Goal: Task Accomplishment & Management: Manage account settings

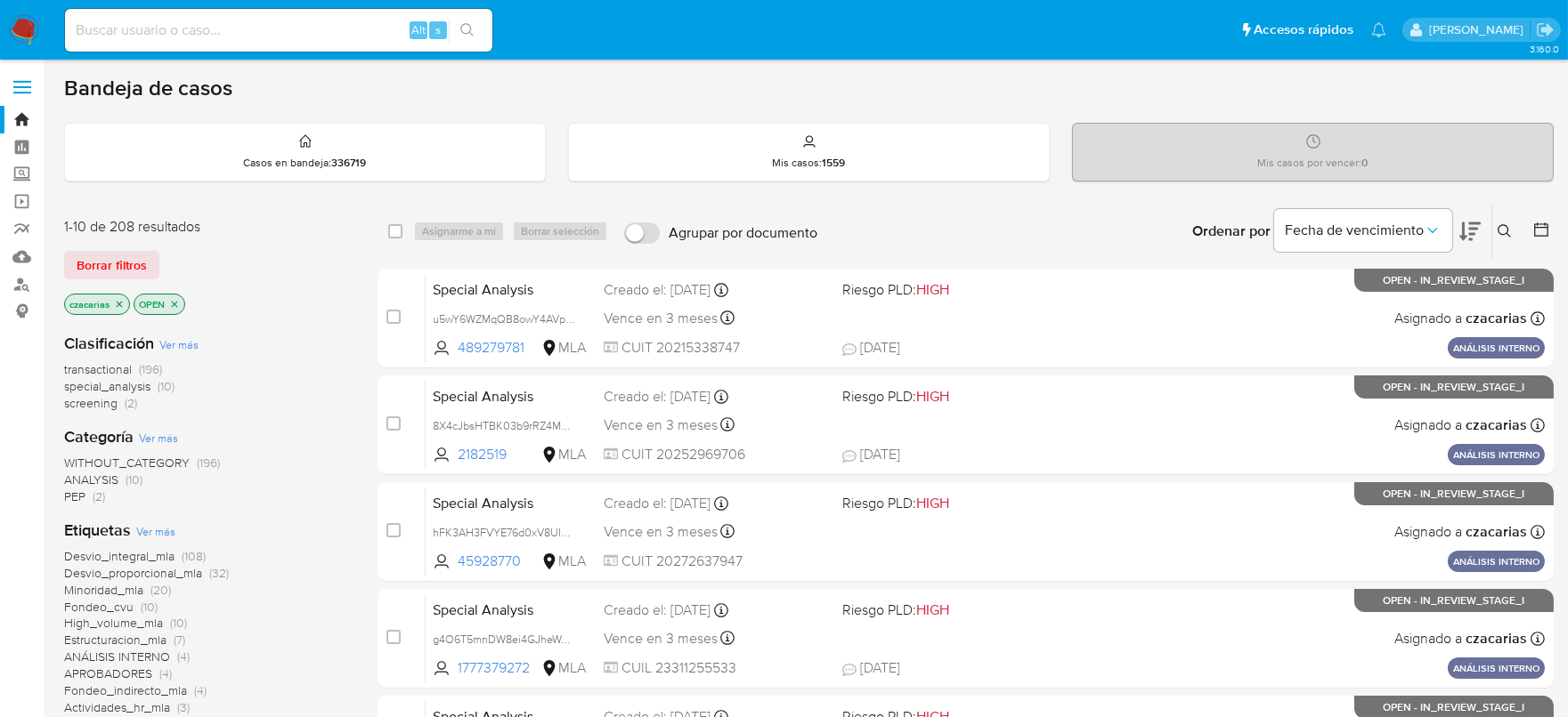
drag, startPoint x: 334, startPoint y: 32, endPoint x: 368, endPoint y: 35, distance: 34.1
click at [335, 32] on input at bounding box center [278, 31] width 427 height 23
paste input "Dmloz2Sf6UZUZzg3DXvmN76V"
type input "Dmloz2Sf6UZUZzg3DXvmN76V"
click at [462, 33] on icon "search-icon" at bounding box center [467, 30] width 14 height 14
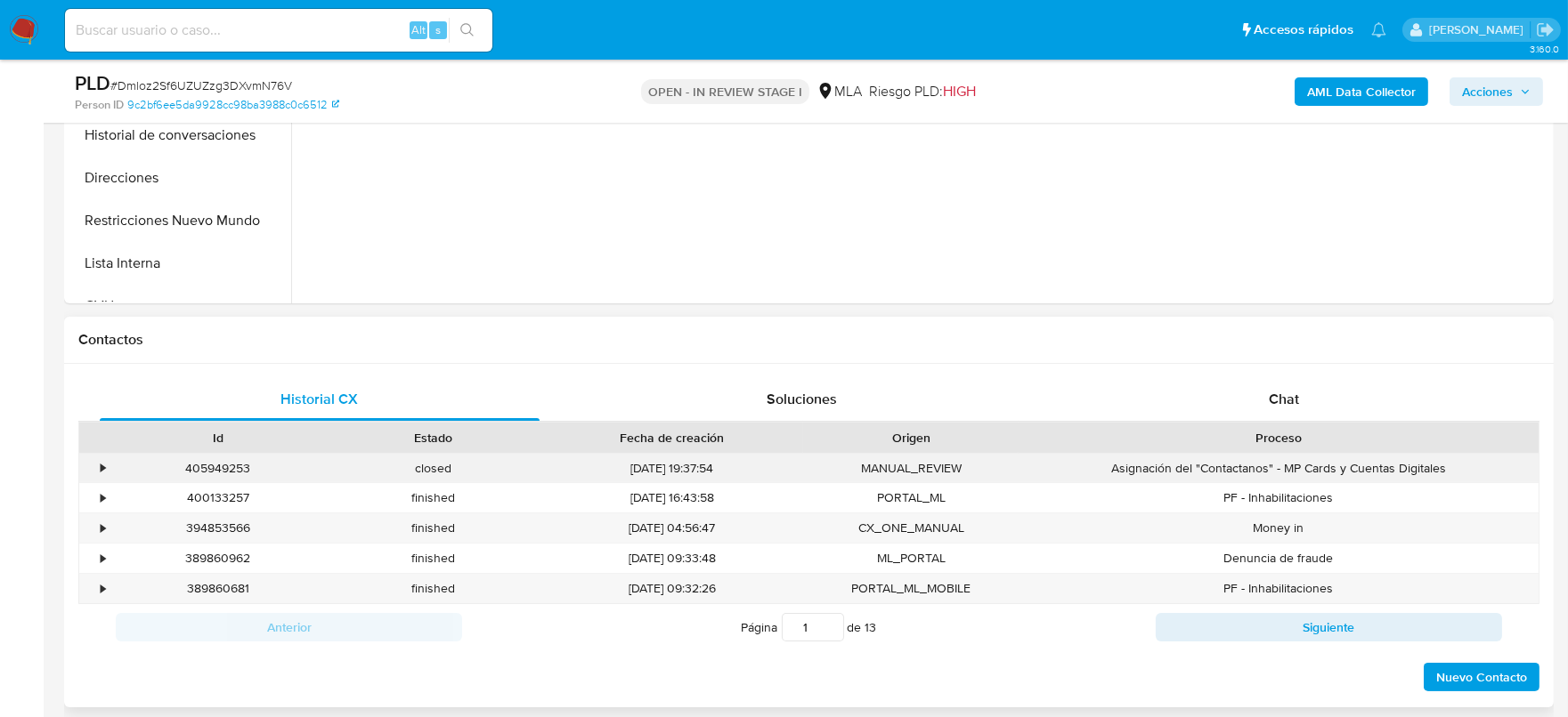
scroll to position [667, 0]
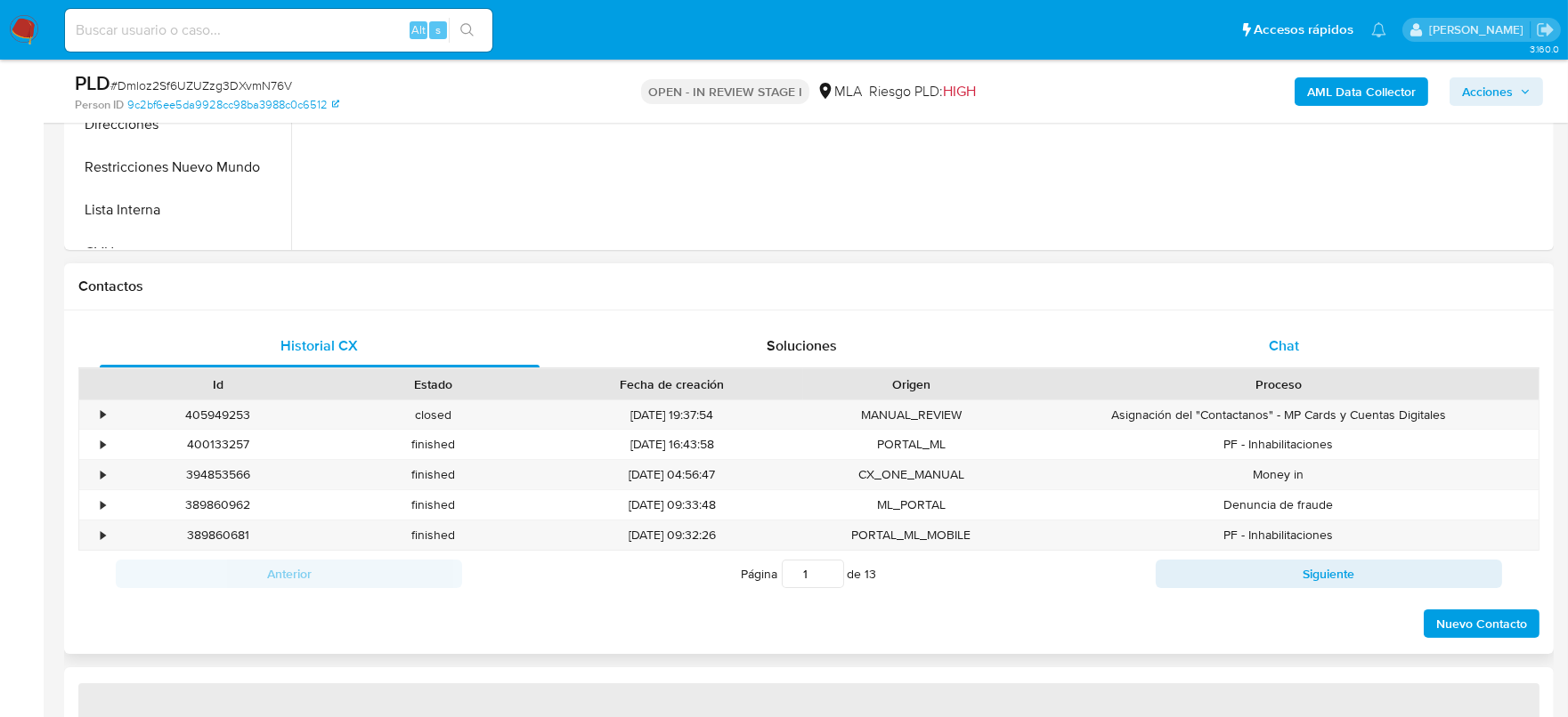
select select "10"
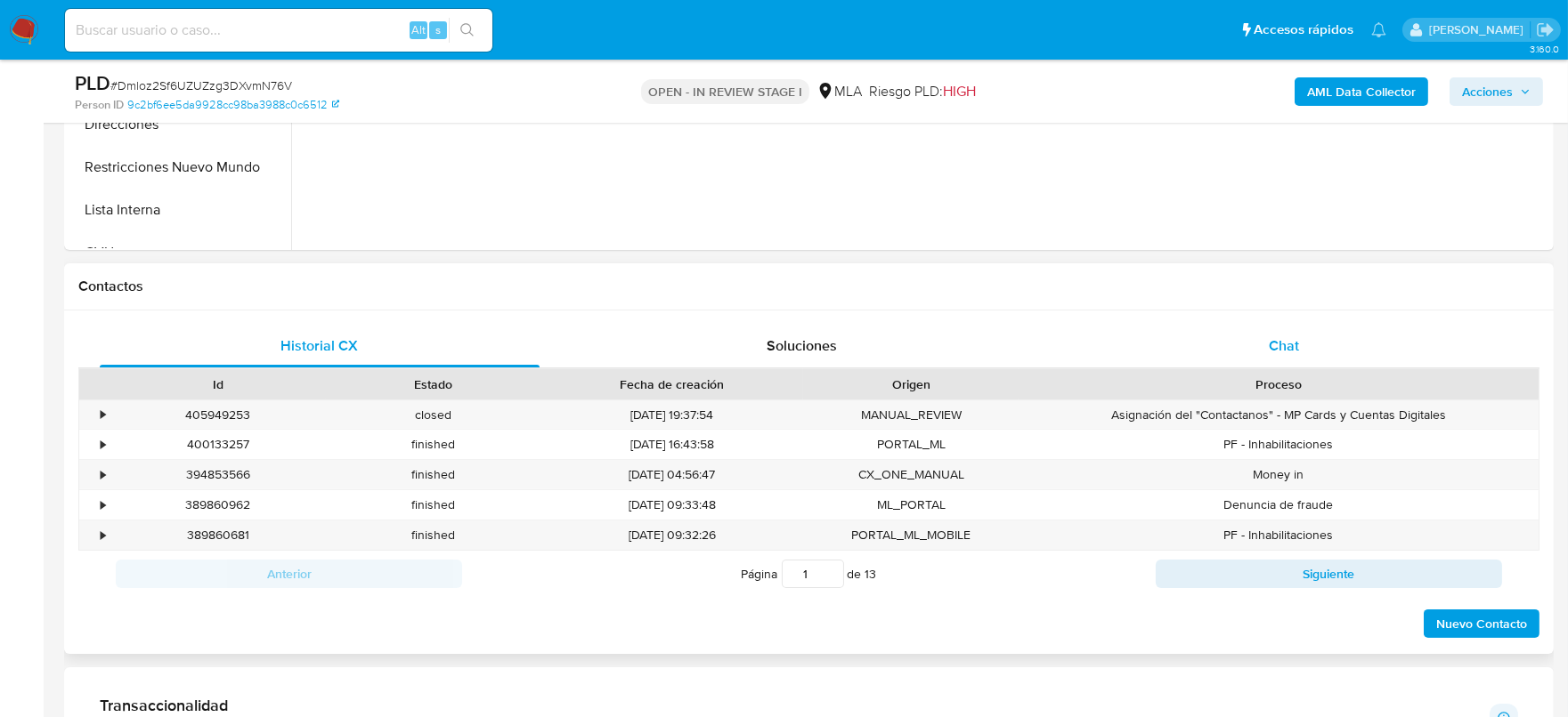
click at [1272, 338] on span "Chat" at bounding box center [1284, 345] width 31 height 20
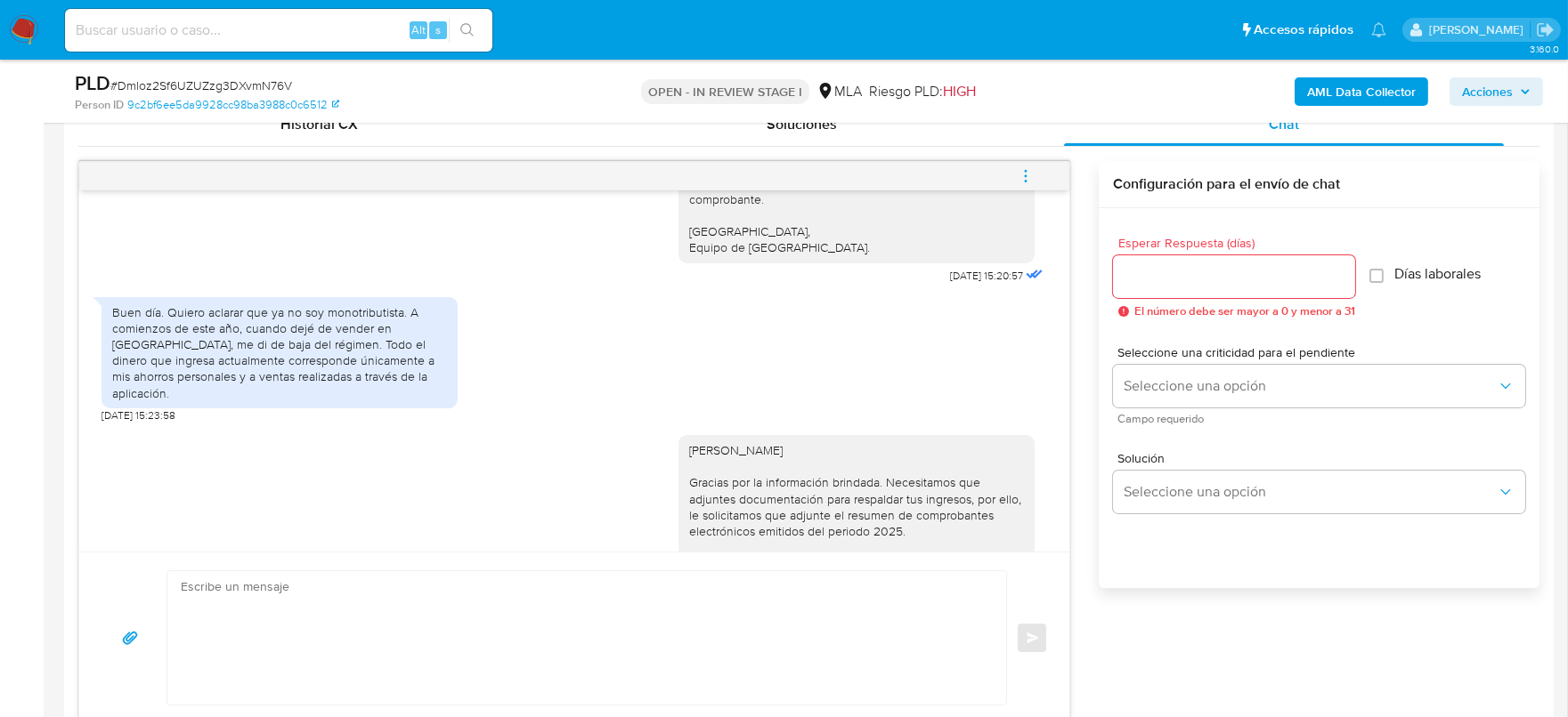
scroll to position [193, 0]
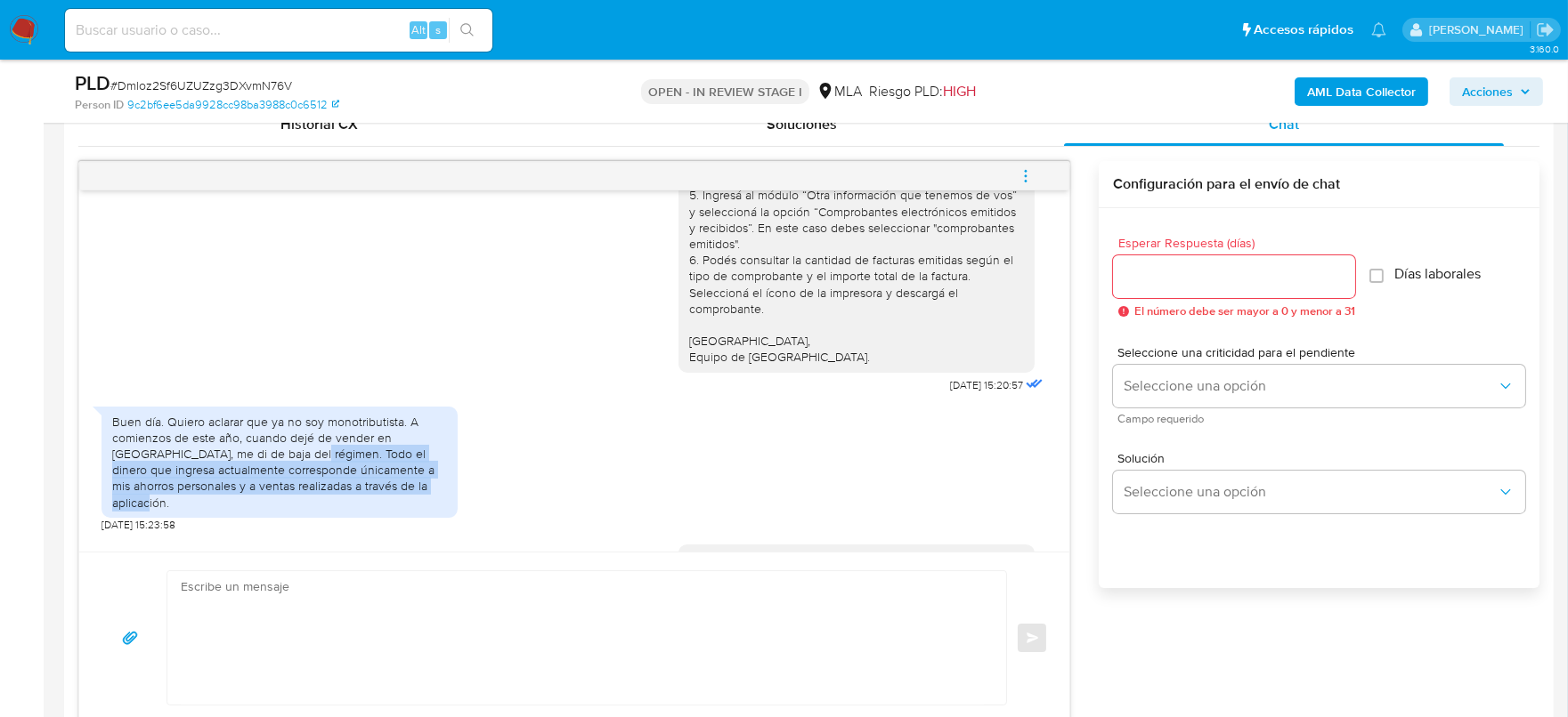
drag, startPoint x: 257, startPoint y: 458, endPoint x: 451, endPoint y: 489, distance: 196.5
click at [451, 489] on div "Buen día. Quiero aclarar que ya no soy monotributista. A comienzos de este año,…" at bounding box center [279, 462] width 356 height 111
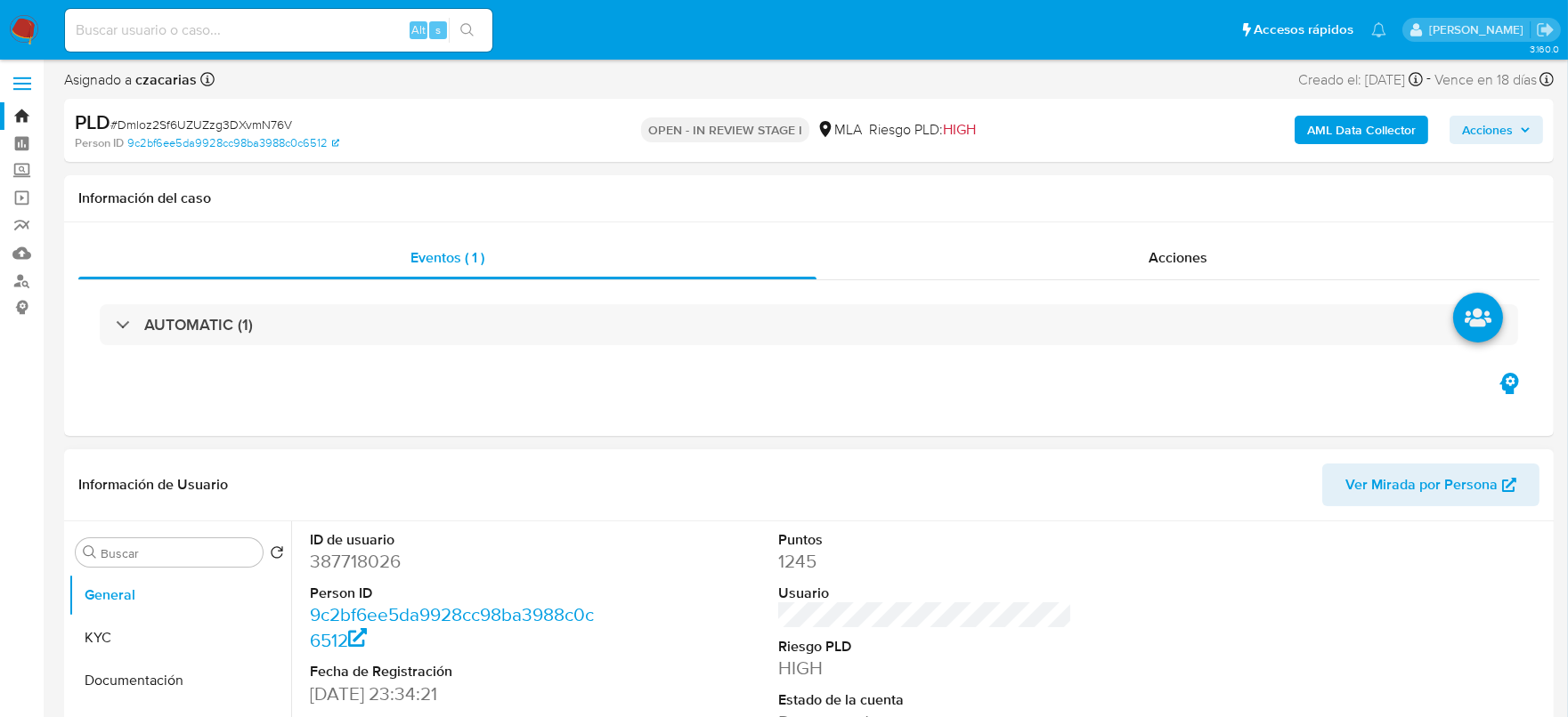
scroll to position [0, 0]
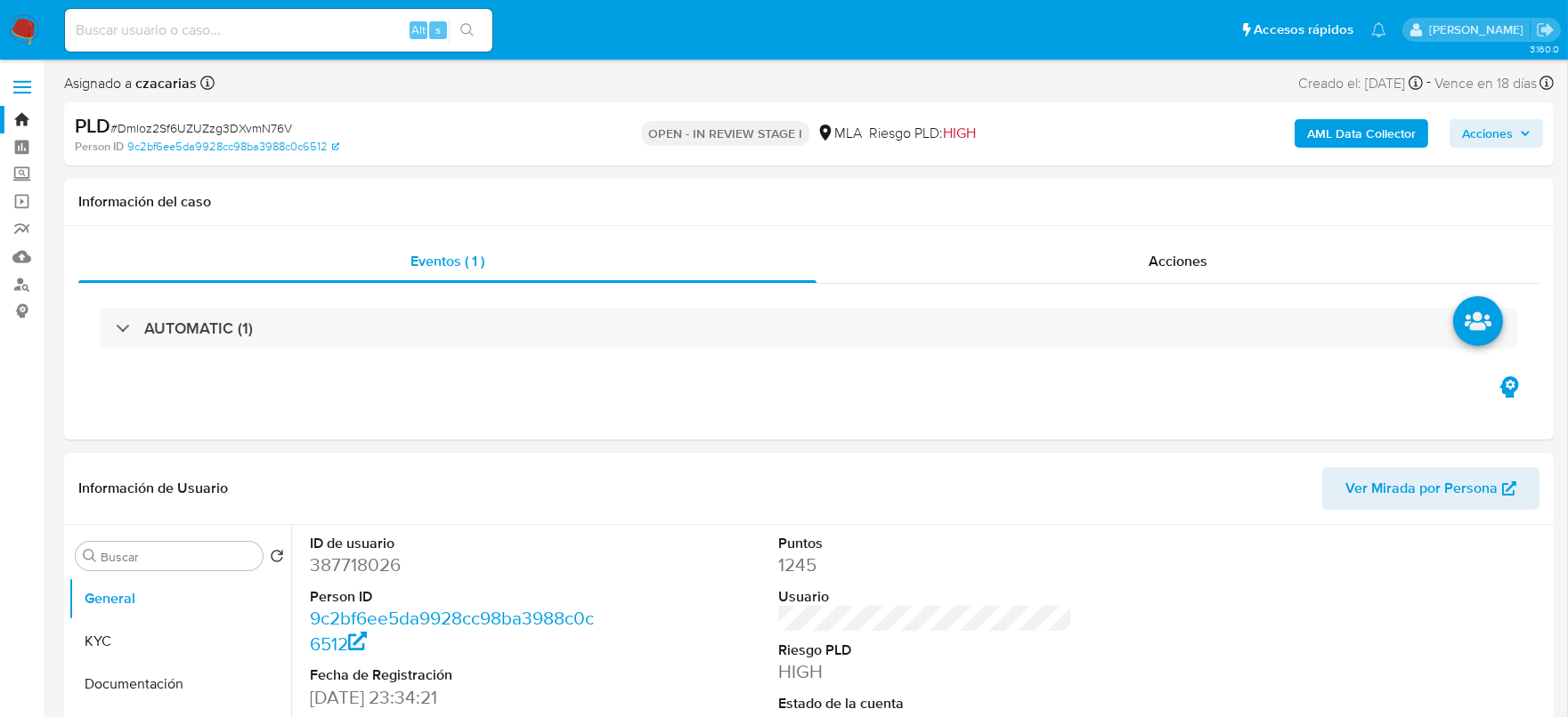
click at [382, 560] on dd "387718026" at bounding box center [457, 565] width 294 height 25
copy dd "387718026"
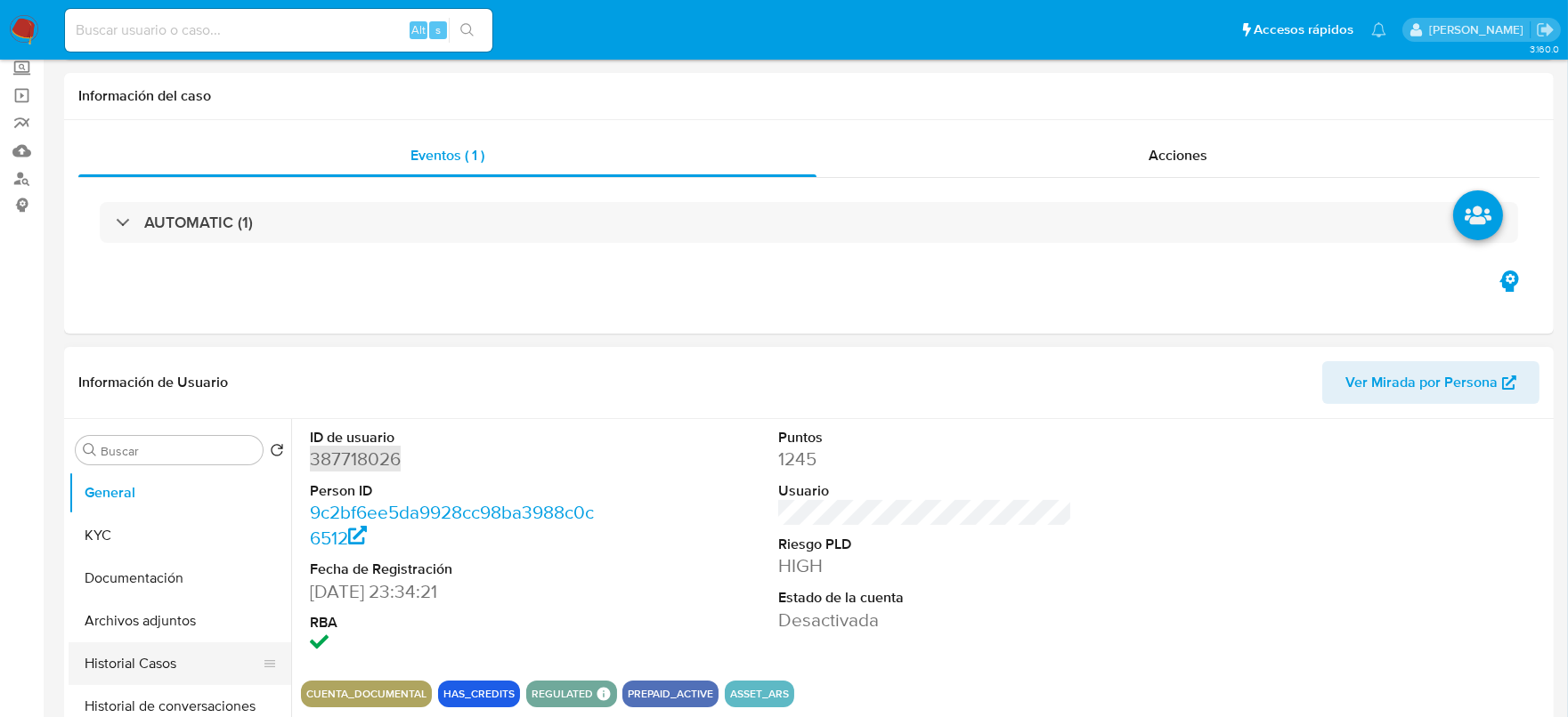
scroll to position [222, 0]
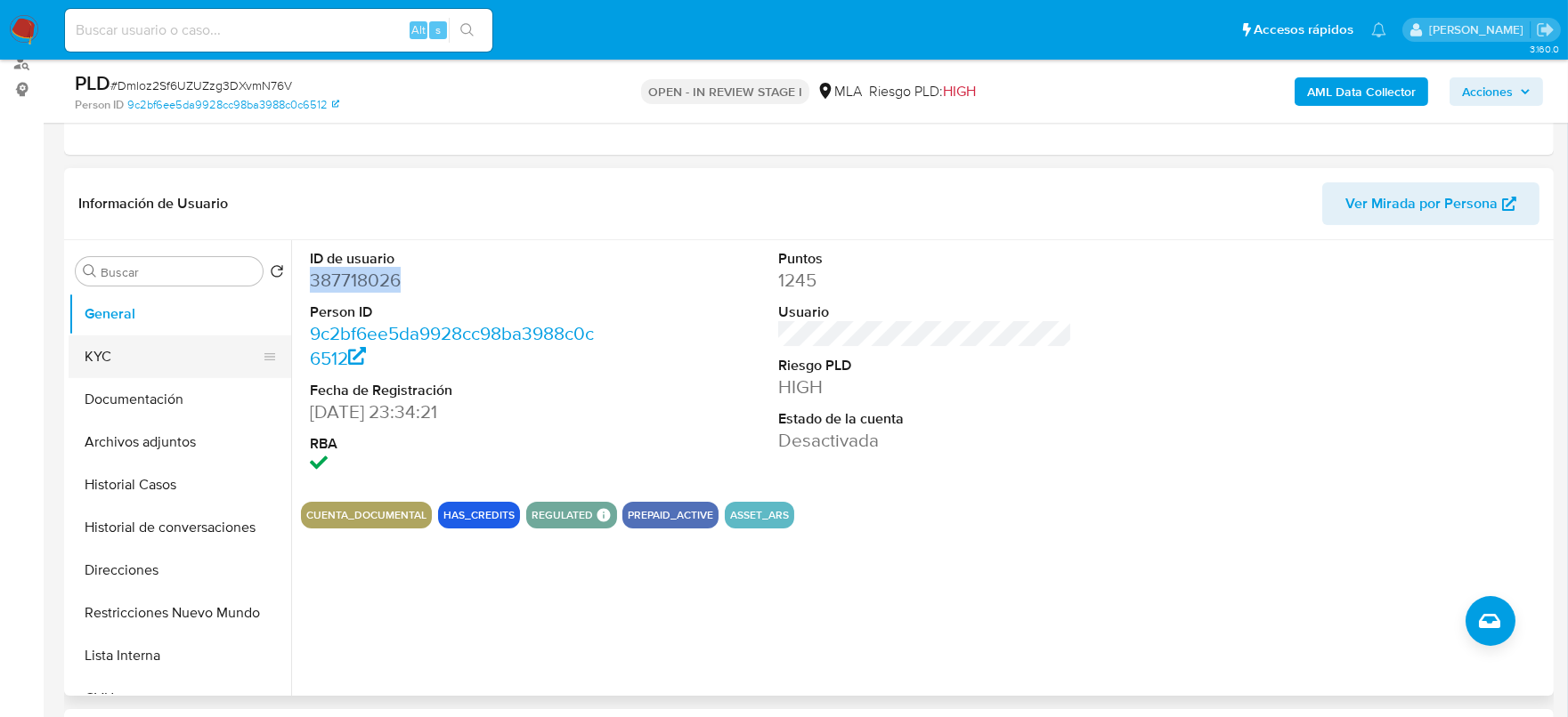
click at [98, 348] on button "KYC" at bounding box center [173, 357] width 208 height 43
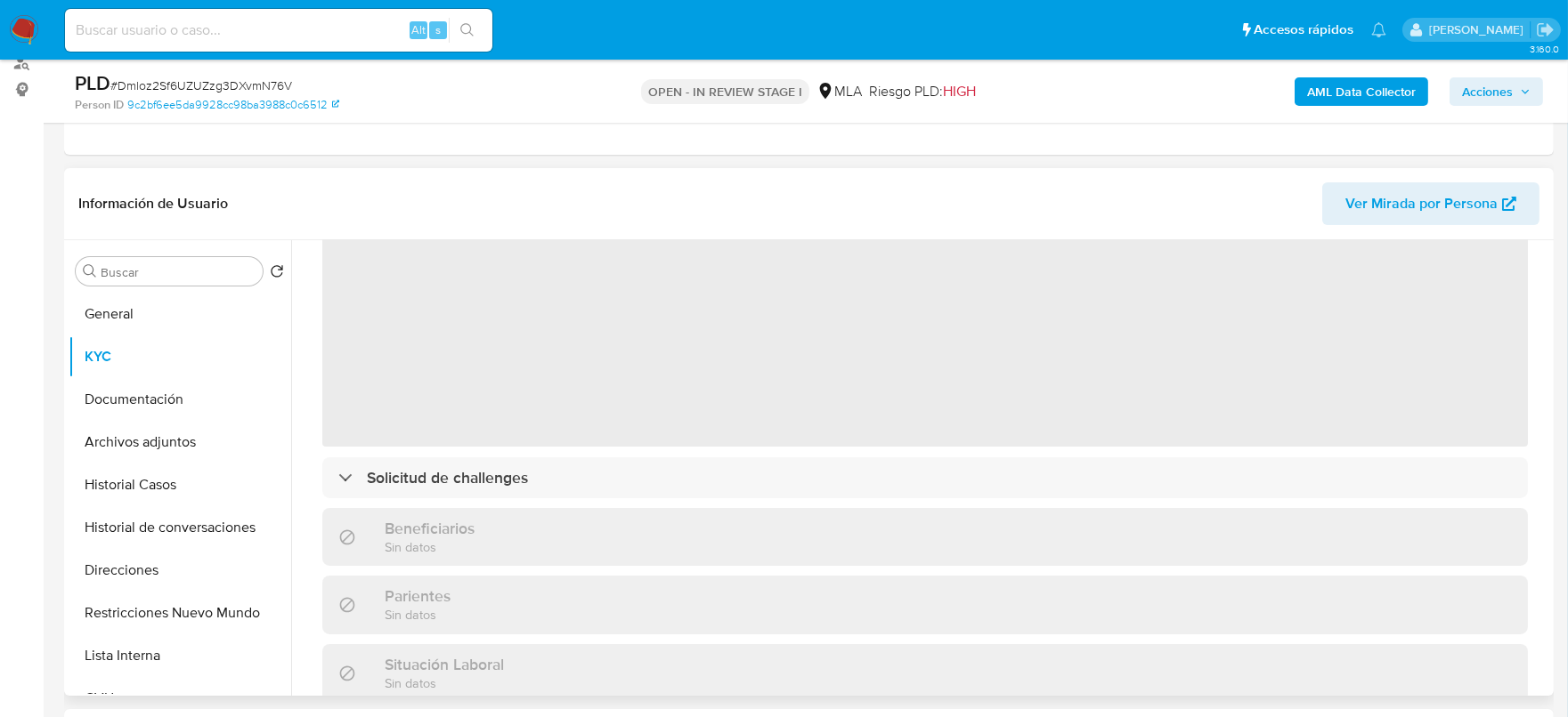
scroll to position [110, 0]
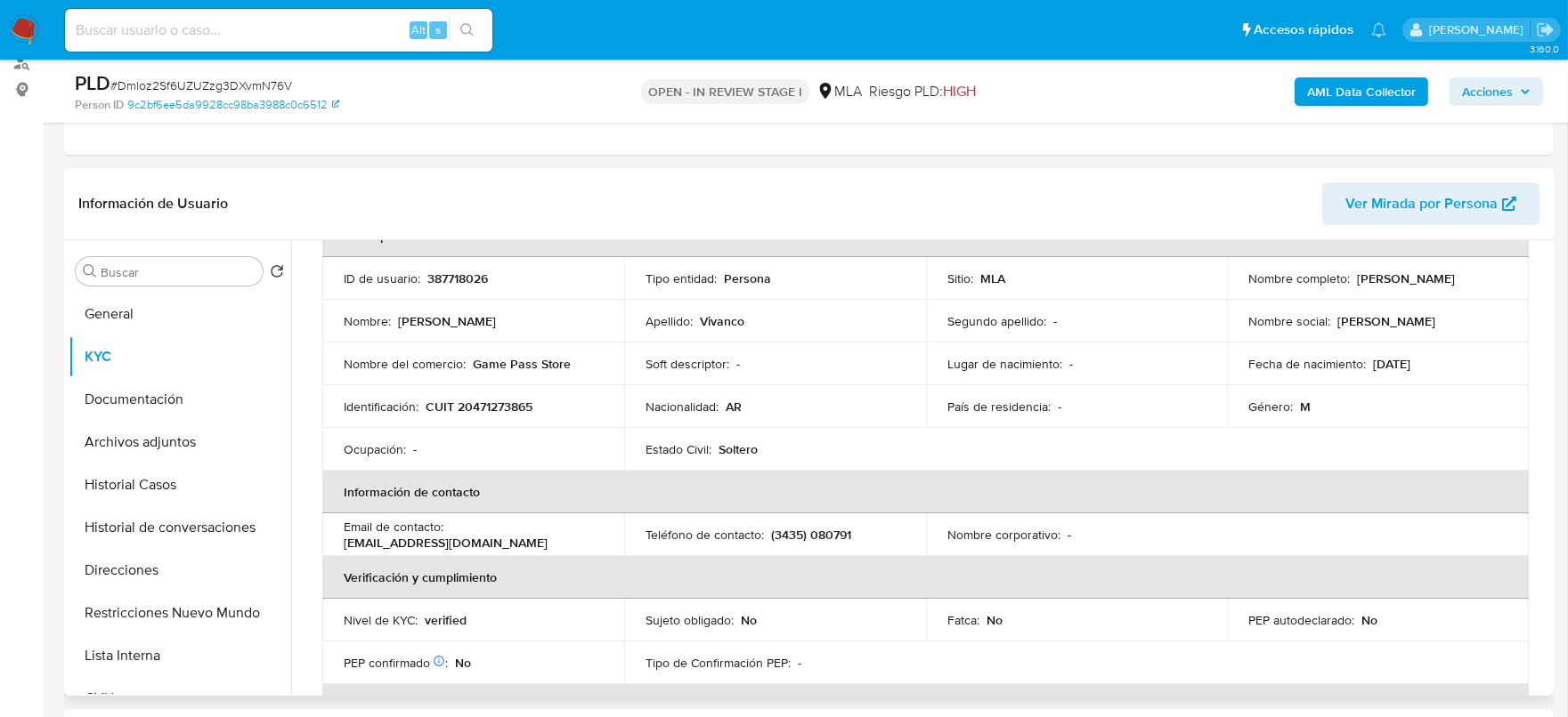
click at [828, 533] on p "(3435) 080791" at bounding box center [811, 534] width 80 height 16
drag, startPoint x: 828, startPoint y: 533, endPoint x: 875, endPoint y: 548, distance: 49.3
click at [827, 533] on p "(3435) 080791" at bounding box center [811, 534] width 80 height 16
copy p "080791"
click at [786, 532] on p "(3435) 080791" at bounding box center [811, 534] width 80 height 16
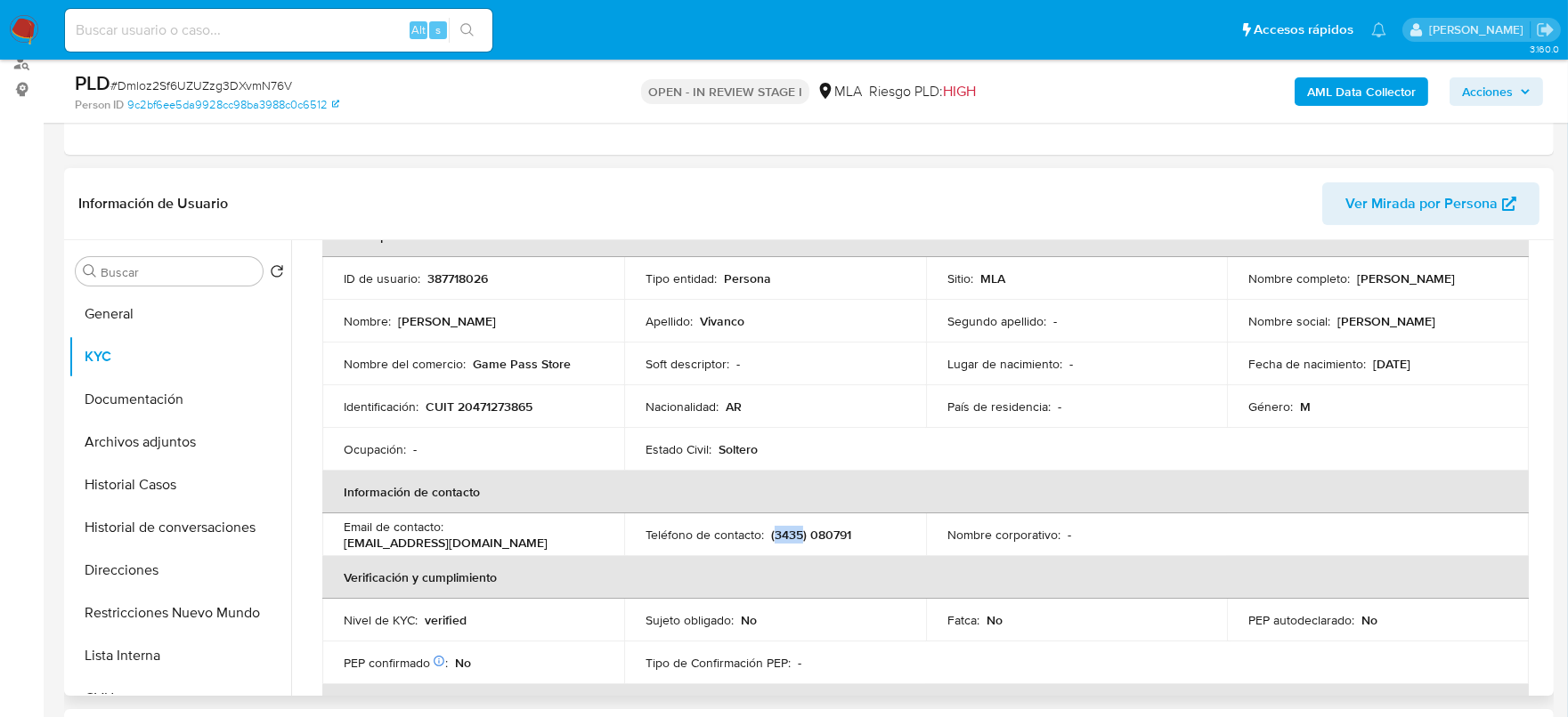
click at [786, 532] on p "(3435) 080791" at bounding box center [811, 534] width 80 height 16
copy p "3435"
drag, startPoint x: 447, startPoint y: 531, endPoint x: 716, endPoint y: 521, distance: 269.2
click at [596, 523] on td "Email de contacto : juanviv811@gmail.com" at bounding box center [473, 534] width 302 height 43
copy div "juanviv811@gmail.com"
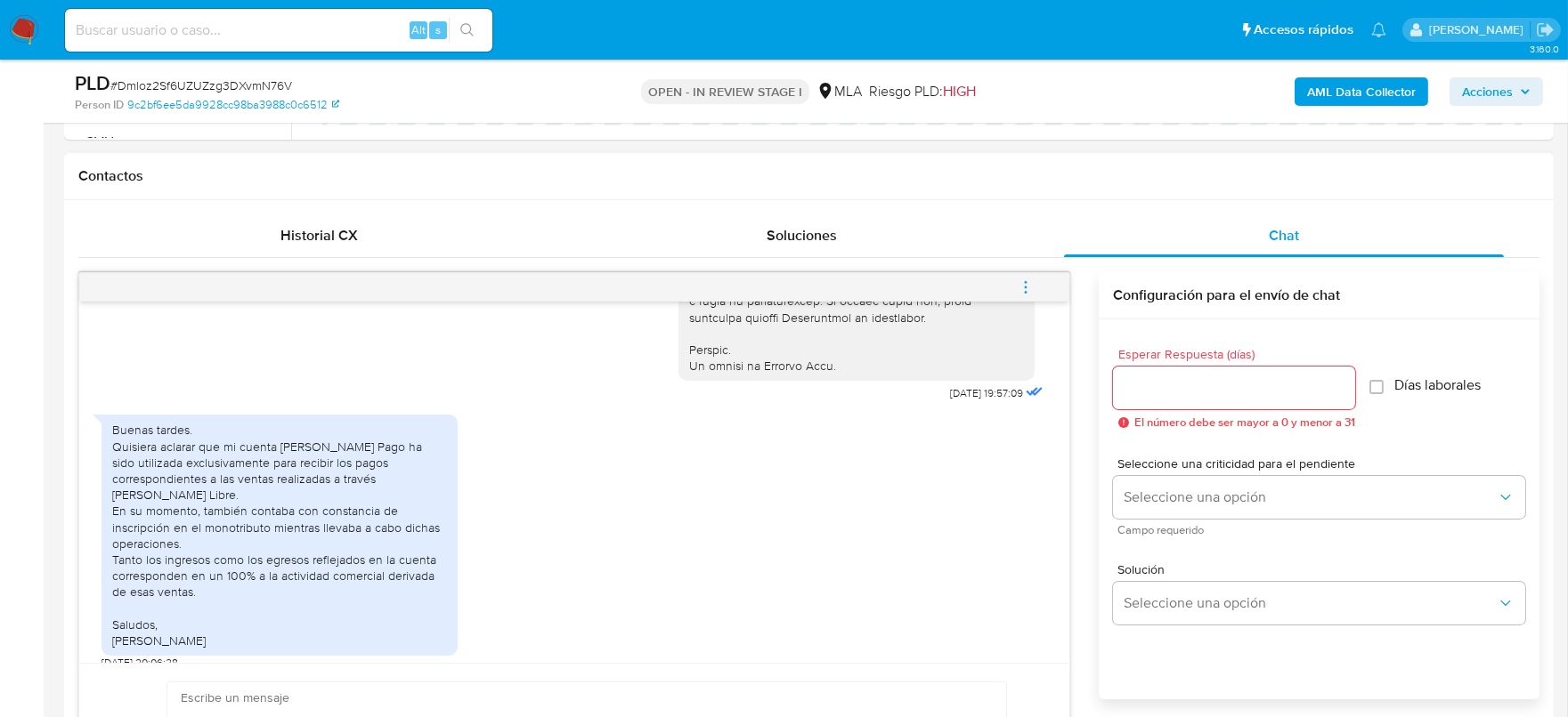
scroll to position [889, 0]
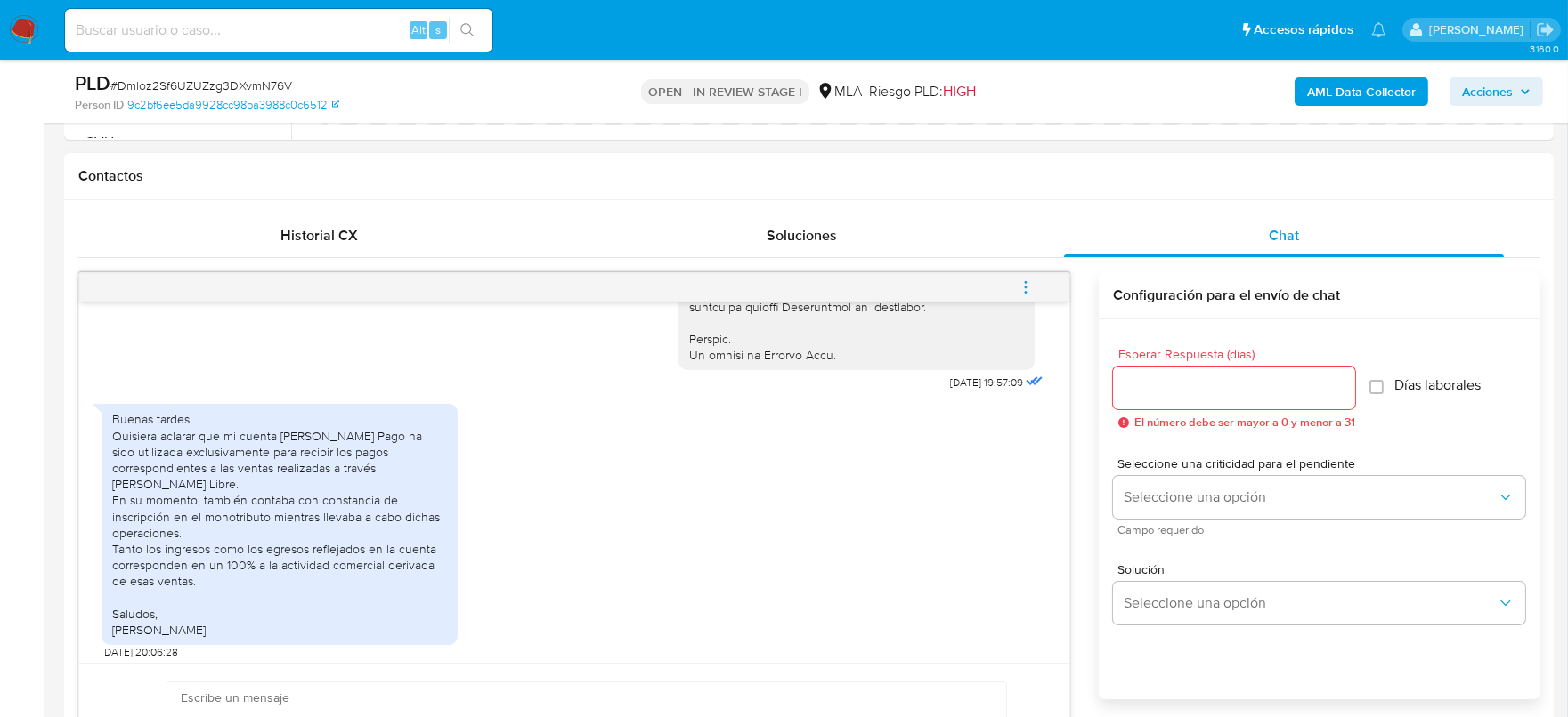
drag, startPoint x: 922, startPoint y: 410, endPoint x: 911, endPoint y: 415, distance: 12.1
click at [949, 390] on span "17/07/2025 19:57:09" at bounding box center [986, 382] width 73 height 14
drag, startPoint x: 938, startPoint y: 410, endPoint x: 971, endPoint y: 413, distance: 33.1
copy span "17/07/2025 1"
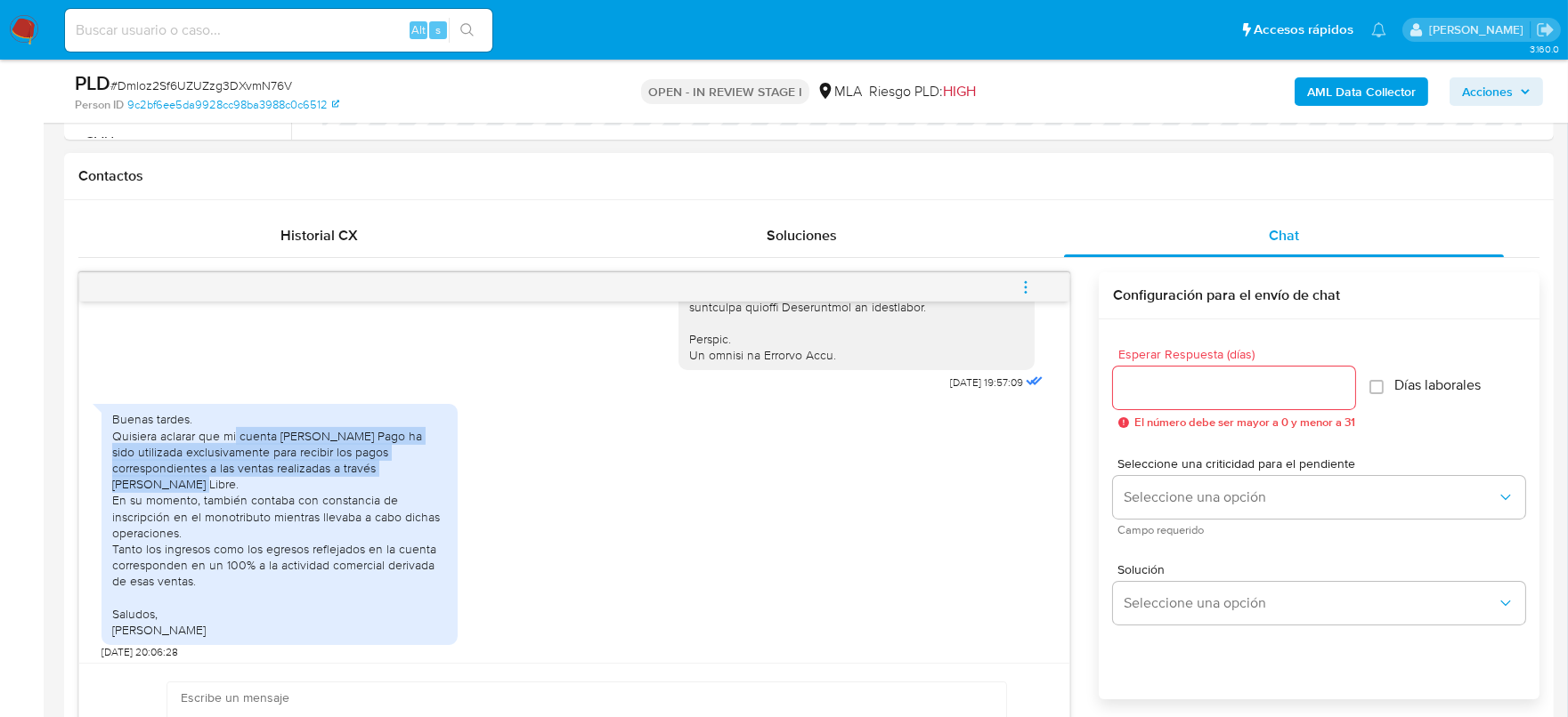
drag, startPoint x: 171, startPoint y: 515, endPoint x: 235, endPoint y: 471, distance: 77.7
click at [235, 471] on div "Buenas tardes. Quisiera aclarar que mi cuenta de Mercado Pago ha sido utilizada…" at bounding box center [279, 524] width 335 height 227
copy div "cuenta de Mercado Pago ha sido utilizada exclusivamente para recibir los pagos …"
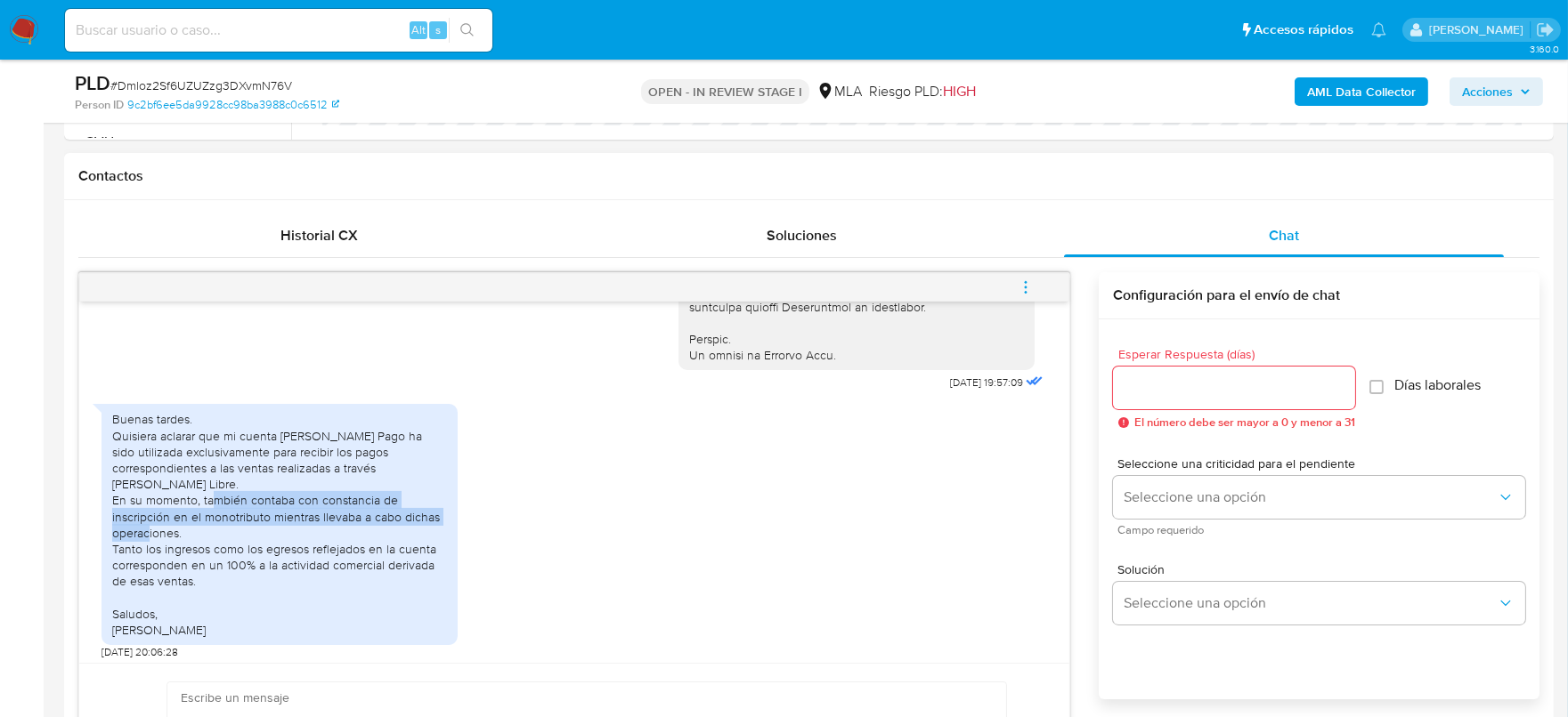
drag, startPoint x: 250, startPoint y: 534, endPoint x: 255, endPoint y: 559, distance: 25.5
click at [255, 559] on div "Buenas tardes. Quisiera aclarar que mi cuenta de Mercado Pago ha sido utilizada…" at bounding box center [279, 524] width 335 height 227
copy div "contaba con constancia de inscripción en el monotributo mientras llevaba a cabo…"
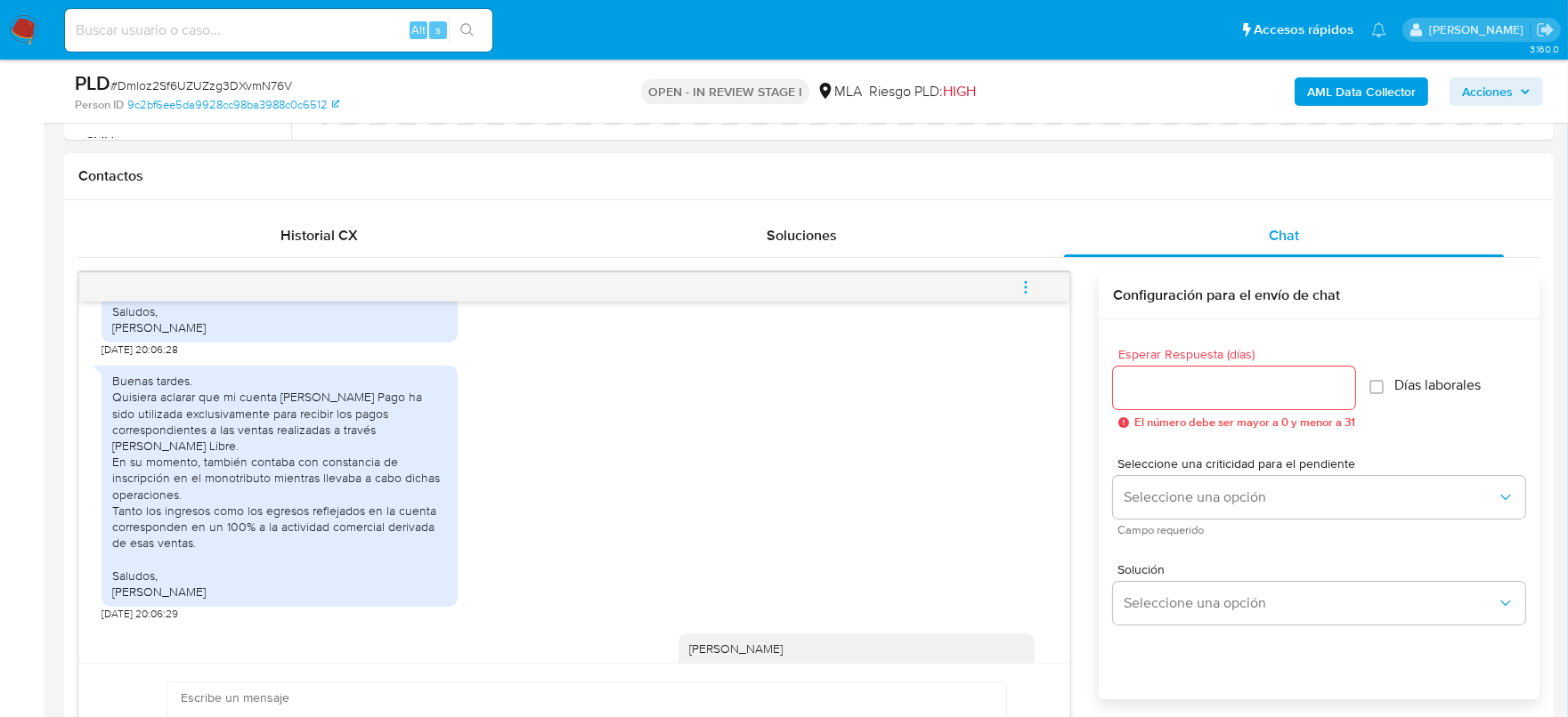
scroll to position [1224, 0]
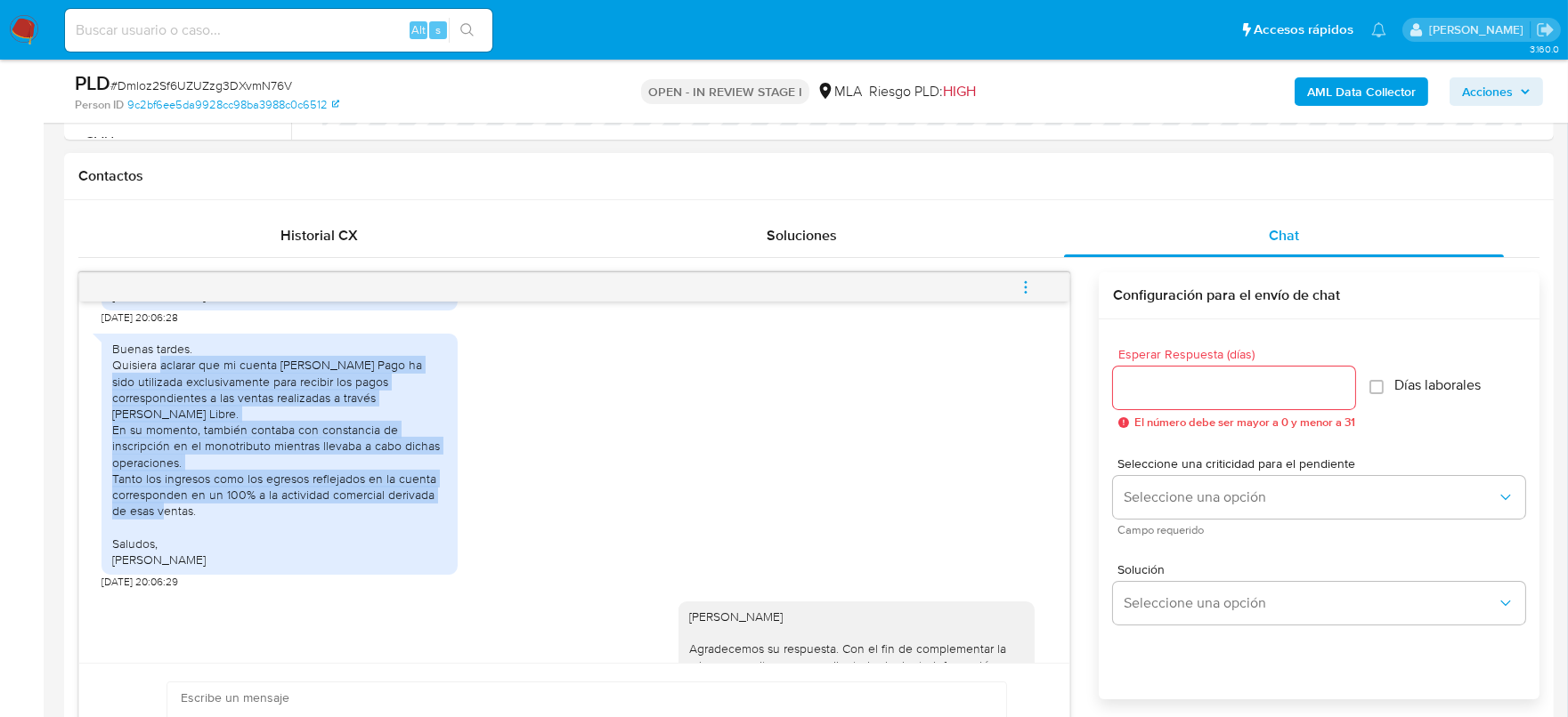
drag, startPoint x: 162, startPoint y: 400, endPoint x: 406, endPoint y: 543, distance: 282.8
click at [406, 543] on div "Buenas tardes. Quisiera aclarar que mi cuenta de Mercado Pago ha sido utilizada…" at bounding box center [279, 454] width 335 height 227
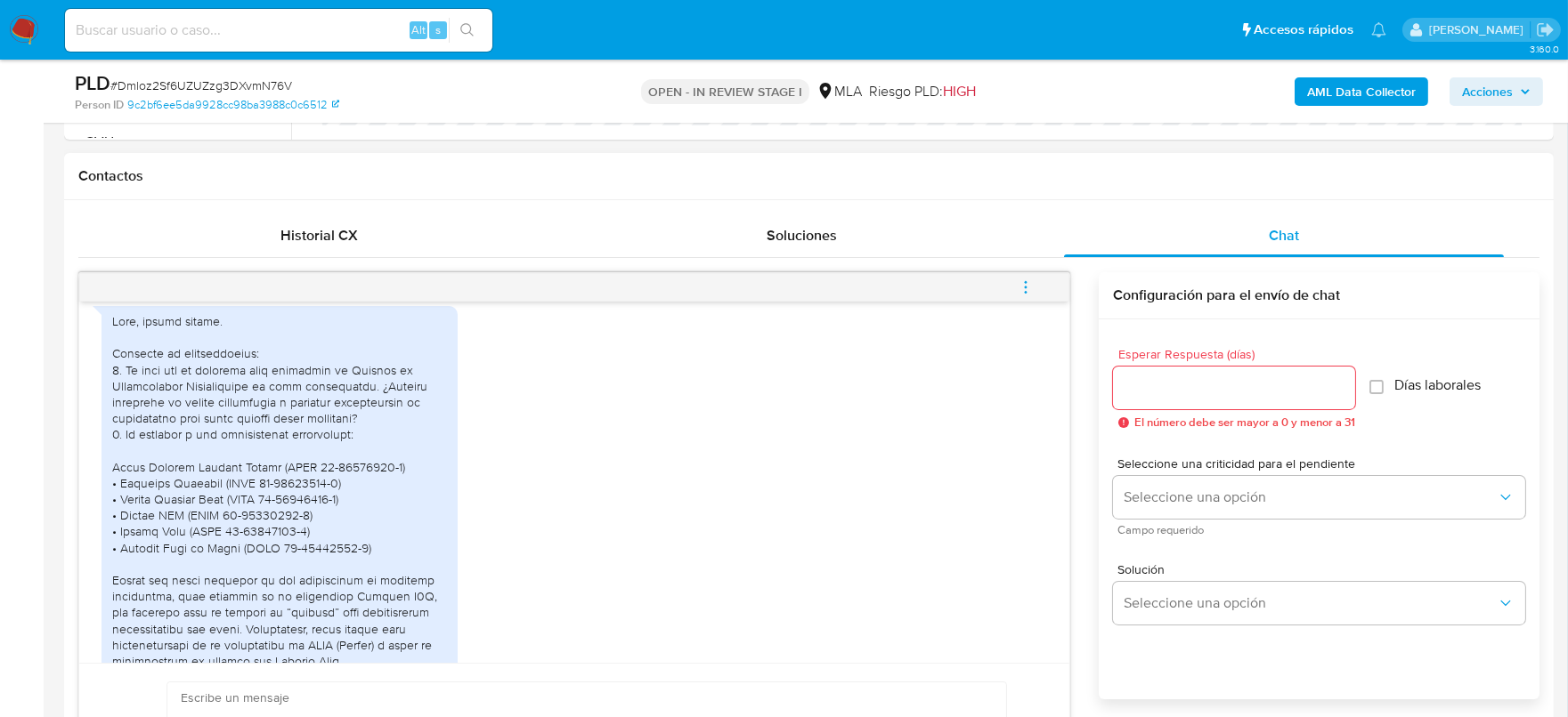
scroll to position [2114, 0]
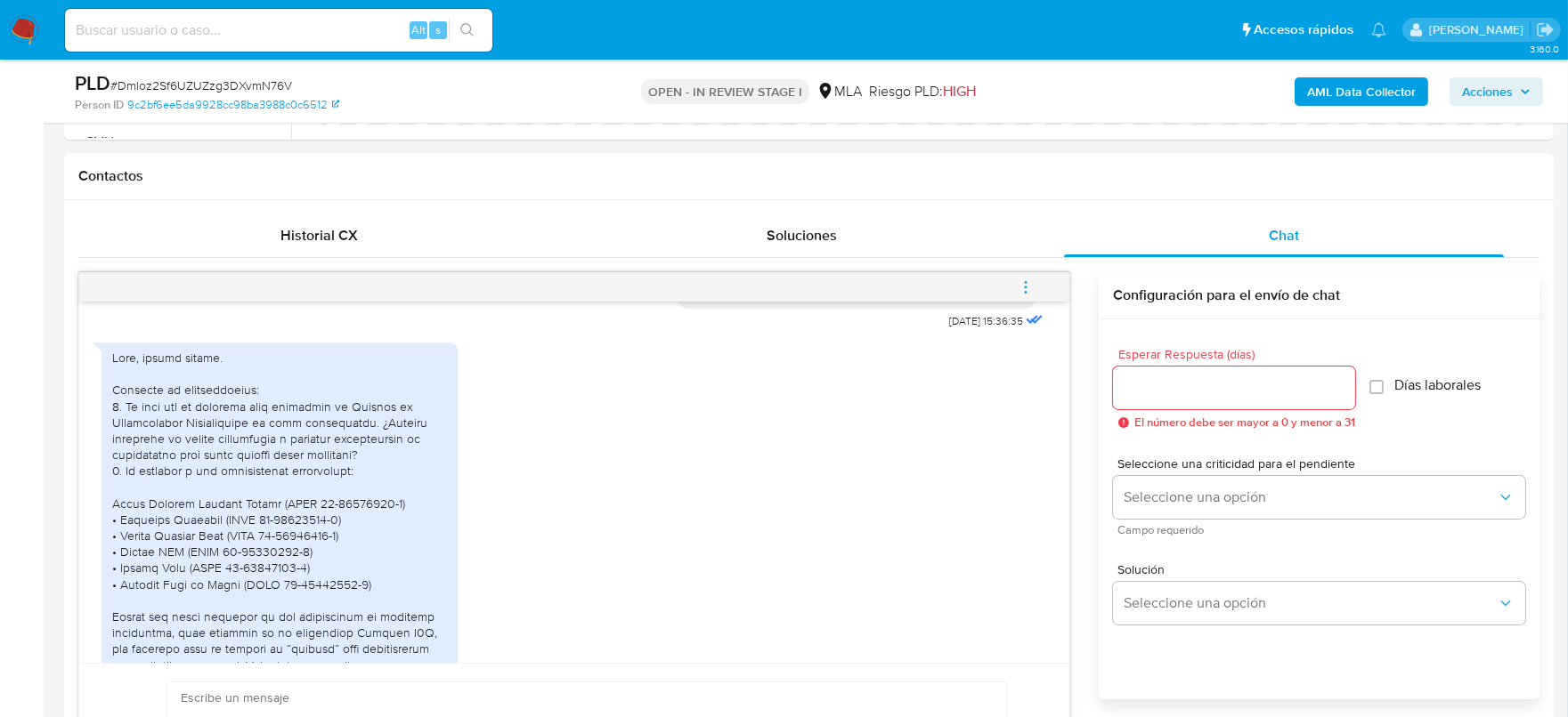
drag, startPoint x: 903, startPoint y: 449, endPoint x: 965, endPoint y: 446, distance: 62.1
click at [965, 334] on div "Hola Juan Cruz Vivanco Agradecemos su respuesta. Con el fin de complementar la …" at bounding box center [861, 16] width 368 height 635
copy div "10/09/2025"
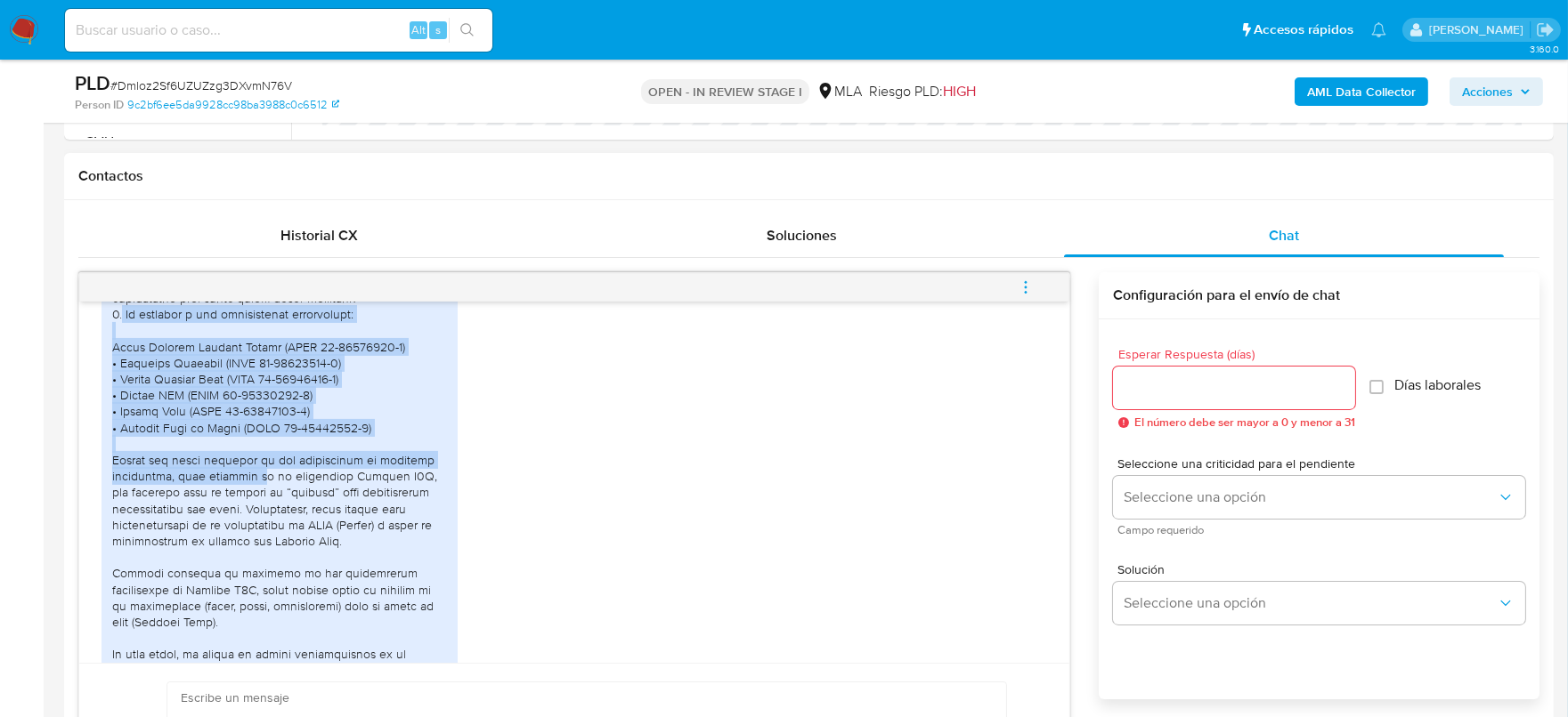
scroll to position [2336, 0]
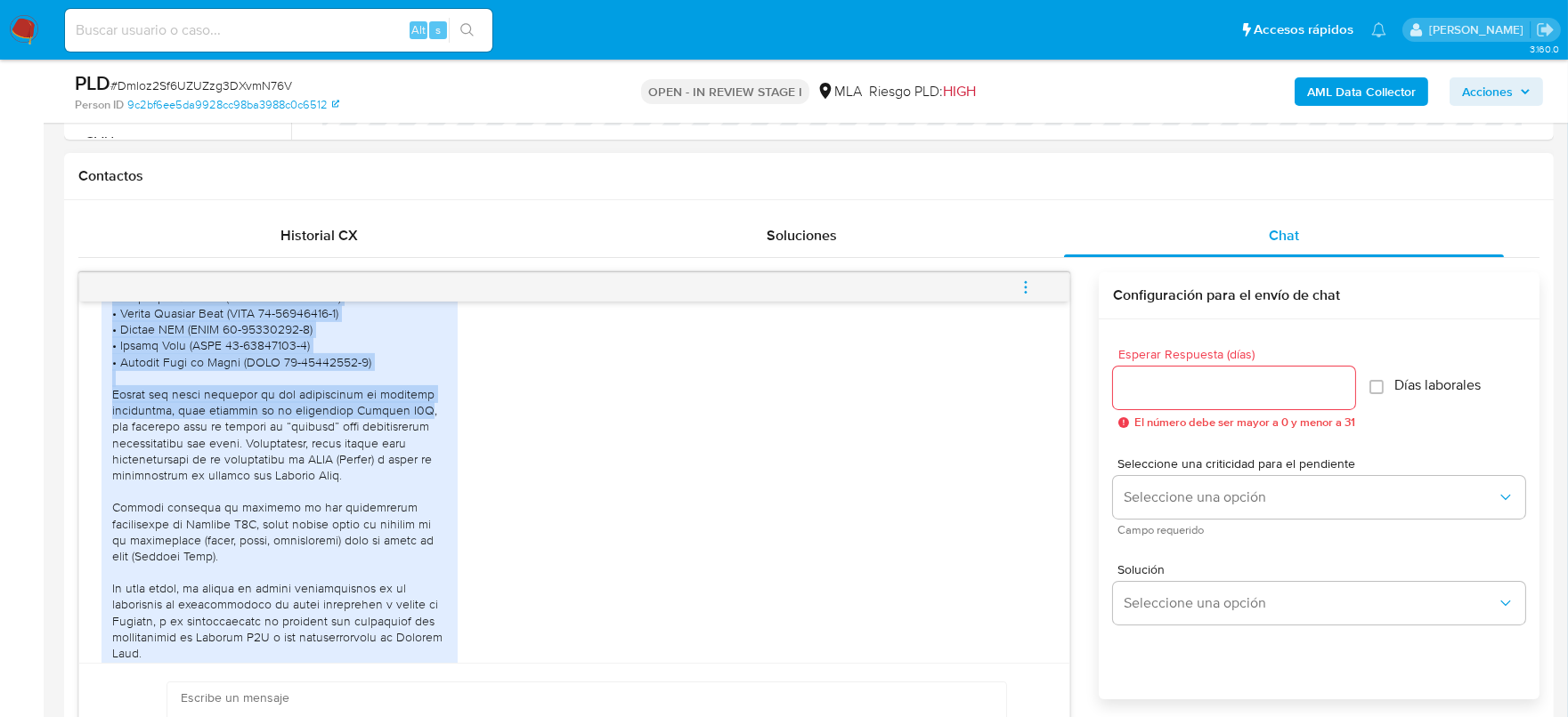
drag, startPoint x: 122, startPoint y: 494, endPoint x: 404, endPoint y: 536, distance: 285.1
click at [404, 536] on div at bounding box center [279, 443] width 335 height 631
click at [293, 485] on div at bounding box center [279, 443] width 335 height 631
drag, startPoint x: 359, startPoint y: 490, endPoint x: 97, endPoint y: 412, distance: 273.4
click at [97, 412] on div "17/07/2025 19:57:09 Buenas tardes. Quisiera aclarar que mi cuenta de Mercado Pa…" at bounding box center [574, 483] width 990 height 361
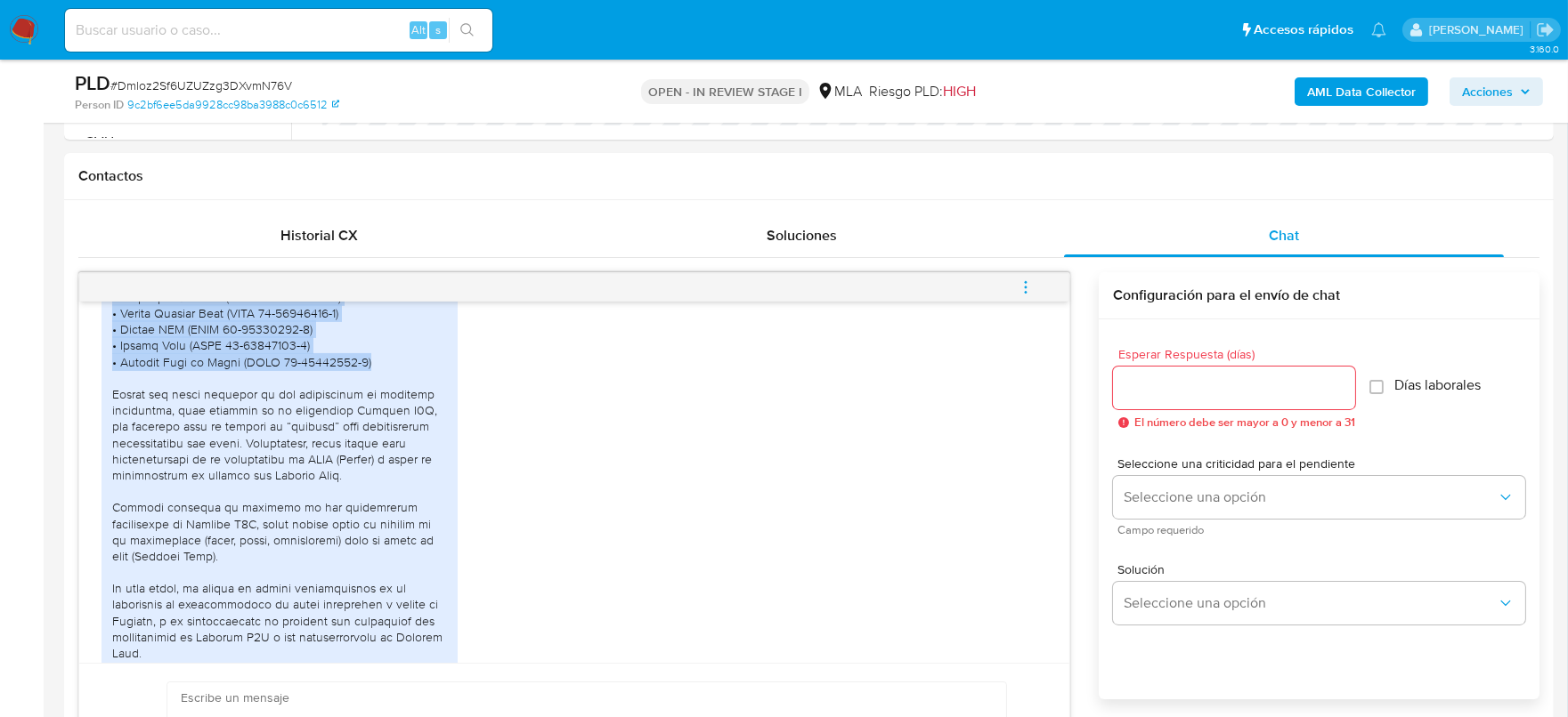
copy div "Jesús Antonio Freites Mejías (CUIT 27-96162076-2) • Victoria Ricardes (CUIT 27-…"
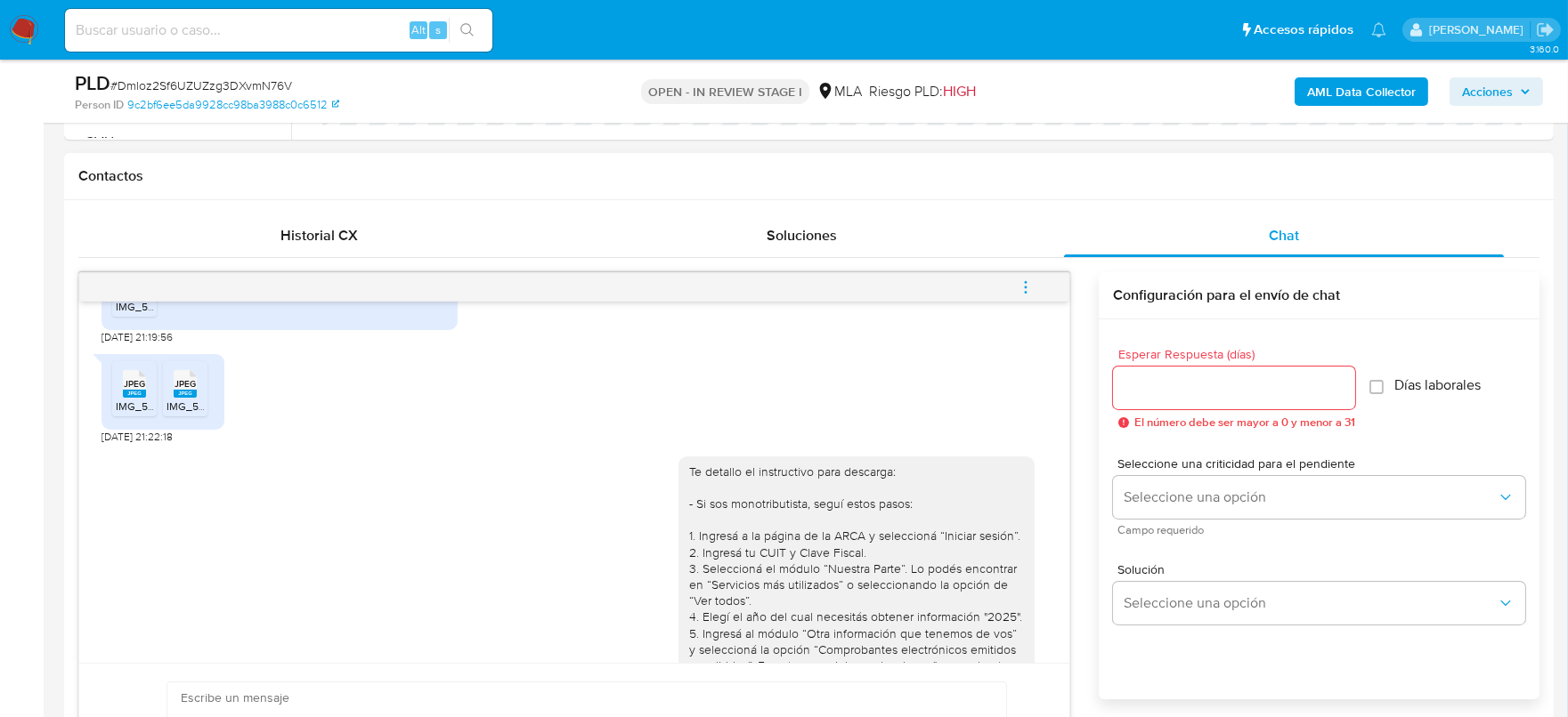
scroll to position [2835, 0]
click at [134, 296] on rect at bounding box center [134, 293] width 23 height 8
click at [135, 396] on rect at bounding box center [134, 392] width 23 height 8
click at [187, 398] on icon "JPEG" at bounding box center [185, 382] width 23 height 32
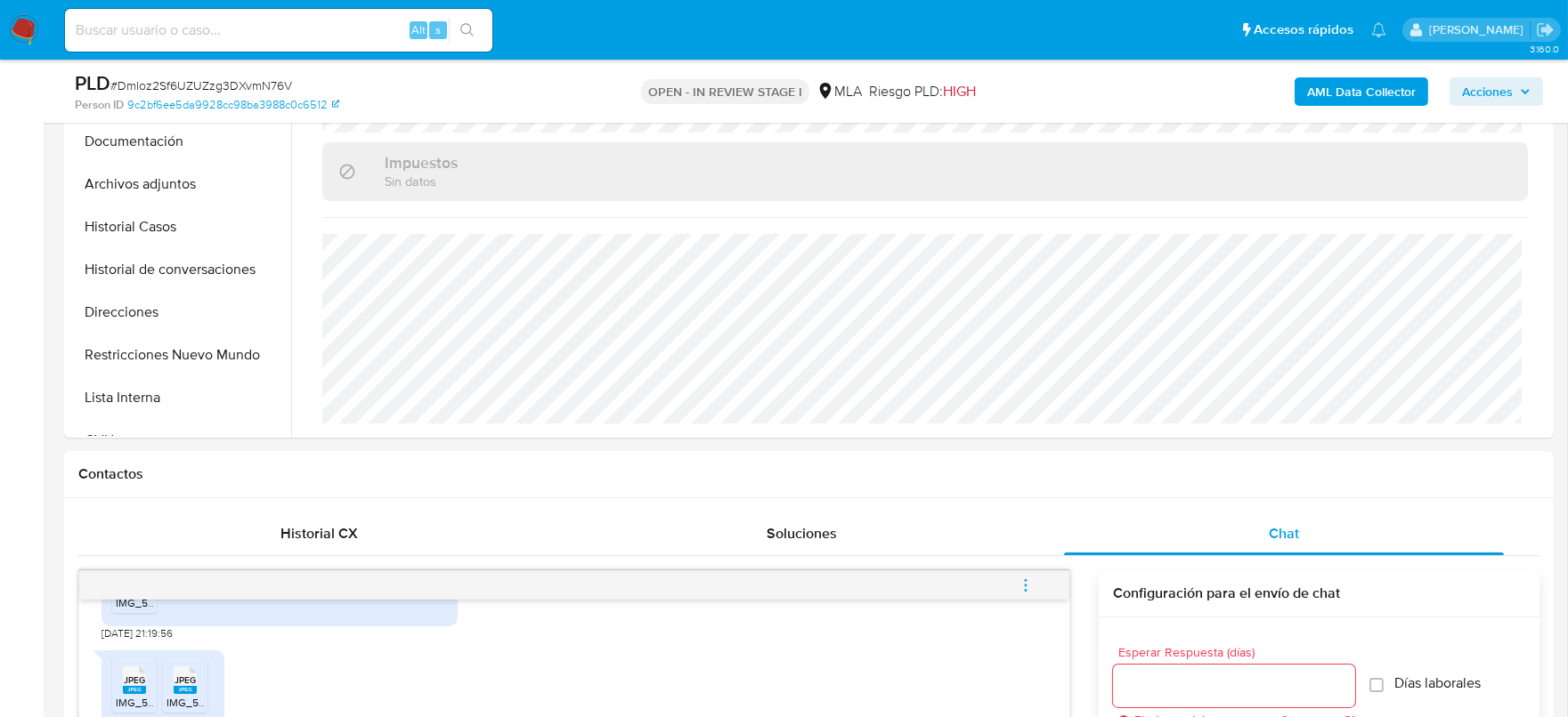
scroll to position [489, 0]
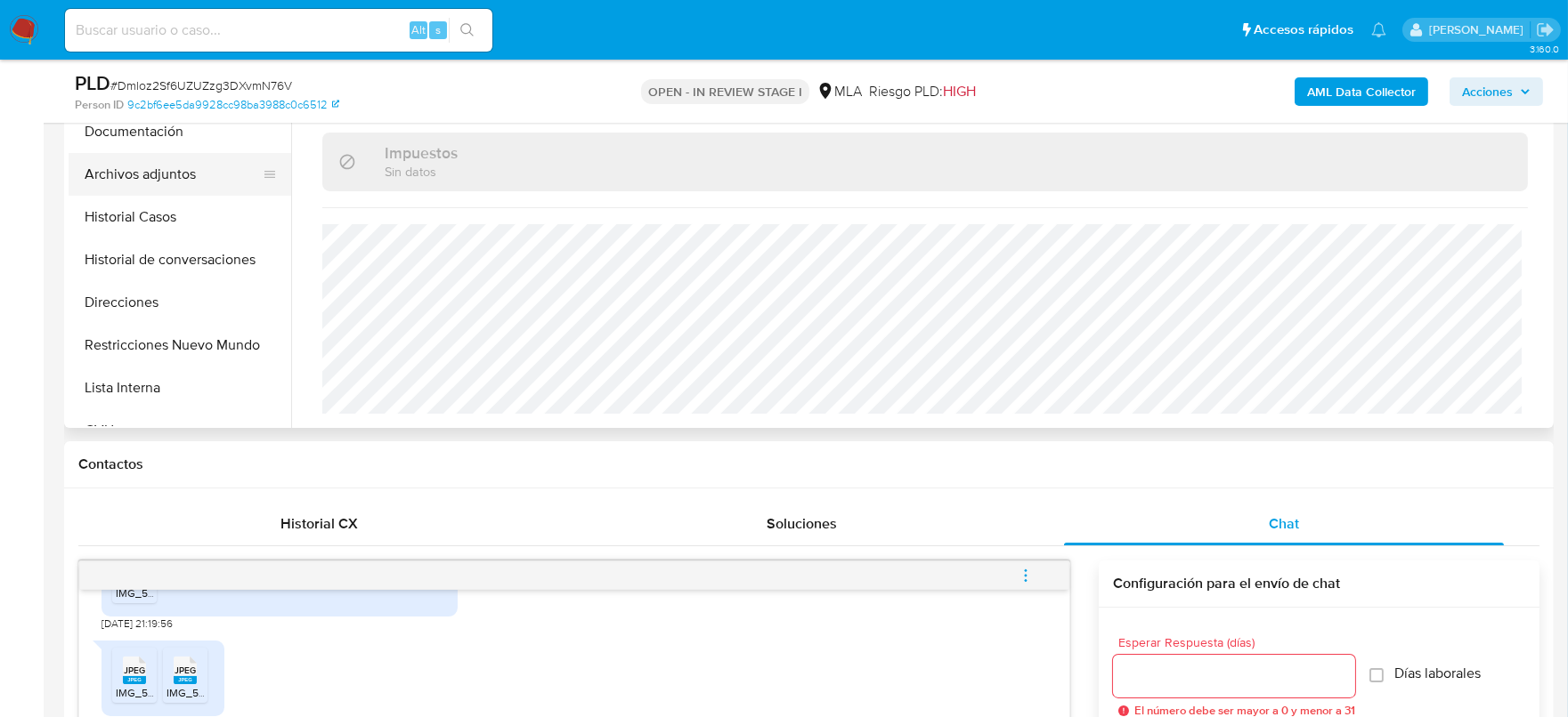
click at [125, 191] on button "Archivos adjuntos" at bounding box center [173, 174] width 208 height 43
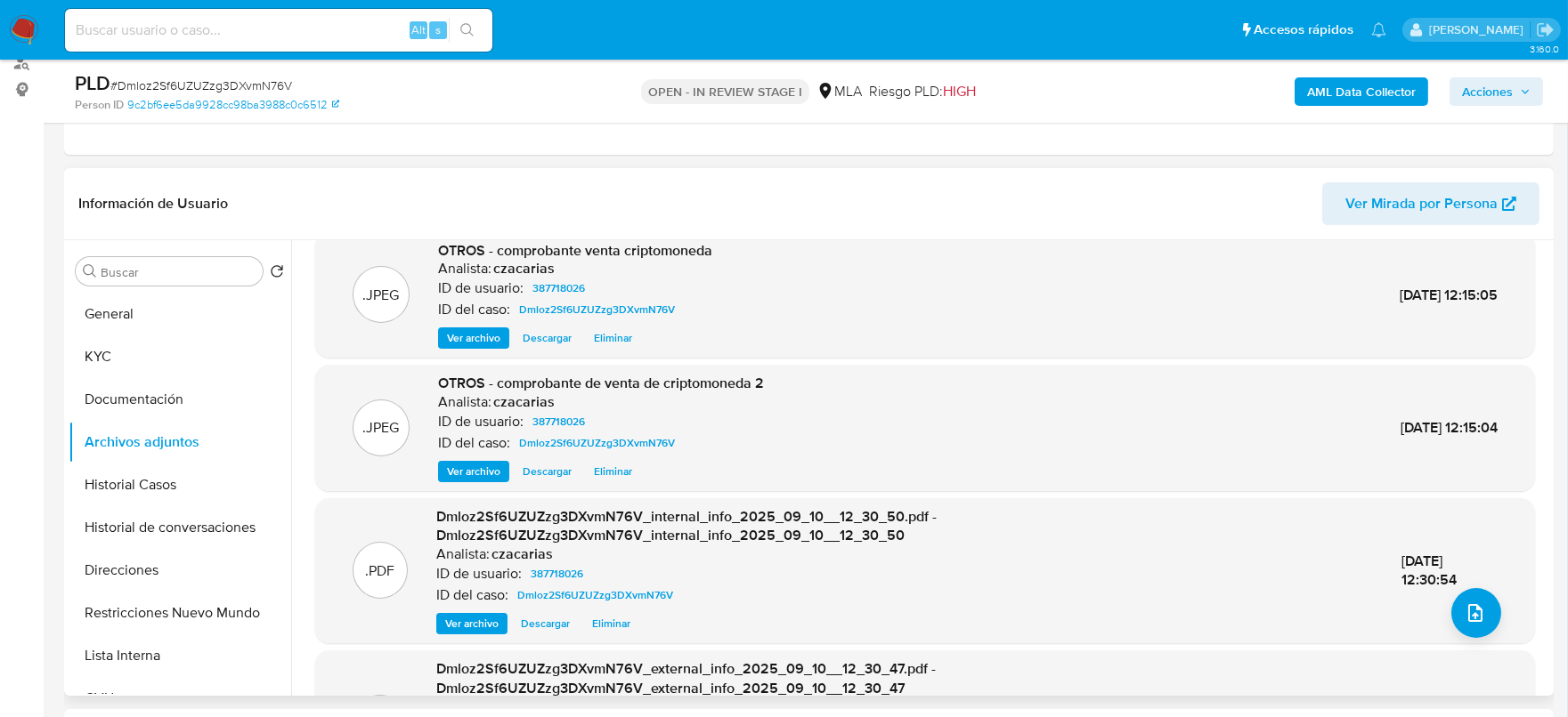
scroll to position [24, 0]
click at [479, 328] on span "Ver archivo" at bounding box center [473, 337] width 54 height 18
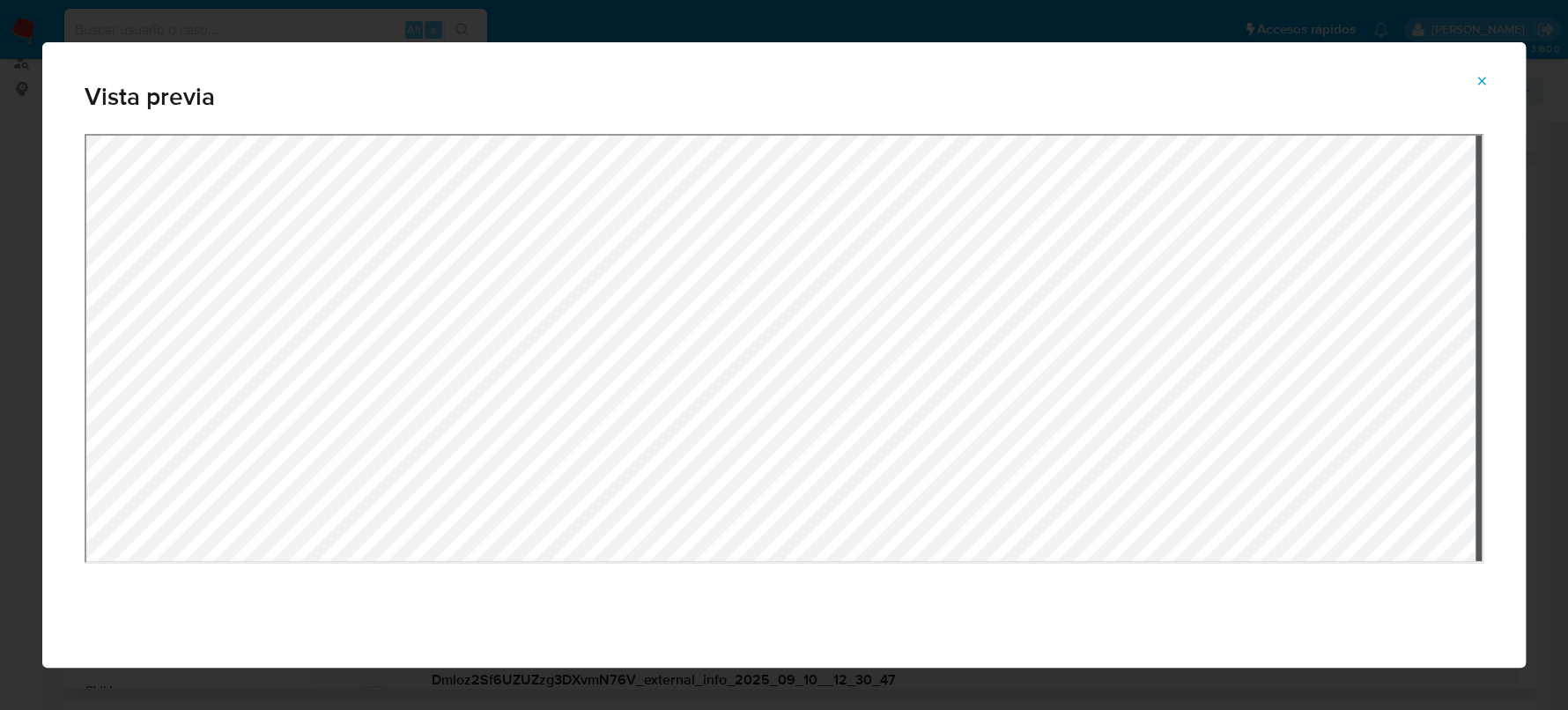
click at [1479, 81] on icon "Attachment preview" at bounding box center [1482, 80] width 14 height 14
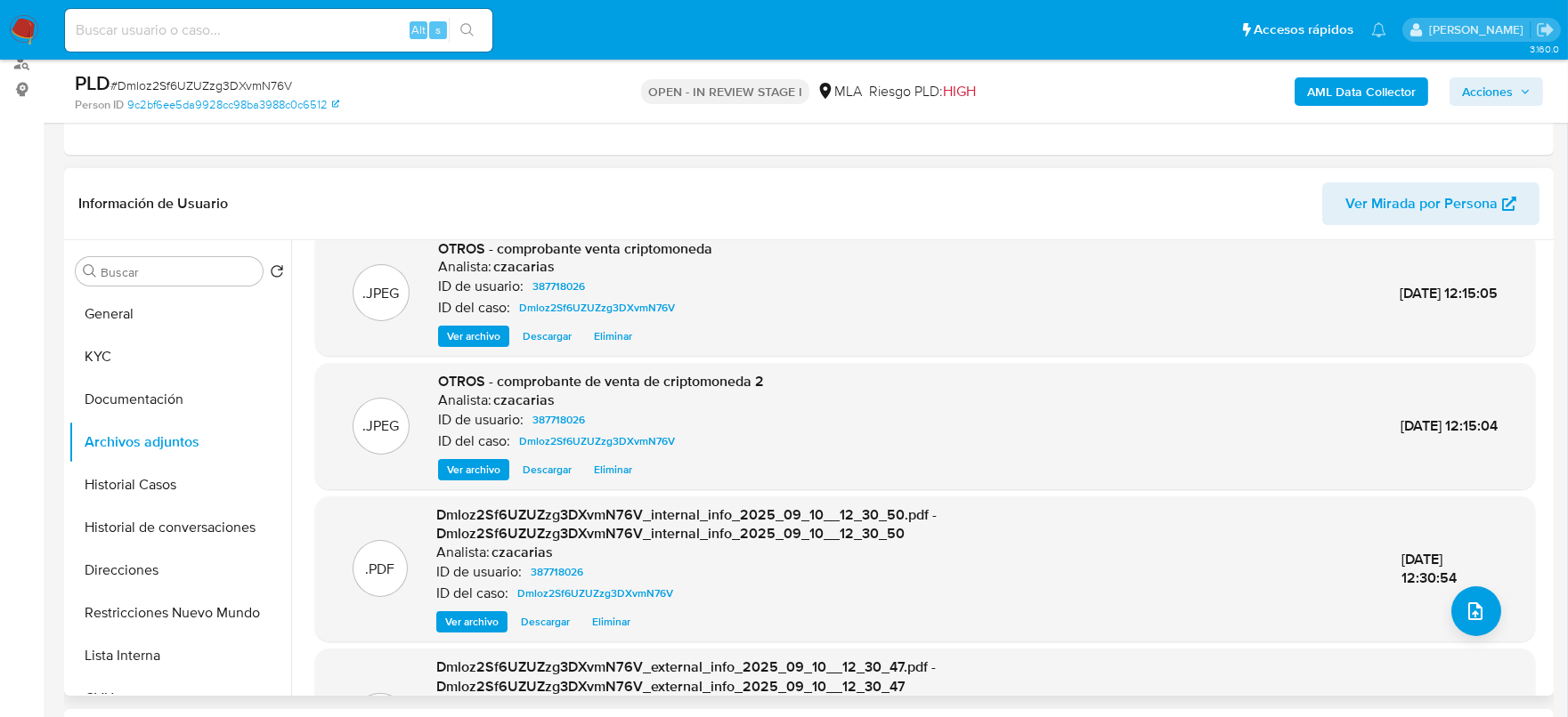
click at [470, 457] on div "OTROS - comprobante de venta de criptomoneda 2 Analista: czacarias ID de usuari…" at bounding box center [600, 426] width 326 height 109
click at [471, 461] on span "Ver archivo" at bounding box center [473, 469] width 54 height 18
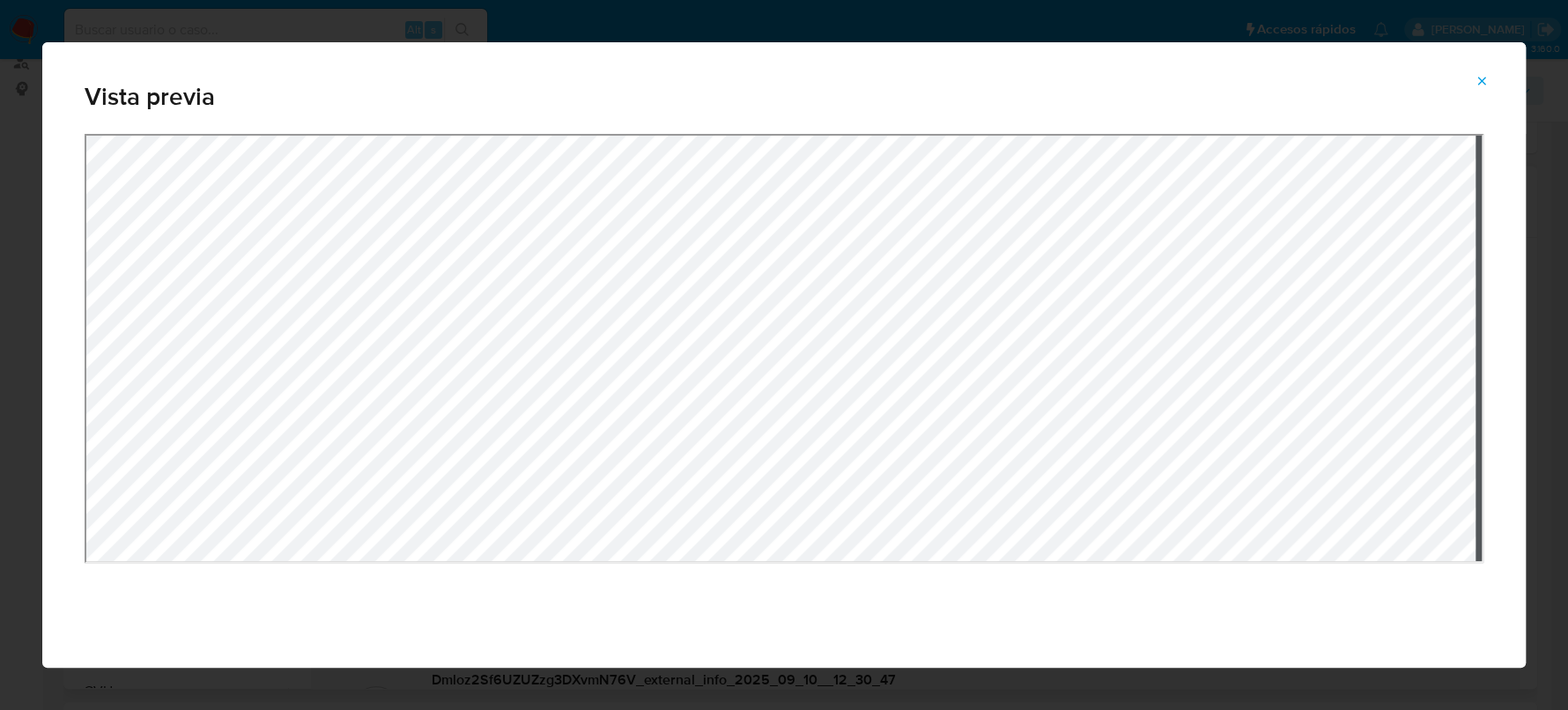
click at [1476, 87] on icon "Attachment preview" at bounding box center [1482, 80] width 14 height 14
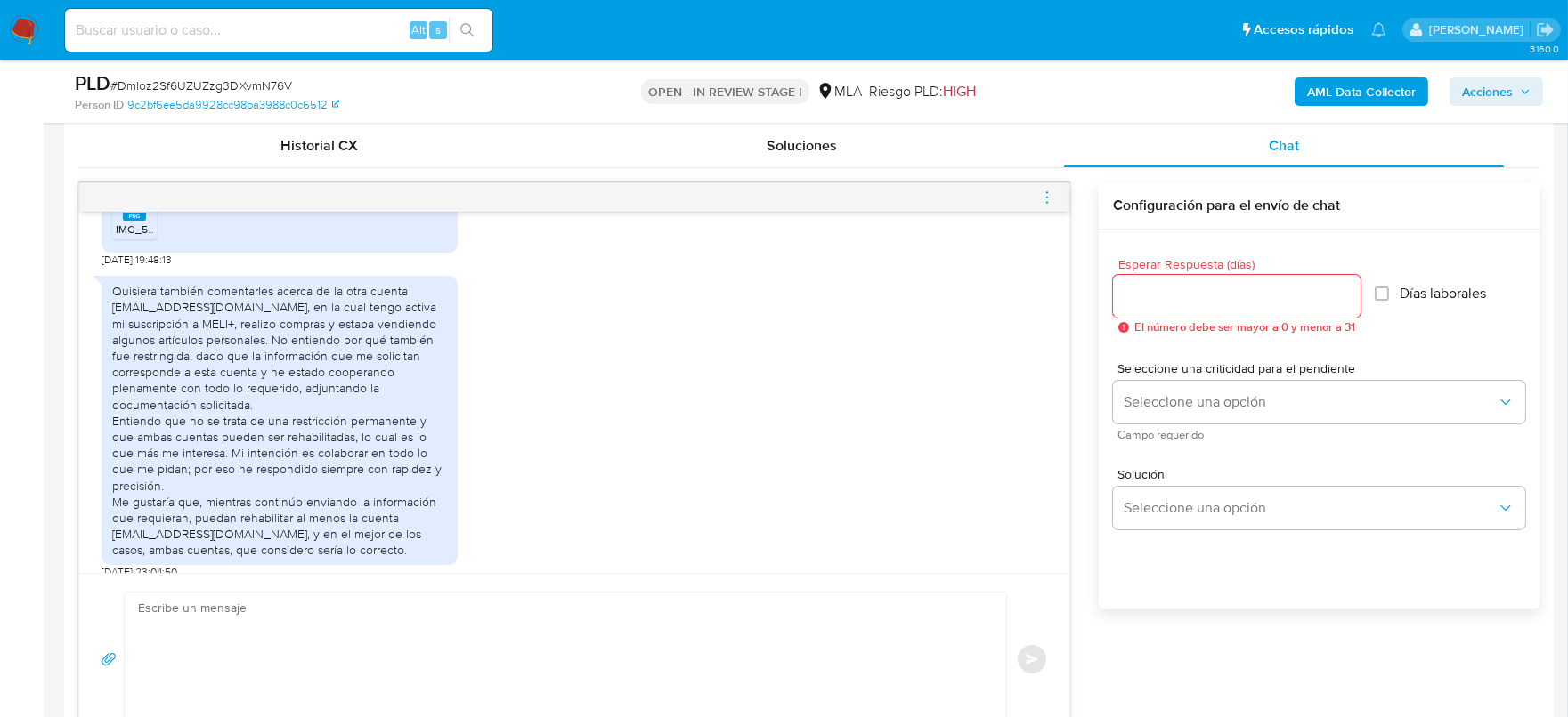
scroll to position [3944, 0]
click at [131, 212] on span "PNG" at bounding box center [134, 206] width 18 height 11
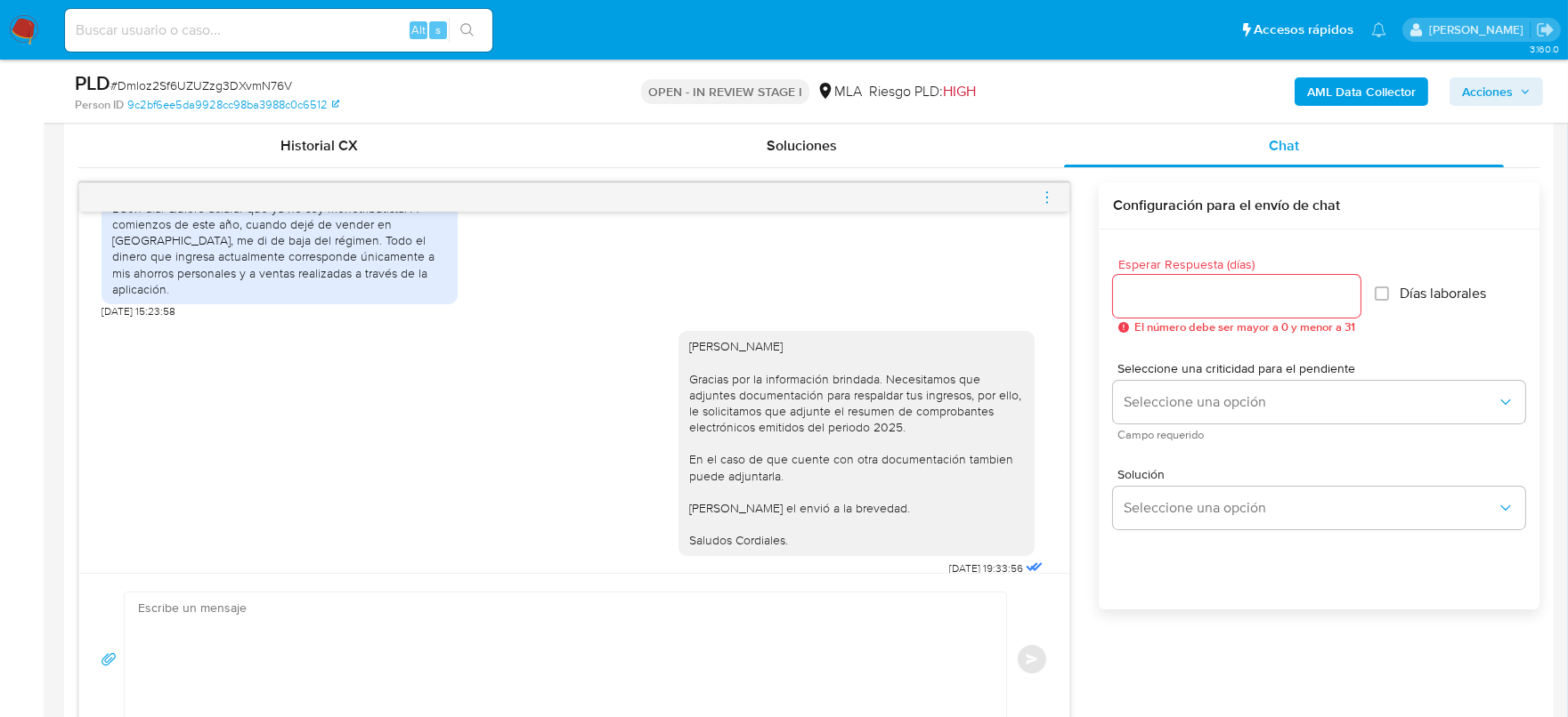
scroll to position [3397, 0]
drag, startPoint x: 895, startPoint y: 301, endPoint x: 966, endPoint y: 301, distance: 71.0
copy div "Te detallo el instructivo para descarga: - Si sos monotributista, seguí estos p…"
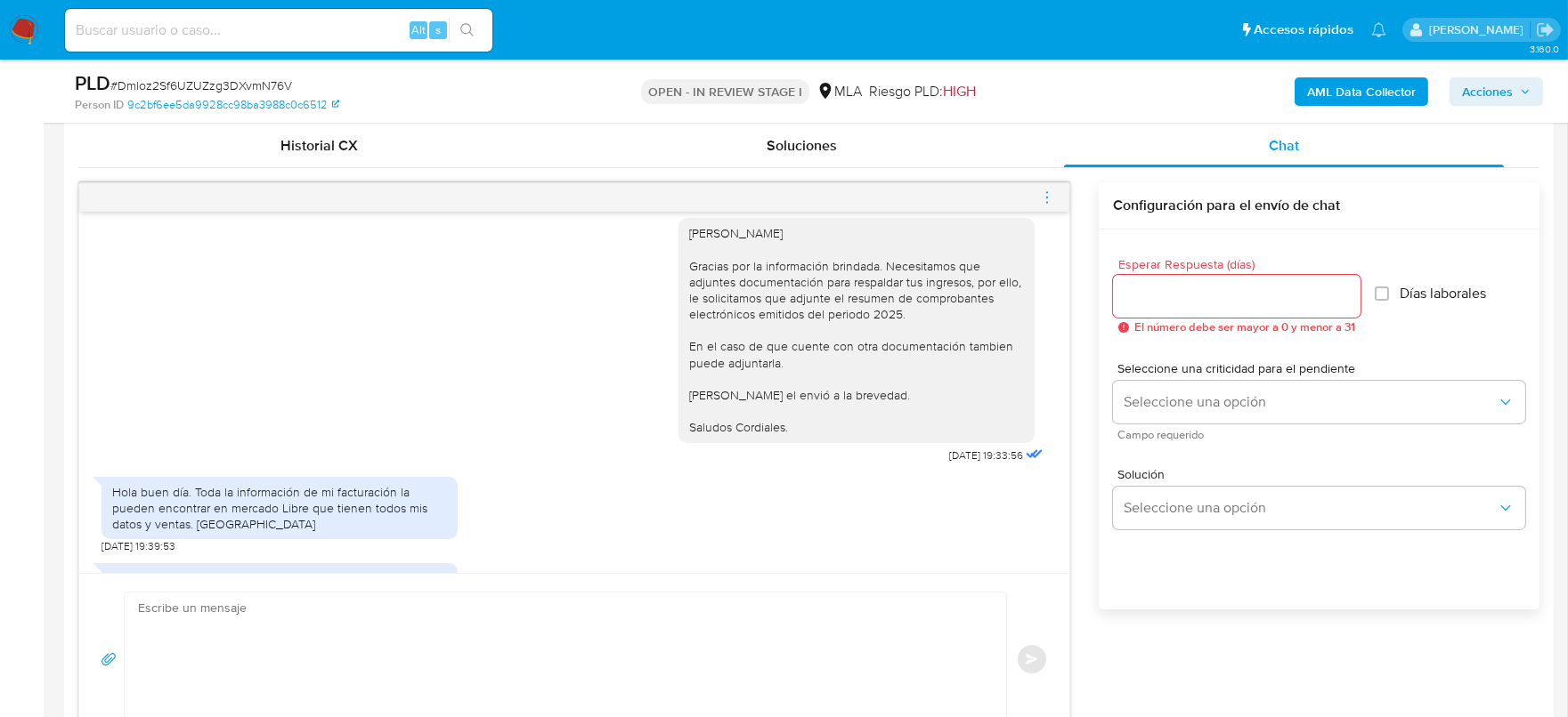
scroll to position [3619, 0]
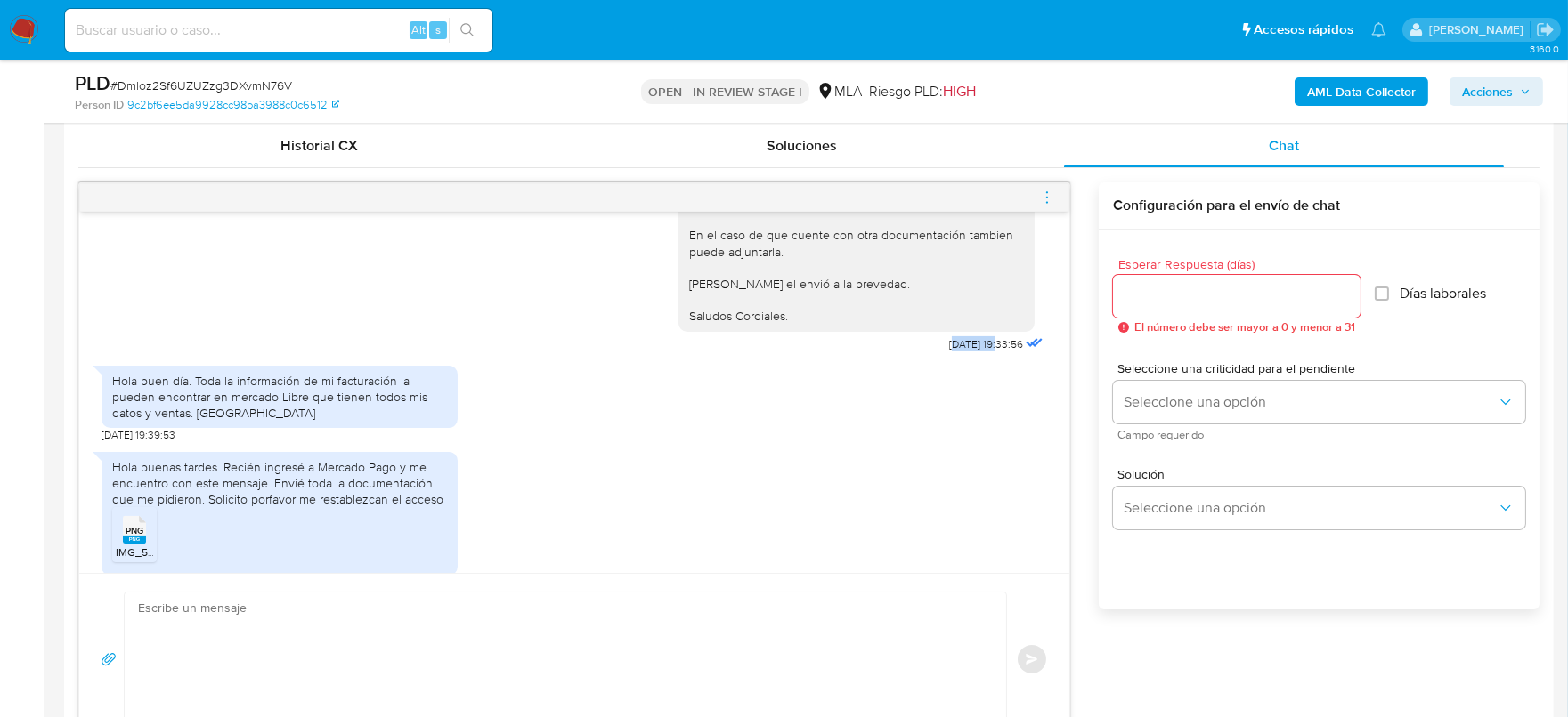
drag, startPoint x: 913, startPoint y: 458, endPoint x: 964, endPoint y: 455, distance: 51.1
click at [964, 352] on span "15/09/2025 19:33:56" at bounding box center [986, 344] width 74 height 14
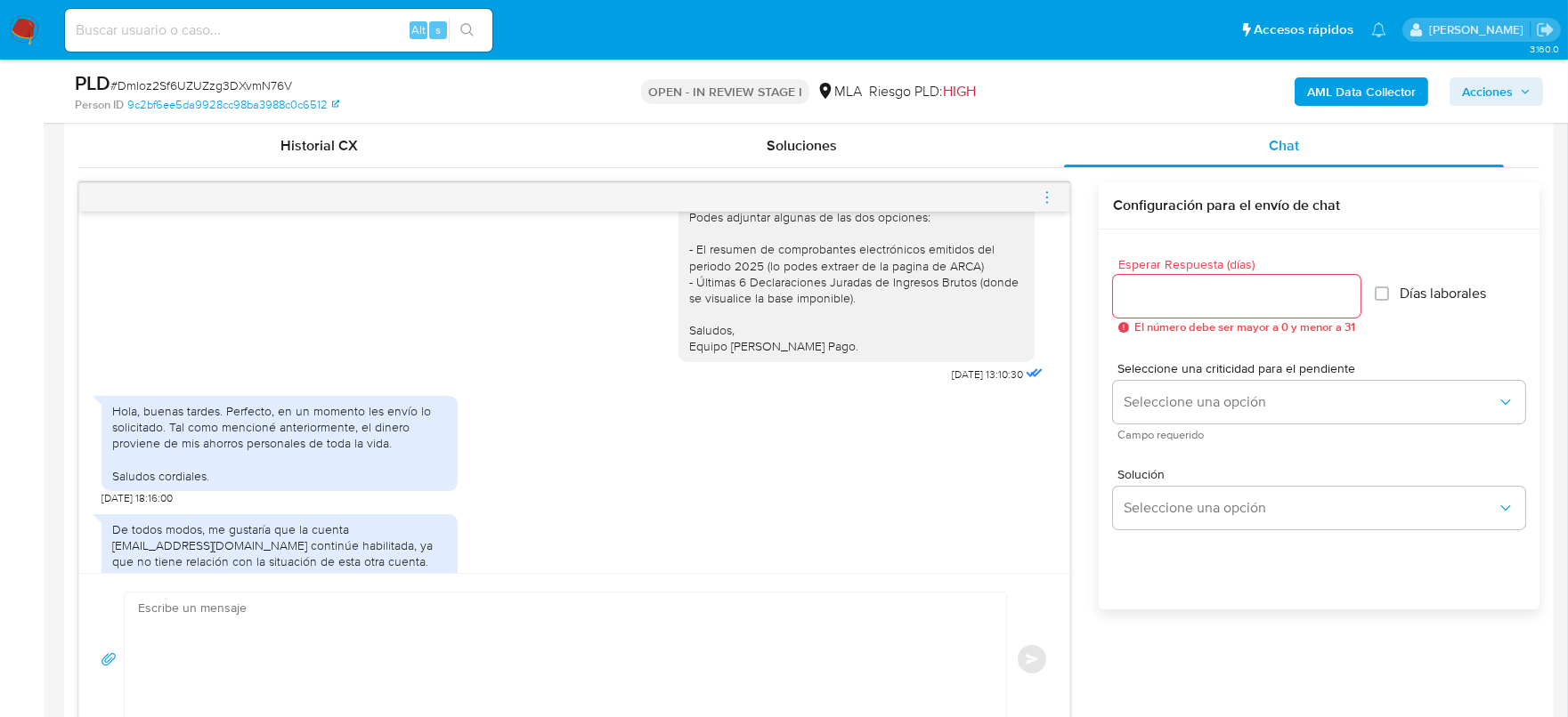
scroll to position [4446, 0]
drag, startPoint x: 913, startPoint y: 468, endPoint x: 968, endPoint y: 471, distance: 55.1
click at [968, 381] on span "18/09/2025 13:10:30" at bounding box center [987, 375] width 71 height 14
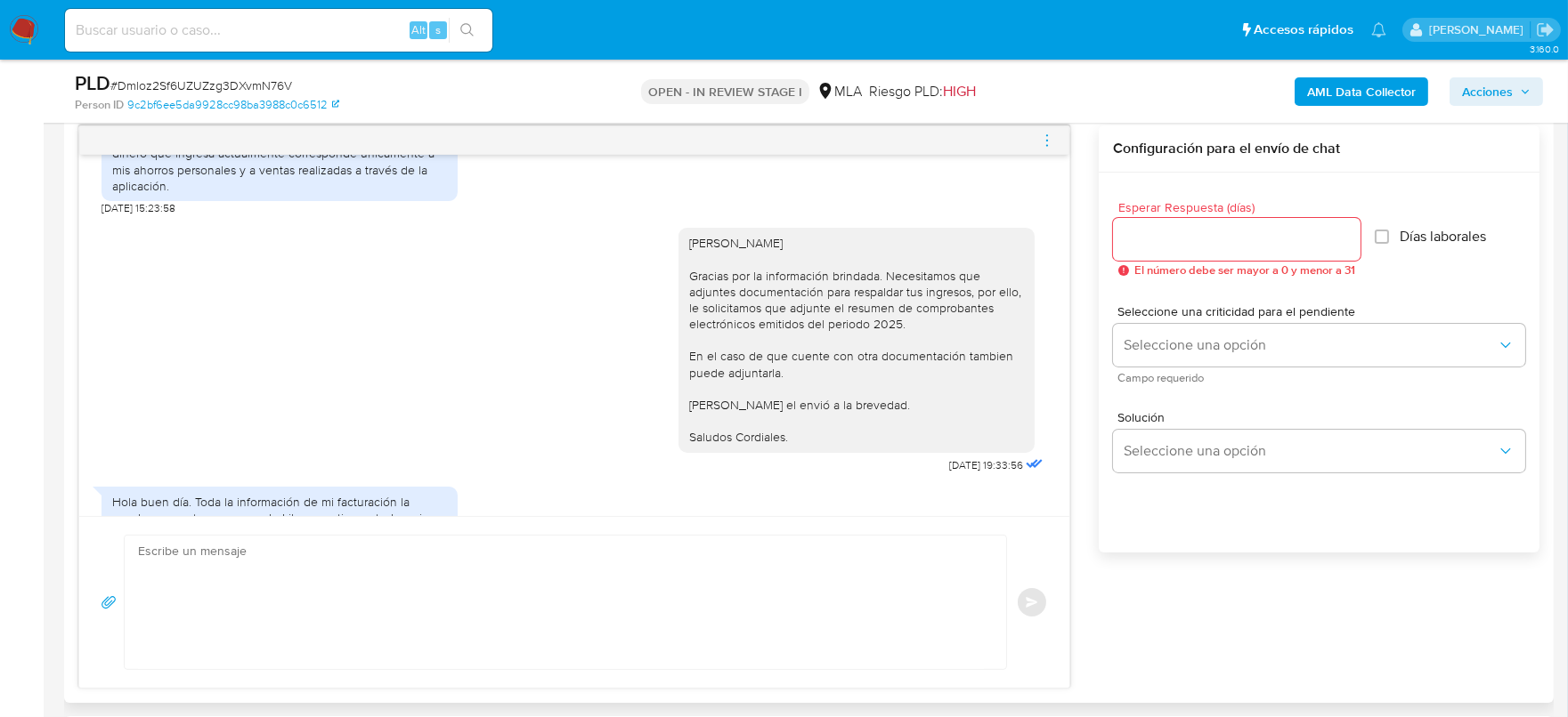
scroll to position [3402, 0]
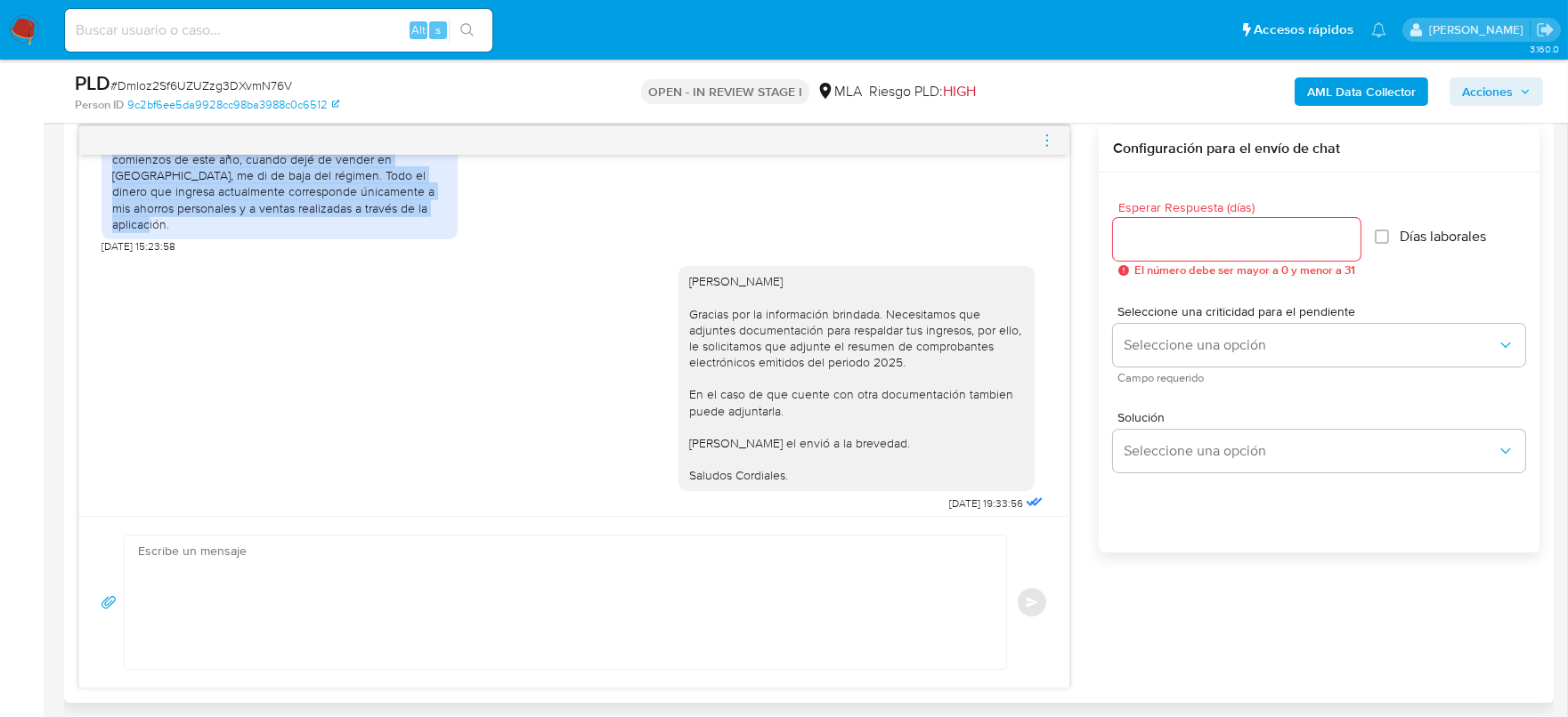
drag, startPoint x: 166, startPoint y: 275, endPoint x: 422, endPoint y: 338, distance: 263.6
click at [422, 232] on div "Buen día. Quiero aclarar que ya no soy monotributista. A comienzos de este año,…" at bounding box center [279, 184] width 335 height 97
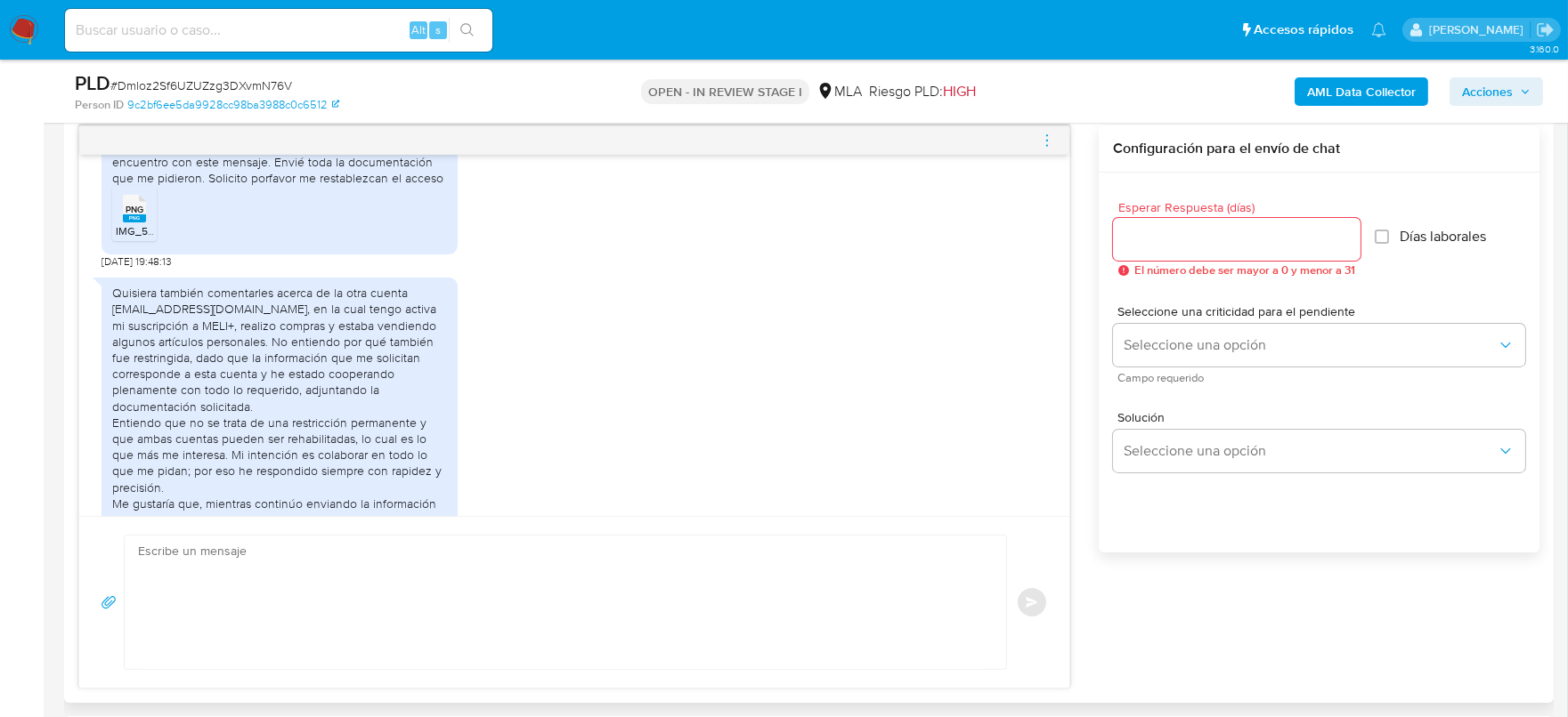
scroll to position [3848, 0]
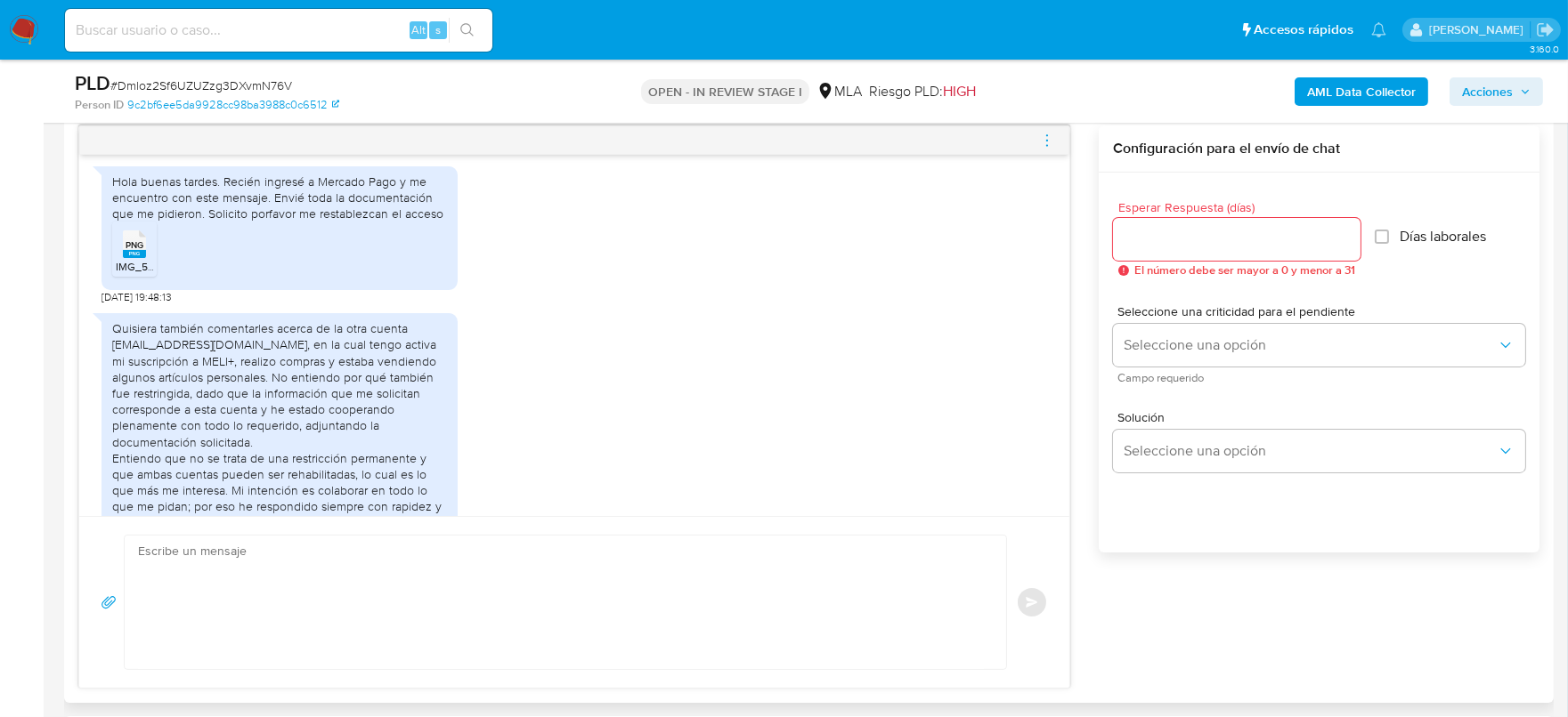
drag, startPoint x: 194, startPoint y: 207, endPoint x: 265, endPoint y: 244, distance: 80.1
click at [265, 136] on div "Hola buen día. Toda la información de mi facturación la pueden encontrar en mer…" at bounding box center [279, 111] width 335 height 49
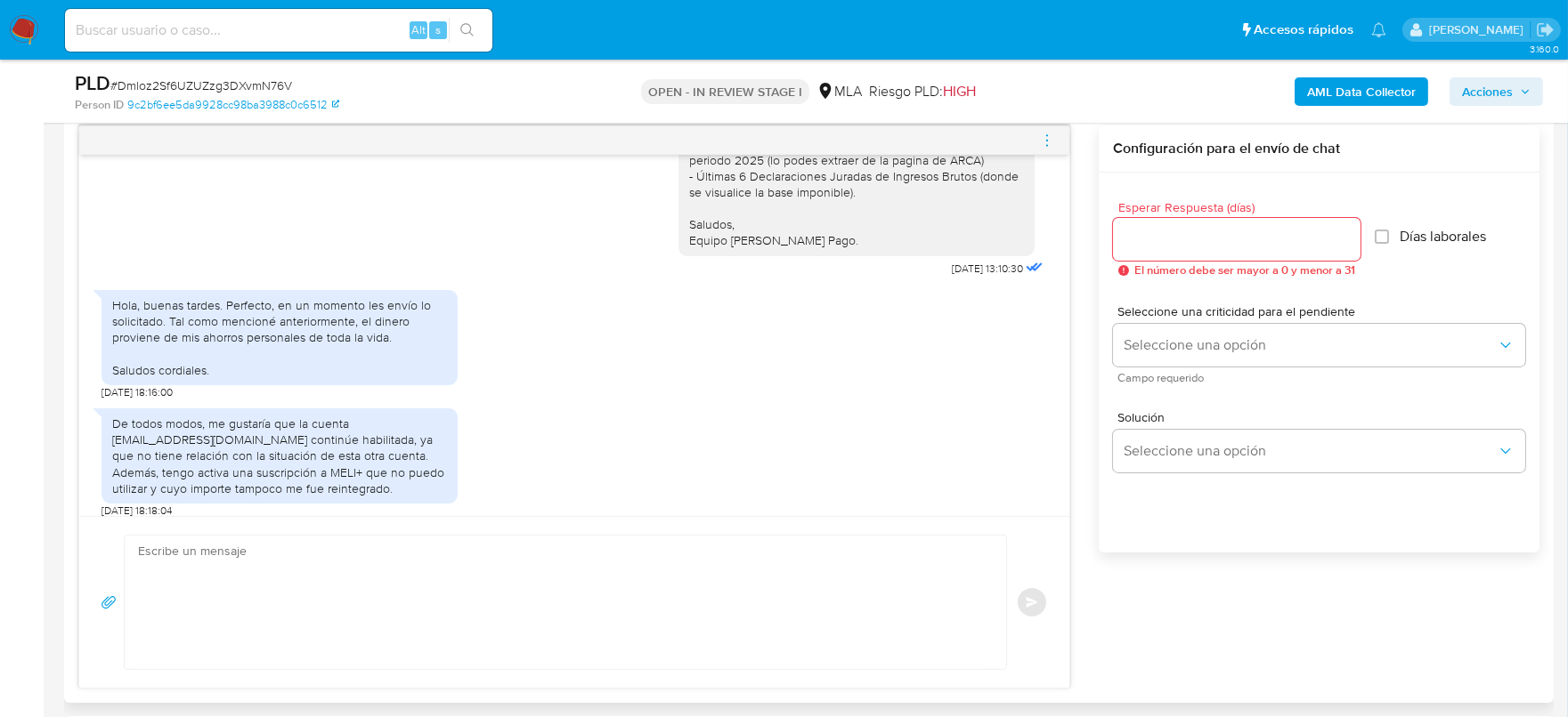
scroll to position [4627, 0]
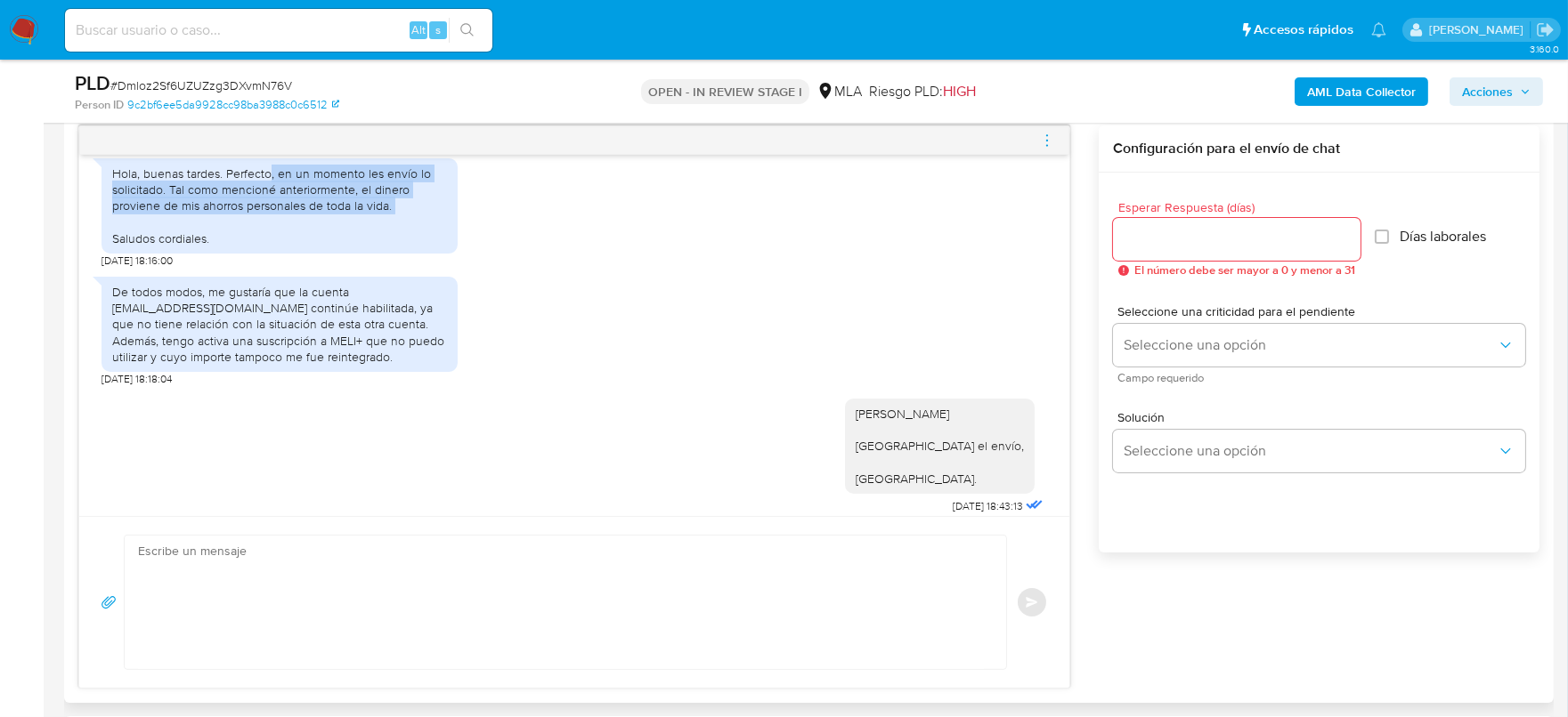
drag, startPoint x: 268, startPoint y: 275, endPoint x: 403, endPoint y: 315, distance: 140.8
click at [403, 247] on div "Hola, buenas tardes. Perfecto, en un momento les envío lo solicitado. Tal como …" at bounding box center [279, 206] width 335 height 81
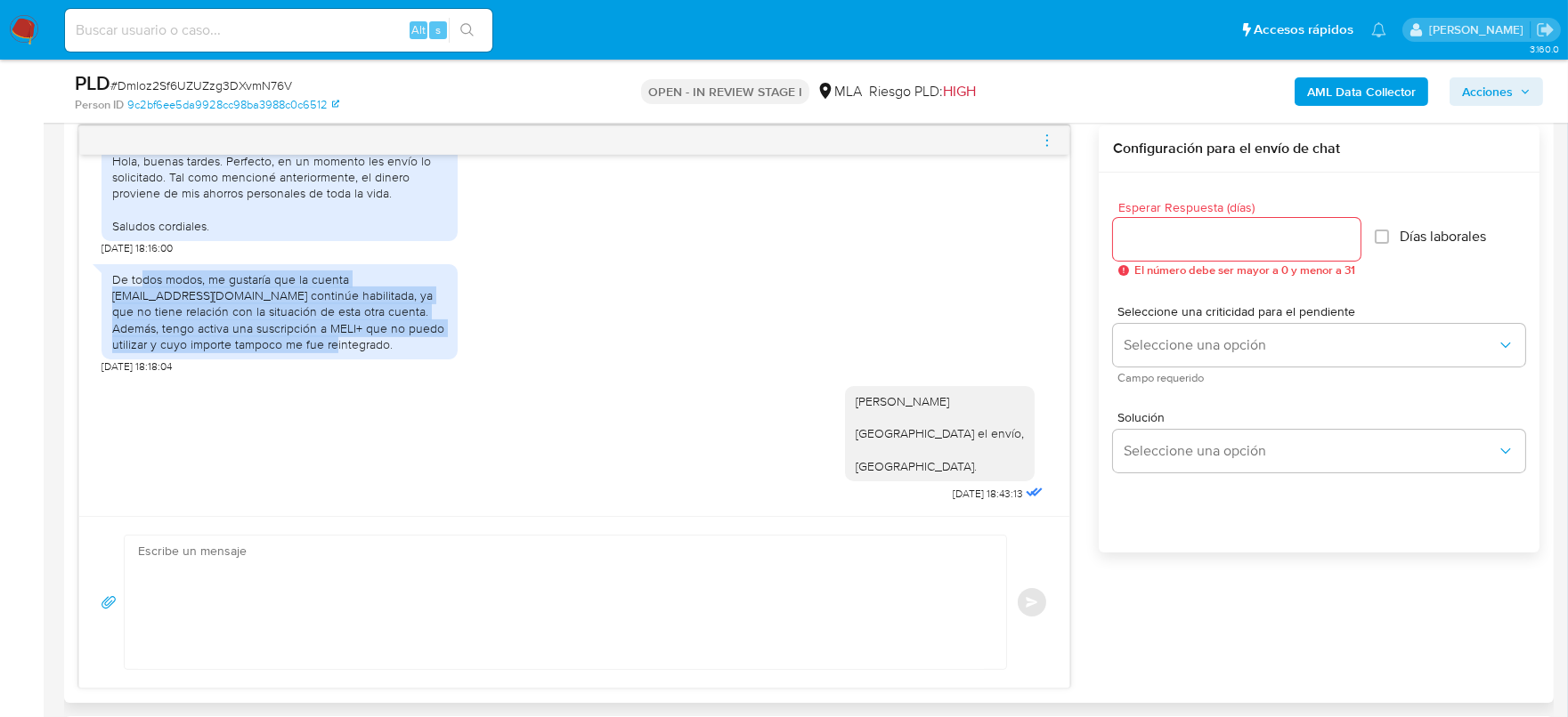
drag, startPoint x: 141, startPoint y: 282, endPoint x: 359, endPoint y: 358, distance: 230.9
click at [359, 358] on div "De todos modos, me gustaría que la cuenta juanviv3@gmail.com continúe habilitad…" at bounding box center [279, 313] width 356 height 96
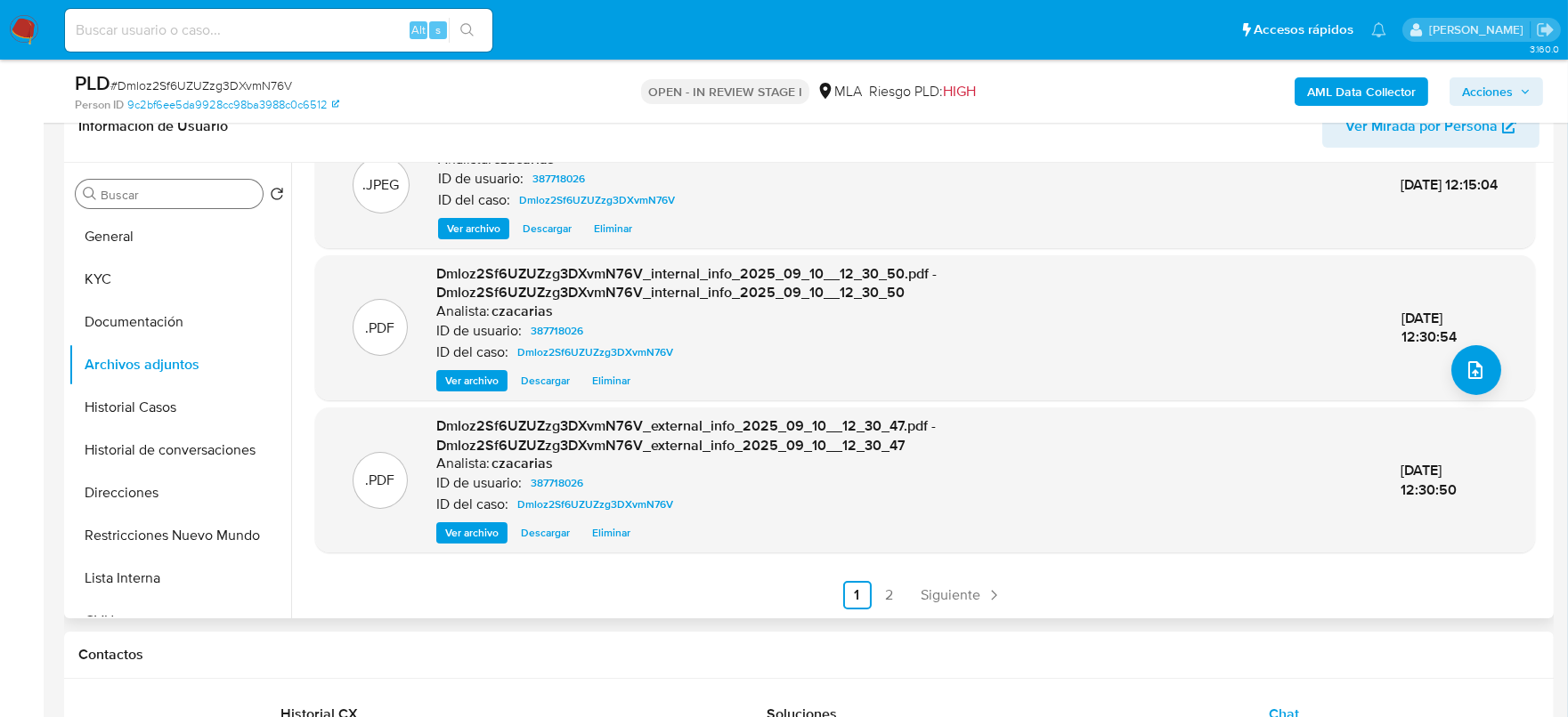
scroll to position [257, 0]
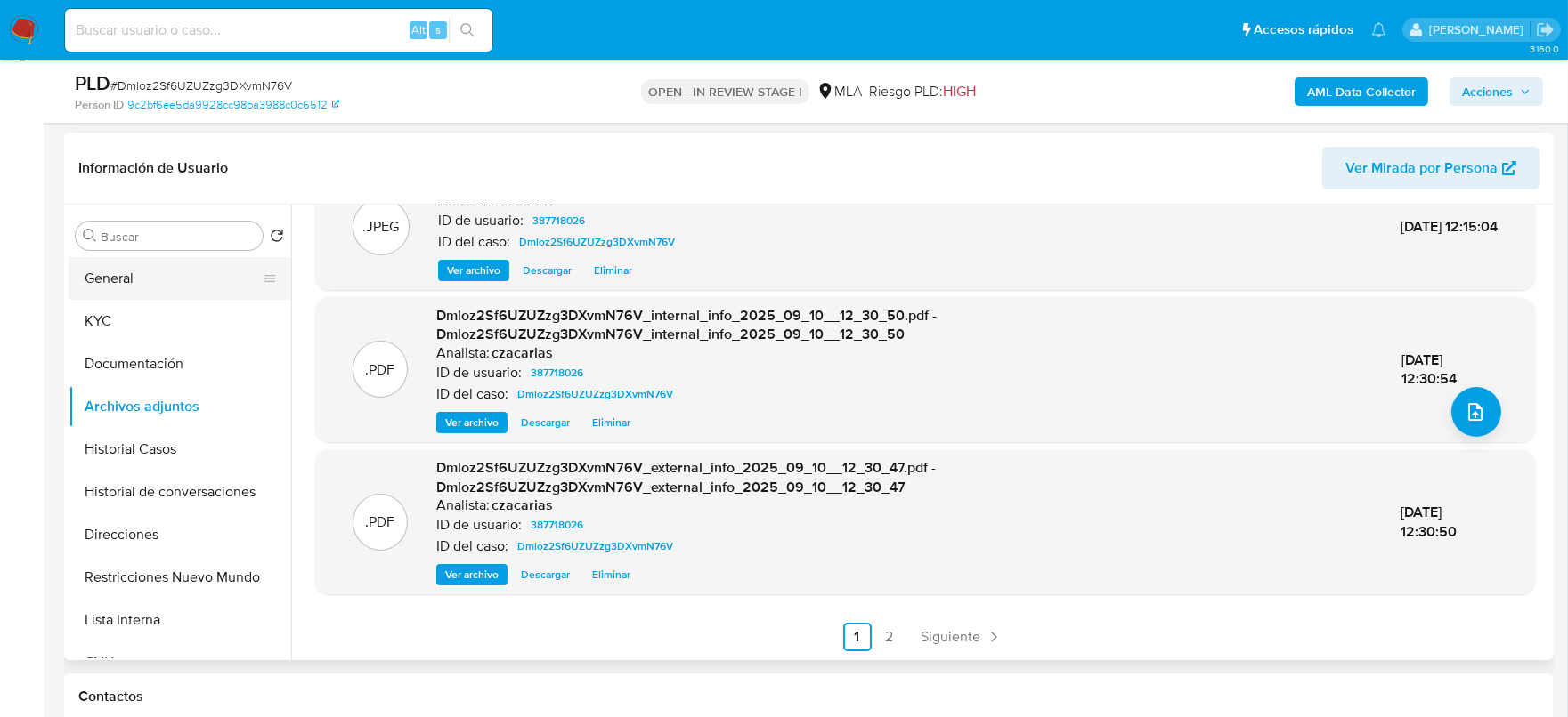
click at [156, 266] on button "General" at bounding box center [173, 278] width 208 height 43
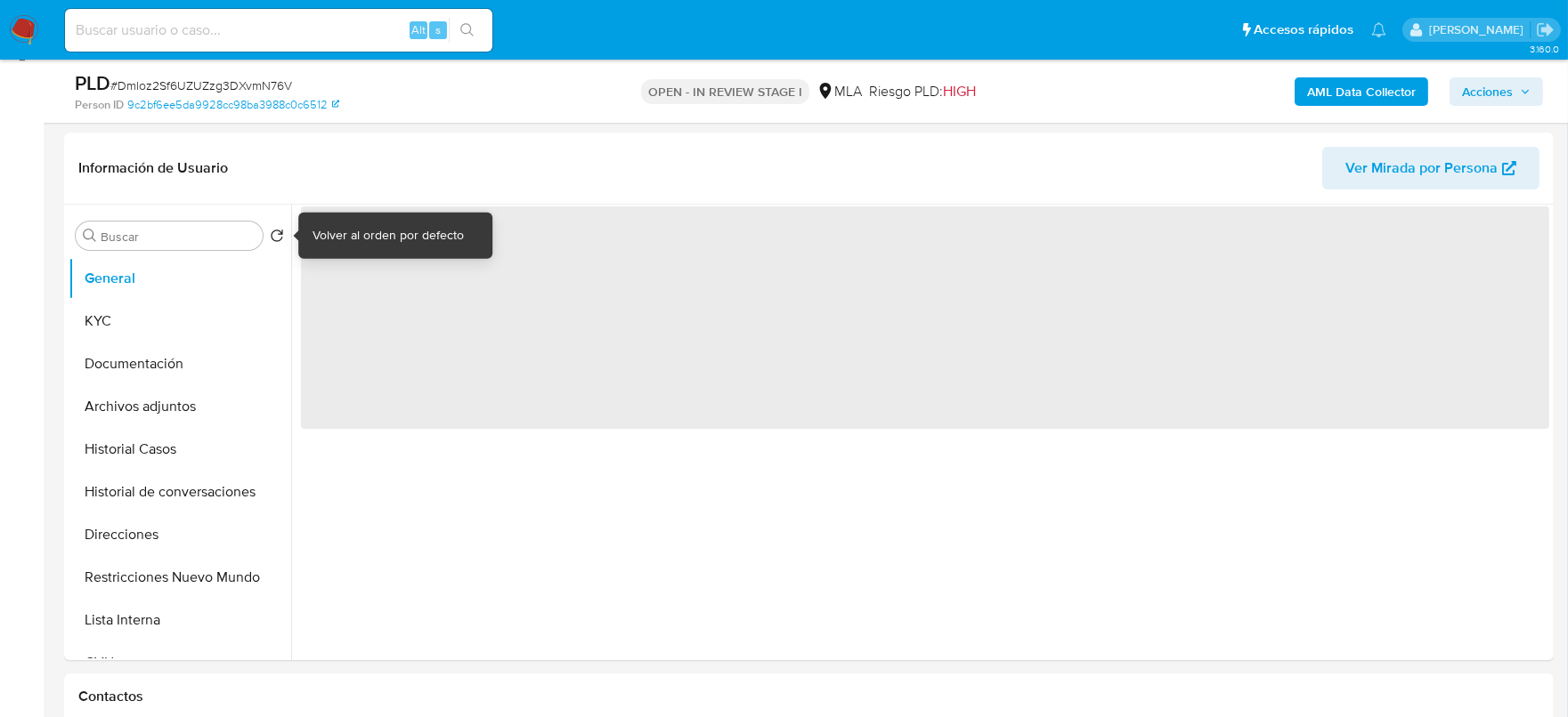
click at [336, 239] on div "Volver al orden por defecto" at bounding box center [388, 235] width 151 height 18
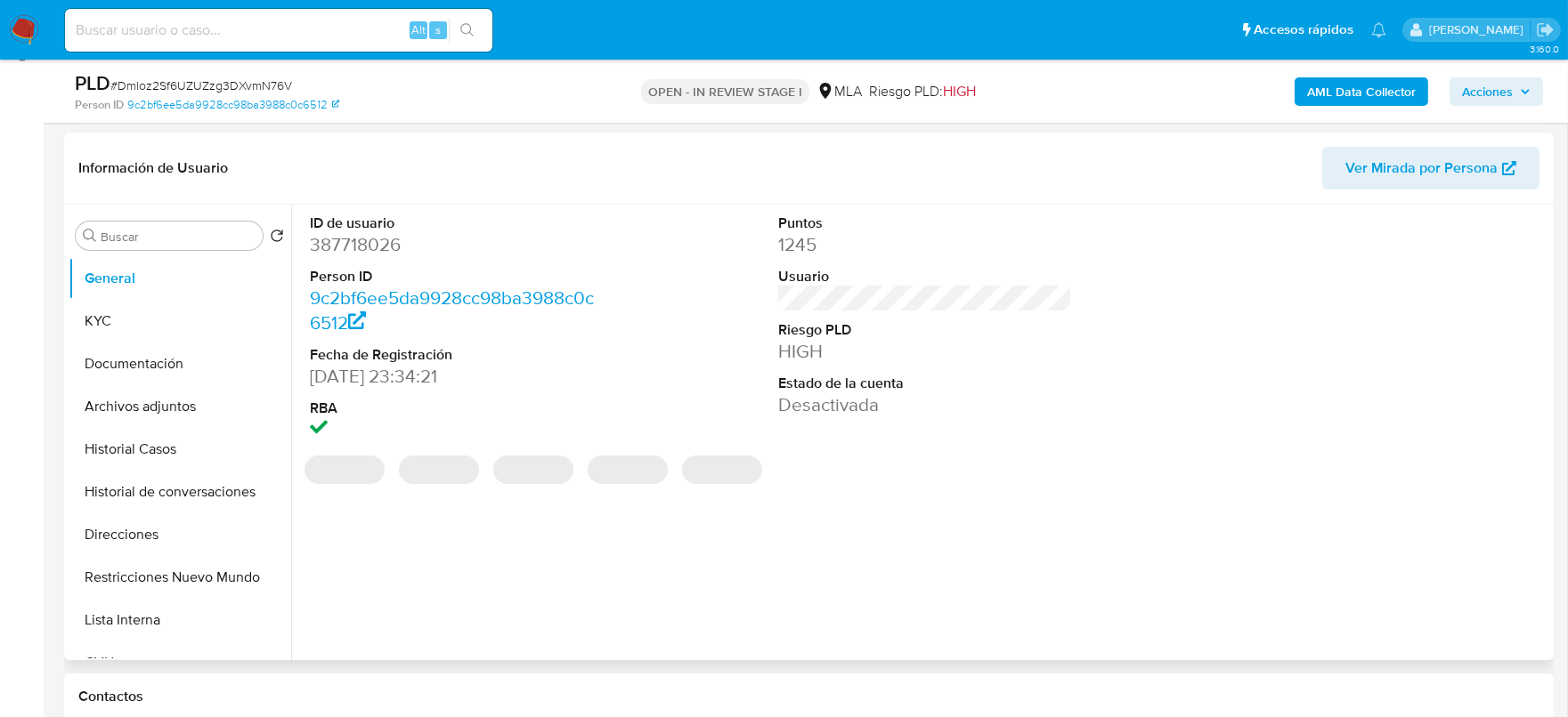
click at [361, 257] on dl "ID de usuario 387718026 Person ID 9c2bf6ee5da9928cc98ba3988c0c6512 Fecha de Reg…" at bounding box center [457, 328] width 294 height 229
click at [369, 250] on dd "387718026" at bounding box center [457, 245] width 294 height 25
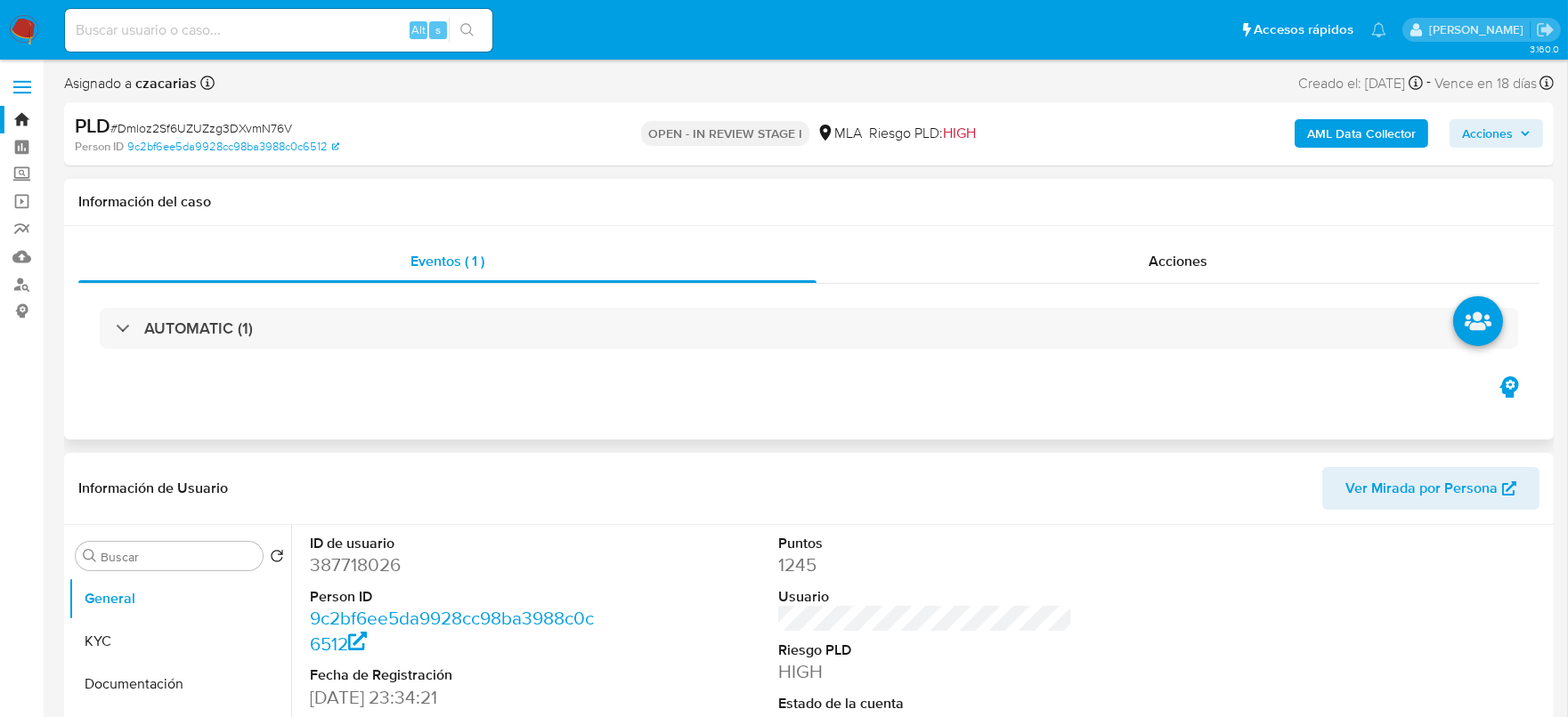
click at [276, 365] on div "AUTOMATIC (1)" at bounding box center [809, 328] width 1461 height 89
click at [283, 352] on div "AUTOMATIC (1)" at bounding box center [809, 328] width 1461 height 89
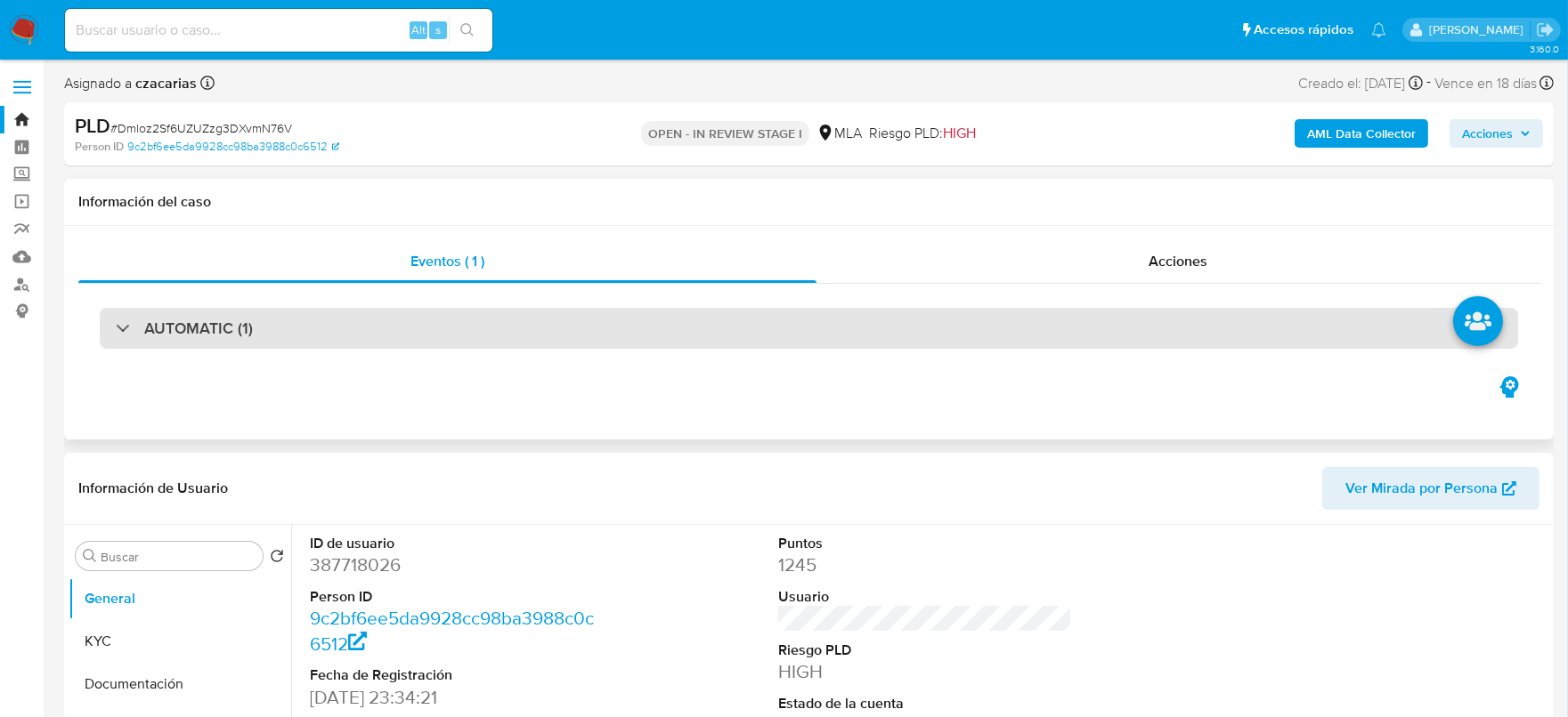
click at [303, 329] on div "AUTOMATIC (1)" at bounding box center [808, 328] width 1418 height 41
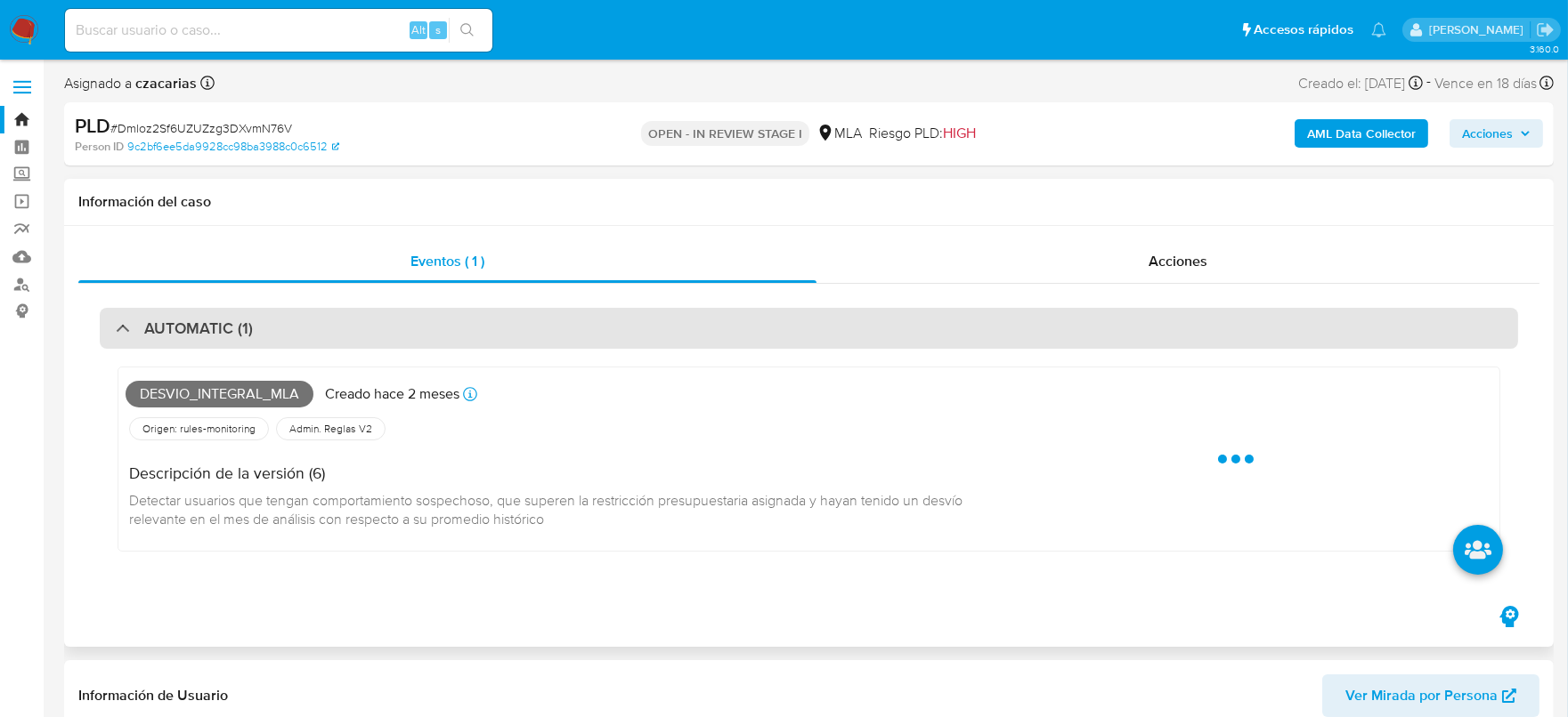
click at [302, 330] on div "AUTOMATIC (1)" at bounding box center [808, 328] width 1418 height 41
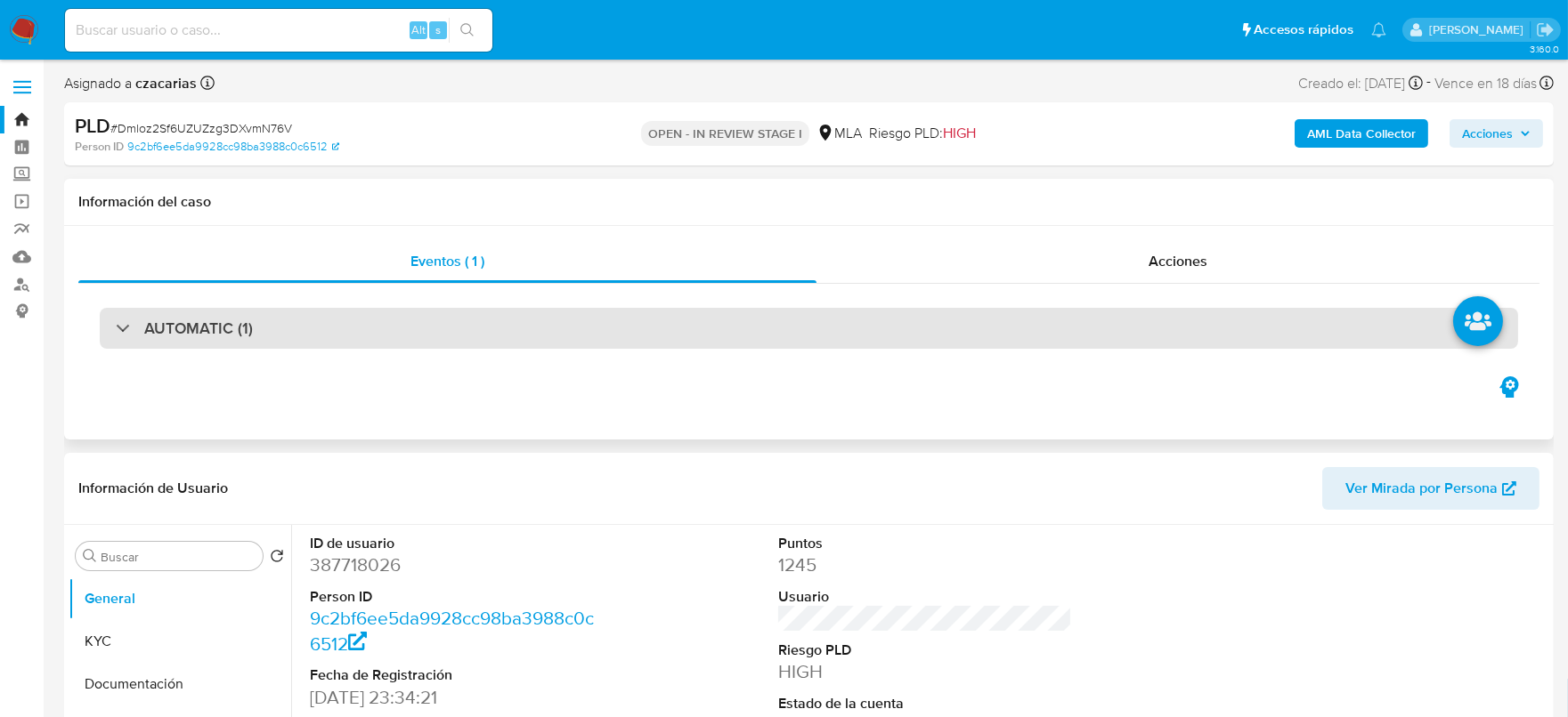
click at [549, 330] on div "AUTOMATIC (1)" at bounding box center [808, 328] width 1418 height 41
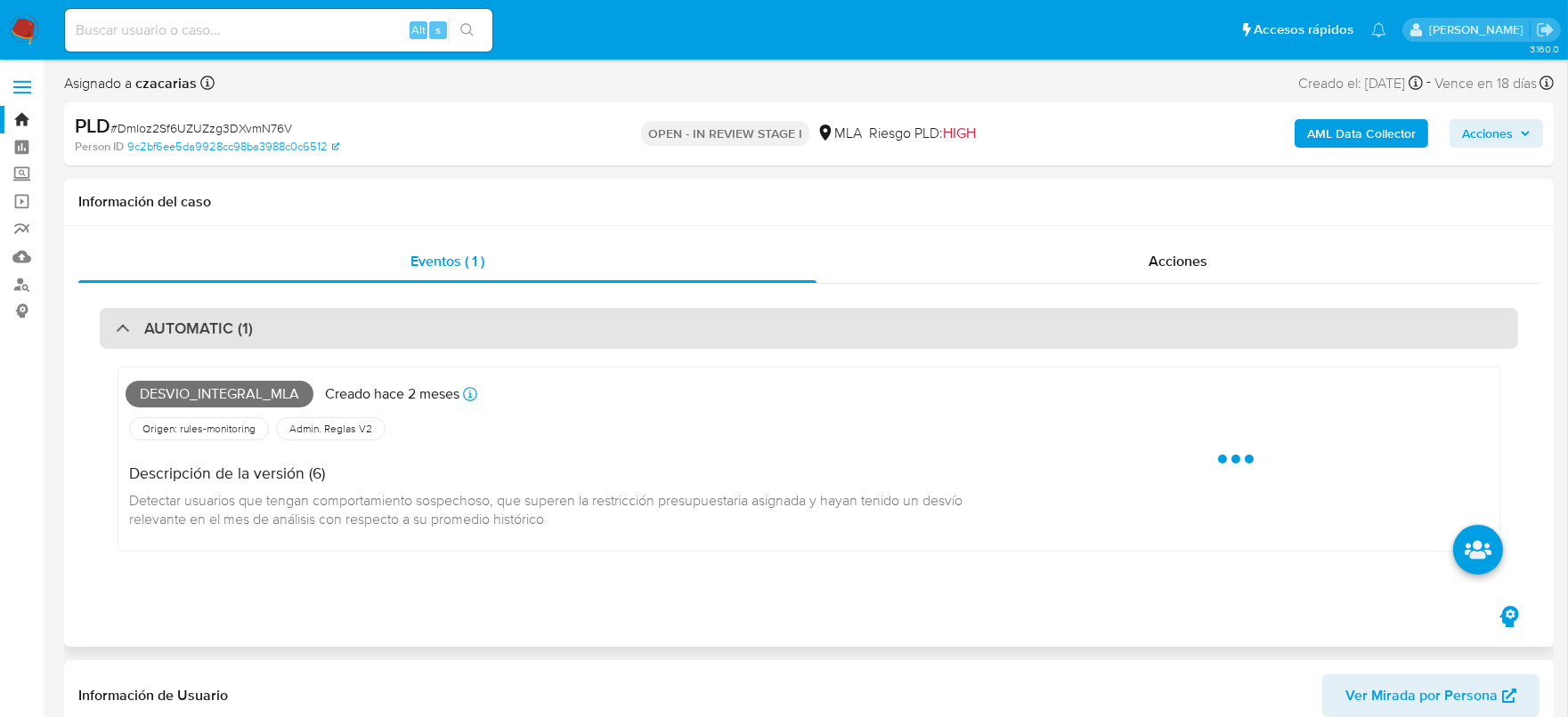
click at [549, 330] on div "AUTOMATIC (1)" at bounding box center [808, 328] width 1418 height 41
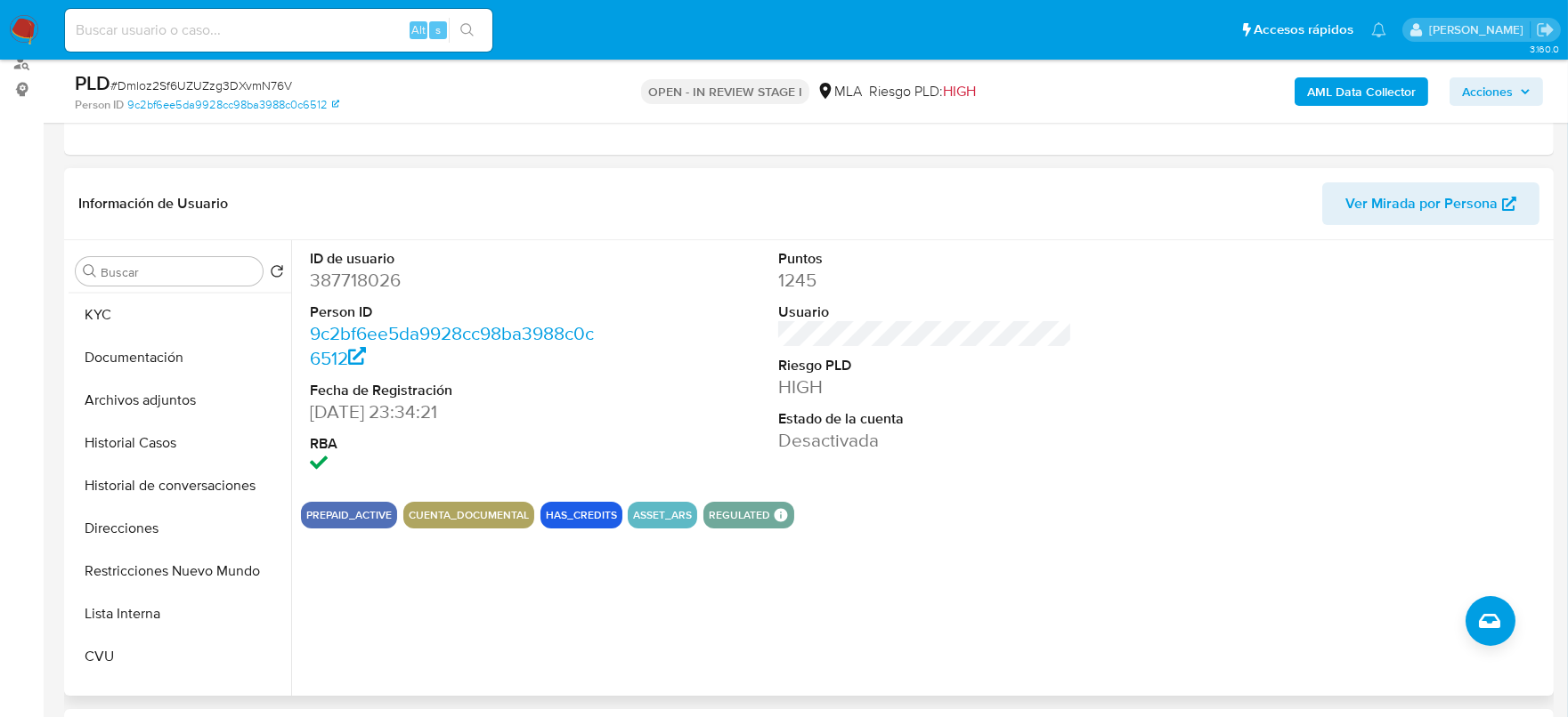
scroll to position [110, 0]
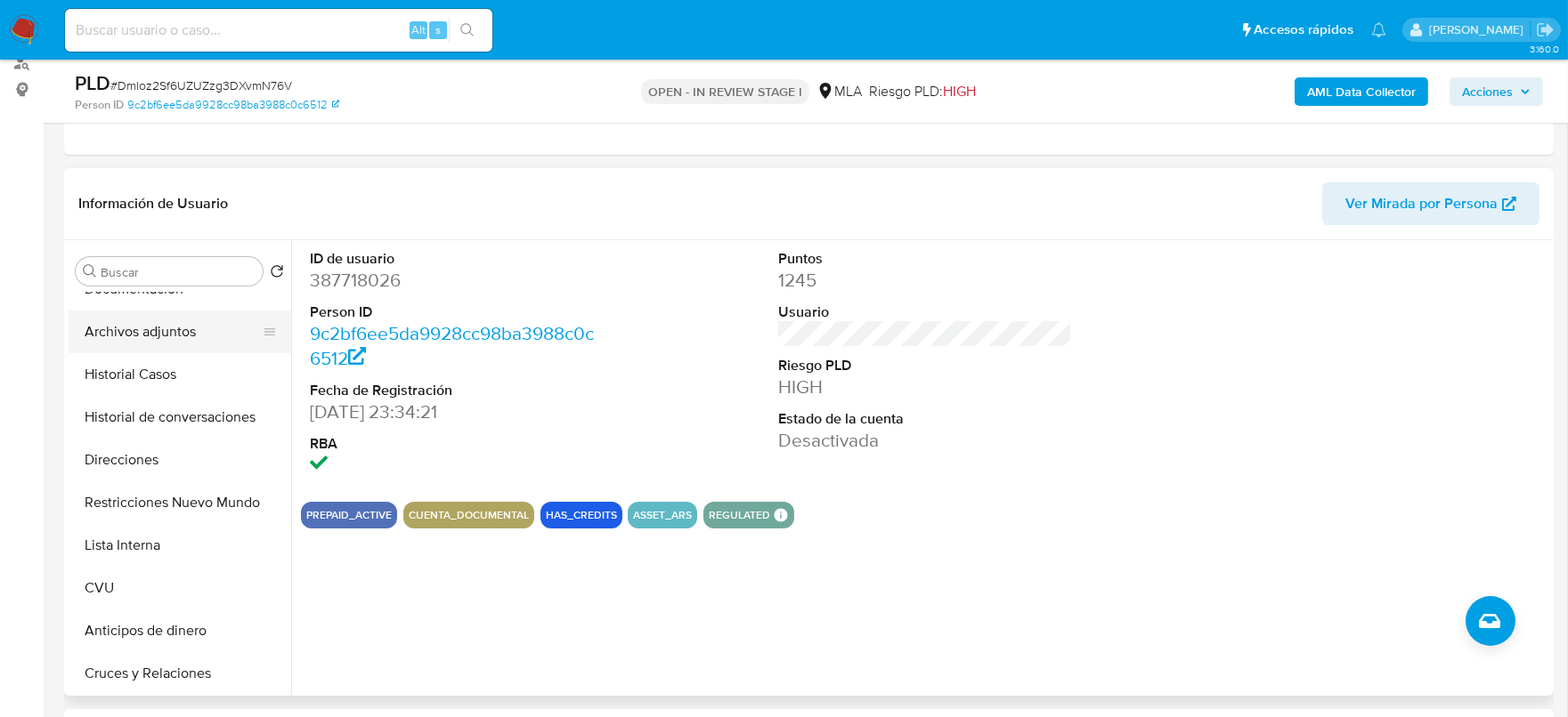
click at [177, 333] on button "Archivos adjuntos" at bounding box center [173, 332] width 208 height 43
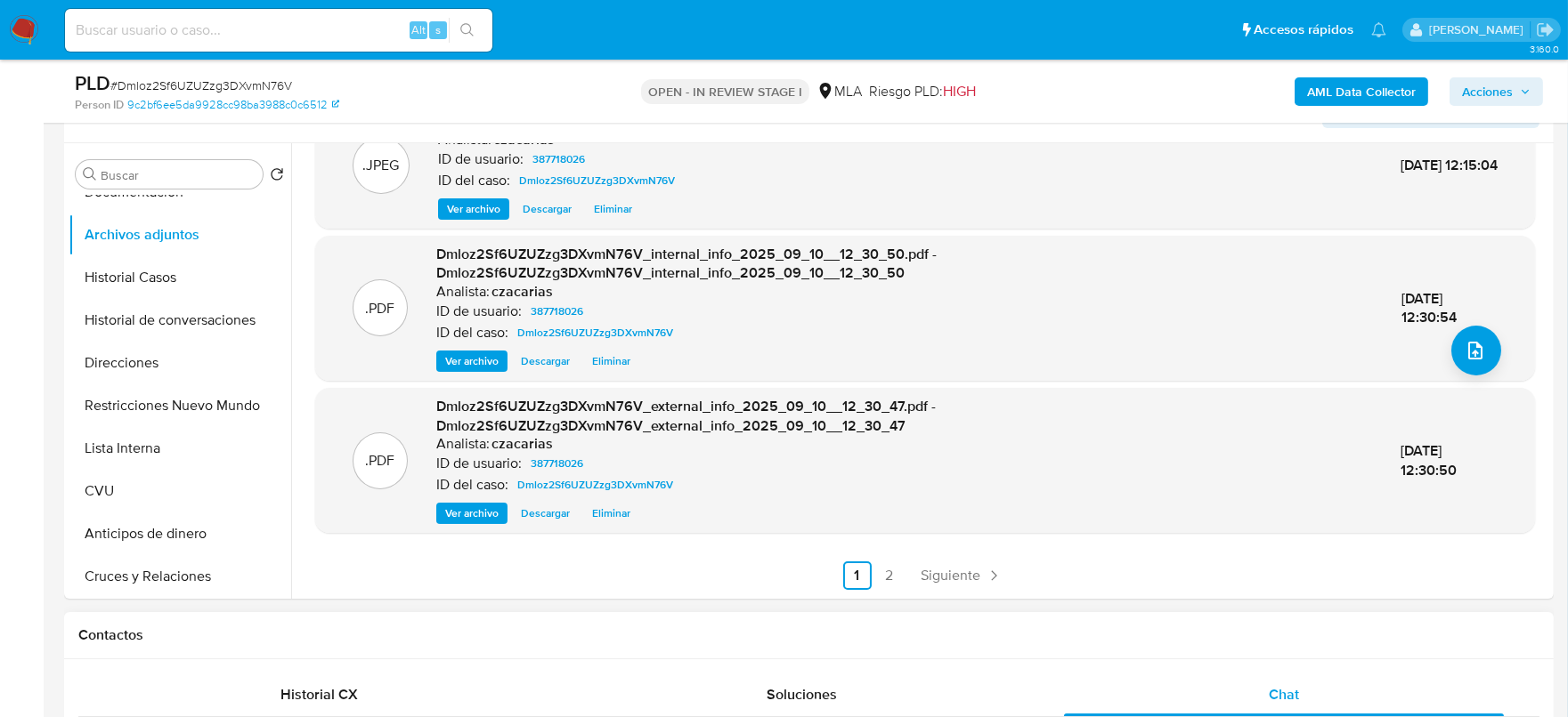
scroll to position [445, 0]
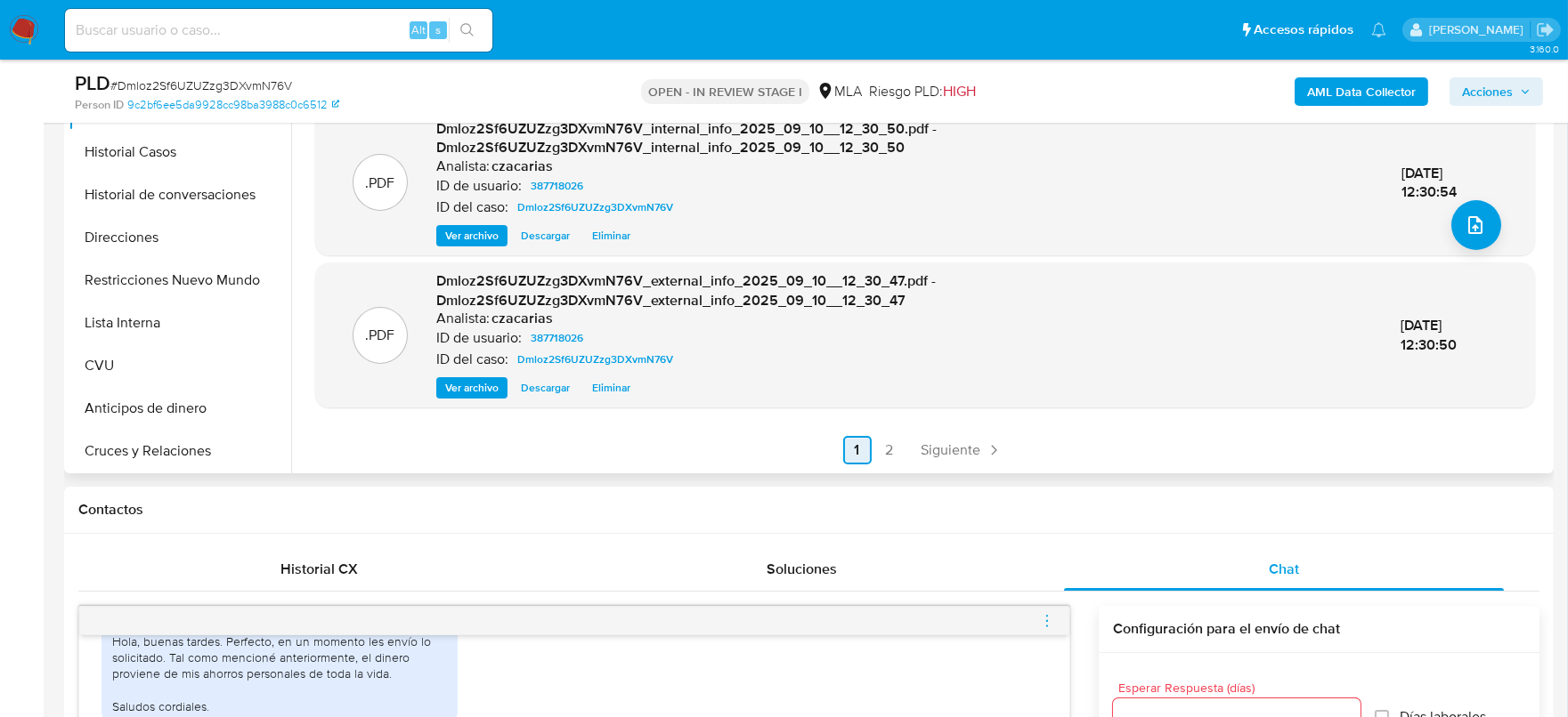
click at [960, 446] on span "Siguiente" at bounding box center [951, 450] width 59 height 14
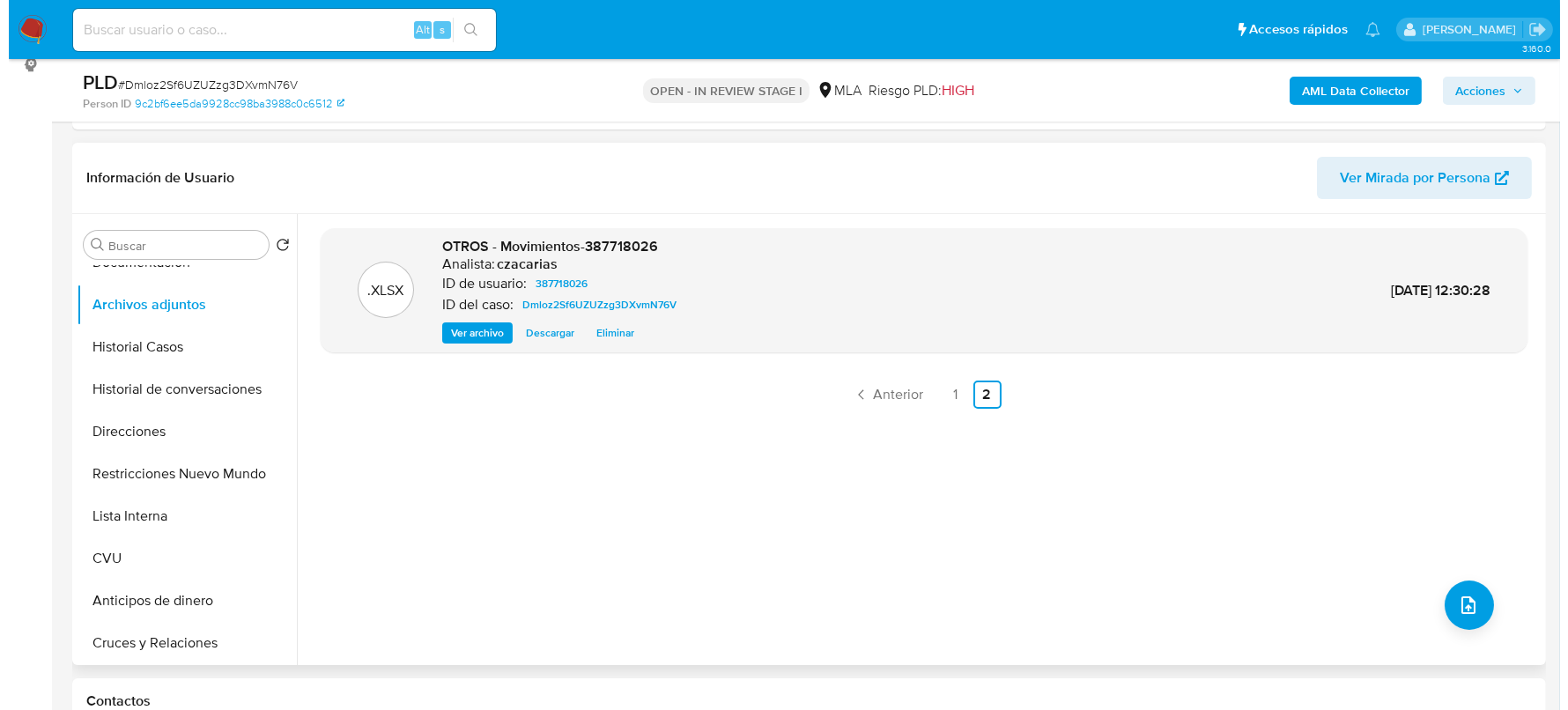
scroll to position [220, 0]
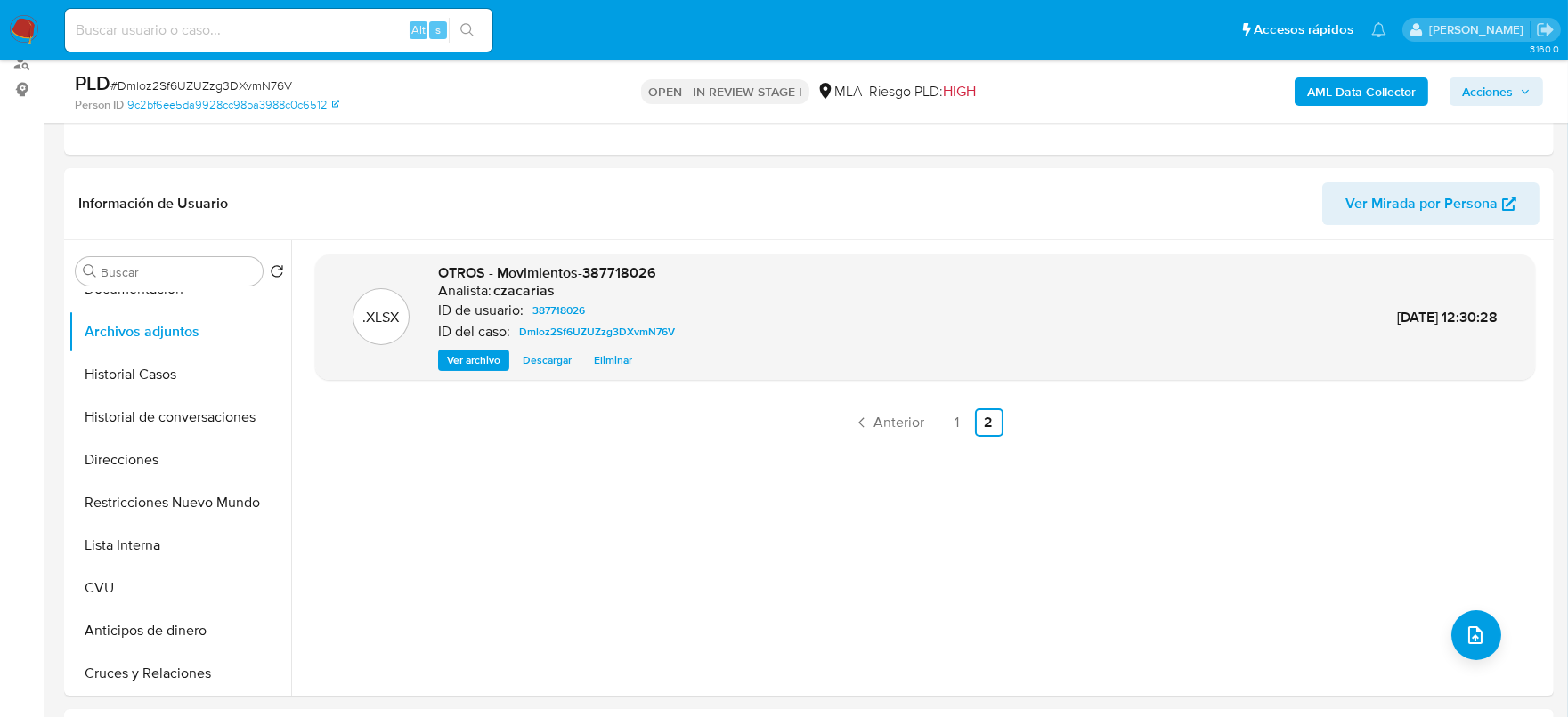
click at [270, 86] on span "# Dmloz2Sf6UZUZzg3DXvmN76V" at bounding box center [201, 85] width 182 height 18
click at [1477, 639] on icon "upload-file" at bounding box center [1475, 636] width 21 height 21
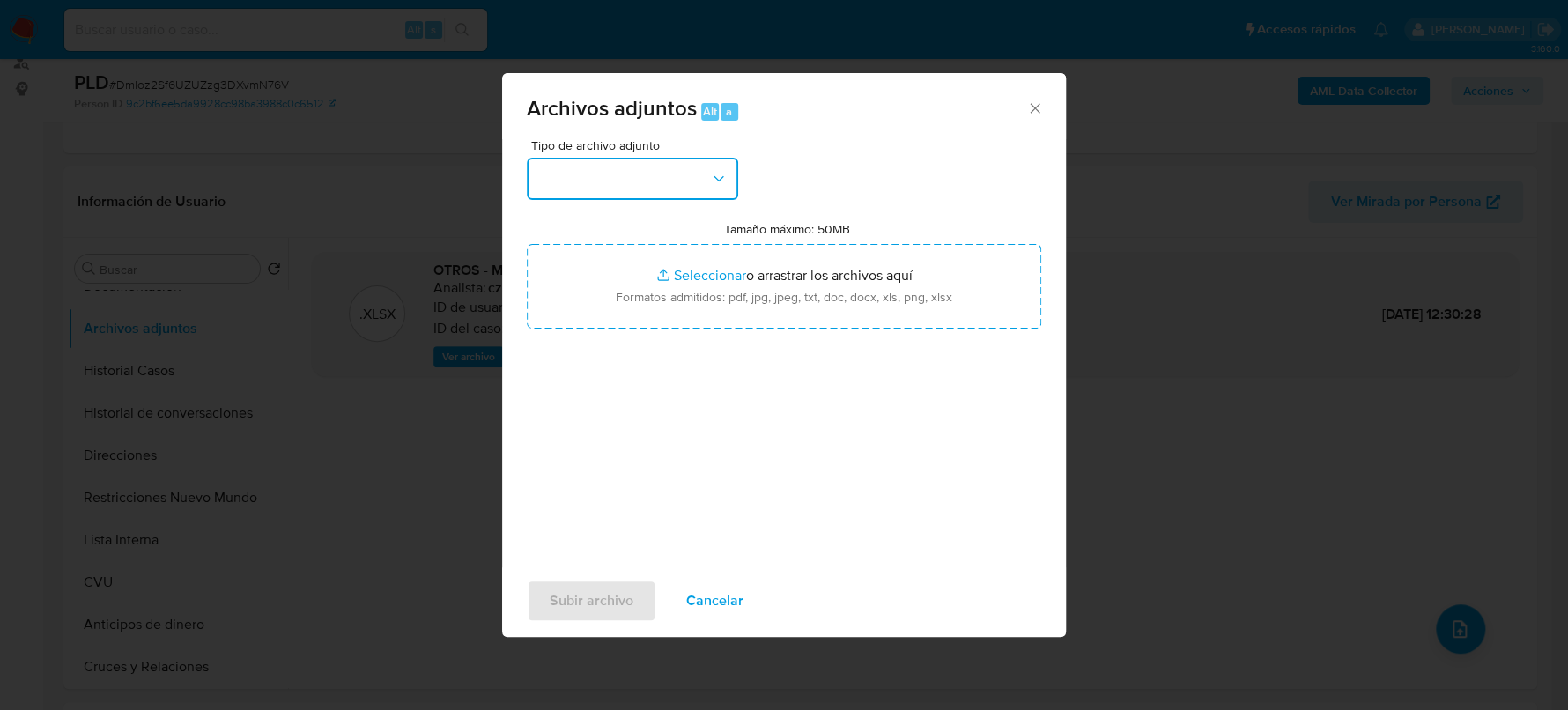
click at [617, 161] on button "button" at bounding box center [632, 179] width 211 height 43
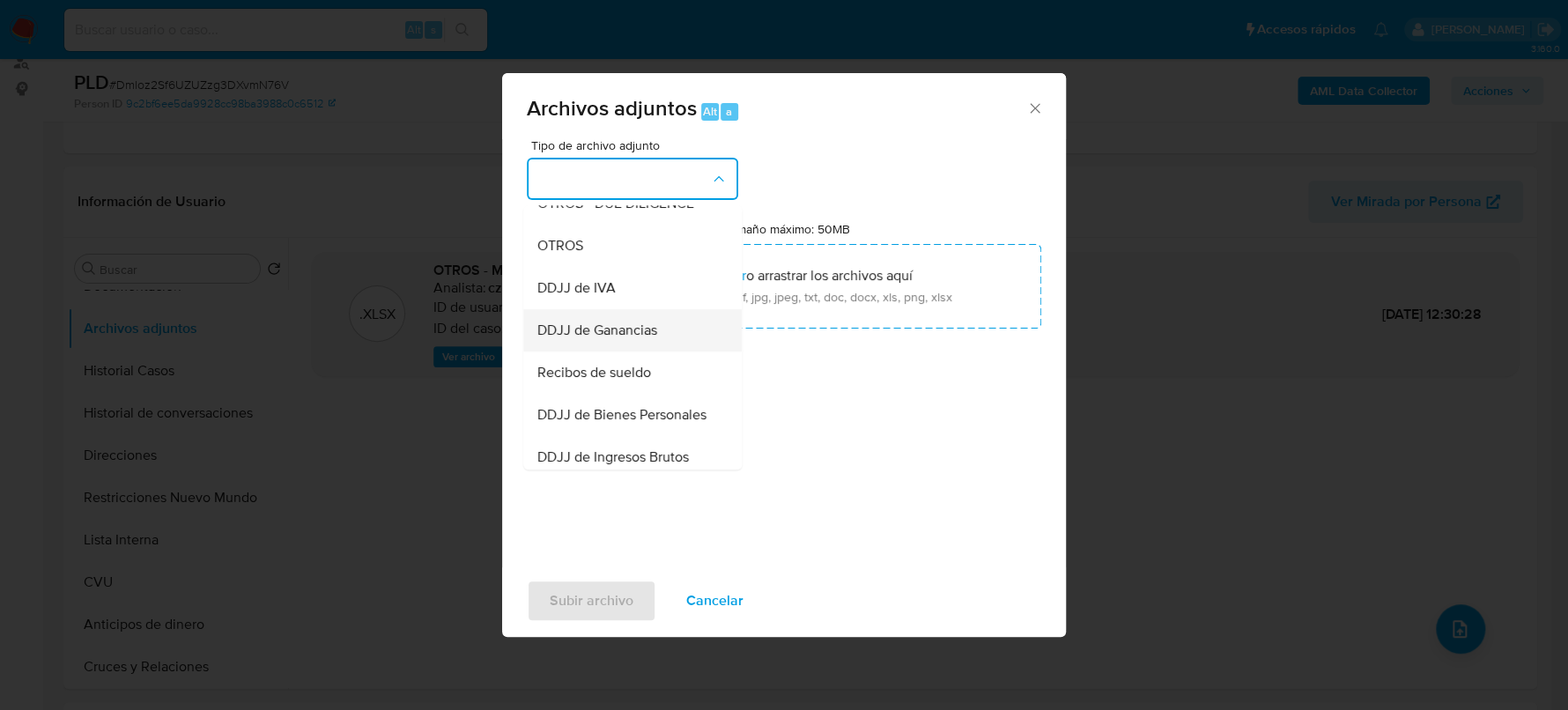
scroll to position [330, 0]
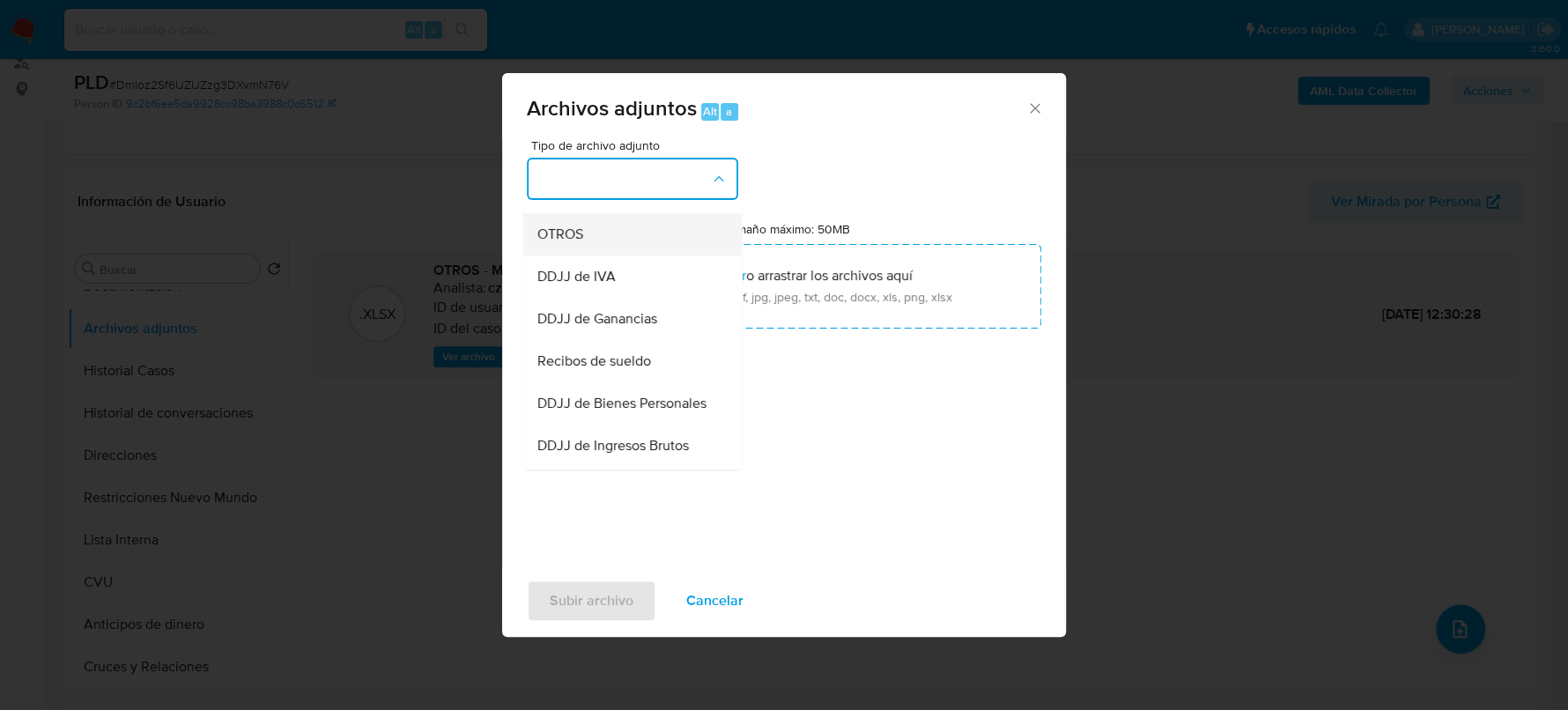
click at [608, 242] on div "OTROS" at bounding box center [627, 234] width 180 height 43
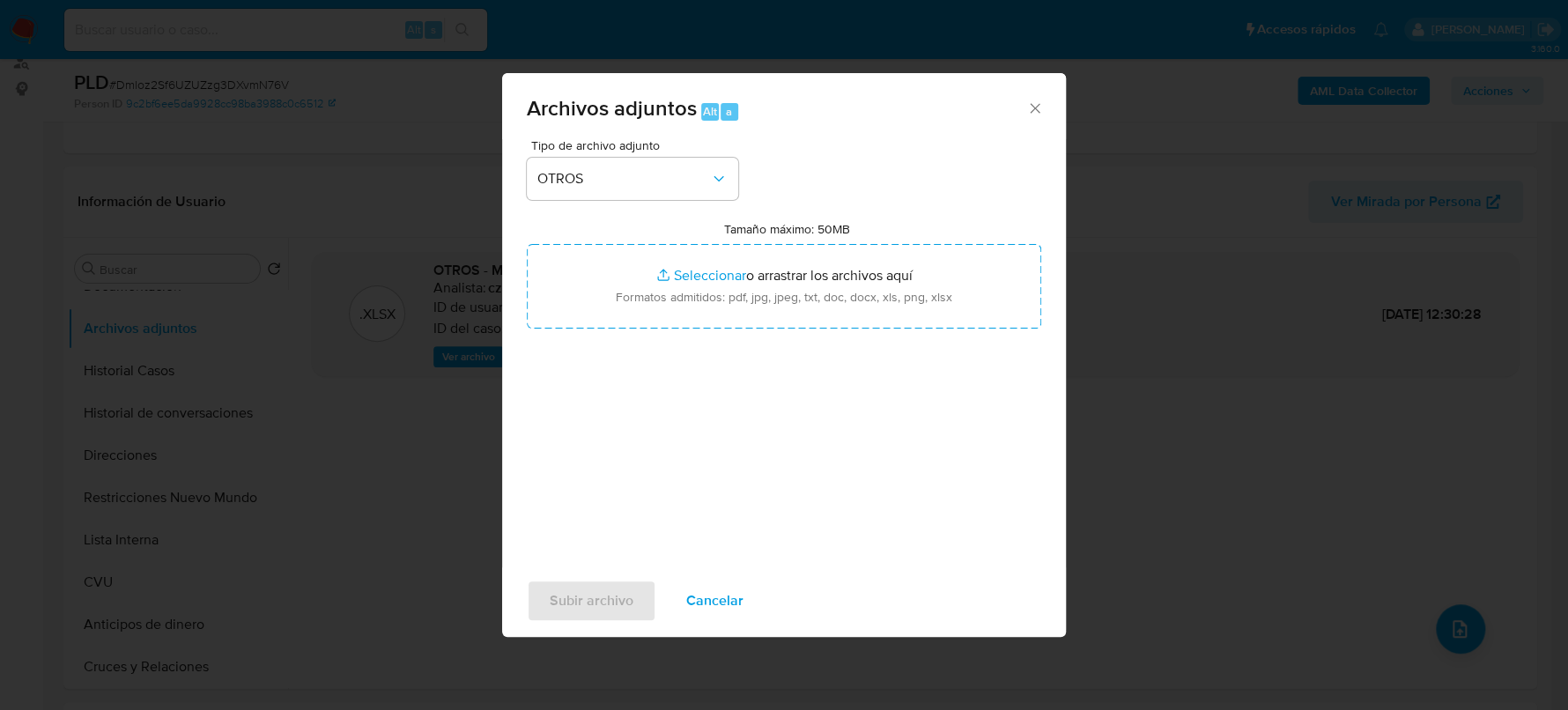
click at [716, 608] on span "Cancelar" at bounding box center [714, 601] width 58 height 39
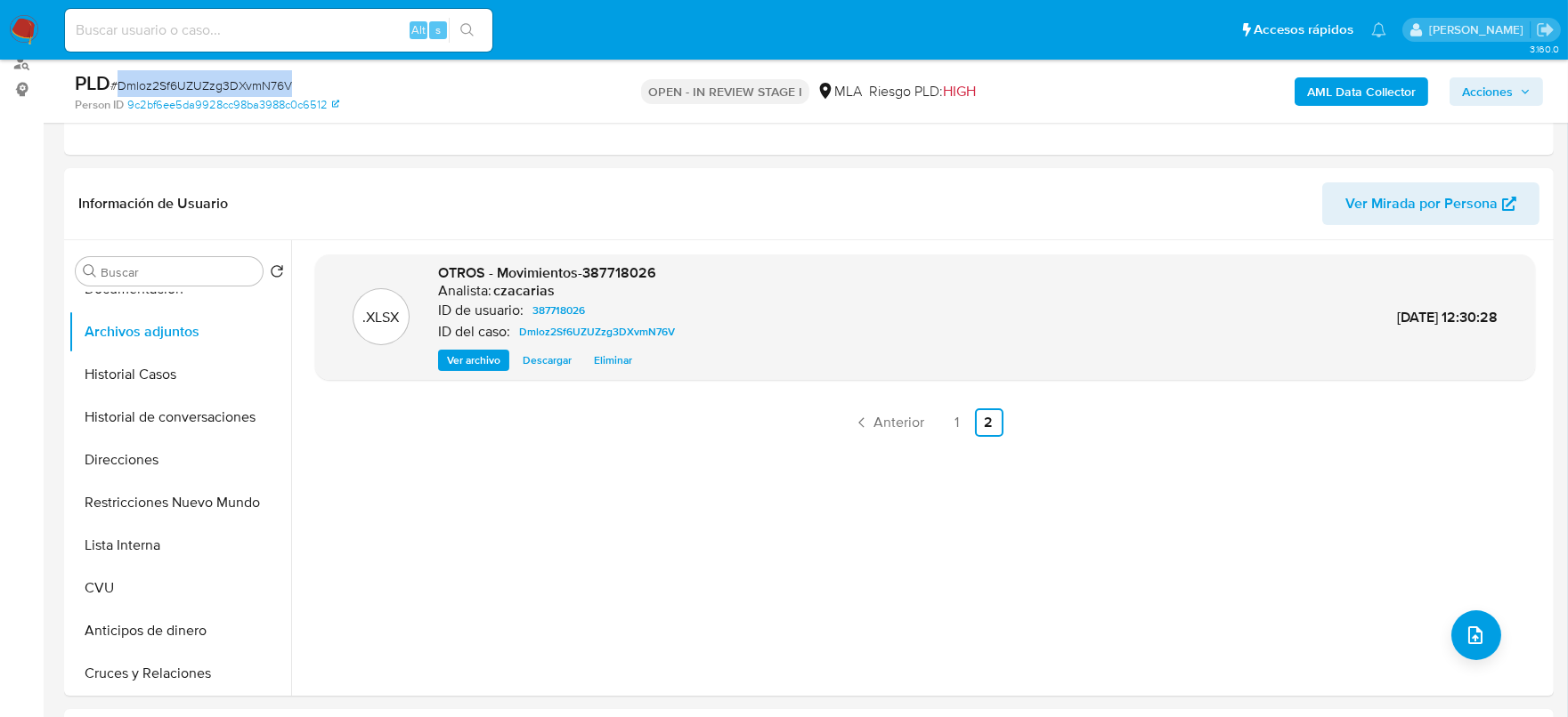
click at [200, 84] on span "# Dmloz2Sf6UZUZzg3DXvmN76V" at bounding box center [201, 85] width 182 height 18
click at [1468, 634] on icon "upload-file" at bounding box center [1474, 635] width 14 height 18
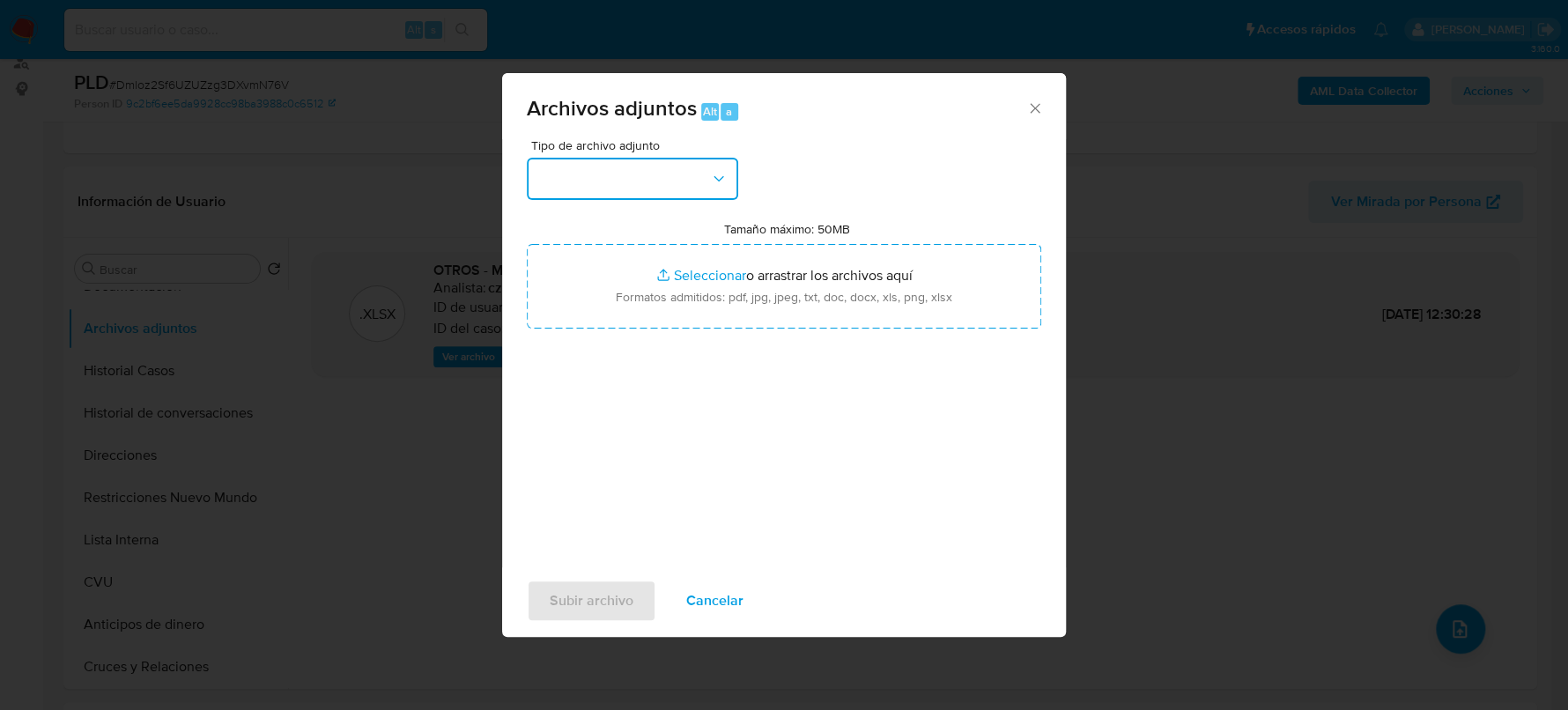
click at [709, 172] on button "button" at bounding box center [632, 179] width 211 height 43
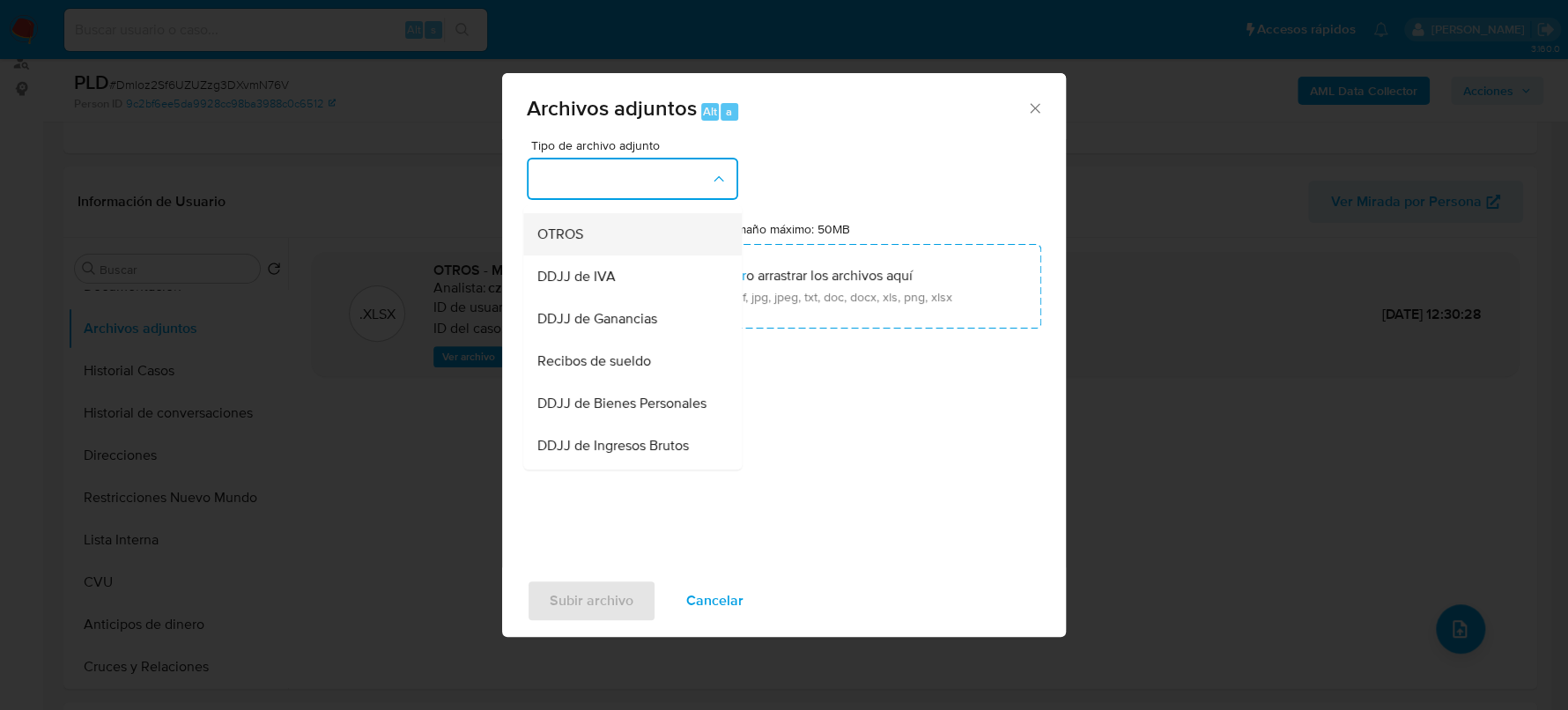
click at [613, 249] on div "OTROS" at bounding box center [627, 234] width 180 height 43
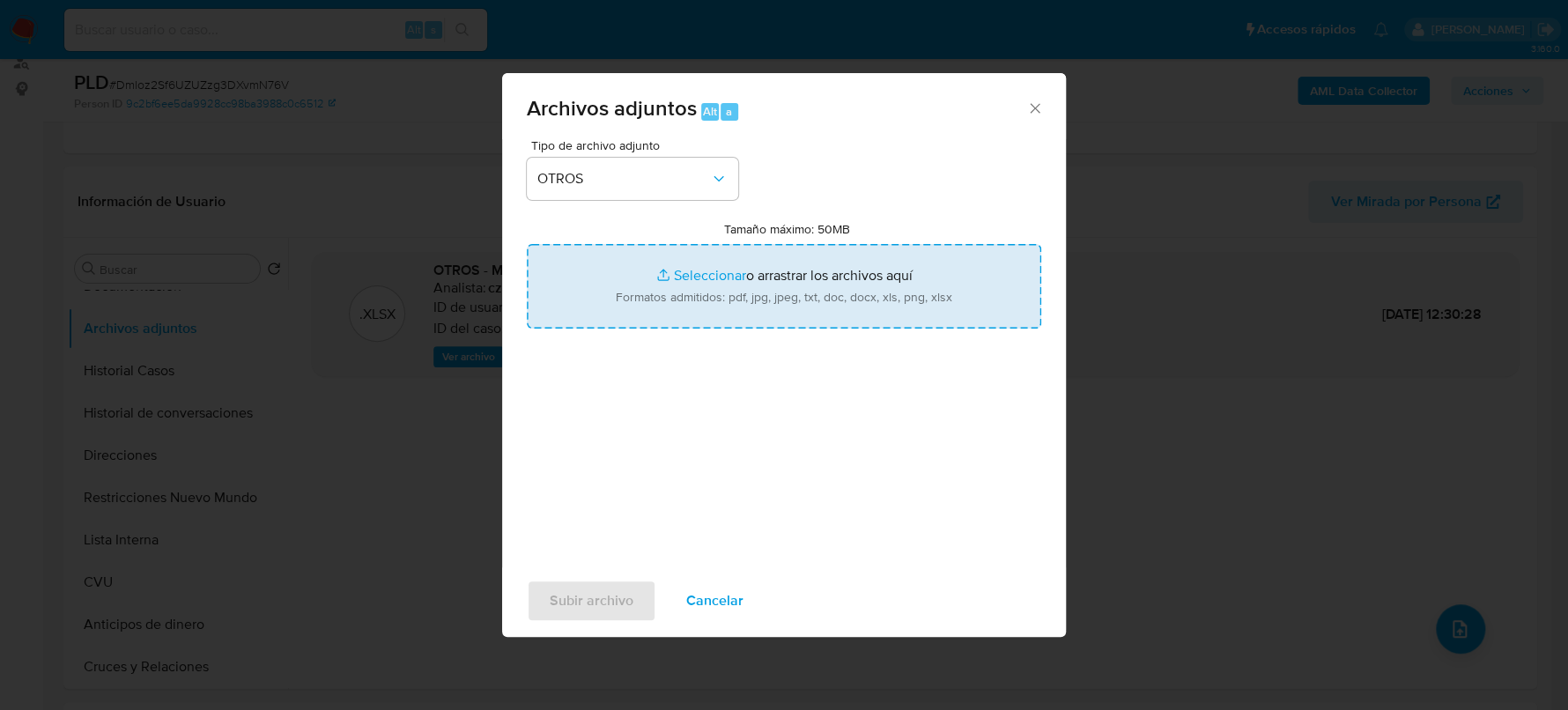
type input "C:\fakepath\Caselog Dmloz2Sf6UZUZzg3DXvmN76V_2025_07_18_06_47_38.docx"
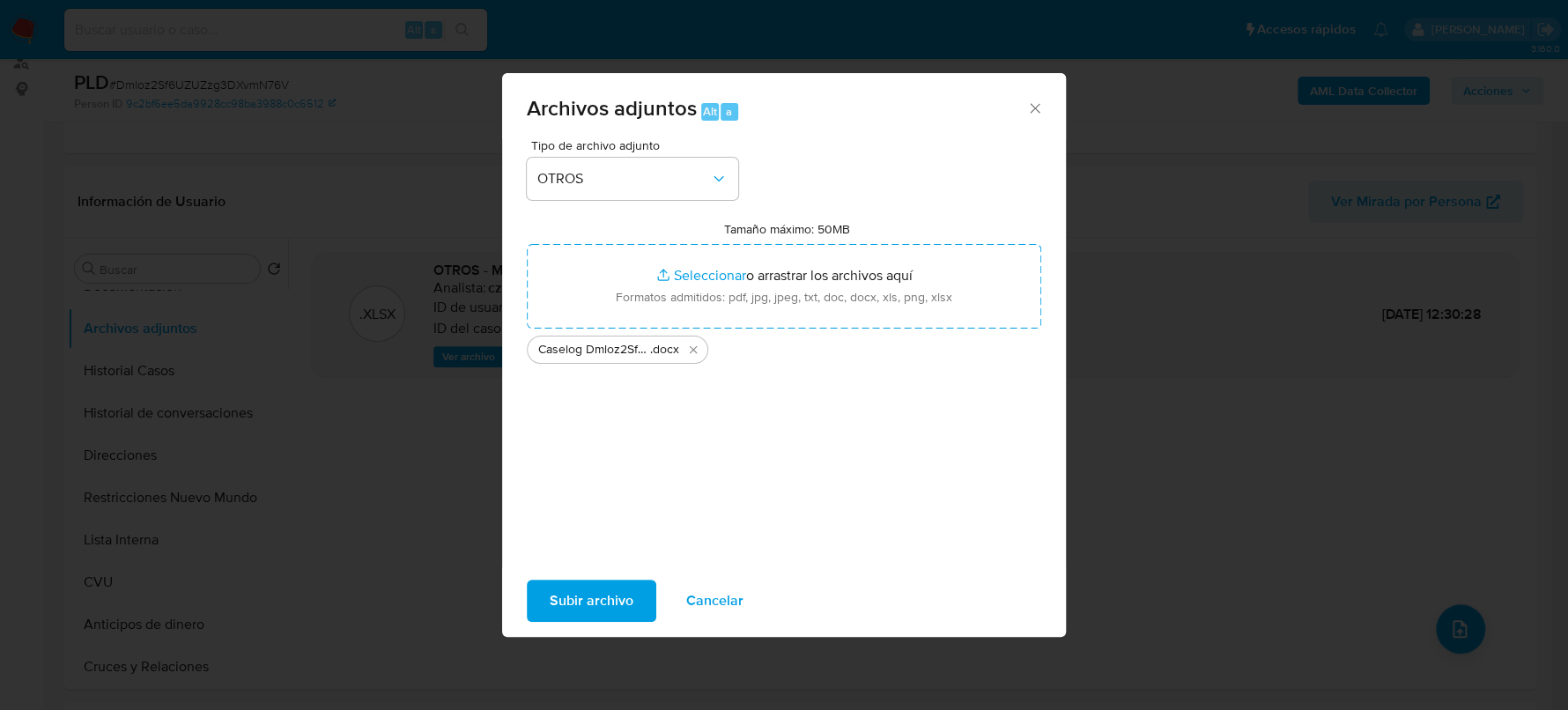
click at [594, 619] on span "Subir archivo" at bounding box center [591, 601] width 83 height 39
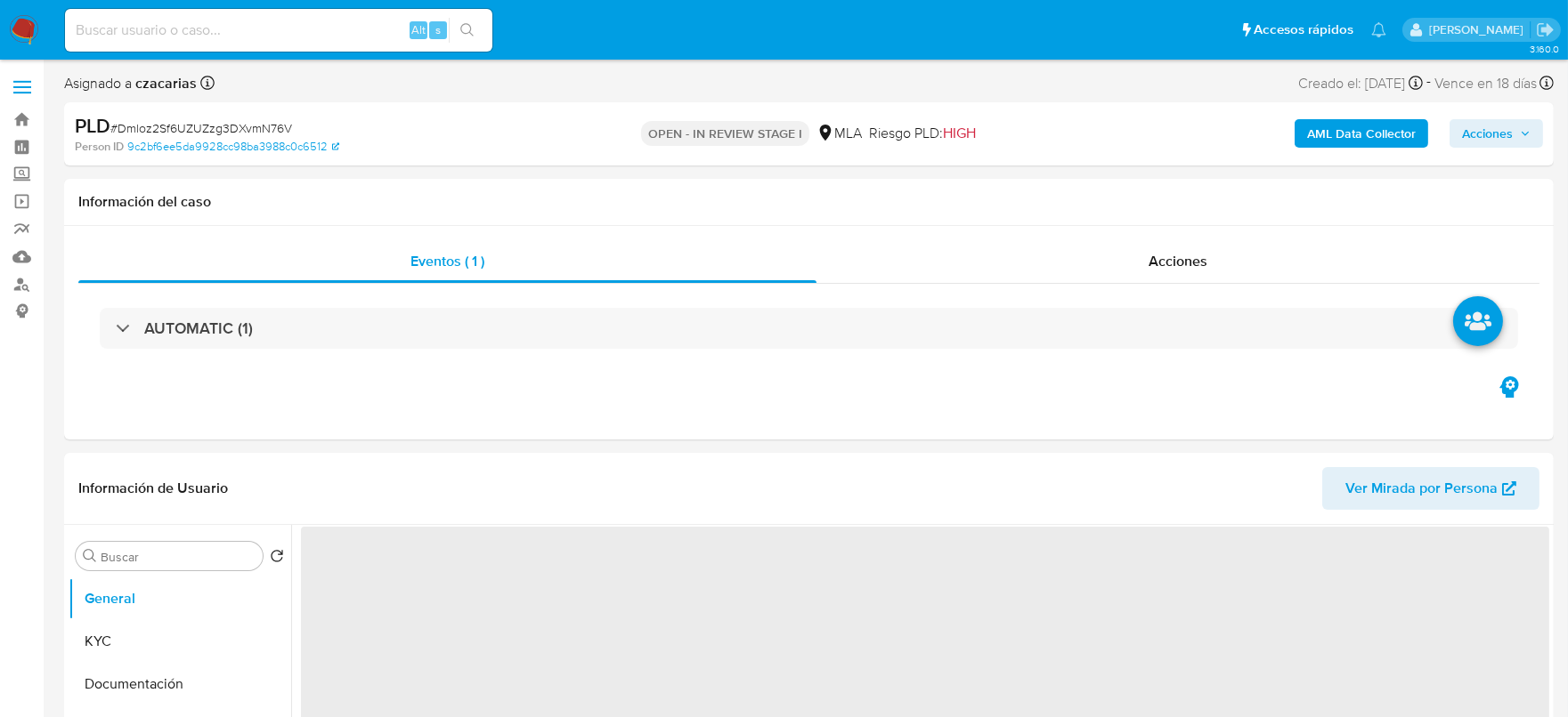
select select "10"
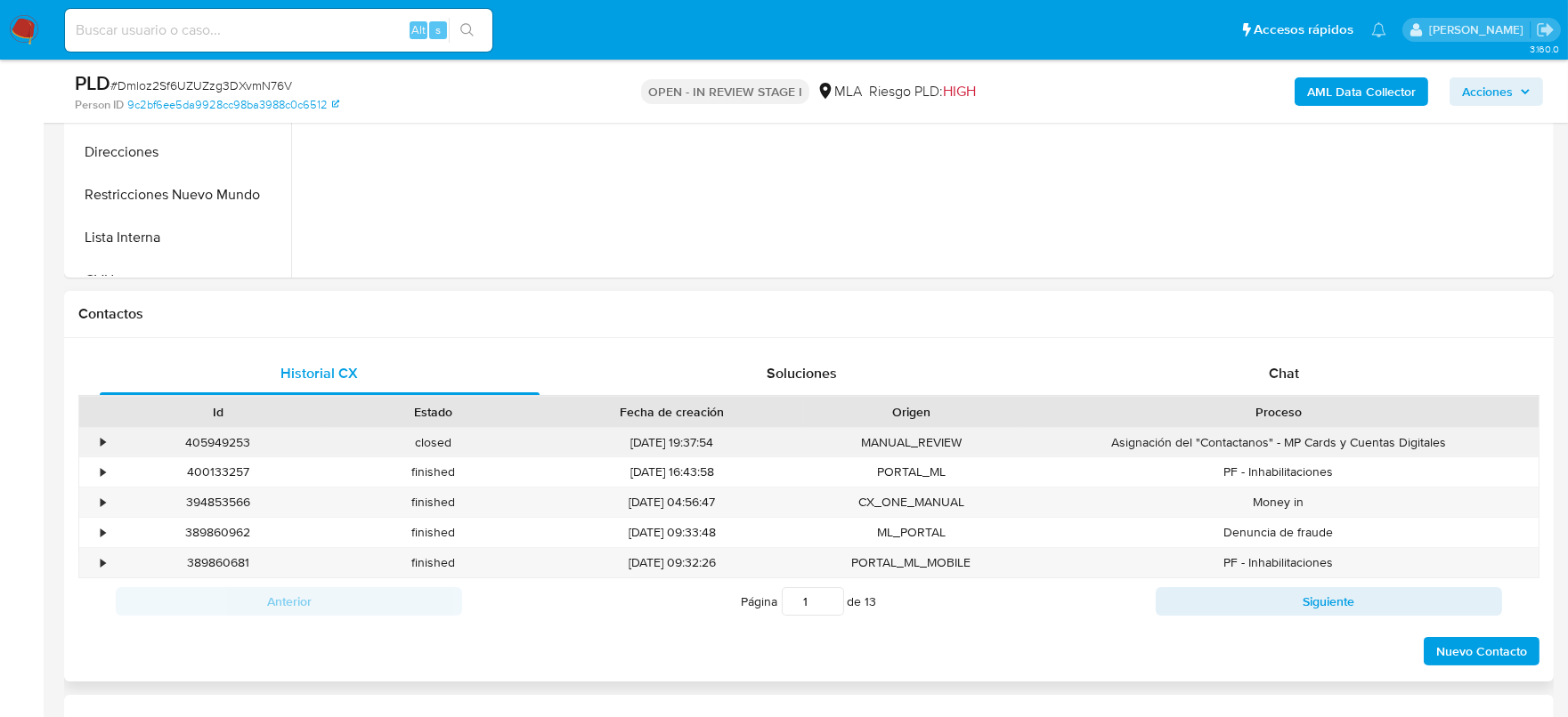
scroll to position [667, 0]
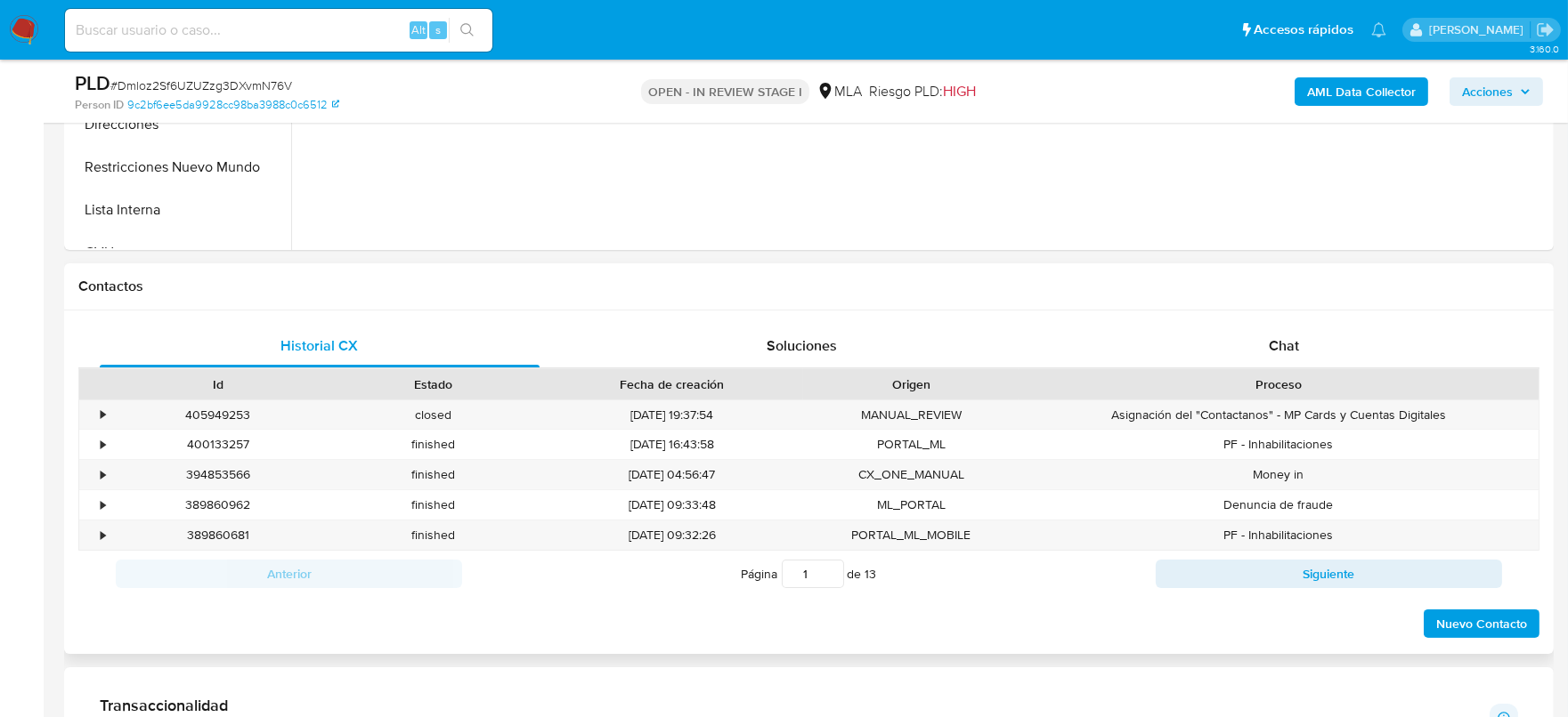
click at [1324, 294] on h1 "Contactos" at bounding box center [809, 286] width 1461 height 18
click at [1301, 345] on div "Chat" at bounding box center [1284, 346] width 440 height 43
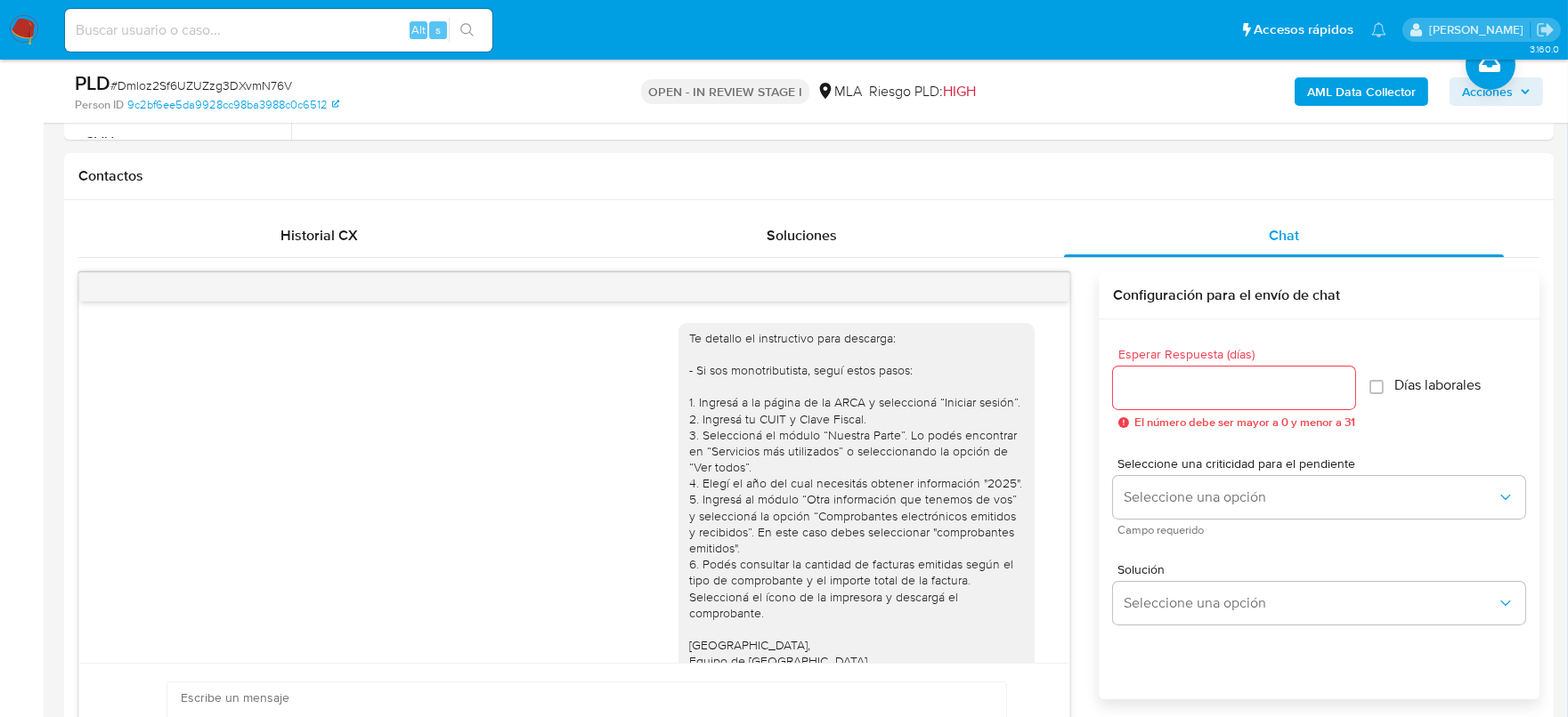
scroll to position [1640, 0]
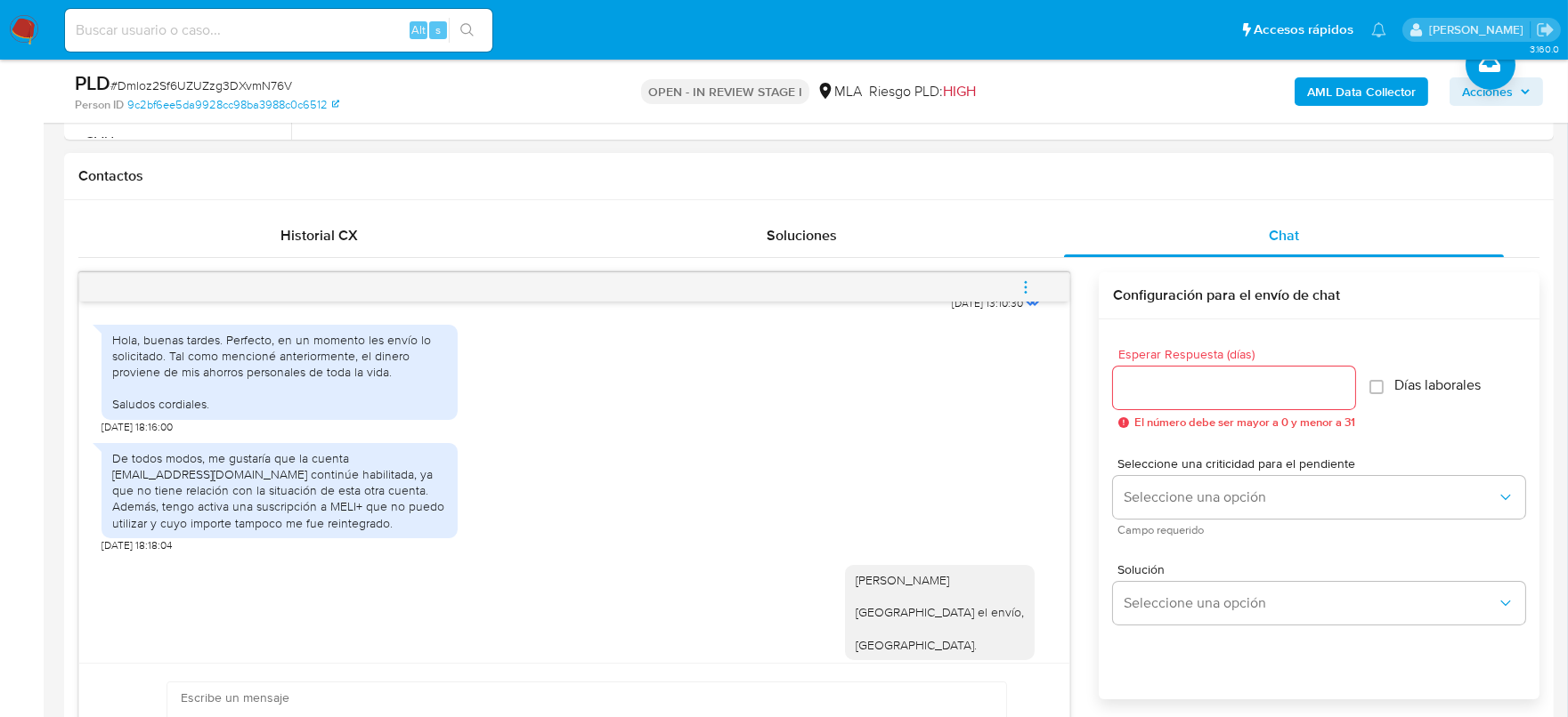
click at [1034, 287] on icon "menu-action" at bounding box center [1025, 287] width 16 height 16
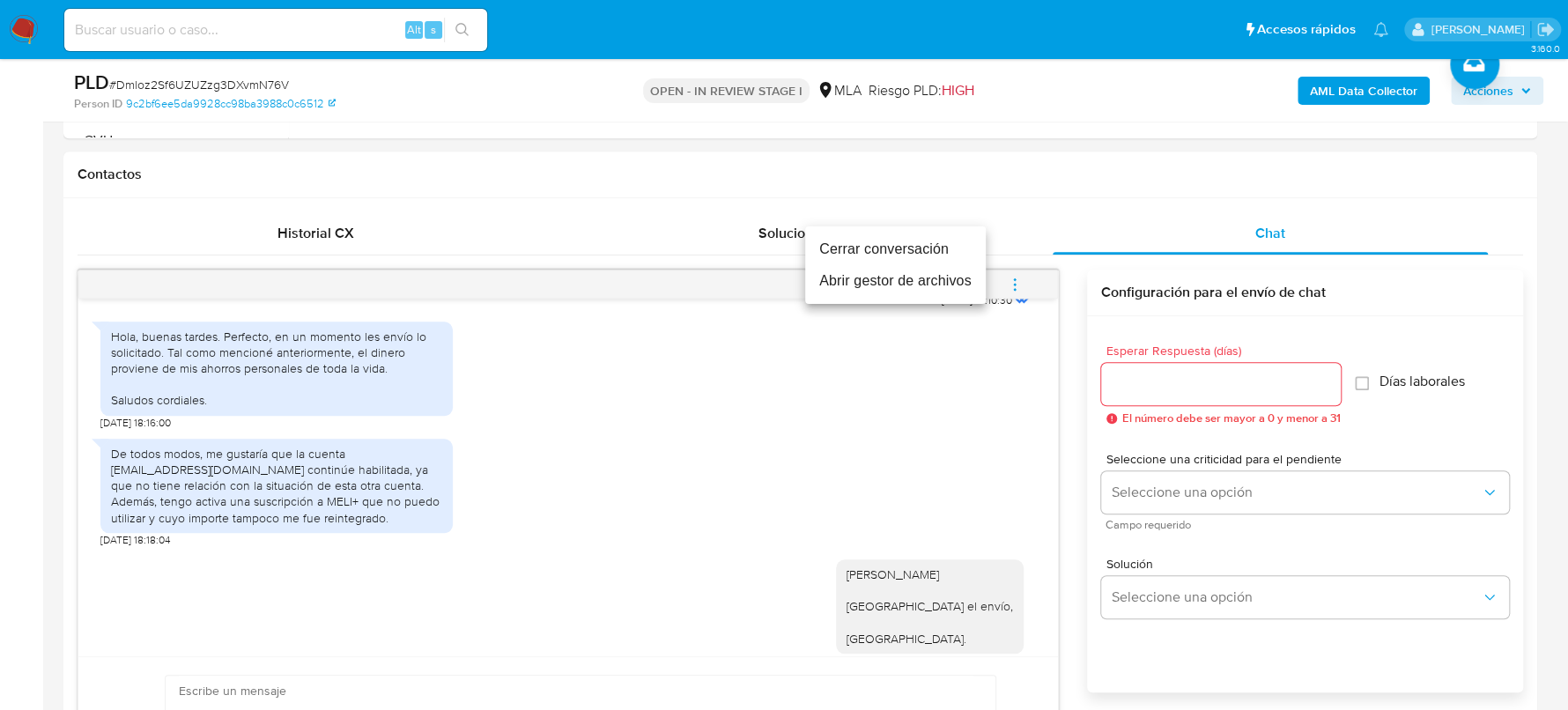
click at [863, 241] on li "Cerrar conversación" at bounding box center [895, 250] width 181 height 32
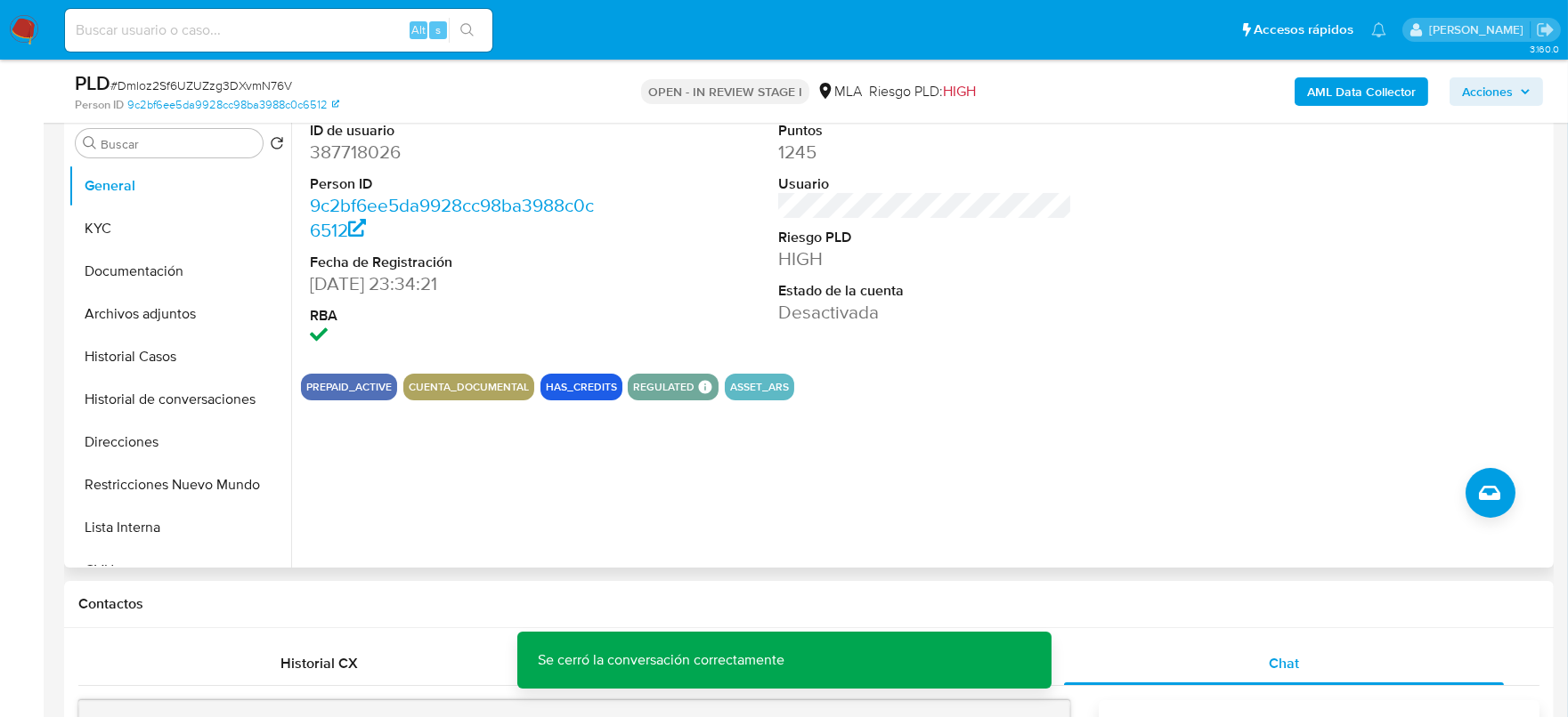
scroll to position [222, 0]
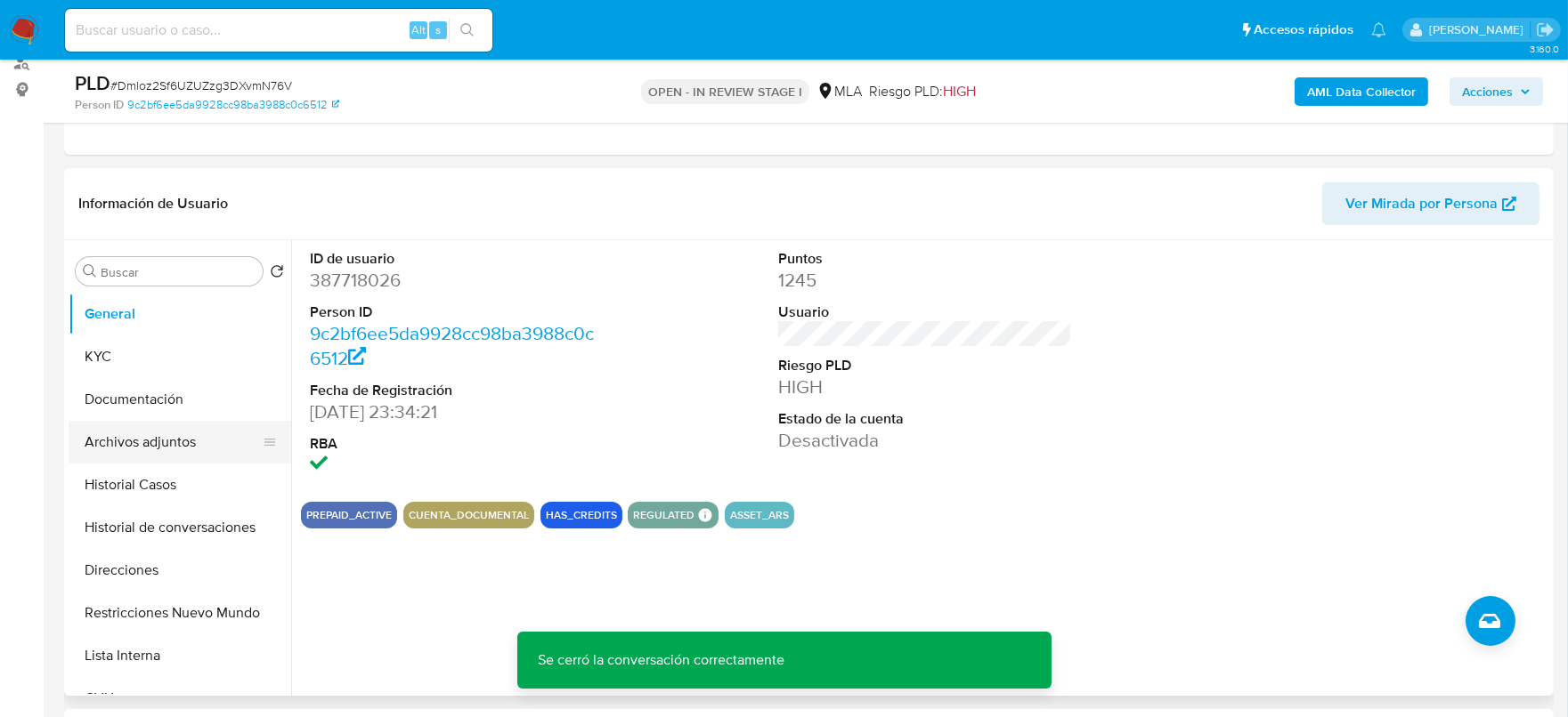
click at [137, 430] on button "Archivos adjuntos" at bounding box center [173, 442] width 208 height 43
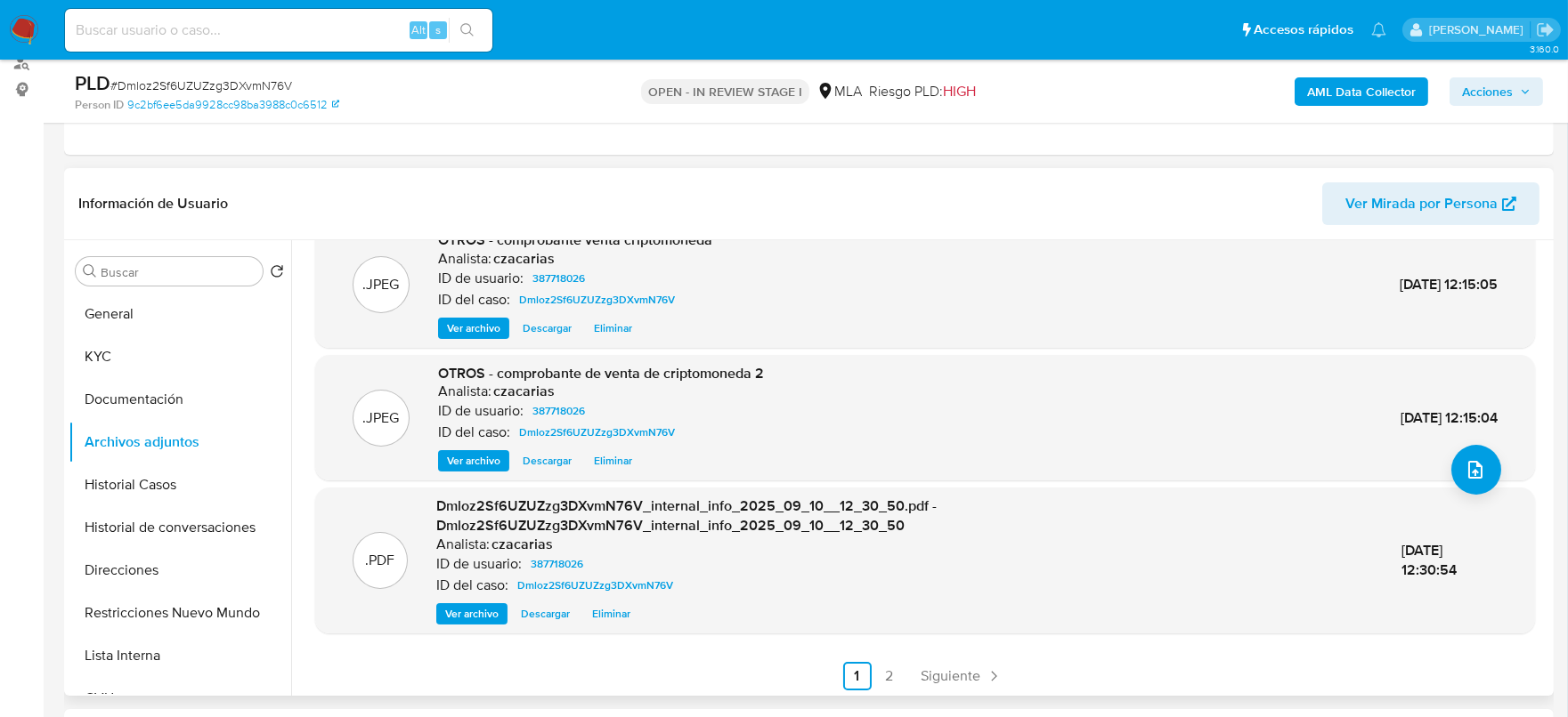
scroll to position [168, 0]
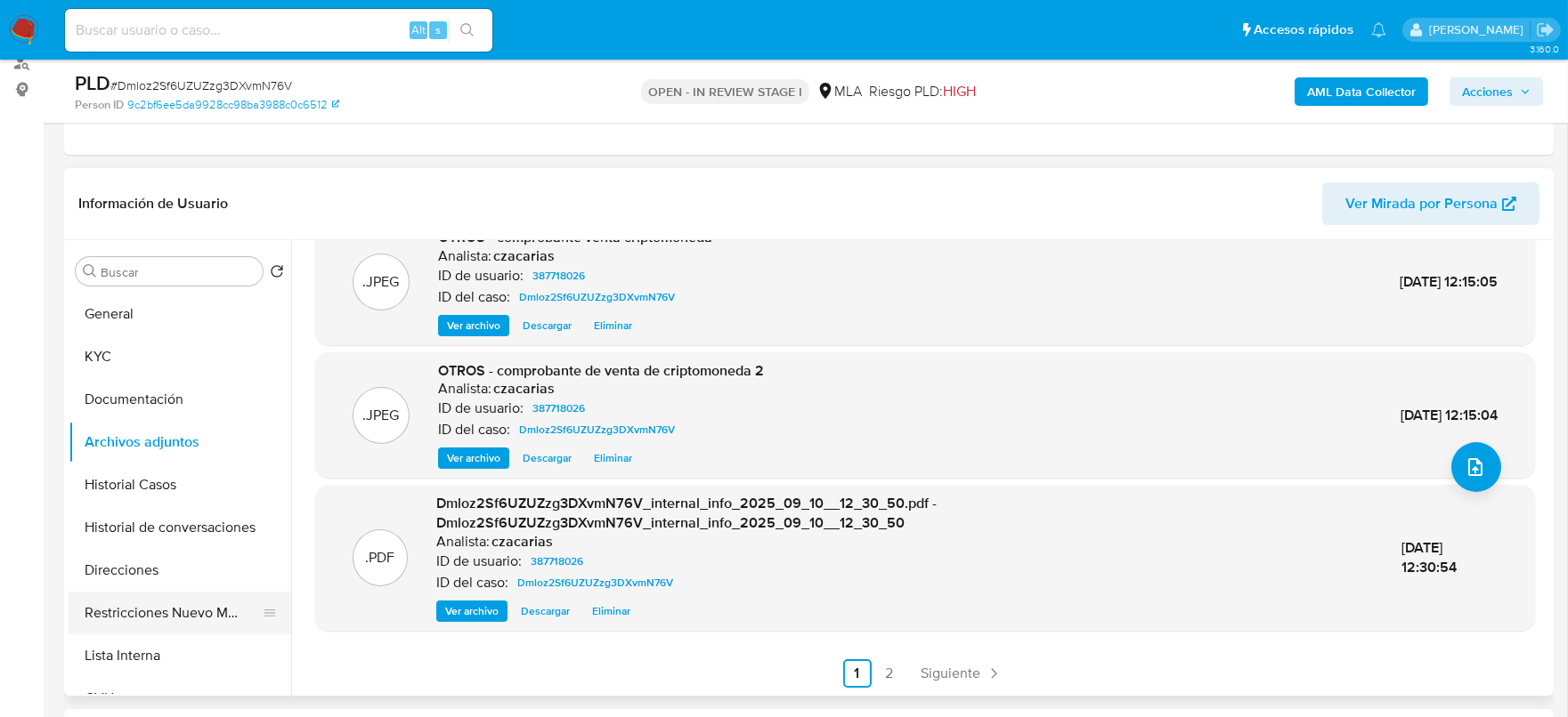
click at [176, 600] on button "Restricciones Nuevo Mundo" at bounding box center [173, 613] width 208 height 43
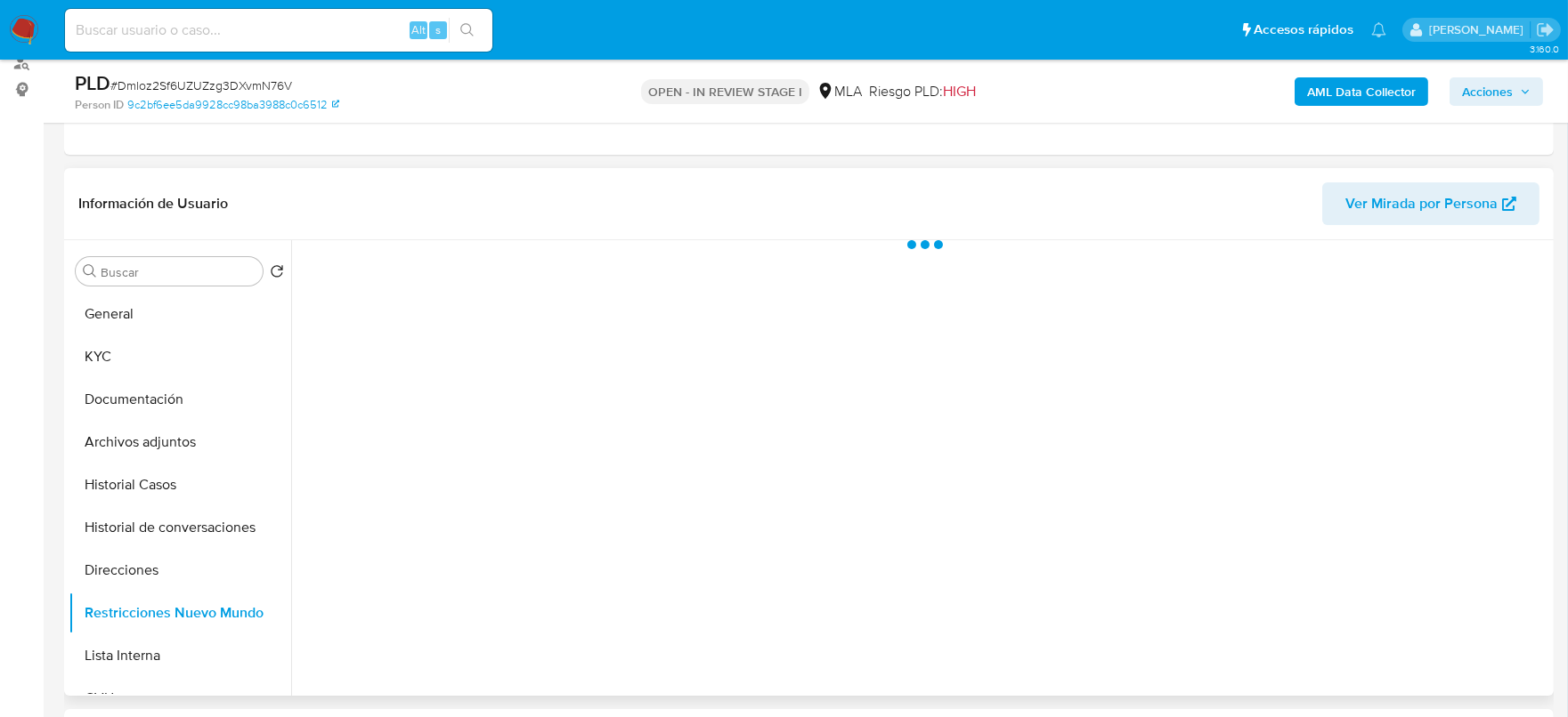
scroll to position [0, 0]
click at [1498, 84] on span "Acciones" at bounding box center [1487, 92] width 51 height 29
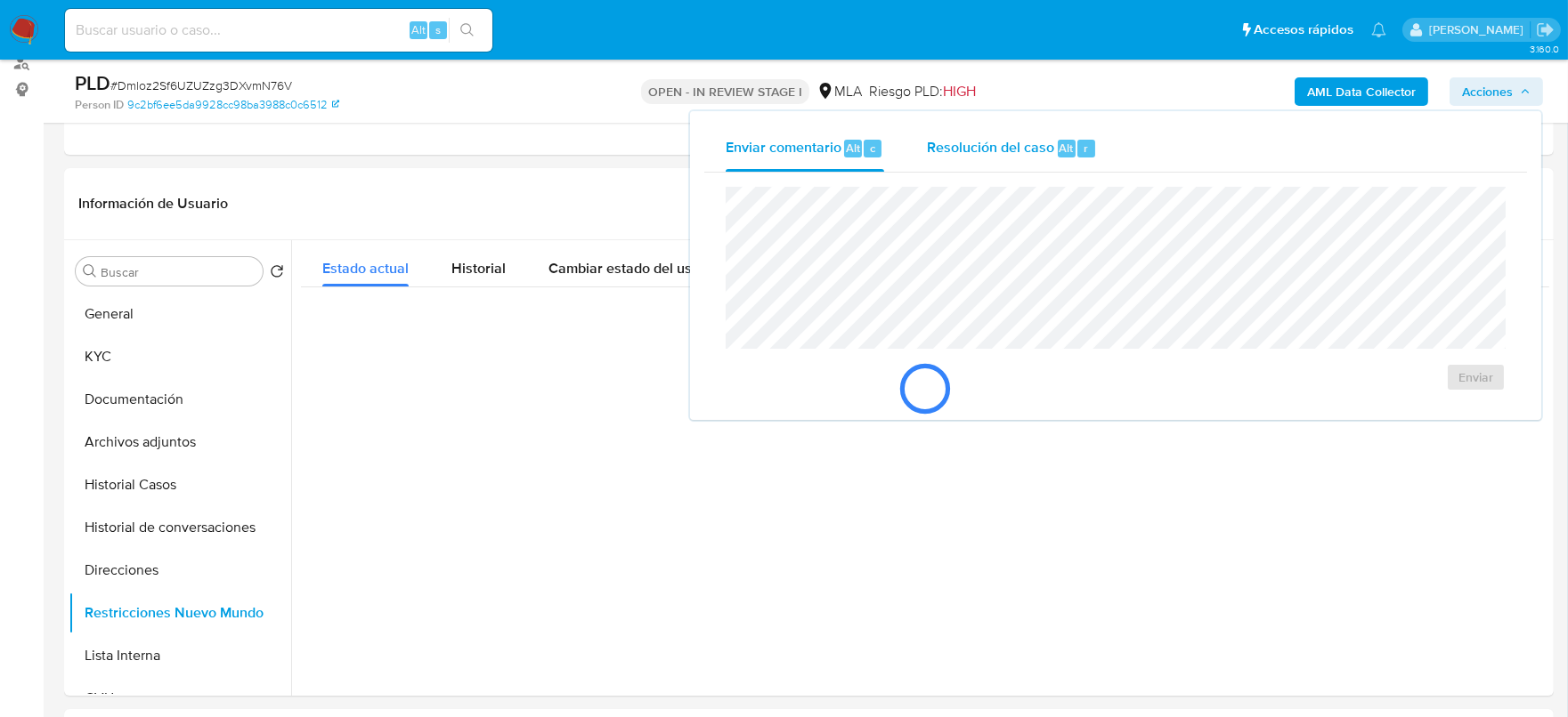
click at [1022, 148] on span "Resolución del caso" at bounding box center [990, 146] width 127 height 20
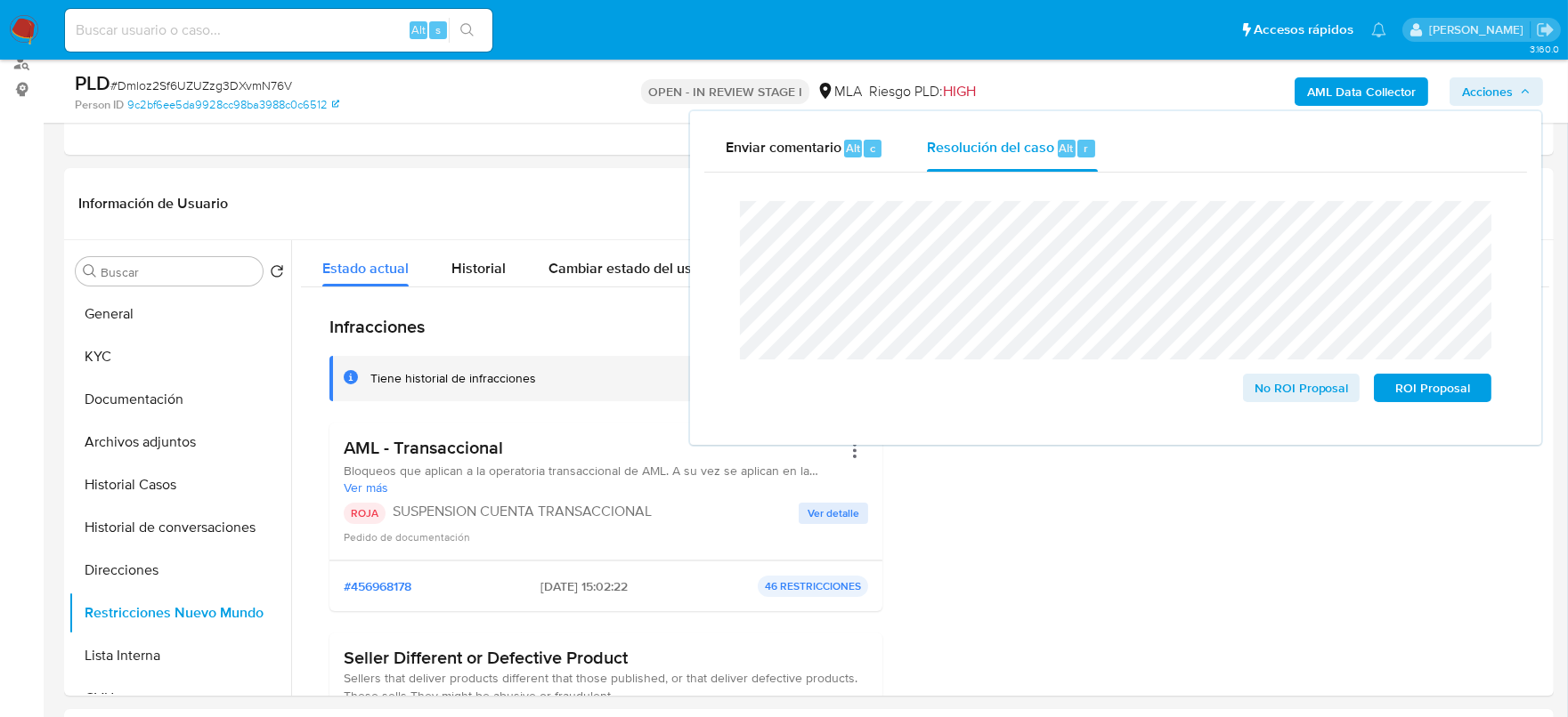
click at [237, 84] on span "# Dmloz2Sf6UZUZzg3DXvmN76V" at bounding box center [201, 85] width 182 height 18
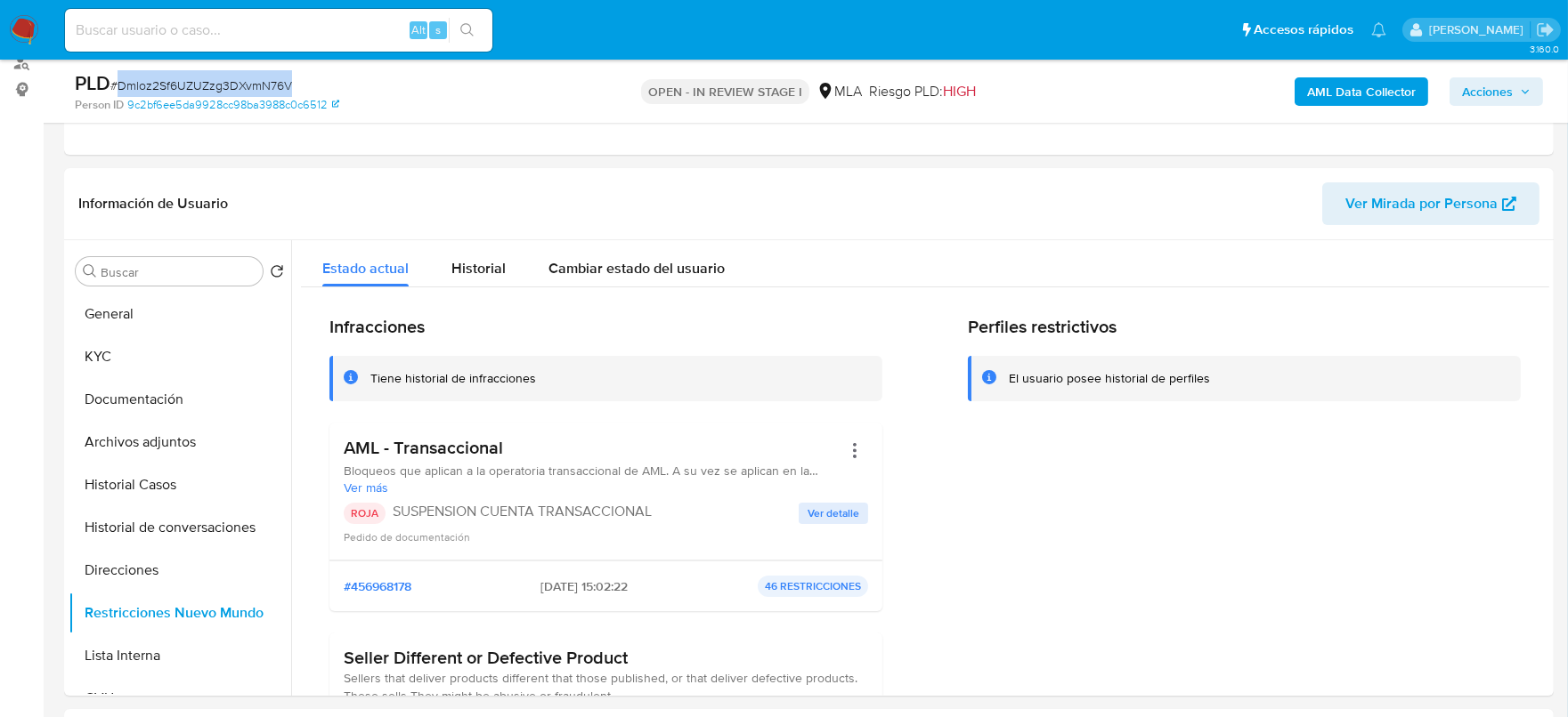
click at [237, 84] on span "# Dmloz2Sf6UZUZzg3DXvmN76V" at bounding box center [201, 85] width 182 height 18
copy span "Dmloz2Sf6UZUZzg3DXvmN76V"
click at [1481, 97] on span "Acciones" at bounding box center [1487, 92] width 51 height 29
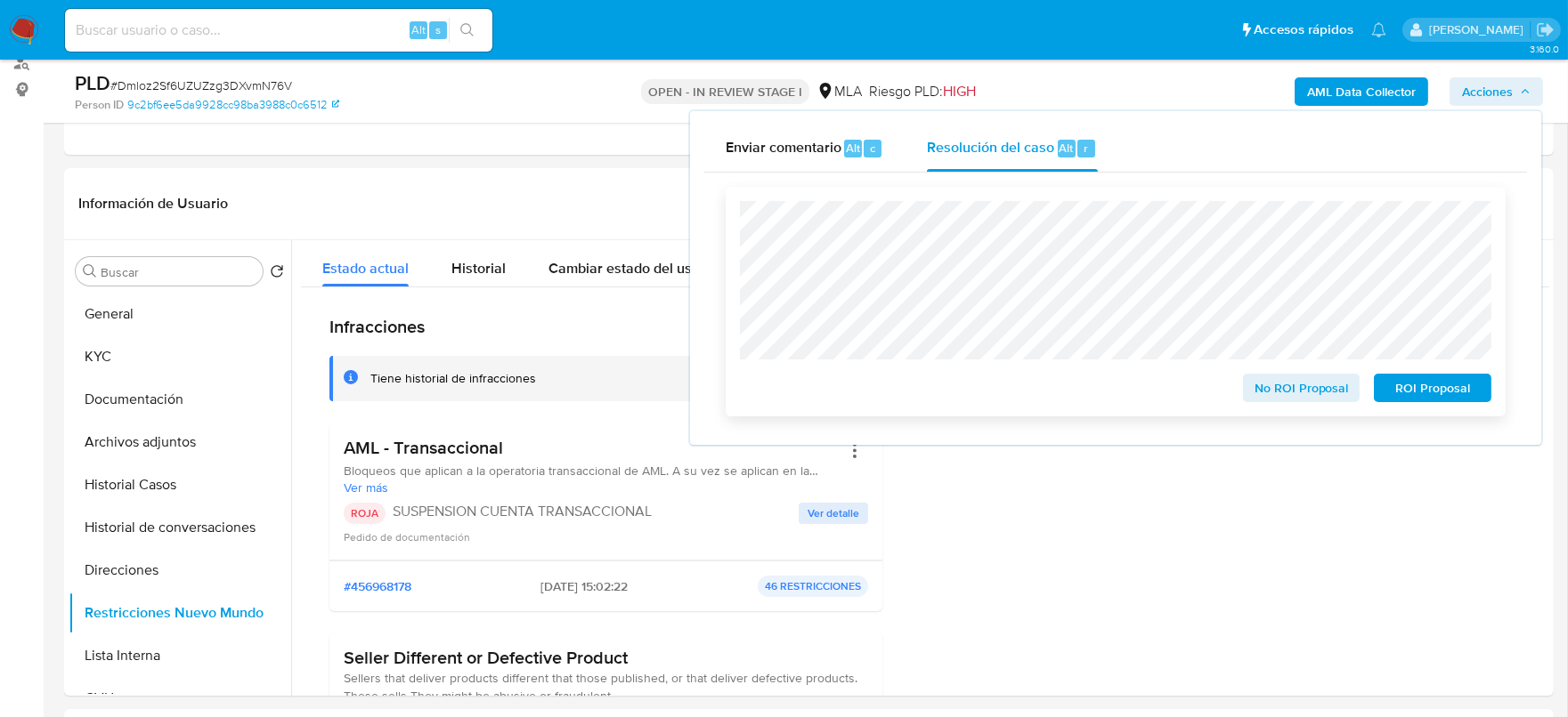
click at [1433, 386] on span "ROI Proposal" at bounding box center [1432, 388] width 93 height 25
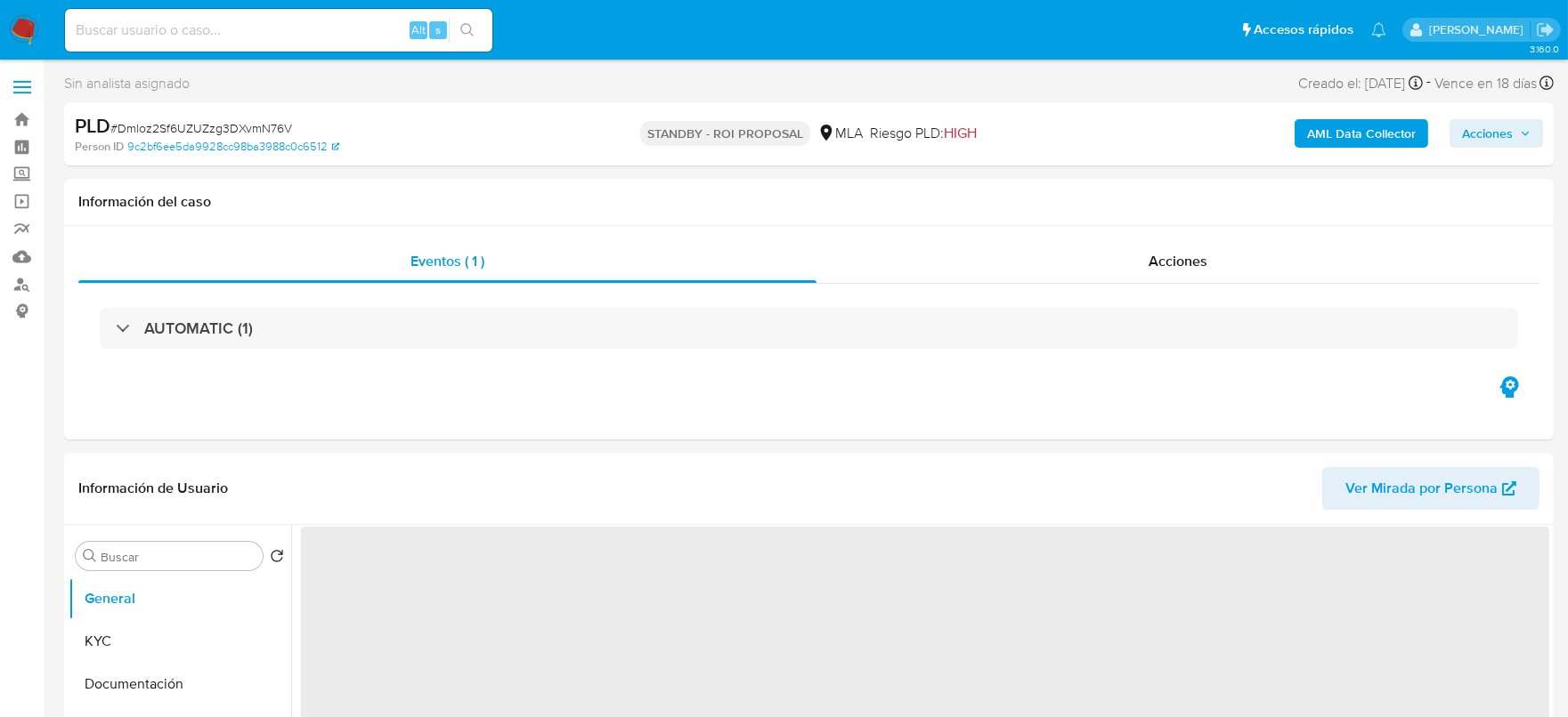
select select "10"
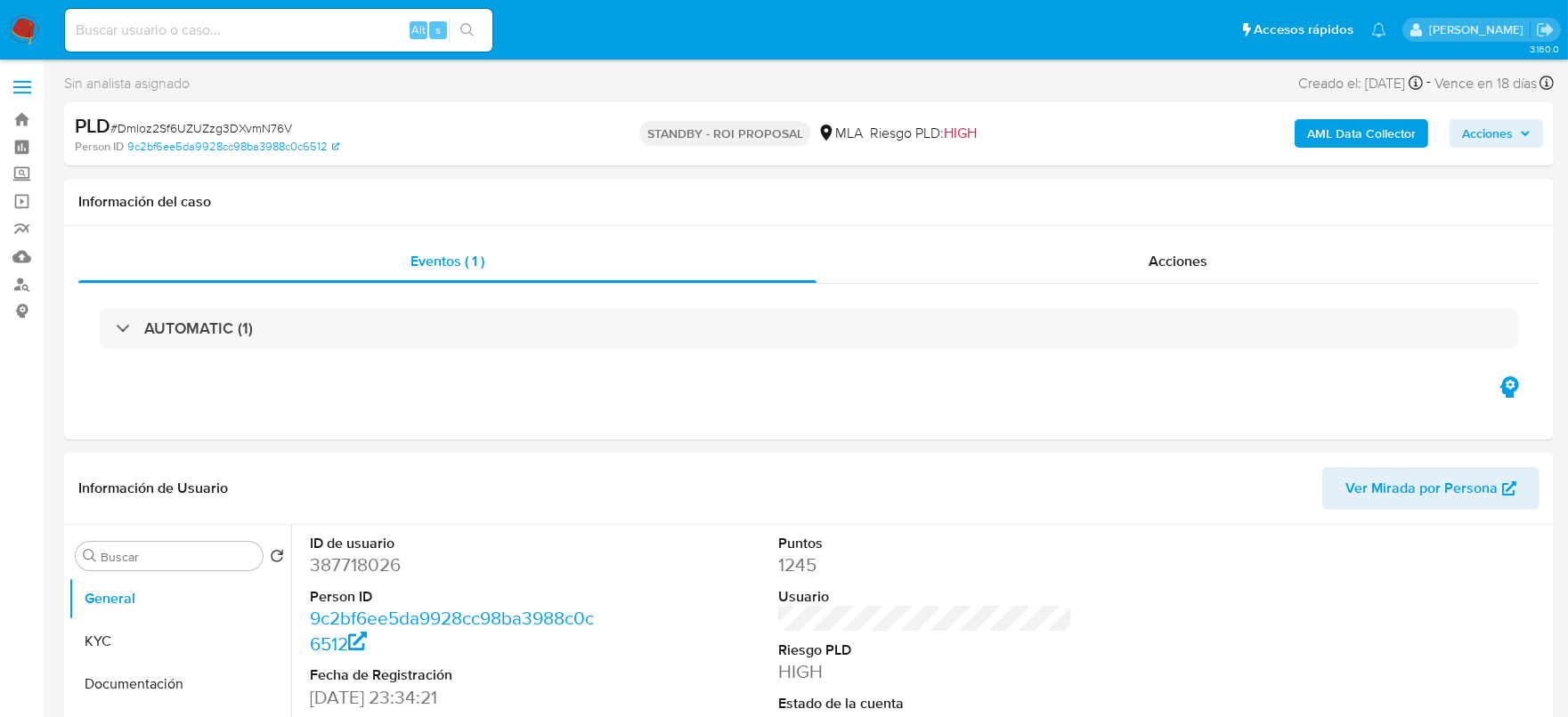
click at [253, 128] on span "# Dmloz2Sf6UZUZzg3DXvmN76V" at bounding box center [201, 128] width 182 height 18
copy span "Dmloz2Sf6UZUZzg3DXvmN76V"
click at [319, 25] on input at bounding box center [278, 31] width 427 height 23
paste input "ZP5IG5QrcUd8VA0F8JAvLlKm"
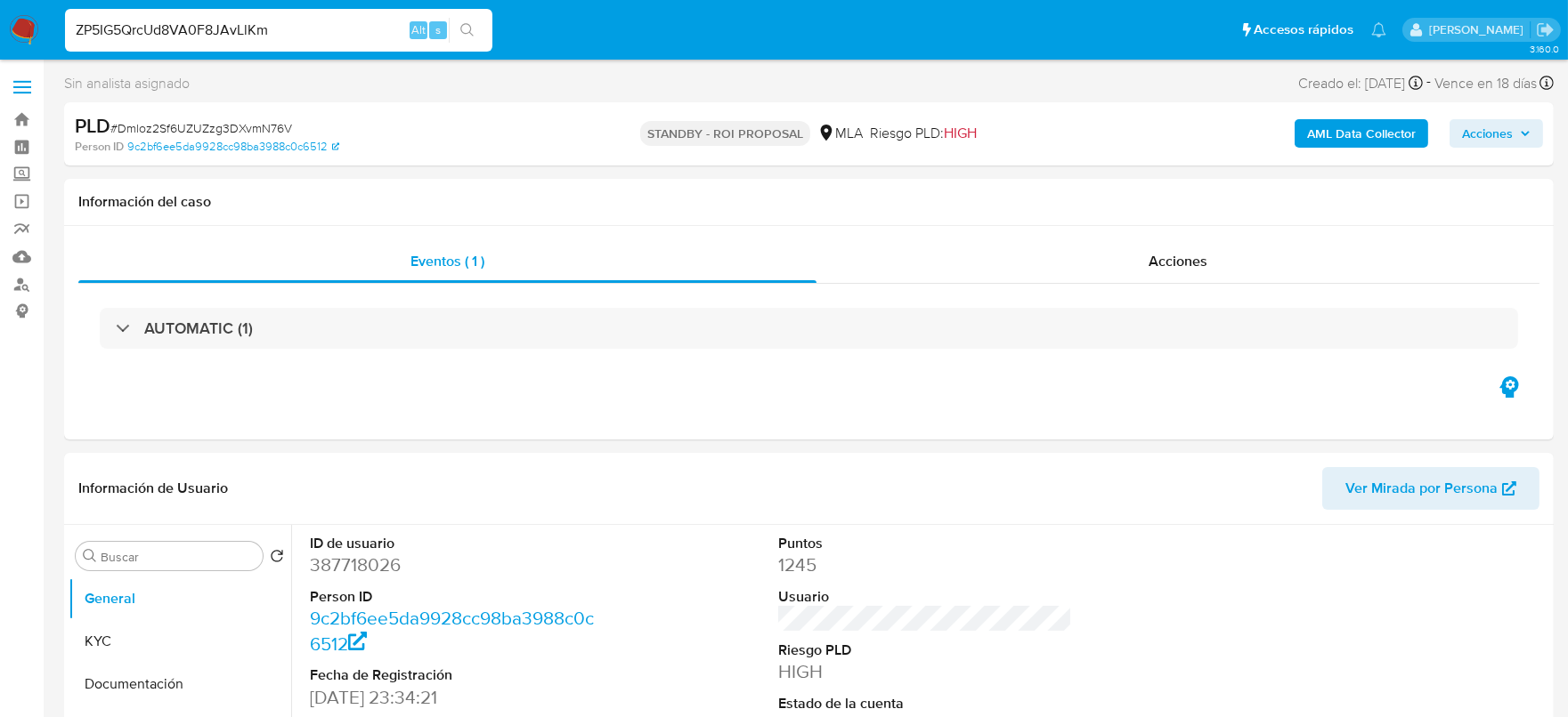
type input "ZP5IG5QrcUd8VA0F8JAvLlKm"
click at [468, 32] on icon "search-icon" at bounding box center [467, 30] width 14 height 14
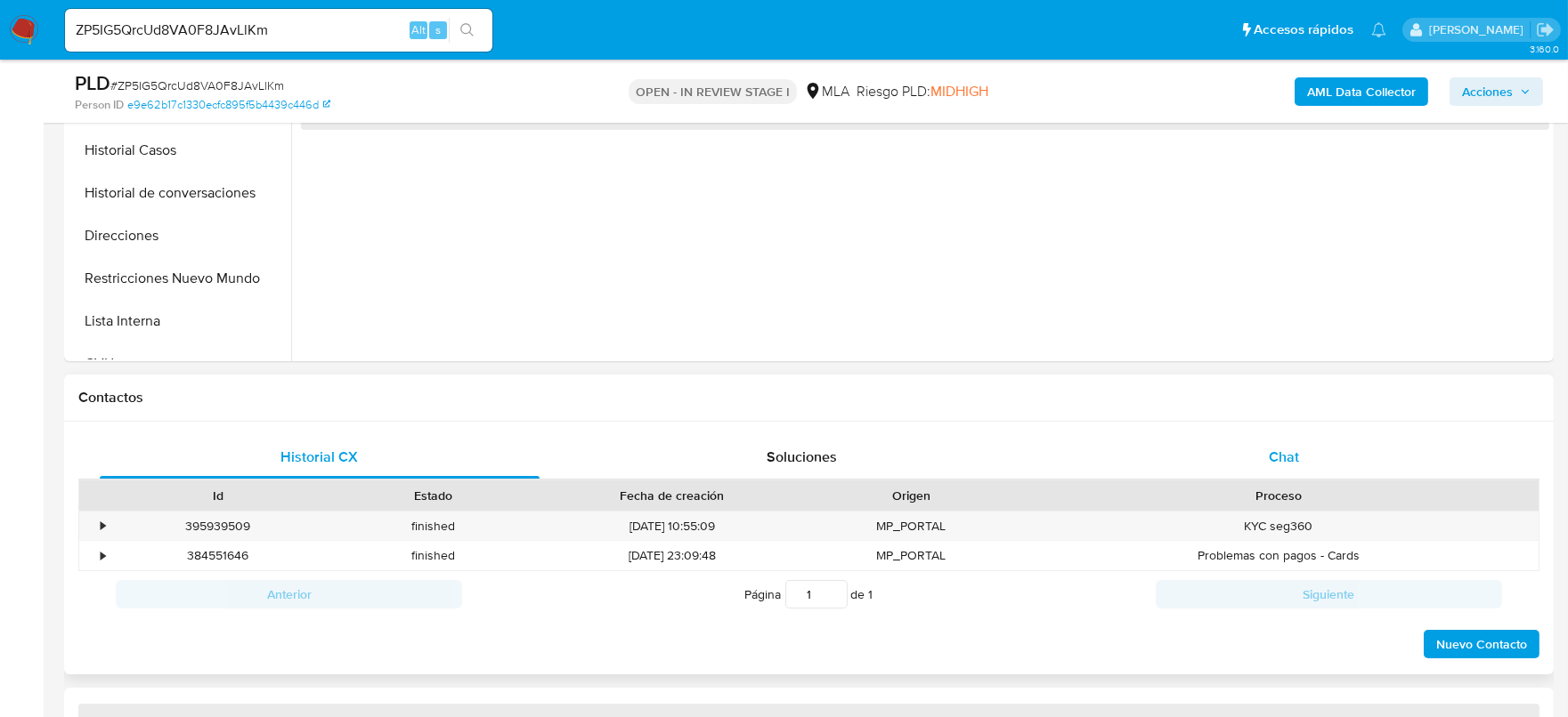
select select "10"
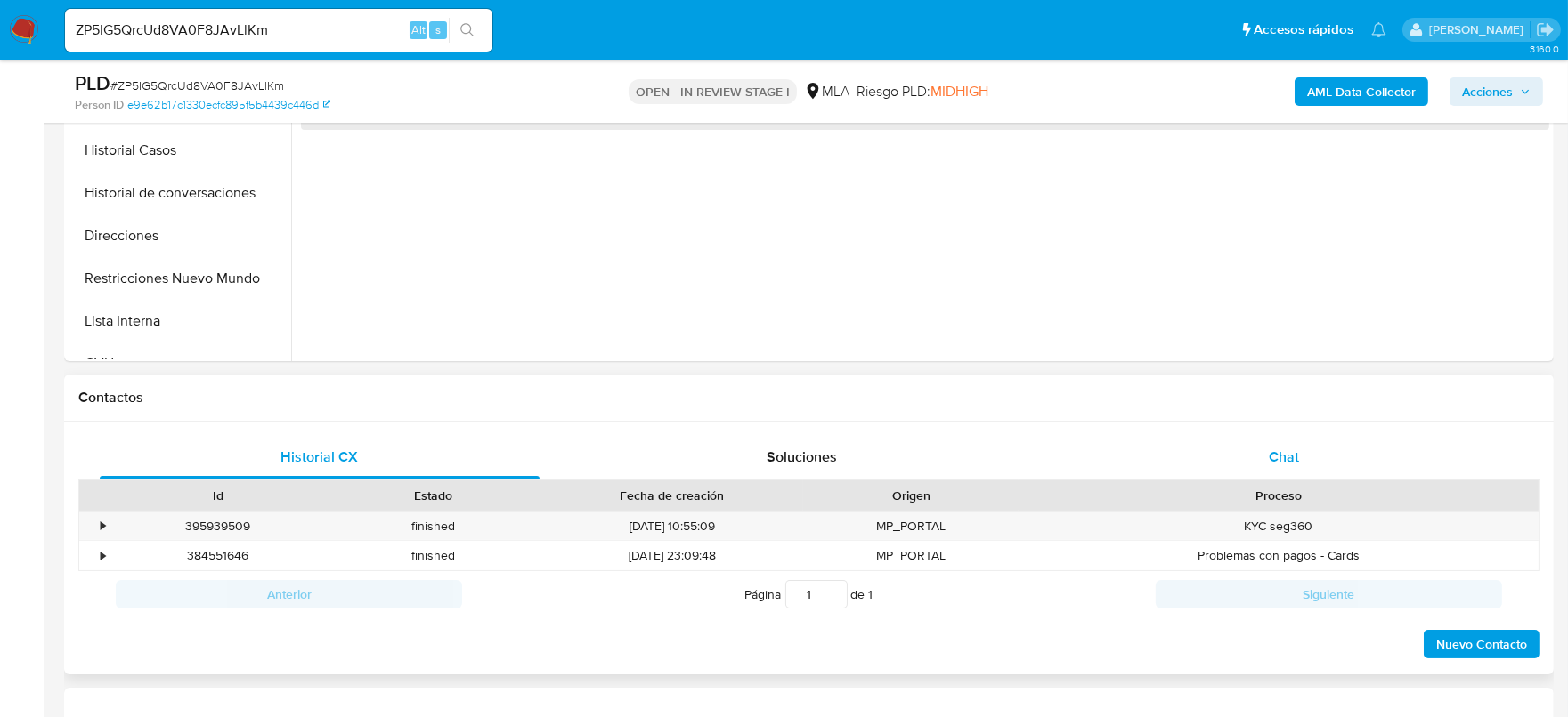
click at [1306, 446] on div "Chat" at bounding box center [1284, 457] width 440 height 43
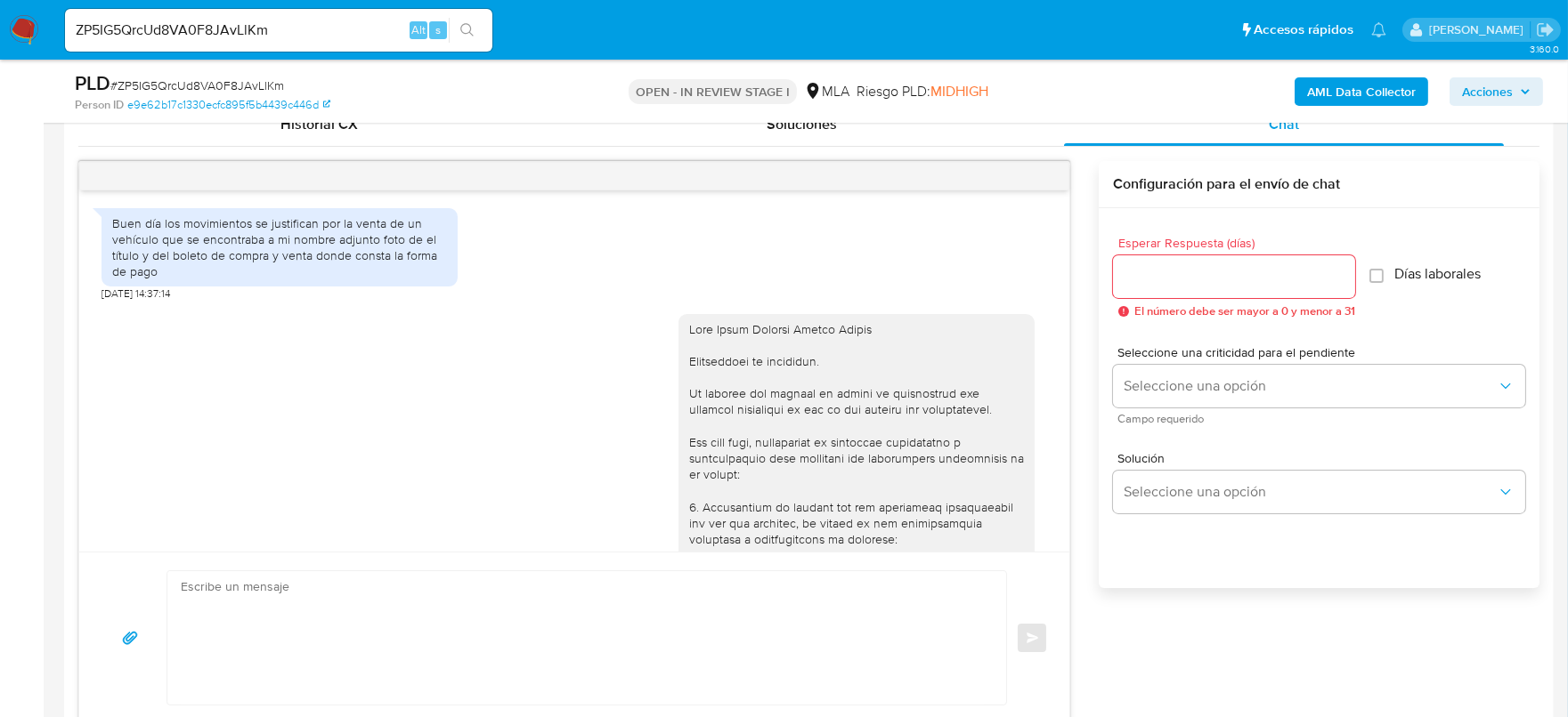
scroll to position [1235, 0]
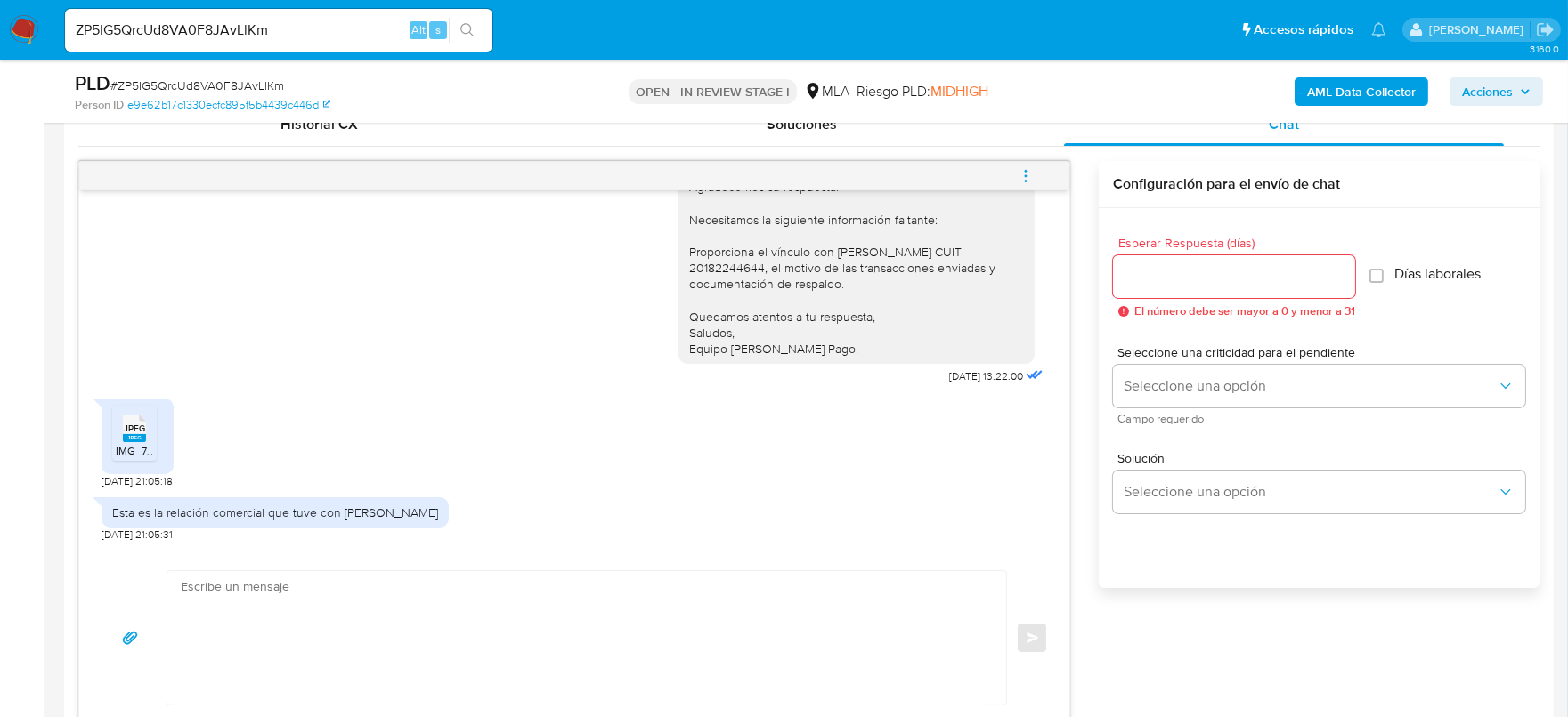
click at [136, 444] on span "IMG_7997.jpeg" at bounding box center [151, 451] width 72 height 15
drag, startPoint x: 201, startPoint y: 517, endPoint x: 447, endPoint y: 520, distance: 246.0
click at [447, 520] on div "Esta es la relación comercial que tuve con Laurencio Vergara" at bounding box center [274, 512] width 347 height 31
drag, startPoint x: 816, startPoint y: 251, endPoint x: 940, endPoint y: 255, distance: 124.1
click at [940, 255] on div "Hola Lucas, Agradecemos su respuesta. Necesitamos la siguiente información falt…" at bounding box center [857, 252] width 335 height 210
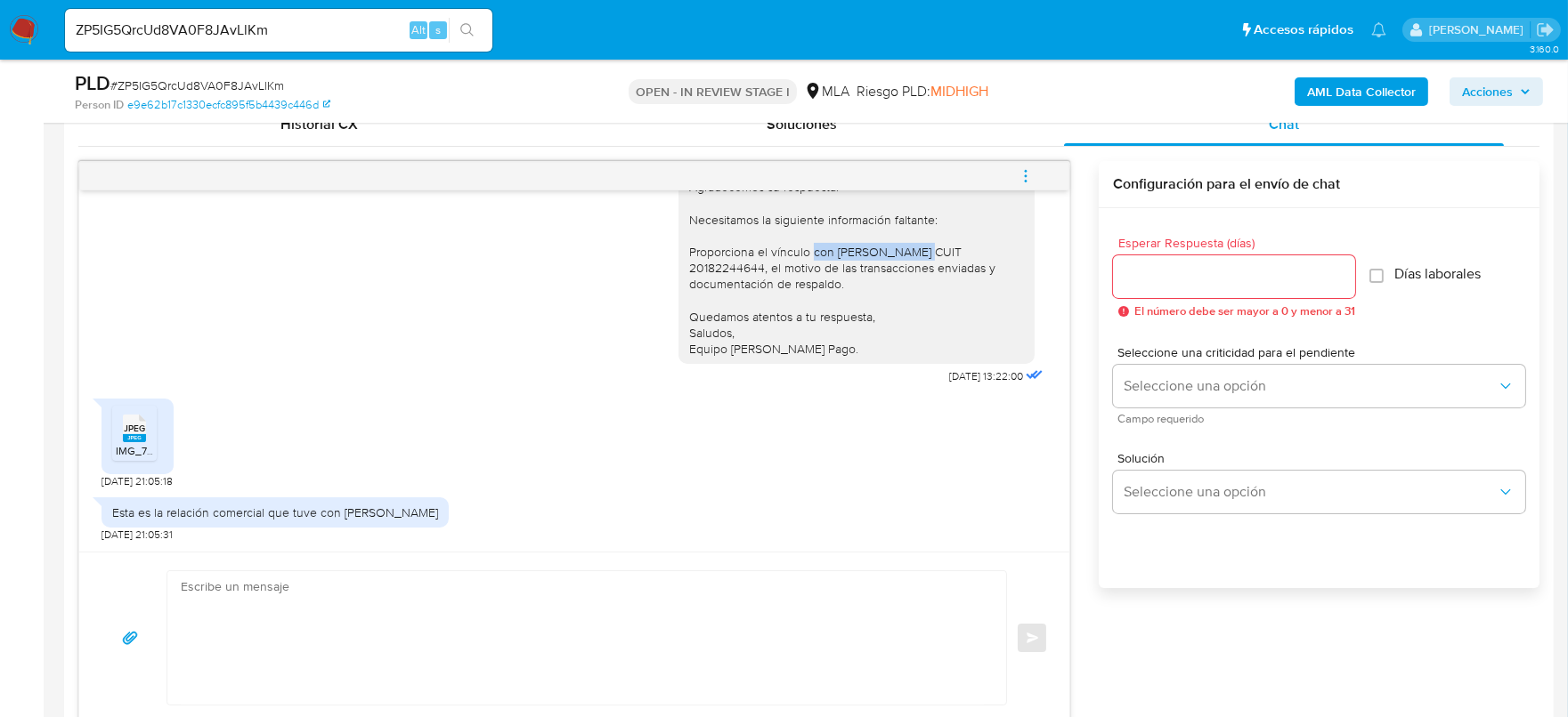
copy div "VERGARA LAURENCIO"
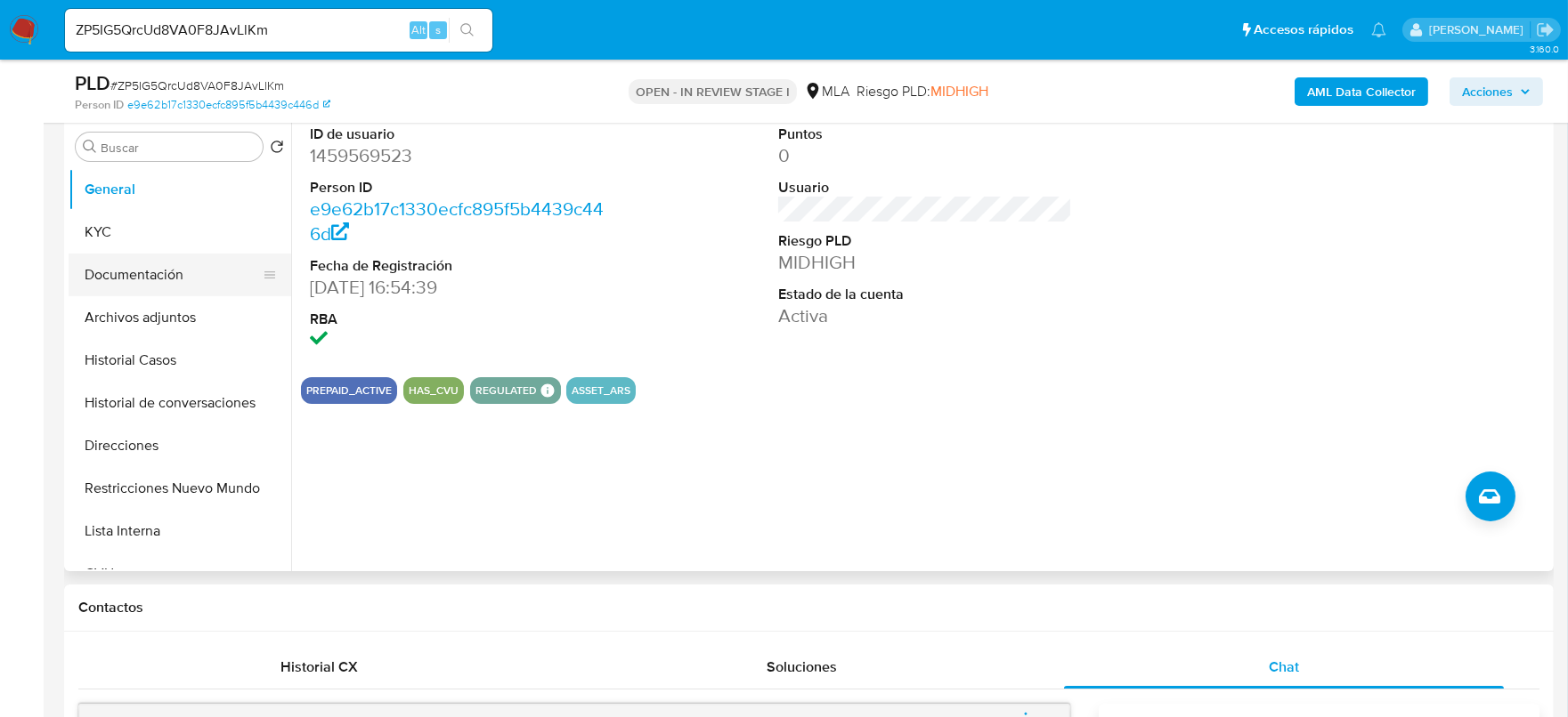
scroll to position [334, 0]
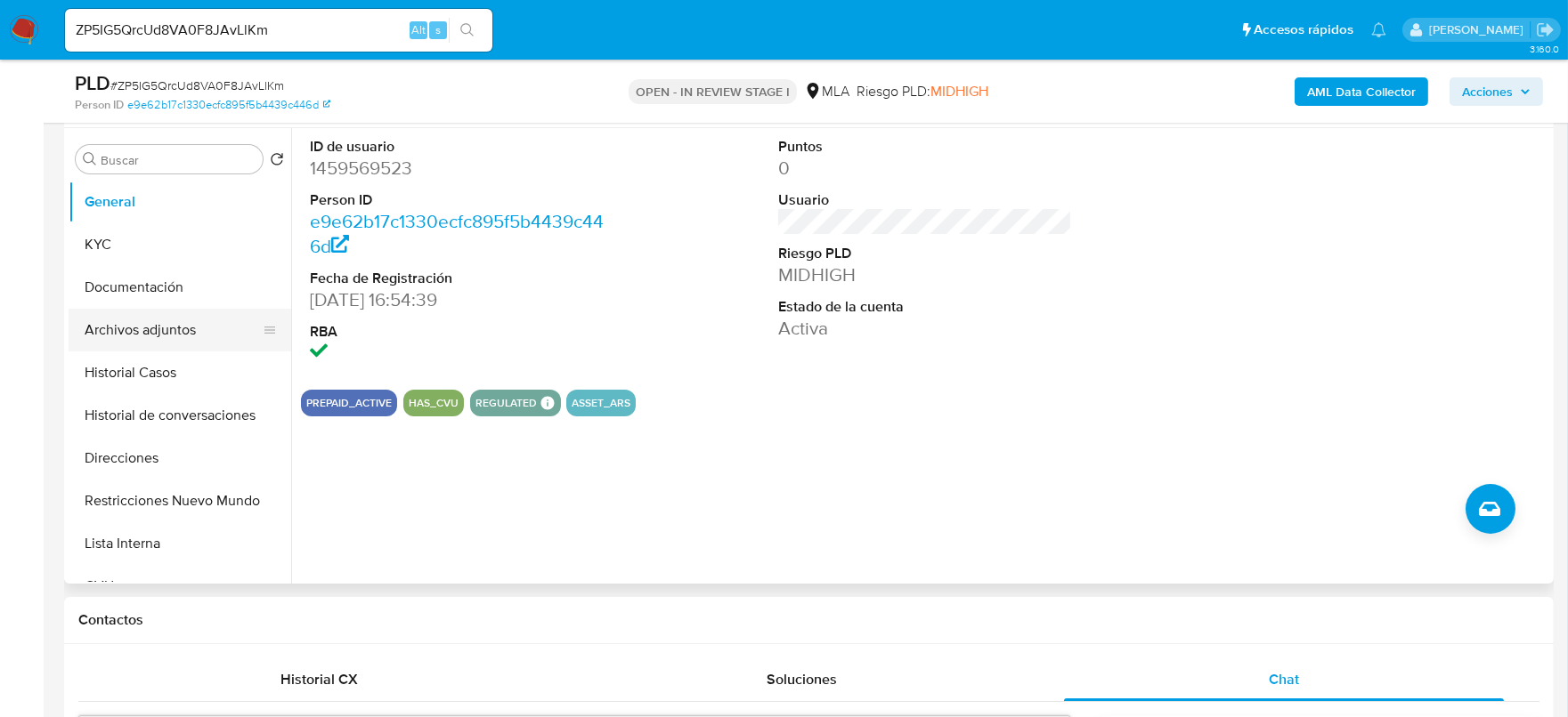
click at [164, 309] on button "Archivos adjuntos" at bounding box center [173, 330] width 208 height 43
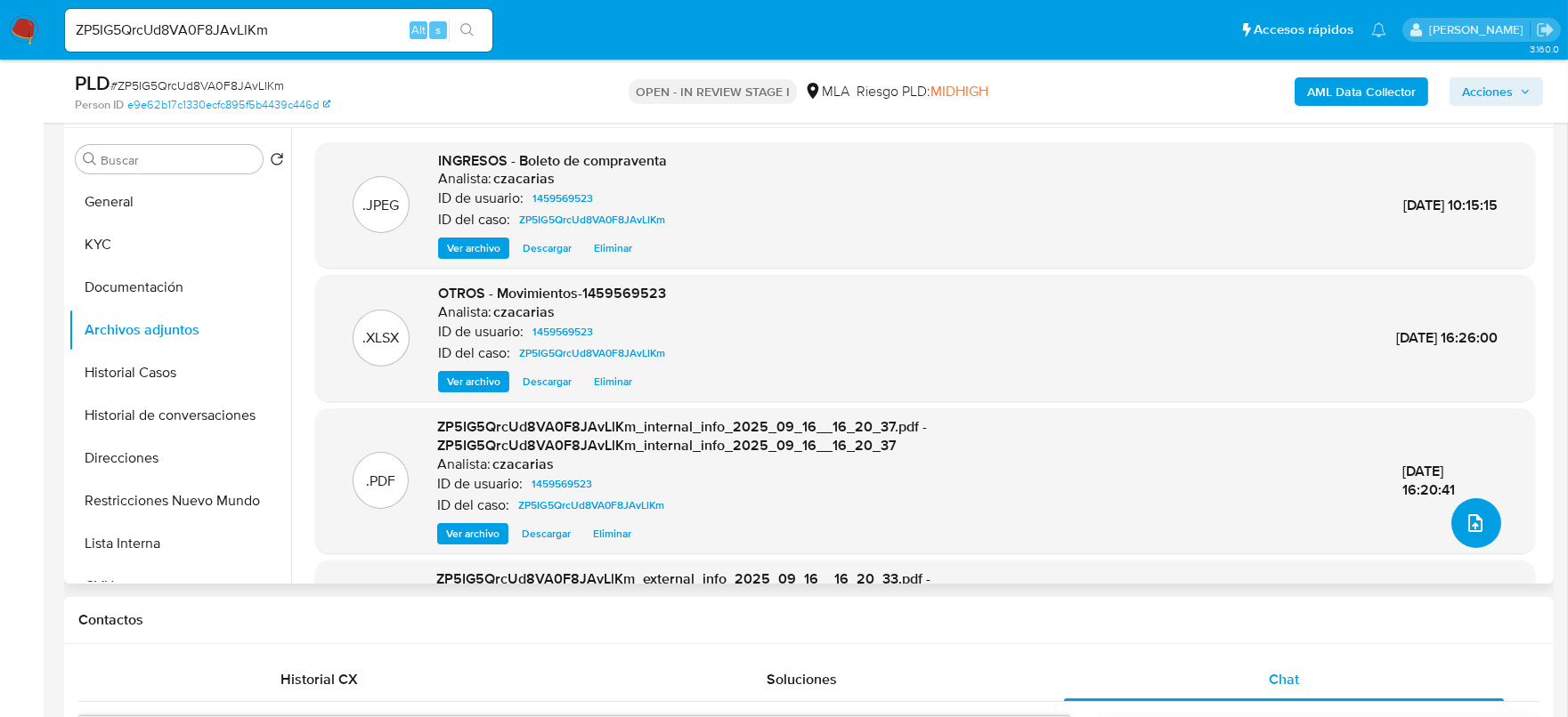
click at [1468, 514] on icon "upload-file" at bounding box center [1474, 523] width 14 height 18
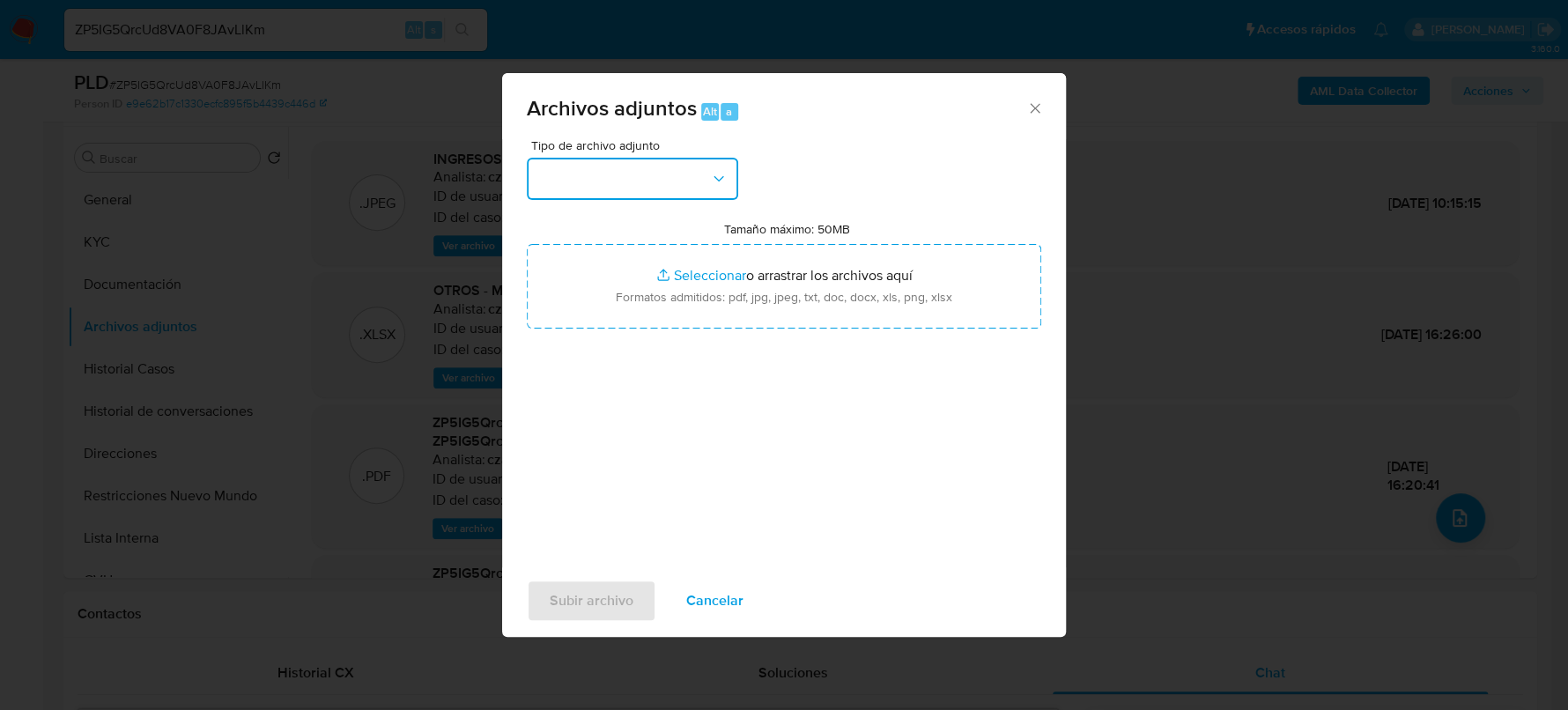
click at [696, 182] on button "button" at bounding box center [632, 179] width 211 height 43
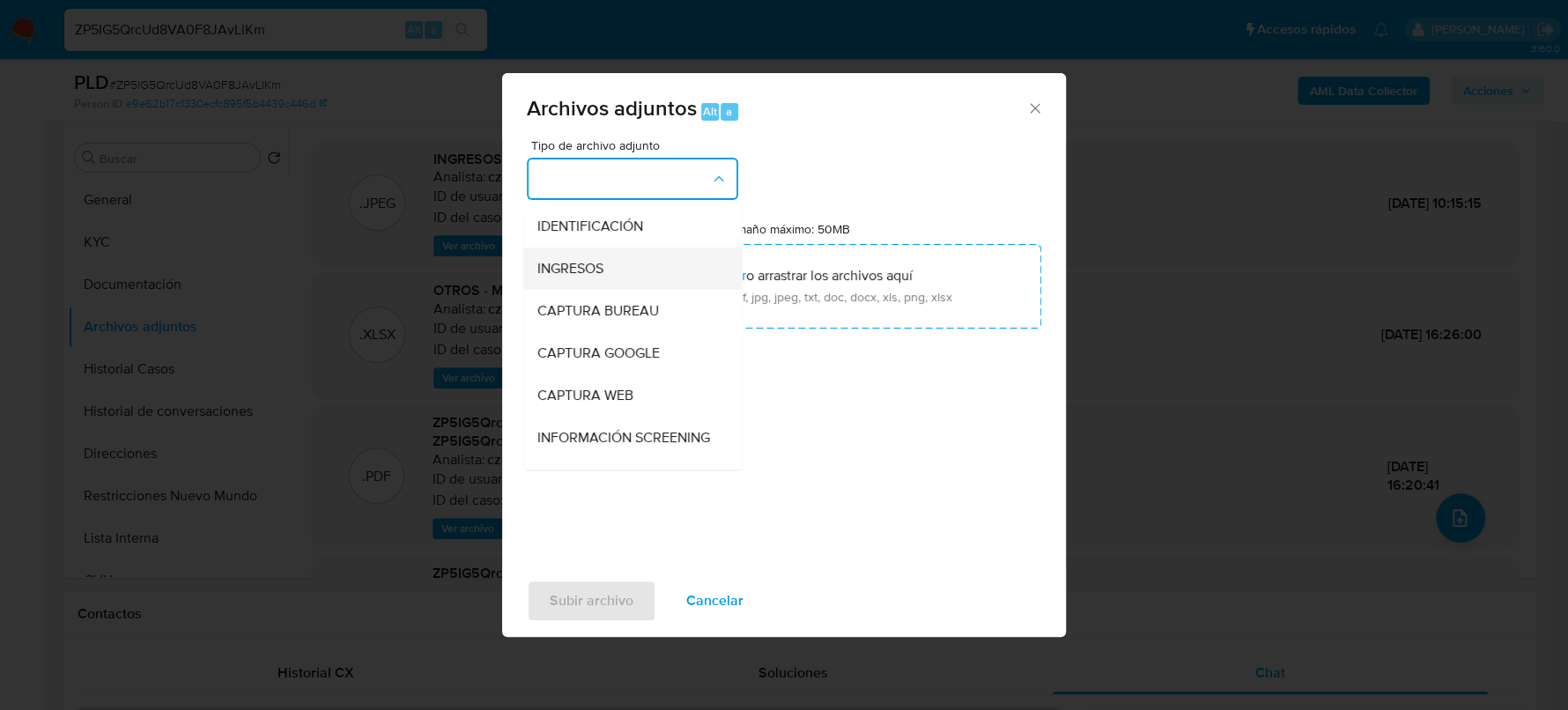
click at [551, 274] on span "INGRESOS" at bounding box center [571, 269] width 66 height 18
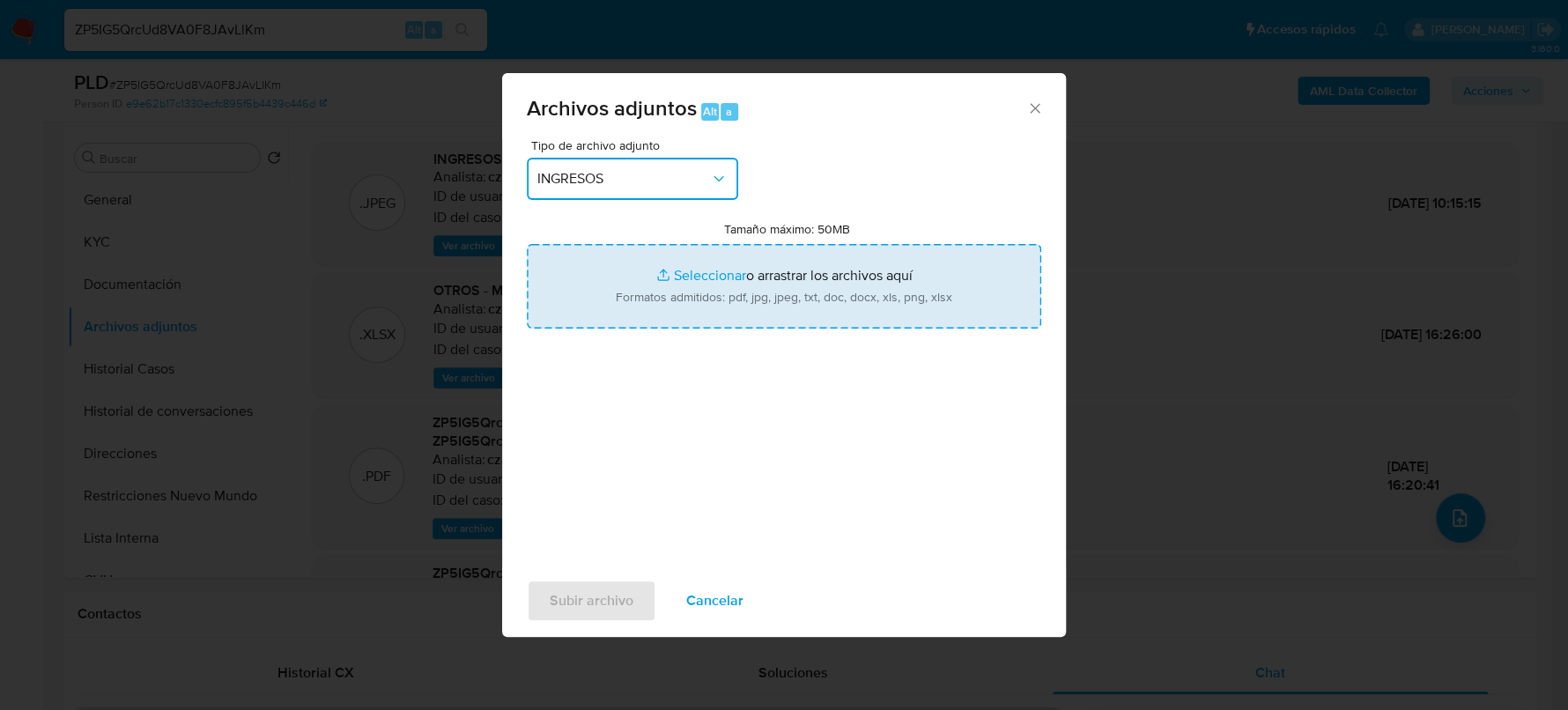
type input "C:\fakepath\boleto de compraventa con VERGARA LAURENCIO.jpeg"
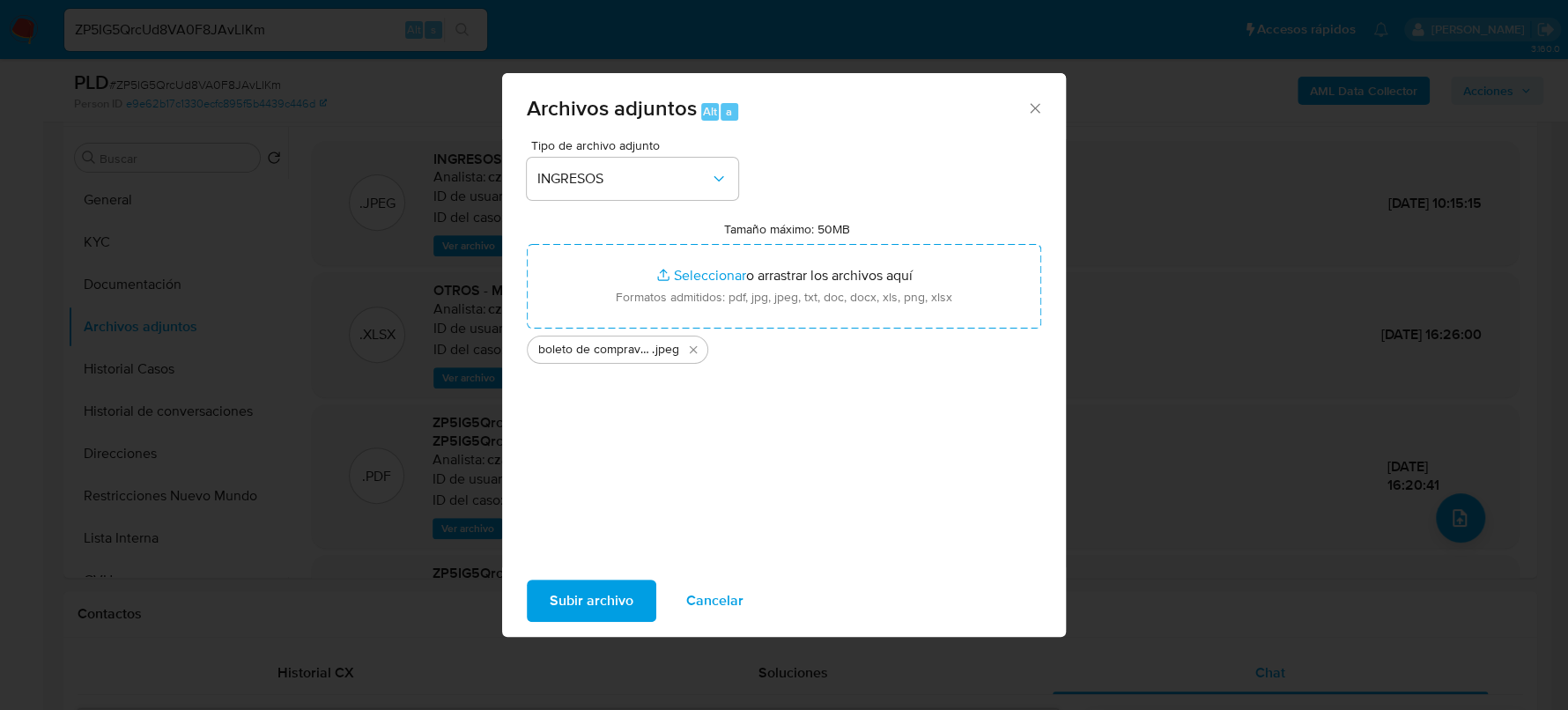
click at [576, 605] on span "Subir archivo" at bounding box center [591, 601] width 83 height 39
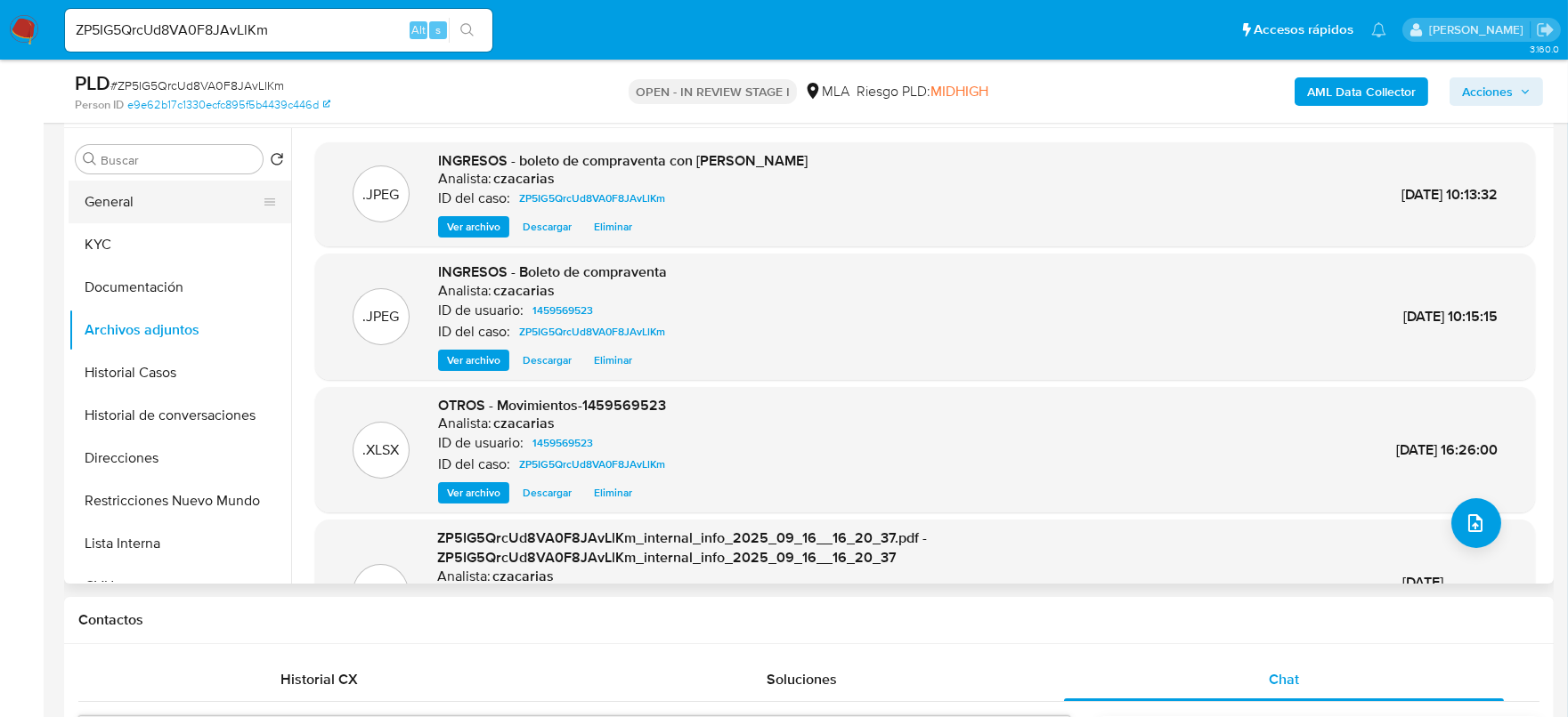
click at [96, 199] on button "General" at bounding box center [173, 202] width 208 height 43
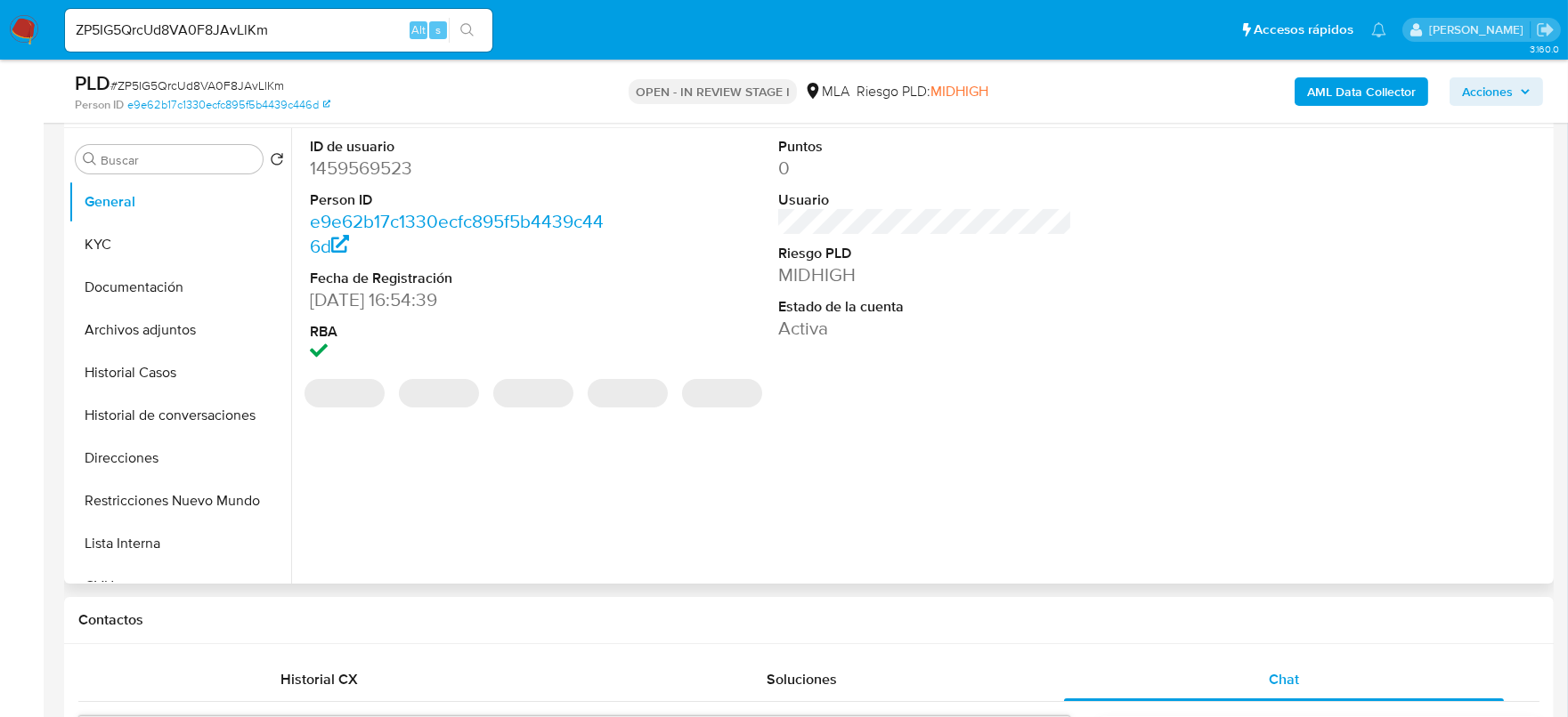
click at [390, 185] on dl "ID de usuario 1459569523 Person ID e9e62b17c1330ecfc895f5b4439c446d Fecha de Re…" at bounding box center [457, 251] width 294 height 229
click at [383, 175] on dd "1459569523" at bounding box center [457, 168] width 294 height 25
copy dd "1459569523"
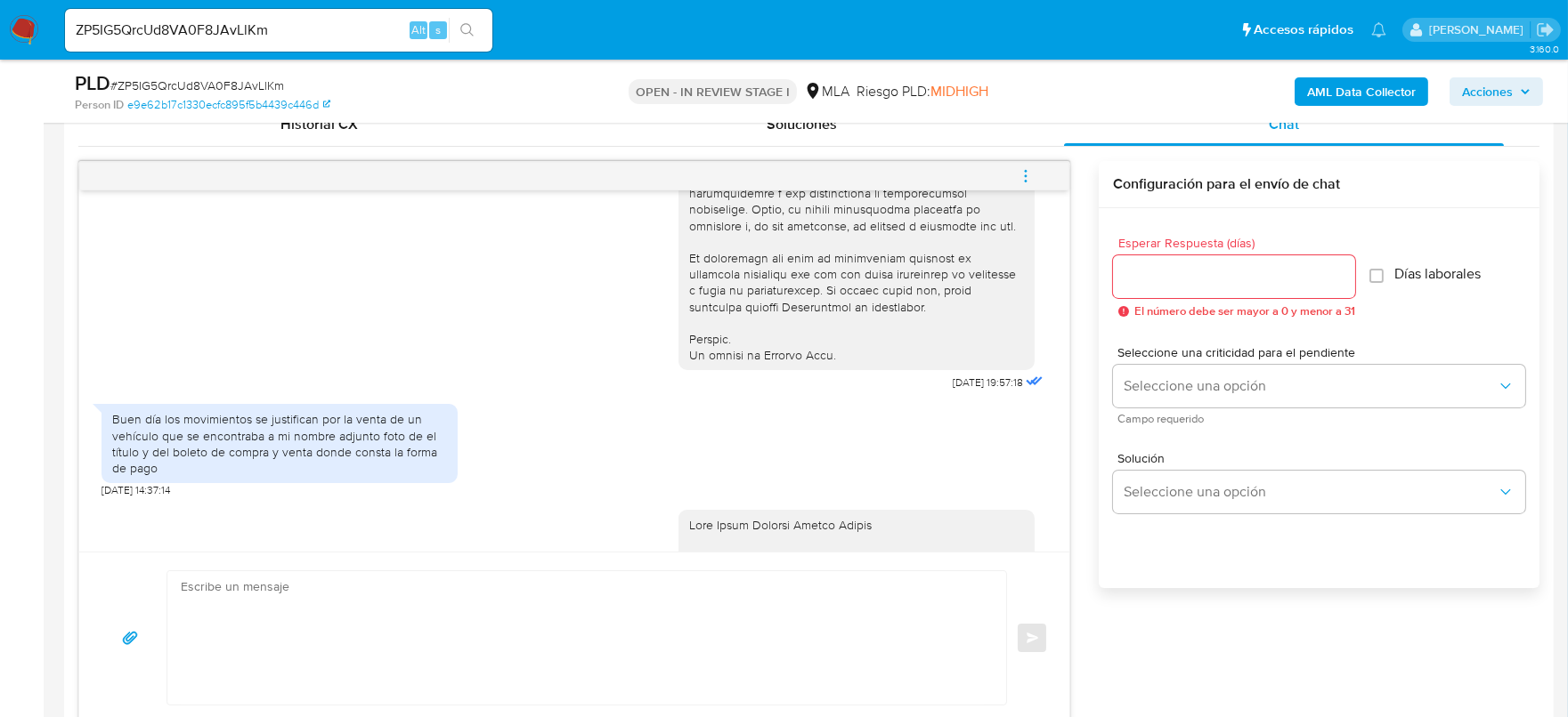
scroll to position [889, 0]
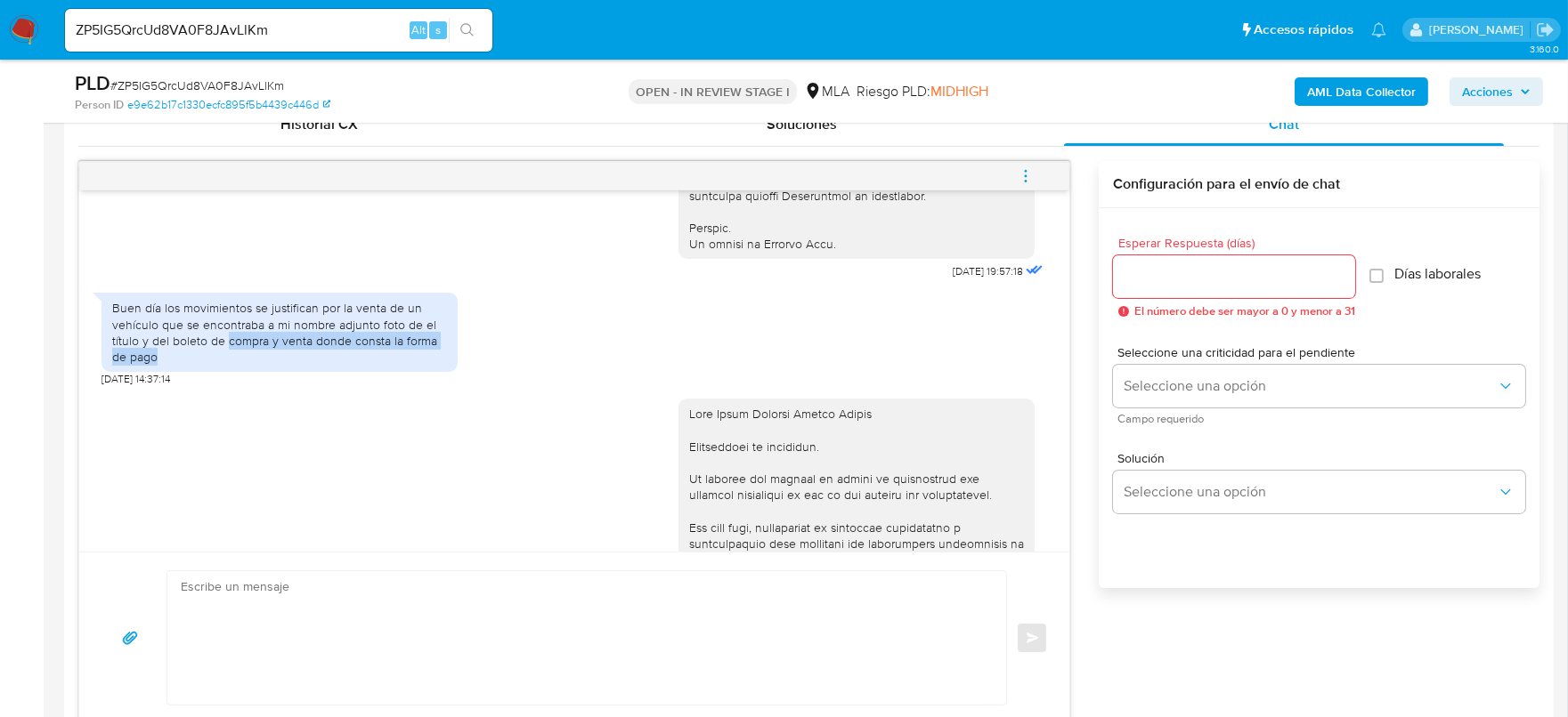
drag, startPoint x: 224, startPoint y: 377, endPoint x: 333, endPoint y: 385, distance: 109.3
click at [333, 365] on div "Buen día los movimientos se justifican por la venta de un vehículo que se encon…" at bounding box center [279, 333] width 335 height 65
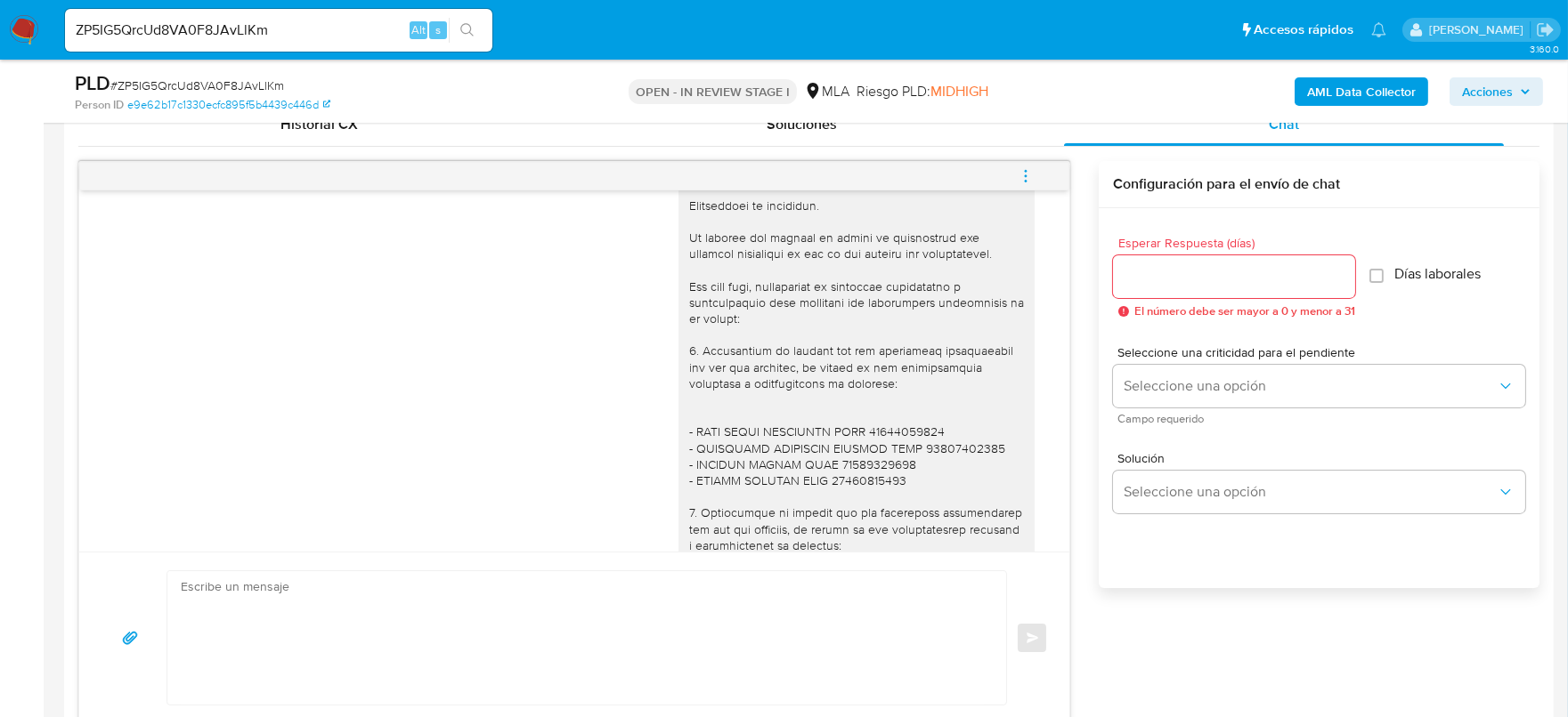
scroll to position [908, 0]
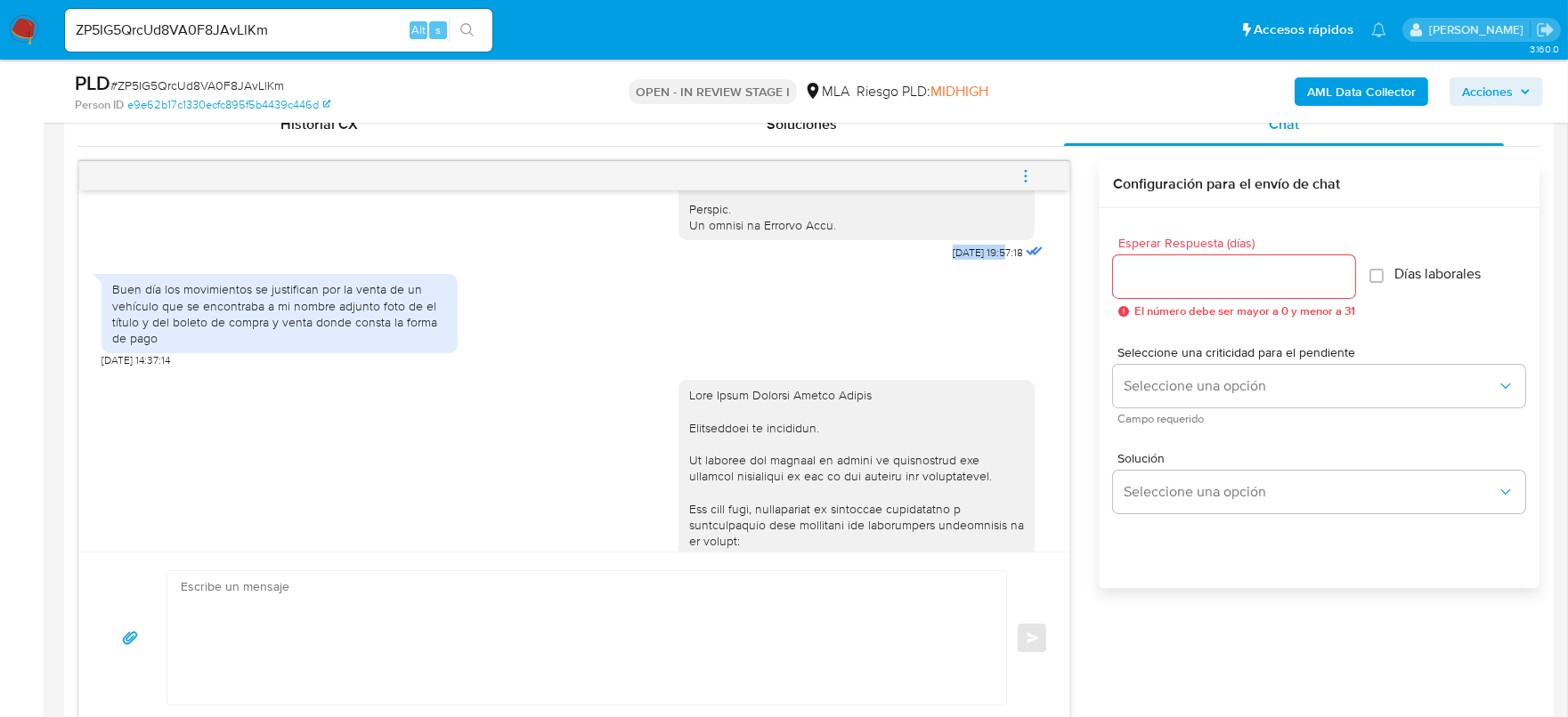
drag, startPoint x: 915, startPoint y: 278, endPoint x: 969, endPoint y: 280, distance: 54.0
copy span "17/07/2025"
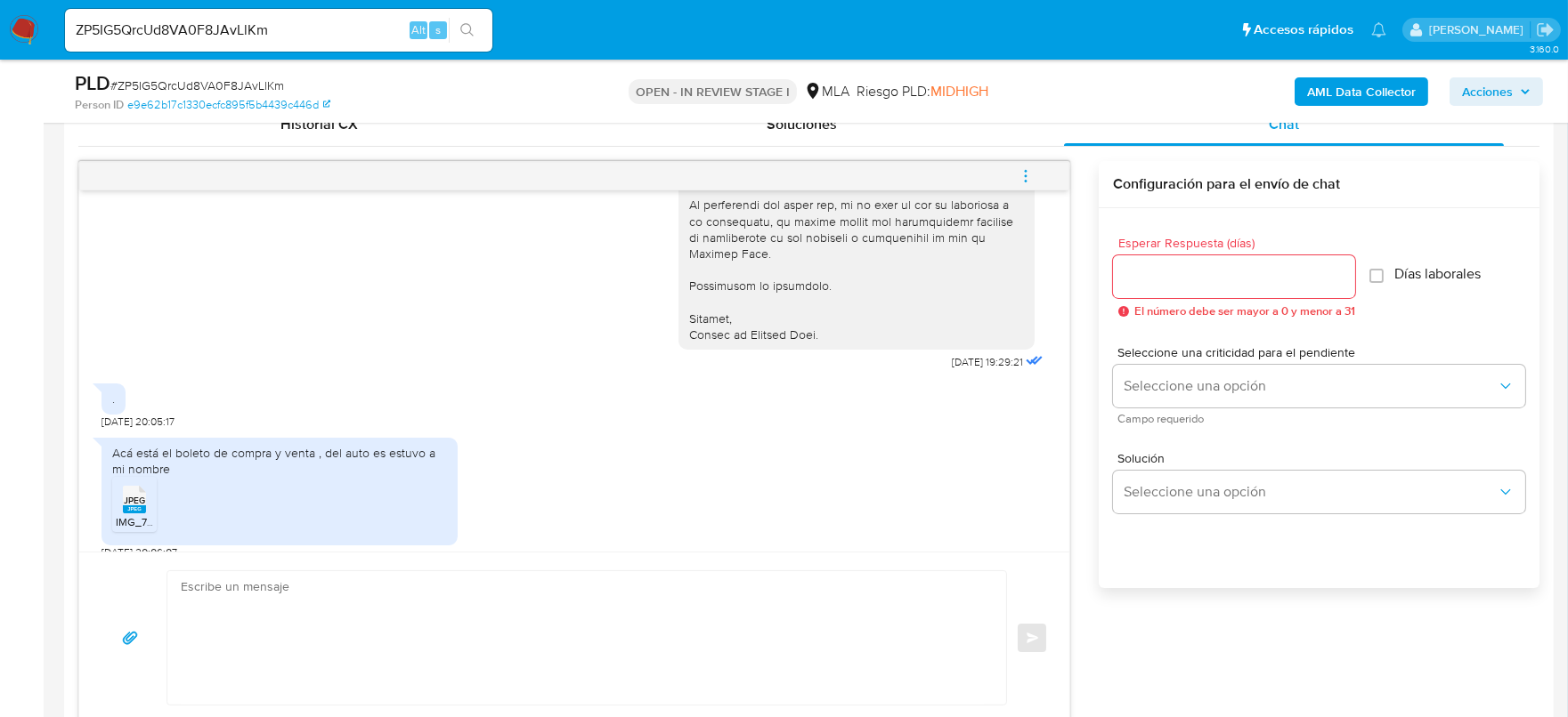
scroll to position [1575, 0]
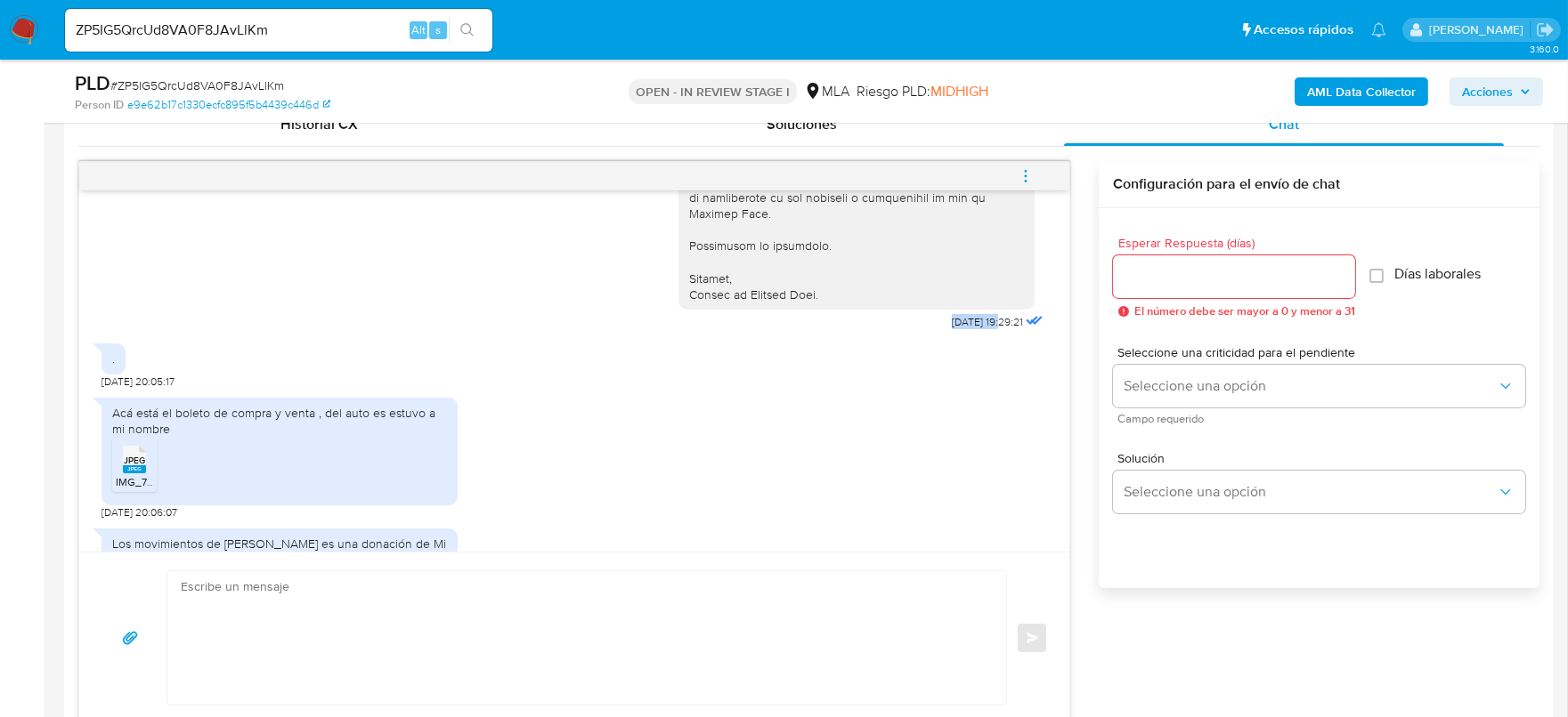
drag, startPoint x: 912, startPoint y: 403, endPoint x: 968, endPoint y: 403, distance: 56.0
click at [968, 335] on div "16/09/2025 19:29:21" at bounding box center [861, 17] width 368 height 635
copy span "16/09/2025"
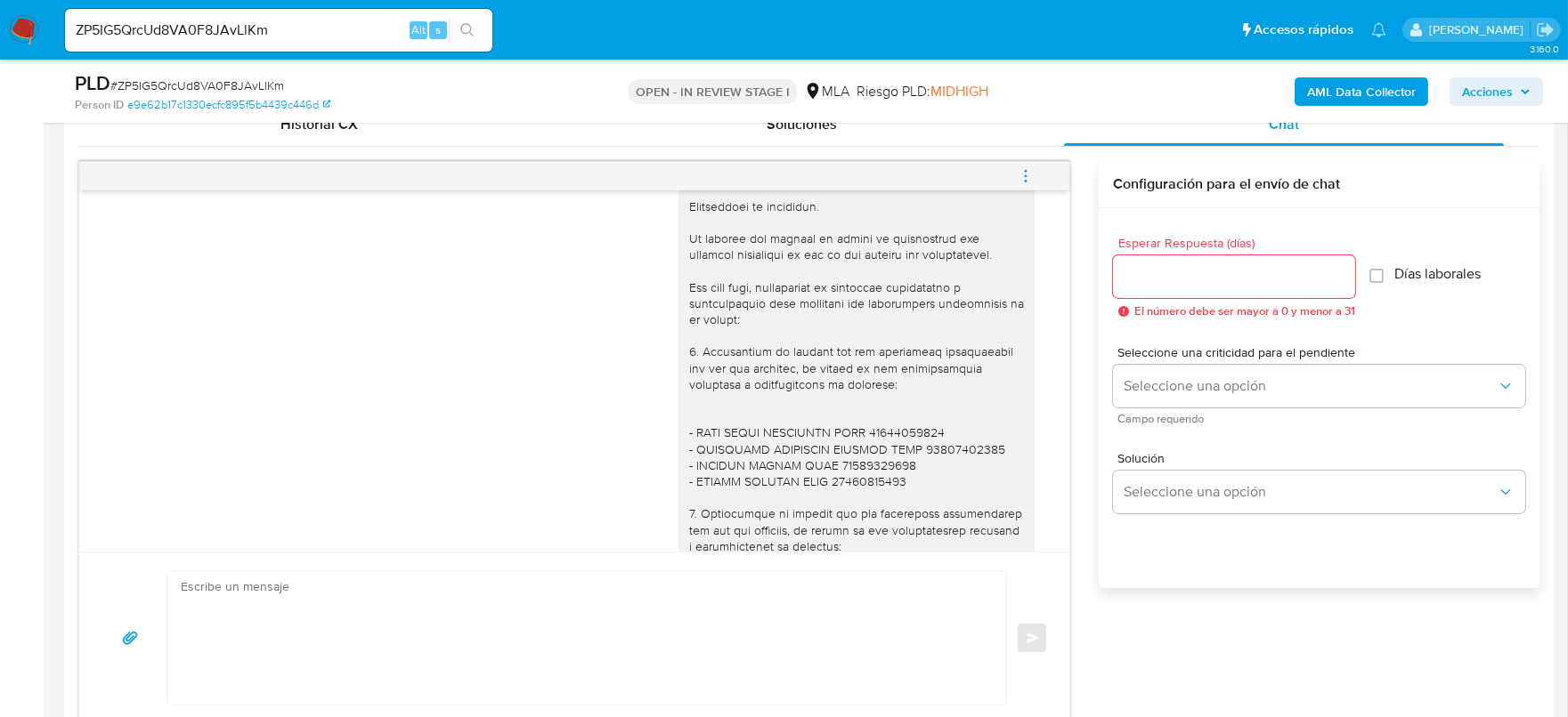
scroll to position [908, 0]
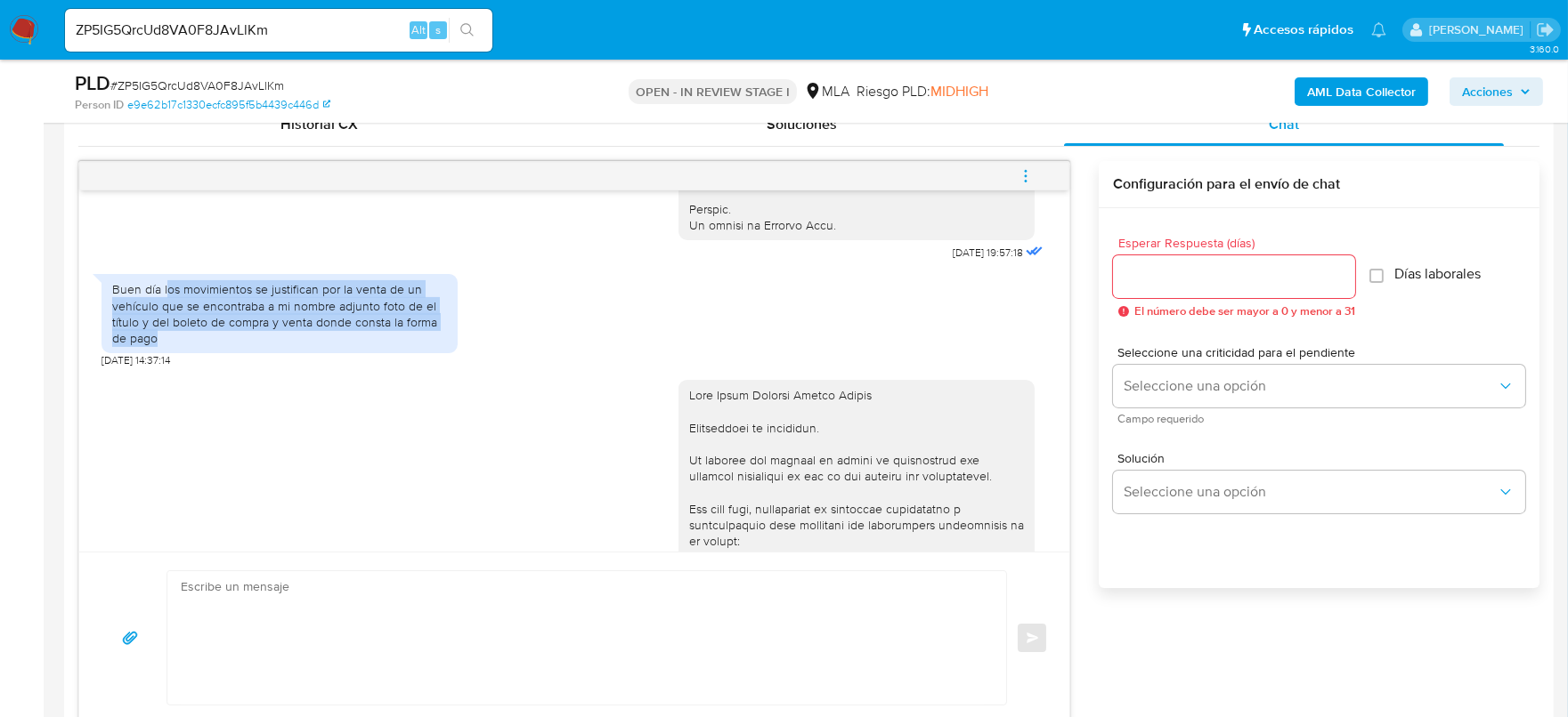
drag, startPoint x: 165, startPoint y: 323, endPoint x: 273, endPoint y: 373, distance: 119.0
click at [273, 346] on div "Buen día los movimientos se justifican por la venta de un vehículo que se encon…" at bounding box center [279, 314] width 335 height 65
copy div "os movimientos se justifican por la venta de un vehículo que se encontraba a mi…"
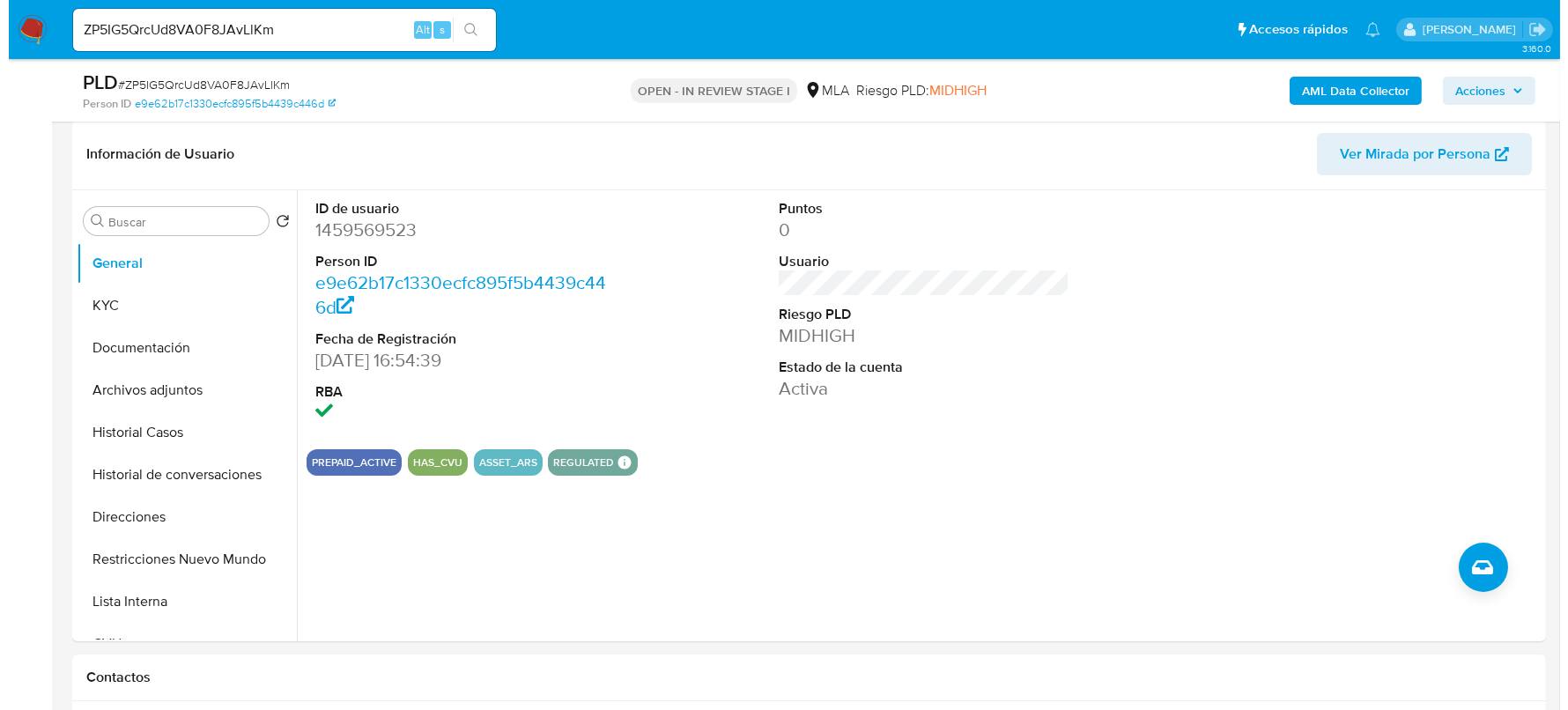
scroll to position [220, 0]
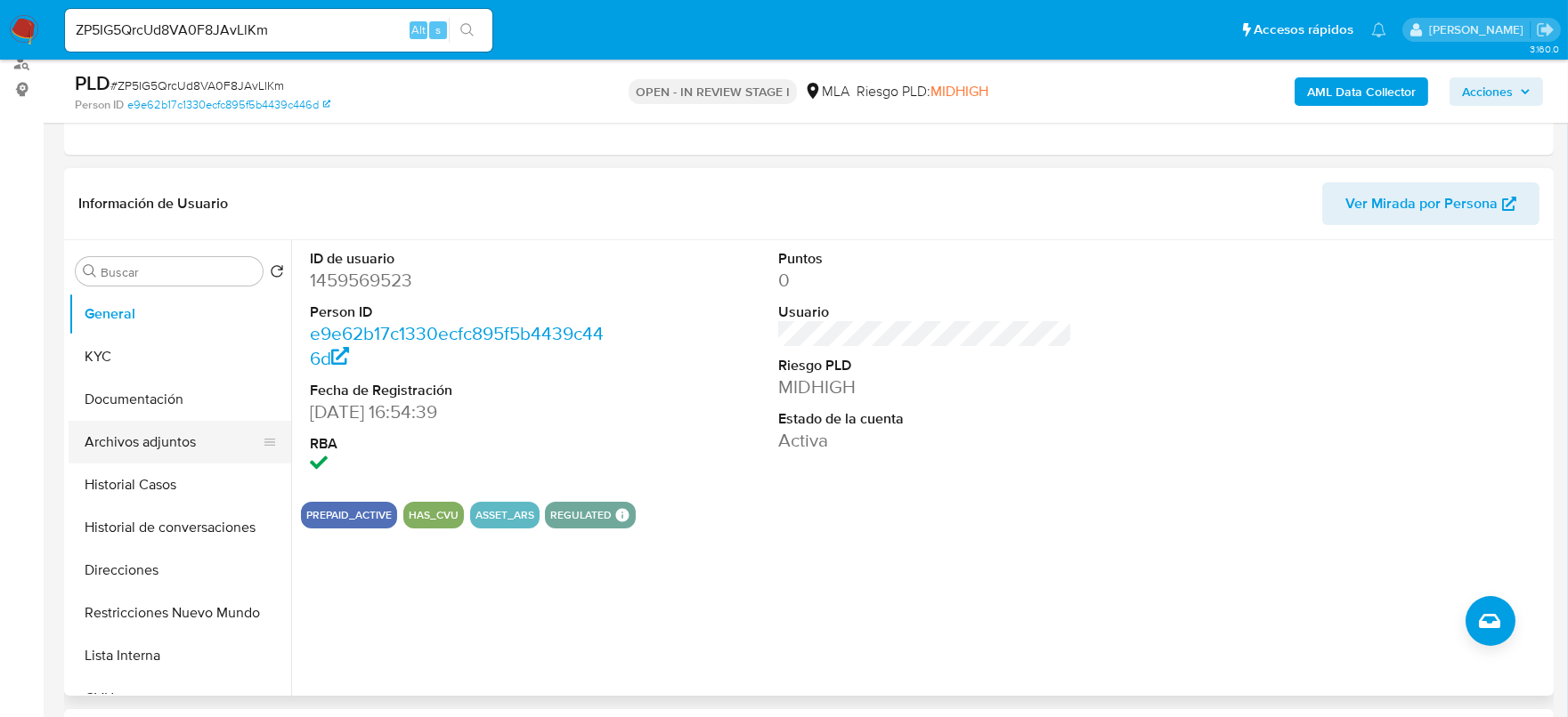
click at [182, 445] on button "Archivos adjuntos" at bounding box center [173, 442] width 208 height 43
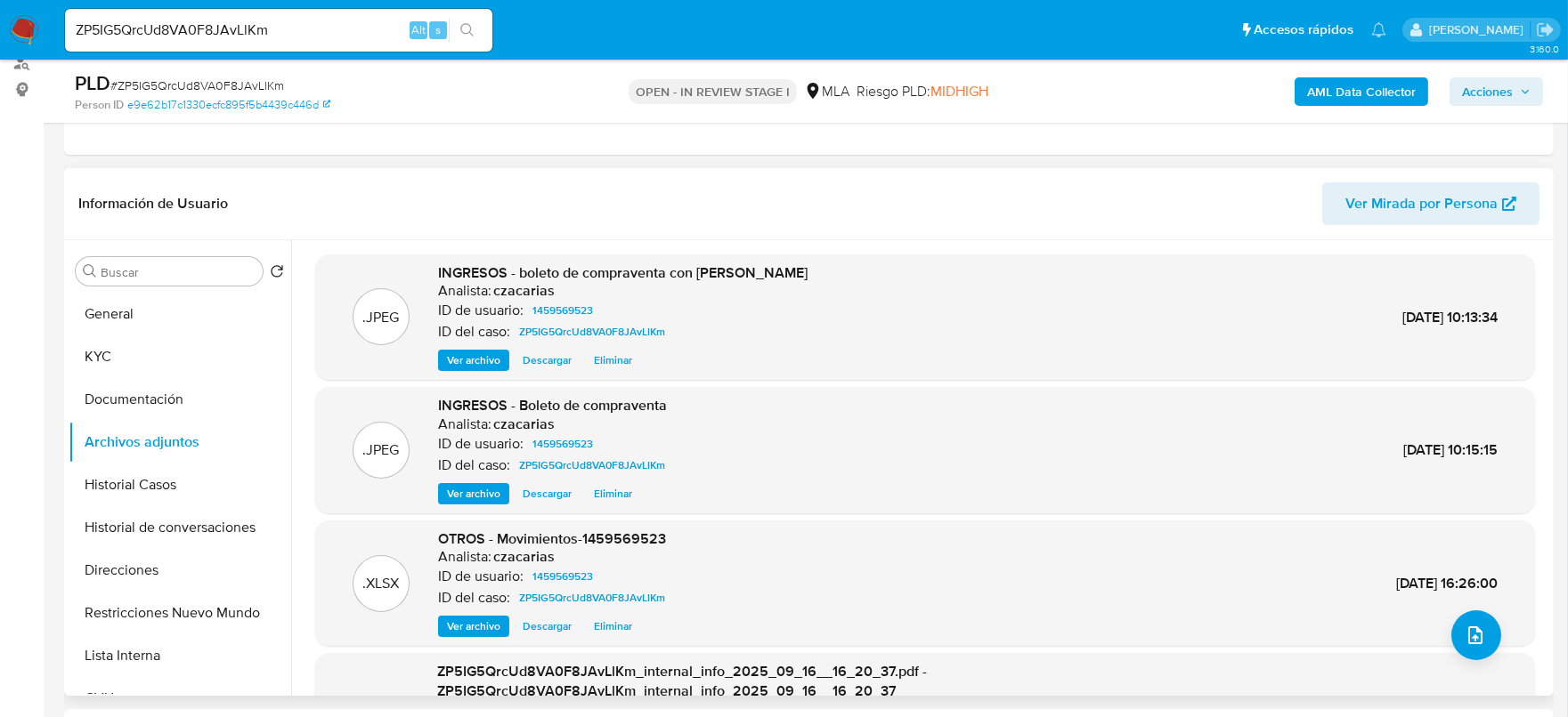
click at [486, 487] on span "Ver archivo" at bounding box center [473, 493] width 54 height 18
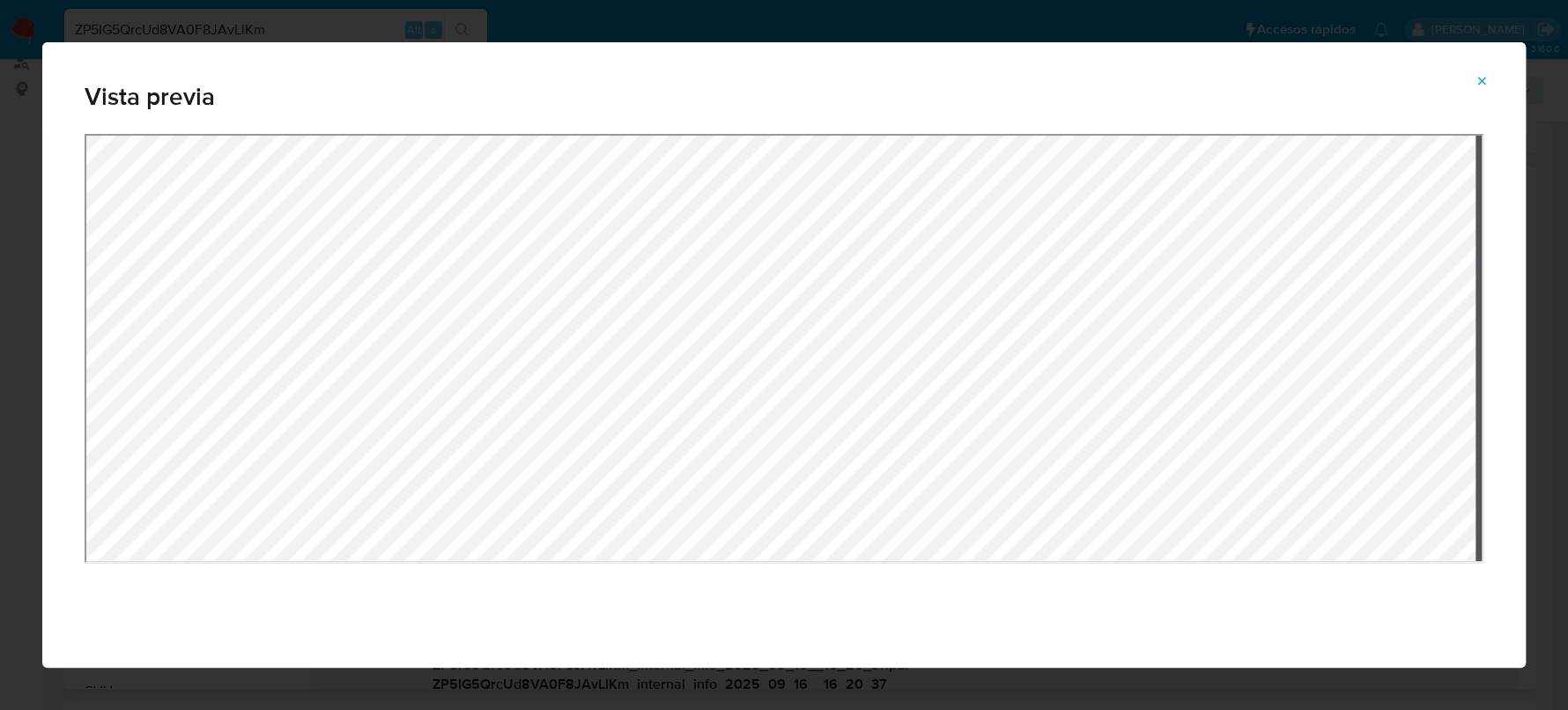
click at [991, 596] on div "Attachment preview" at bounding box center [784, 381] width 1400 height 493
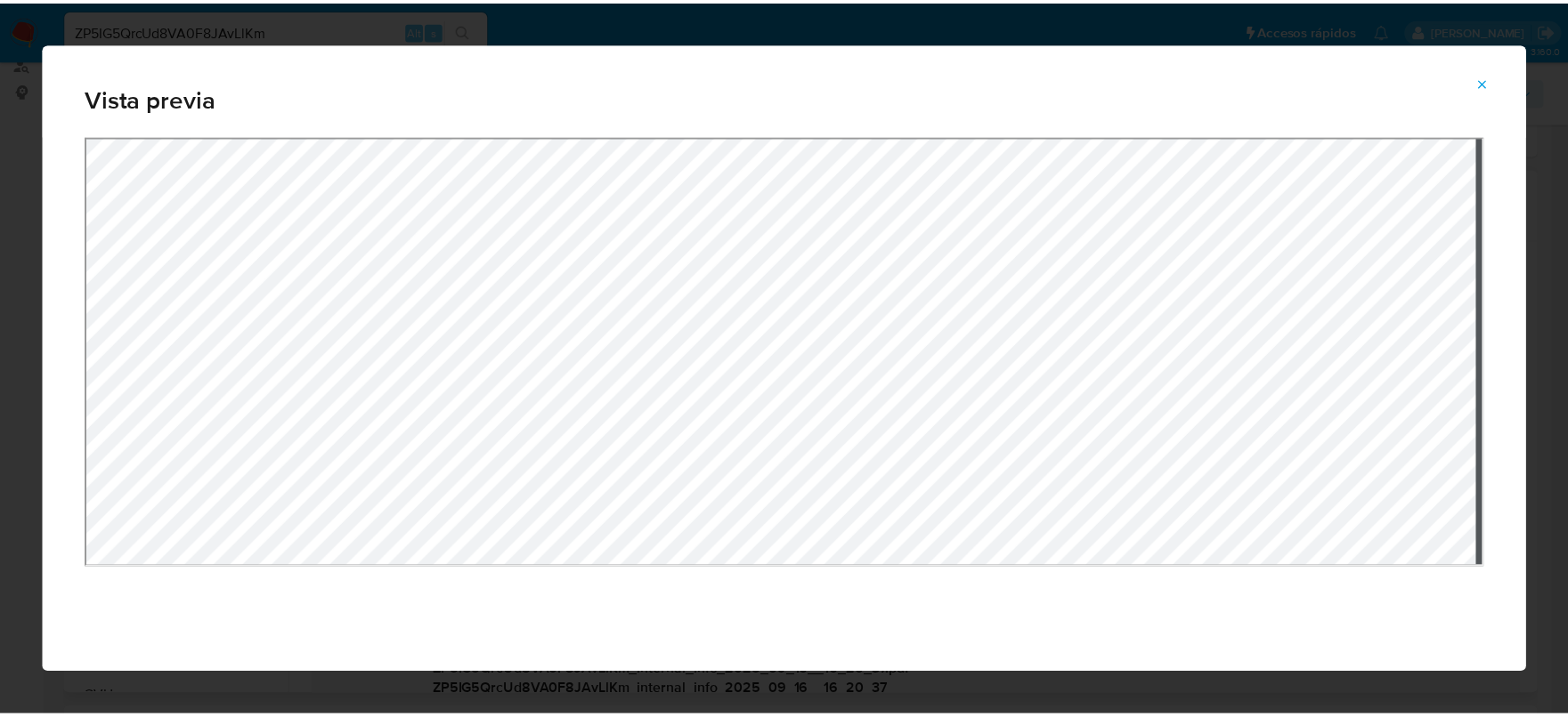
scroll to position [31, 0]
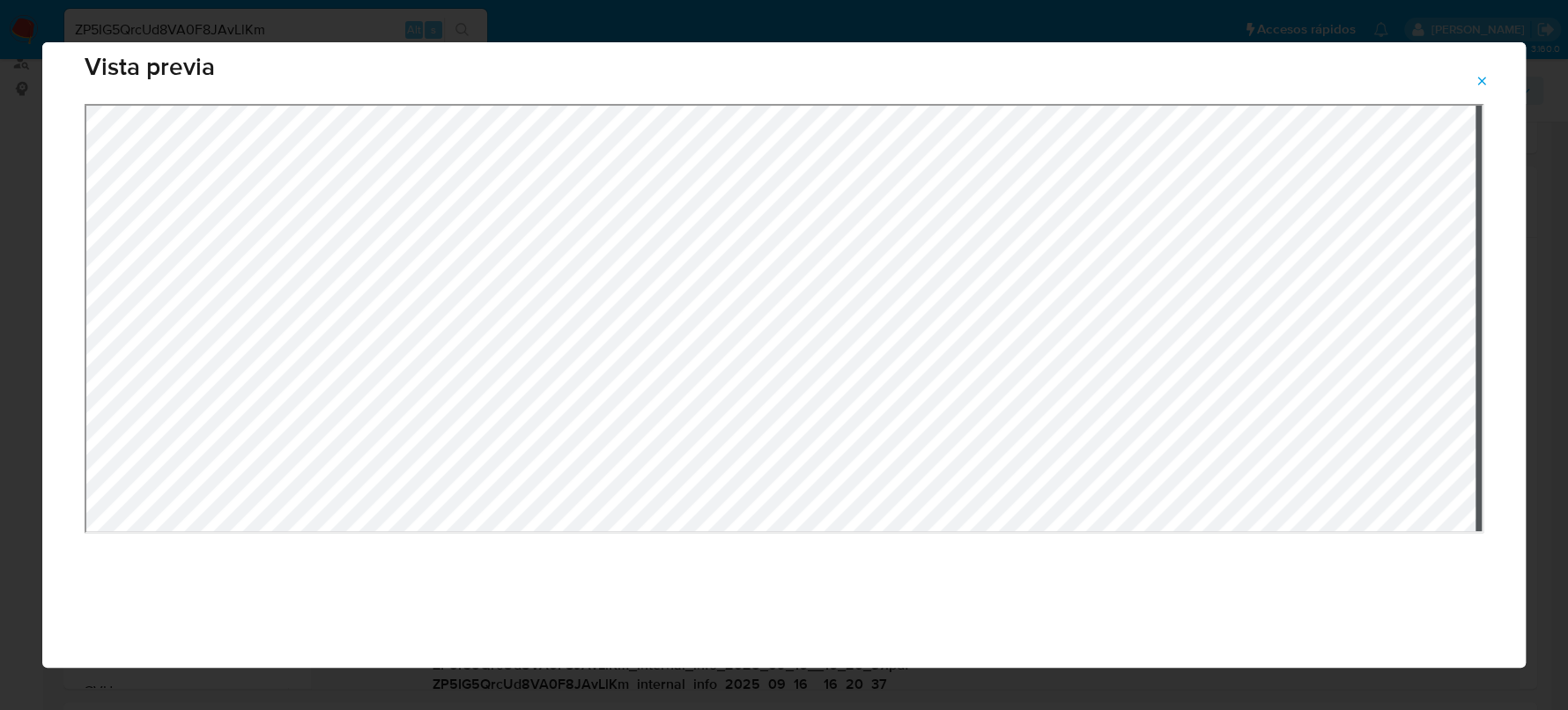
drag, startPoint x: 991, startPoint y: 591, endPoint x: 978, endPoint y: 746, distance: 155.5
click at [1149, 4] on div "Vista previa" at bounding box center [784, 355] width 1568 height 710
click at [1041, 99] on div "Vista previa" at bounding box center [784, 355] width 1484 height 626
click at [1144, 612] on div "Attachment preview" at bounding box center [784, 386] width 1484 height 564
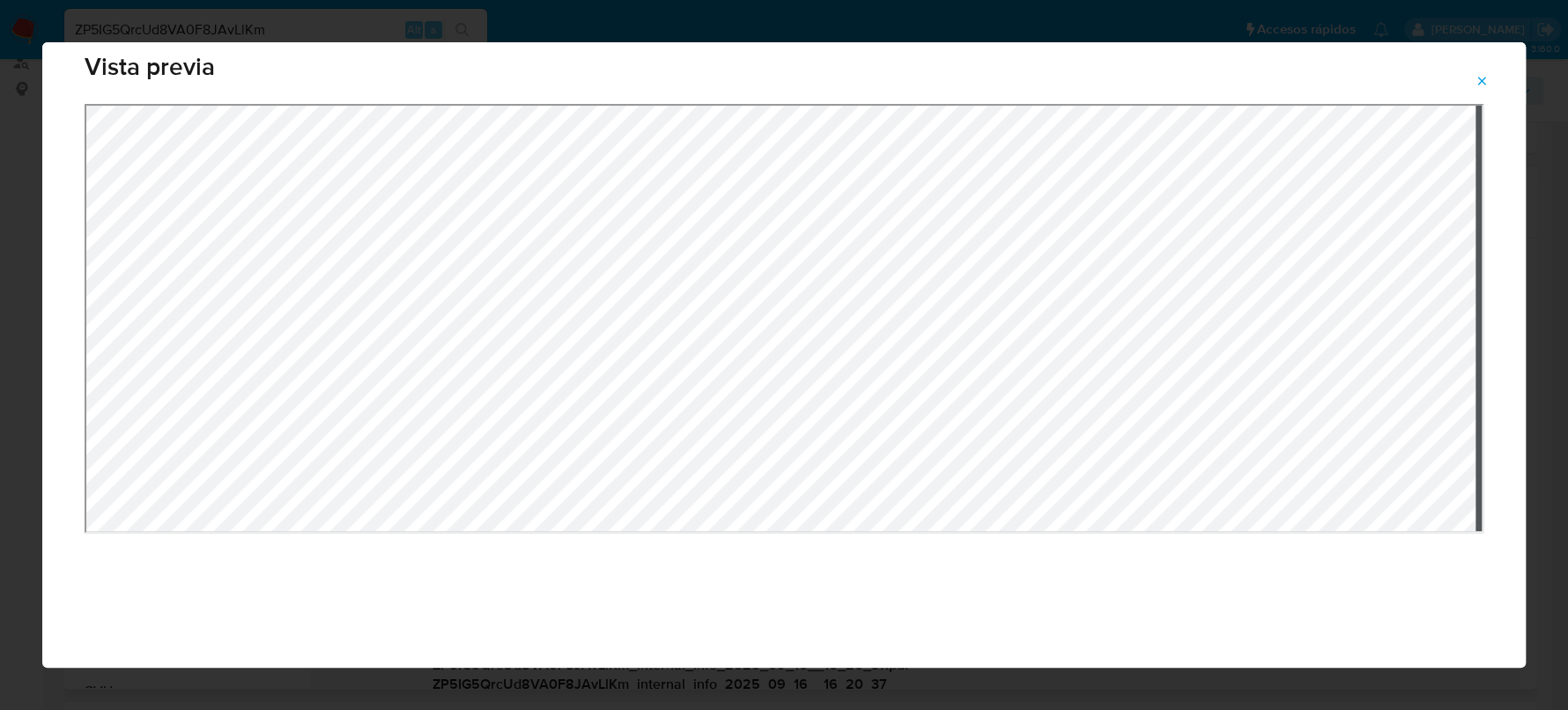
click at [1116, 587] on div "Attachment preview" at bounding box center [784, 350] width 1400 height 493
click at [1170, 581] on div "Attachment preview" at bounding box center [784, 350] width 1400 height 493
click at [1483, 83] on icon "Attachment preview" at bounding box center [1482, 80] width 8 height 8
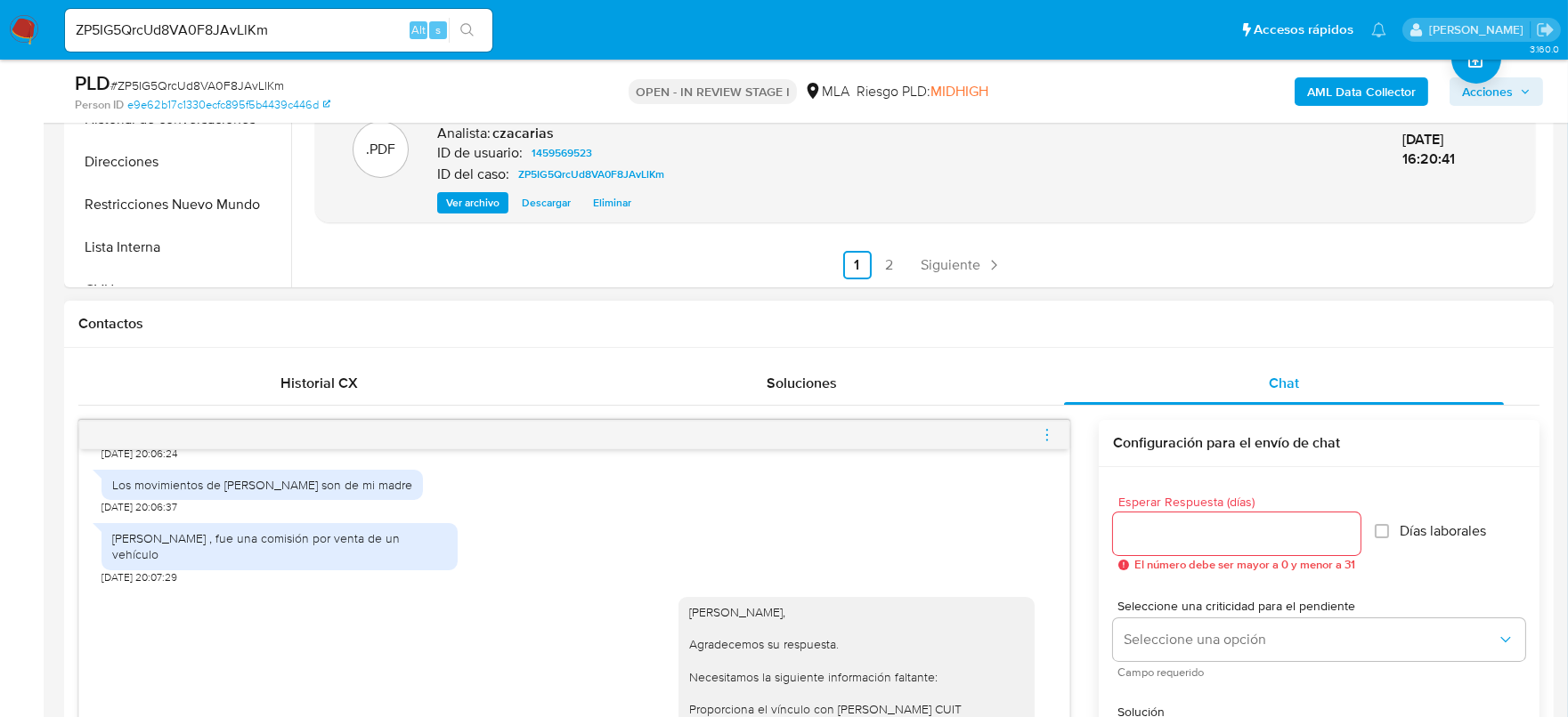
scroll to position [1966, 0]
drag, startPoint x: 220, startPoint y: 491, endPoint x: 308, endPoint y: 499, distance: 88.4
click at [308, 437] on div "Los movimientos de Roberto Miguel es una donación de Mi abuelo" at bounding box center [279, 422] width 335 height 33
copy div "Roberto Miguel"
drag, startPoint x: 222, startPoint y: 564, endPoint x: 292, endPoint y: 566, distance: 70.0
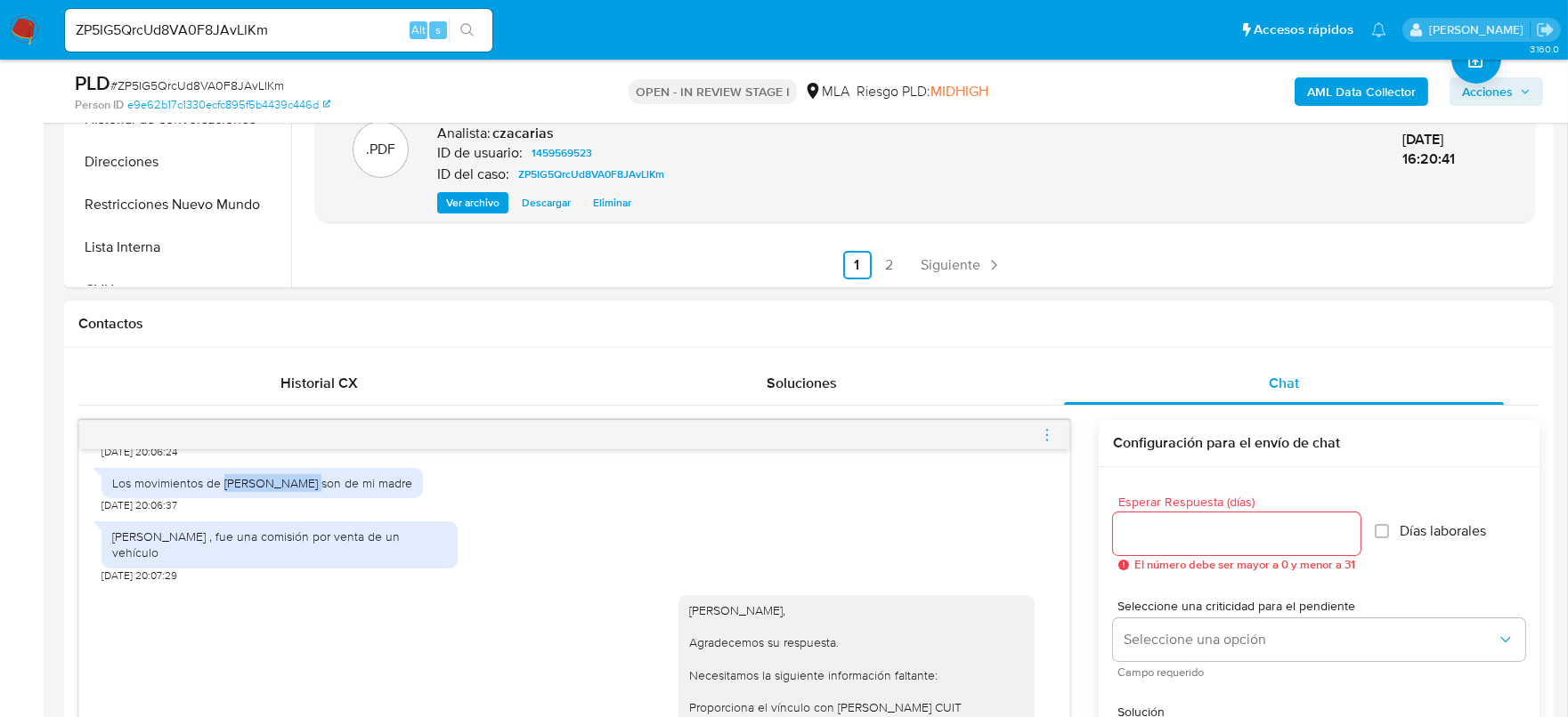
click at [292, 491] on div "Los movimientos de Marisol traico son de mi madre" at bounding box center [262, 483] width 300 height 16
copy div "Marisol traico"
drag, startPoint x: 111, startPoint y: 618, endPoint x: 274, endPoint y: 627, distance: 163.2
click at [274, 568] on div "Olavarria Alejandro Marcelo , fue una comisión por venta de un vehículo" at bounding box center [279, 545] width 356 height 46
copy div "Olavarria Alejandro Marcelo , fue una comisión por venta de un vehículo"
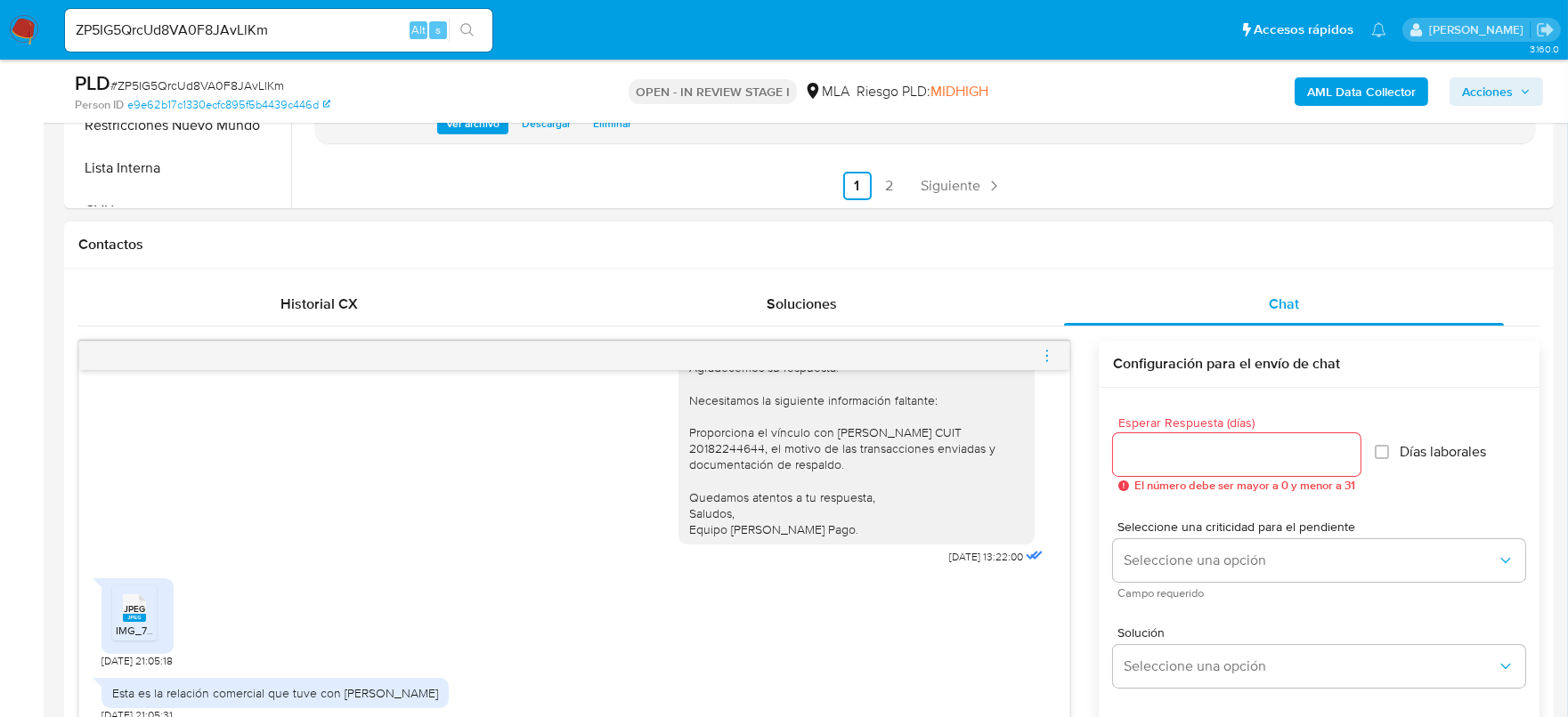
scroll to position [742, 0]
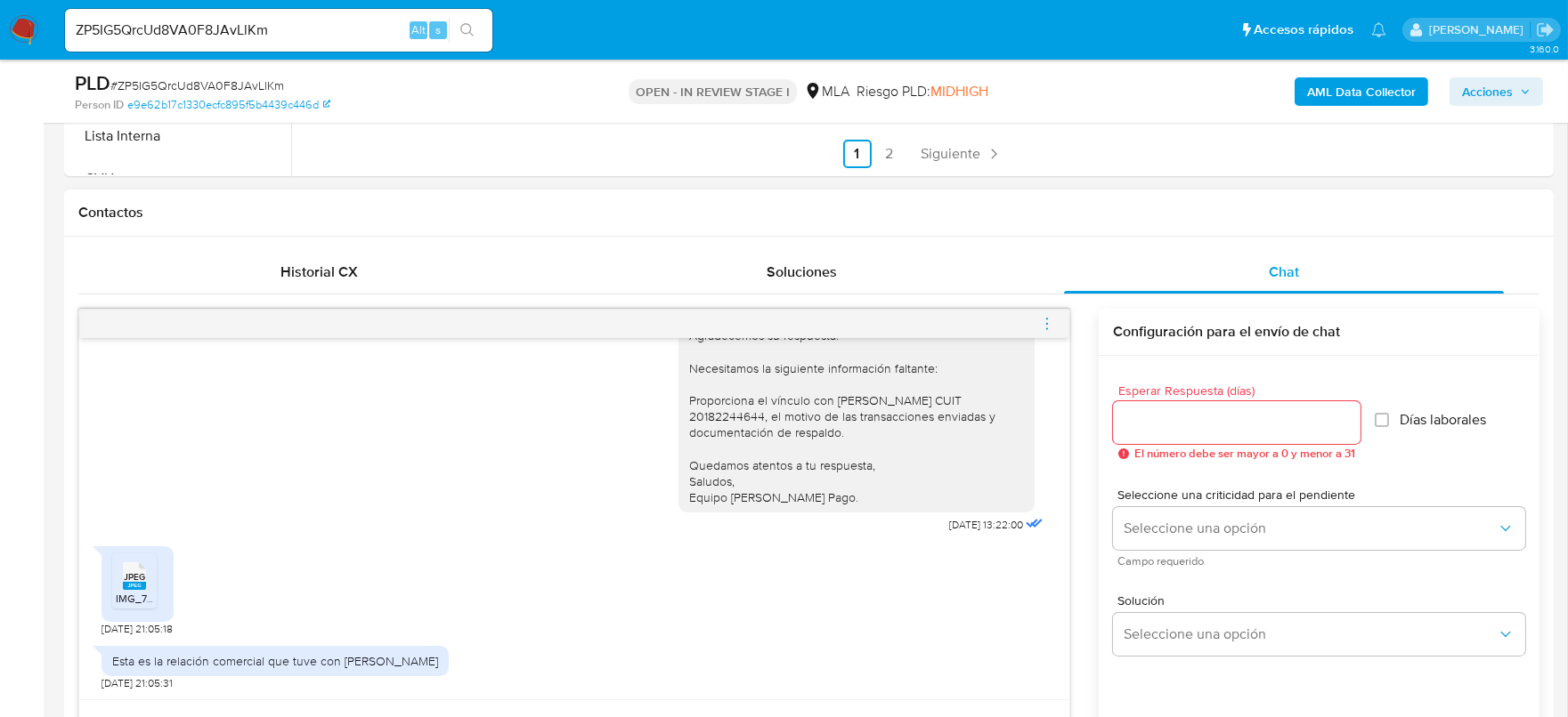
click at [722, 416] on div "Hola Lucas, Agradecemos su respuesta. Necesitamos la siguiente información falt…" at bounding box center [857, 401] width 335 height 210
copy div "20182244644"
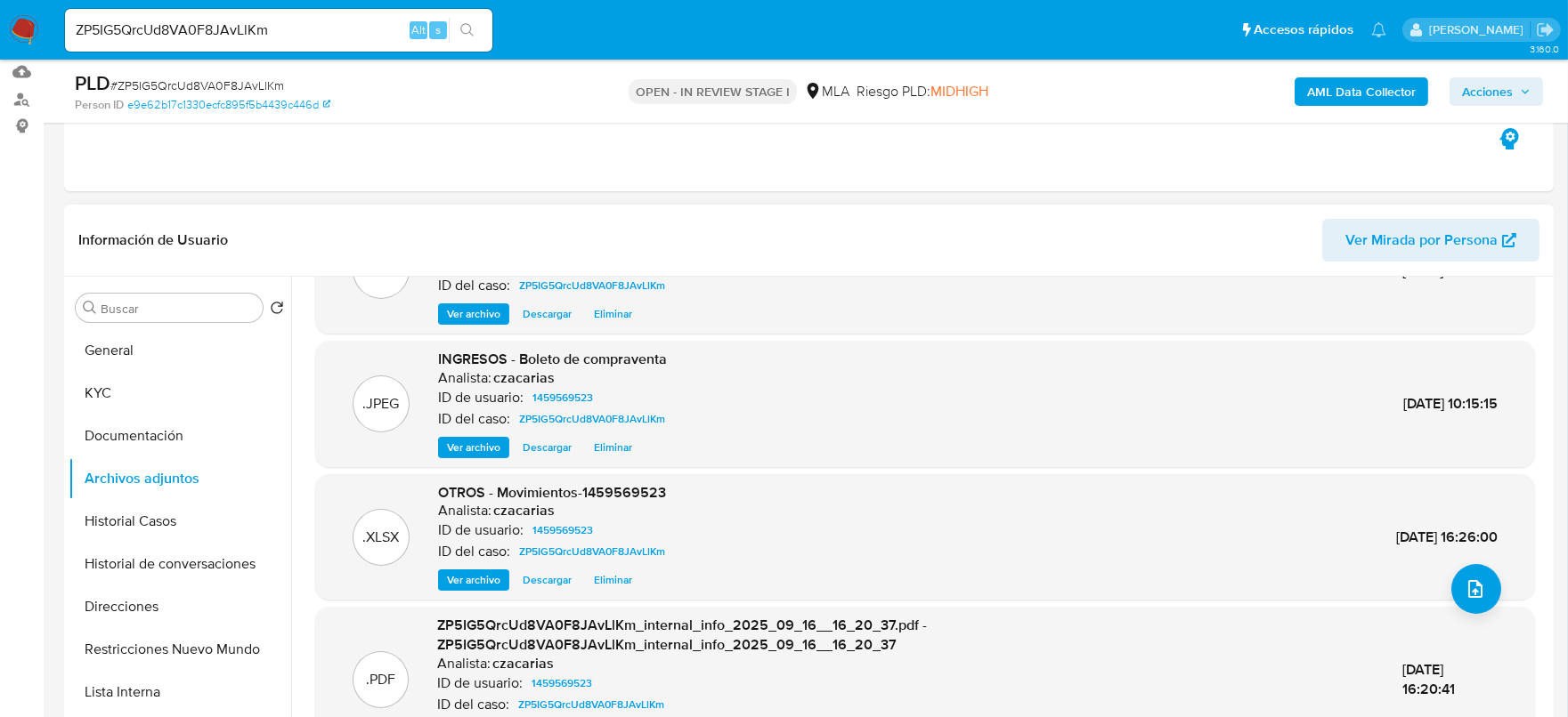
scroll to position [0, 0]
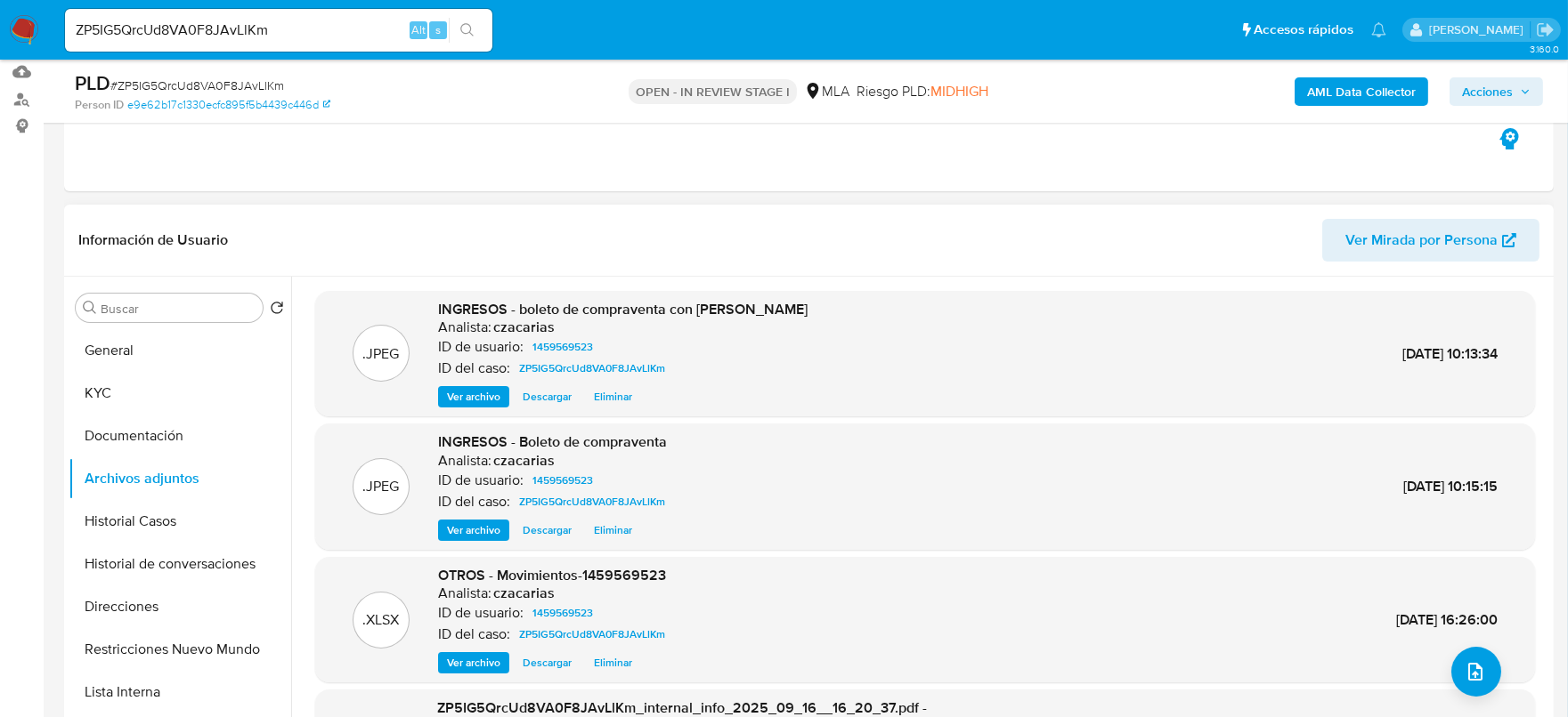
click at [462, 396] on span "Ver archivo" at bounding box center [473, 397] width 54 height 18
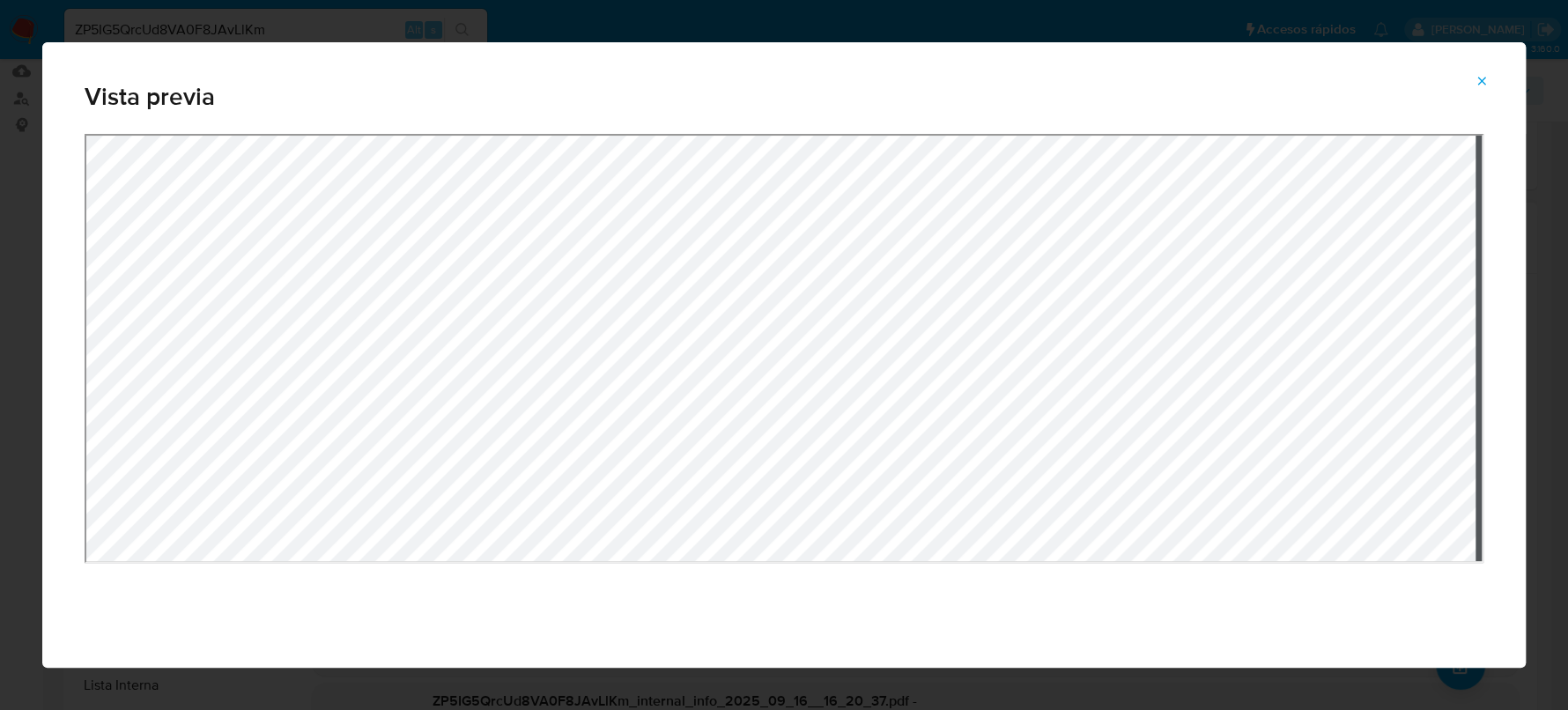
click at [878, 125] on div "Vista previa" at bounding box center [784, 355] width 1484 height 626
click at [1476, 84] on icon "Attachment preview" at bounding box center [1482, 80] width 14 height 14
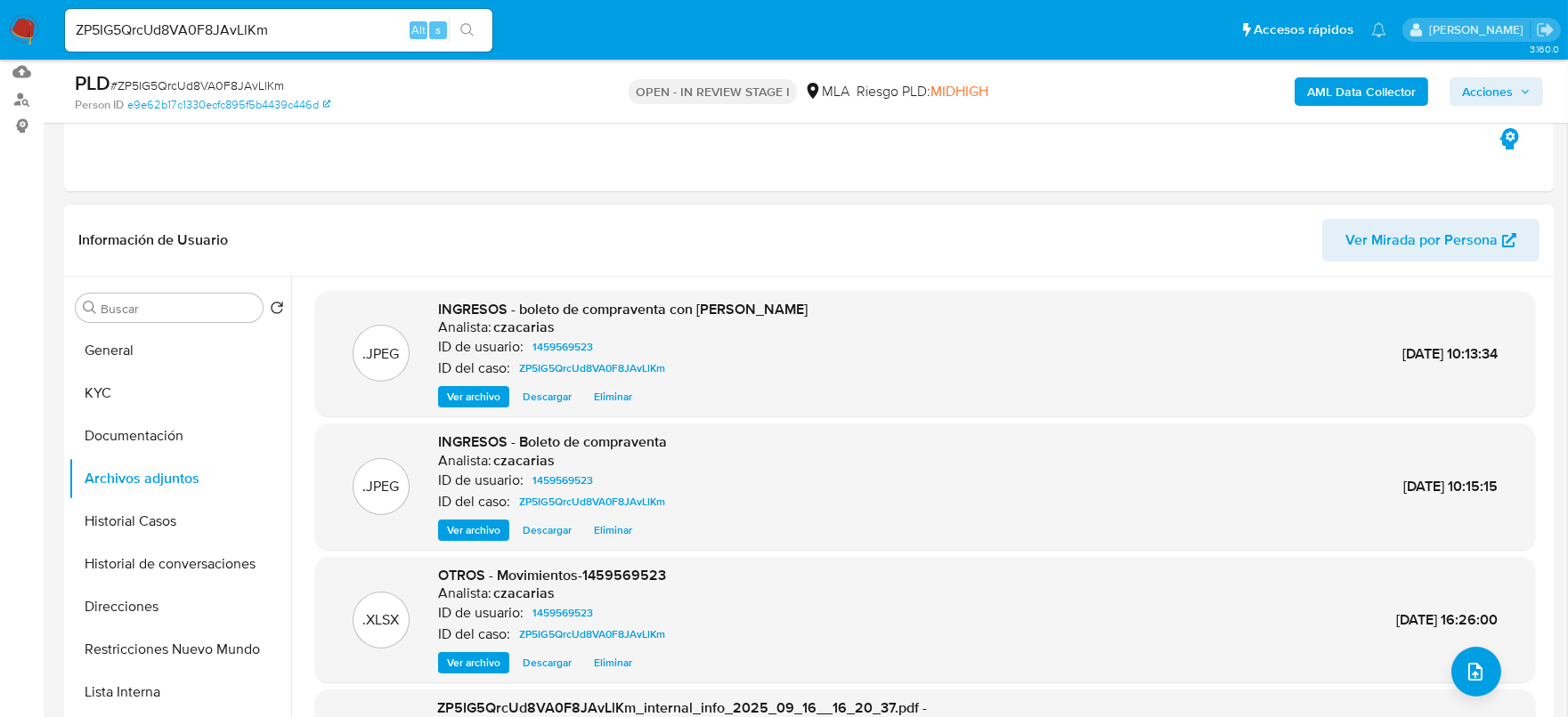
click at [484, 527] on span "Ver archivo" at bounding box center [473, 531] width 54 height 18
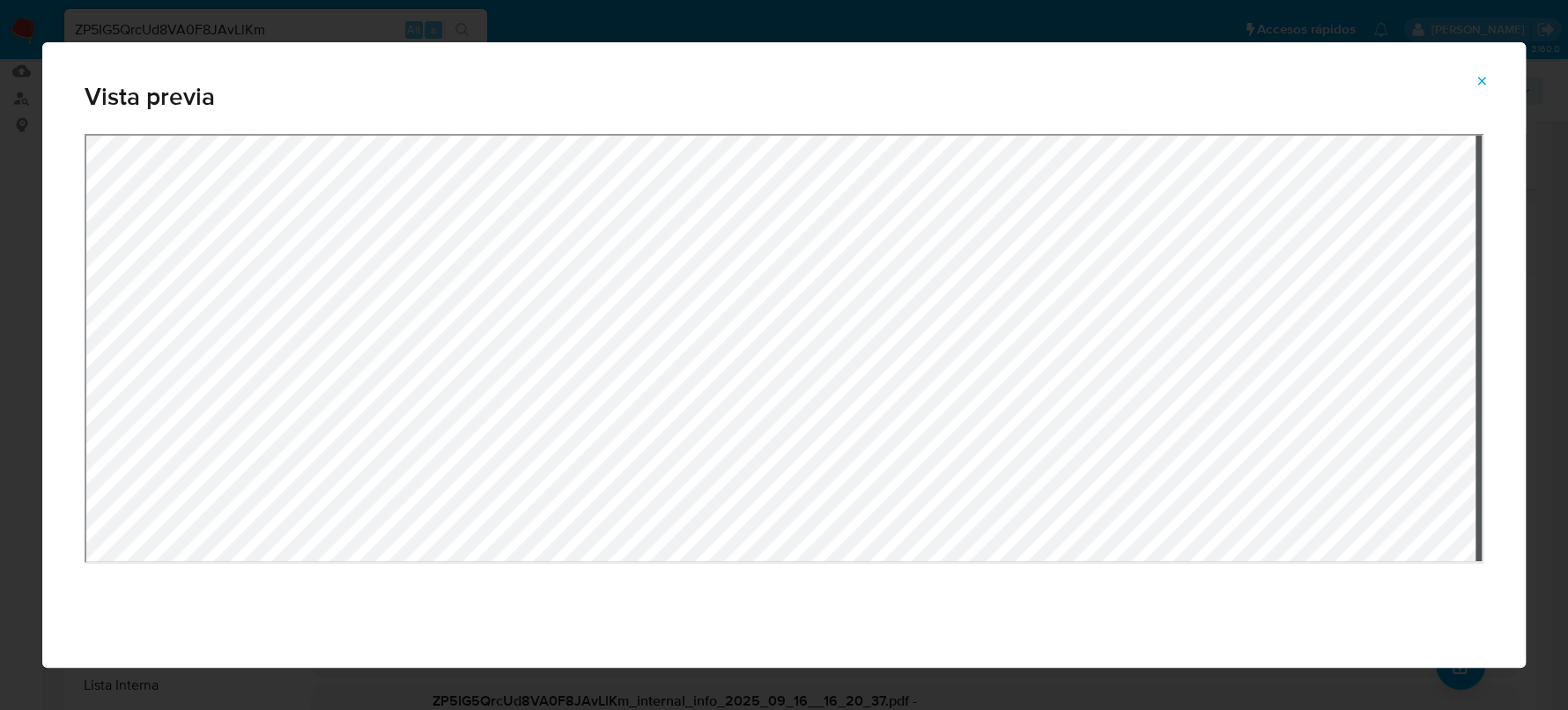
click at [1487, 74] on icon "Attachment preview" at bounding box center [1482, 80] width 14 height 14
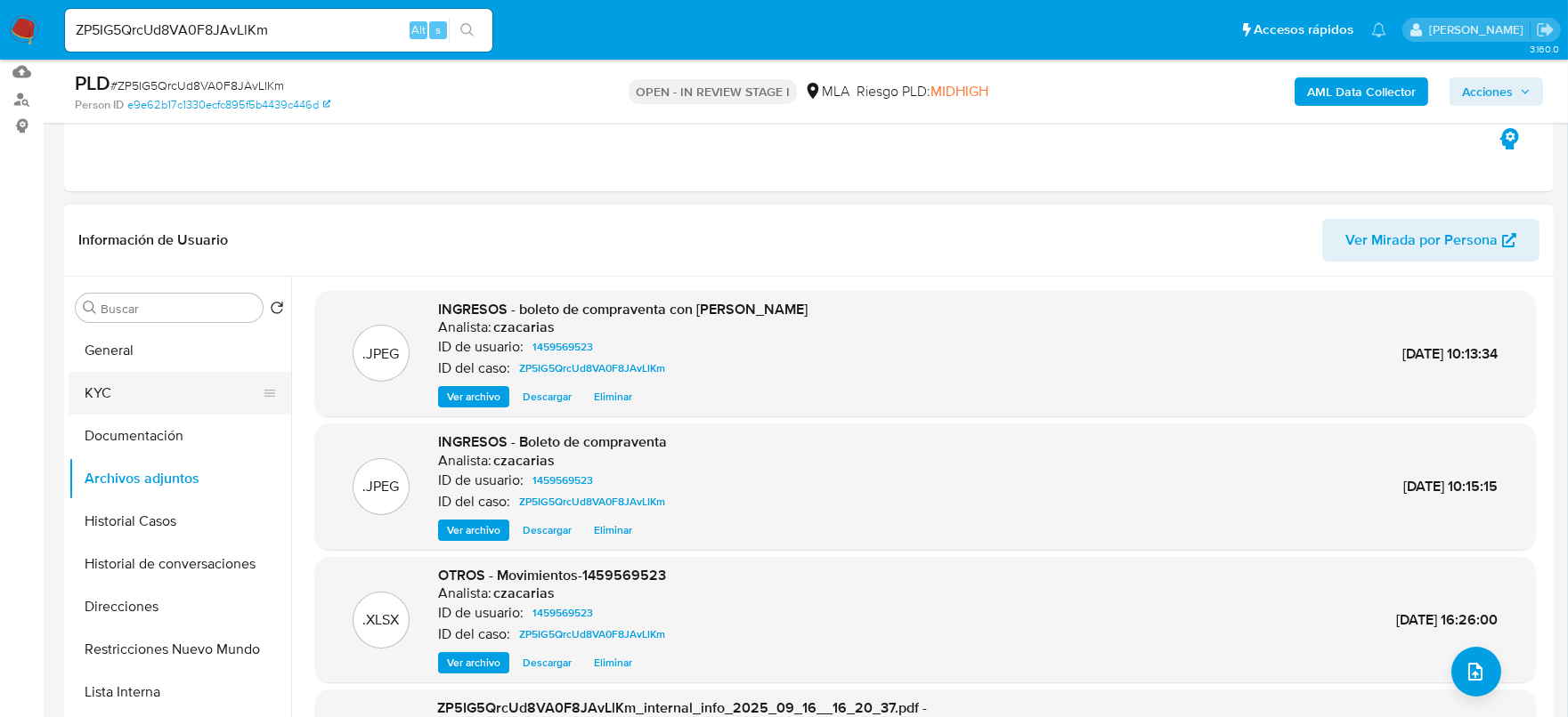
click at [135, 381] on button "KYC" at bounding box center [173, 393] width 208 height 43
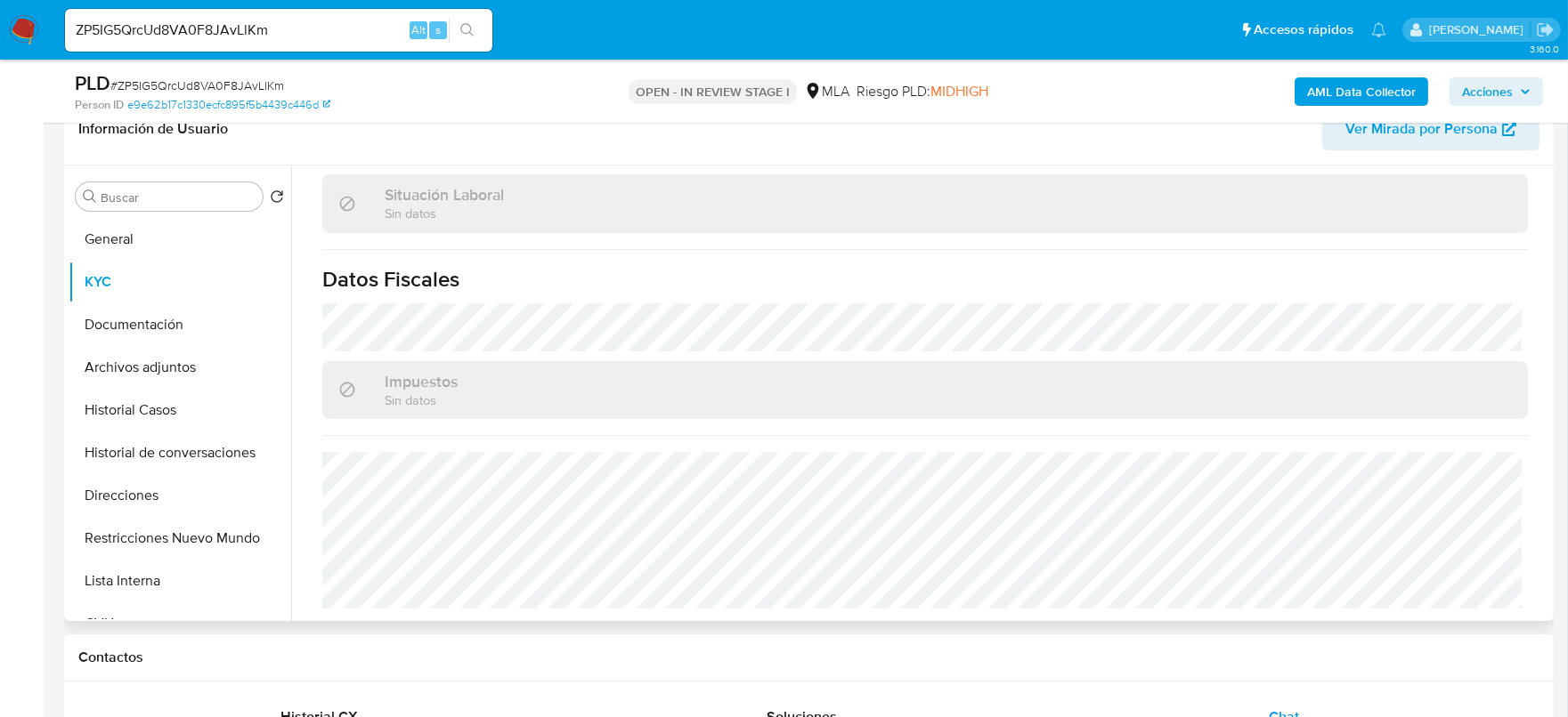
scroll to position [936, 0]
click at [297, 31] on input "ZP5IG5QrcUd8VA0F8JAvLlKm" at bounding box center [278, 31] width 427 height 23
click at [296, 31] on input "ZP5IG5QrcUd8VA0F8JAvLlKm" at bounding box center [278, 31] width 427 height 23
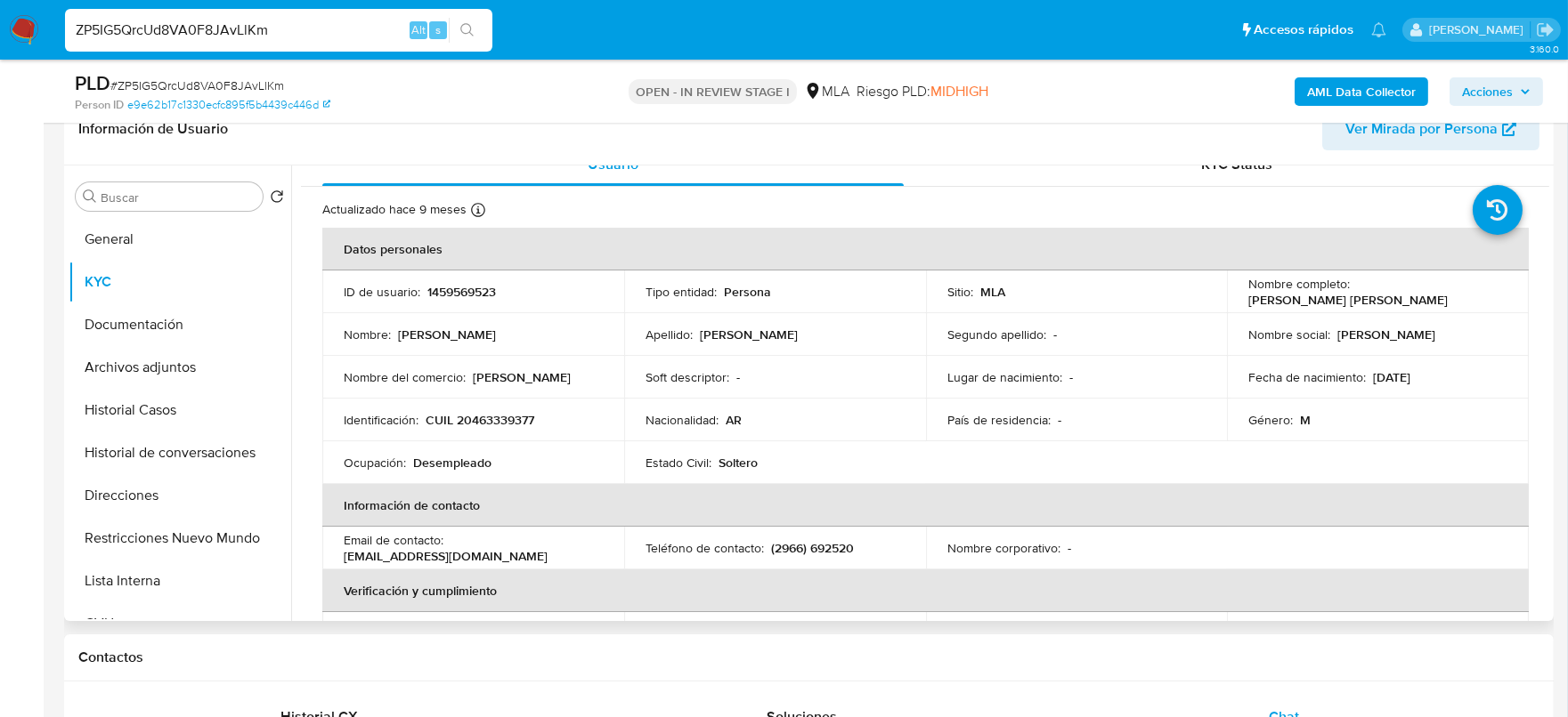
scroll to position [0, 0]
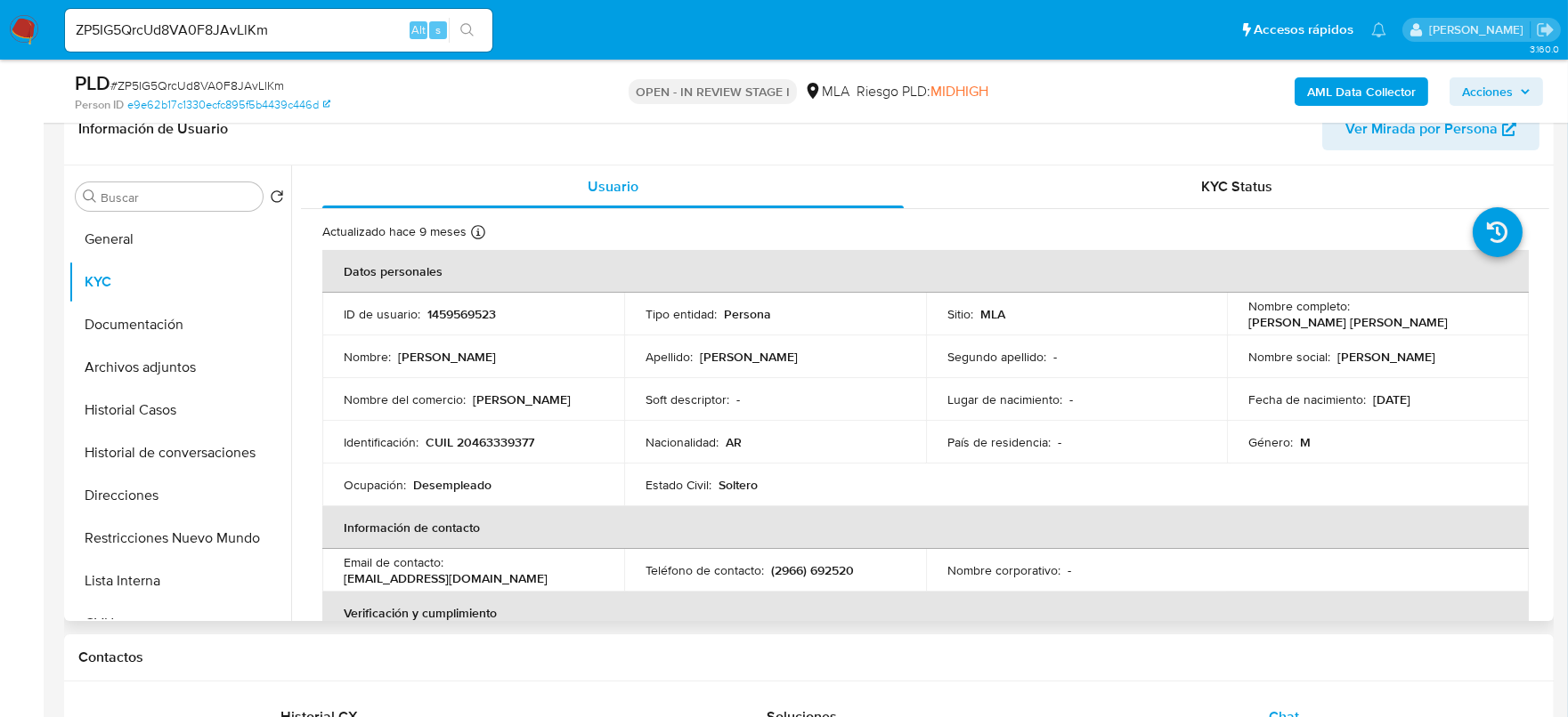
click at [469, 307] on p "1459569523" at bounding box center [462, 314] width 69 height 16
drag, startPoint x: 1407, startPoint y: 397, endPoint x: 1441, endPoint y: 393, distance: 34.2
click at [1441, 393] on div "Fecha de nacimiento : 03/04/2005" at bounding box center [1377, 400] width 259 height 16
click at [134, 363] on button "Archivos adjuntos" at bounding box center [173, 367] width 208 height 43
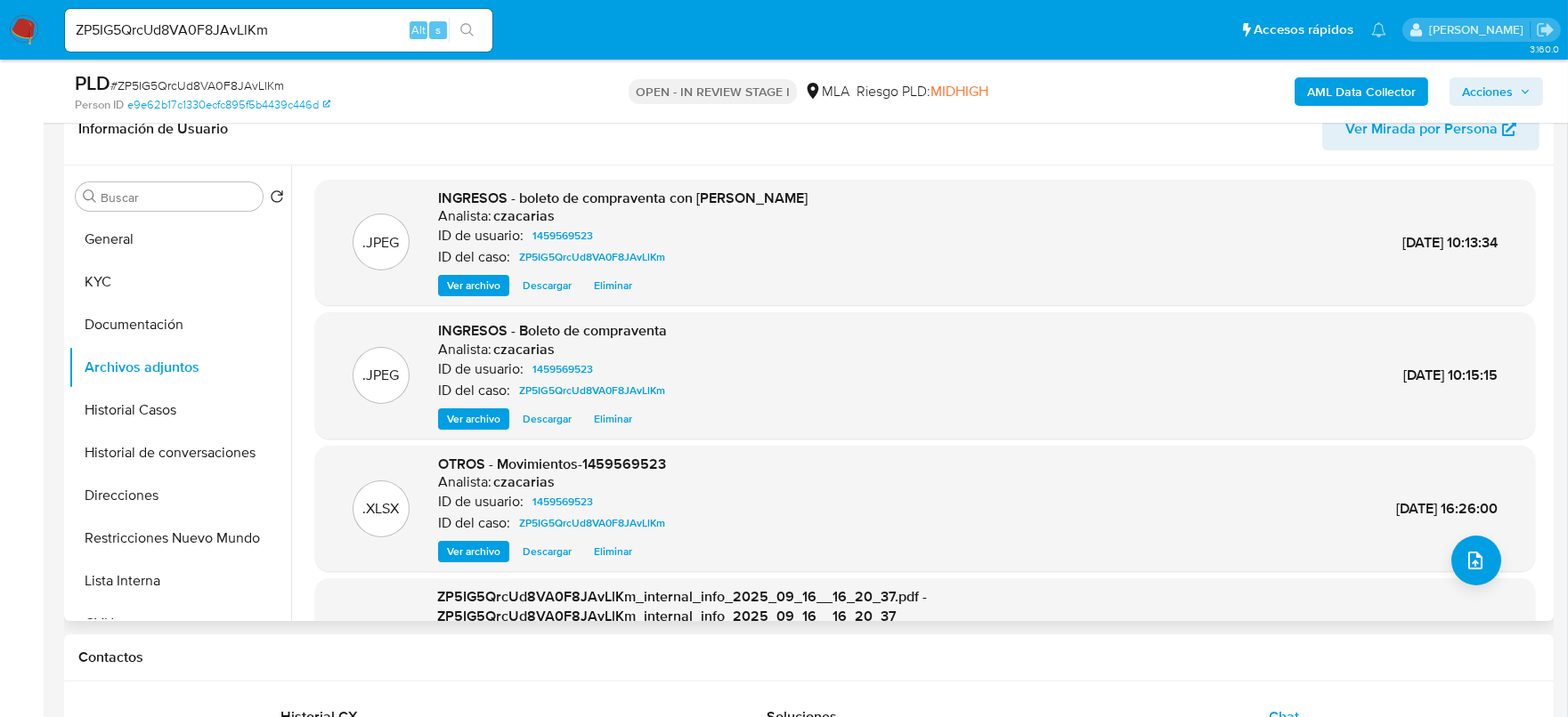
click at [475, 424] on span "Ver archivo" at bounding box center [473, 419] width 54 height 18
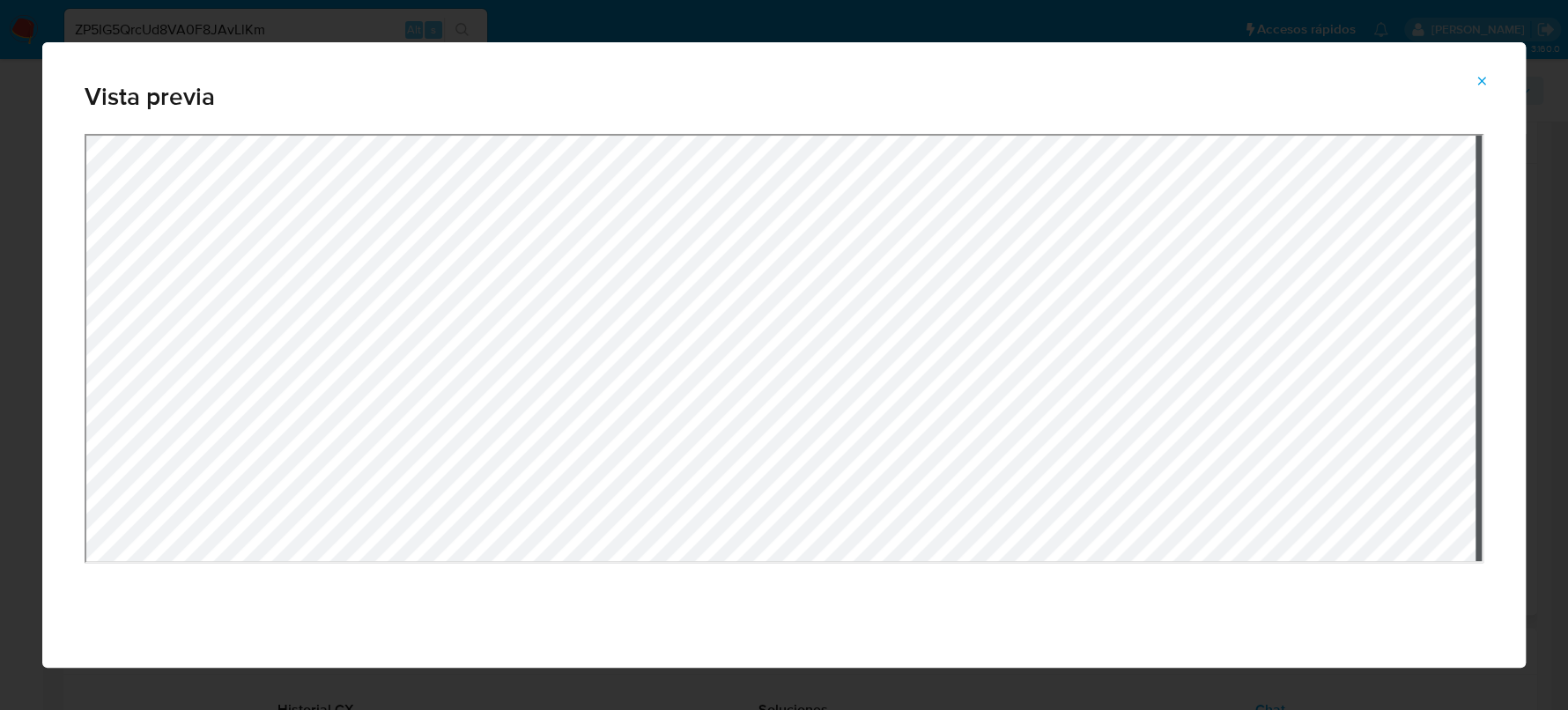
click at [1475, 82] on icon "Attachment preview" at bounding box center [1482, 80] width 14 height 14
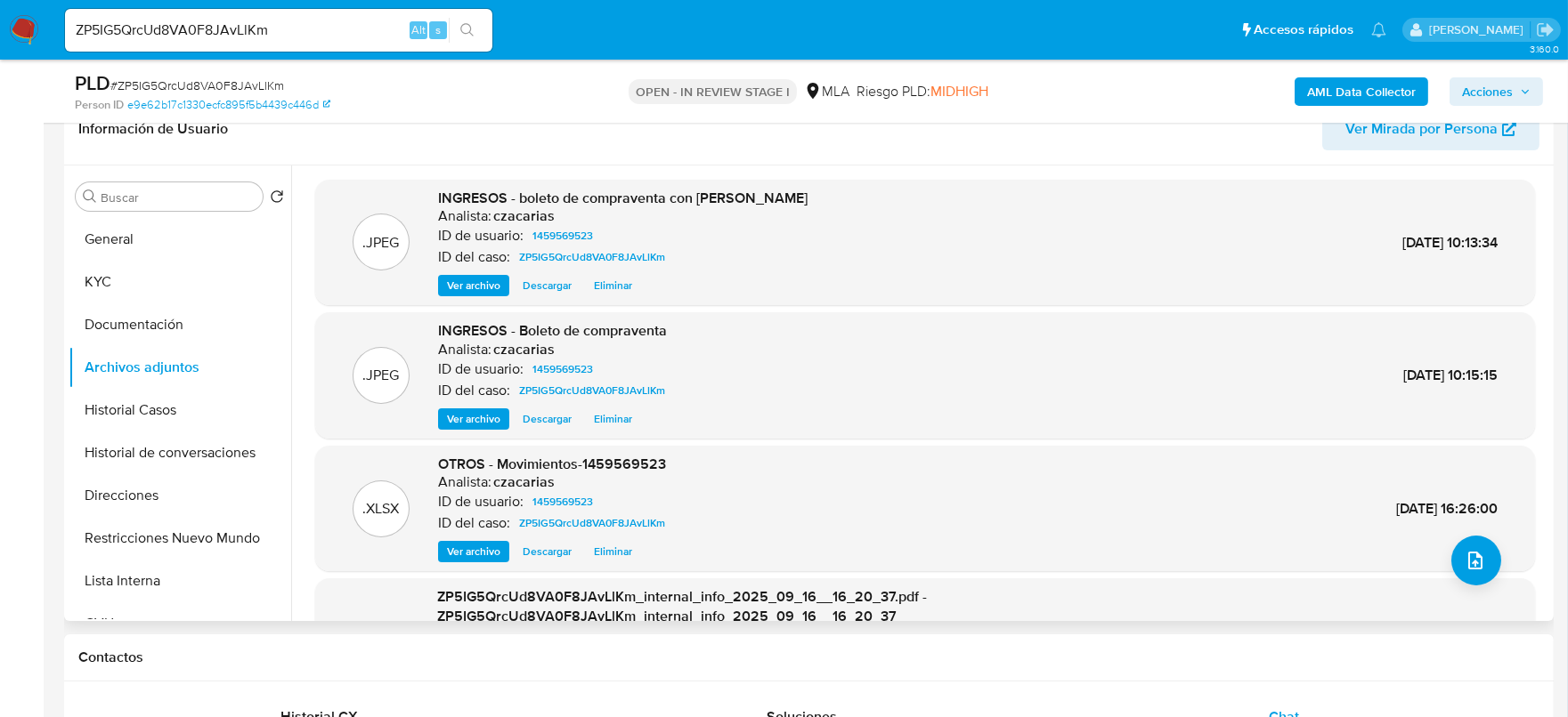
click at [489, 280] on span "Ver archivo" at bounding box center [473, 286] width 54 height 18
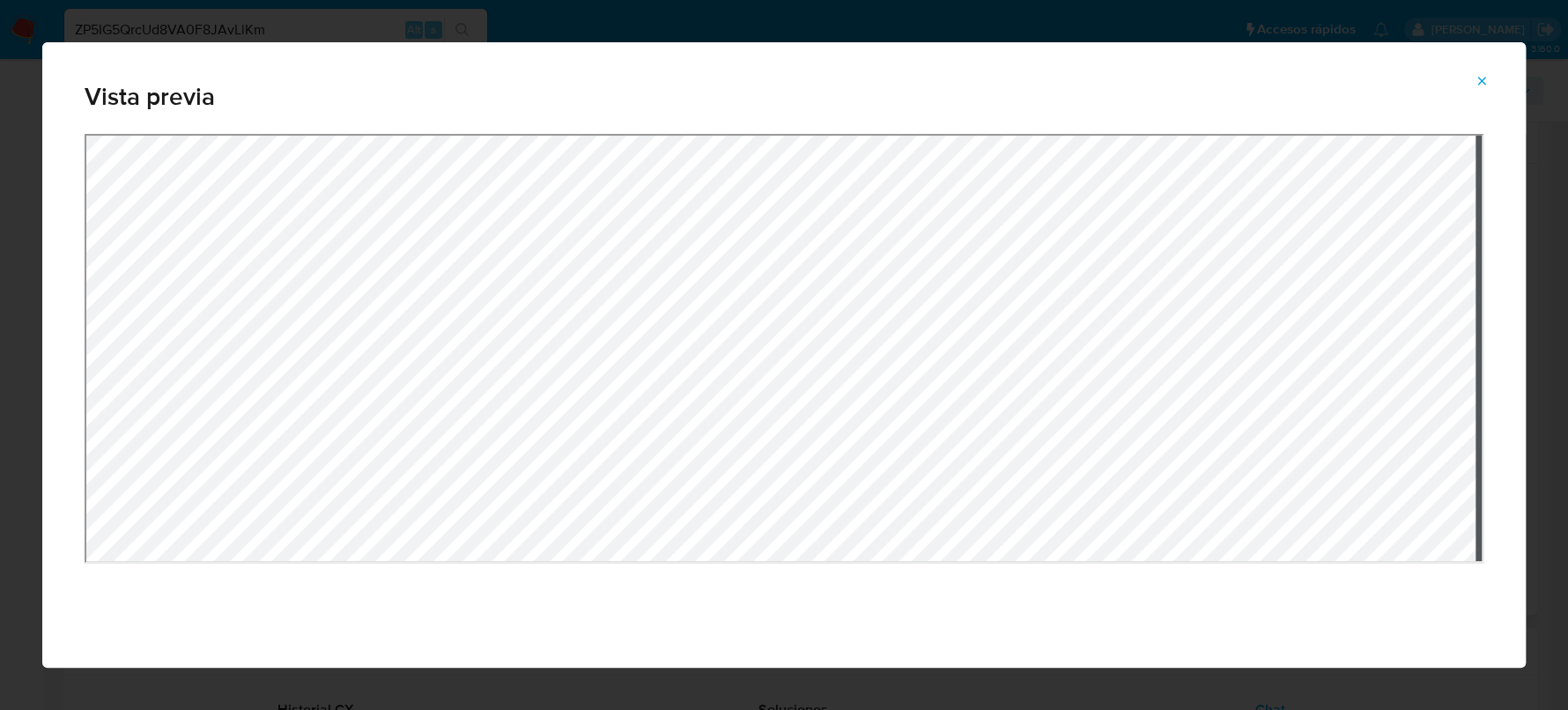
click at [945, 575] on div "Attachment preview" at bounding box center [784, 381] width 1400 height 493
click at [1011, 612] on div "Attachment preview" at bounding box center [784, 381] width 1400 height 493
click at [1483, 82] on icon "Attachment preview" at bounding box center [1482, 80] width 8 height 8
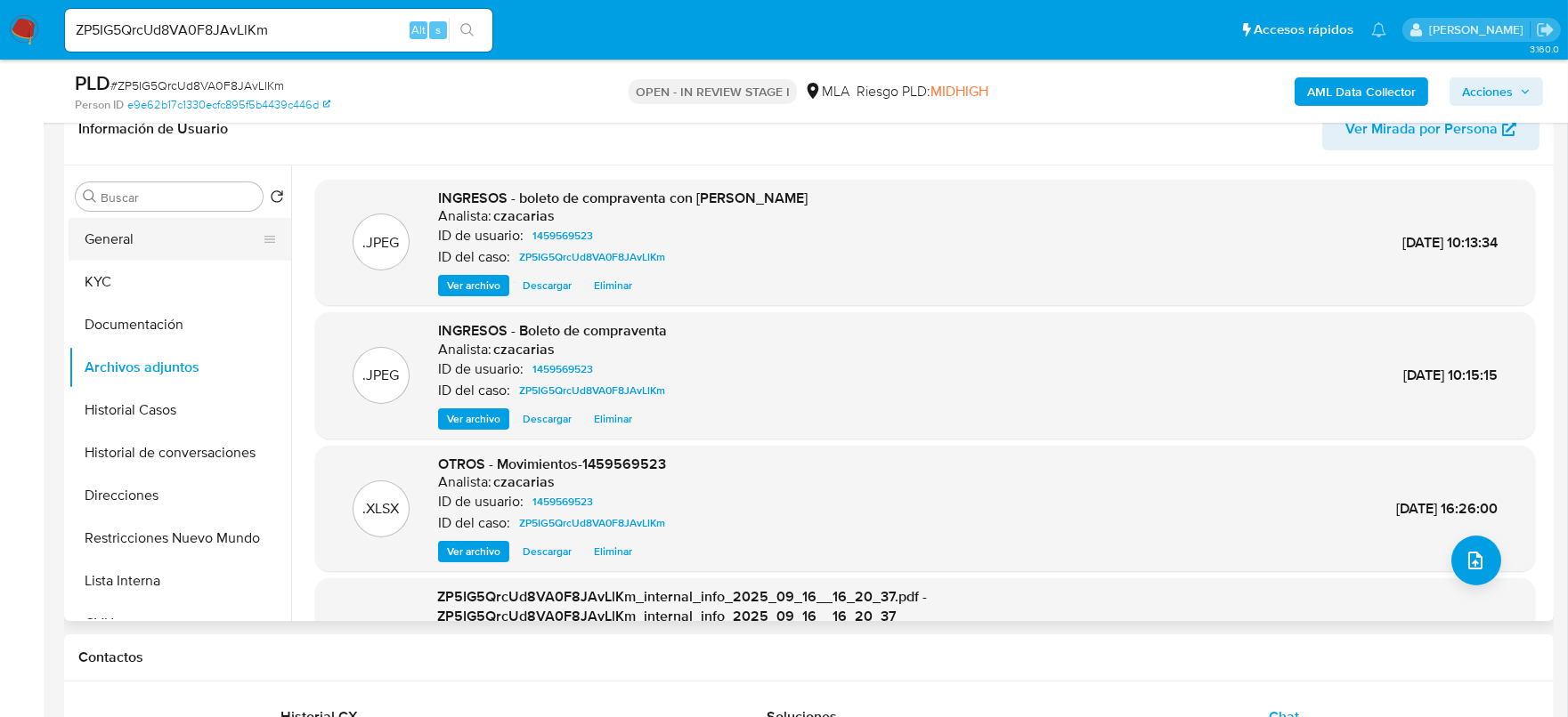
click at [97, 249] on button "General" at bounding box center [173, 239] width 208 height 43
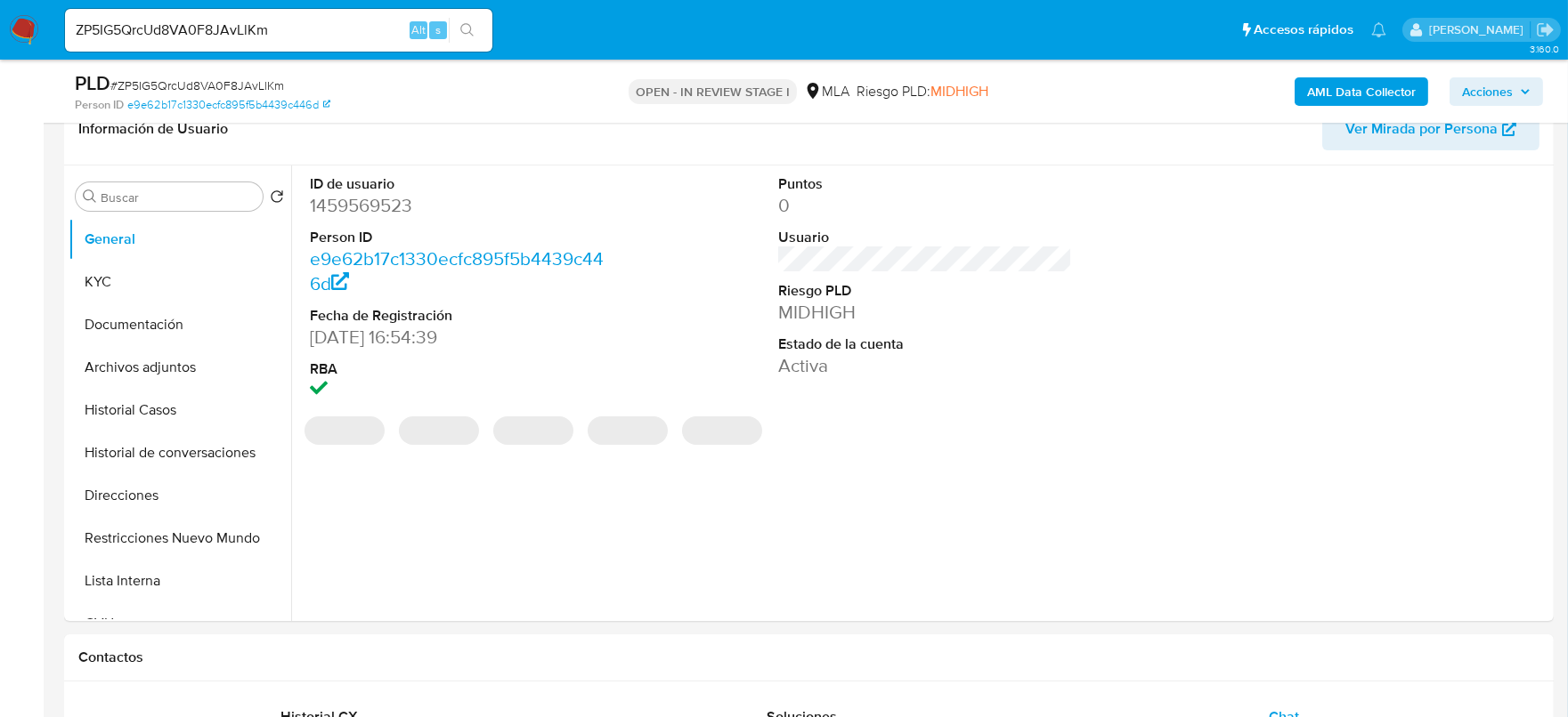
click at [374, 212] on dd "1459569523" at bounding box center [457, 206] width 294 height 25
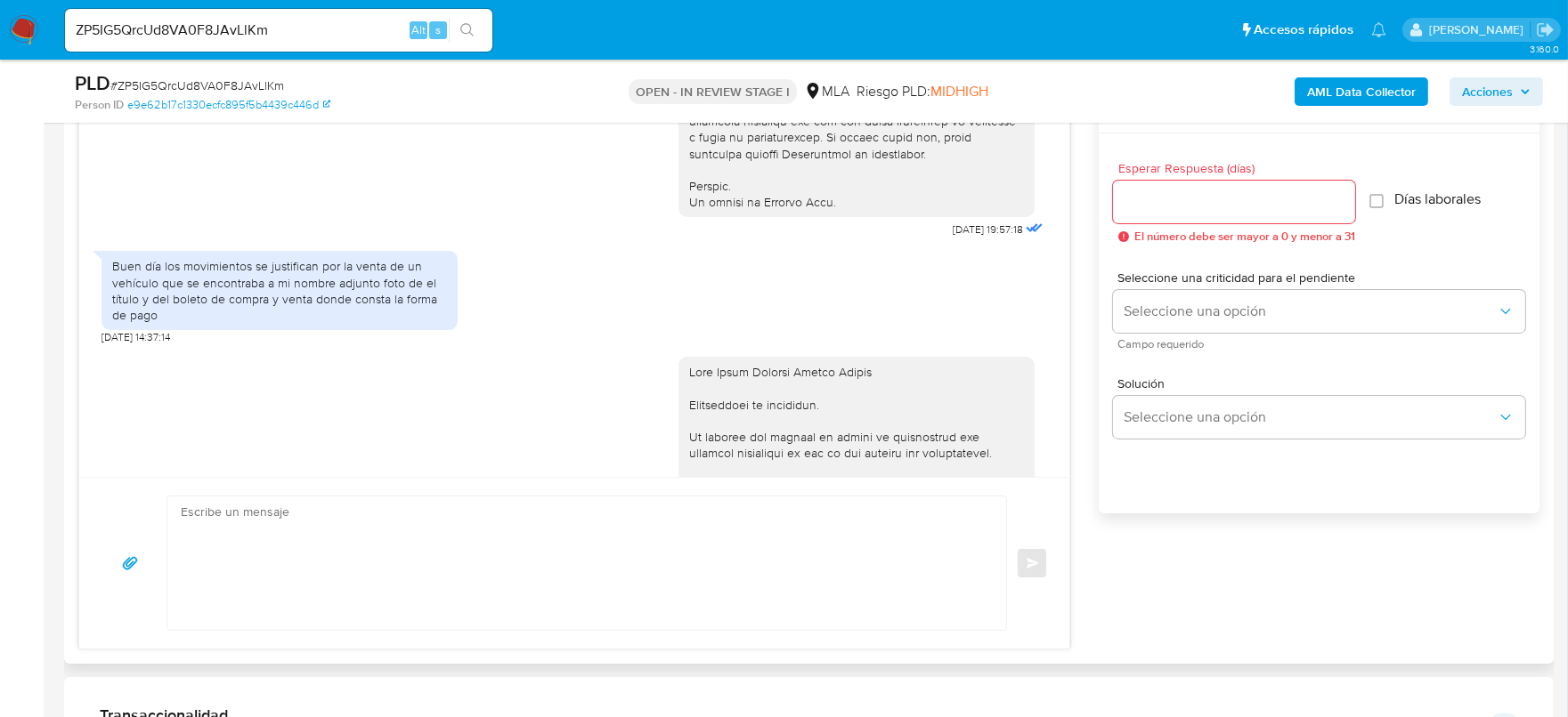
scroll to position [1001, 0]
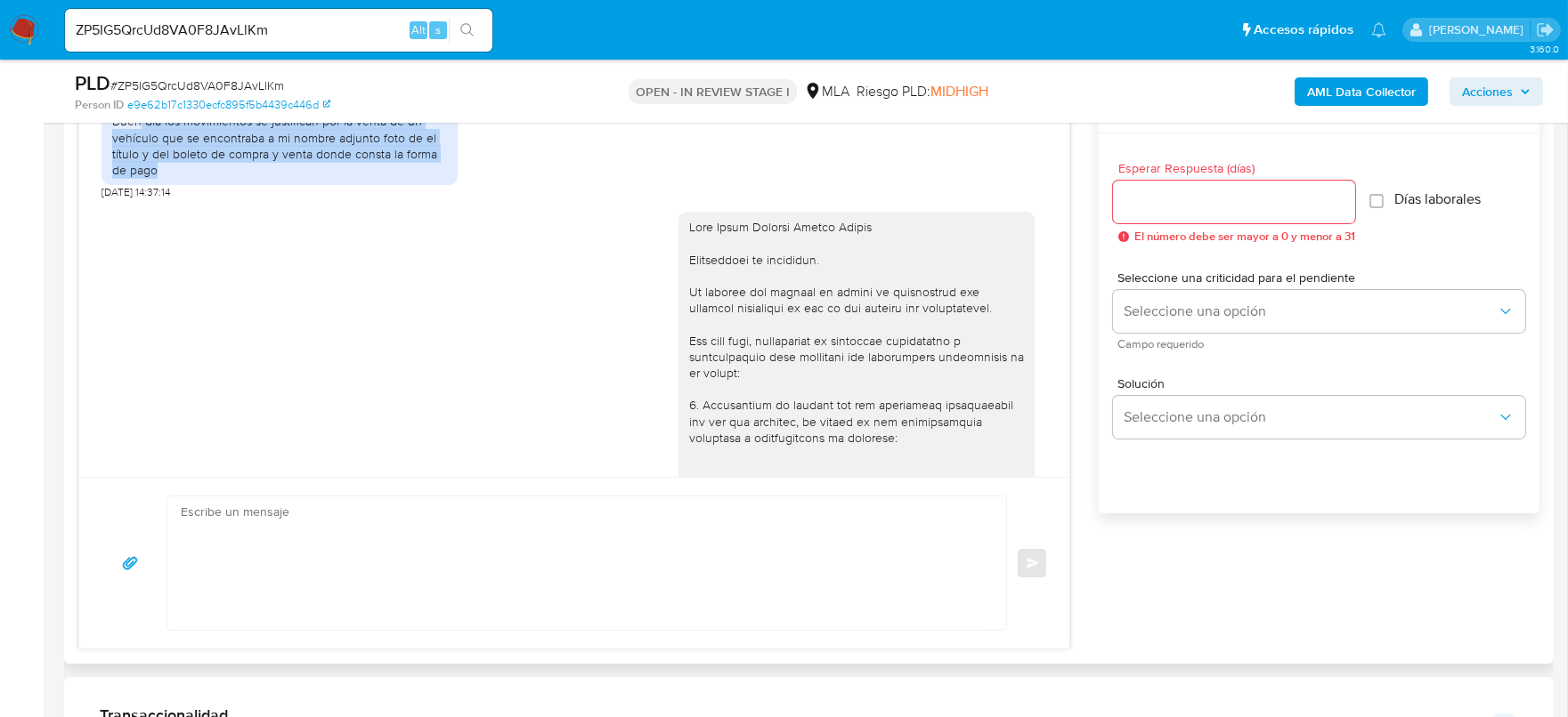
drag, startPoint x: 137, startPoint y: 151, endPoint x: 449, endPoint y: 206, distance: 316.8
click at [449, 185] on div "Buen día los movimientos se justifican por la venta de un vehículo que se encon…" at bounding box center [279, 145] width 356 height 79
click at [200, 150] on div "Buen día los movimientos se justifican por la venta de un vehículo que se encon…" at bounding box center [279, 145] width 335 height 65
click at [205, 178] on div "Buen día los movimientos se justifican por la venta de un vehículo que se encon…" at bounding box center [279, 145] width 335 height 65
drag, startPoint x: 234, startPoint y: 163, endPoint x: 384, endPoint y: 196, distance: 153.6
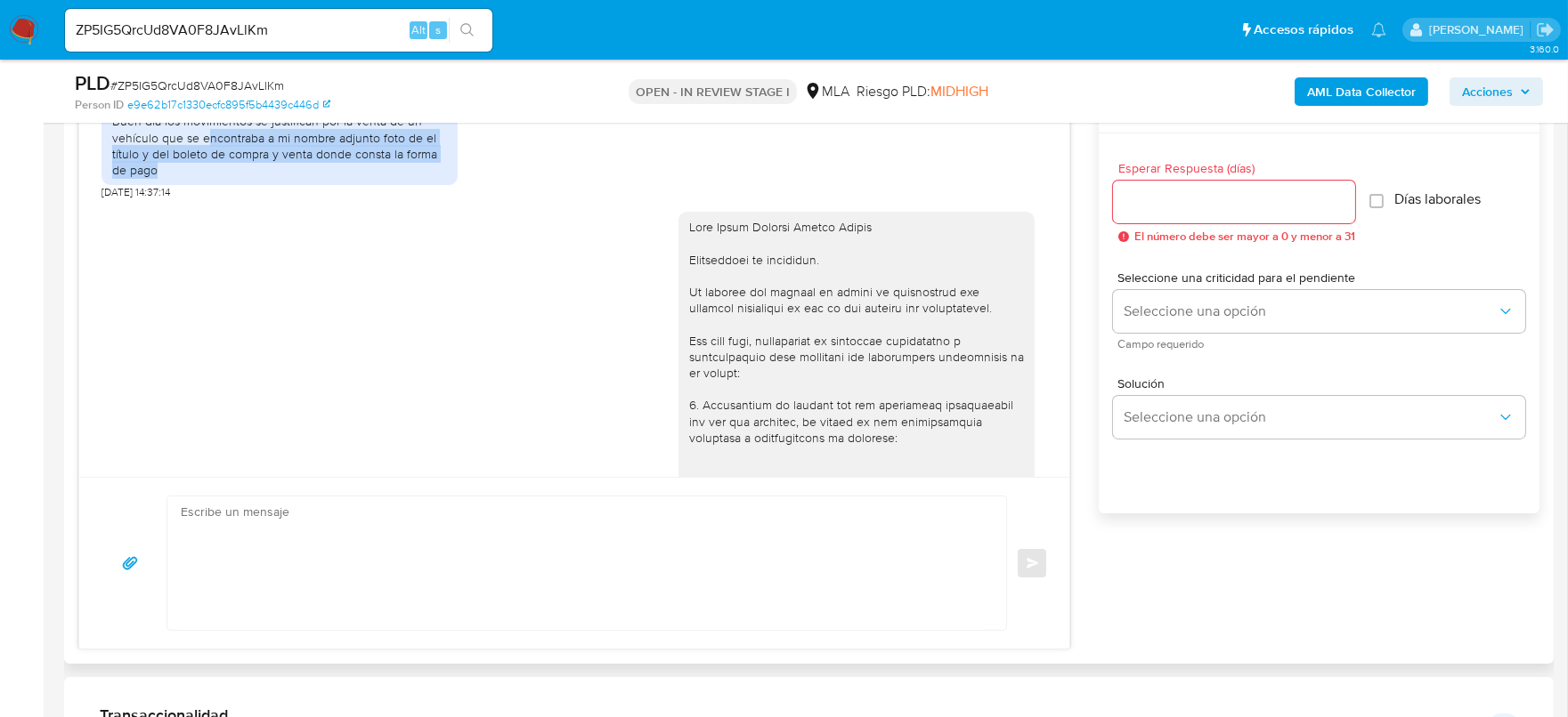
click at [384, 178] on div "Buen día los movimientos se justifican por la venta de un vehículo que se encon…" at bounding box center [279, 145] width 335 height 65
click at [389, 178] on div "Buen día los movimientos se justifican por la venta de un vehículo que se encon…" at bounding box center [279, 145] width 335 height 65
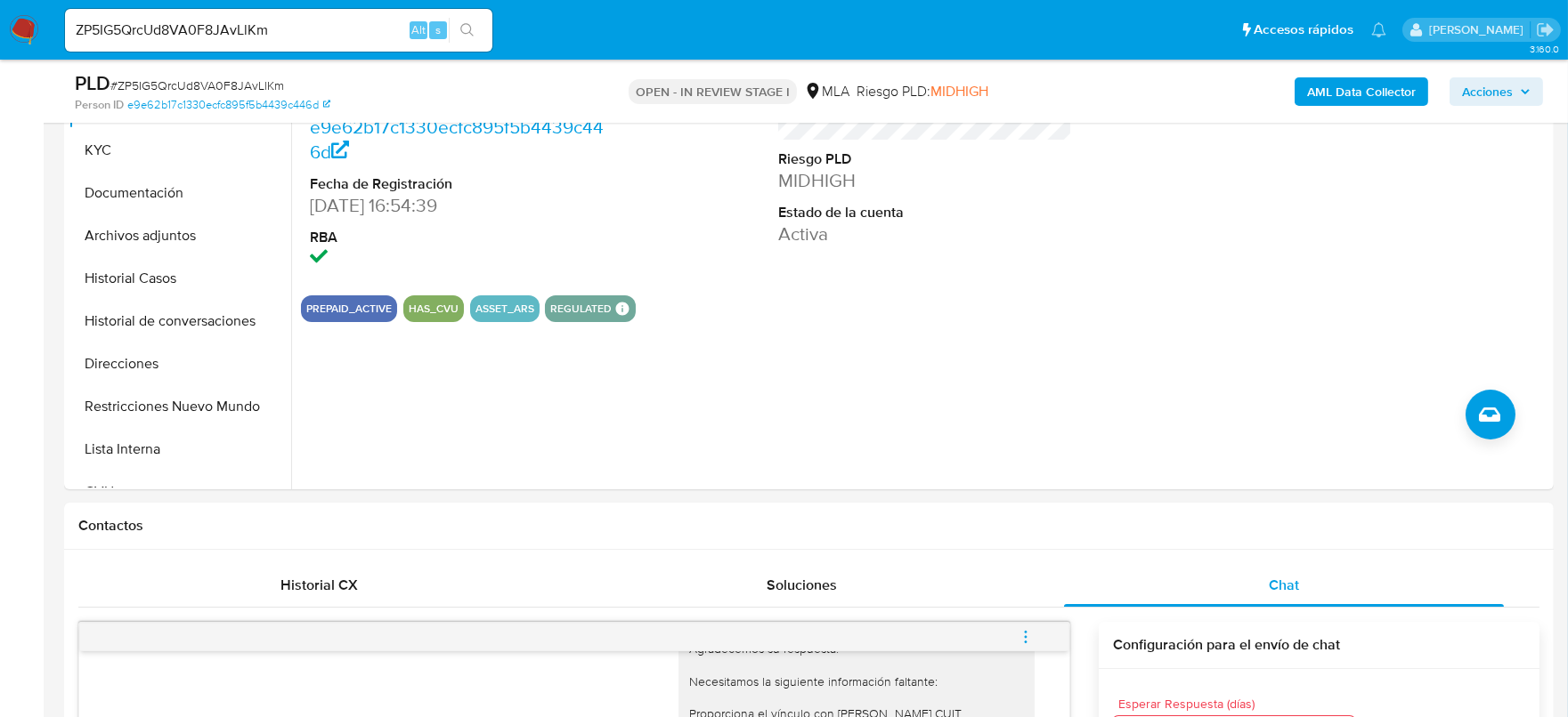
scroll to position [445, 0]
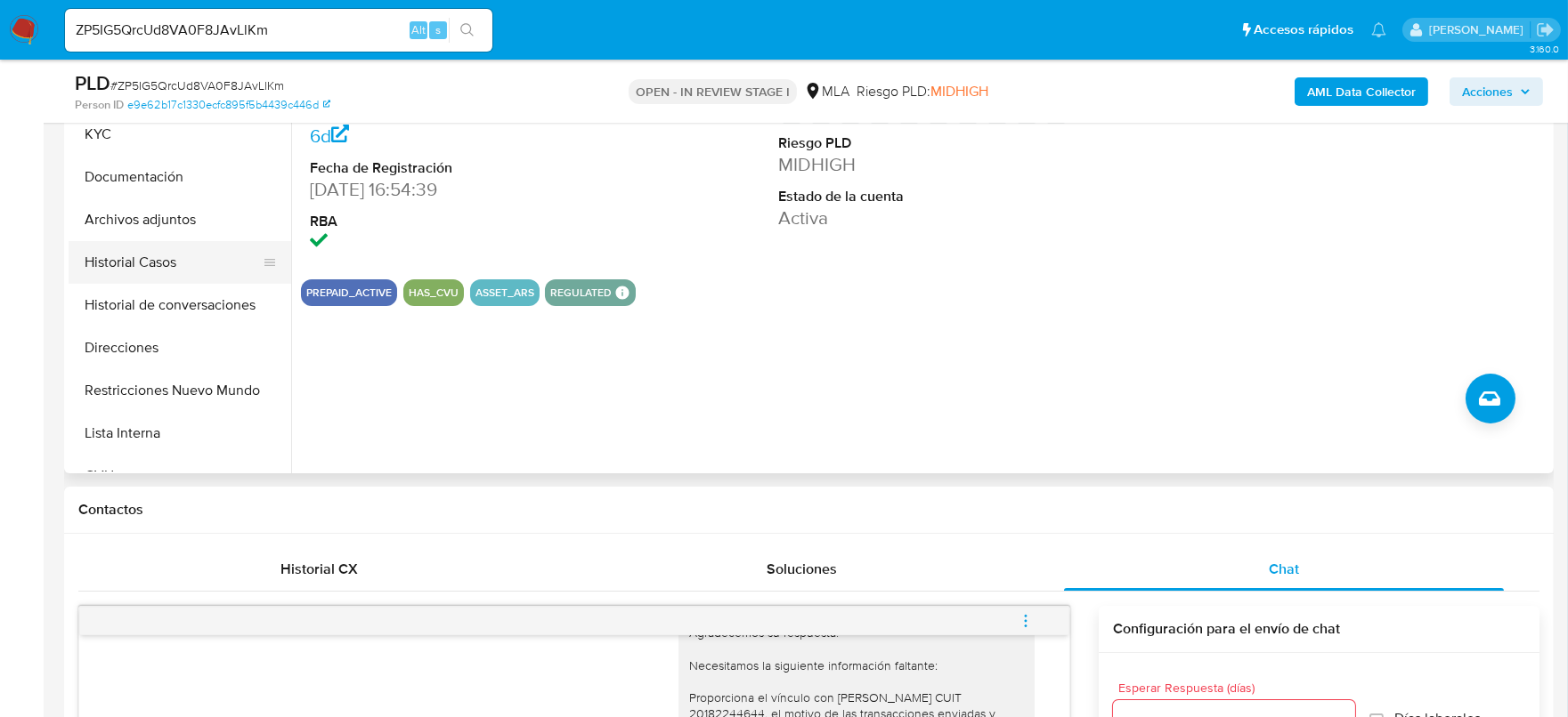
click at [97, 259] on button "Historial Casos" at bounding box center [173, 262] width 208 height 43
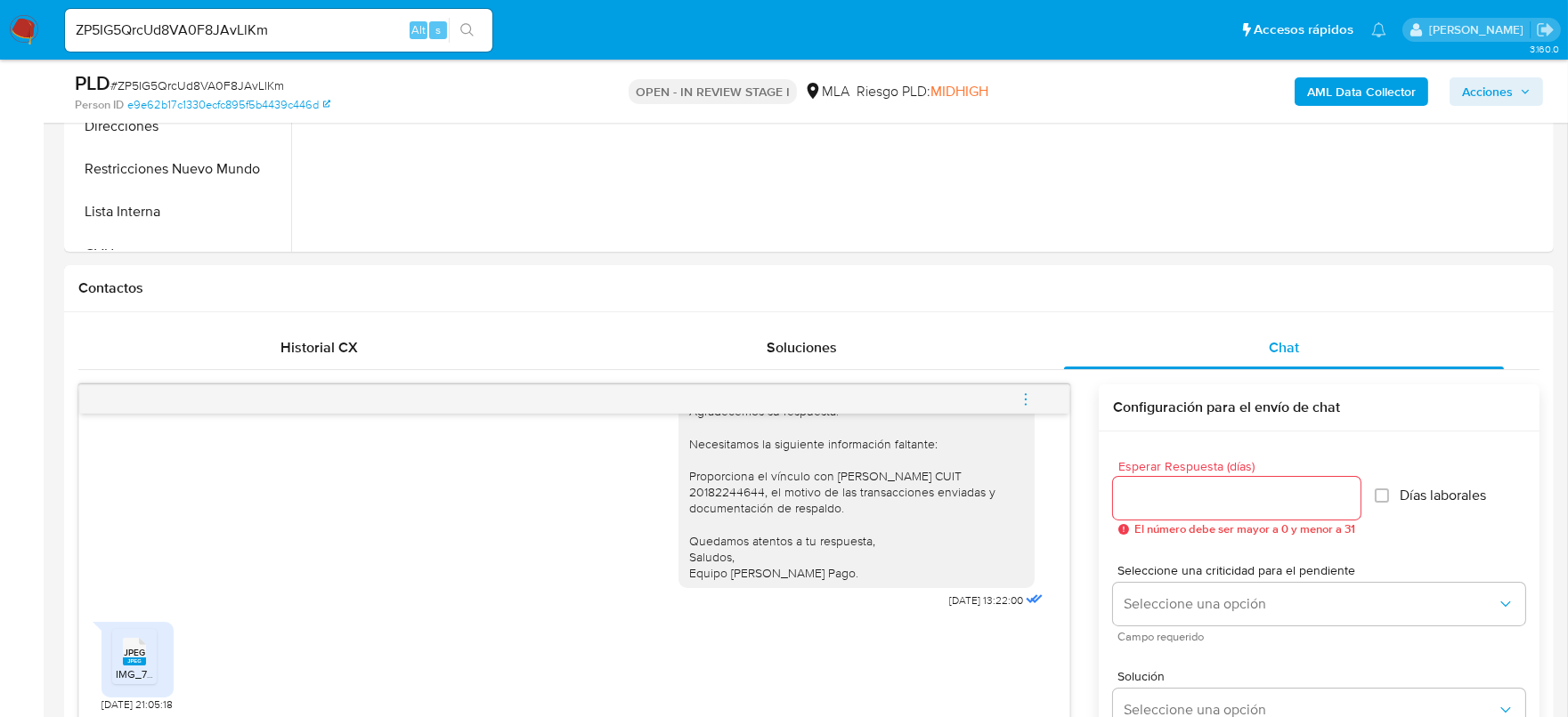
scroll to position [556, 0]
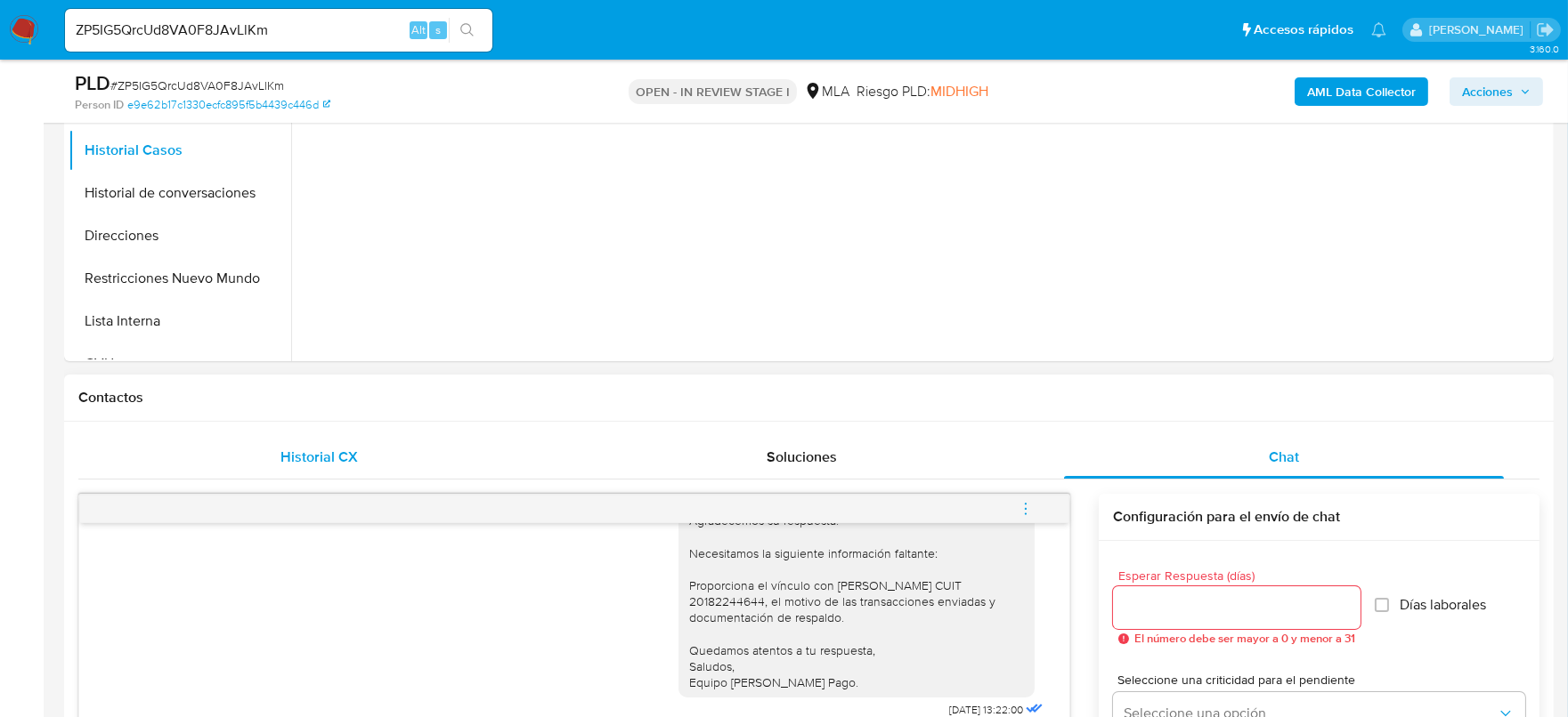
click at [329, 452] on span "Historial CX" at bounding box center [318, 456] width 77 height 20
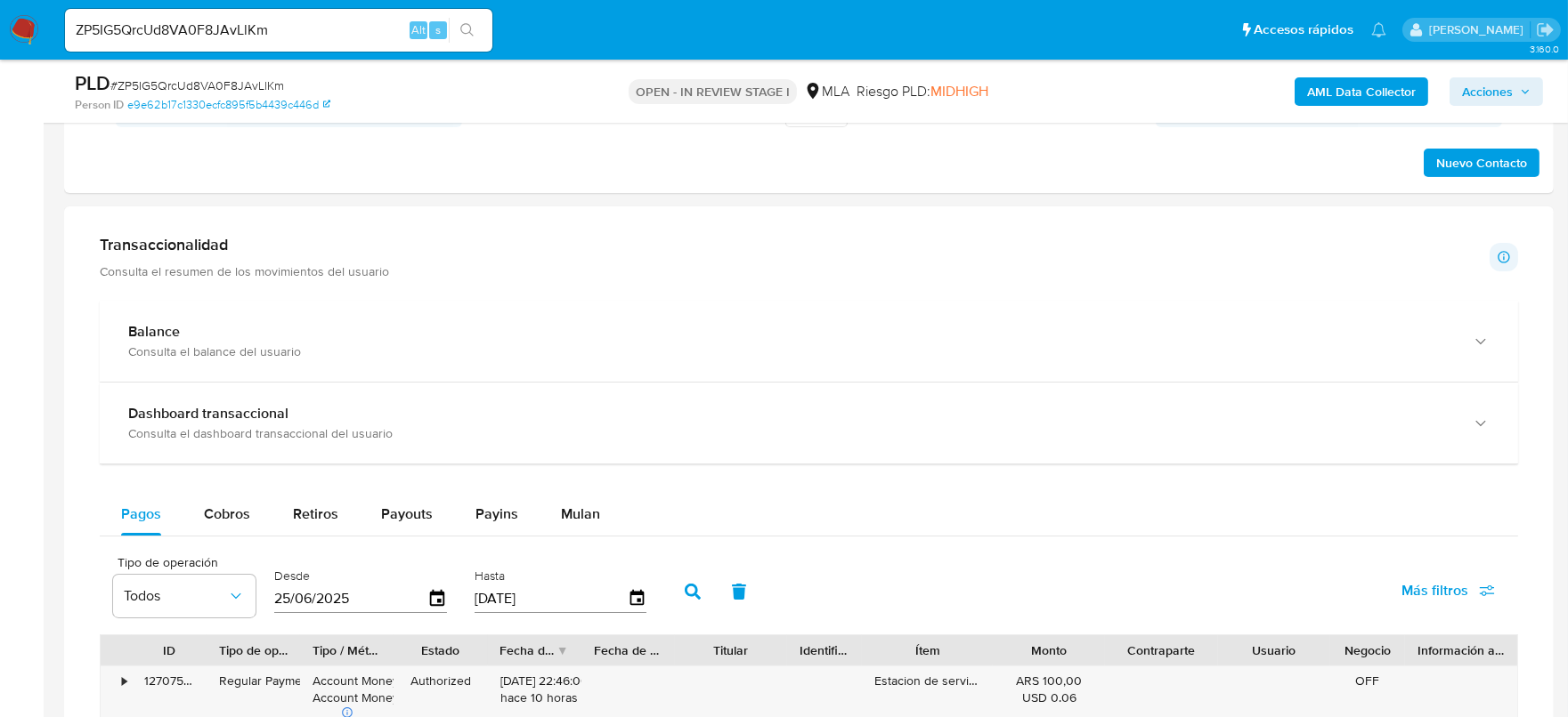
scroll to position [1001, 0]
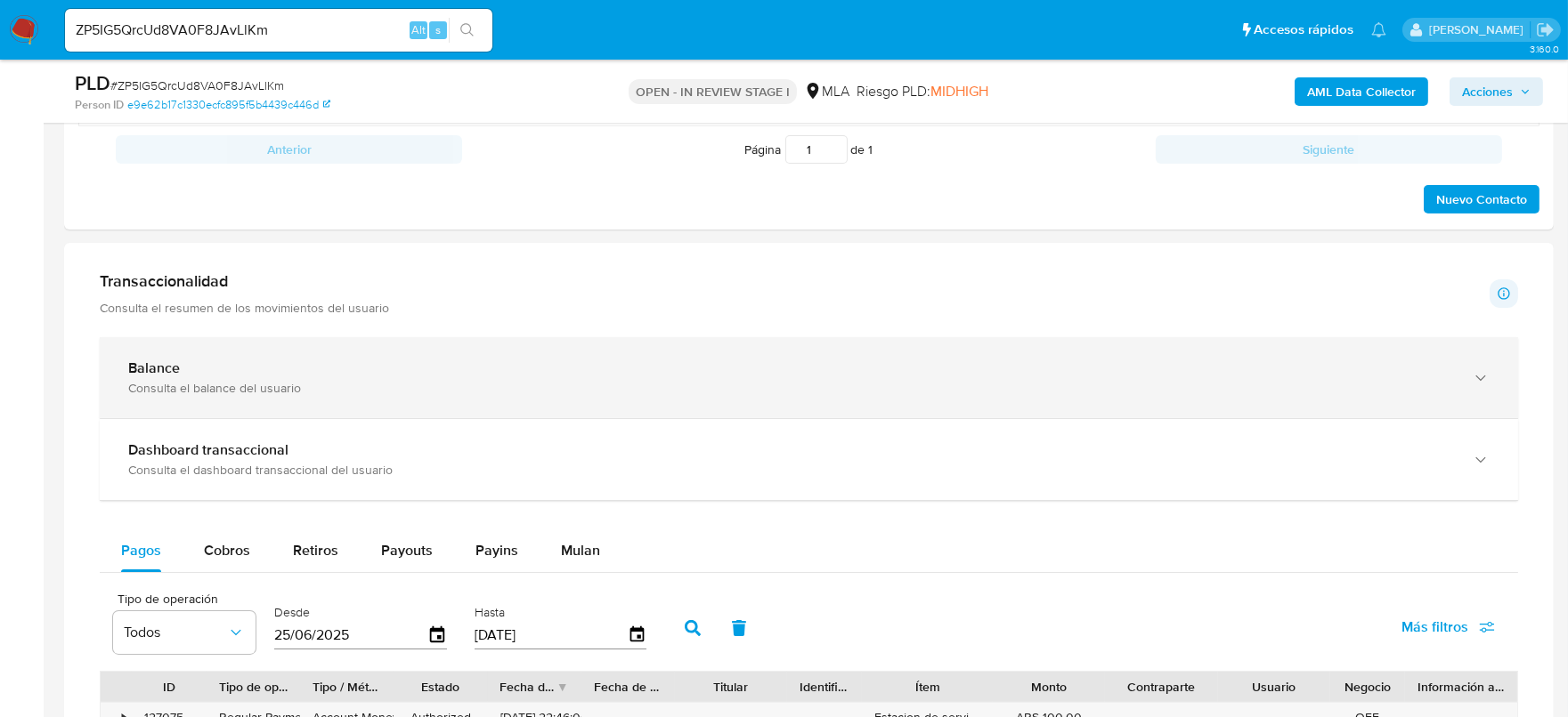
click at [207, 373] on div "Balance" at bounding box center [791, 368] width 1325 height 18
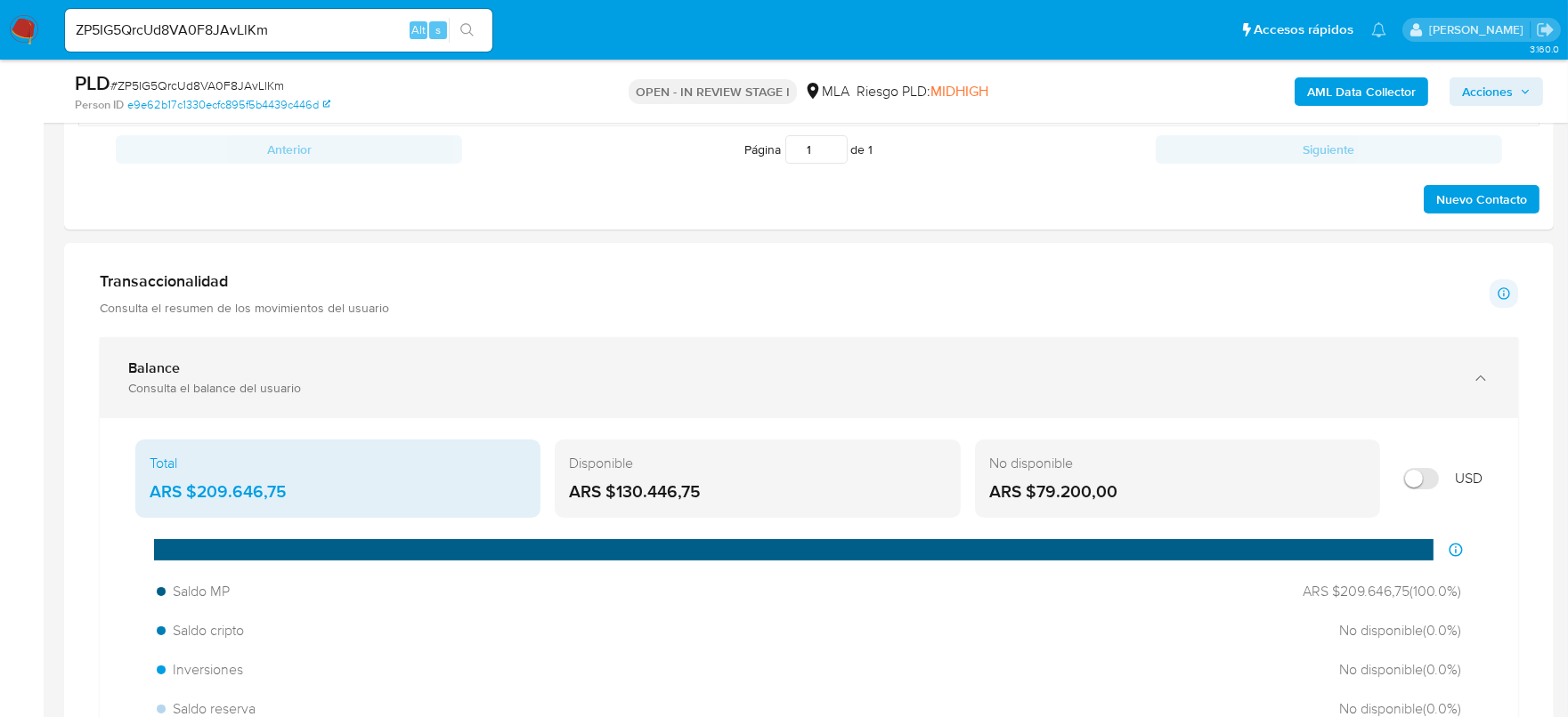
click at [470, 378] on div "Balance Consulta el balance del usuario" at bounding box center [791, 378] width 1325 height 36
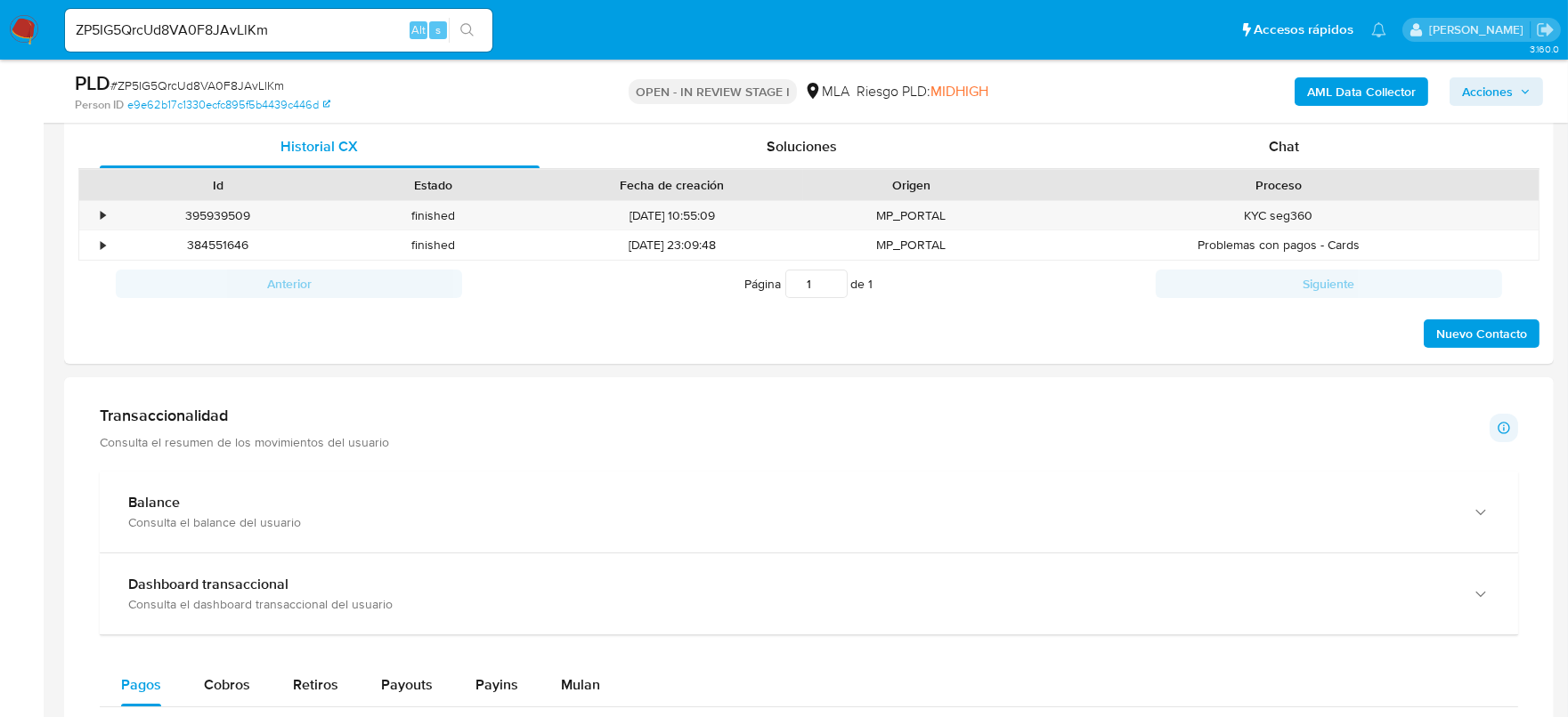
scroll to position [778, 0]
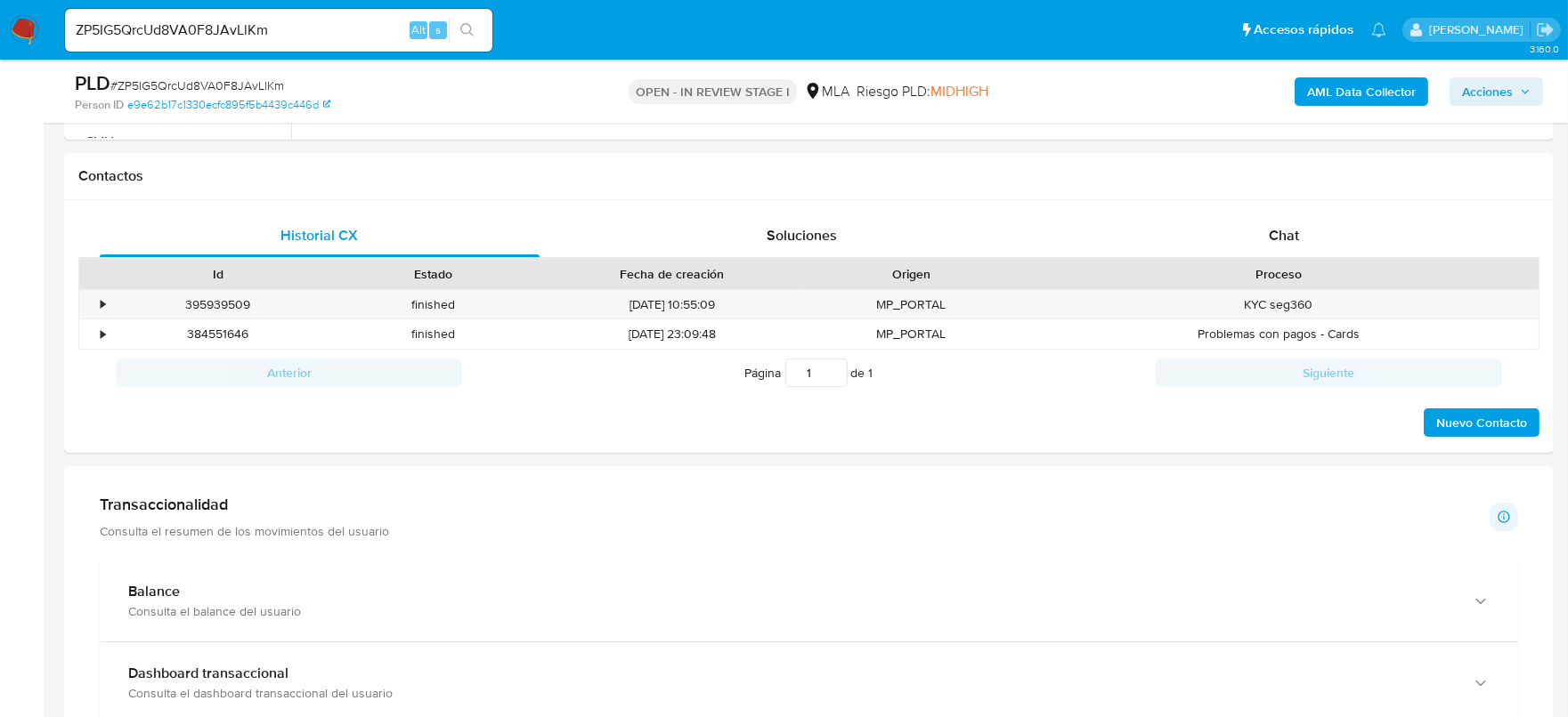
click at [294, 28] on input "ZP5IG5QrcUd8VA0F8JAvLlKm" at bounding box center [278, 31] width 427 height 23
paste input "sASiZ4nAT9vIE4T6WliqJuri"
type input "sASiZ4nAT9vIE4T6WliqJuri"
click at [474, 23] on button "search-icon" at bounding box center [467, 31] width 36 height 25
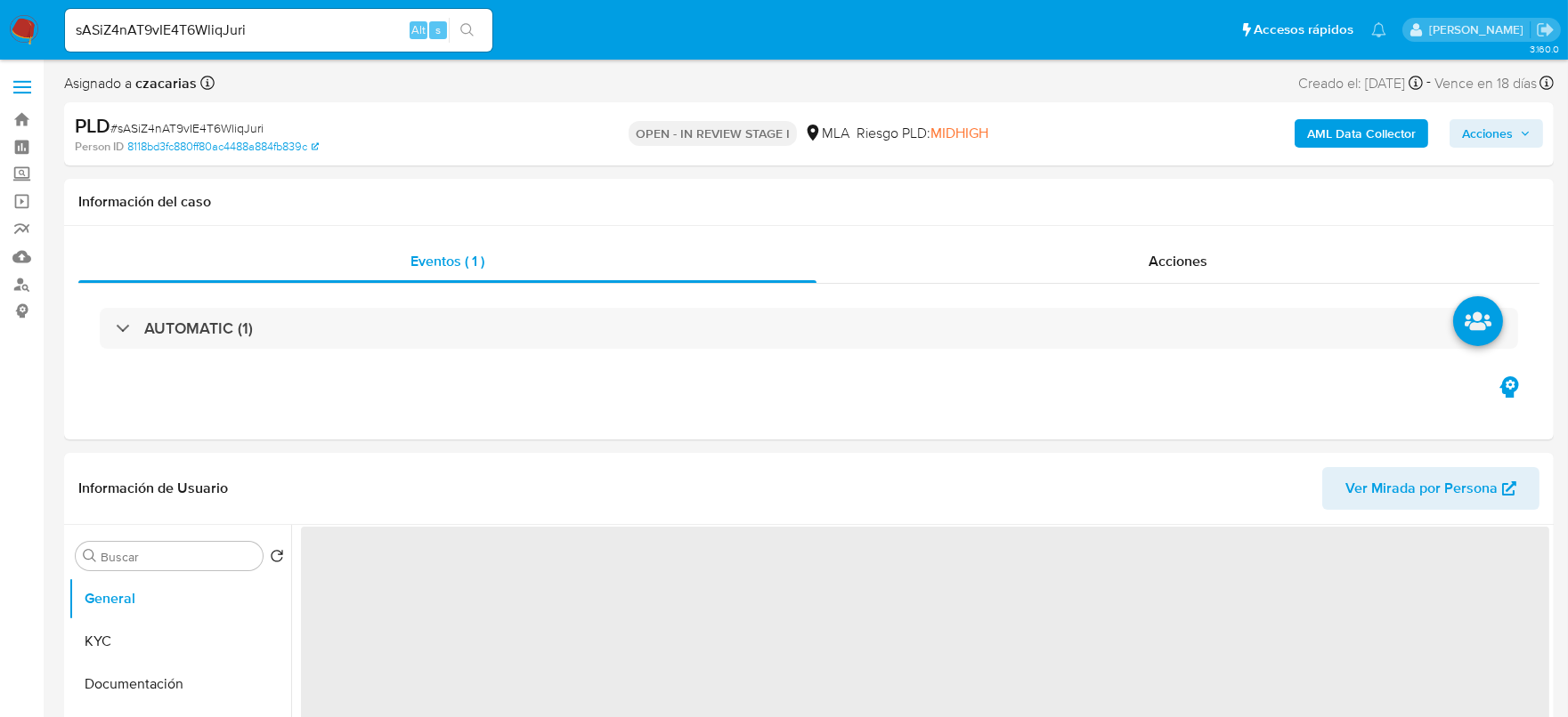
select select "10"
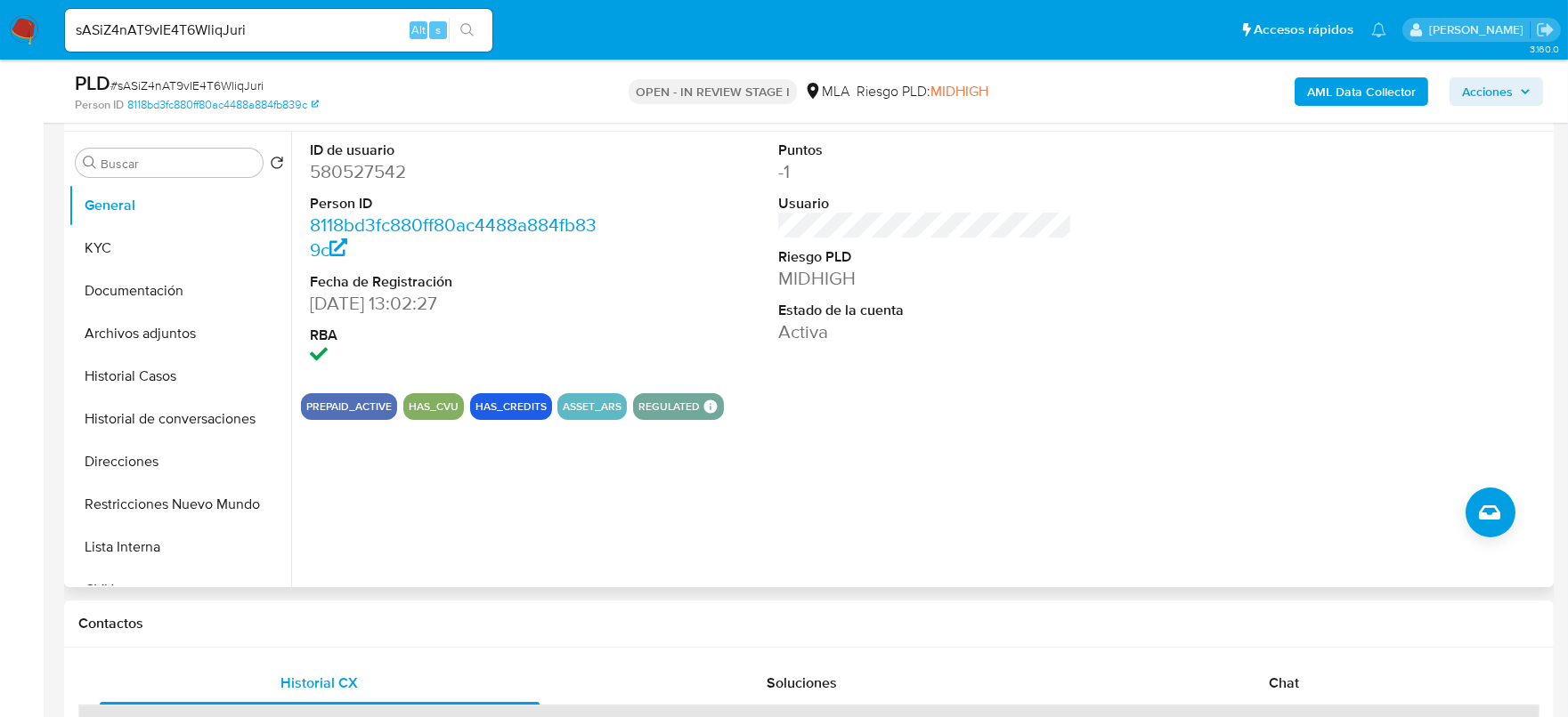
scroll to position [445, 0]
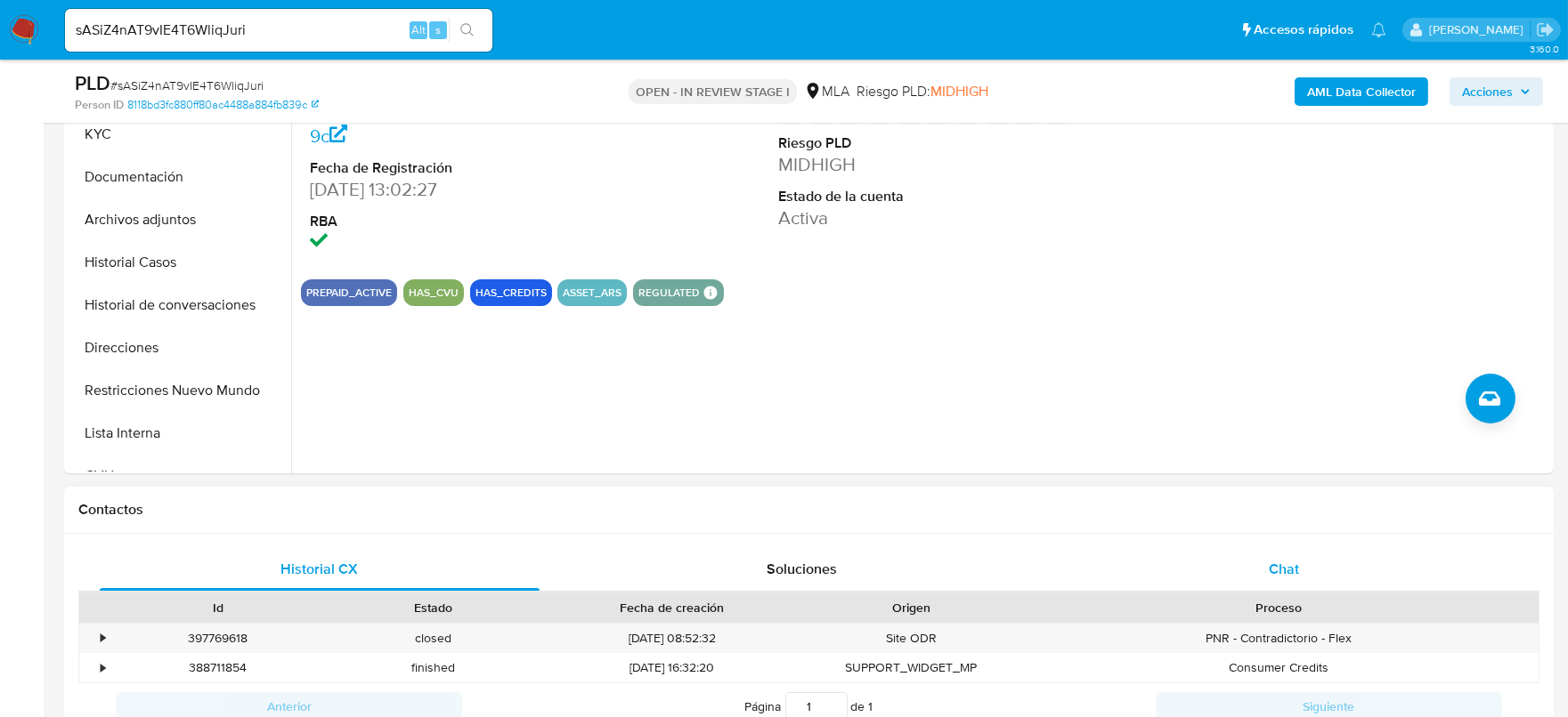
click at [1327, 575] on div "Chat" at bounding box center [1284, 570] width 440 height 43
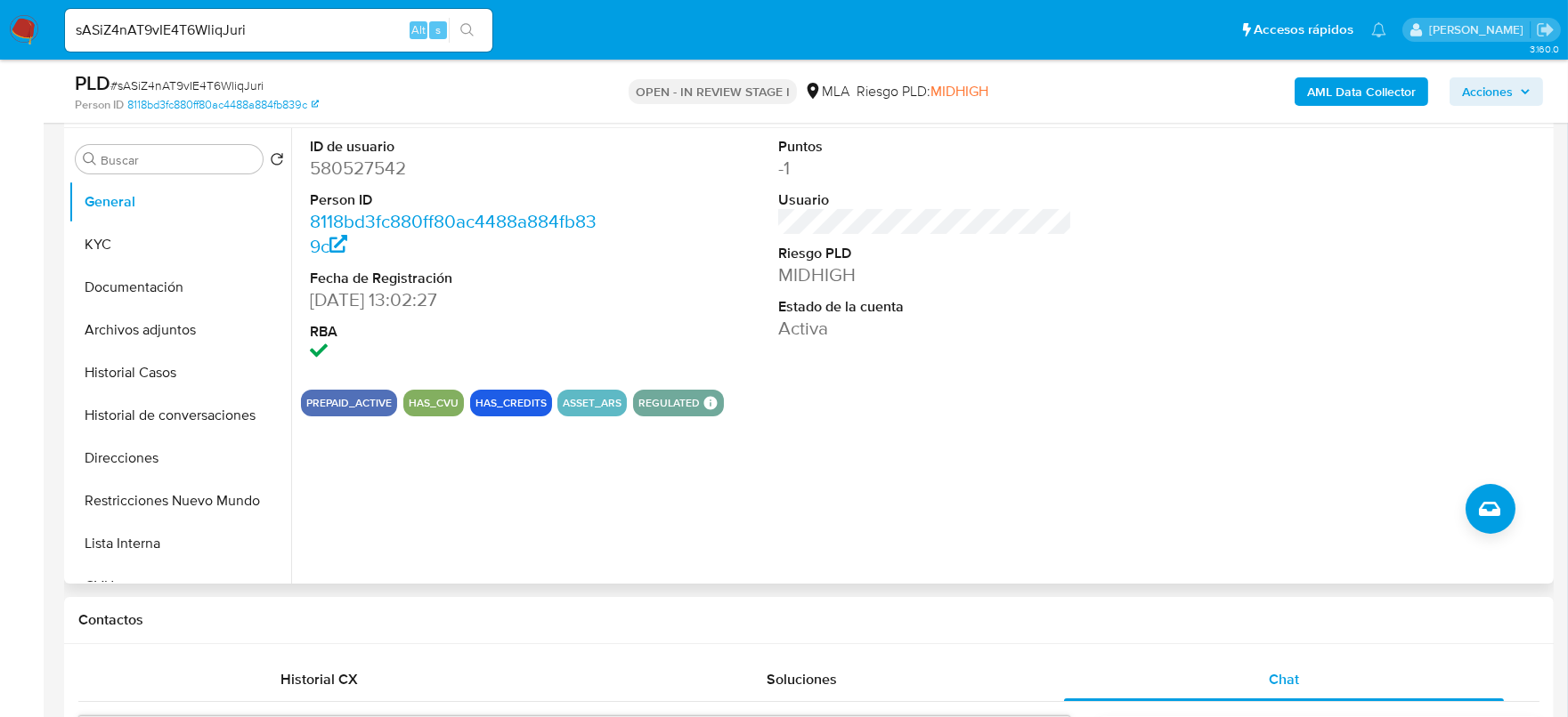
scroll to position [2082, 0]
click at [353, 167] on dd "580527542" at bounding box center [457, 168] width 294 height 25
click at [357, 163] on dd "580527542" at bounding box center [457, 168] width 294 height 25
drag, startPoint x: 107, startPoint y: 245, endPoint x: 77, endPoint y: 271, distance: 39.7
click at [101, 248] on button "KYC" at bounding box center [180, 245] width 223 height 43
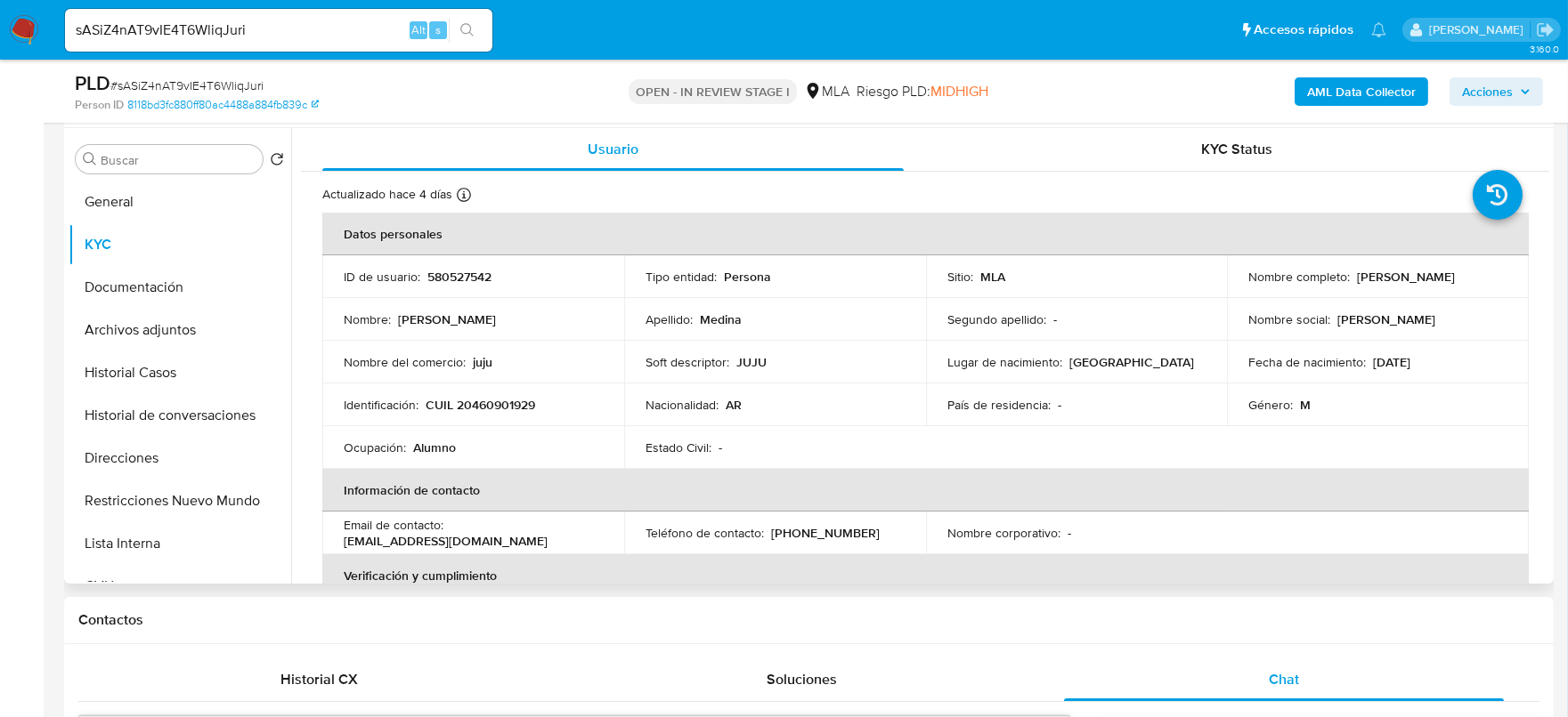
drag, startPoint x: 1442, startPoint y: 365, endPoint x: 1369, endPoint y: 363, distance: 73.0
click at [1365, 363] on div "Fecha de nacimiento : 07/09/2004" at bounding box center [1377, 362] width 259 height 16
click at [453, 278] on p "580527542" at bounding box center [459, 276] width 64 height 16
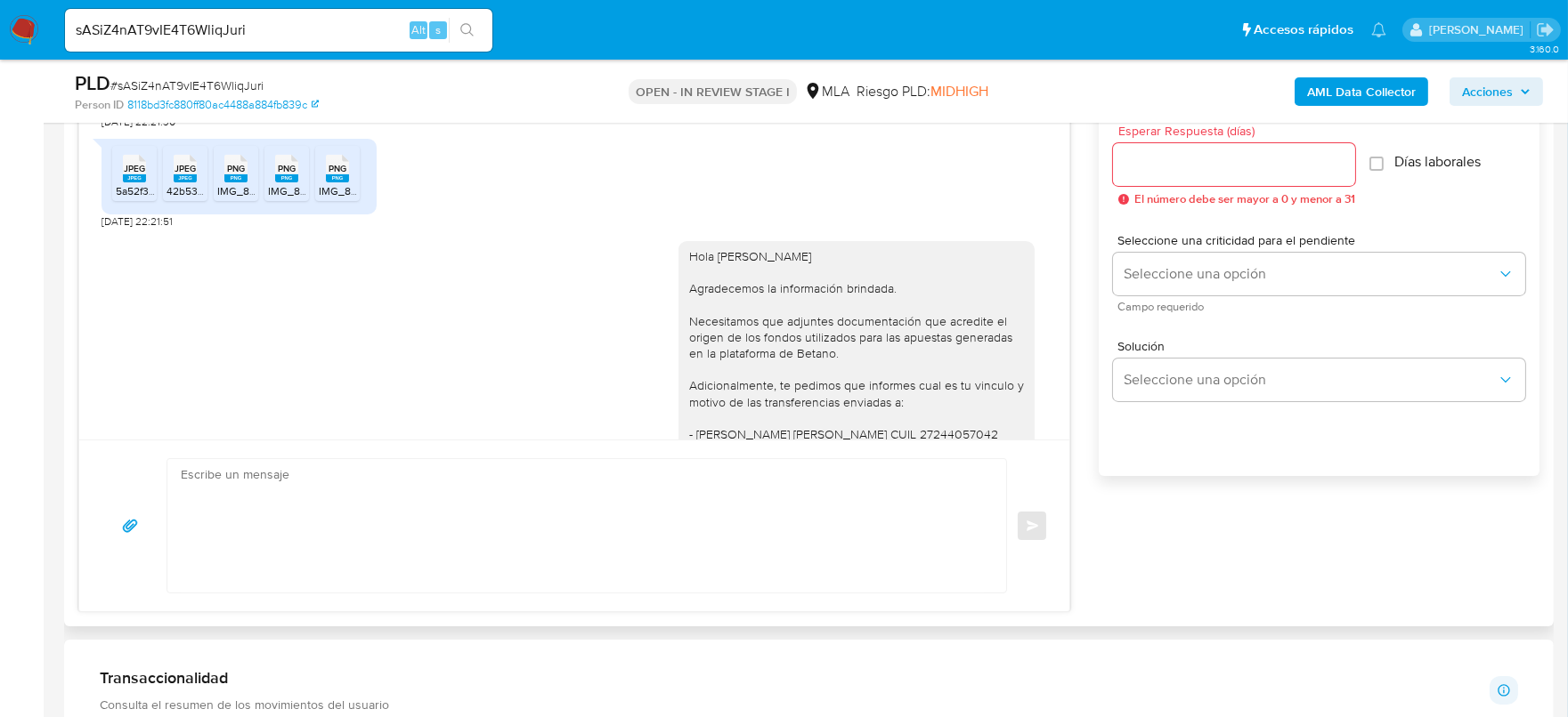
scroll to position [1192, 0]
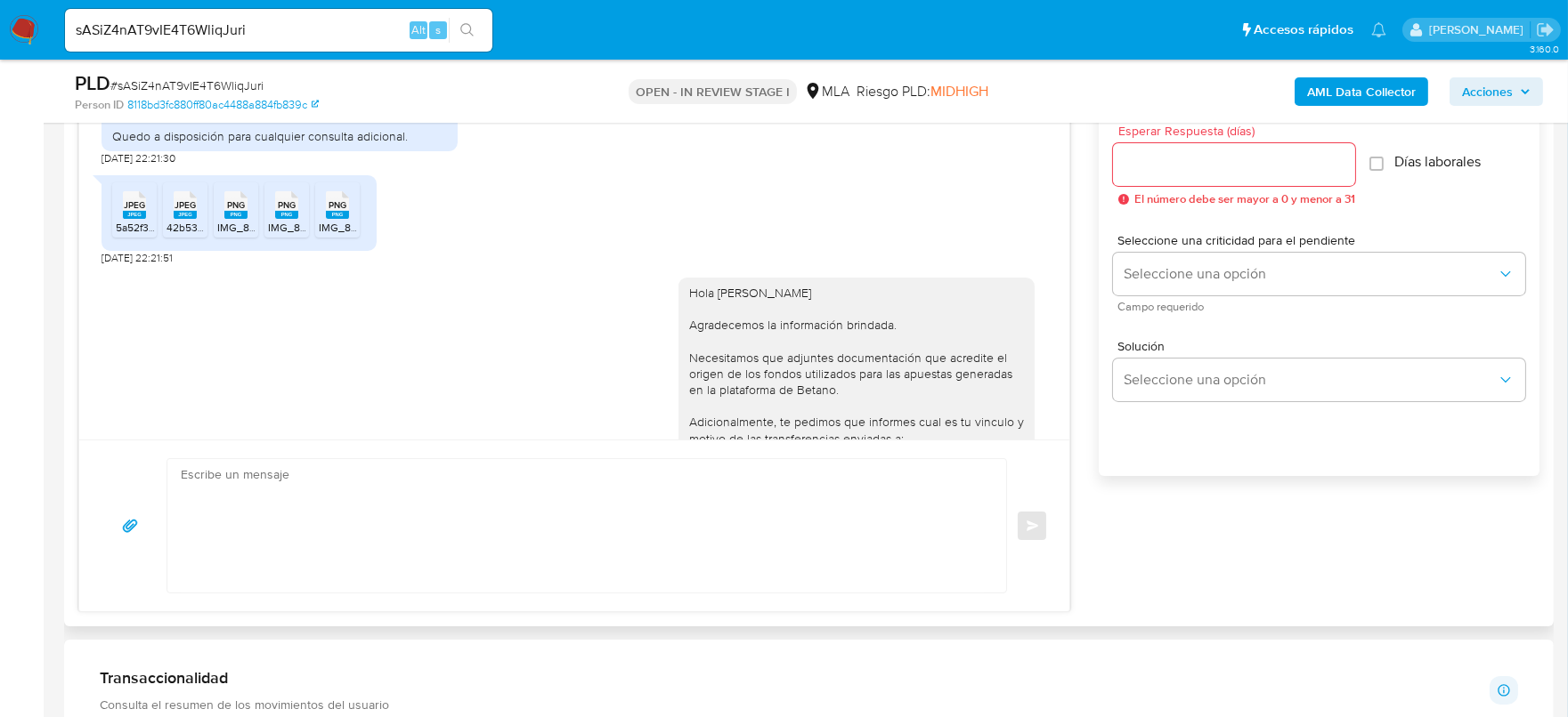
click at [343, 219] on rect at bounding box center [338, 215] width 23 height 8
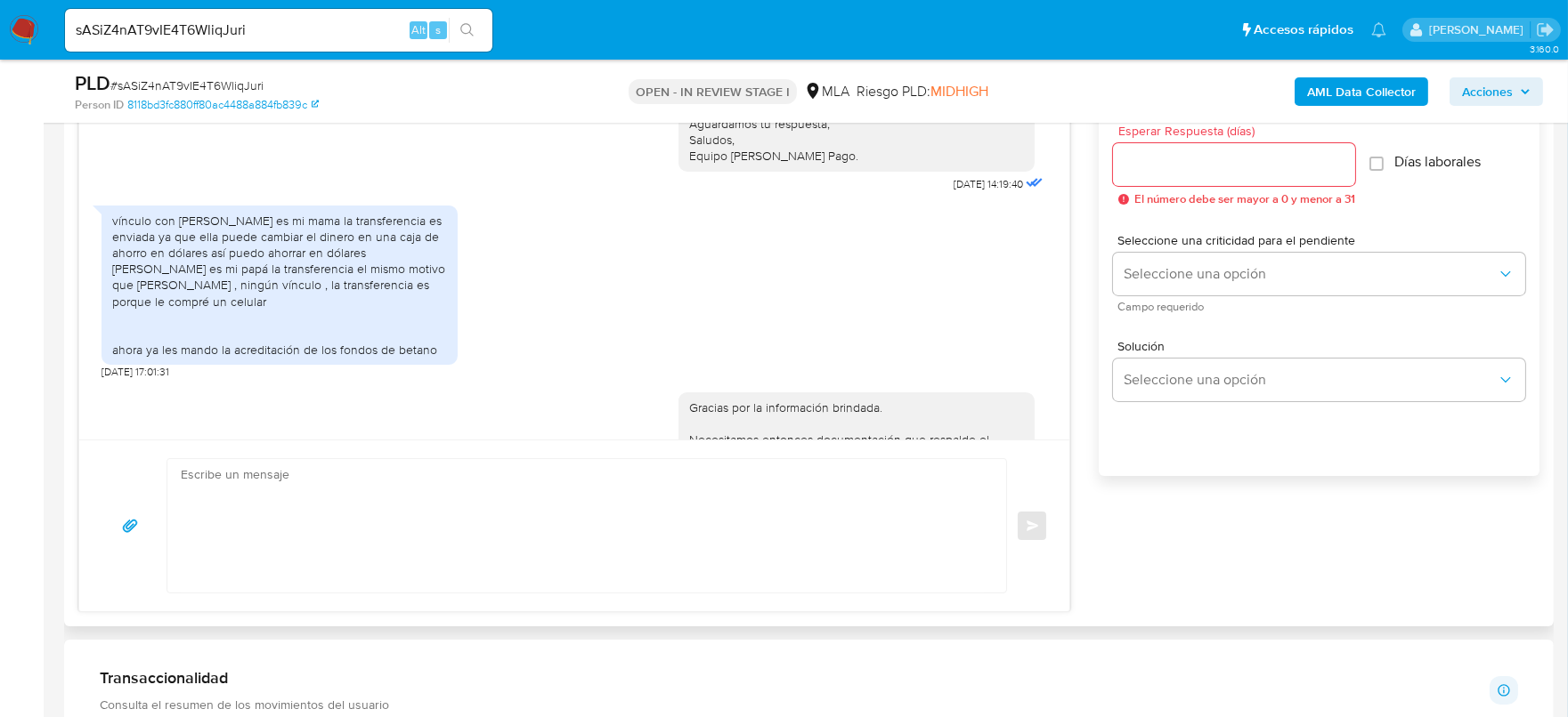
scroll to position [1749, 0]
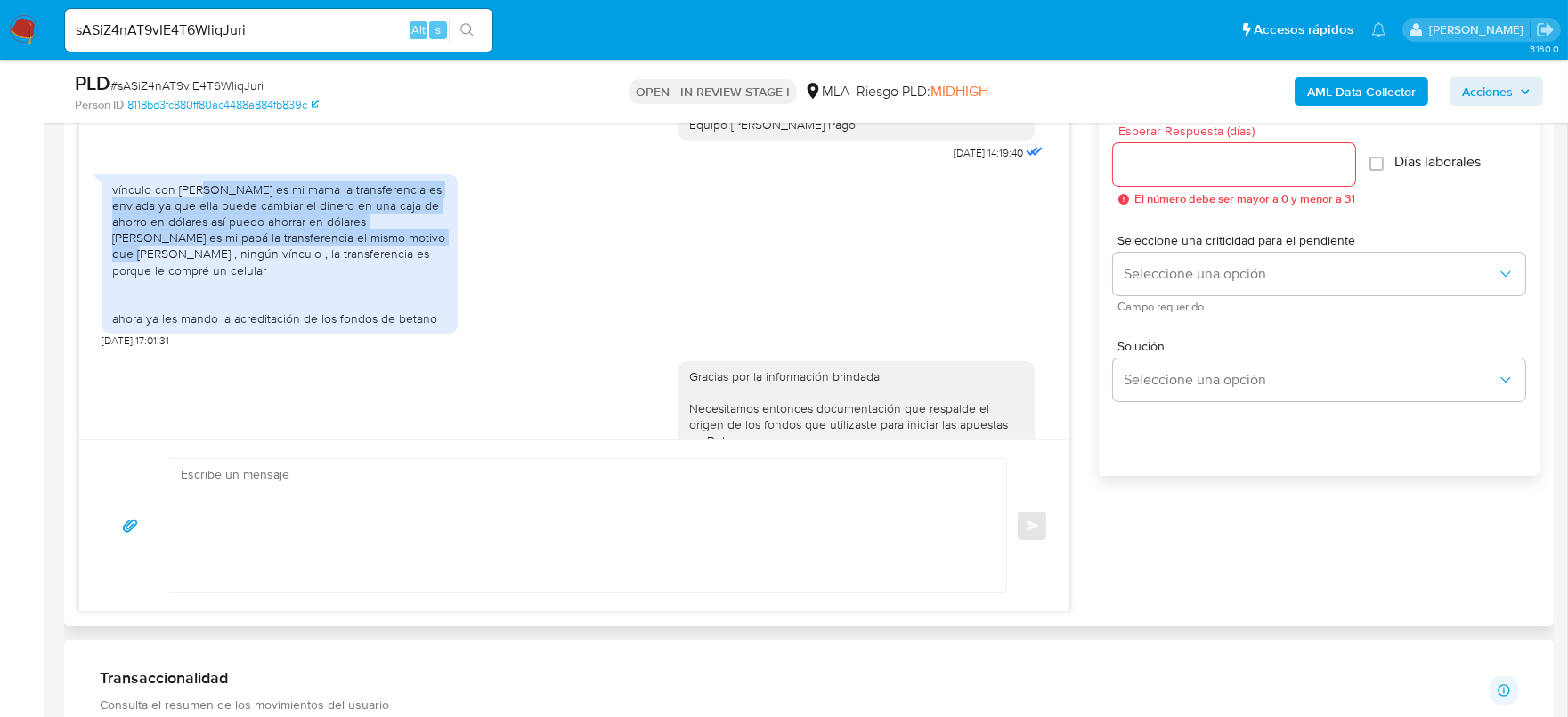
drag, startPoint x: 197, startPoint y: 236, endPoint x: 406, endPoint y: 297, distance: 217.7
click at [406, 297] on div "vínculo con olga adelaida es mi mama la transferencia es enviada ya que ella pu…" at bounding box center [279, 254] width 335 height 146
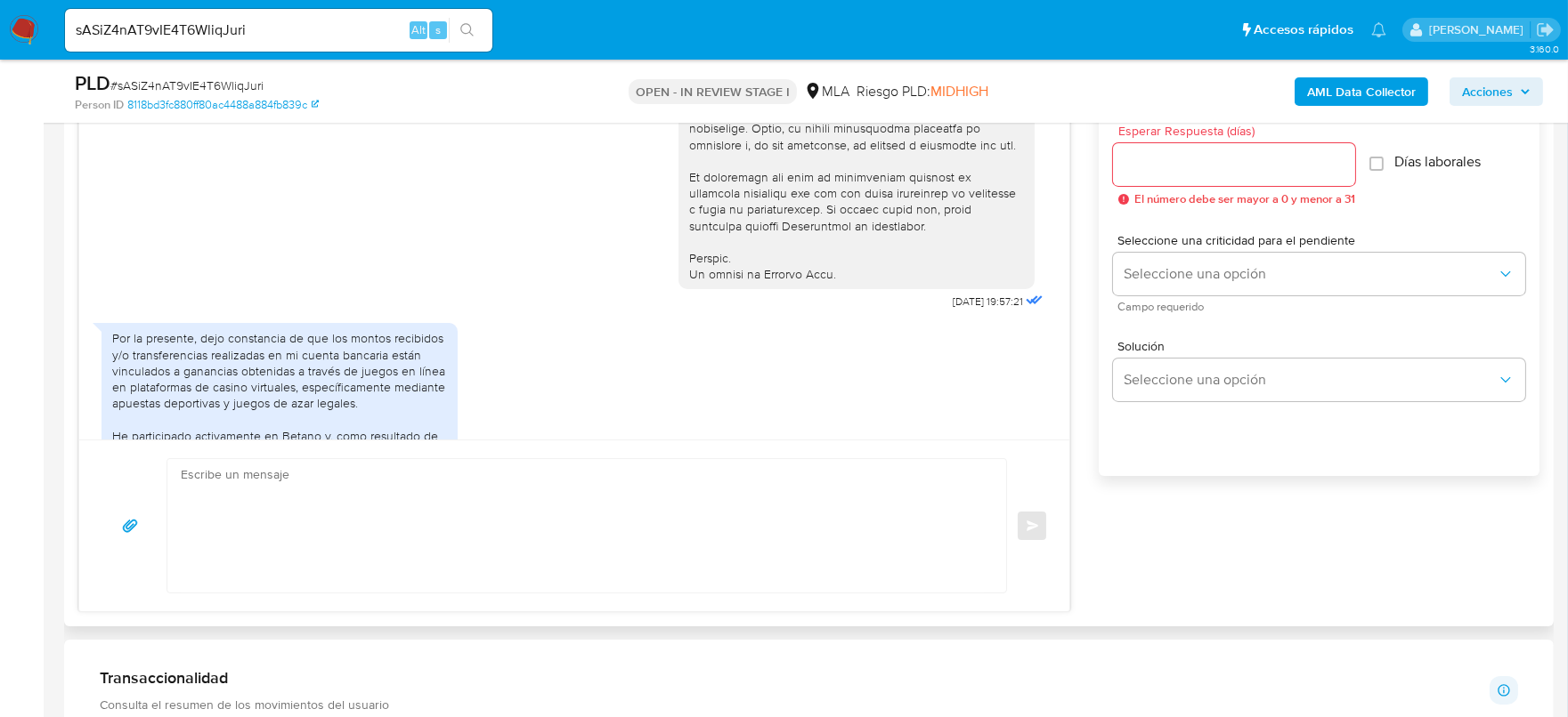
scroll to position [858, 0]
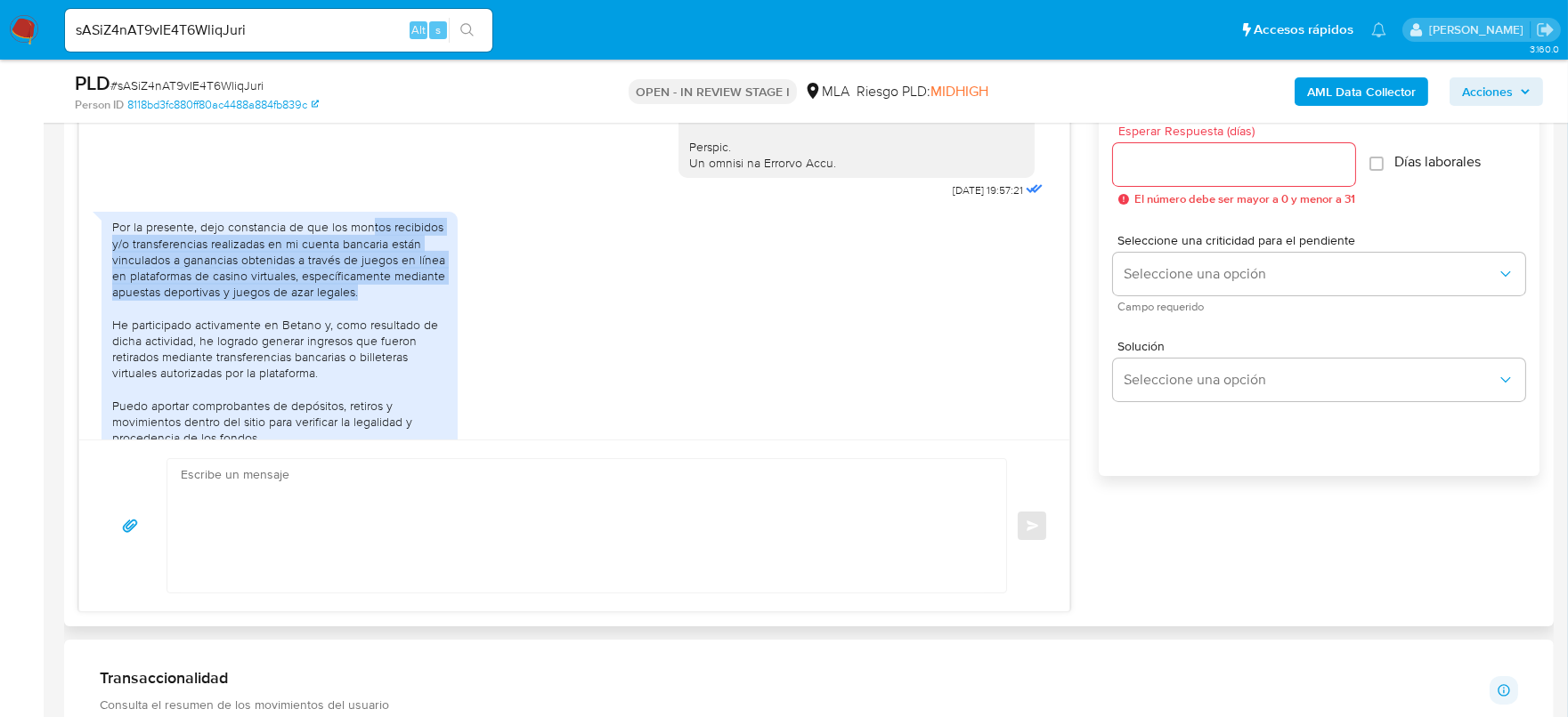
drag, startPoint x: 369, startPoint y: 251, endPoint x: 432, endPoint y: 316, distance: 90.5
click at [432, 316] on div "Por la presente, dejo constancia de que los montos recibidos y/o transferencias…" at bounding box center [279, 348] width 335 height 259
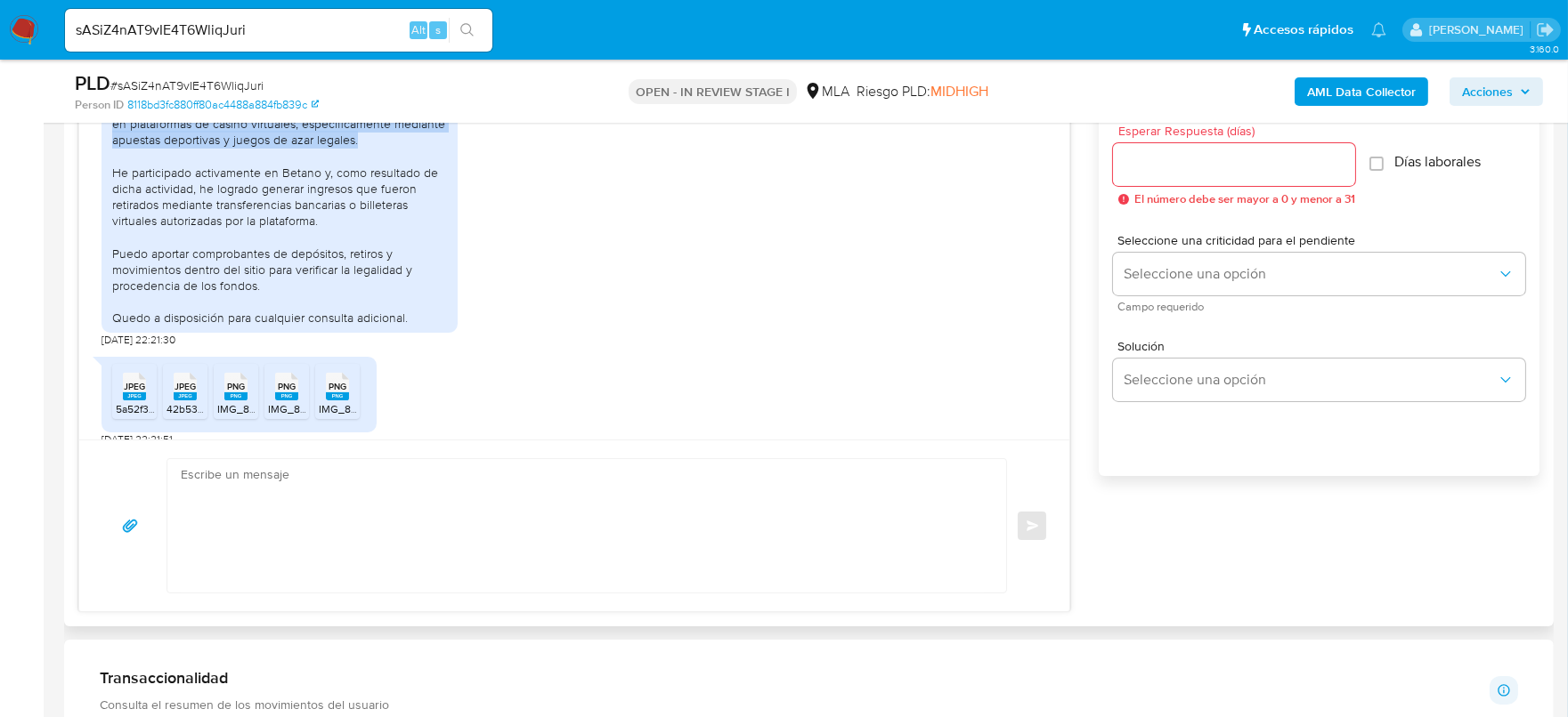
scroll to position [1080, 0]
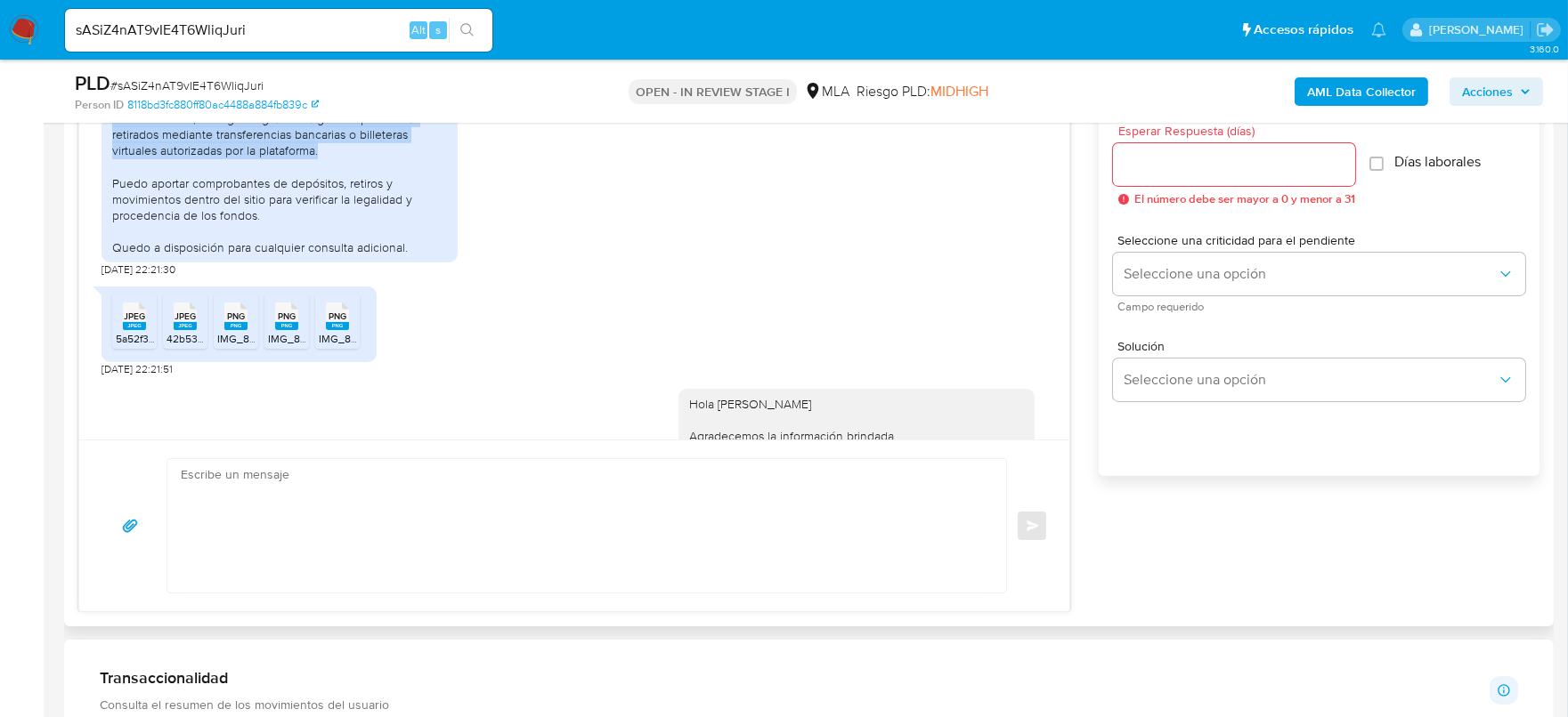
drag, startPoint x: 185, startPoint y: 134, endPoint x: 421, endPoint y: 186, distance: 241.7
click at [423, 187] on div "Por la presente, dejo constancia de que los montos recibidos y/o transferencias…" at bounding box center [279, 125] width 335 height 259
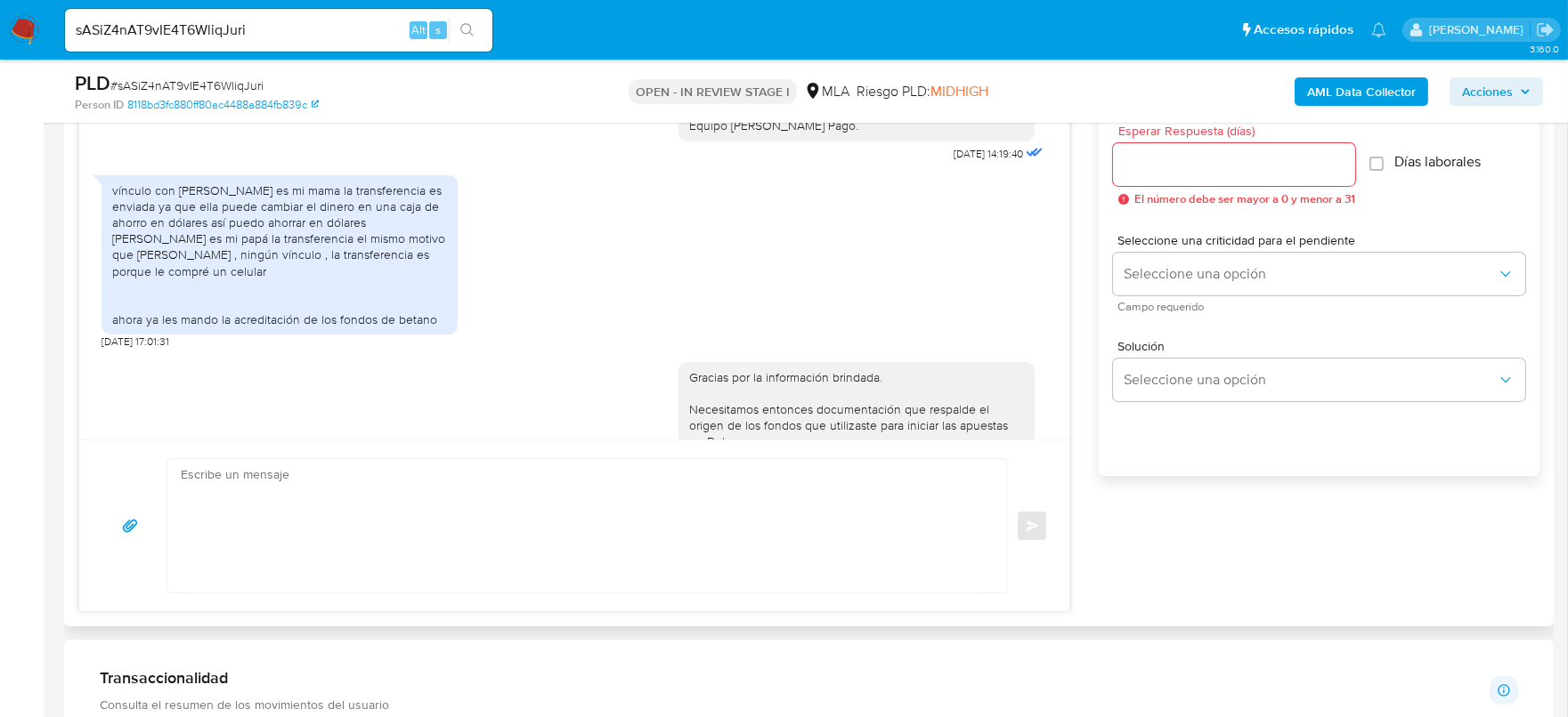
scroll to position [1749, 0]
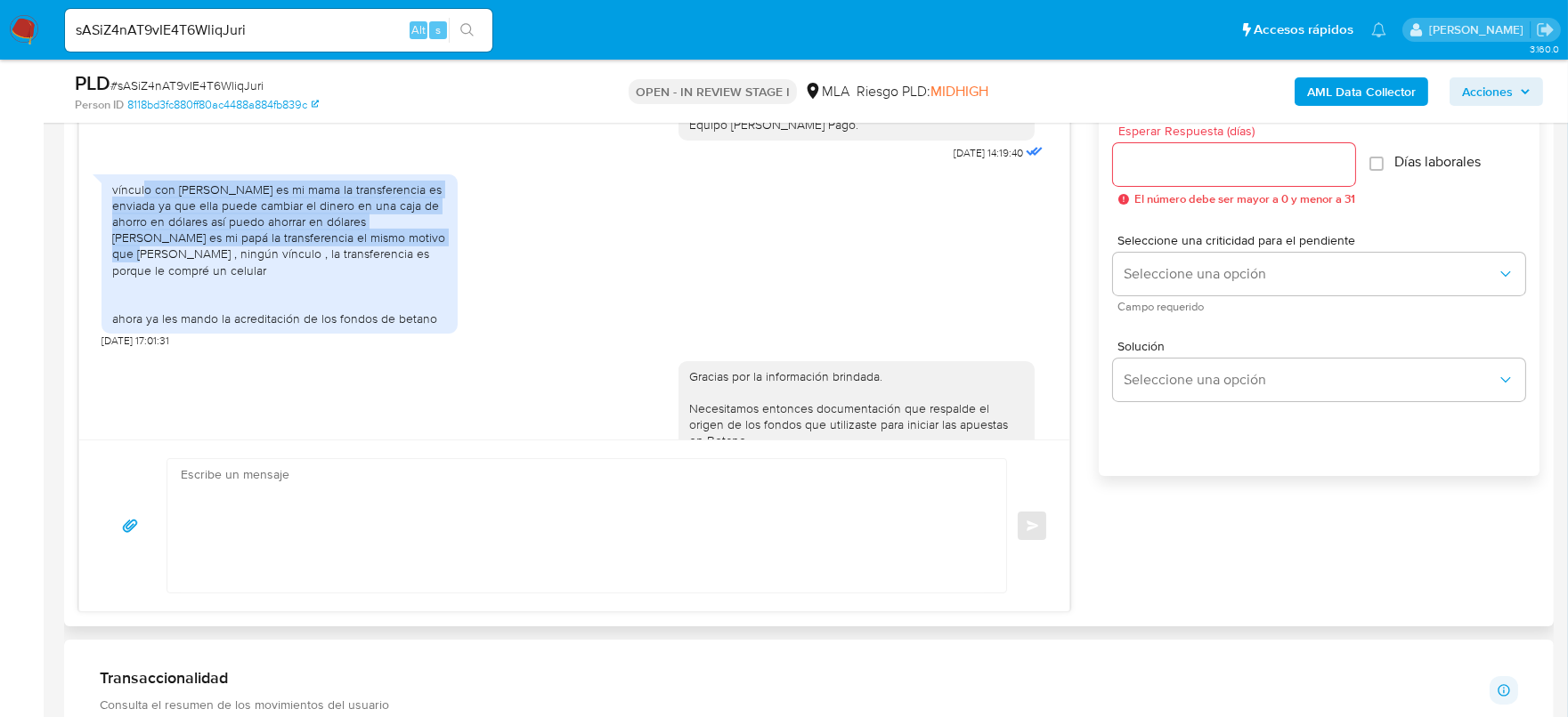
drag, startPoint x: 144, startPoint y: 232, endPoint x: 433, endPoint y: 302, distance: 297.4
click at [433, 302] on div "vínculo con olga adelaida es mi mama la transferencia es enviada ya que ella pu…" at bounding box center [279, 254] width 335 height 146
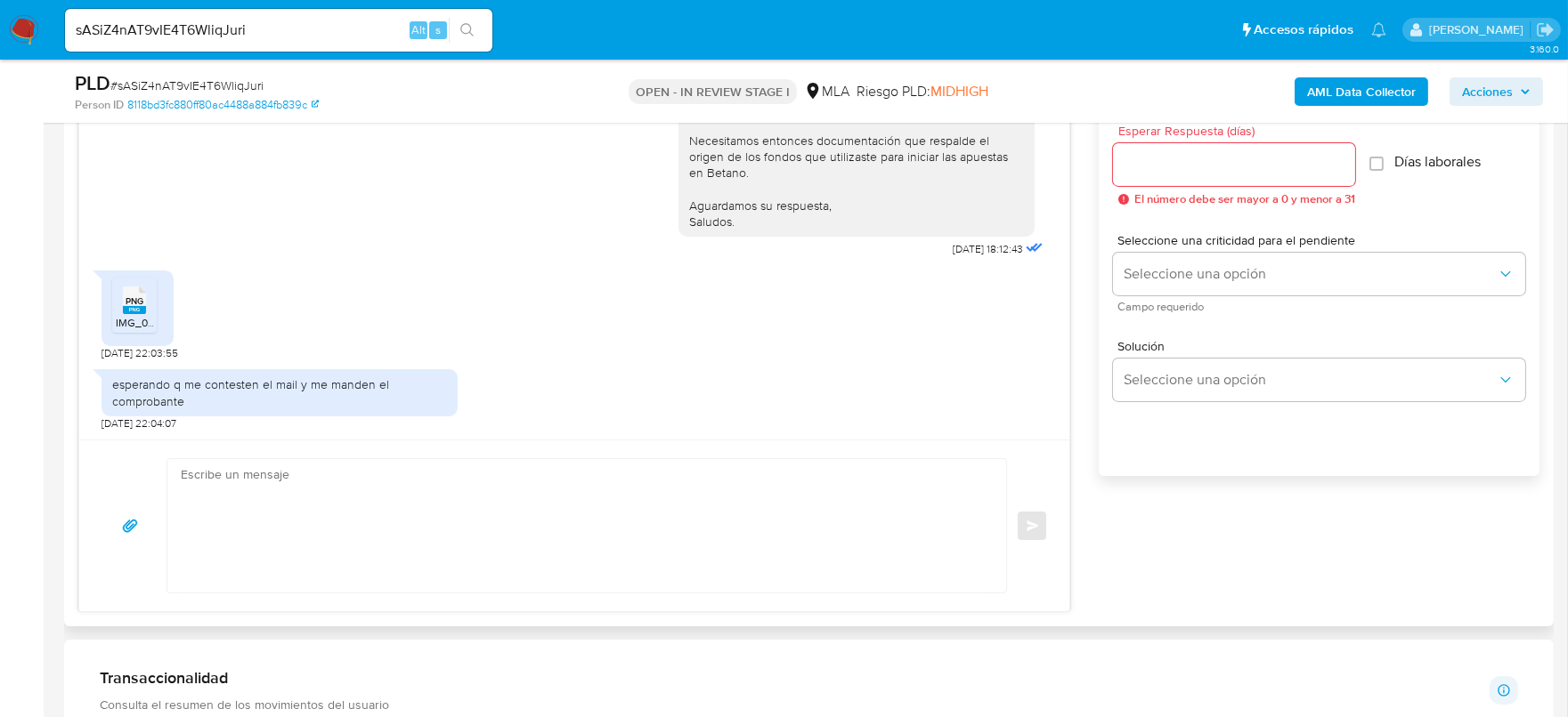
scroll to position [2082, 0]
click at [134, 295] on span "PNG" at bounding box center [134, 301] width 18 height 11
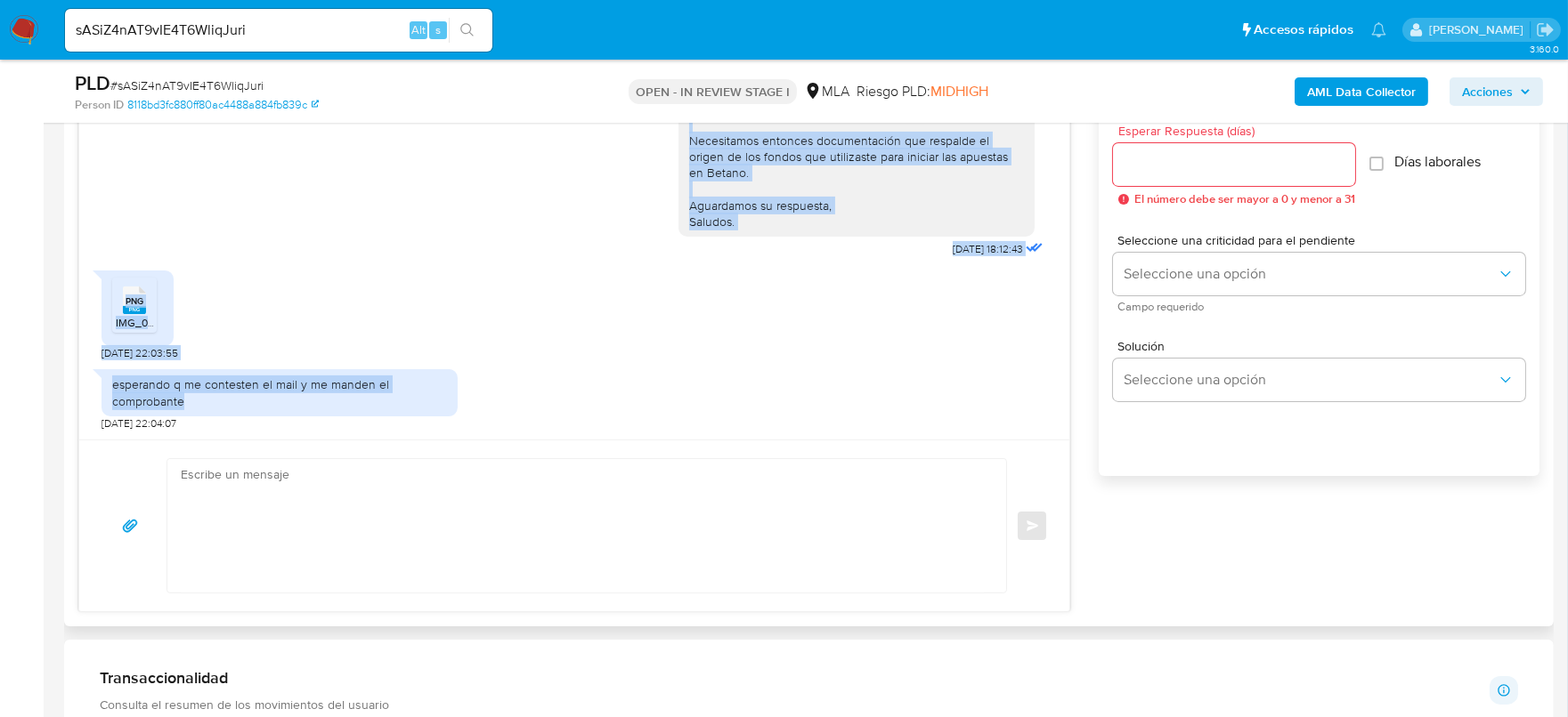
drag, startPoint x: 245, startPoint y: 419, endPoint x: 71, endPoint y: 381, distance: 178.1
click at [71, 381] on div "Historial CX Soluciones Chat Id Estado Fecha de creación Origen Proceso • 39776…" at bounding box center [809, 302] width 1490 height 650
click at [187, 390] on div "esperando q me contesten el mail y me manden el comprobante" at bounding box center [279, 393] width 335 height 33
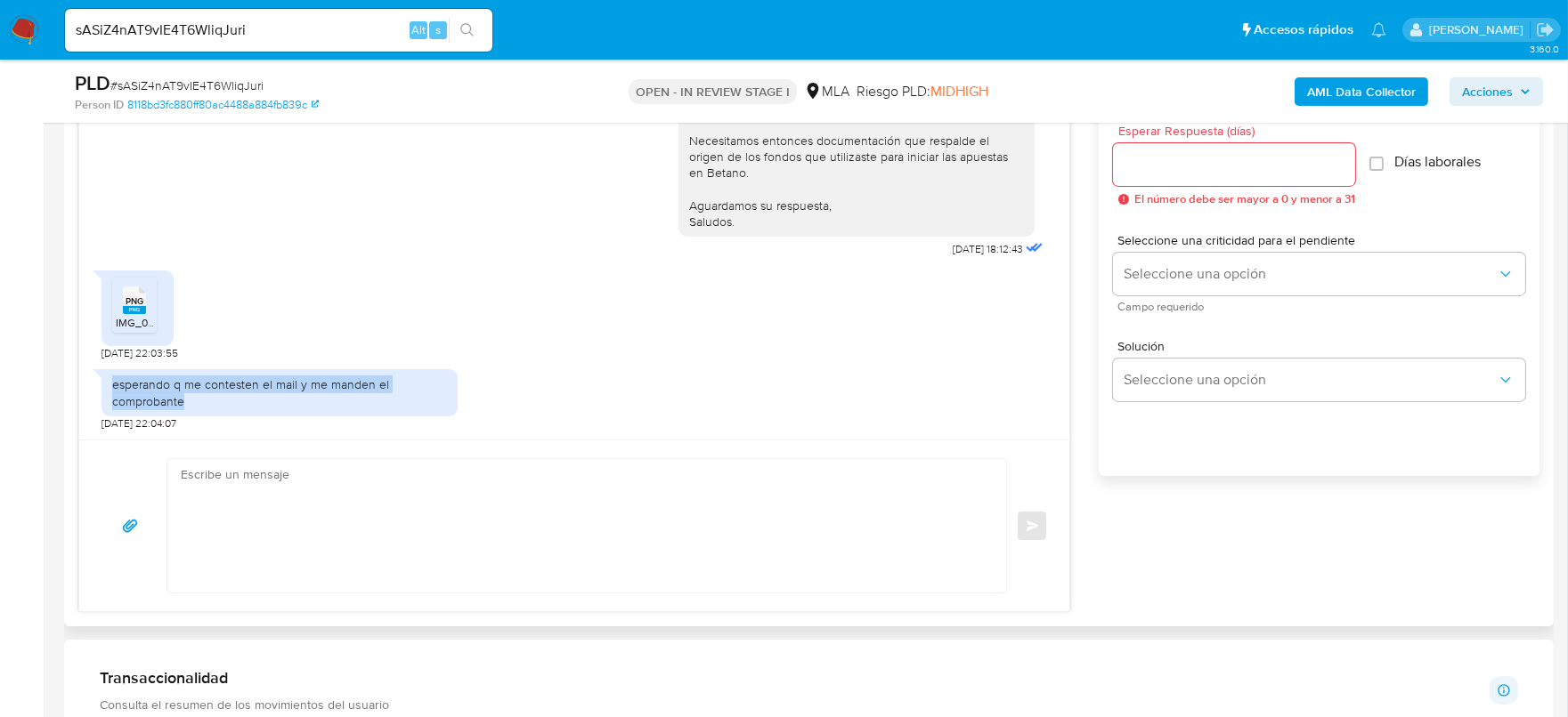
drag, startPoint x: 202, startPoint y: 398, endPoint x: 101, endPoint y: 392, distance: 101.2
click at [101, 392] on div "esperando q me contesten el mail y me manden el comprobante" at bounding box center [279, 392] width 356 height 46
click at [273, 34] on input "sASiZ4nAT9vIE4T6WliqJuri" at bounding box center [278, 31] width 427 height 23
paste input "b2qVlyrDa2HuV9P5PtYaiQaf"
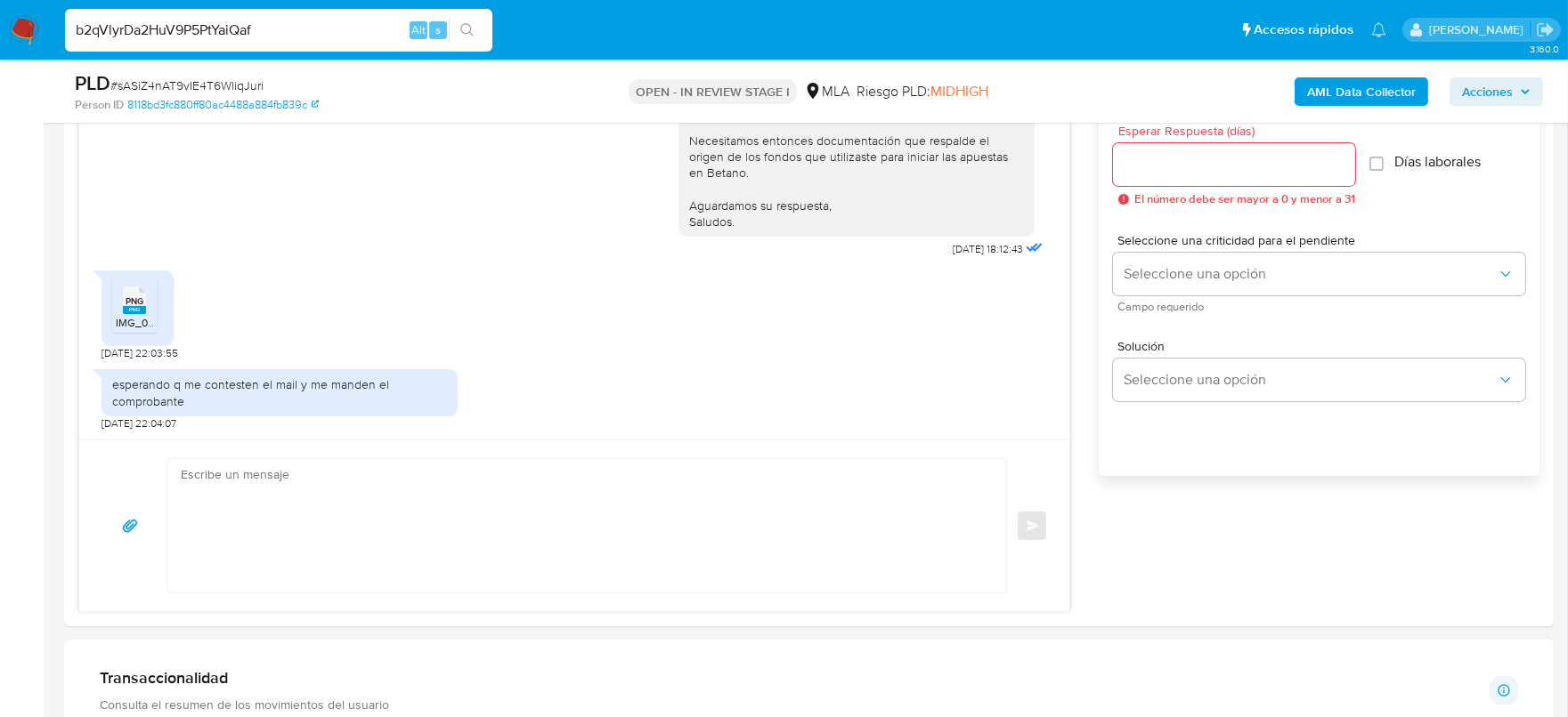
type input "b2qVlyrDa2HuV9P5PtYaiQaf"
click at [448, 23] on button "search-icon" at bounding box center [467, 31] width 36 height 25
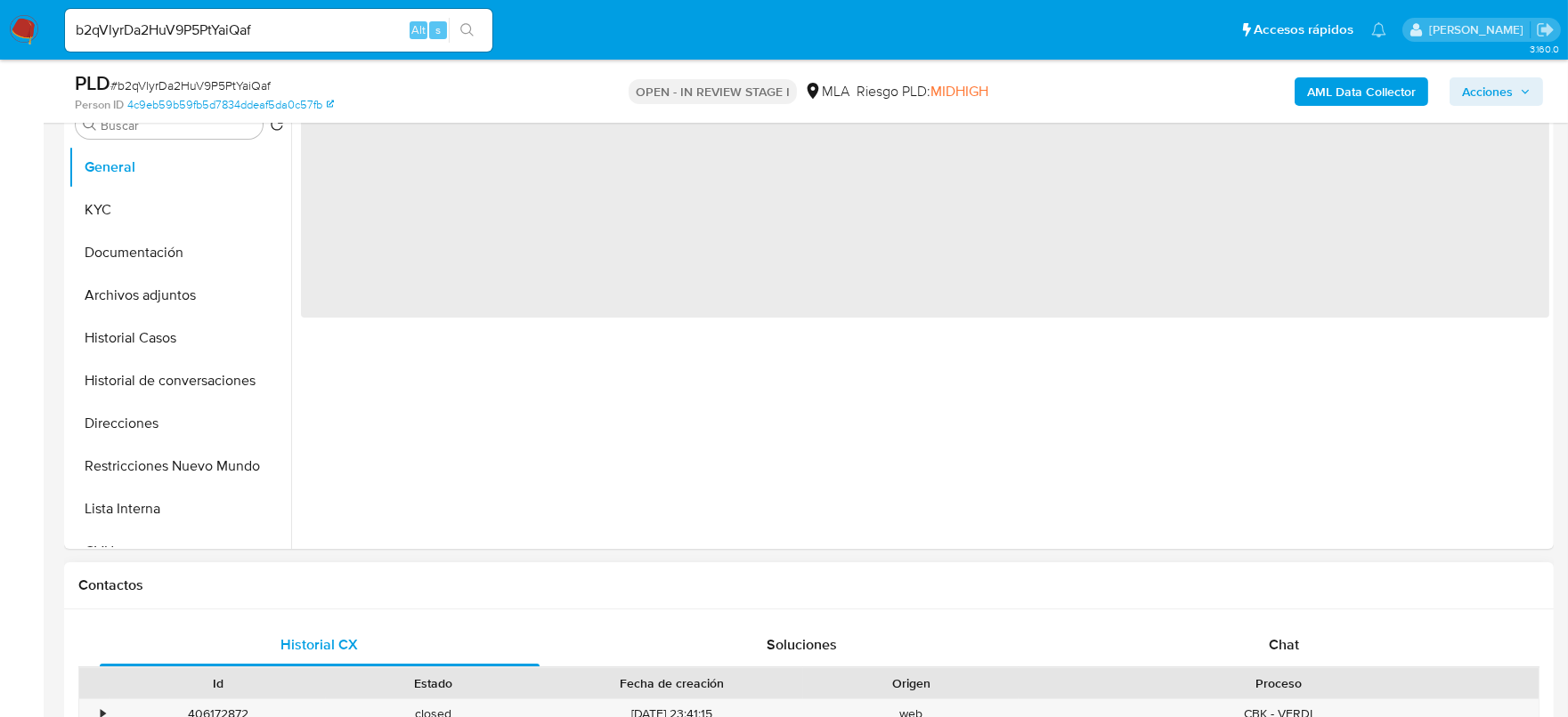
scroll to position [556, 0]
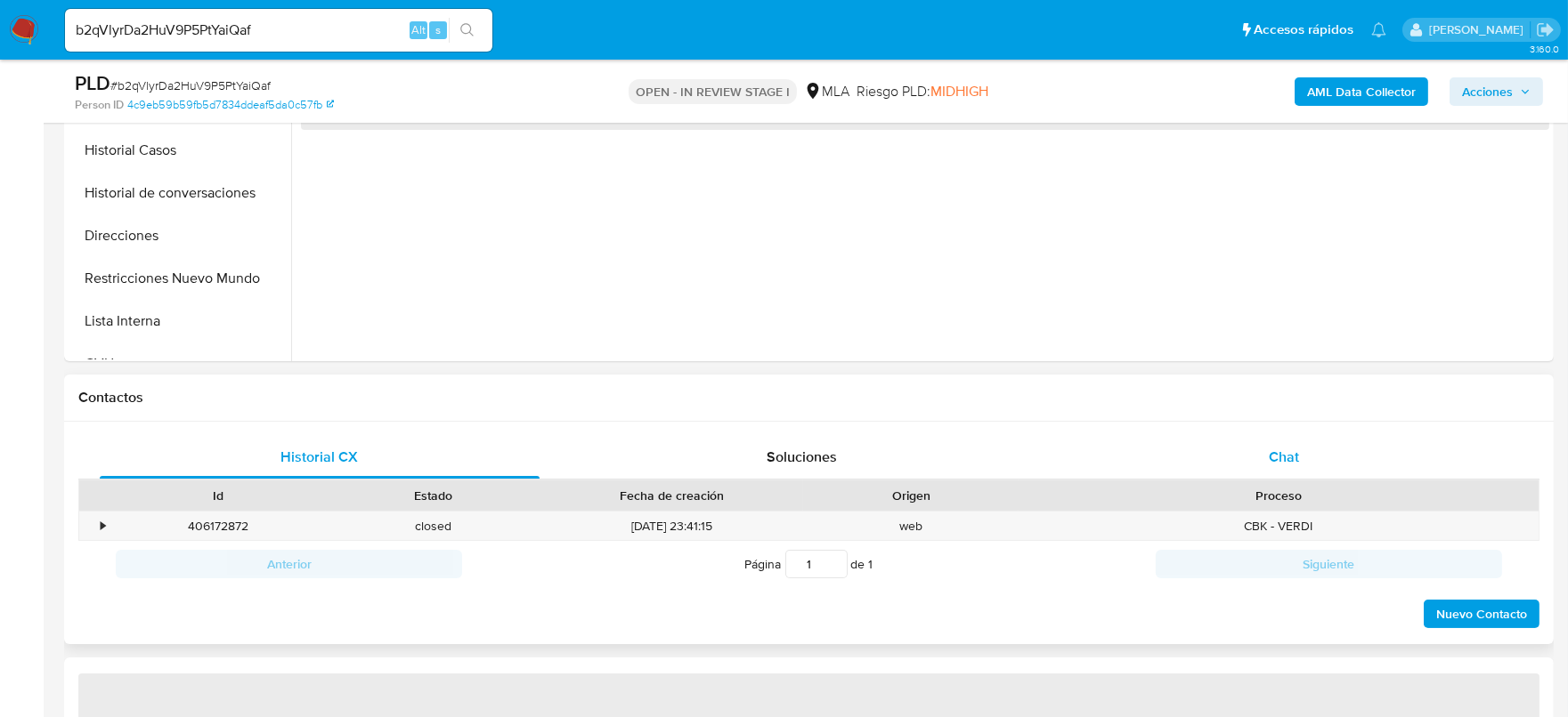
drag, startPoint x: 1253, startPoint y: 424, endPoint x: 1255, endPoint y: 440, distance: 16.1
click at [1253, 426] on div "Historial CX Soluciones Chat Id Estado Fecha de creación Origen Proceso • 40617…" at bounding box center [809, 533] width 1490 height 224
select select "10"
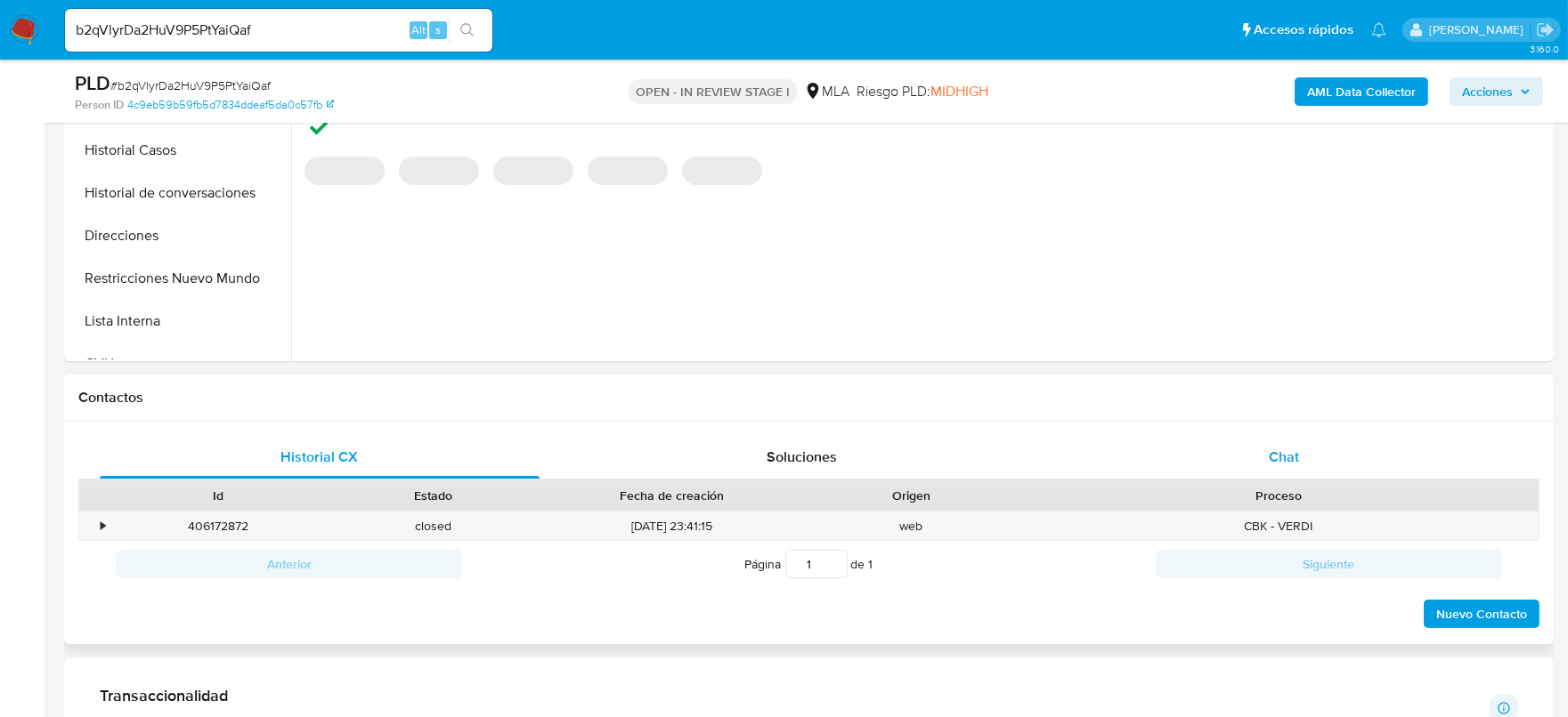
click at [1255, 440] on div "Chat" at bounding box center [1284, 457] width 440 height 43
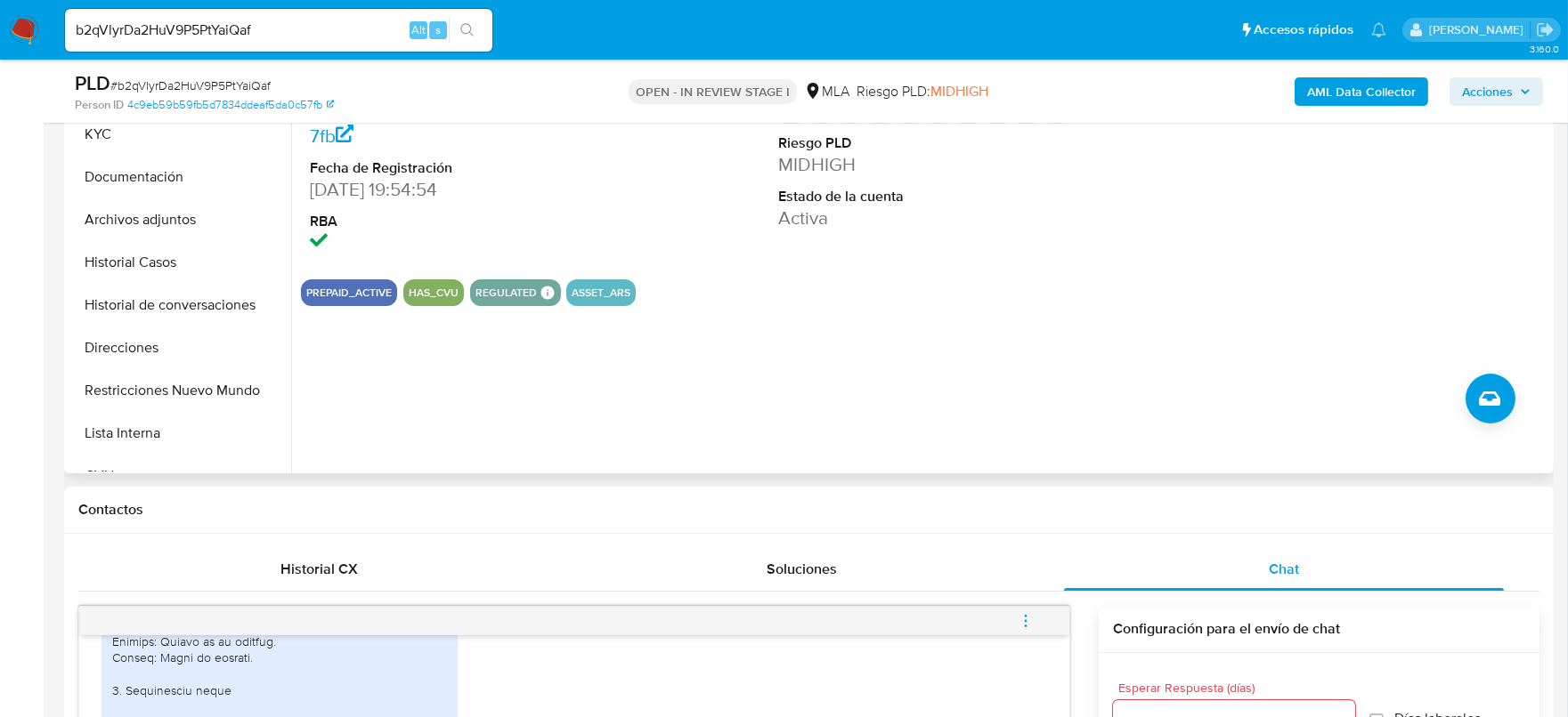
scroll to position [334, 0]
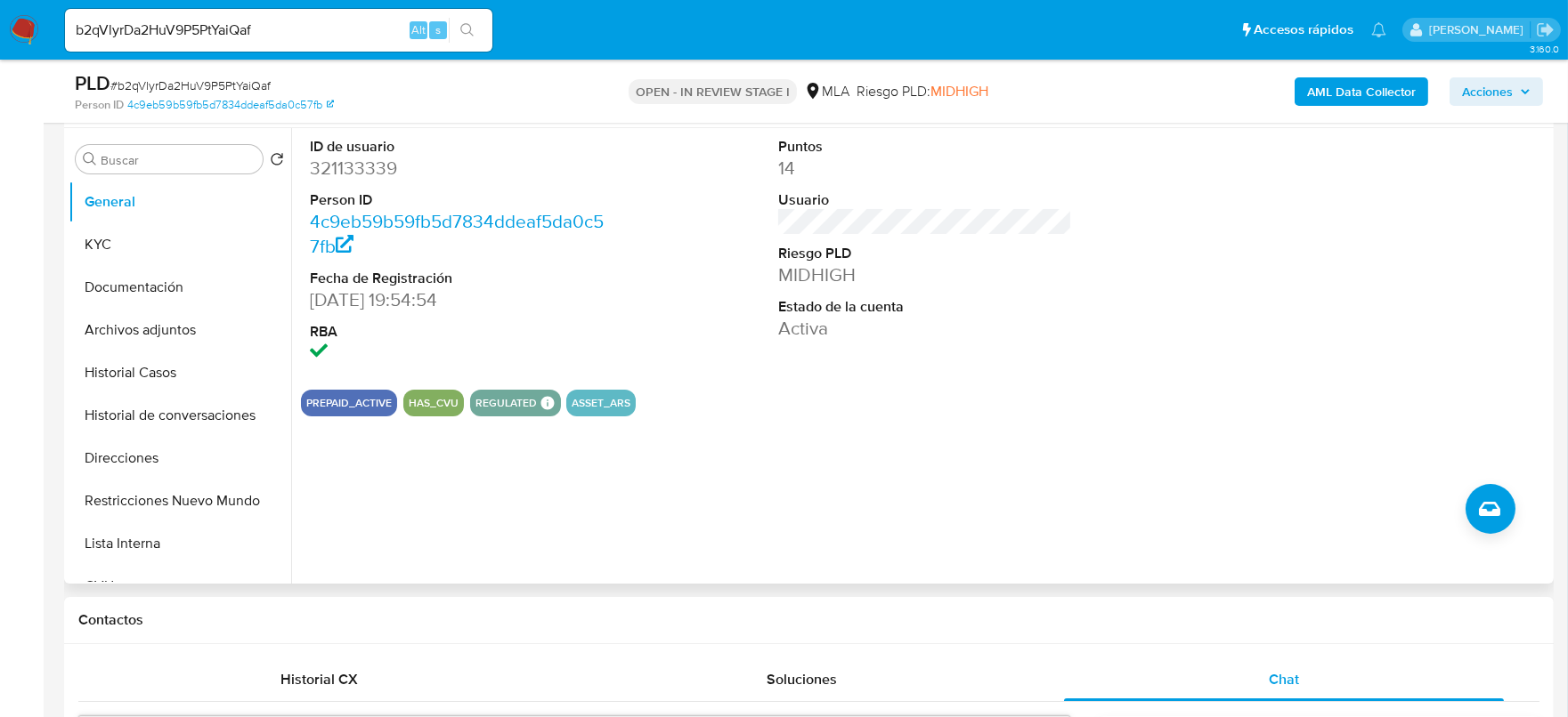
click at [367, 168] on dd "321133339" at bounding box center [457, 168] width 294 height 25
click at [110, 333] on button "Archivos adjuntos" at bounding box center [173, 330] width 208 height 43
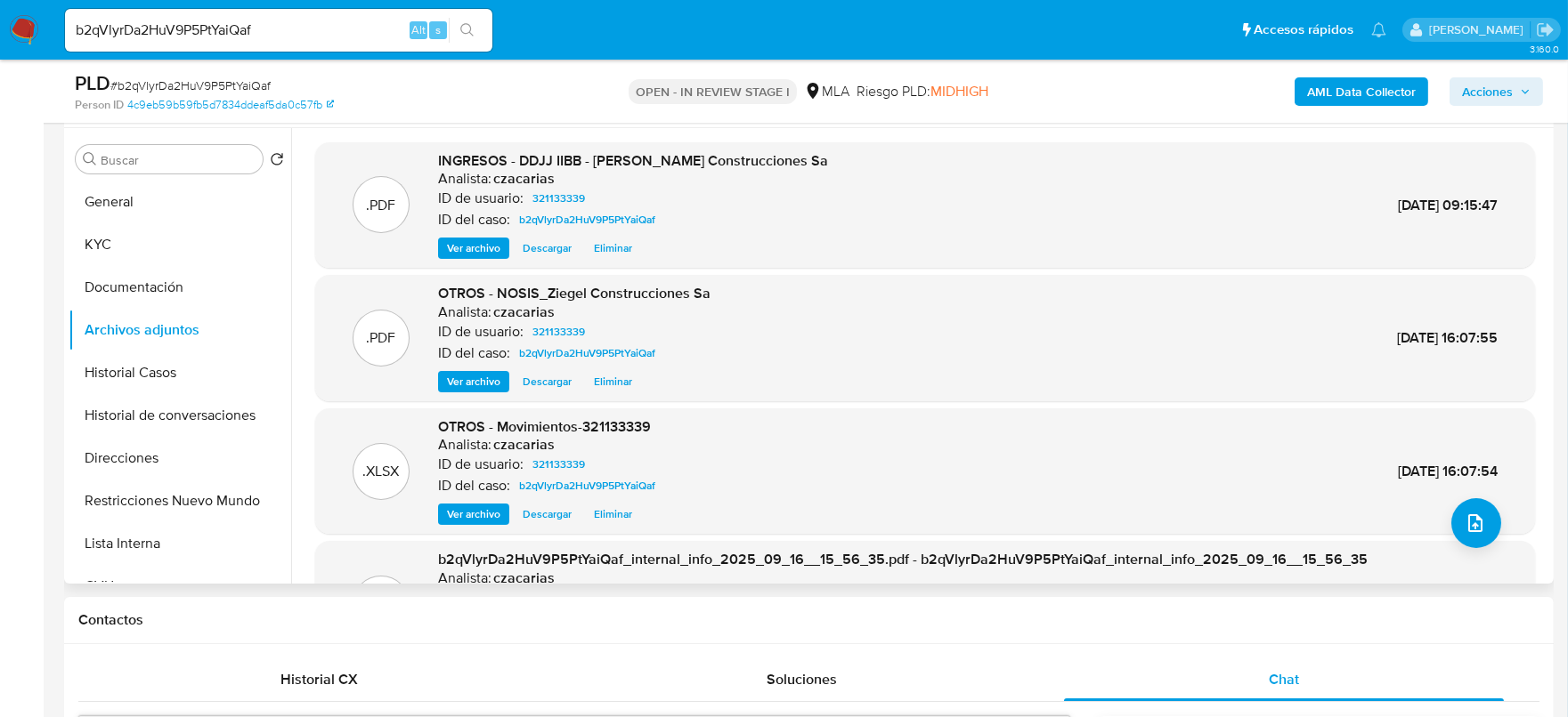
click at [474, 384] on span "Ver archivo" at bounding box center [473, 381] width 54 height 18
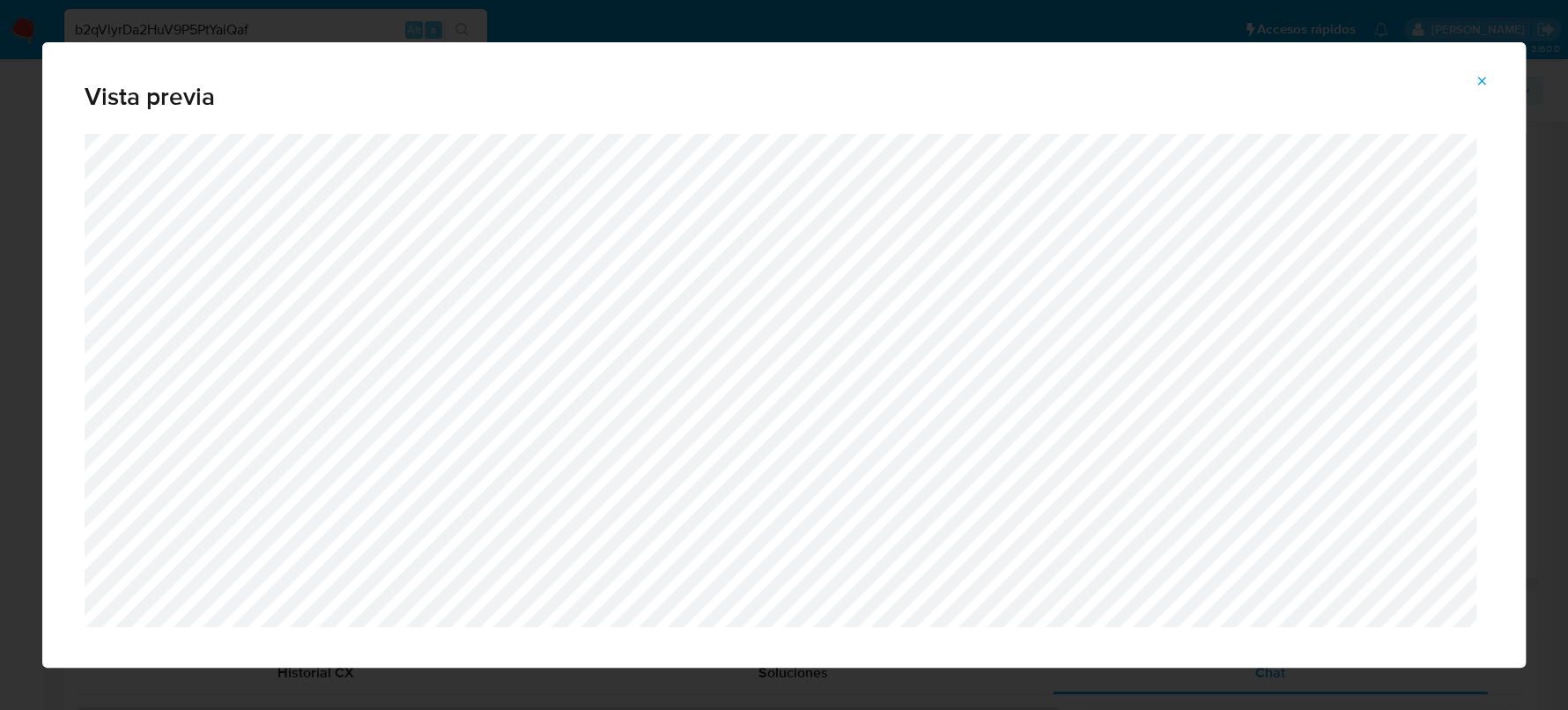
click at [1479, 70] on span "Attachment preview" at bounding box center [1482, 81] width 14 height 25
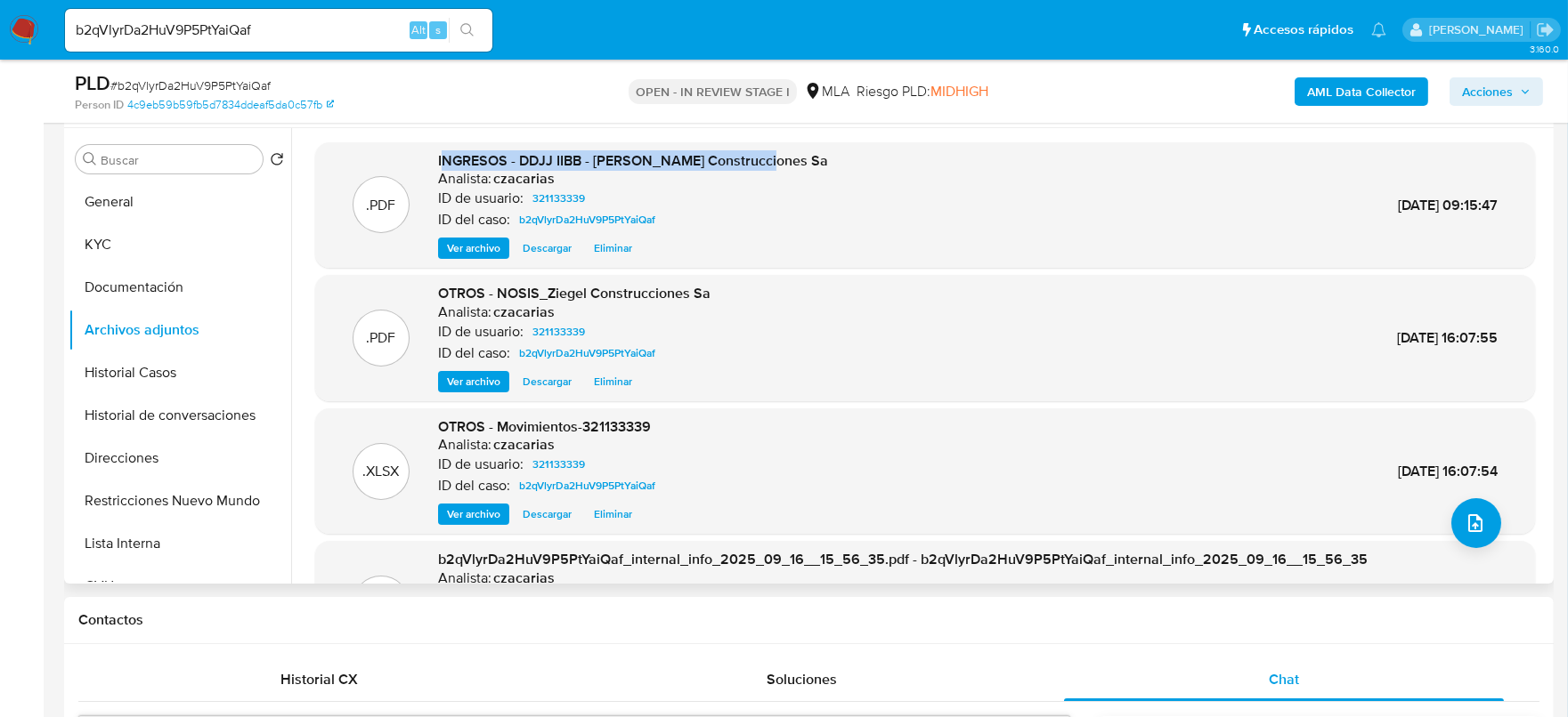
drag, startPoint x: 807, startPoint y: 163, endPoint x: 446, endPoint y: 160, distance: 361.0
click at [446, 160] on div ".PDF INGRESOS - DDJJ IIBB - Ziegel Construcciones Sa Analista: czacarias ID de …" at bounding box center [925, 206] width 1202 height 109
drag, startPoint x: 430, startPoint y: 154, endPoint x: 806, endPoint y: 169, distance: 376.3
click at [806, 169] on div ".PDF INGRESOS - DDJJ IIBB - Ziegel Construcciones Sa Analista: czacarias ID de …" at bounding box center [925, 206] width 1202 height 109
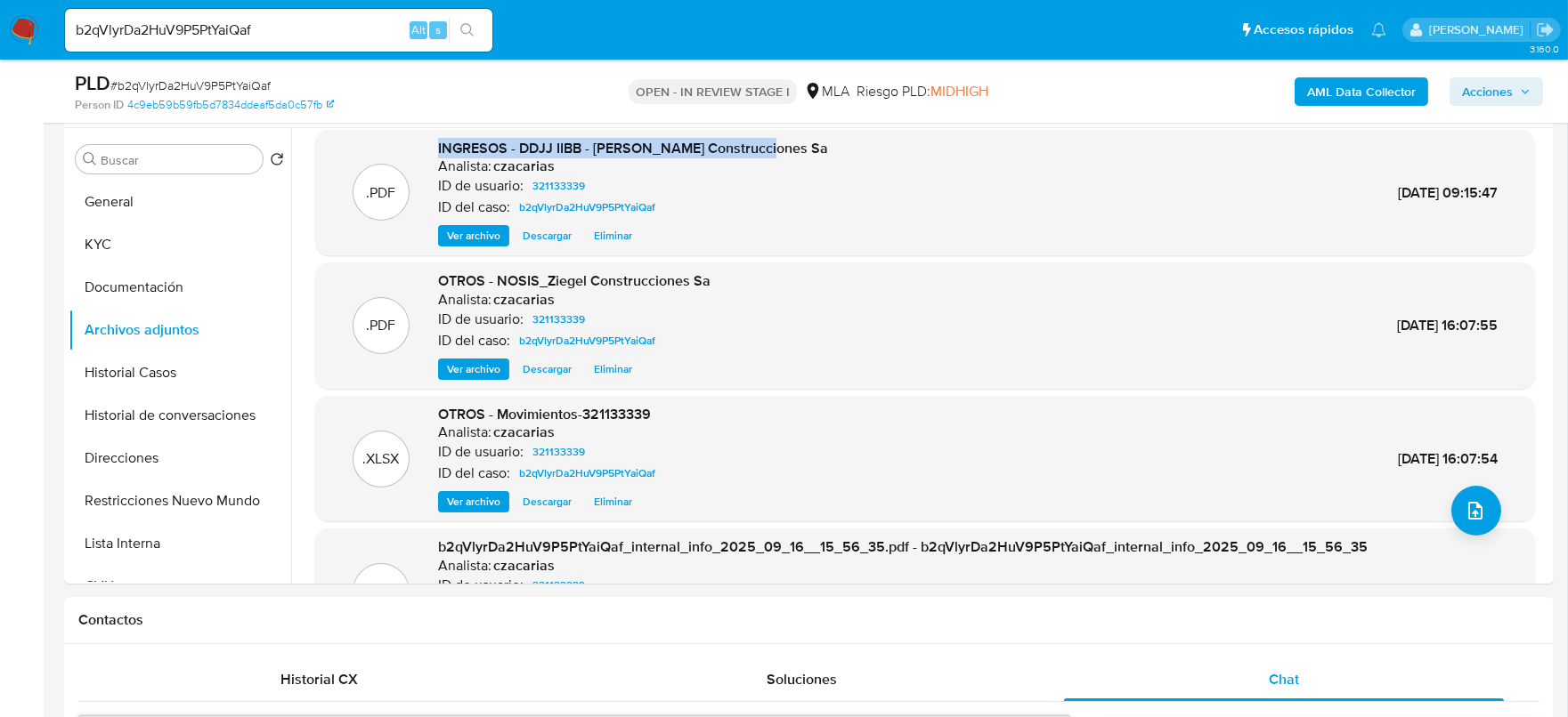
scroll to position [0, 0]
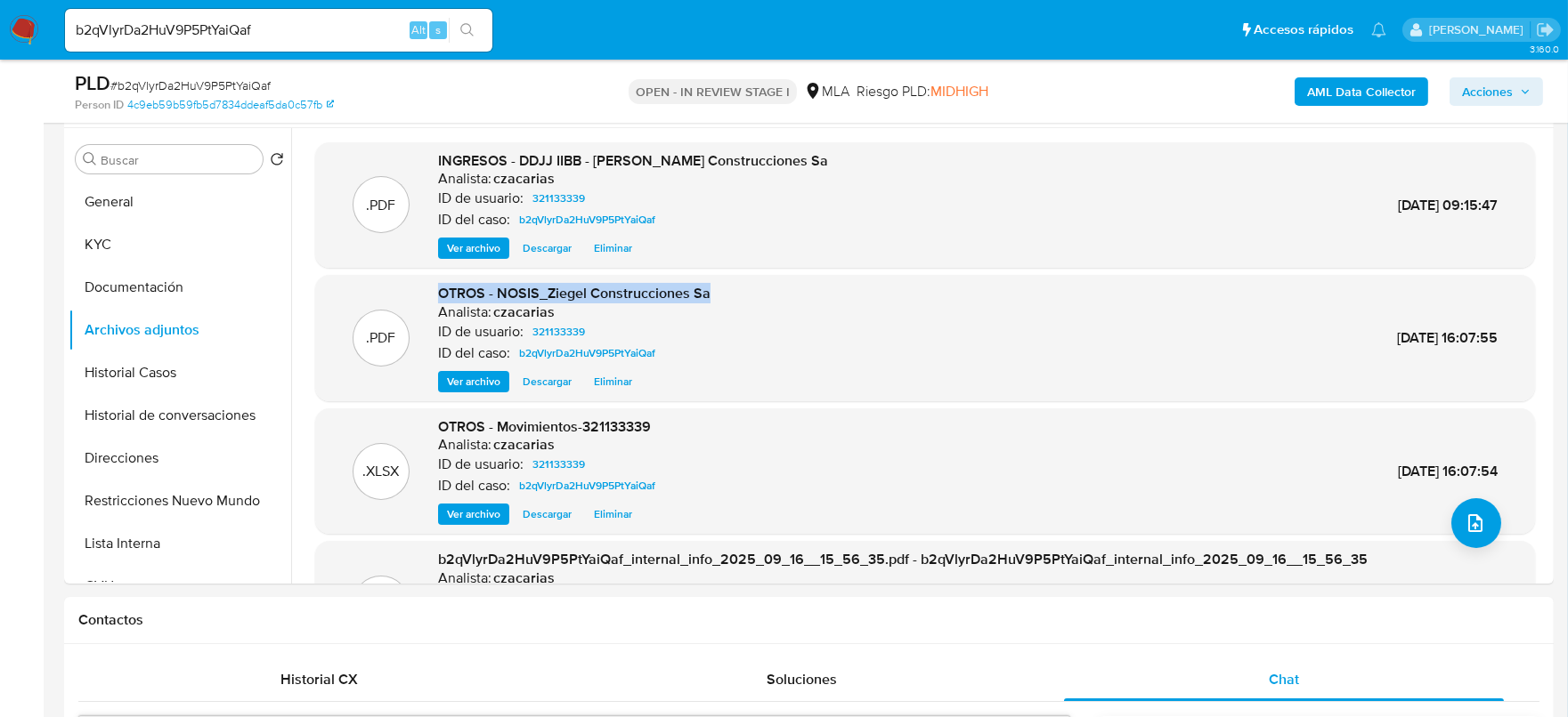
drag, startPoint x: 762, startPoint y: 290, endPoint x: 435, endPoint y: 294, distance: 327.0
click at [435, 294] on div ".PDF OTROS - NOSIS_Ziegel Construcciones Sa Analista: czacarias ID de usuario: …" at bounding box center [925, 338] width 1202 height 109
click at [316, 275] on div ".PDF OTROS - NOSIS_Ziegel Construcciones Sa Analista: czacarias ID de usuario: …" at bounding box center [926, 338] width 1220 height 126
drag, startPoint x: 432, startPoint y: 294, endPoint x: 813, endPoint y: 303, distance: 381.1
click at [813, 303] on div ".PDF OTROS - NOSIS_Ziegel Construcciones Sa Analista: czacarias ID de usuario: …" at bounding box center [925, 338] width 1202 height 109
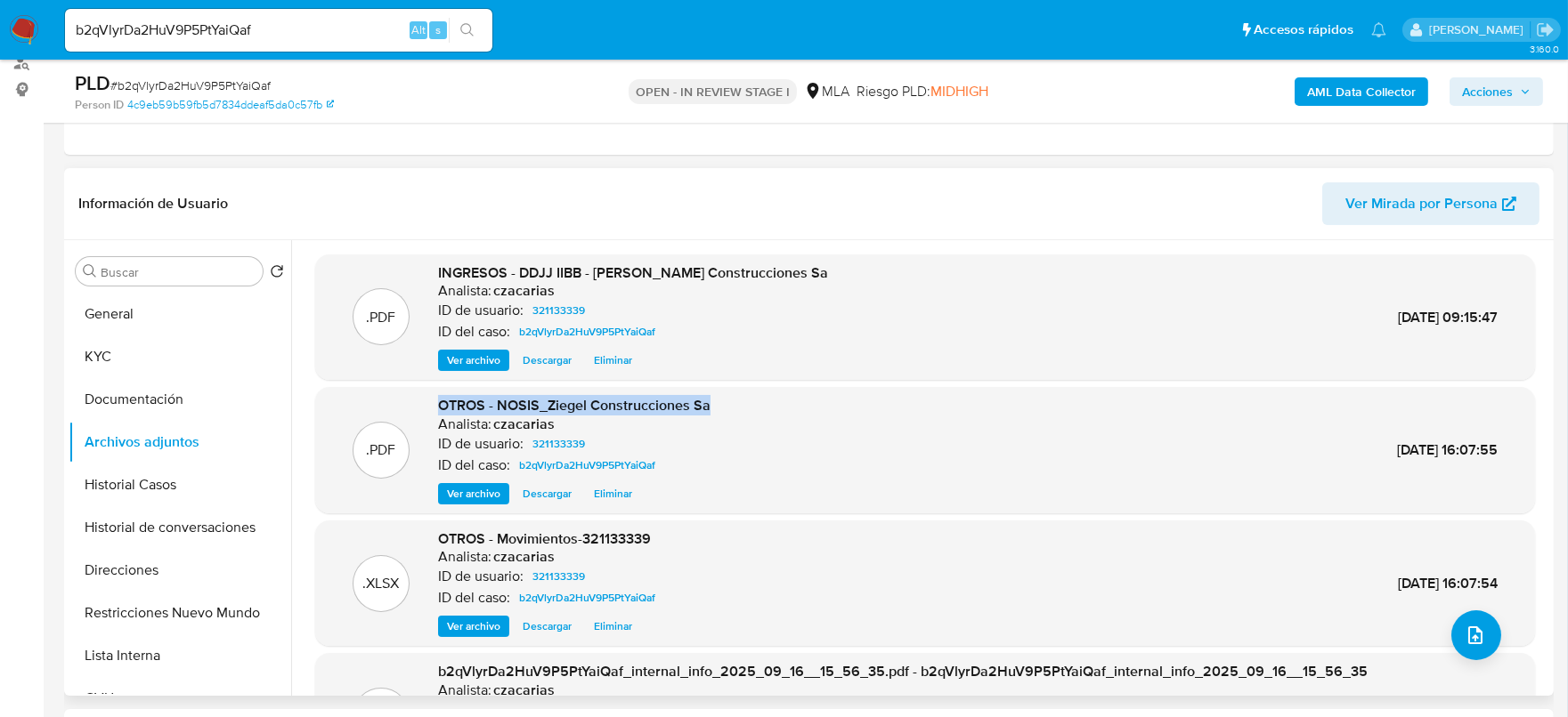
scroll to position [110, 0]
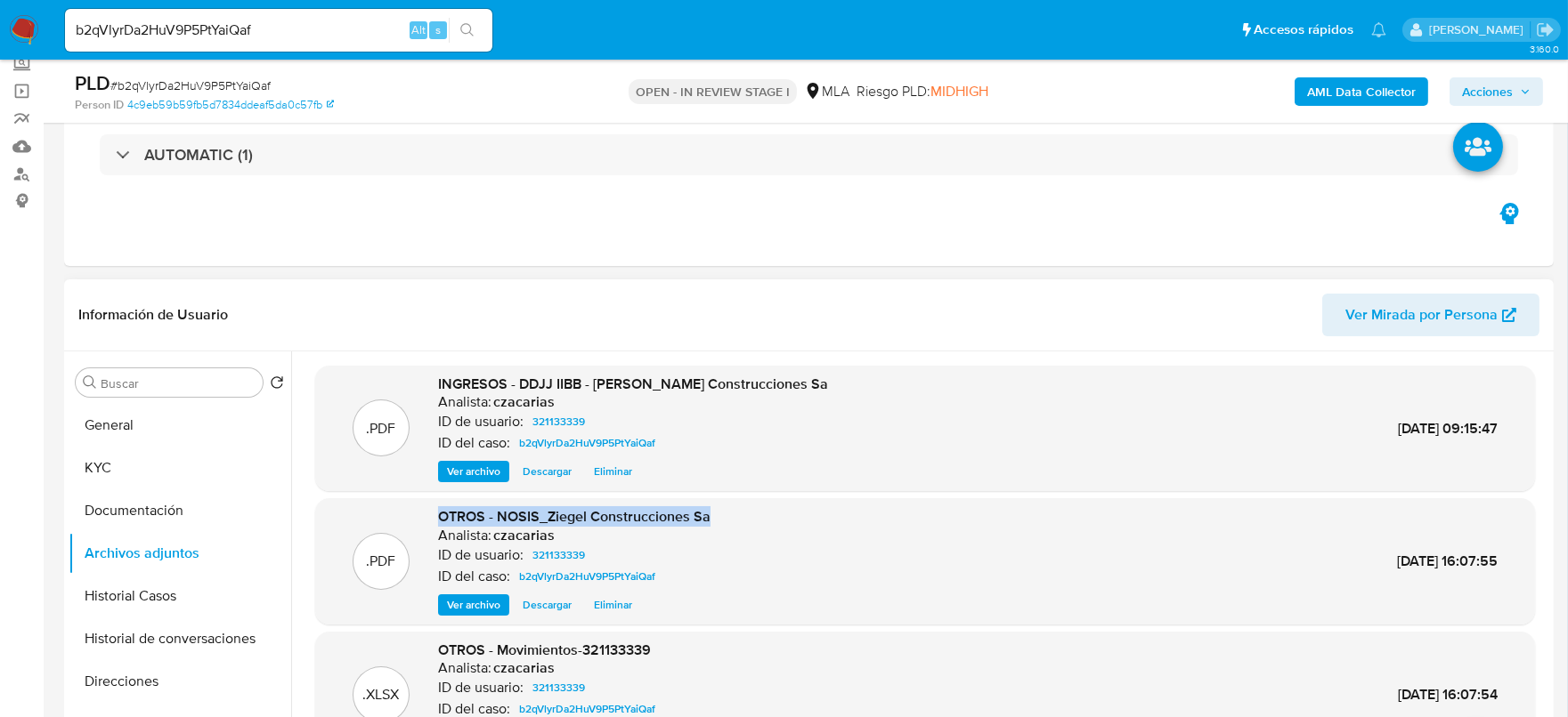
click at [467, 469] on span "Ver archivo" at bounding box center [473, 471] width 54 height 18
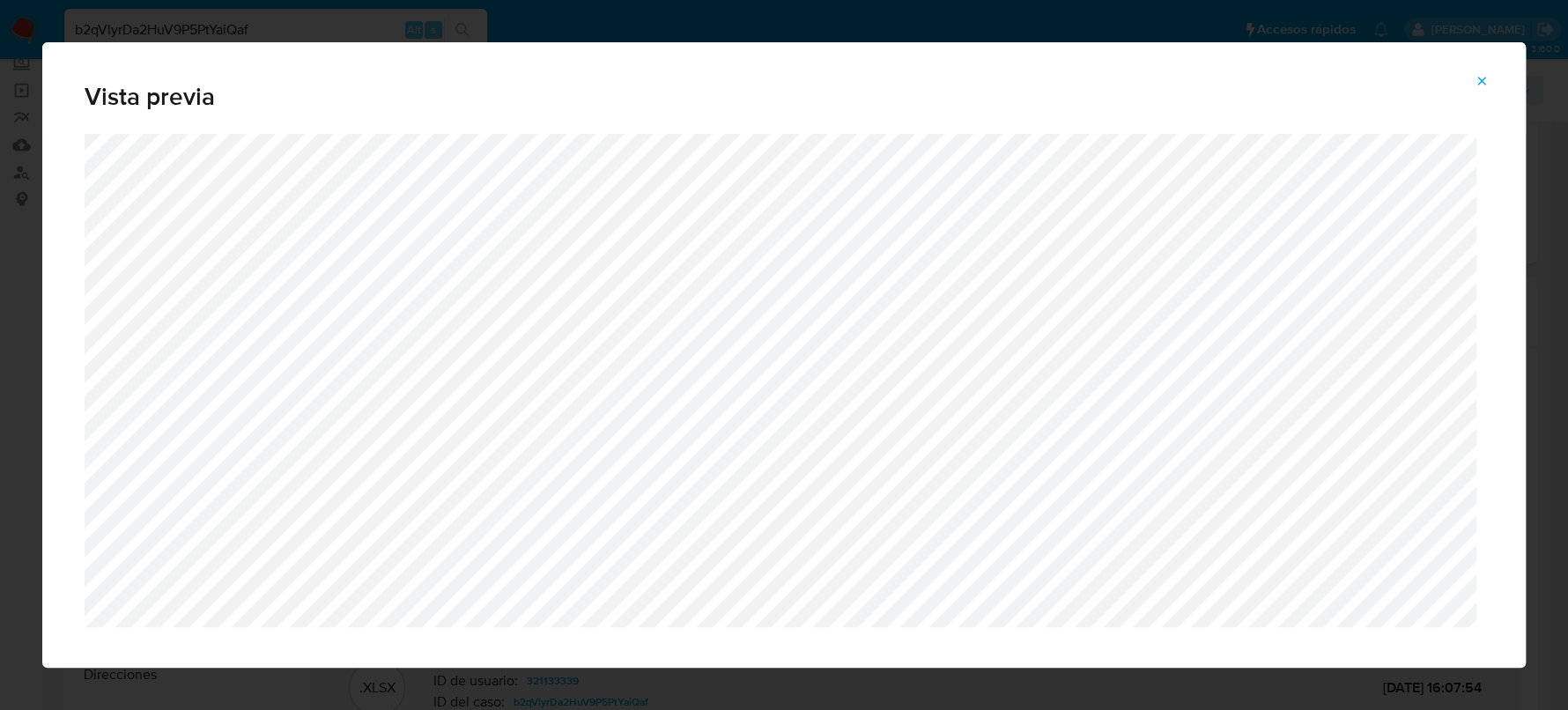
click at [1475, 80] on icon "Attachment preview" at bounding box center [1482, 80] width 14 height 14
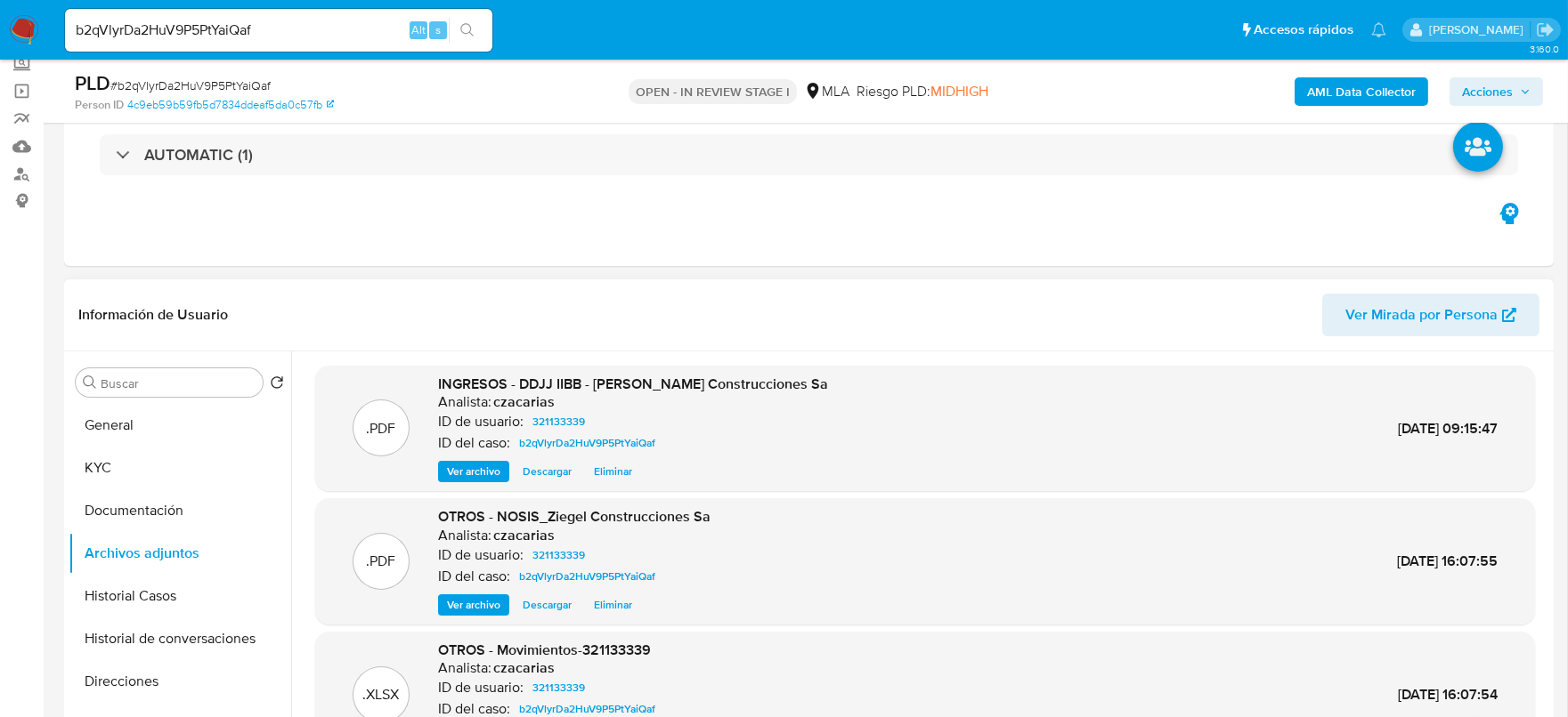
click at [690, 303] on header "Información de Usuario Ver Mirada por Persona" at bounding box center [809, 315] width 1461 height 43
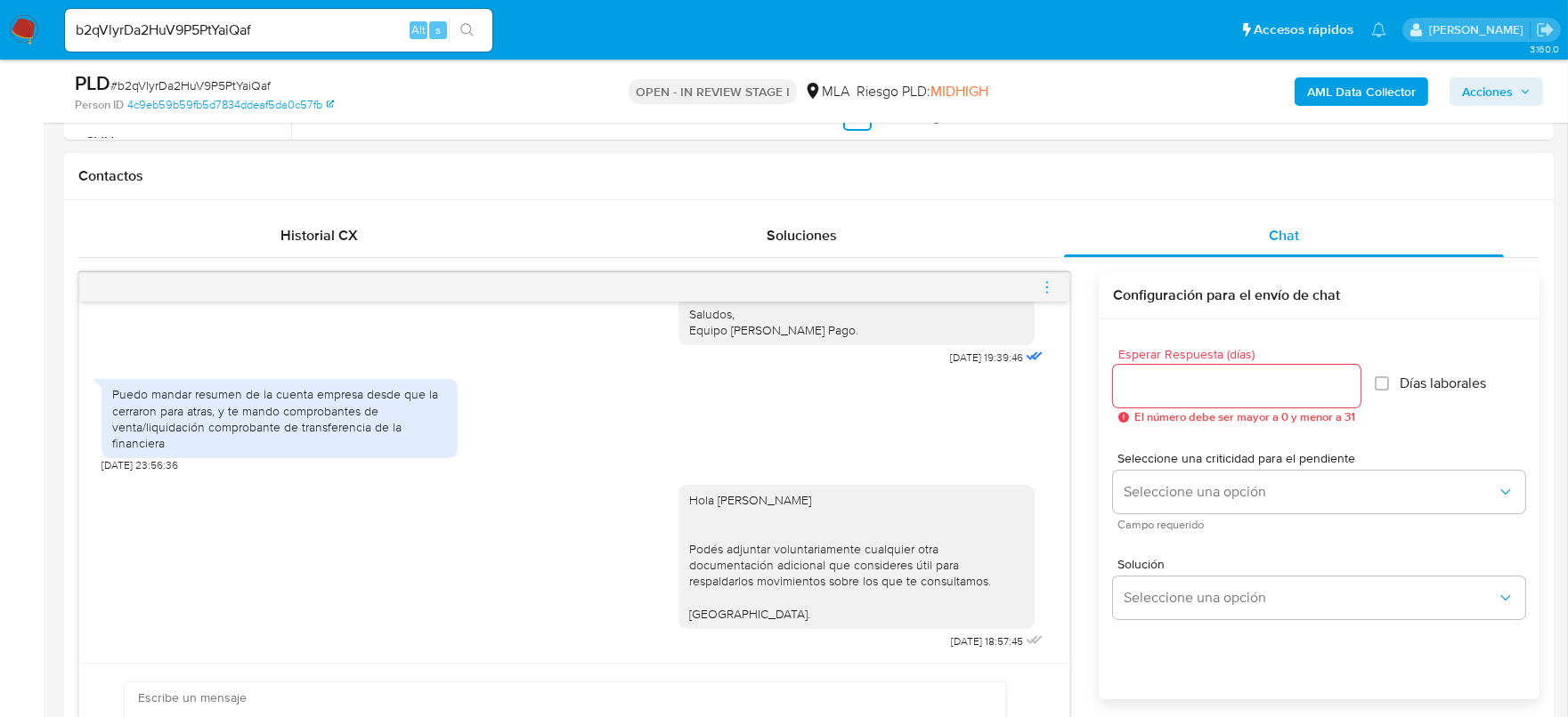
scroll to position [3846, 0]
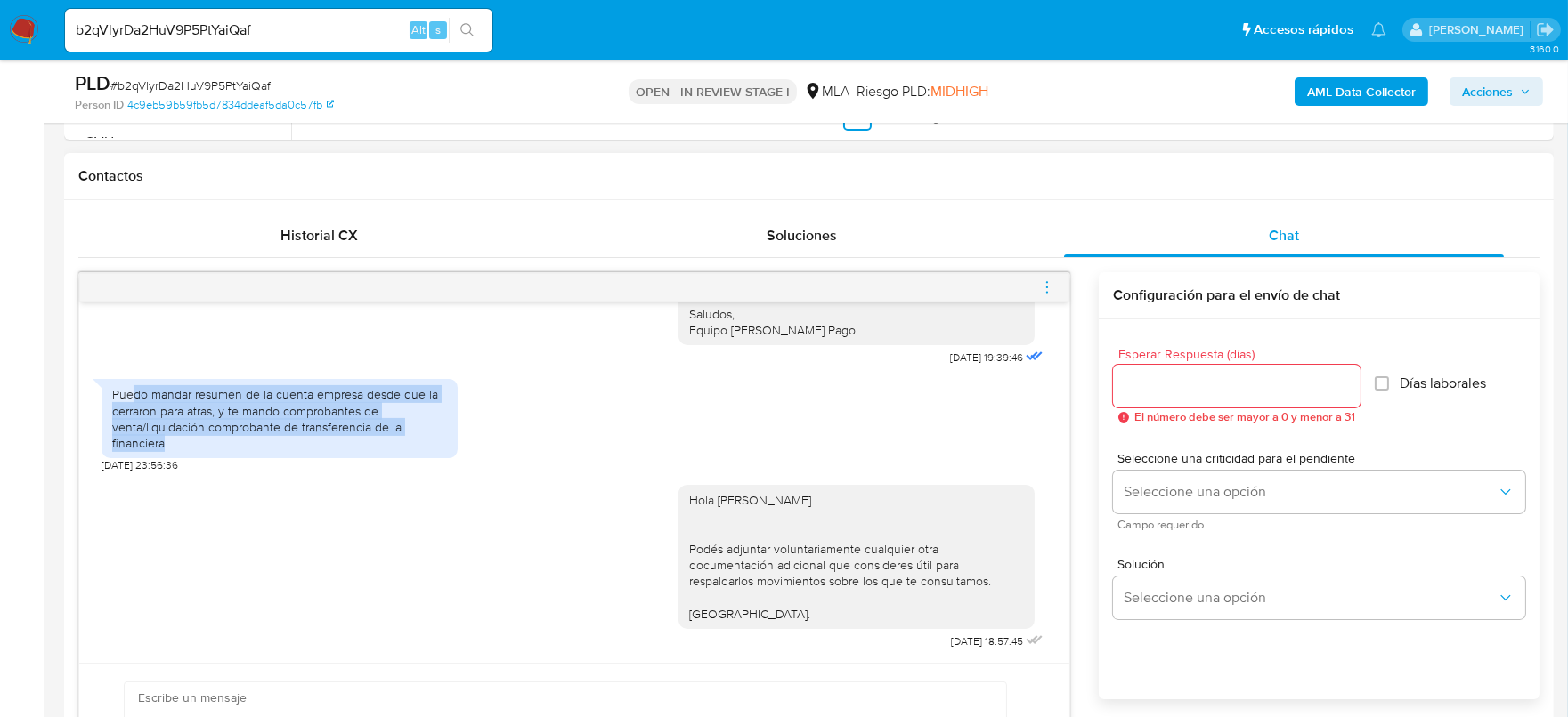
drag, startPoint x: 141, startPoint y: 497, endPoint x: 401, endPoint y: 555, distance: 266.4
click at [401, 451] on div "Puedo mandar resumen de la cuenta empresa desde que la cerraron para atras, y t…" at bounding box center [279, 419] width 335 height 65
click at [400, 451] on div "Puedo mandar resumen de la cuenta empresa desde que la cerraron para atras, y t…" at bounding box center [279, 419] width 335 height 65
drag, startPoint x: 372, startPoint y: 554, endPoint x: 103, endPoint y: 511, distance: 272.4
click at [103, 458] on div "Puedo mandar resumen de la cuenta empresa desde que la cerraron para atras, y t…" at bounding box center [279, 419] width 356 height 79
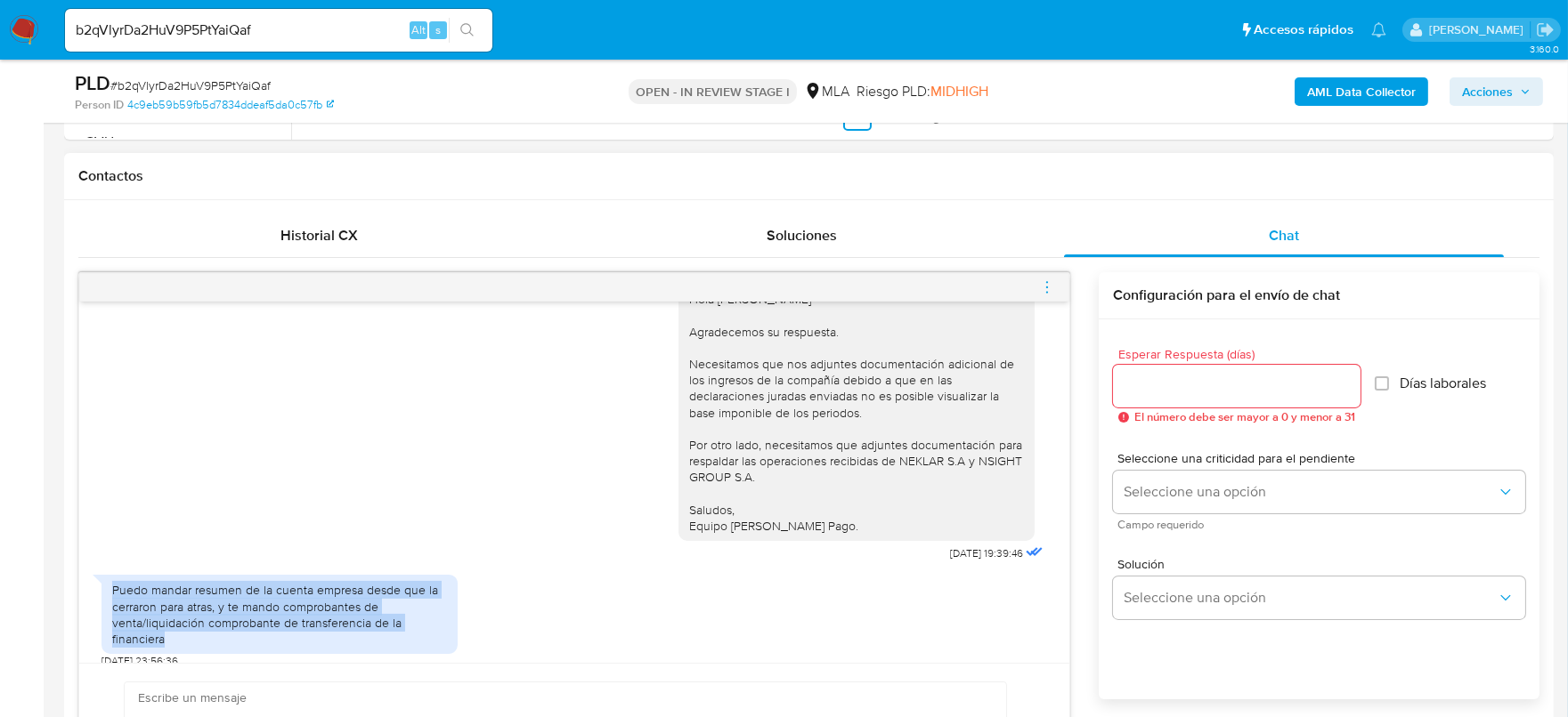
scroll to position [3623, 0]
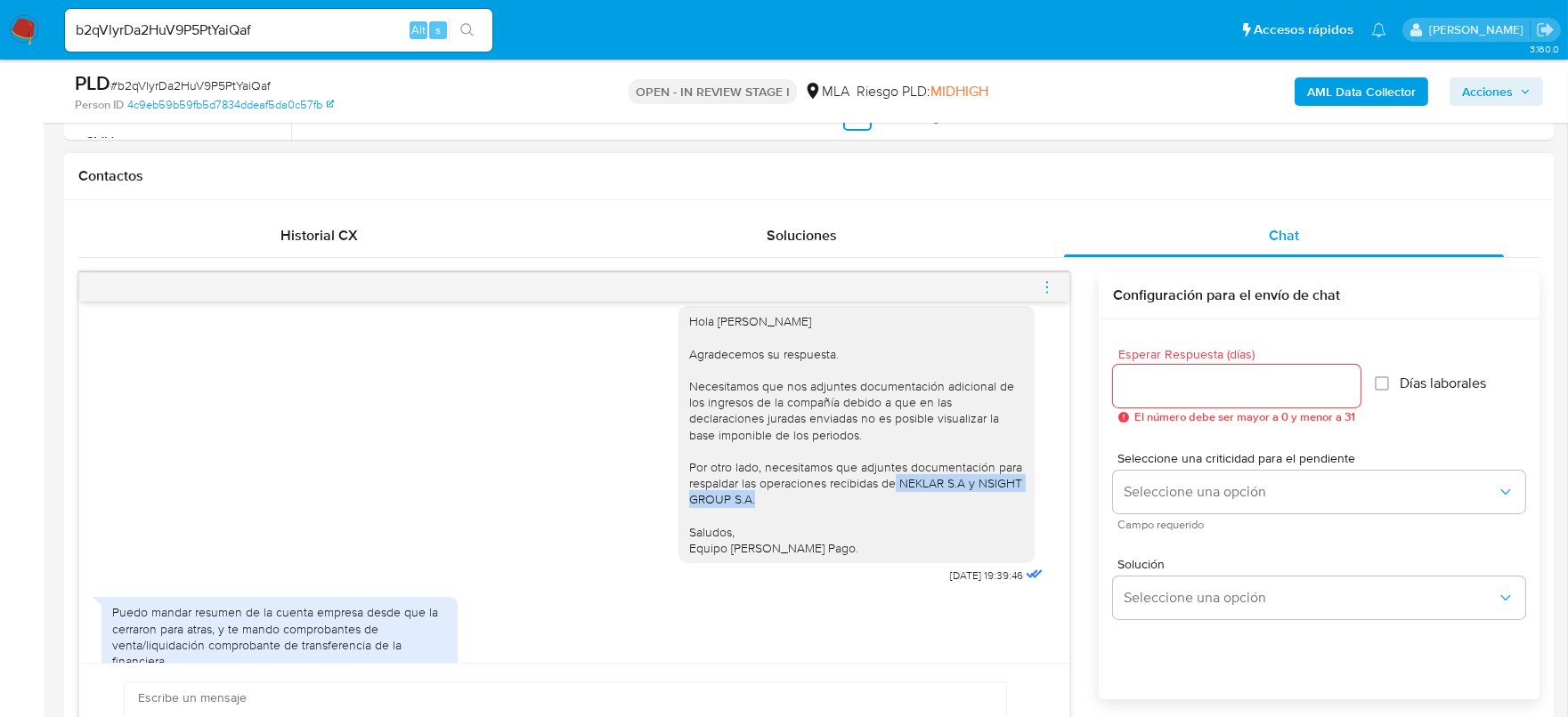
drag, startPoint x: 881, startPoint y: 584, endPoint x: 992, endPoint y: 603, distance: 112.6
click at [992, 556] on div "Hola Branco Boltes Agradecemos su respuesta. Necesitamos que nos adjuntes docum…" at bounding box center [857, 435] width 335 height 243
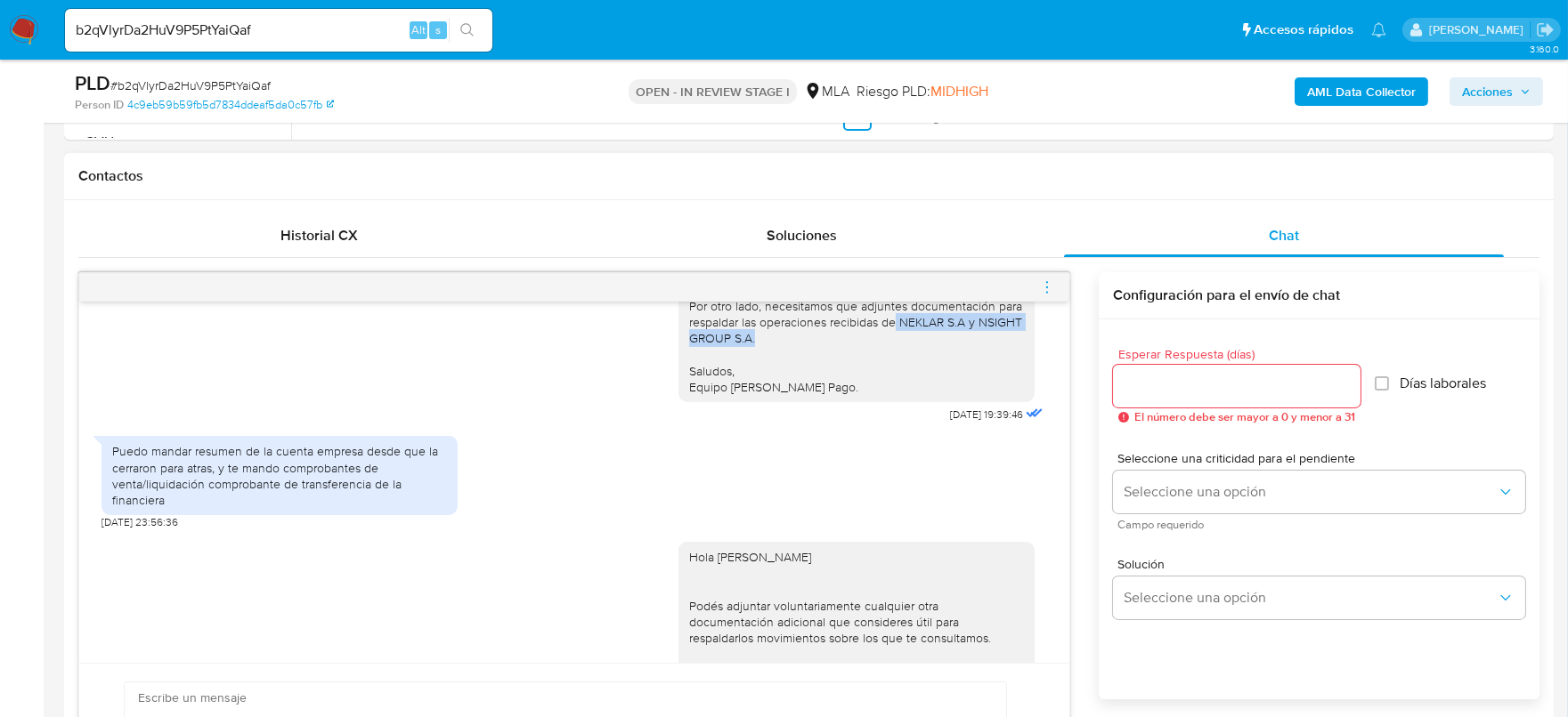
scroll to position [3735, 0]
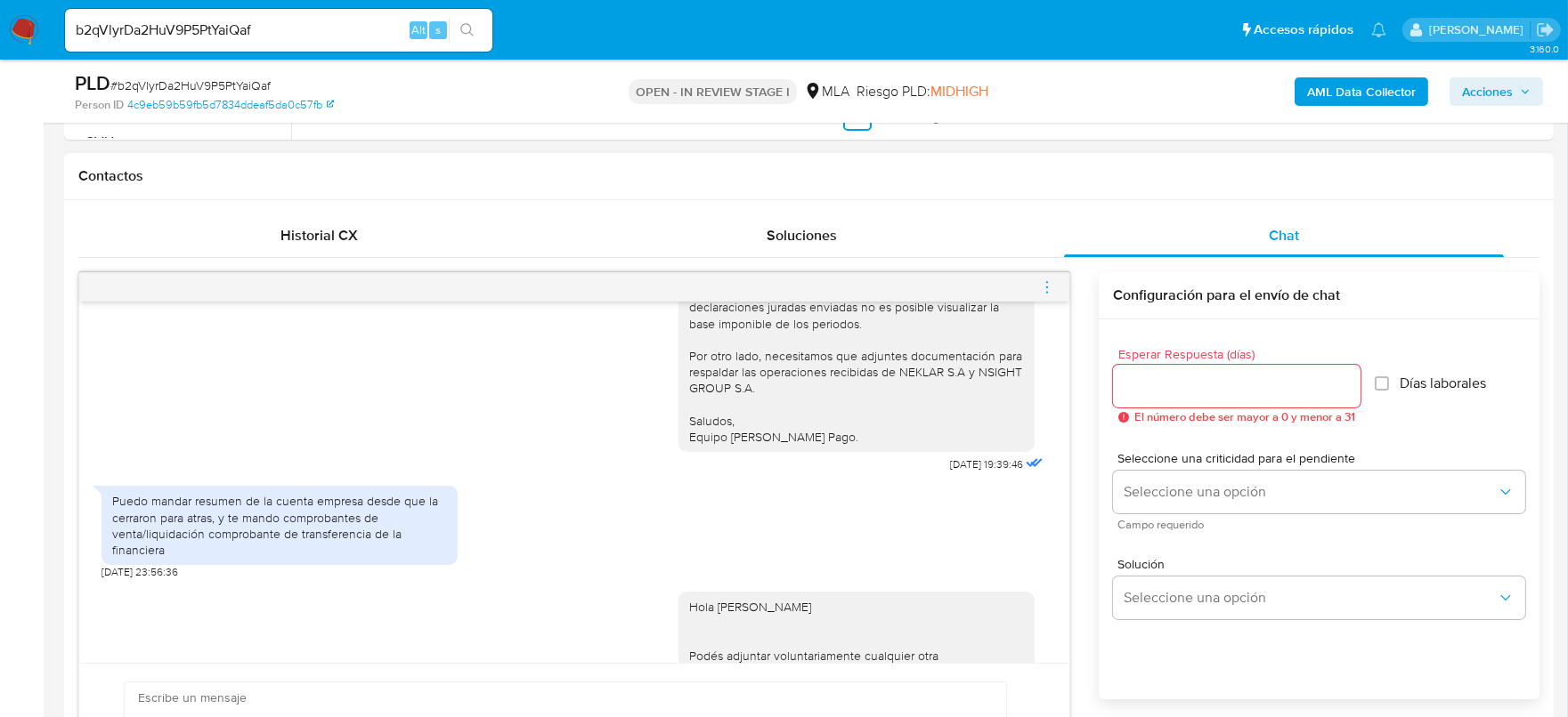
click at [756, 445] on div "Hola Branco Boltes Agradecemos su respuesta. Necesitamos que nos adjuntes docum…" at bounding box center [857, 323] width 335 height 243
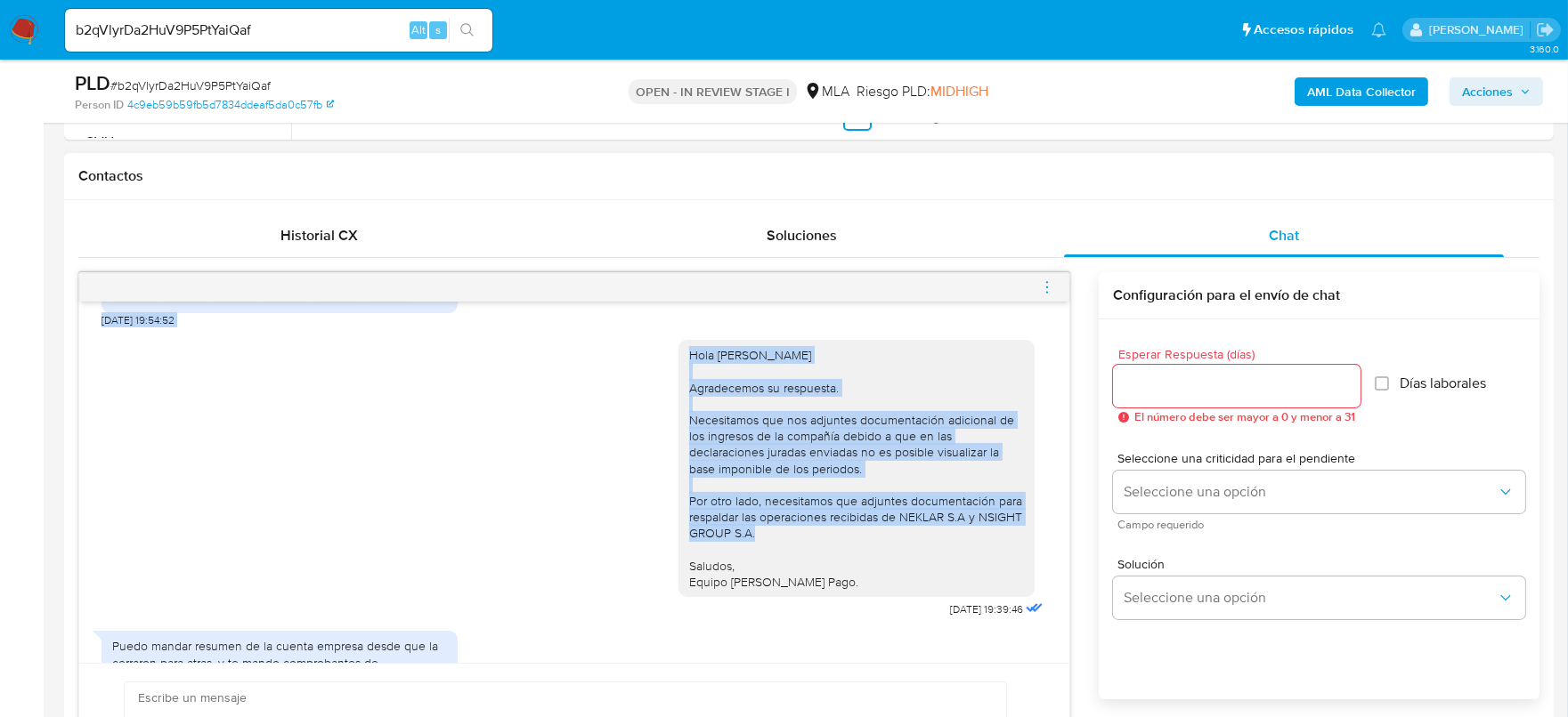
scroll to position [3506, 0]
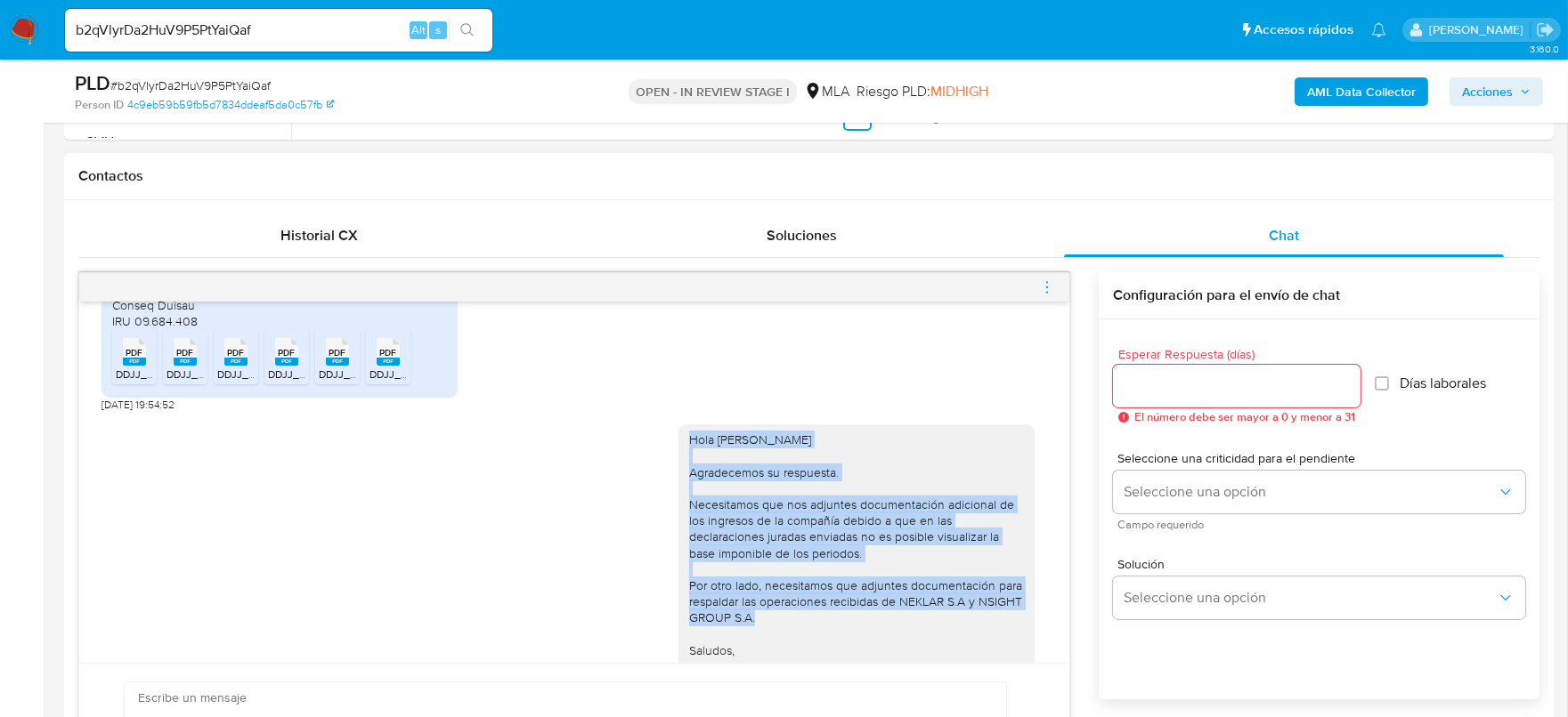
drag, startPoint x: 838, startPoint y: 489, endPoint x: 694, endPoint y: 482, distance: 144.2
click at [659, 541] on div "Hola Branco Boltes Agradecemos su respuesta. Necesitamos que nos adjuntes docum…" at bounding box center [574, 559] width 946 height 294
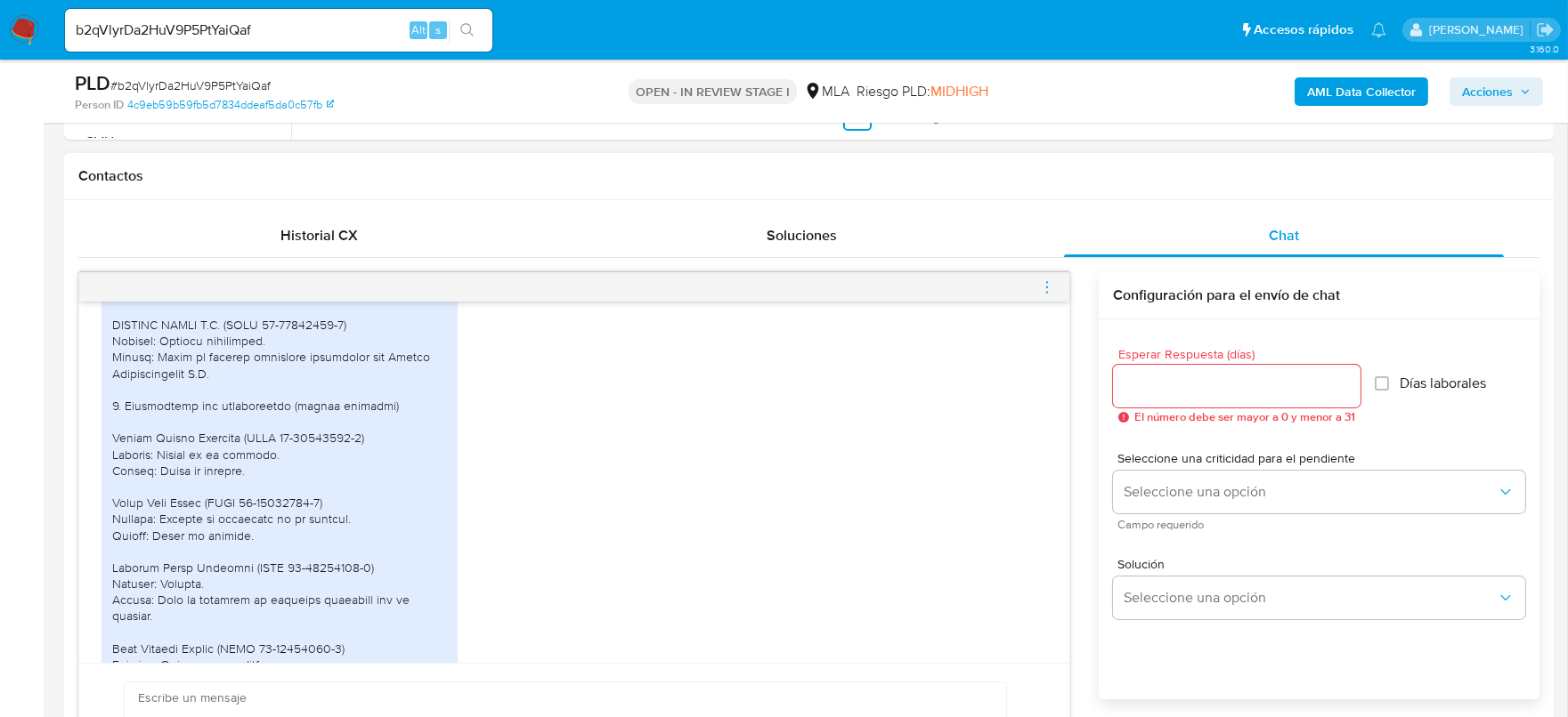
scroll to position [2733, 0]
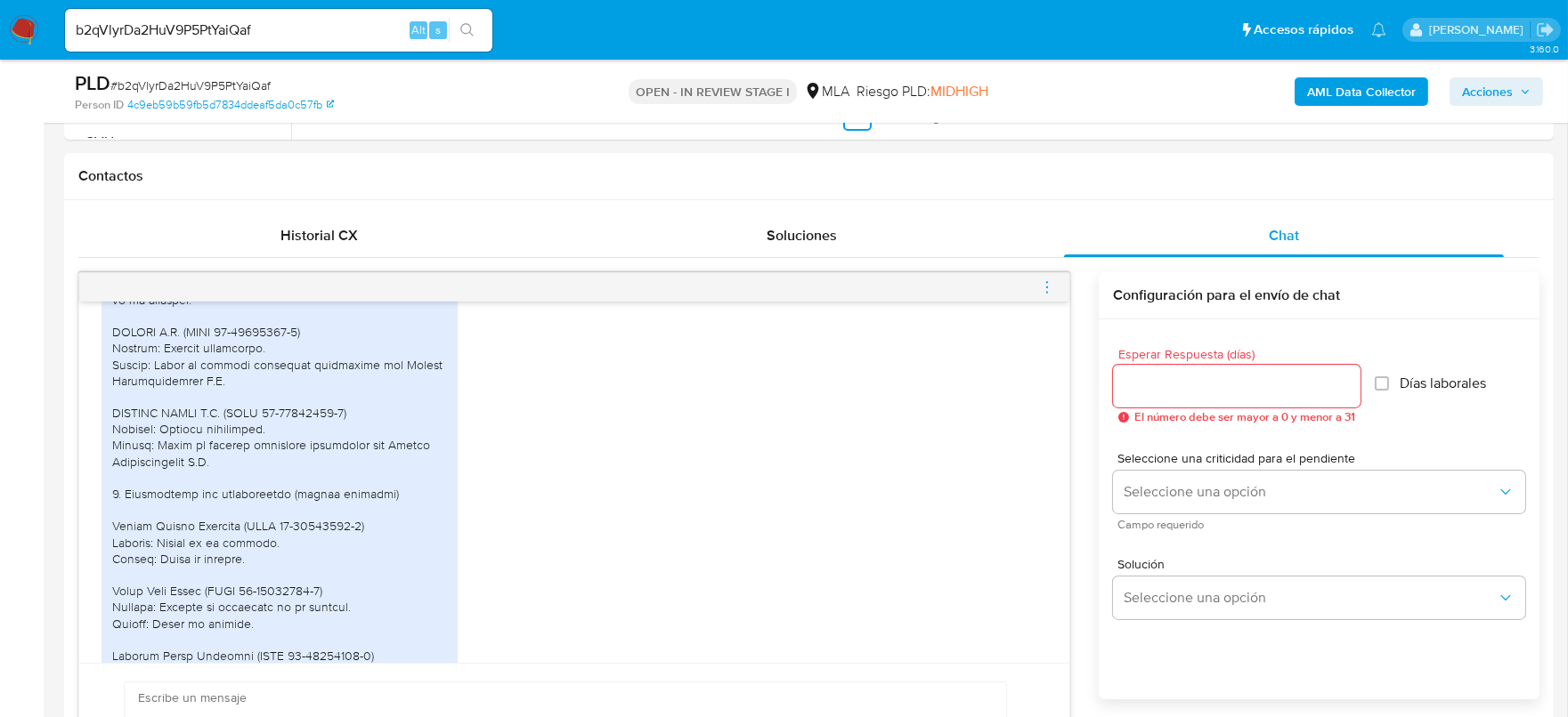
click at [326, 28] on input "b2qVlyrDa2HuV9P5PtYaiQaf" at bounding box center [278, 31] width 427 height 23
paste input "e3cuTvvrTjj3DM0yqnfblevQ"
type input "e3cuTvvrTjj3DM0yqnfblevQ"
click at [455, 33] on button "search-icon" at bounding box center [467, 31] width 36 height 25
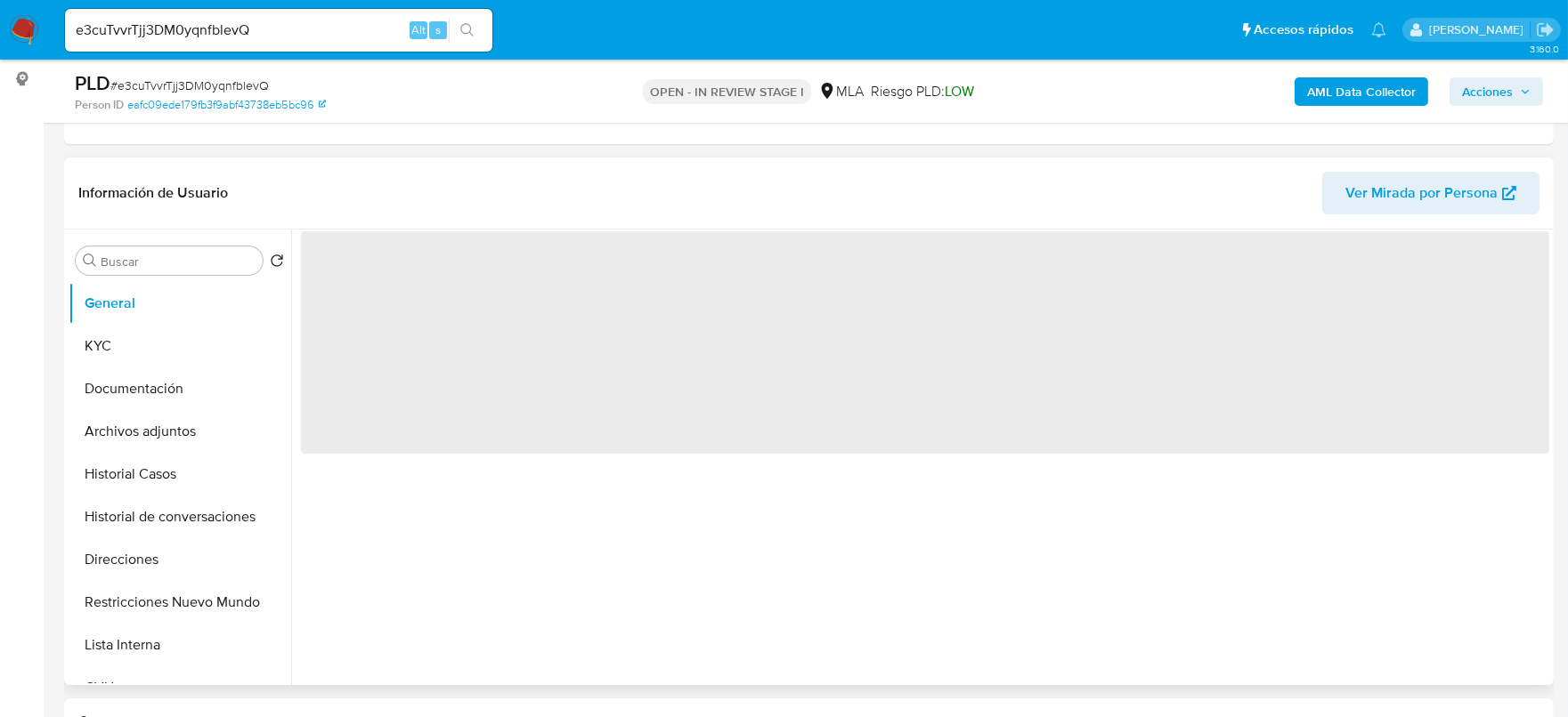
scroll to position [445, 0]
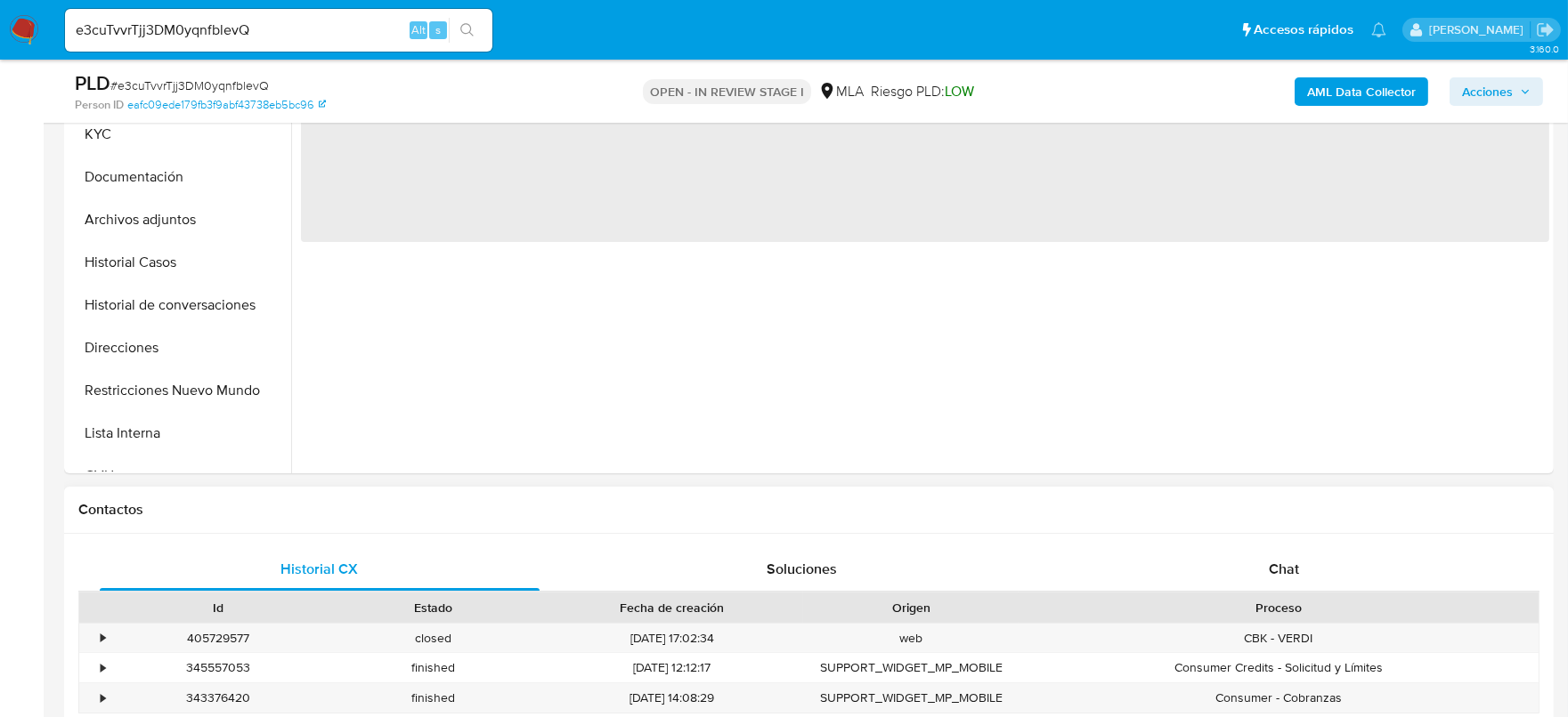
select select "10"
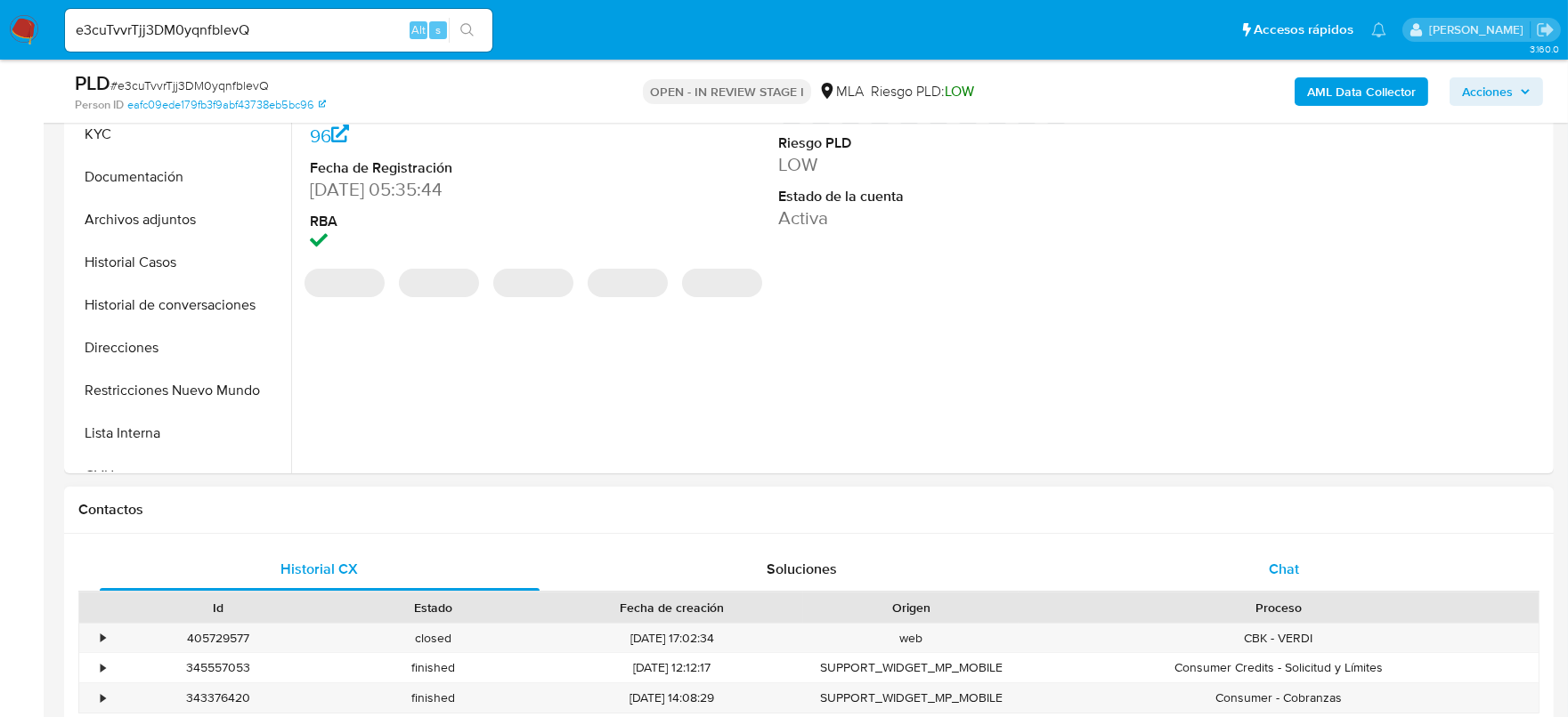
click at [1296, 575] on span "Chat" at bounding box center [1284, 569] width 31 height 20
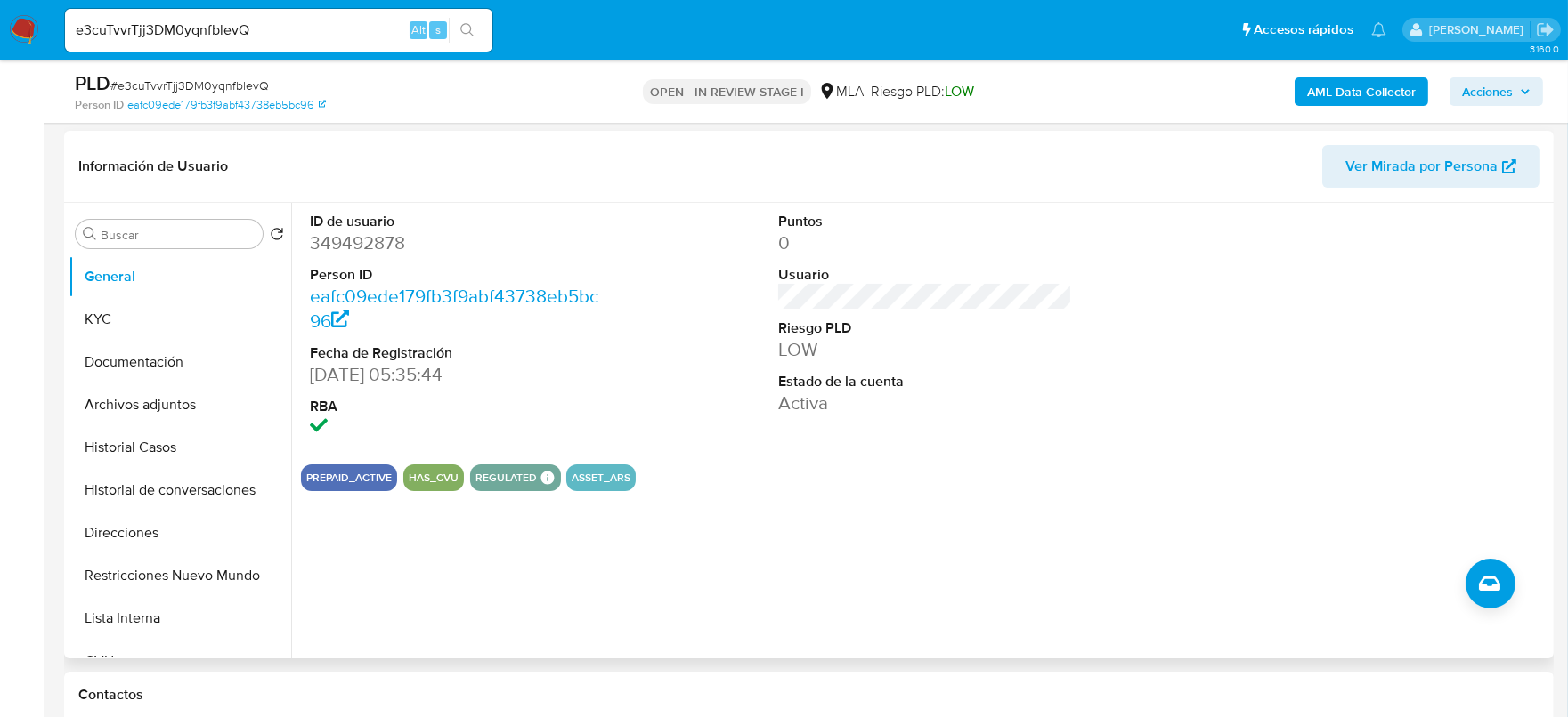
scroll to position [222, 0]
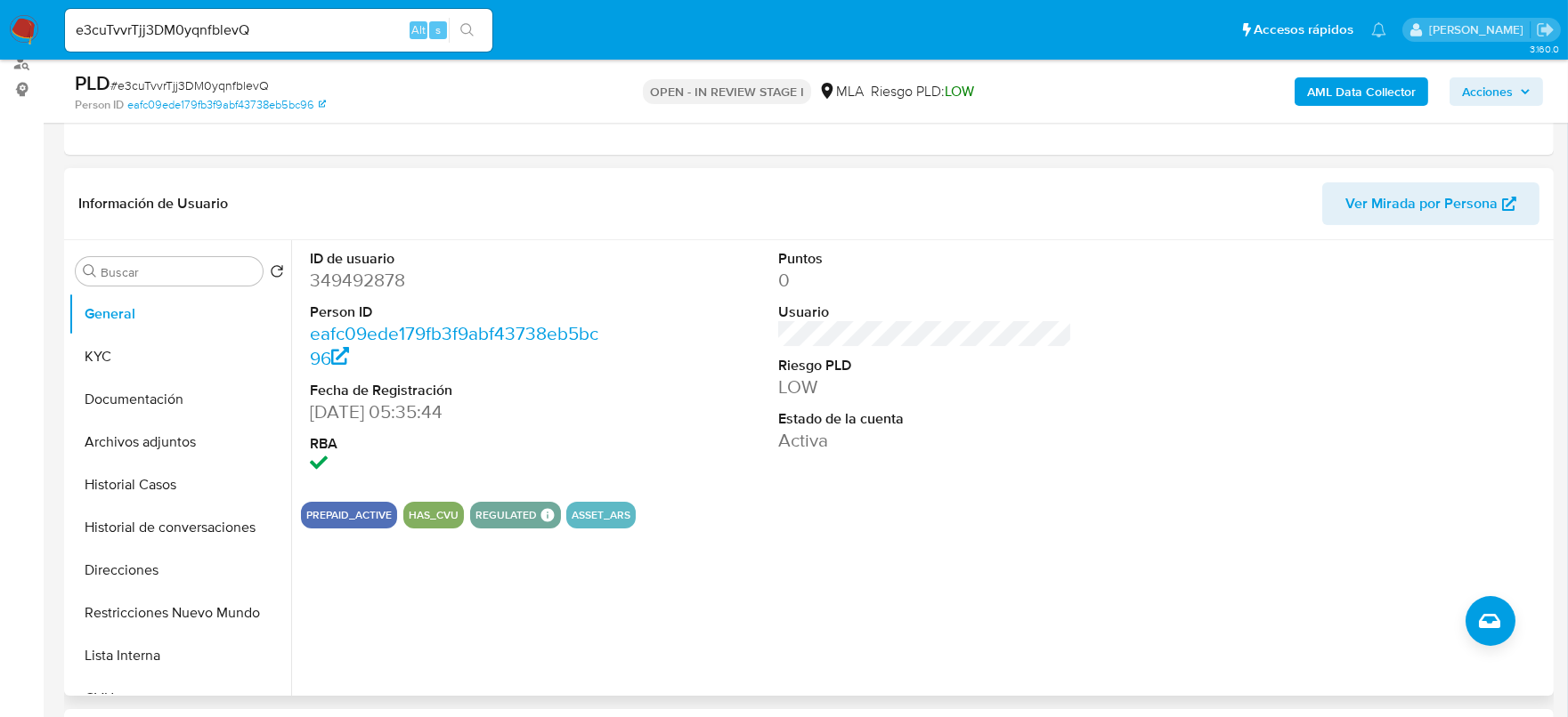
click at [360, 263] on dt "ID de usuario" at bounding box center [457, 259] width 294 height 19
click at [350, 275] on dd "349492878" at bounding box center [457, 280] width 294 height 25
click at [165, 443] on button "Archivos adjuntos" at bounding box center [173, 442] width 208 height 43
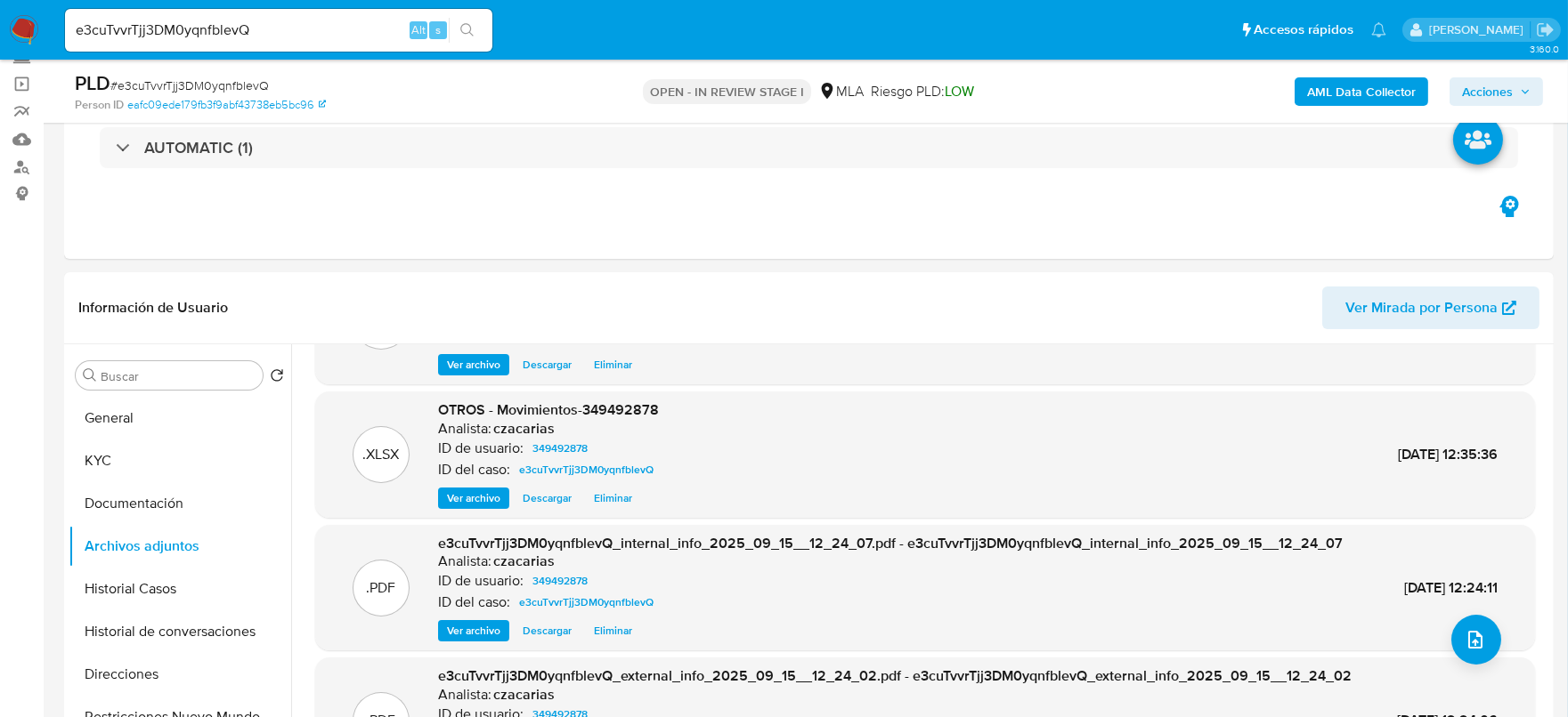
scroll to position [0, 0]
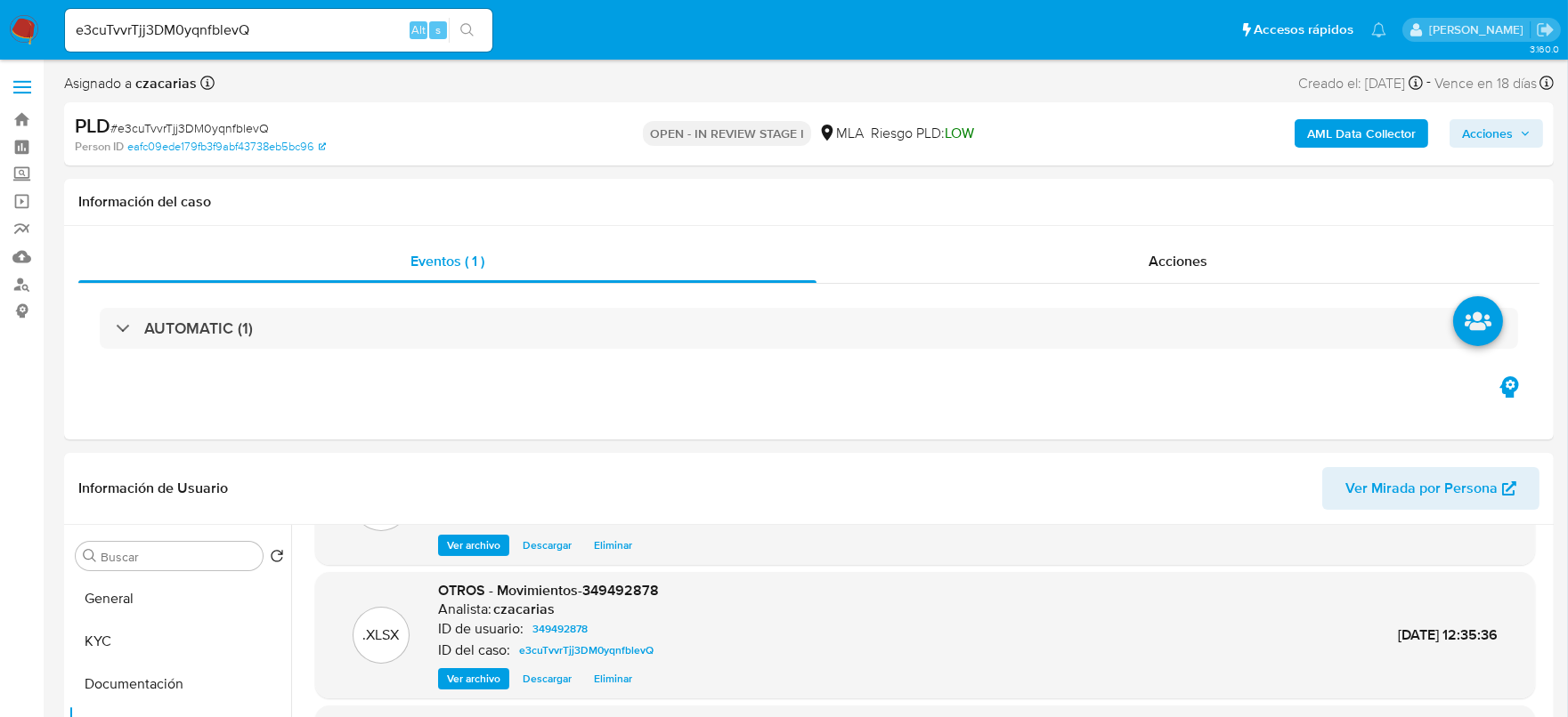
click at [185, 116] on div "PLD # e3cuTvvrTjj3DM0yqnfblevQ" at bounding box center [316, 126] width 483 height 27
click at [177, 123] on span "# e3cuTvvrTjj3DM0yqnfblevQ" at bounding box center [189, 128] width 159 height 18
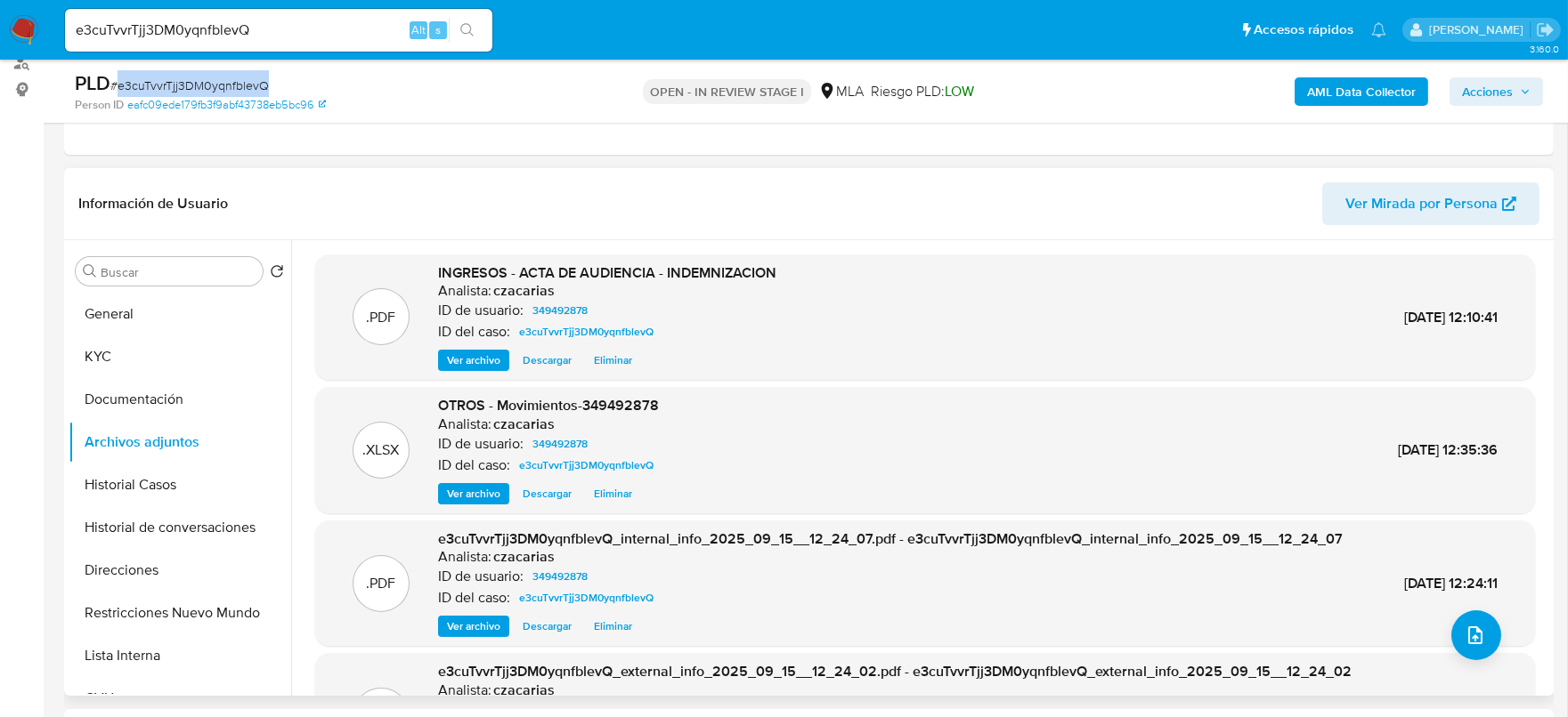
click at [451, 353] on span "Ver archivo" at bounding box center [473, 360] width 54 height 18
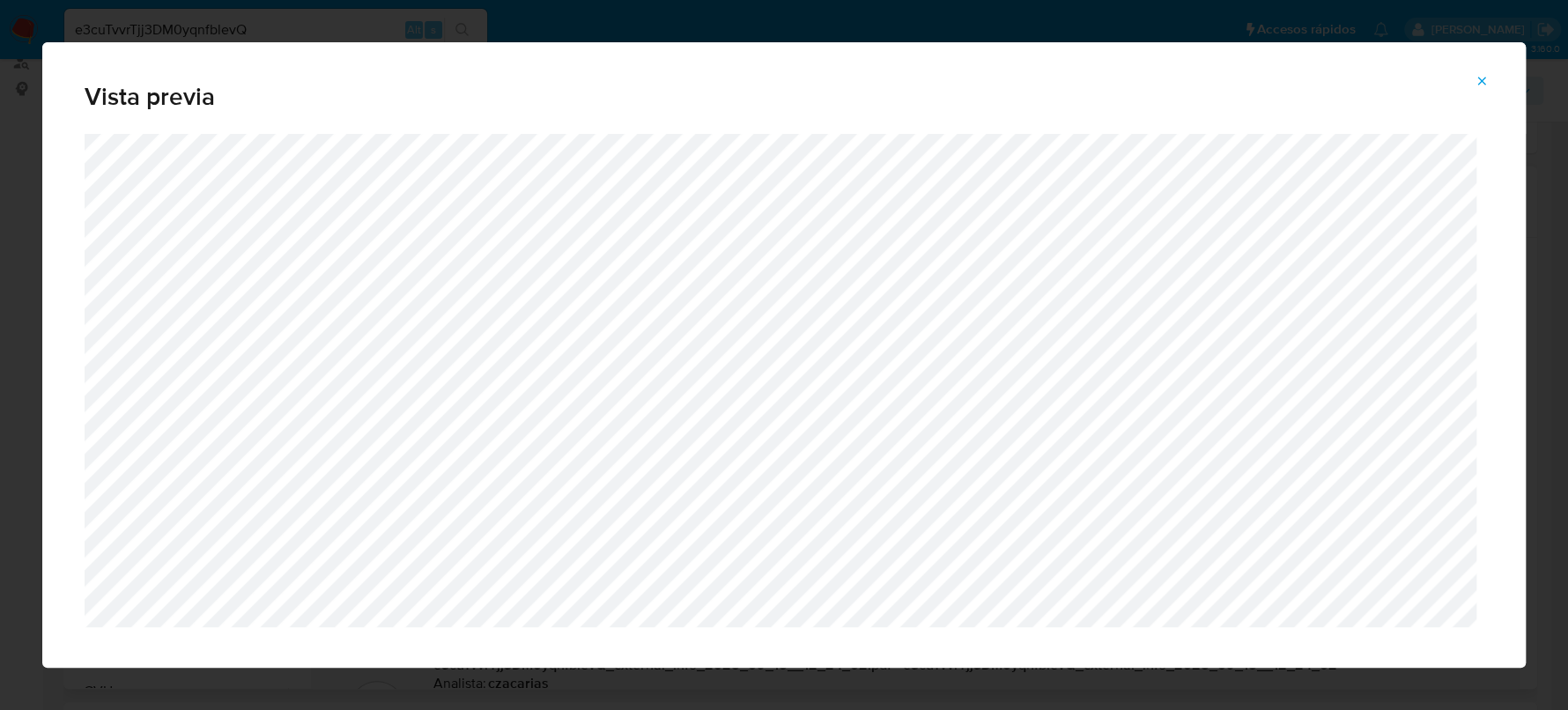
click at [1478, 80] on icon "Attachment preview" at bounding box center [1482, 80] width 14 height 14
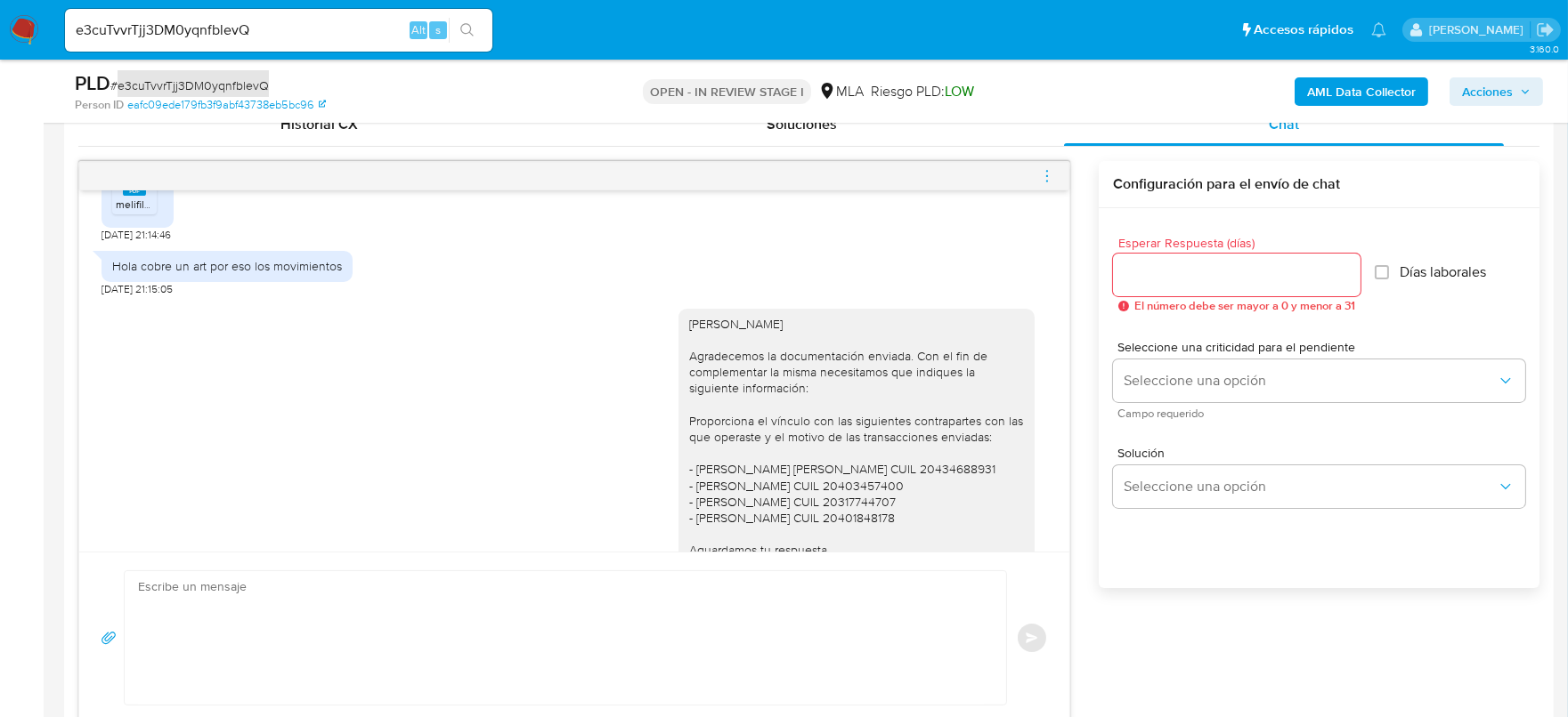
scroll to position [2188, 0]
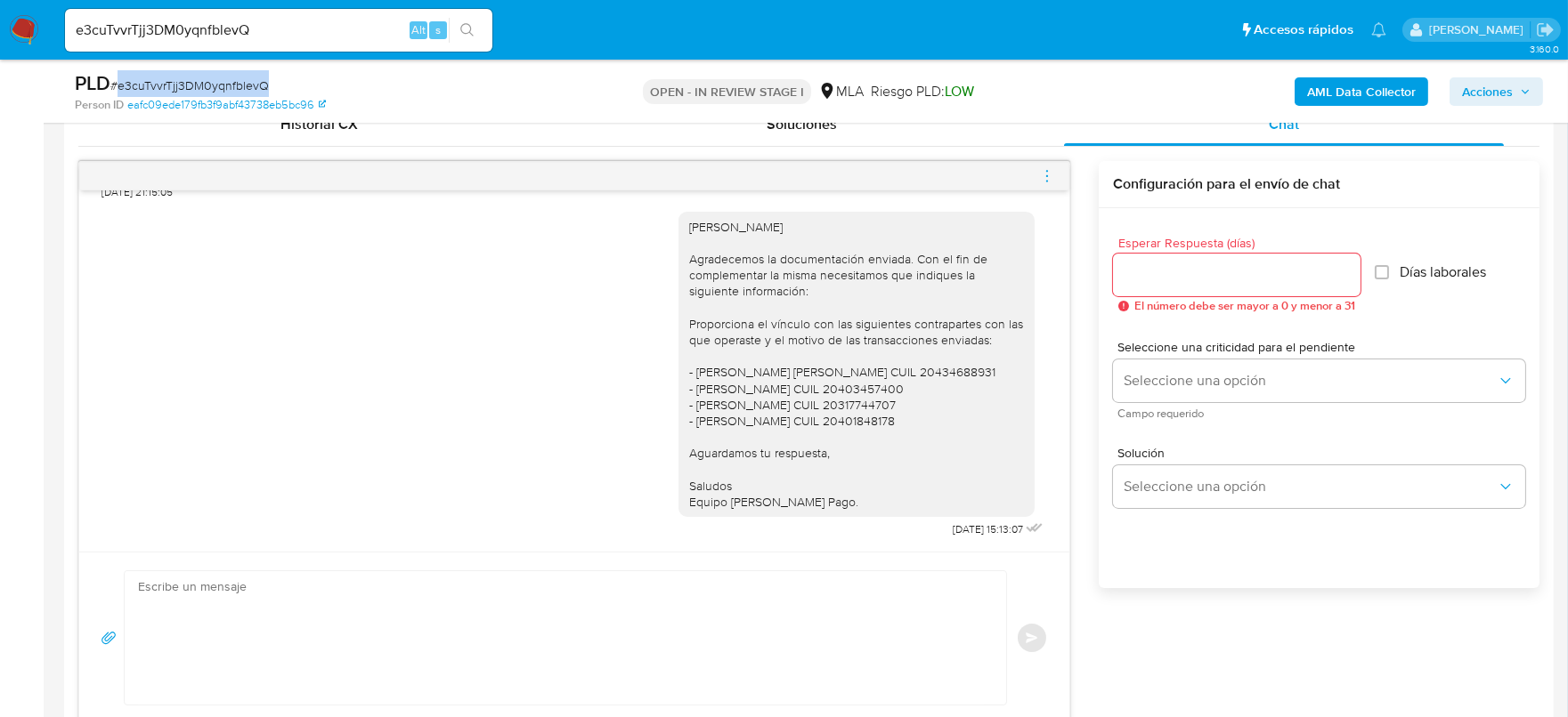
click at [1045, 176] on icon "menu-action" at bounding box center [1047, 176] width 16 height 16
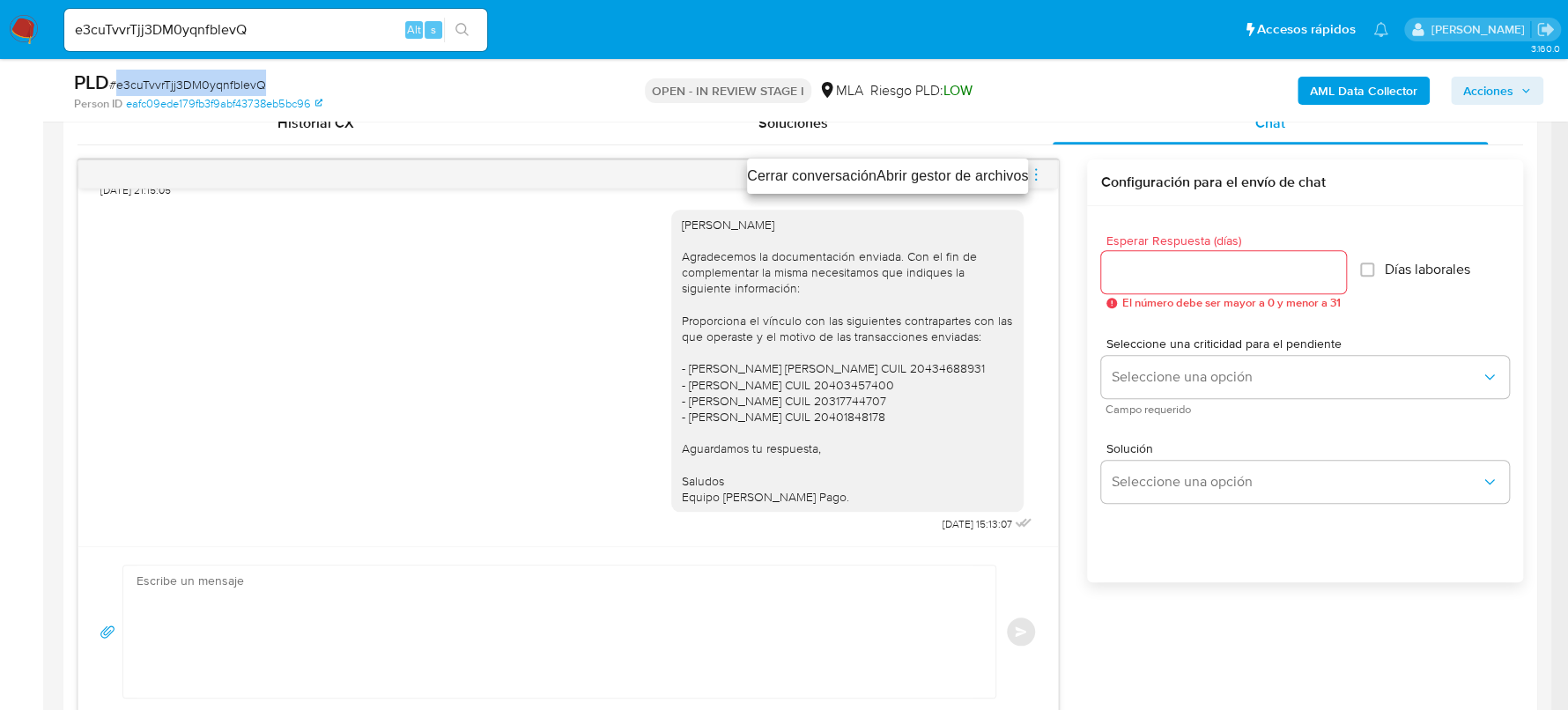
click at [816, 176] on li "Cerrar conversación" at bounding box center [812, 176] width 130 height 21
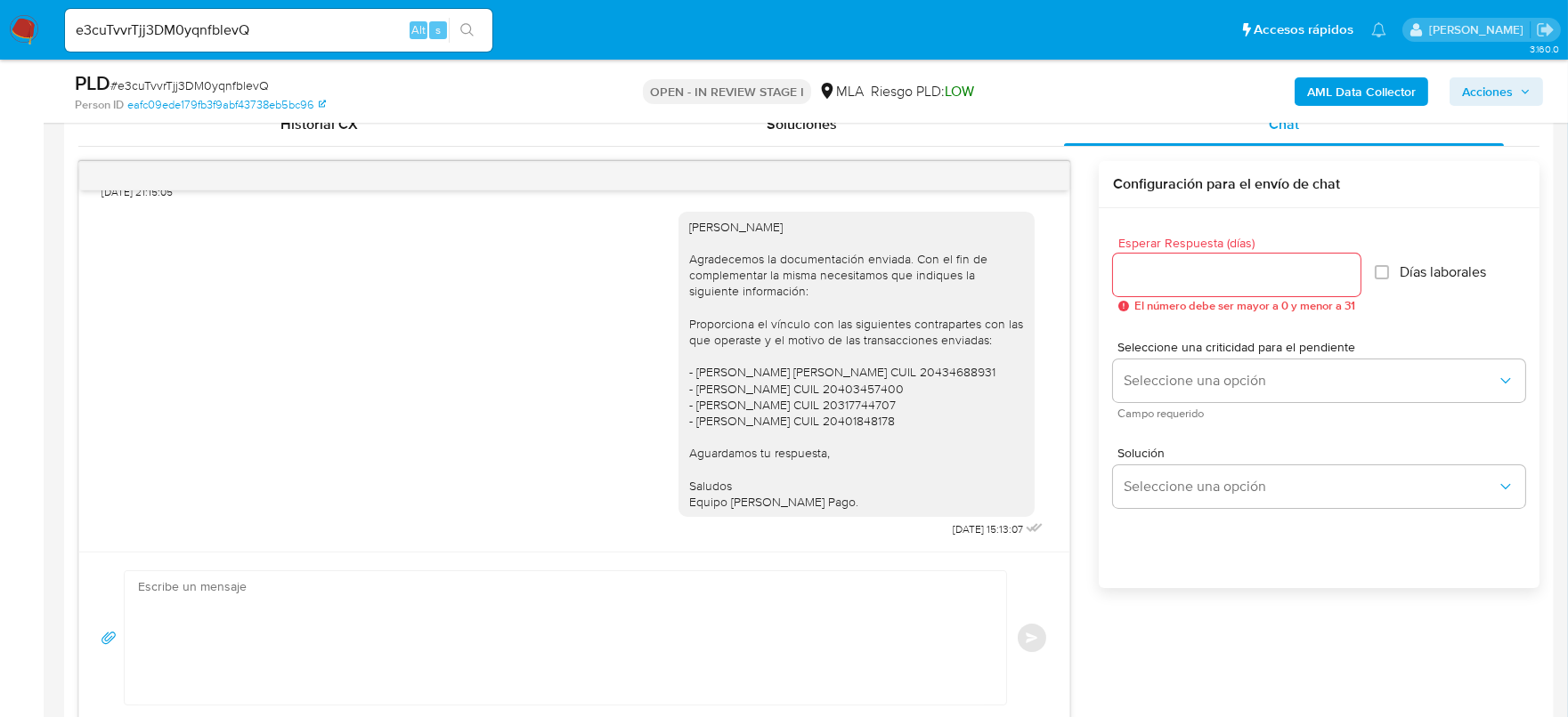
click at [214, 41] on div "e3cuTvvrTjj3DM0yqnfblevQ Alt s" at bounding box center [278, 30] width 427 height 43
click at [213, 33] on input "e3cuTvvrTjj3DM0yqnfblevQ" at bounding box center [278, 31] width 427 height 23
paste input "ZP5IG5QrcUd8VA0F8JAvLlKm"
type input "ZP5IG5QrcUd8VA0F8JAvLlKm"
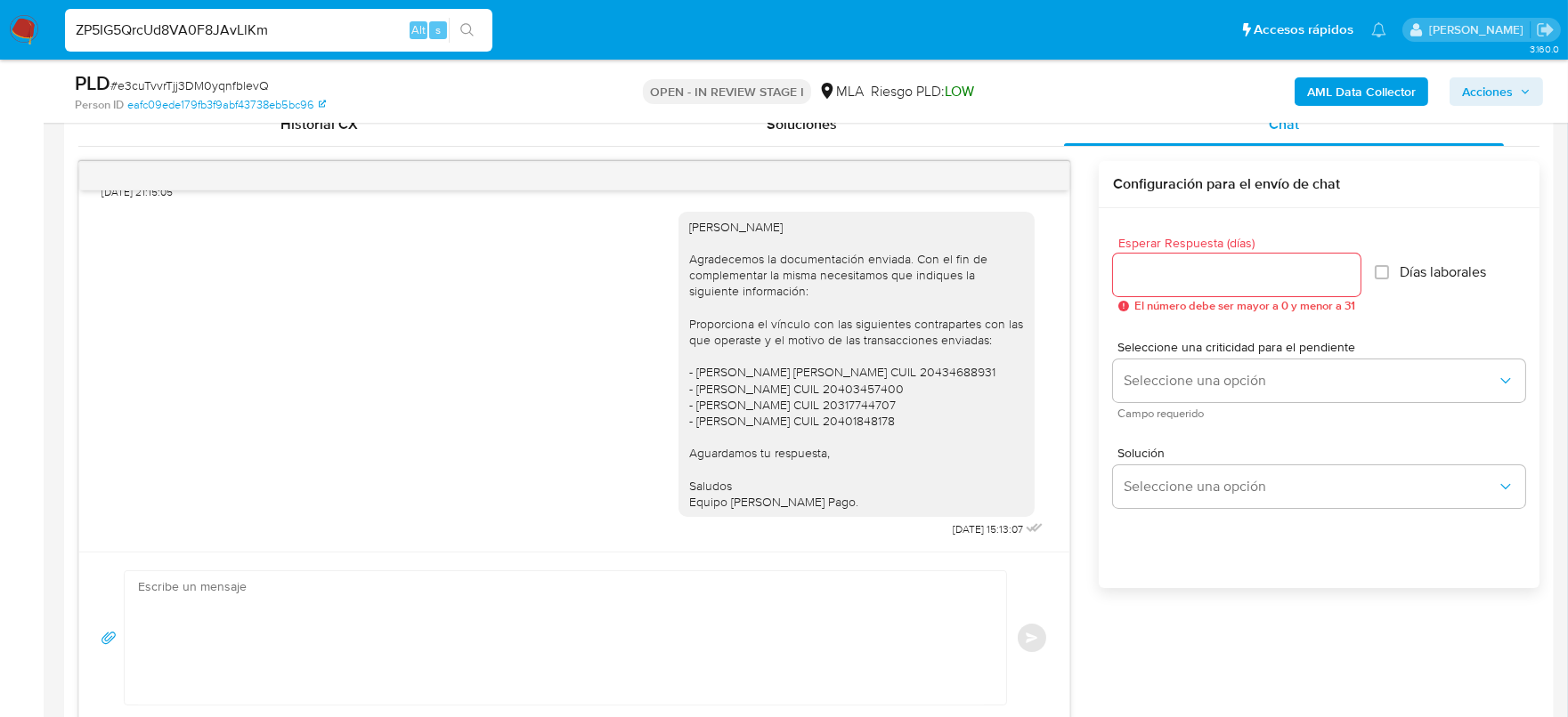
click at [484, 32] on button "search-icon" at bounding box center [467, 31] width 36 height 25
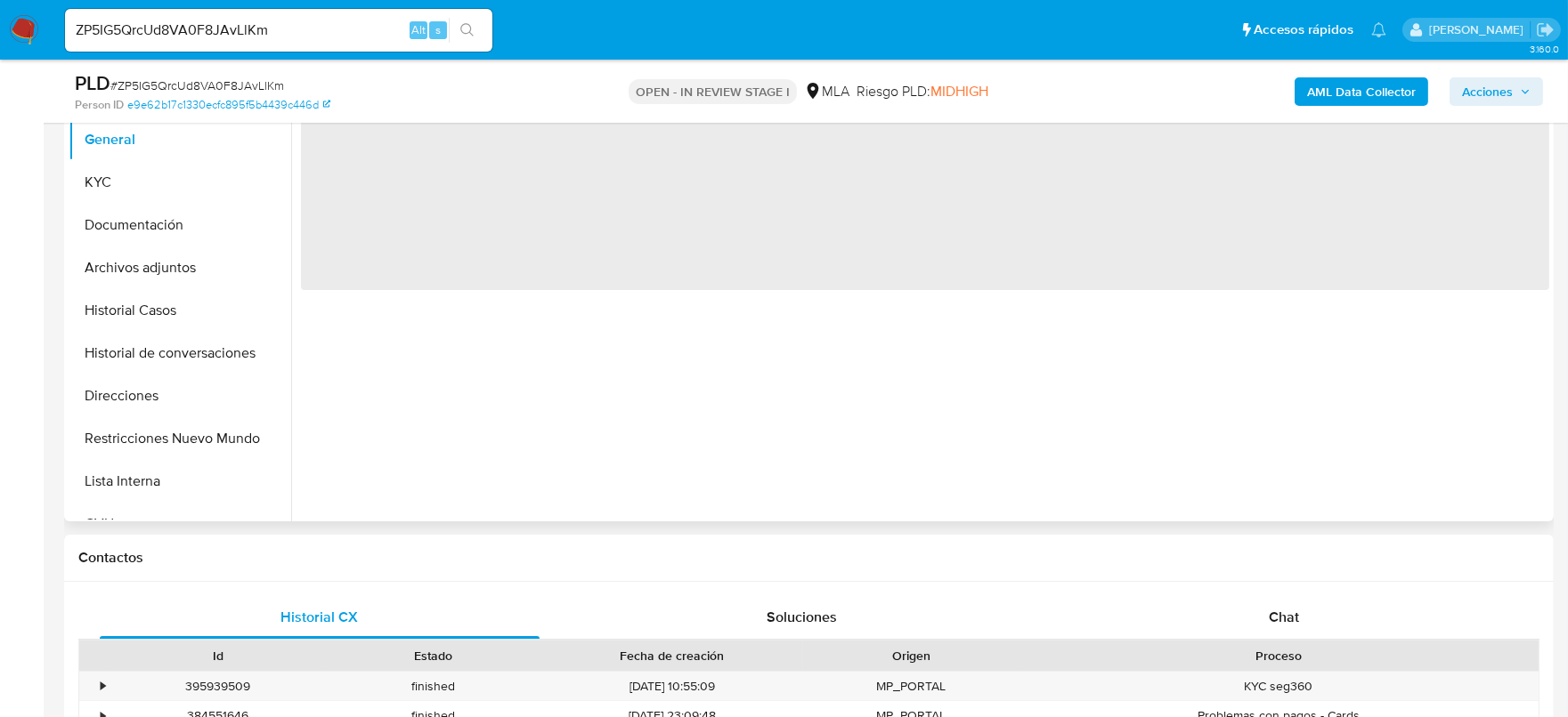
select select "10"
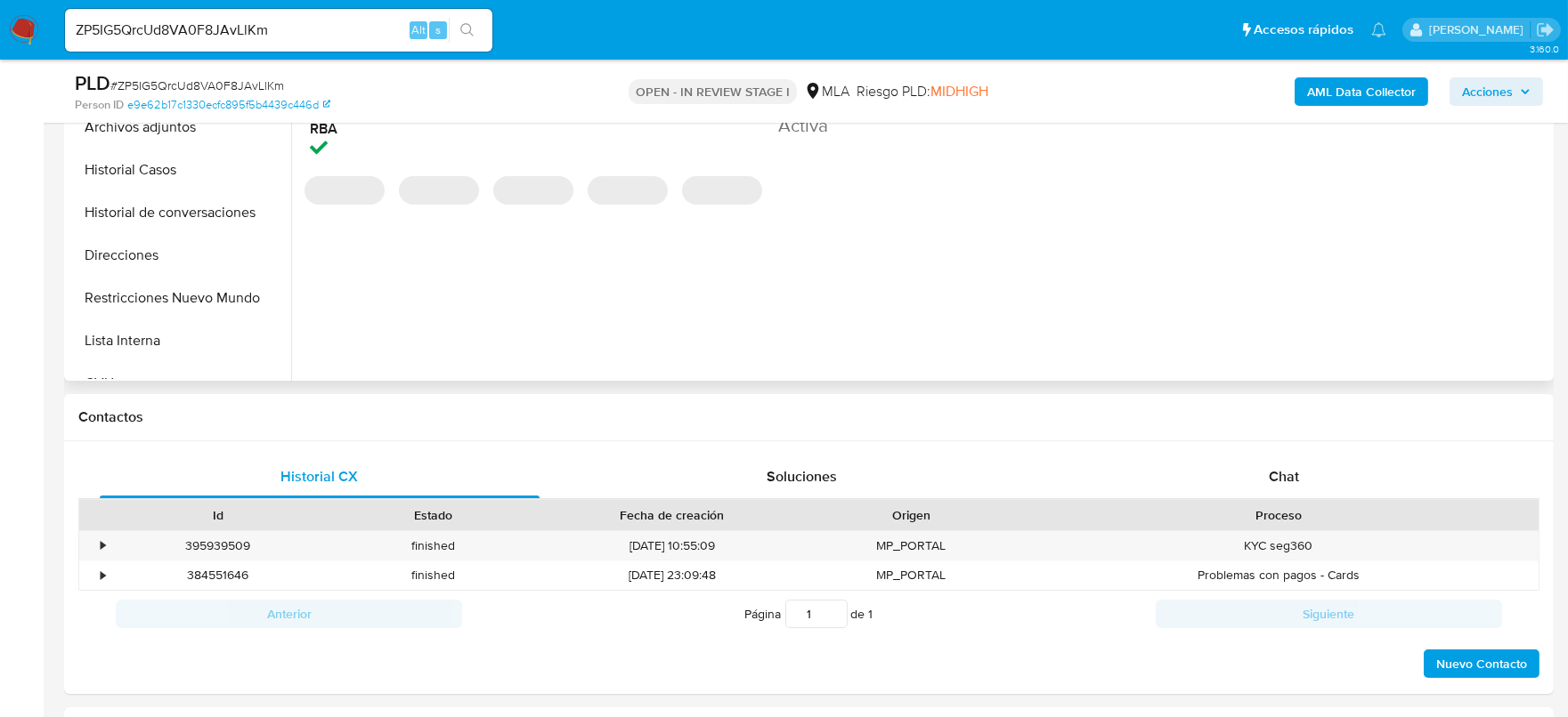
scroll to position [556, 0]
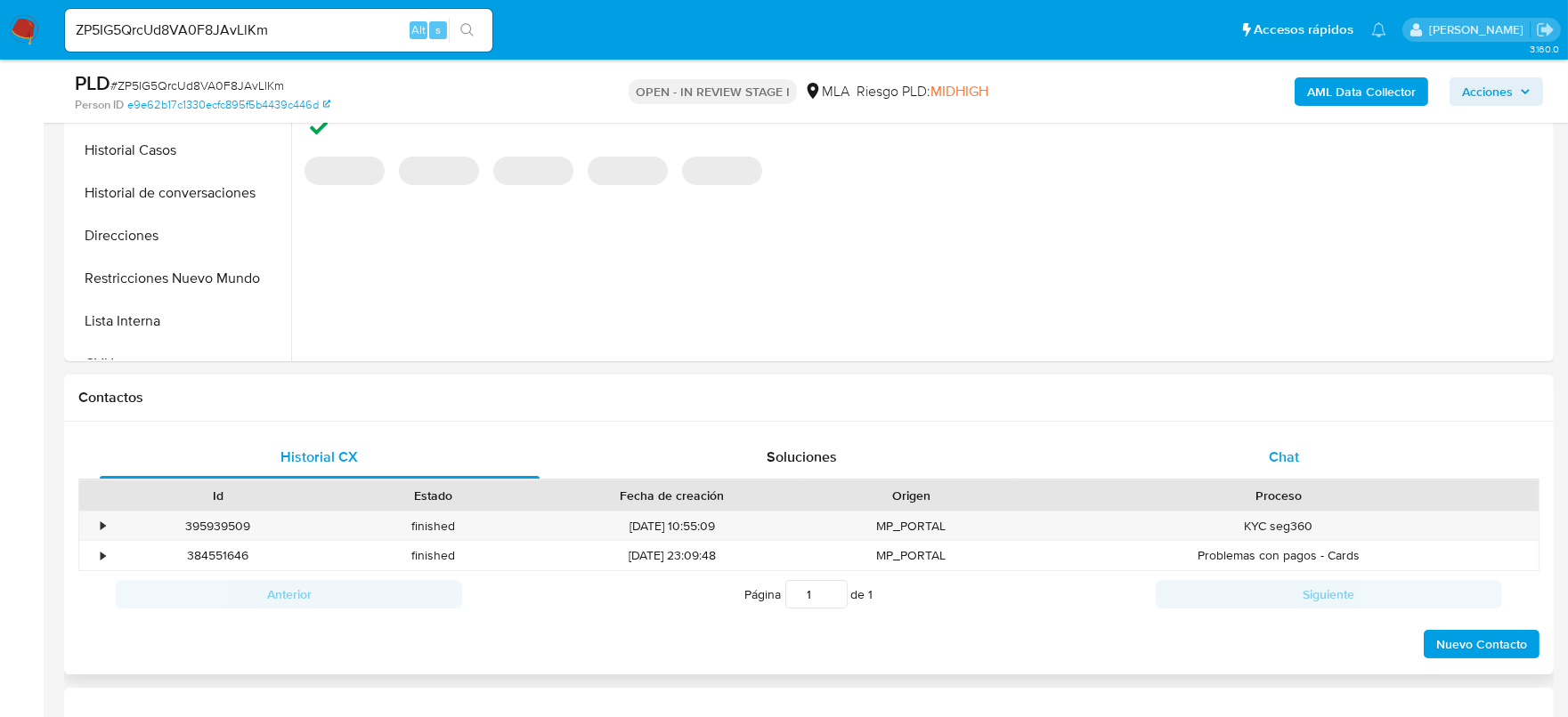
click at [1297, 471] on div "Chat" at bounding box center [1284, 457] width 440 height 43
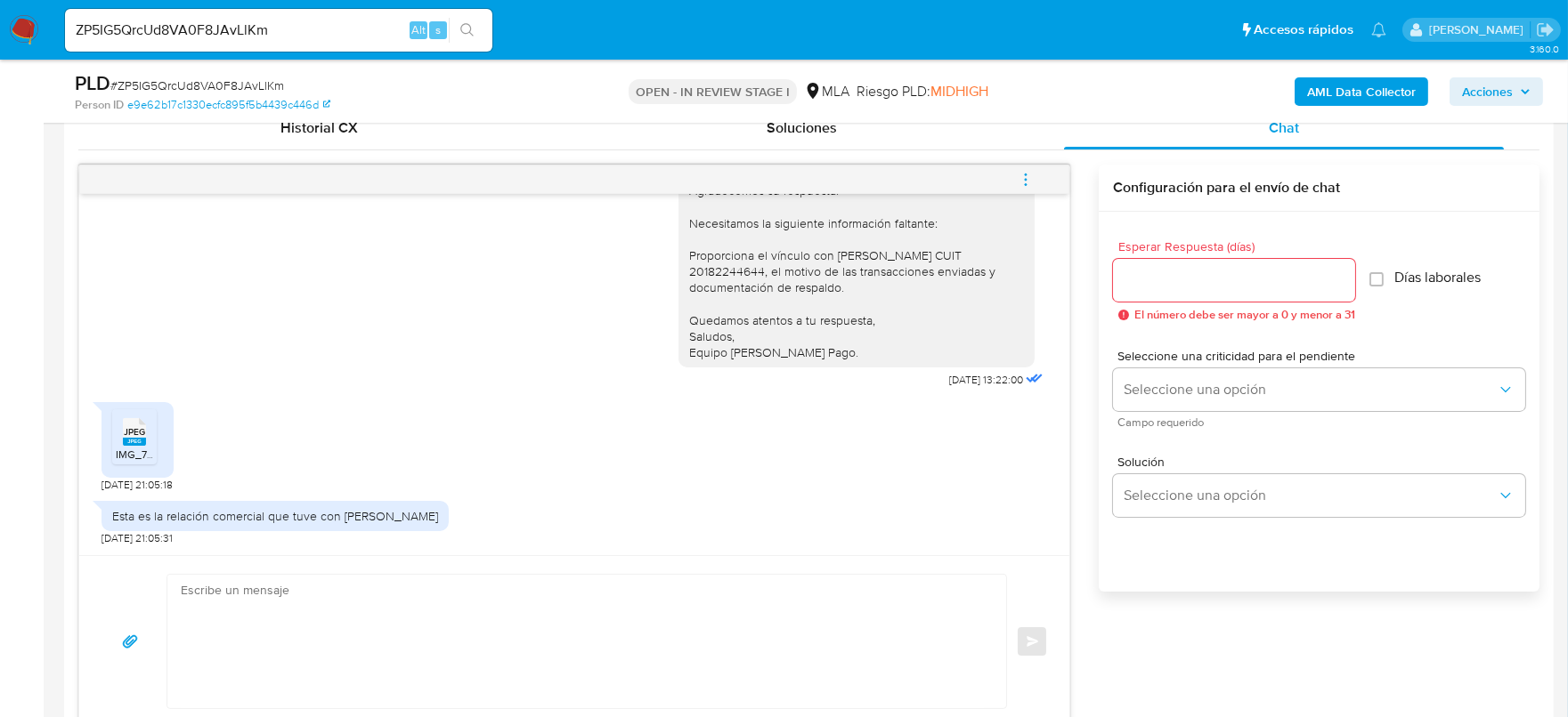
scroll to position [889, 0]
click at [1034, 177] on button "menu-action" at bounding box center [1025, 176] width 58 height 43
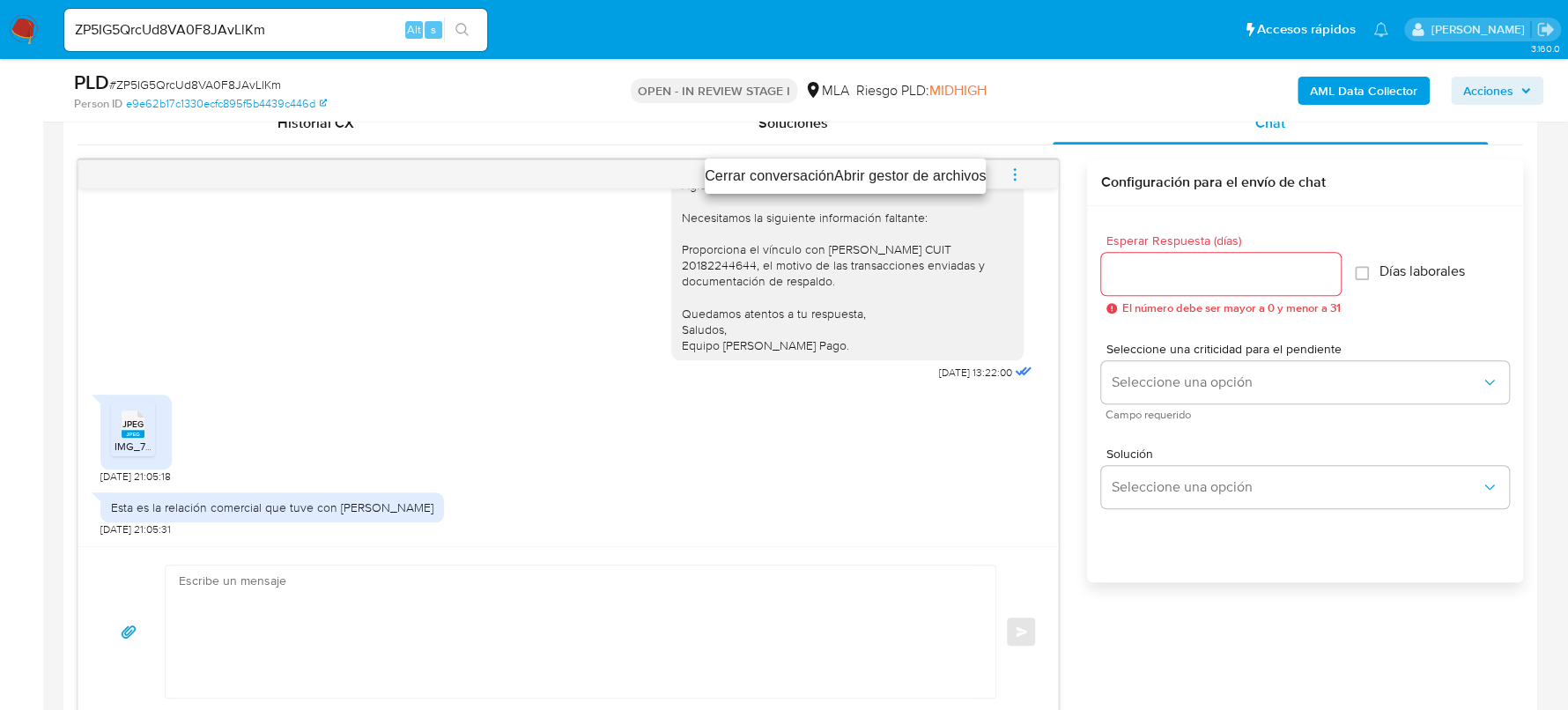
click at [730, 171] on li "Cerrar conversación" at bounding box center [769, 176] width 130 height 21
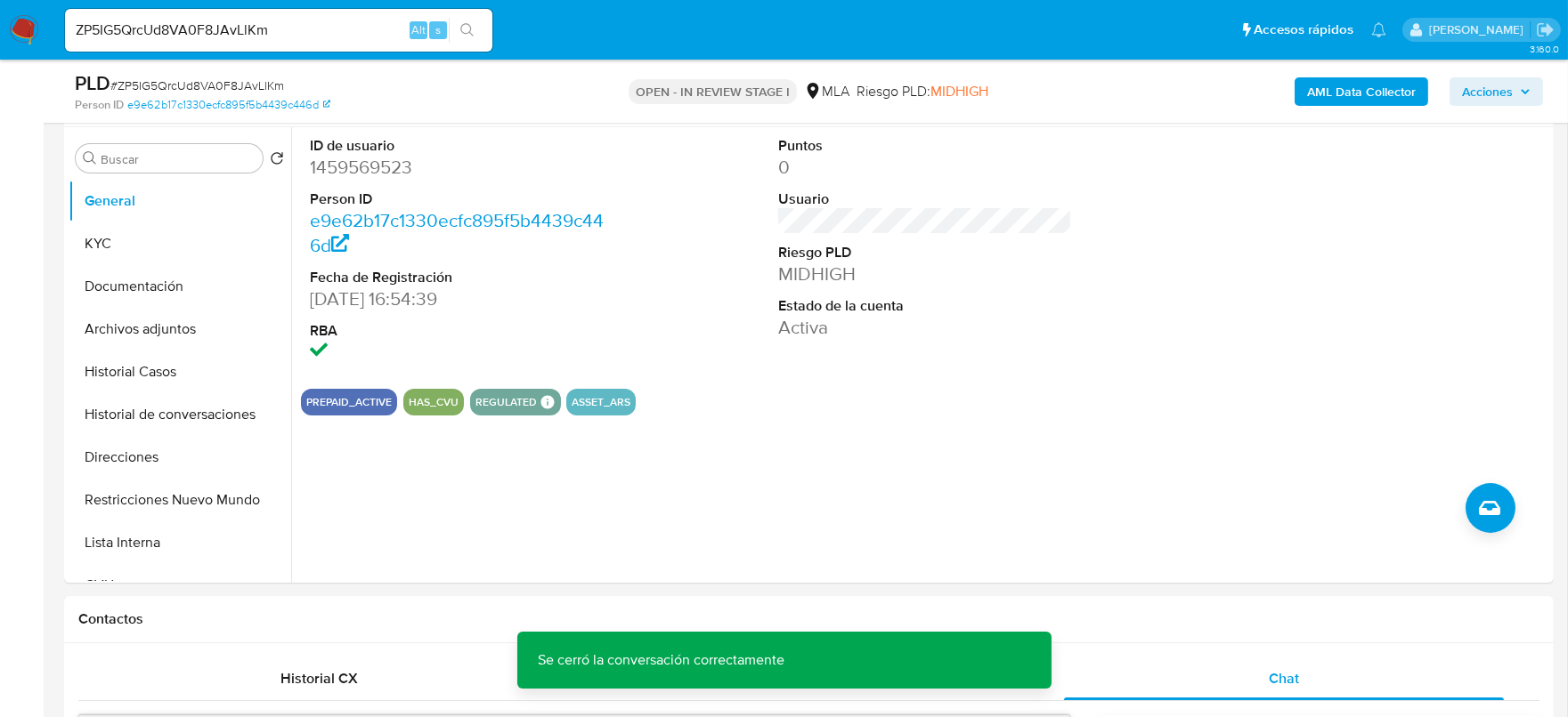
scroll to position [334, 0]
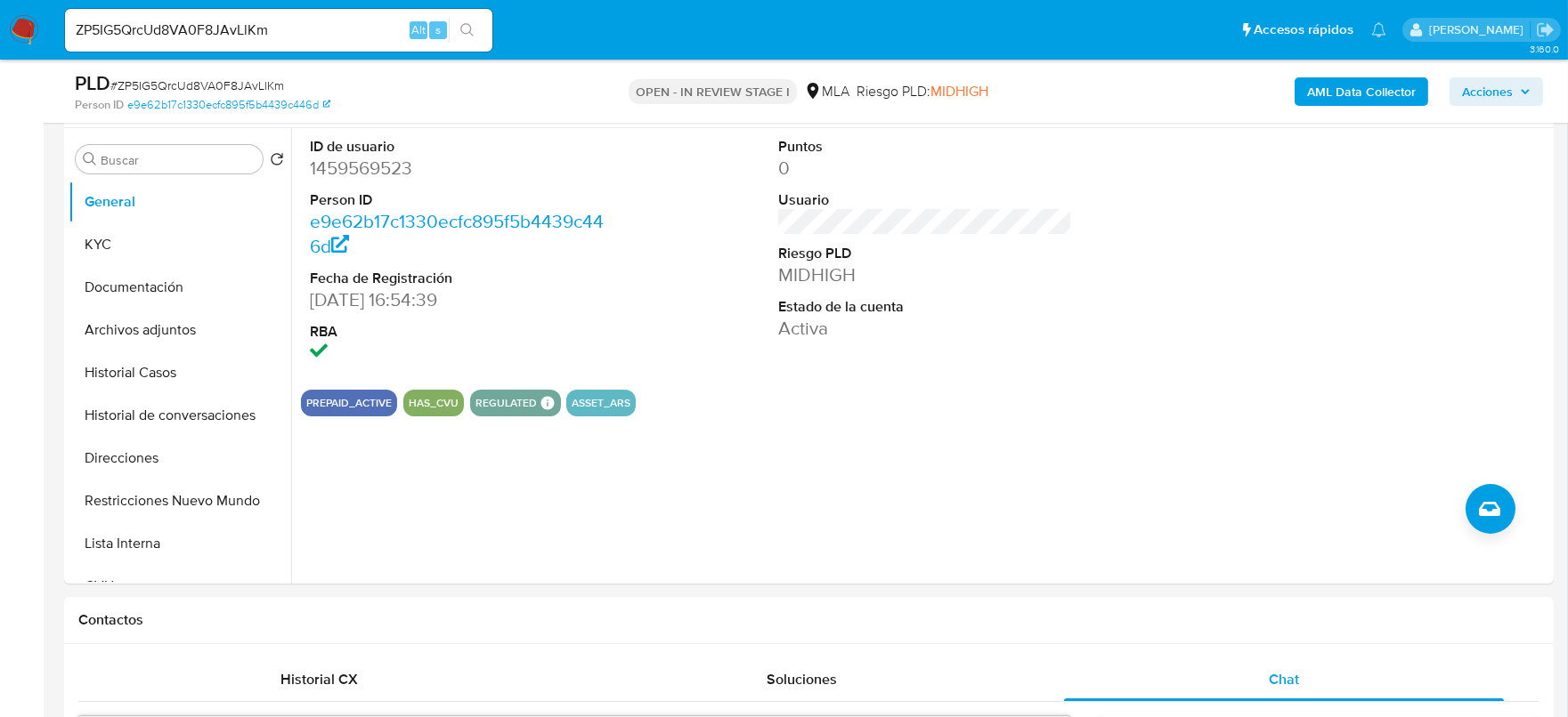
click at [217, 22] on input "ZP5IG5QrcUd8VA0F8JAvLlKm" at bounding box center [278, 31] width 427 height 23
click at [478, 33] on button "search-icon" at bounding box center [467, 31] width 36 height 25
click at [463, 28] on icon "search-icon" at bounding box center [467, 30] width 14 height 14
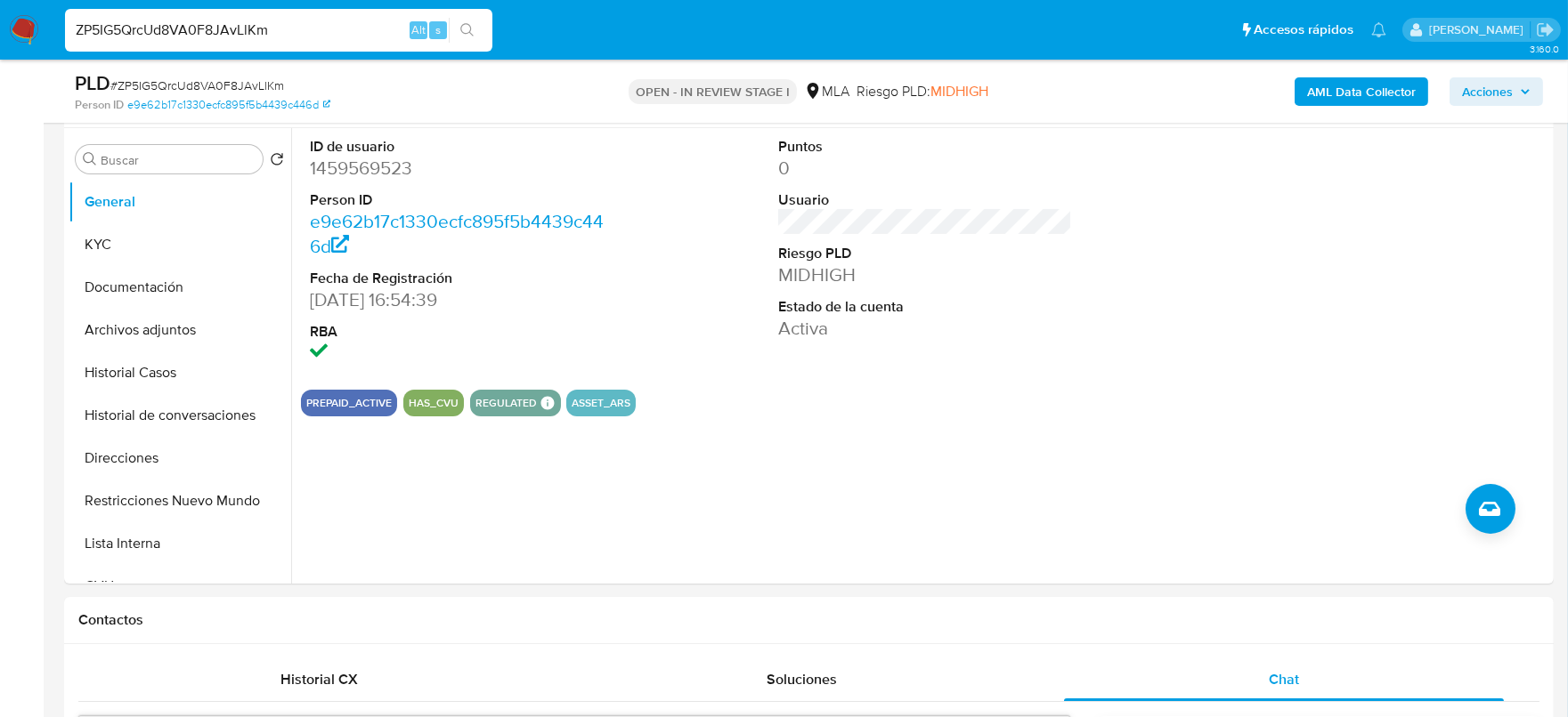
click at [372, 35] on input "ZP5IG5QrcUd8VA0F8JAvLlKm" at bounding box center [278, 31] width 427 height 23
click at [482, 32] on button "search-icon" at bounding box center [467, 31] width 36 height 25
click at [467, 29] on icon "search-icon" at bounding box center [467, 30] width 14 height 14
click at [340, 183] on dl "ID de usuario 1459569523 Person ID e9e62b17c1330ecfc895f5b4439c446d Fecha de Re…" at bounding box center [457, 251] width 294 height 229
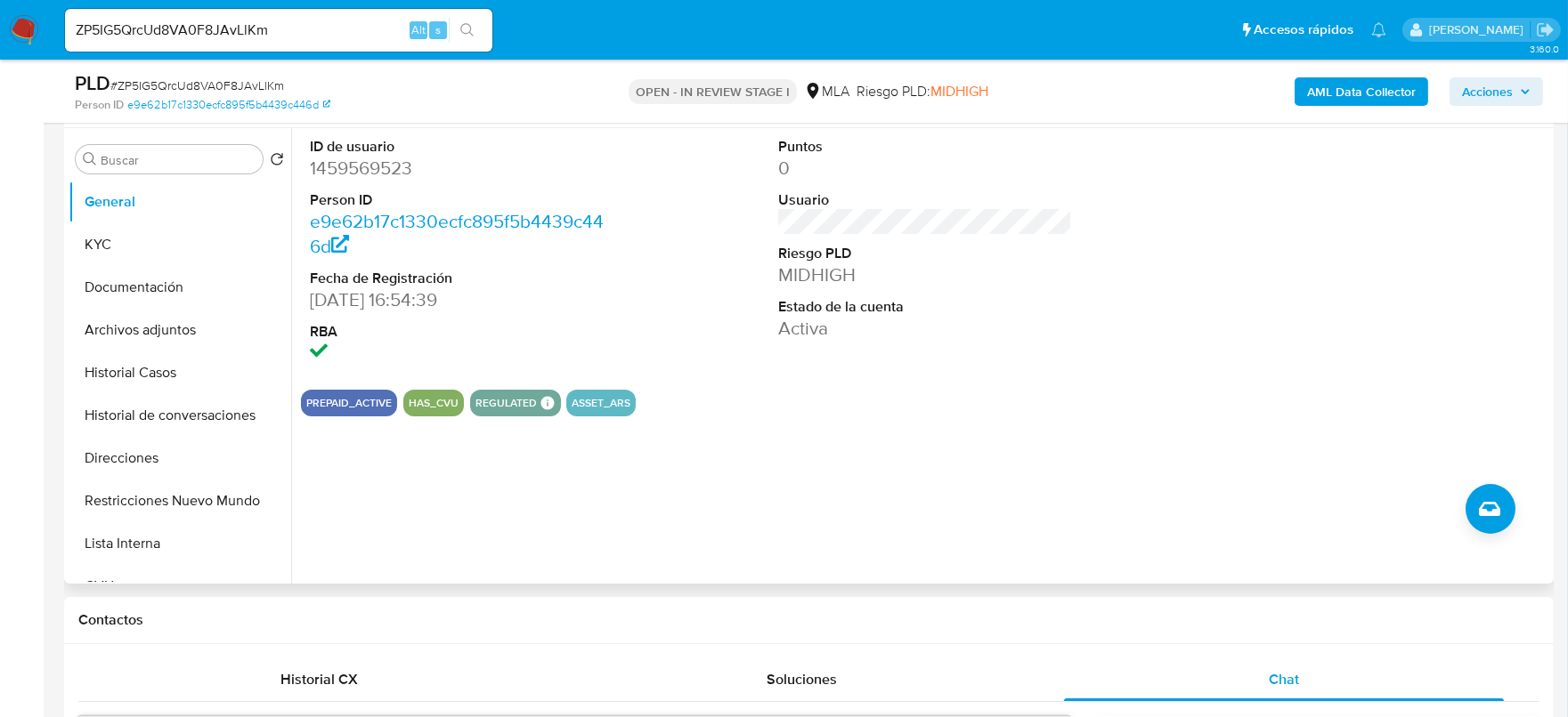
click at [349, 173] on dd "1459569523" at bounding box center [457, 168] width 294 height 25
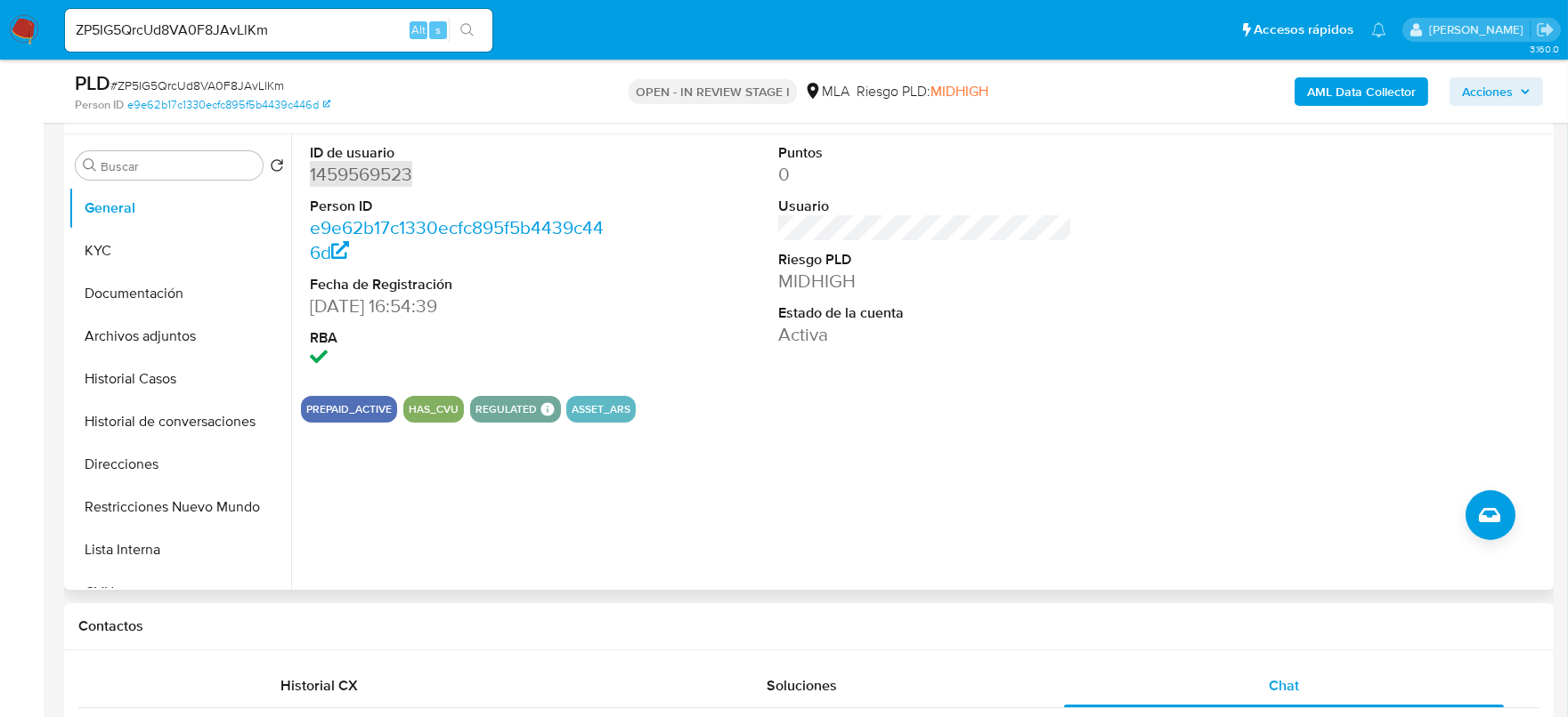
scroll to position [222, 0]
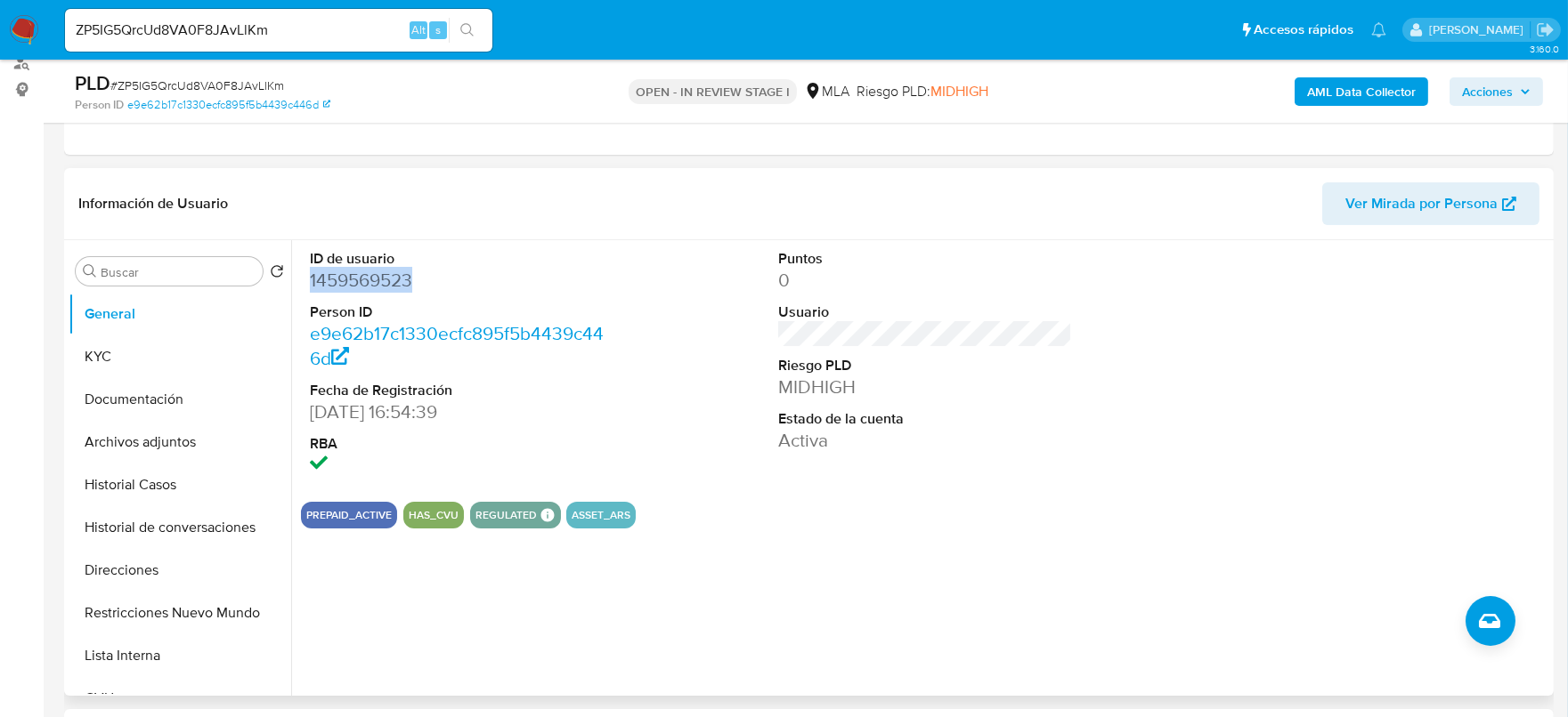
click at [350, 279] on dd "1459569523" at bounding box center [457, 280] width 294 height 25
click at [102, 471] on button "Historial Casos" at bounding box center [173, 485] width 208 height 43
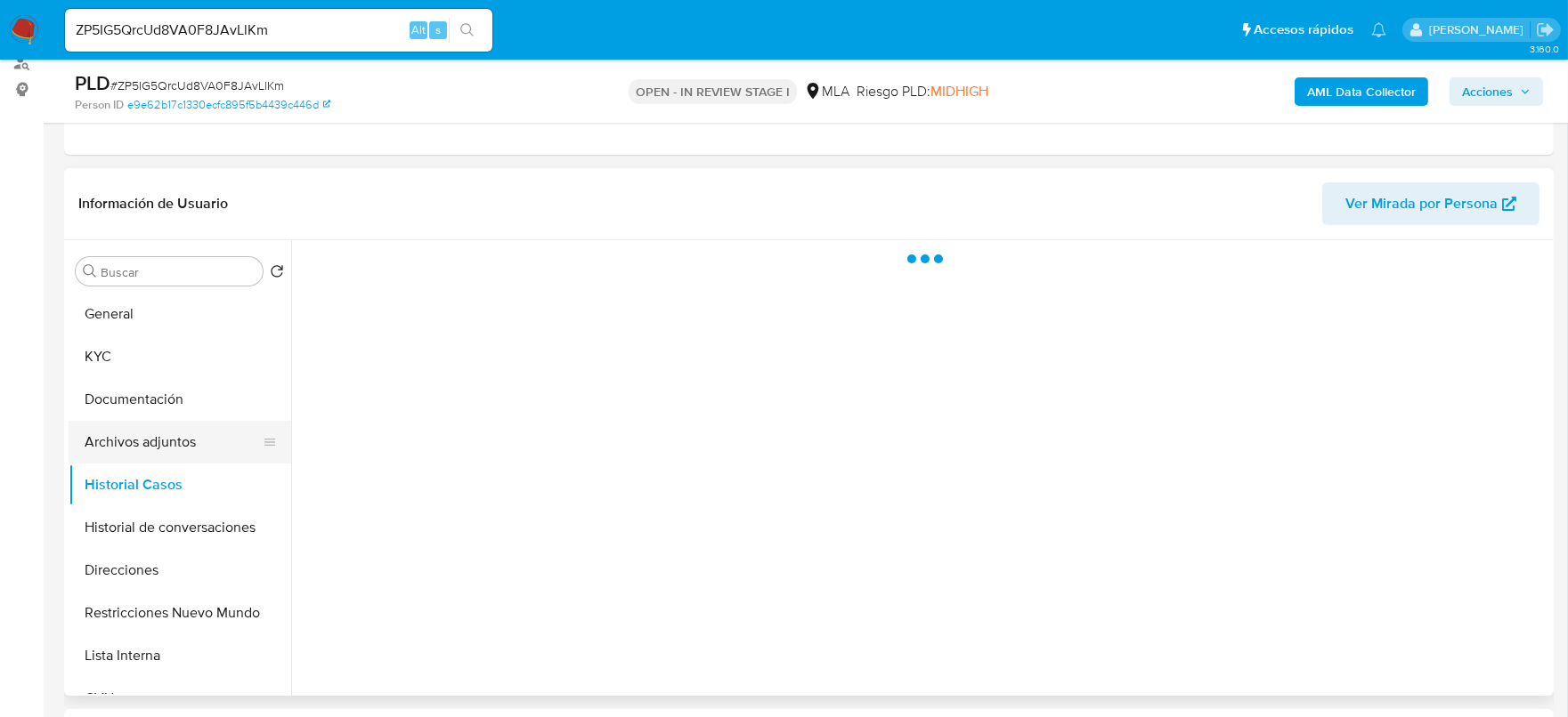
click at [111, 458] on button "Archivos adjuntos" at bounding box center [173, 442] width 208 height 43
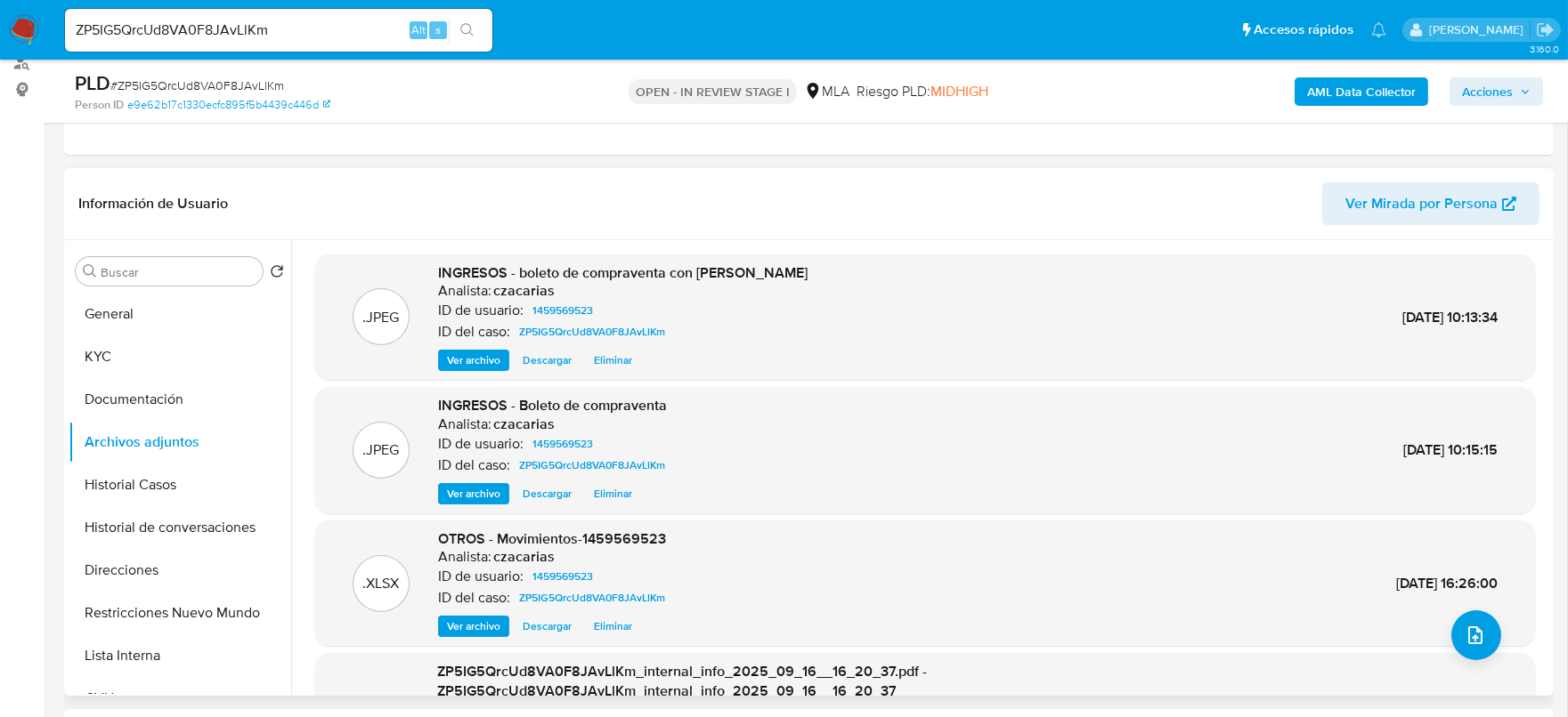
click at [470, 359] on span "Ver archivo" at bounding box center [473, 360] width 54 height 18
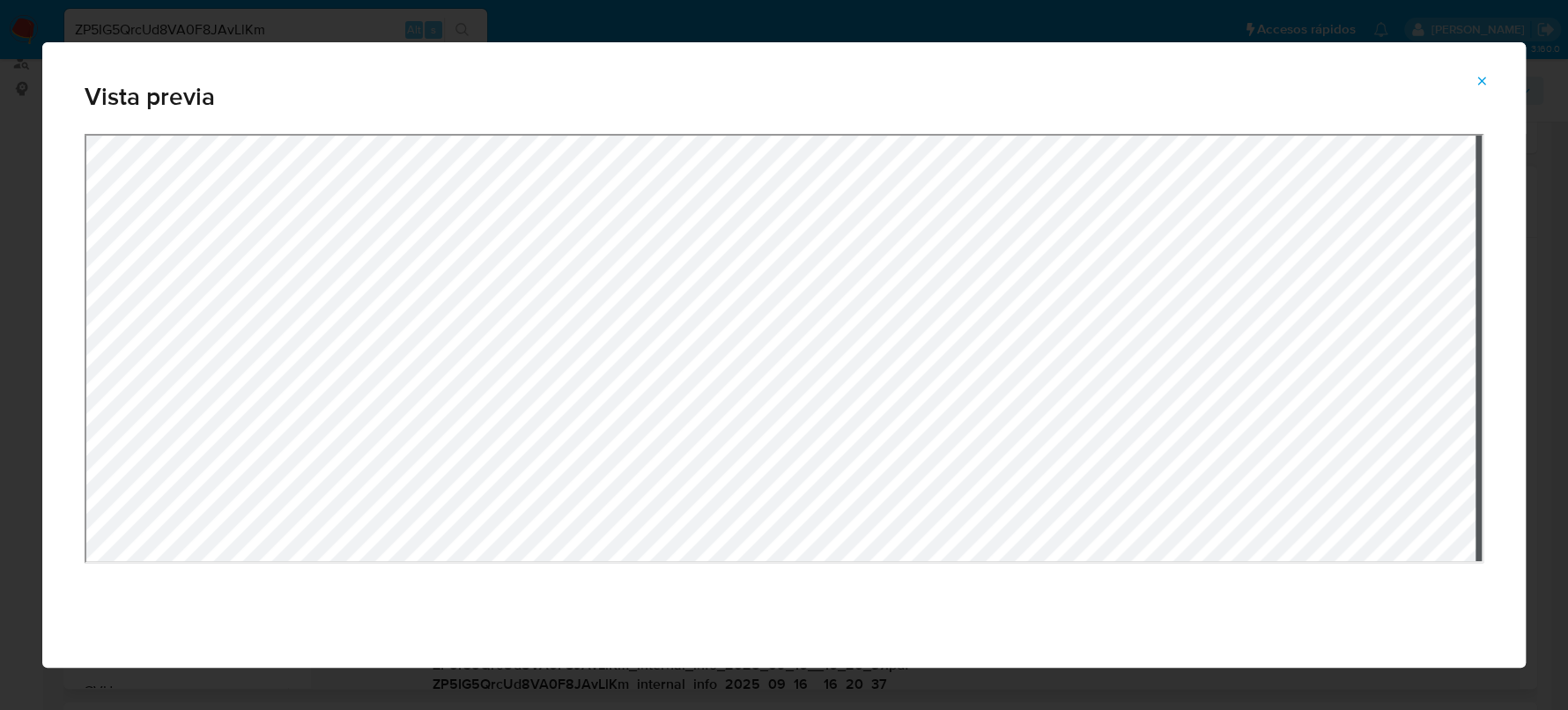
click at [1476, 81] on icon "Attachment preview" at bounding box center [1482, 80] width 14 height 14
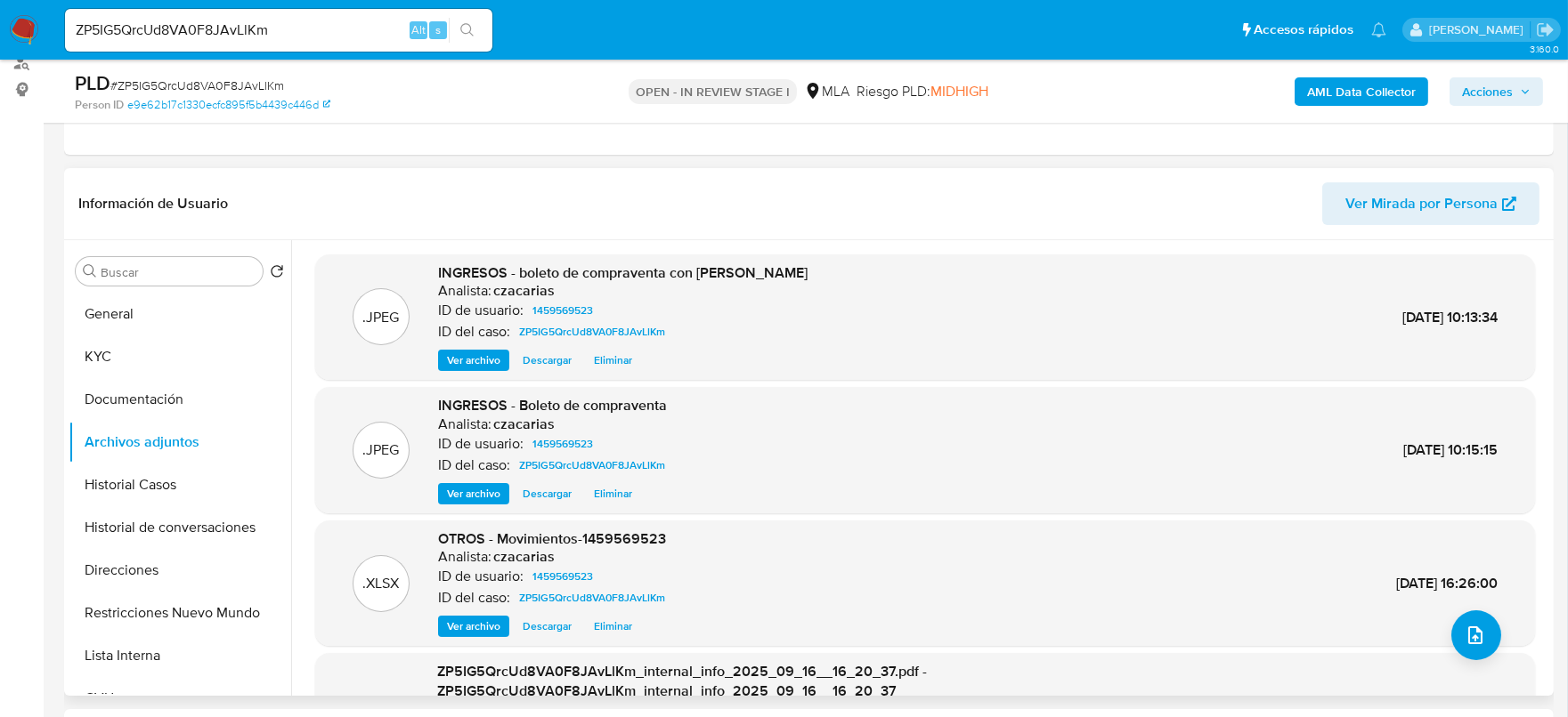
click at [490, 488] on span "Ver archivo" at bounding box center [473, 493] width 54 height 18
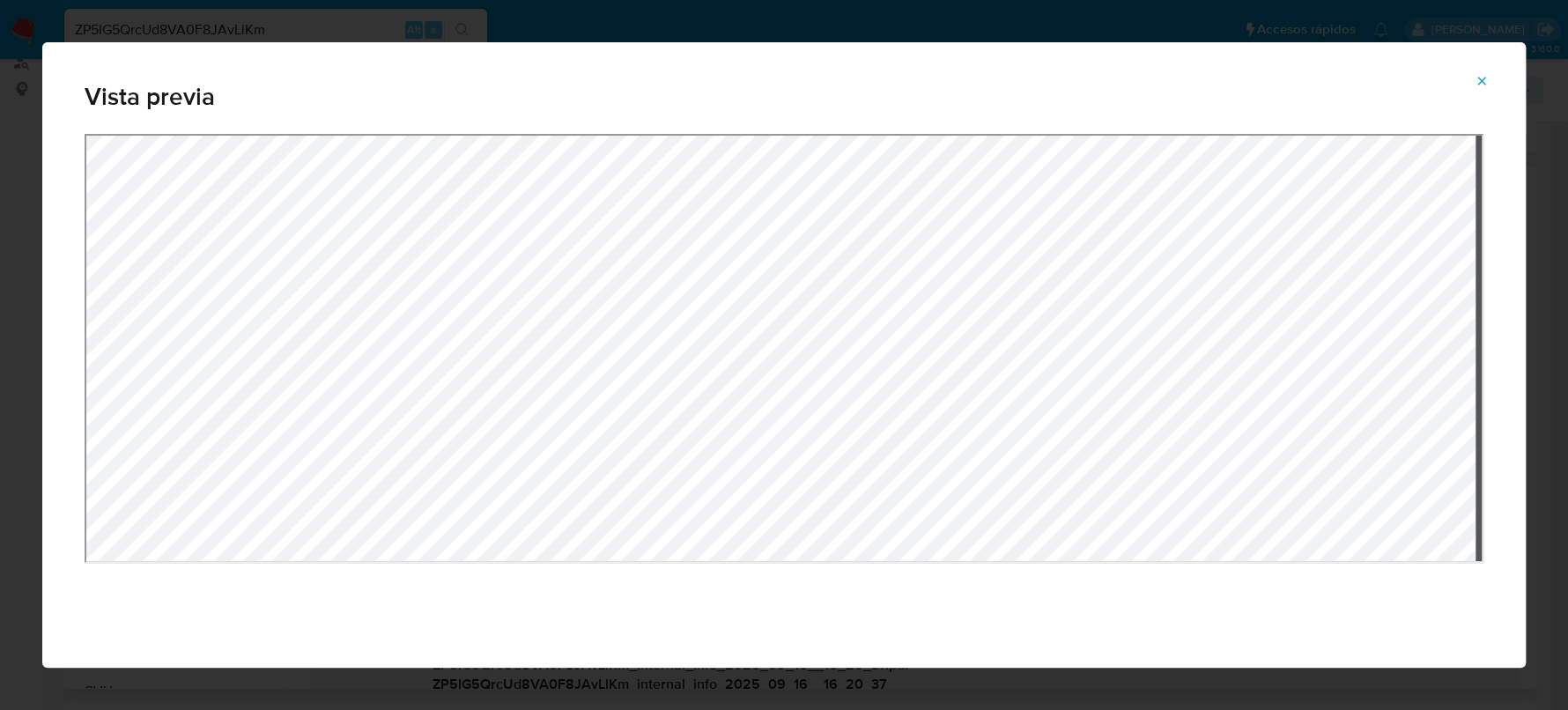
click at [1476, 74] on icon "Attachment preview" at bounding box center [1482, 80] width 14 height 14
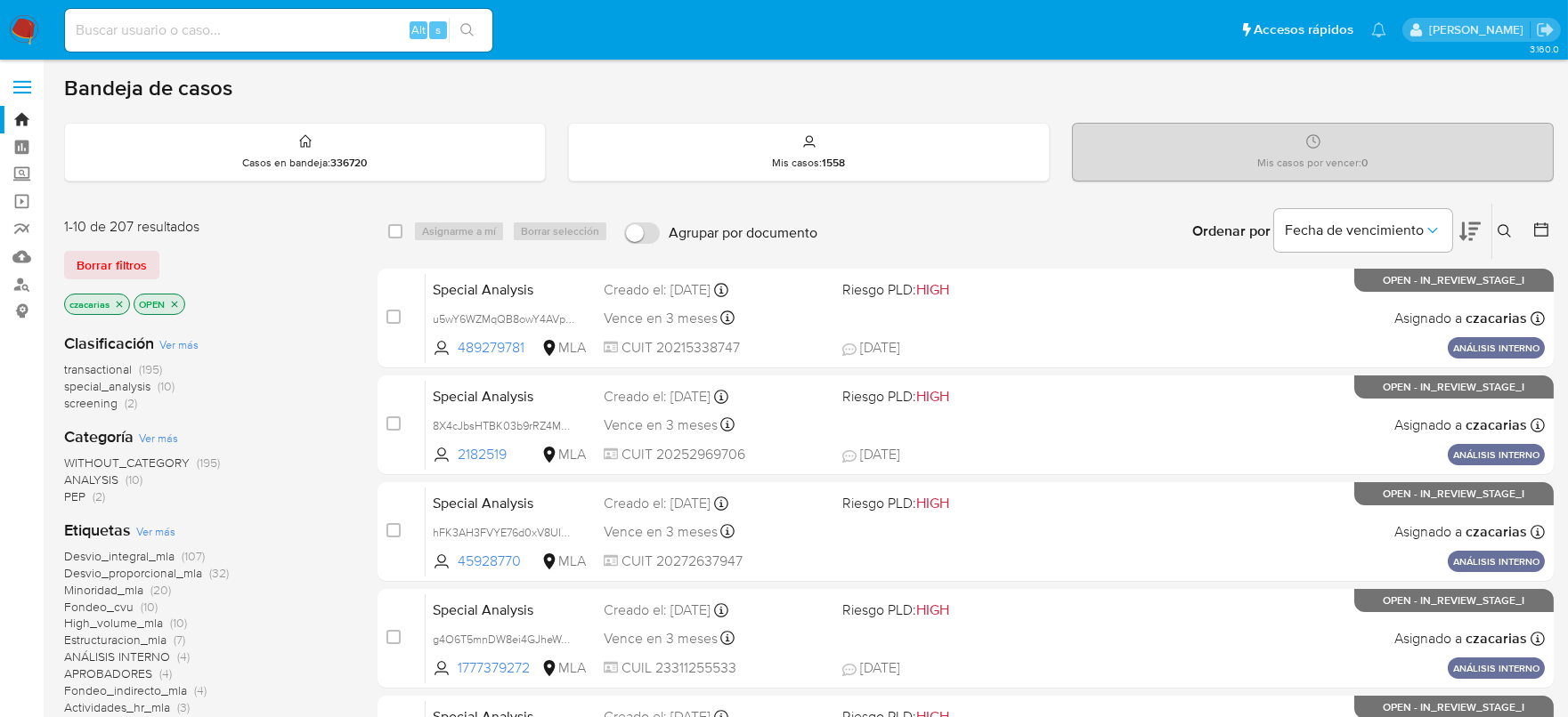
click at [353, 19] on input at bounding box center [278, 31] width 427 height 23
paste input "sASiZ4nAT9vIE4T6WliqJuri"
type input "sASiZ4nAT9vIE4T6WliqJuri"
click at [456, 18] on button "search-icon" at bounding box center [467, 31] width 36 height 25
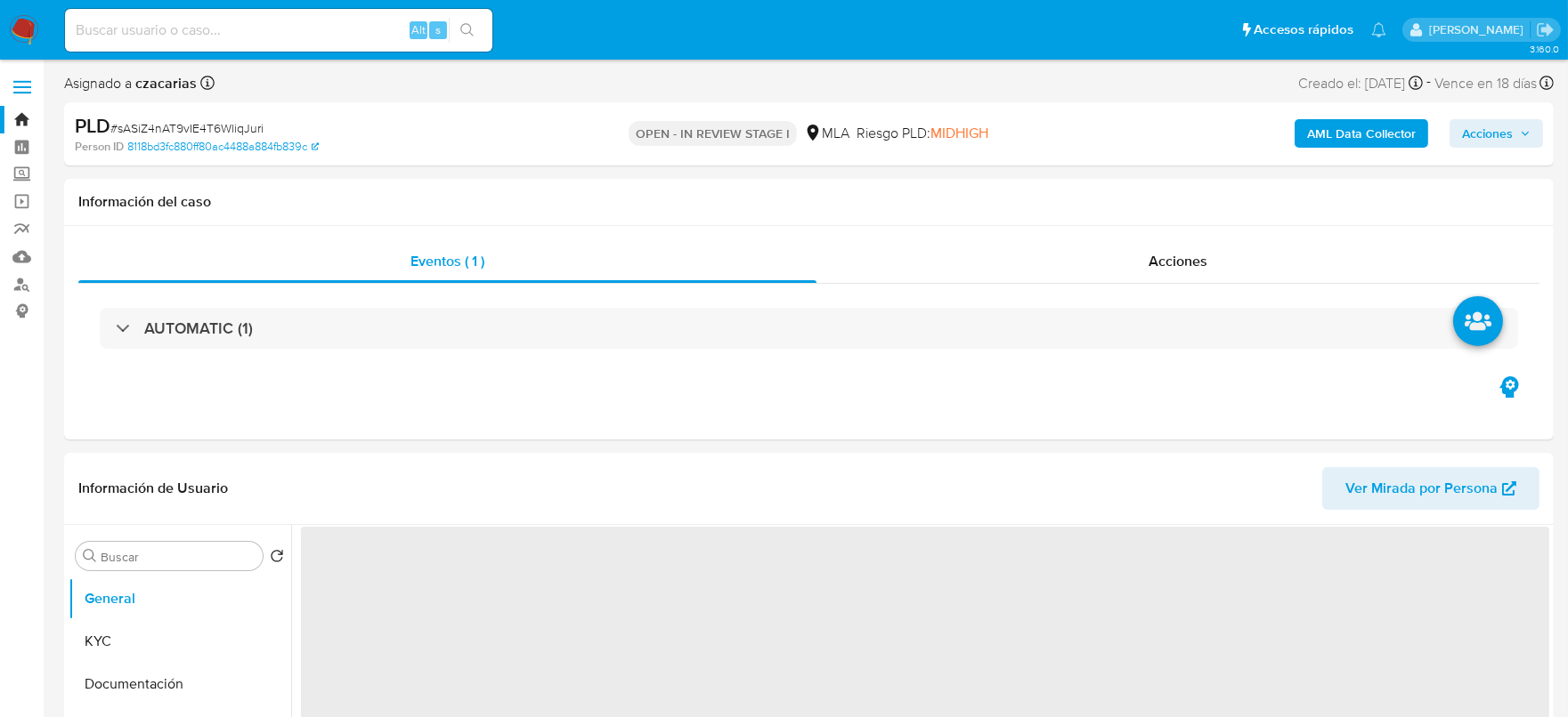
select select "10"
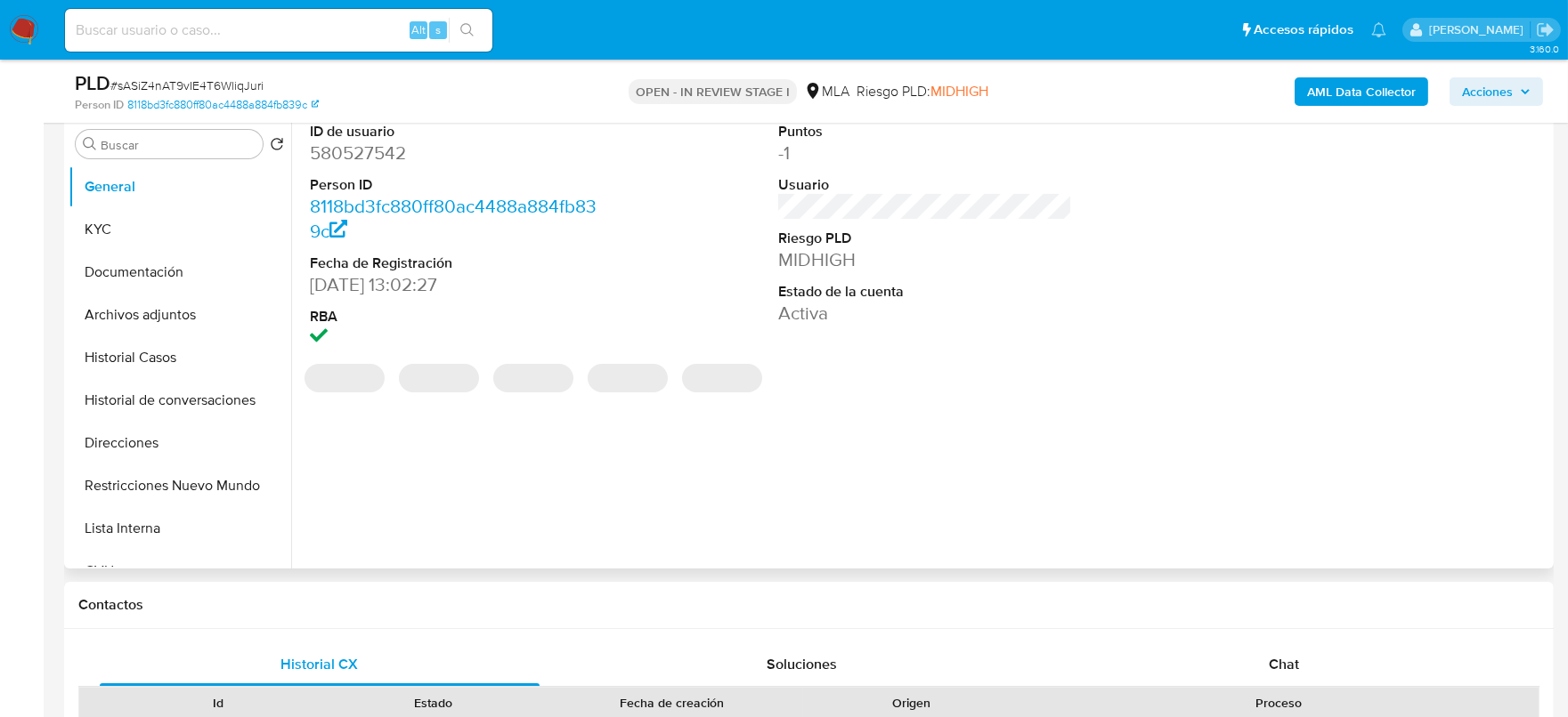
scroll to position [445, 0]
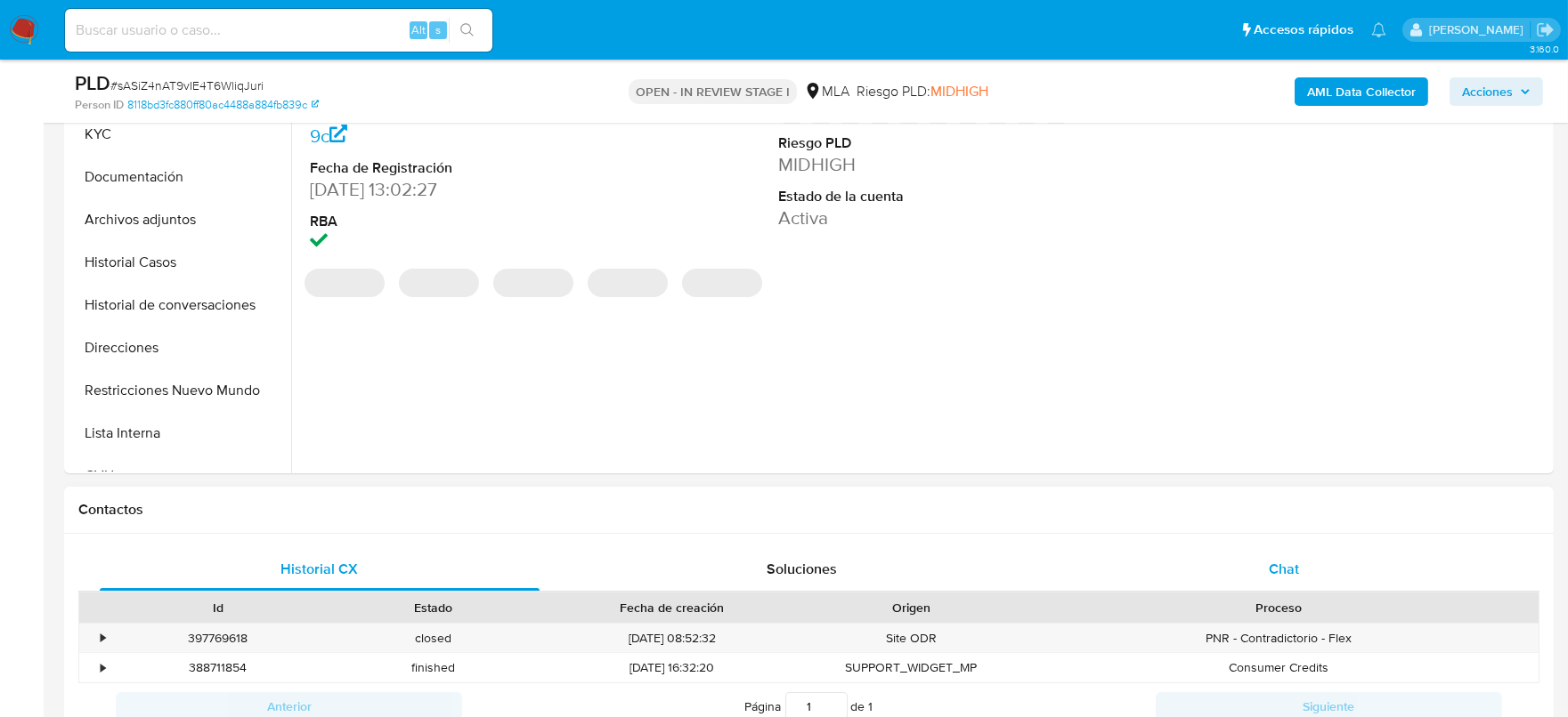
click at [1297, 569] on span "Chat" at bounding box center [1284, 569] width 31 height 20
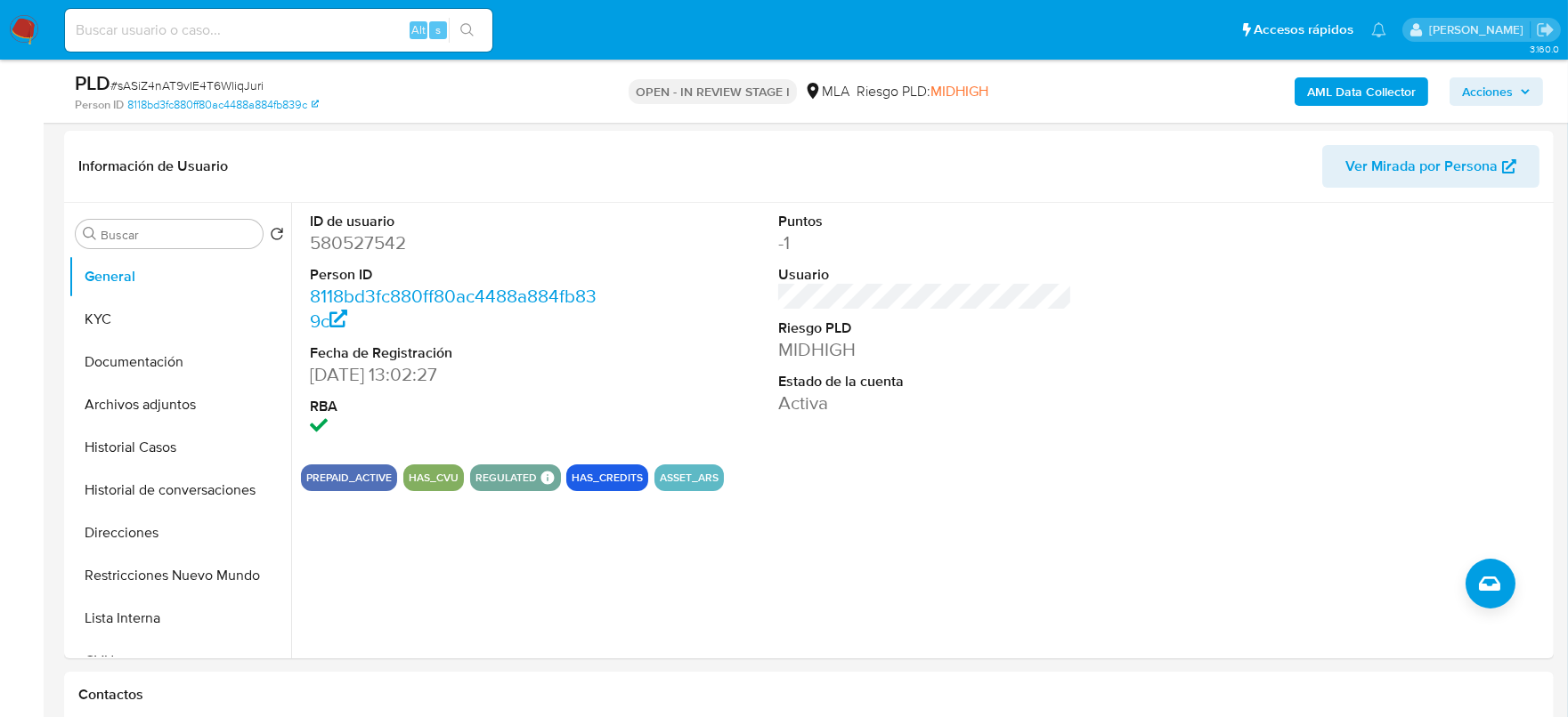
scroll to position [222, 0]
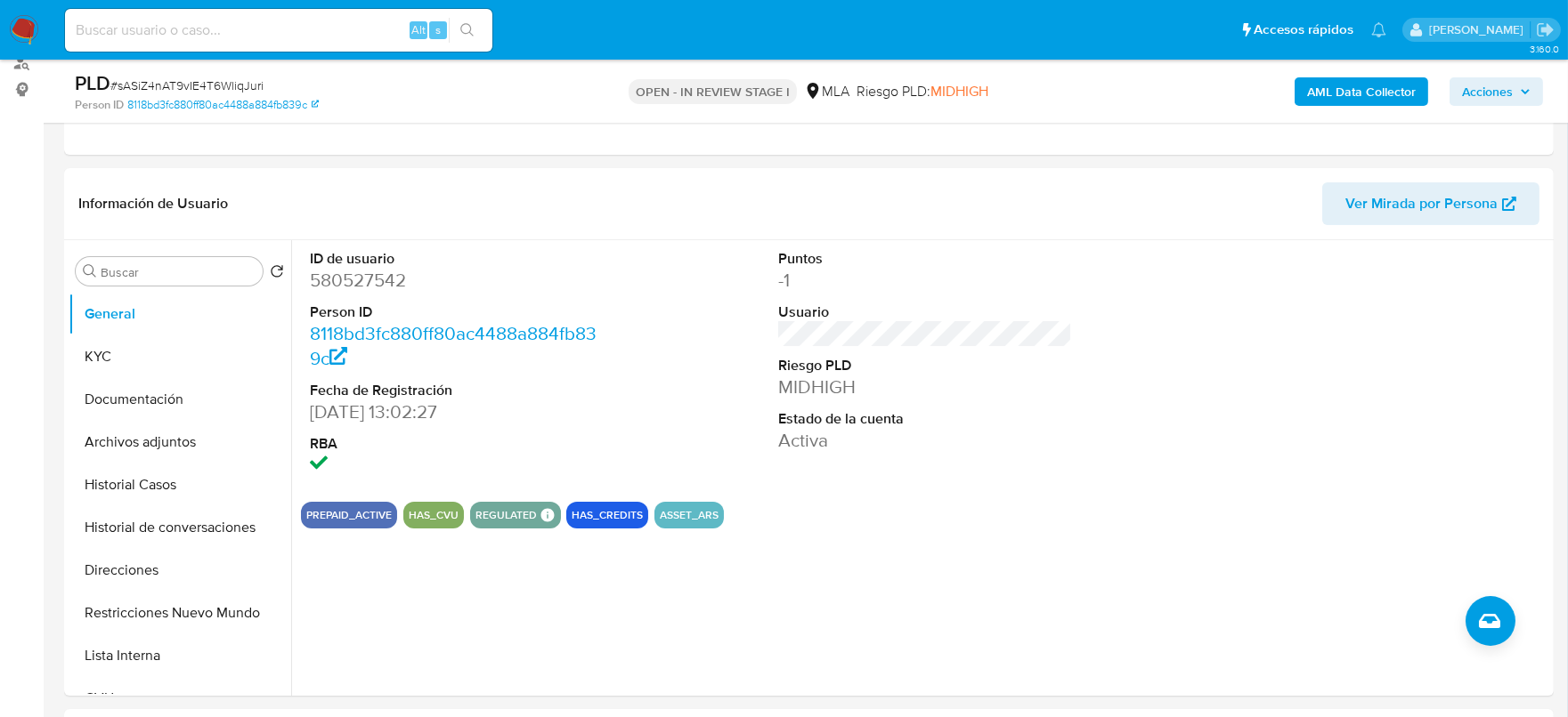
click at [22, 38] on img at bounding box center [24, 31] width 31 height 31
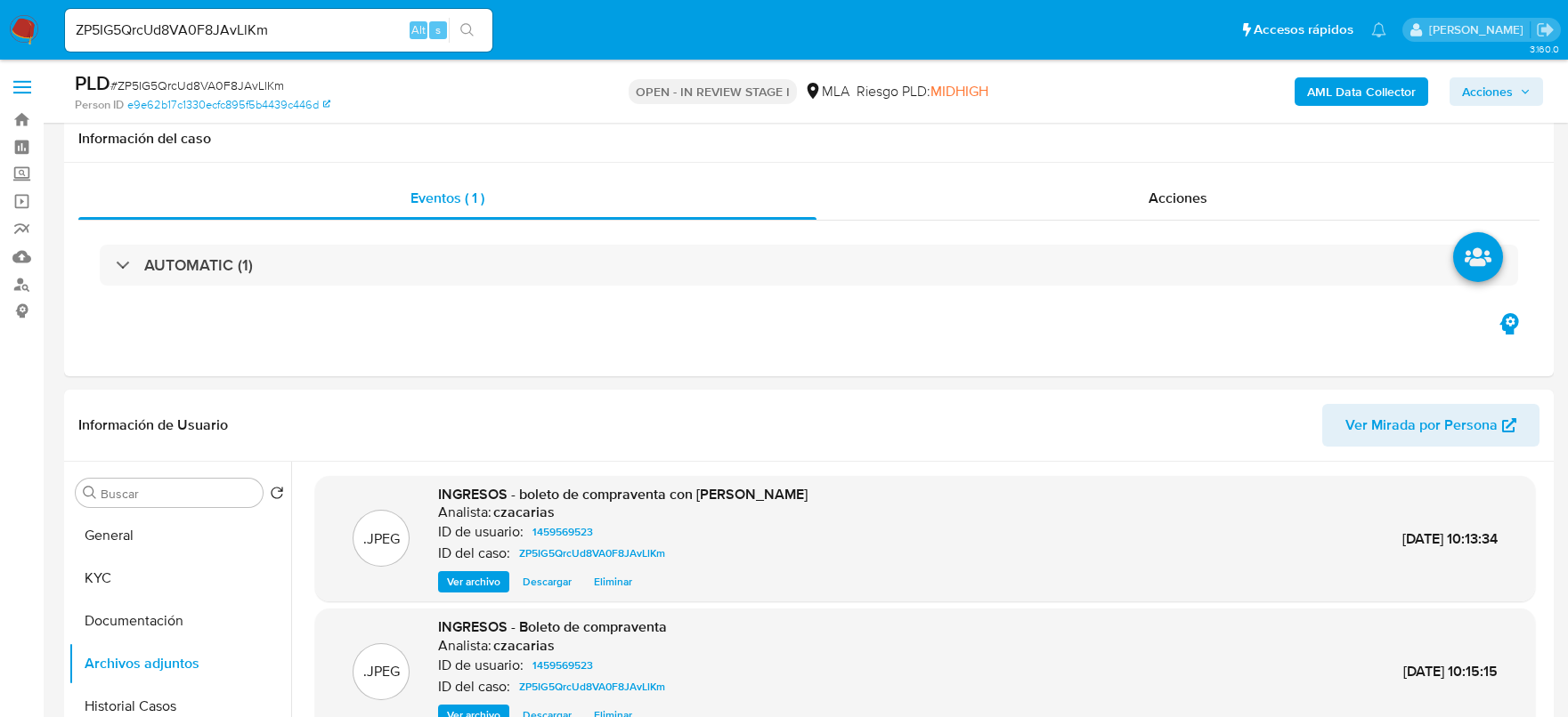
select select "10"
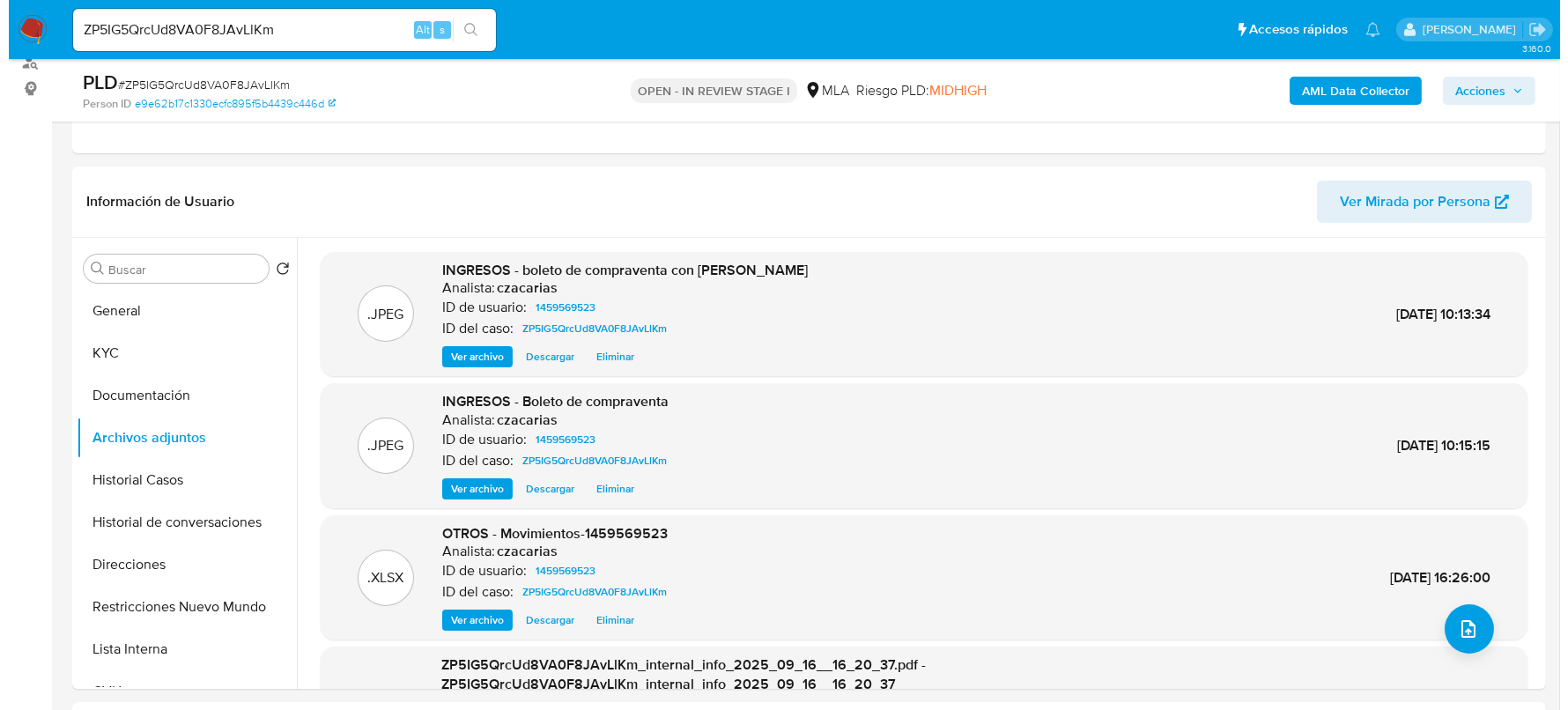
scroll to position [1223, 0]
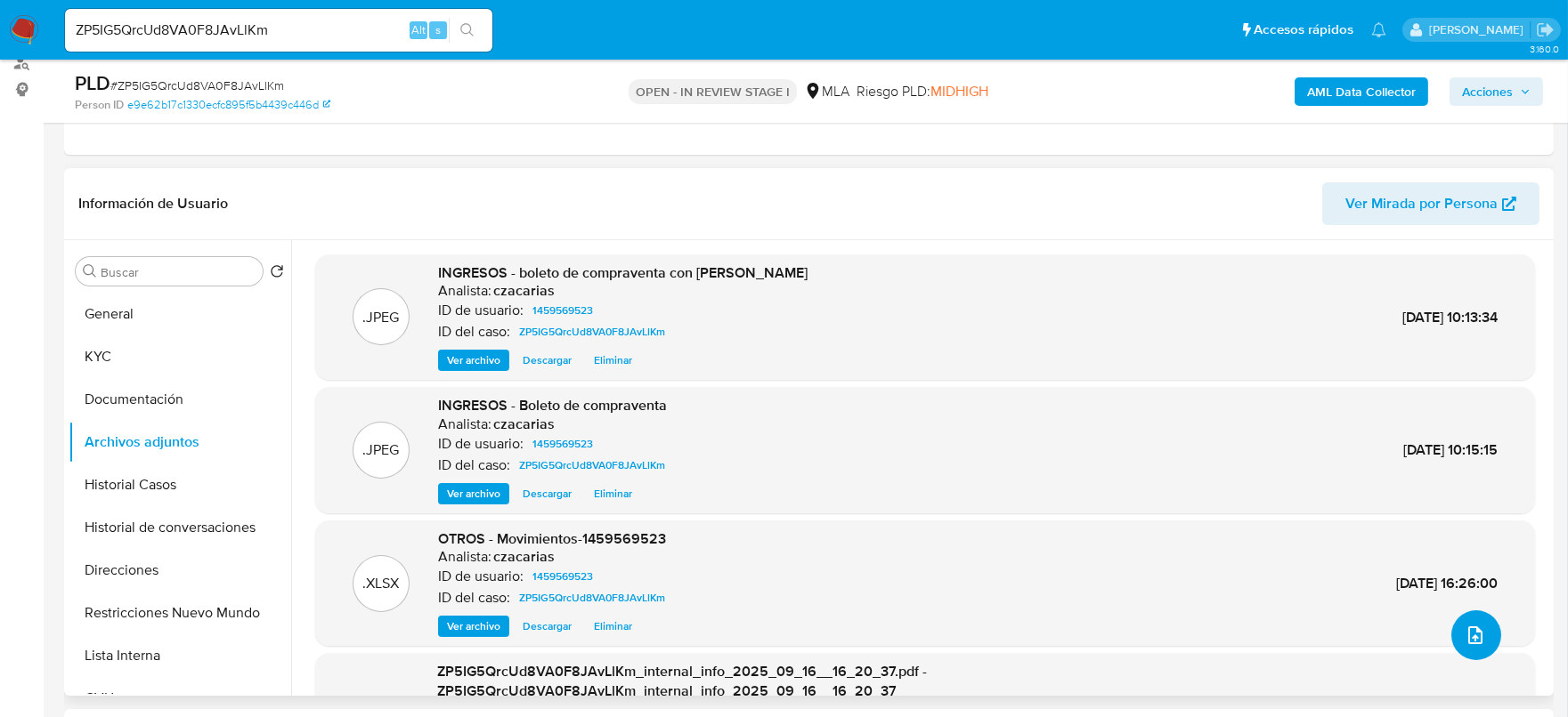
click at [1465, 640] on span "upload-file" at bounding box center [1475, 636] width 21 height 21
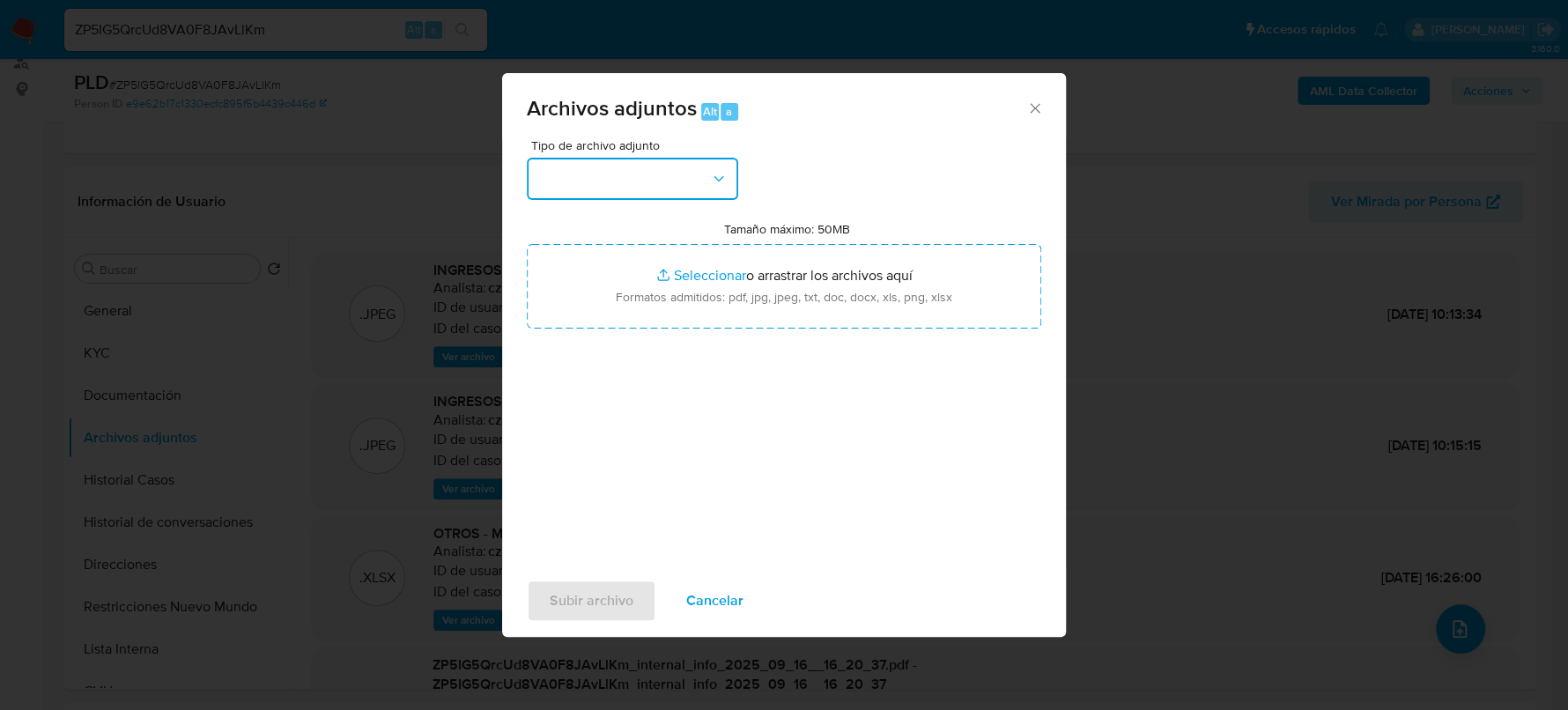
click at [683, 180] on button "button" at bounding box center [632, 179] width 211 height 43
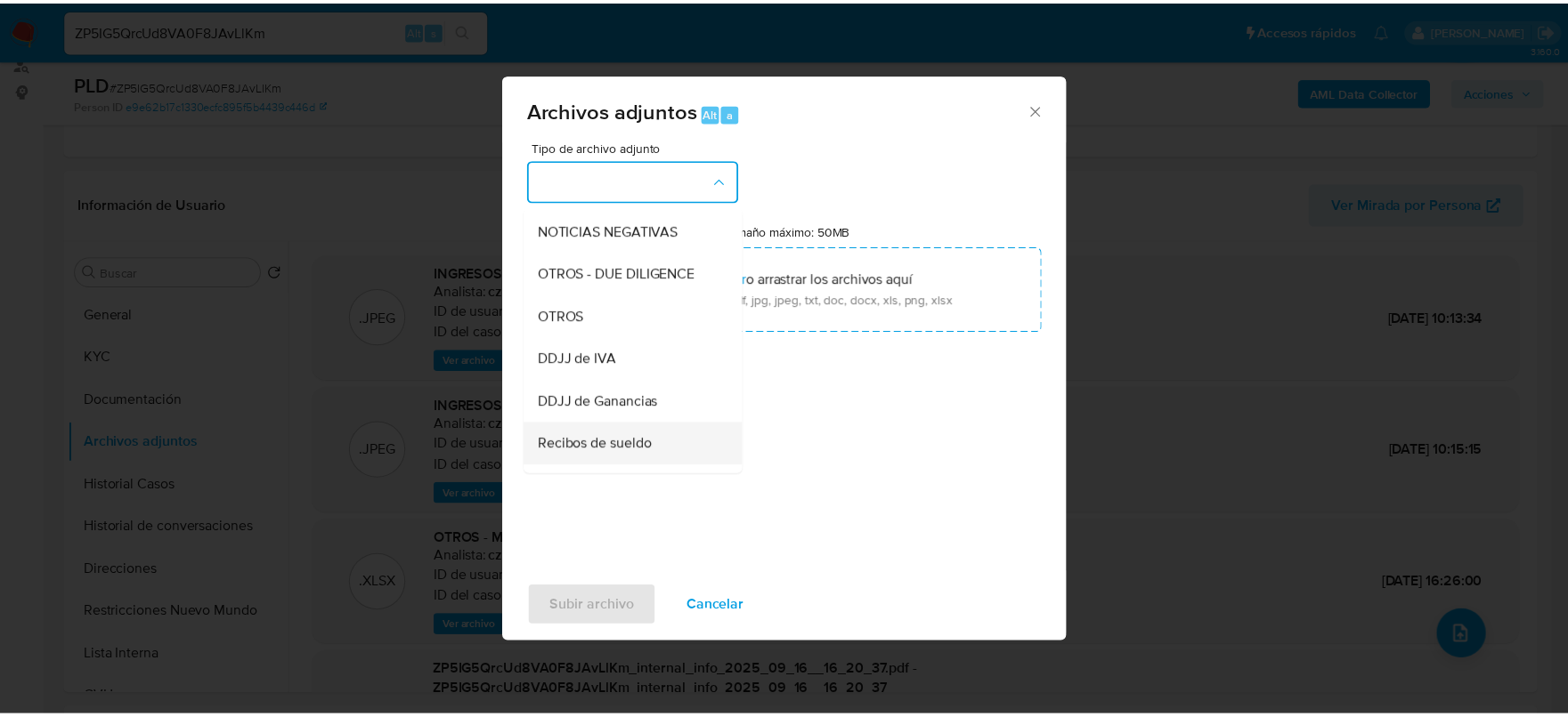
scroll to position [334, 0]
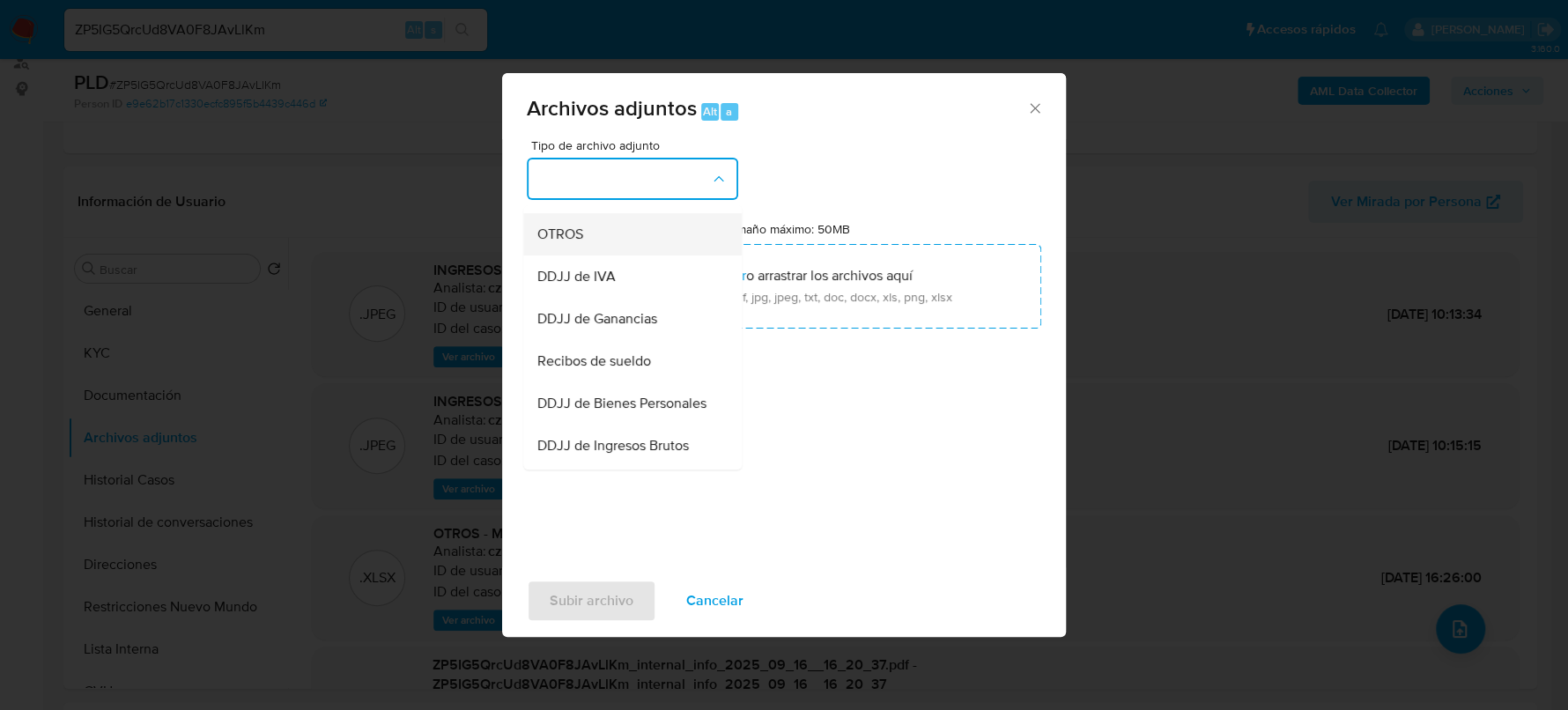
click at [583, 243] on span "OTROS" at bounding box center [560, 234] width 45 height 18
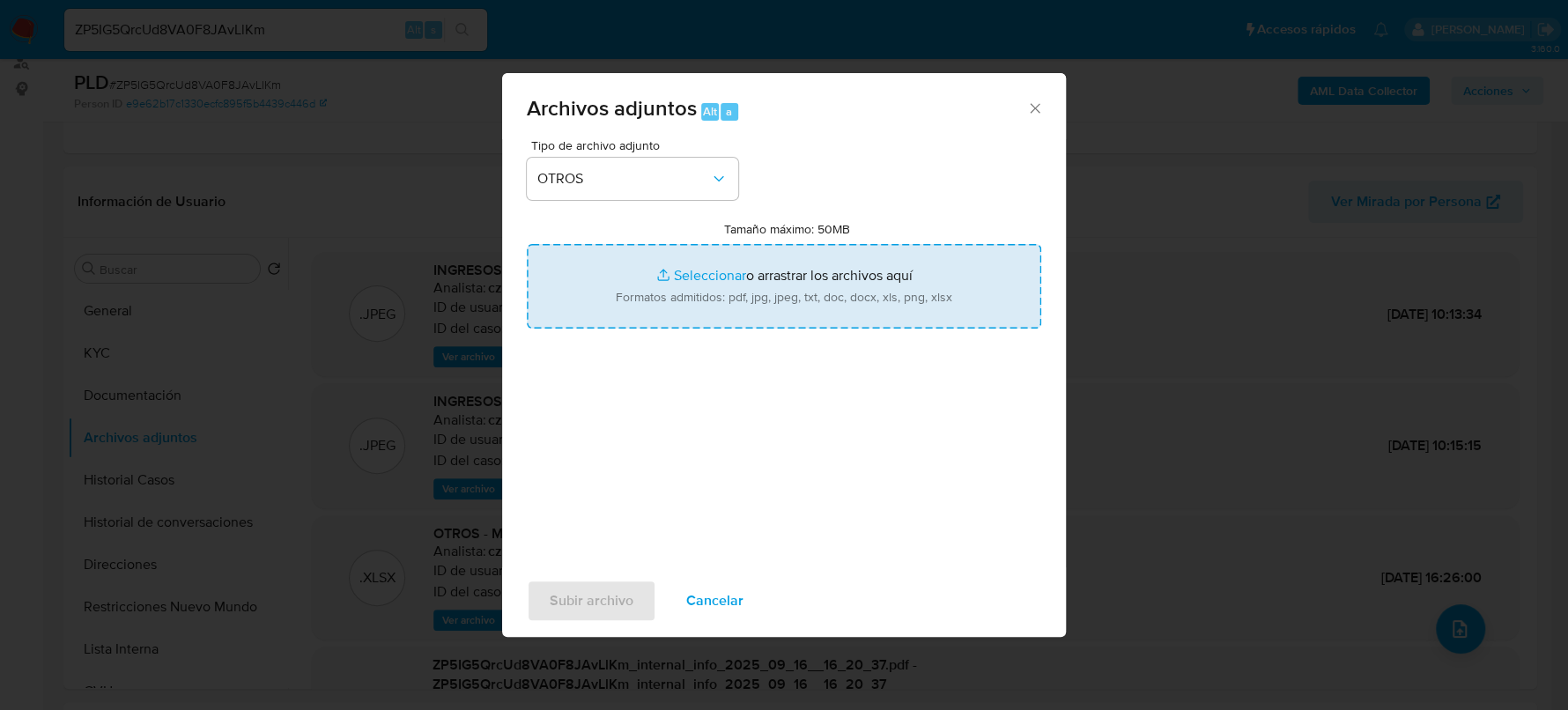
type input "C:\fakepath\Caselog ZP5IG5QrcUd8VA0F8JAvLlKm_2025_07_18_14_15_20.docx"
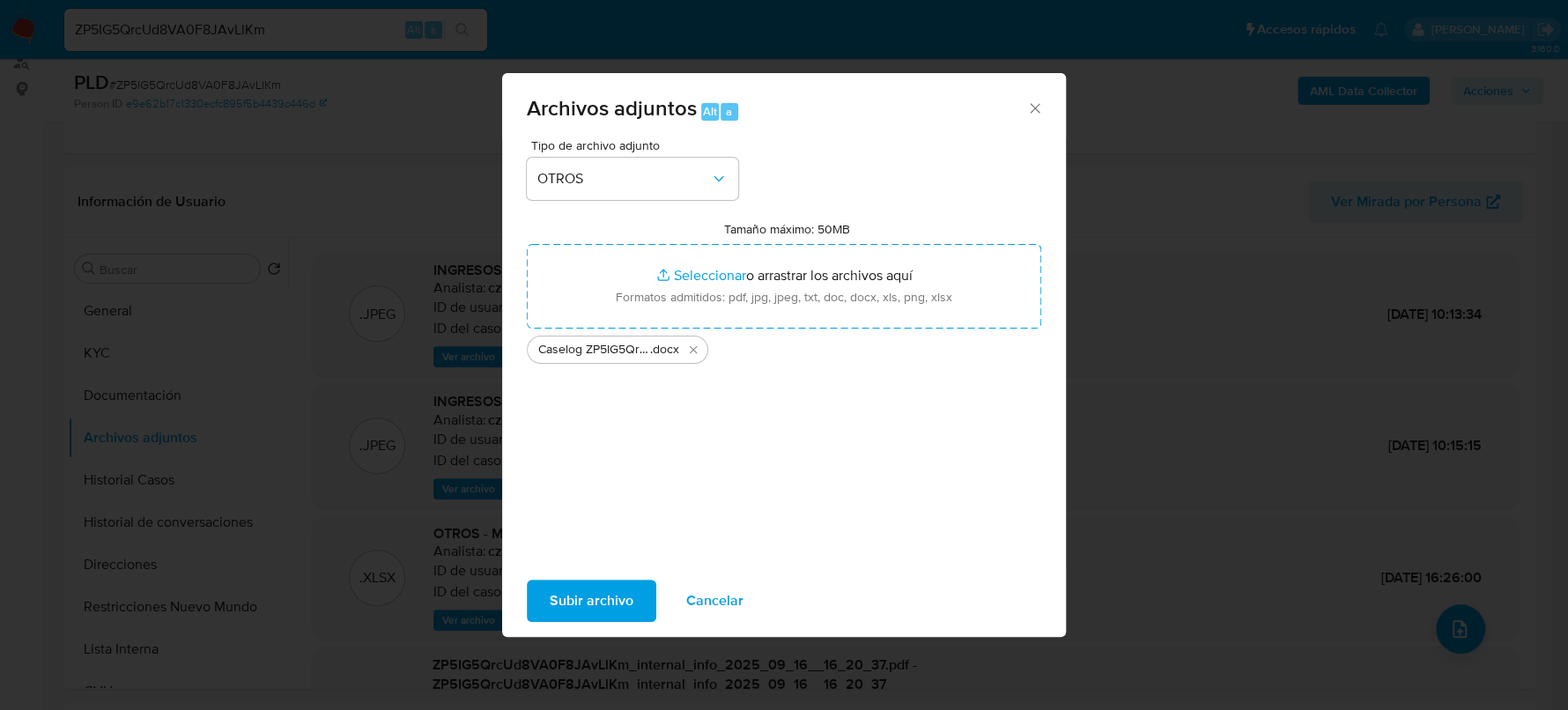
click at [578, 587] on span "Subir archivo" at bounding box center [591, 601] width 83 height 39
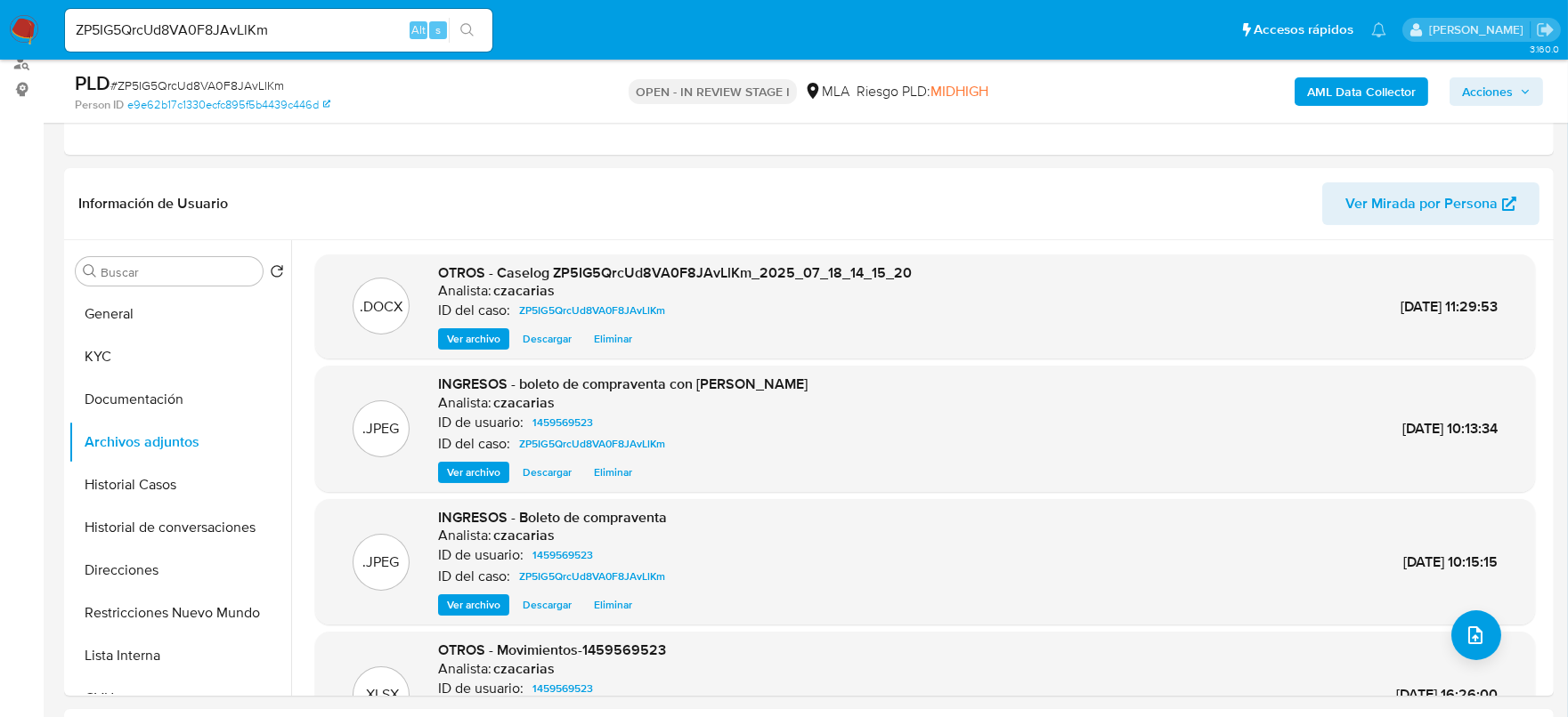
click at [272, 91] on span "# ZP5IG5QrcUd8VA0F8JAvLlKm" at bounding box center [197, 85] width 174 height 18
click at [269, 90] on span "# ZP5IG5QrcUd8VA0F8JAvLlKm" at bounding box center [197, 85] width 174 height 18
copy span "ZP5IG5QrcUd8VA0F8JAvLlKm"
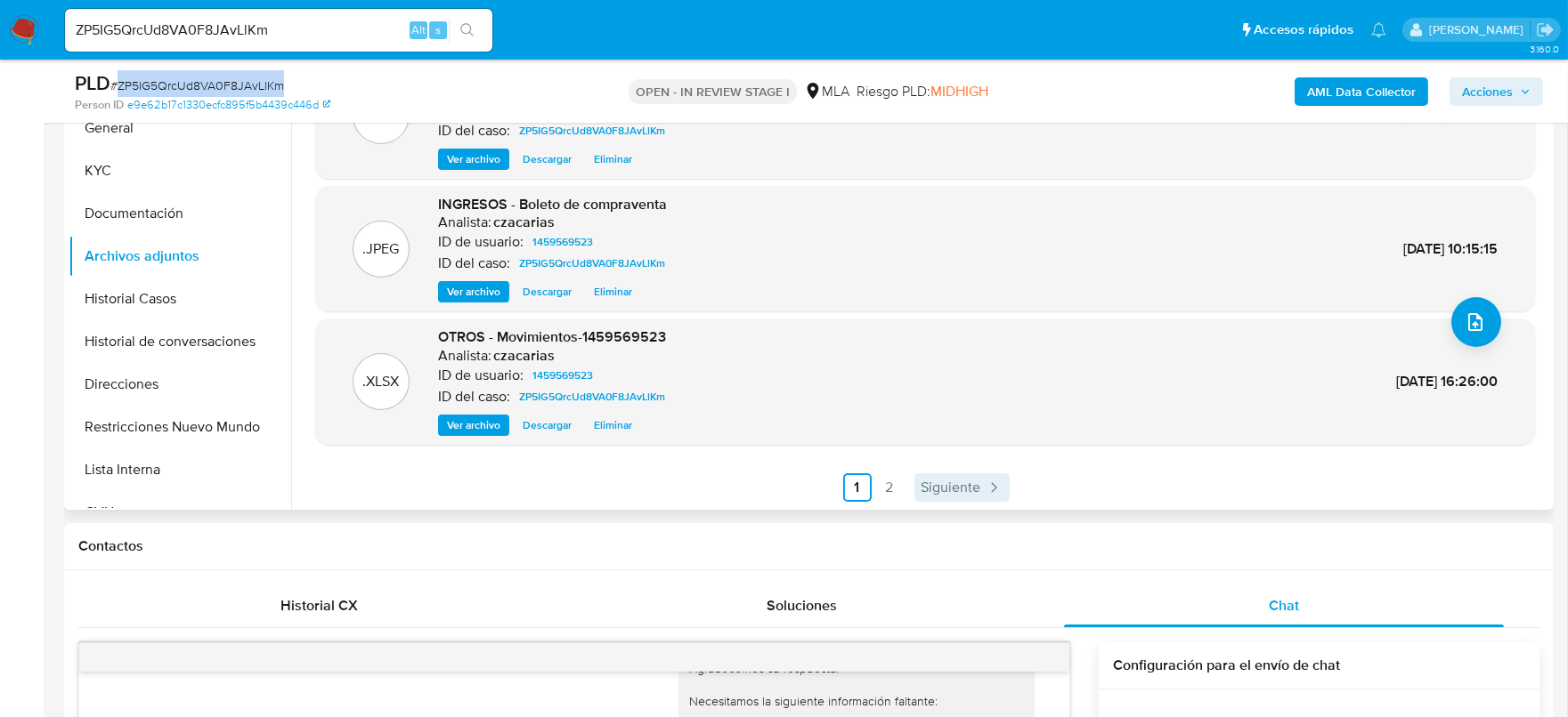
scroll to position [445, 0]
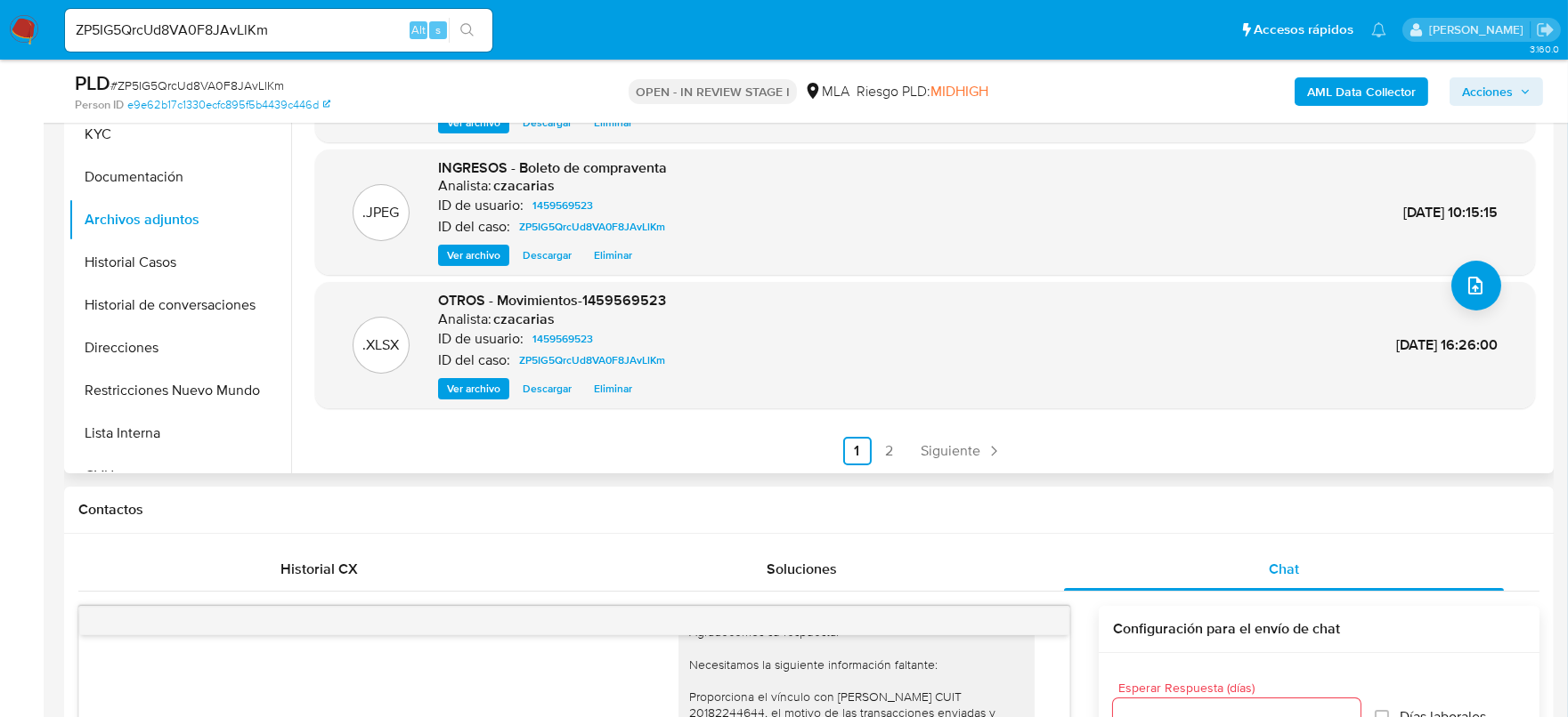
click at [982, 463] on div ".DOCX OTROS - Caselog ZP5IG5QrcUd8VA0F8JAvLlKm_2025_07_18_14_15_20 Analista: cz…" at bounding box center [920, 246] width 1258 height 456
click at [985, 451] on icon "Paginación" at bounding box center [993, 451] width 18 height 18
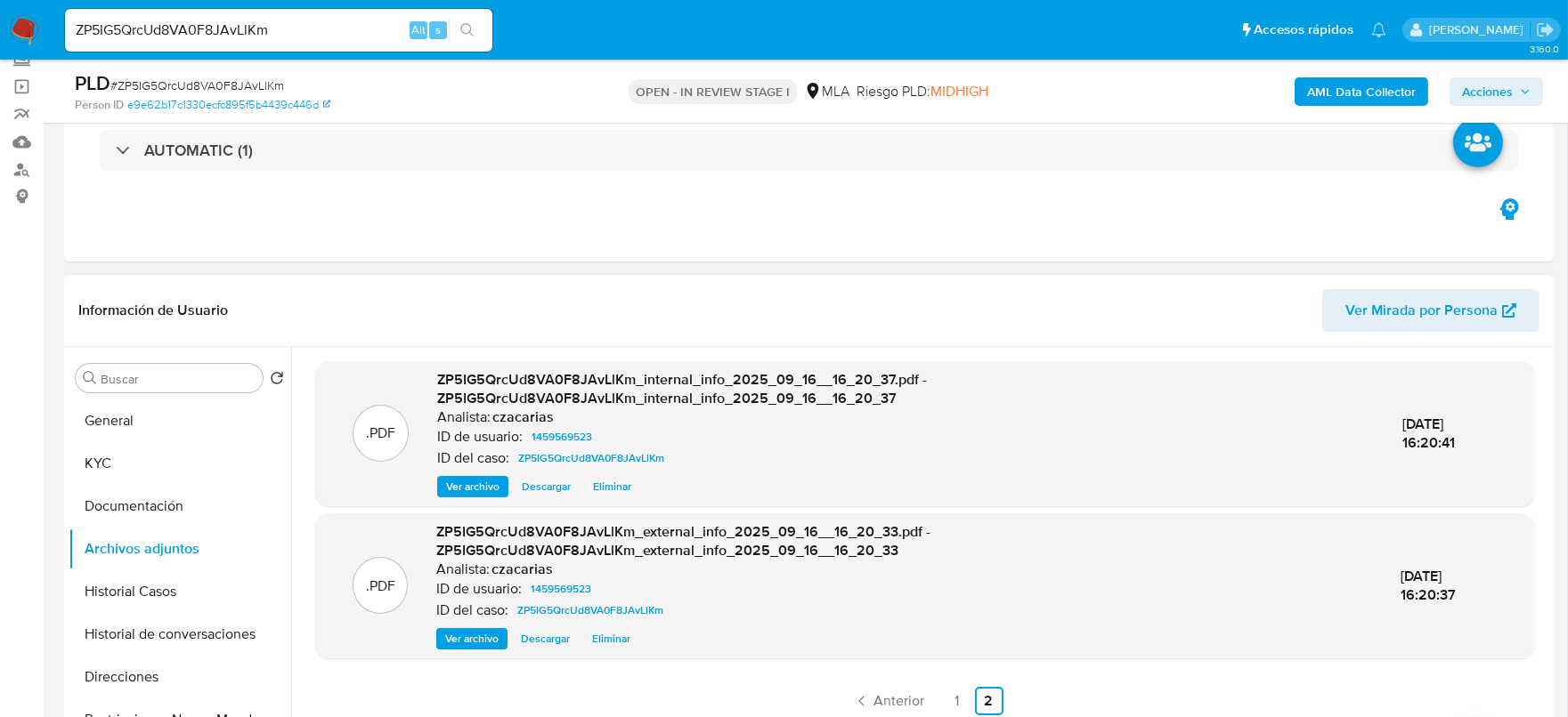
scroll to position [110, 0]
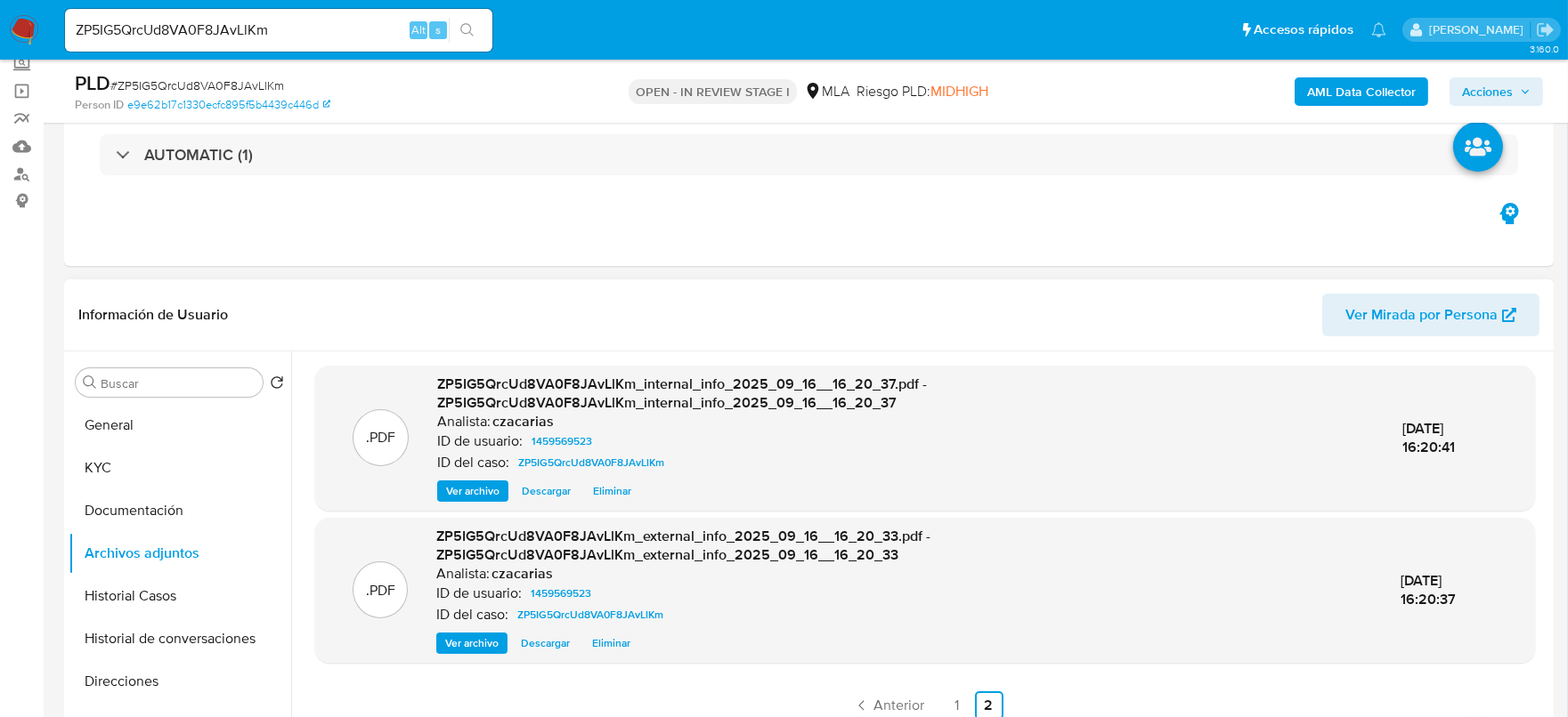
click at [1504, 84] on span "Acciones" at bounding box center [1487, 92] width 51 height 29
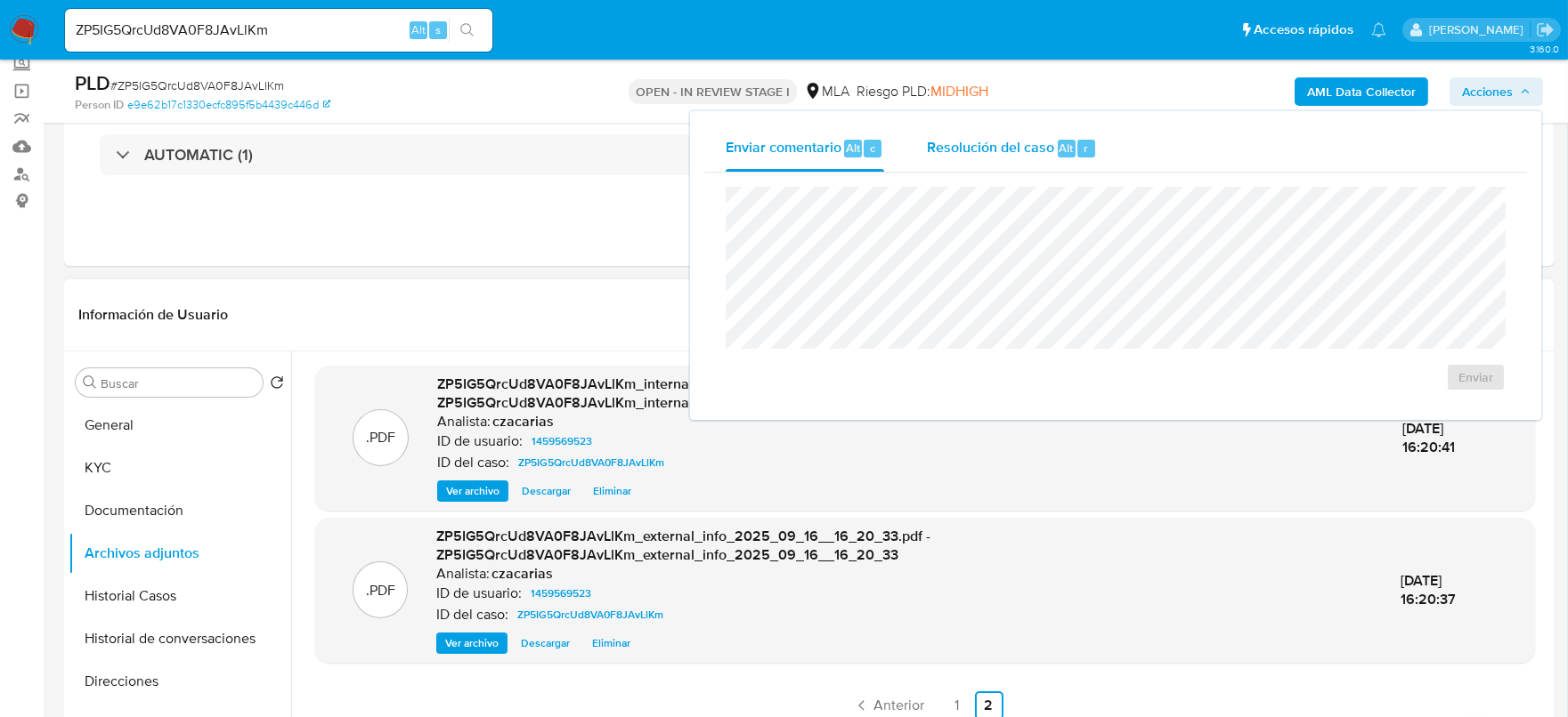
click at [990, 146] on span "Resolución del caso" at bounding box center [990, 146] width 127 height 20
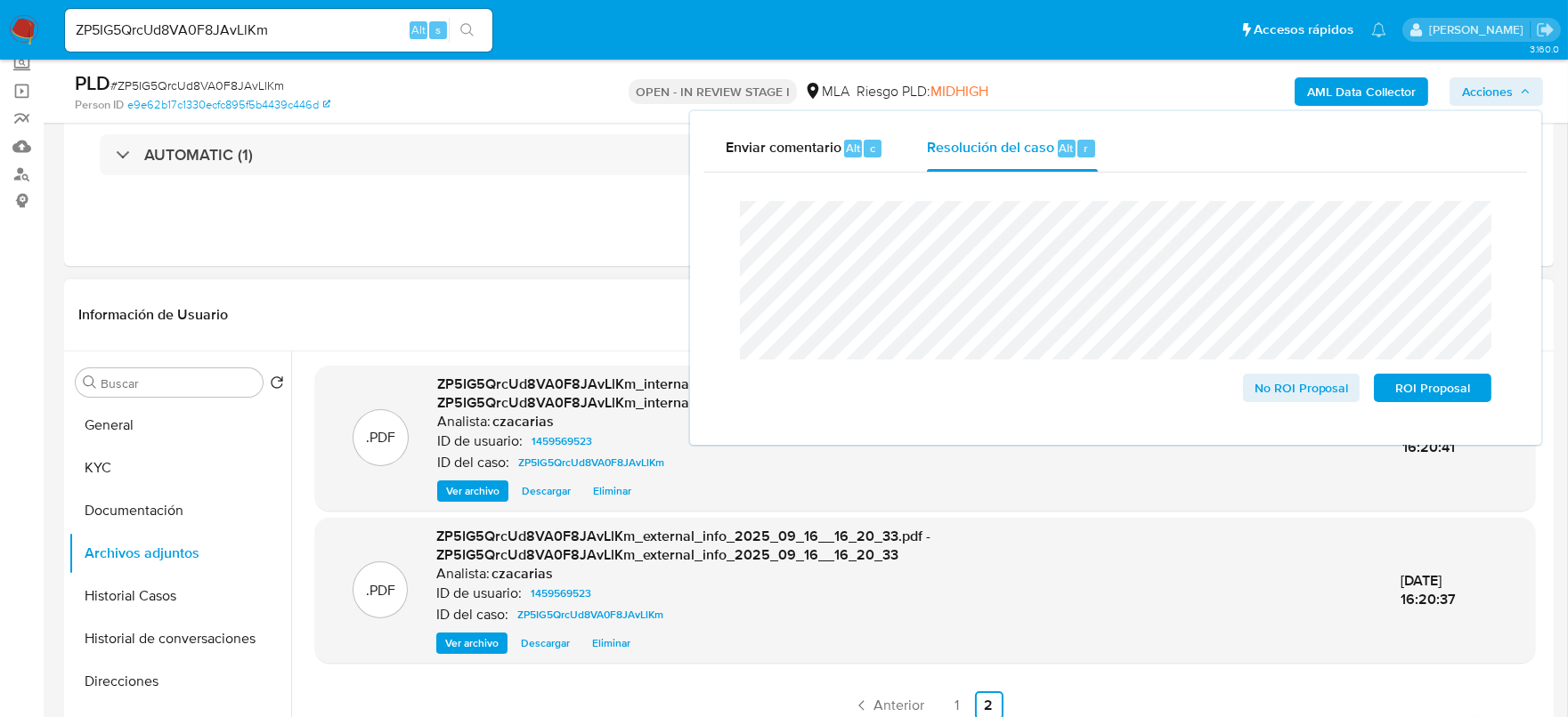
click at [213, 84] on span "# ZP5IG5QrcUd8VA0F8JAvLlKm" at bounding box center [197, 85] width 174 height 18
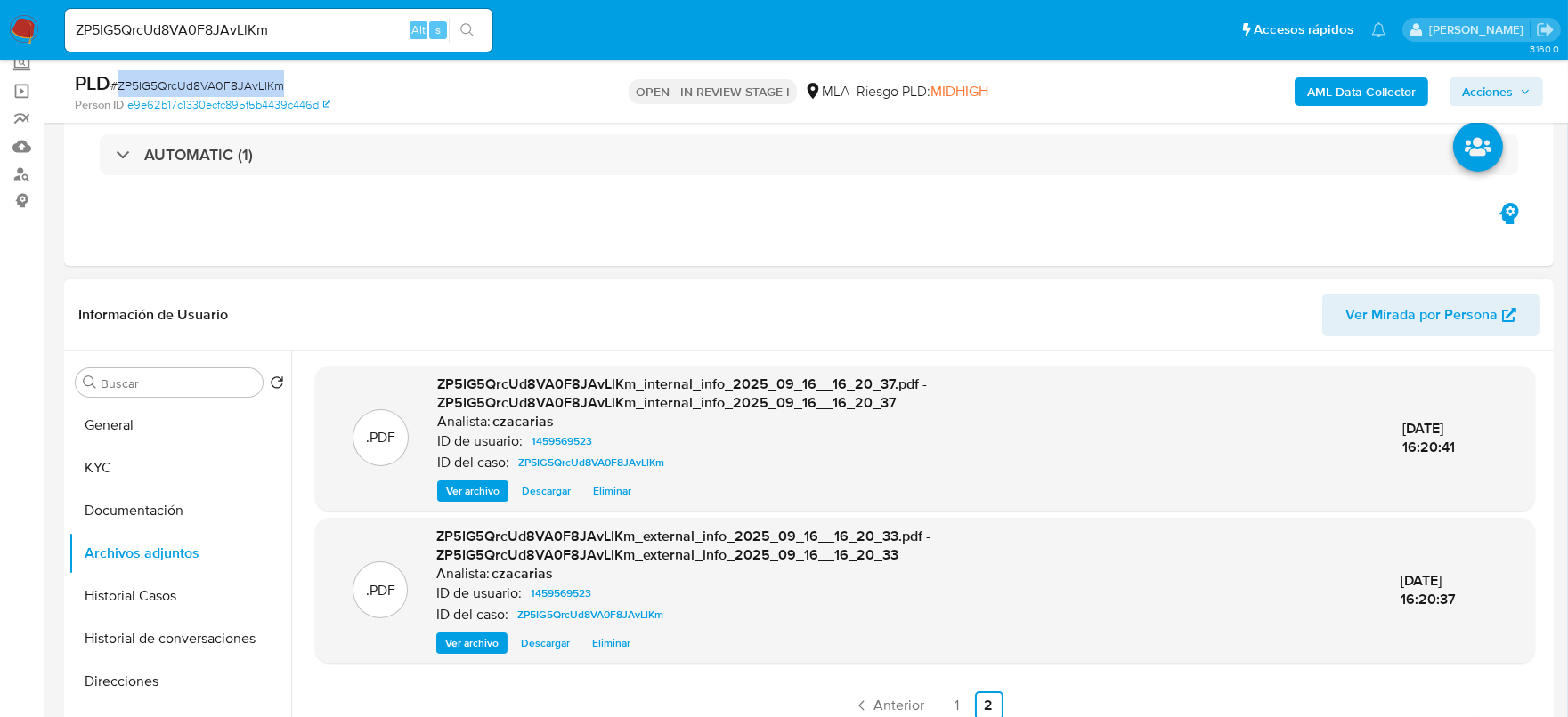
click at [213, 84] on span "# ZP5IG5QrcUd8VA0F8JAvLlKm" at bounding box center [197, 85] width 174 height 18
copy span "ZP5IG5QrcUd8VA0F8JAvLlKm"
click at [1454, 91] on button "Acciones" at bounding box center [1496, 92] width 94 height 29
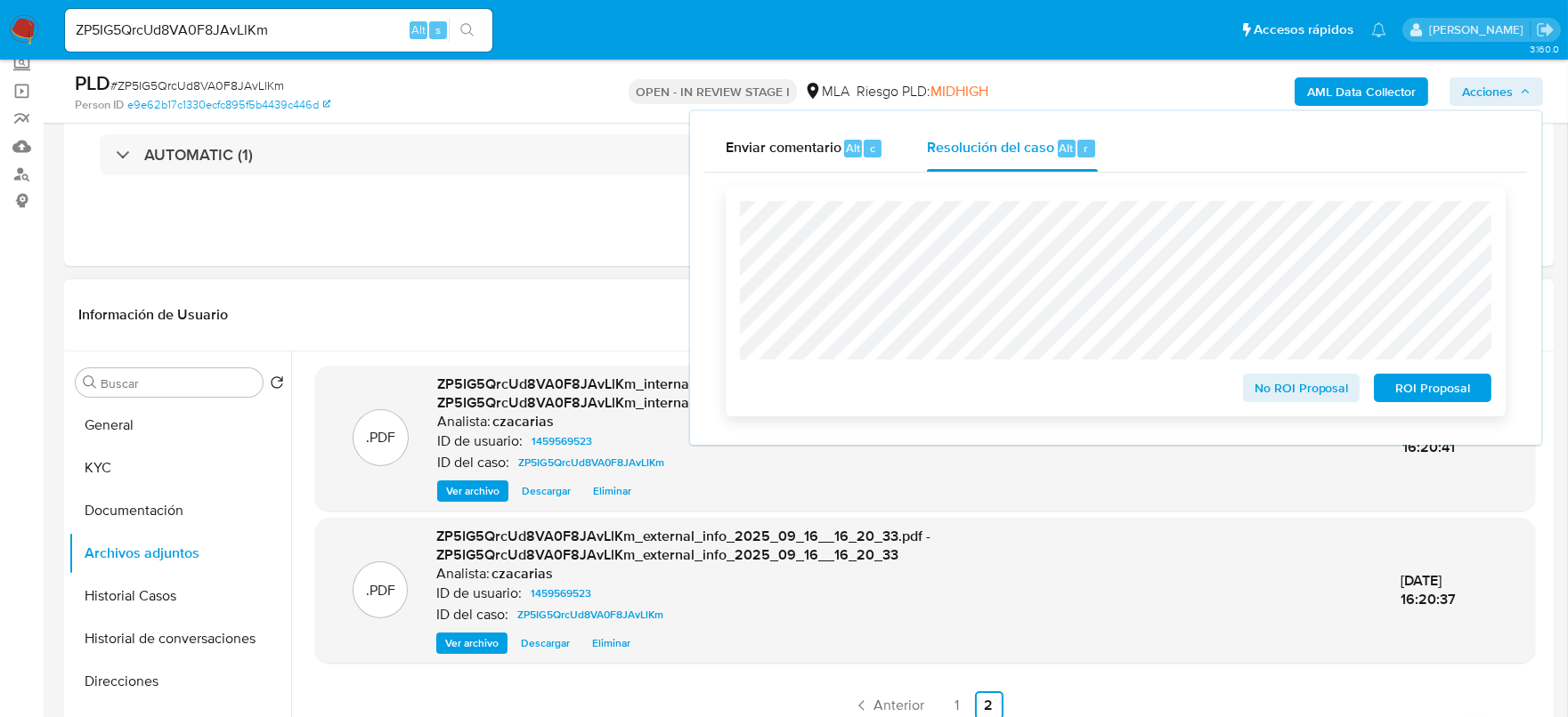
click at [1336, 385] on span "No ROI Proposal" at bounding box center [1301, 388] width 93 height 25
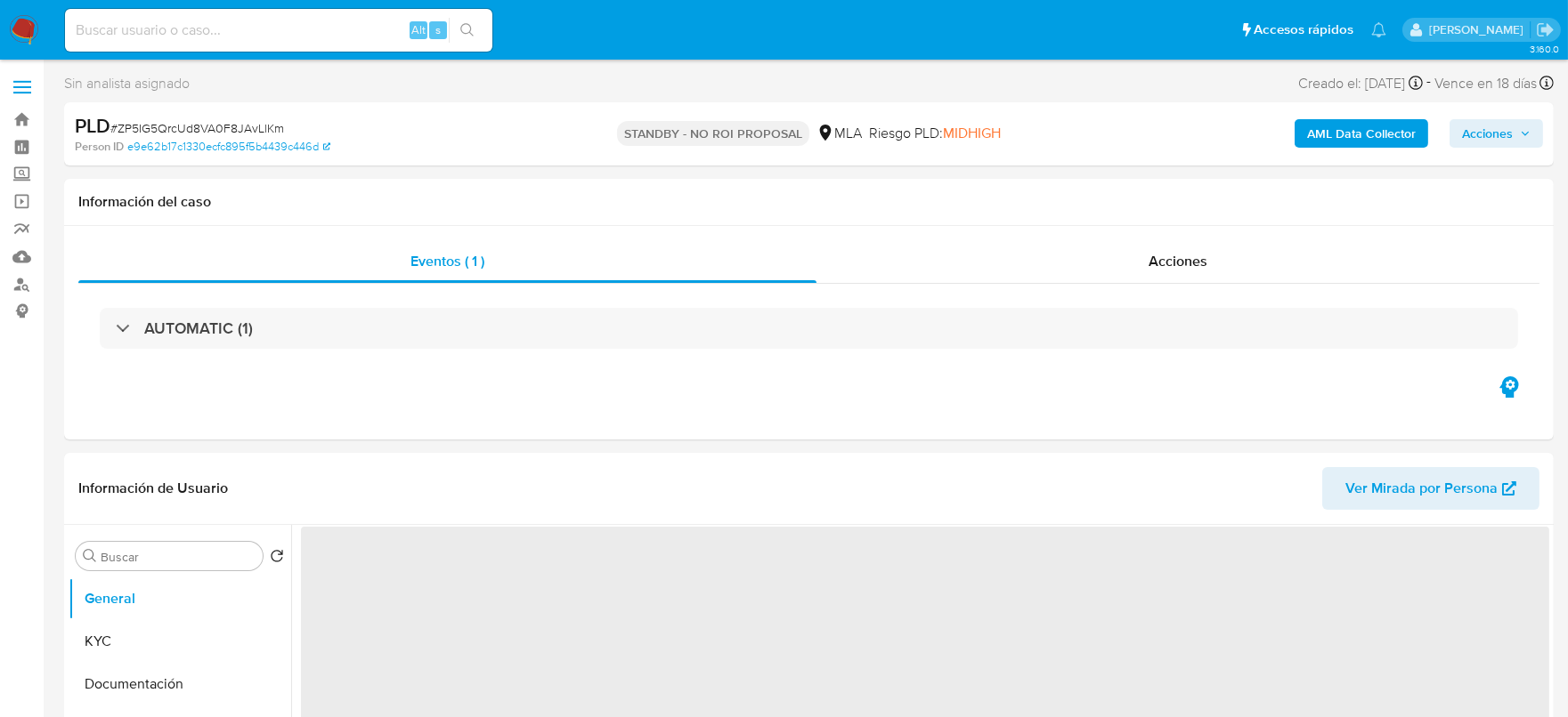
select select "10"
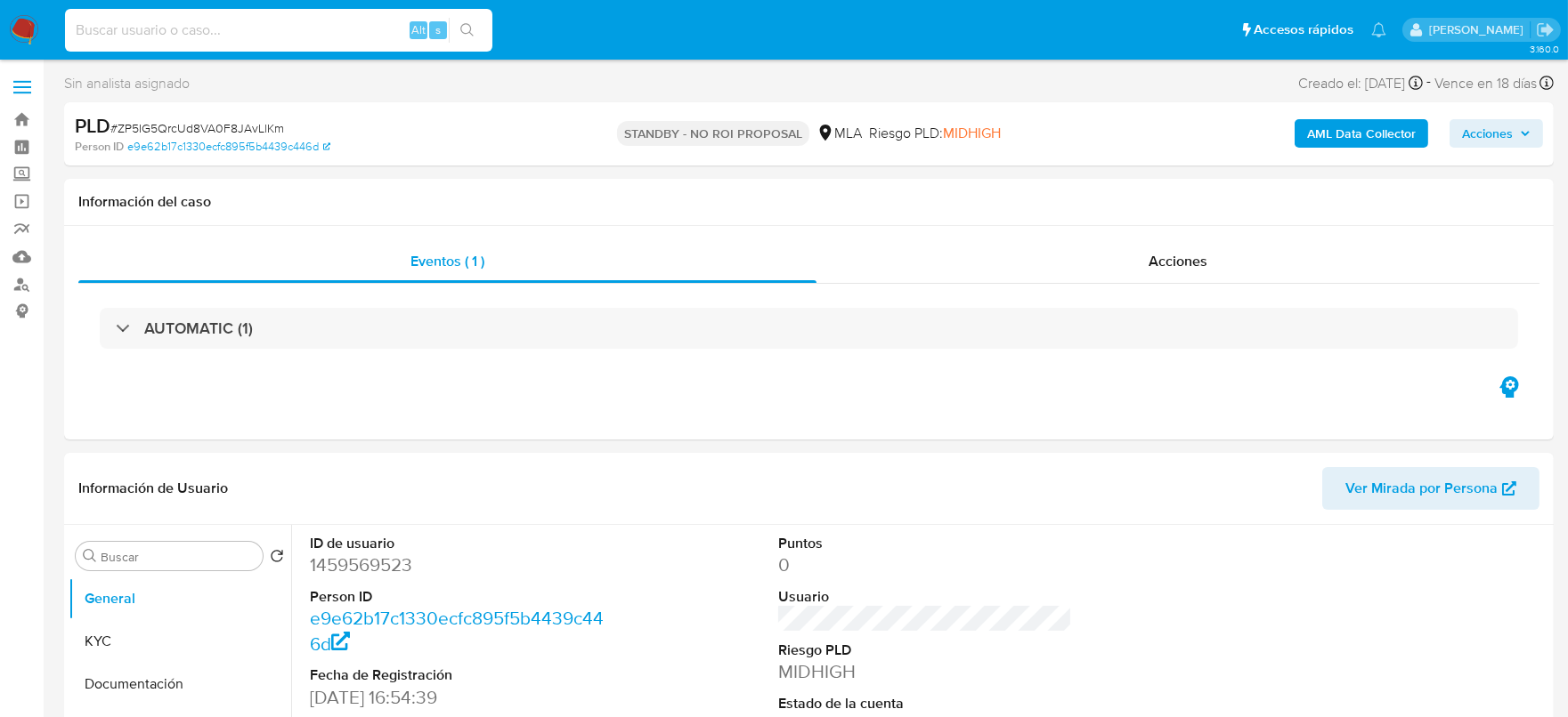
click at [223, 30] on input at bounding box center [278, 31] width 427 height 23
paste input "e3cuTvvrTjj3DM0yqnfblevQ"
type input "e3cuTvvrTjj3DM0yqnfblevQ"
click at [469, 45] on div "e3cuTvvrTjj3DM0yqnfblevQ Alt s" at bounding box center [278, 30] width 427 height 43
click at [468, 26] on icon "search-icon" at bounding box center [467, 30] width 14 height 14
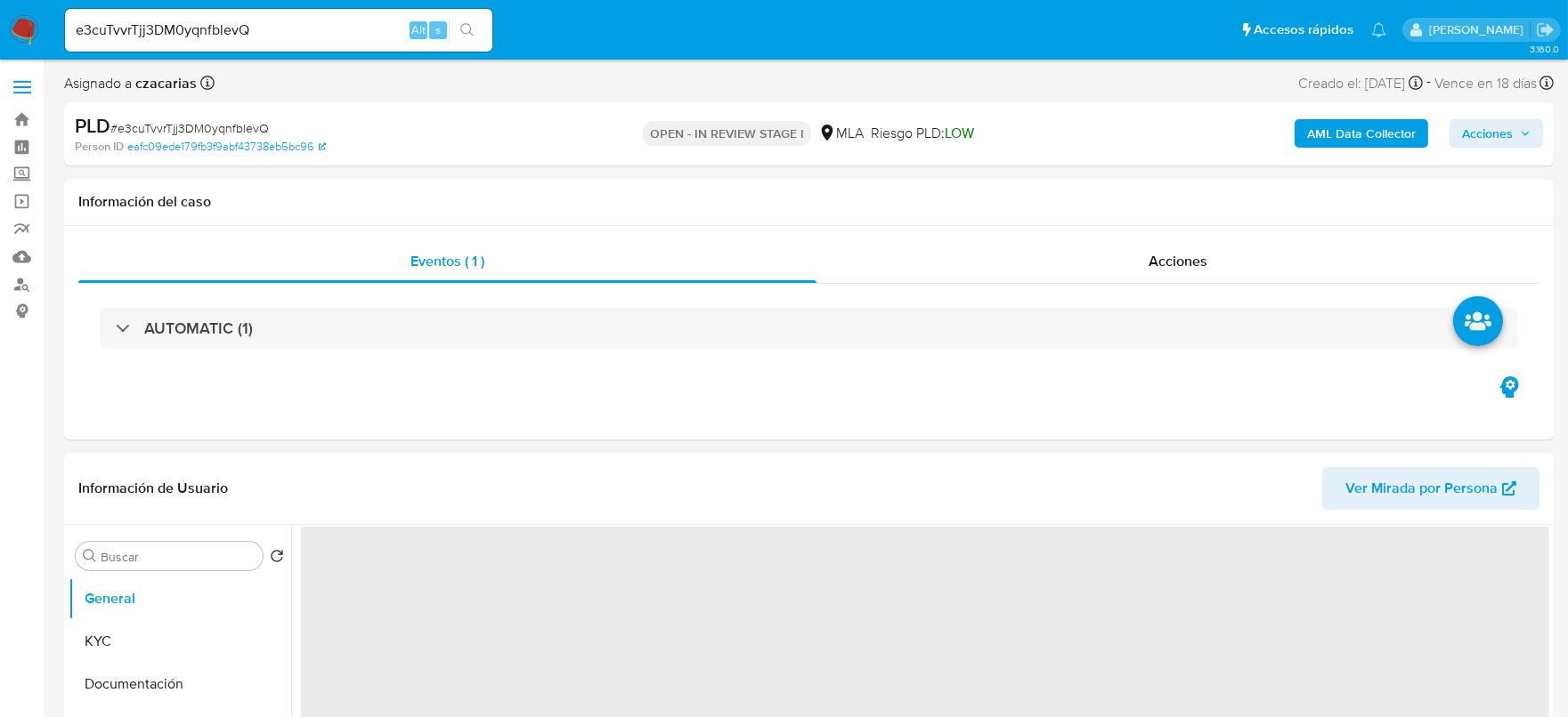
select select "10"
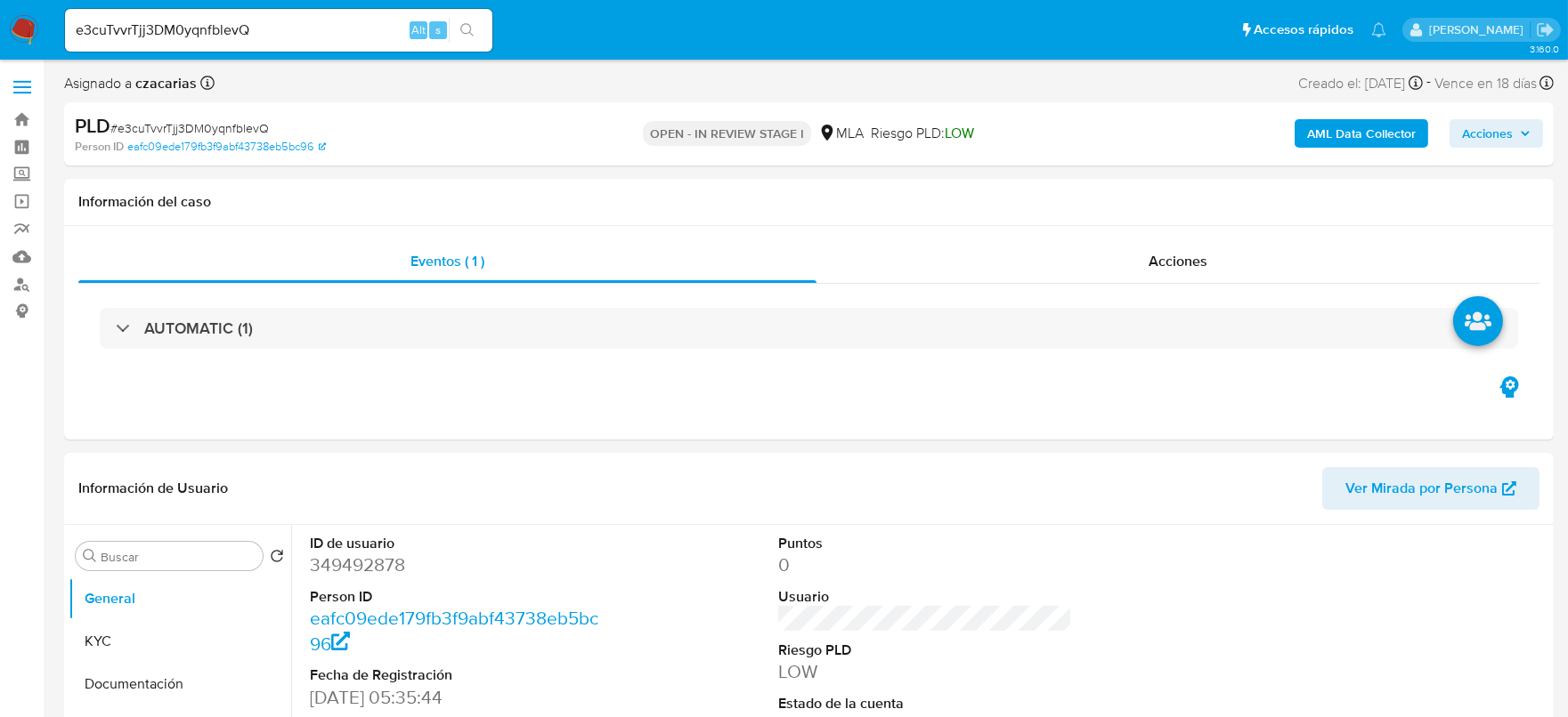
click at [195, 131] on span "# e3cuTvvrTjj3DM0yqnfblevQ" at bounding box center [189, 128] width 159 height 18
copy span "e3cuTvvrTjj3DM0yqnfblevQ"
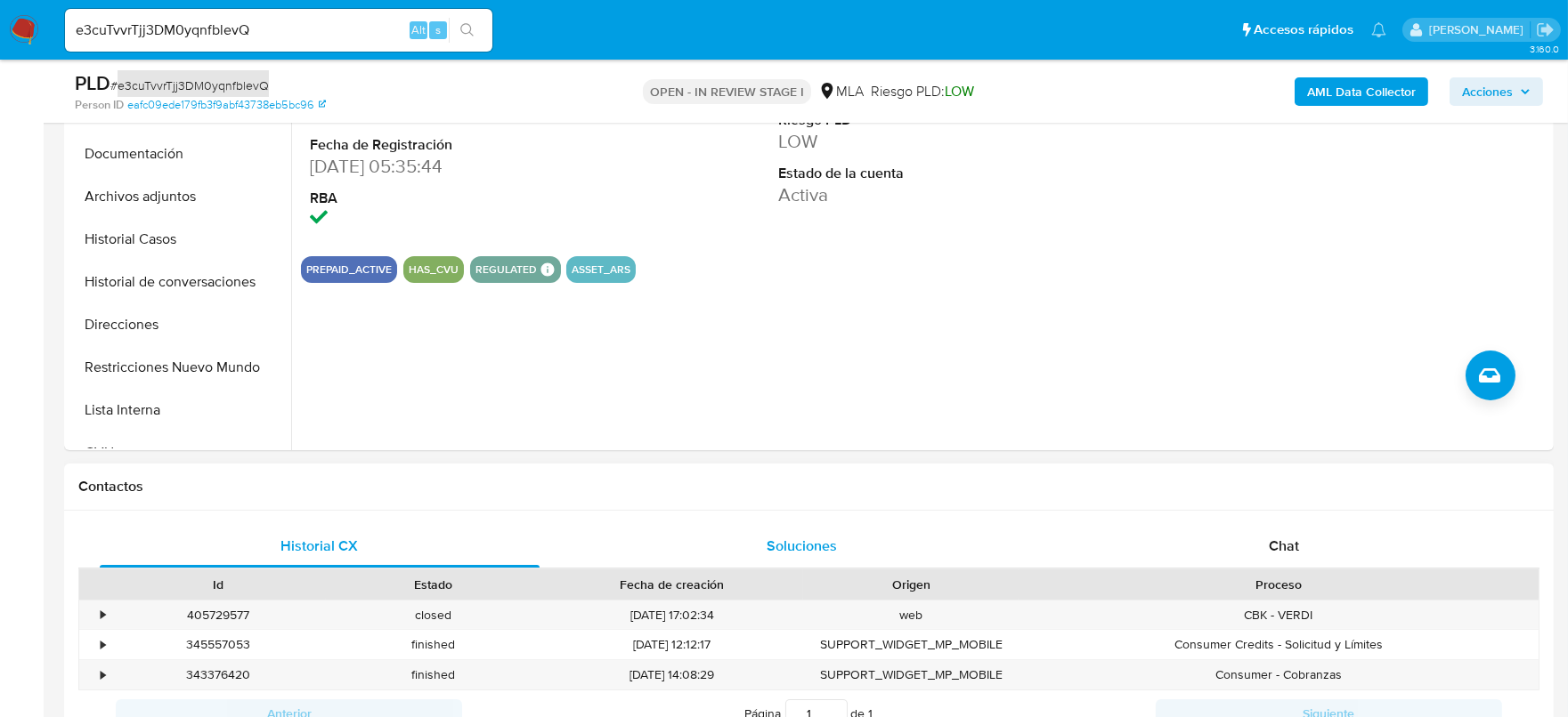
scroll to position [667, 0]
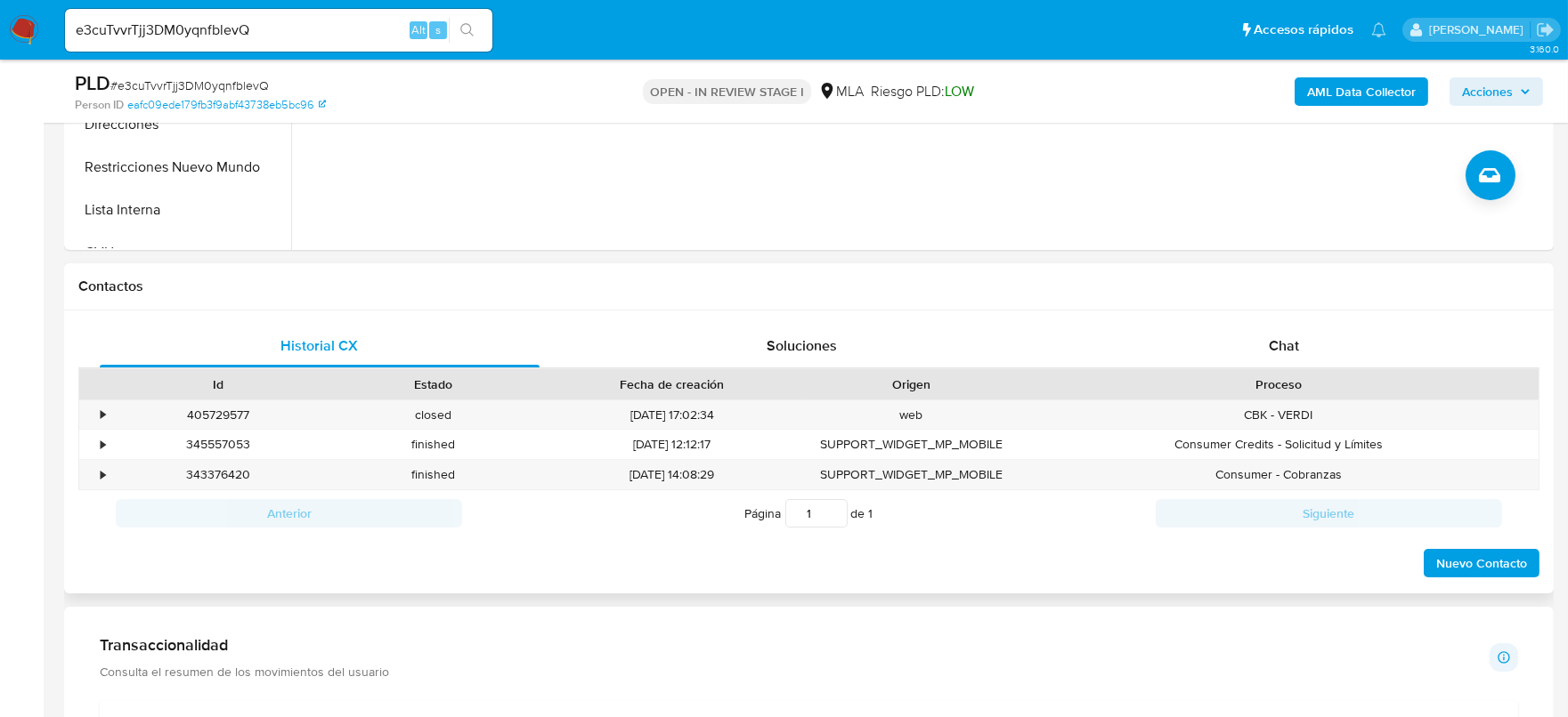
click at [1214, 315] on div "Historial CX Soluciones Chat Id Estado Fecha de creación Origen Proceso • 40572…" at bounding box center [809, 452] width 1490 height 284
click at [1230, 331] on div "Chat" at bounding box center [1284, 346] width 440 height 43
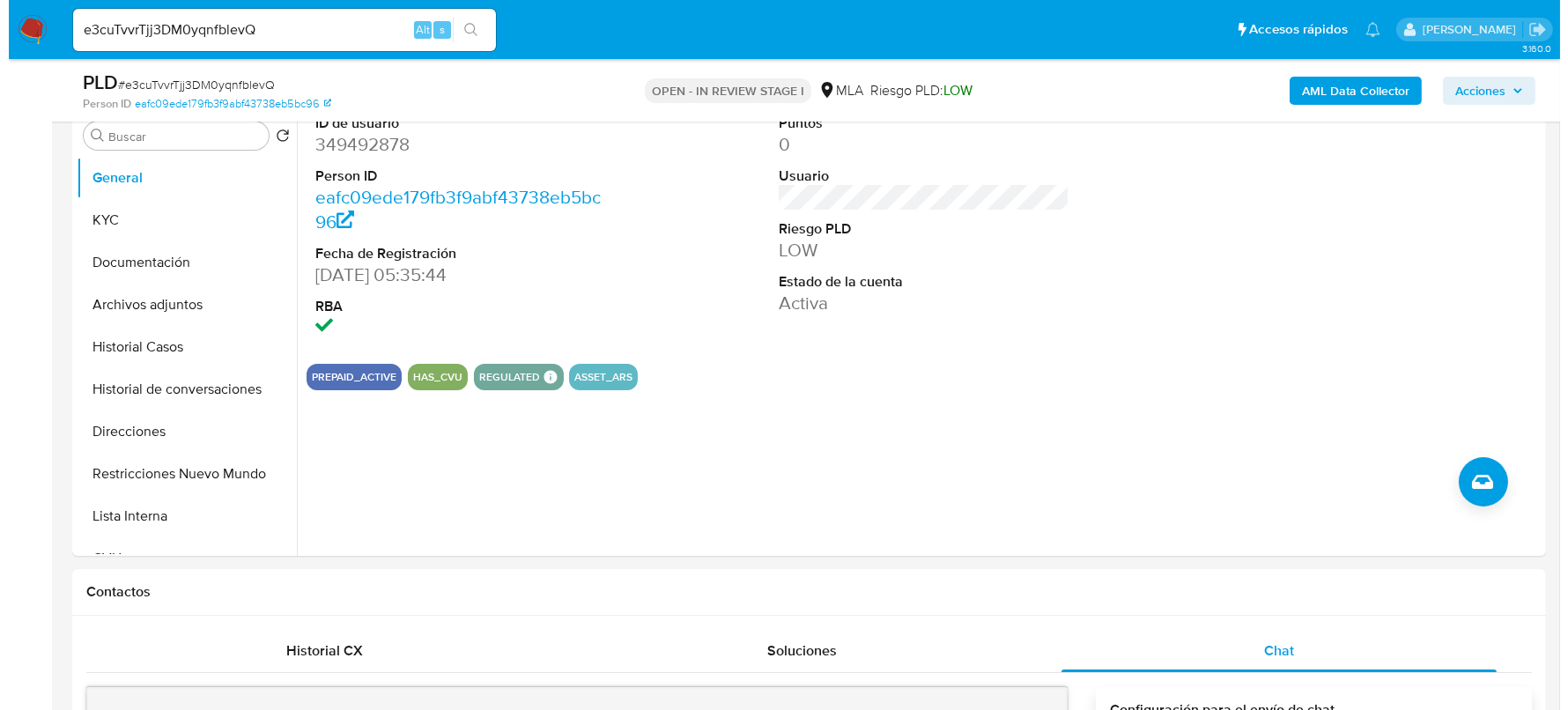
scroll to position [220, 0]
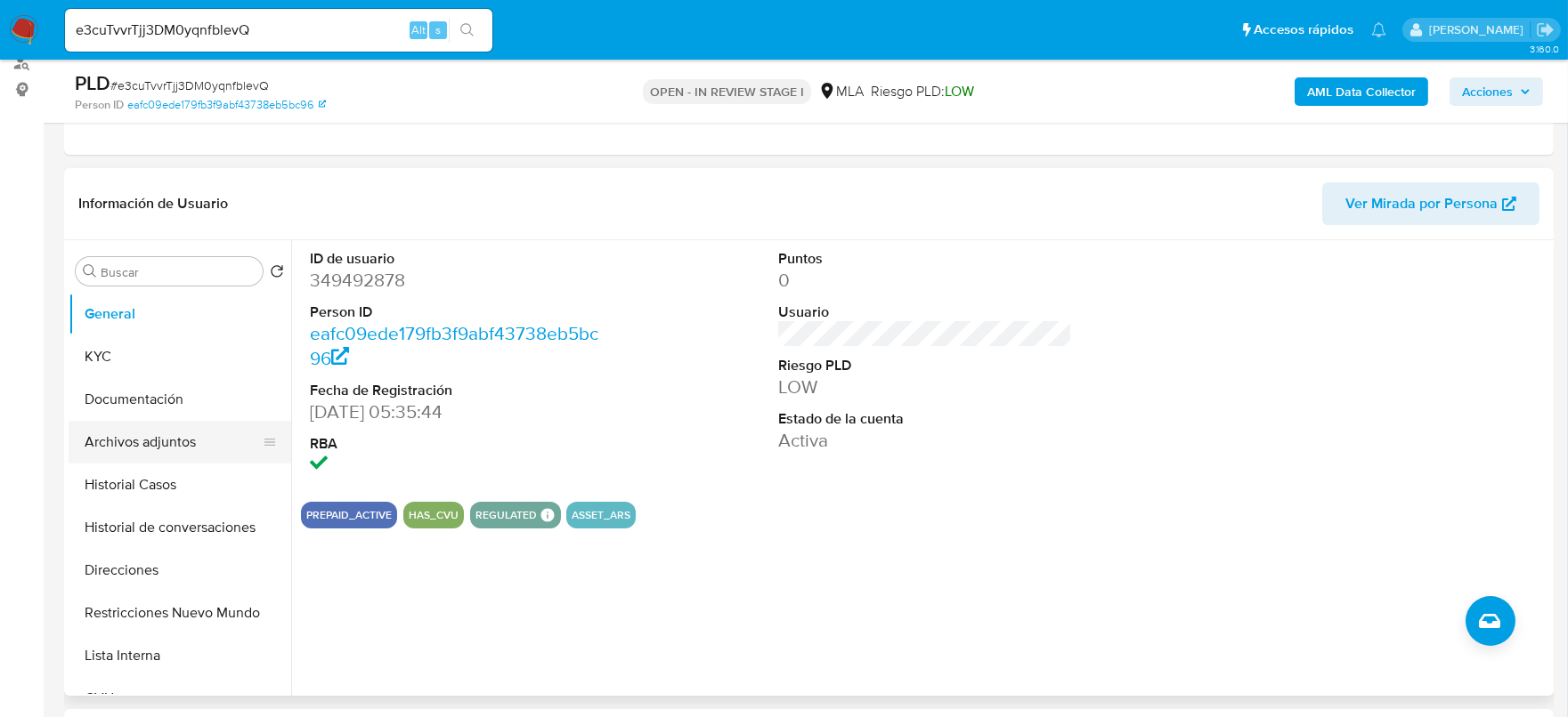
click at [140, 430] on button "Archivos adjuntos" at bounding box center [173, 442] width 208 height 43
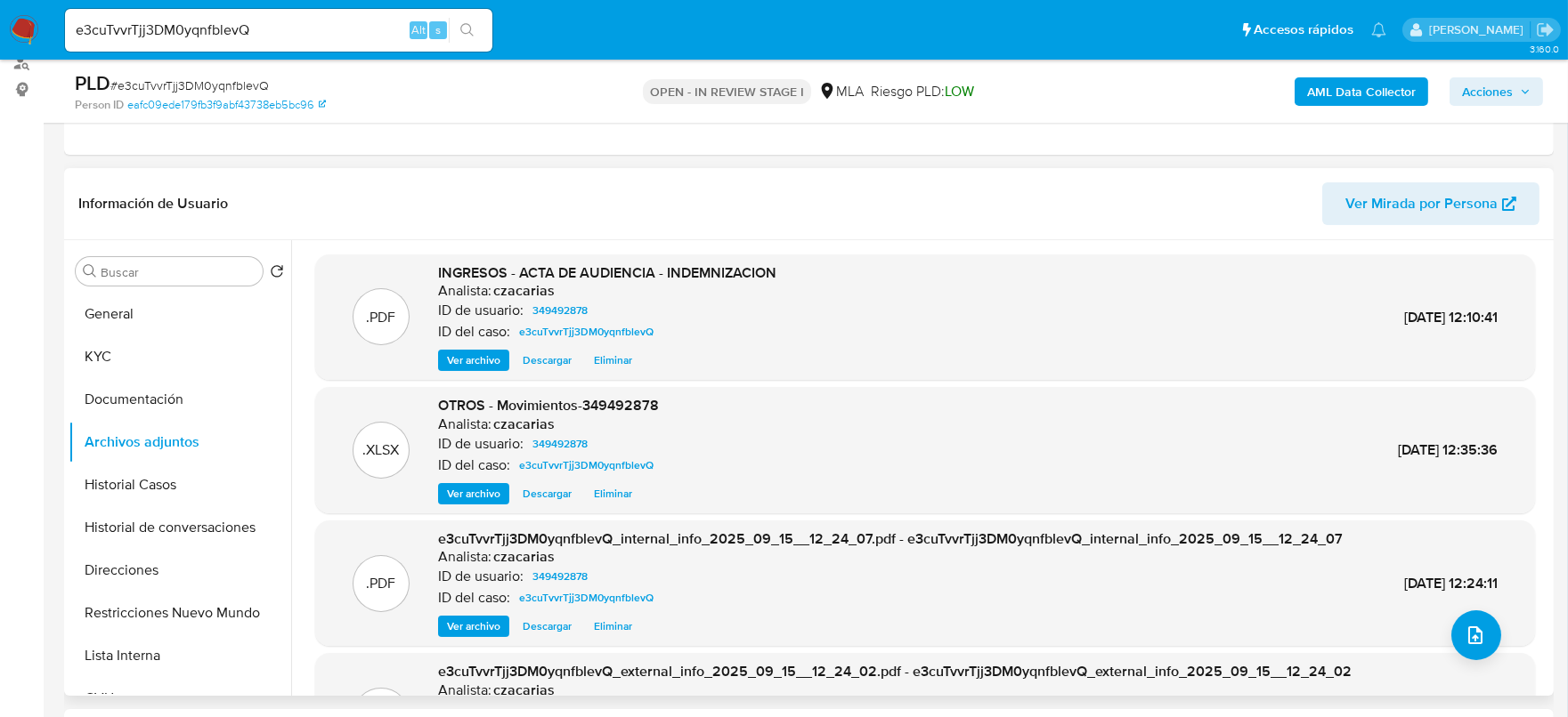
click at [468, 343] on div "INGRESOS - ACTA DE AUDIENCIA - INDEMNIZACION Analista: czacarias ID de usuario:…" at bounding box center [607, 318] width 338 height 109
click at [462, 354] on span "Ver archivo" at bounding box center [473, 360] width 54 height 18
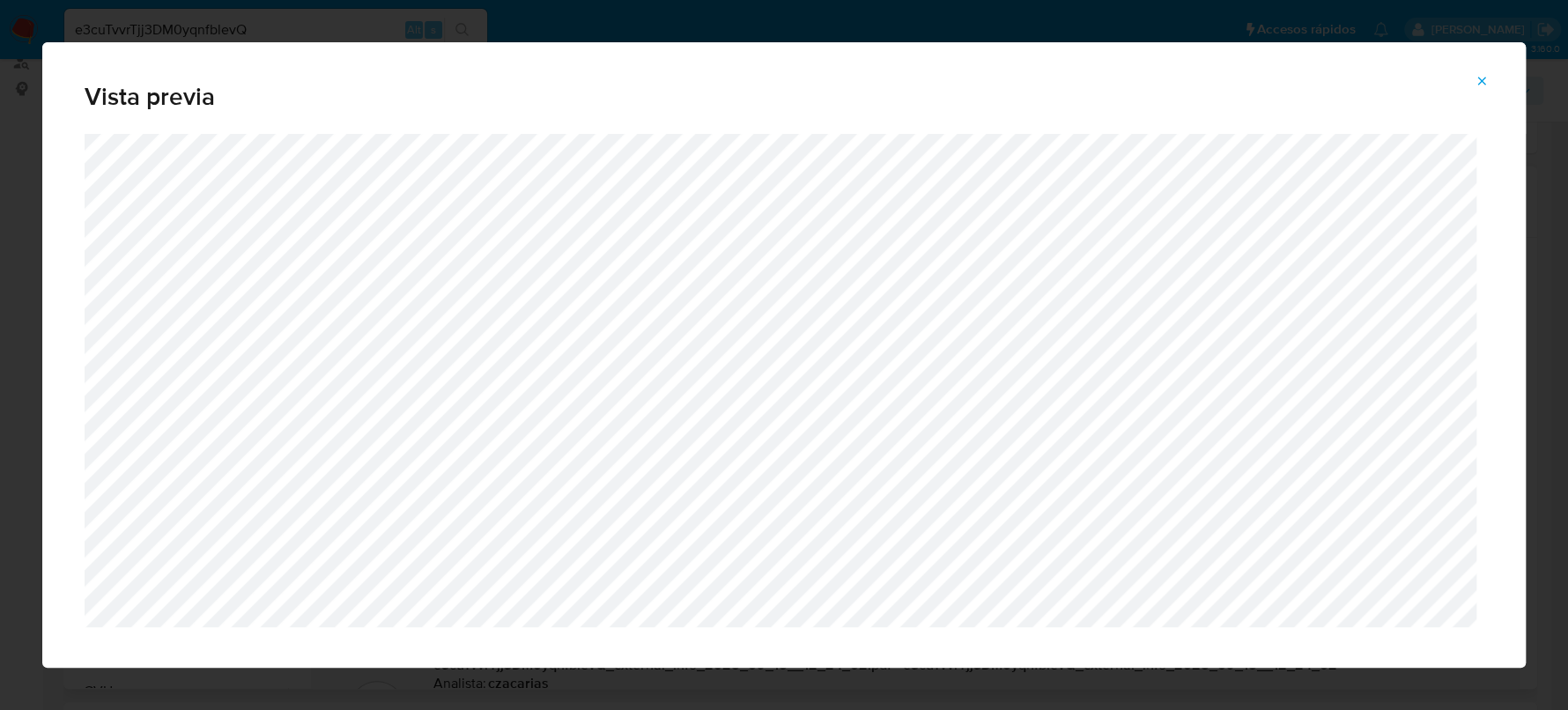
click at [1481, 81] on icon "Attachment preview" at bounding box center [1482, 80] width 8 height 8
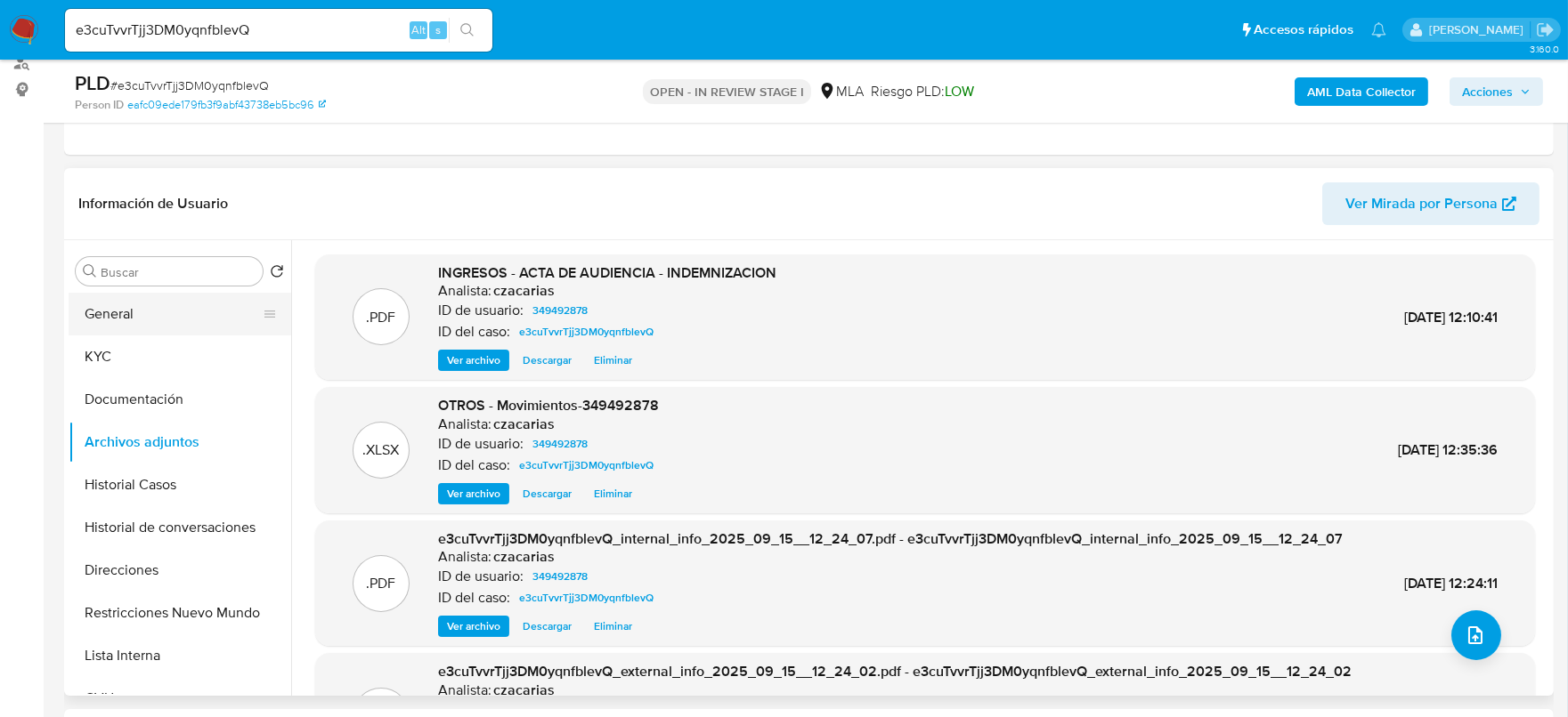
click at [202, 320] on button "General" at bounding box center [173, 314] width 208 height 43
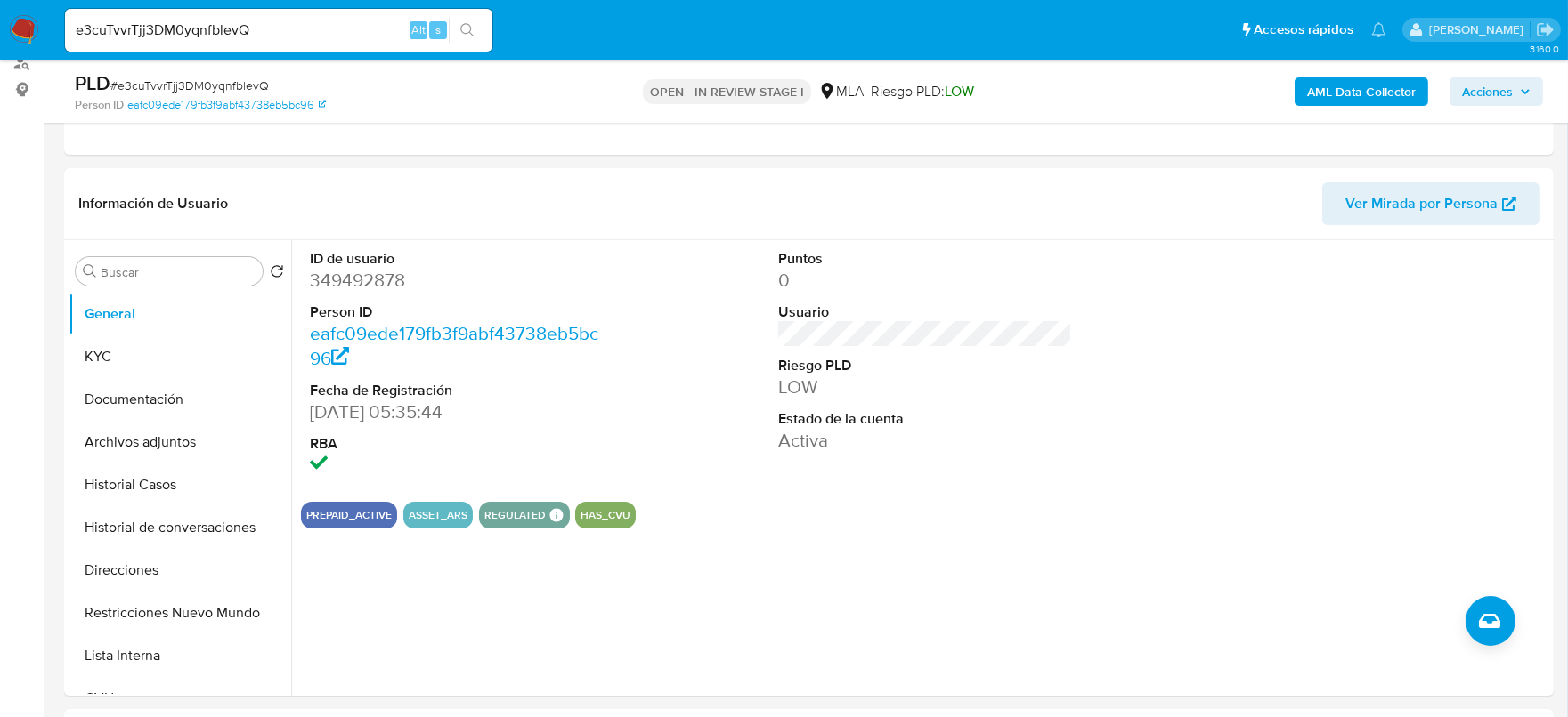
click at [361, 289] on dd "349492878" at bounding box center [457, 280] width 294 height 25
copy dd "349492878"
click at [208, 437] on button "Archivos adjuntos" at bounding box center [173, 442] width 208 height 43
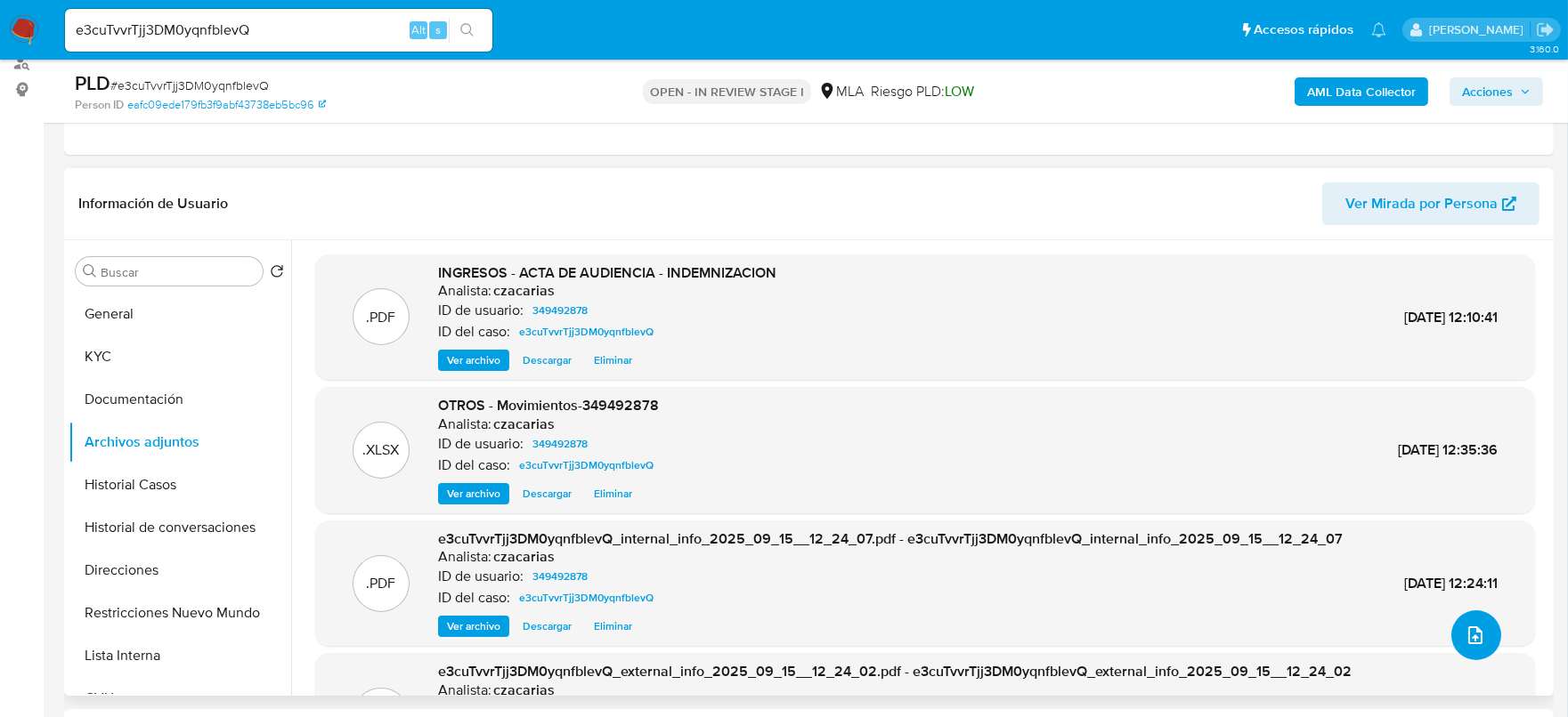
click at [1470, 640] on icon "upload-file" at bounding box center [1475, 636] width 21 height 21
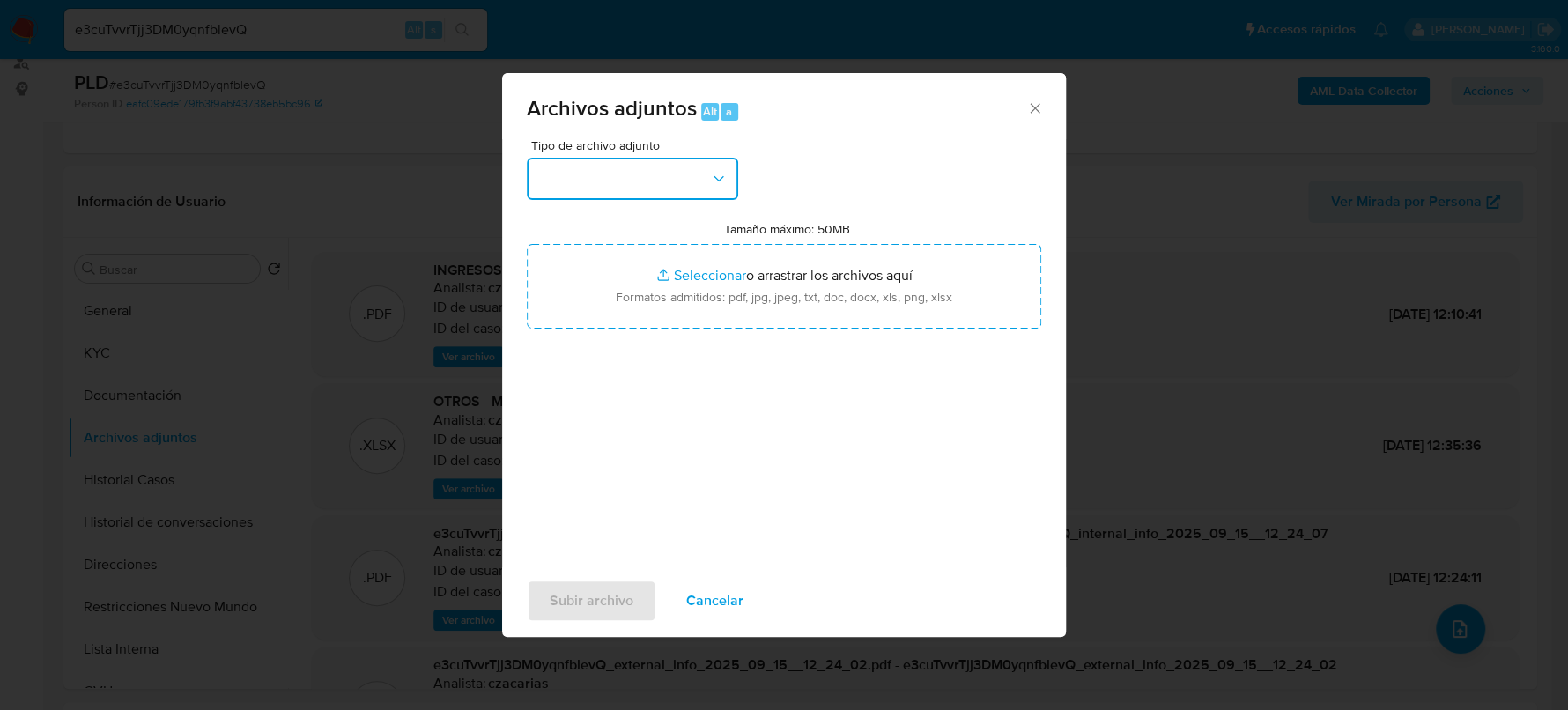
click at [659, 171] on button "button" at bounding box center [632, 179] width 211 height 43
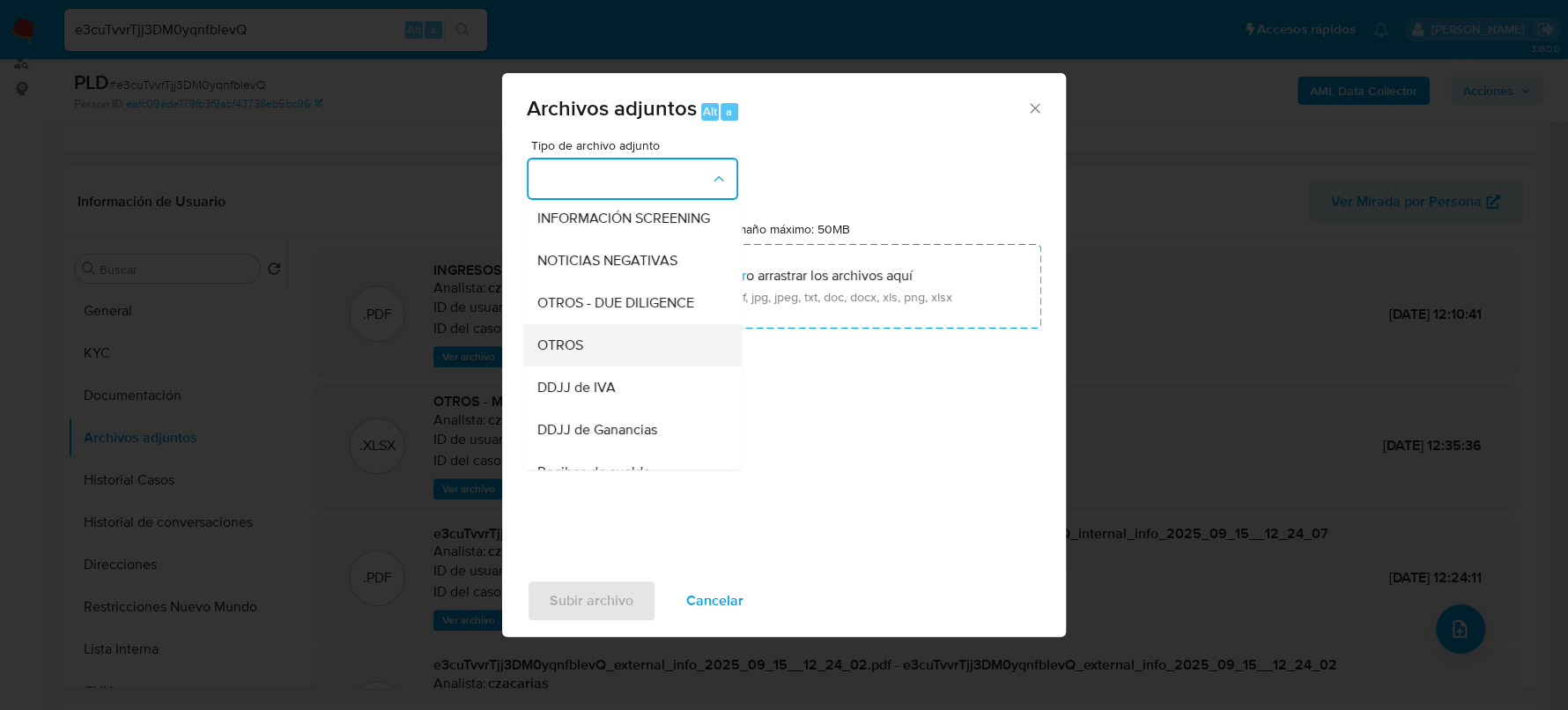
click at [591, 355] on div "OTROS" at bounding box center [627, 346] width 180 height 43
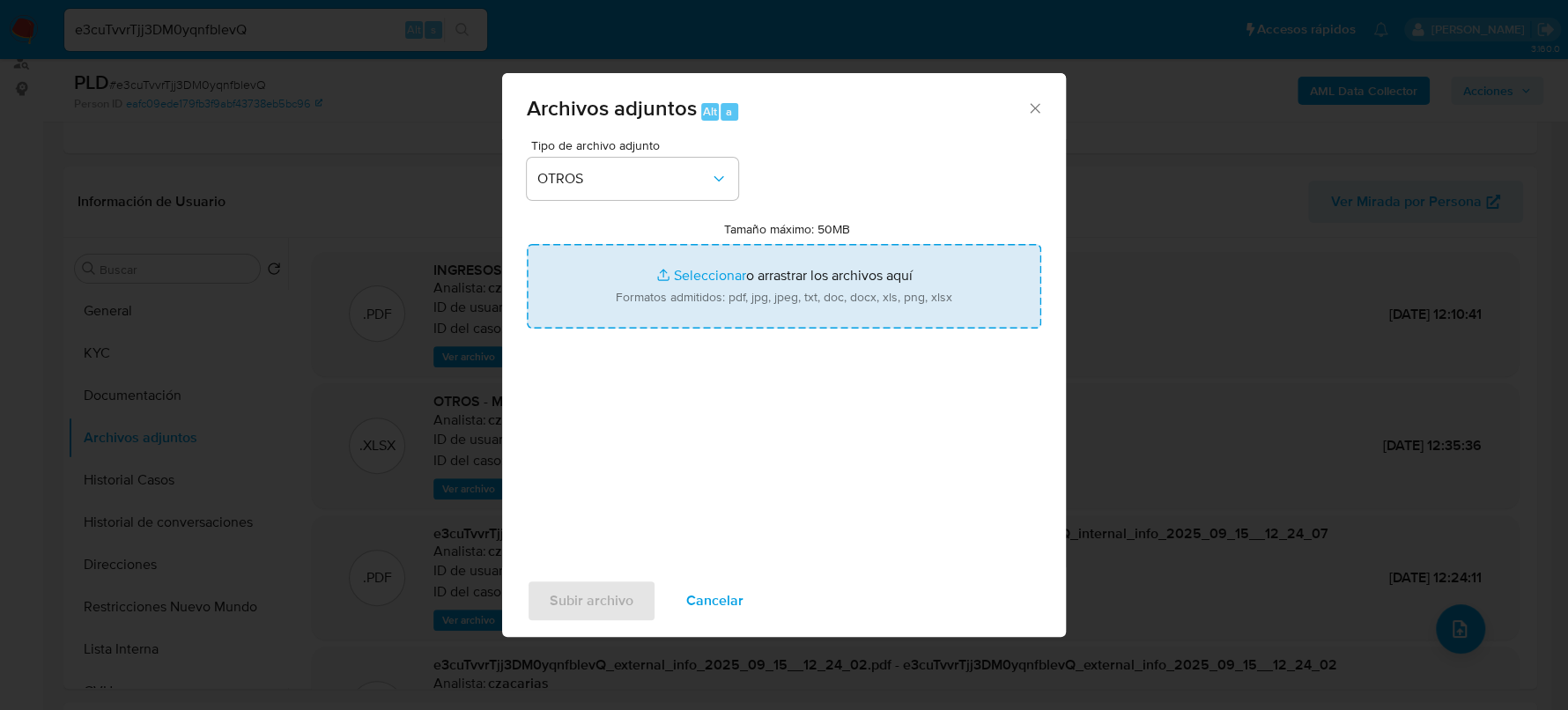
type input "C:\fakepath\Caselog e3cuTvvrTjj3DM0yqnfblevQ_2025_07_17_22_19_54.docx"
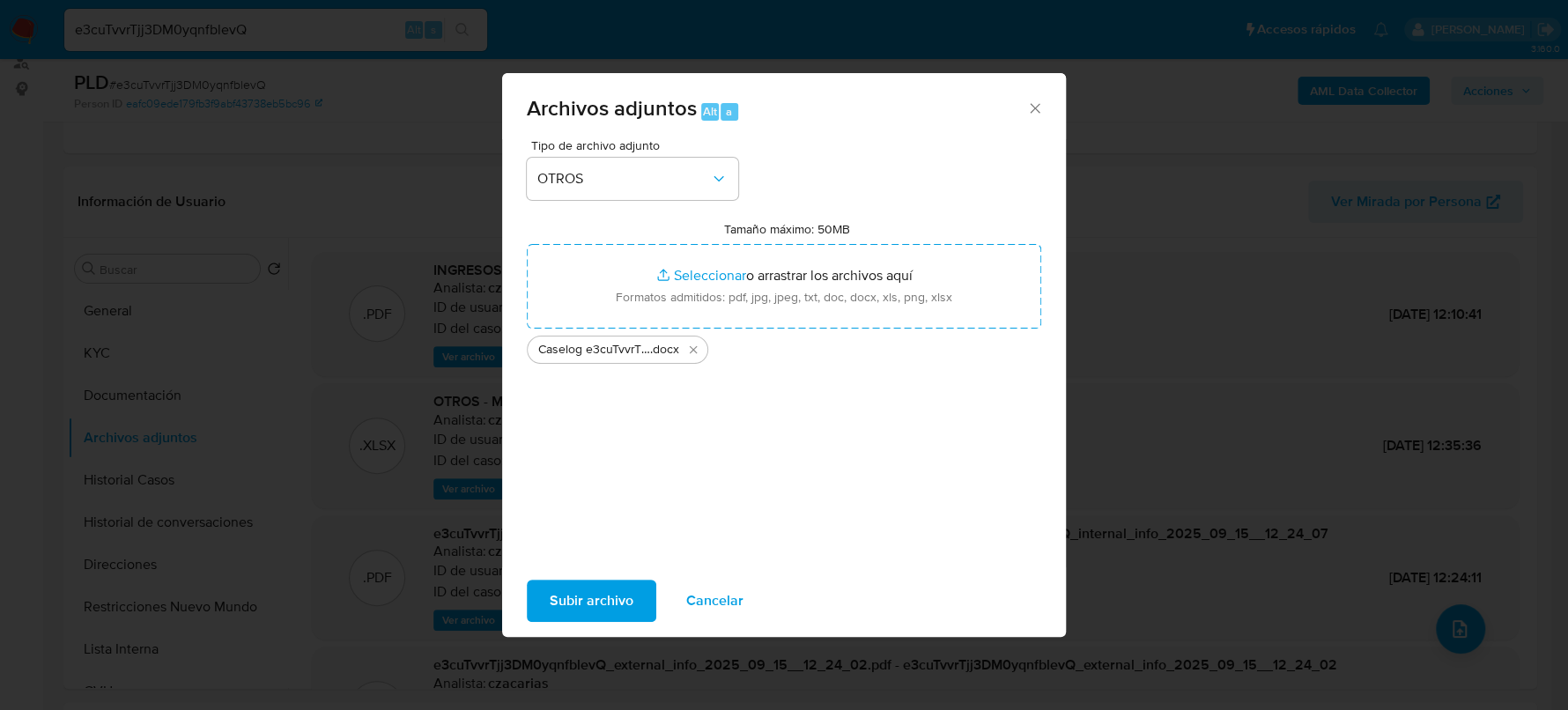
click at [634, 590] on button "Subir archivo" at bounding box center [591, 601] width 130 height 43
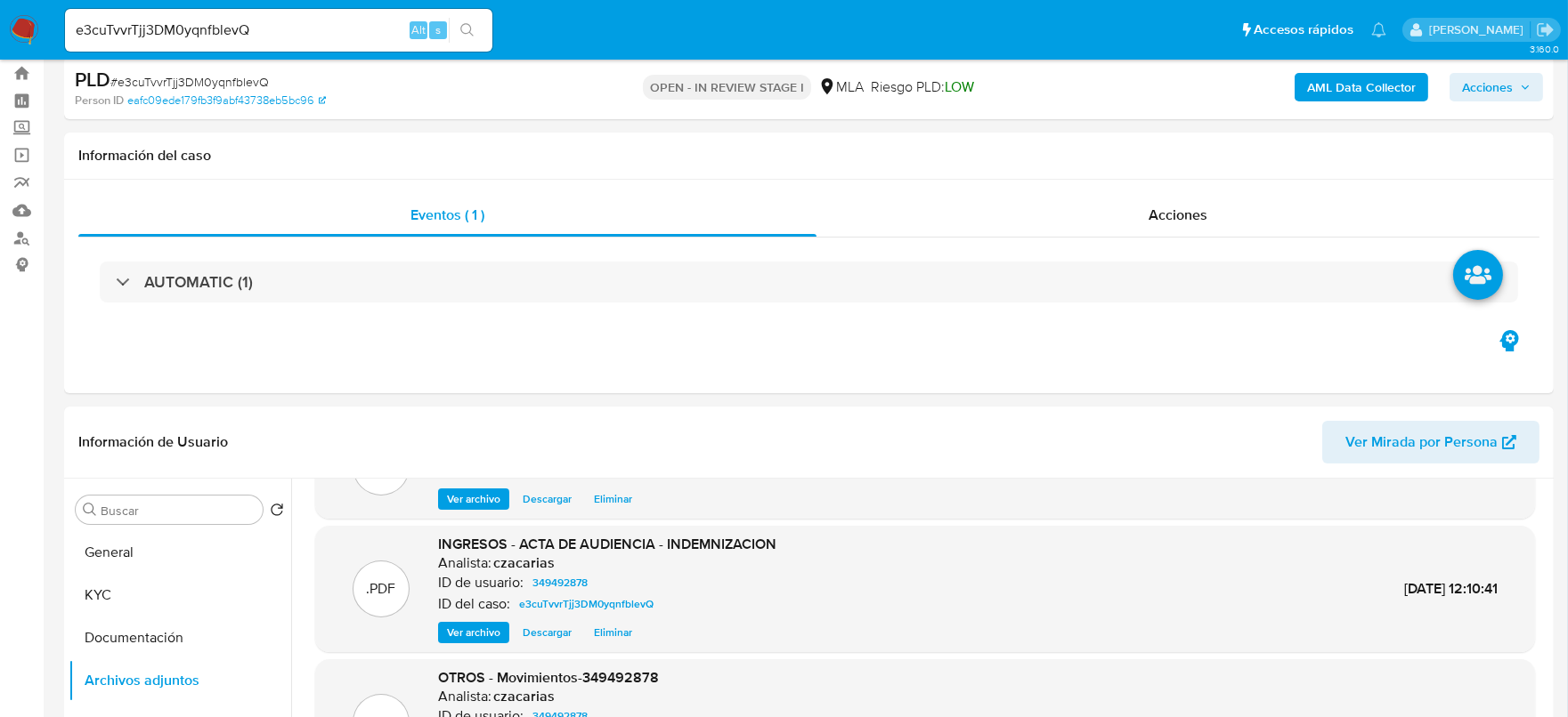
scroll to position [0, 0]
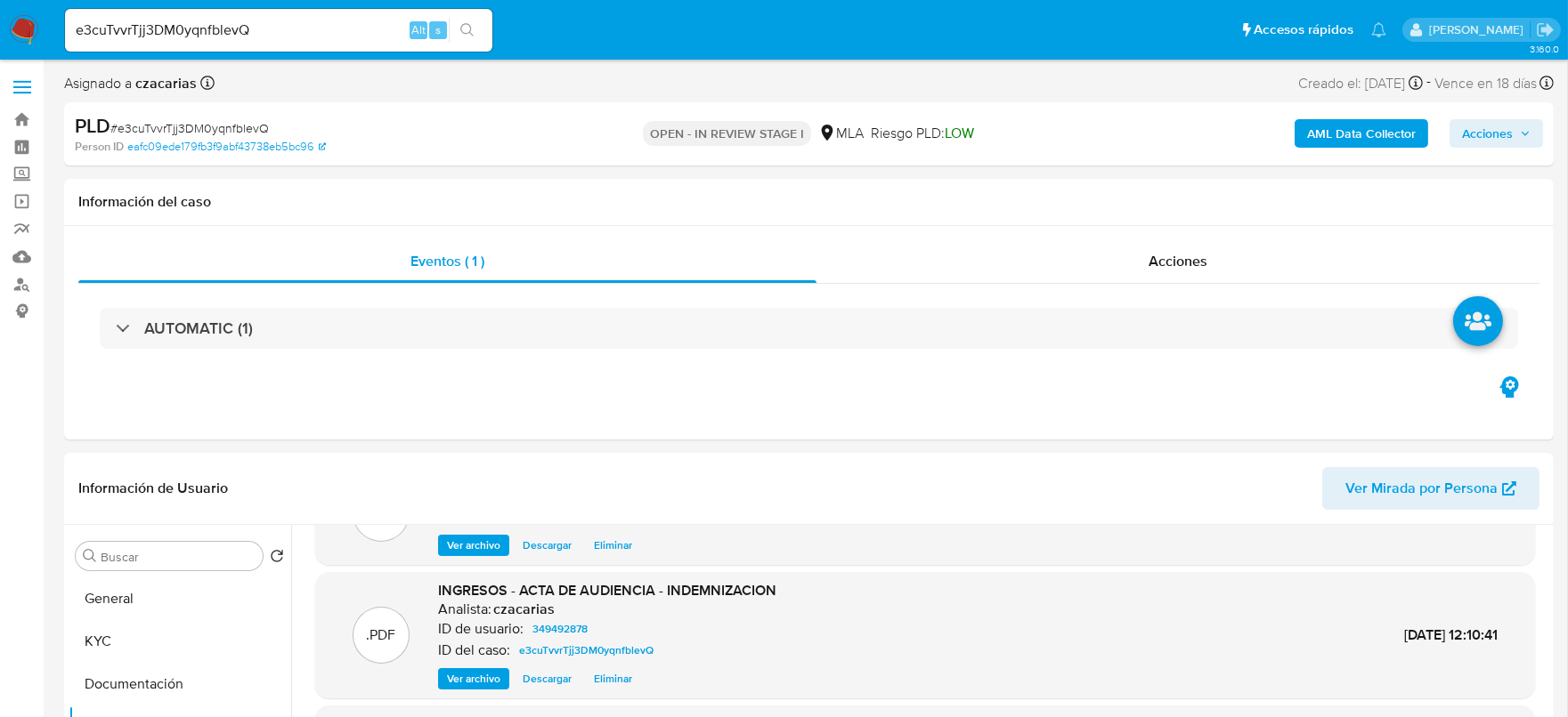
click at [1513, 141] on span "Acciones" at bounding box center [1487, 134] width 51 height 29
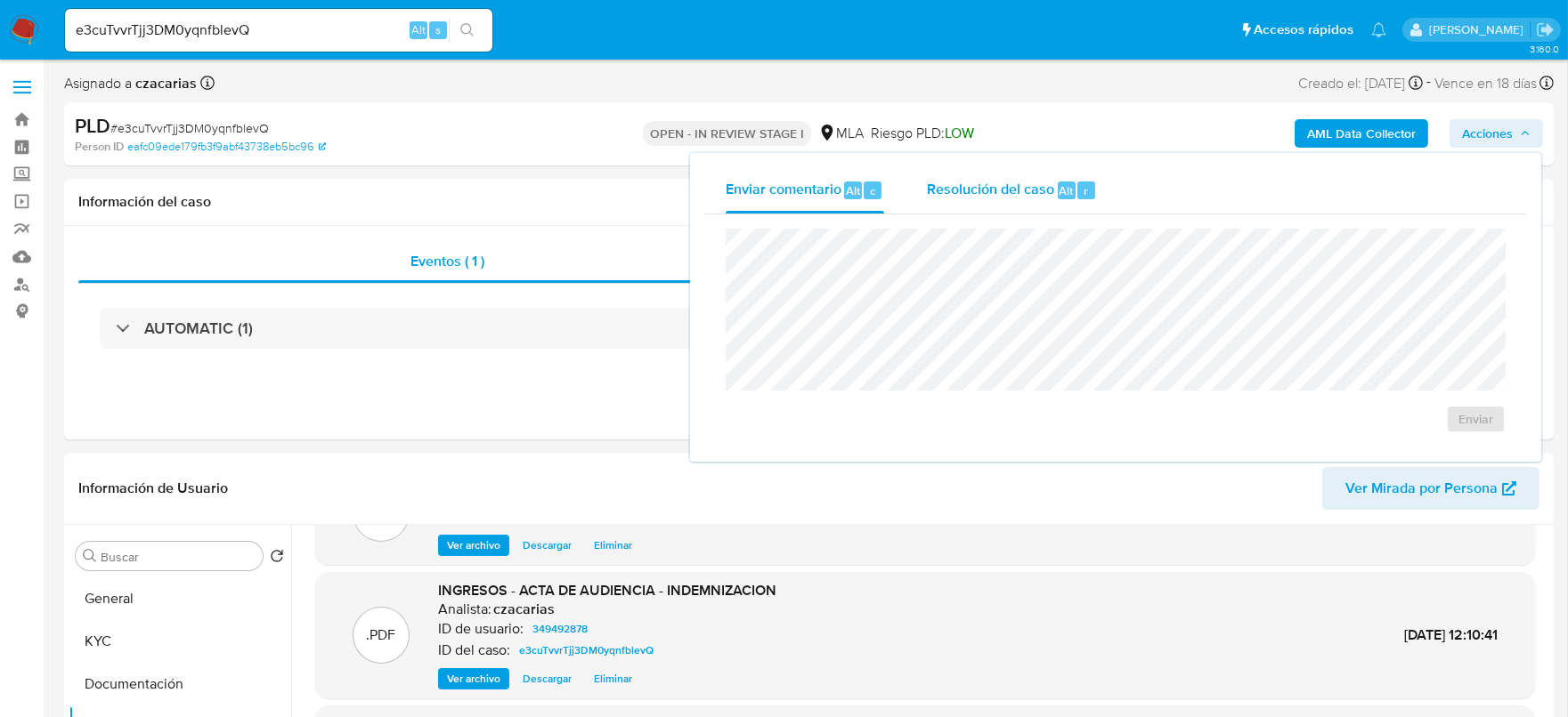
click at [1027, 195] on span "Resolución del caso" at bounding box center [990, 189] width 127 height 20
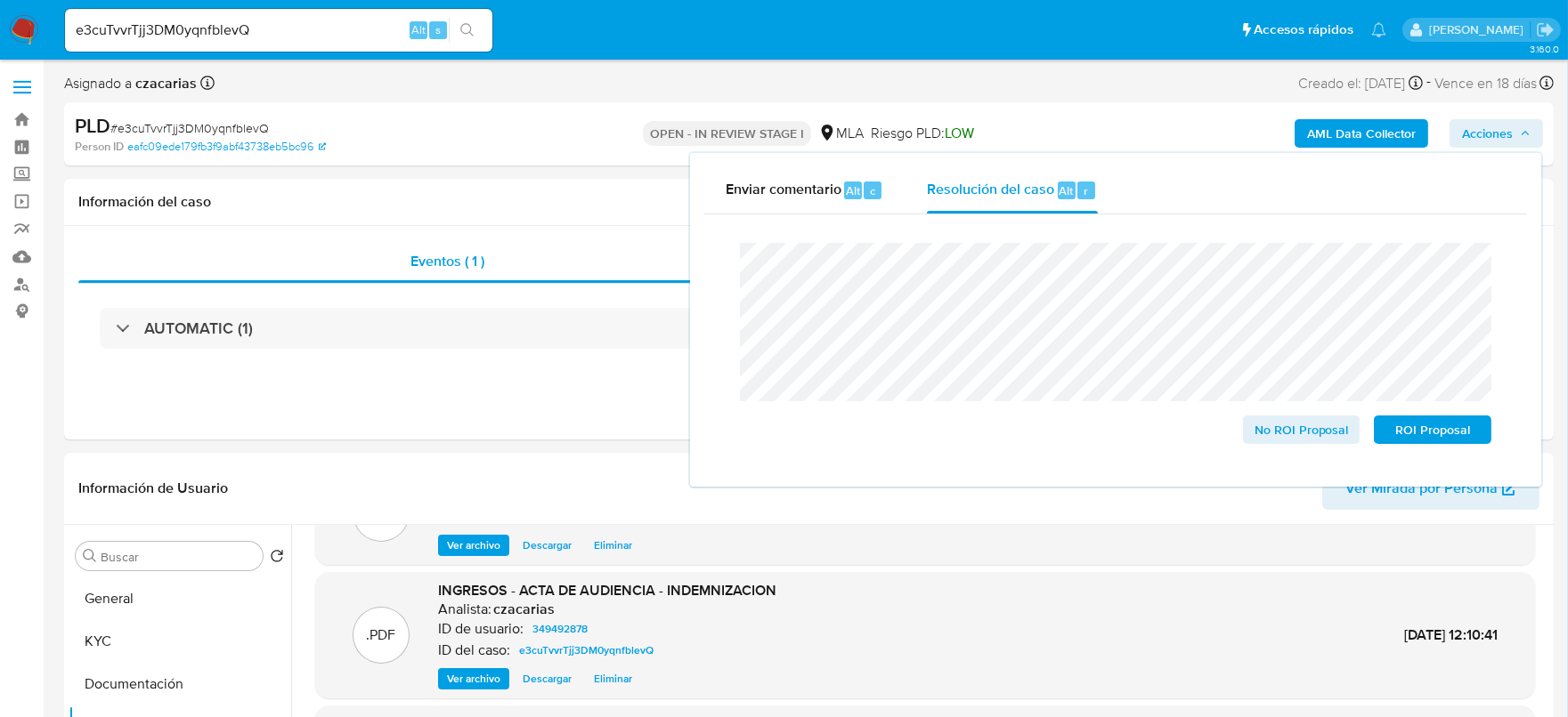
click at [196, 127] on span "# e3cuTvvrTjj3DM0yqnfblevQ" at bounding box center [189, 128] width 159 height 18
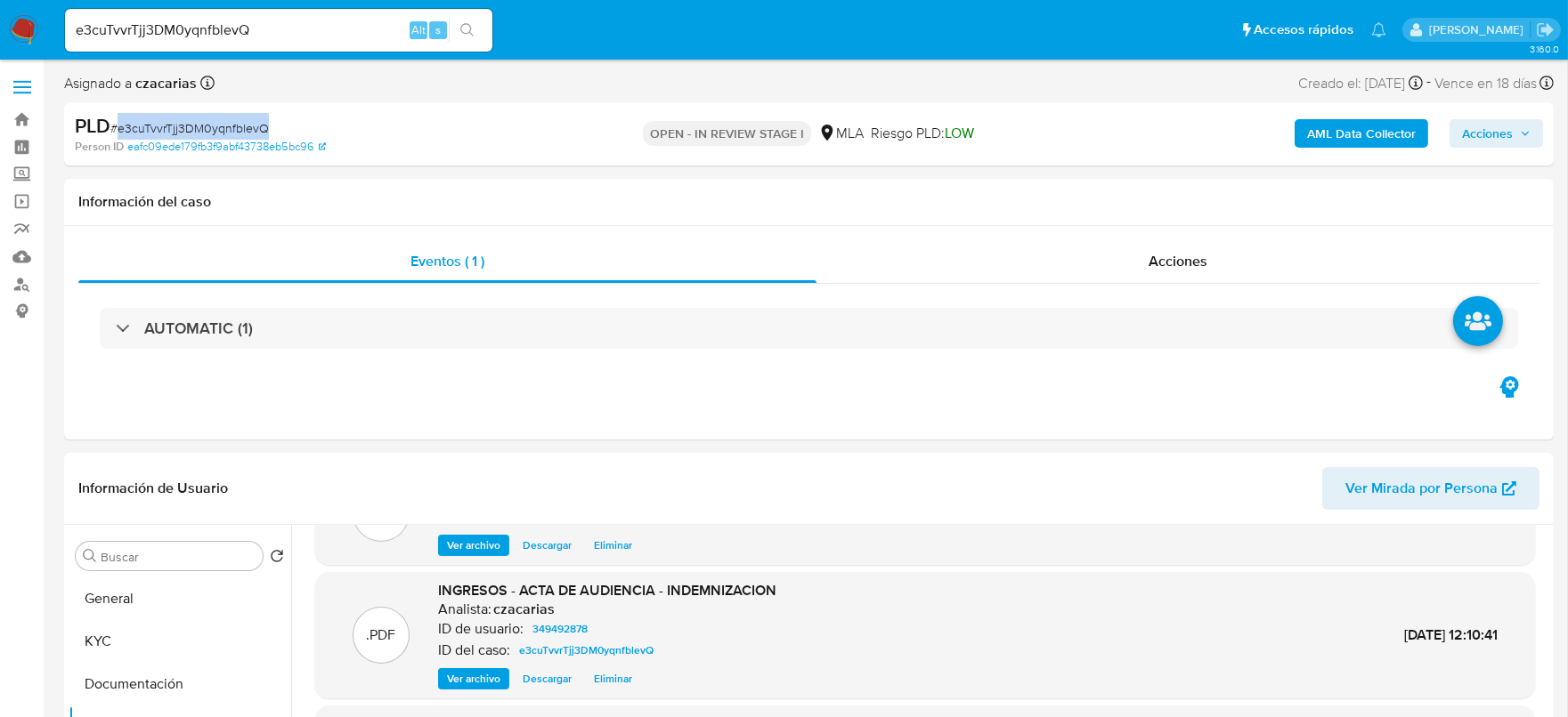
copy span "e3cuTvvrTjj3DM0yqnfblevQ"
click at [1492, 120] on span "Acciones" at bounding box center [1487, 134] width 51 height 29
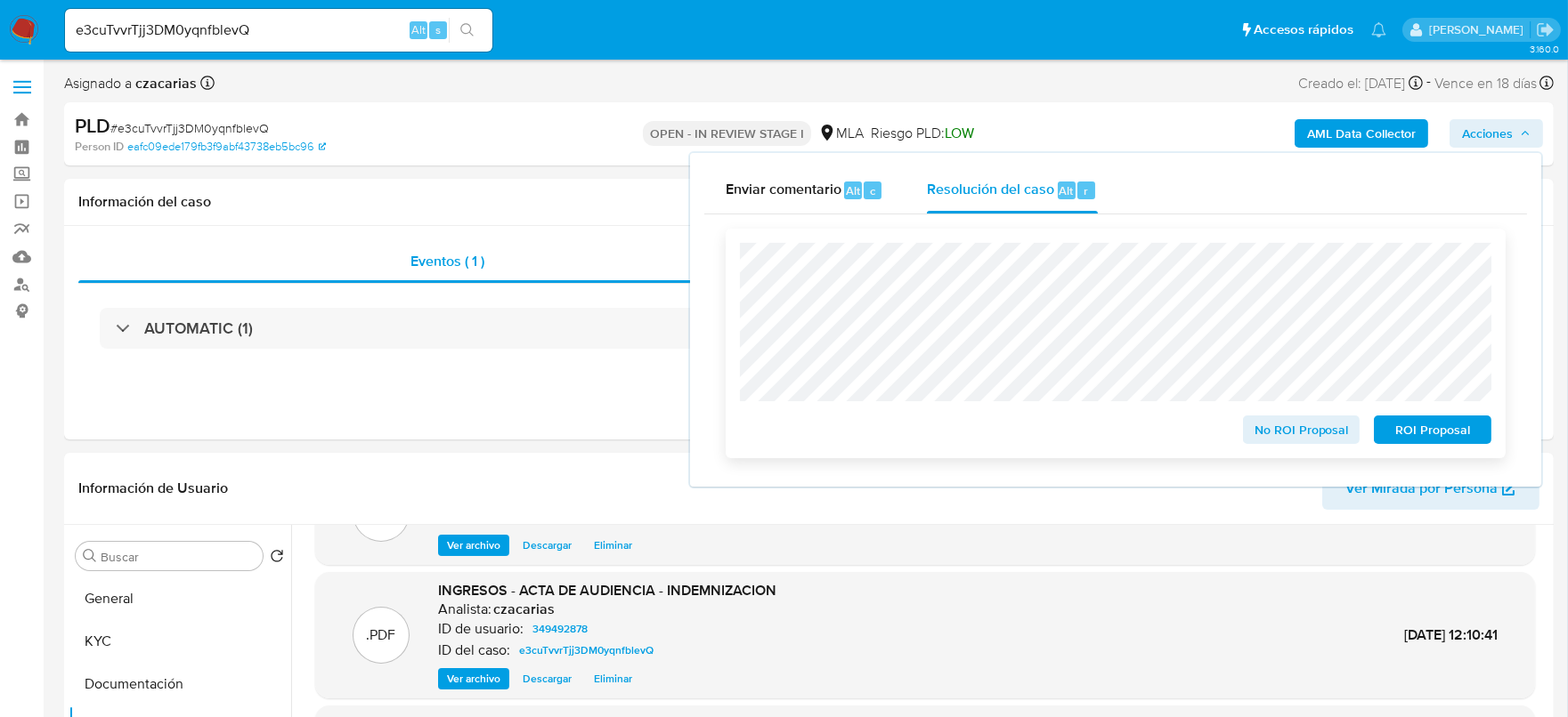
click at [1282, 439] on span "No ROI Proposal" at bounding box center [1301, 430] width 93 height 25
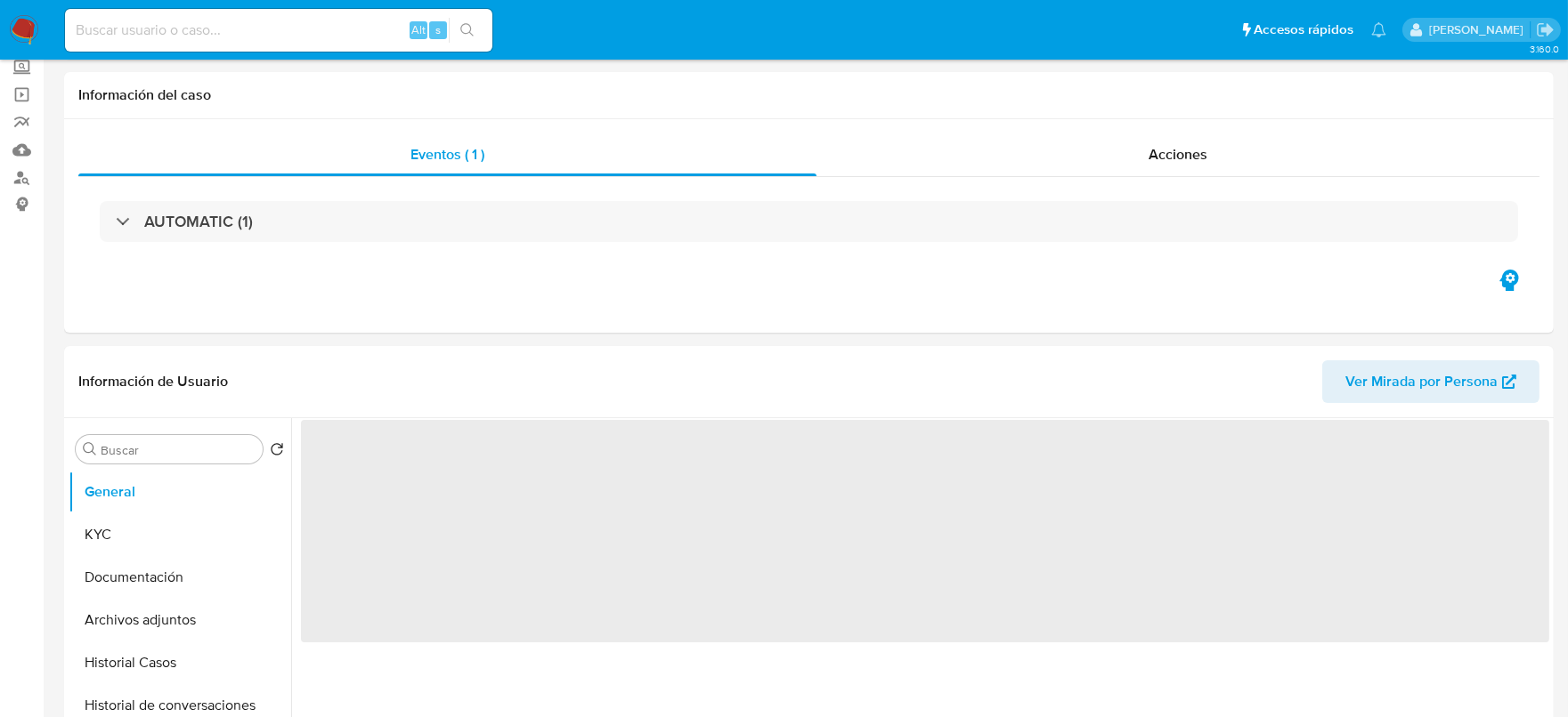
scroll to position [222, 0]
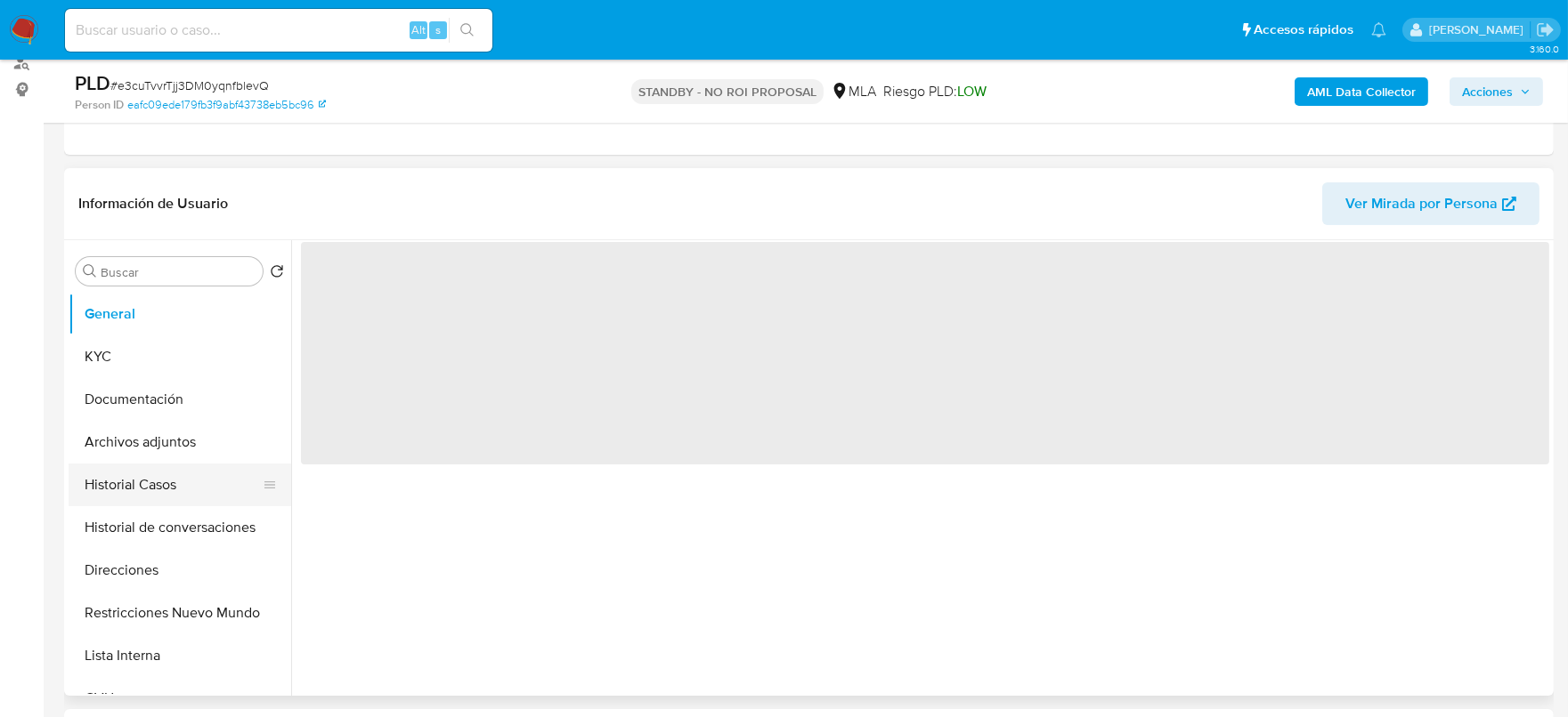
select select "10"
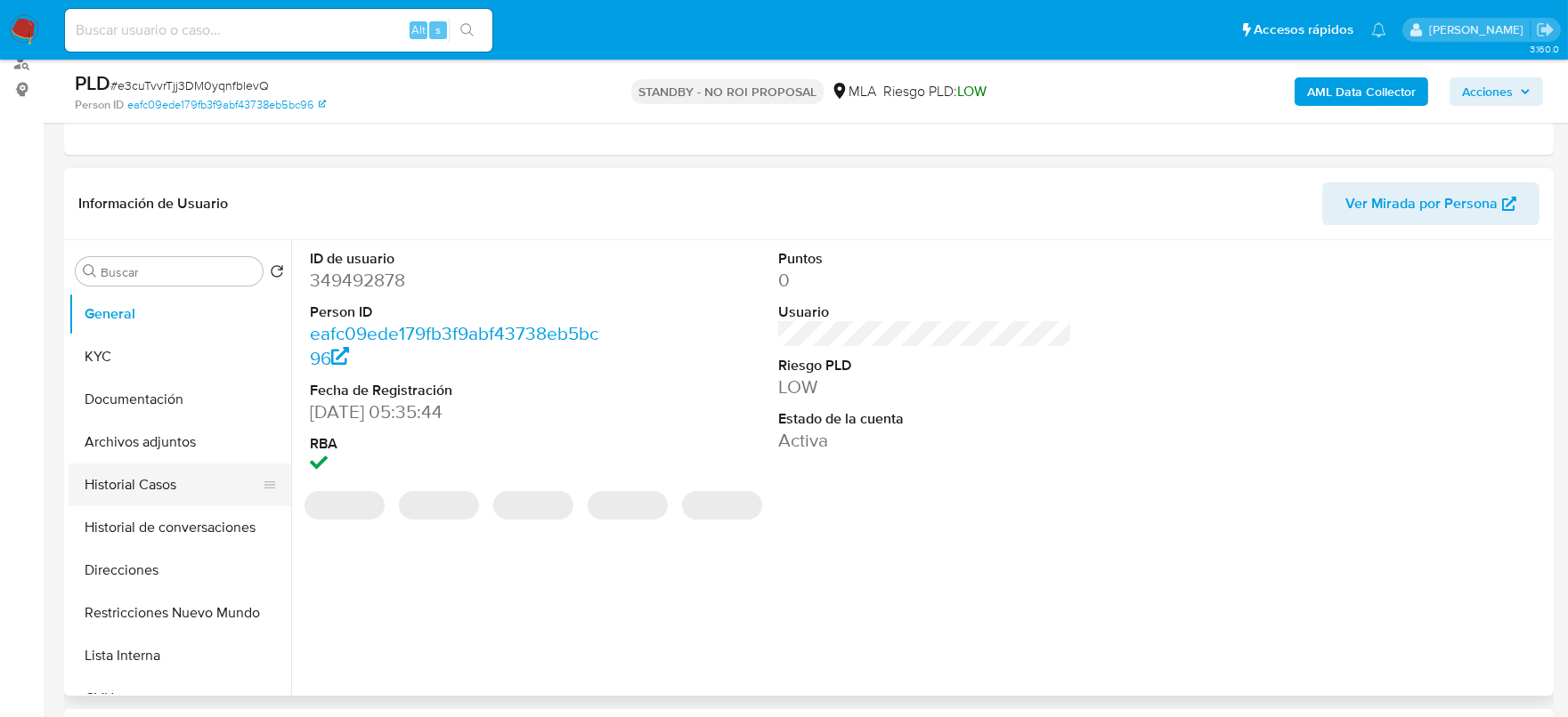
click at [178, 485] on button "Historial Casos" at bounding box center [173, 485] width 208 height 43
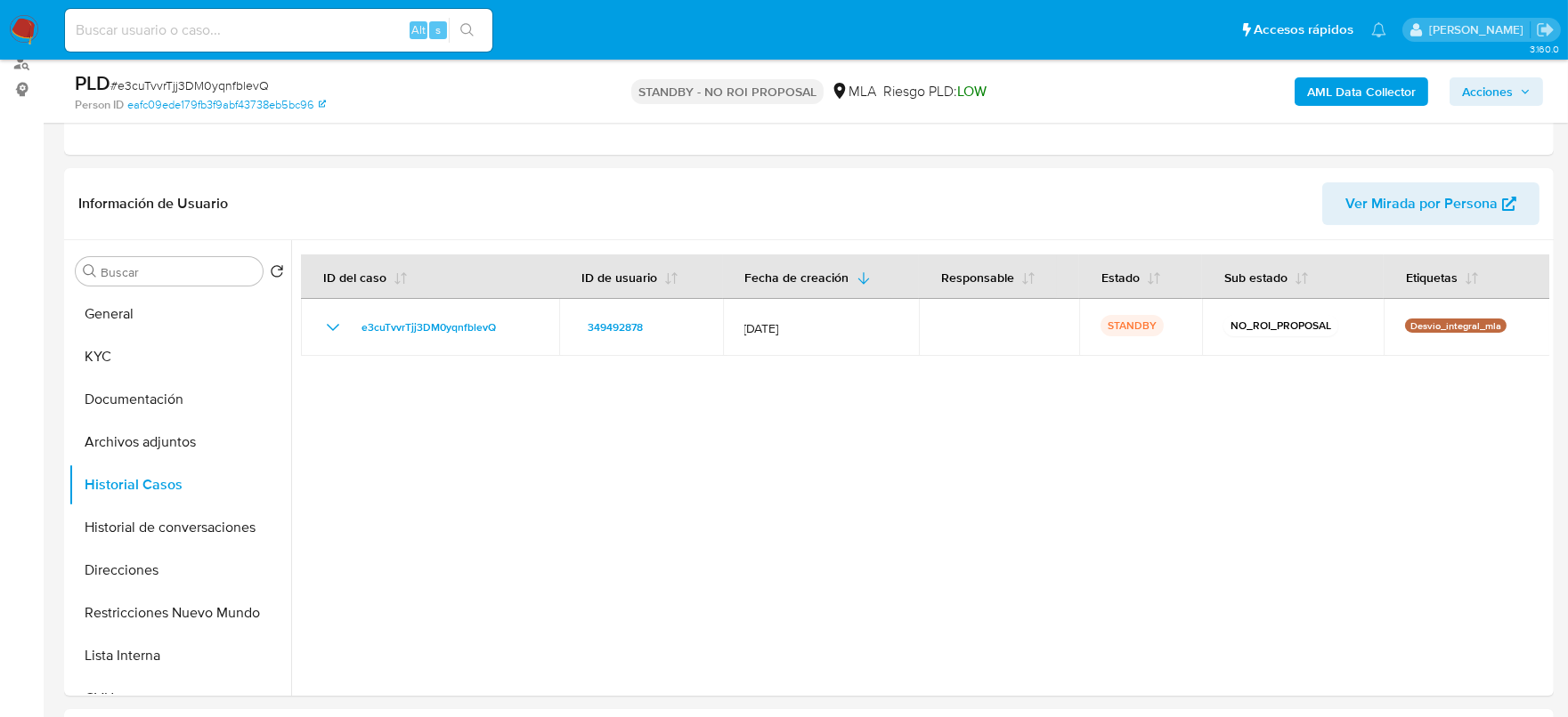
click at [233, 90] on span "# e3cuTvvrTjj3DM0yqnfblevQ" at bounding box center [189, 85] width 159 height 18
copy span "e3cuTvvrTjj3DM0yqnfblevQ"
click at [312, 20] on input at bounding box center [278, 31] width 427 height 23
paste input "b2qVlyrDa2HuV9P5PtYaiQaf"
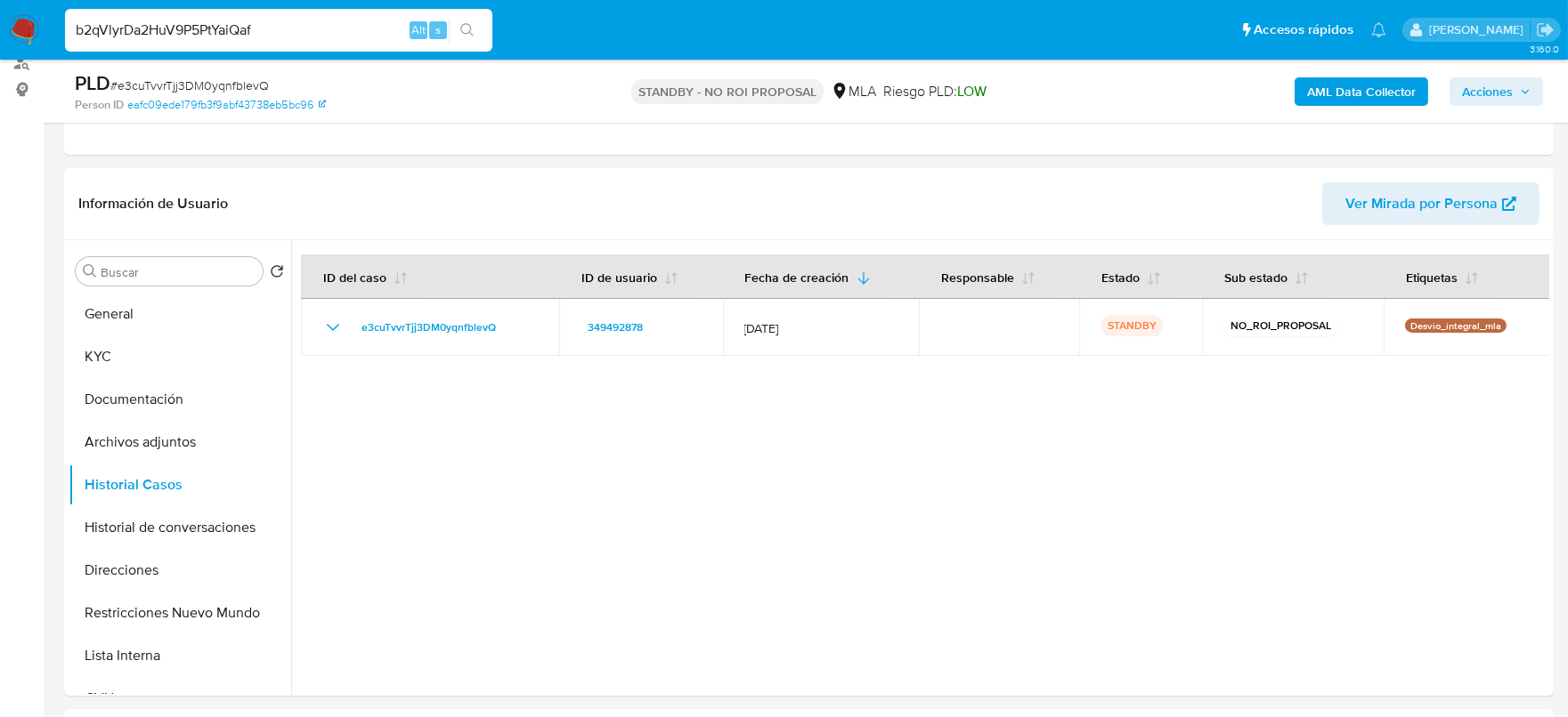
type input "b2qVlyrDa2HuV9P5PtYaiQaf"
click at [458, 40] on button "search-icon" at bounding box center [467, 31] width 36 height 25
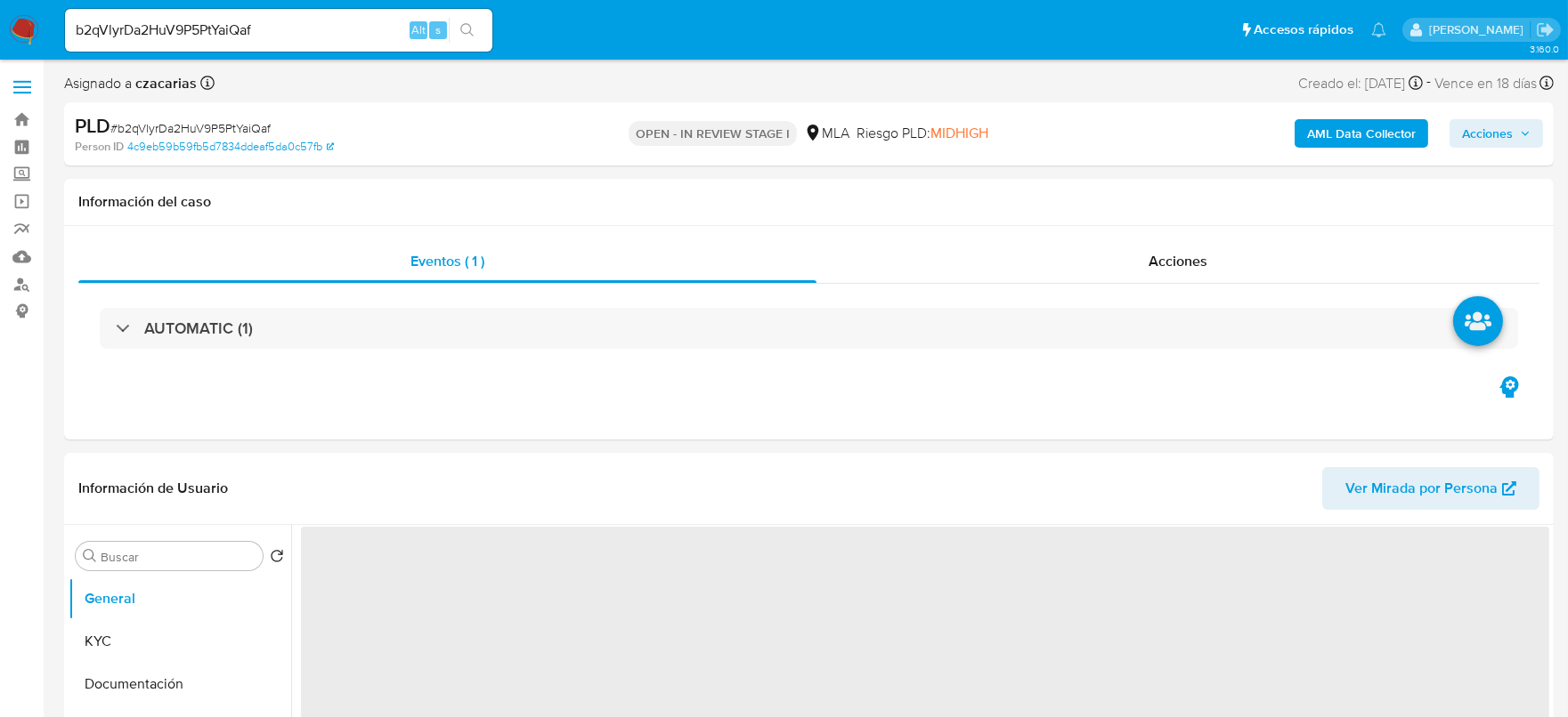
select select "10"
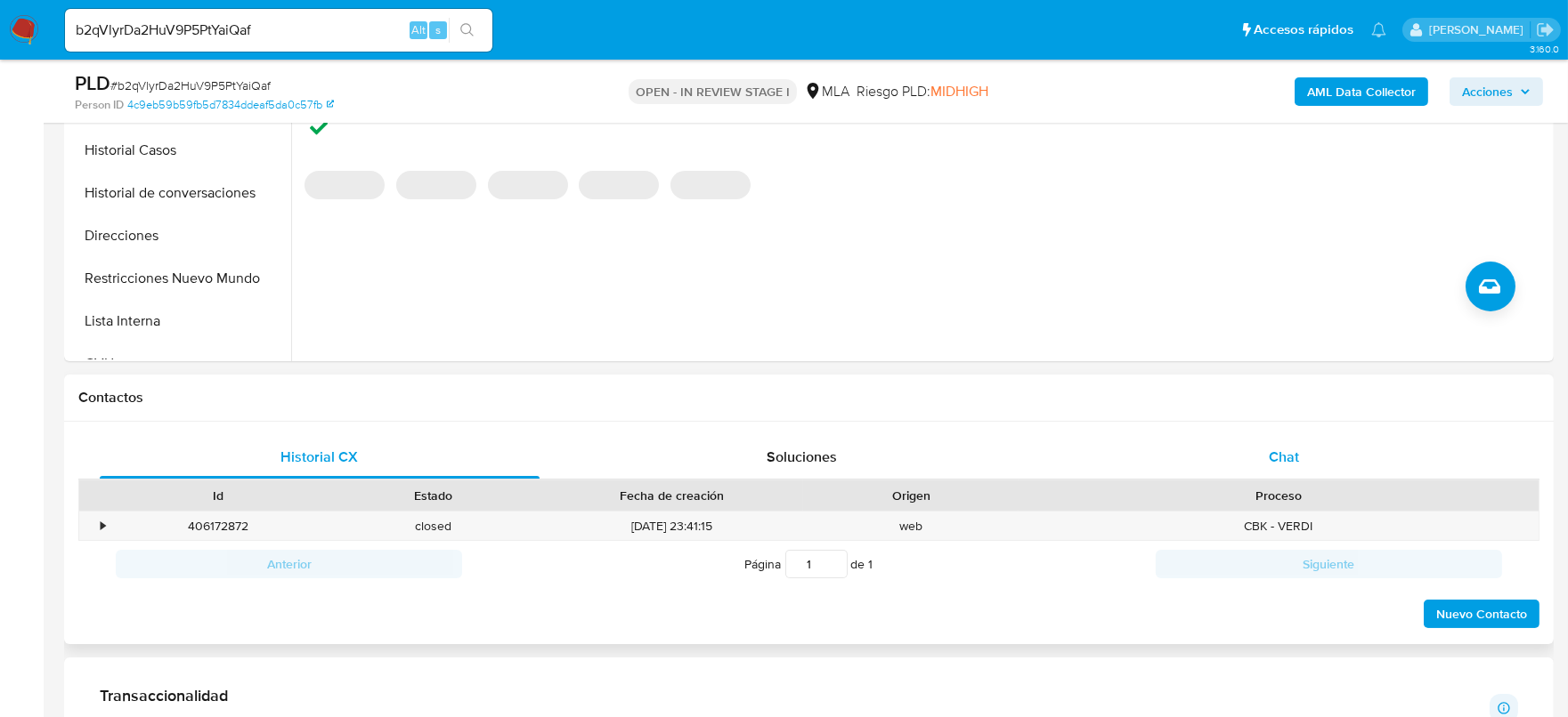
click at [1316, 443] on div "Chat" at bounding box center [1284, 457] width 440 height 43
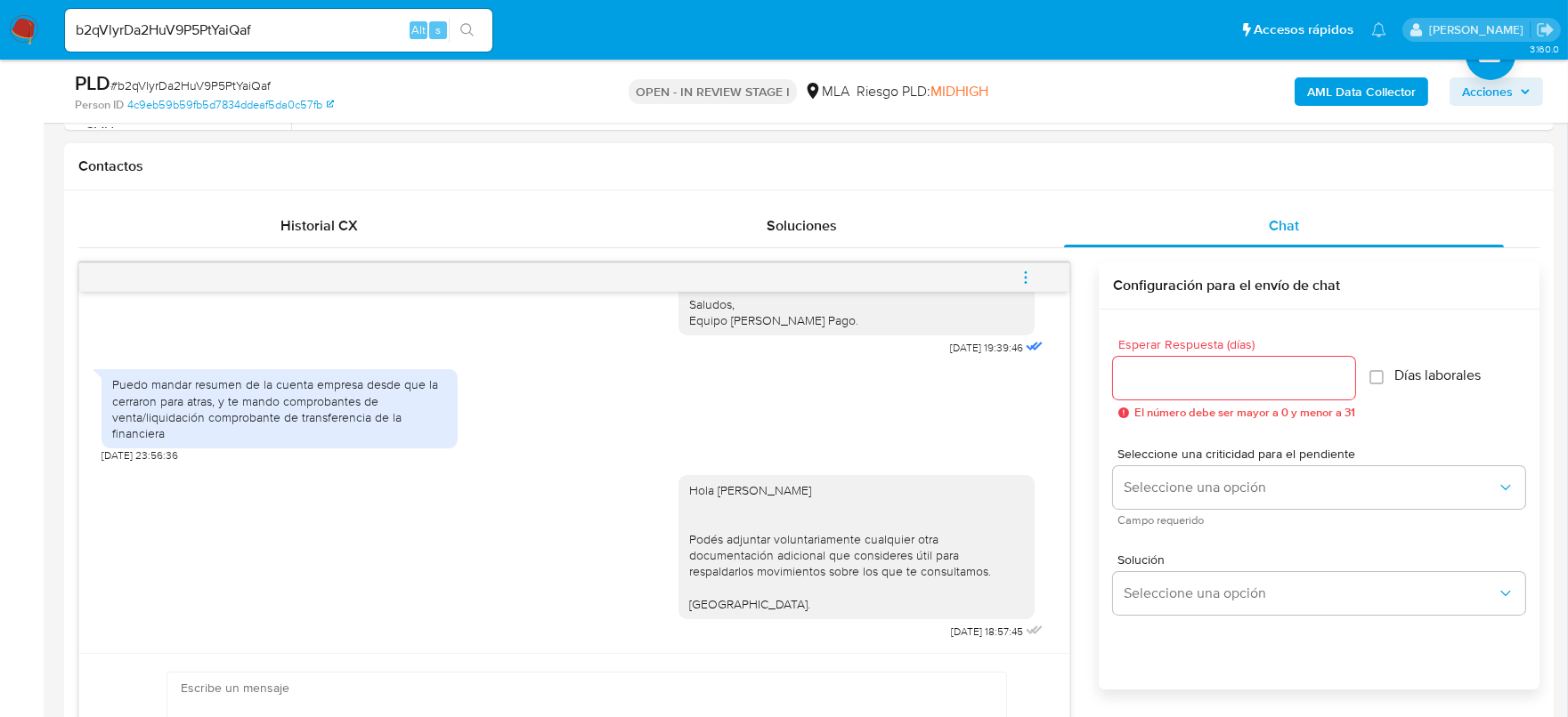
scroll to position [778, 0]
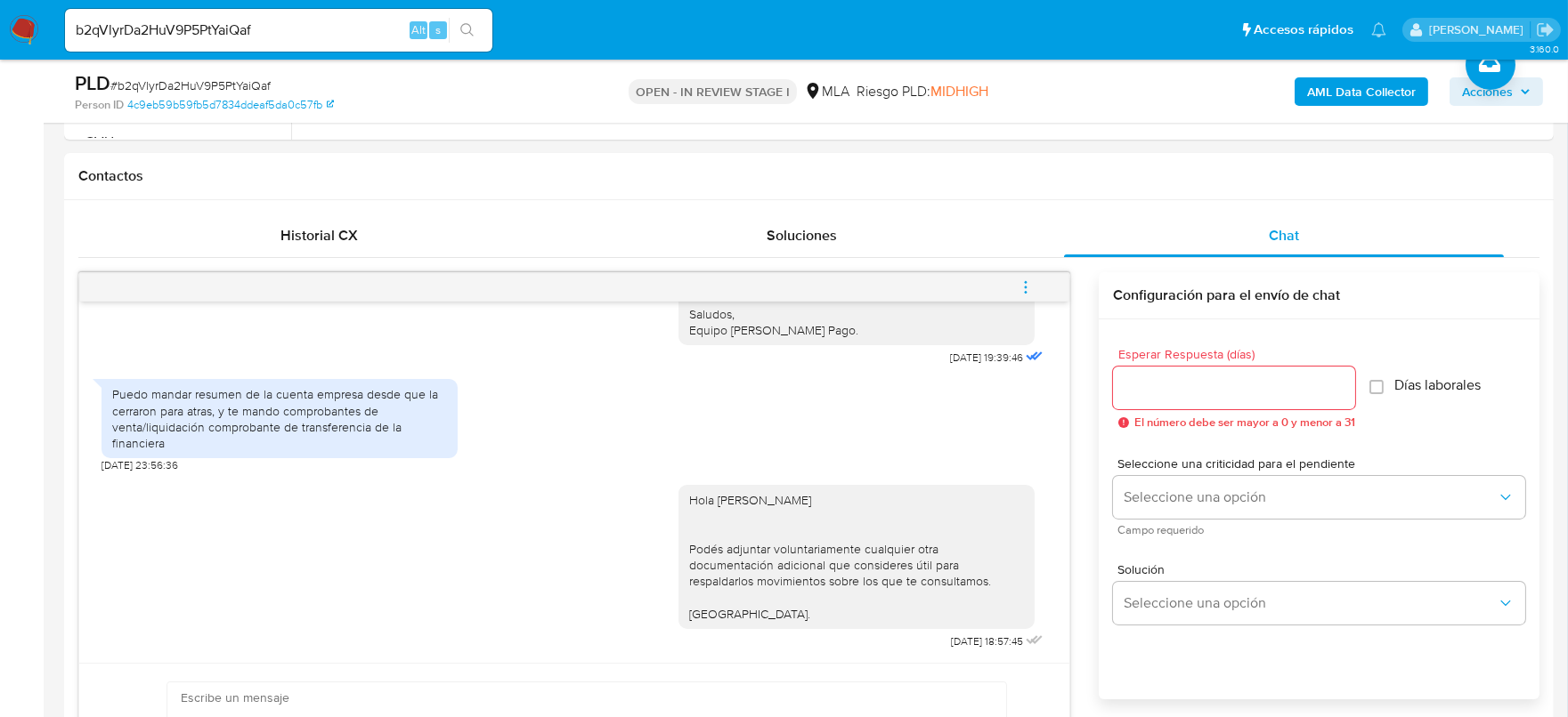
click at [1026, 279] on icon "menu-action" at bounding box center [1025, 287] width 16 height 16
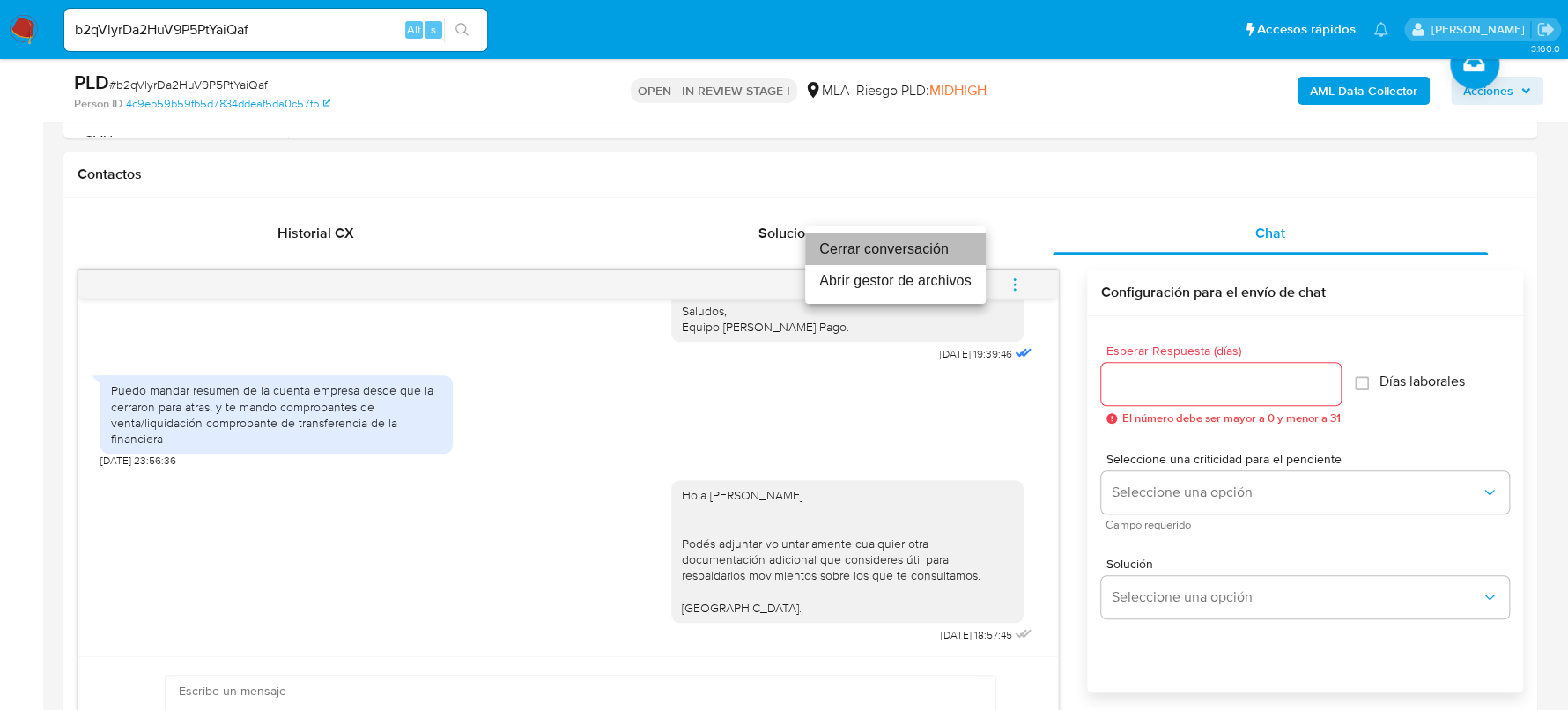
click at [945, 241] on li "Cerrar conversación" at bounding box center [895, 250] width 181 height 32
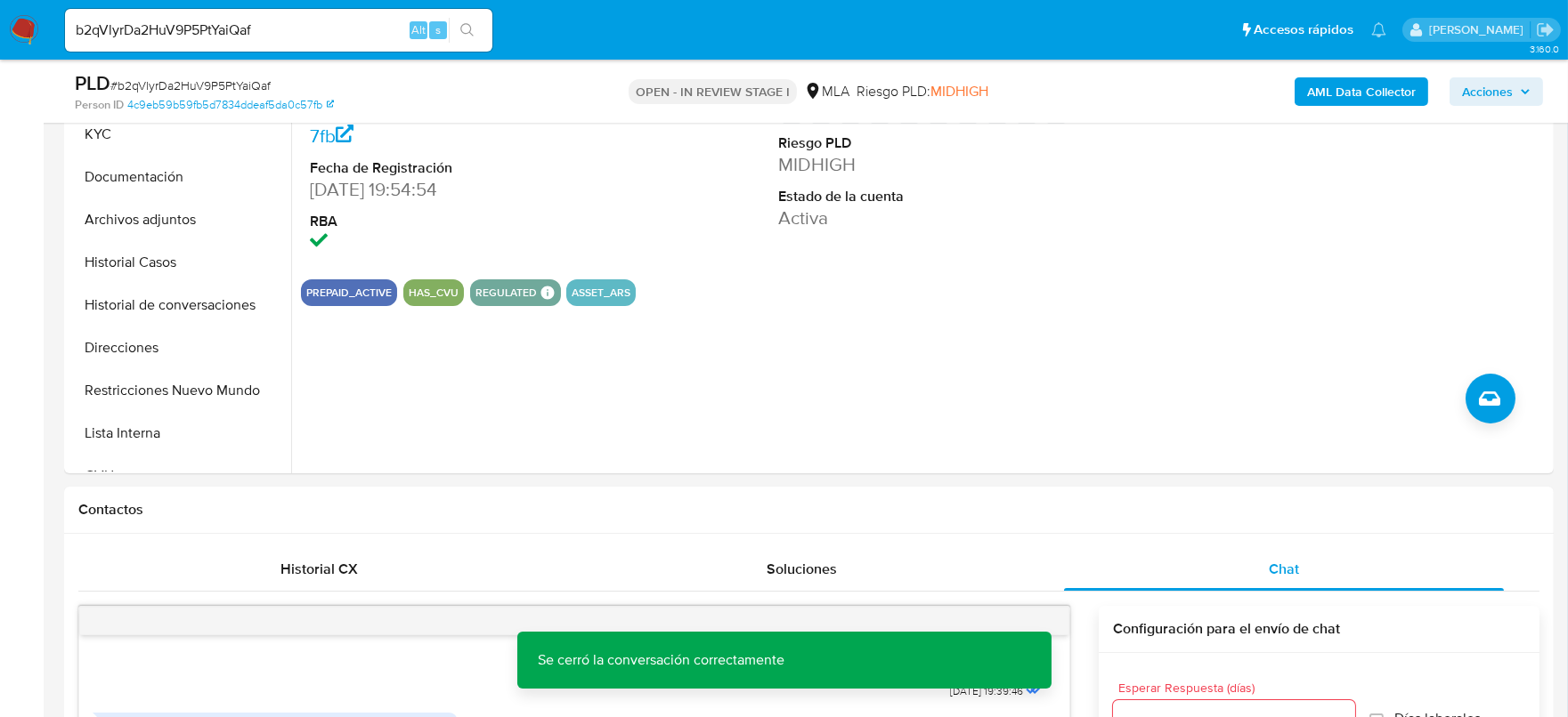
scroll to position [222, 0]
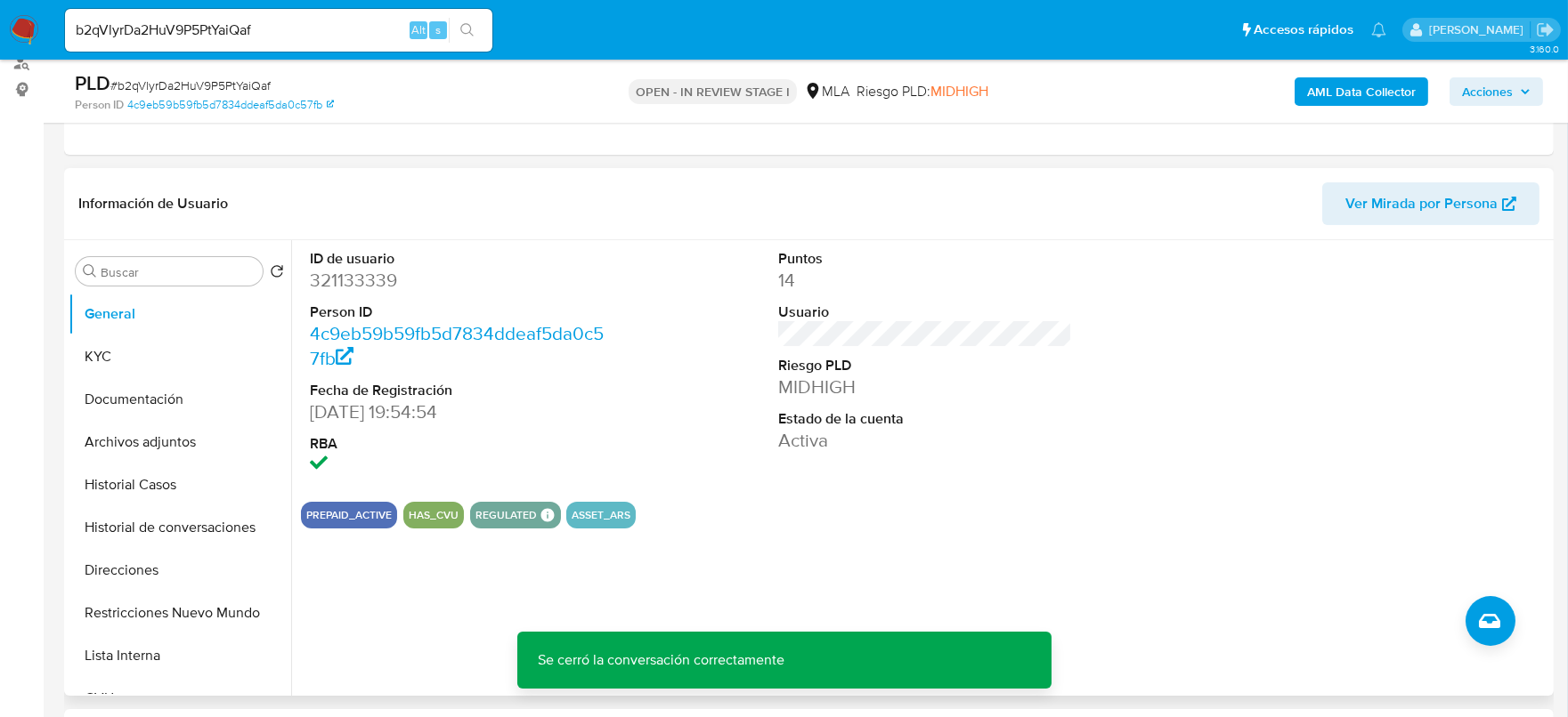
click at [350, 274] on dd "321133339" at bounding box center [457, 280] width 294 height 25
copy dd "321133339"
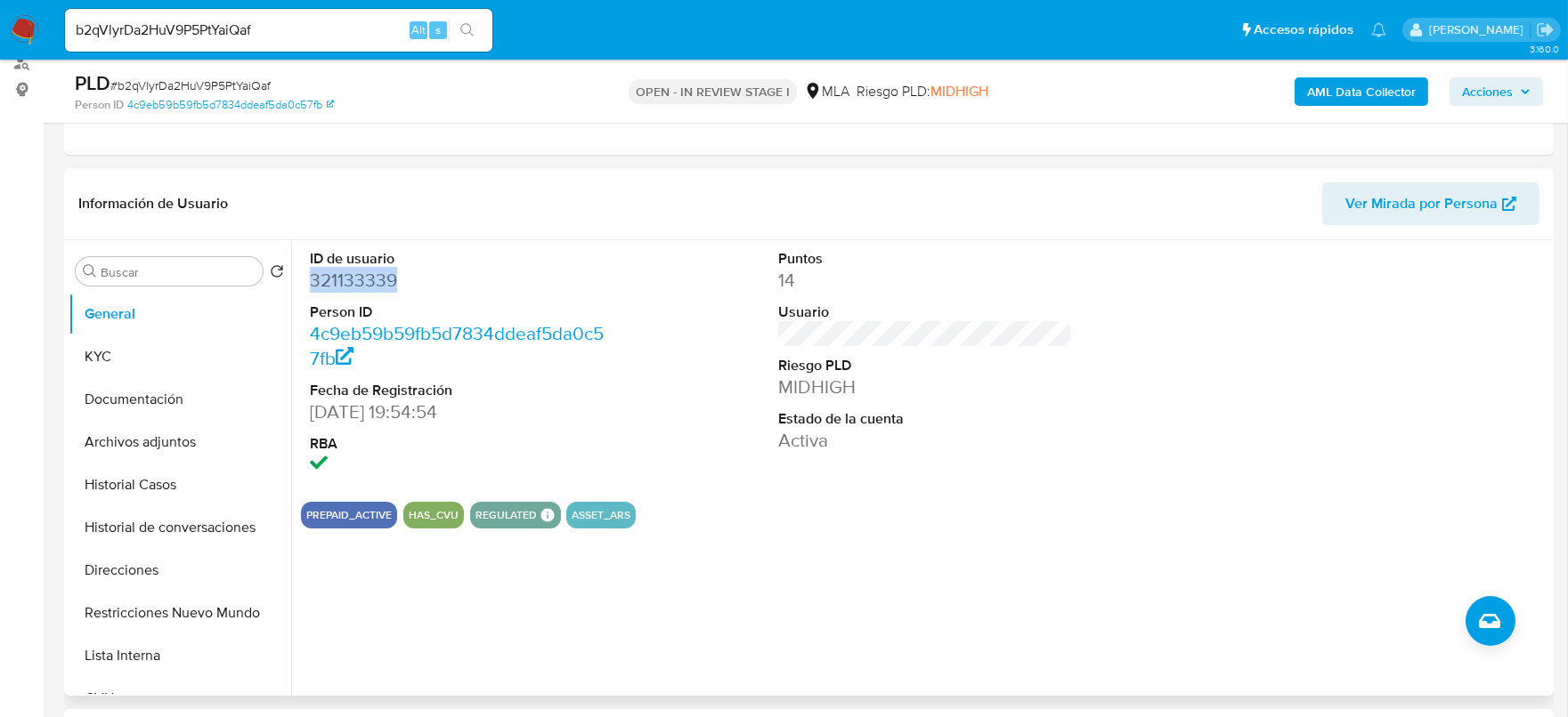
click at [347, 271] on dd "321133339" at bounding box center [457, 280] width 294 height 25
click at [170, 360] on button "KYC" at bounding box center [173, 357] width 208 height 43
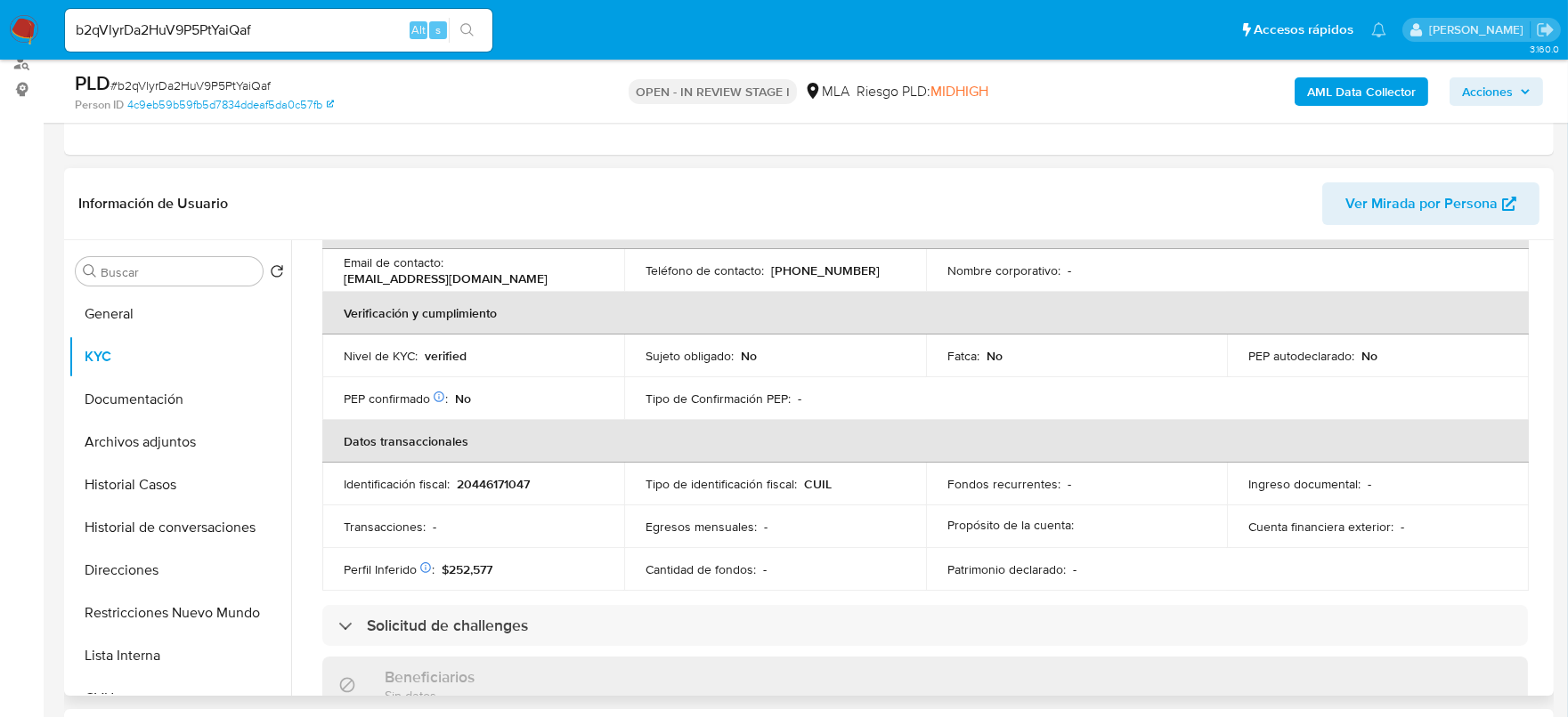
scroll to position [362, 0]
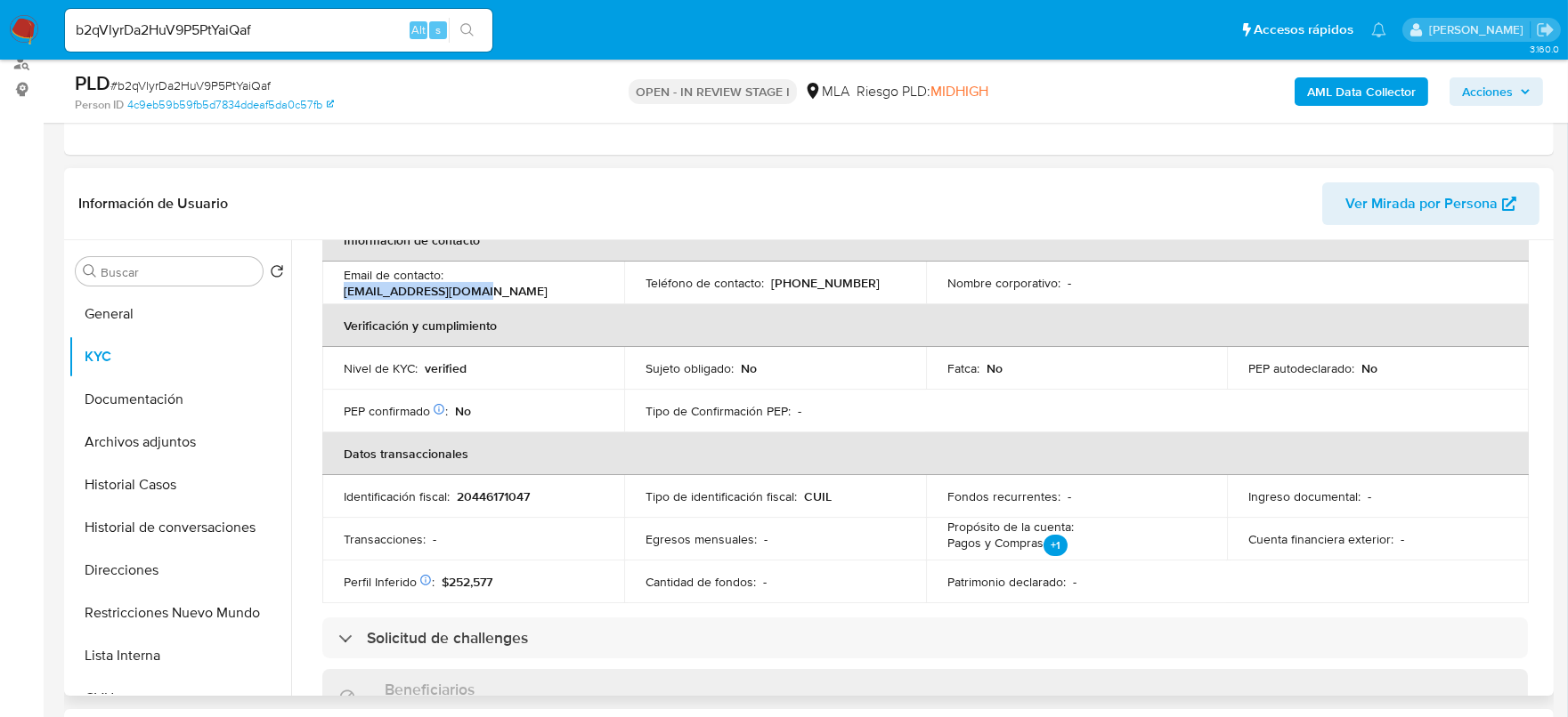
drag, startPoint x: 453, startPoint y: 284, endPoint x: 600, endPoint y: 293, distance: 147.3
click at [600, 293] on td "Email de contacto : [EMAIL_ADDRESS][DOMAIN_NAME]" at bounding box center [473, 283] width 302 height 43
copy p "[EMAIL_ADDRESS][DOMAIN_NAME]"
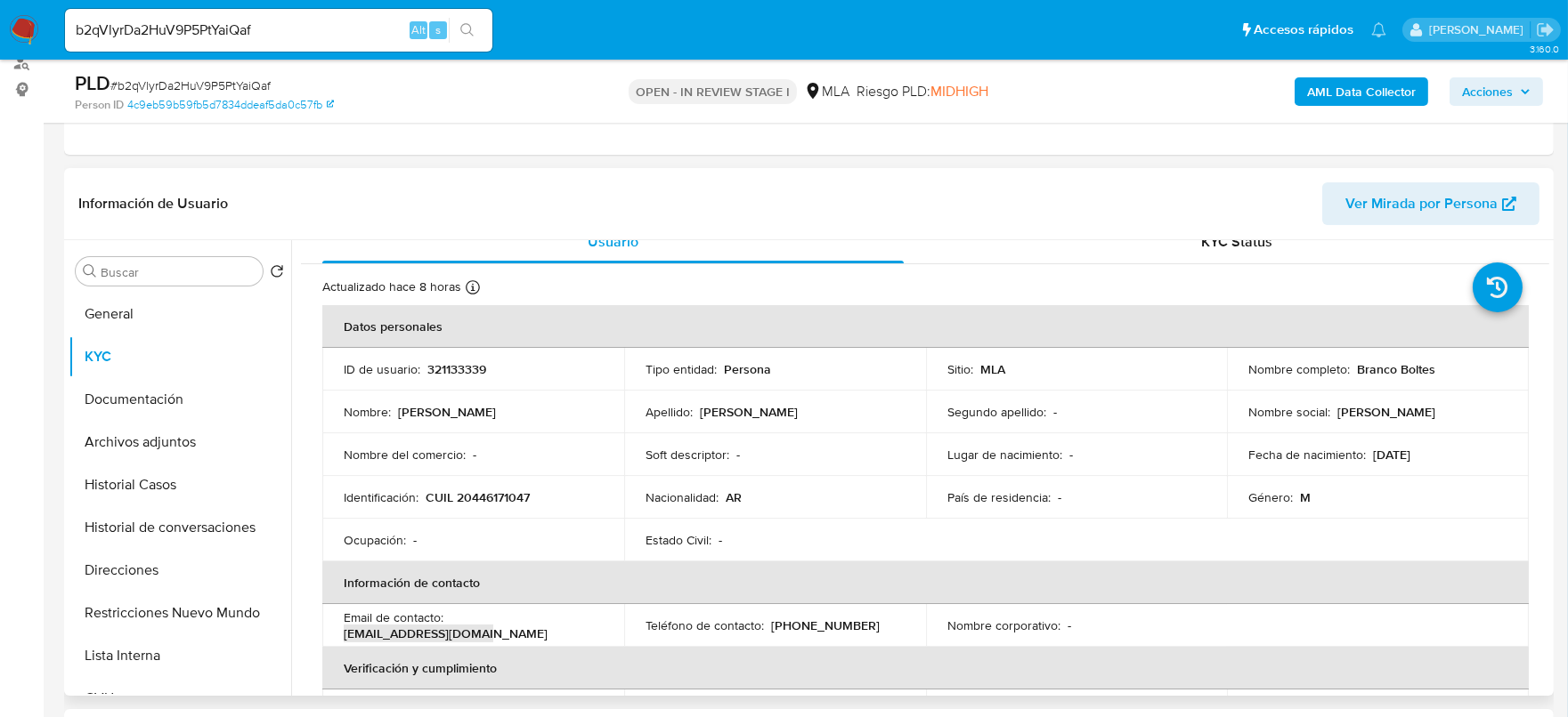
scroll to position [0, 0]
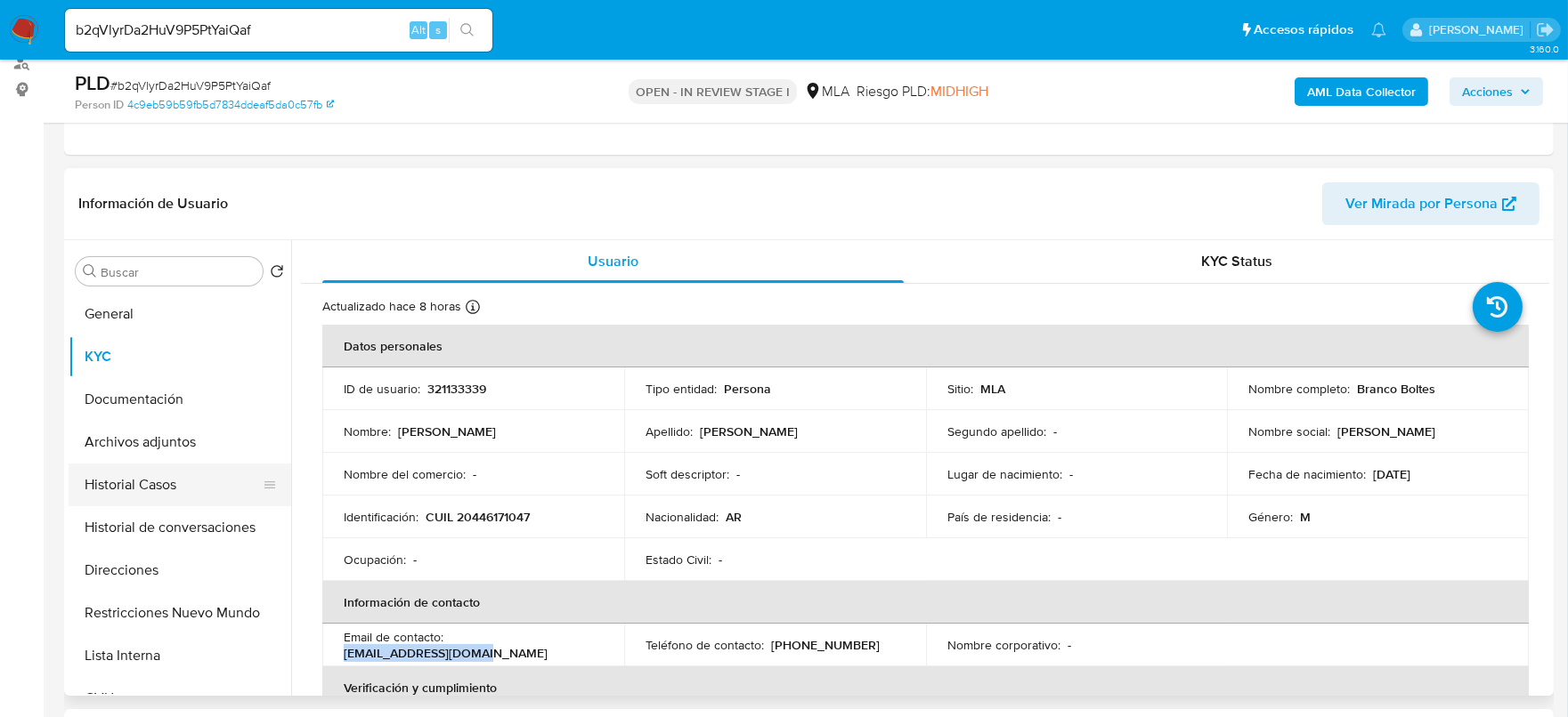
click at [152, 476] on button "Historial Casos" at bounding box center [173, 485] width 208 height 43
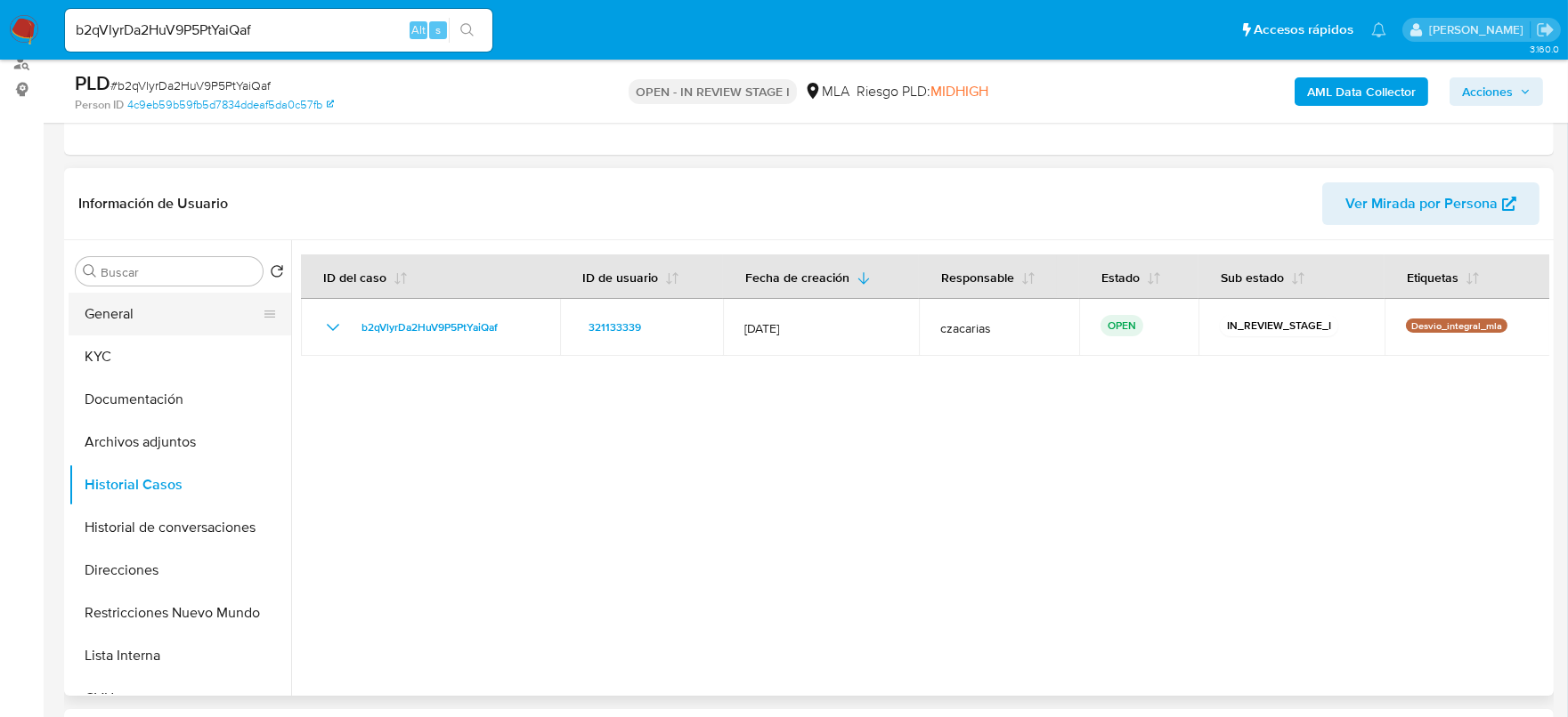
click at [111, 329] on button "General" at bounding box center [173, 314] width 208 height 43
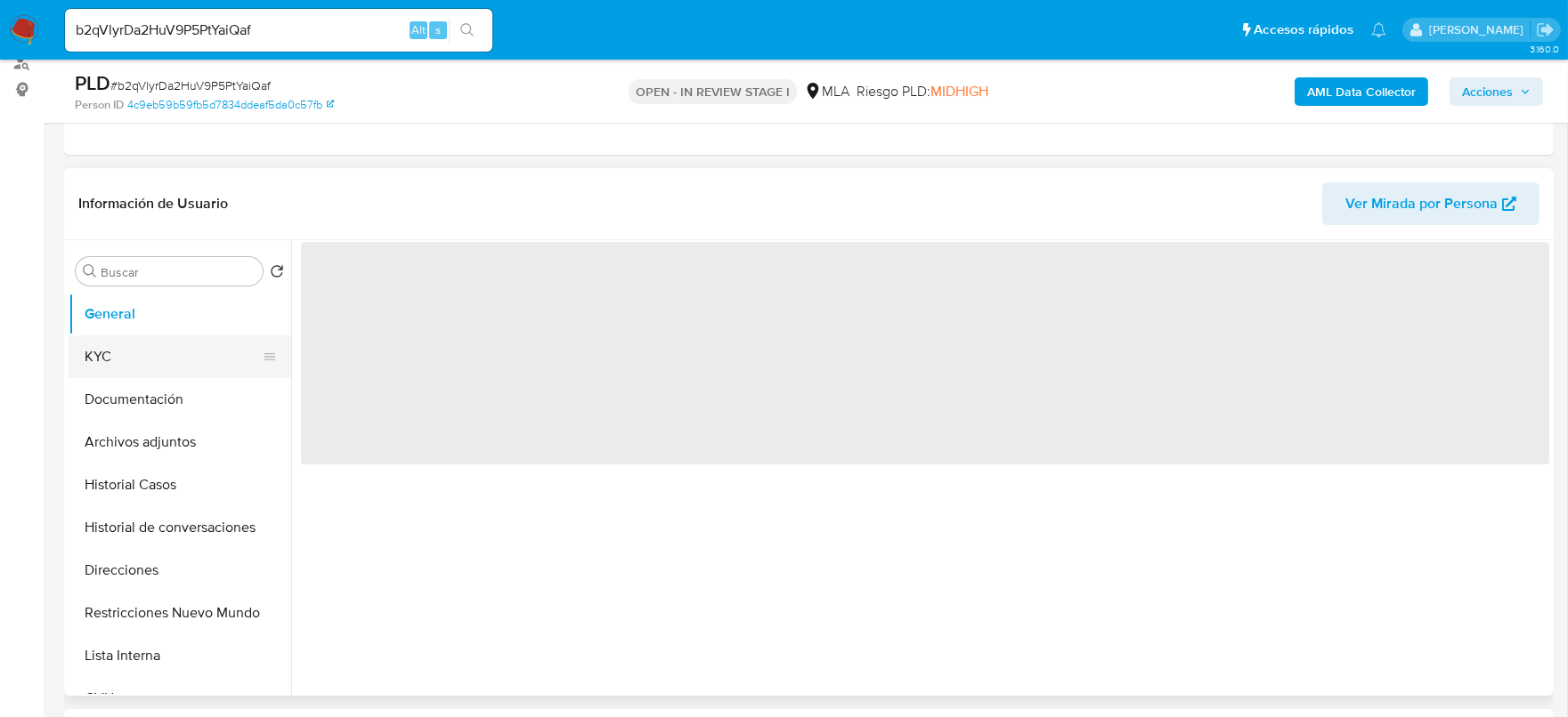
click at [112, 342] on button "KYC" at bounding box center [173, 357] width 208 height 43
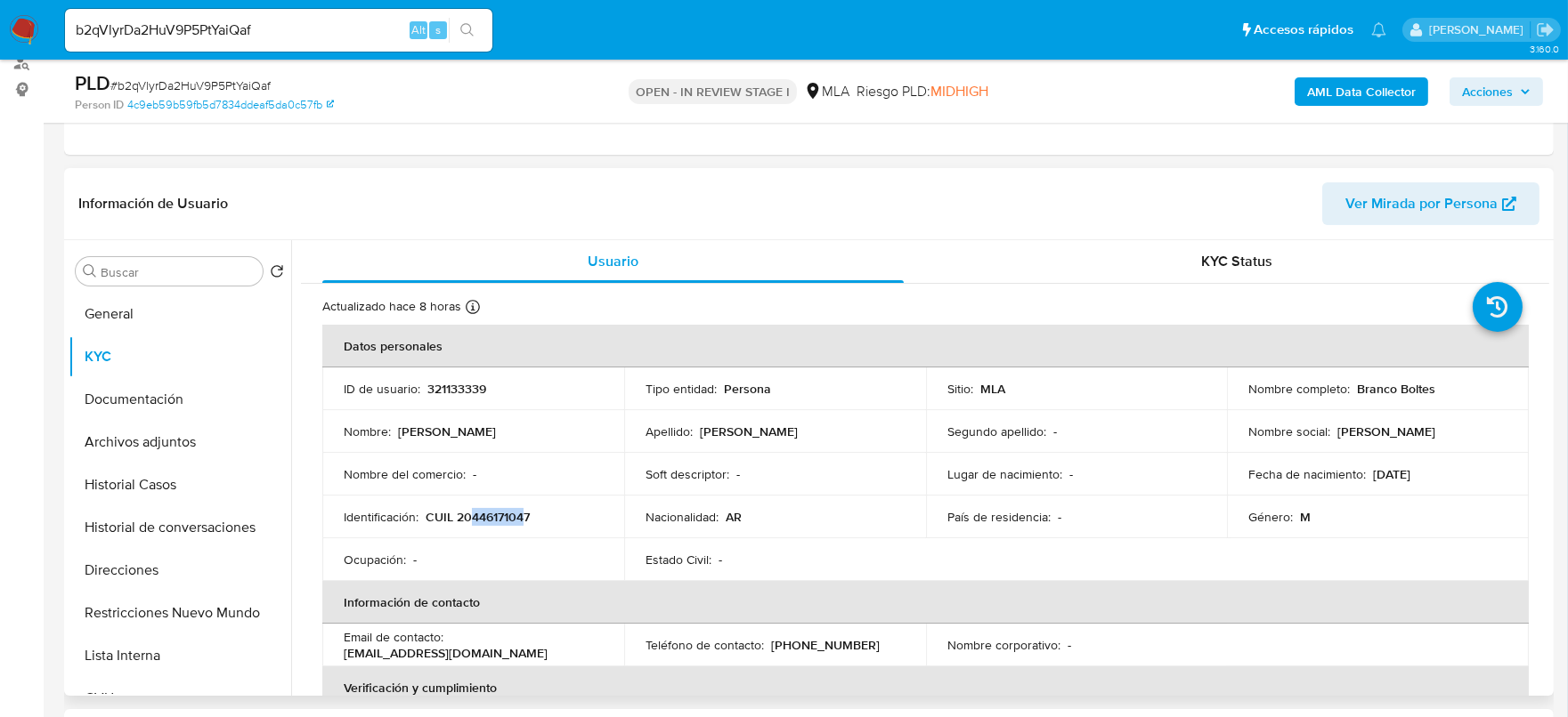
drag, startPoint x: 468, startPoint y: 516, endPoint x: 524, endPoint y: 514, distance: 56.0
click at [524, 514] on p "CUIL 20446171047" at bounding box center [477, 517] width 104 height 16
copy p "44617104"
drag, startPoint x: 1352, startPoint y: 394, endPoint x: 1475, endPoint y: 401, distance: 123.2
click at [1475, 401] on td "Nombre completo : Branco Boltes" at bounding box center [1378, 389] width 302 height 43
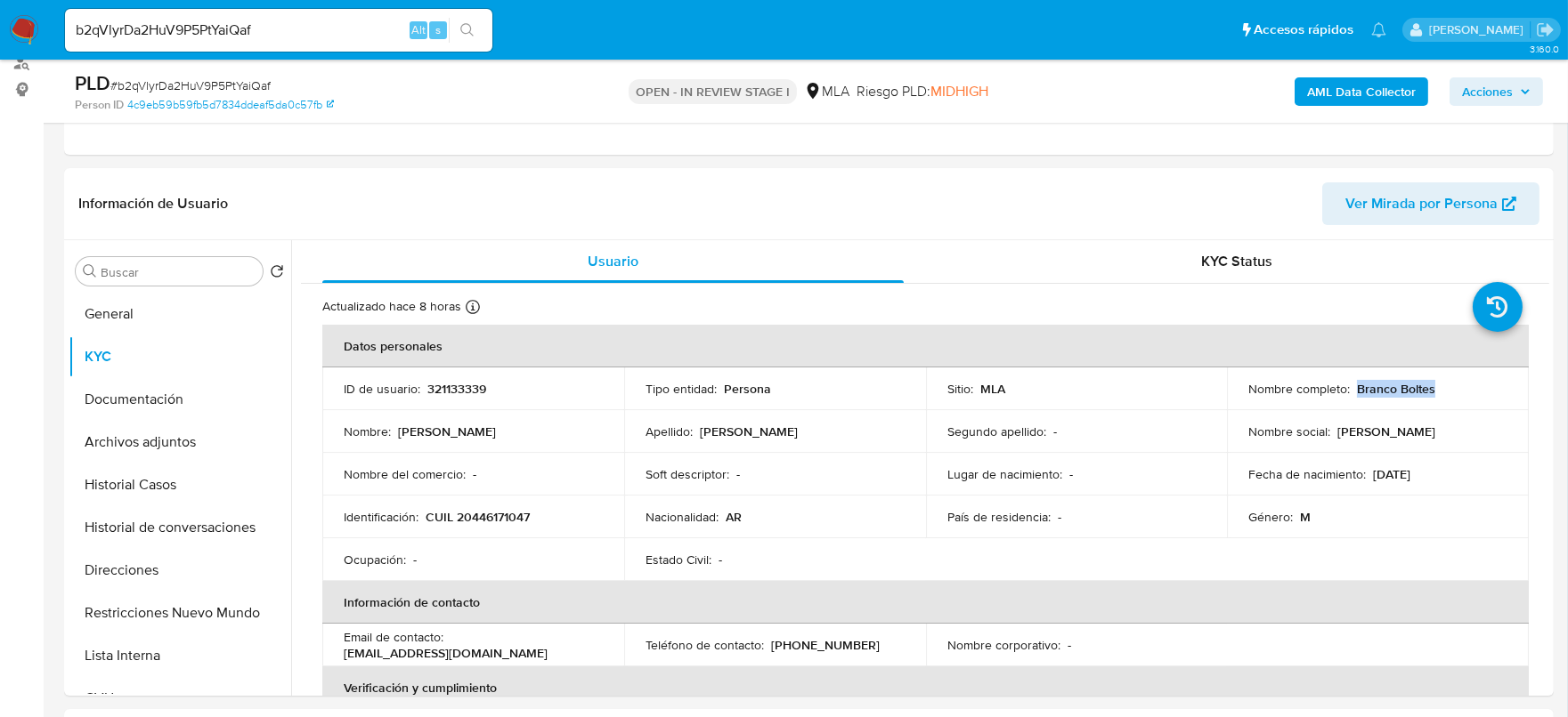
copy p "Branco Boltes"
click at [510, 523] on p "CUIL 20446171047" at bounding box center [477, 517] width 104 height 16
copy p "20446171047"
click at [463, 393] on p "321133339" at bounding box center [456, 388] width 58 height 16
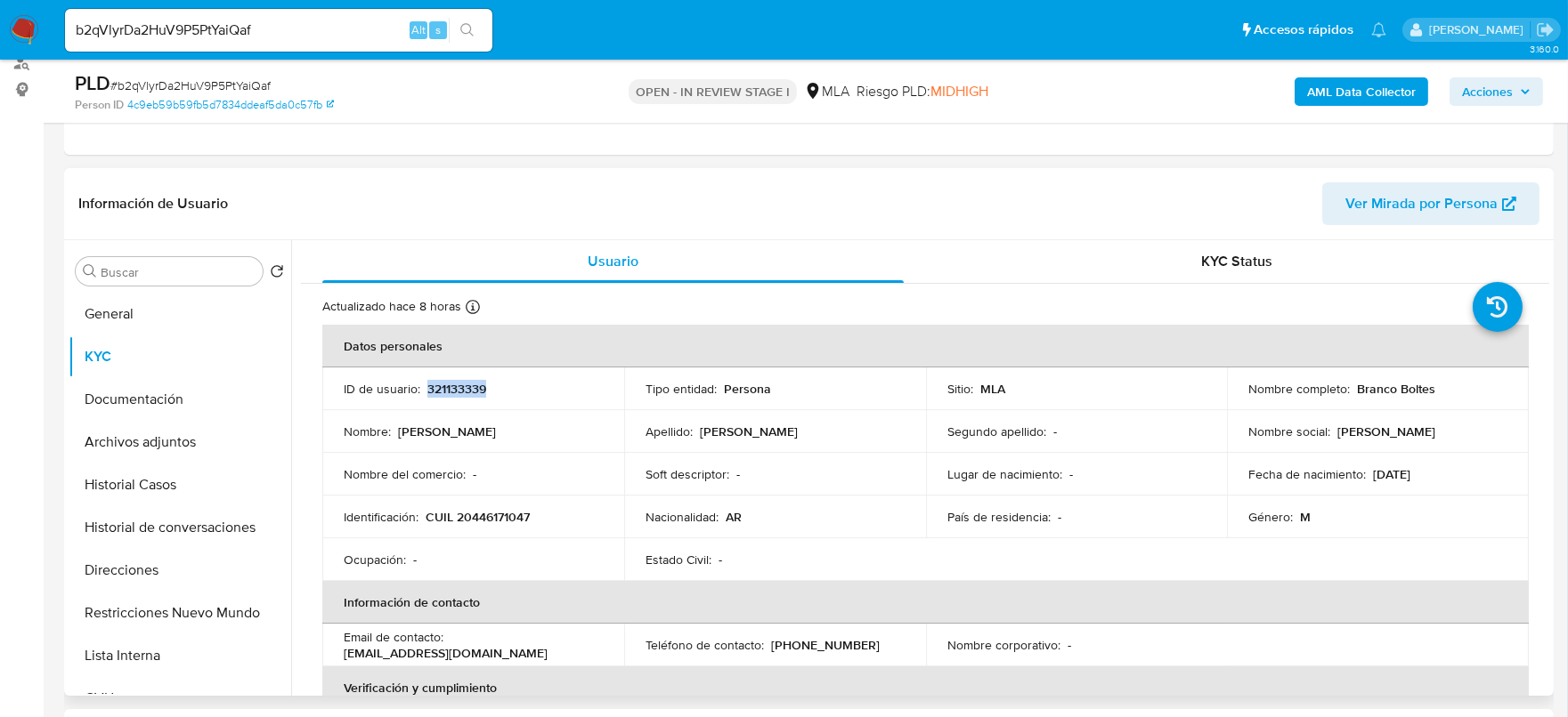
click at [463, 393] on p "321133339" at bounding box center [456, 388] width 58 height 16
copy p "321133339"
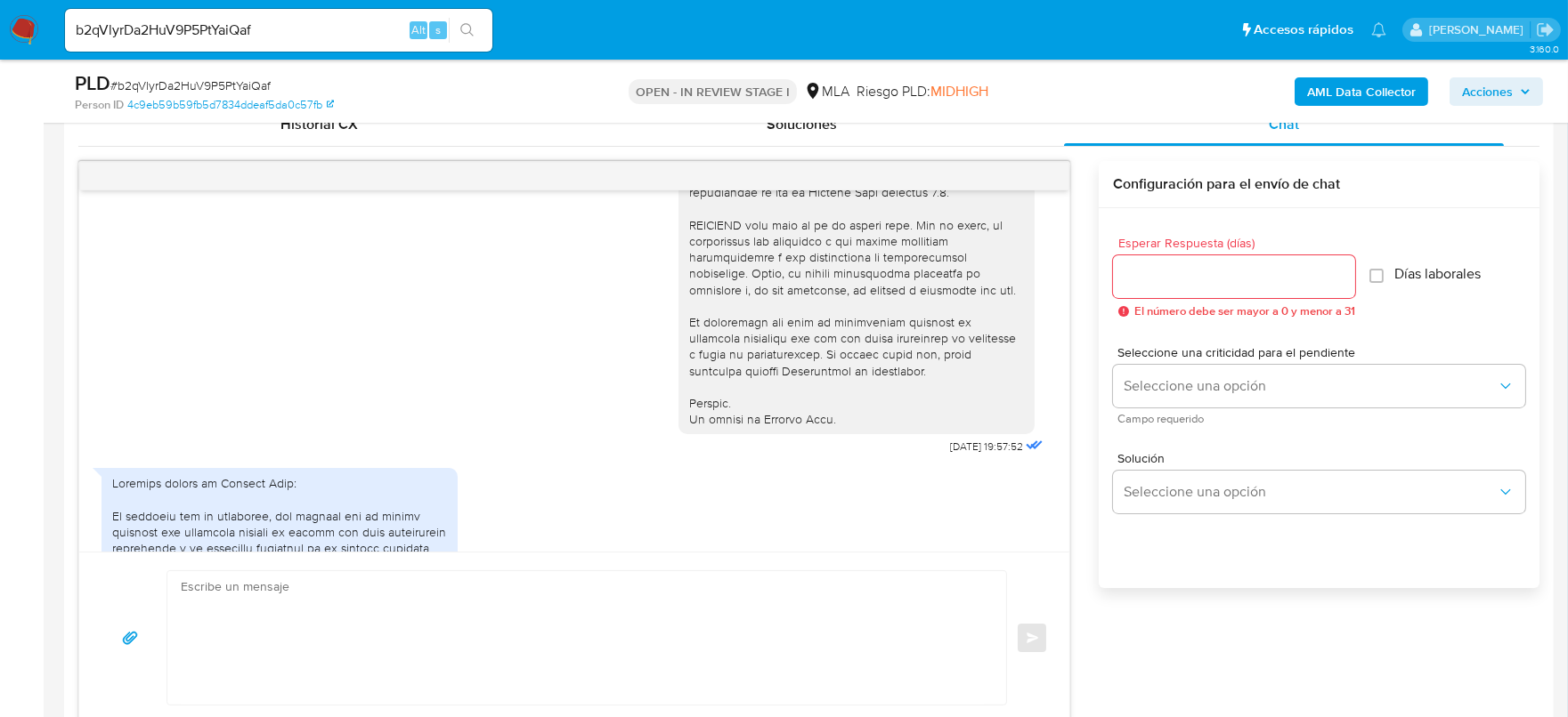
scroll to position [889, 0]
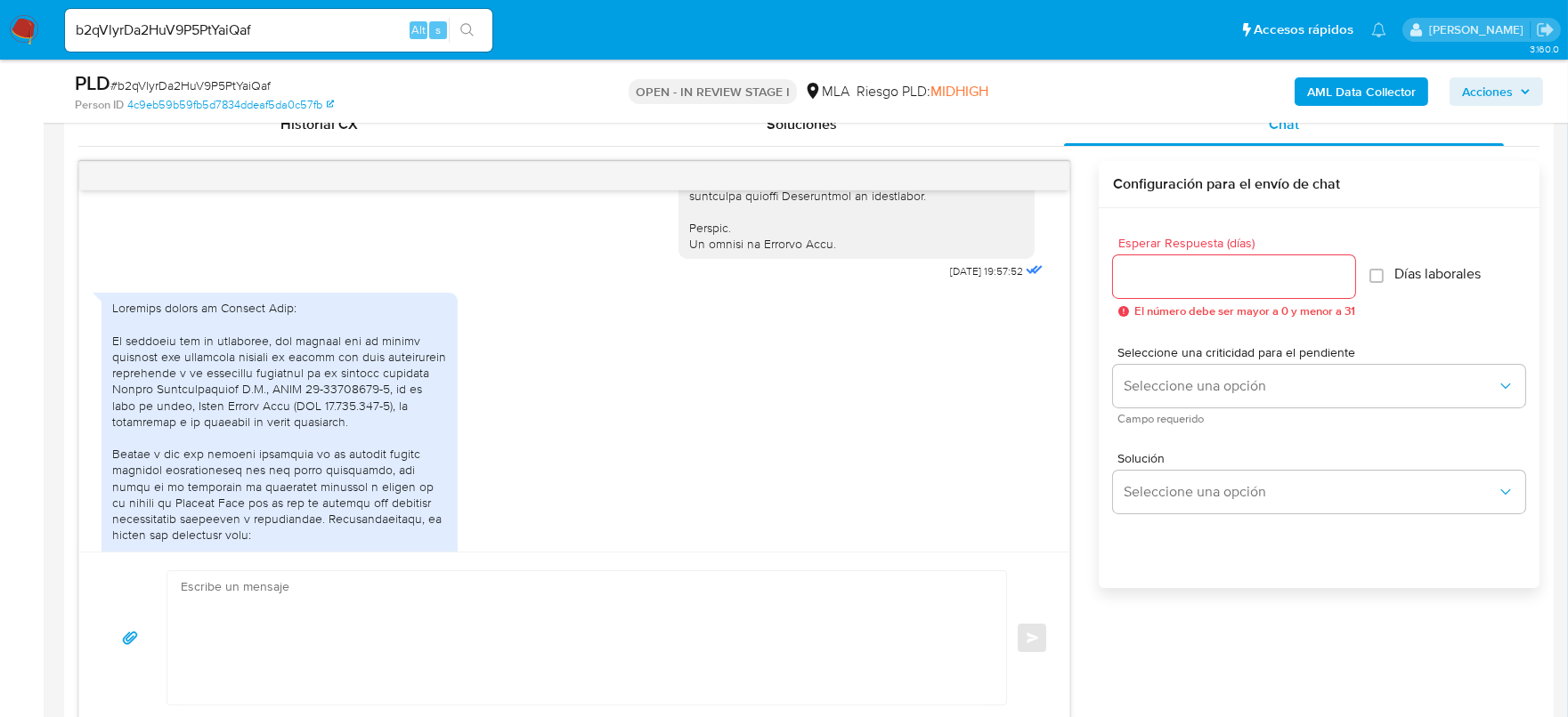
click at [949, 278] on span "[DATE] 19:57:52" at bounding box center [986, 272] width 73 height 14
drag, startPoint x: 914, startPoint y: 299, endPoint x: 965, endPoint y: 300, distance: 51.0
click at [965, 278] on span "[DATE] 19:57:52" at bounding box center [986, 272] width 73 height 14
copy span "17/07/2025"
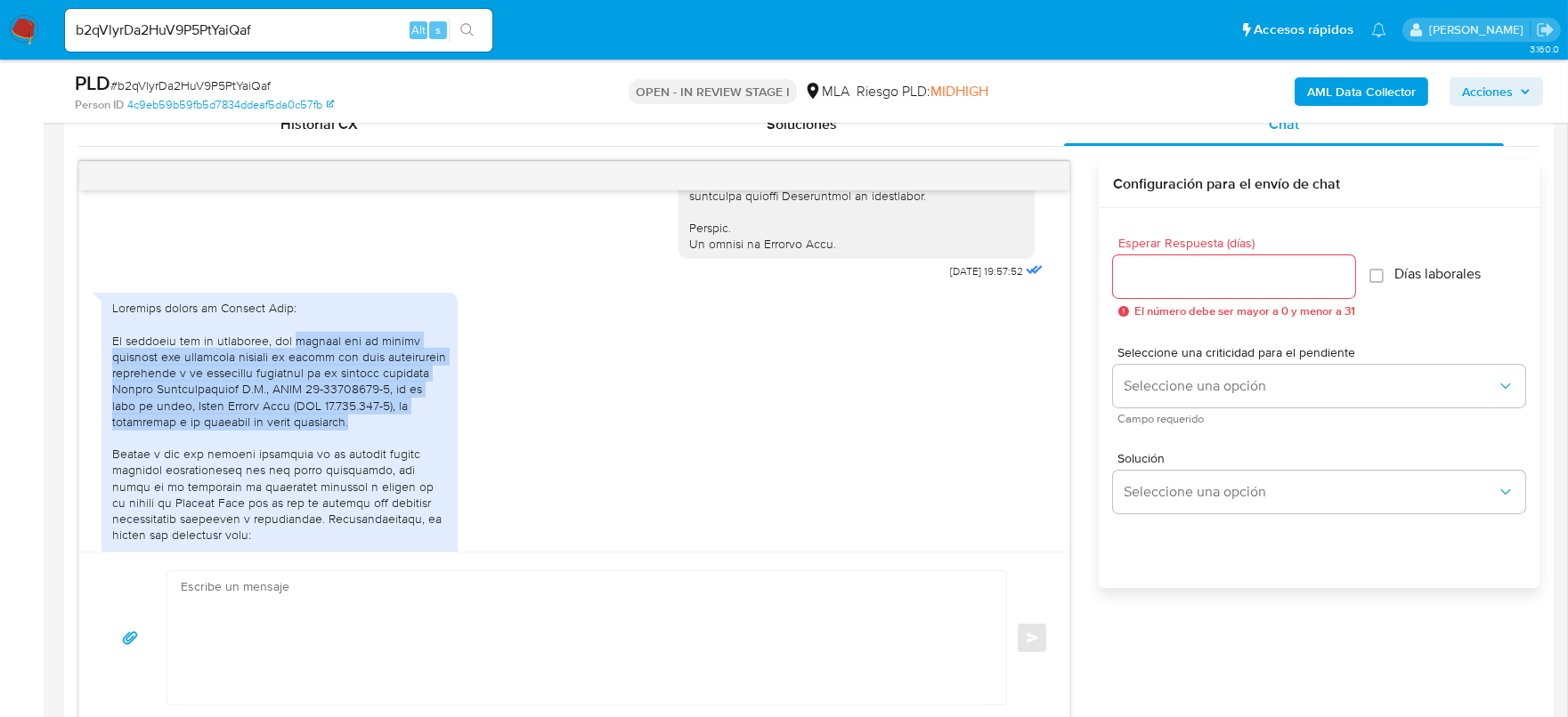
drag, startPoint x: 281, startPoint y: 374, endPoint x: 368, endPoint y: 445, distance: 112.3
click at [368, 445] on div at bounding box center [279, 559] width 335 height 518
copy div "informo que mi cuenta personal fue utilizada durante el último año para operaci…"
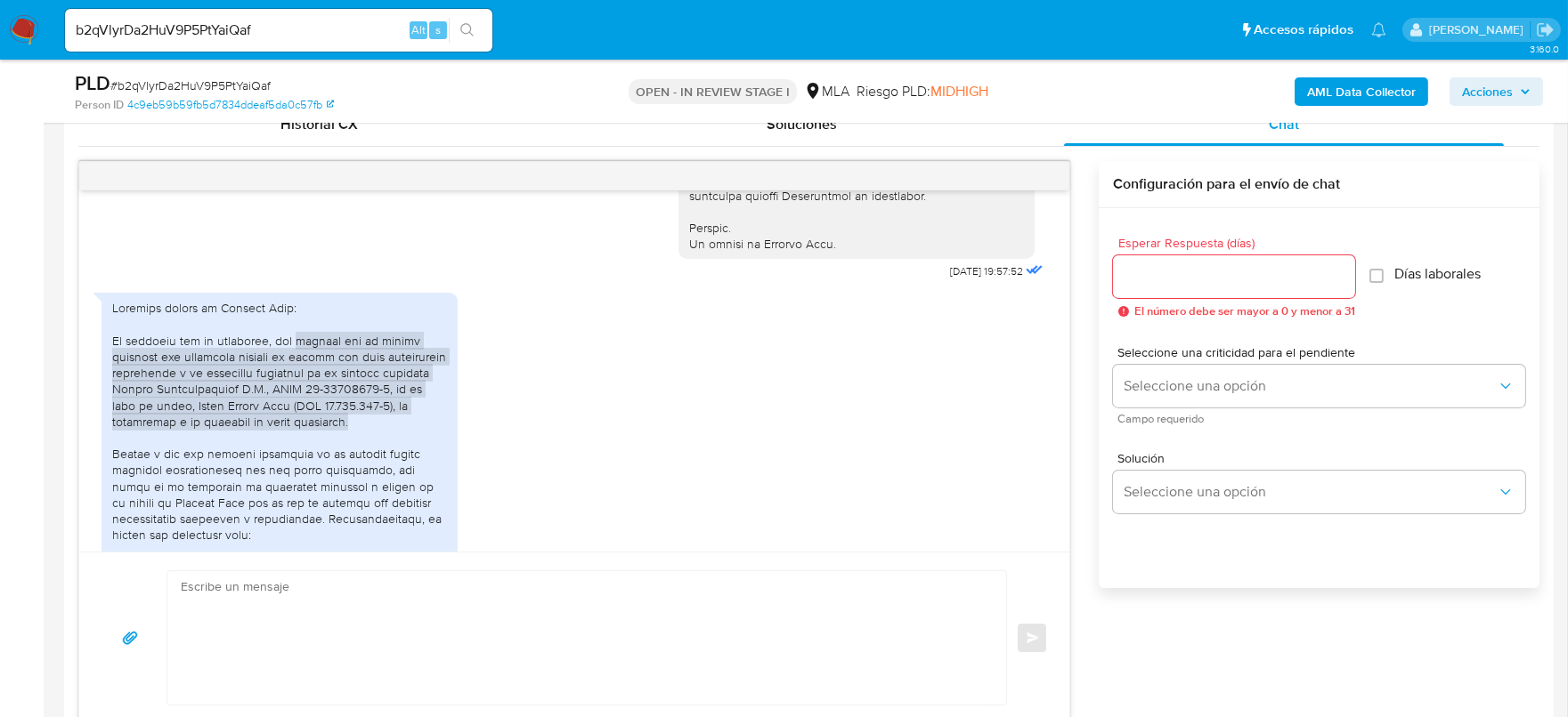
scroll to position [1001, 0]
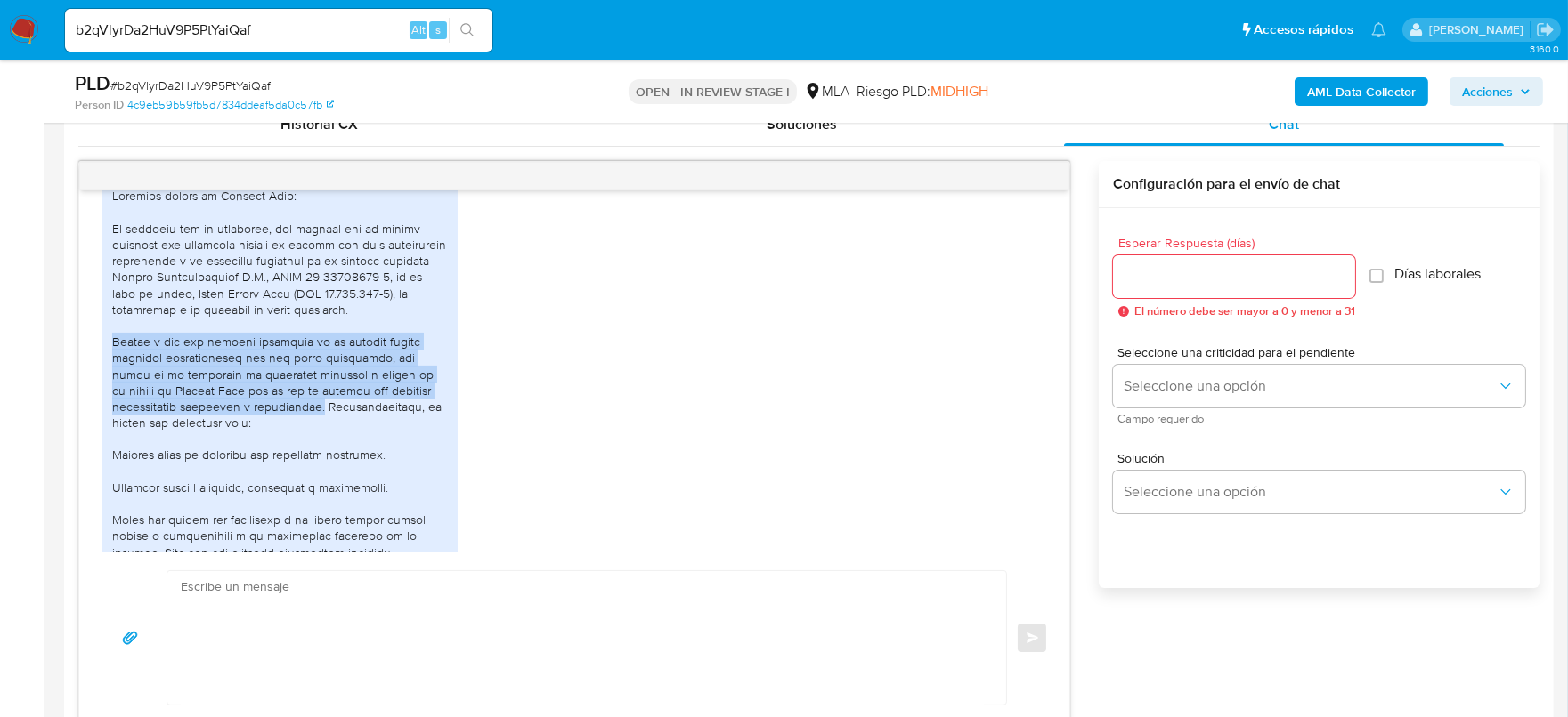
drag, startPoint x: 112, startPoint y: 378, endPoint x: 313, endPoint y: 441, distance: 210.6
click at [313, 441] on div at bounding box center [279, 446] width 335 height 518
copy div "Debido a que las cuentas bancarias de la empresa fueron cerradas temporalmente …"
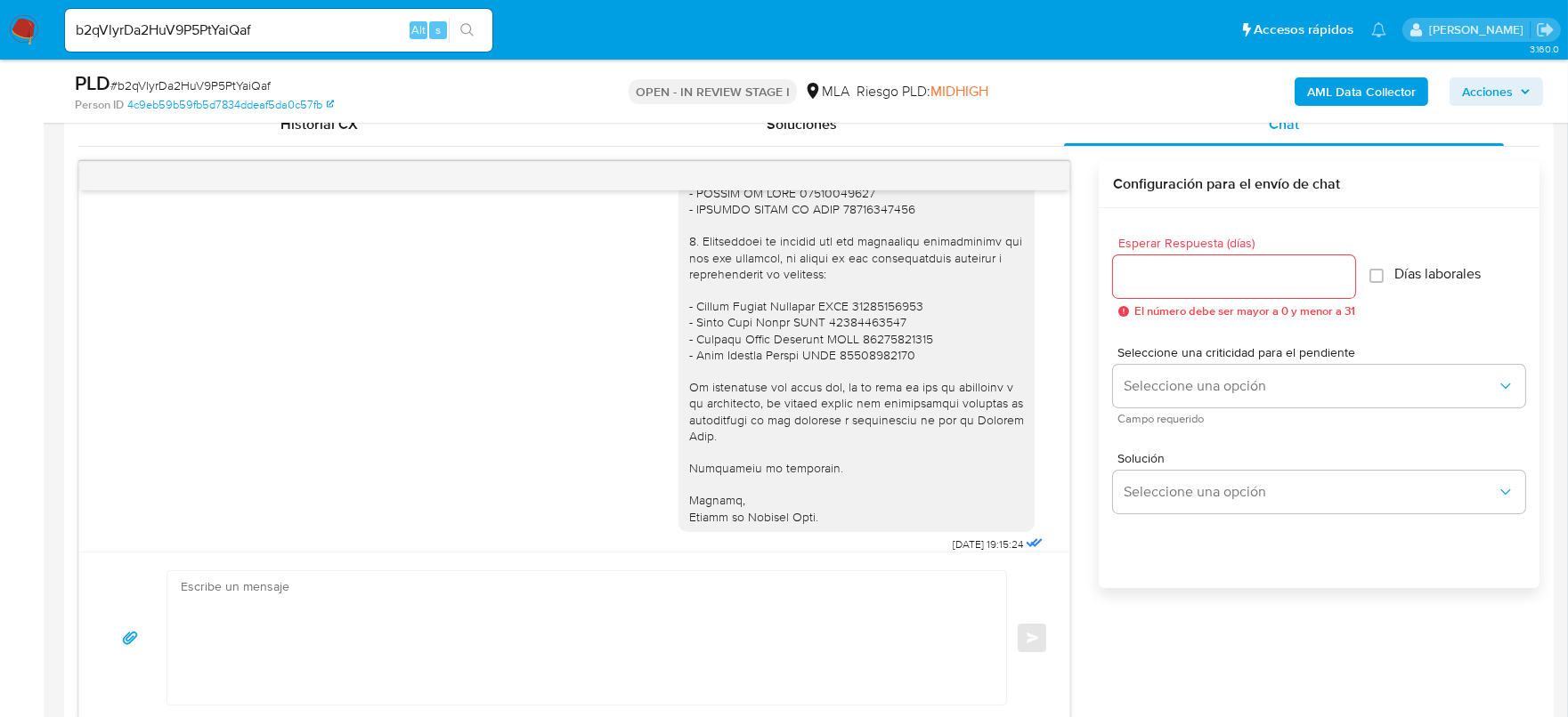
scroll to position [2226, 0]
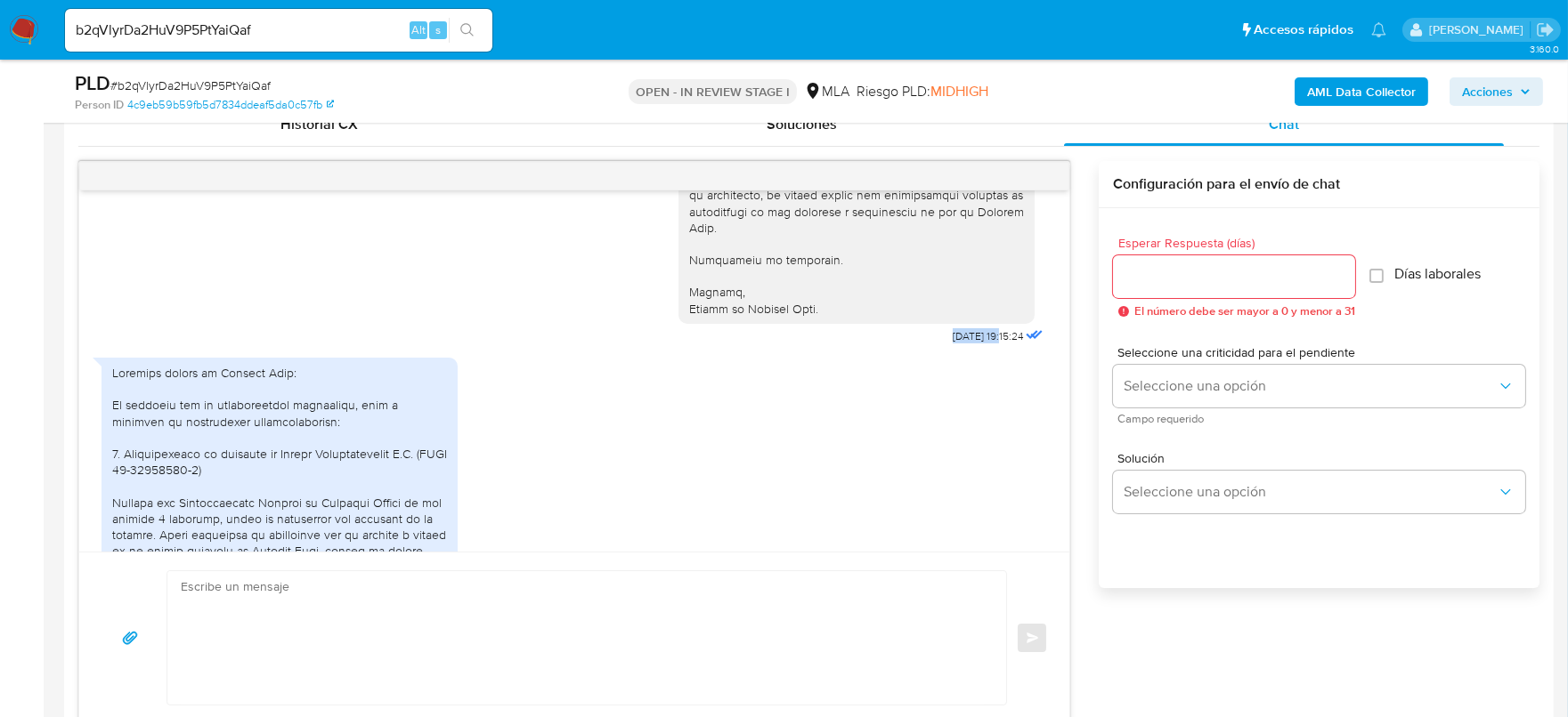
drag, startPoint x: 942, startPoint y: 430, endPoint x: 975, endPoint y: 434, distance: 33.2
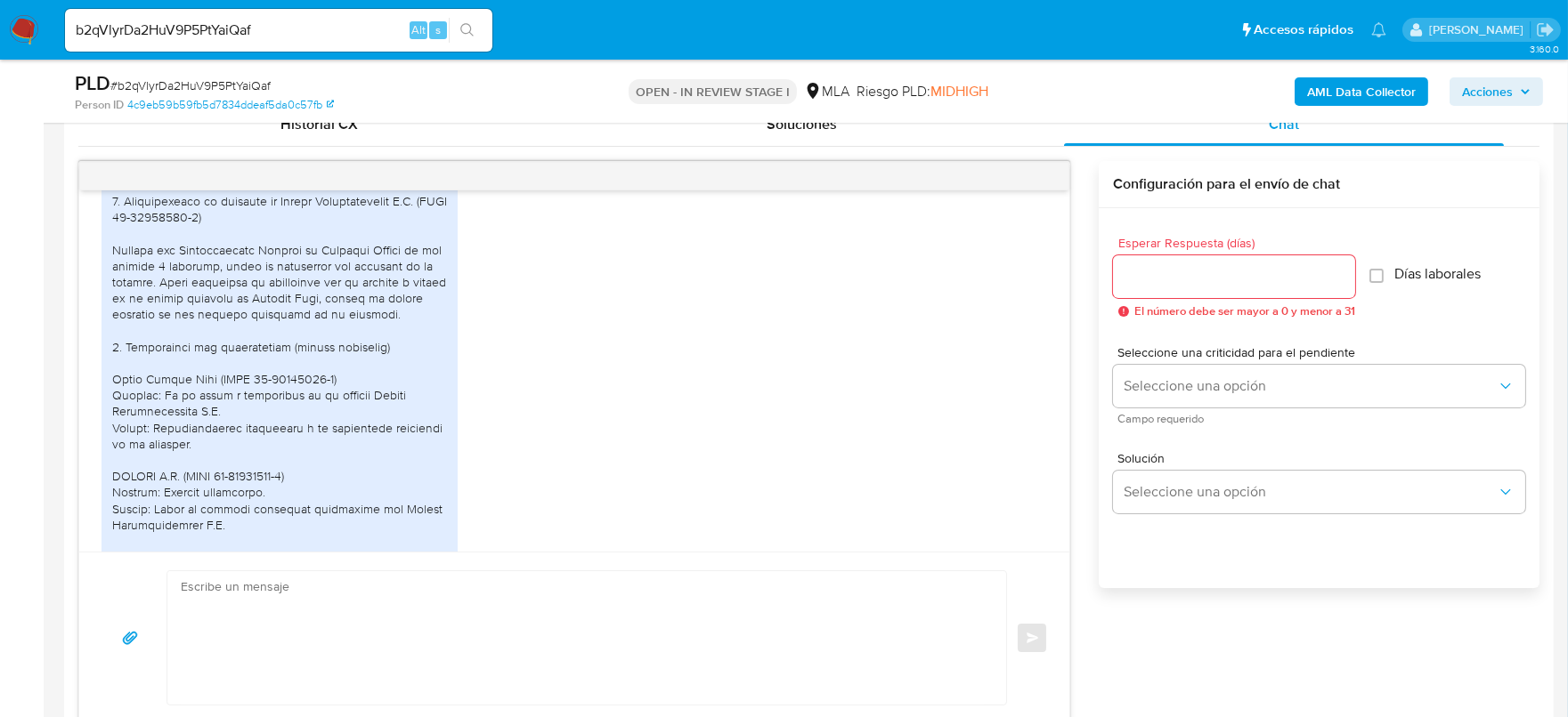
scroll to position [2447, 0]
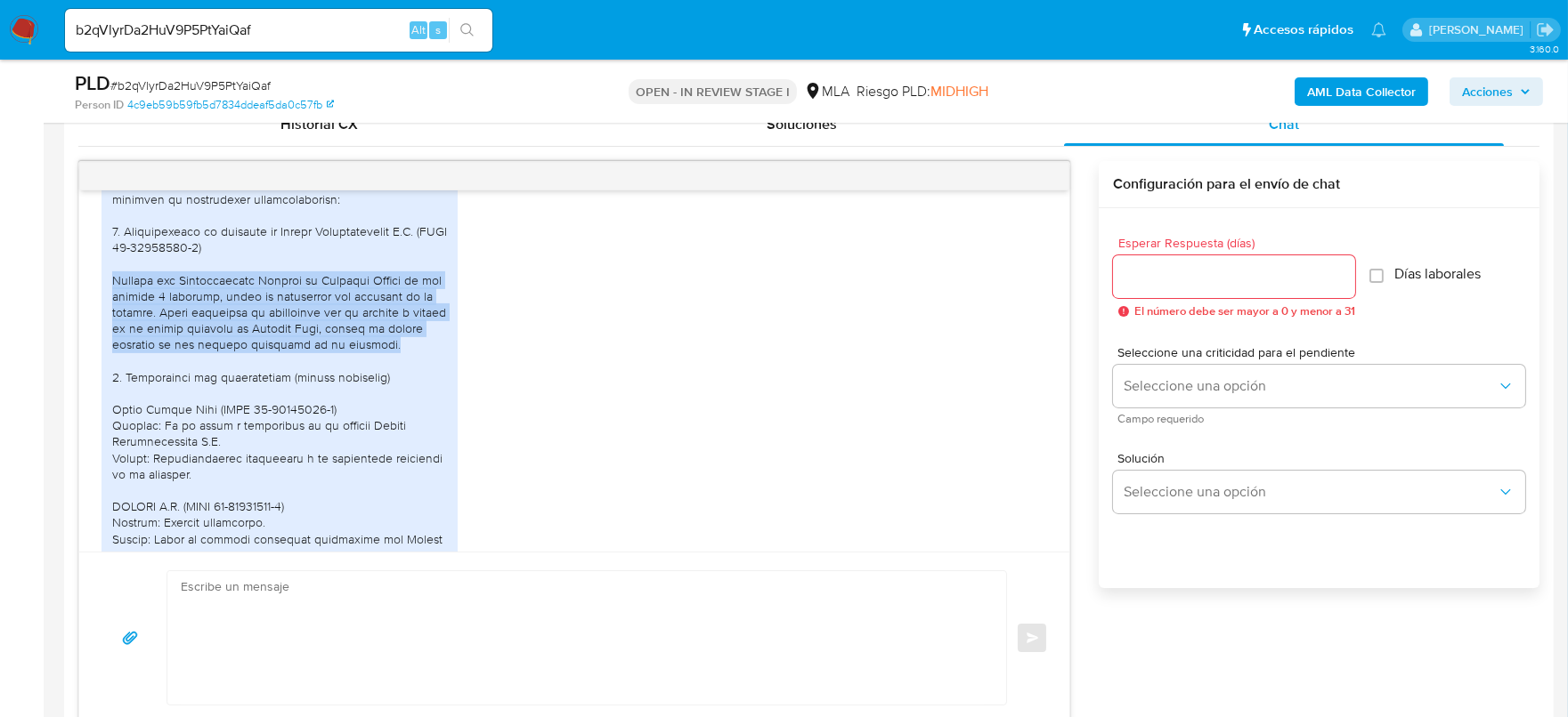
drag, startPoint x: 114, startPoint y: 376, endPoint x: 418, endPoint y: 443, distance: 311.3
click at [418, 443] on div at bounding box center [279, 708] width 335 height 1133
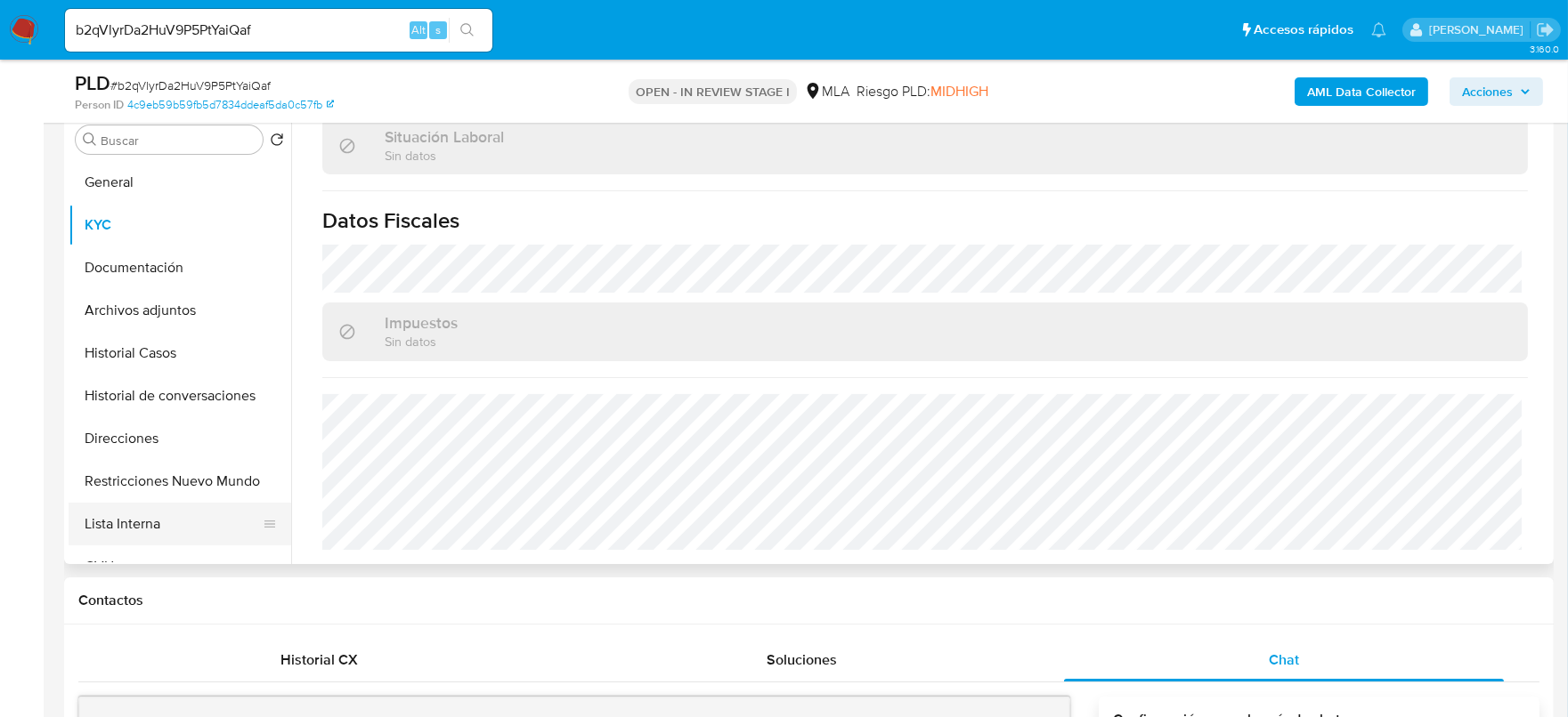
scroll to position [222, 0]
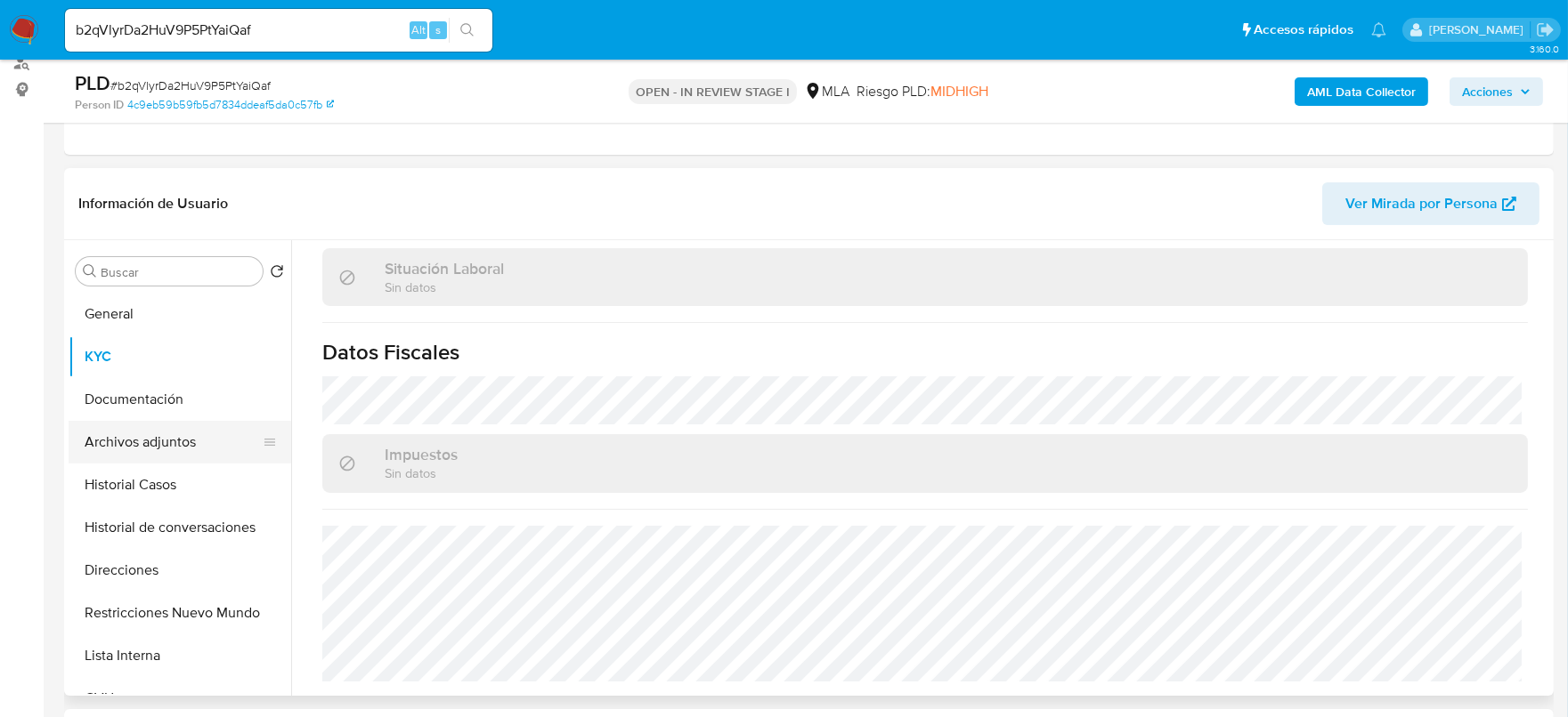
click at [128, 426] on button "Archivos adjuntos" at bounding box center [173, 442] width 208 height 43
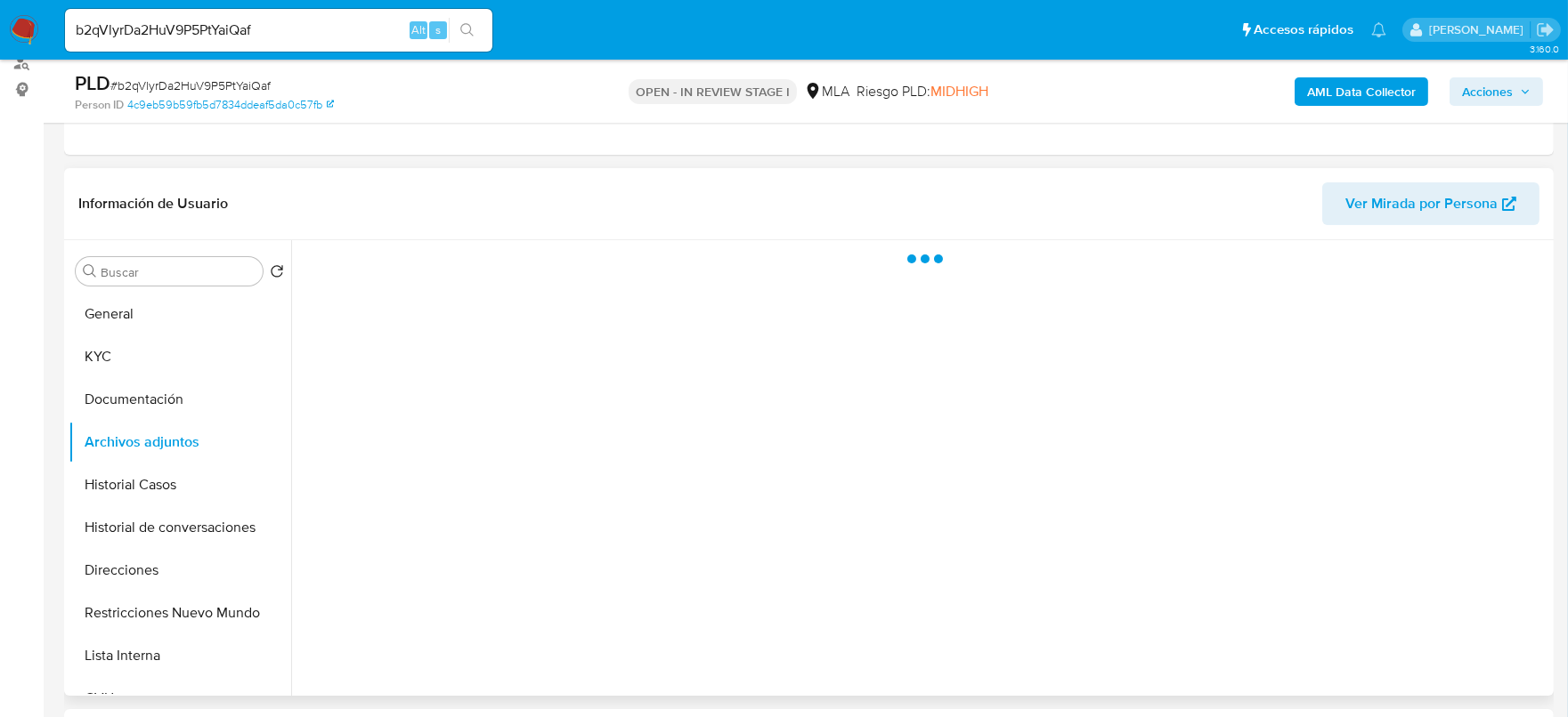
scroll to position [0, 0]
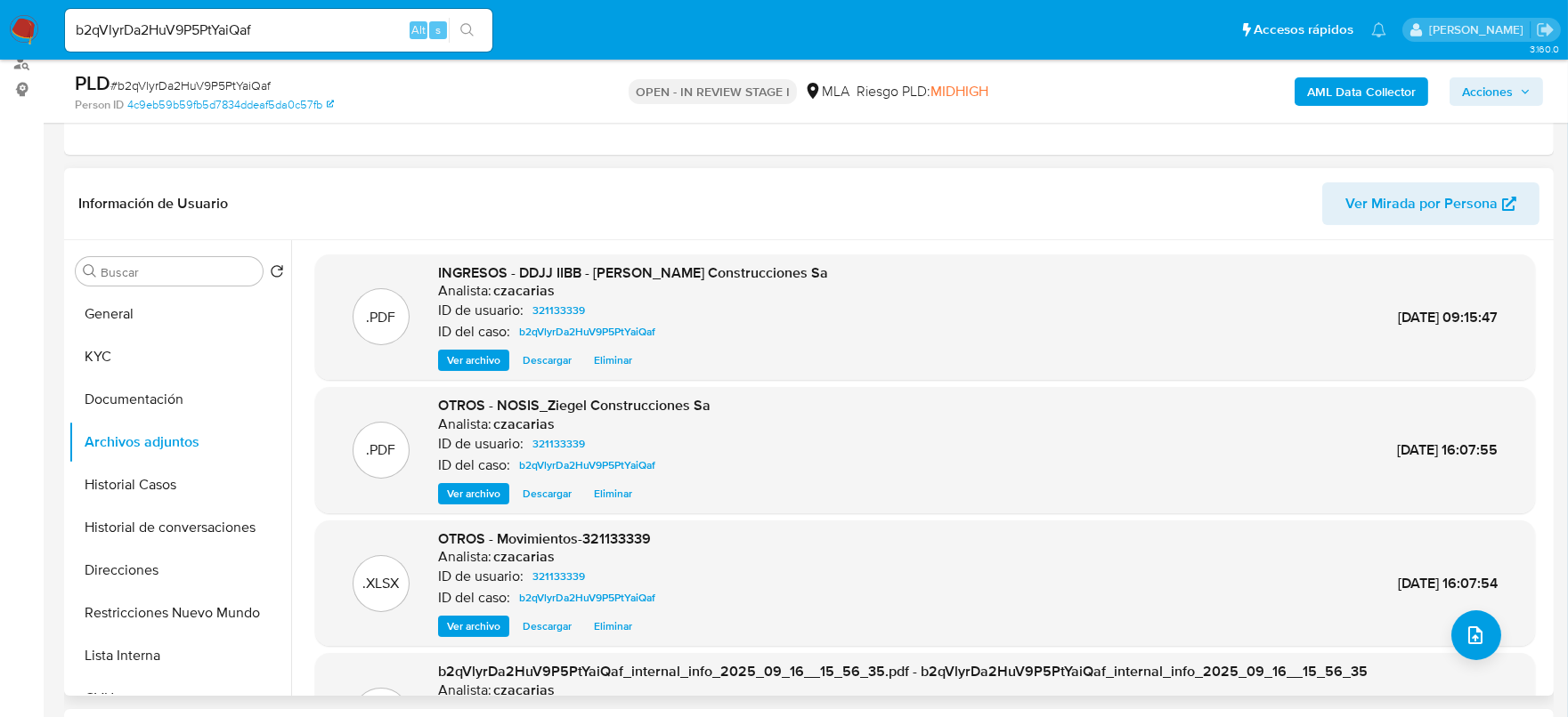
click at [466, 358] on span "Ver archivo" at bounding box center [473, 360] width 54 height 18
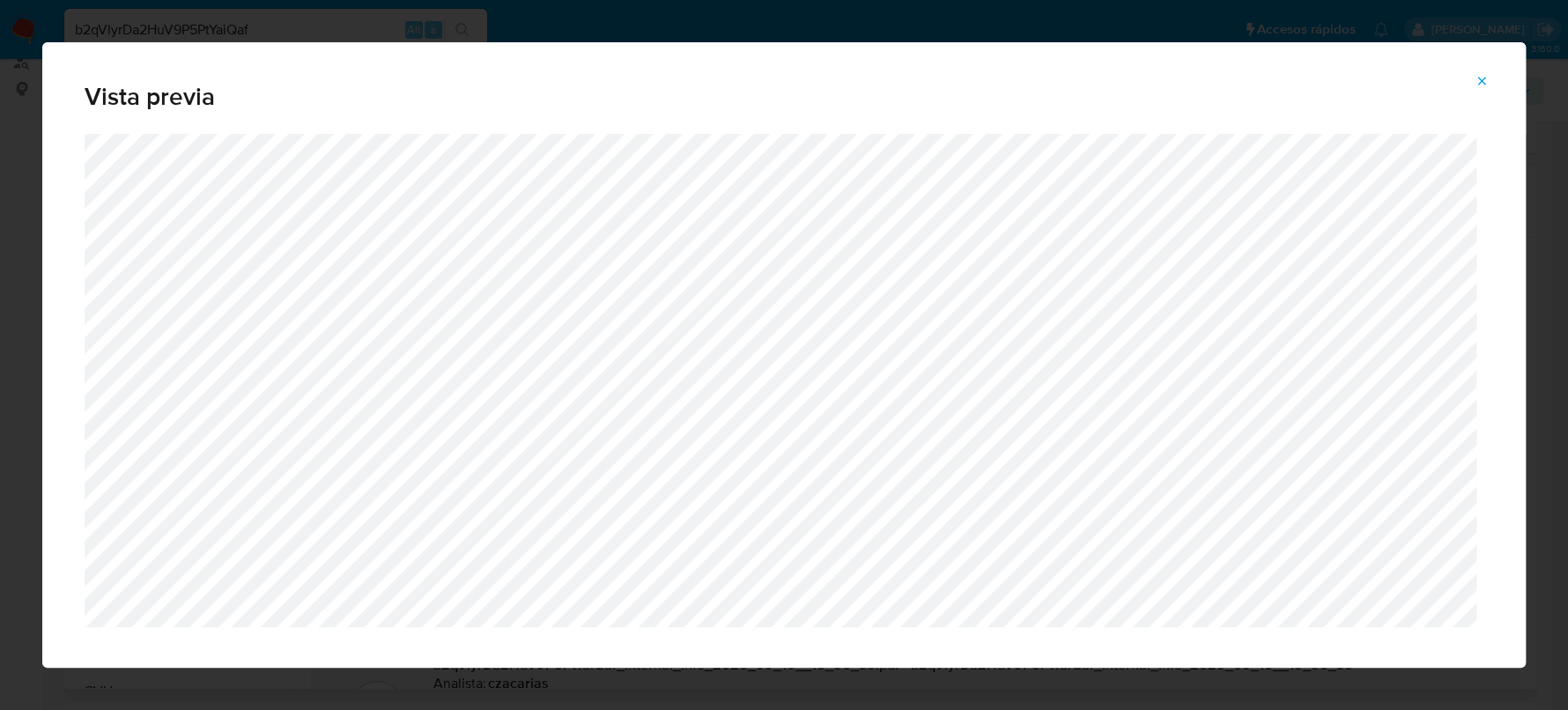
click at [1487, 83] on icon "Attachment preview" at bounding box center [1482, 80] width 14 height 14
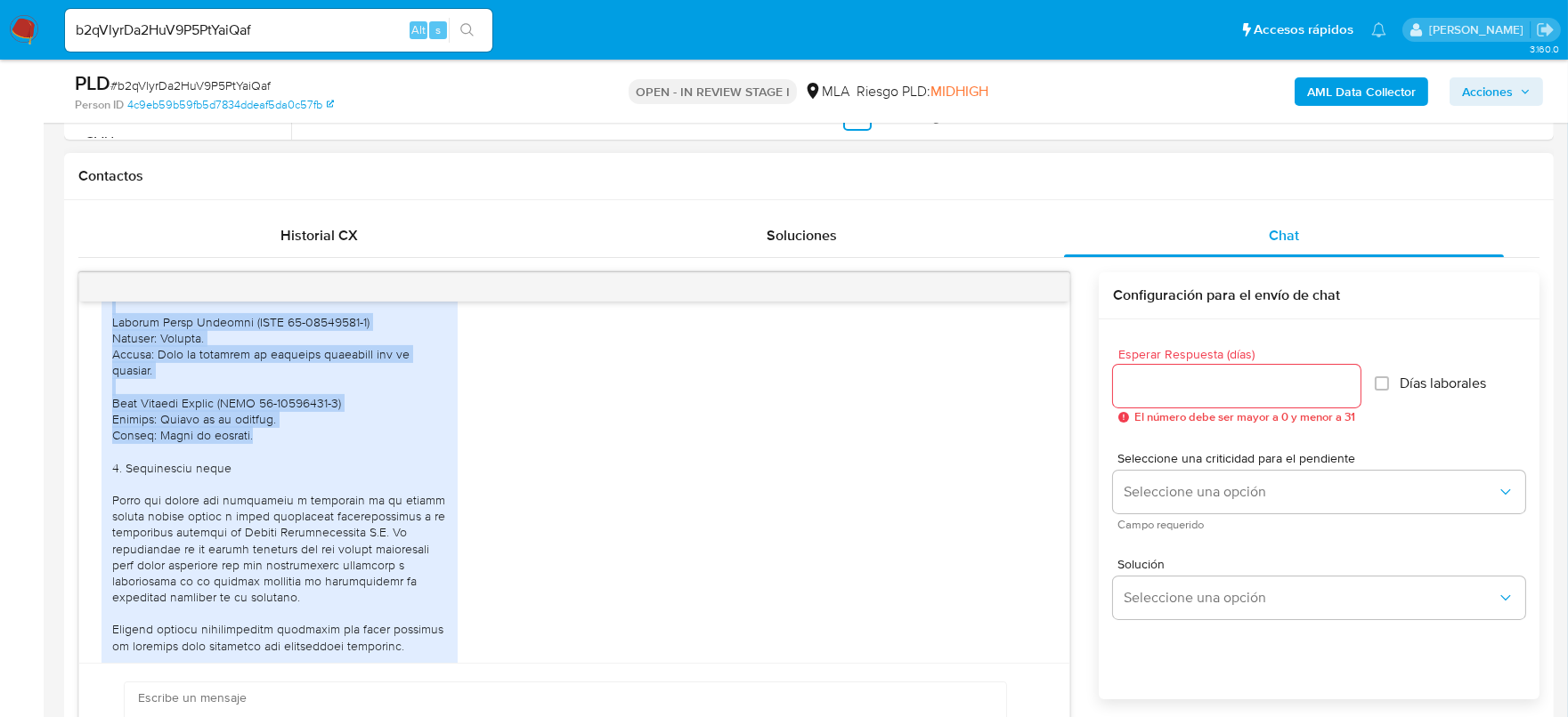
scroll to position [3115, 0]
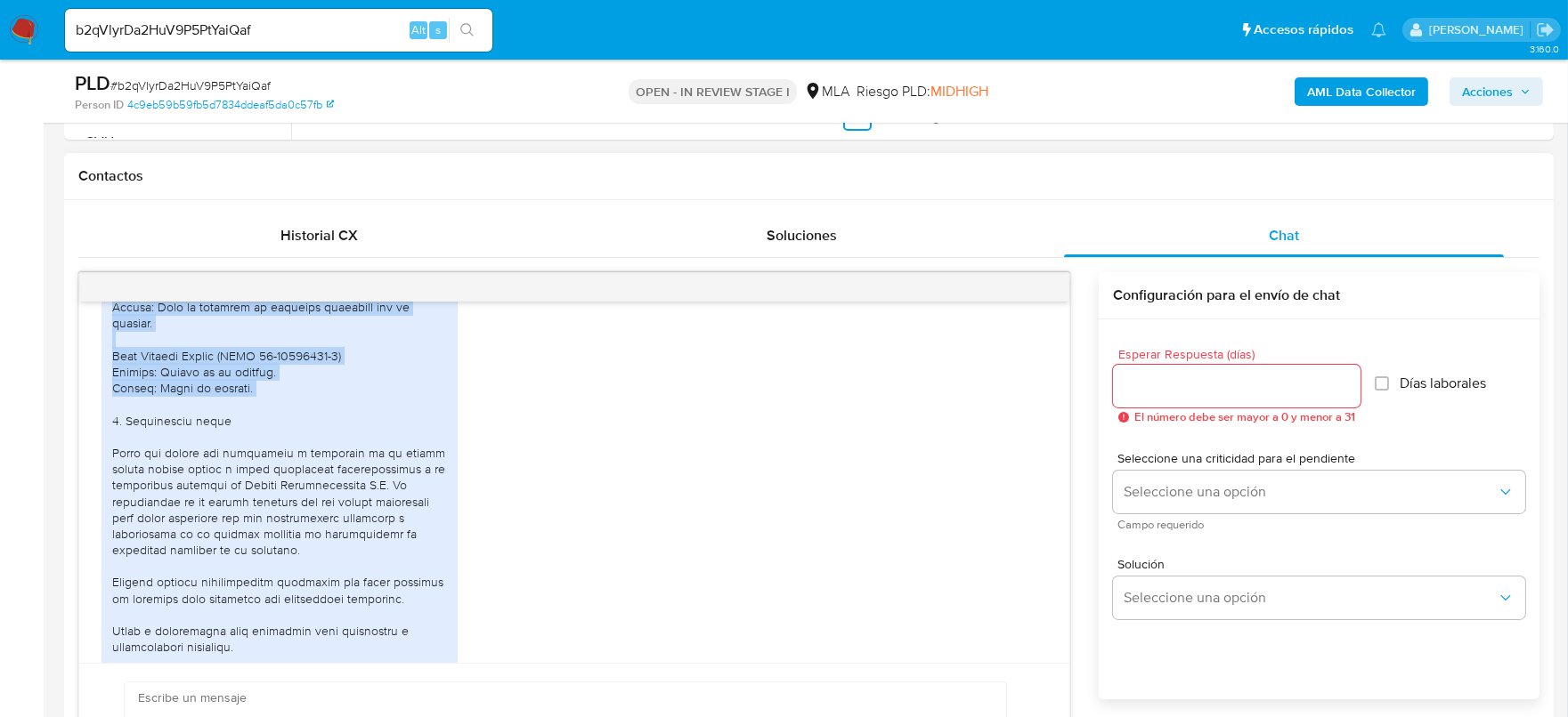
drag, startPoint x: 125, startPoint y: 363, endPoint x: 303, endPoint y: 495, distance: 221.6
click at [303, 495] on div at bounding box center [279, 153] width 335 height 1133
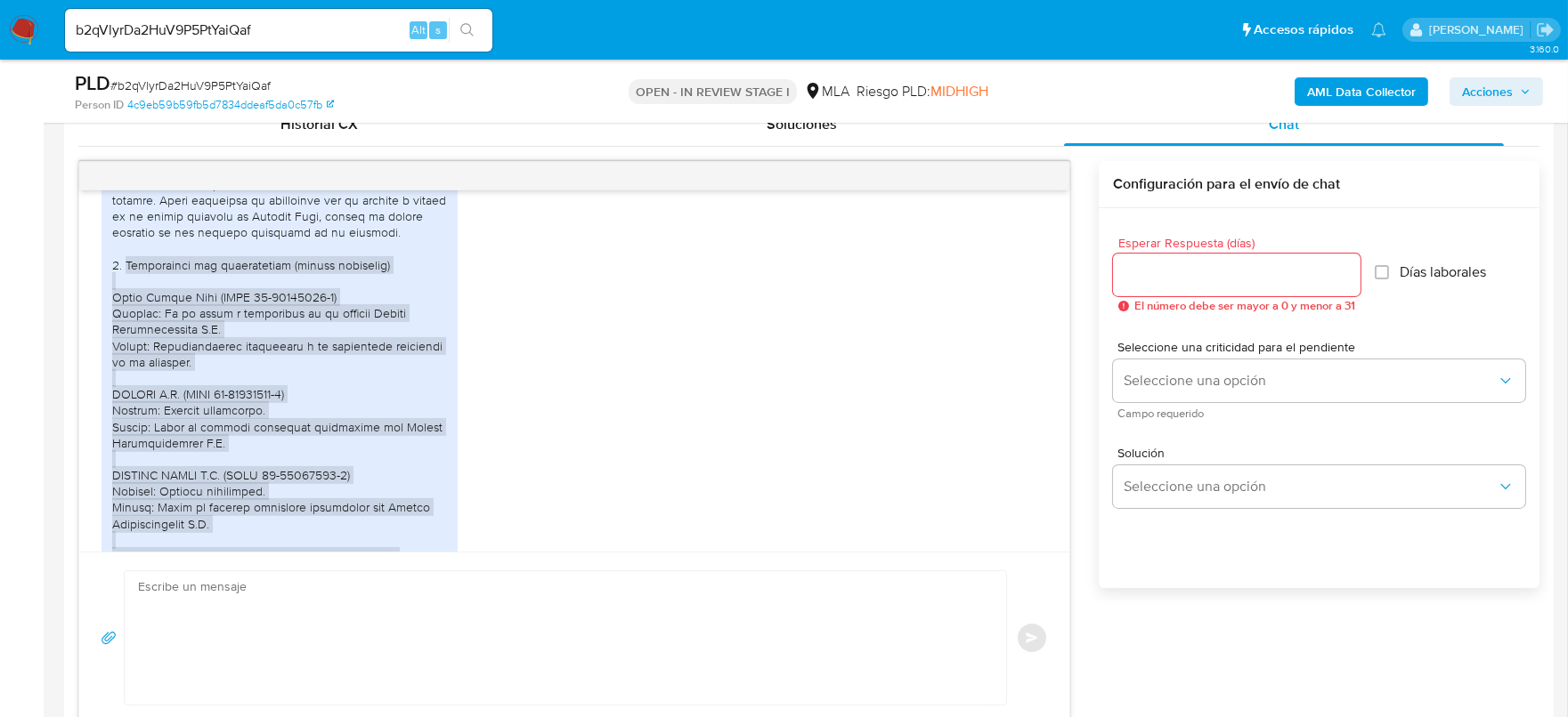
scroll to position [2559, 0]
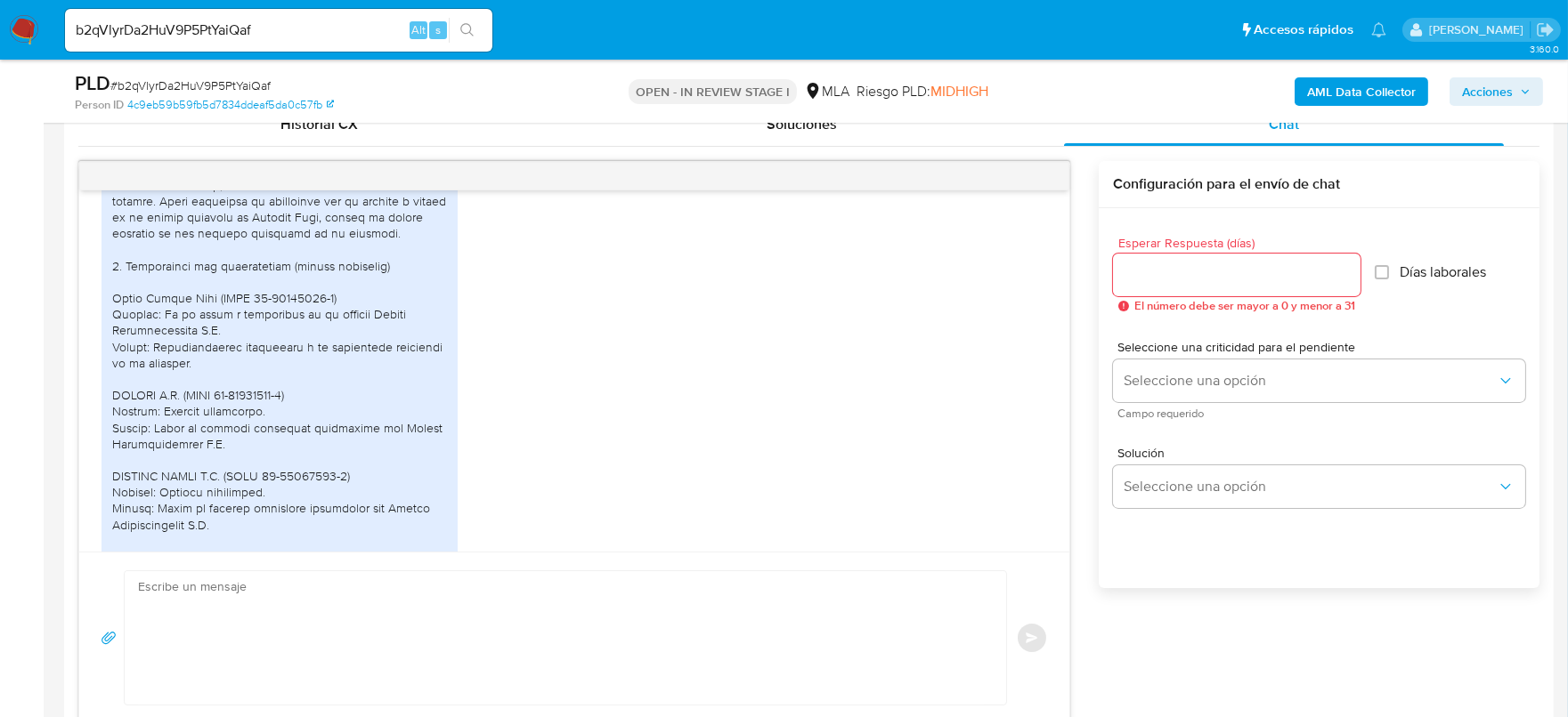
click at [112, 352] on div at bounding box center [279, 598] width 335 height 1133
click at [114, 358] on div at bounding box center [279, 598] width 335 height 1133
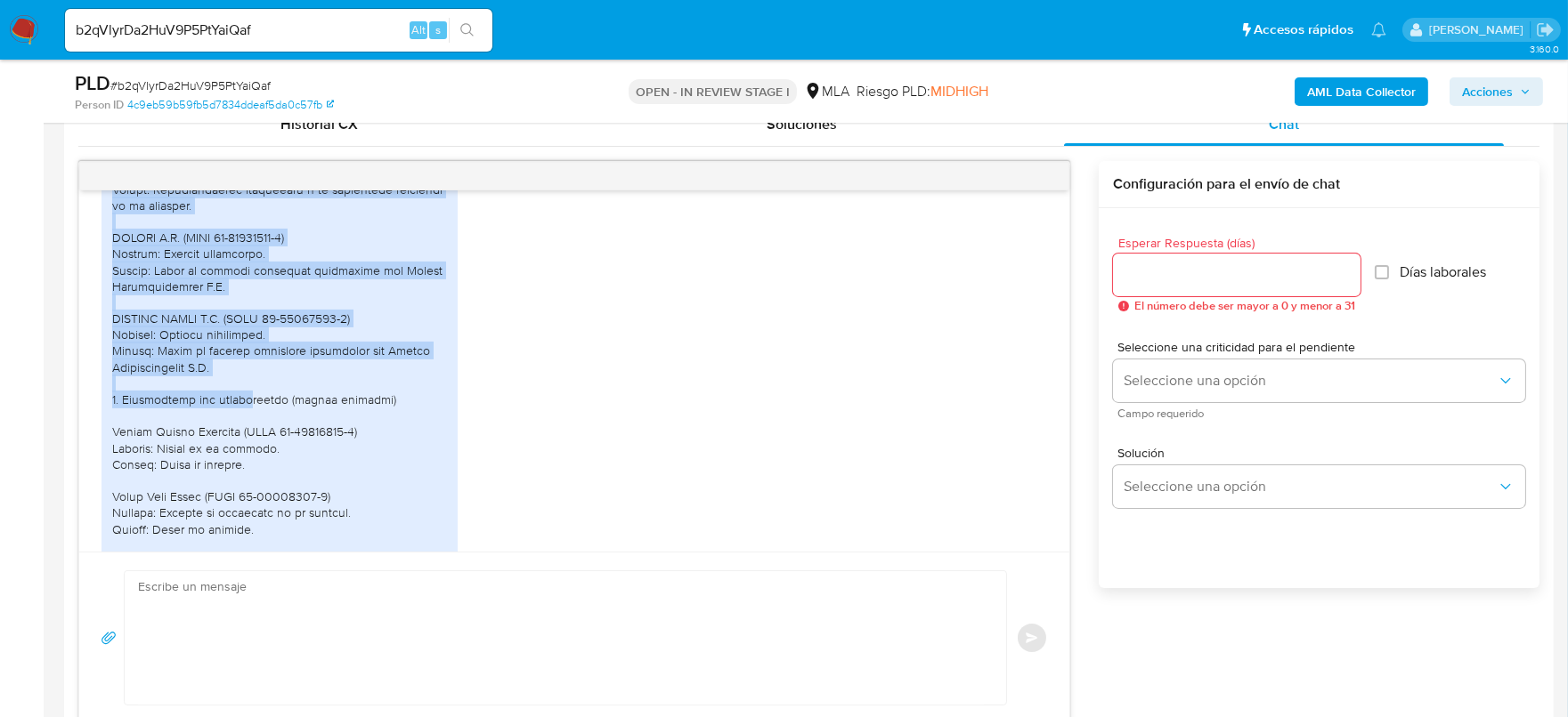
scroll to position [2781, 0]
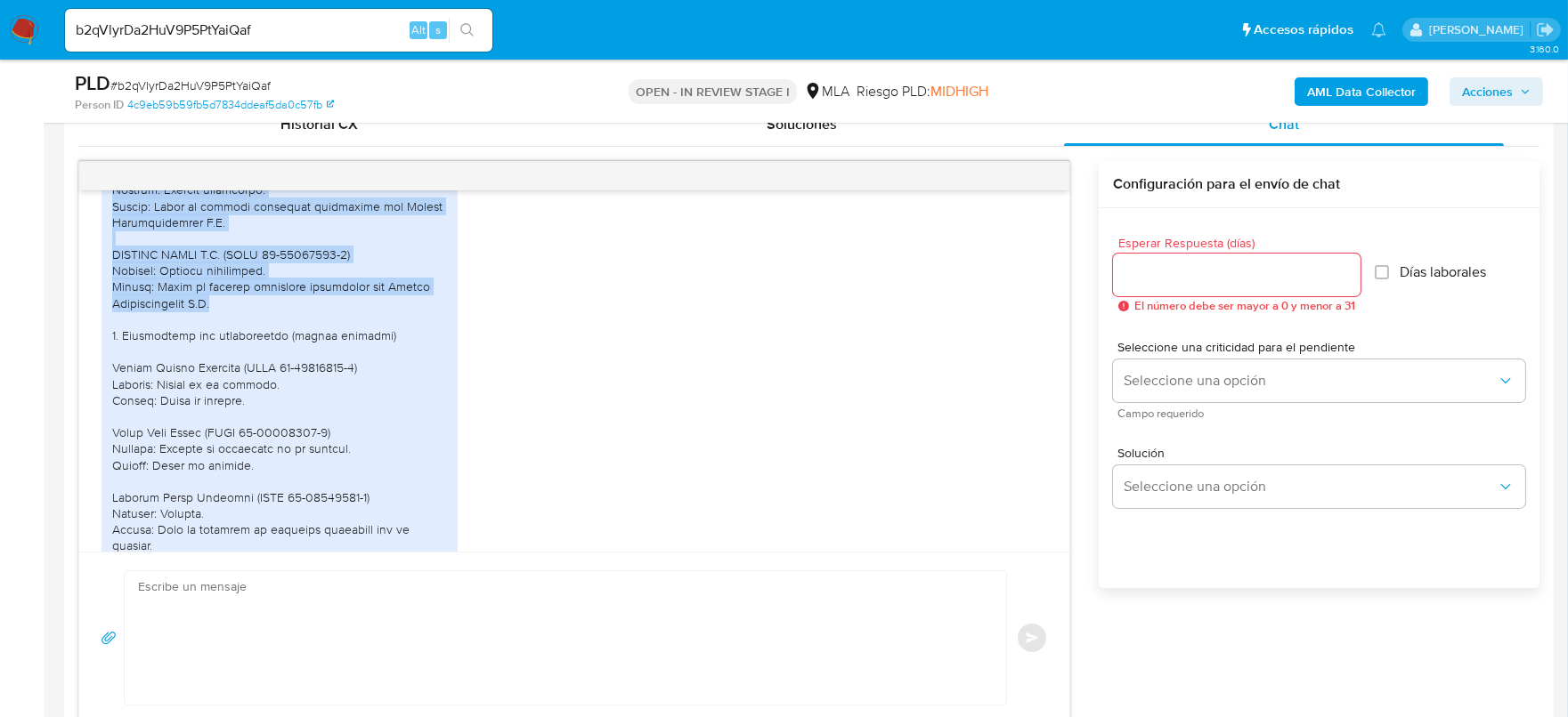
drag, startPoint x: 125, startPoint y: 364, endPoint x: 274, endPoint y: 407, distance: 155.1
click at [274, 407] on div at bounding box center [279, 376] width 335 height 1133
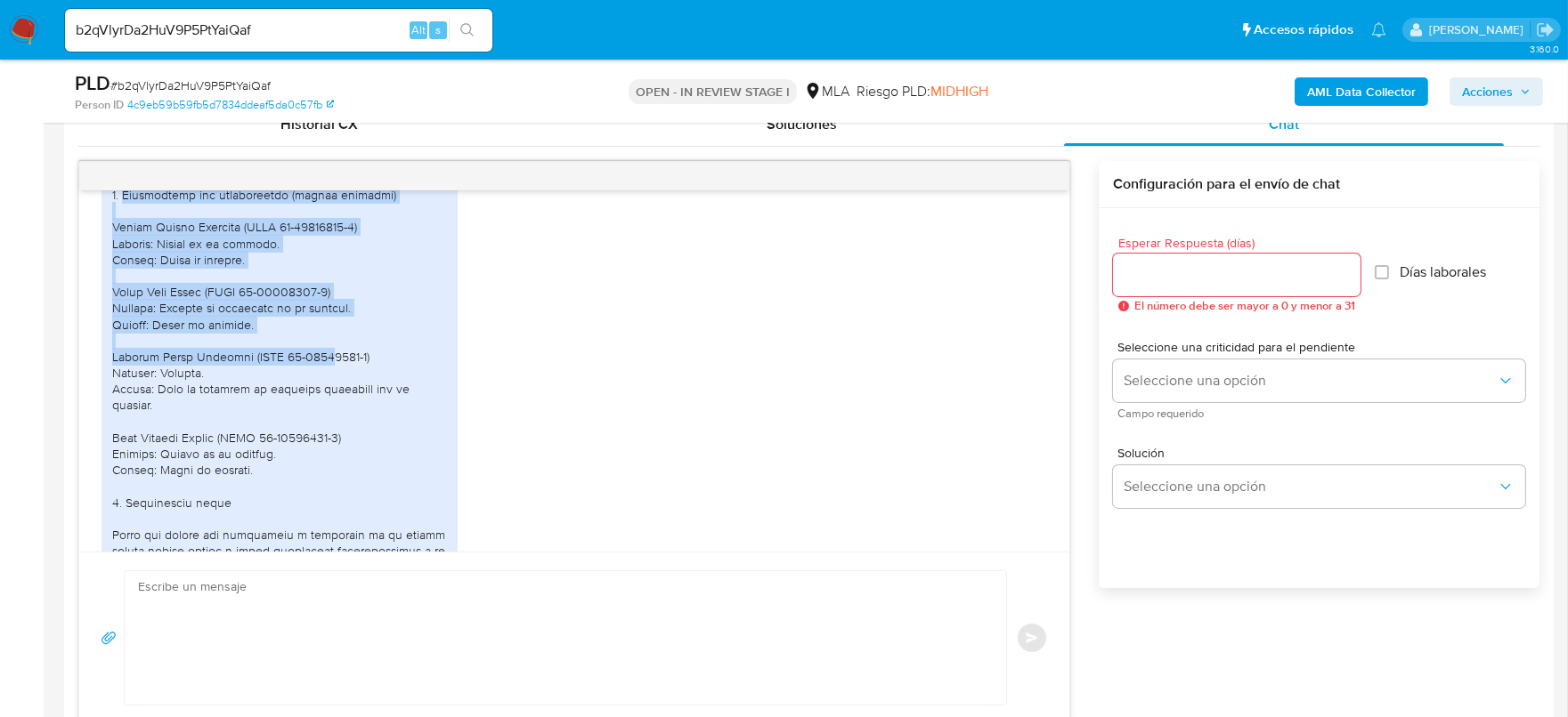
scroll to position [3003, 0]
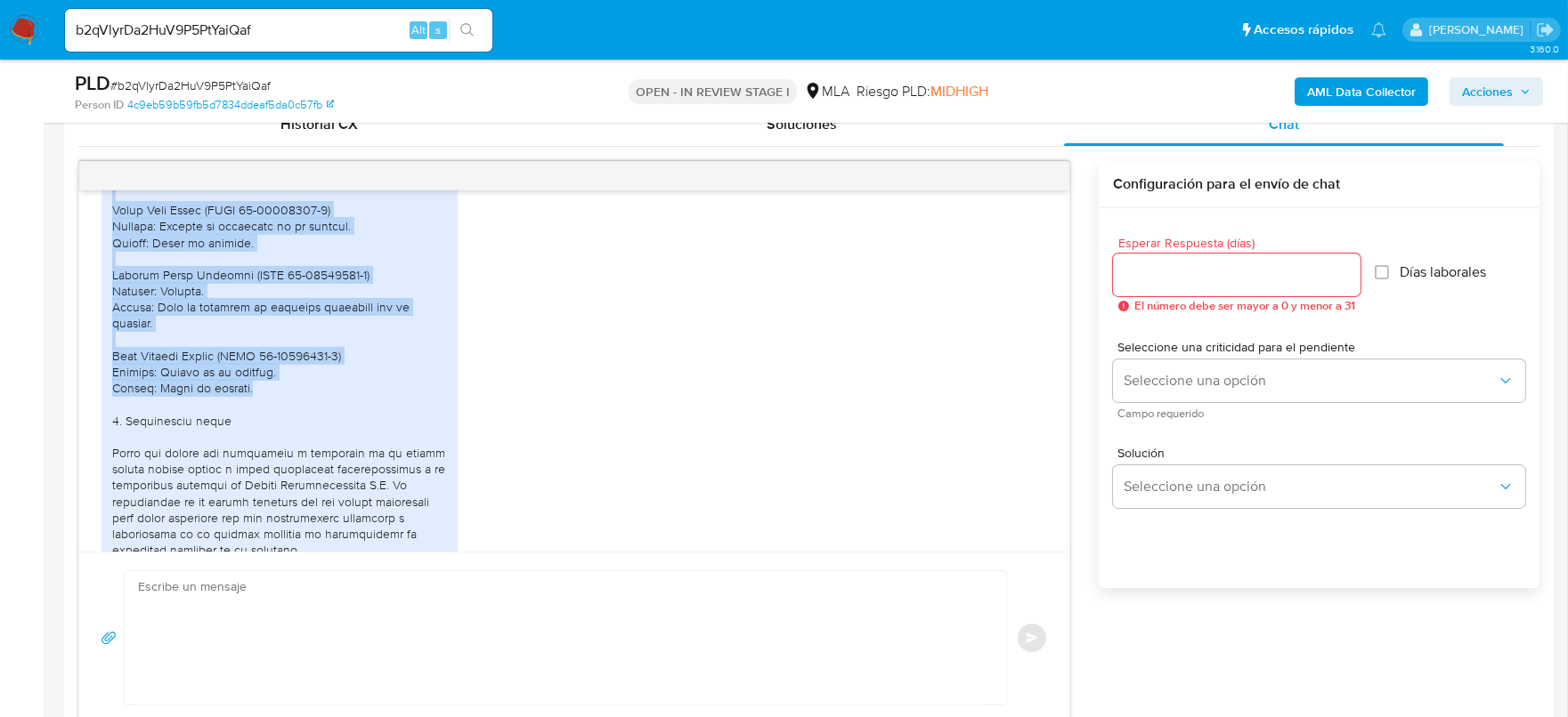
drag, startPoint x: 124, startPoint y: 319, endPoint x: 357, endPoint y: 487, distance: 287.3
click at [329, 488] on div at bounding box center [279, 153] width 335 height 1133
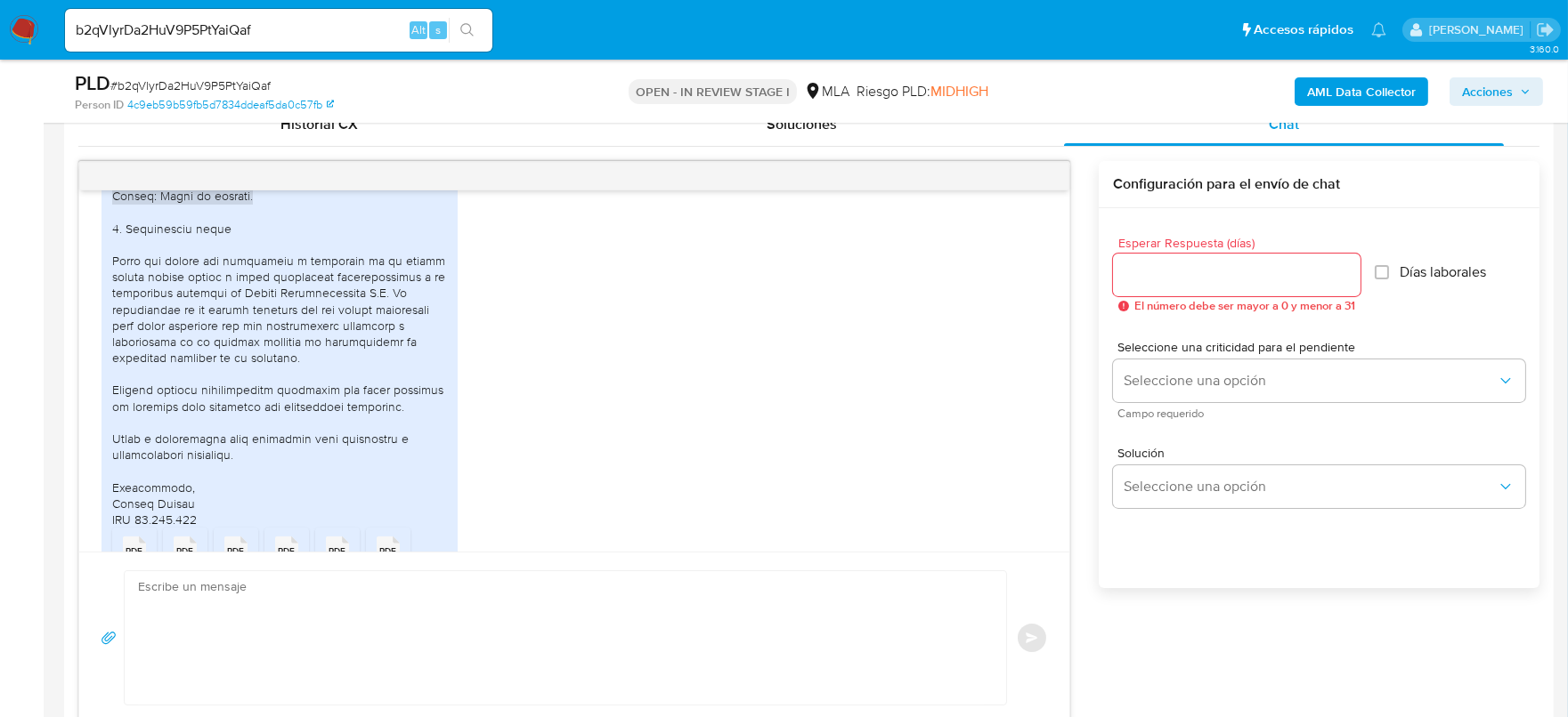
scroll to position [3226, 0]
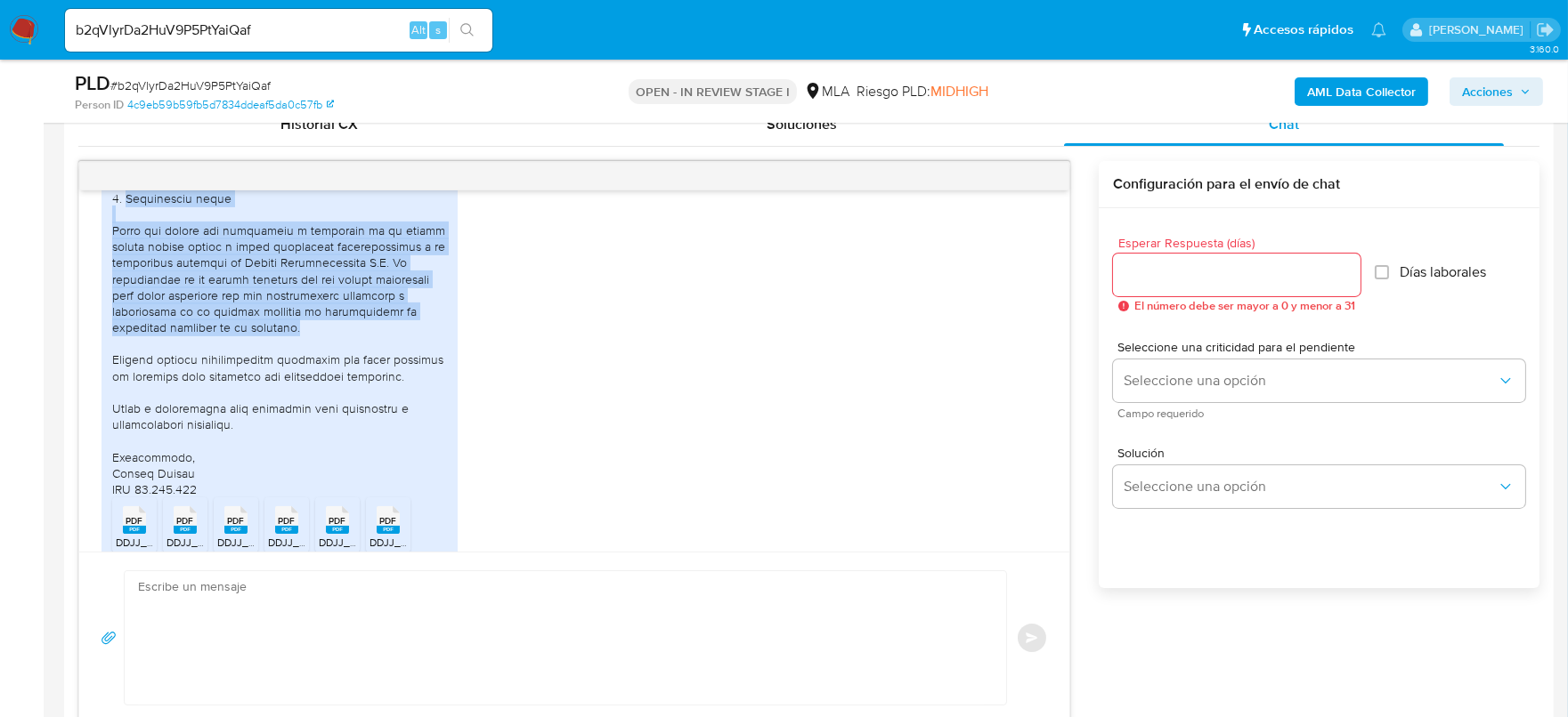
drag, startPoint x: 125, startPoint y: 294, endPoint x: 407, endPoint y: 423, distance: 310.1
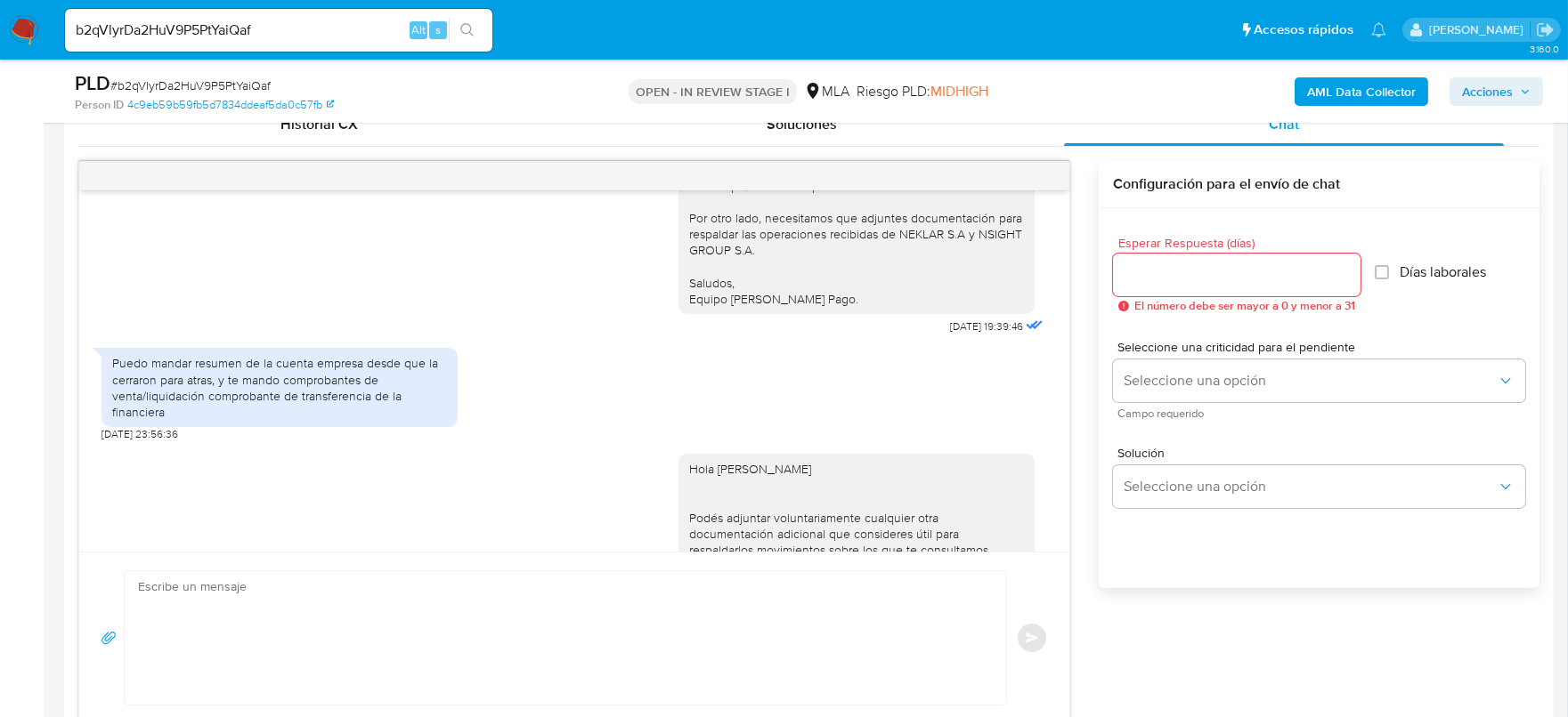
scroll to position [3894, 0]
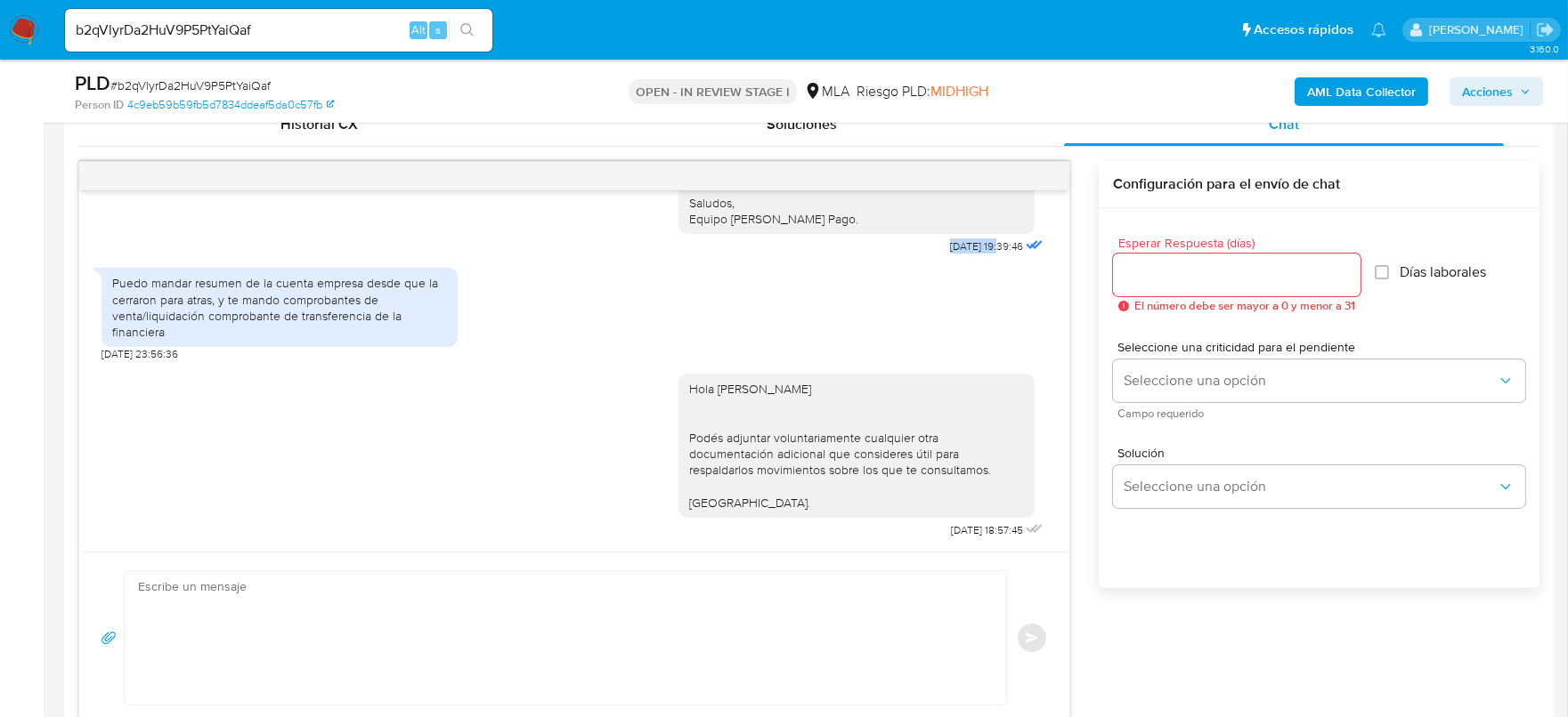
drag, startPoint x: 912, startPoint y: 305, endPoint x: 966, endPoint y: 306, distance: 54.0
click at [966, 253] on span "[DATE] 19:39:46" at bounding box center [986, 246] width 73 height 14
drag, startPoint x: 911, startPoint y: 529, endPoint x: 967, endPoint y: 528, distance: 56.0
click at [967, 528] on div "Hola Branco Boltes Podés adjuntar voluntariamente cualquier otra documentación …" at bounding box center [861, 452] width 368 height 182
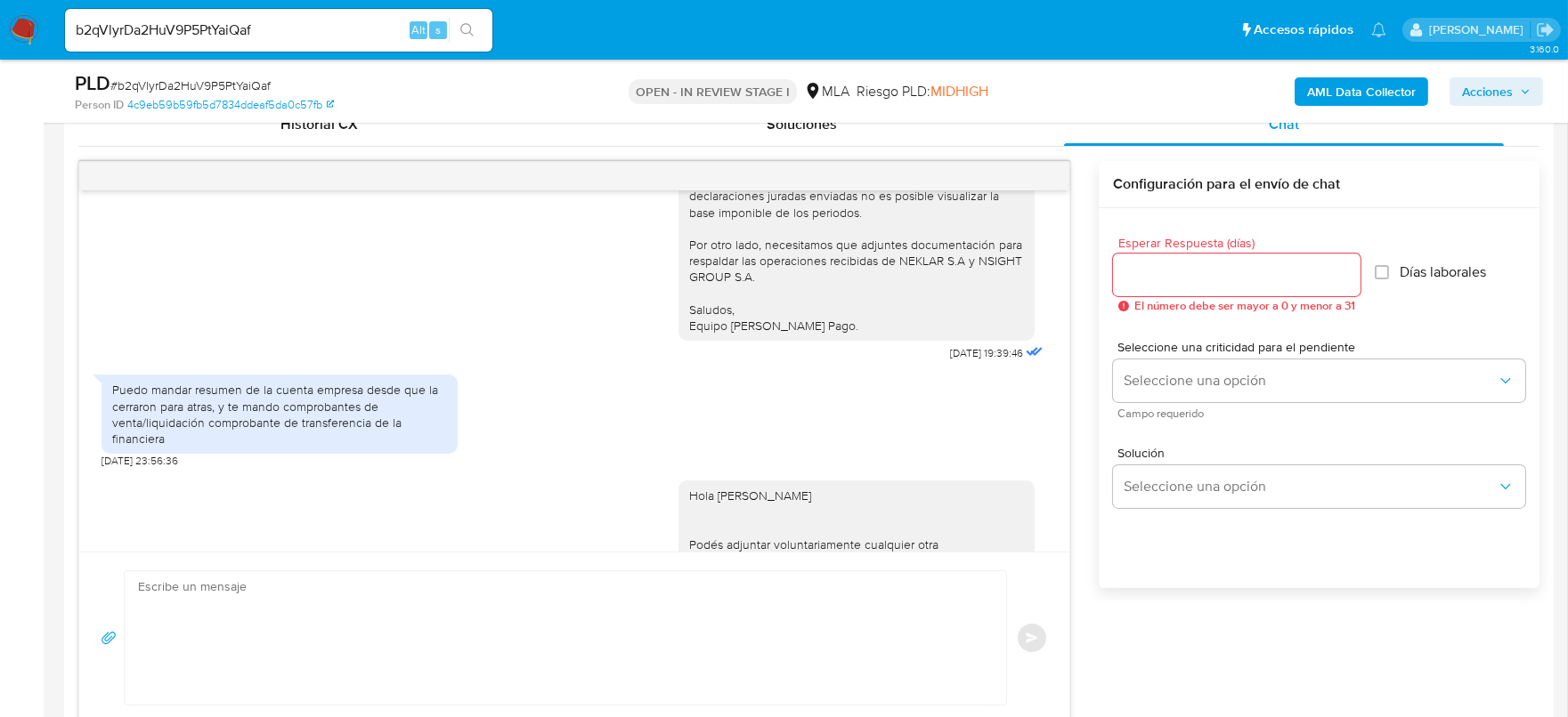
scroll to position [3623, 0]
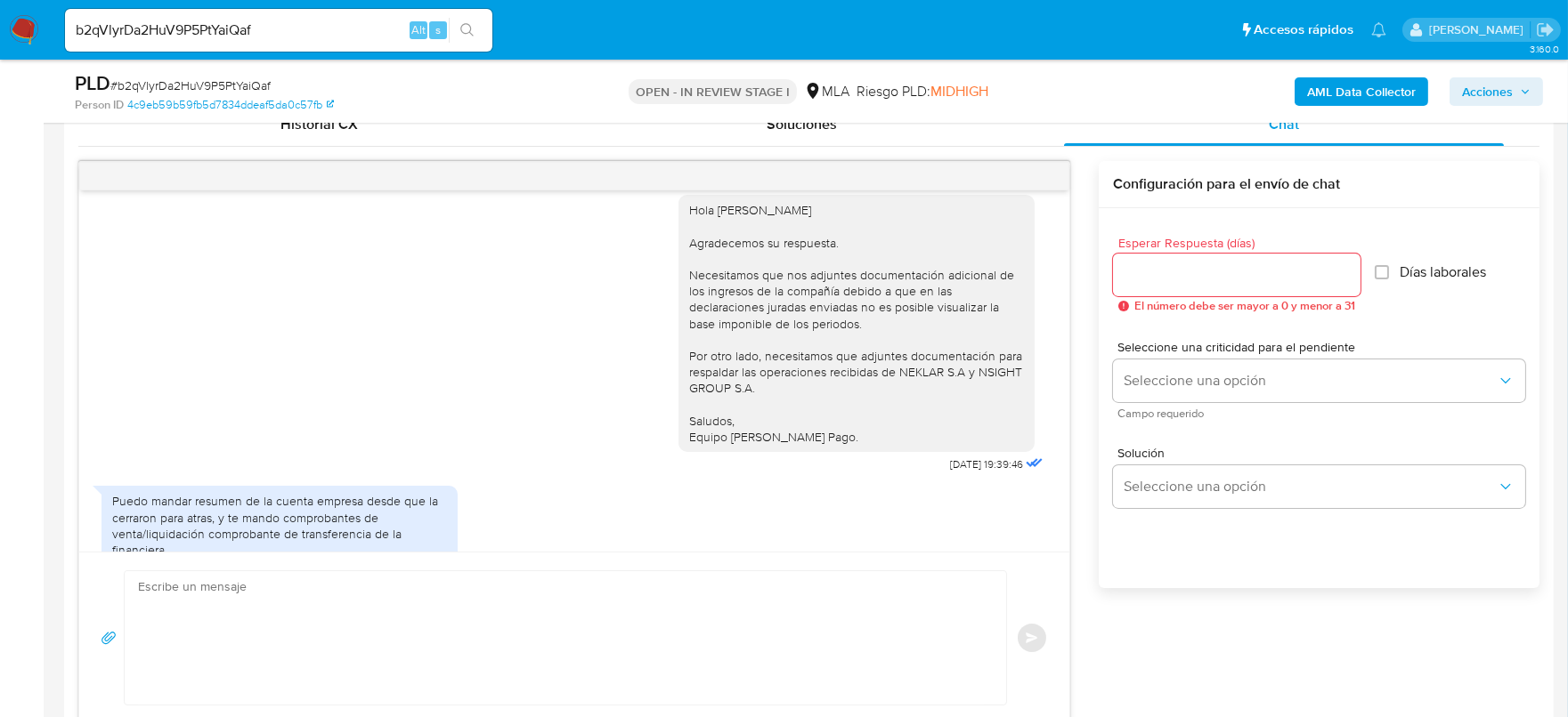
click at [937, 427] on div "Hola [PERSON_NAME] Agradecemos su respuesta. Necesitamos que nos adjuntes docum…" at bounding box center [857, 323] width 335 height 243
click at [894, 445] on div "Hola [PERSON_NAME] Agradecemos su respuesta. Necesitamos que nos adjuntes docum…" at bounding box center [857, 323] width 335 height 243
drag, startPoint x: 891, startPoint y: 455, endPoint x: 887, endPoint y: 484, distance: 29.3
click at [887, 445] on div "Hola [PERSON_NAME] Agradecemos su respuesta. Necesitamos que nos adjuntes docum…" at bounding box center [857, 323] width 335 height 243
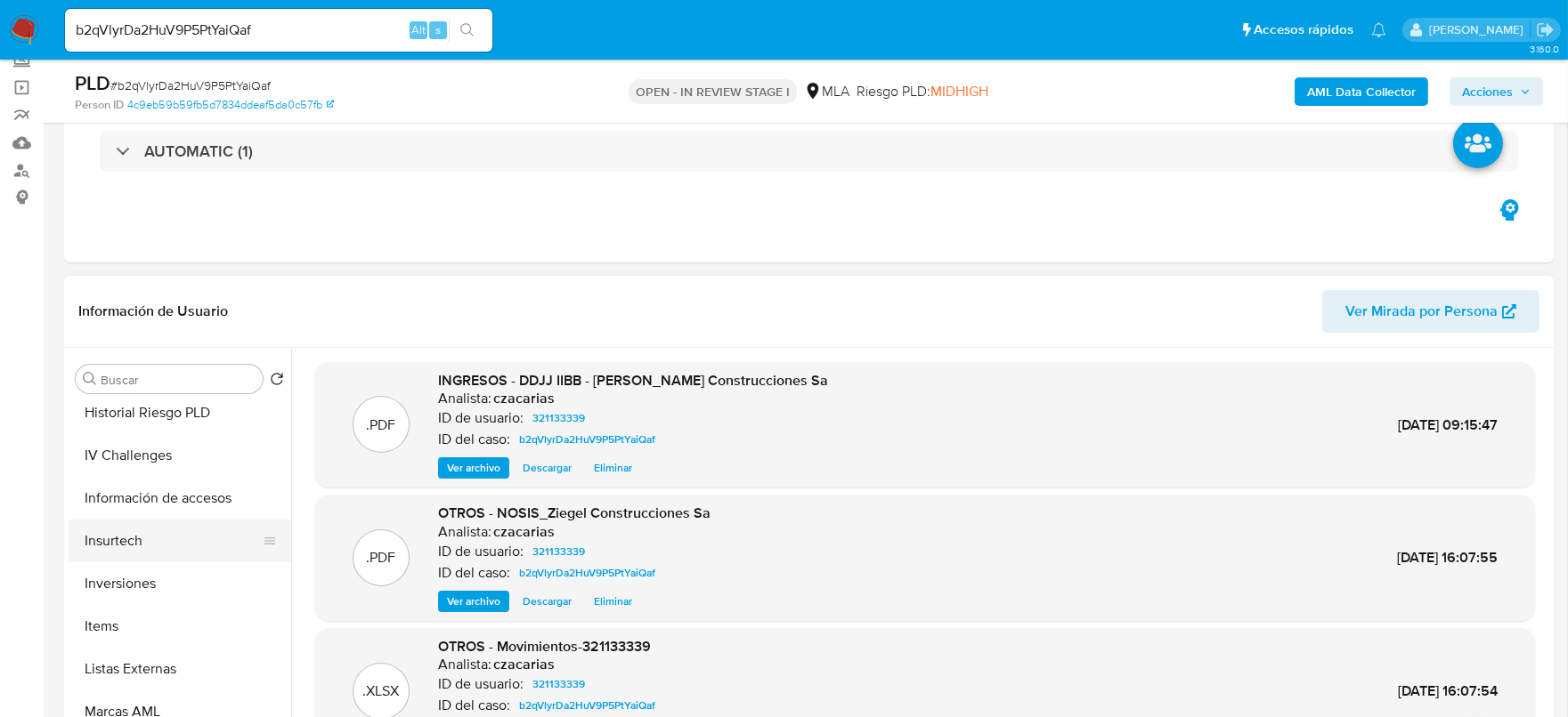
scroll to position [0, 0]
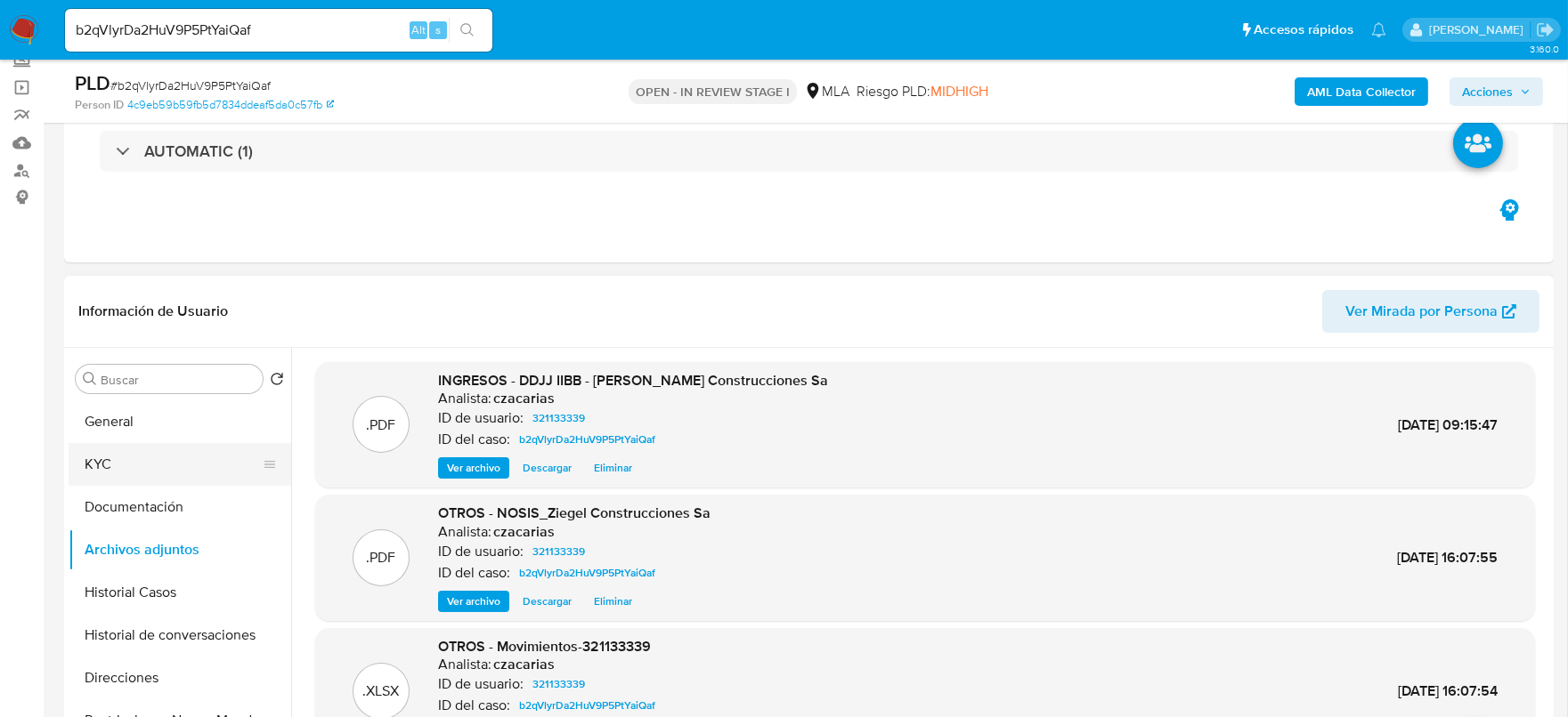
click at [166, 447] on button "KYC" at bounding box center [173, 465] width 208 height 43
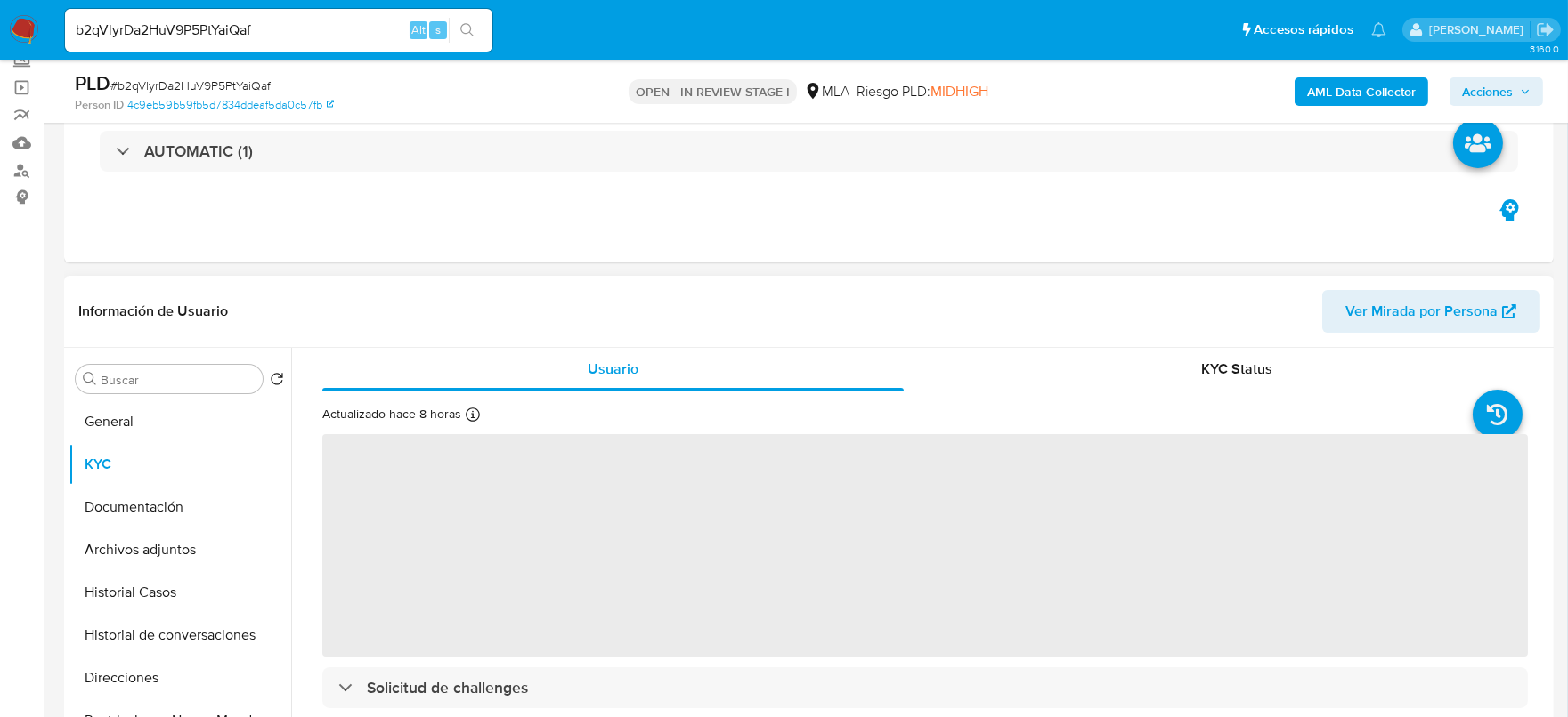
scroll to position [226, 0]
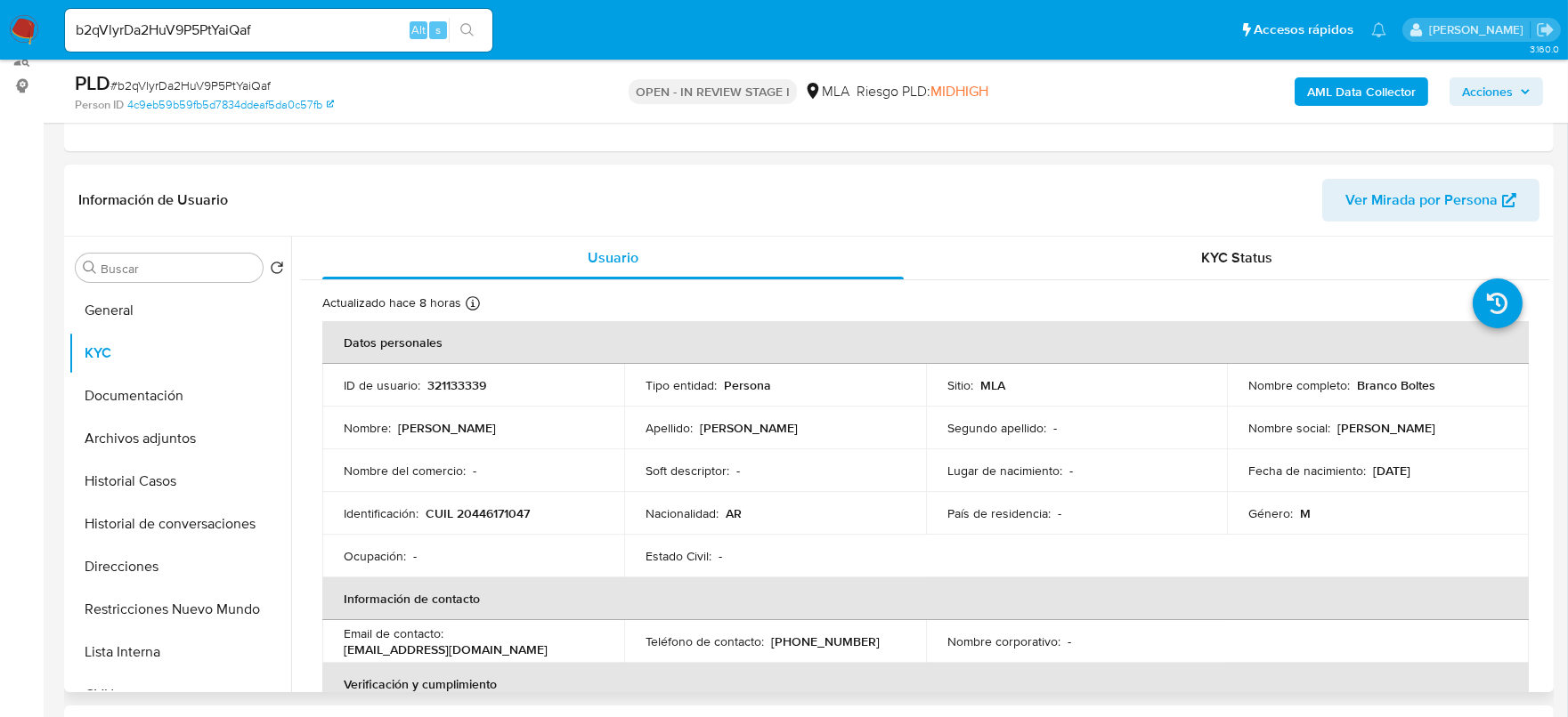
click at [490, 506] on p "CUIL 20446171047" at bounding box center [477, 513] width 104 height 16
click at [518, 510] on p "CUIL 20446171047" at bounding box center [477, 513] width 104 height 16
click at [517, 511] on p "CUIL 20446171047" at bounding box center [477, 513] width 104 height 16
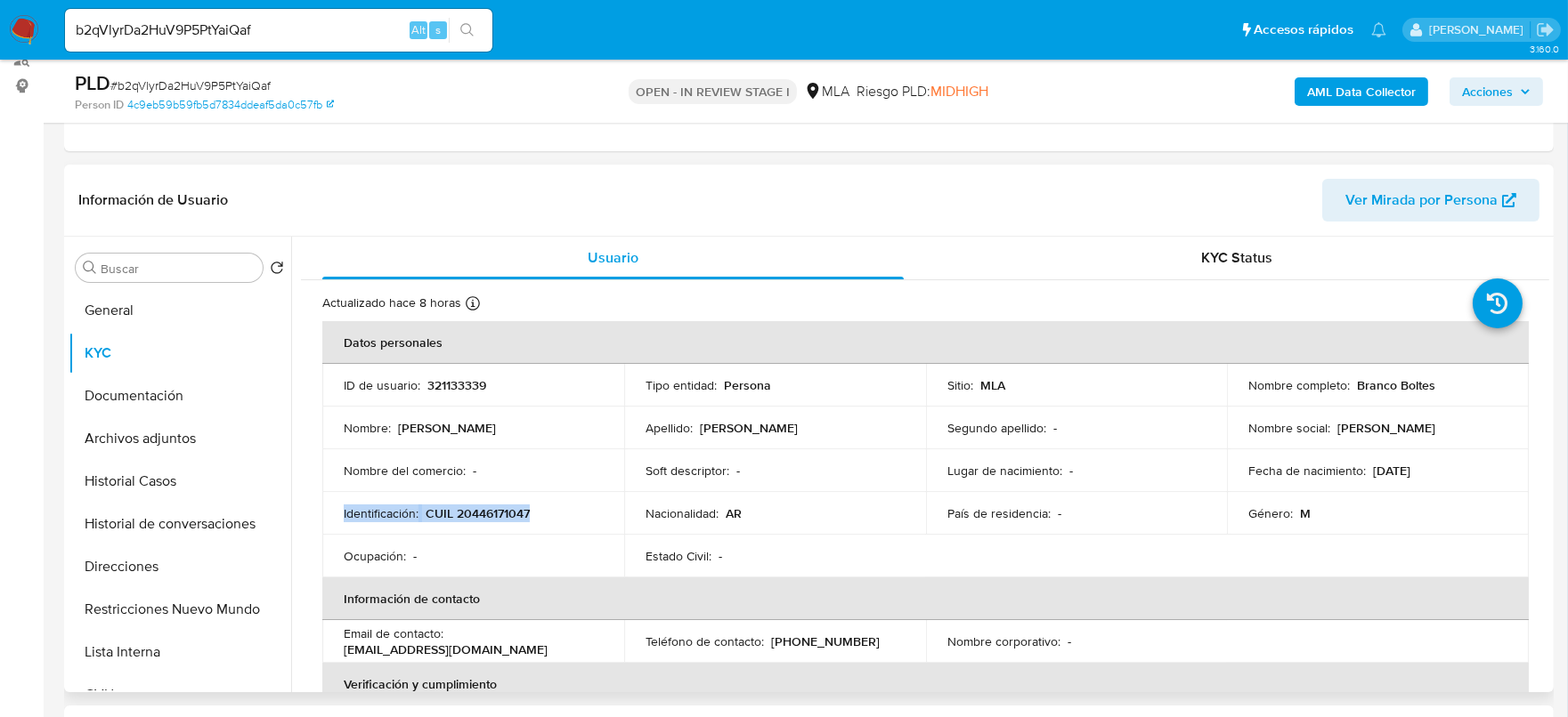
click at [525, 522] on td "Identificación : CUIL 20446171047" at bounding box center [473, 513] width 302 height 43
click at [523, 516] on p "CUIL 20446171047" at bounding box center [477, 513] width 104 height 16
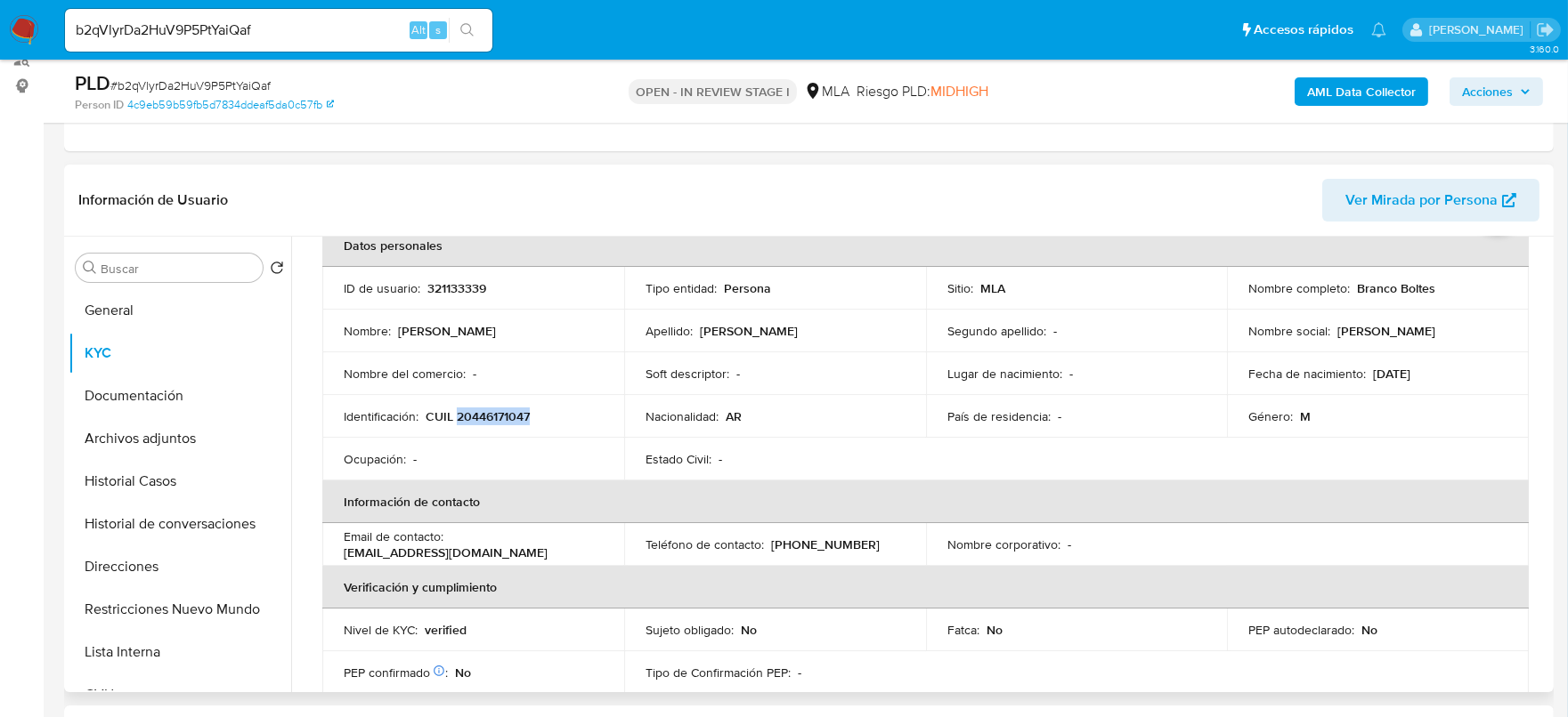
scroll to position [0, 0]
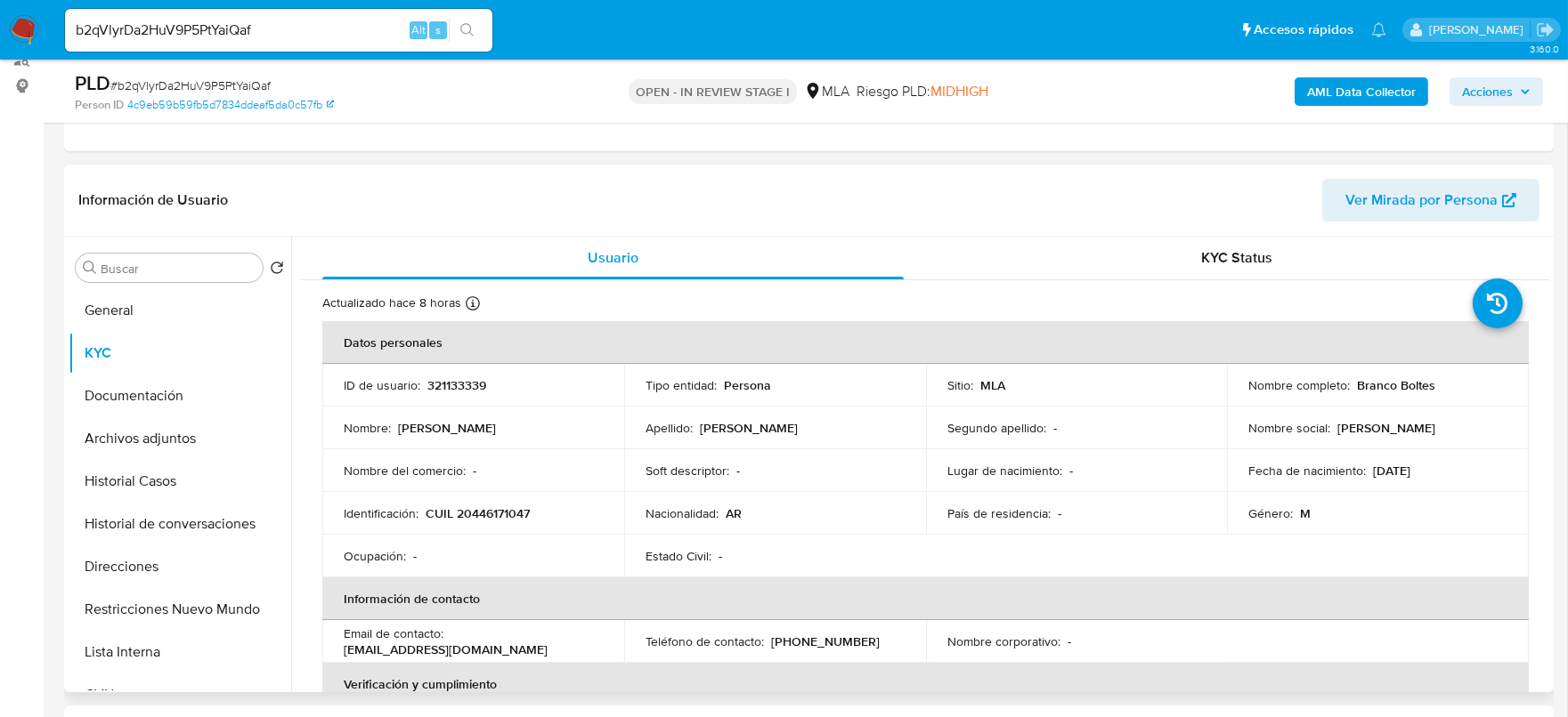
click at [469, 379] on p "321133339" at bounding box center [456, 385] width 58 height 16
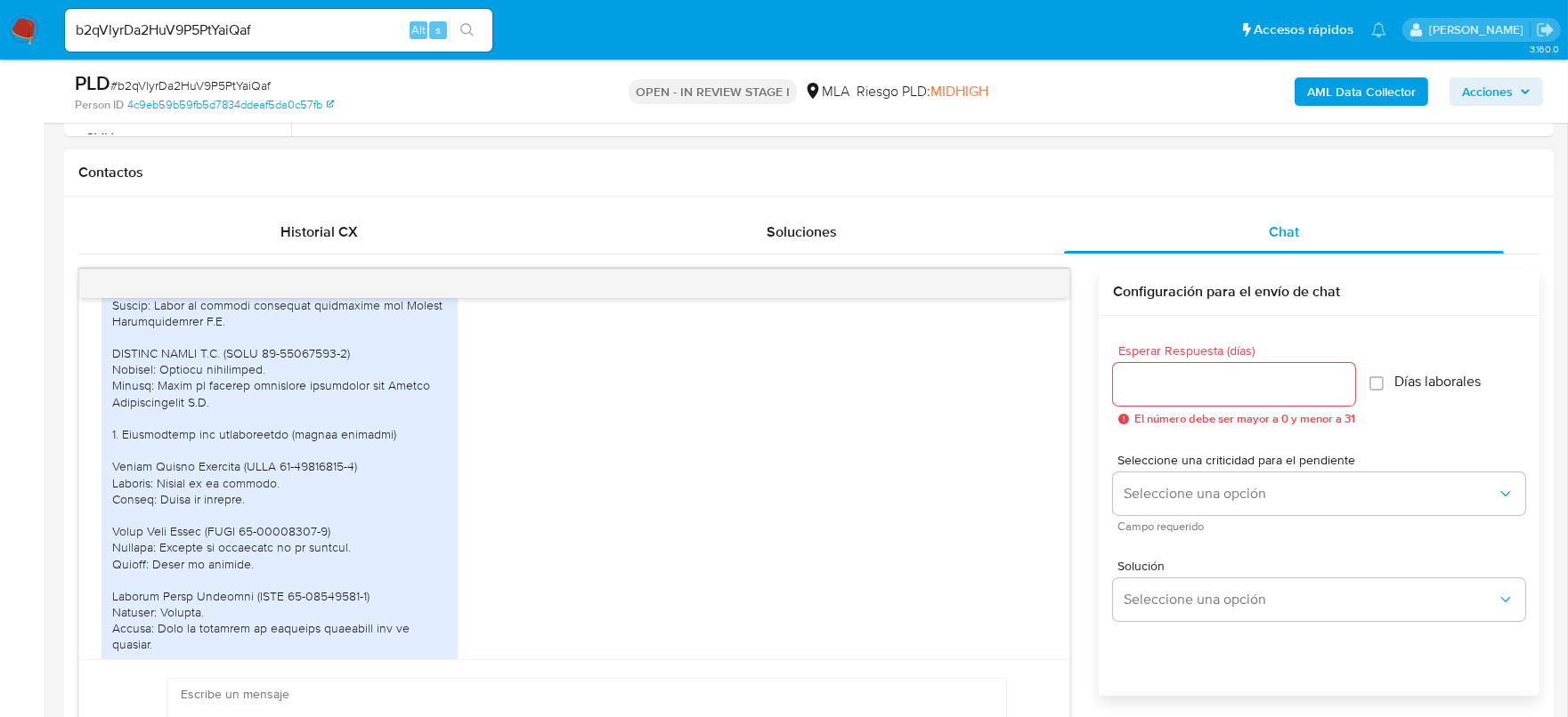
scroll to position [2733, 0]
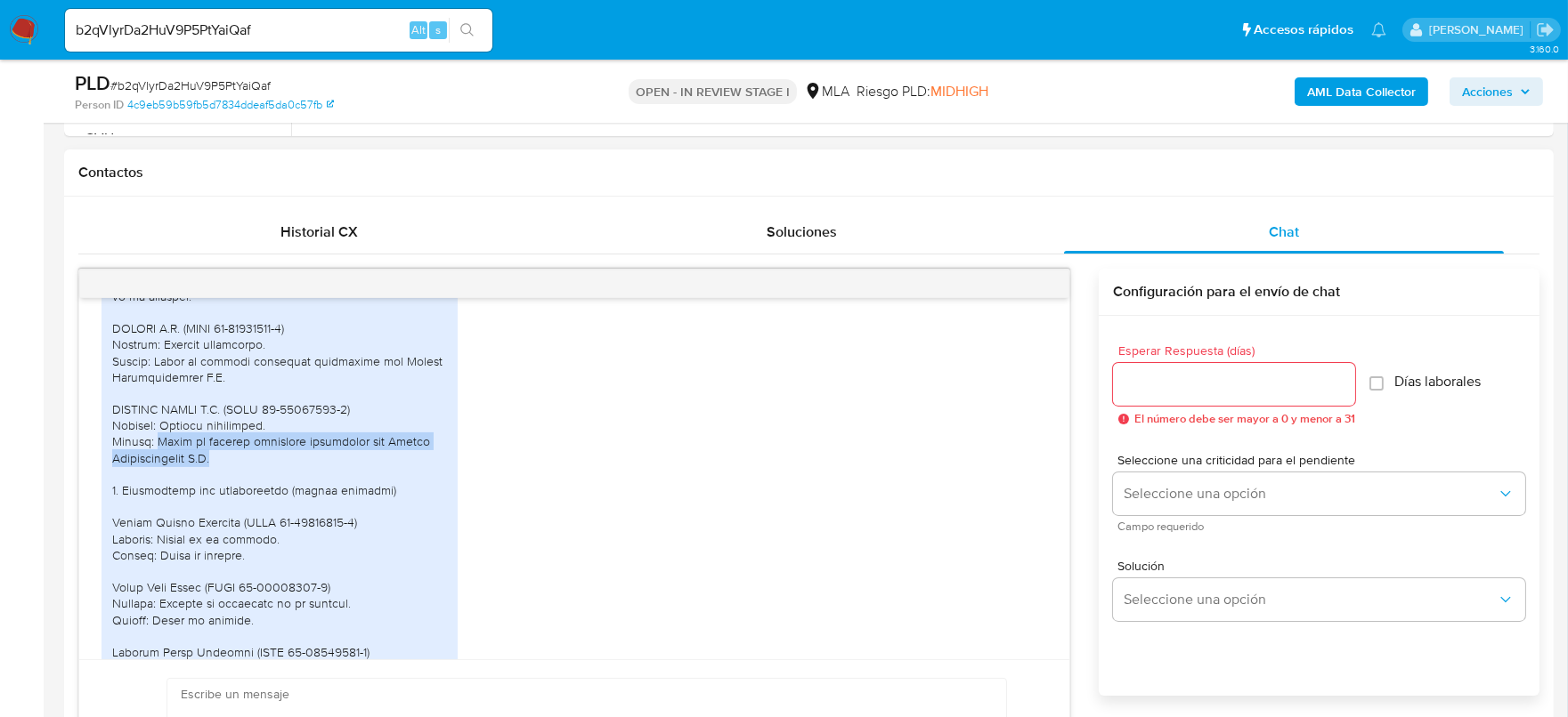
drag, startPoint x: 156, startPoint y: 539, endPoint x: 241, endPoint y: 552, distance: 86.0
click at [241, 552] on div at bounding box center [279, 531] width 335 height 1133
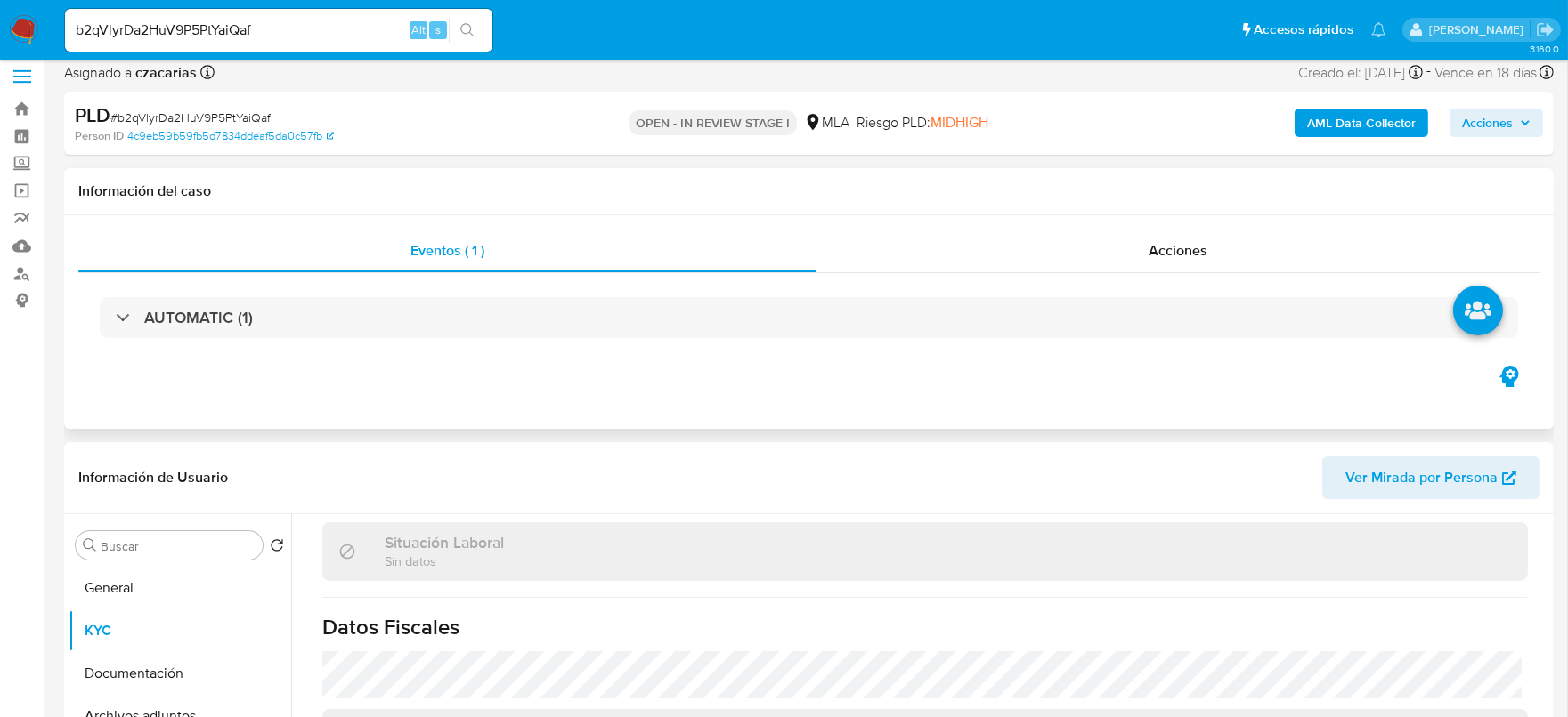
scroll to position [3, 0]
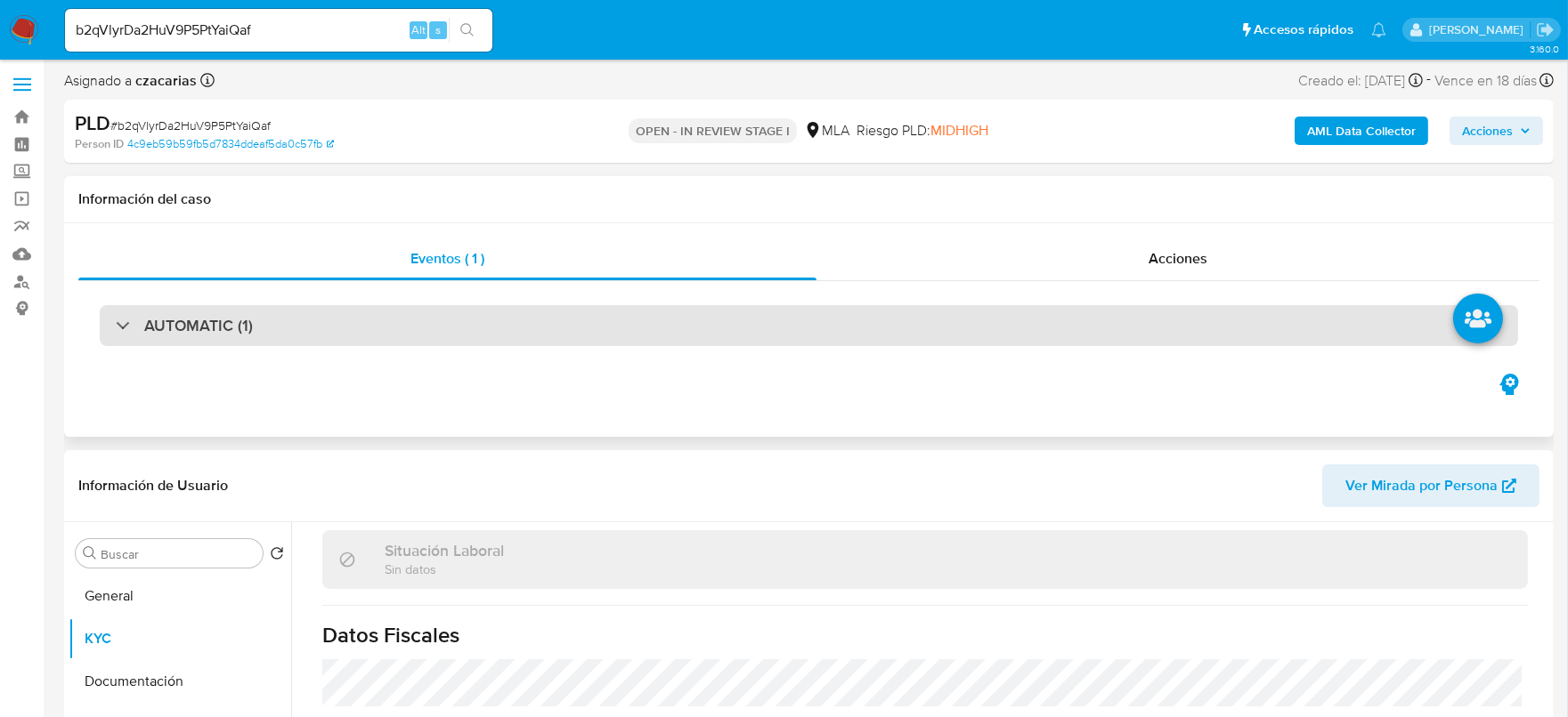
click at [465, 343] on div "AUTOMATIC (1)" at bounding box center [808, 325] width 1418 height 41
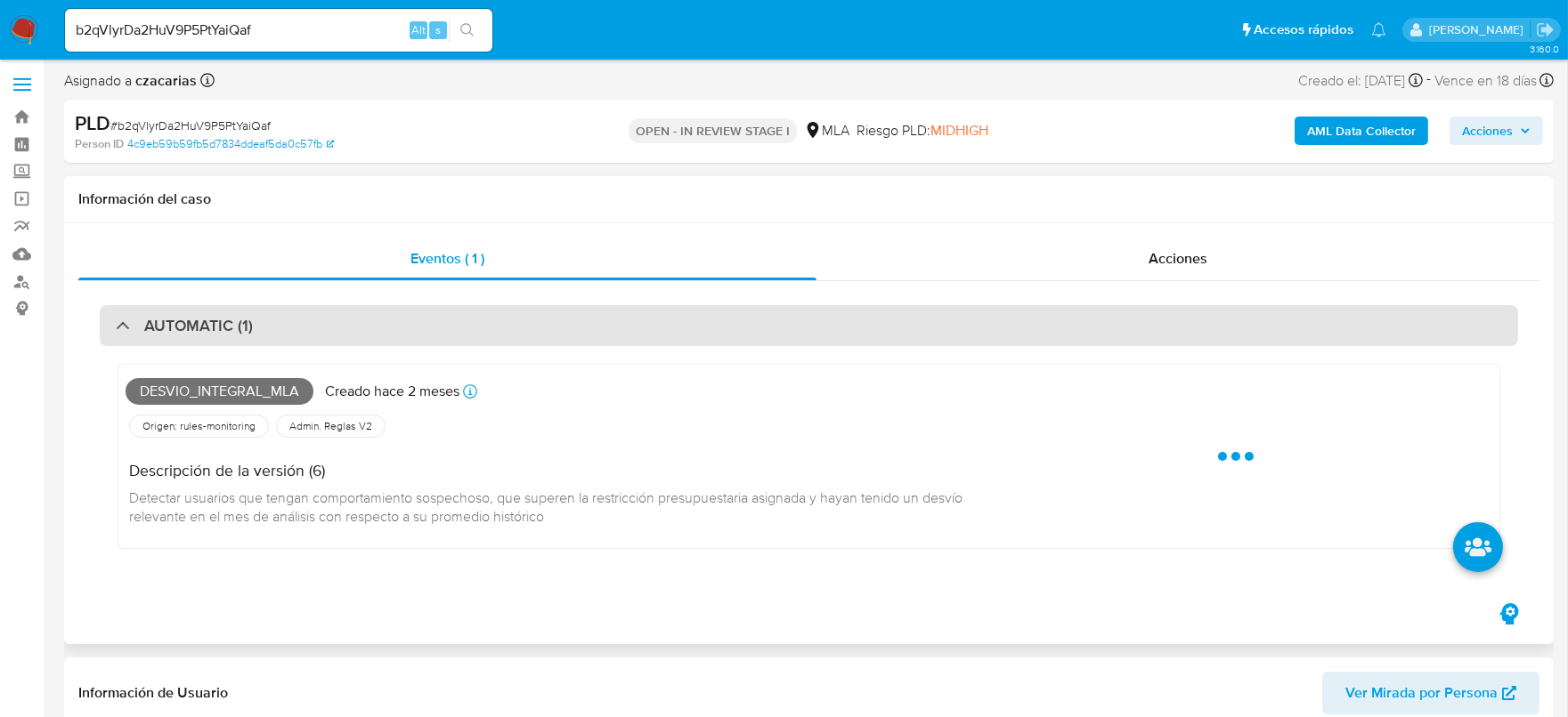
click at [469, 337] on div "AUTOMATIC (1)" at bounding box center [808, 325] width 1418 height 41
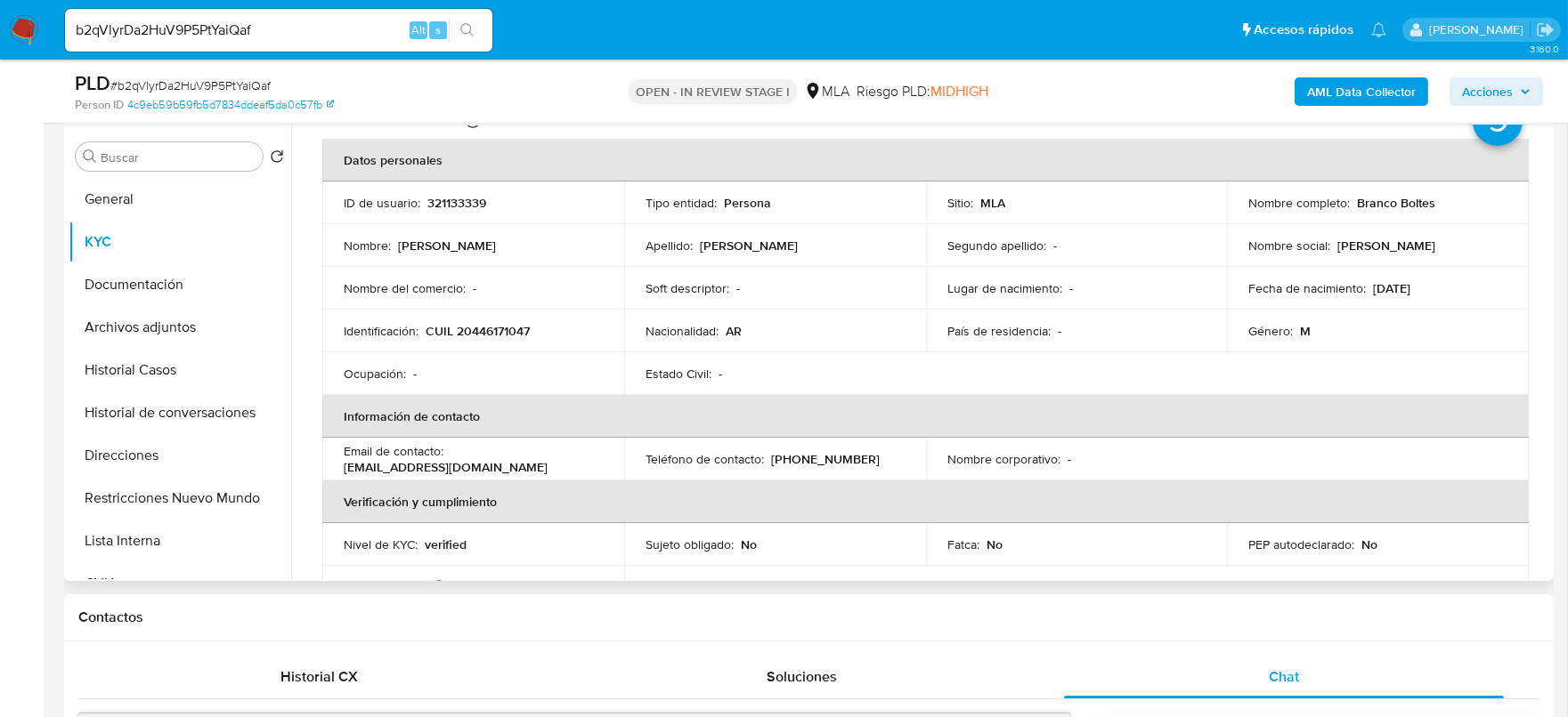
scroll to position [0, 0]
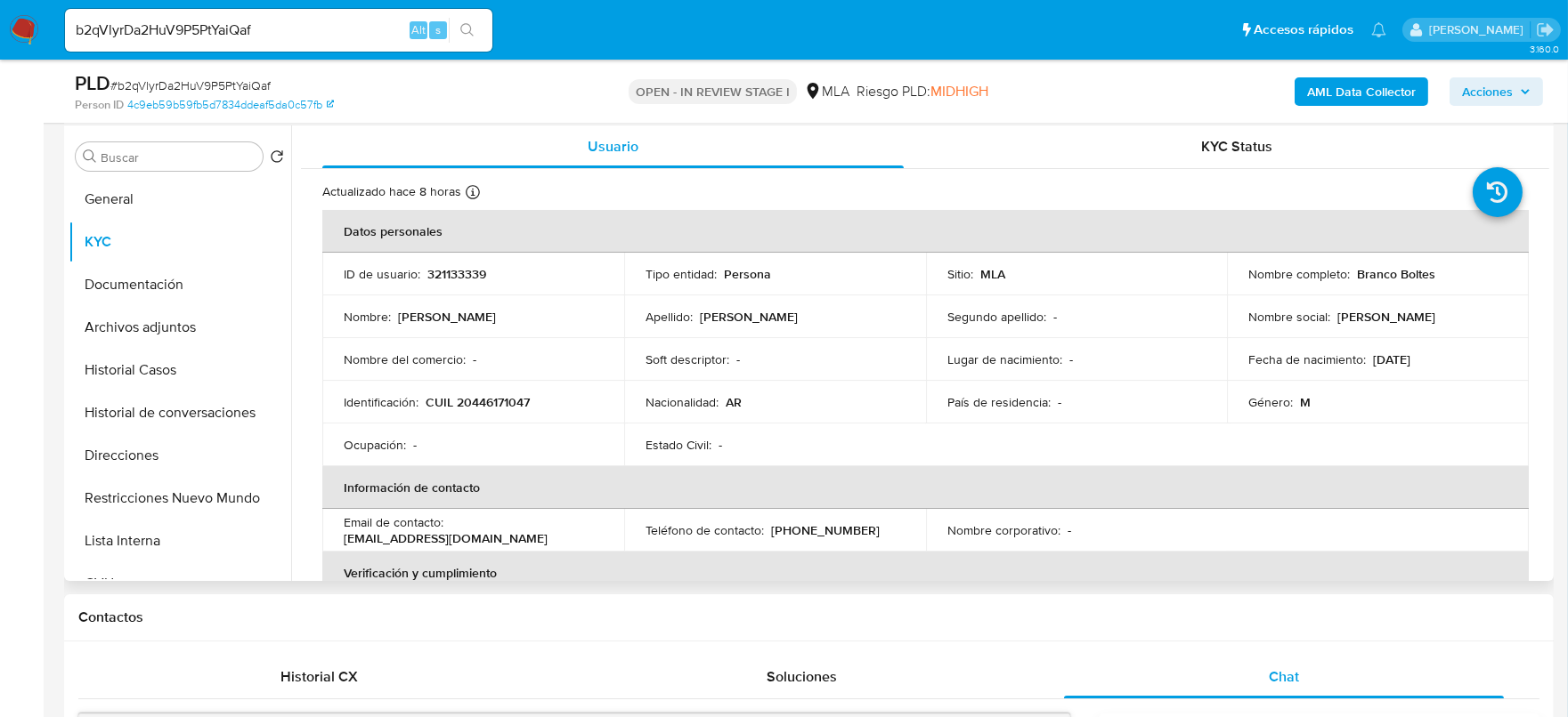
click at [511, 400] on p "CUIL 20446171047" at bounding box center [477, 402] width 104 height 16
click at [171, 316] on button "Archivos adjuntos" at bounding box center [173, 327] width 208 height 43
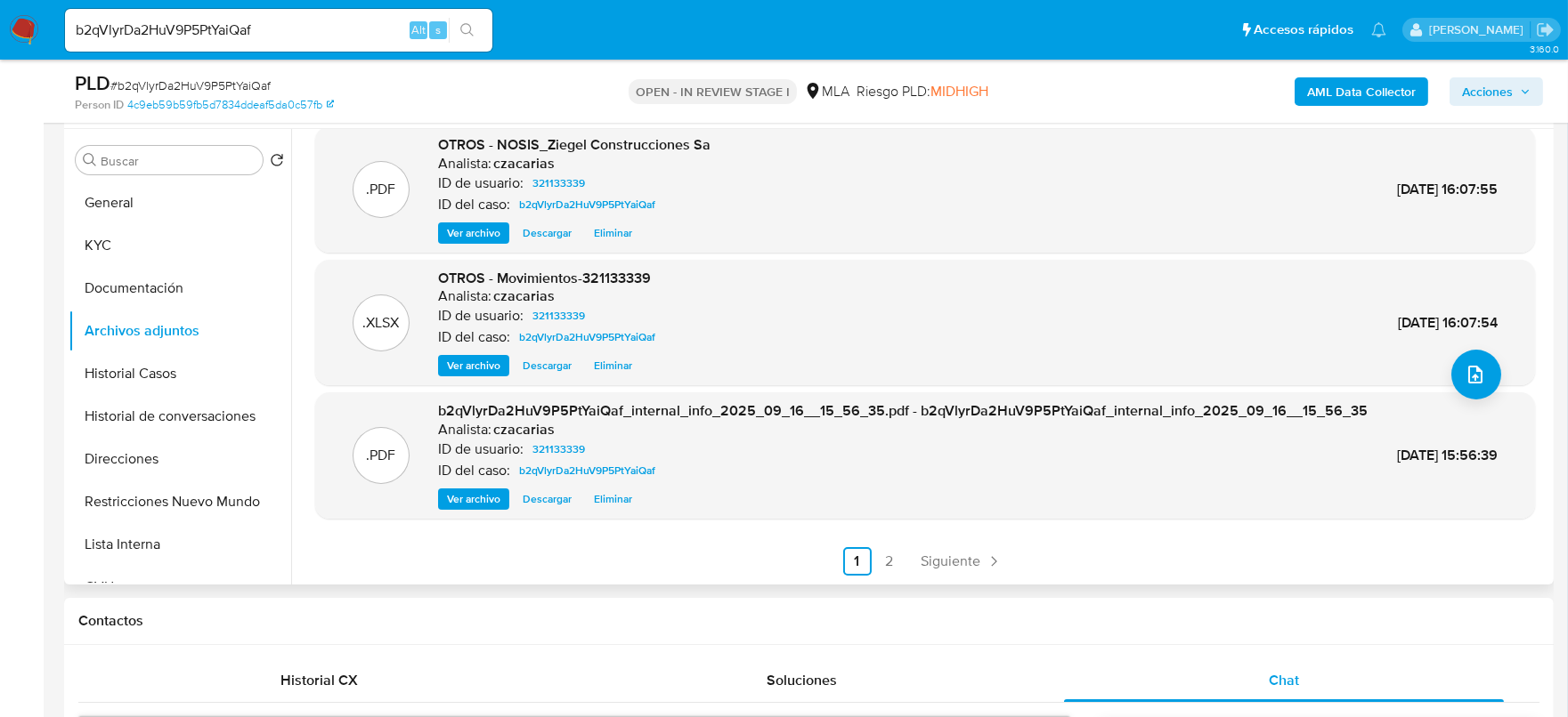
scroll to position [337, 0]
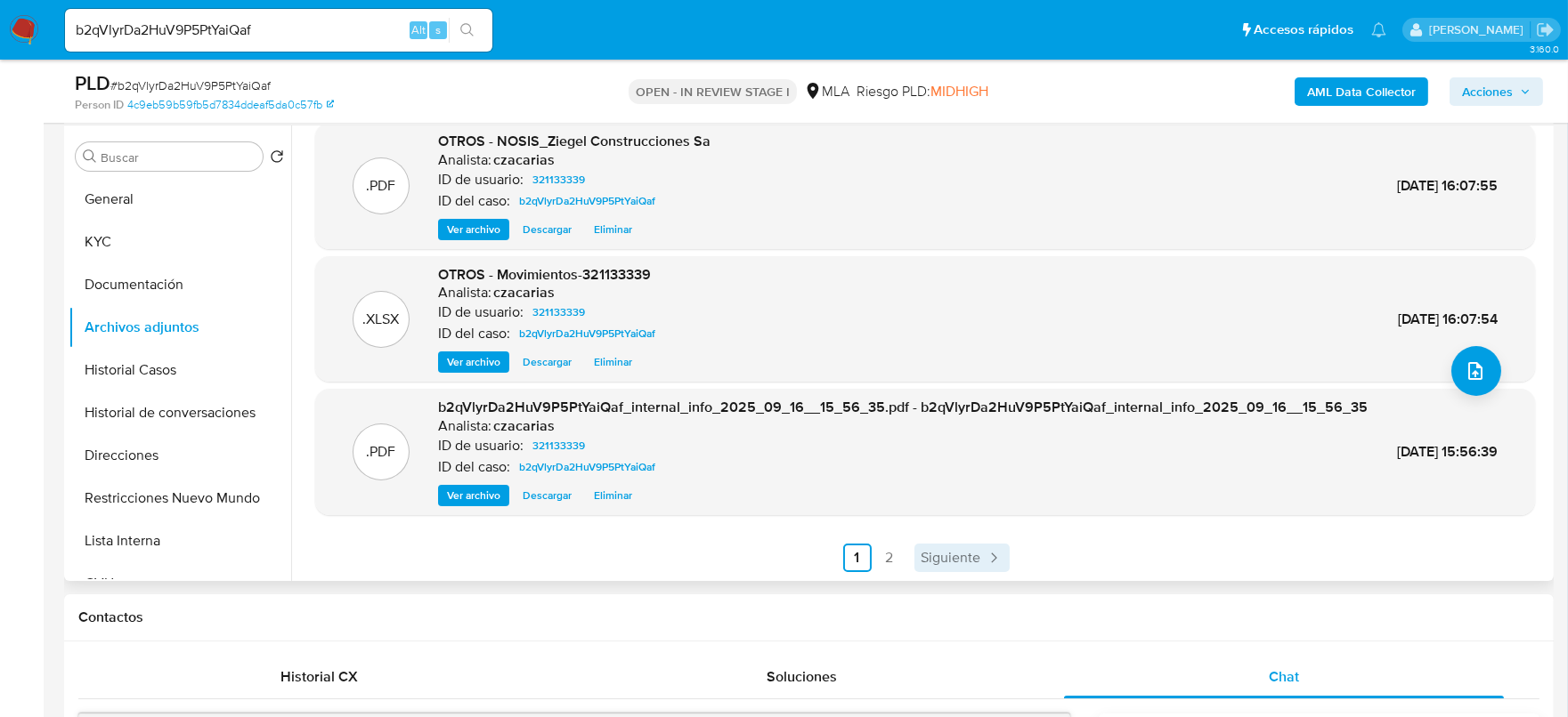
click at [968, 551] on span "Siguiente" at bounding box center [951, 557] width 59 height 14
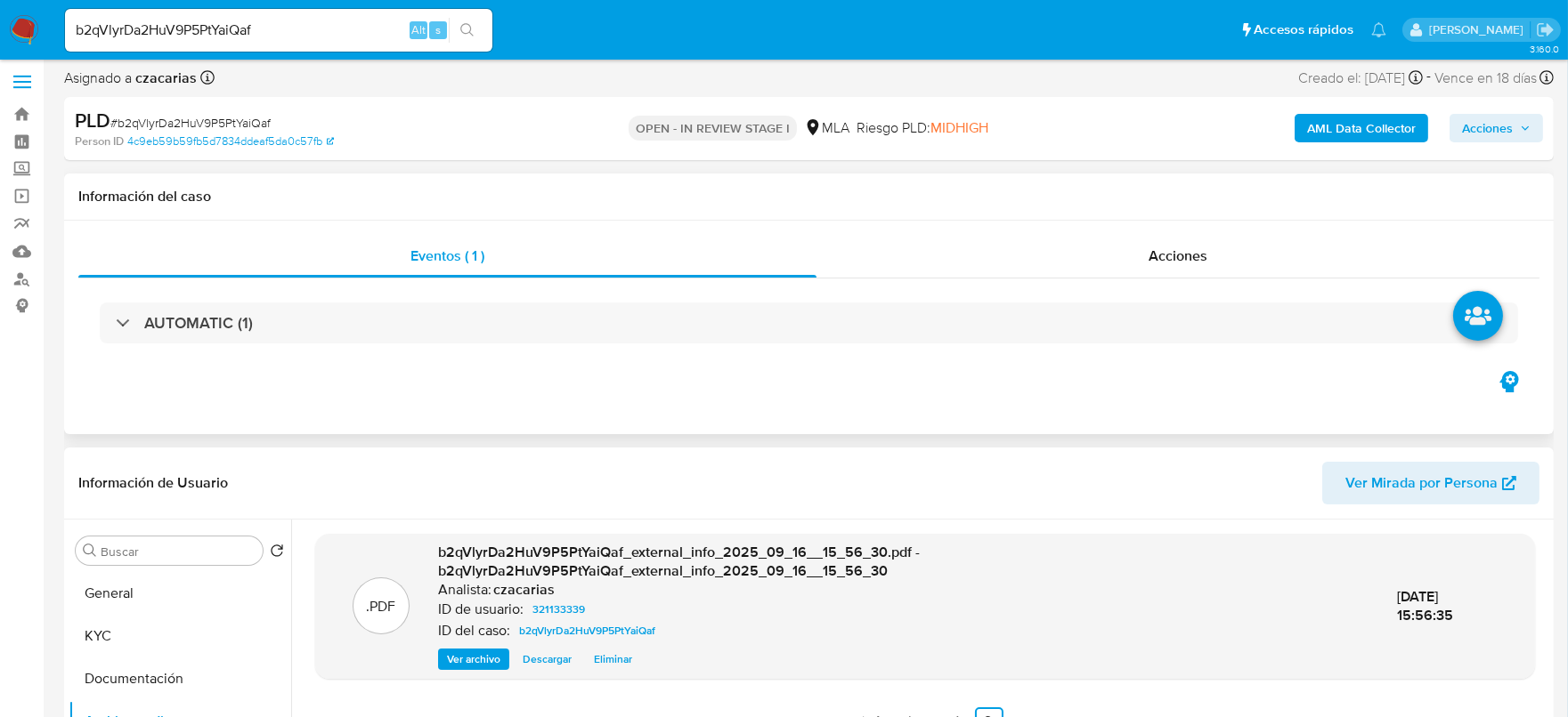
scroll to position [3, 0]
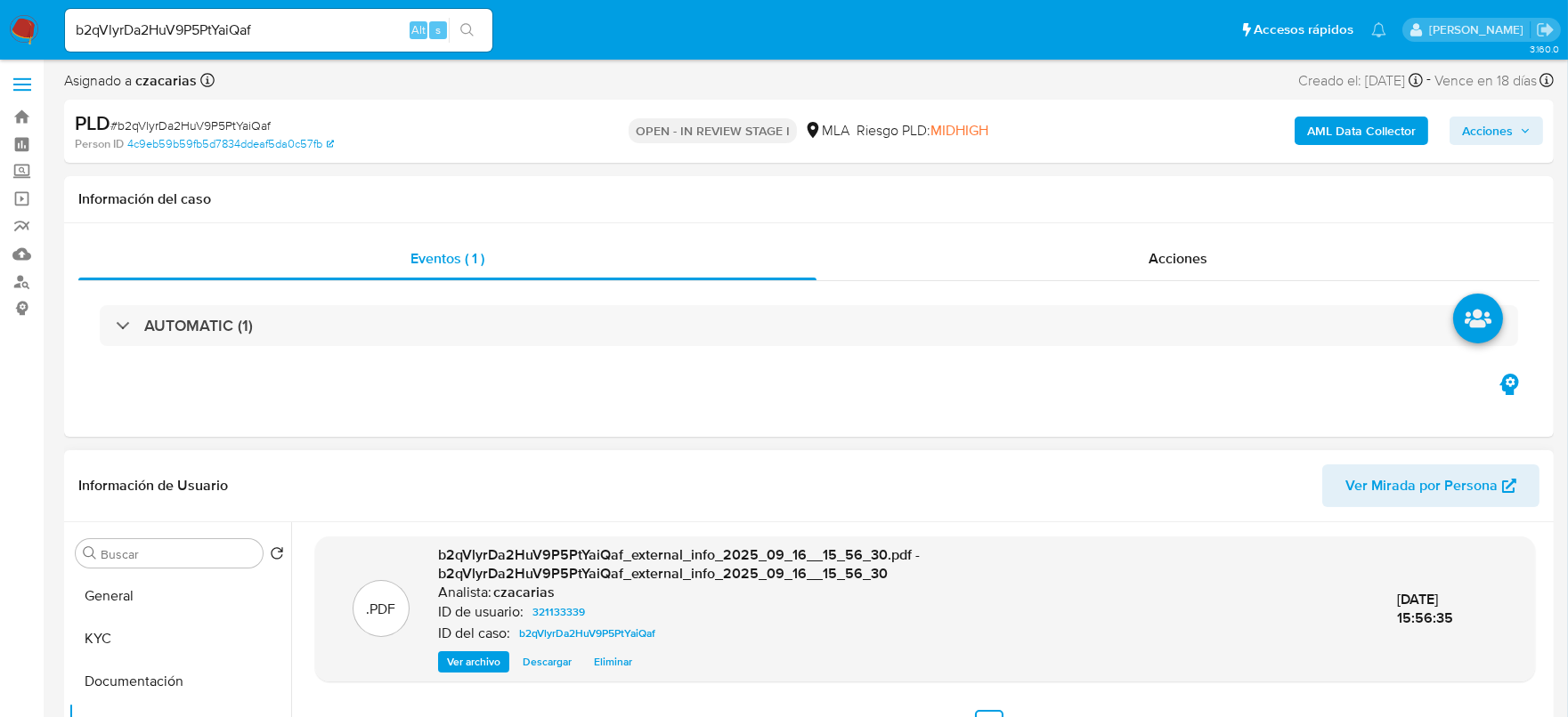
click at [1366, 131] on b "AML Data Collector" at bounding box center [1361, 131] width 109 height 29
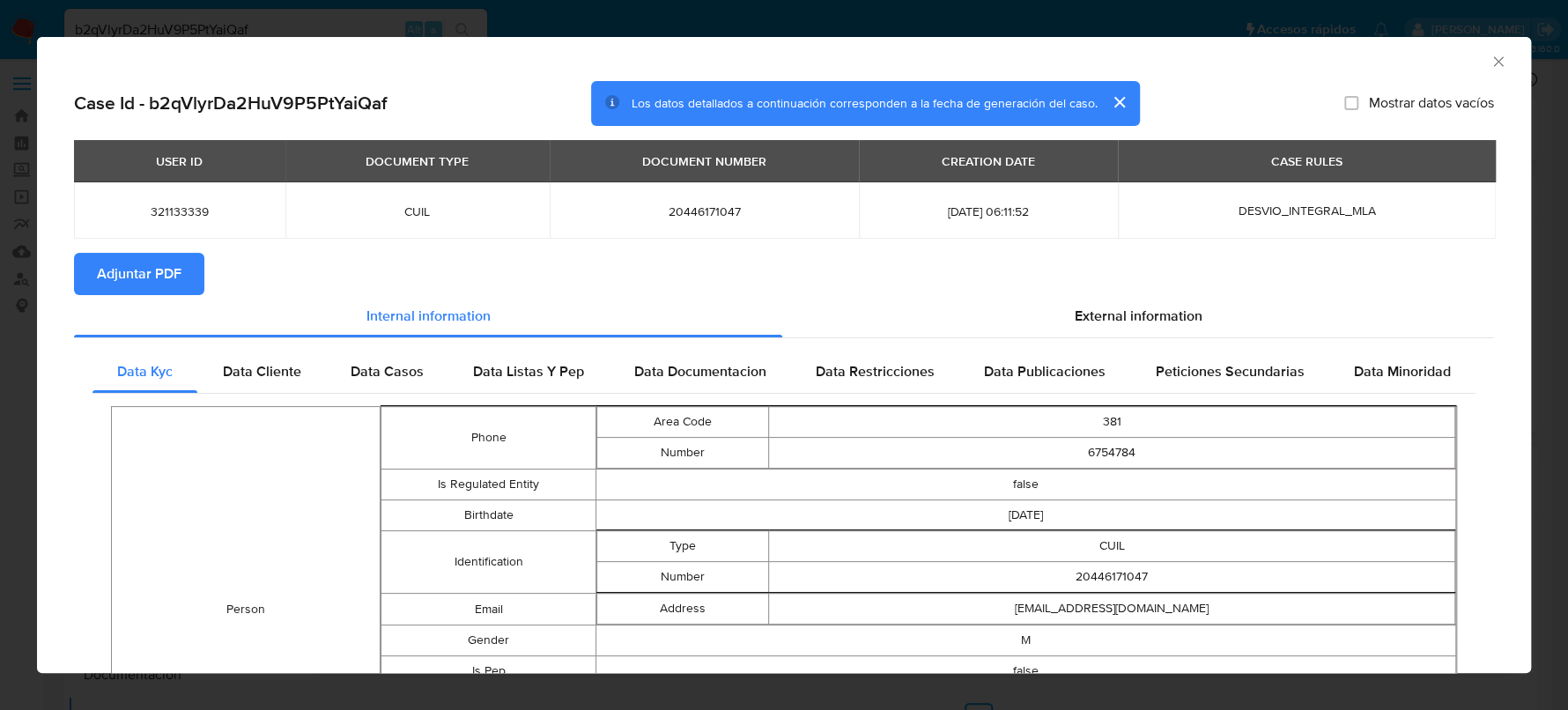
click at [1489, 58] on icon "Cerrar ventana" at bounding box center [1498, 62] width 18 height 18
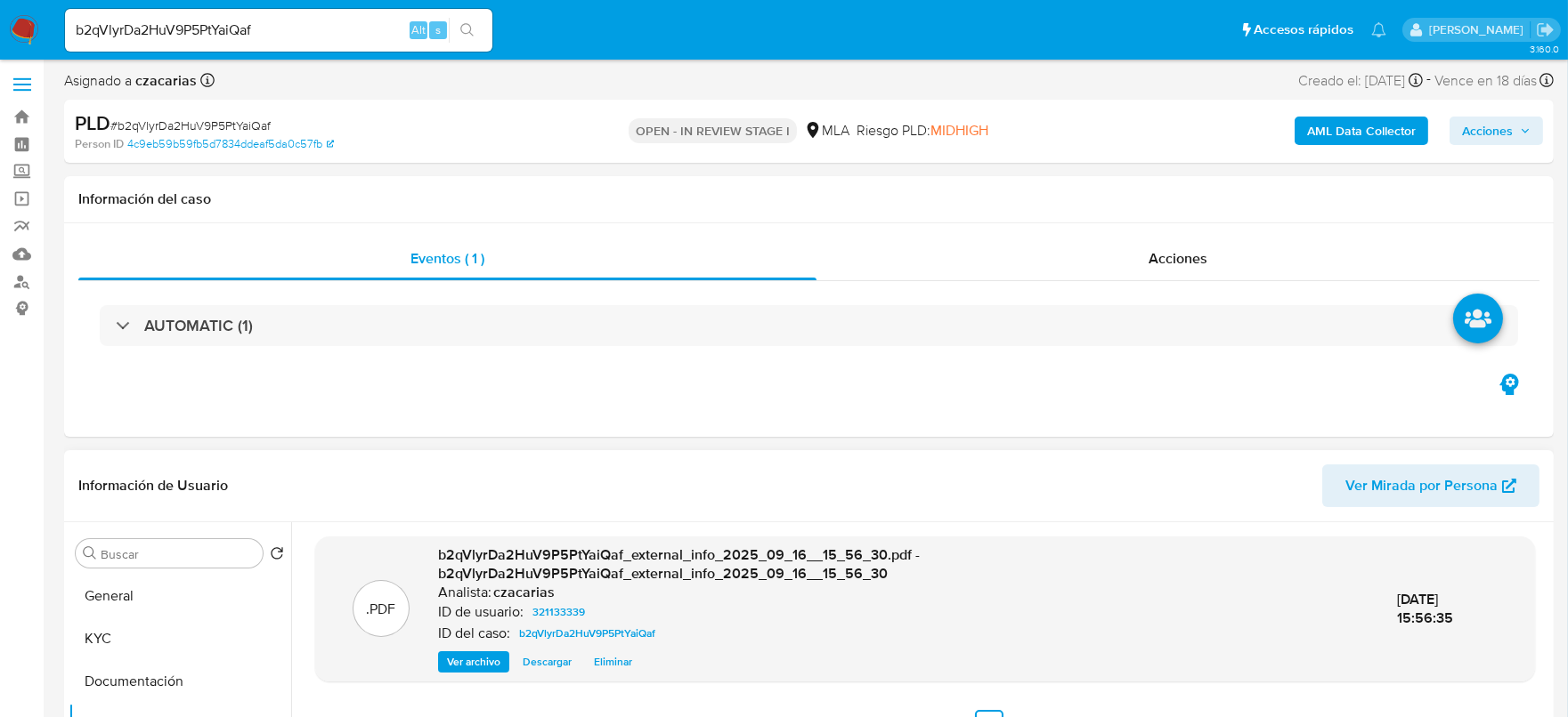
click at [231, 127] on span "# b2qVlyrDa2HuV9P5PtYaiQaf" at bounding box center [190, 125] width 161 height 18
drag, startPoint x: 123, startPoint y: 647, endPoint x: 290, endPoint y: 444, distance: 262.9
click at [125, 643] on button "KYC" at bounding box center [180, 639] width 223 height 43
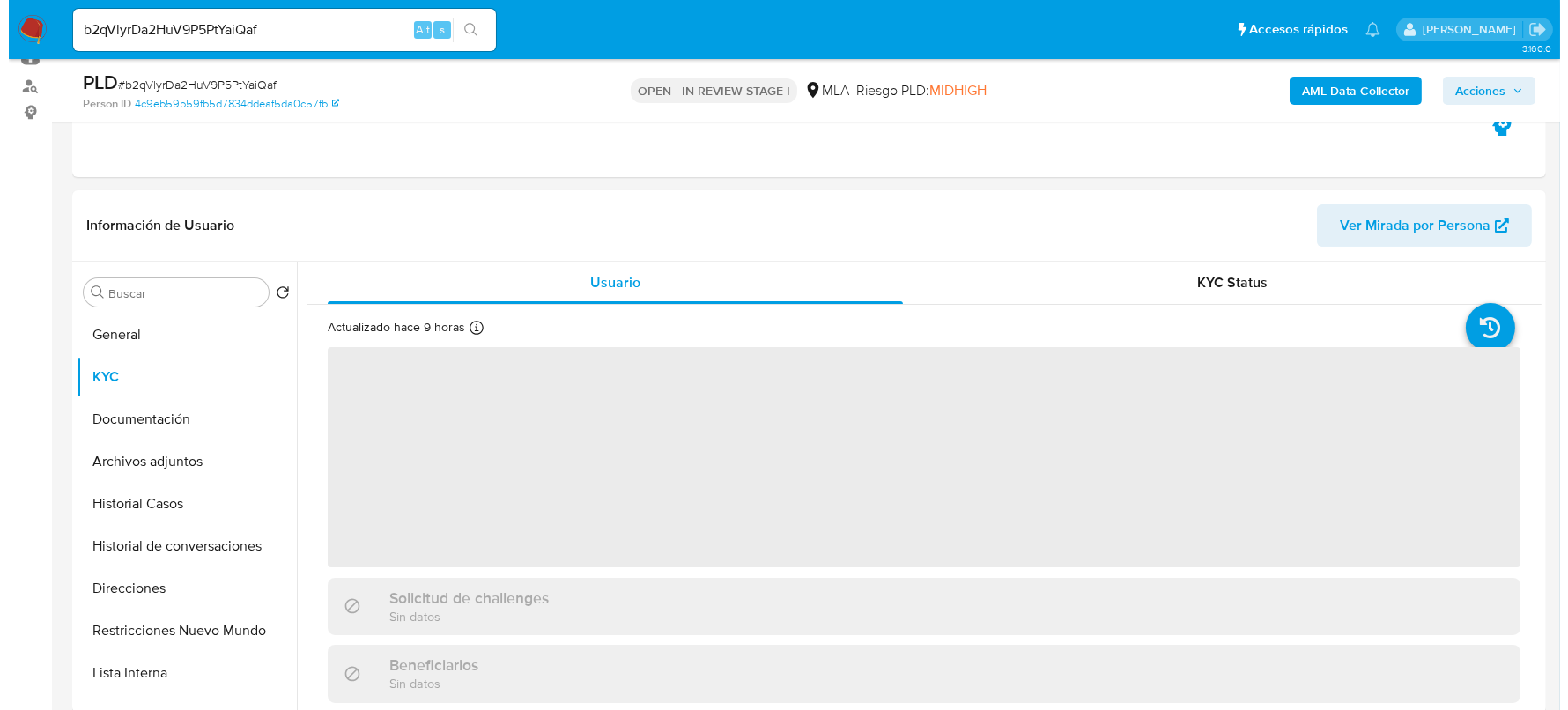
scroll to position [223, 0]
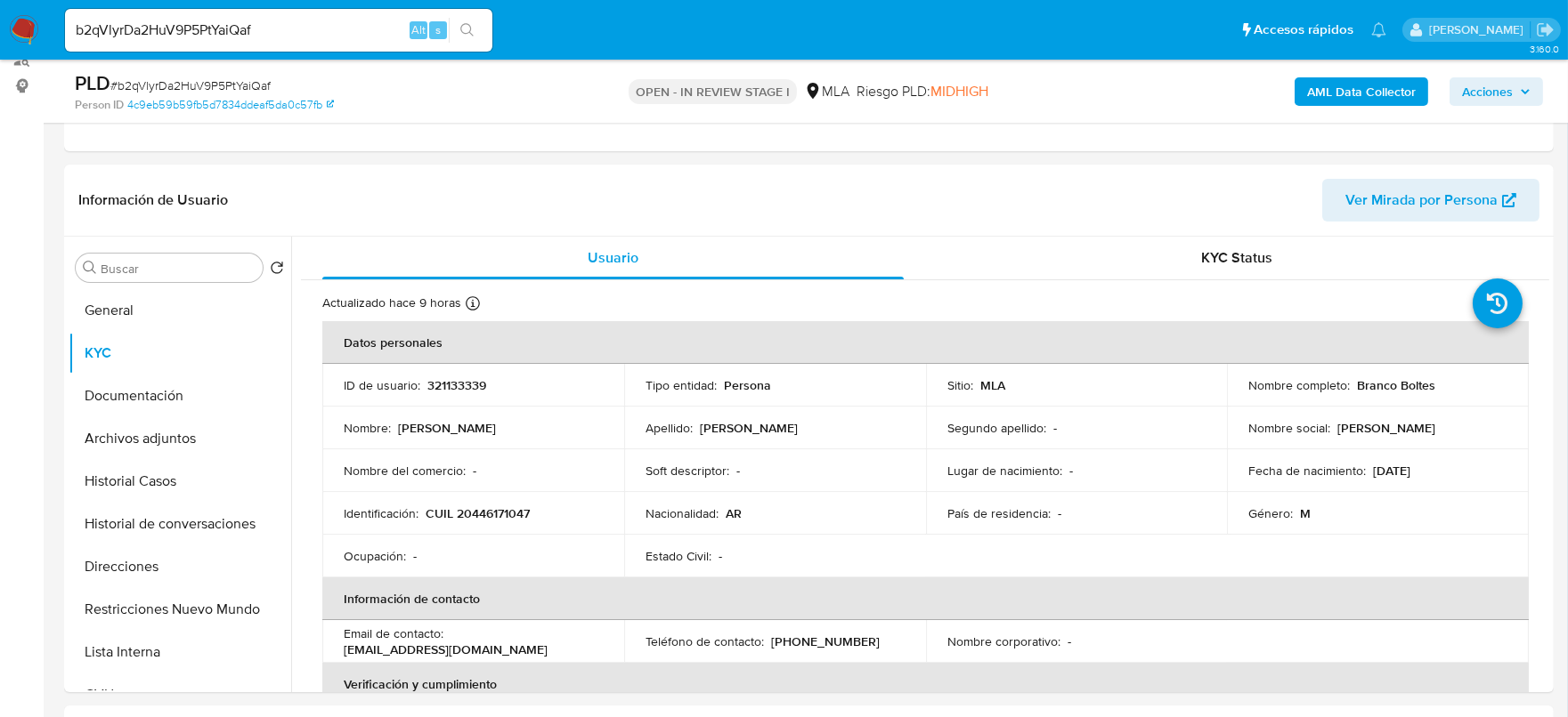
drag, startPoint x: 1349, startPoint y: 380, endPoint x: 1450, endPoint y: 392, distance: 101.7
click at [1450, 392] on div "Nombre completo : Branco Boltes" at bounding box center [1377, 385] width 259 height 16
click at [1363, 394] on td "Nombre completo : Branco Boltes" at bounding box center [1378, 385] width 302 height 43
drag, startPoint x: 1351, startPoint y: 383, endPoint x: 1430, endPoint y: 392, distance: 79.5
click at [1430, 392] on div "Nombre completo : Branco Boltes" at bounding box center [1377, 385] width 259 height 16
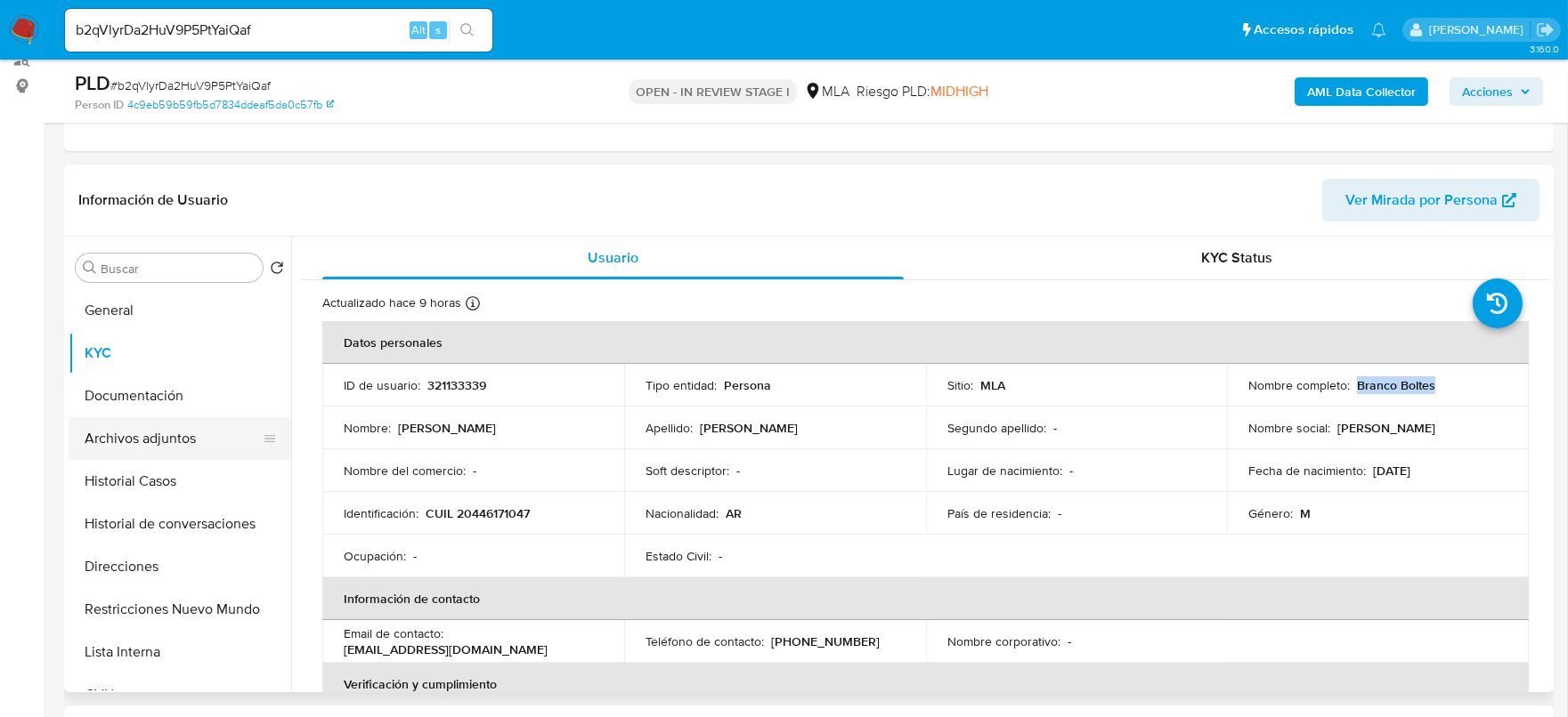
click at [179, 430] on button "Archivos adjuntos" at bounding box center [173, 439] width 208 height 43
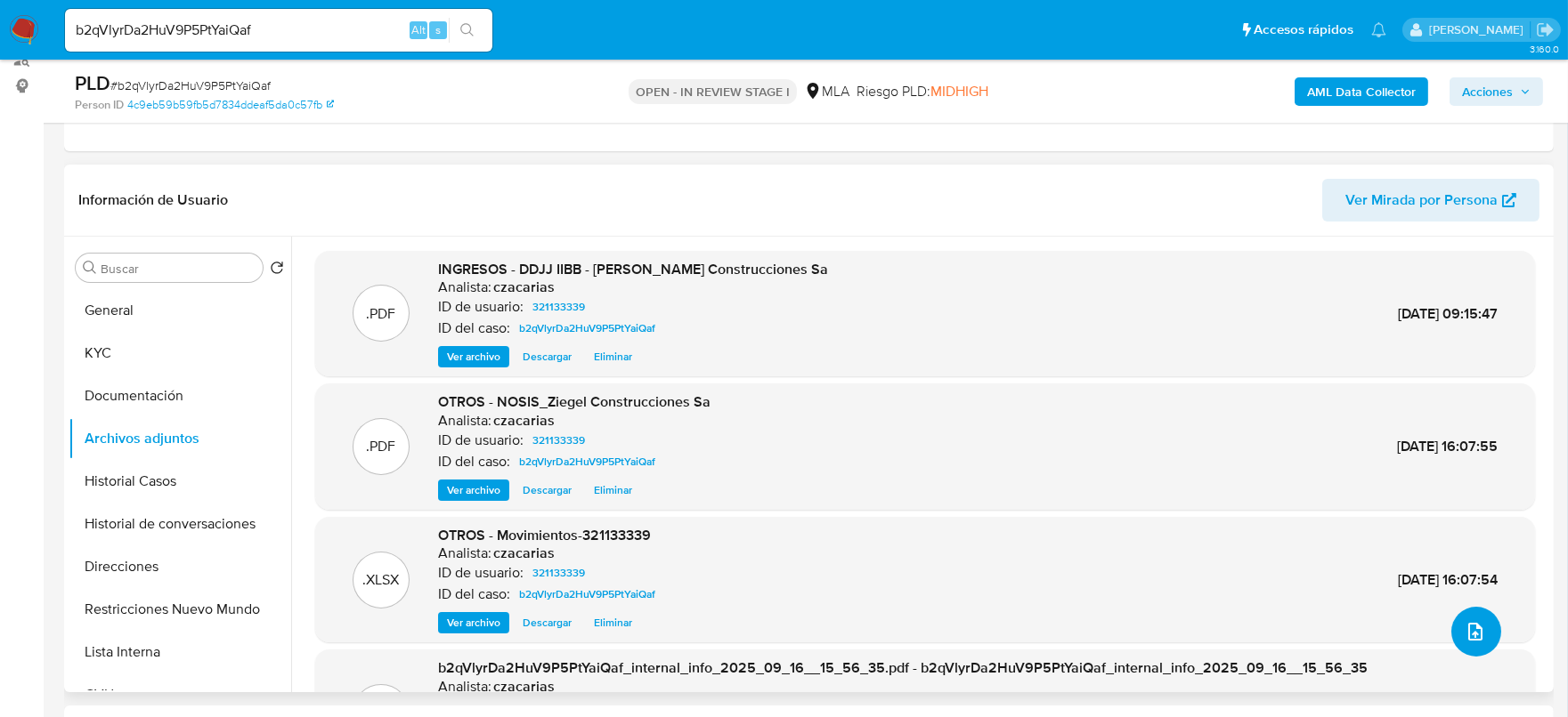
click at [1451, 625] on button "upload-file" at bounding box center [1476, 632] width 50 height 50
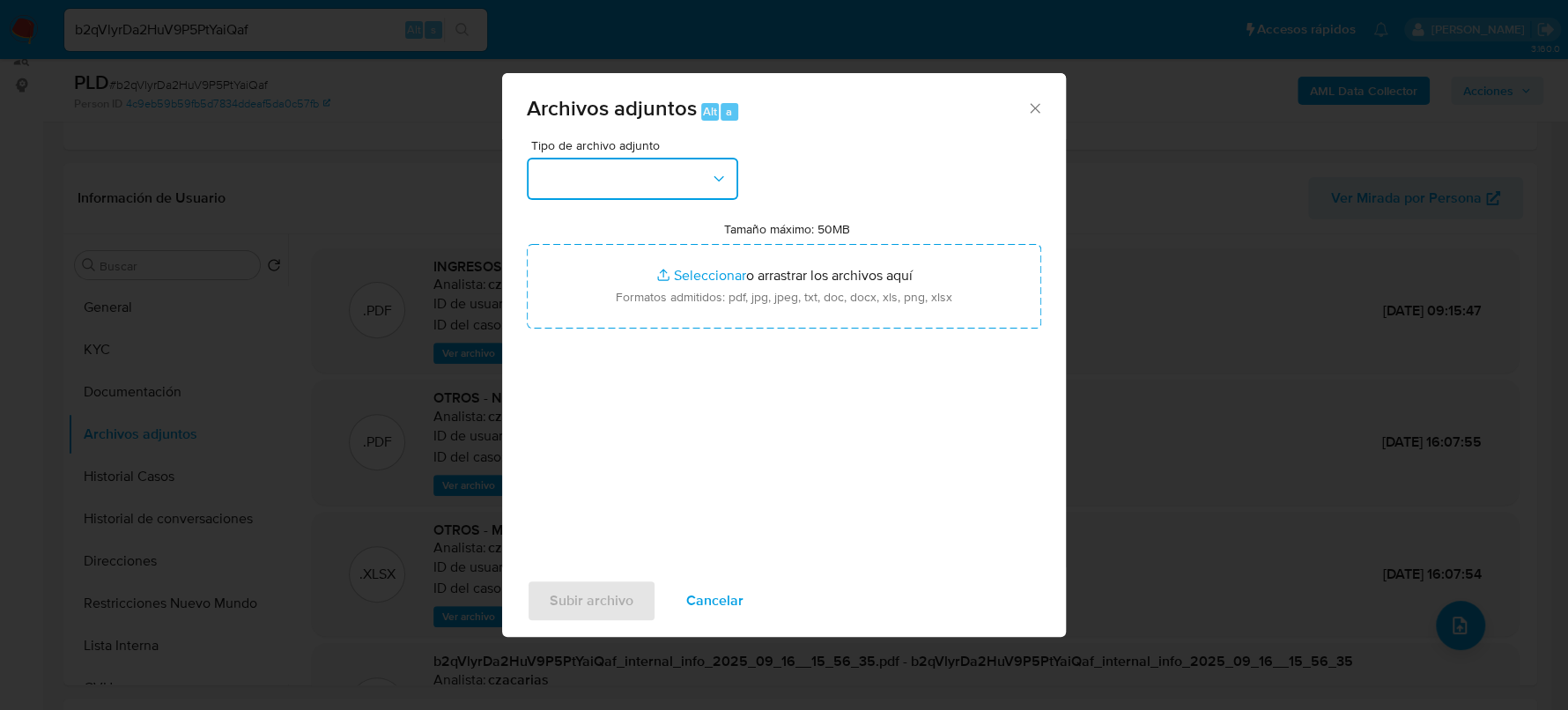
click at [716, 184] on icon "button" at bounding box center [718, 179] width 18 height 18
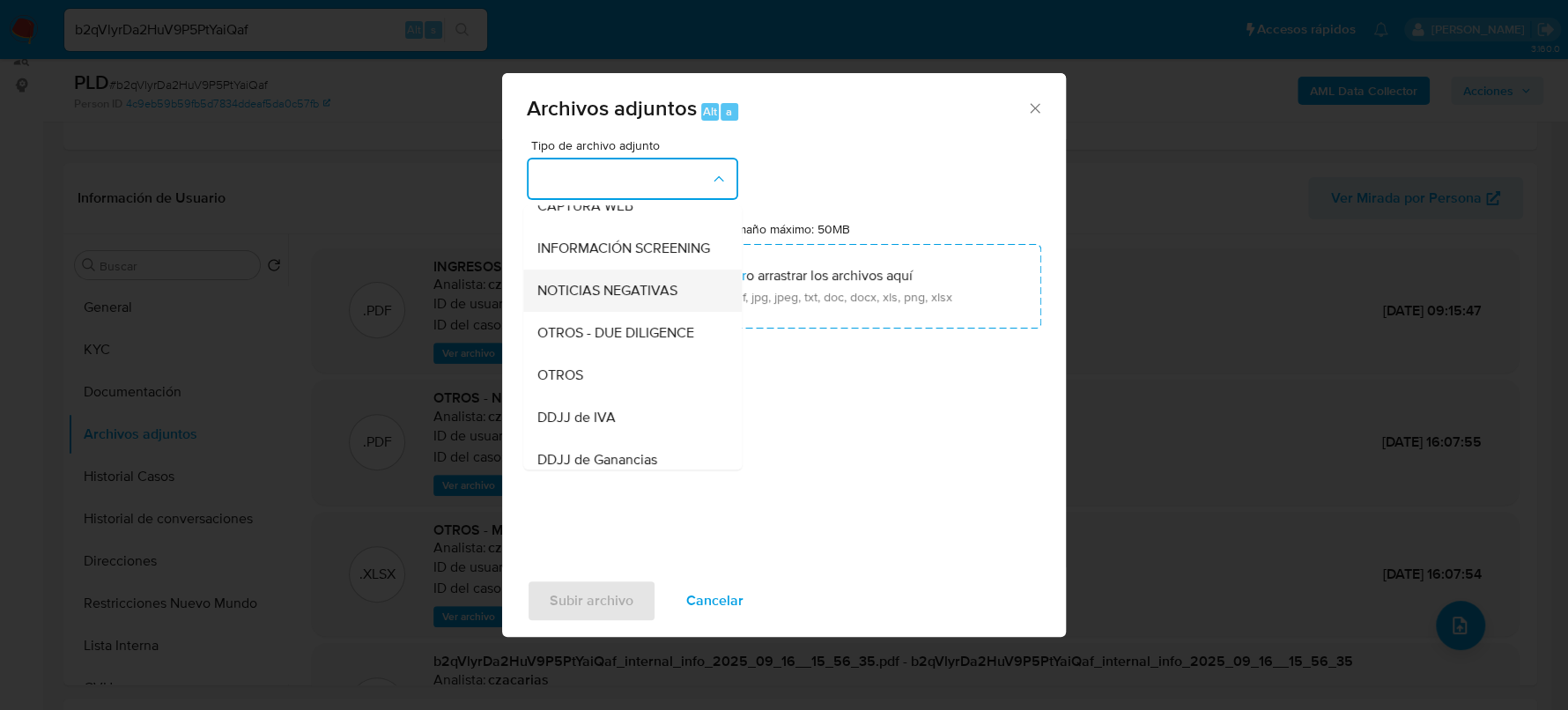
scroll to position [220, 0]
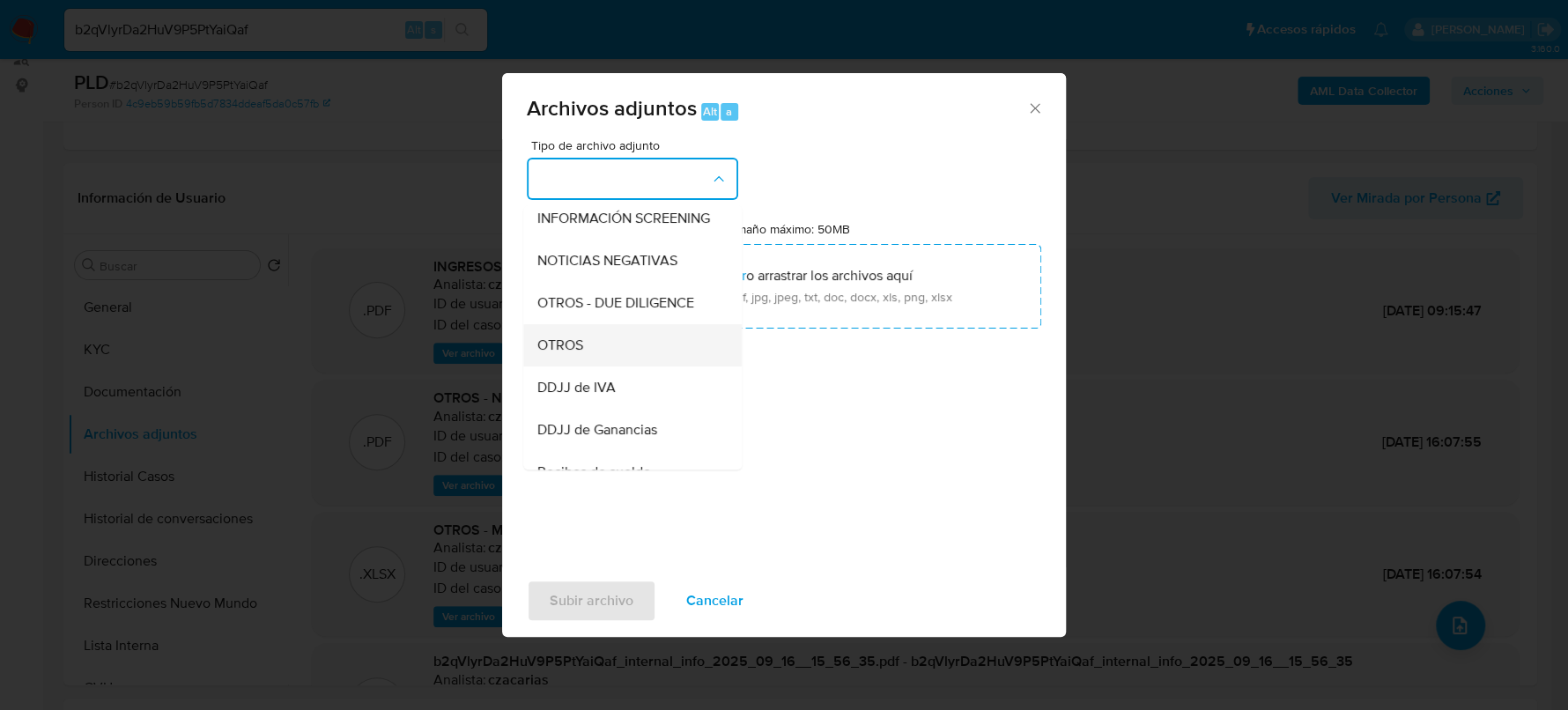
click at [590, 351] on div "OTROS" at bounding box center [627, 346] width 180 height 43
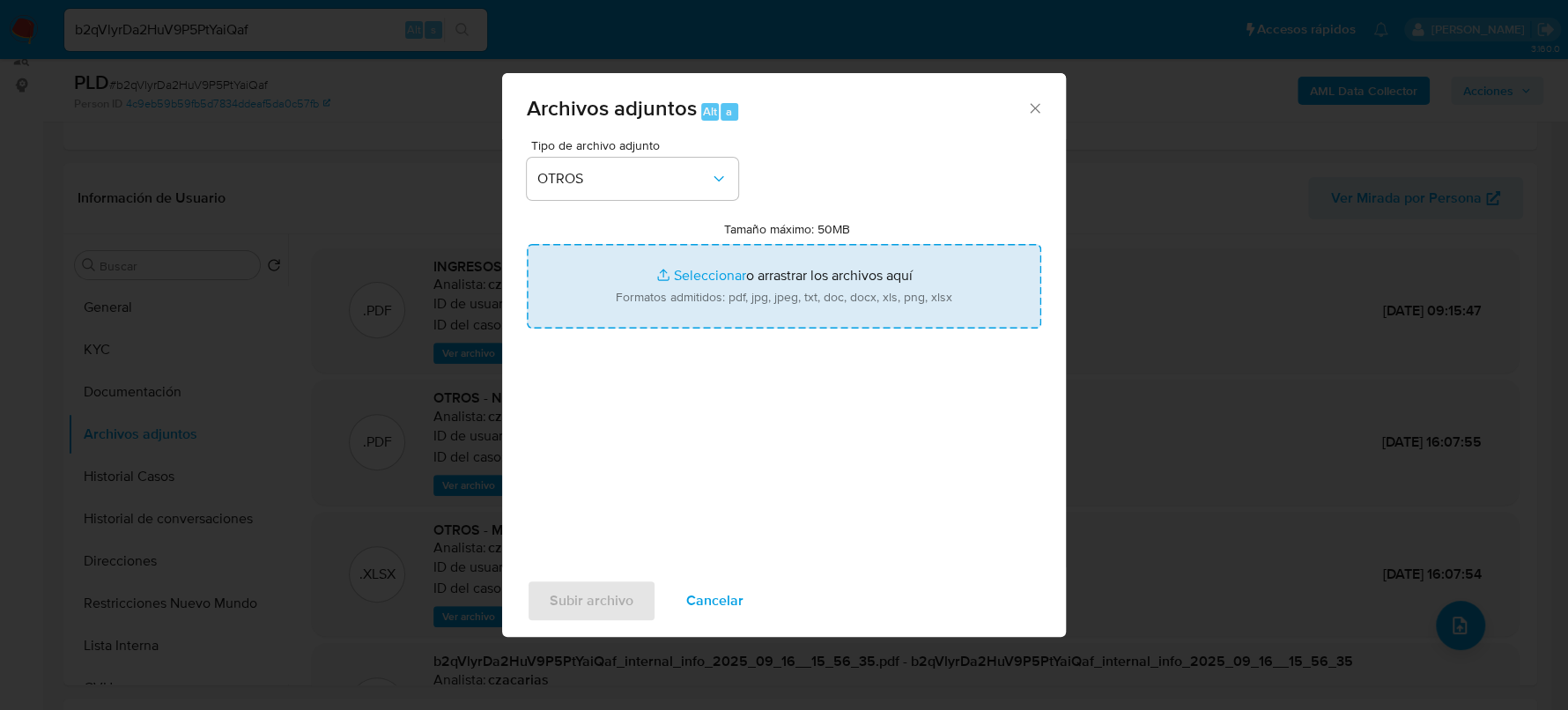
type input "C:\fakepath\NOSIS_Branco Boltes.pdf"
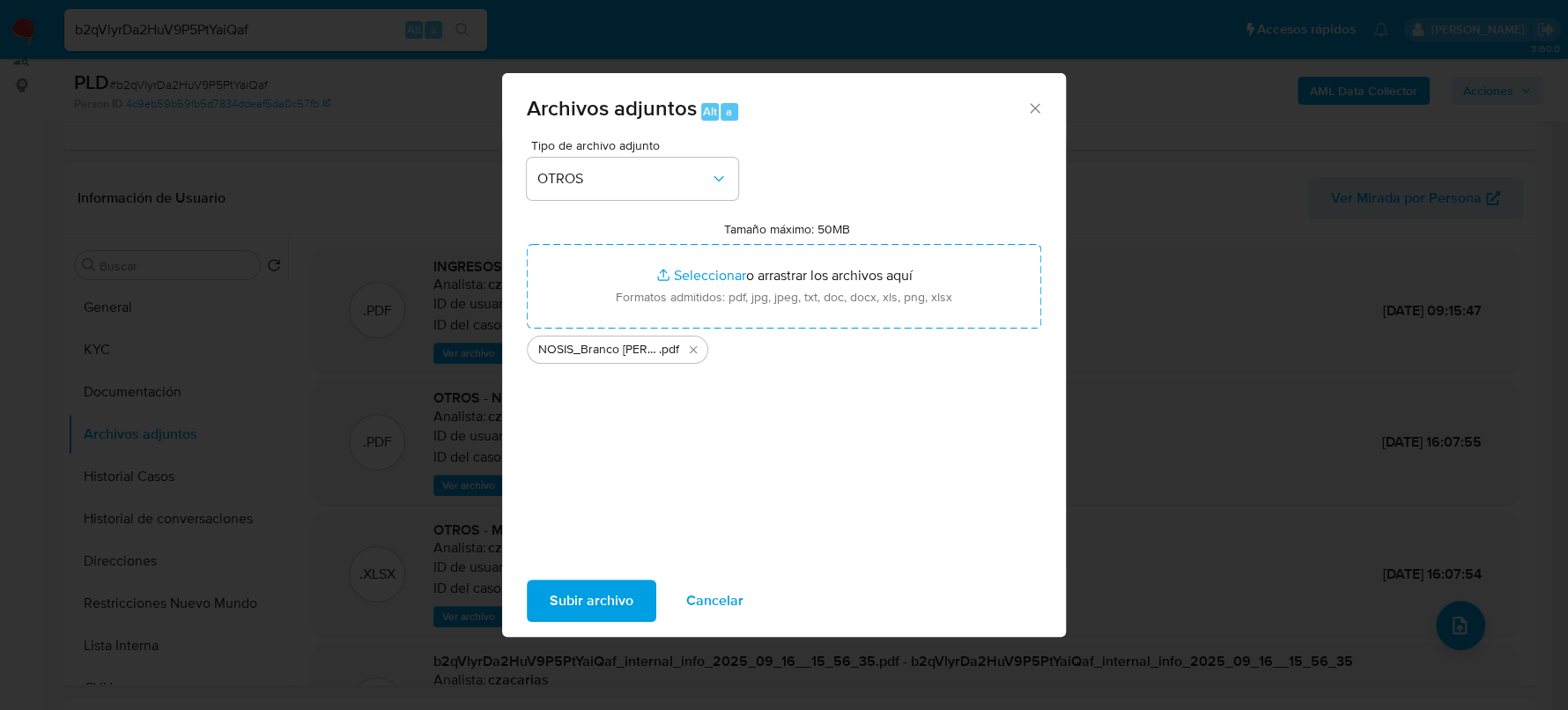
click at [582, 584] on span "Subir archivo" at bounding box center [591, 601] width 83 height 39
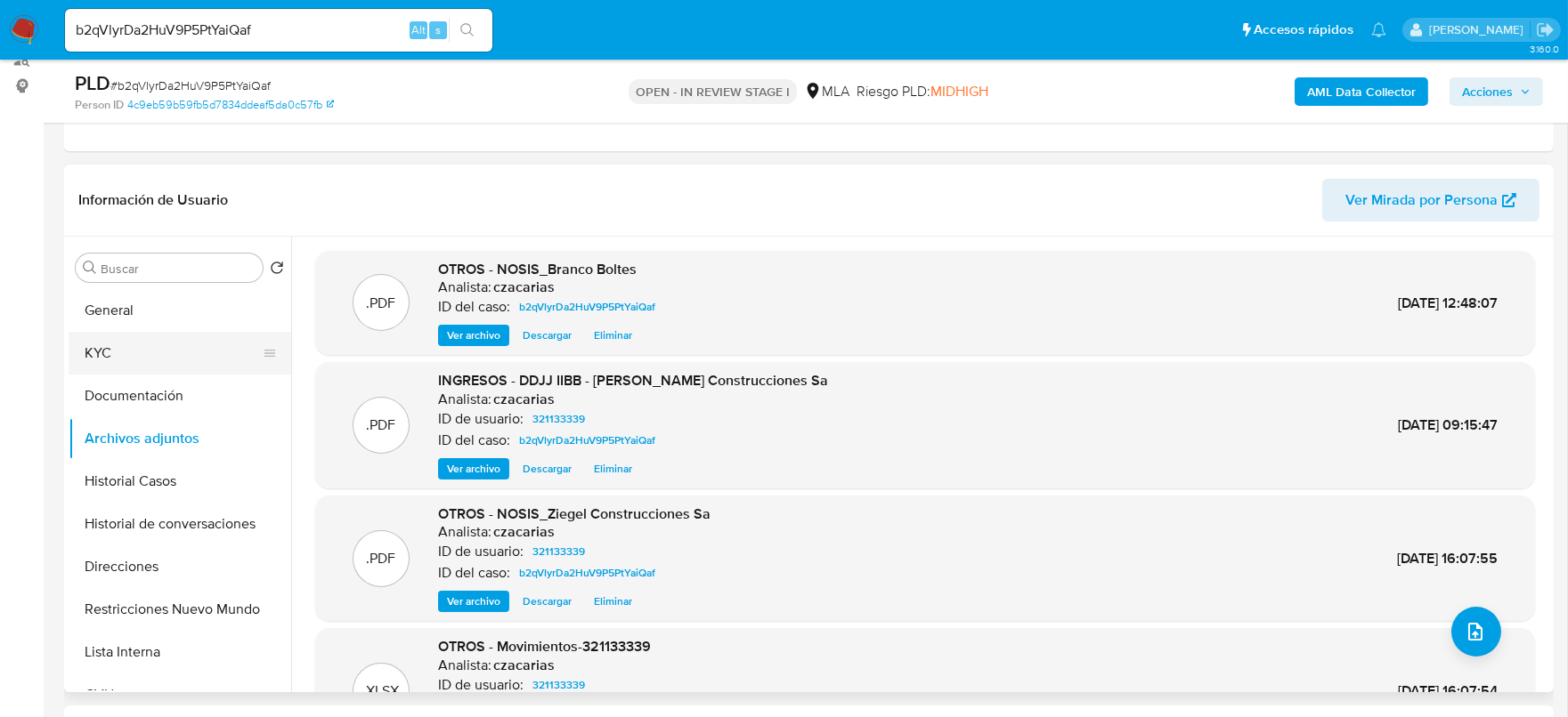
click at [125, 345] on button "KYC" at bounding box center [173, 353] width 208 height 43
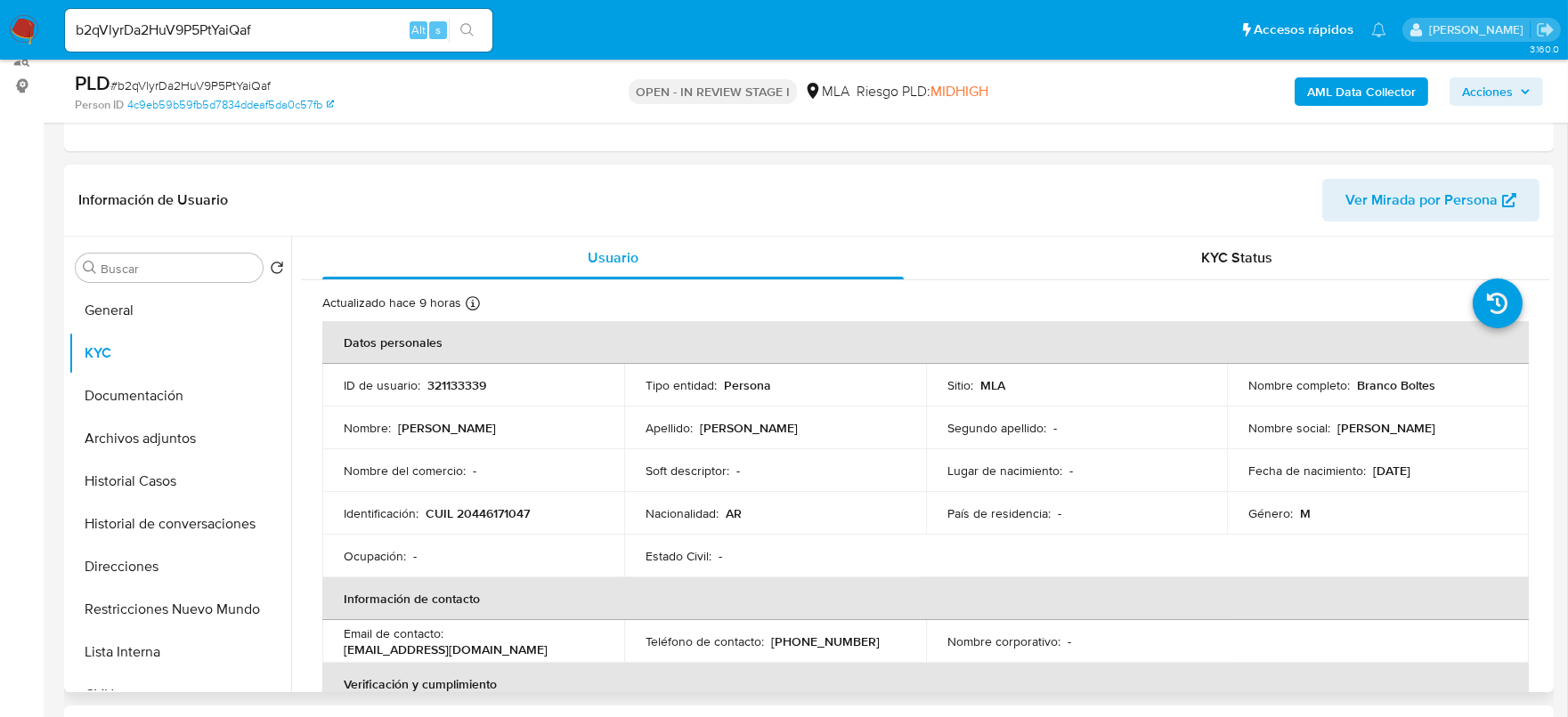
click at [490, 489] on td "Nombre del comercio : -" at bounding box center [473, 470] width 302 height 43
click at [496, 509] on p "CUIL 20446171047" at bounding box center [477, 513] width 104 height 16
click at [178, 424] on button "Archivos adjuntos" at bounding box center [173, 439] width 208 height 43
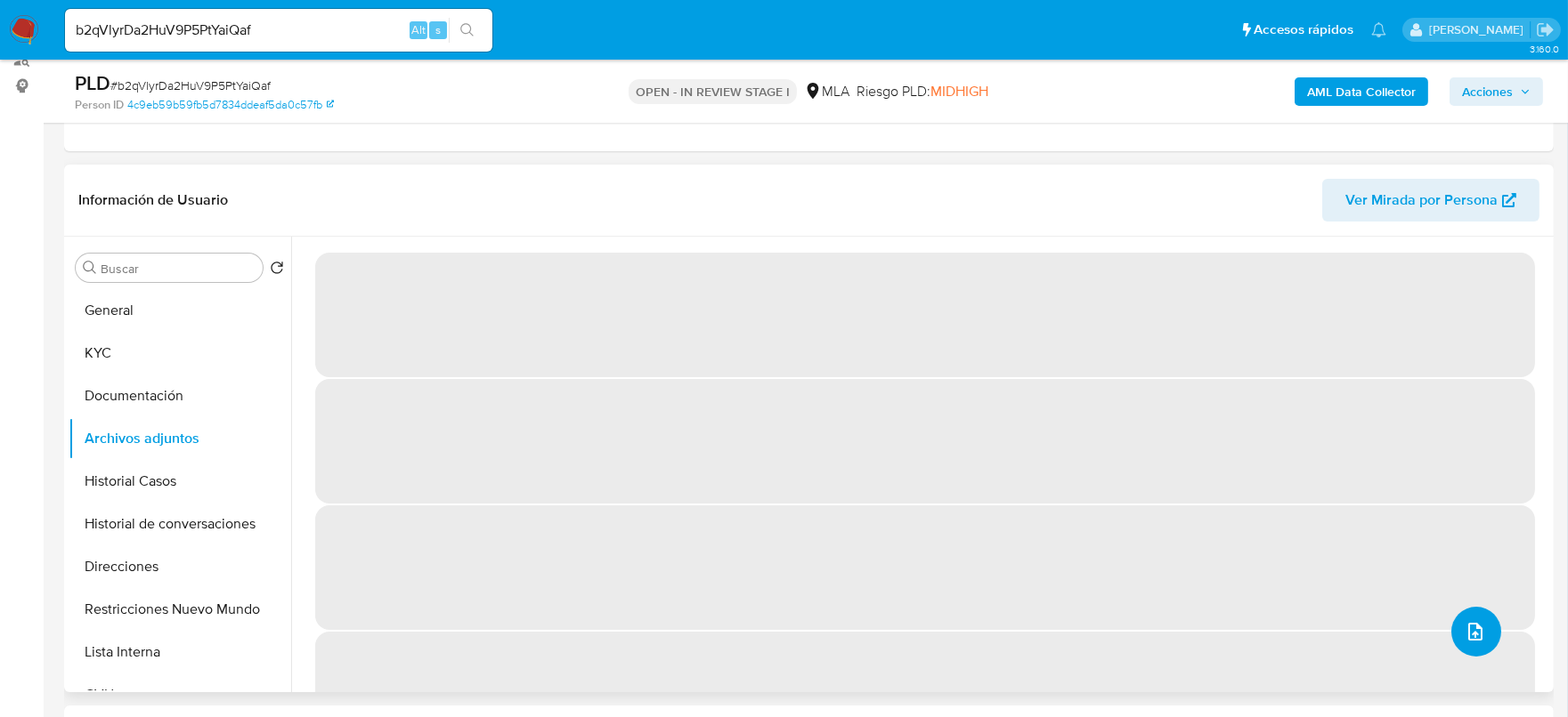
click at [1467, 636] on icon "upload-file" at bounding box center [1475, 632] width 21 height 21
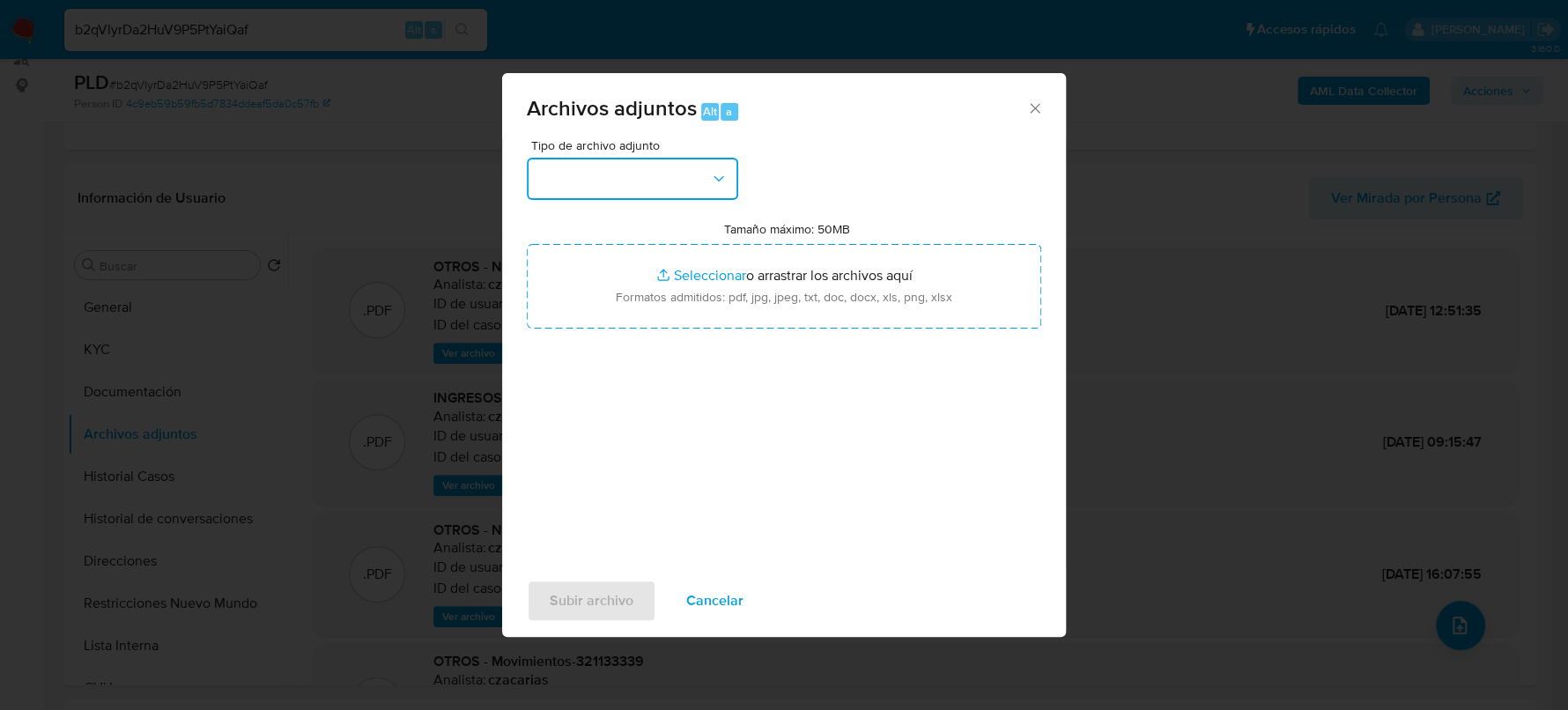
click at [551, 166] on button "button" at bounding box center [632, 179] width 211 height 43
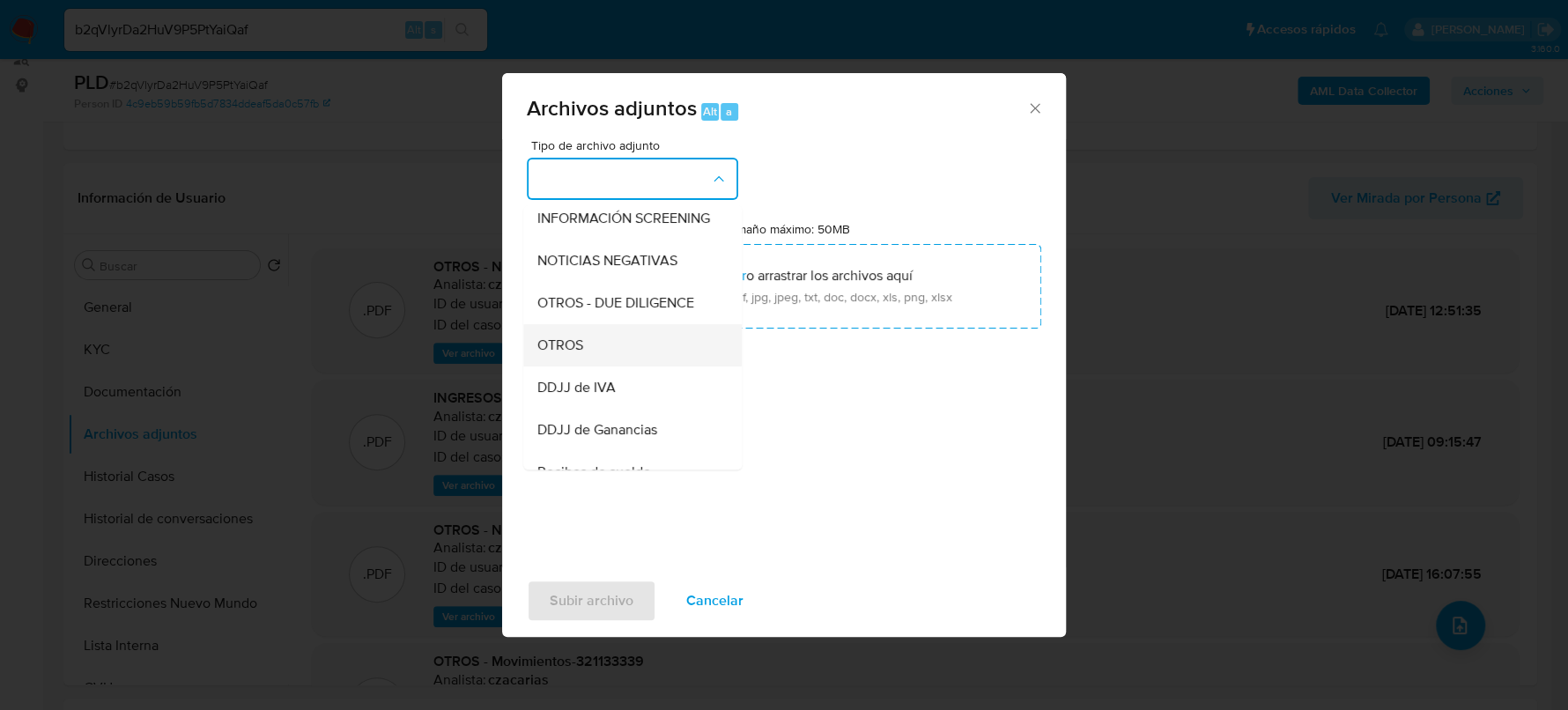
click at [586, 364] on div "OTROS" at bounding box center [627, 346] width 180 height 43
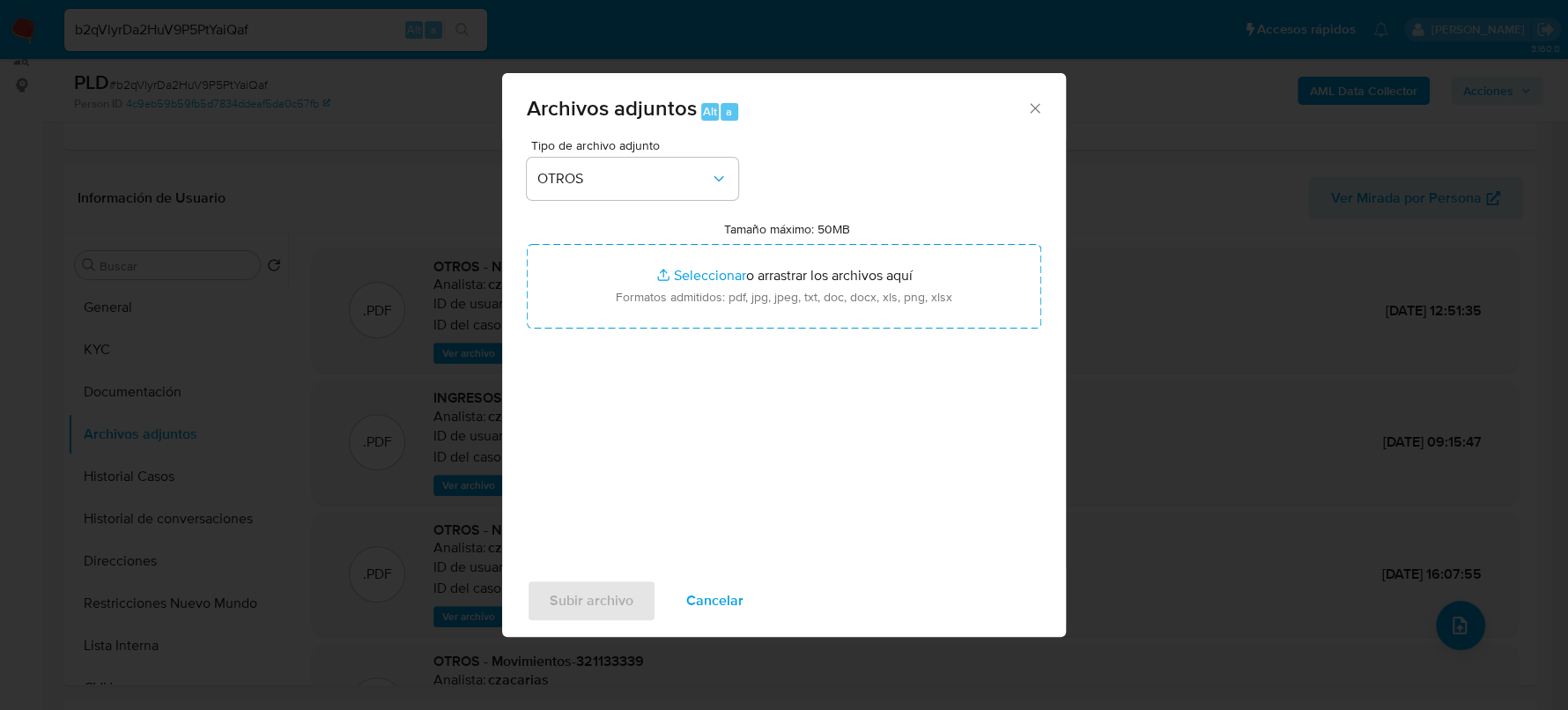
click at [725, 612] on span "Cancelar" at bounding box center [714, 601] width 58 height 39
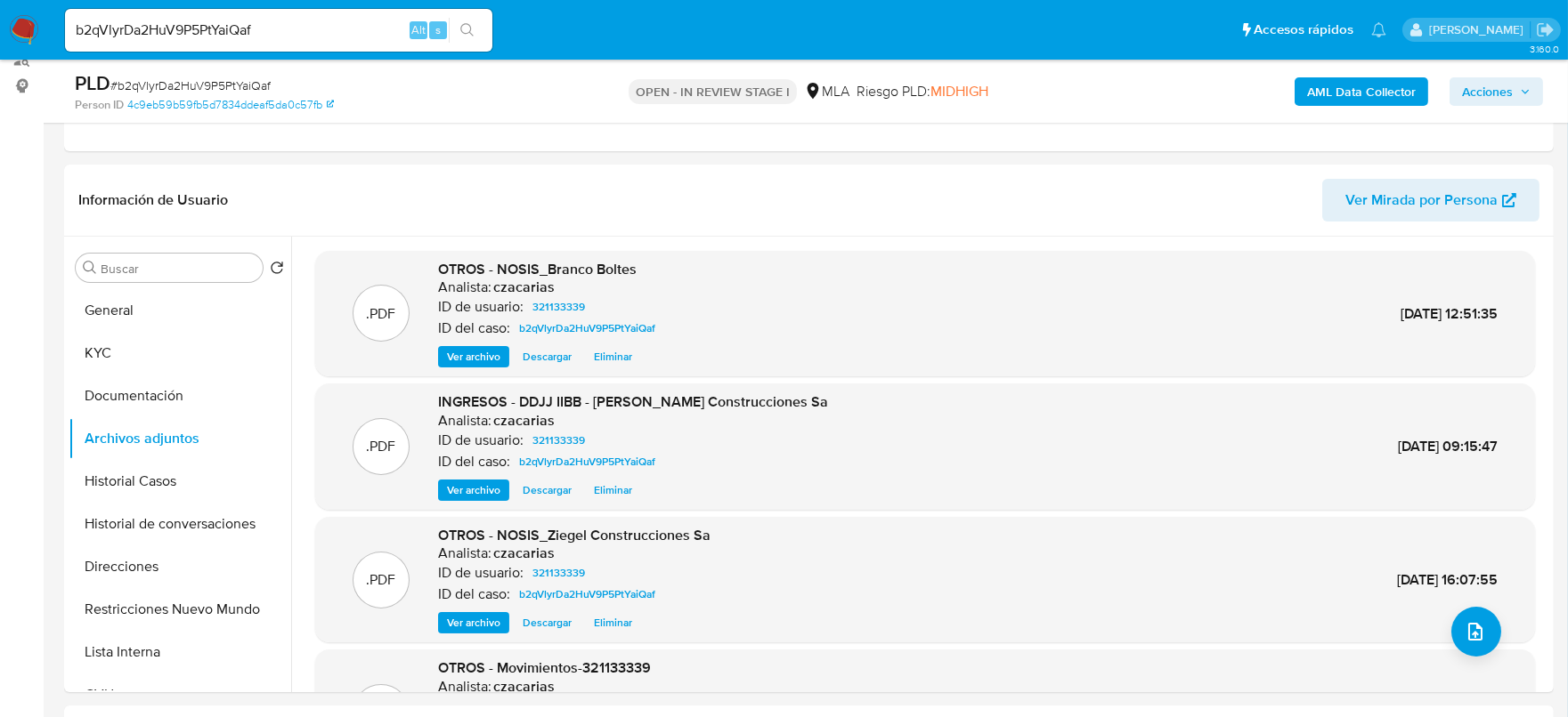
click at [163, 83] on span "# b2qVlyrDa2HuV9P5PtYaiQaf" at bounding box center [190, 85] width 161 height 18
click at [1489, 627] on button "upload-file" at bounding box center [1476, 632] width 50 height 50
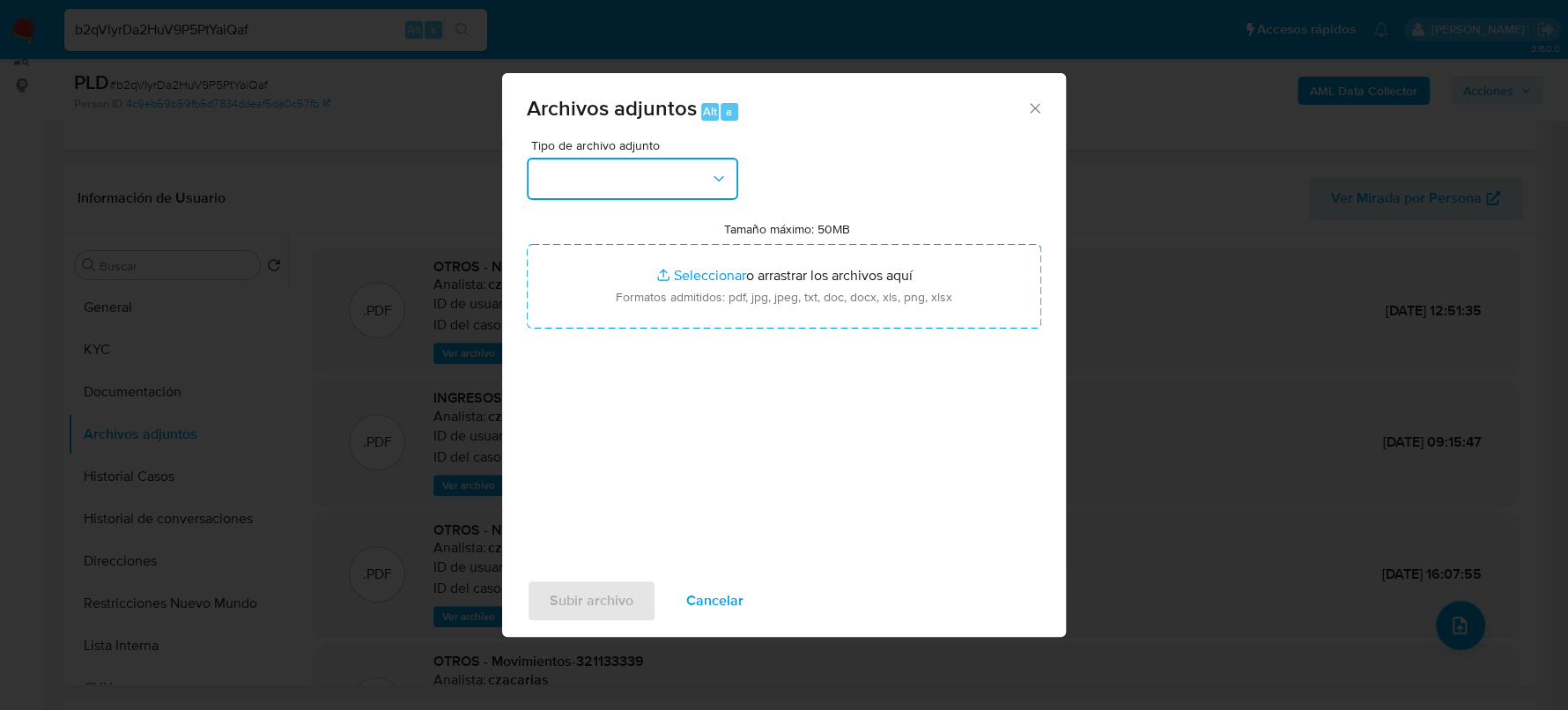
click at [639, 159] on button "button" at bounding box center [632, 179] width 211 height 43
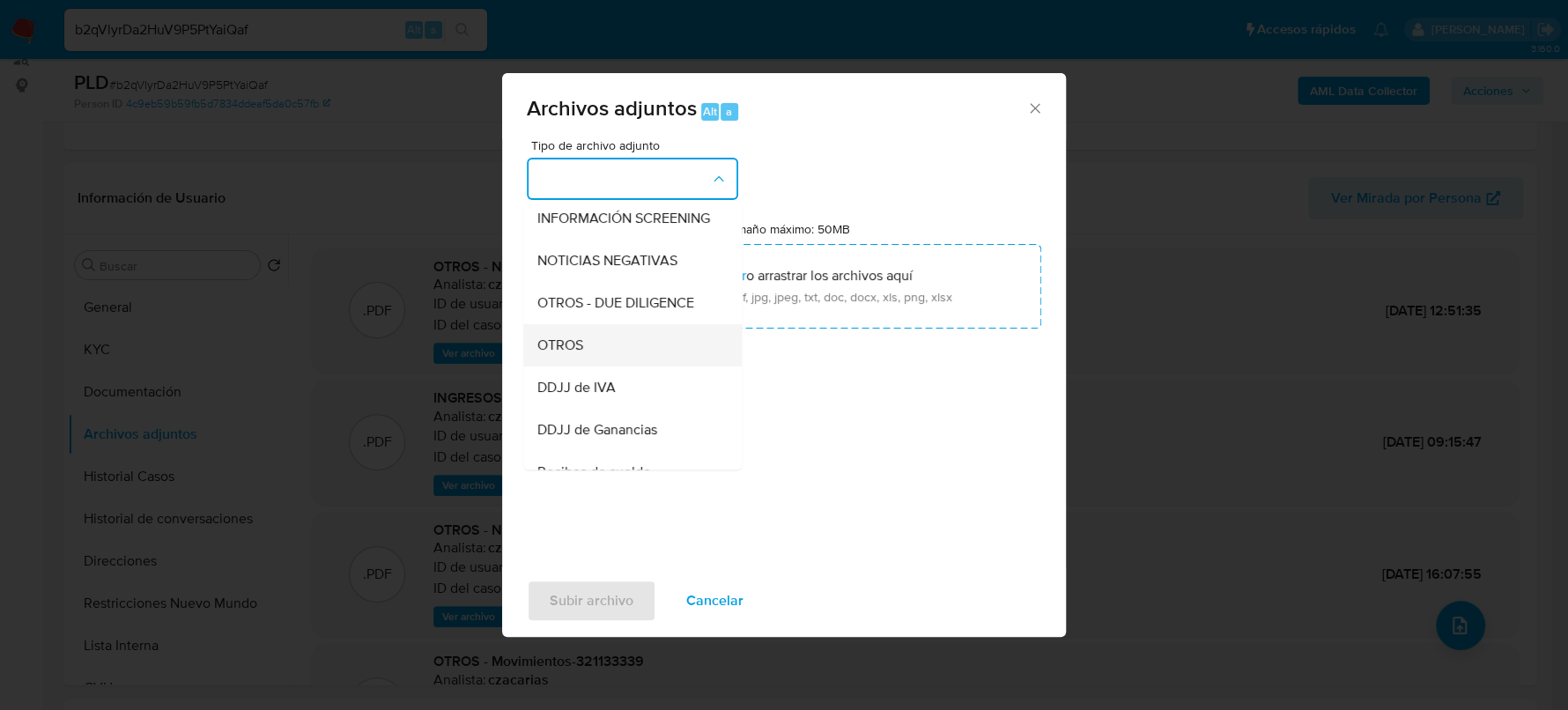
drag, startPoint x: 594, startPoint y: 370, endPoint x: 1051, endPoint y: 343, distance: 457.8
click at [596, 366] on div "OTROS" at bounding box center [627, 346] width 180 height 43
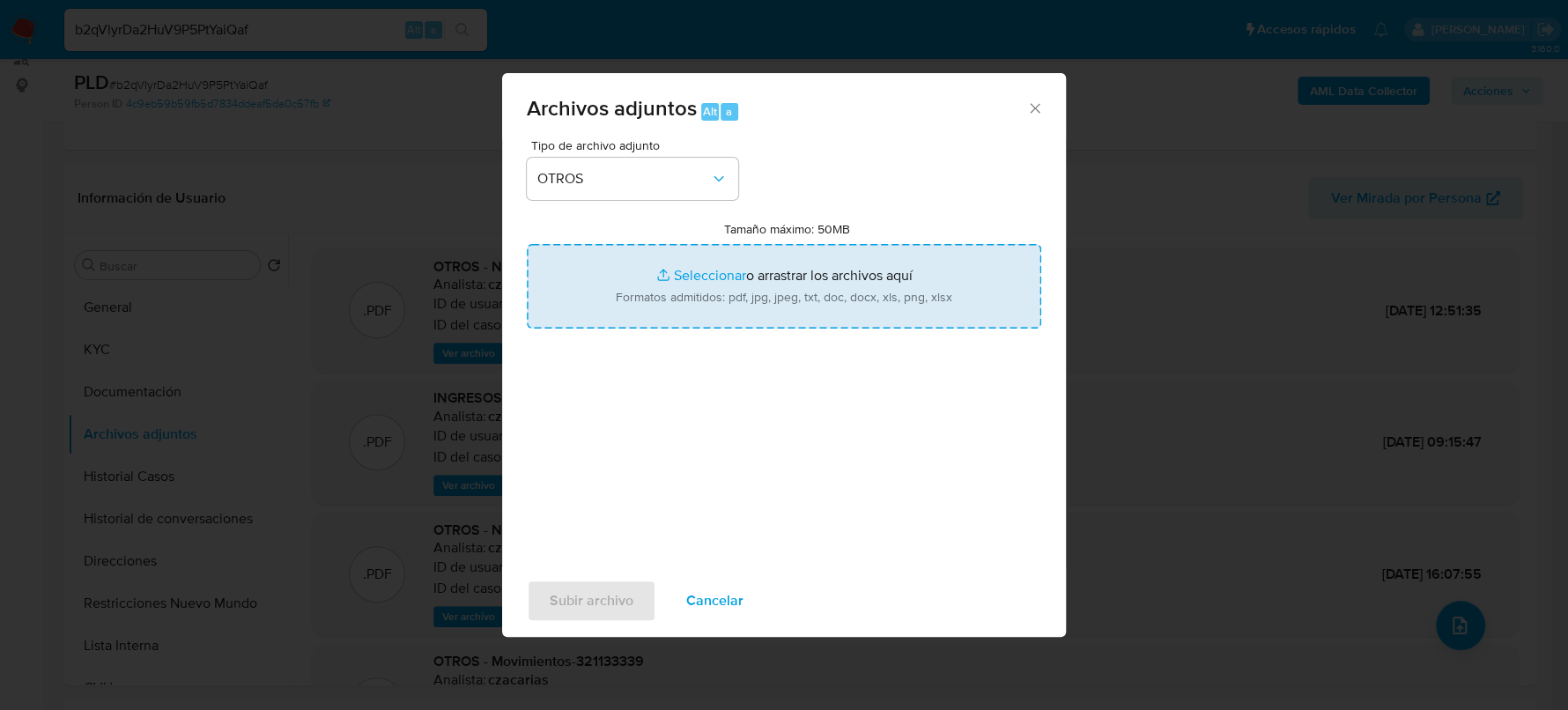
type input "C:\fakepath\Caselog b2qVlyrDa2HuV9P5PtYaiQaf_2025_07_18_10_27_24.docx"
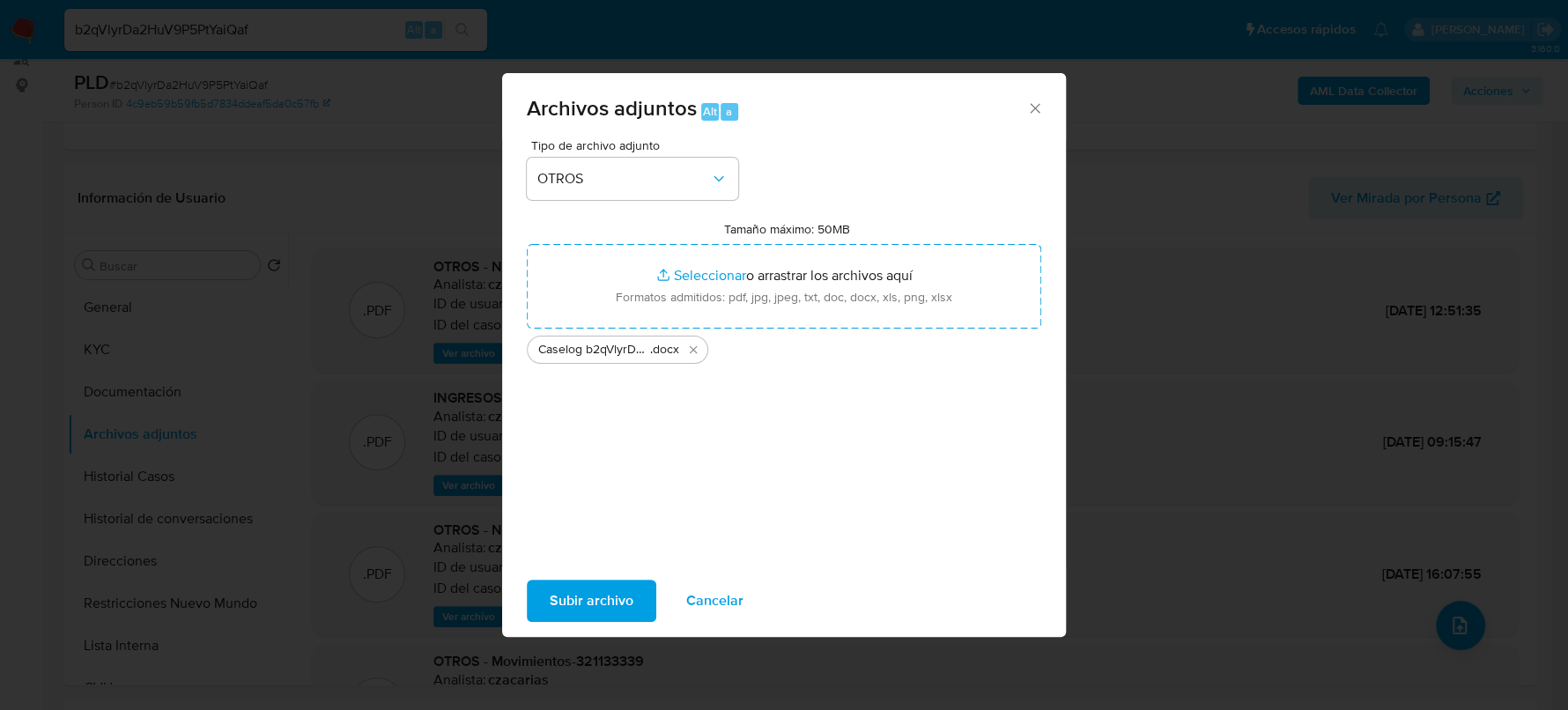
click at [558, 587] on span "Subir archivo" at bounding box center [591, 601] width 83 height 39
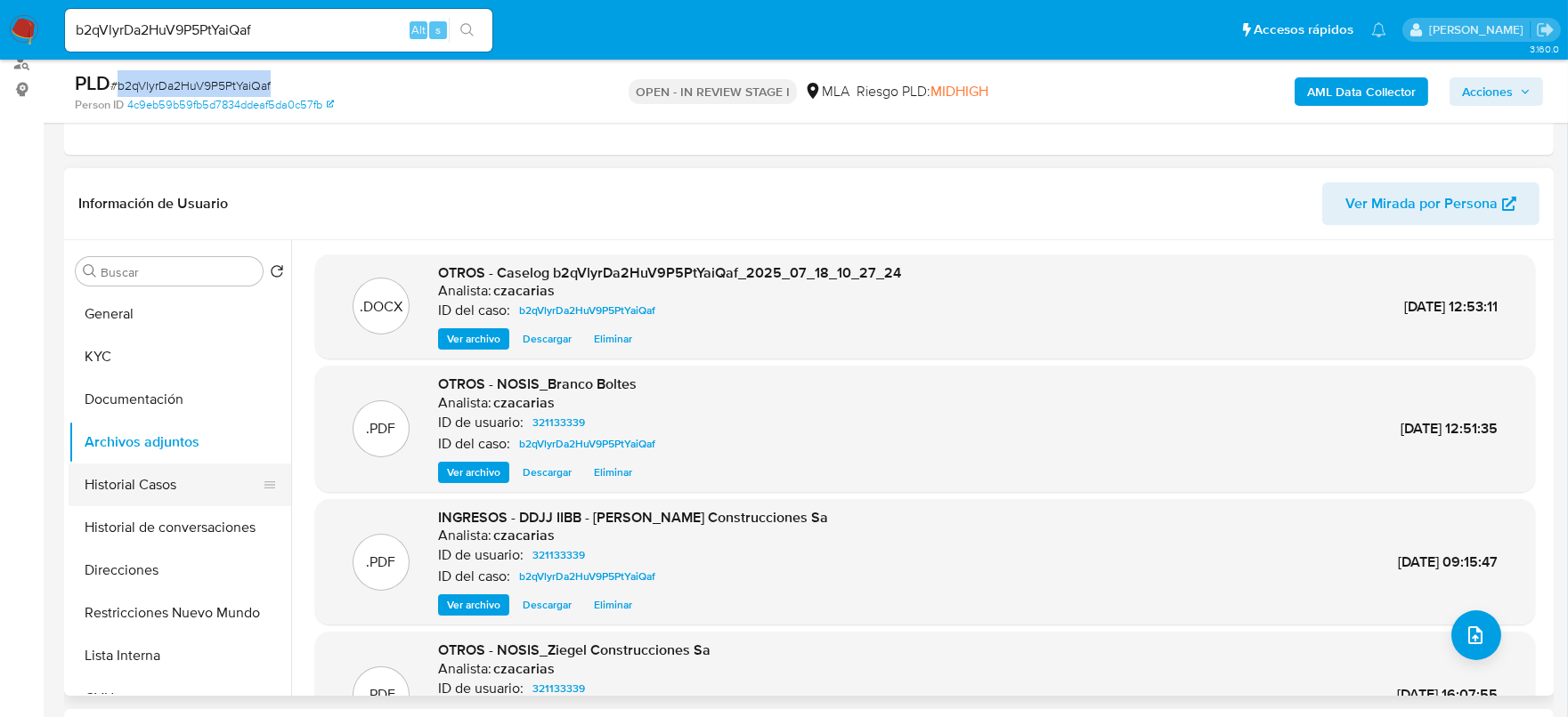
click at [110, 489] on button "Historial Casos" at bounding box center [173, 485] width 208 height 43
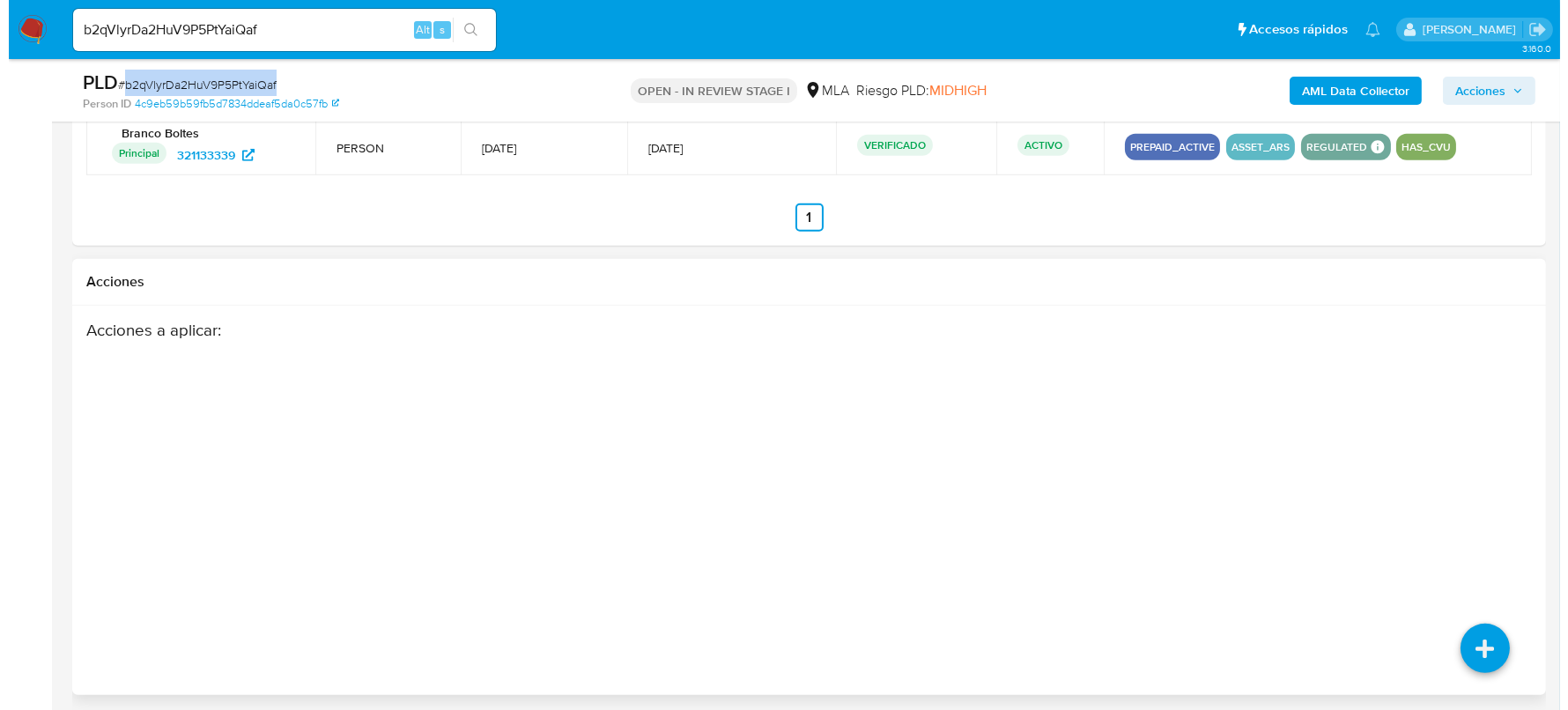
scroll to position [2691, 0]
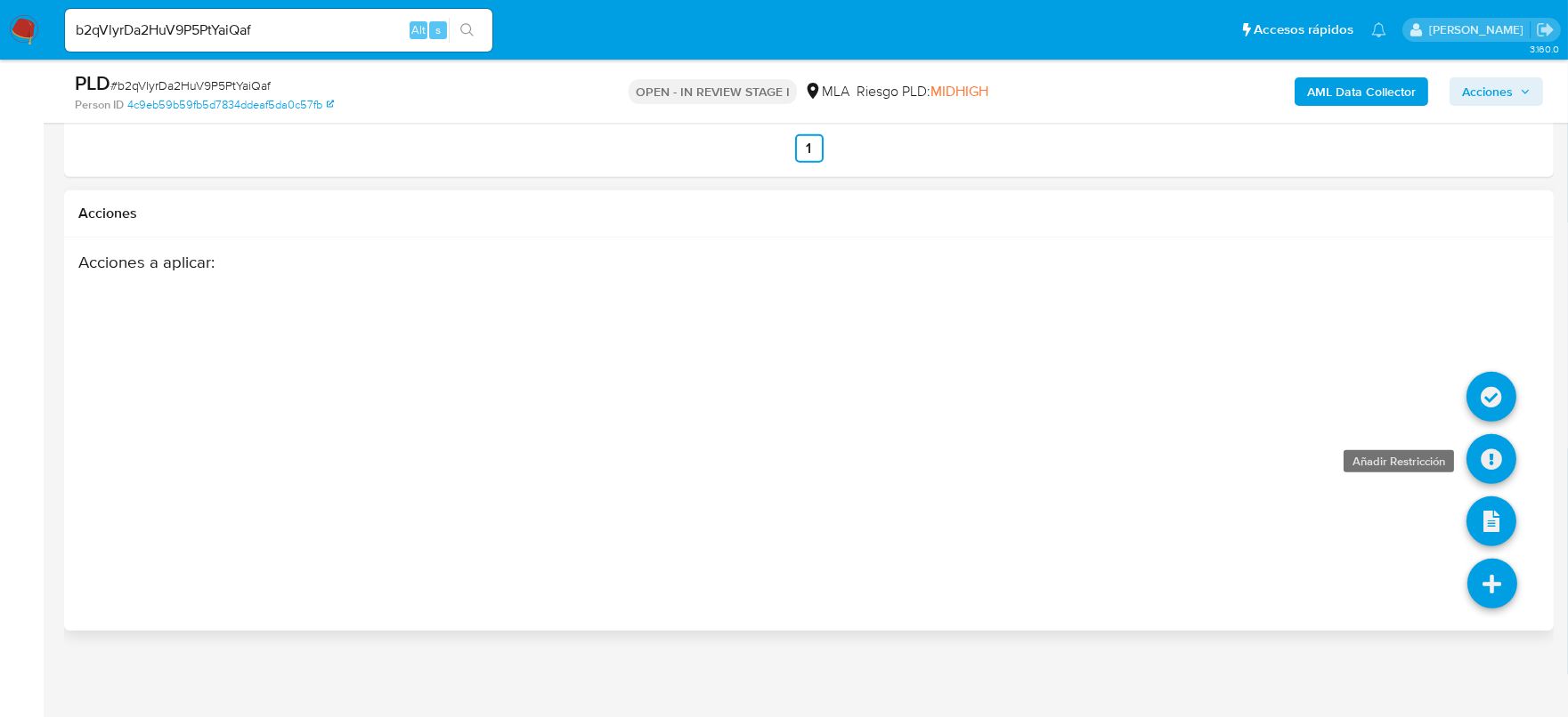
click at [1490, 468] on icon at bounding box center [1491, 459] width 50 height 50
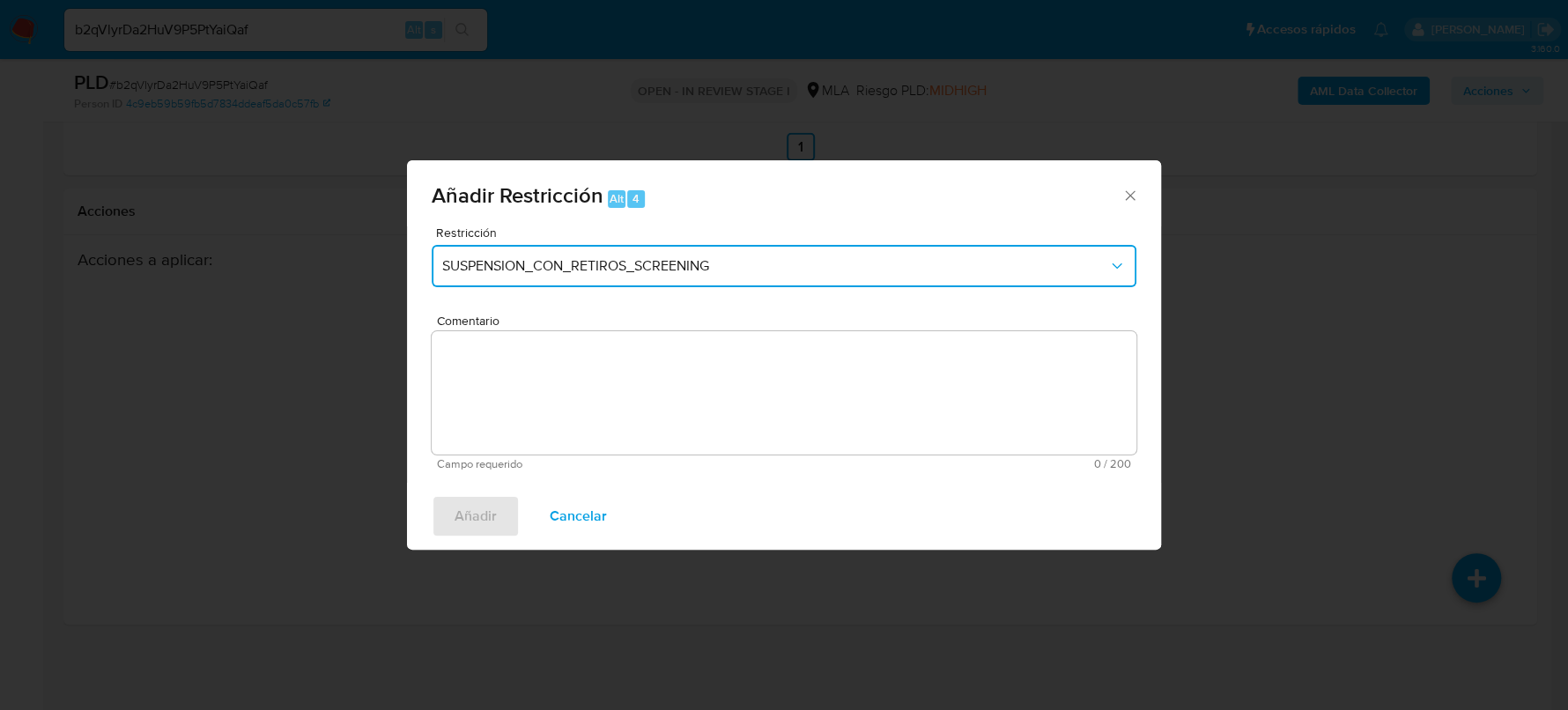
click at [531, 250] on button "SUSPENSION_CON_RETIROS_SCREENING" at bounding box center [784, 266] width 705 height 43
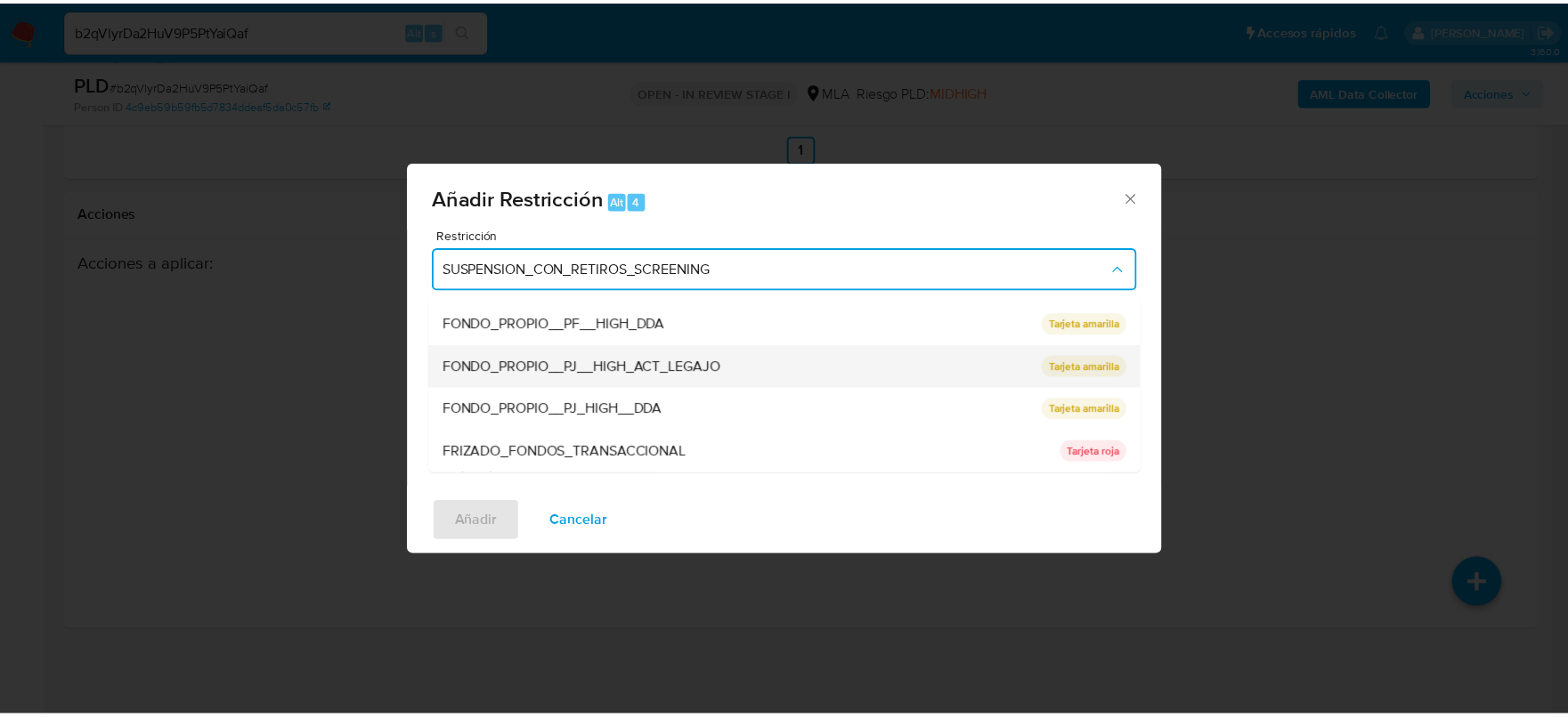
scroll to position [334, 0]
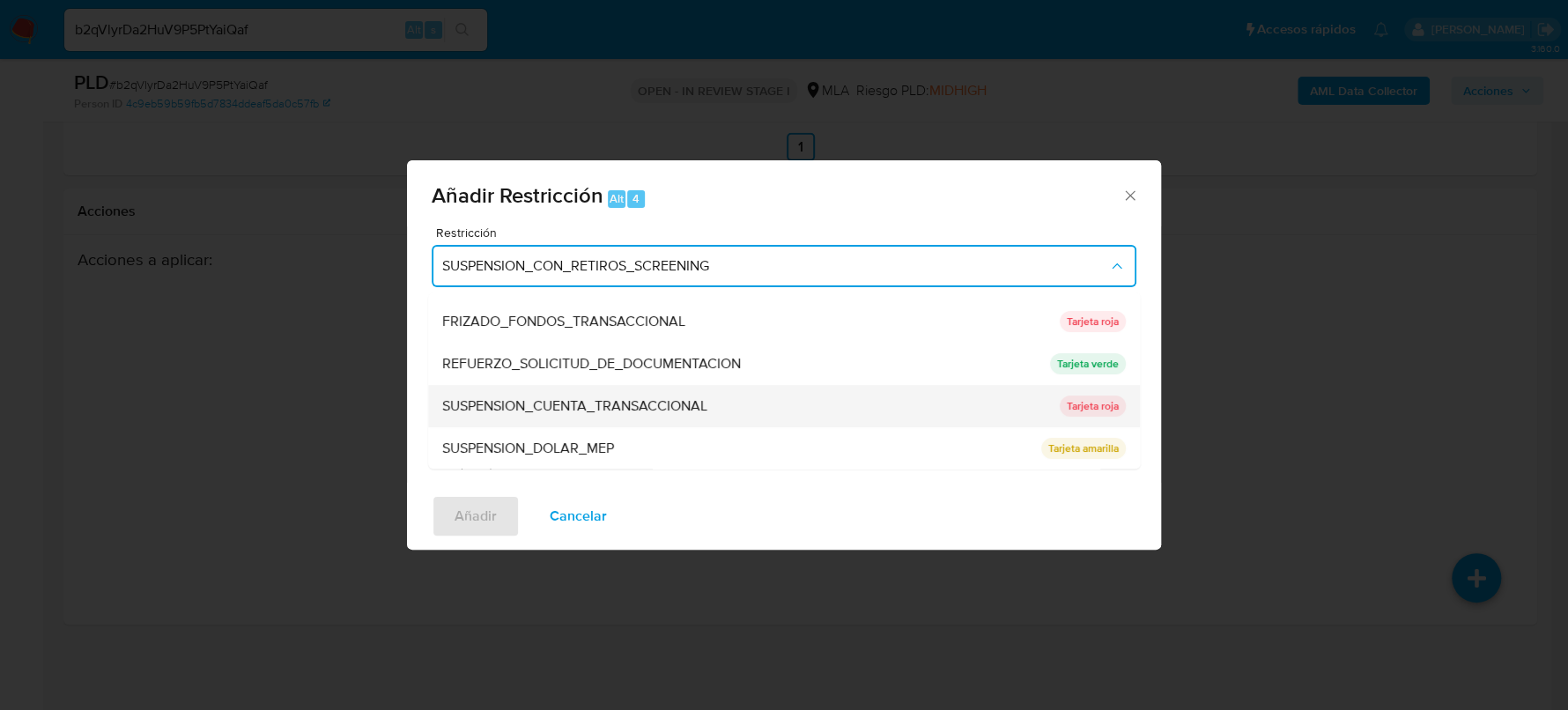
click at [624, 398] on span "SUSPENSION_CUENTA_TRANSACCIONAL" at bounding box center [574, 406] width 265 height 18
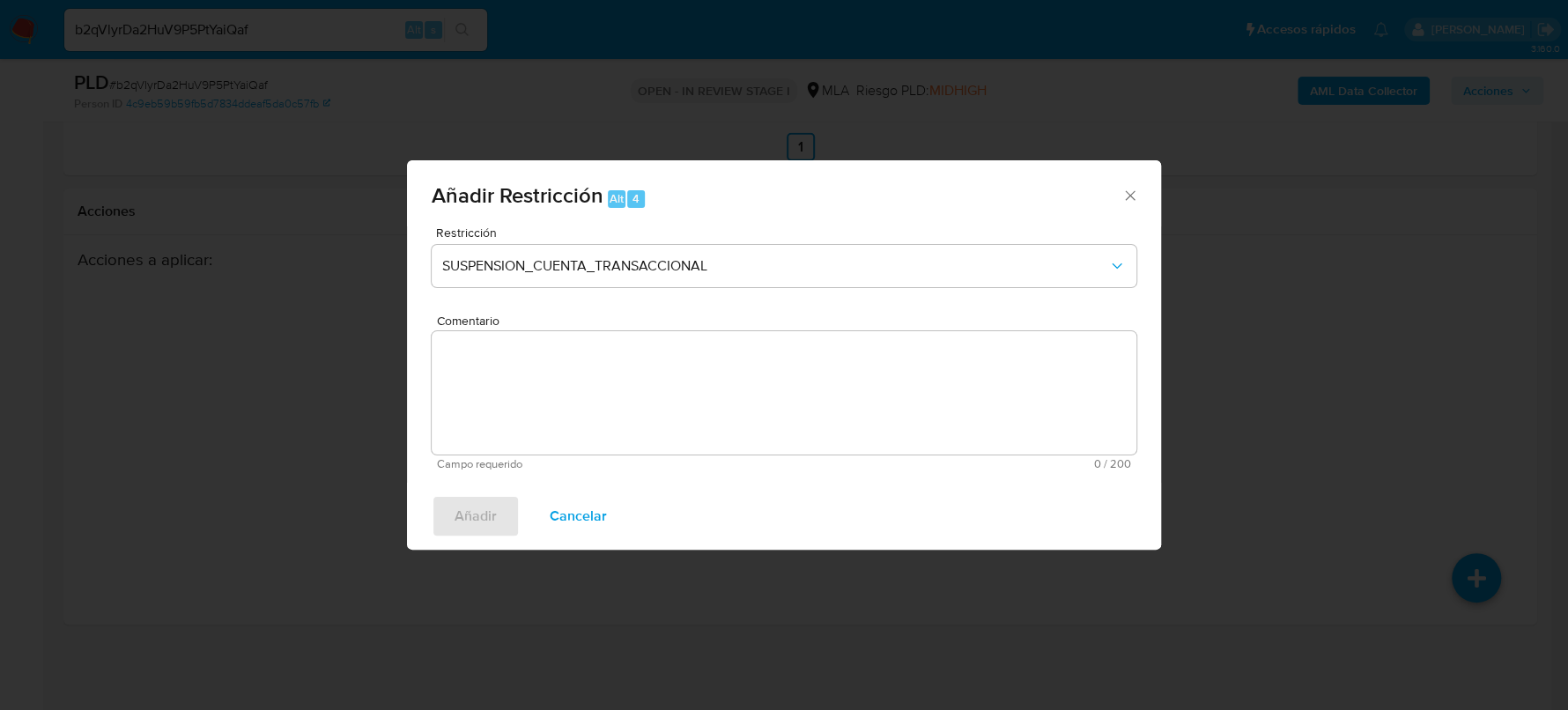
click at [675, 405] on textarea "Comentario" at bounding box center [784, 393] width 705 height 123
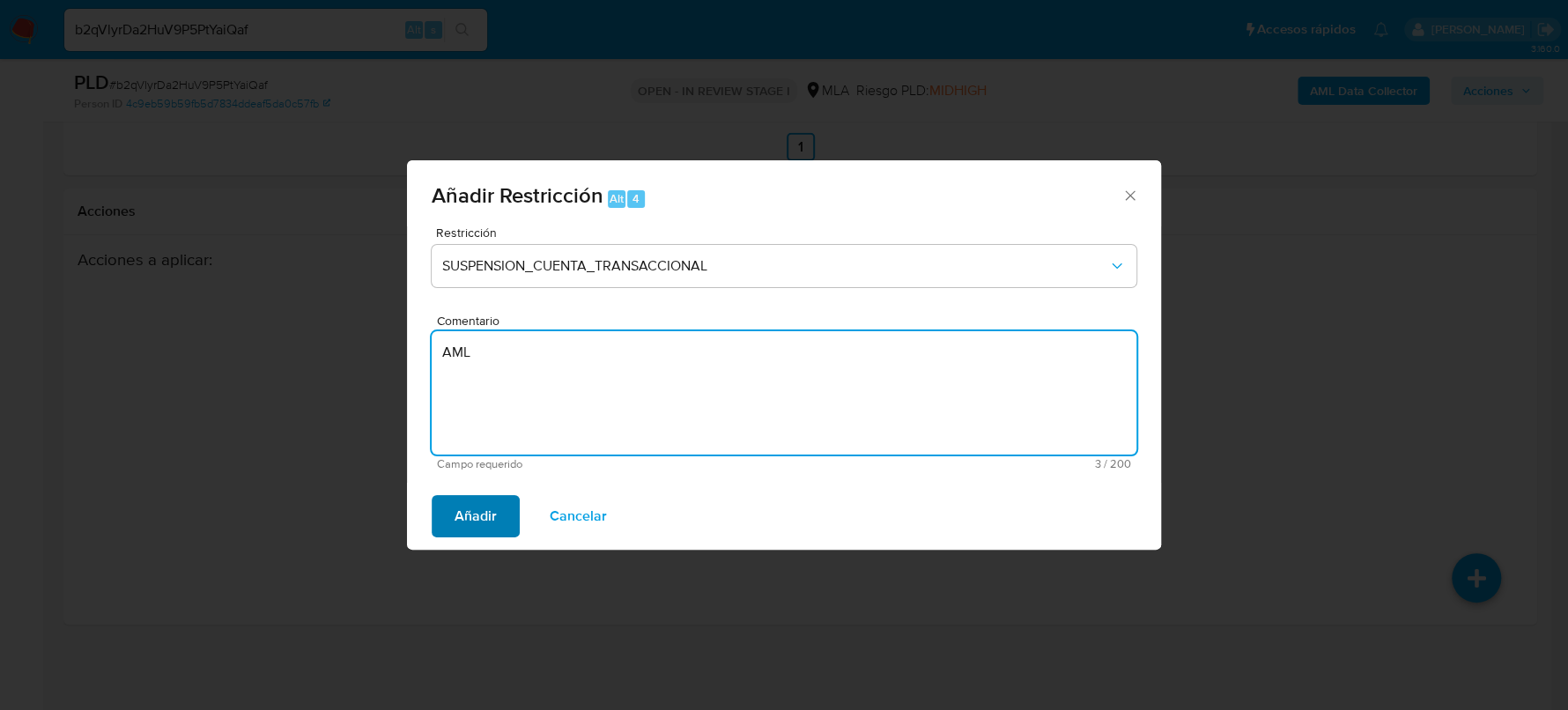
type textarea "AML"
click at [498, 512] on button "Añadir" at bounding box center [475, 516] width 88 height 43
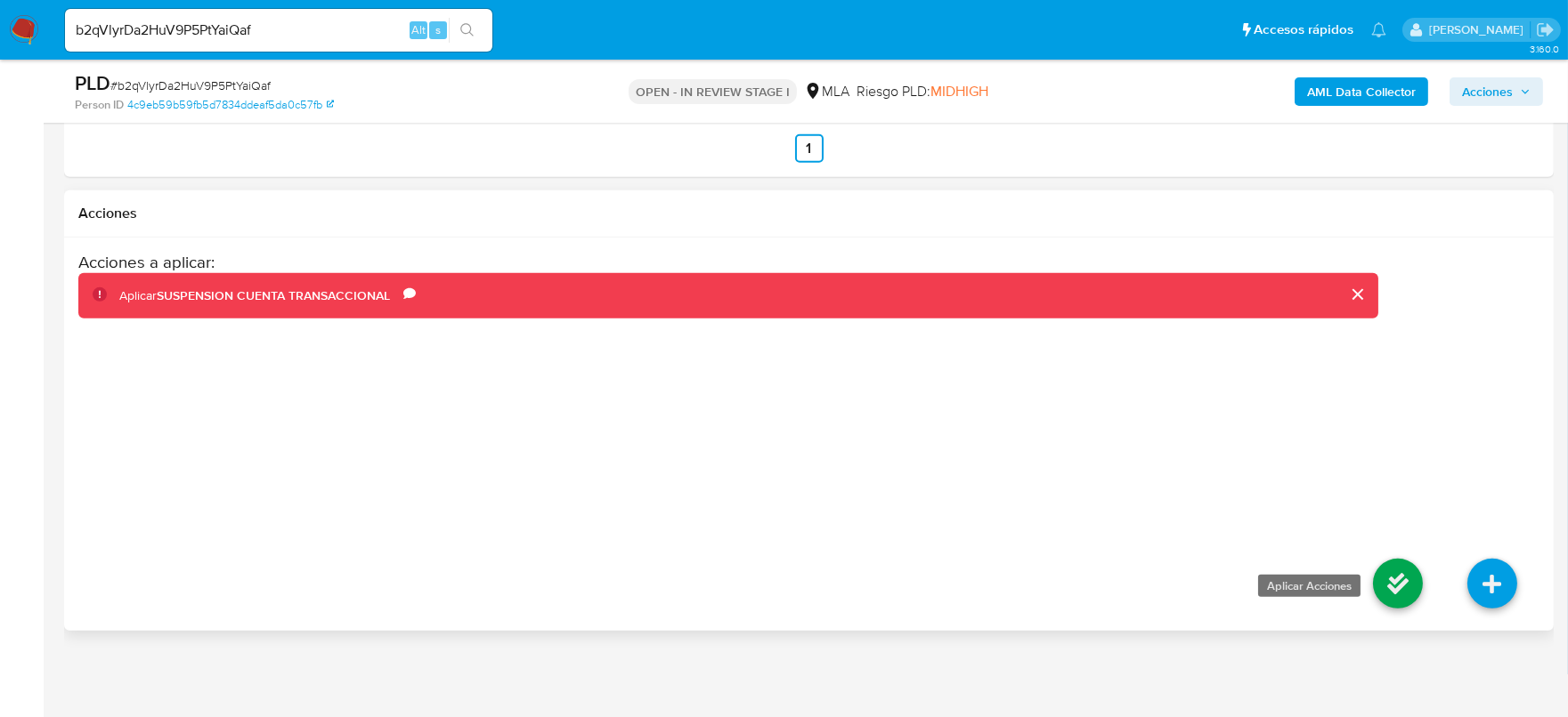
click at [1384, 559] on icon at bounding box center [1398, 584] width 50 height 50
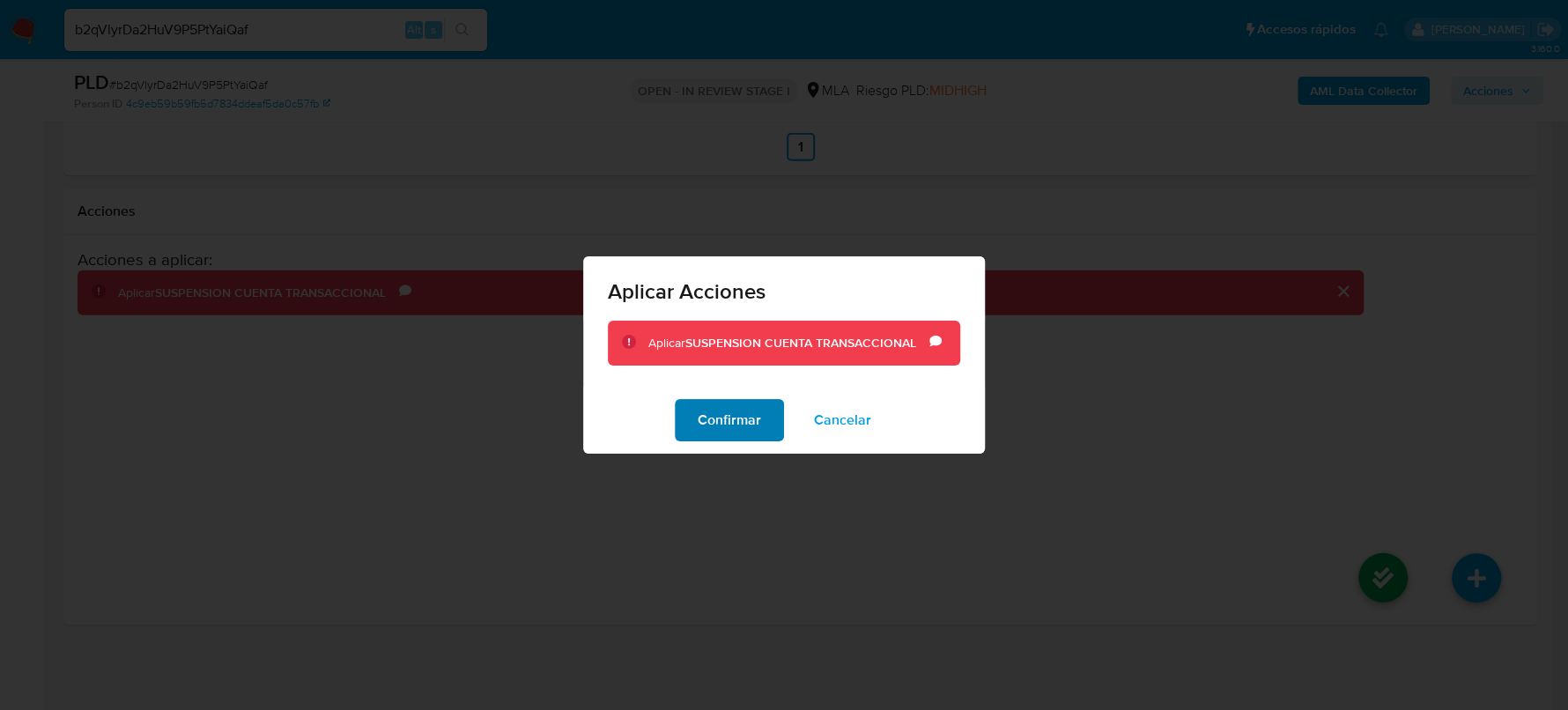
click at [739, 428] on span "Confirmar" at bounding box center [729, 420] width 63 height 39
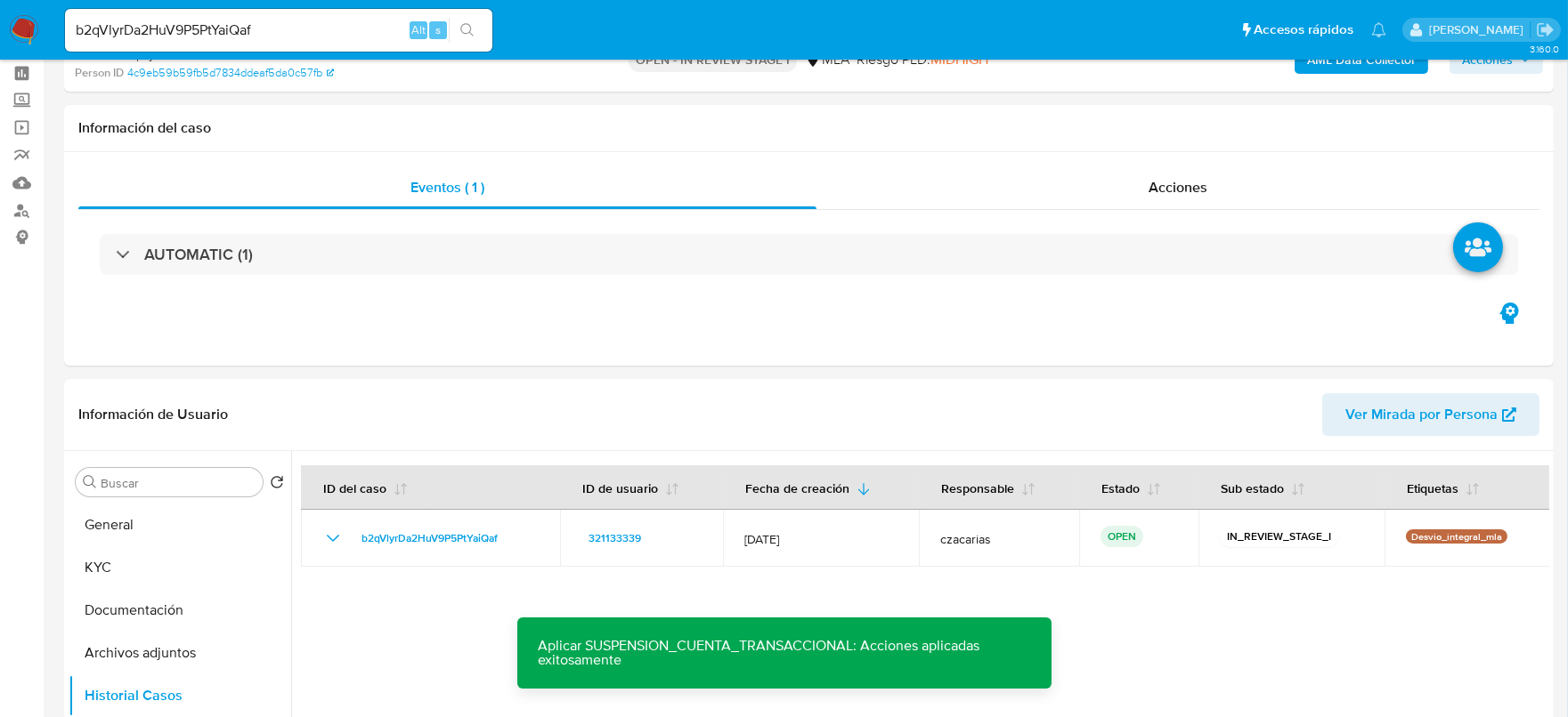
scroll to position [0, 0]
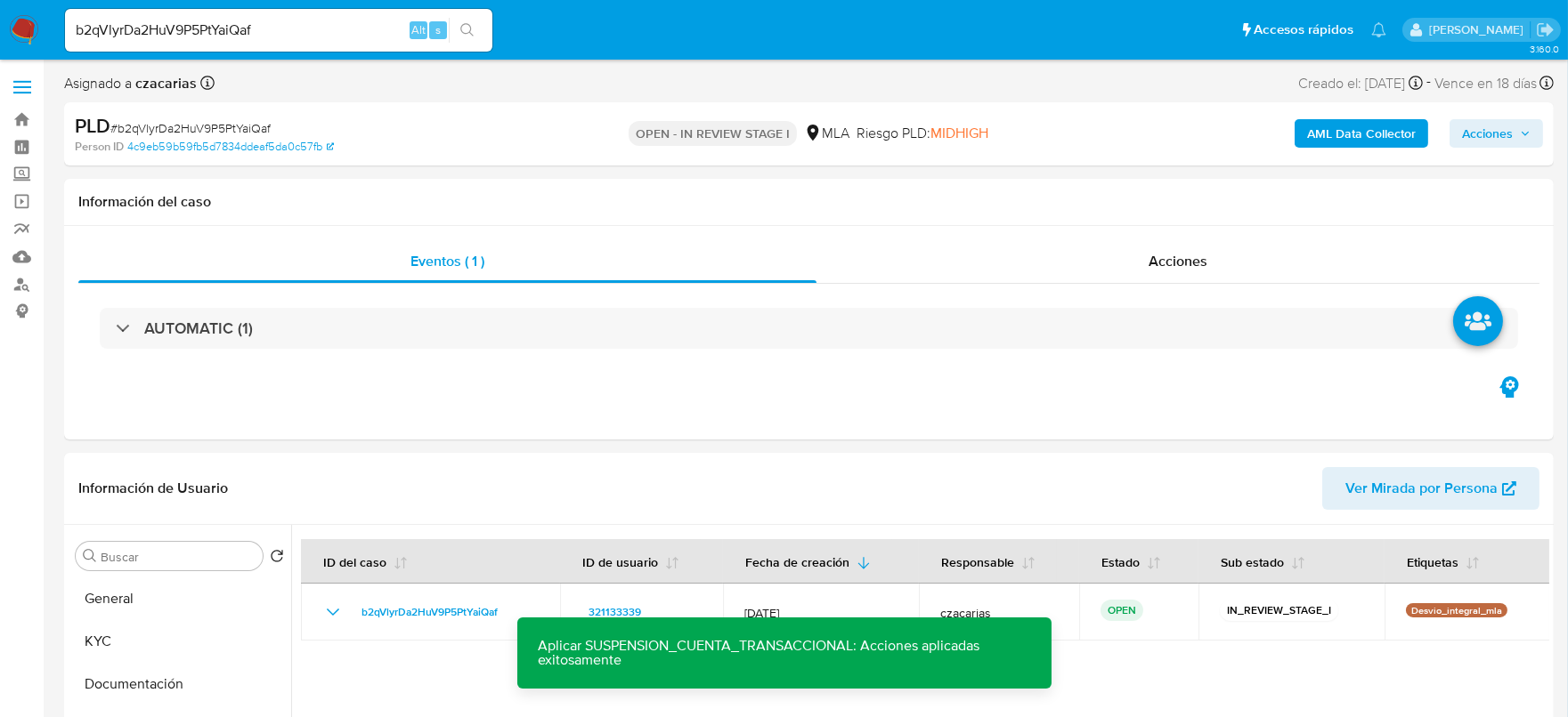
click at [1517, 136] on span "Acciones" at bounding box center [1496, 134] width 69 height 25
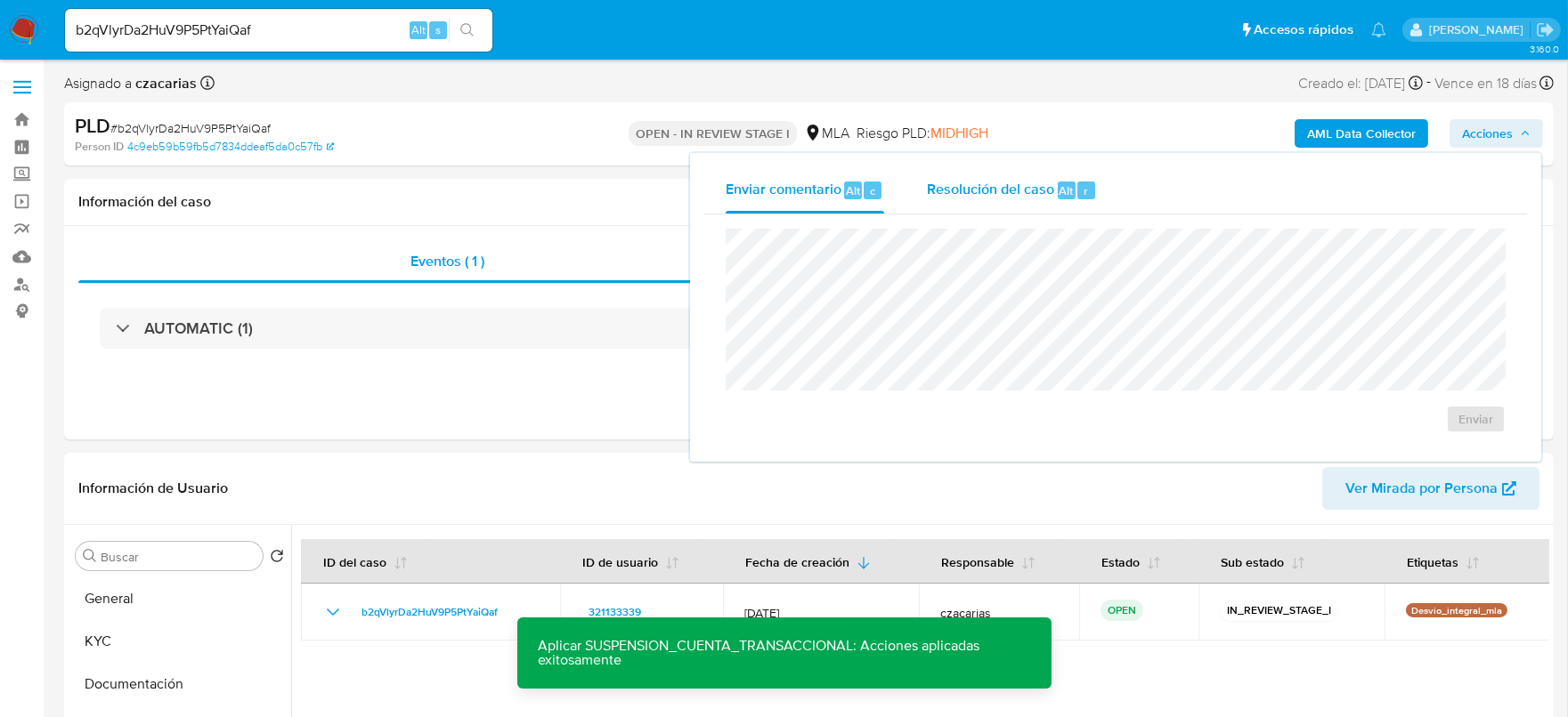
click at [1057, 195] on div "Alt" at bounding box center [1066, 190] width 18 height 18
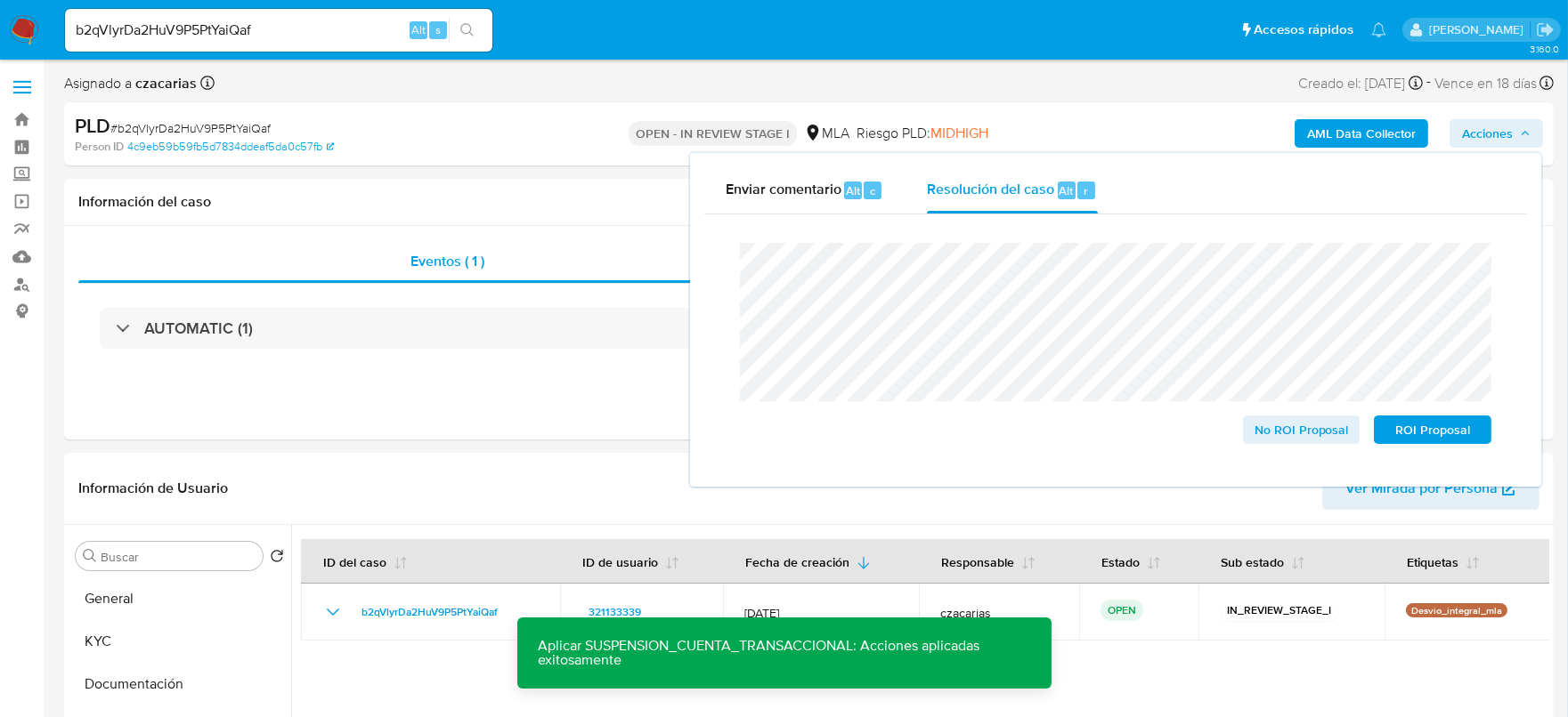
click at [201, 129] on span "# b2qVlyrDa2HuV9P5PtYaiQaf" at bounding box center [190, 128] width 161 height 18
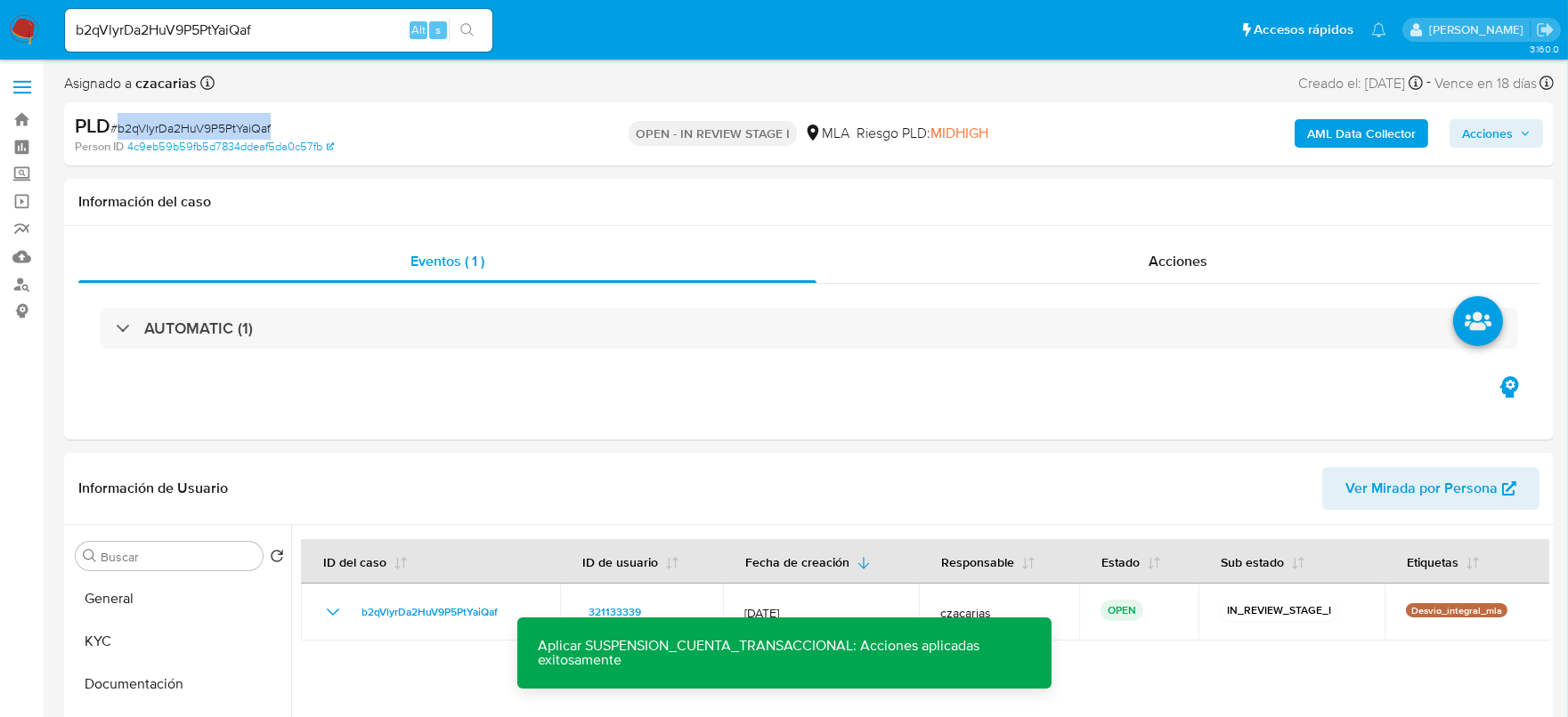
click at [201, 129] on span "# b2qVlyrDa2HuV9P5PtYaiQaf" at bounding box center [190, 128] width 161 height 18
click at [1492, 125] on span "Acciones" at bounding box center [1487, 134] width 51 height 29
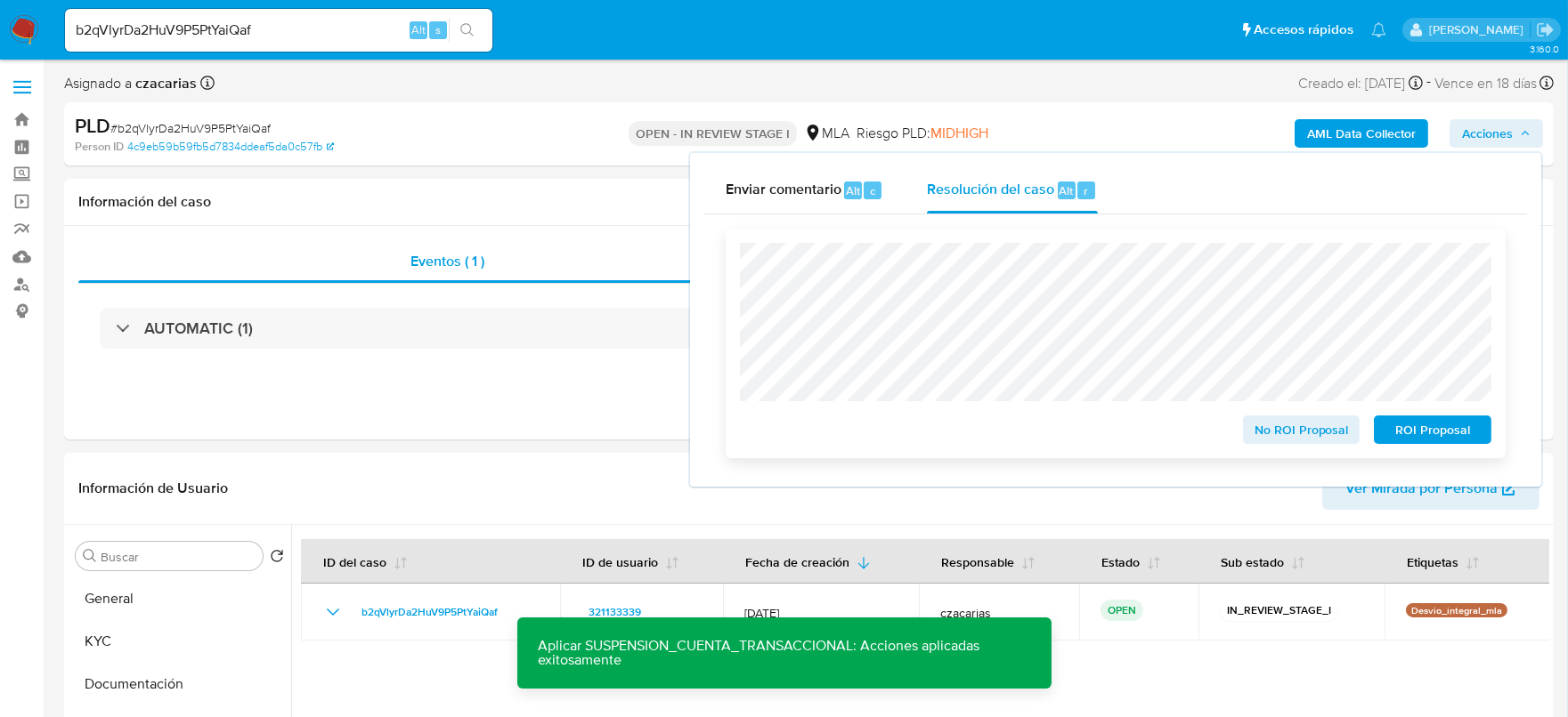
click at [1439, 430] on span "ROI Proposal" at bounding box center [1432, 430] width 93 height 25
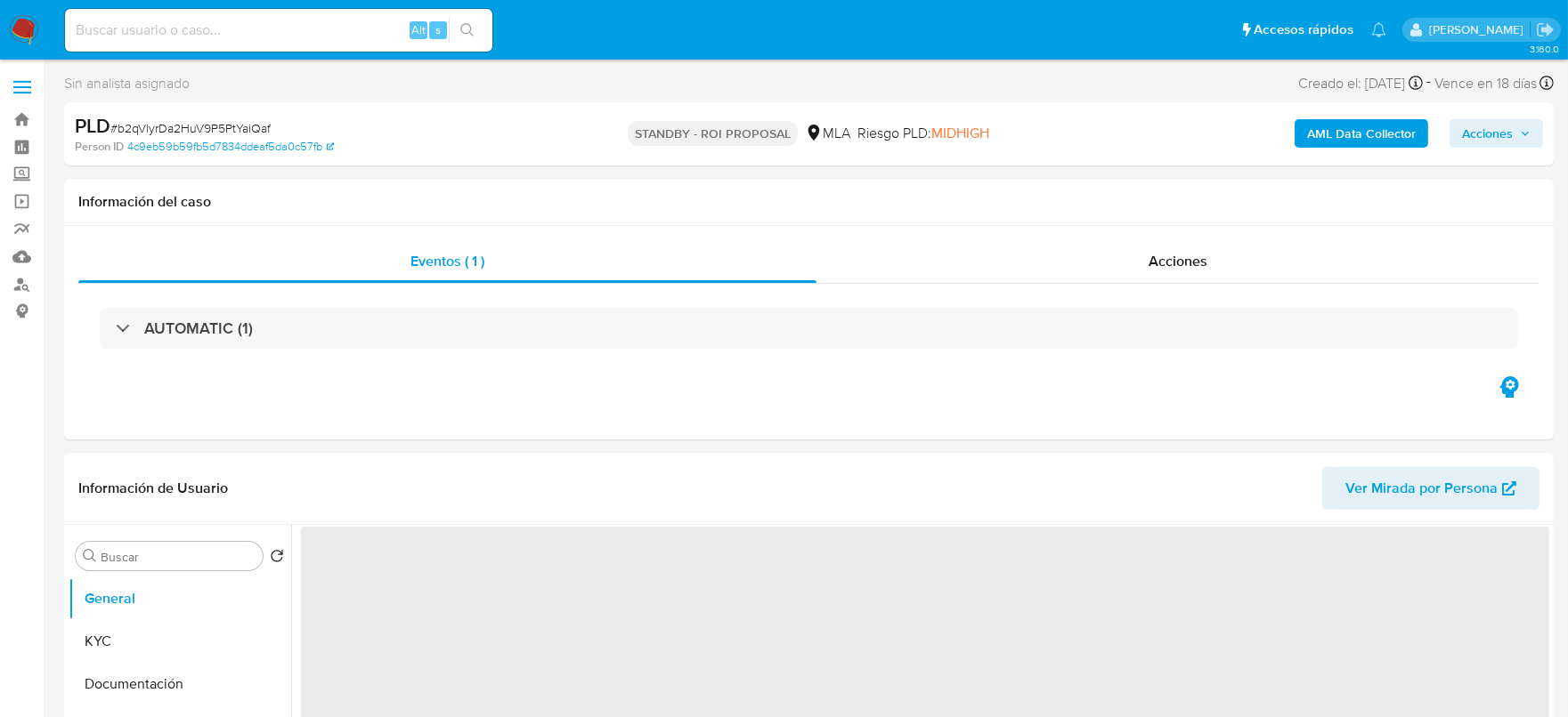
select select "10"
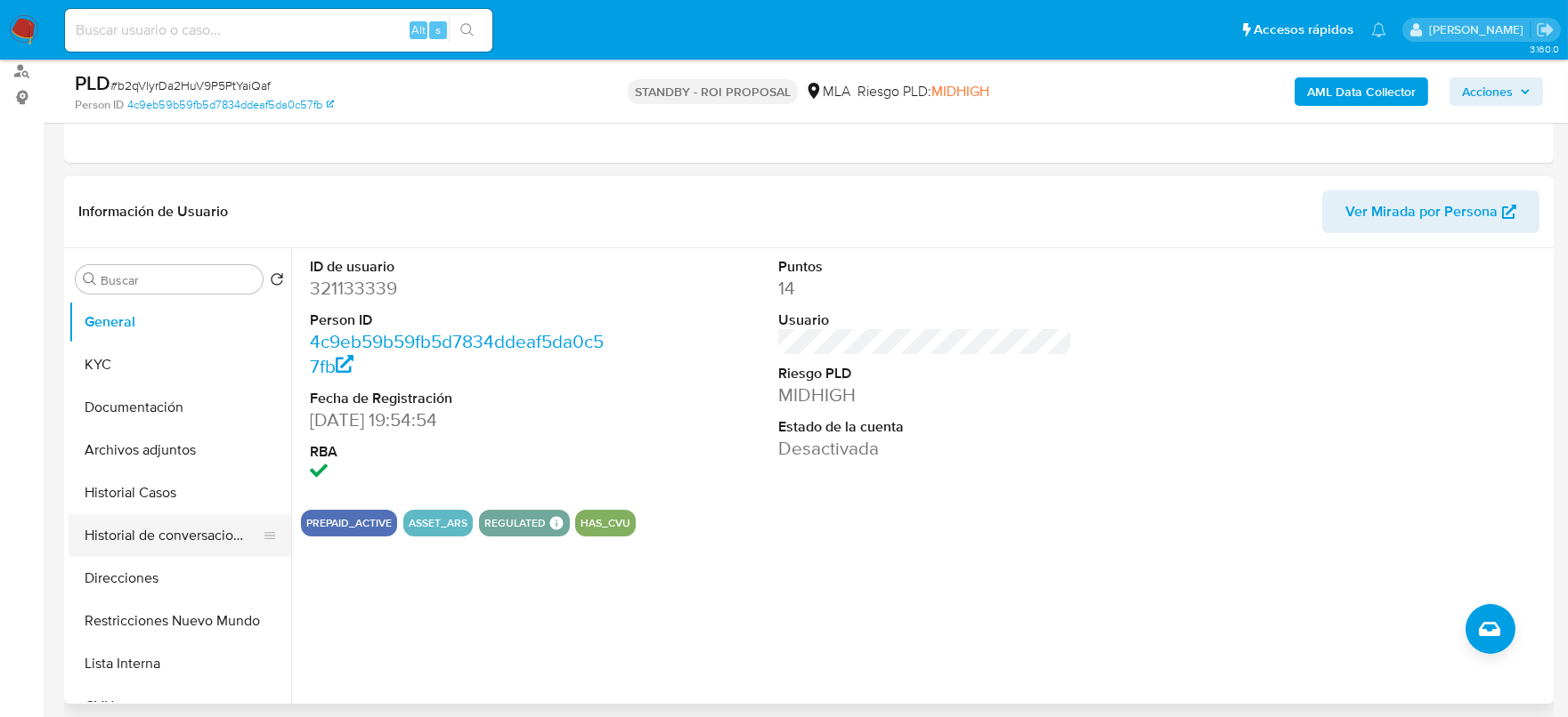
scroll to position [222, 0]
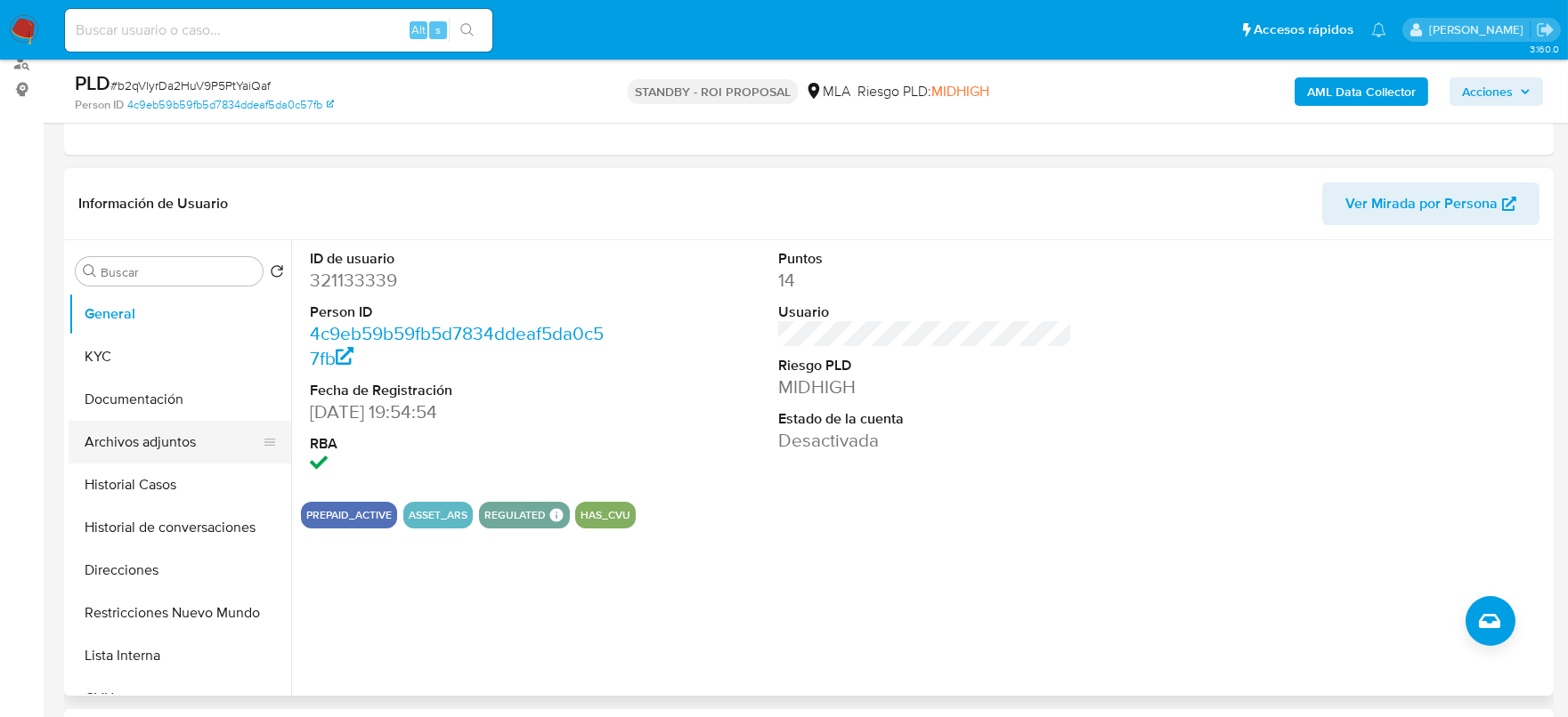
click at [148, 461] on ul "General KYC Documentación Archivos adjuntos Historial Casos Historial de conver…" at bounding box center [180, 493] width 223 height 402
click at [163, 433] on button "Archivos adjuntos" at bounding box center [173, 442] width 208 height 43
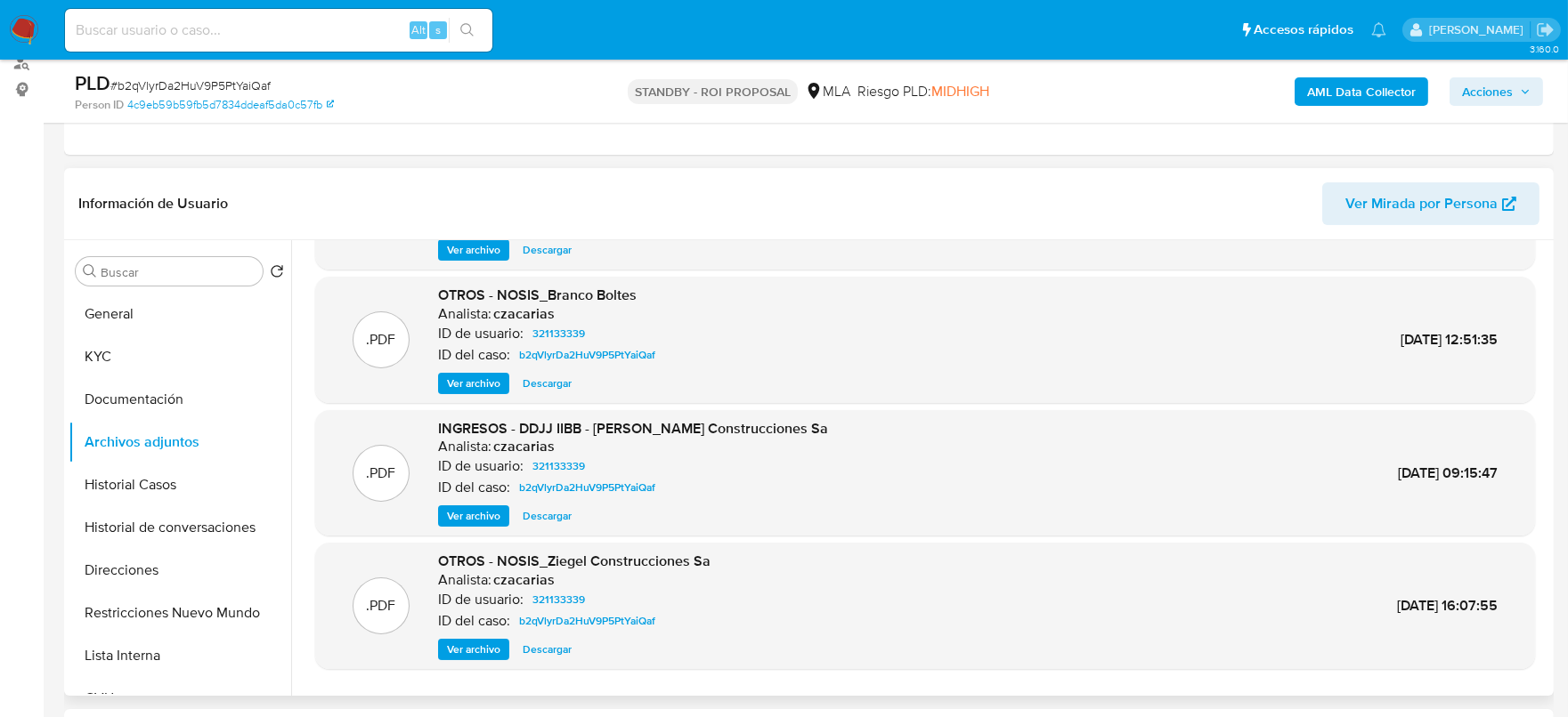
scroll to position [148, 0]
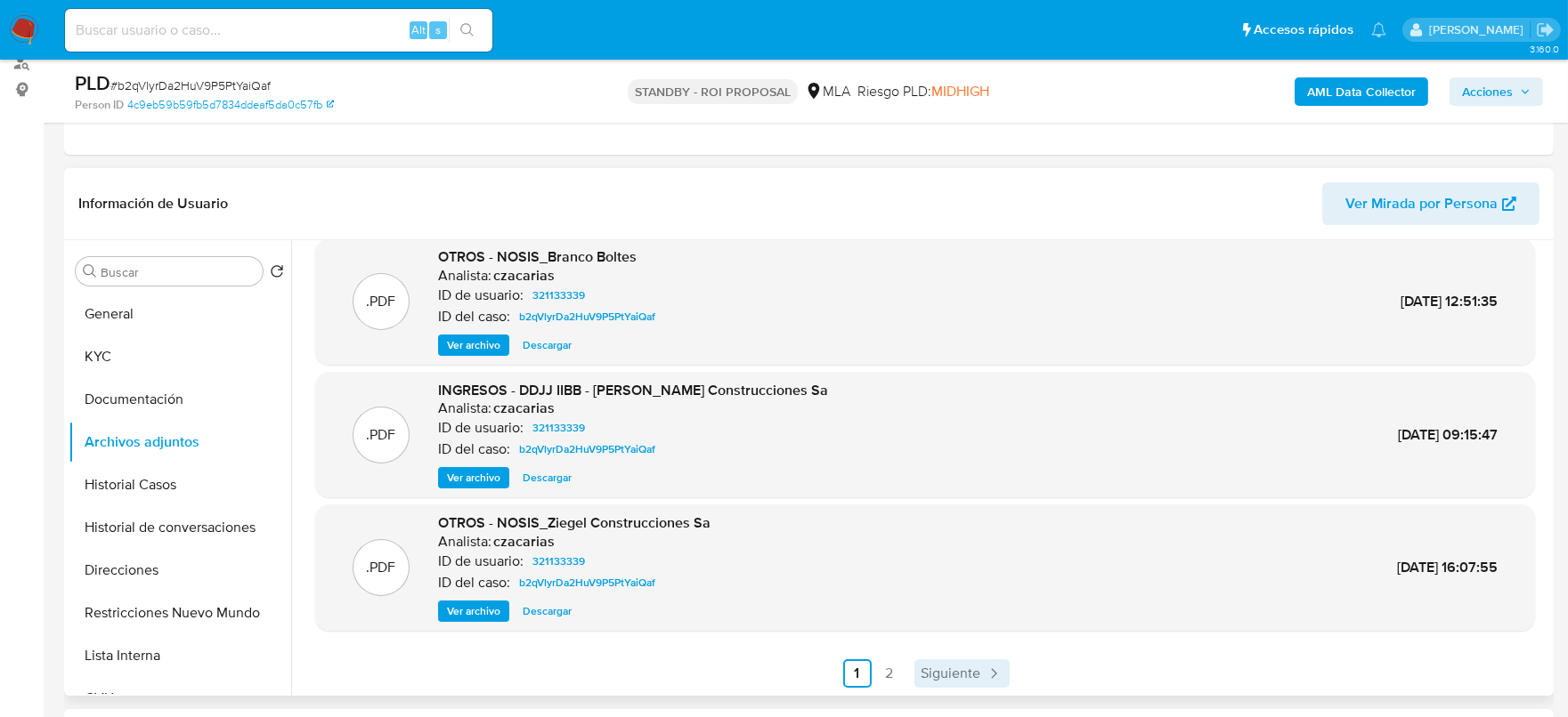
click at [965, 660] on link "Siguiente" at bounding box center [962, 674] width 96 height 29
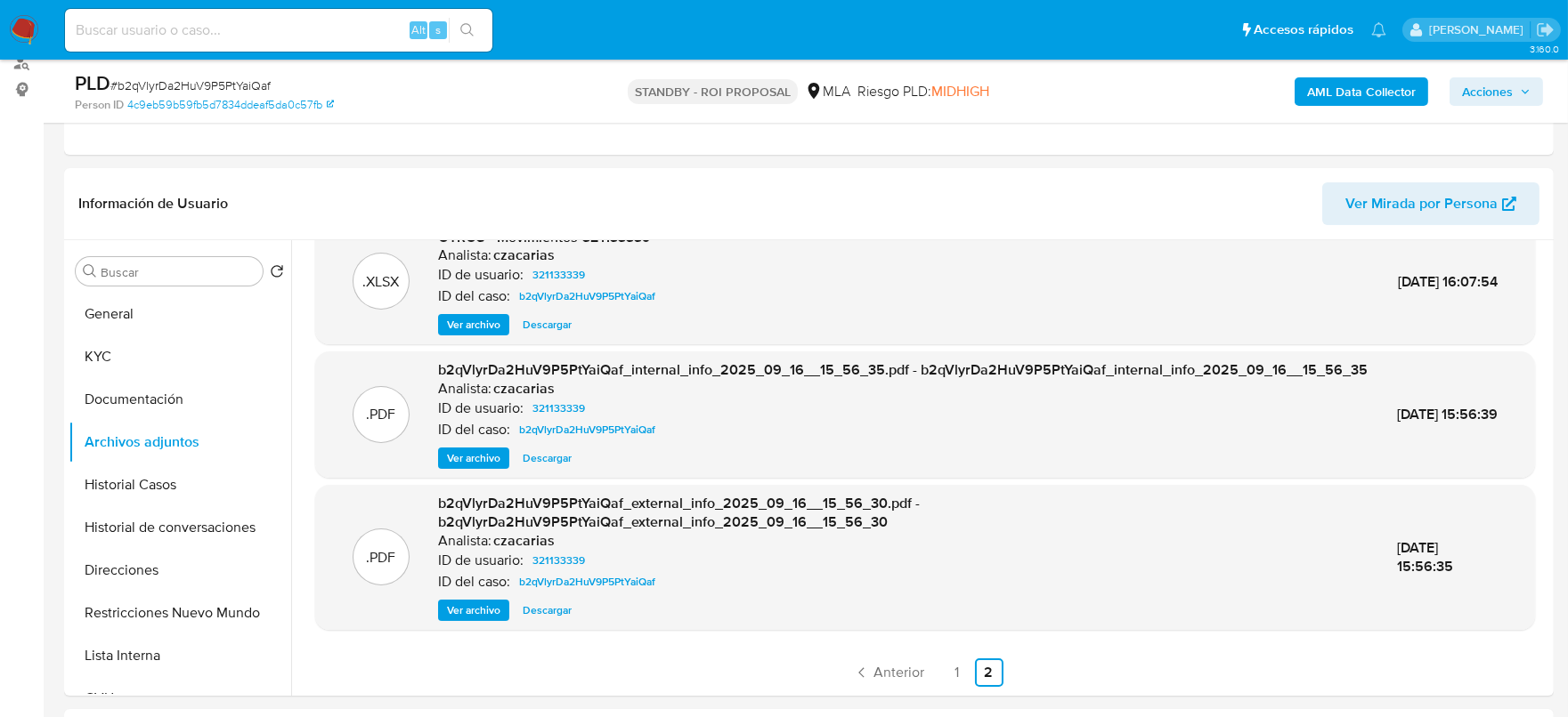
scroll to position [334, 0]
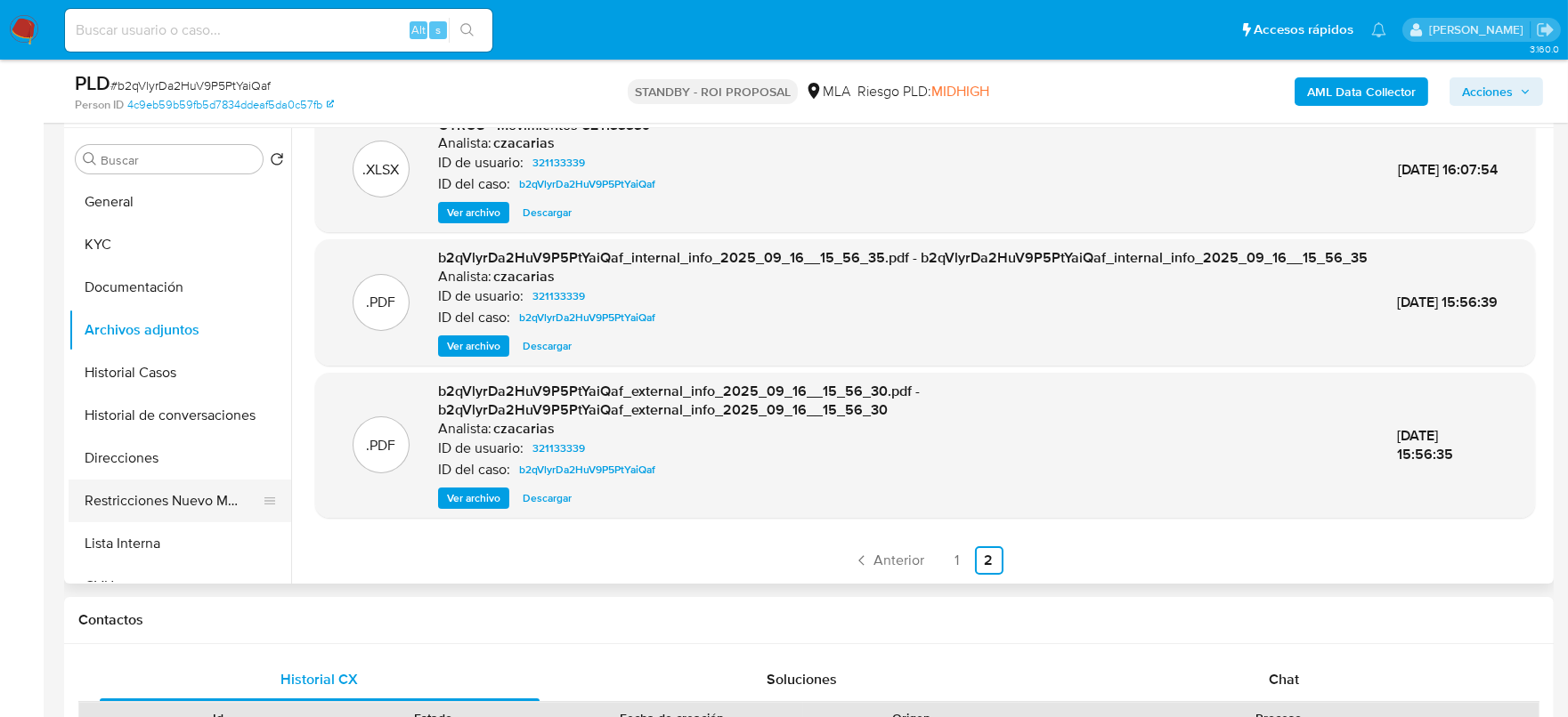
click at [122, 482] on button "Restricciones Nuevo Mundo" at bounding box center [173, 501] width 208 height 43
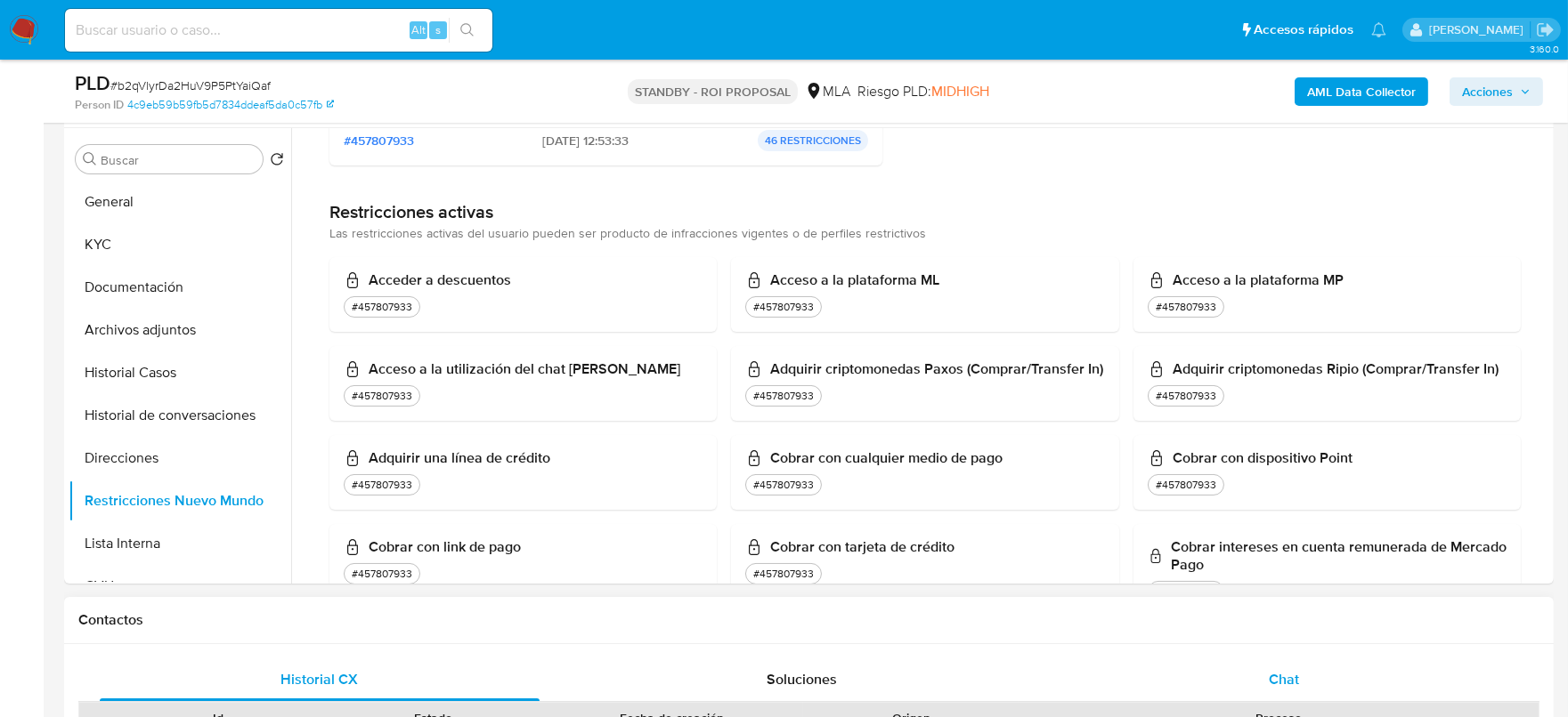
click at [1324, 686] on div "Chat" at bounding box center [1284, 680] width 440 height 43
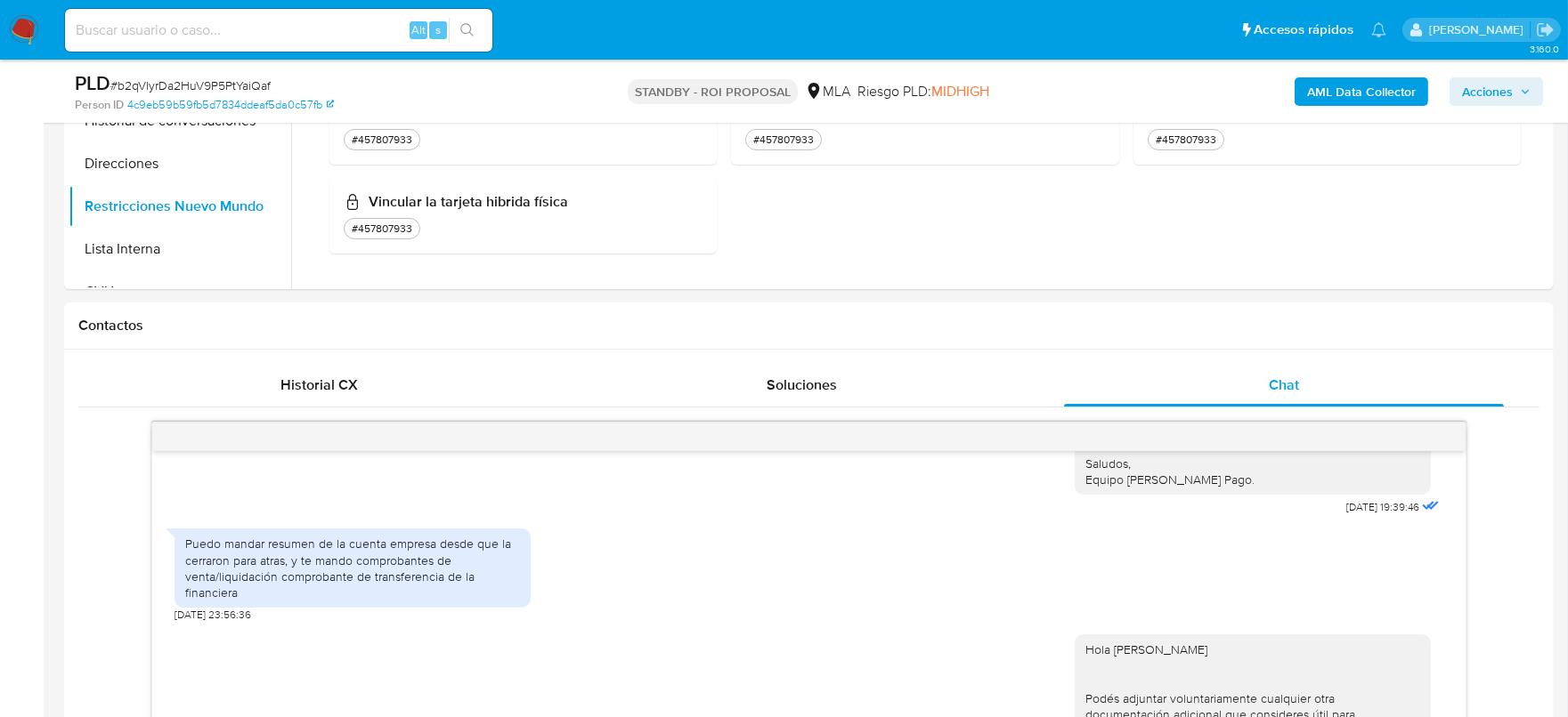
scroll to position [667, 0]
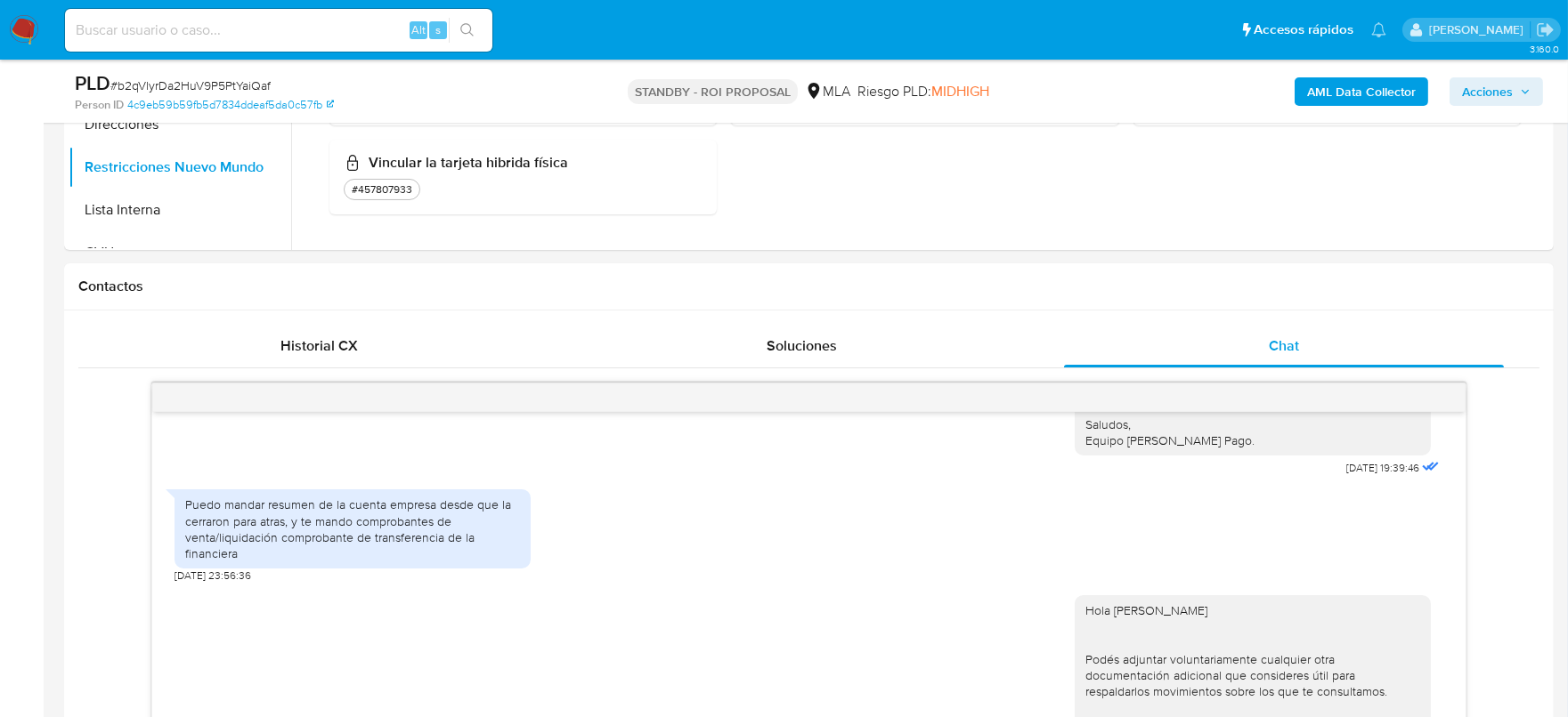
click at [160, 80] on span "# b2qVlyrDa2HuV9P5PtYaiQaf" at bounding box center [190, 85] width 161 height 18
copy span "b2qVlyrDa2HuV9P5PtYaiQaf"
drag, startPoint x: 386, startPoint y: 20, endPoint x: 427, endPoint y: 28, distance: 41.8
click at [385, 21] on input at bounding box center [278, 31] width 427 height 23
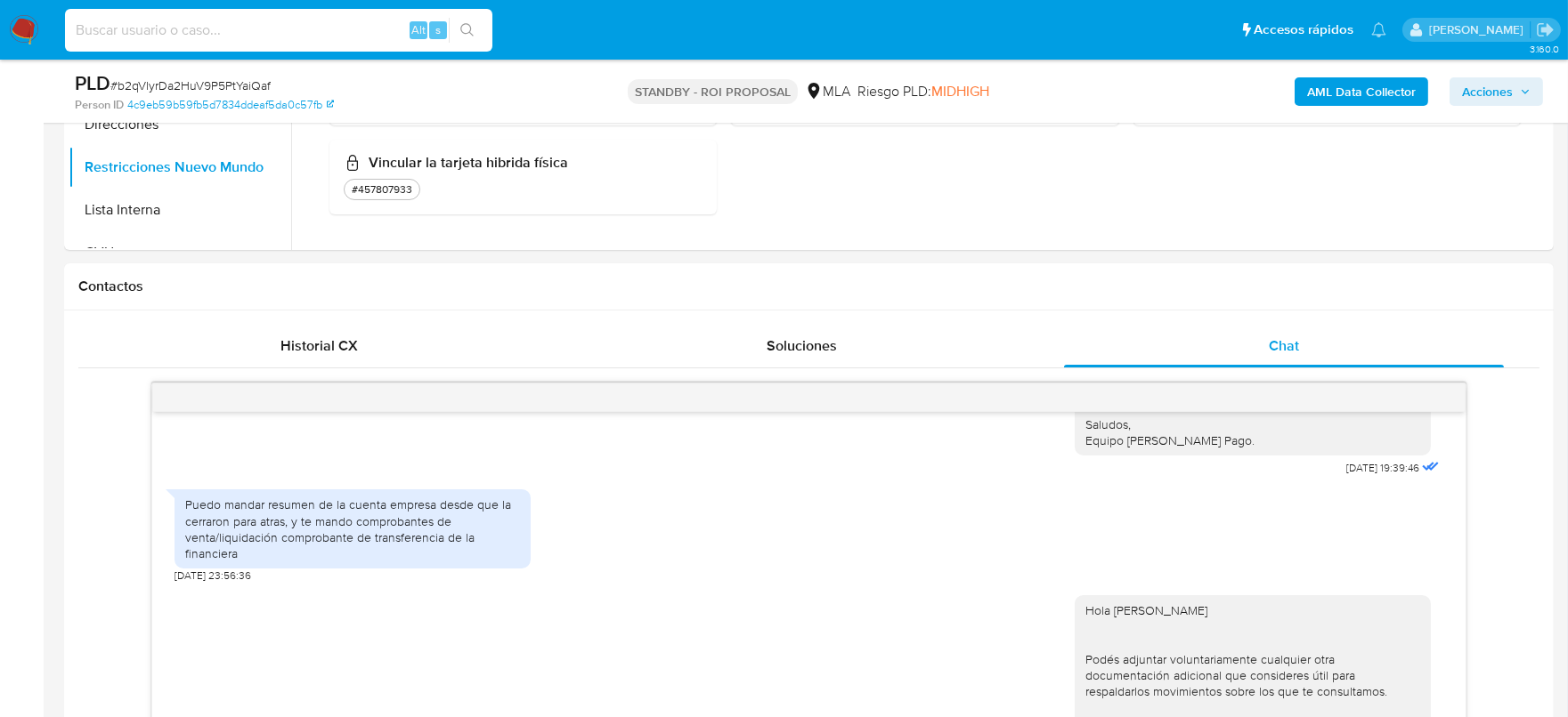
paste input "CymtcMKVfsZZ1fCBIapY8qe8"
type input "CymtcMKVfsZZ1fCBIapY8qe8"
click at [453, 28] on button "search-icon" at bounding box center [467, 31] width 36 height 25
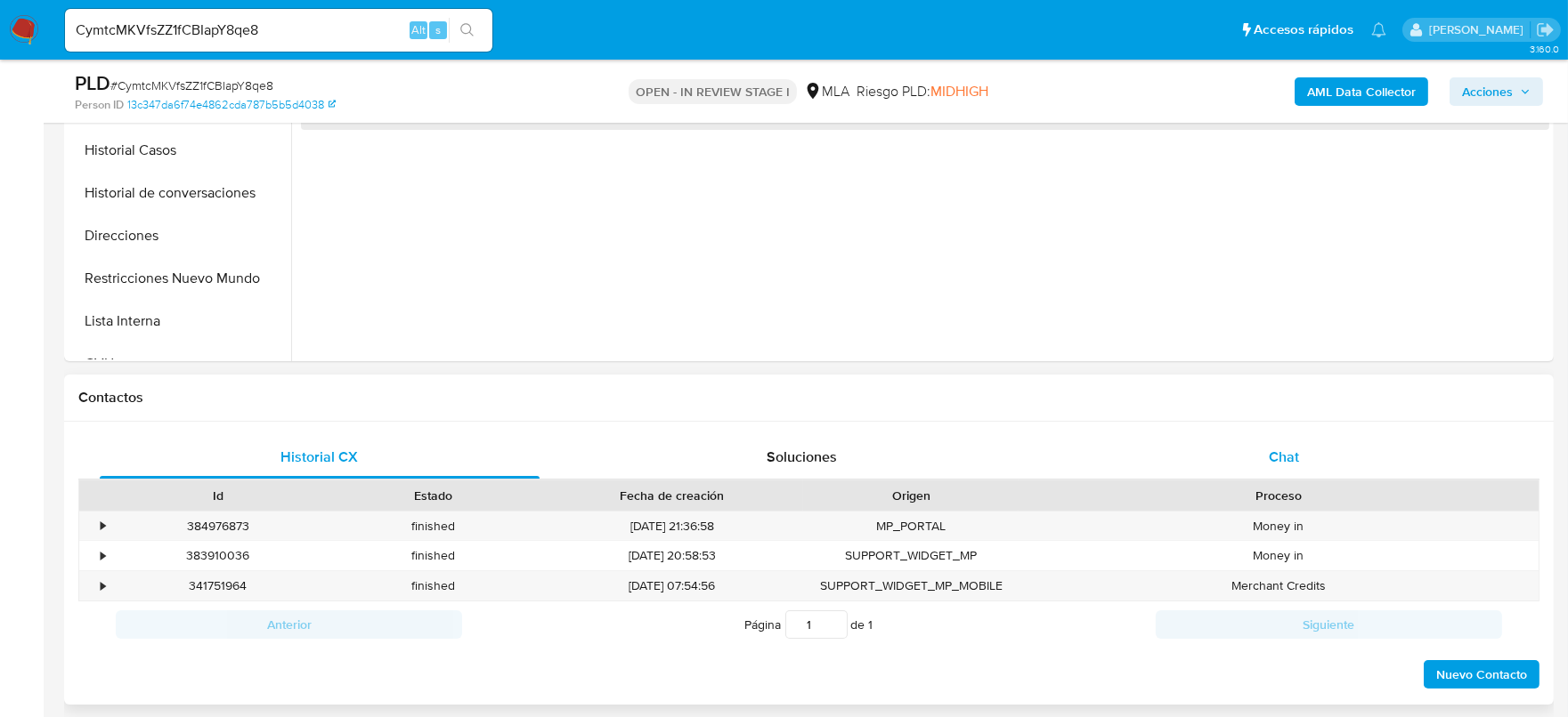
select select "10"
click at [1295, 451] on span "Chat" at bounding box center [1284, 456] width 31 height 20
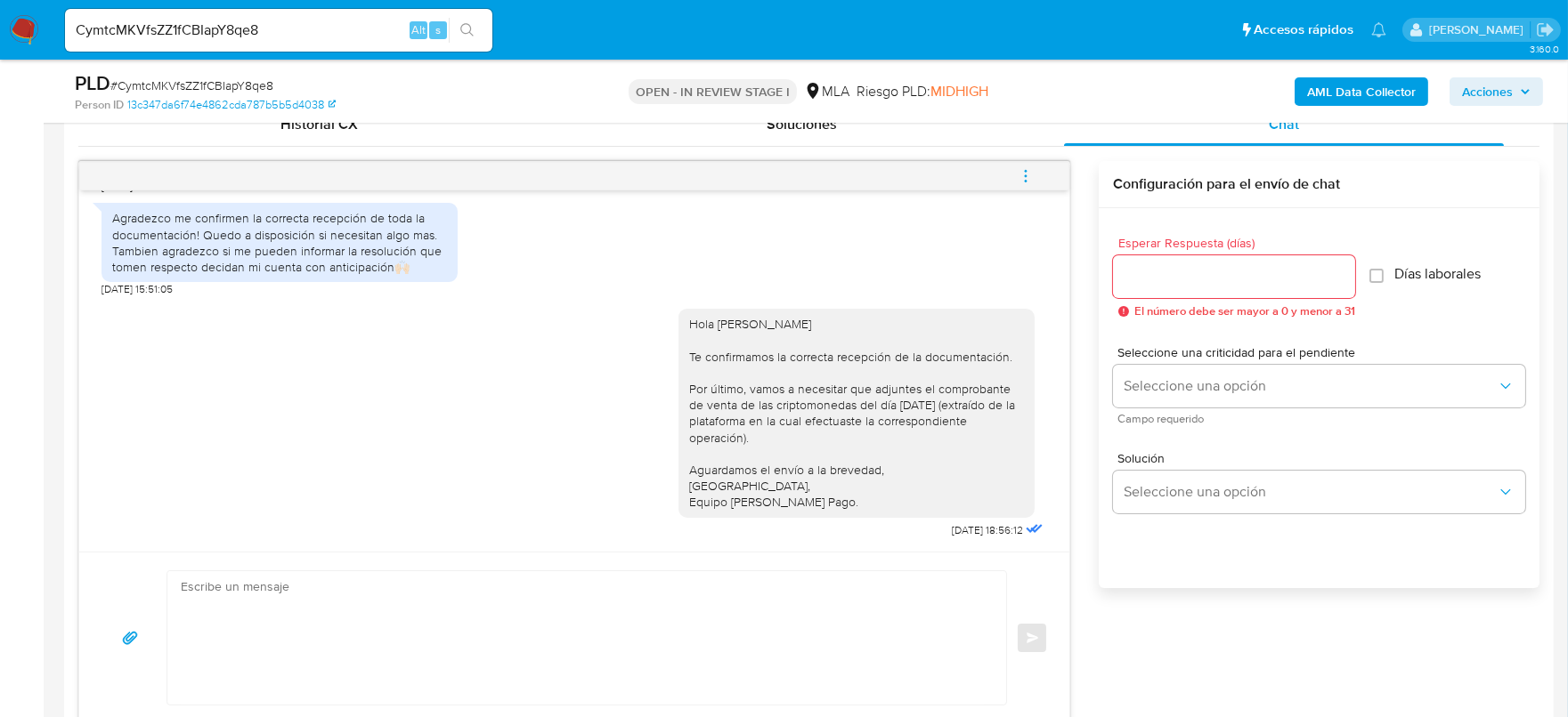
scroll to position [1570, 0]
drag, startPoint x: 481, startPoint y: 641, endPoint x: 456, endPoint y: 640, distance: 25.0
click at [480, 641] on textarea at bounding box center [582, 639] width 803 height 134
paste textarea "Hola, Esperamos que te encuentres muy bien. Te consultamos si tuviste oportunid…"
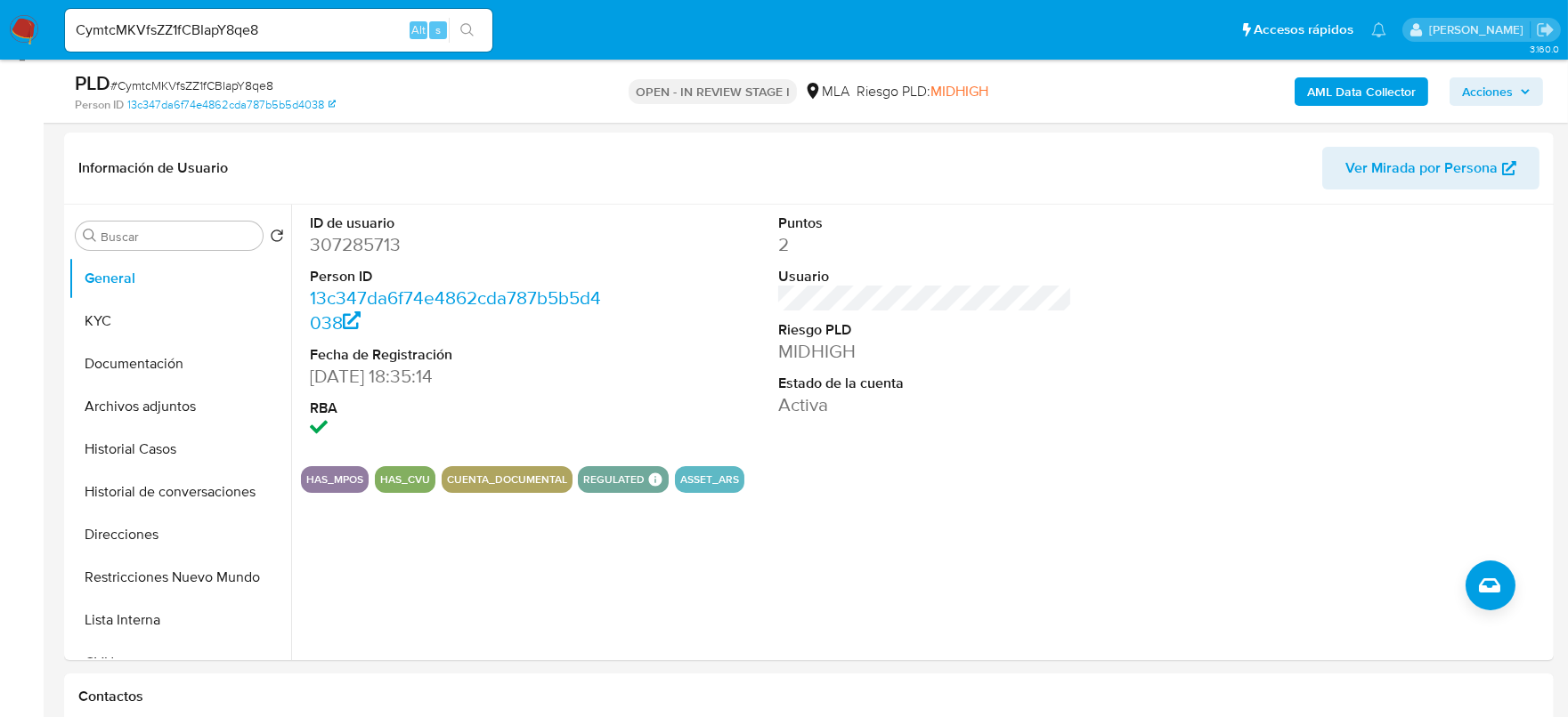
scroll to position [251, 0]
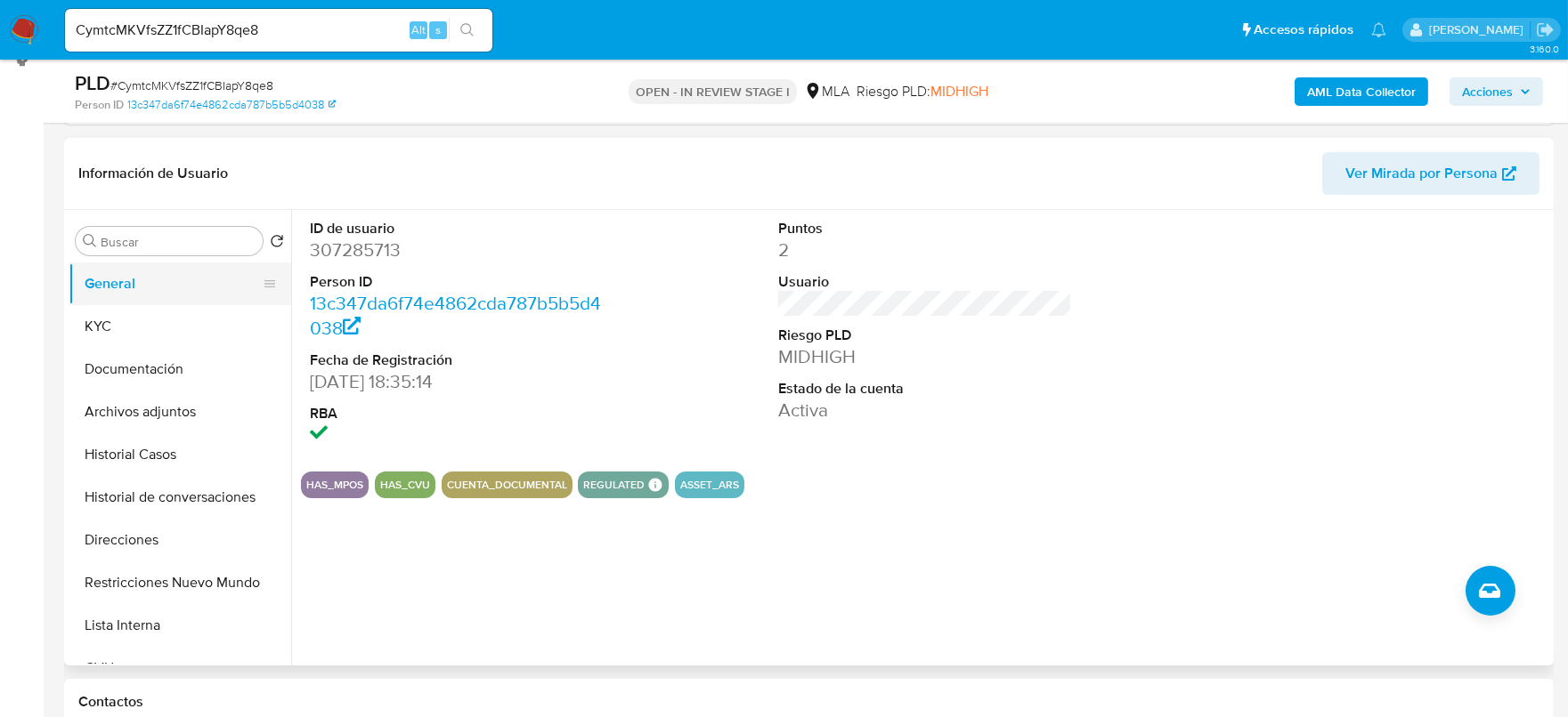
drag, startPoint x: 86, startPoint y: 295, endPoint x: 98, endPoint y: 320, distance: 27.7
click at [86, 296] on button "General" at bounding box center [180, 284] width 223 height 43
click at [98, 320] on button "KYC" at bounding box center [173, 326] width 208 height 43
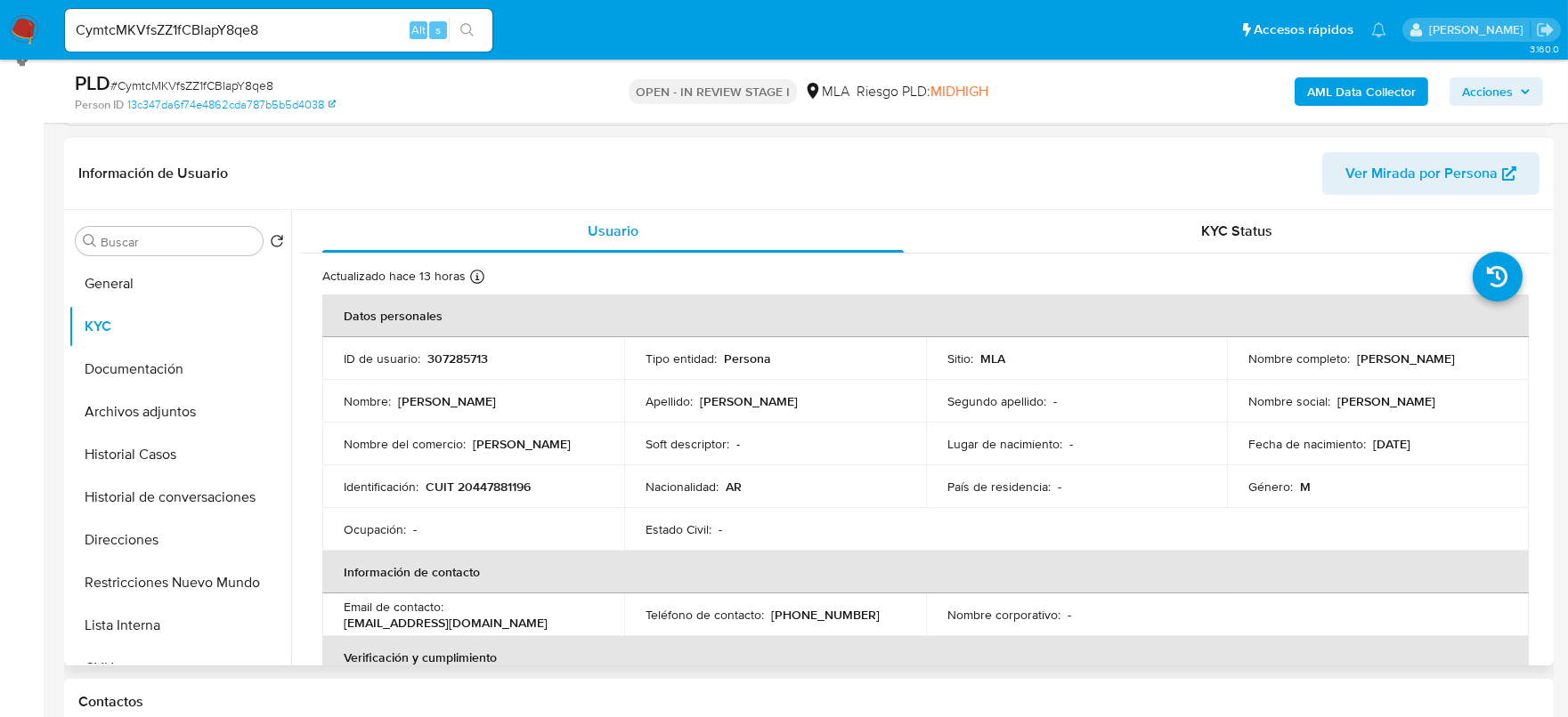
drag, startPoint x: 1346, startPoint y: 367, endPoint x: 1139, endPoint y: 376, distance: 207.2
click at [1410, 364] on div "Nombre completo : Tomas Alejandro Perazzone" at bounding box center [1377, 358] width 259 height 16
copy p "mas Alejandro Perazzone"
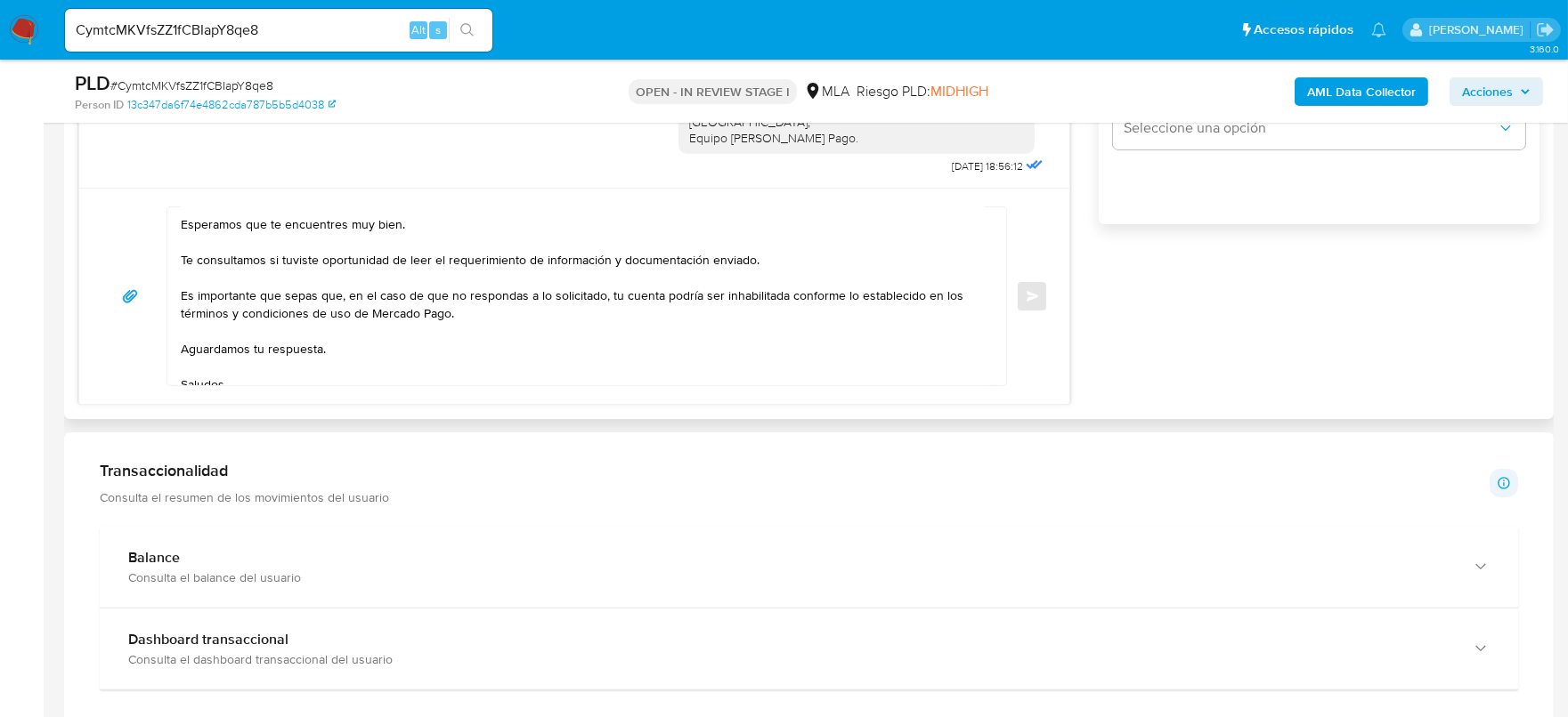
scroll to position [0, 0]
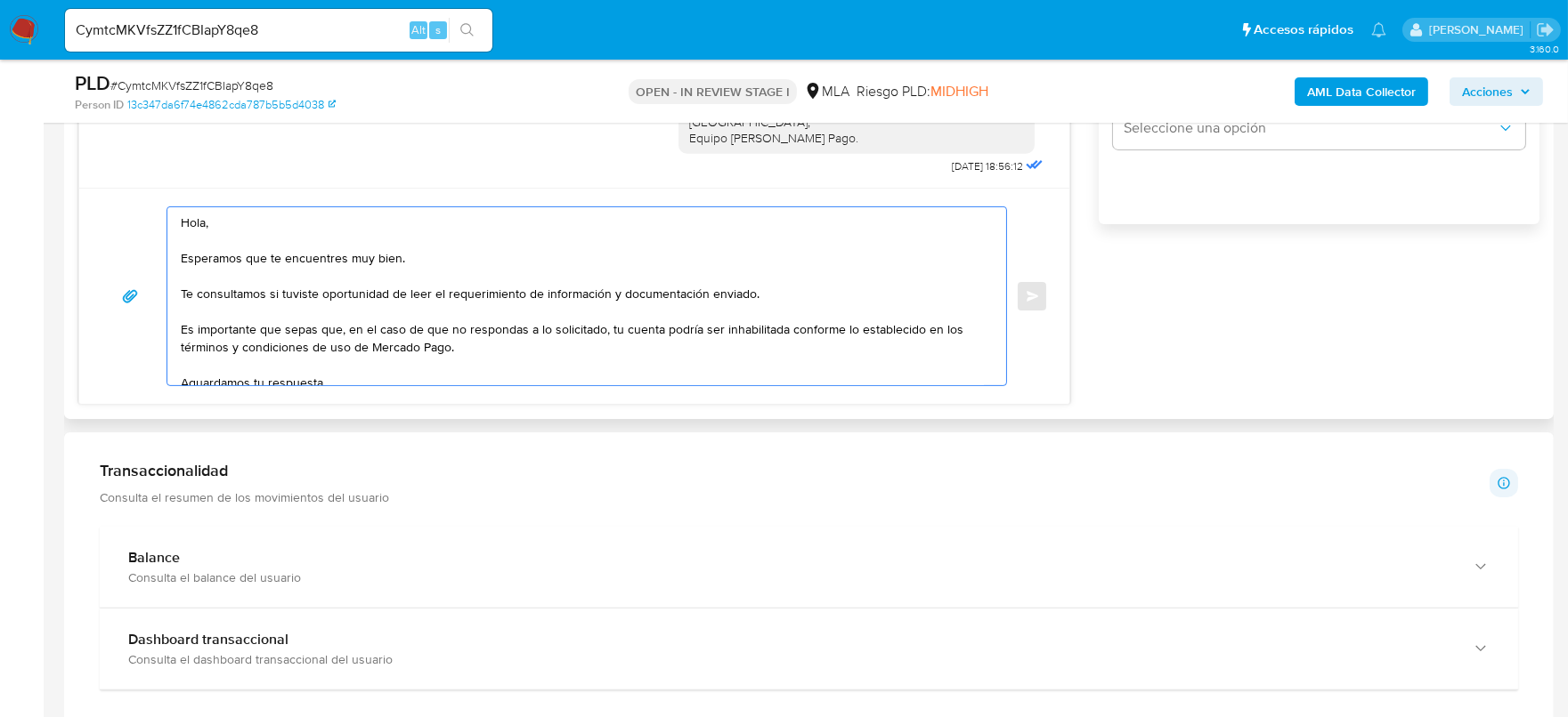
click at [258, 220] on textarea "Hola, Esperamos que te encuentres muy bien. Te consultamos si tuviste oportunid…" at bounding box center [582, 296] width 803 height 178
paste textarea "mas Alejandro Perazzone"
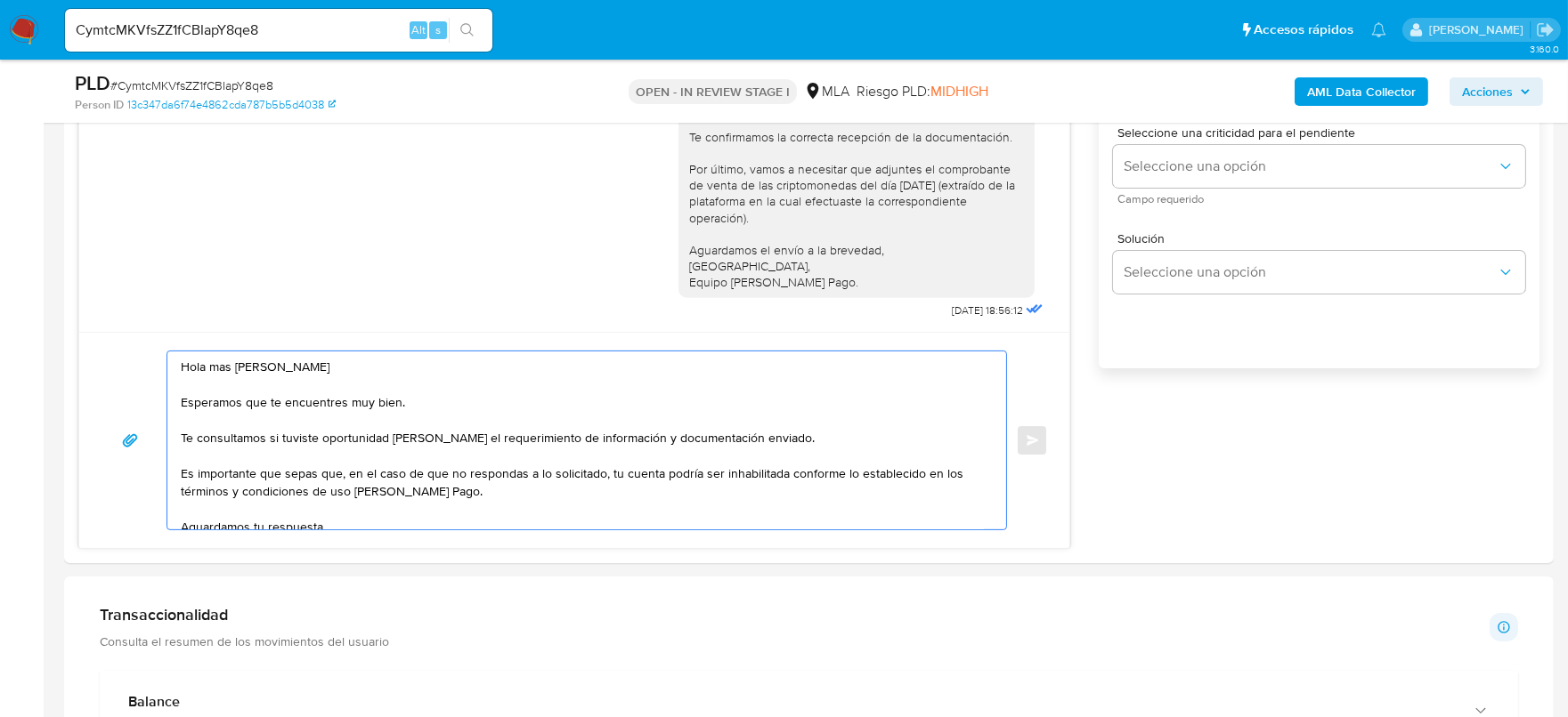
scroll to position [1142, 0]
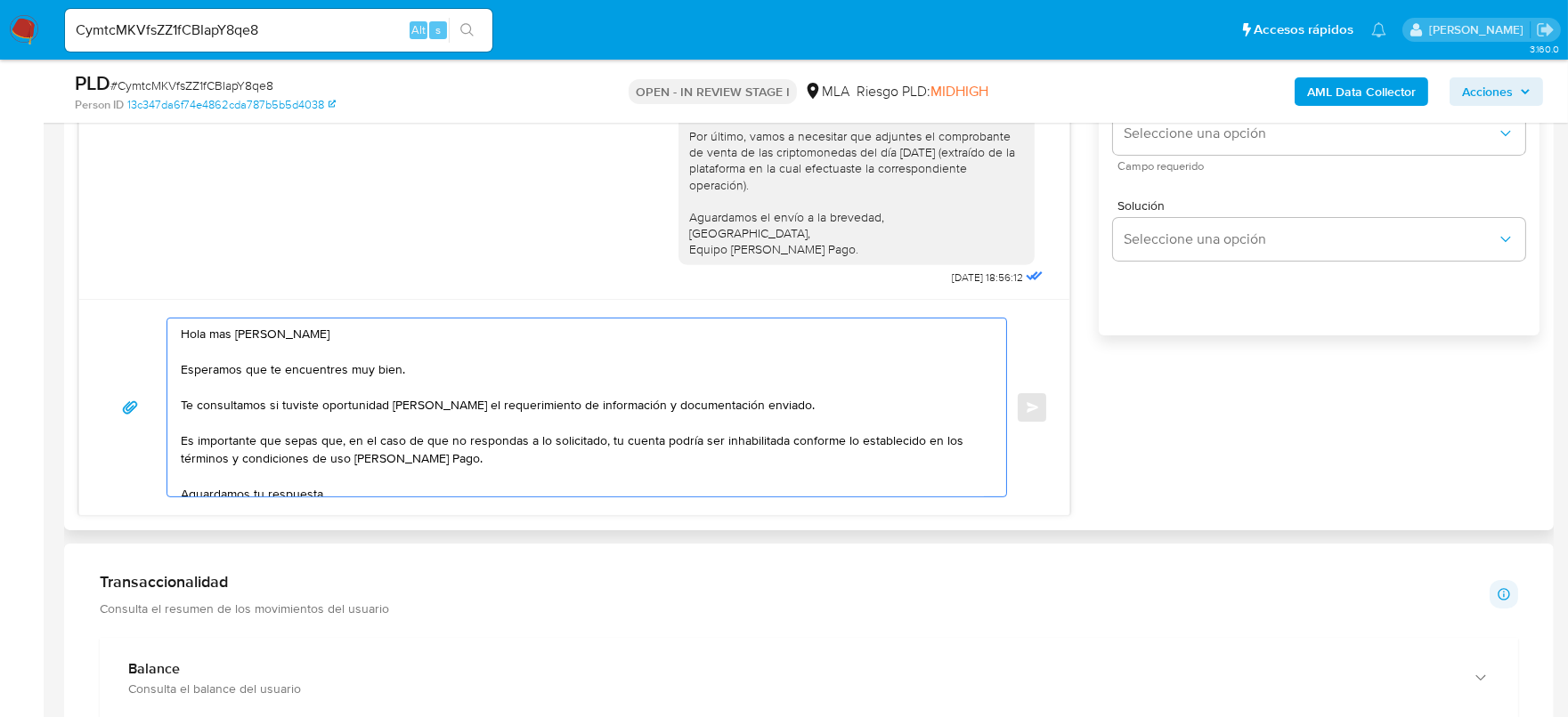
drag, startPoint x: 545, startPoint y: 401, endPoint x: 615, endPoint y: 399, distance: 70.0
click at [615, 399] on textarea "Hola mas Alejandro Perazzone Esperamos que te encuentres muy bien. Te consultam…" at bounding box center [582, 407] width 803 height 178
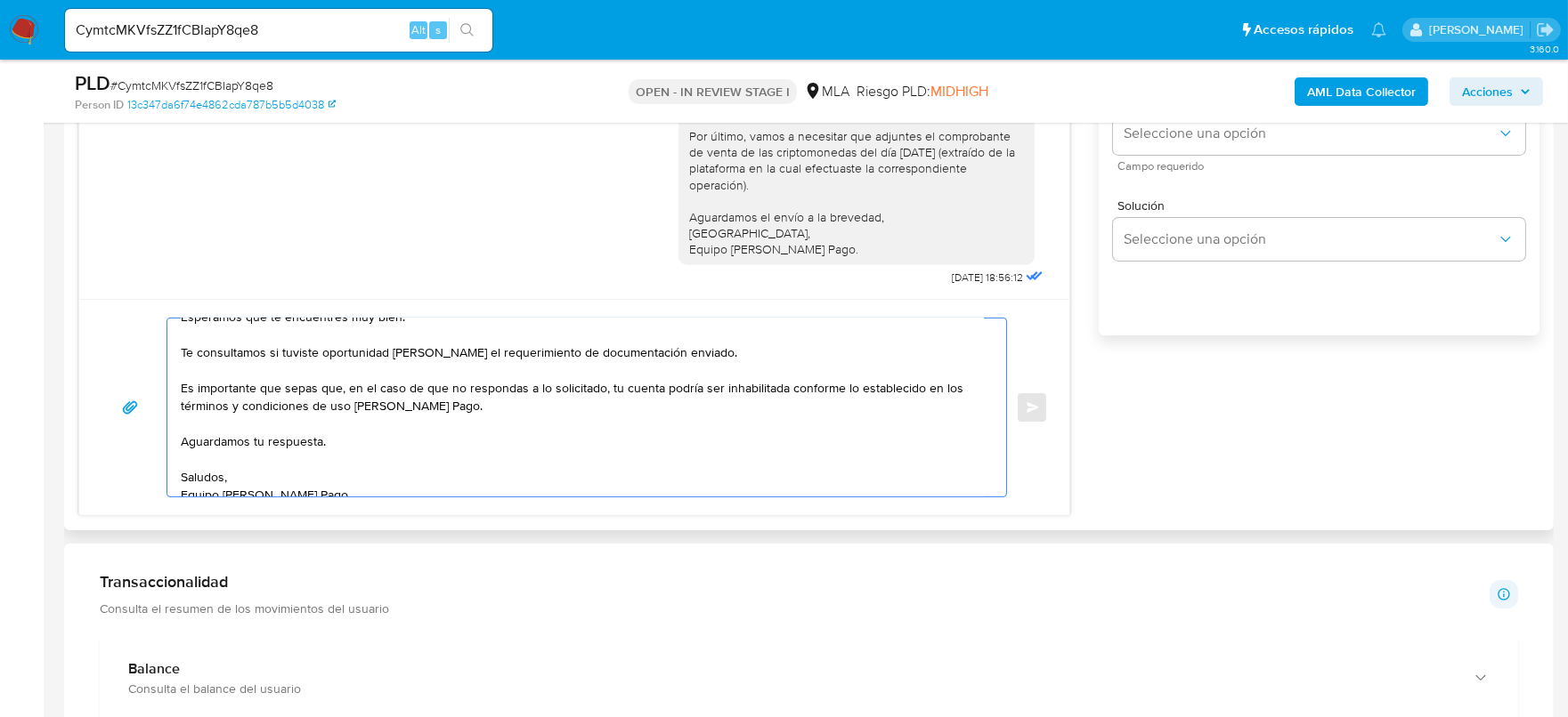
scroll to position [76, 0]
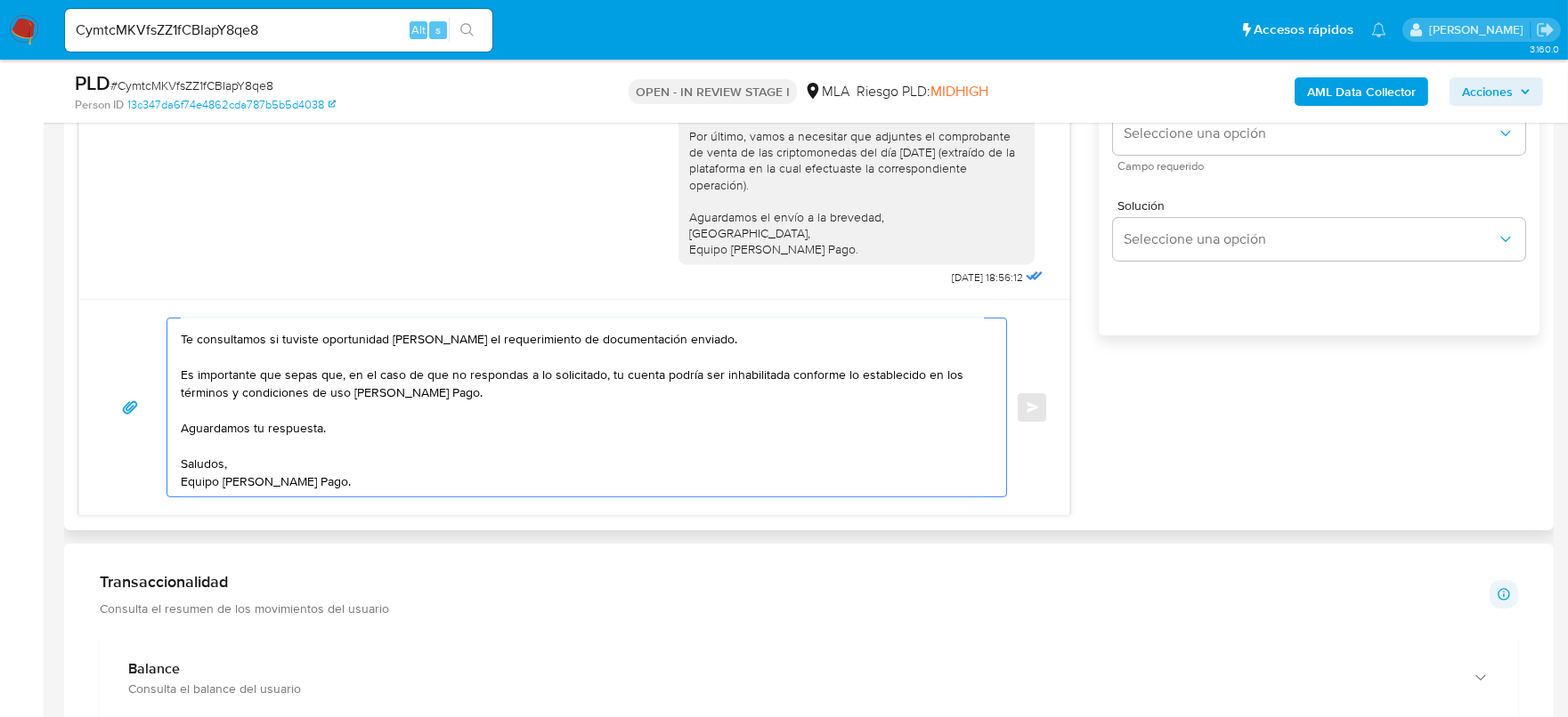
drag, startPoint x: 184, startPoint y: 358, endPoint x: 512, endPoint y: 390, distance: 329.6
click at [512, 390] on textarea "Hola mas Alejandro Perazzone Esperamos que te encuentres muy bien. Te consultam…" at bounding box center [582, 407] width 803 height 178
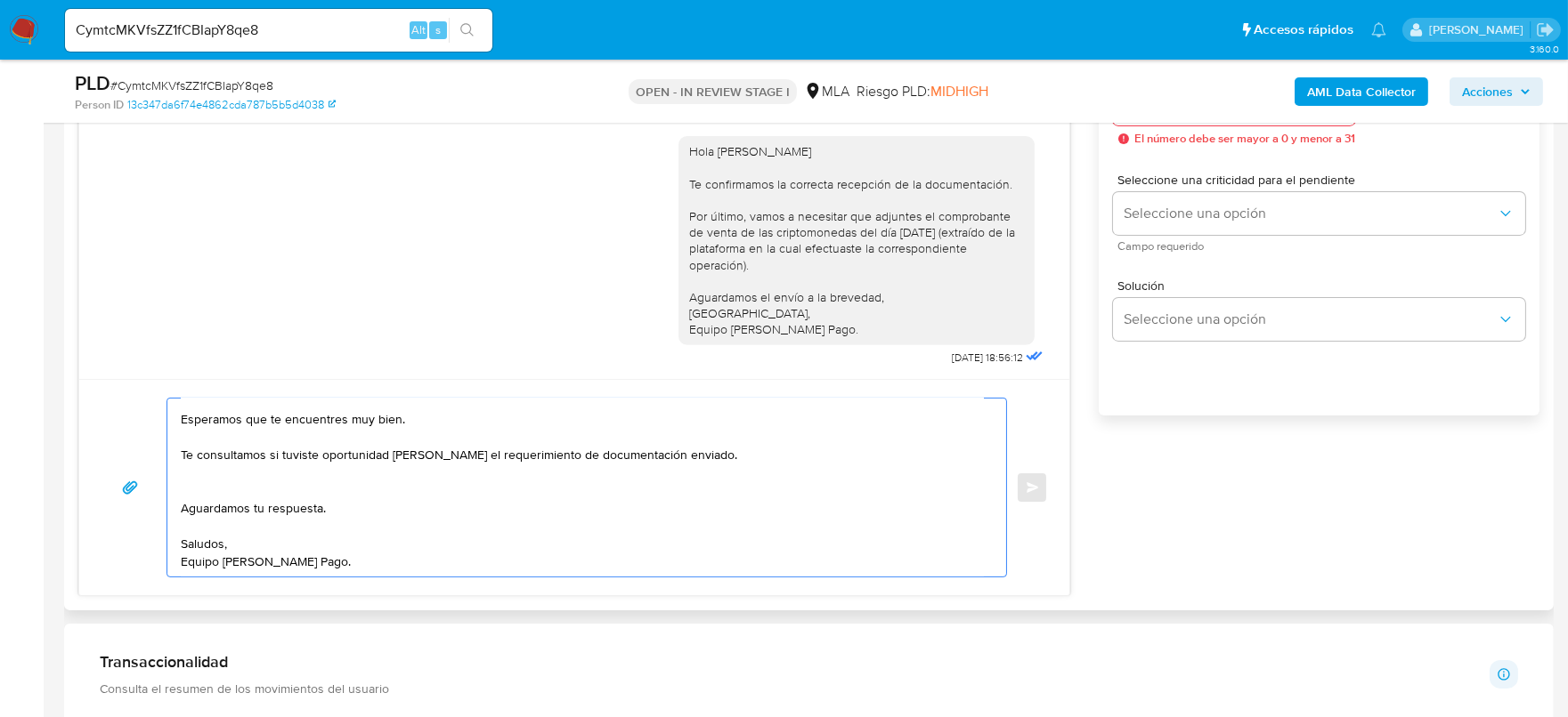
scroll to position [920, 0]
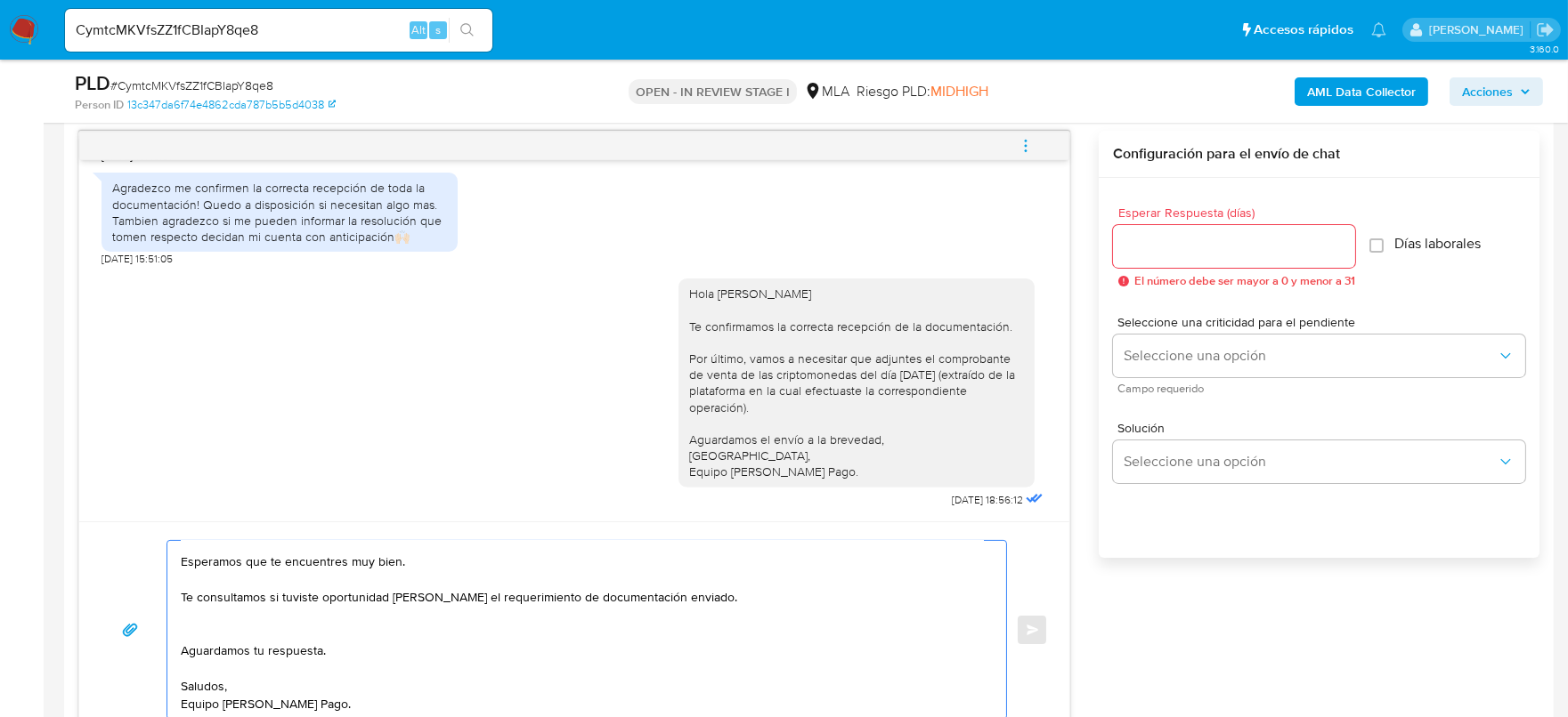
type textarea "Hola mas Alejandro Perazzone Esperamos que te encuentres muy bien. Te consultam…"
click at [1247, 252] on input "Esperar Respuesta (días)" at bounding box center [1233, 247] width 242 height 23
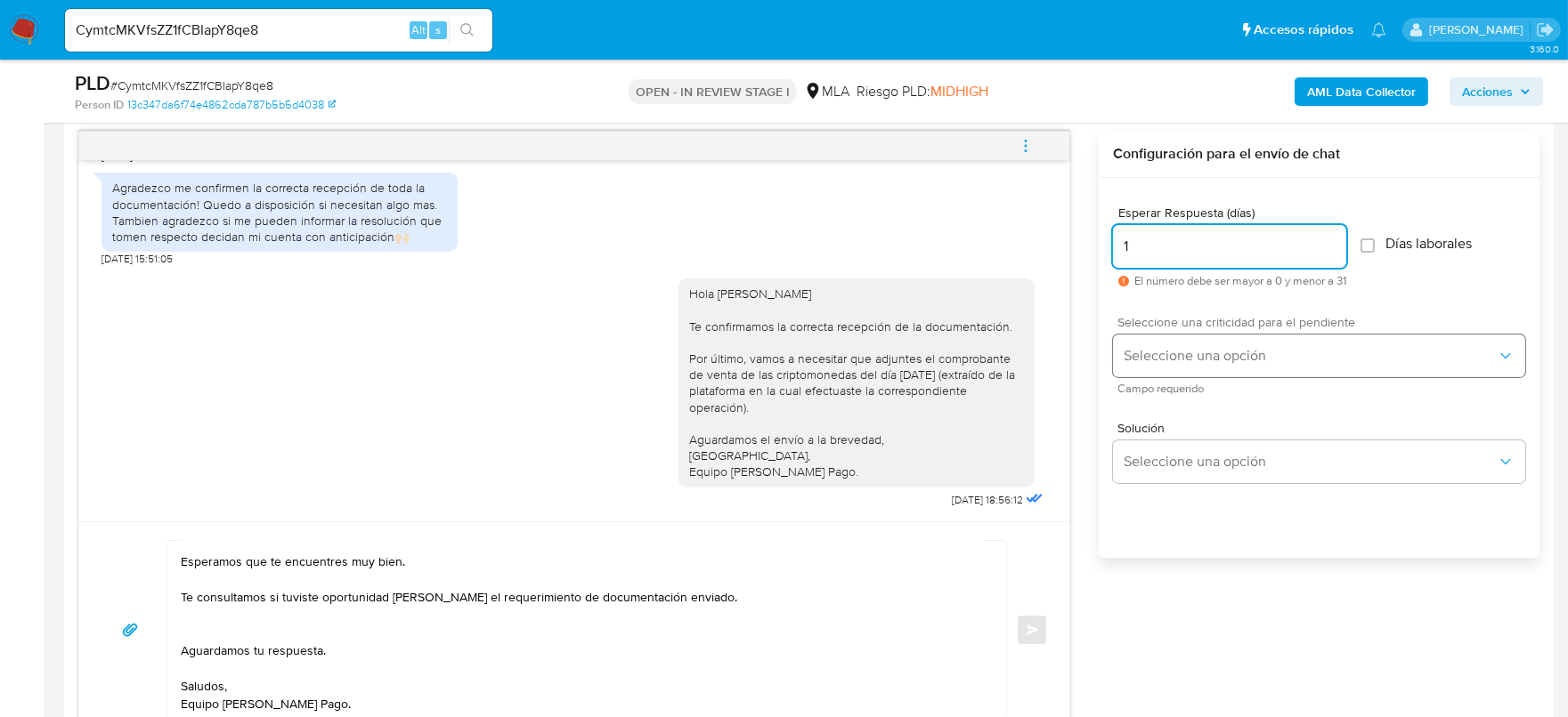
type input "1"
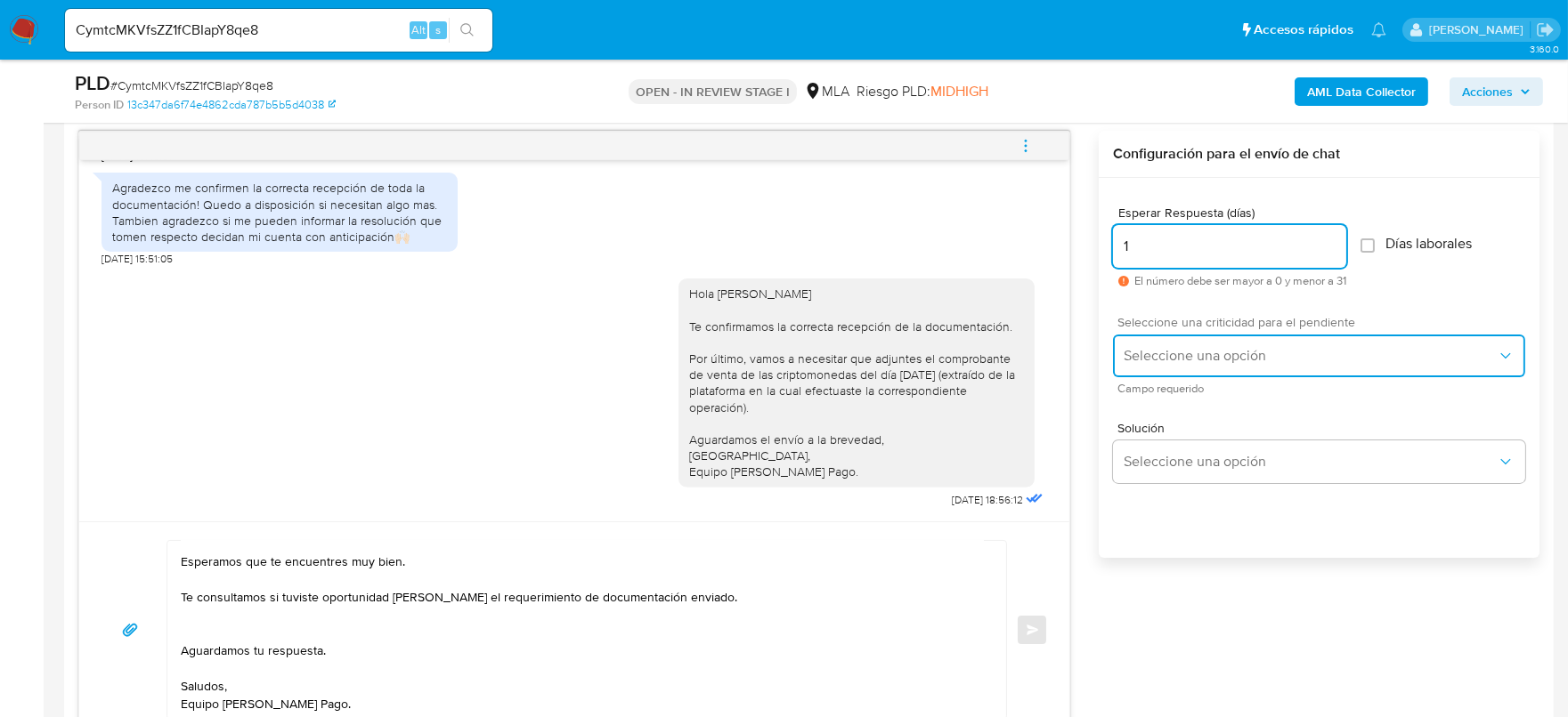
click at [1206, 342] on button "Seleccione una opción" at bounding box center [1318, 356] width 412 height 43
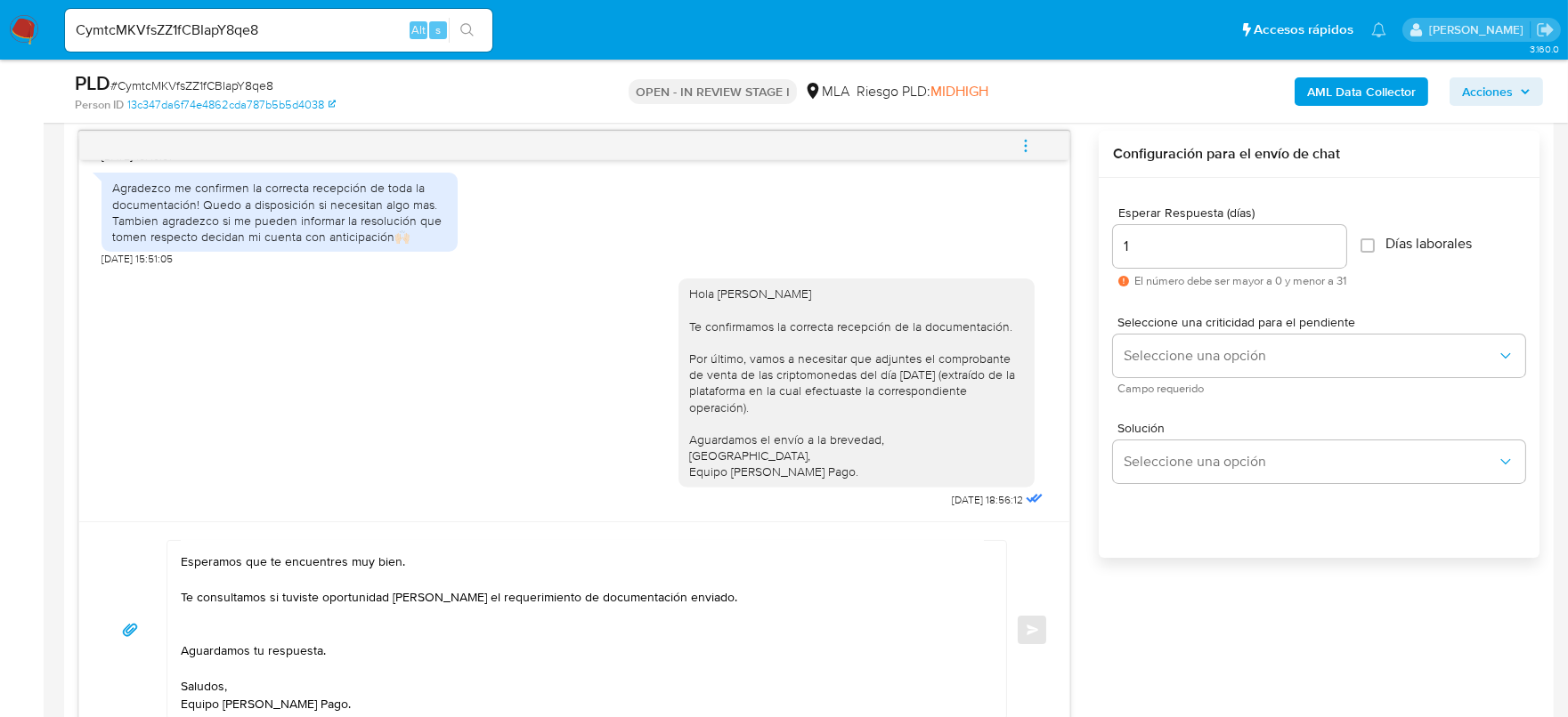
click at [1189, 410] on div "Solución Seleccione una opción" at bounding box center [1318, 455] width 412 height 97
click at [1202, 328] on span "Seleccione una criticidad para el pendiente" at bounding box center [1322, 322] width 412 height 12
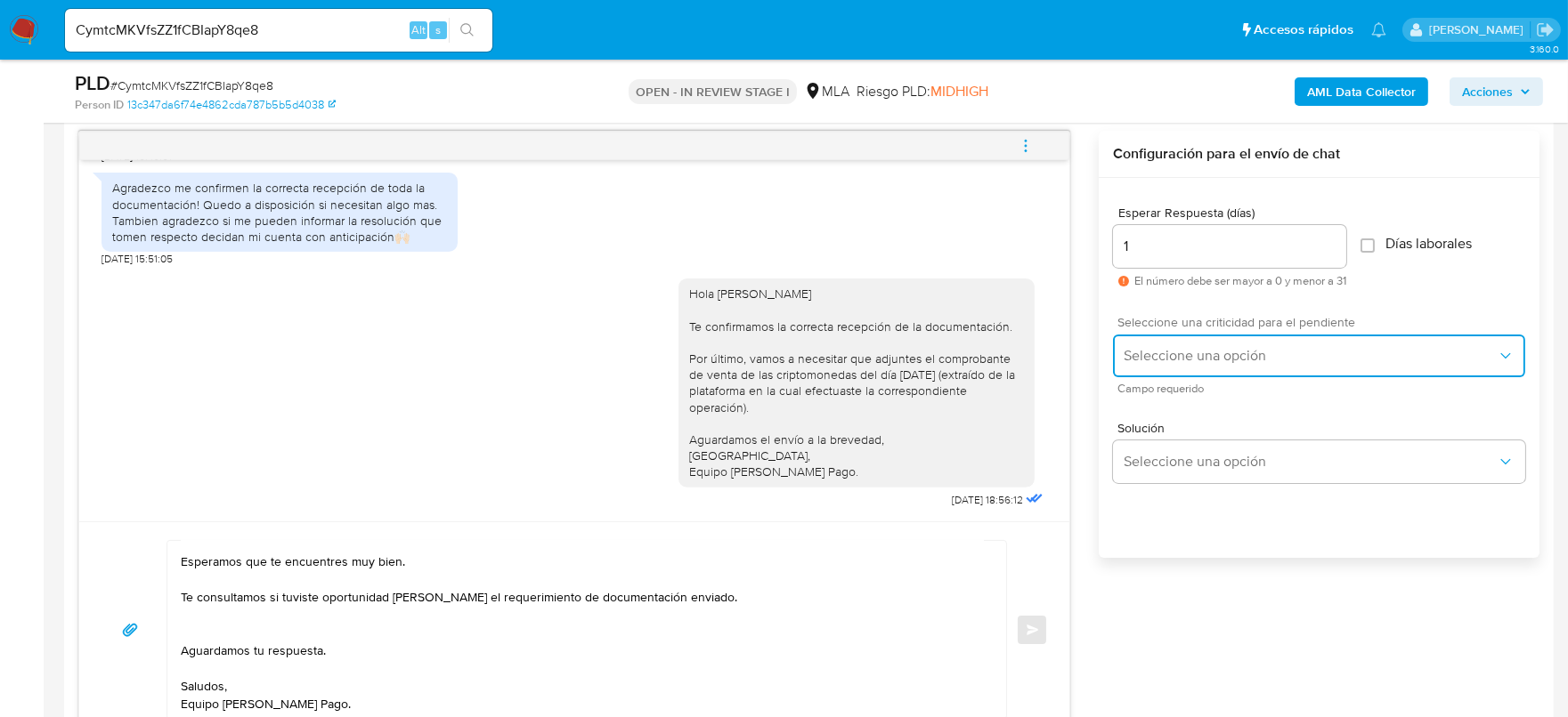
click at [1198, 360] on span "Seleccione una opción" at bounding box center [1310, 356] width 373 height 18
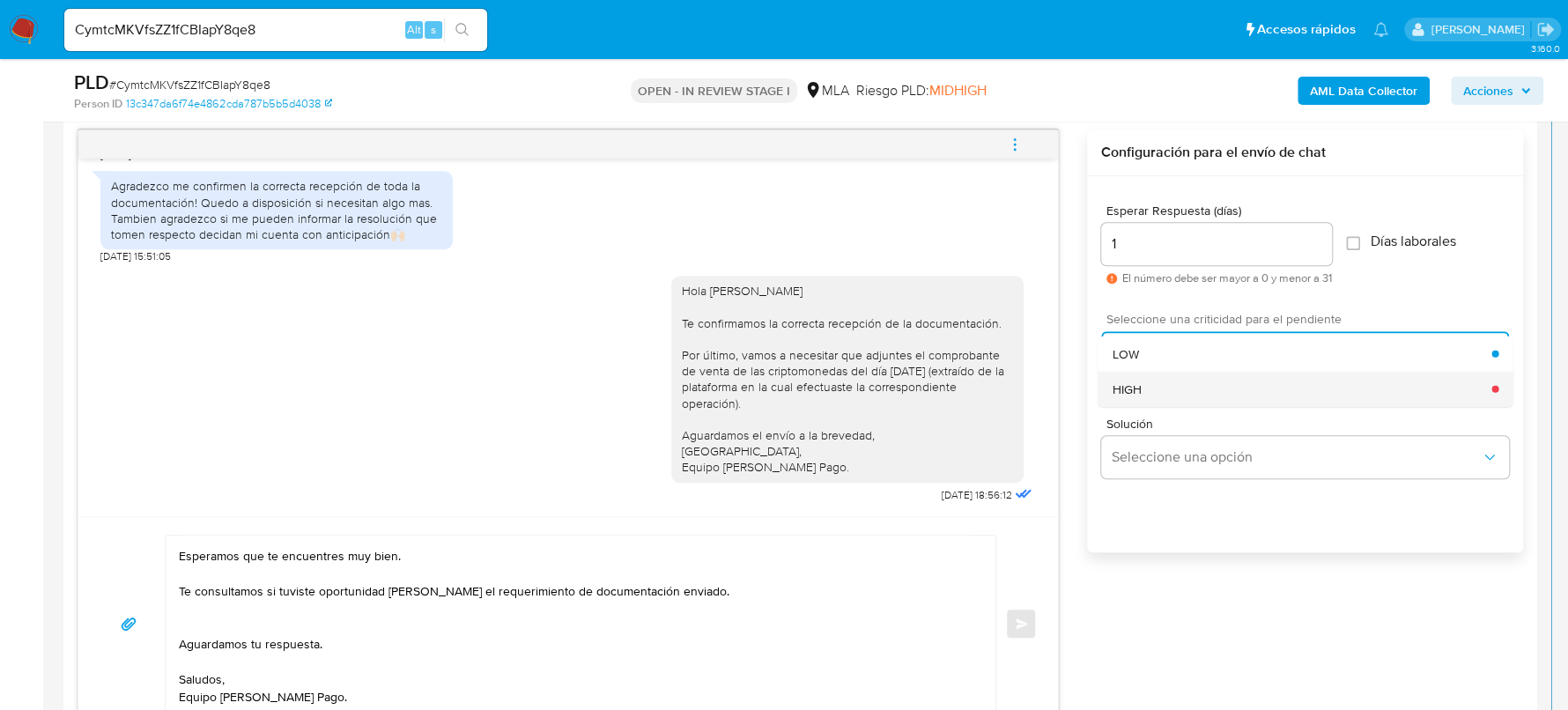
click at [1175, 399] on div "HIGH" at bounding box center [1301, 388] width 379 height 35
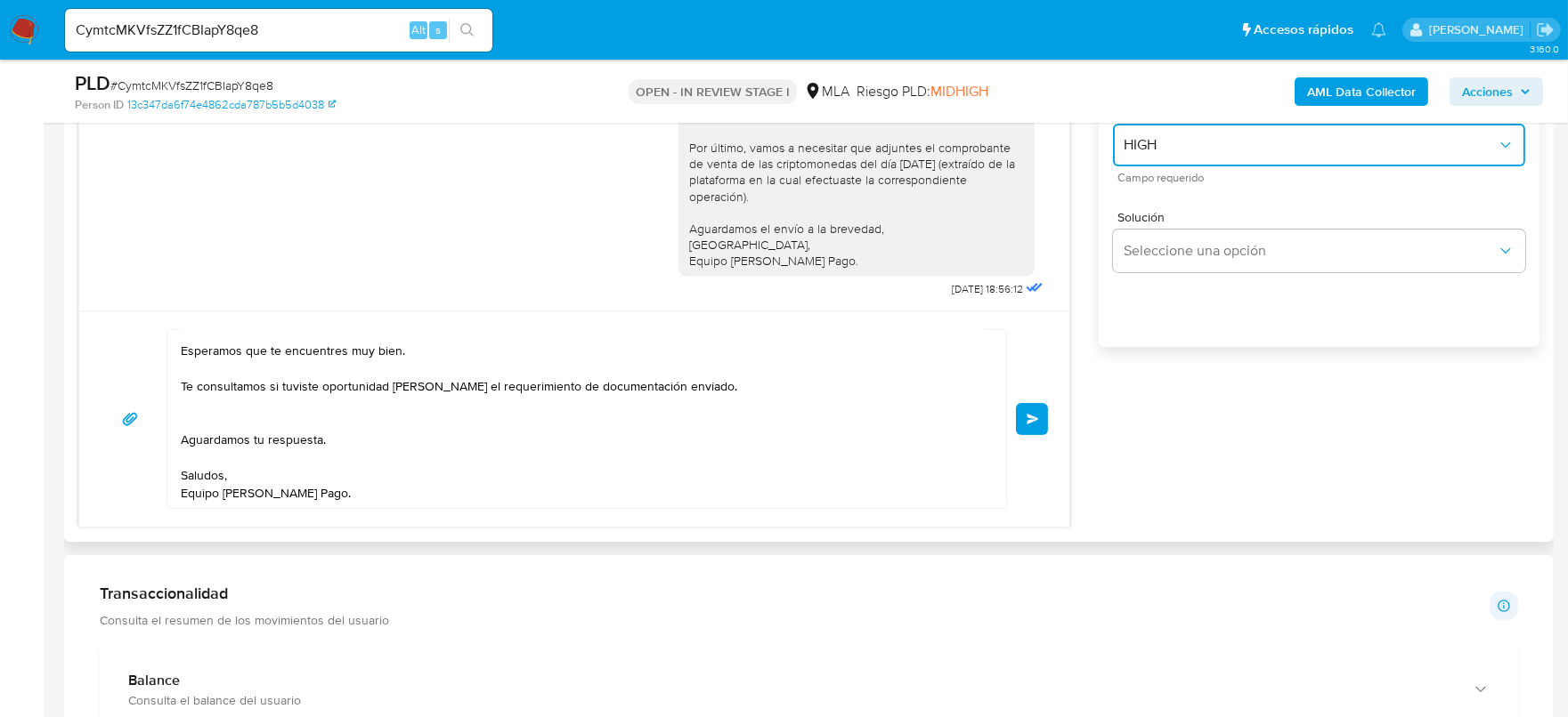
scroll to position [1142, 0]
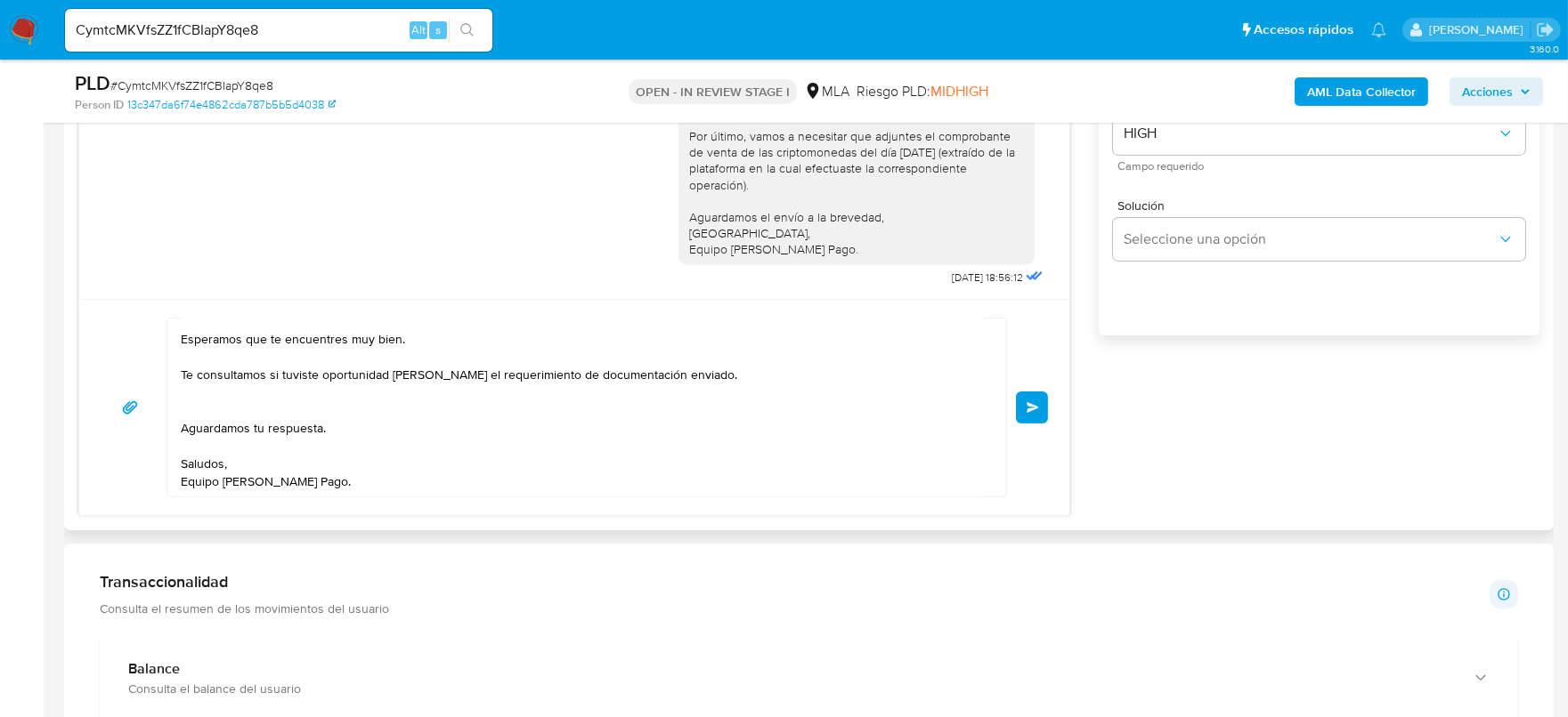
click at [1038, 406] on span "Enviar" at bounding box center [1033, 407] width 12 height 11
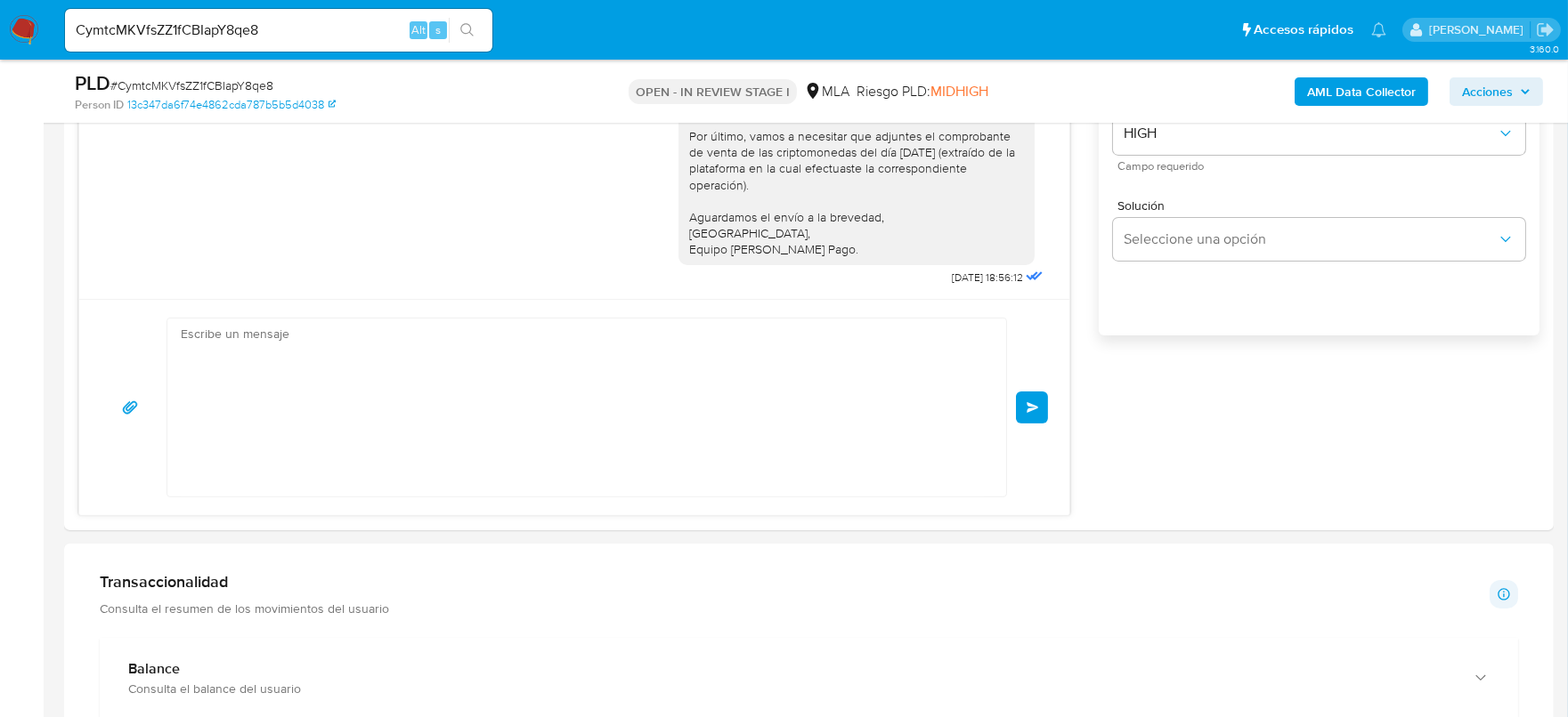
scroll to position [1816, 0]
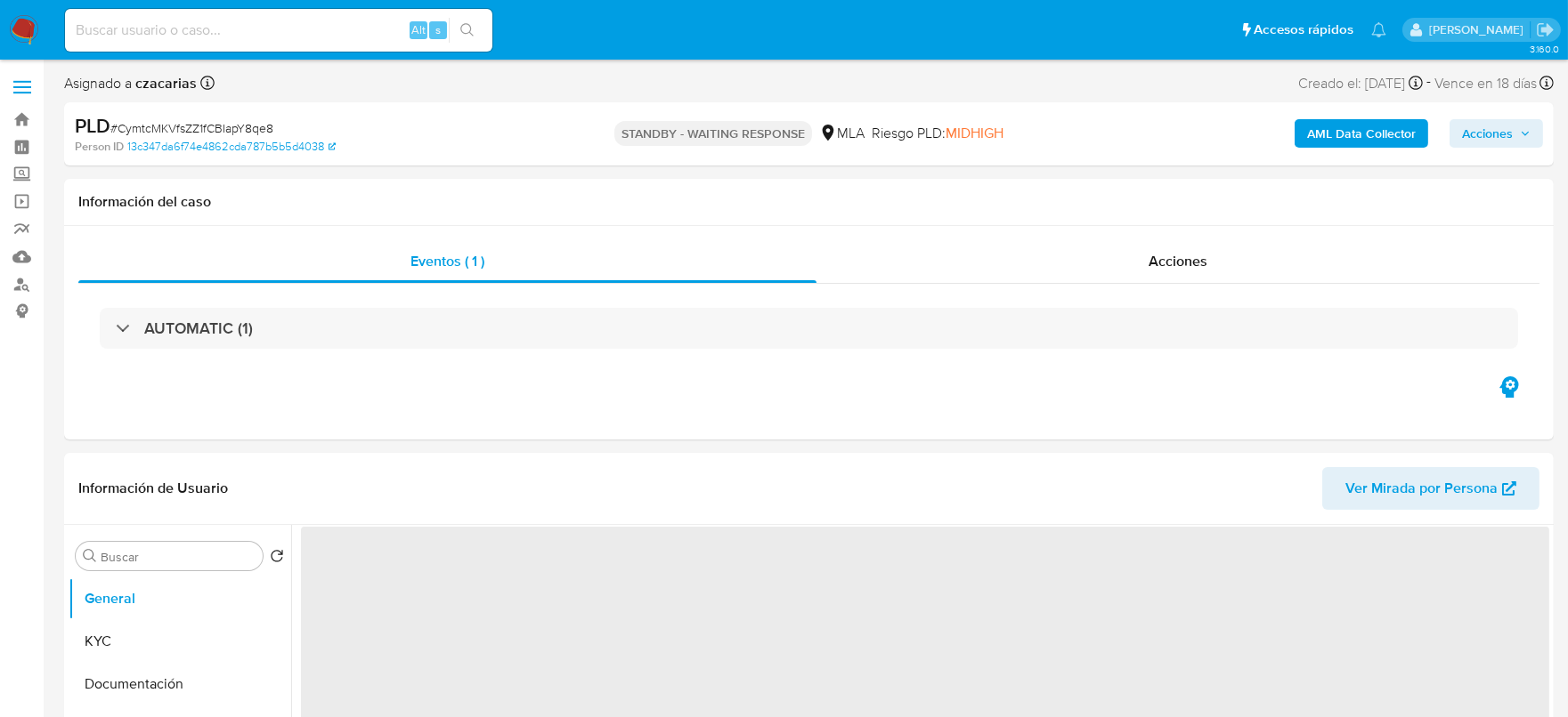
select select "10"
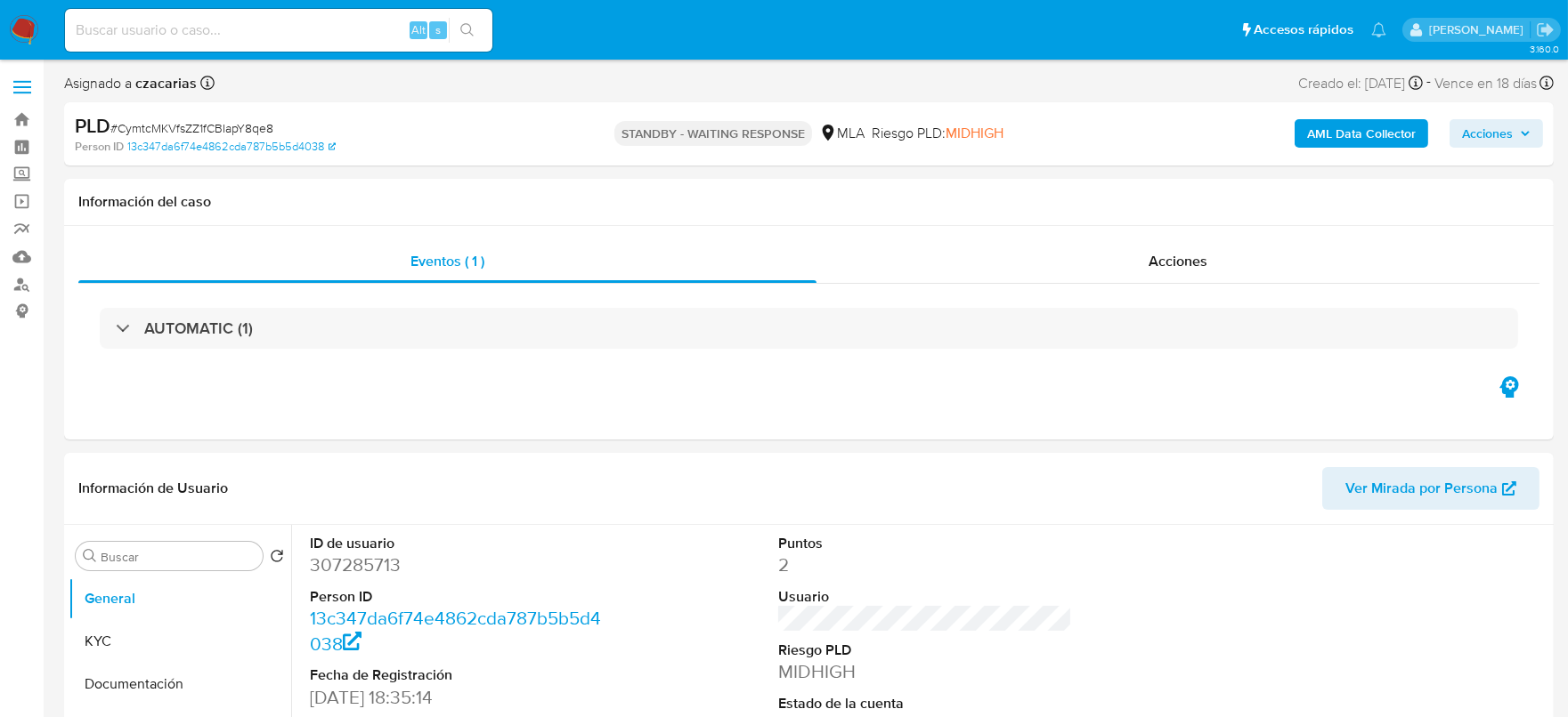
click at [27, 36] on img at bounding box center [24, 31] width 31 height 31
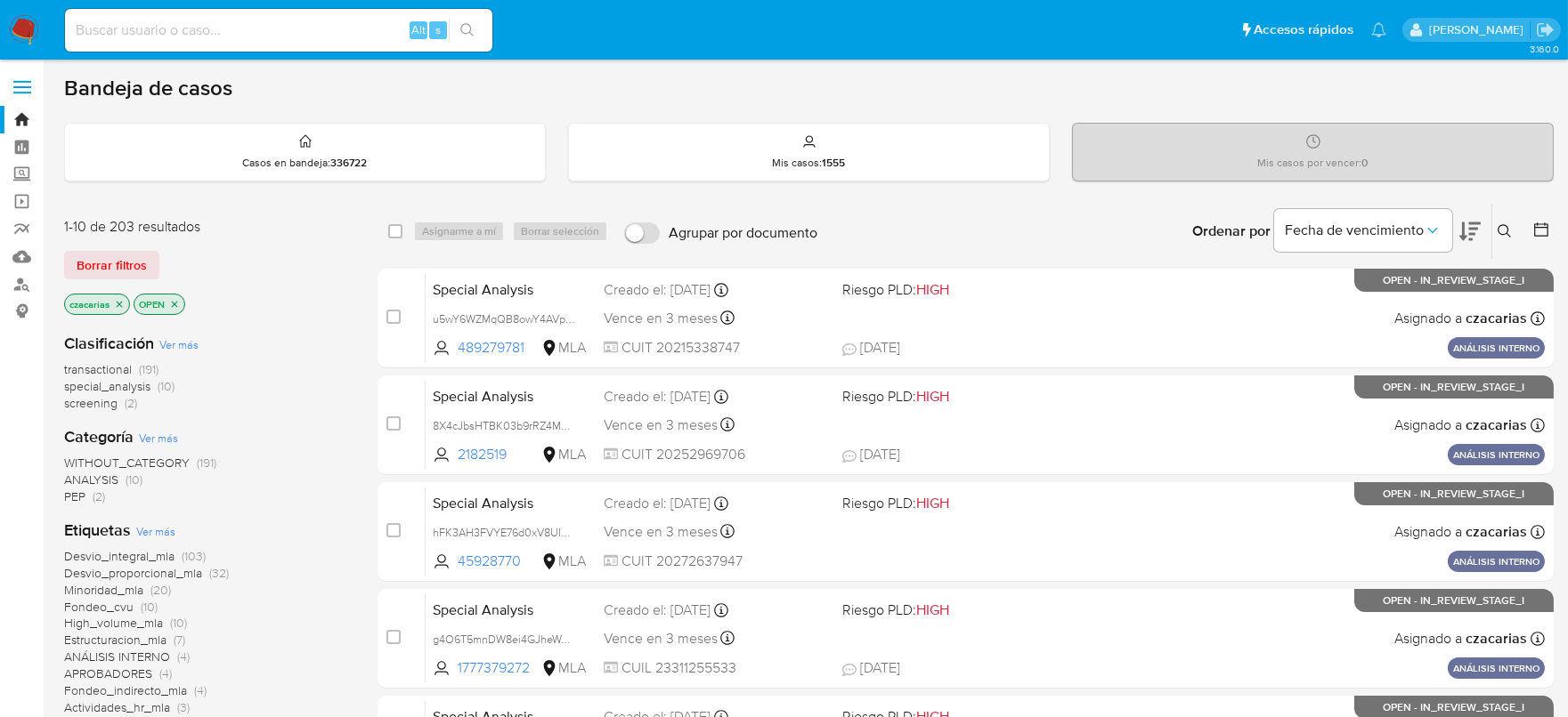
click at [1551, 228] on button at bounding box center [1542, 231] width 21 height 21
click at [1540, 227] on icon at bounding box center [1540, 229] width 18 height 18
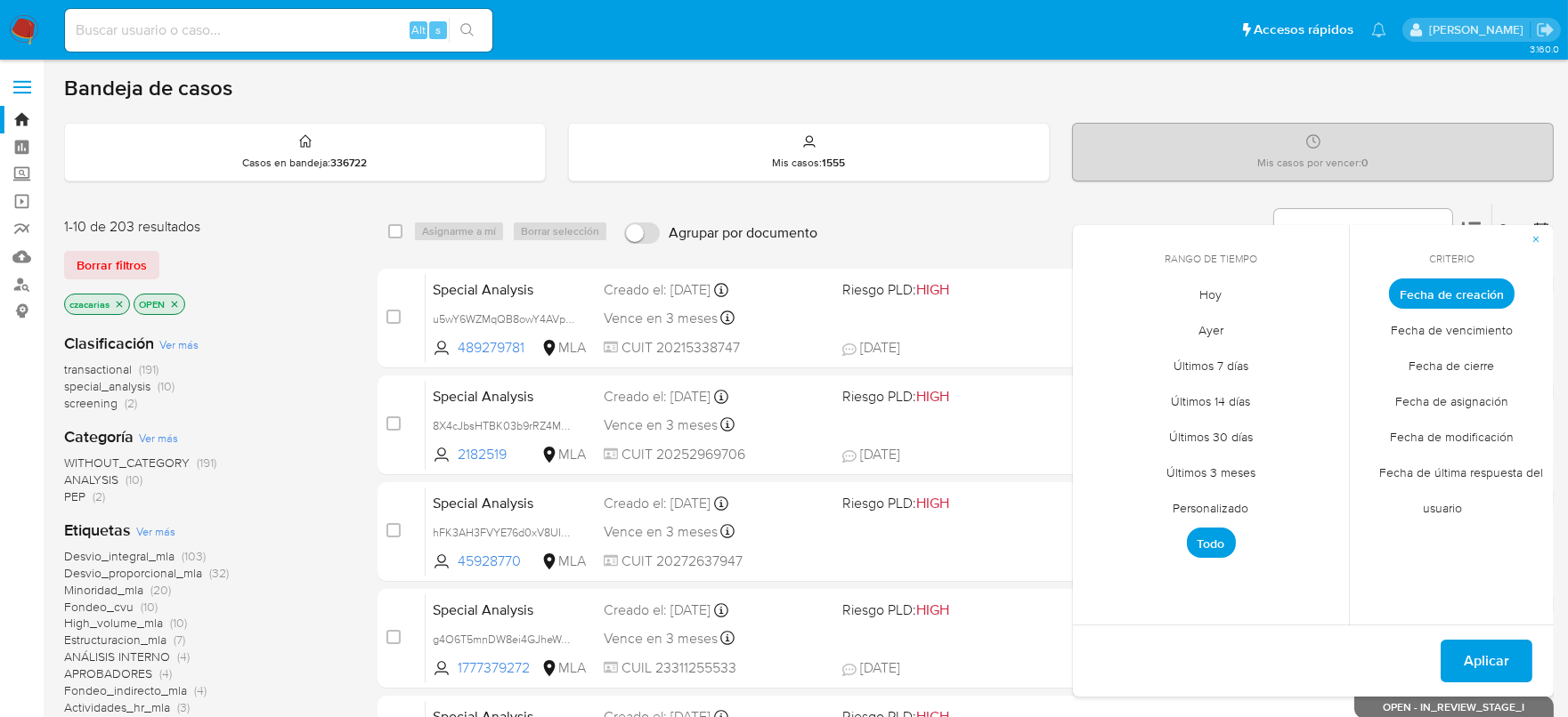
click at [1187, 509] on span "Personalizado" at bounding box center [1211, 509] width 113 height 36
click at [1104, 337] on div "septiembre 2025 septiembre 2025 lun lunes mar martes mié miércoles jue jueves v…" at bounding box center [1210, 433] width 242 height 233
click at [1104, 336] on icon "Mes anterior" at bounding box center [1100, 327] width 21 height 21
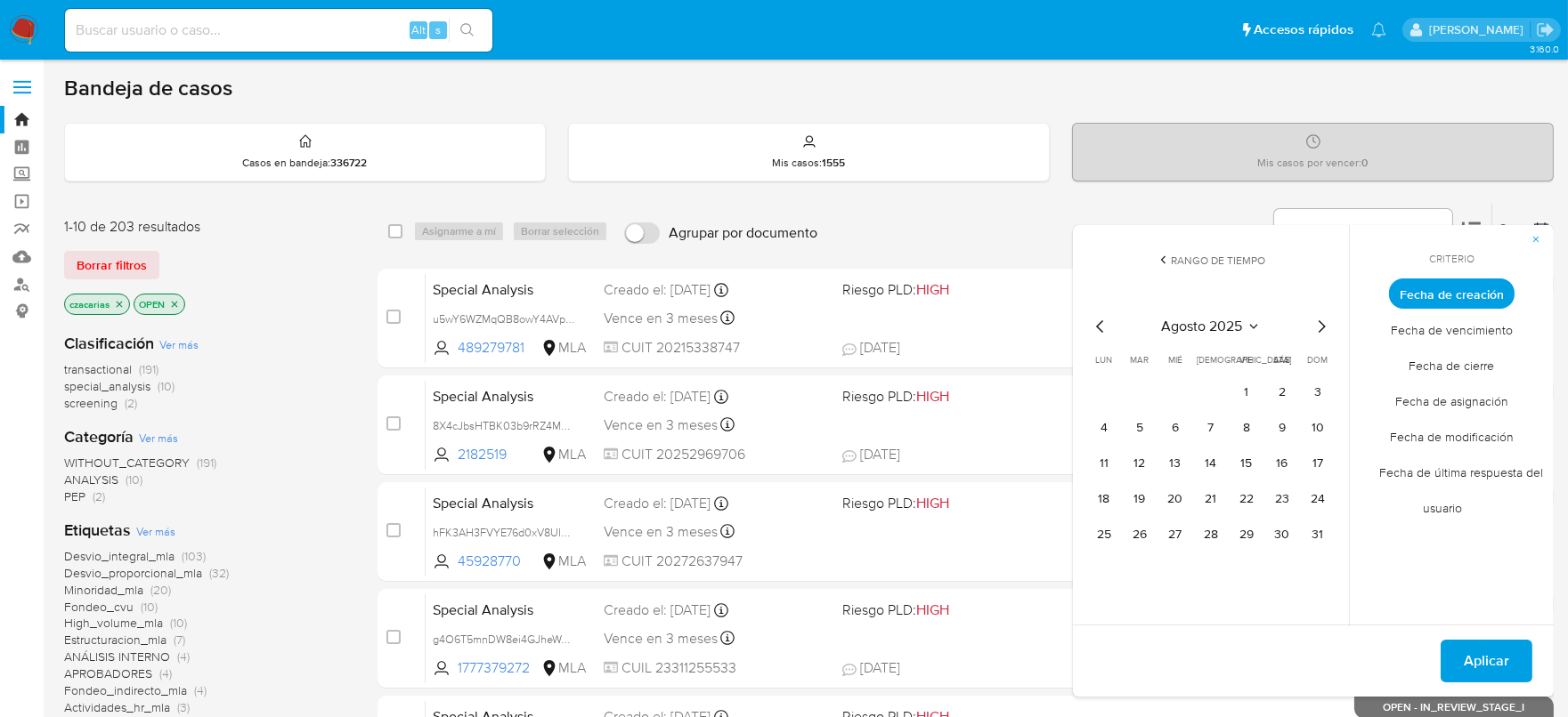
click at [1101, 329] on icon "Mes anterior" at bounding box center [1099, 326] width 7 height 12
click at [1130, 394] on button "1" at bounding box center [1140, 393] width 29 height 29
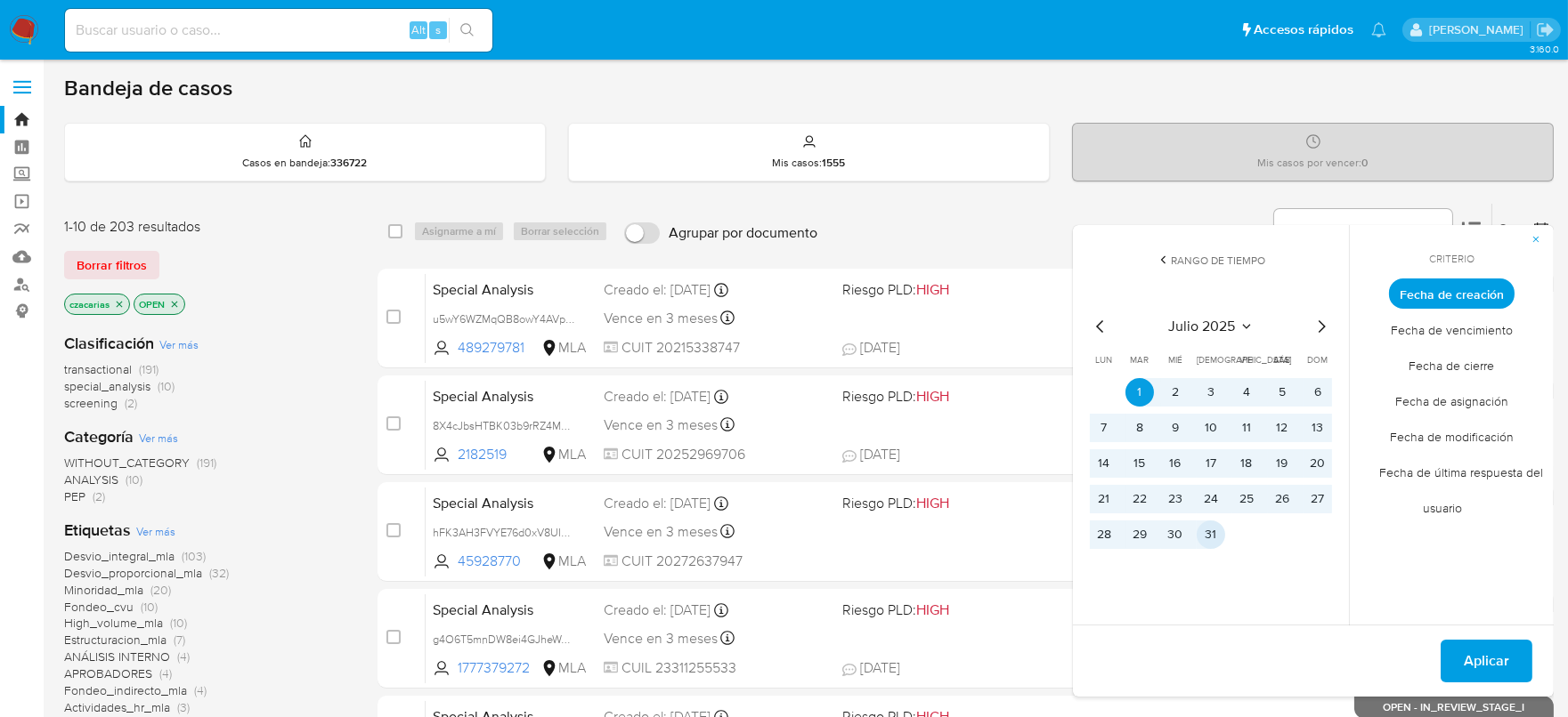
click at [1210, 531] on button "31" at bounding box center [1210, 535] width 29 height 29
click at [1490, 652] on span "Aplicar" at bounding box center [1486, 661] width 45 height 39
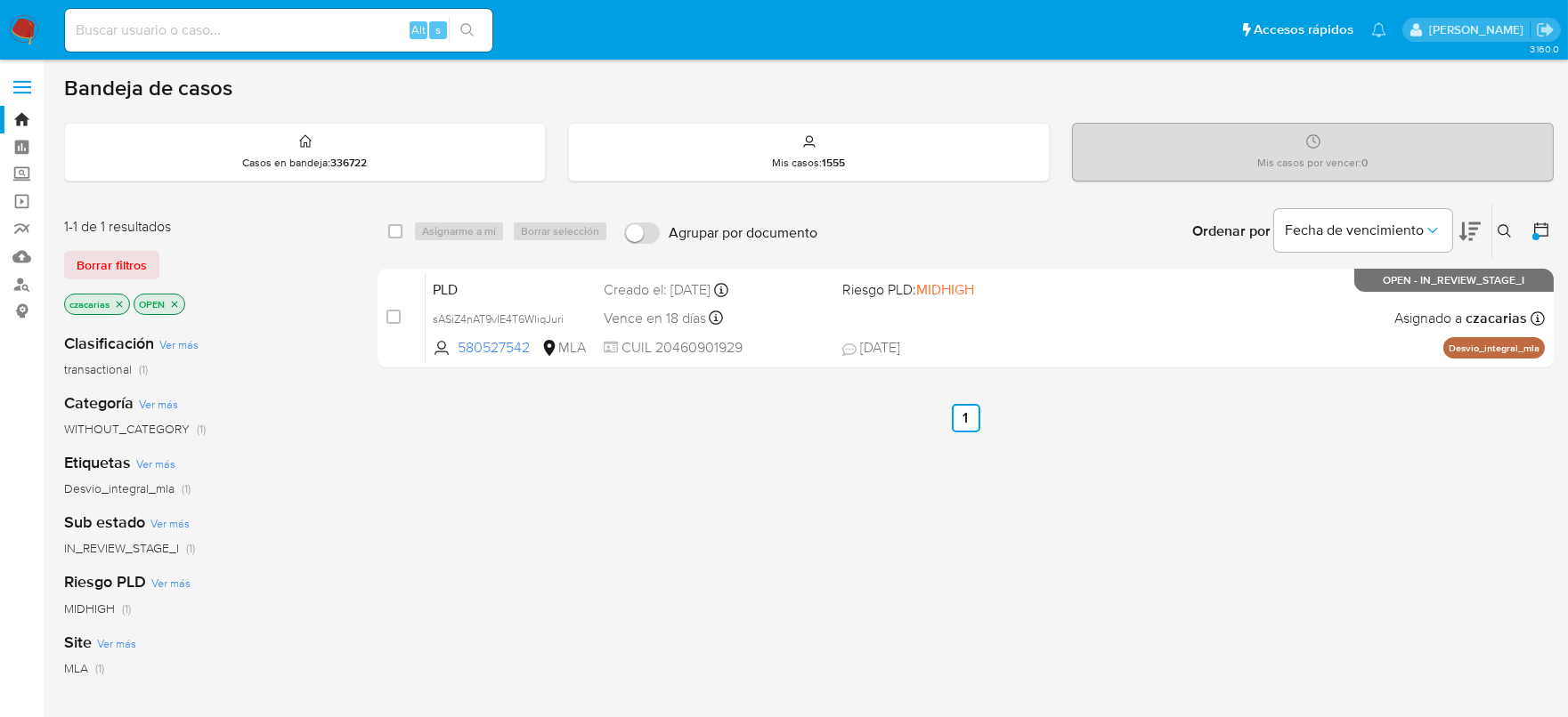
click at [31, 33] on img at bounding box center [24, 31] width 31 height 31
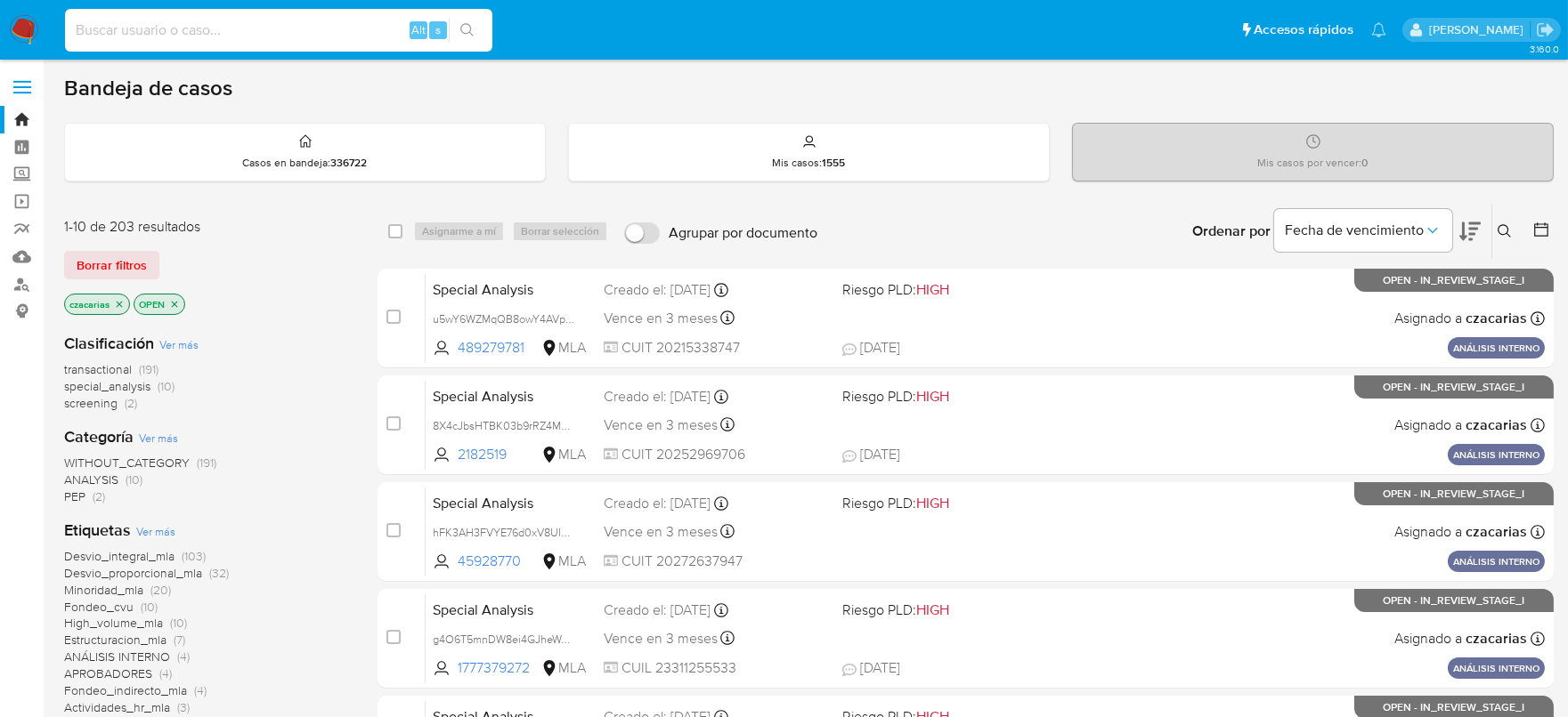
click at [329, 33] on input at bounding box center [278, 31] width 427 height 23
paste input "2pNLFIWmRBhE9ljXPLYY7SFY"
type input "2pNLFIWmRBhE9ljXPLYY7SFY"
click at [472, 40] on button "search-icon" at bounding box center [467, 31] width 36 height 25
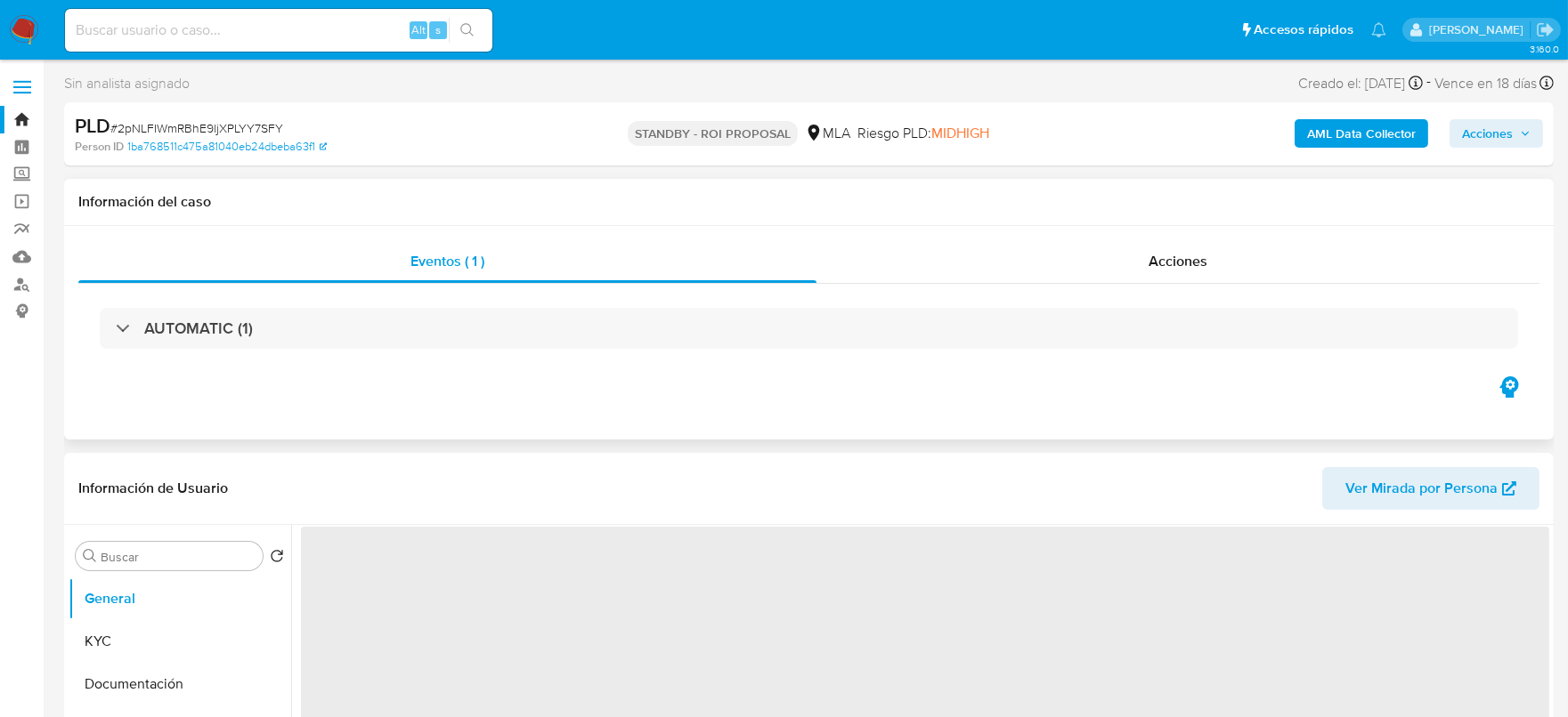
select select "10"
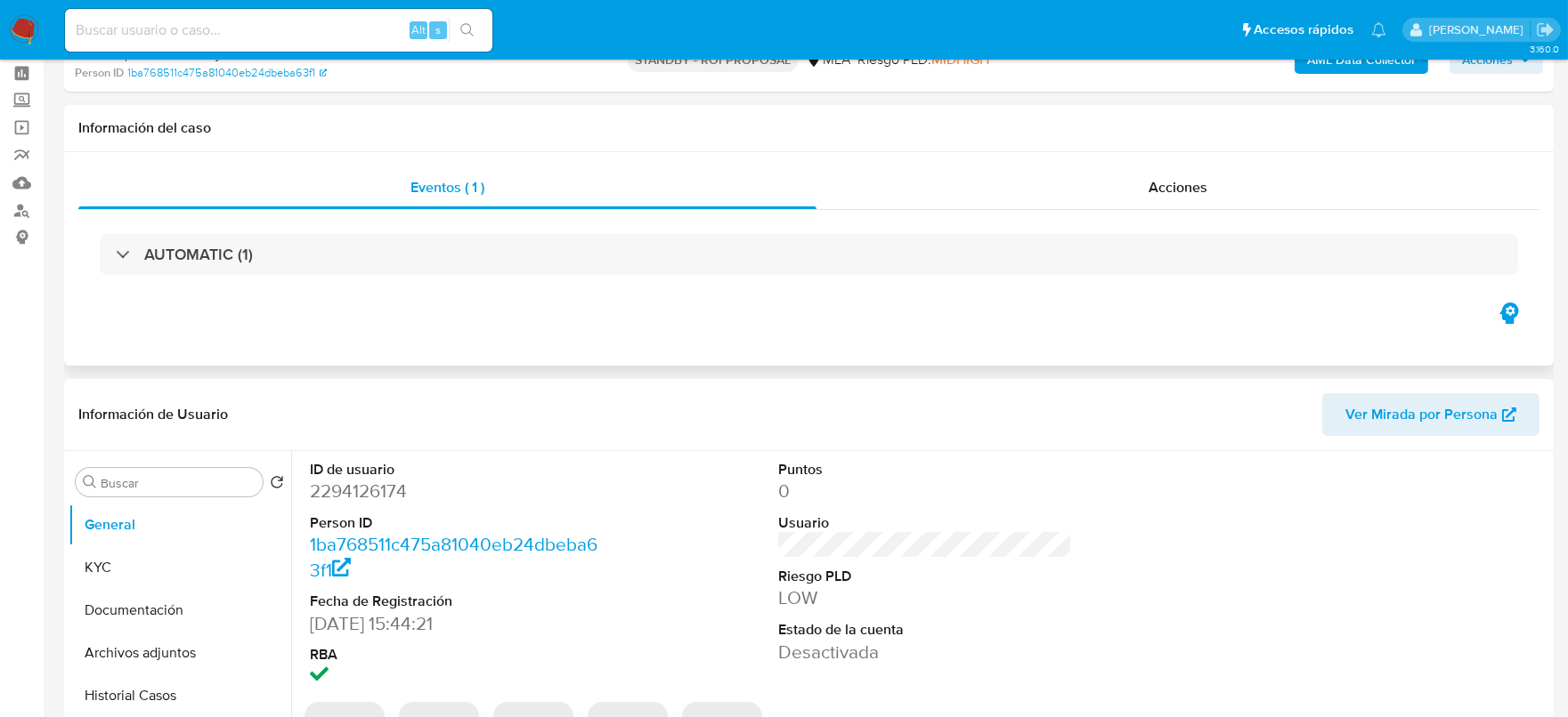
scroll to position [110, 0]
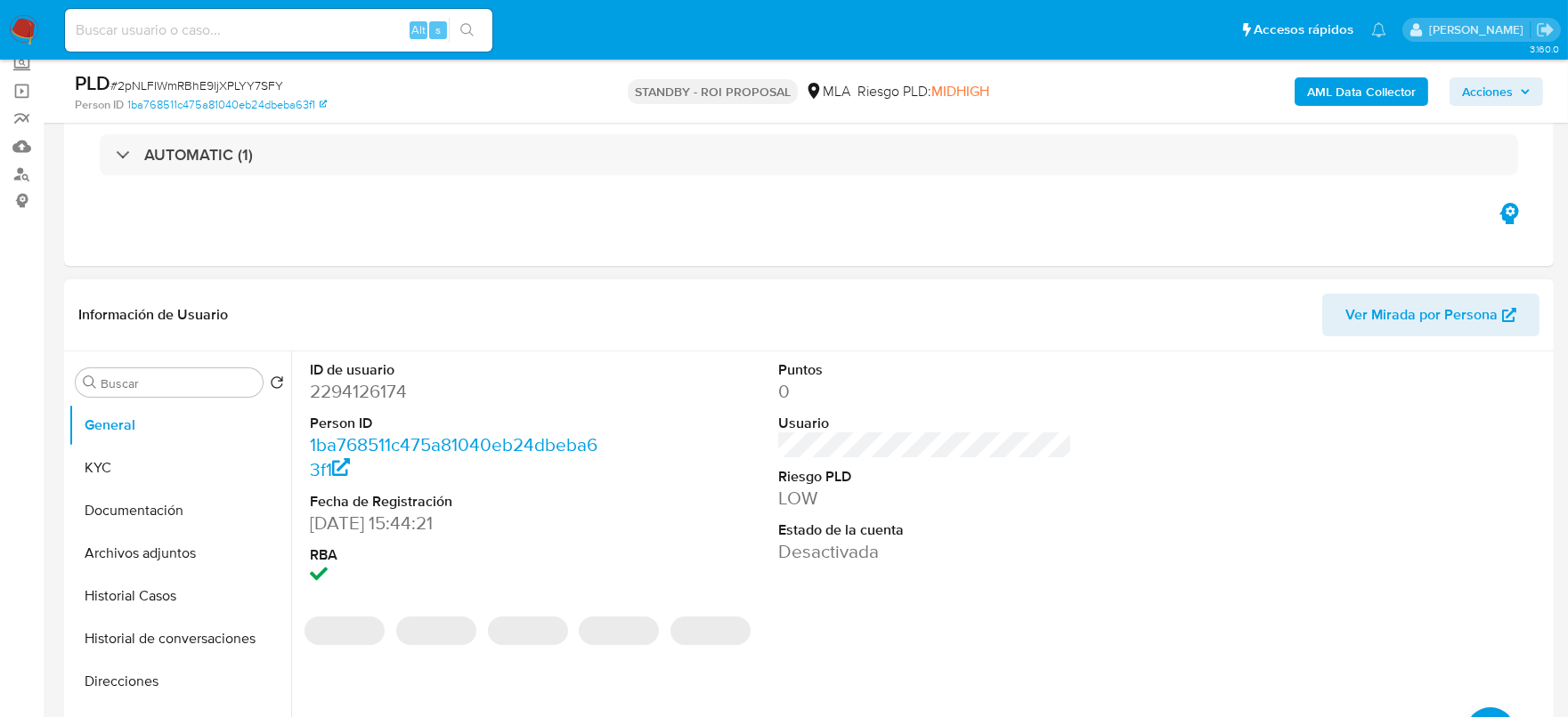
click at [361, 380] on dd "2294126174" at bounding box center [457, 392] width 294 height 25
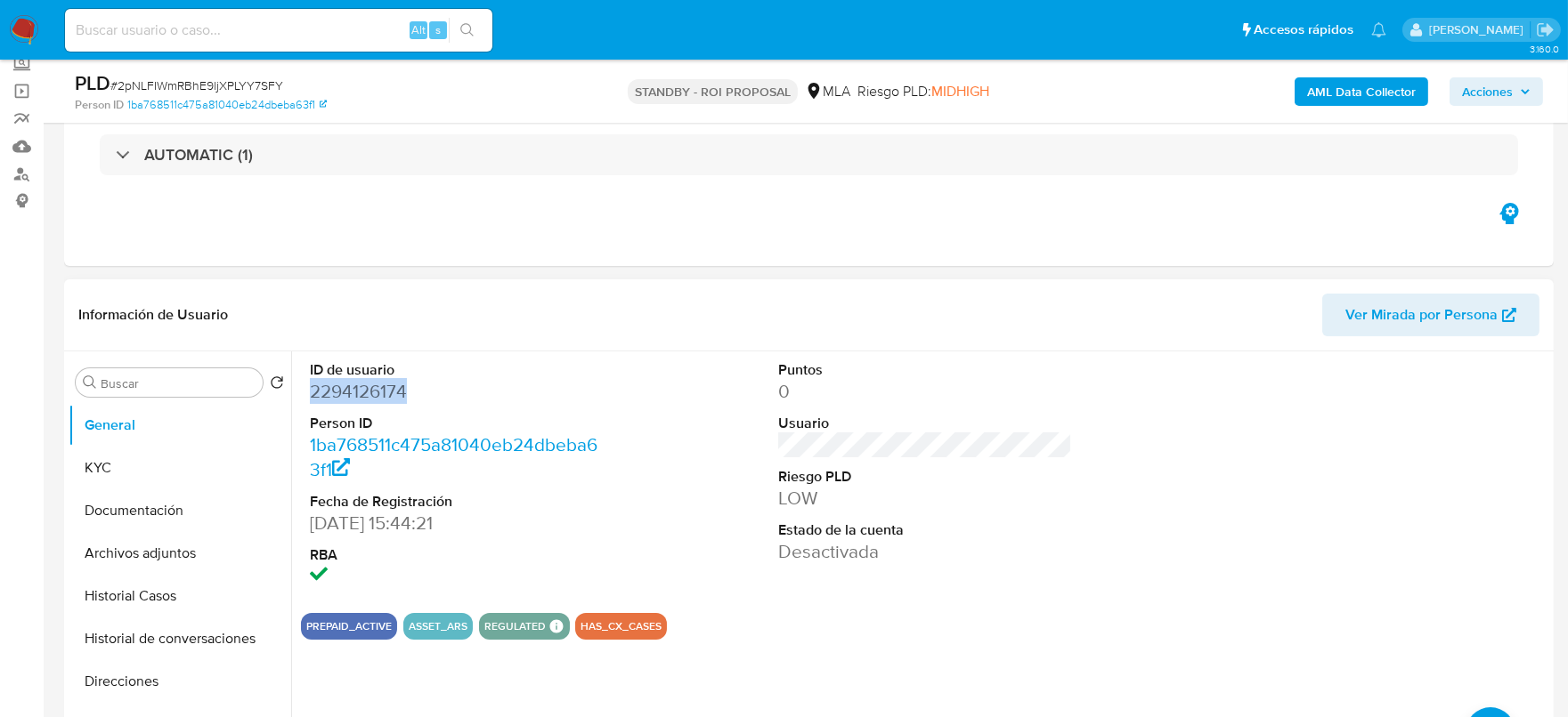
click at [361, 380] on dd "2294126174" at bounding box center [457, 392] width 294 height 25
copy dd "2294126174"
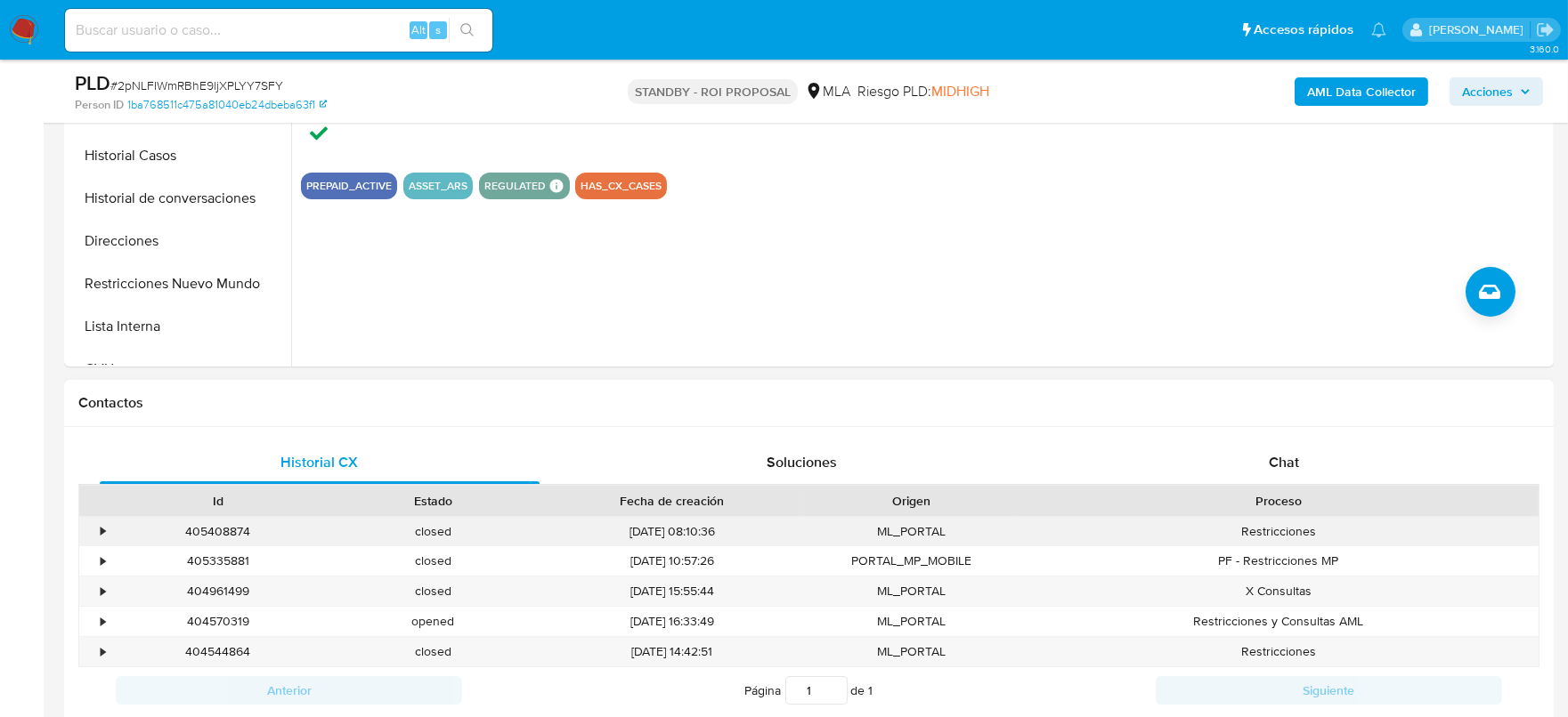
scroll to position [667, 0]
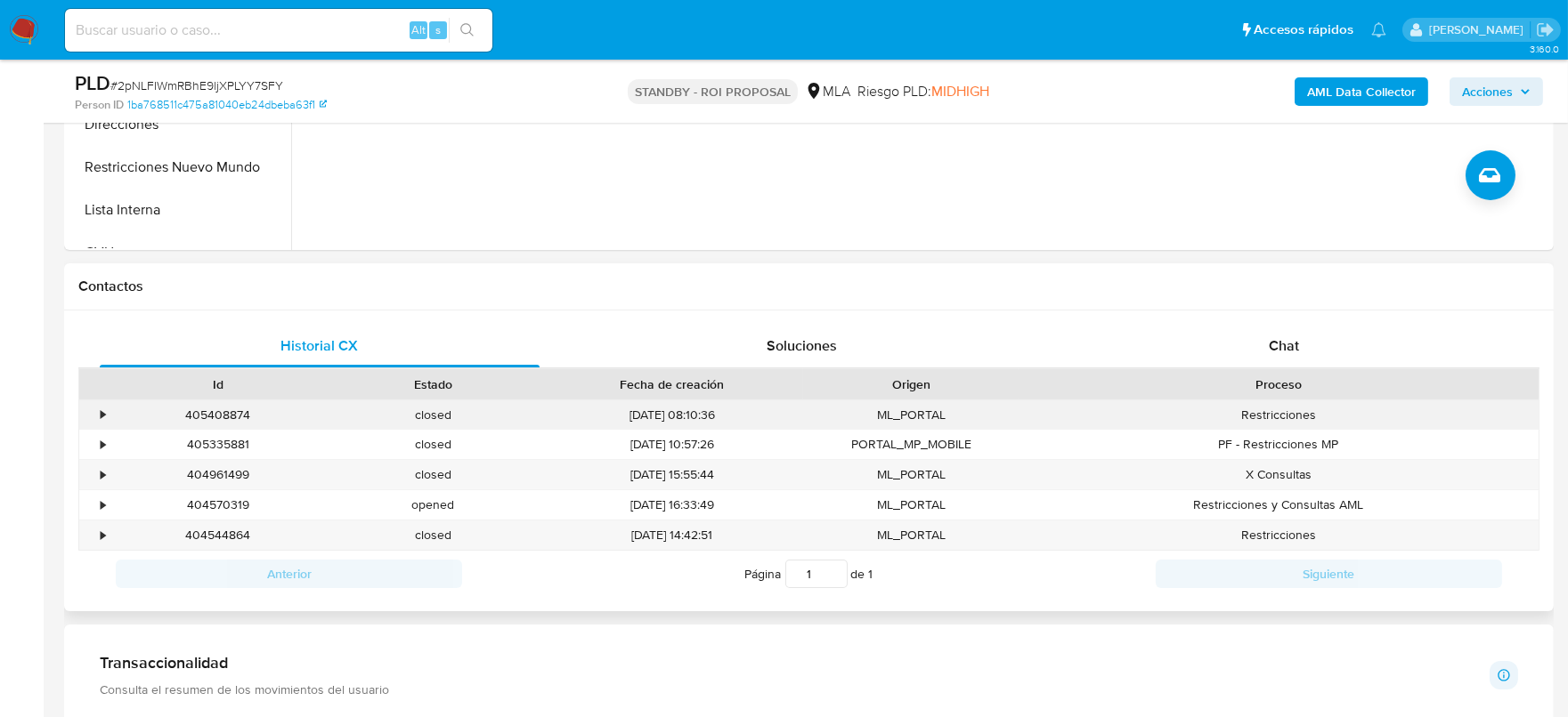
click at [210, 410] on div "405408874" at bounding box center [217, 415] width 215 height 30
click at [211, 410] on div "405408874" at bounding box center [217, 415] width 215 height 30
copy div "405408874"
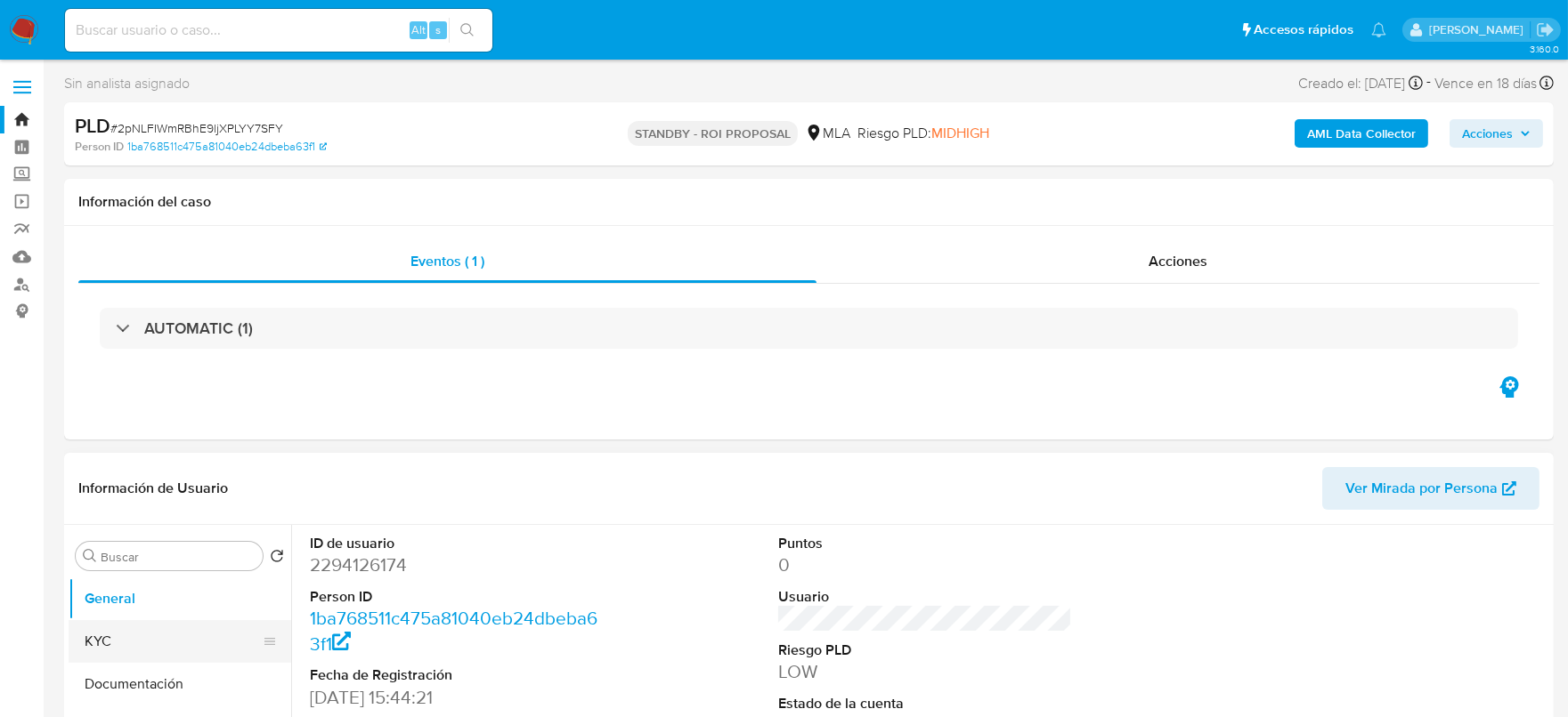
click at [107, 659] on button "KYC" at bounding box center [173, 641] width 208 height 43
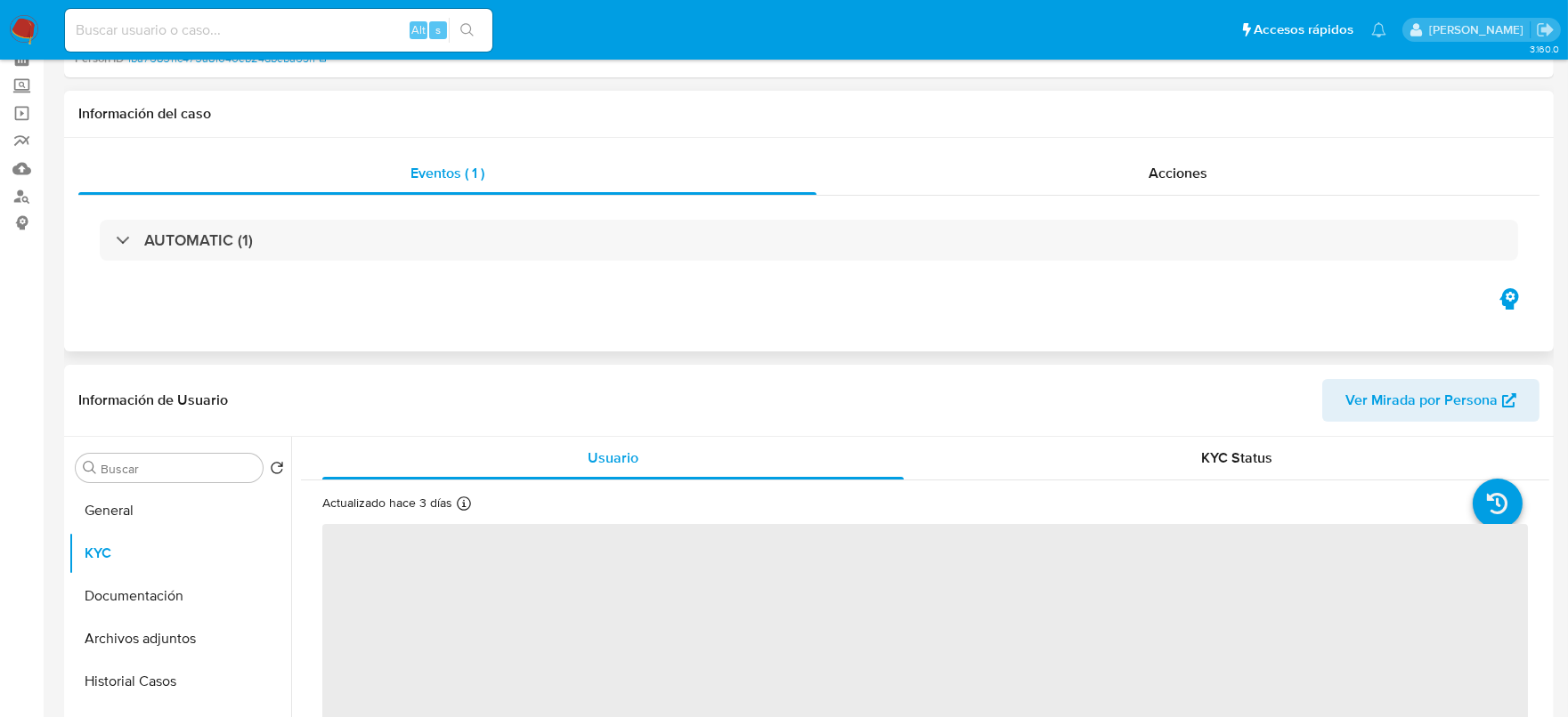
scroll to position [222, 0]
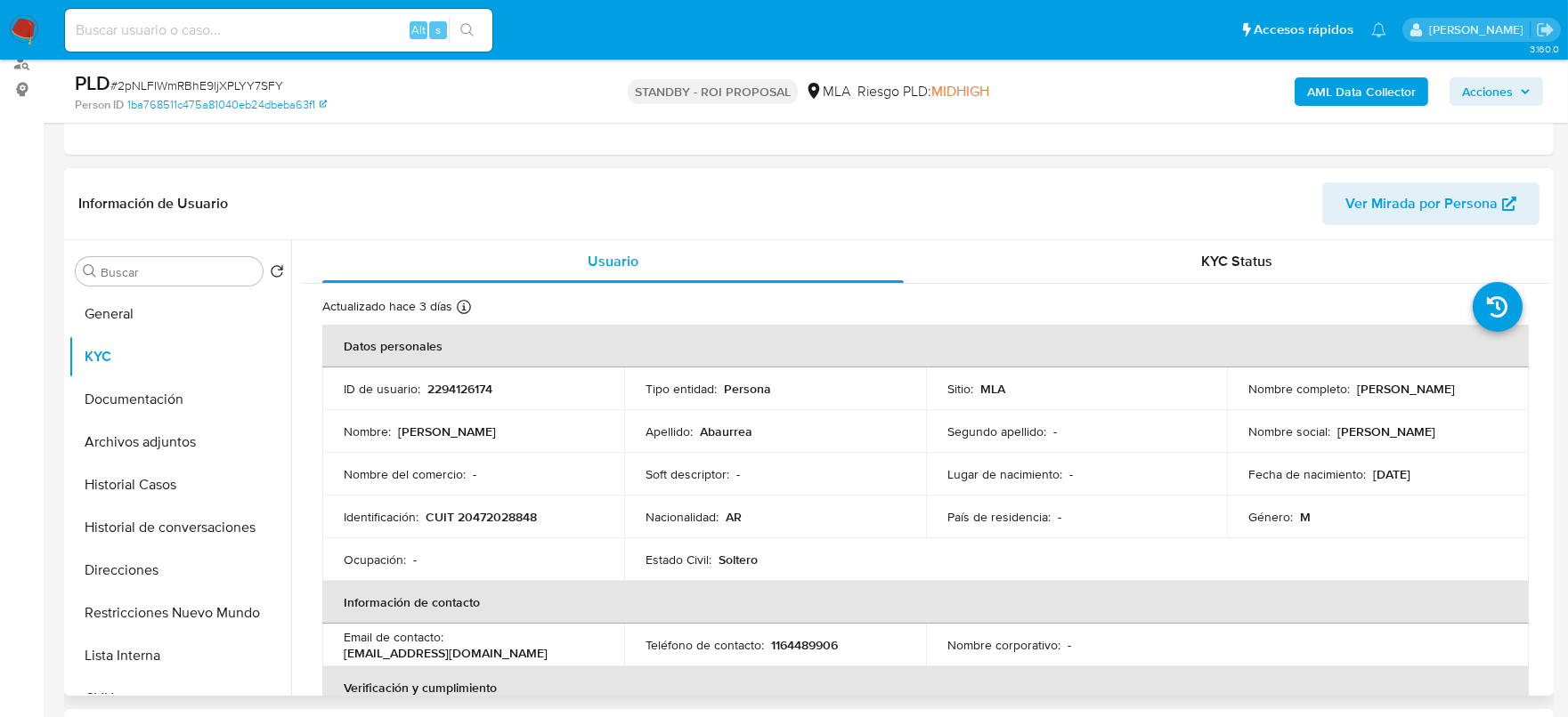
click at [490, 517] on p "CUIT 20472028848" at bounding box center [481, 517] width 111 height 16
copy p "20472028848"
click at [497, 506] on td "Identificación : CUIT 20472028848" at bounding box center [473, 517] width 302 height 43
drag, startPoint x: 470, startPoint y: 519, endPoint x: 533, endPoint y: 519, distance: 63.0
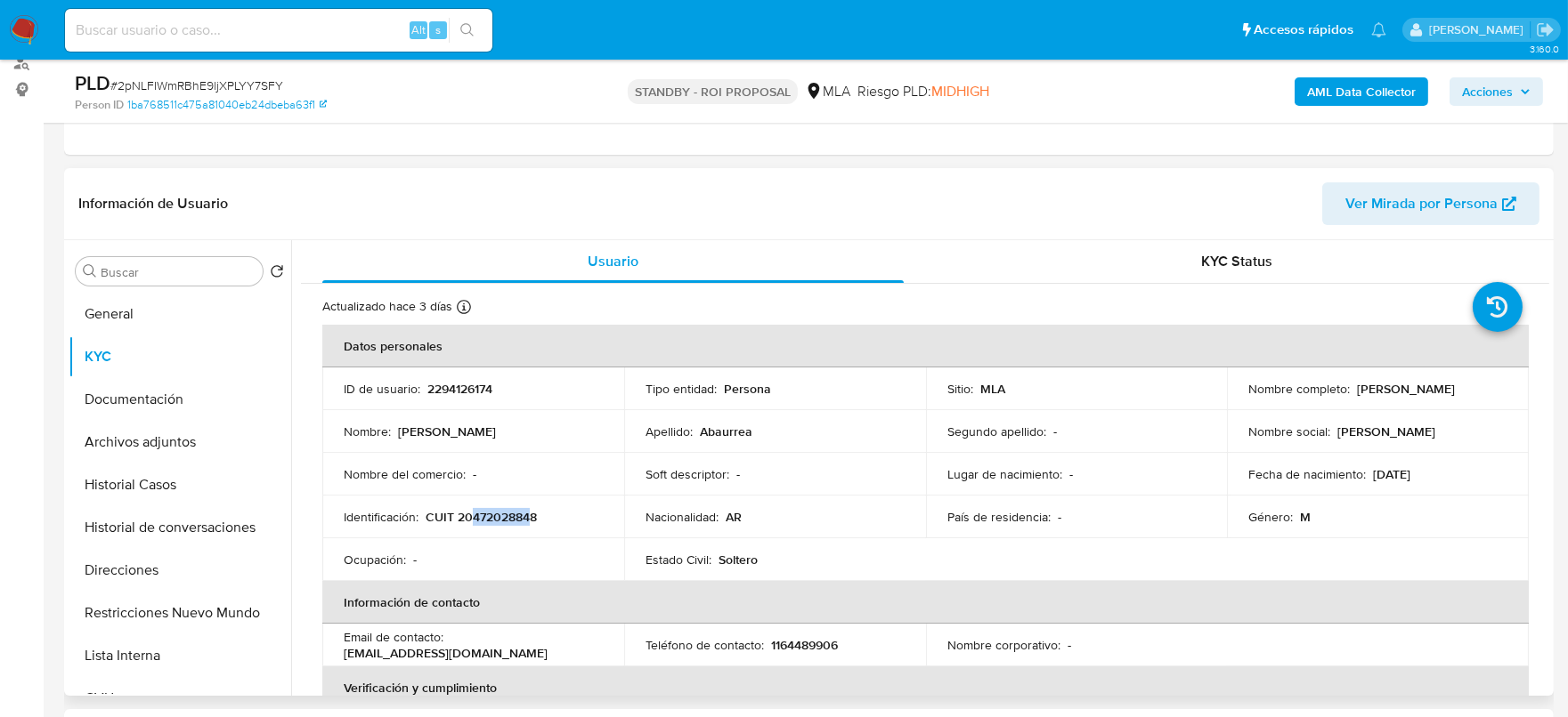
click at [533, 519] on p "CUIT 20472028848" at bounding box center [481, 517] width 111 height 16
copy p "47202884"
click at [497, 519] on p "CUIT 20472028848" at bounding box center [481, 517] width 111 height 16
copy p "47202884"
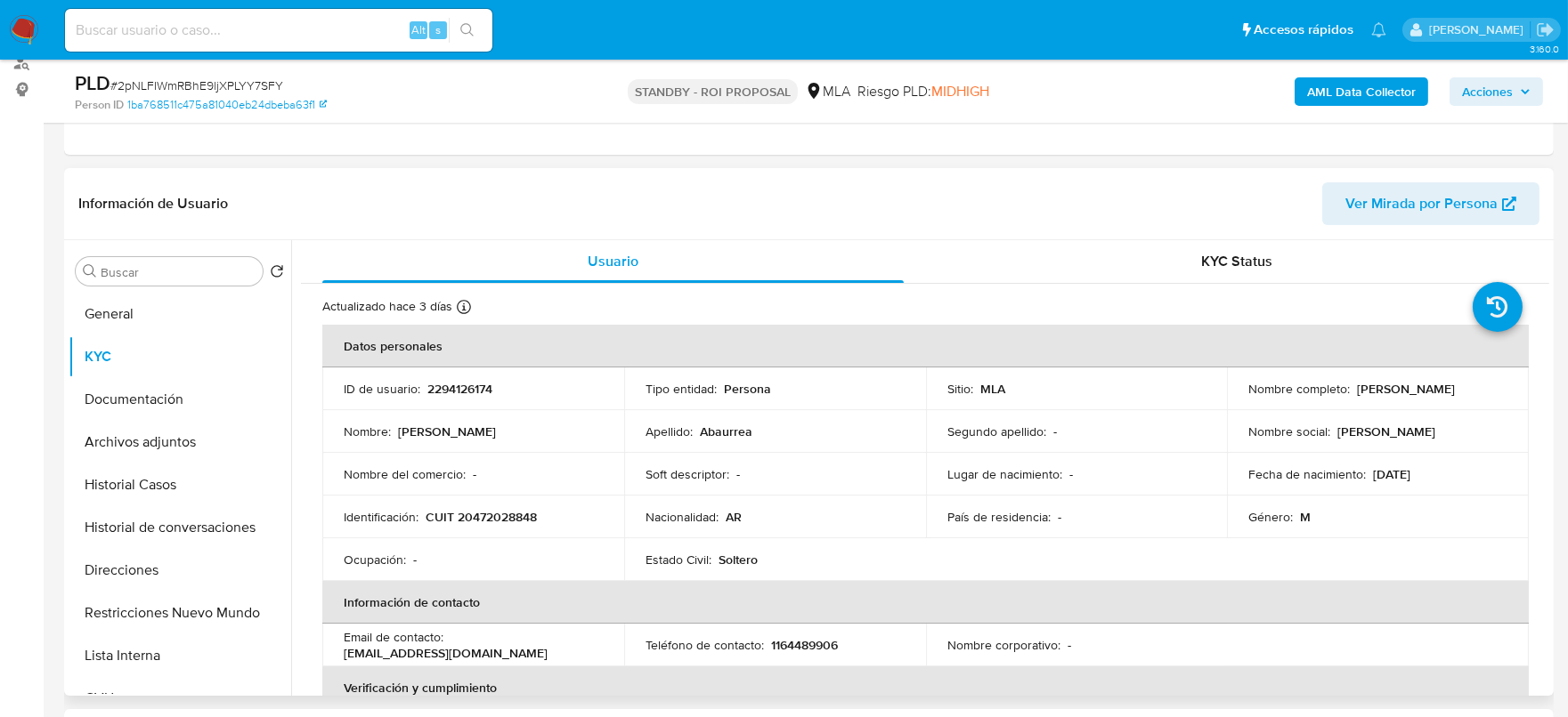
click at [517, 505] on td "Identificación : CUIT 20472028848" at bounding box center [473, 517] width 302 height 43
click at [517, 504] on td "Identificación : CUIT 20472028848" at bounding box center [473, 517] width 302 height 43
click at [517, 510] on p "CUIT 20472028848" at bounding box center [481, 517] width 111 height 16
copy p "20472028848"
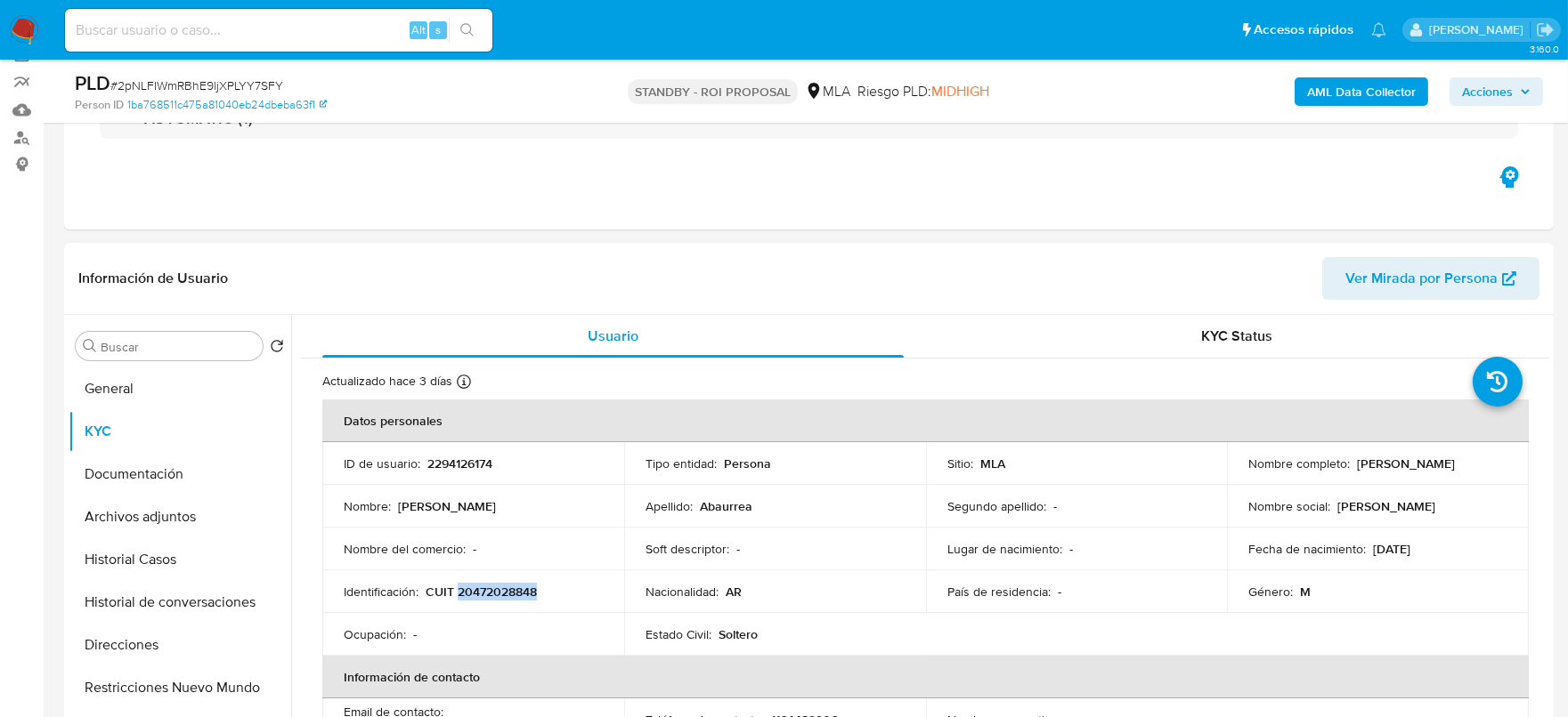
scroll to position [110, 0]
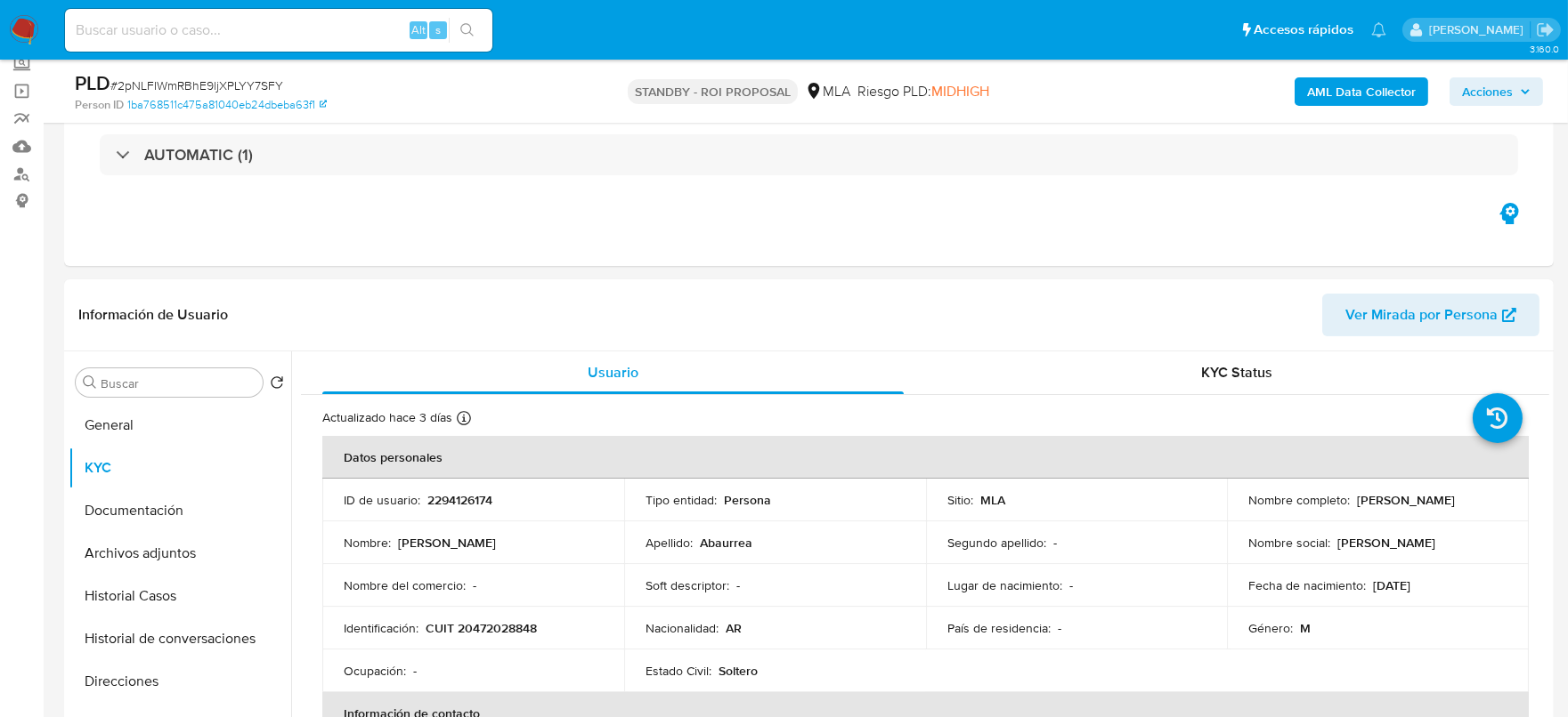
click at [42, 27] on nav "Pausado Ver notificaciones Alt s Accesos rápidos Presiona las siguientes teclas…" at bounding box center [784, 30] width 1568 height 59
click at [30, 26] on img at bounding box center [24, 31] width 31 height 31
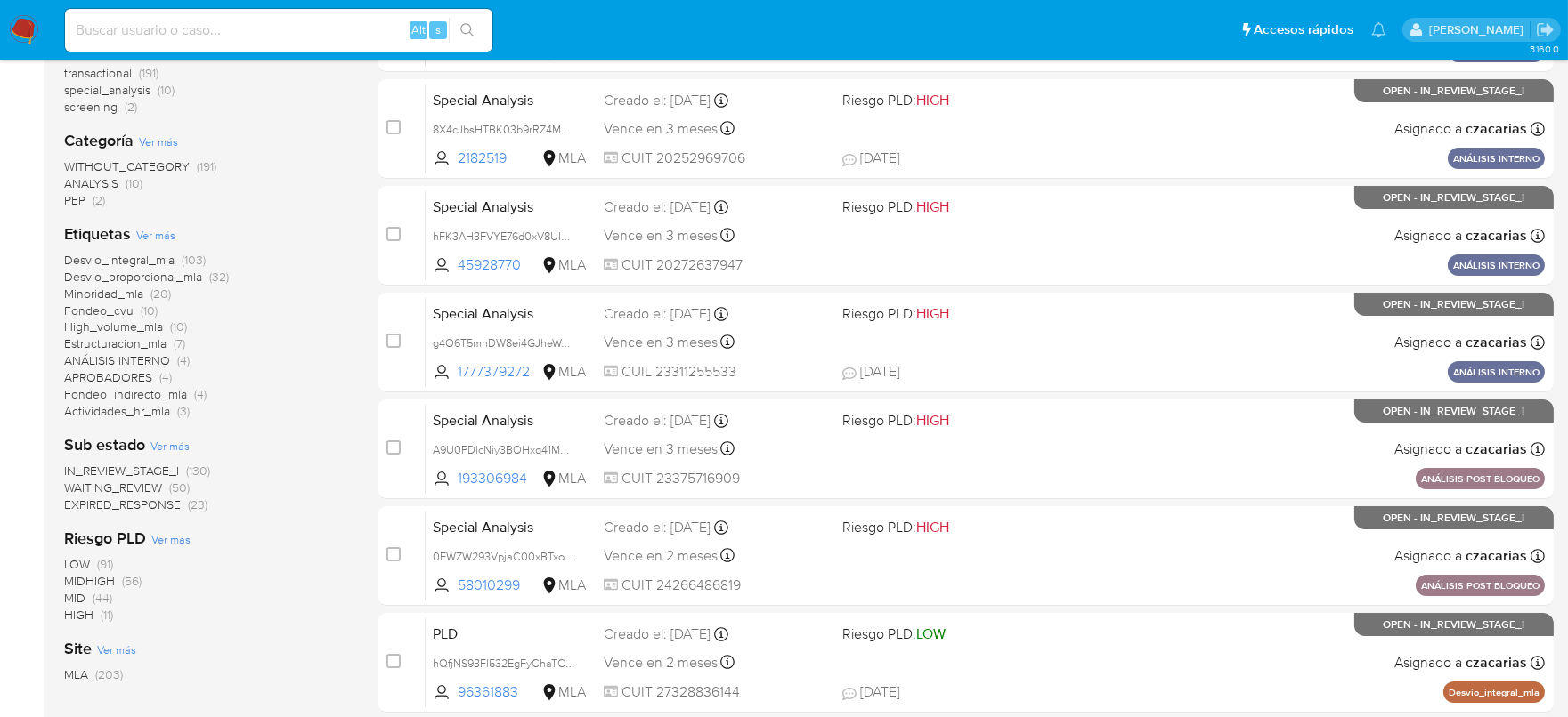
scroll to position [334, 0]
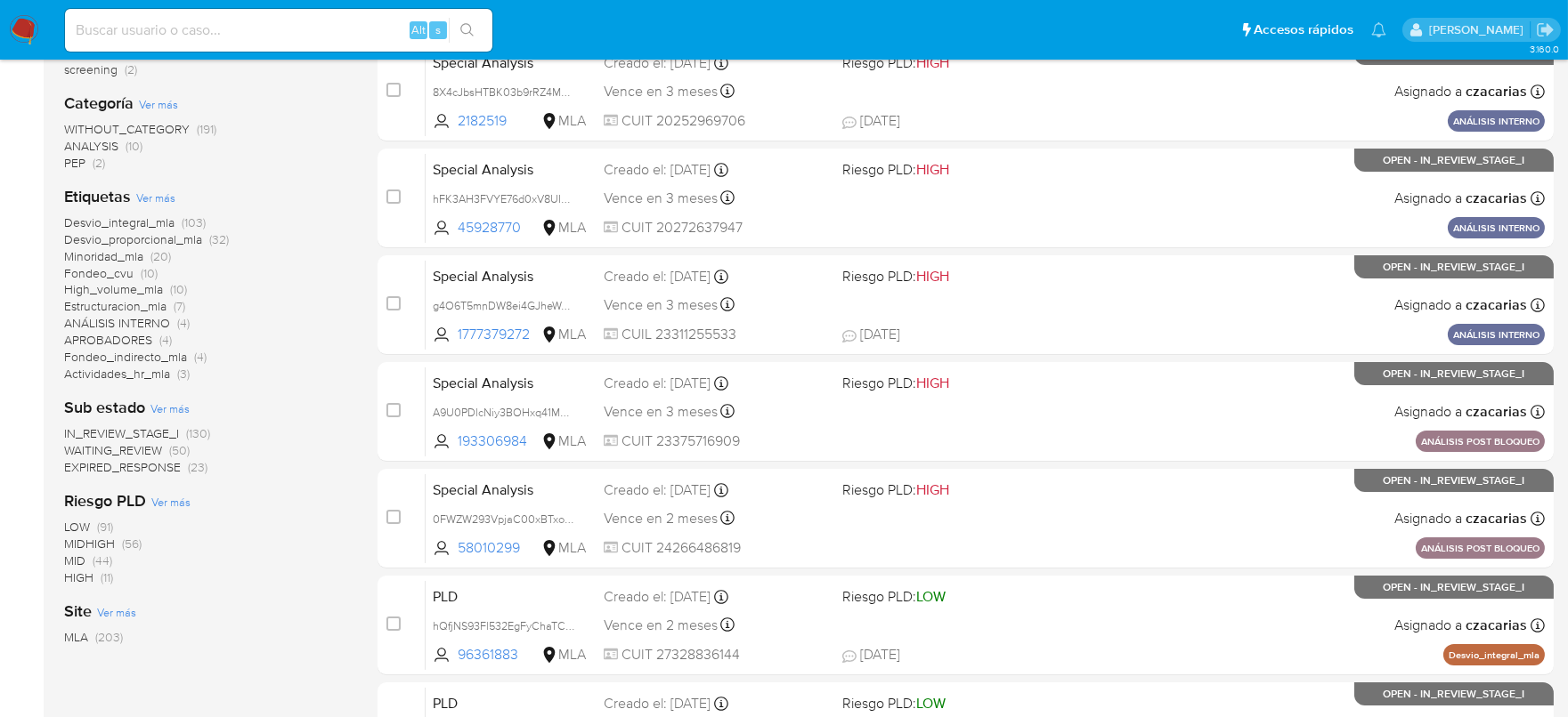
click at [325, 31] on input at bounding box center [278, 31] width 427 height 23
paste input "fXUPoxocaShoLy2lE7gYcg5Z"
type input "fXUPoxocaShoLy2lE7gYcg5Z"
click at [457, 20] on button "search-icon" at bounding box center [467, 31] width 36 height 25
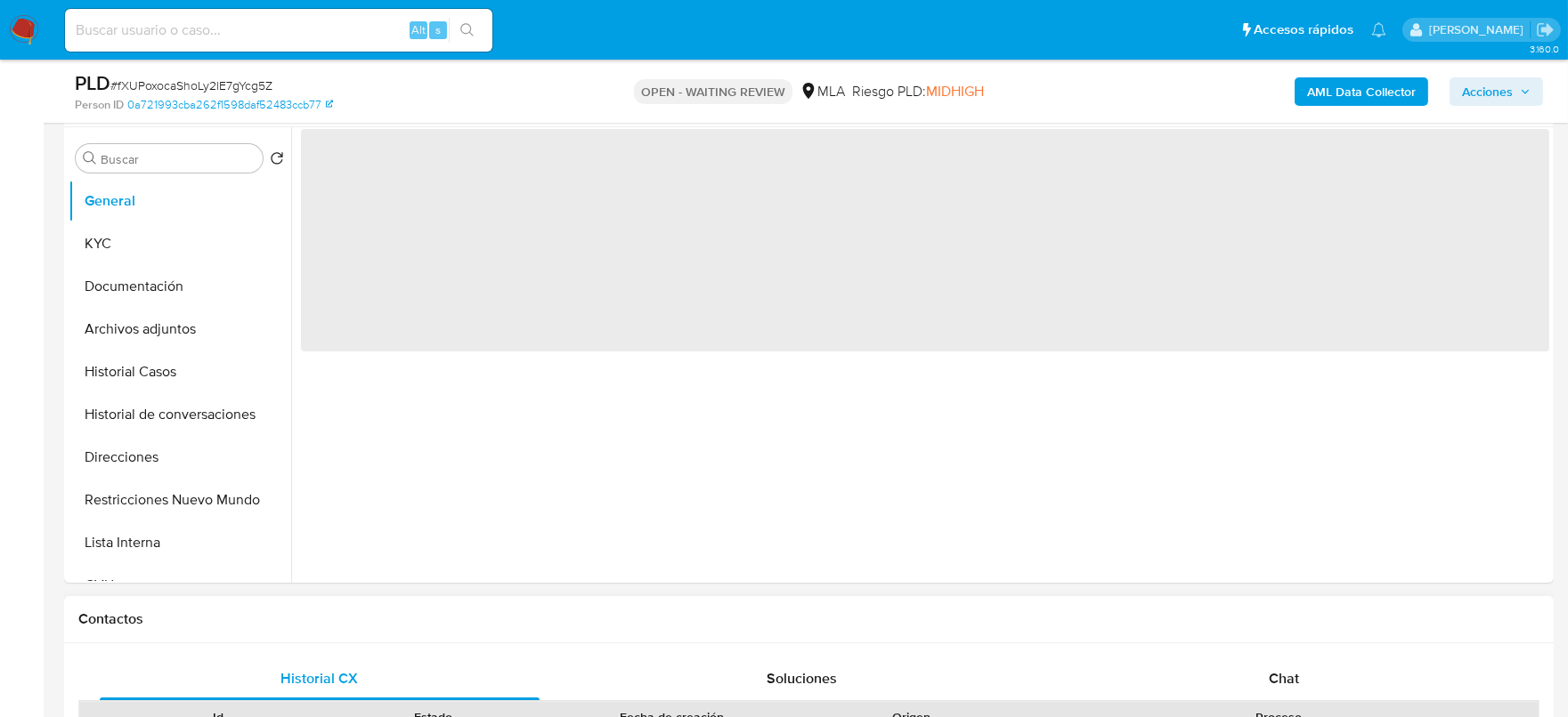
select select "10"
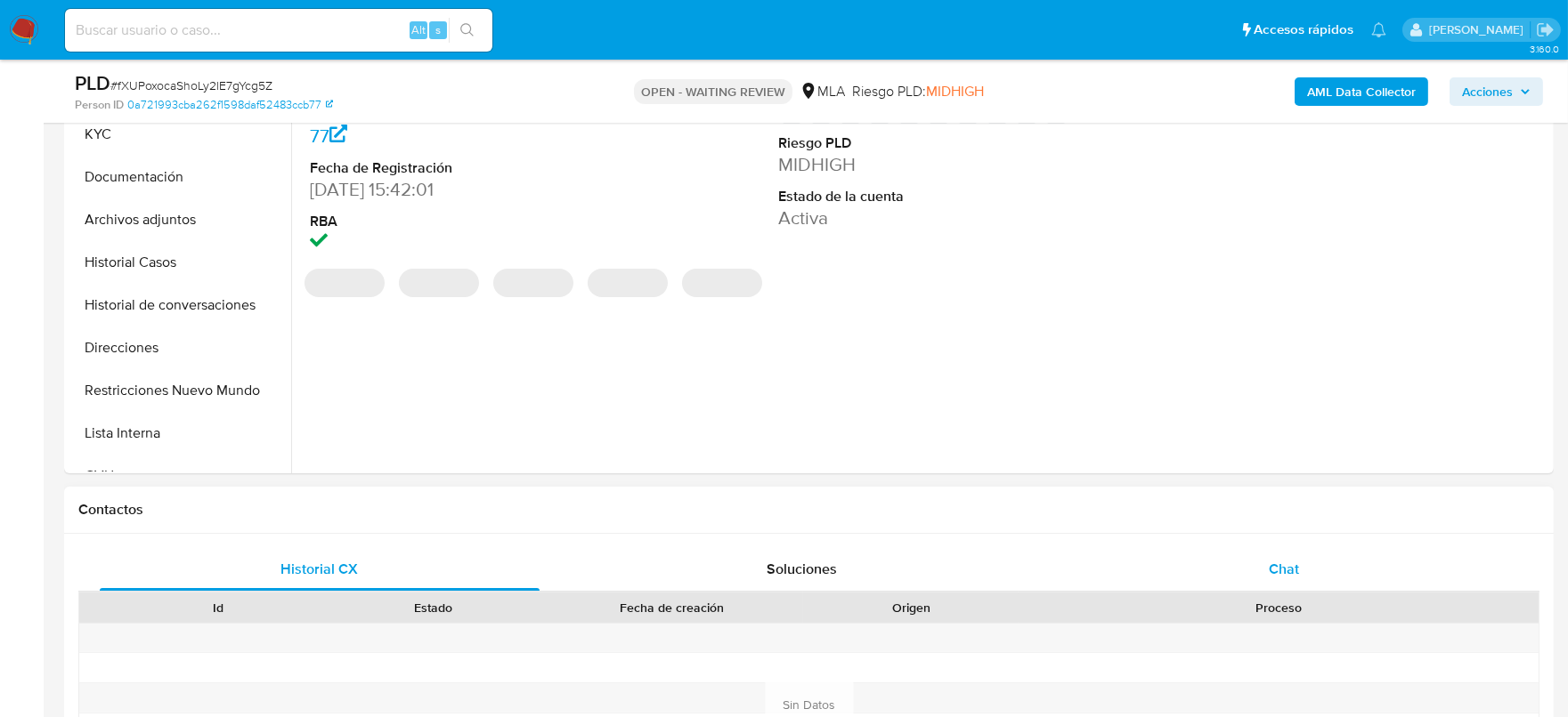
click at [1257, 570] on div "Chat" at bounding box center [1284, 570] width 440 height 43
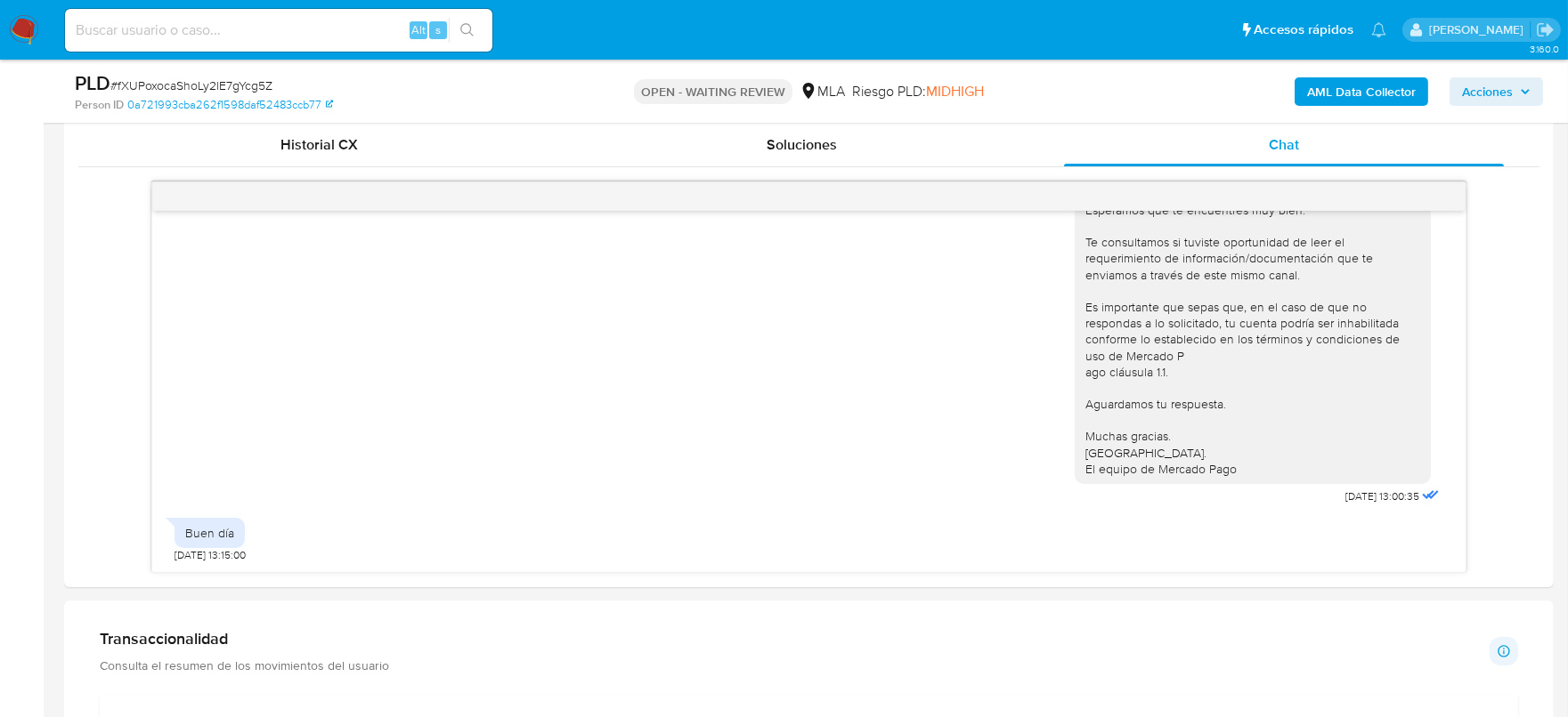
scroll to position [889, 0]
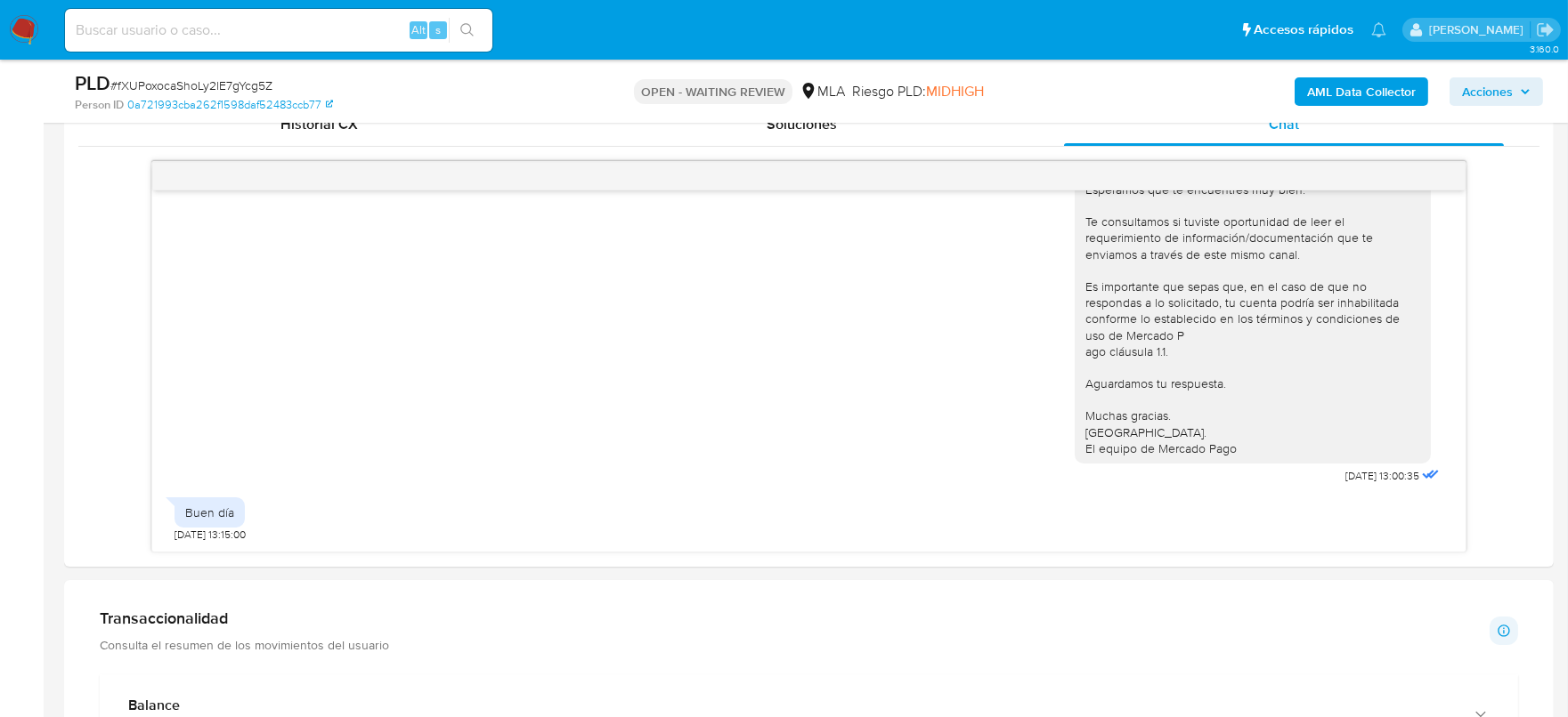
drag, startPoint x: 278, startPoint y: 31, endPoint x: 354, endPoint y: 26, distance: 76.2
click at [289, 30] on input at bounding box center [278, 31] width 427 height 23
paste input "rTaPBW23f0IRlKugeTvPwHwz"
type input "rTaPBW23f0IRlKugeTvPwHwz"
click at [456, 22] on button "search-icon" at bounding box center [467, 31] width 36 height 25
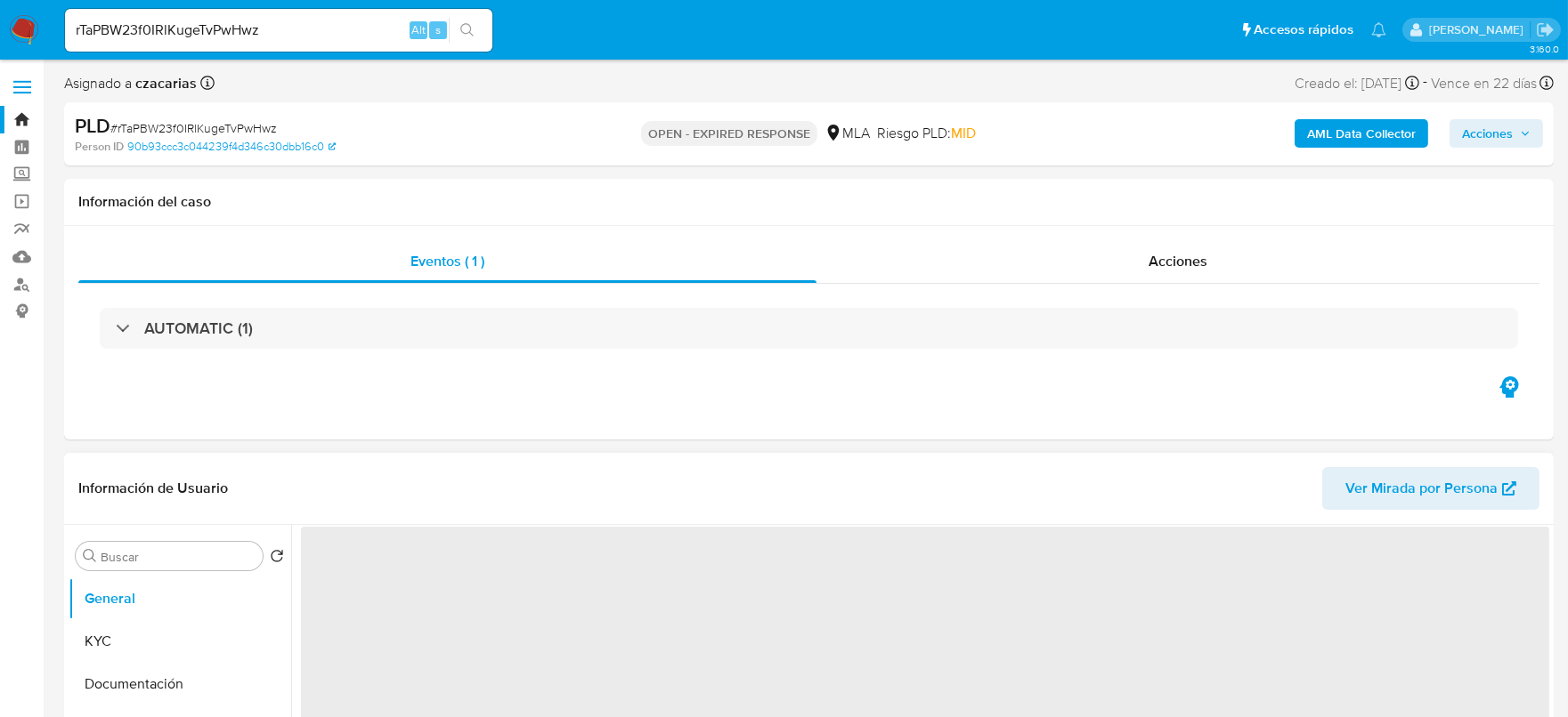
select select "10"
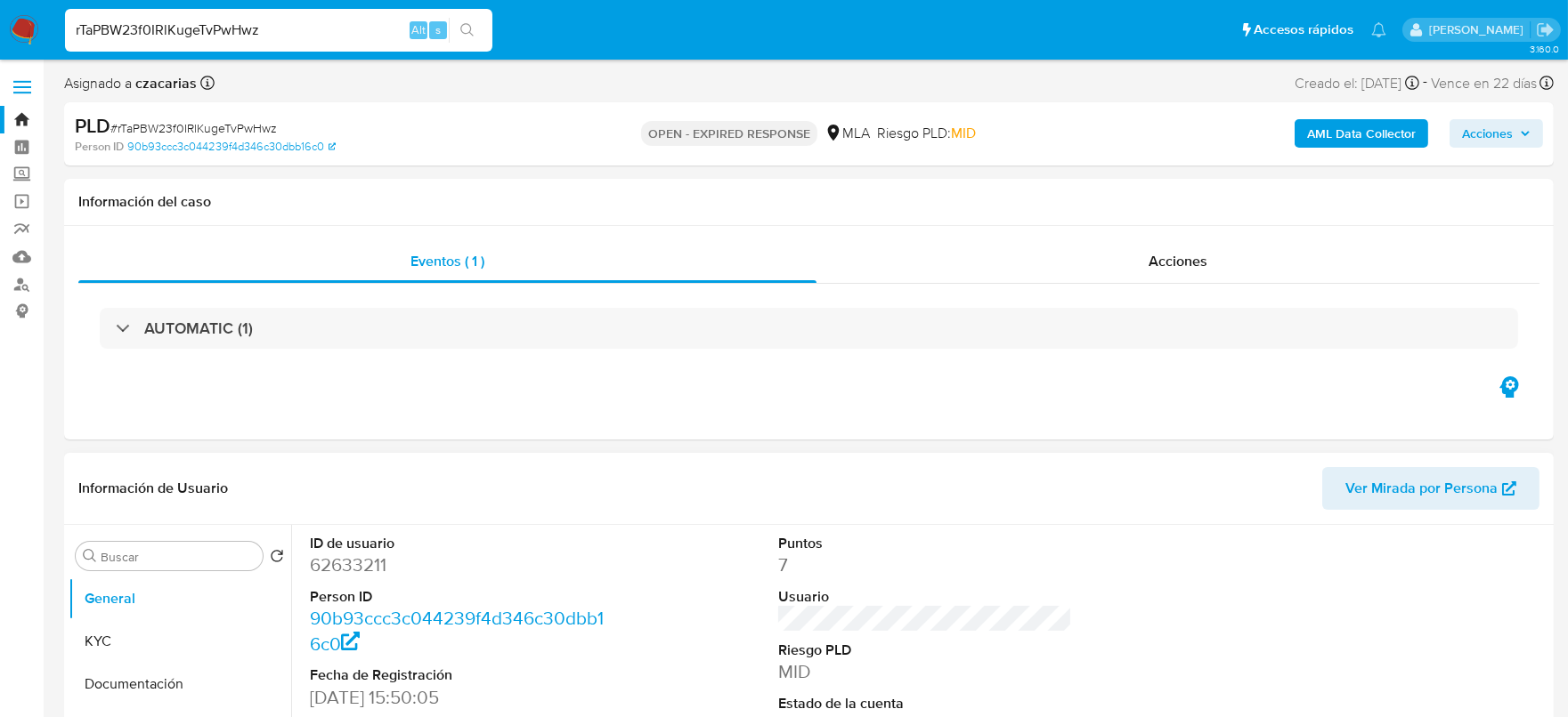
click at [368, 19] on input "rTaPBW23f0IRlKugeTvPwHwz" at bounding box center [278, 31] width 427 height 23
paste input "DAJQphMTOlOZP8OjjkENJzQG"
type input "DAJQphMTOlOZP8OjjkENJzQG"
click at [446, 22] on div "Alt s" at bounding box center [427, 30] width 37 height 18
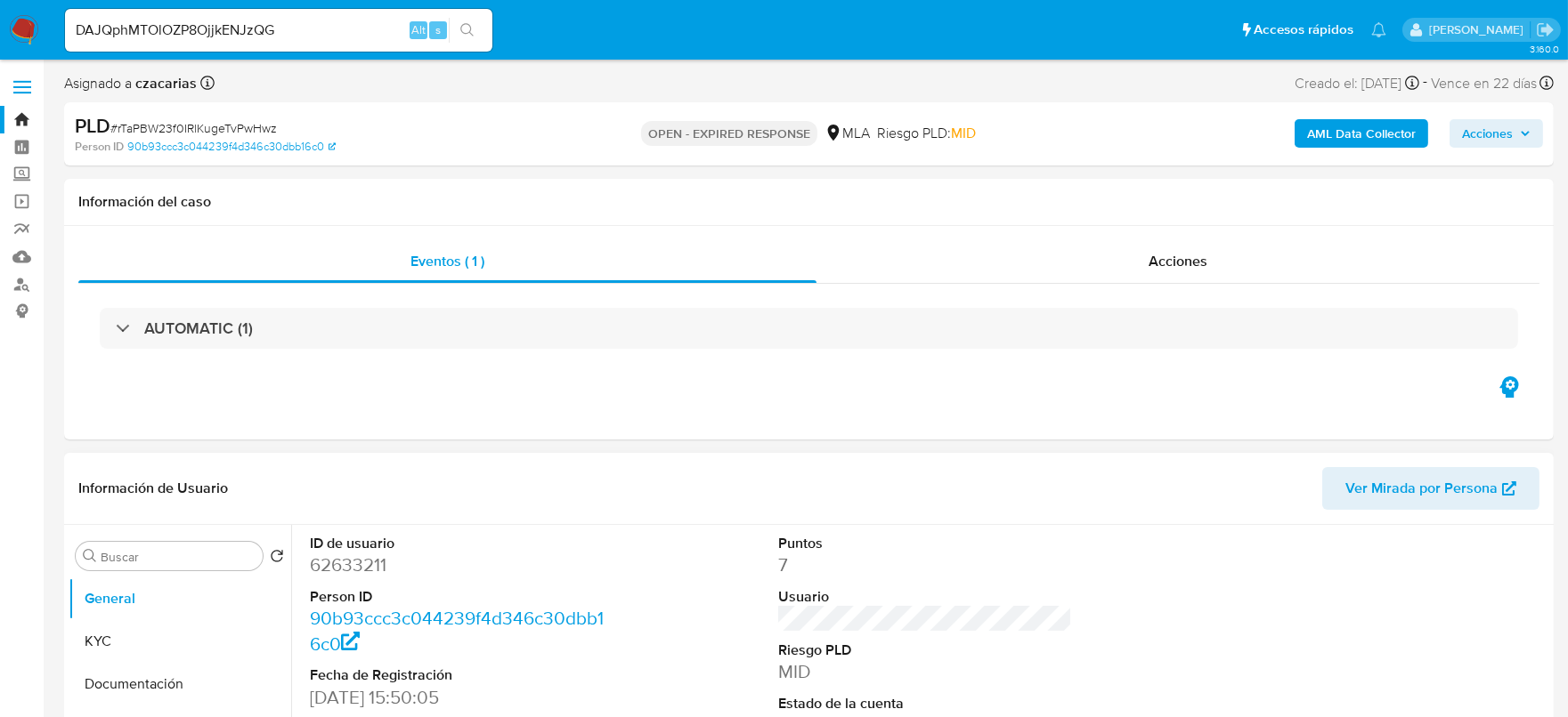
click at [451, 22] on button "search-icon" at bounding box center [467, 31] width 36 height 25
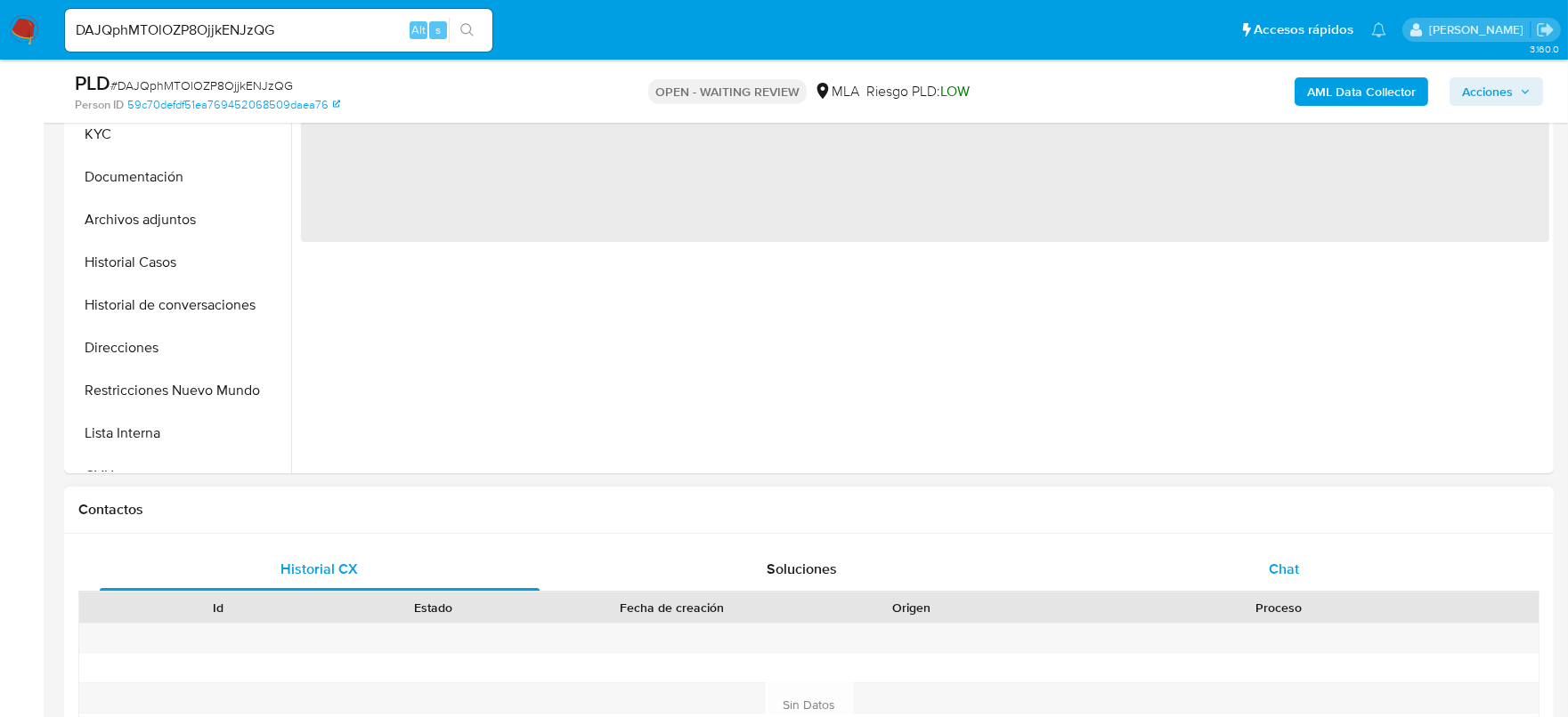
select select "10"
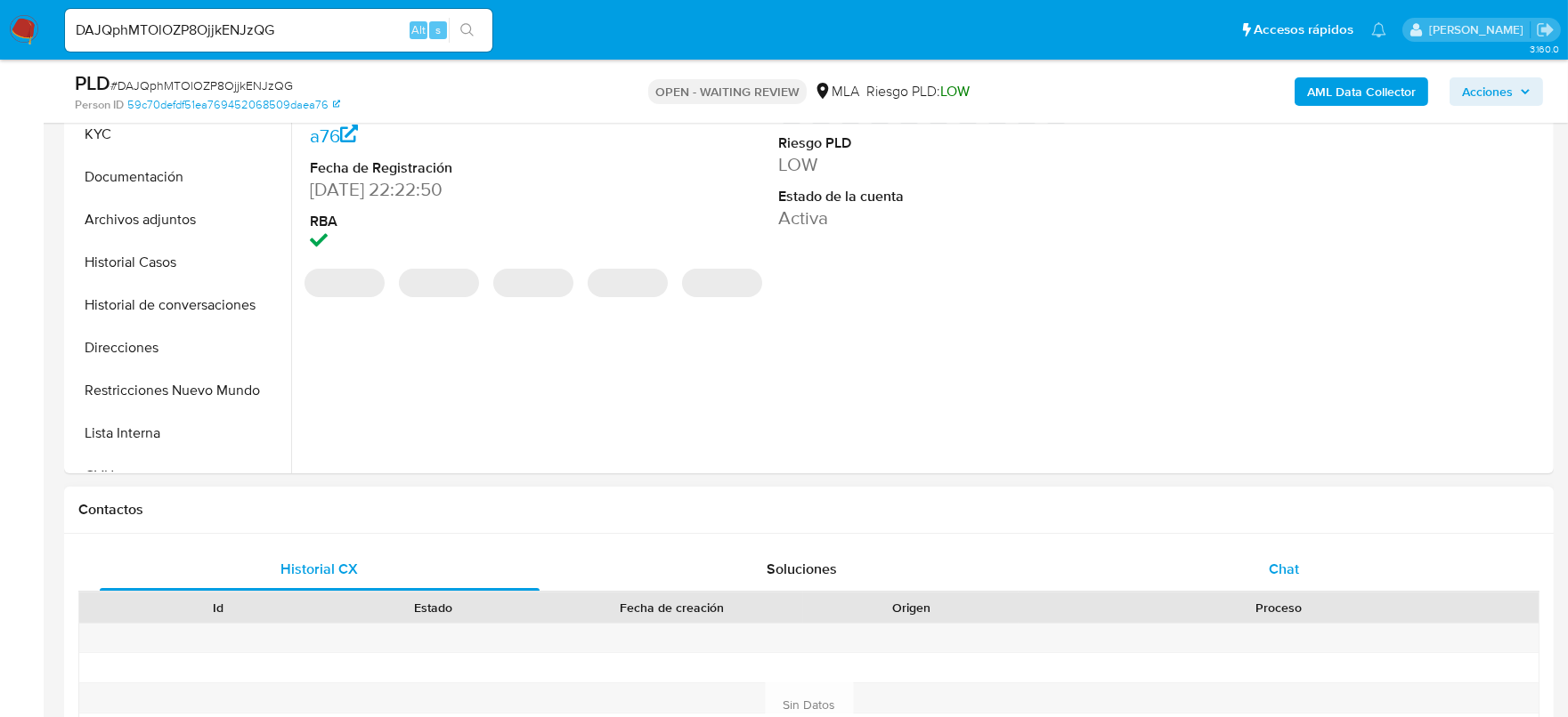
click at [1337, 556] on div "Chat" at bounding box center [1284, 570] width 440 height 43
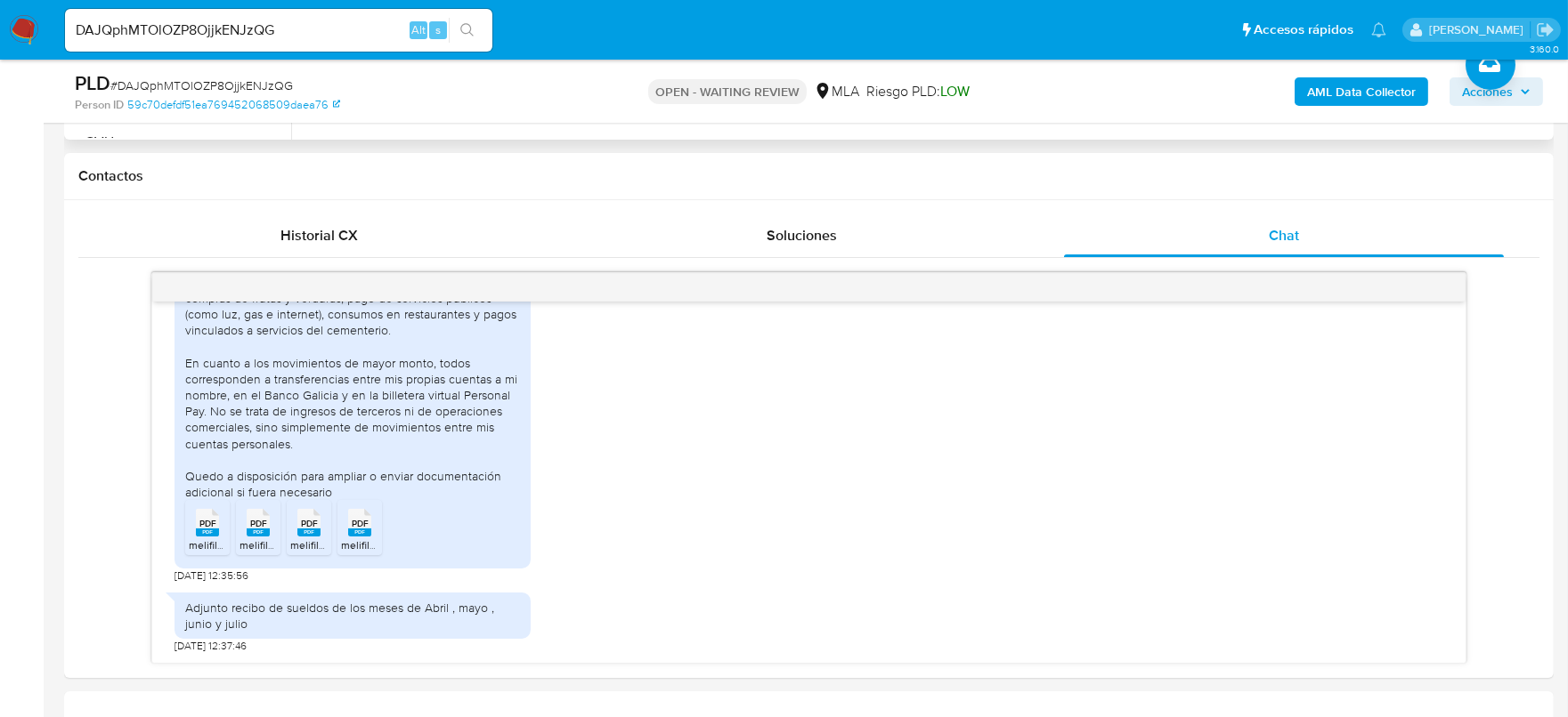
scroll to position [1484, 0]
click at [206, 534] on rect at bounding box center [207, 532] width 23 height 8
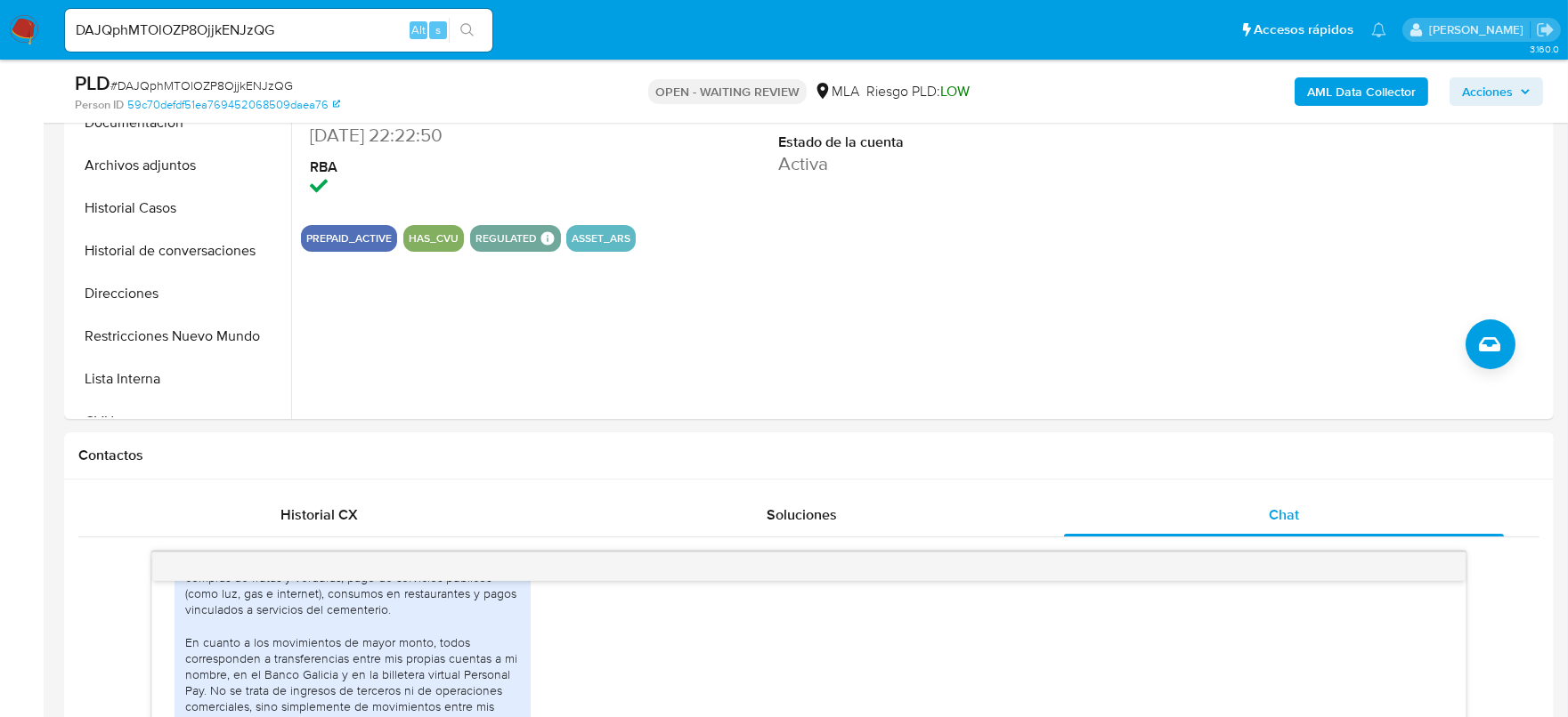
scroll to position [334, 0]
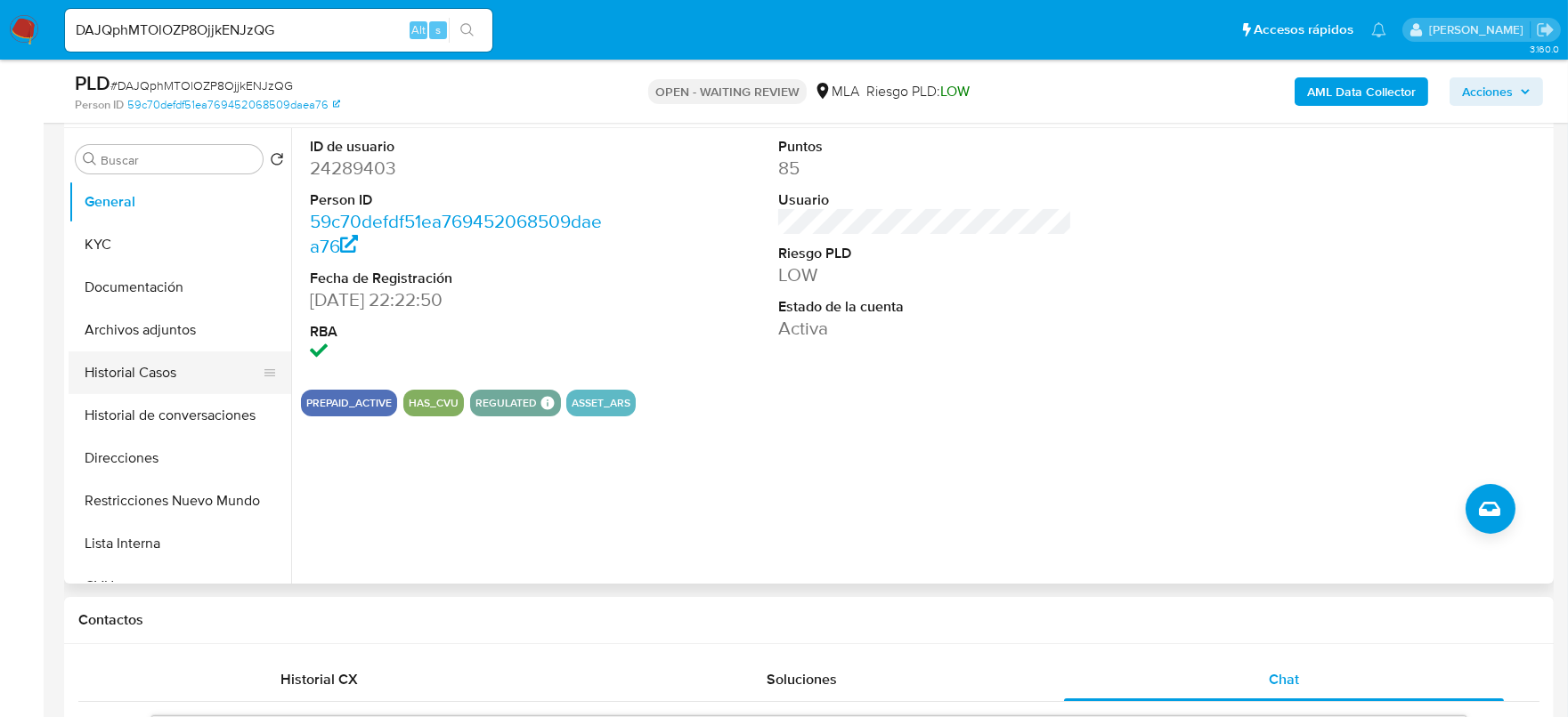
click at [106, 352] on button "Historial Casos" at bounding box center [173, 373] width 208 height 43
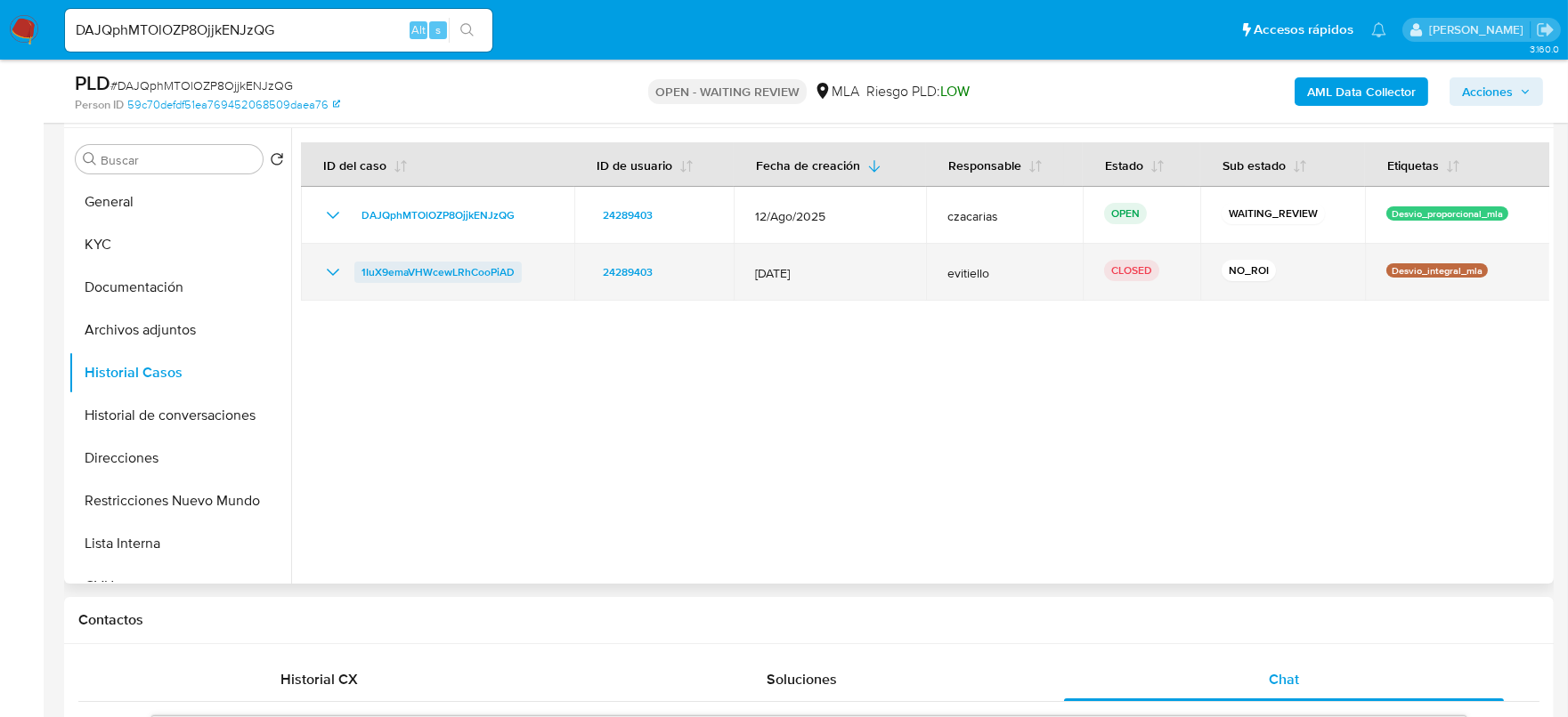
click at [394, 268] on span "1IuX9emaVHWcewLRhCooPiAD" at bounding box center [438, 272] width 153 height 21
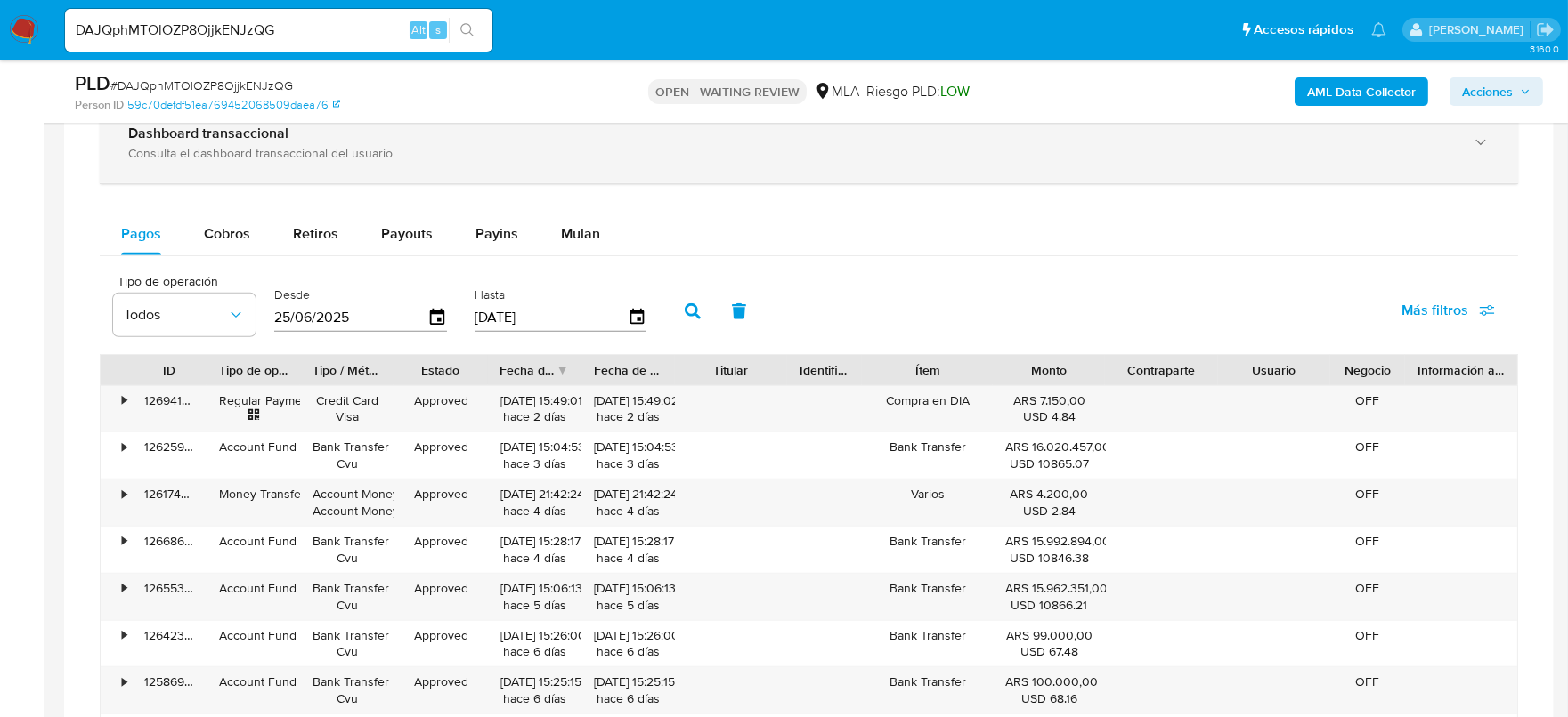
scroll to position [1556, 0]
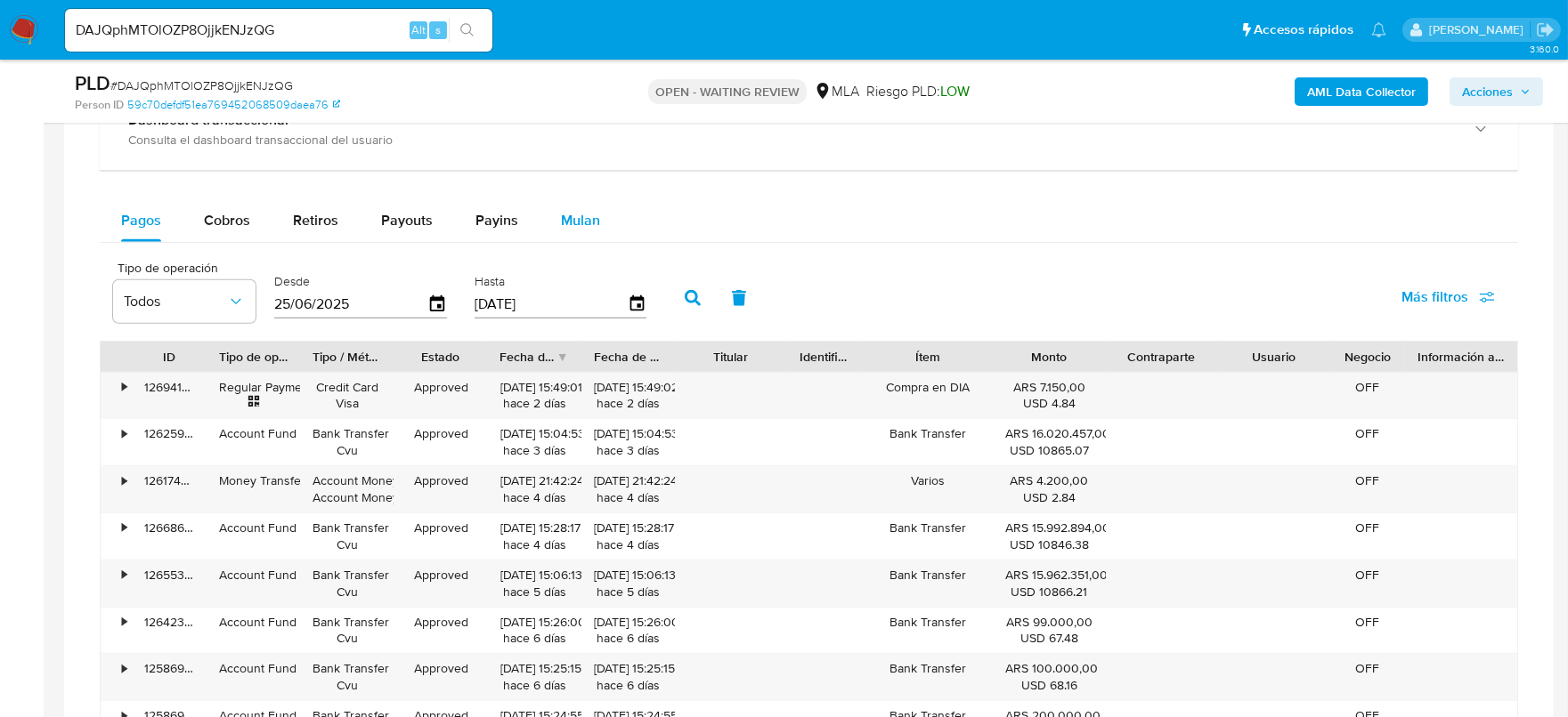
click at [567, 215] on span "Mulan" at bounding box center [580, 220] width 39 height 20
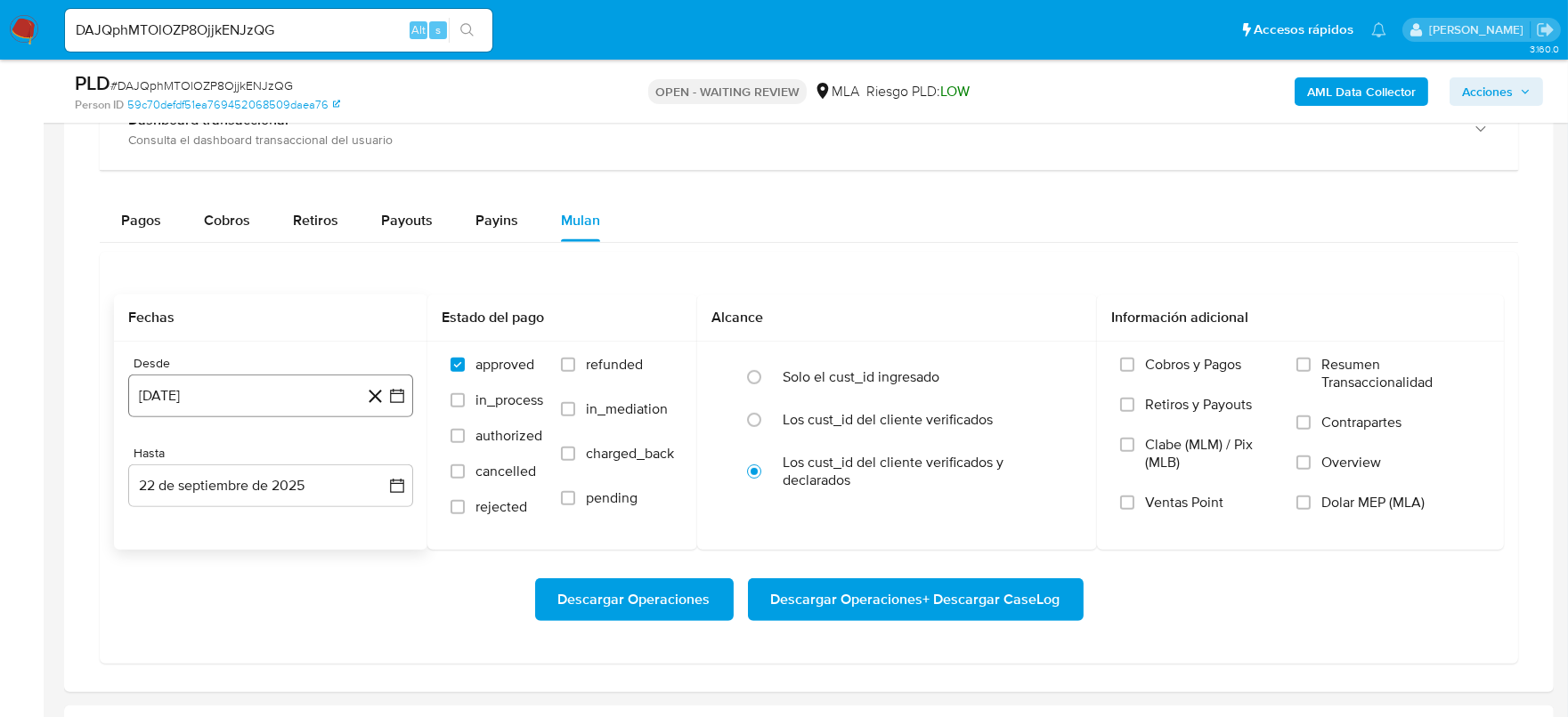
click at [316, 384] on button "[DATE]" at bounding box center [271, 396] width 285 height 43
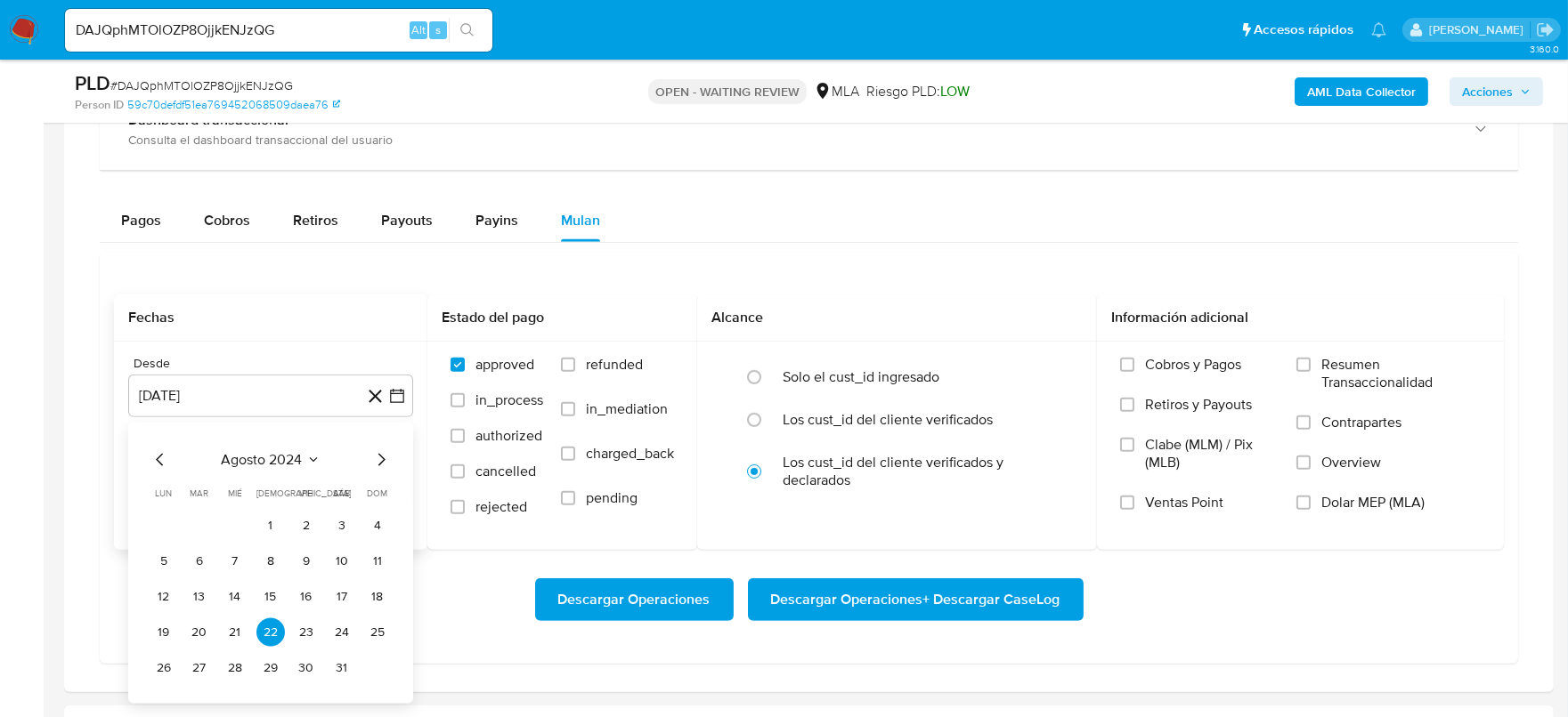
click at [155, 454] on icon "Mes anterior" at bounding box center [160, 459] width 21 height 21
click at [165, 520] on button "1" at bounding box center [163, 525] width 29 height 29
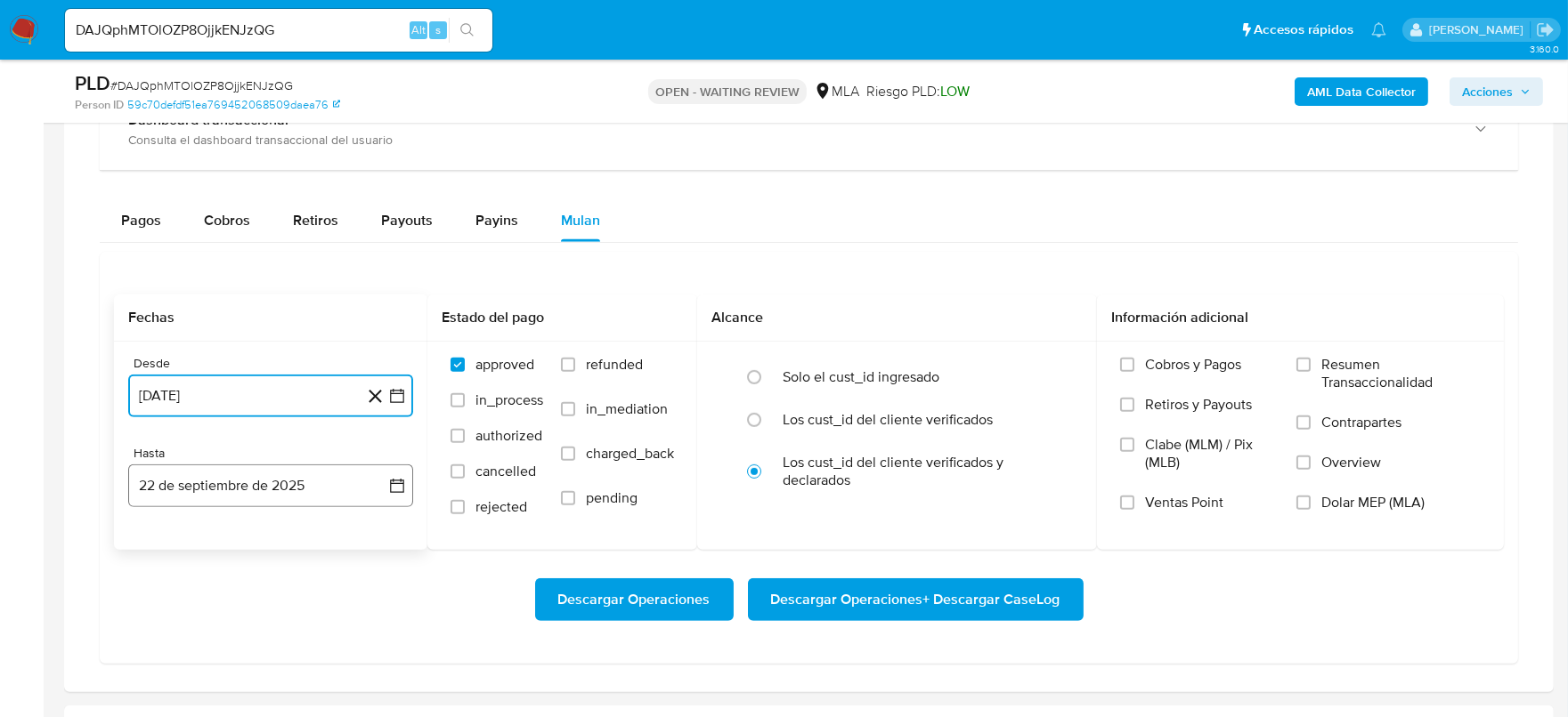
click at [337, 482] on button "22 de septiembre de 2025" at bounding box center [271, 486] width 285 height 43
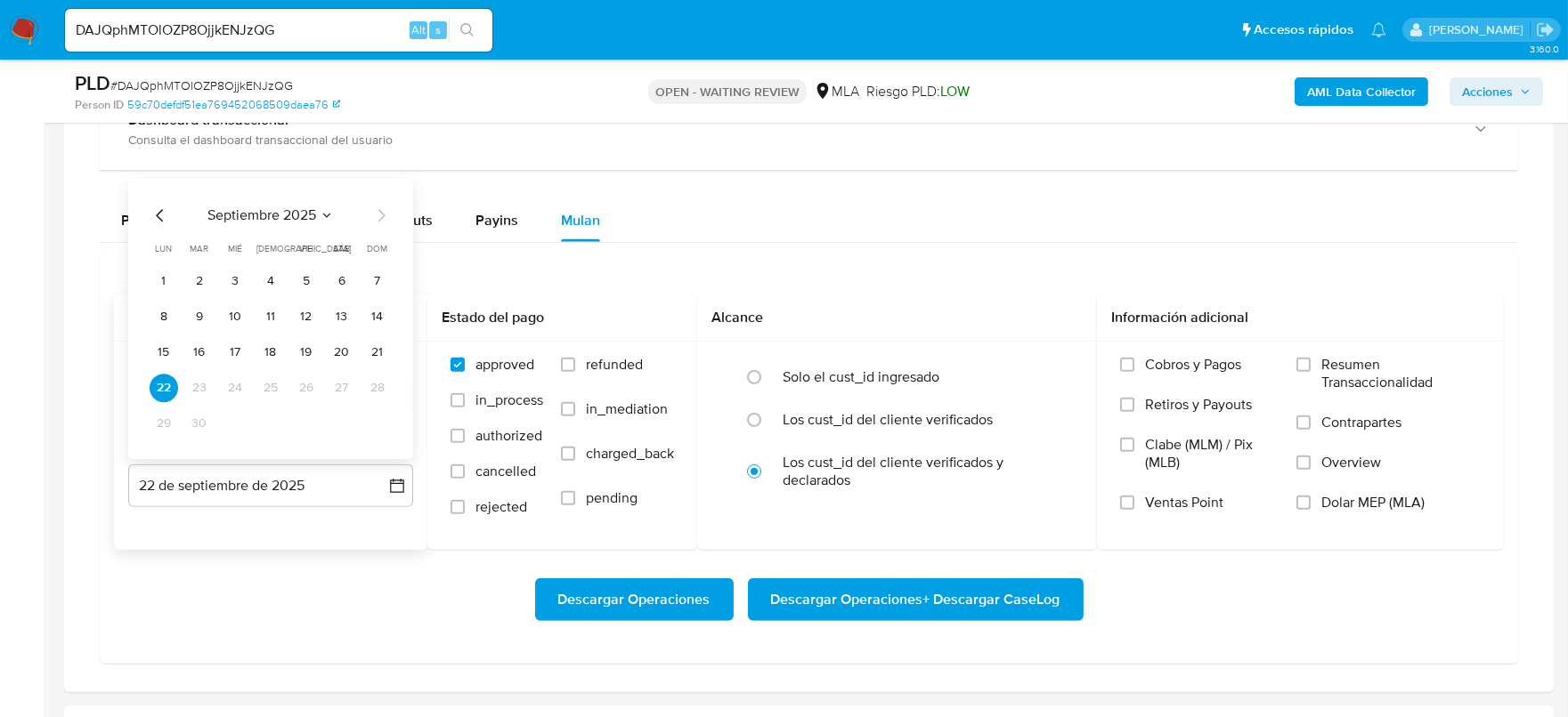
click at [161, 209] on icon "Mes anterior" at bounding box center [159, 215] width 7 height 12
click at [273, 420] on button "31" at bounding box center [271, 424] width 29 height 29
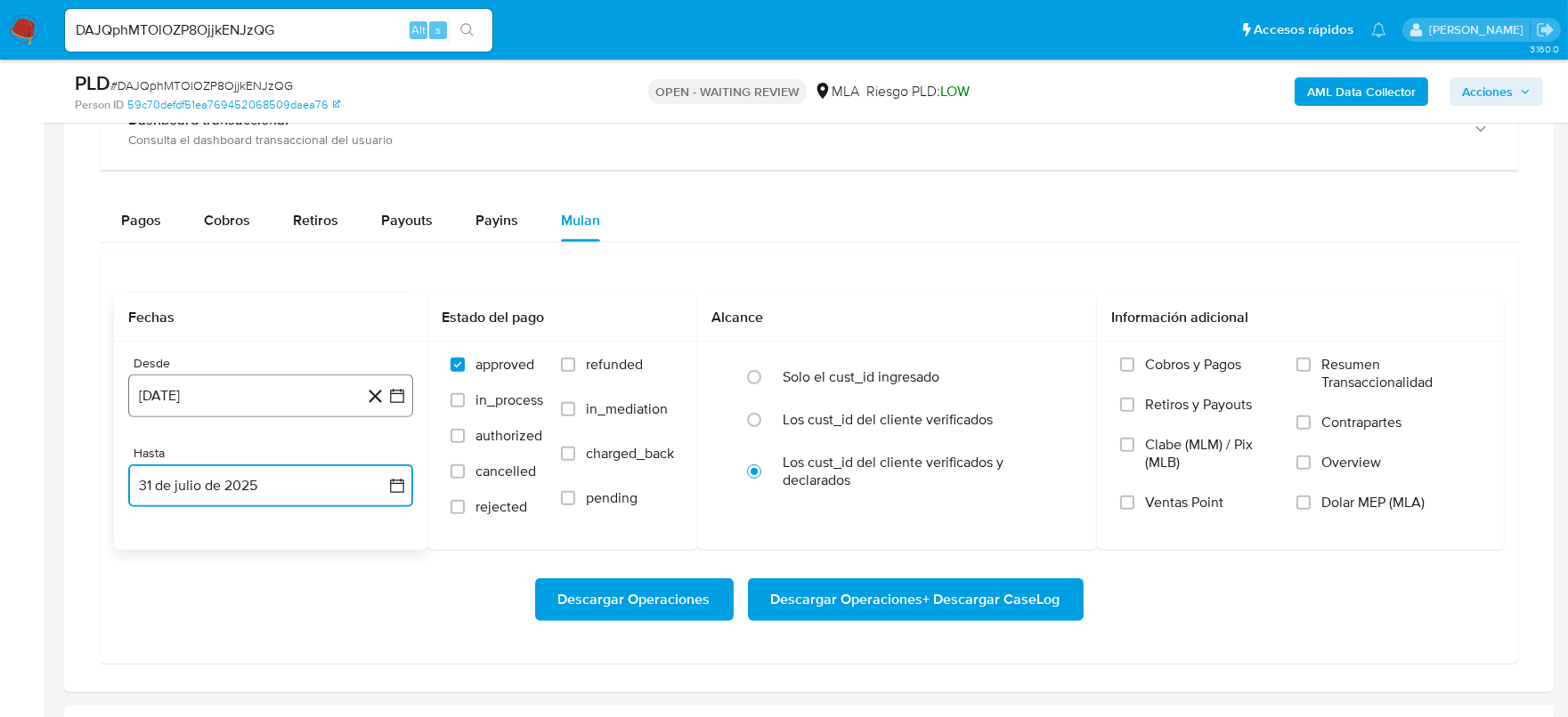
click at [244, 409] on button "1 de julio de 2024" at bounding box center [271, 396] width 285 height 43
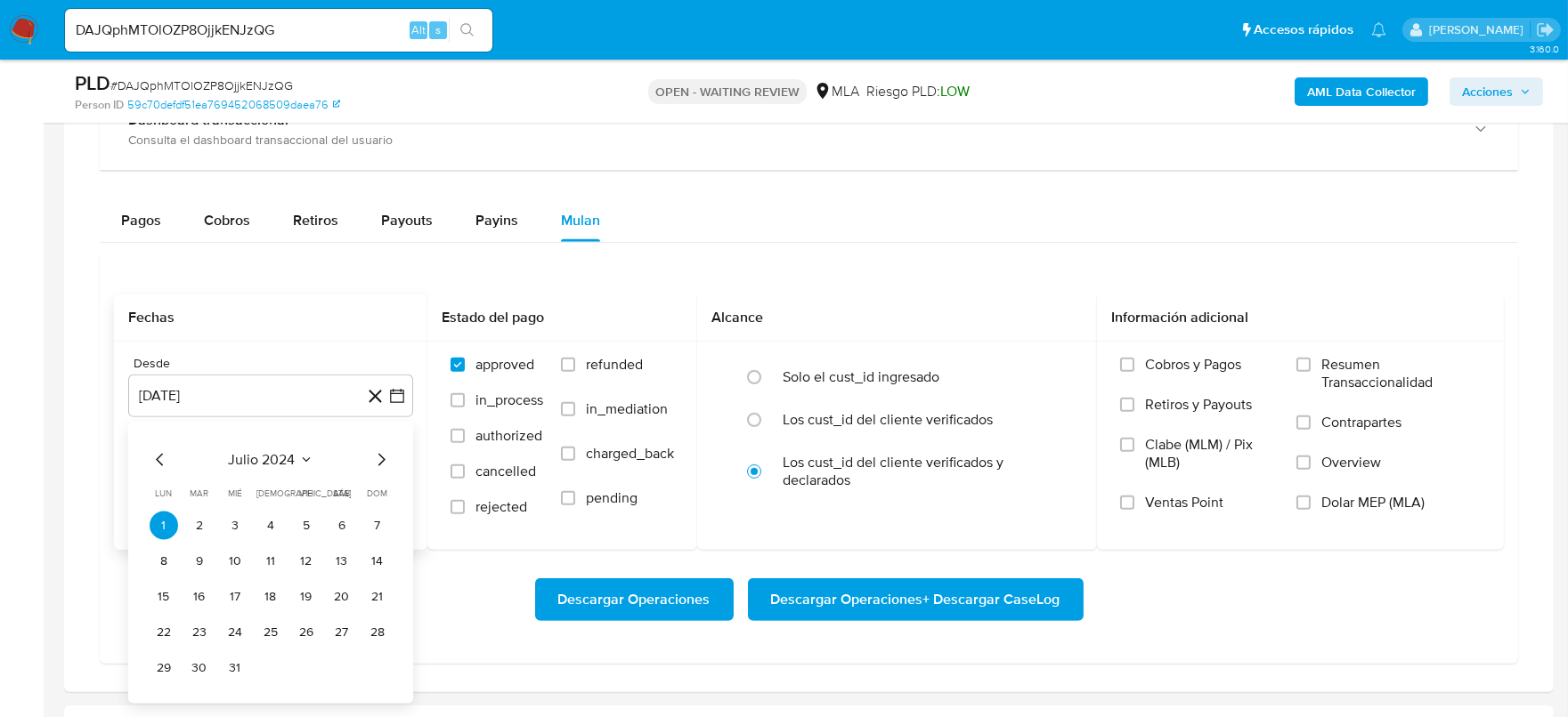
click at [316, 450] on div "julio 2024" at bounding box center [270, 459] width 242 height 21
click at [303, 458] on icon "Seleccionar mes y año" at bounding box center [306, 459] width 14 height 14
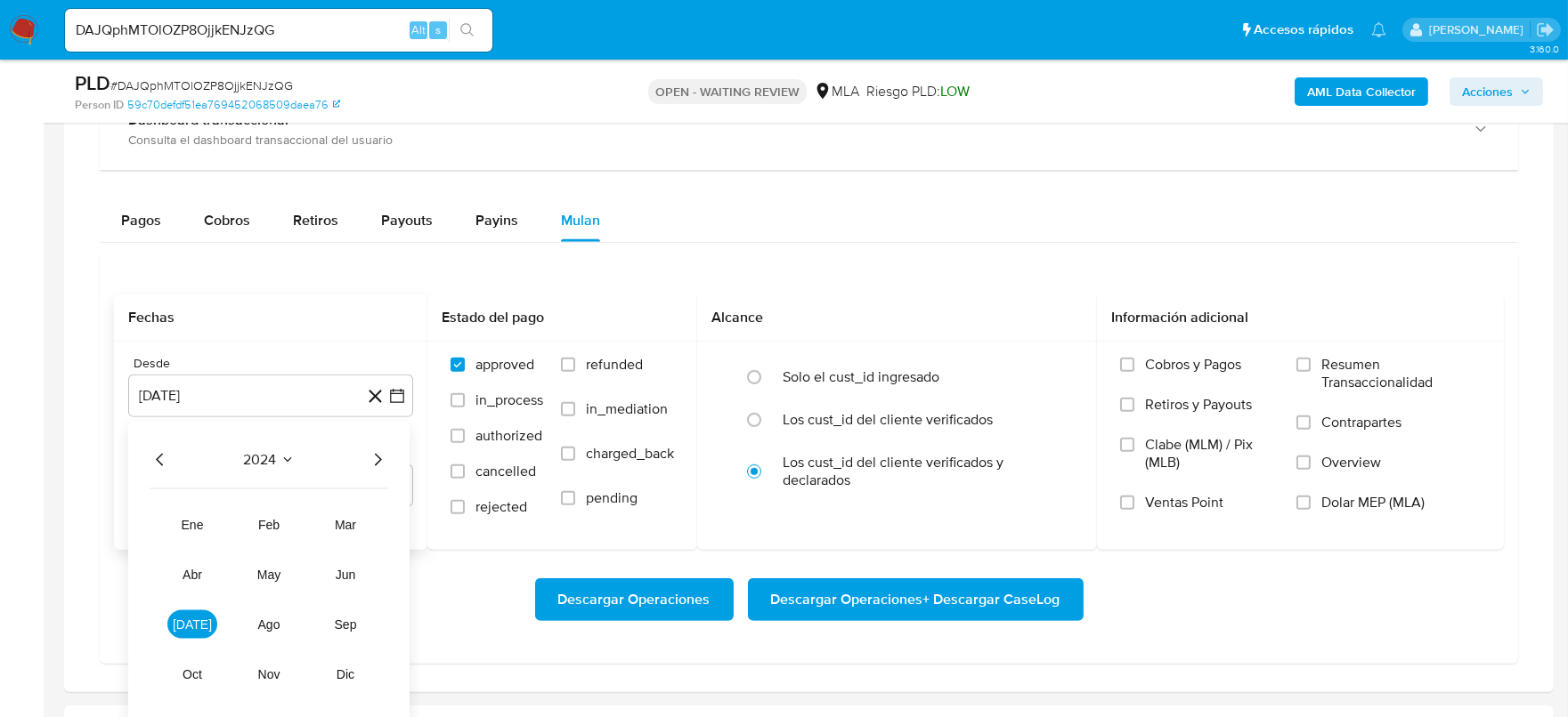
click at [385, 455] on icon "Año siguiente" at bounding box center [378, 459] width 21 height 21
click at [205, 627] on button "jul" at bounding box center [192, 624] width 50 height 29
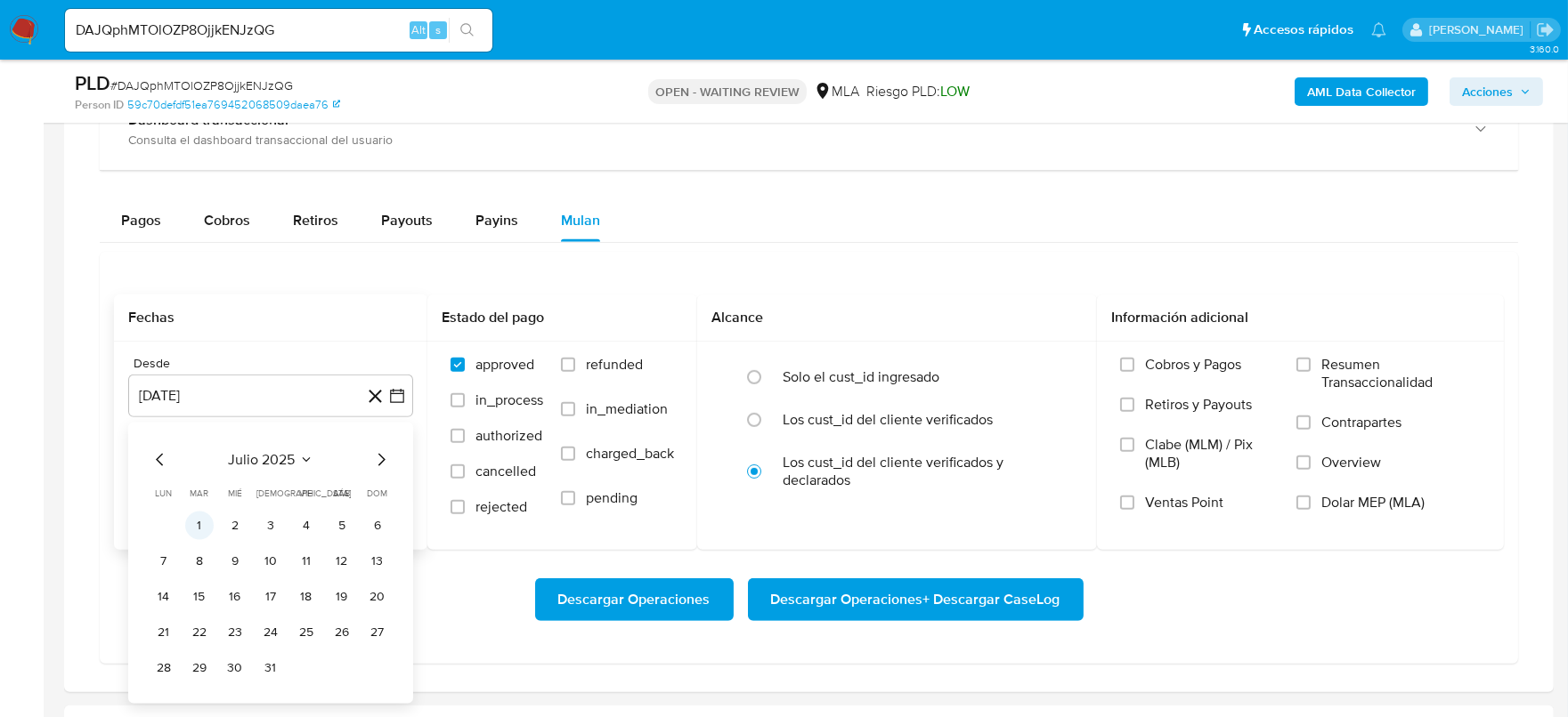
click at [207, 518] on button "1" at bounding box center [200, 525] width 29 height 29
click at [295, 298] on div "Fechas" at bounding box center [271, 317] width 314 height 47
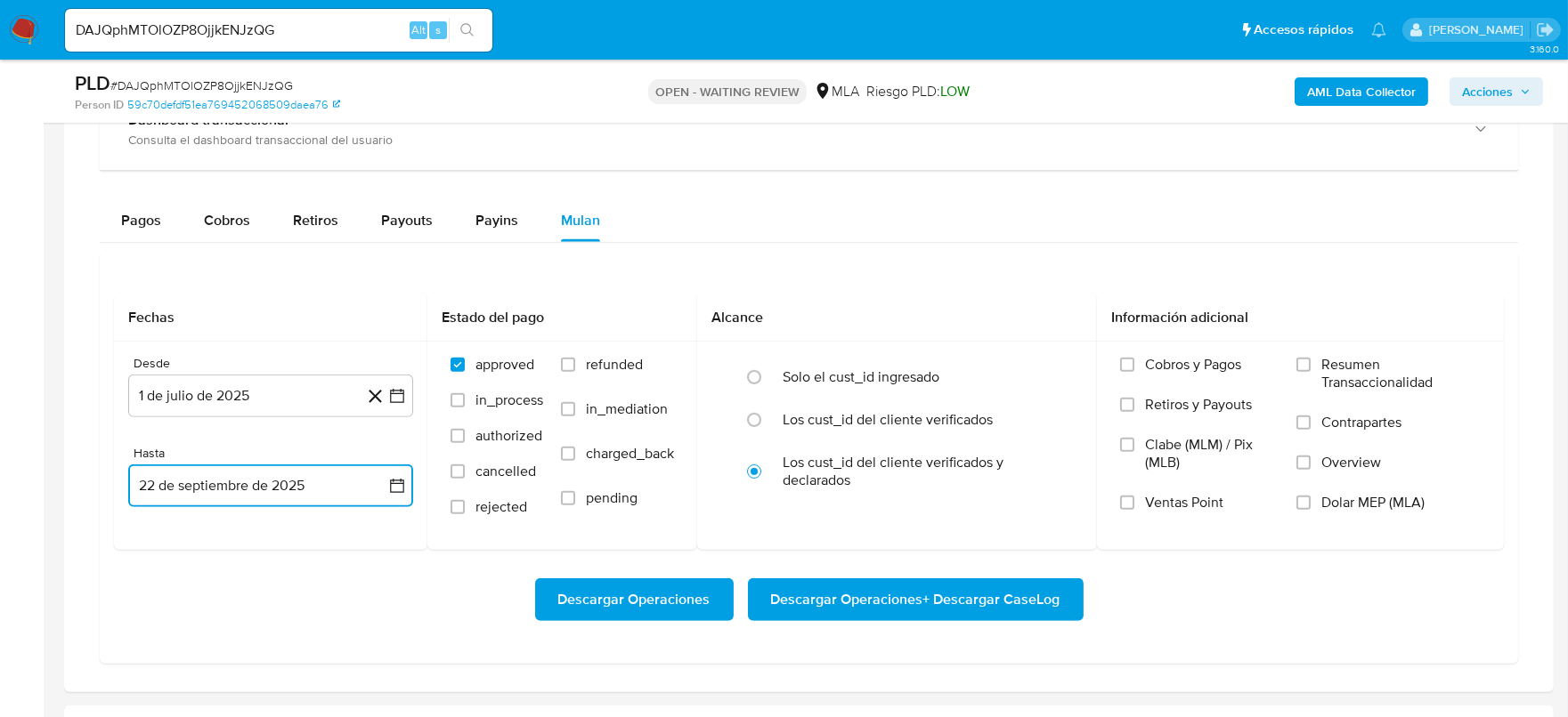
click at [286, 485] on button "22 de septiembre de 2025" at bounding box center [271, 486] width 285 height 43
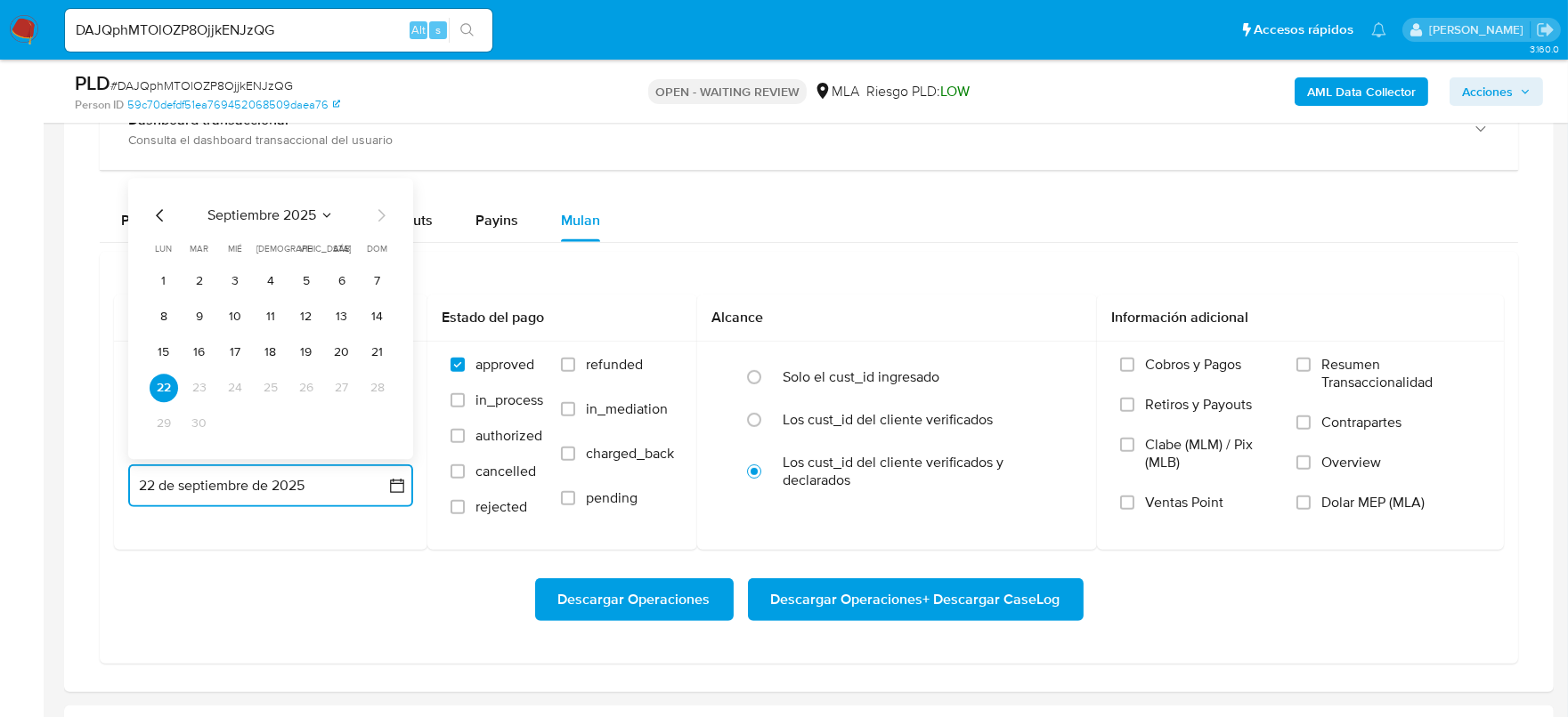
click at [162, 217] on icon "Mes anterior" at bounding box center [160, 215] width 21 height 21
click at [156, 207] on icon "Mes anterior" at bounding box center [160, 215] width 21 height 21
click at [267, 431] on button "31" at bounding box center [271, 424] width 29 height 29
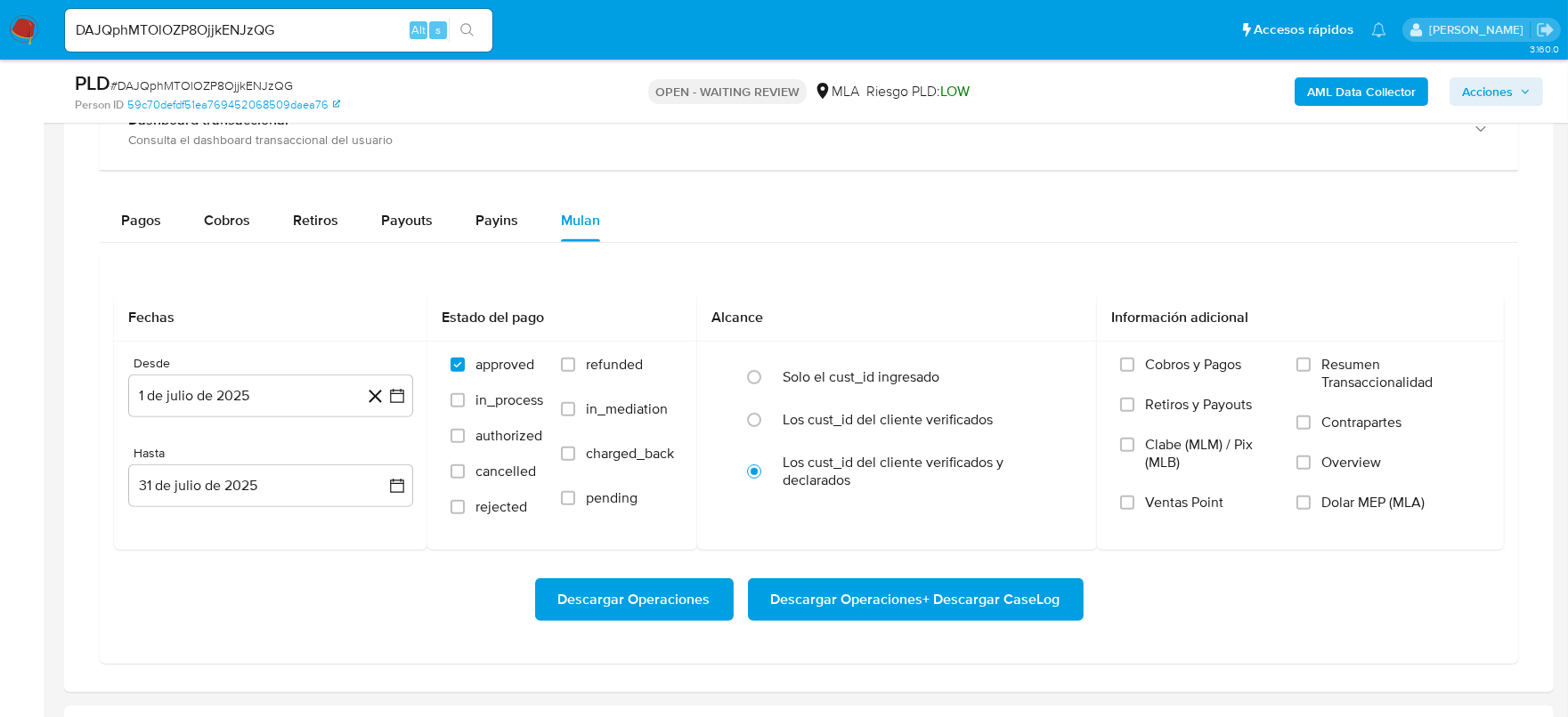
click at [295, 524] on div "Desde 1 de julio de 2025 1-07-2025 Hasta 31 de julio de 2025 31-07-2025" at bounding box center [271, 446] width 314 height 208
click at [1297, 496] on input "Dolar MEP (MLA)" at bounding box center [1303, 503] width 14 height 14
click at [979, 602] on span "Descargar Operaciones + Descargar CaseLog" at bounding box center [915, 599] width 290 height 39
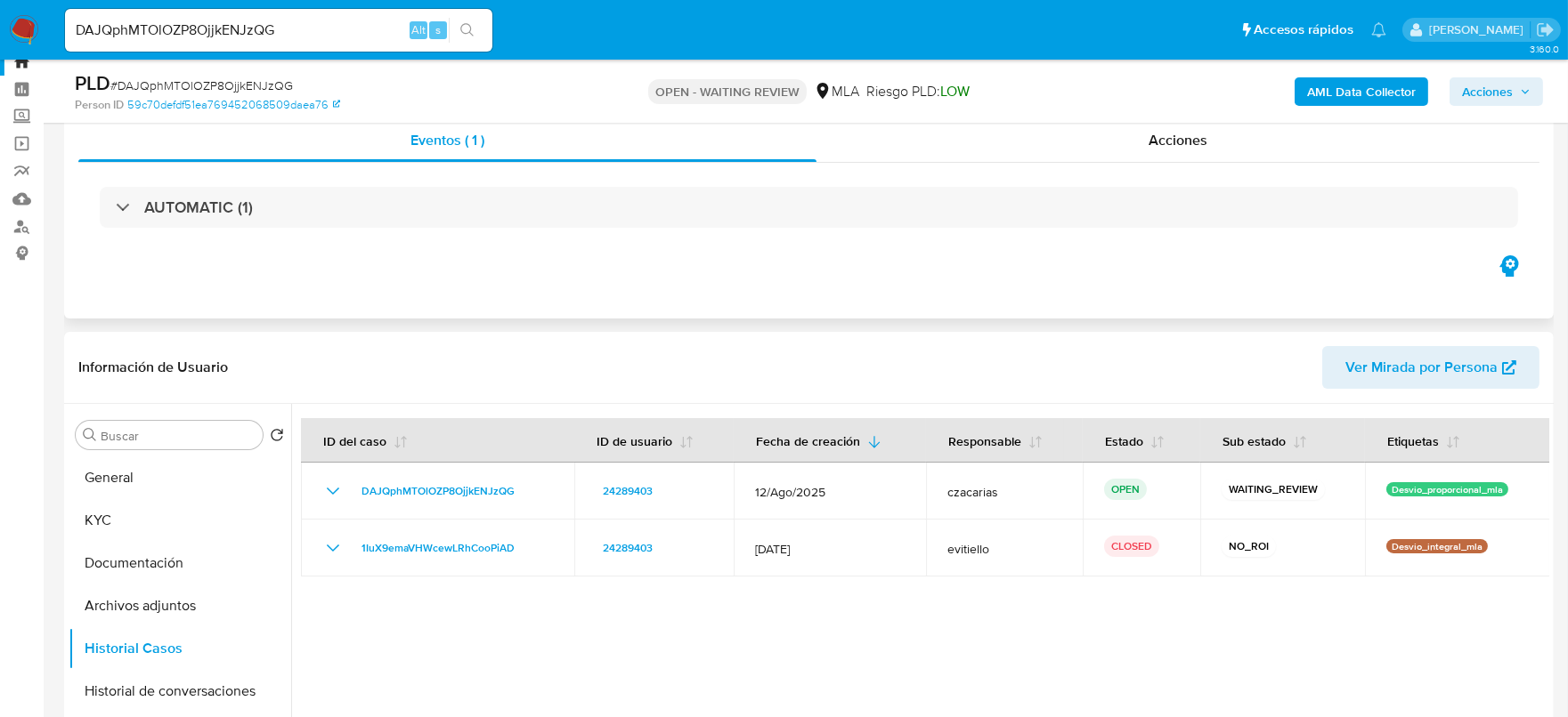
scroll to position [0, 0]
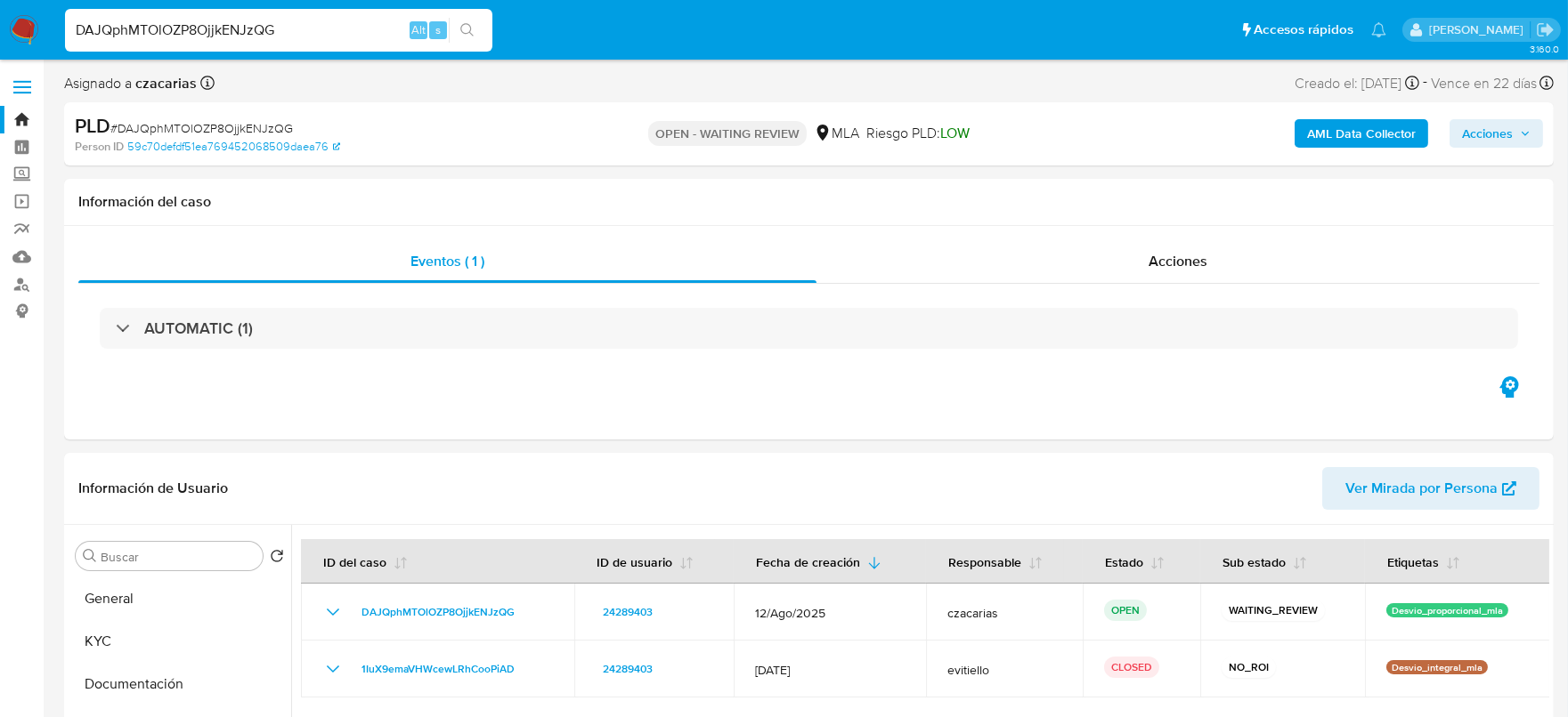
click at [227, 19] on input "DAJQphMTOlOZP8OjjkENJzQG" at bounding box center [278, 31] width 427 height 23
paste input "Vh1BzQ100uMxtCQiTRWMBauV"
type input "Vh1BzQ100uMxtCQiTRWMBauV"
click at [468, 32] on icon "search-icon" at bounding box center [467, 30] width 14 height 14
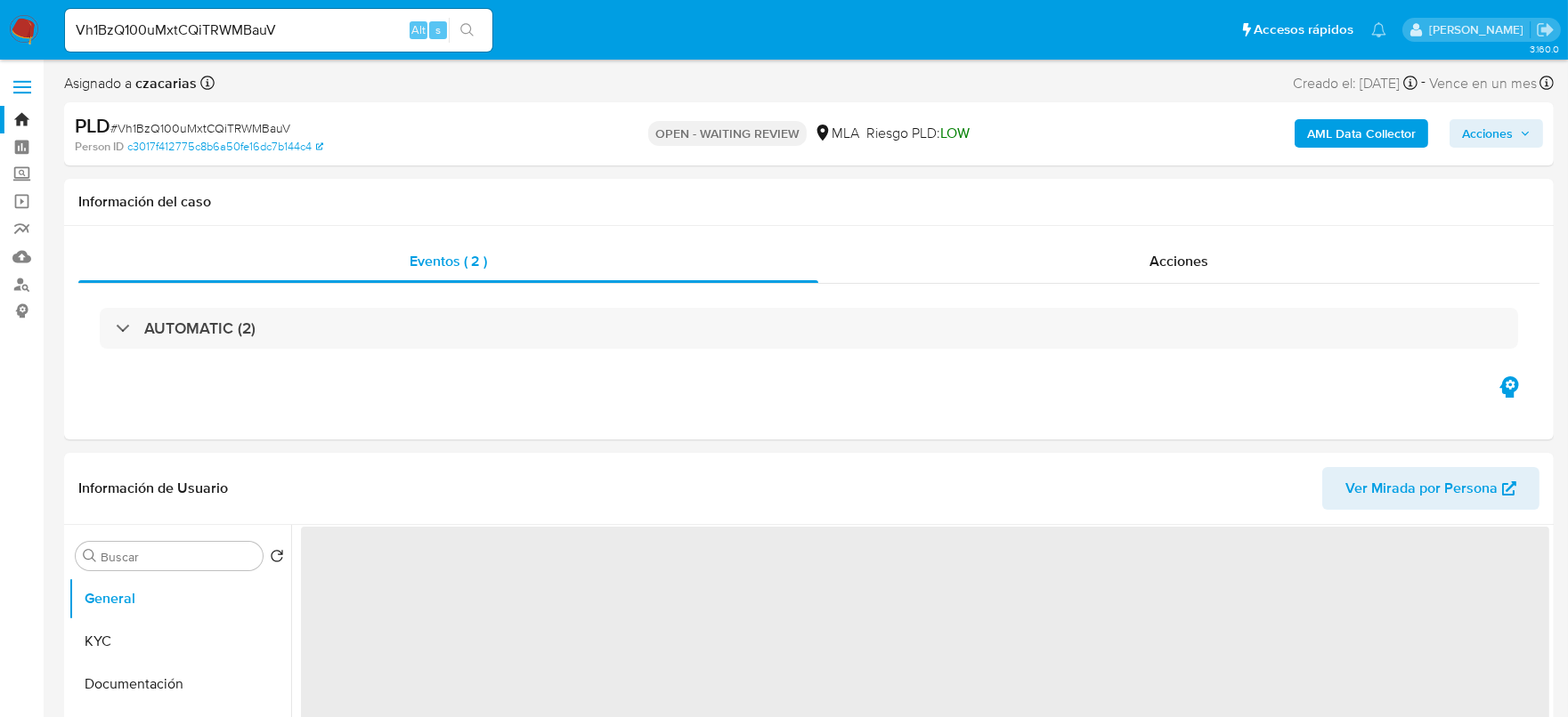
select select "10"
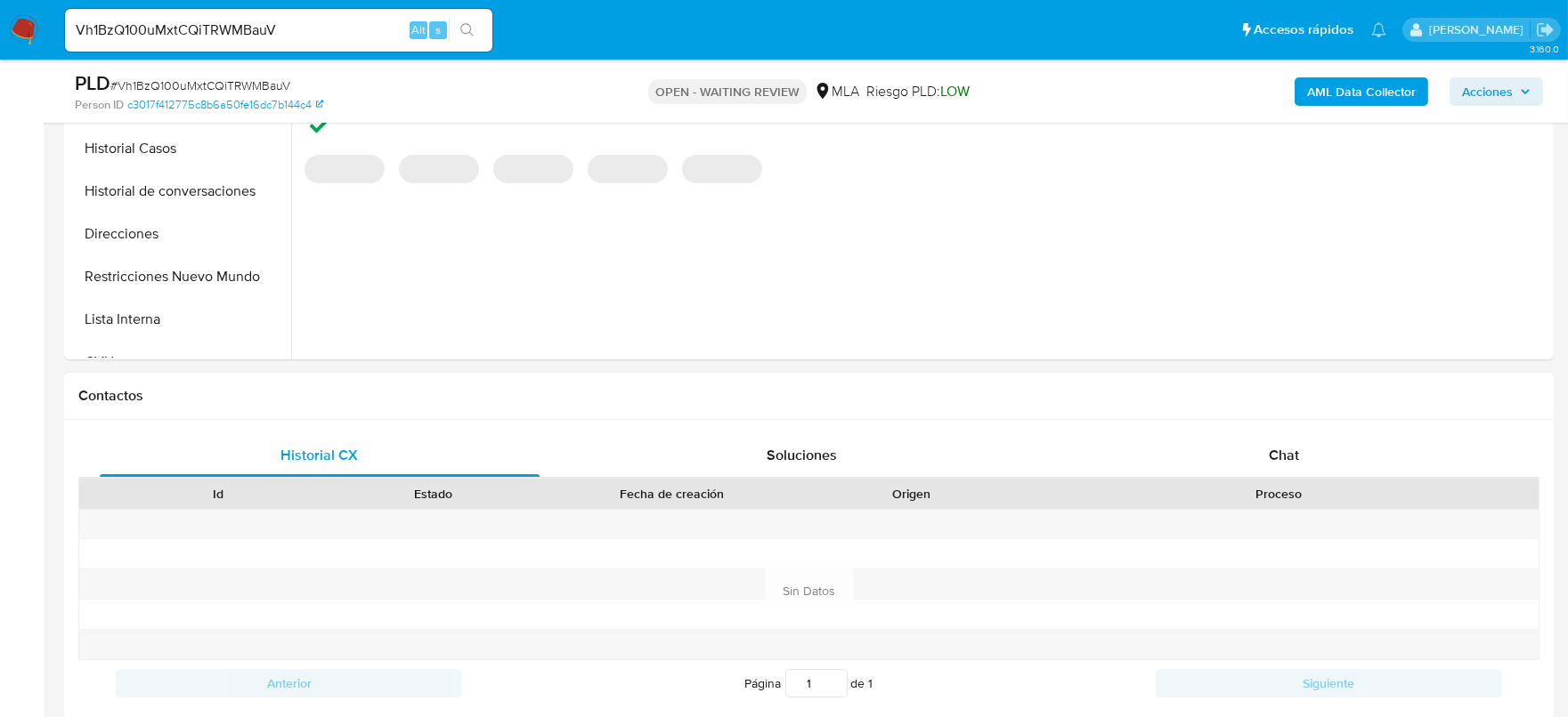
scroll to position [778, 0]
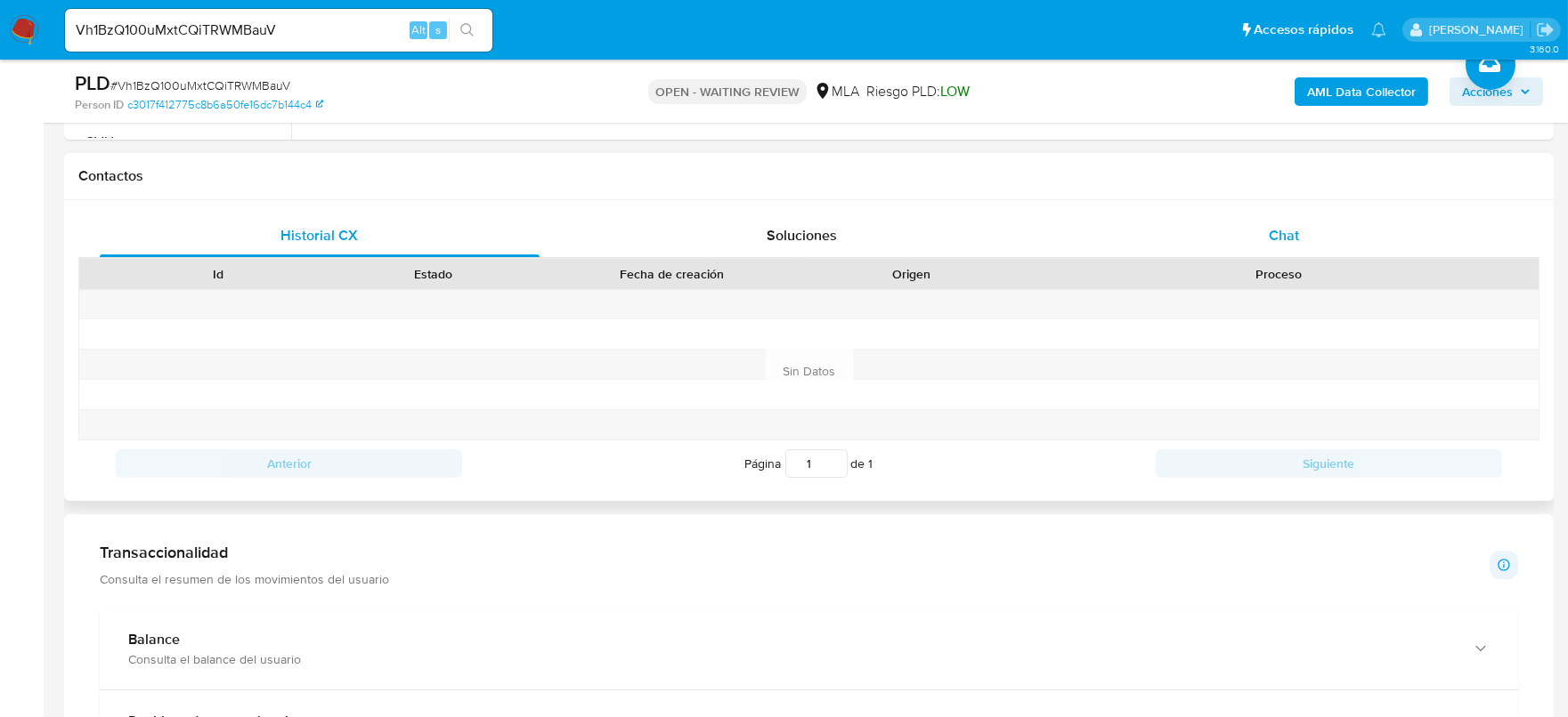
click at [1301, 219] on div "Chat" at bounding box center [1284, 235] width 440 height 43
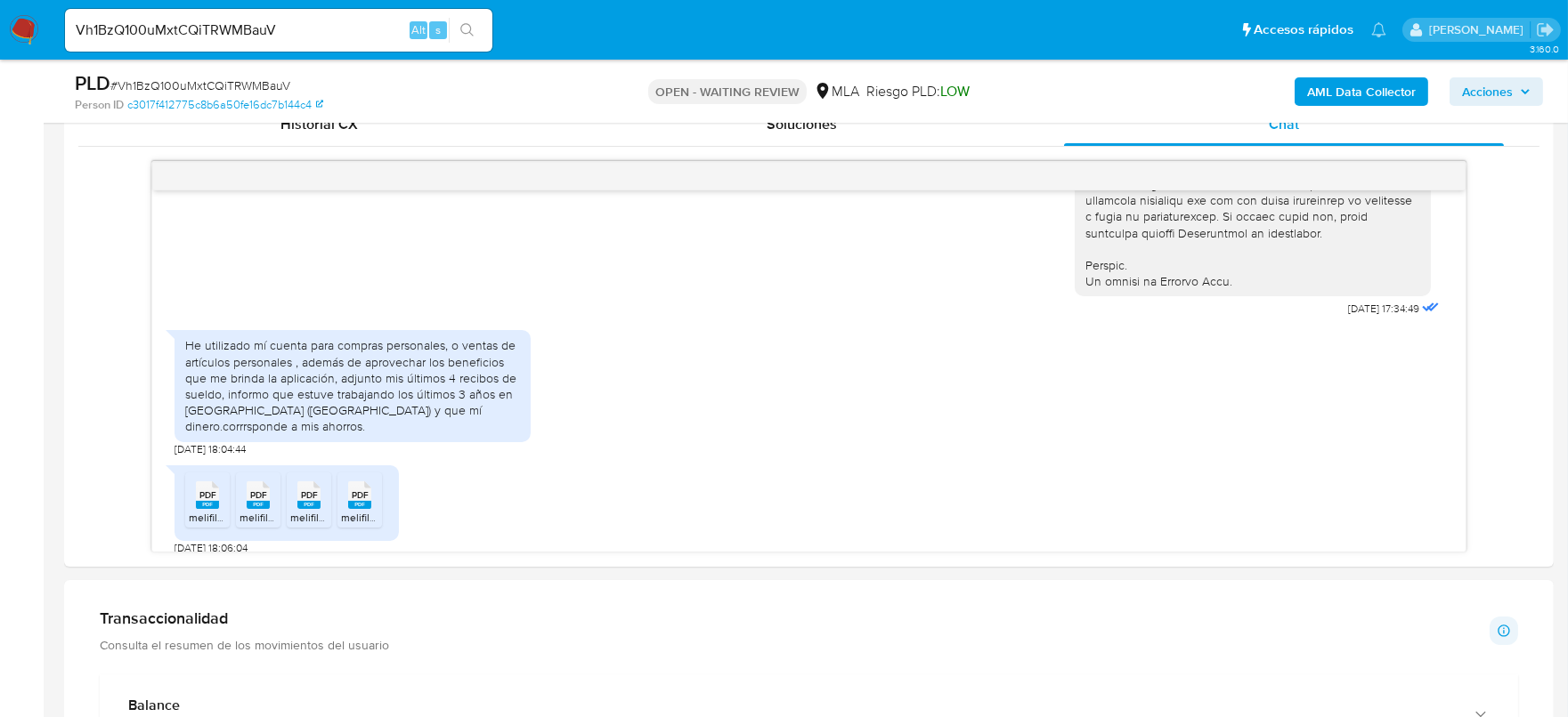
scroll to position [815, 0]
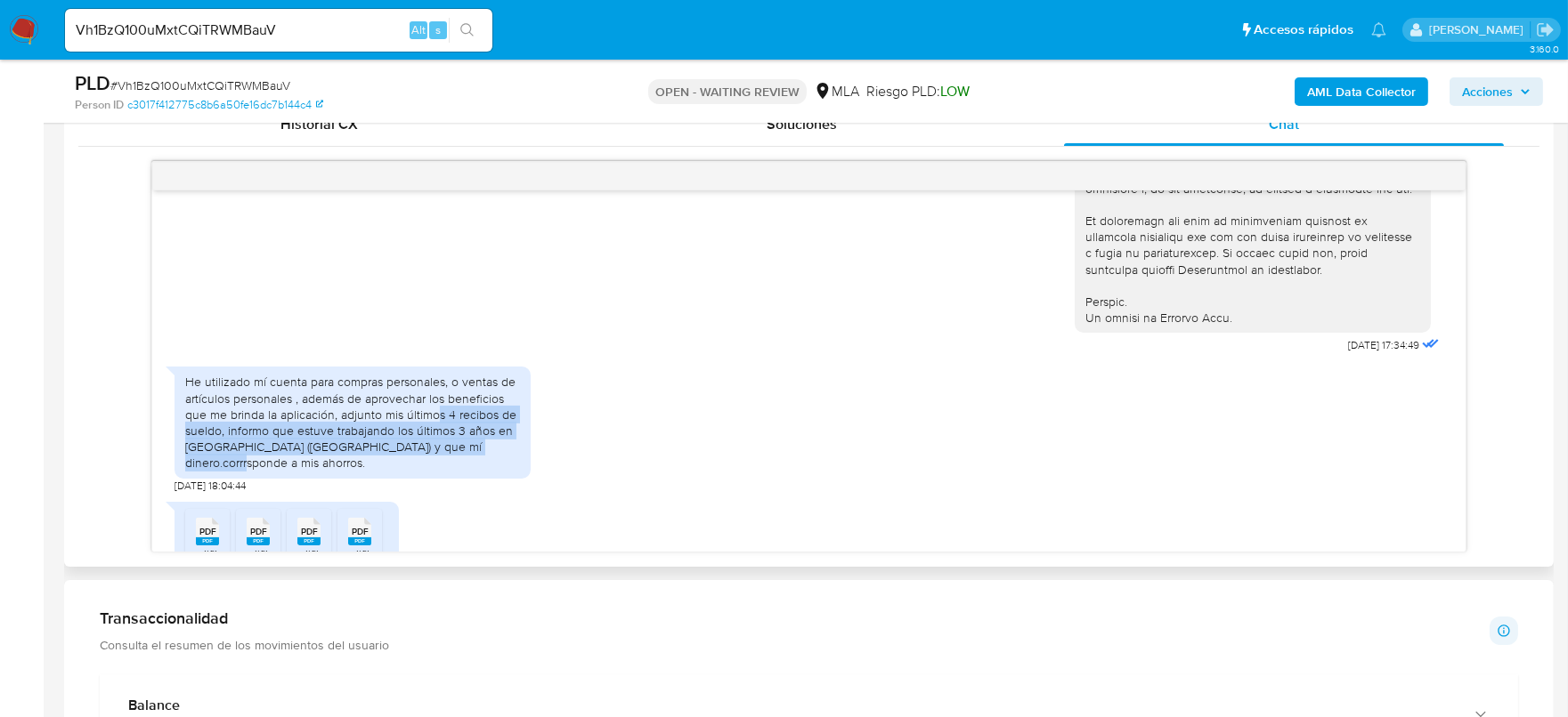
drag, startPoint x: 435, startPoint y: 441, endPoint x: 512, endPoint y: 475, distance: 84.2
click at [512, 471] on div "He utilizado mí cuenta para compras personales, o ventas de artículos personale…" at bounding box center [353, 422] width 335 height 97
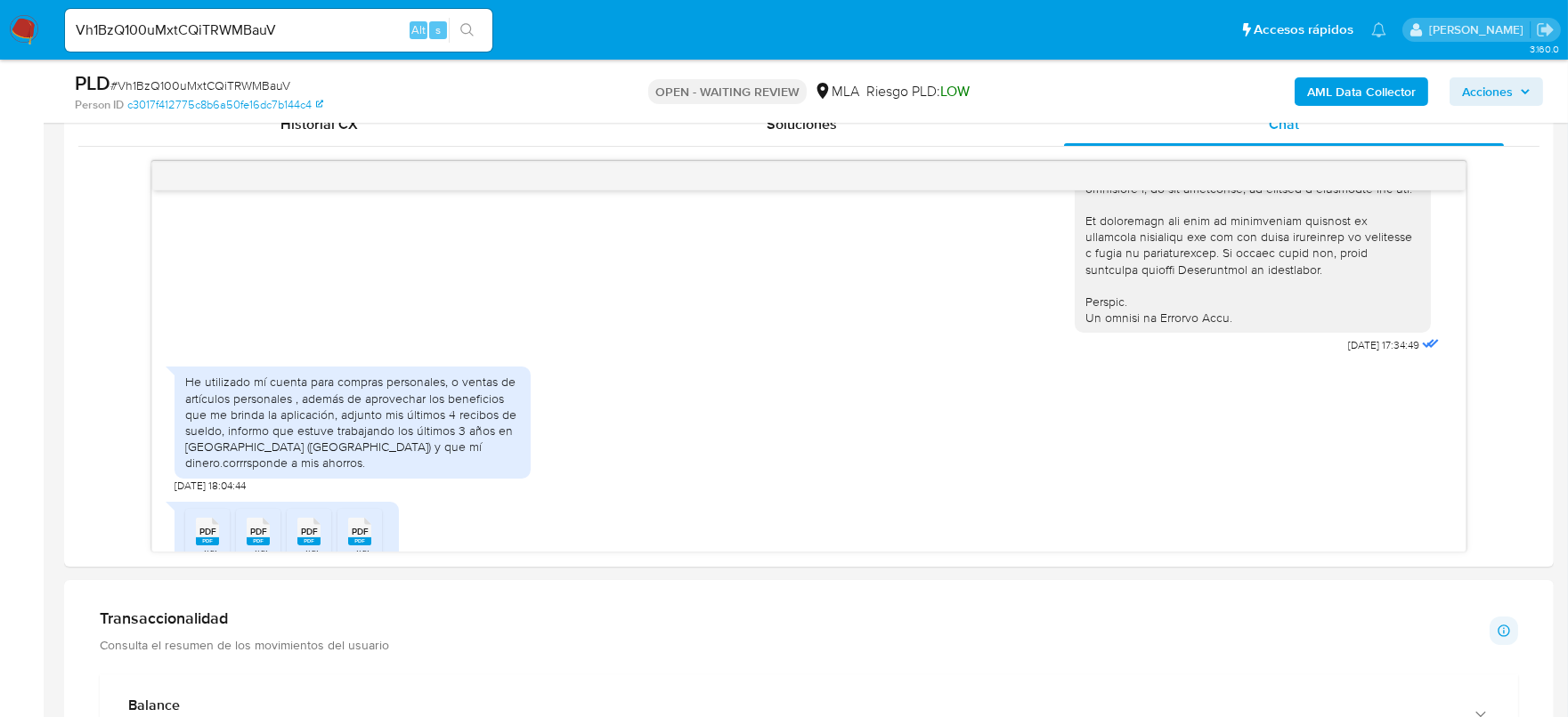
click at [297, 45] on div "Vh1BzQ100uMxtCQiTRWMBauV Alt s" at bounding box center [278, 30] width 427 height 43
click at [305, 24] on input "Vh1BzQ100uMxtCQiTRWMBauV" at bounding box center [278, 31] width 427 height 23
paste input "ARloTL4gJcoK7rmgd43xty5r"
click at [446, 28] on input "ARloTL4gJcoK7rmgd43xty5r" at bounding box center [278, 31] width 427 height 23
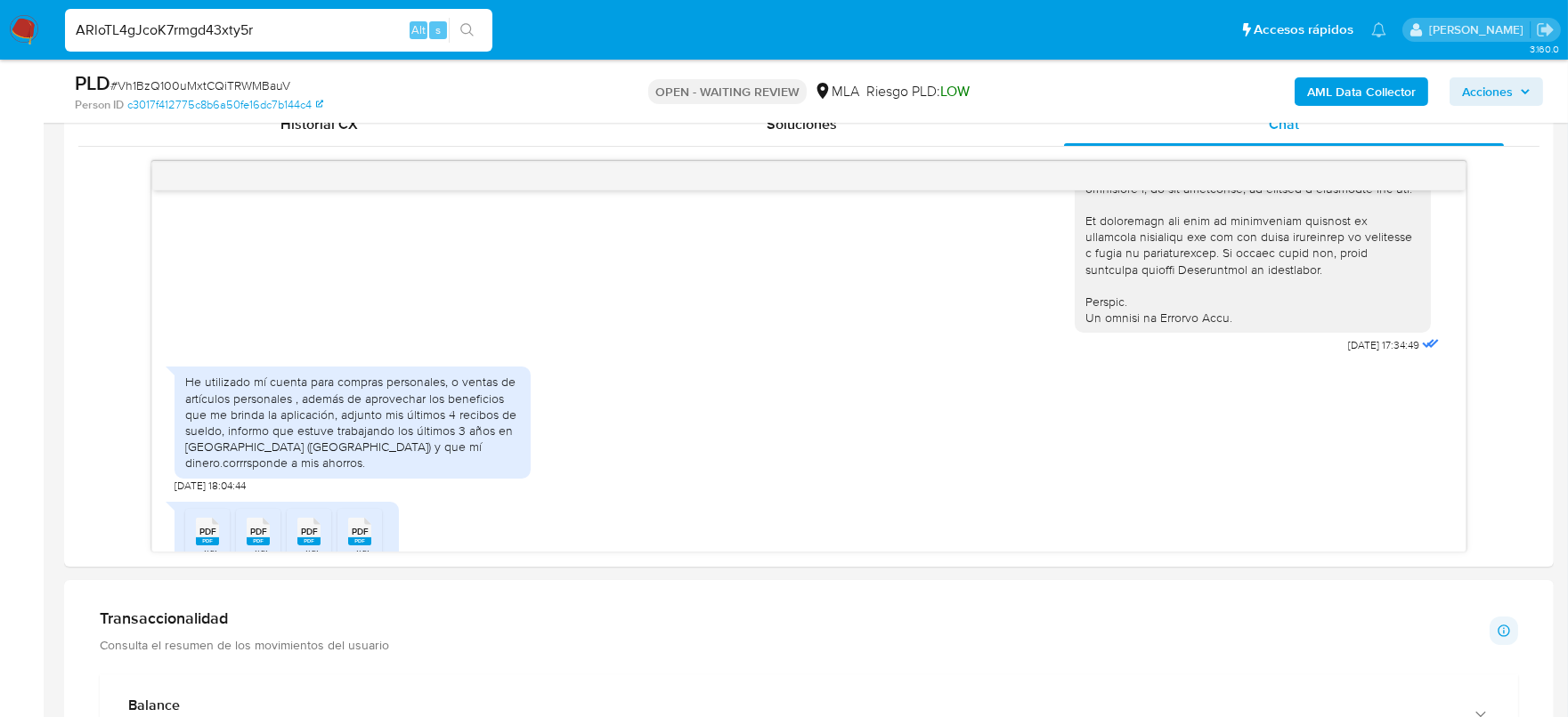
type input "ARloTL4gJcoK7rmgd43xty5r"
click at [456, 22] on button "search-icon" at bounding box center [467, 31] width 36 height 25
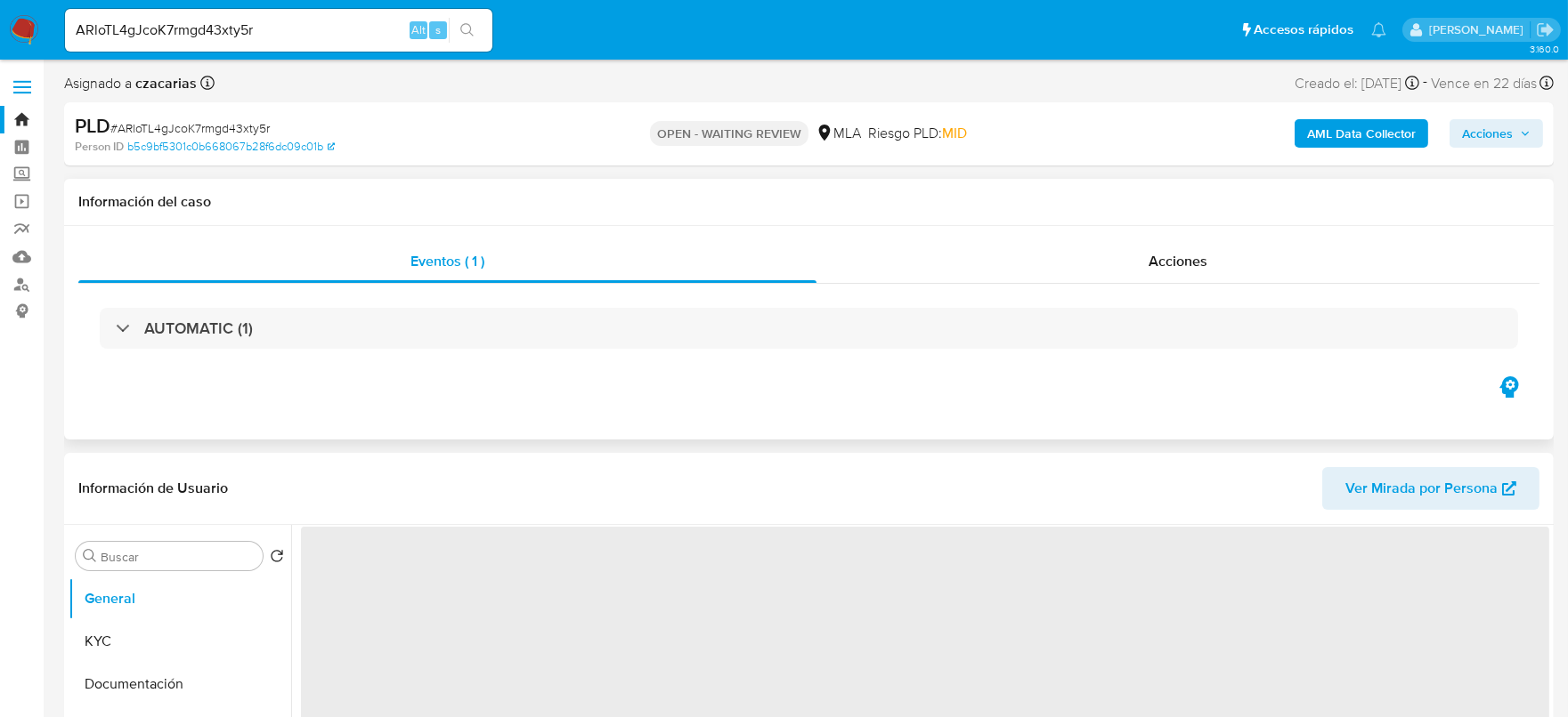
scroll to position [334, 0]
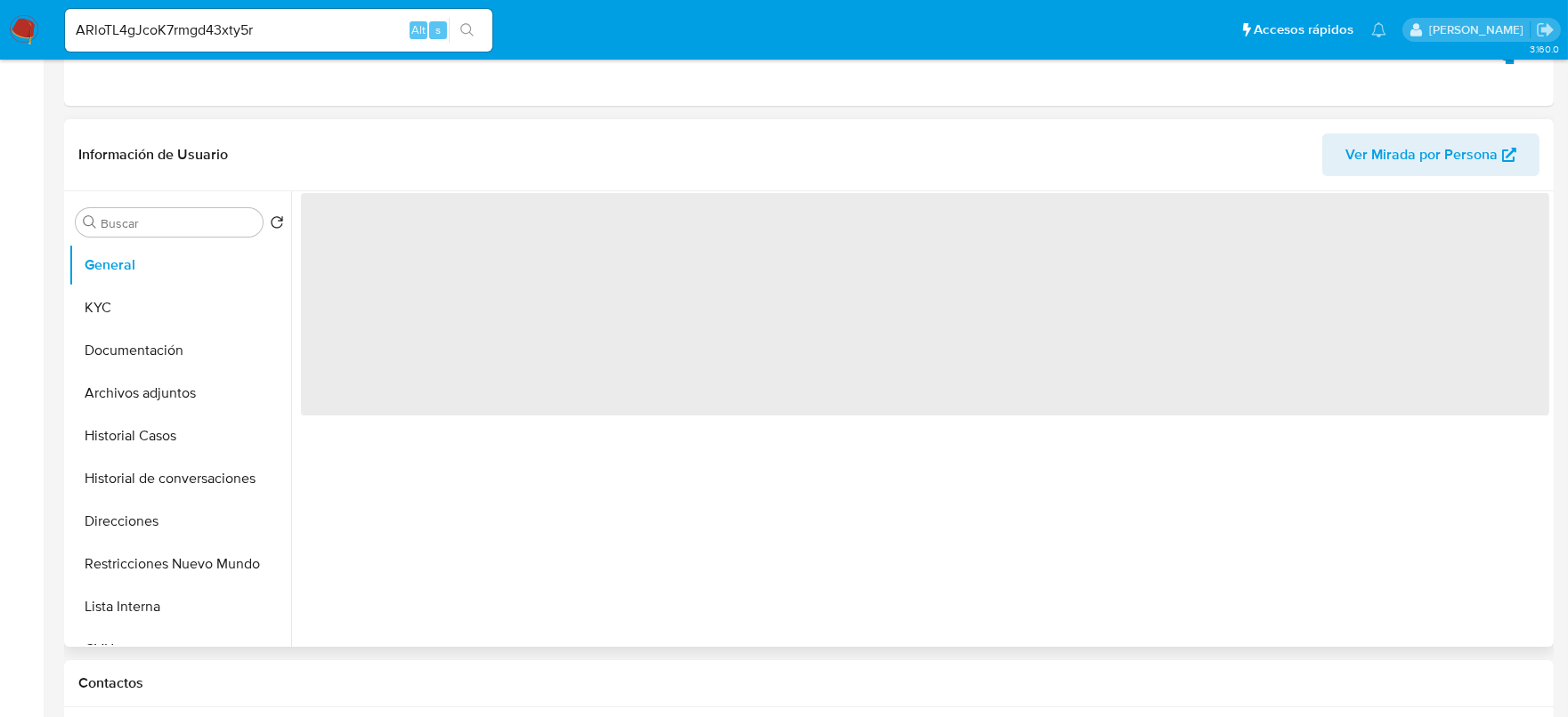
select select "10"
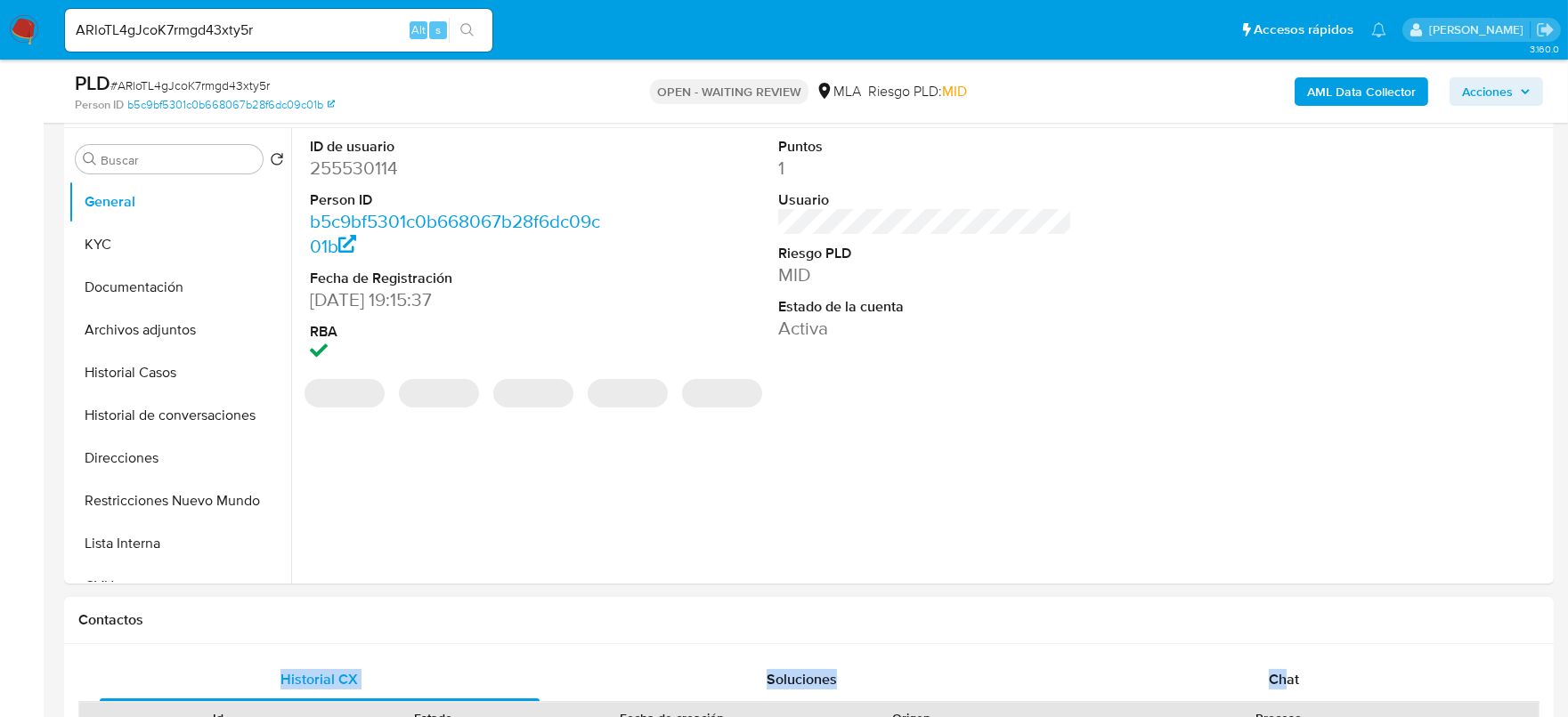
drag, startPoint x: 1281, startPoint y: 640, endPoint x: 1285, endPoint y: 655, distance: 15.5
click at [1287, 659] on div "Chat" at bounding box center [1284, 680] width 440 height 43
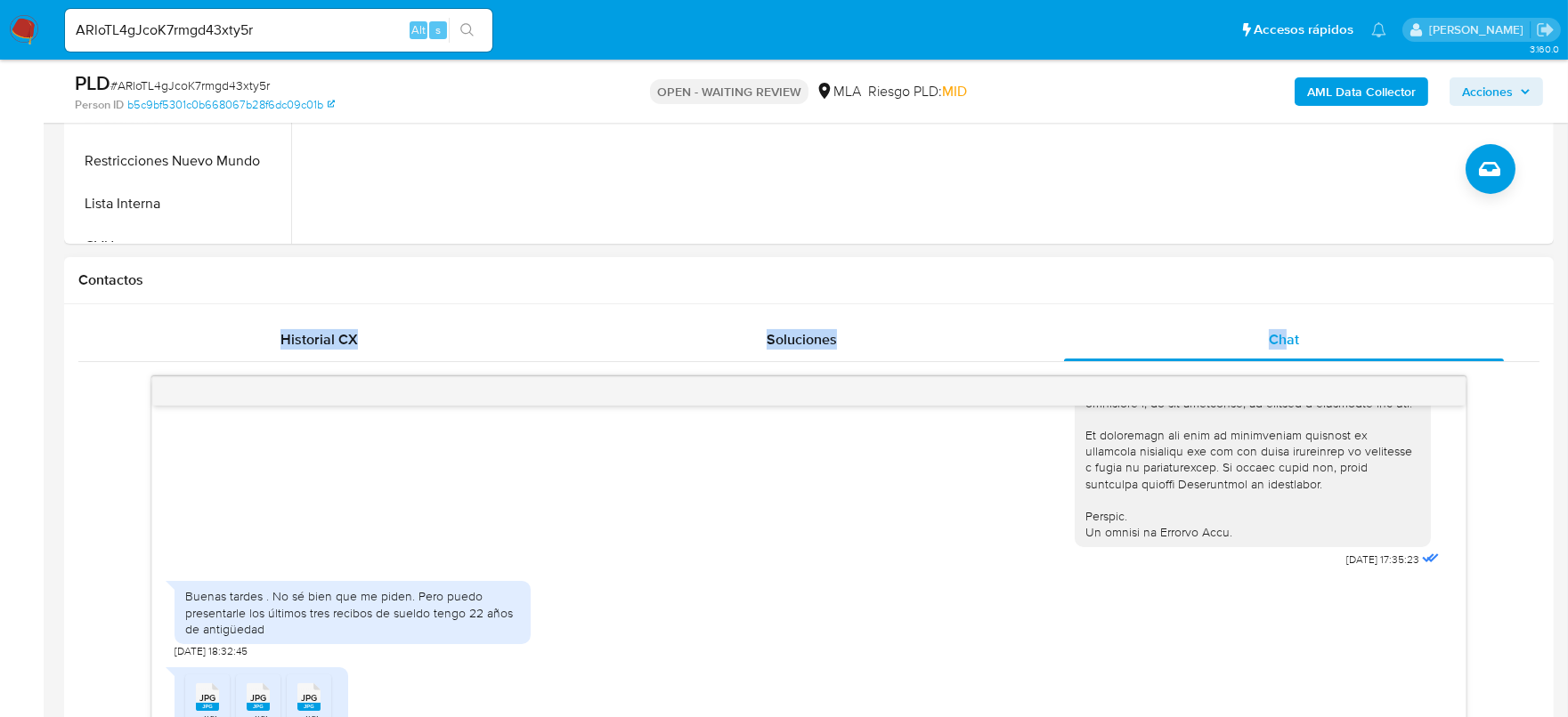
scroll to position [778, 0]
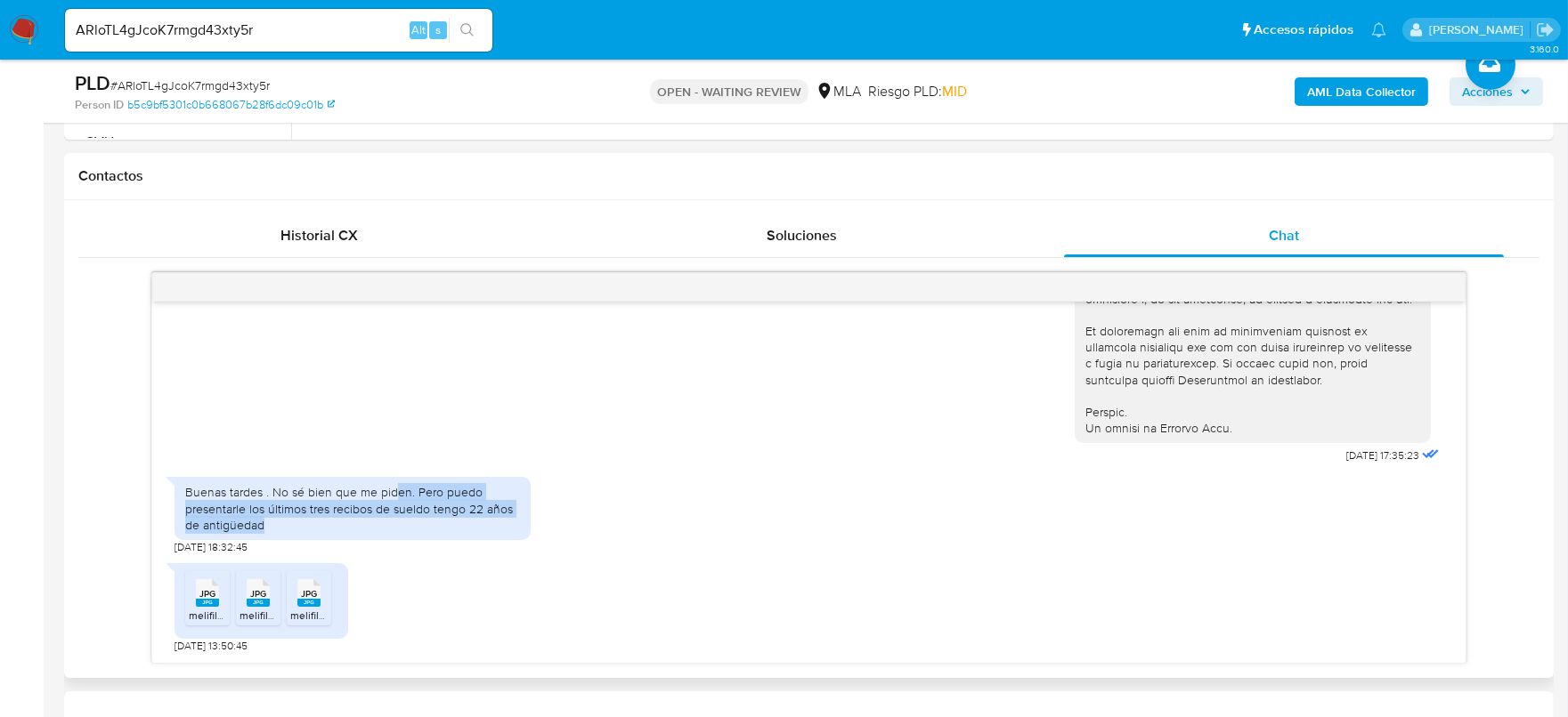
drag, startPoint x: 391, startPoint y: 485, endPoint x: 415, endPoint y: 518, distance: 40.8
click at [415, 518] on div "Buenas tardes . No sé bien que me piden. Pero puedo presentarle los últimos tre…" at bounding box center [353, 509] width 335 height 49
drag, startPoint x: 416, startPoint y: 519, endPoint x: 173, endPoint y: 488, distance: 245.0
click at [174, 488] on div "Buenas tardes . No sé bien que me piden. Pero puedo presentarle los últimos tre…" at bounding box center [352, 509] width 356 height 63
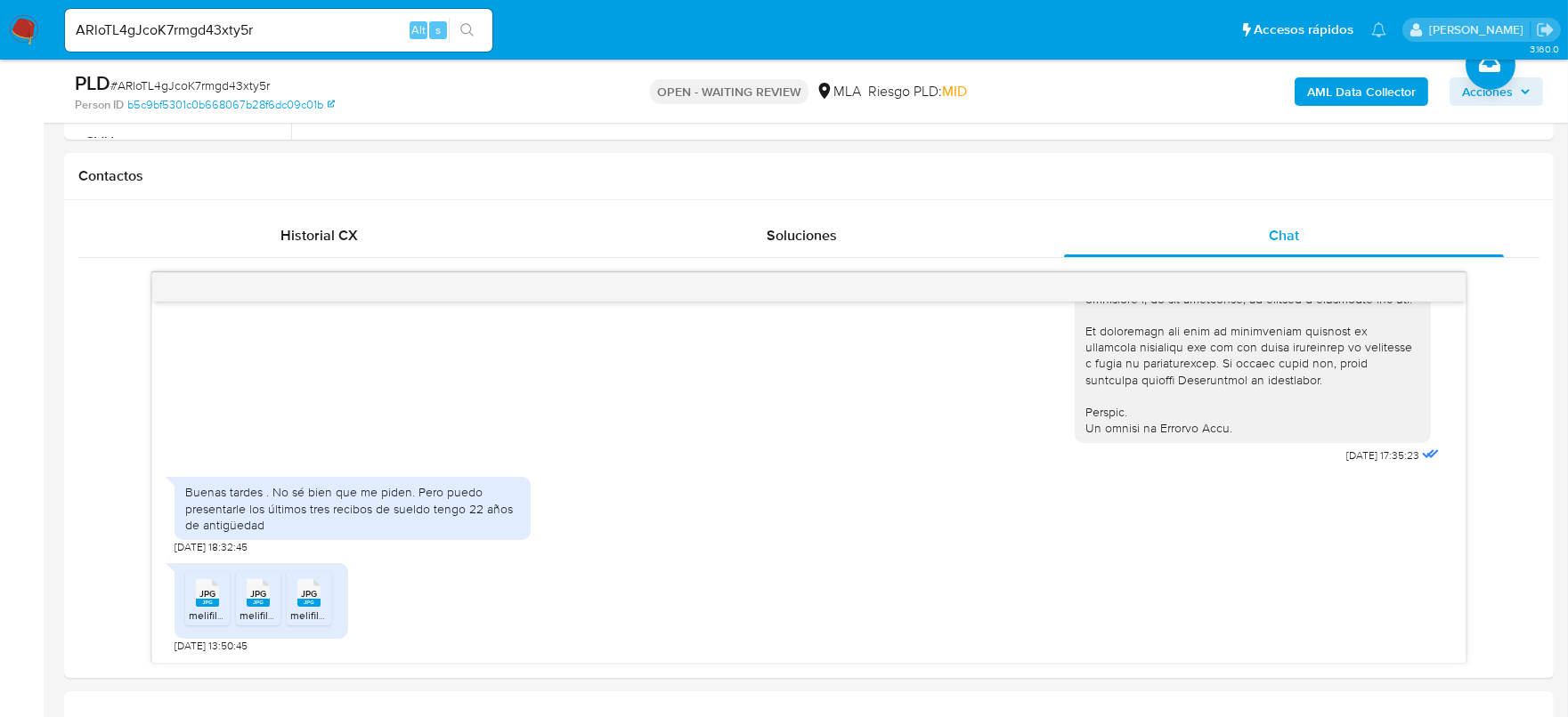
click at [340, 43] on div "ARloTL4gJcoK7rmgd43xty5r Alt s" at bounding box center [278, 30] width 427 height 43
click at [350, 28] on input "ARloTL4gJcoK7rmgd43xty5r" at bounding box center [278, 31] width 427 height 23
paste input "21fgyLVrUTDv7MWuiNB2XH7M"
type input "21fgyLVrUTDv7MWuiNB2XH7M"
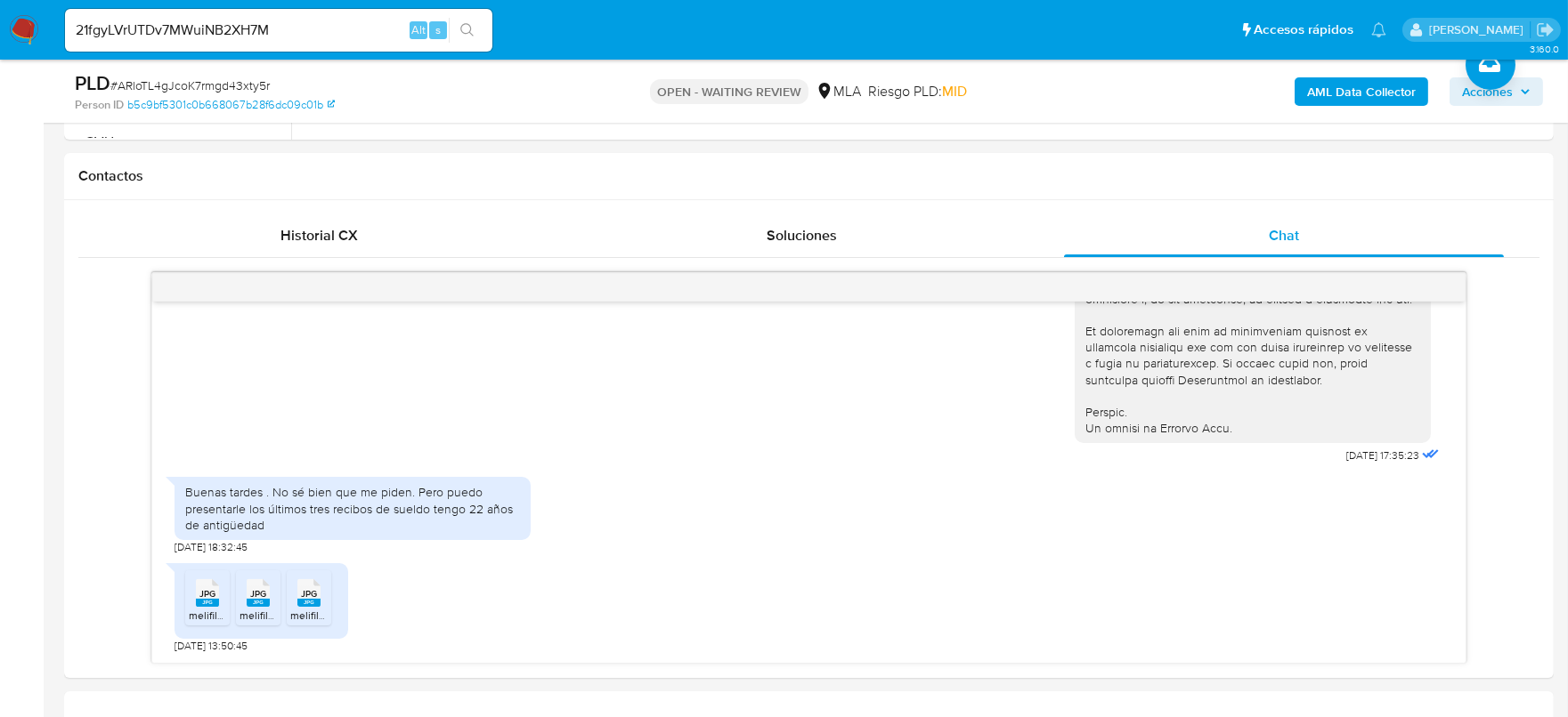
click at [484, 29] on button "search-icon" at bounding box center [467, 31] width 36 height 25
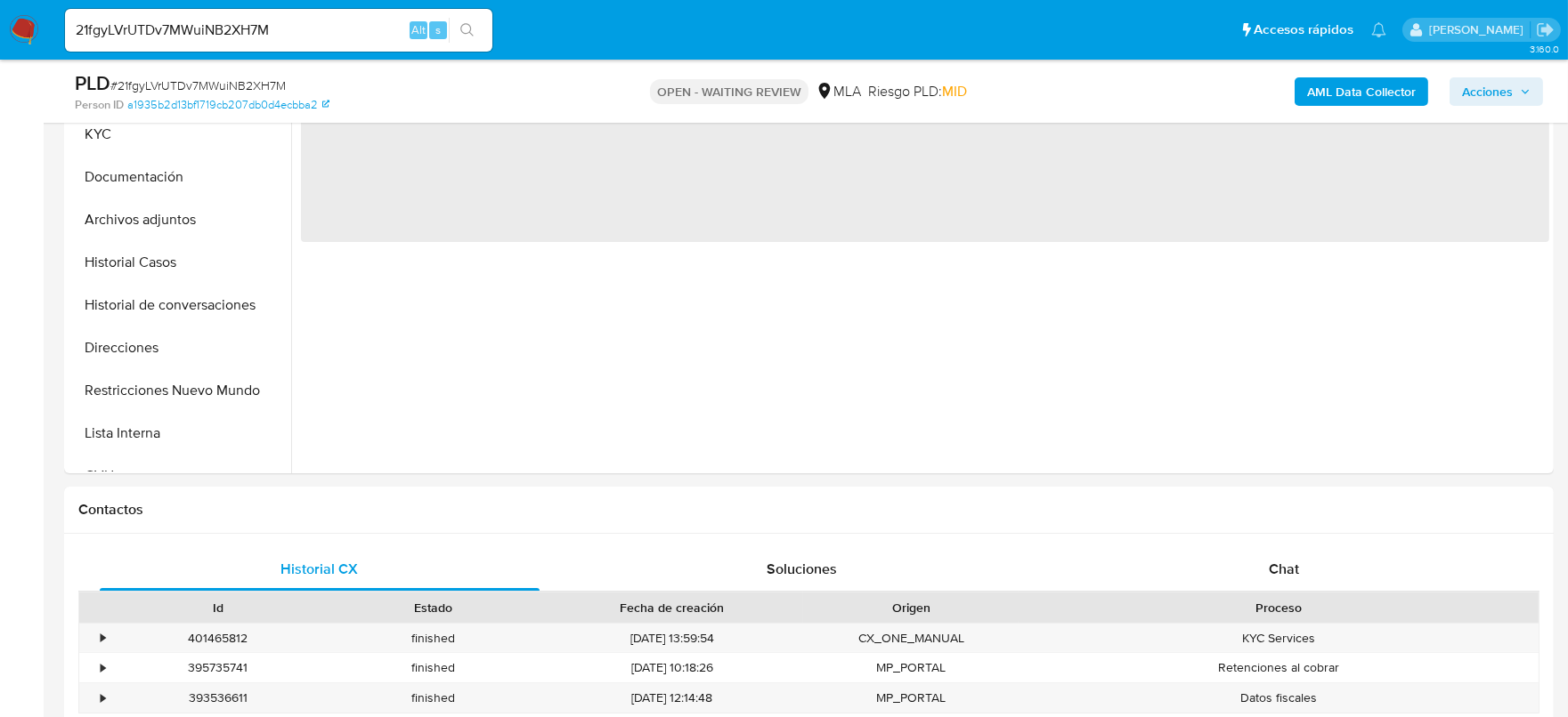
scroll to position [445, 0]
select select "10"
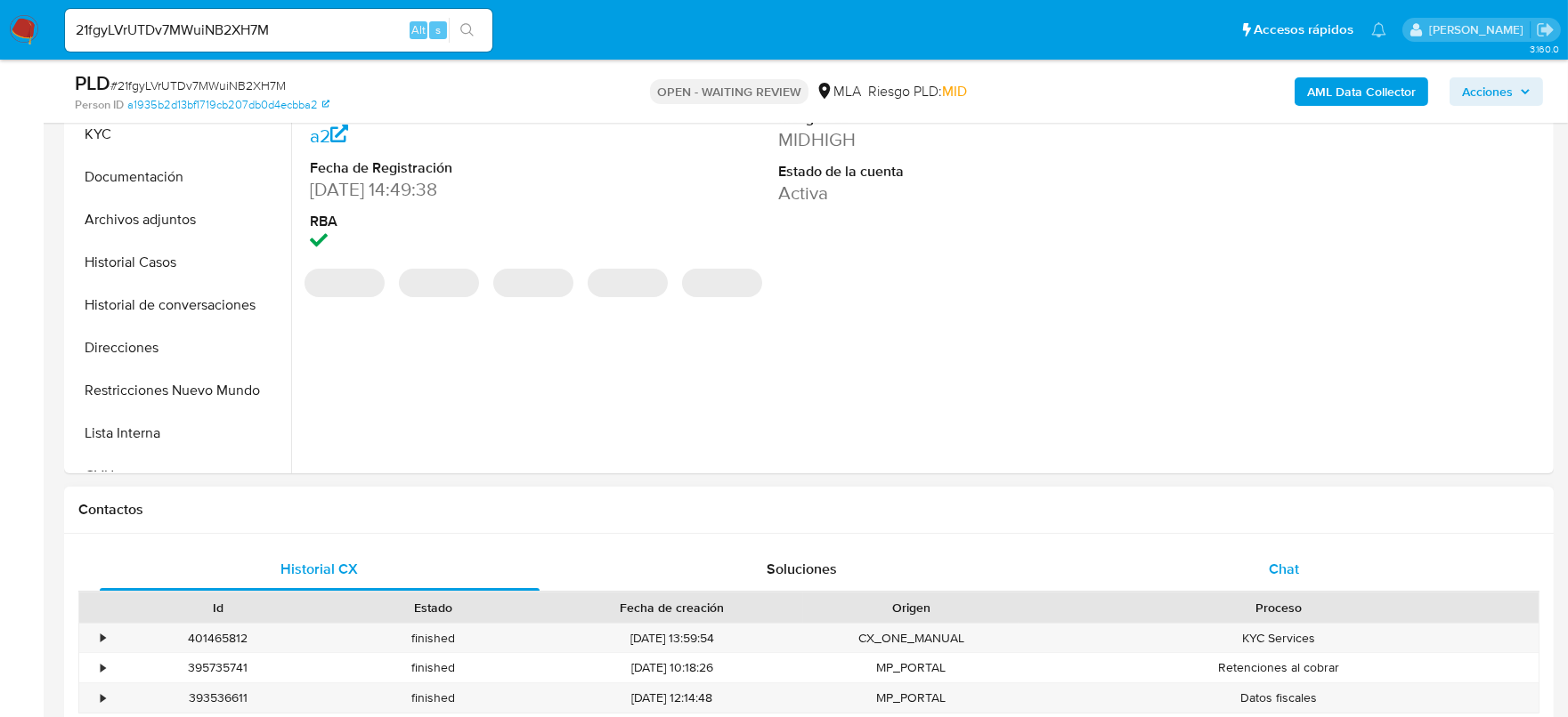
drag, startPoint x: 1255, startPoint y: 556, endPoint x: 1265, endPoint y: 555, distance: 10.0
click at [1262, 555] on div "Chat" at bounding box center [1284, 570] width 440 height 43
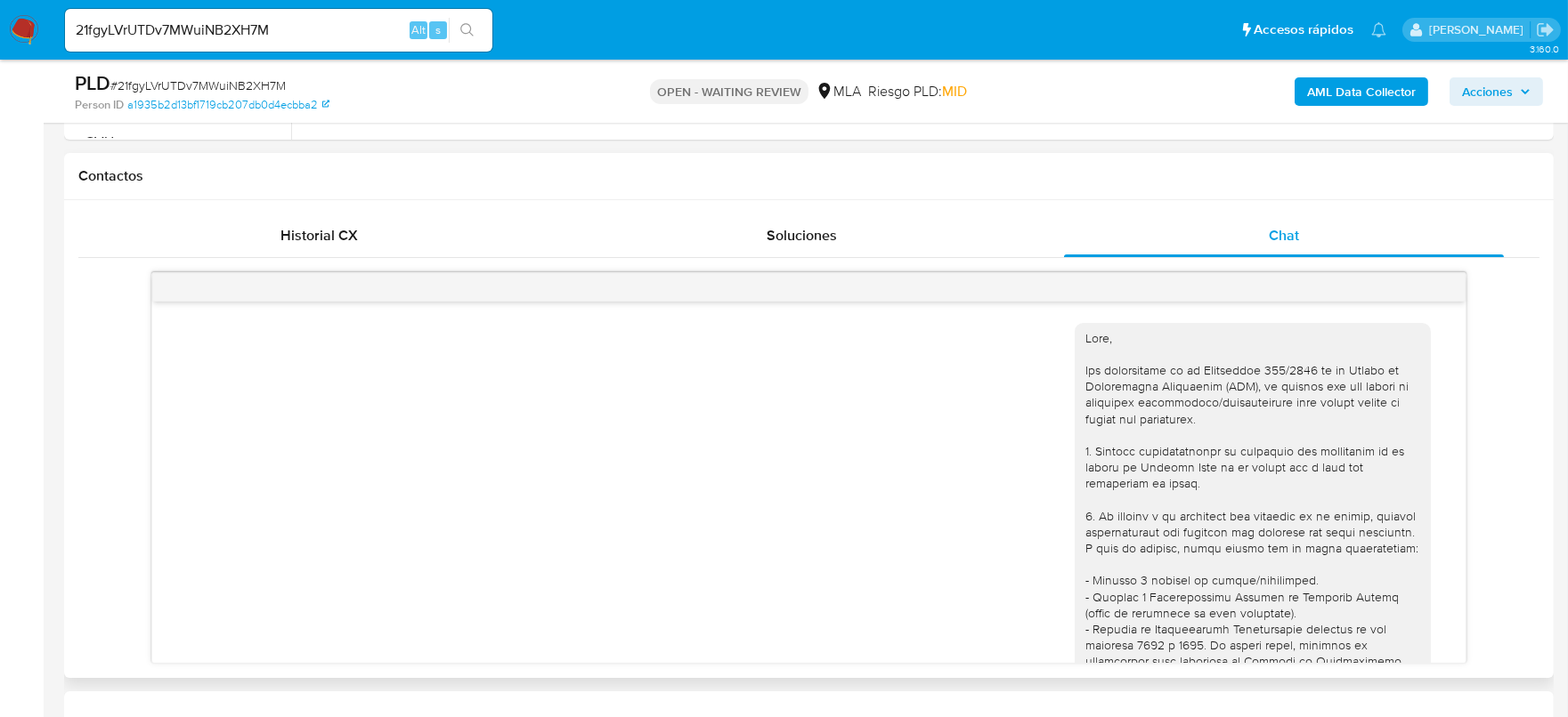
scroll to position [973, 0]
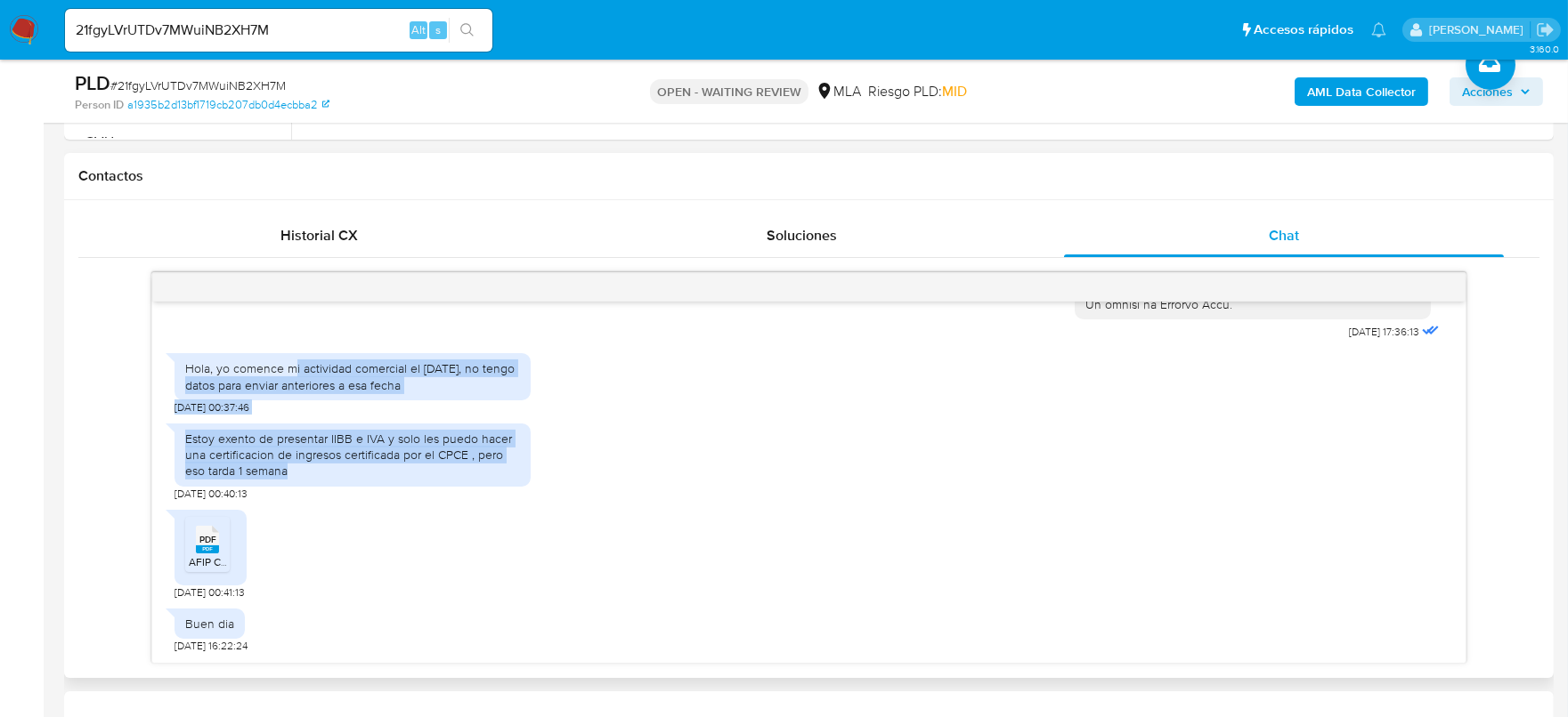
drag, startPoint x: 291, startPoint y: 369, endPoint x: 379, endPoint y: 485, distance: 145.6
click at [379, 485] on div "18/08/2025 17:36:13 Hola, yo comence mi actividad comercial el 1 de julio, no t…" at bounding box center [808, 483] width 1313 height 361
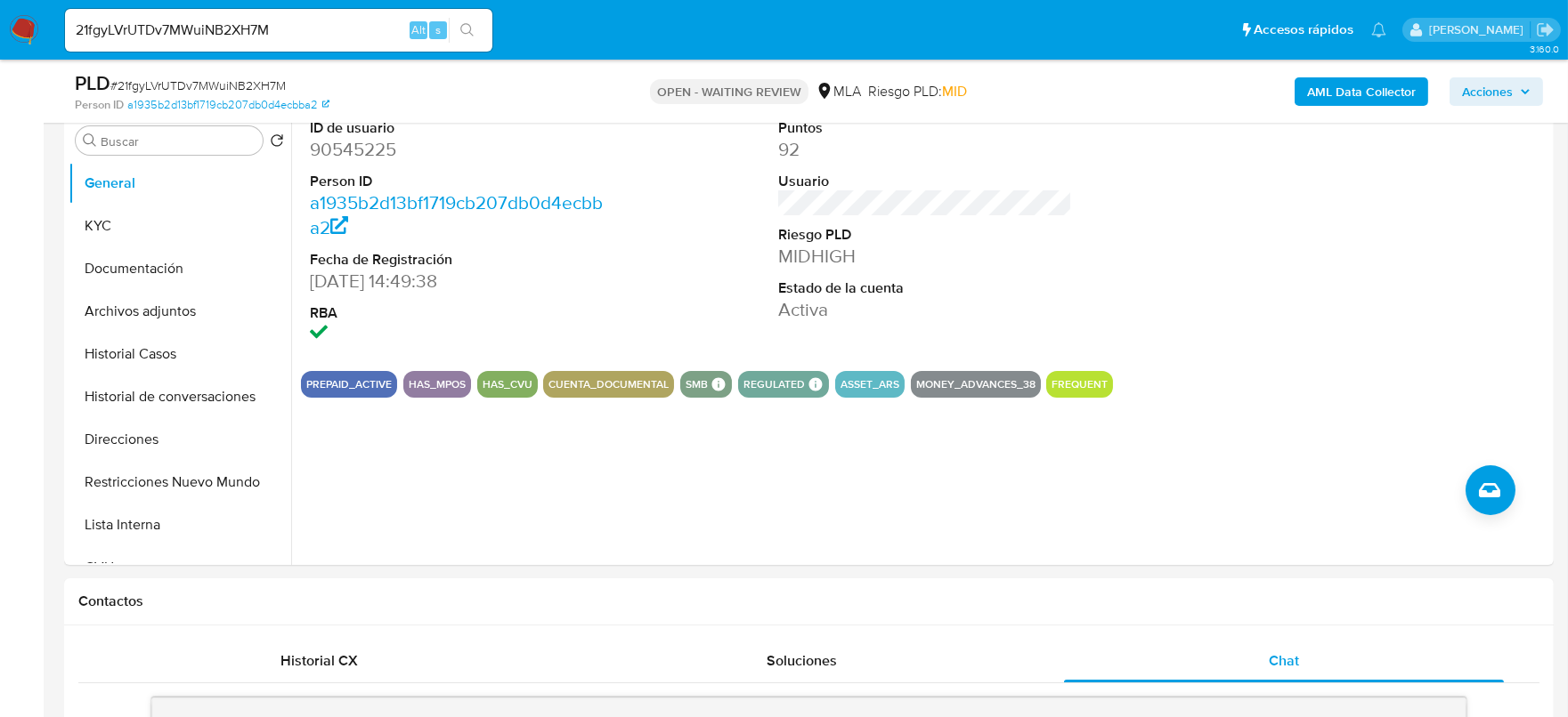
scroll to position [222, 0]
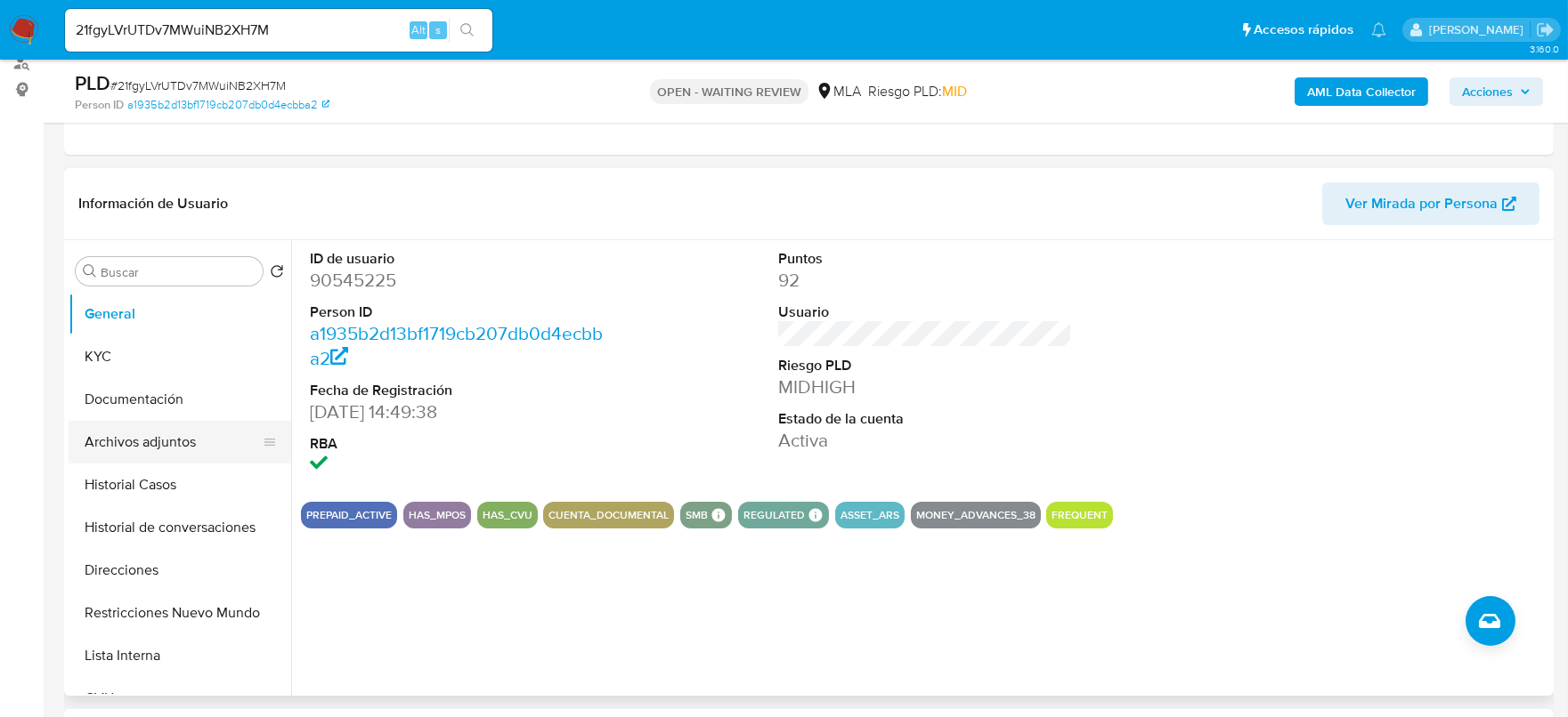
click at [115, 437] on button "Archivos adjuntos" at bounding box center [173, 442] width 208 height 43
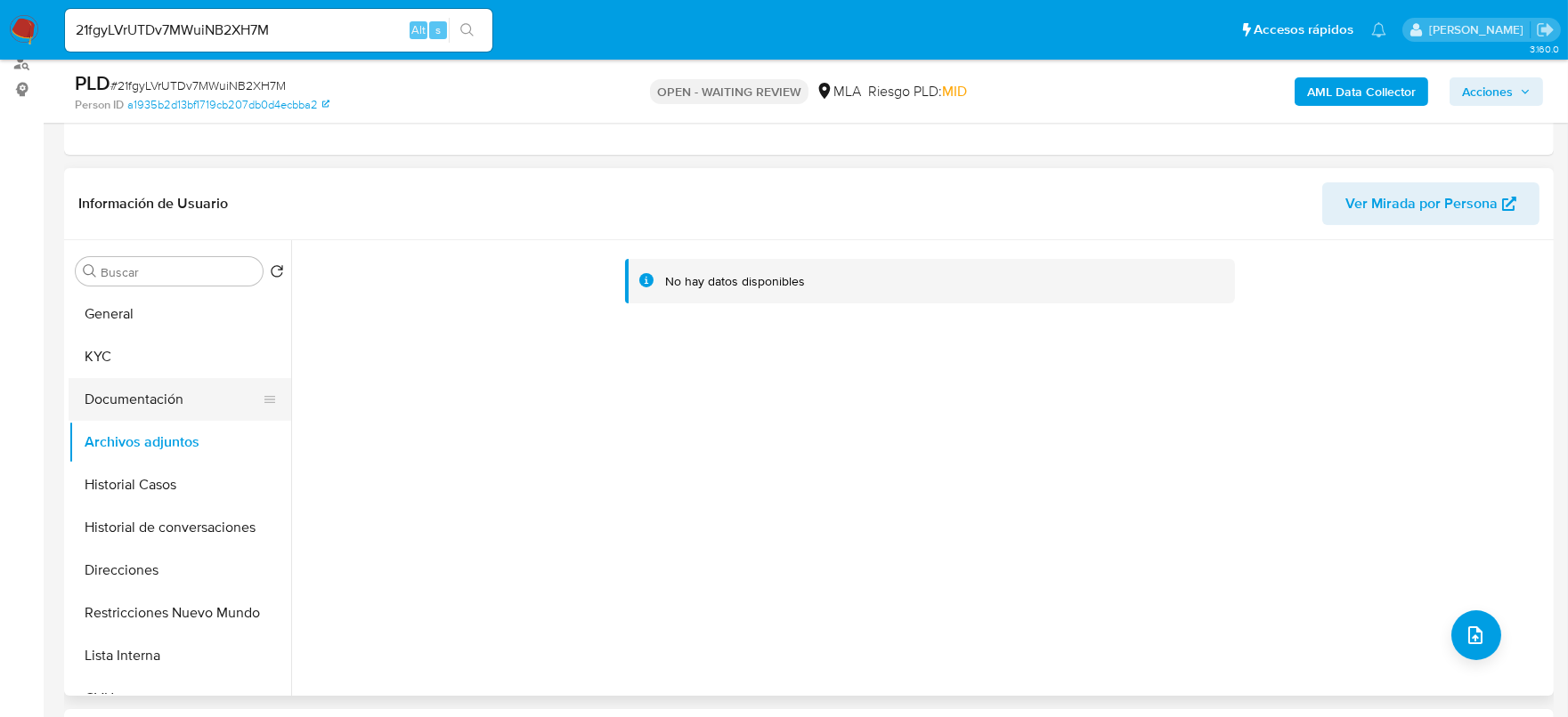
click at [143, 392] on button "Documentación" at bounding box center [173, 400] width 208 height 43
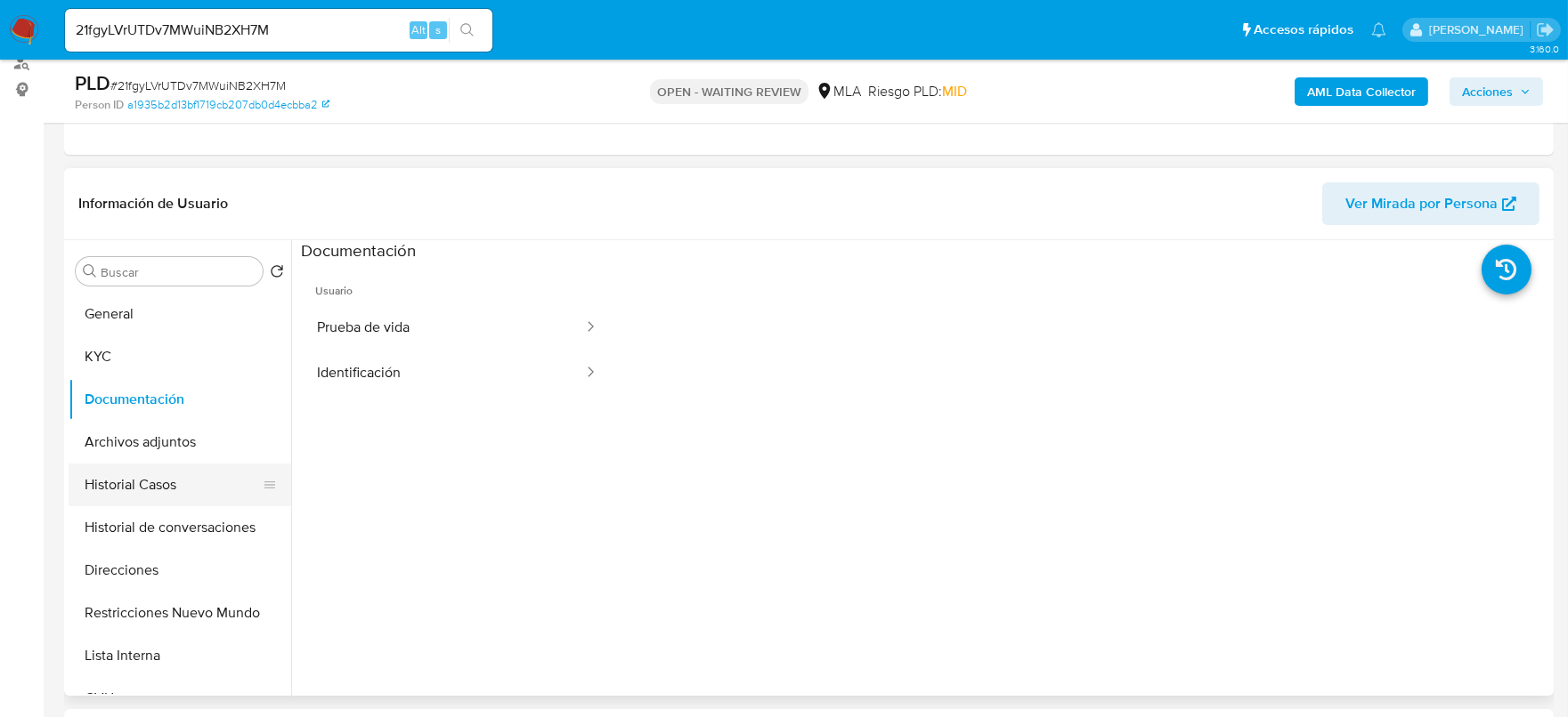
click at [144, 466] on button "Historial Casos" at bounding box center [173, 485] width 208 height 43
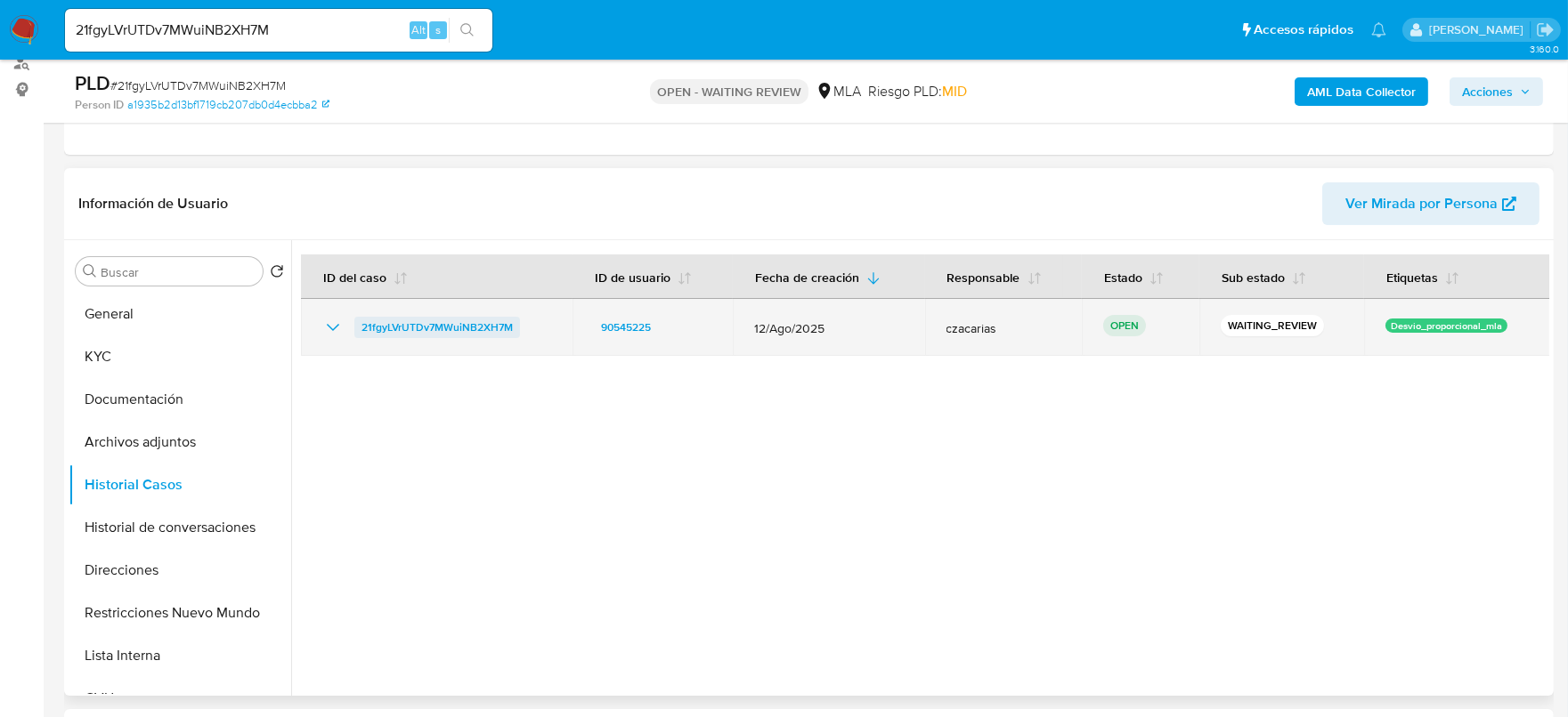
drag, startPoint x: 1515, startPoint y: 333, endPoint x: 355, endPoint y: 328, distance: 1160.0
click at [355, 328] on tr "21fgyLVrUTDv7MWuiNB2XH7M 90545225 12/Ago/2025 czacarias OPEN WAITING_REVIEW Des…" at bounding box center [926, 328] width 1249 height 57
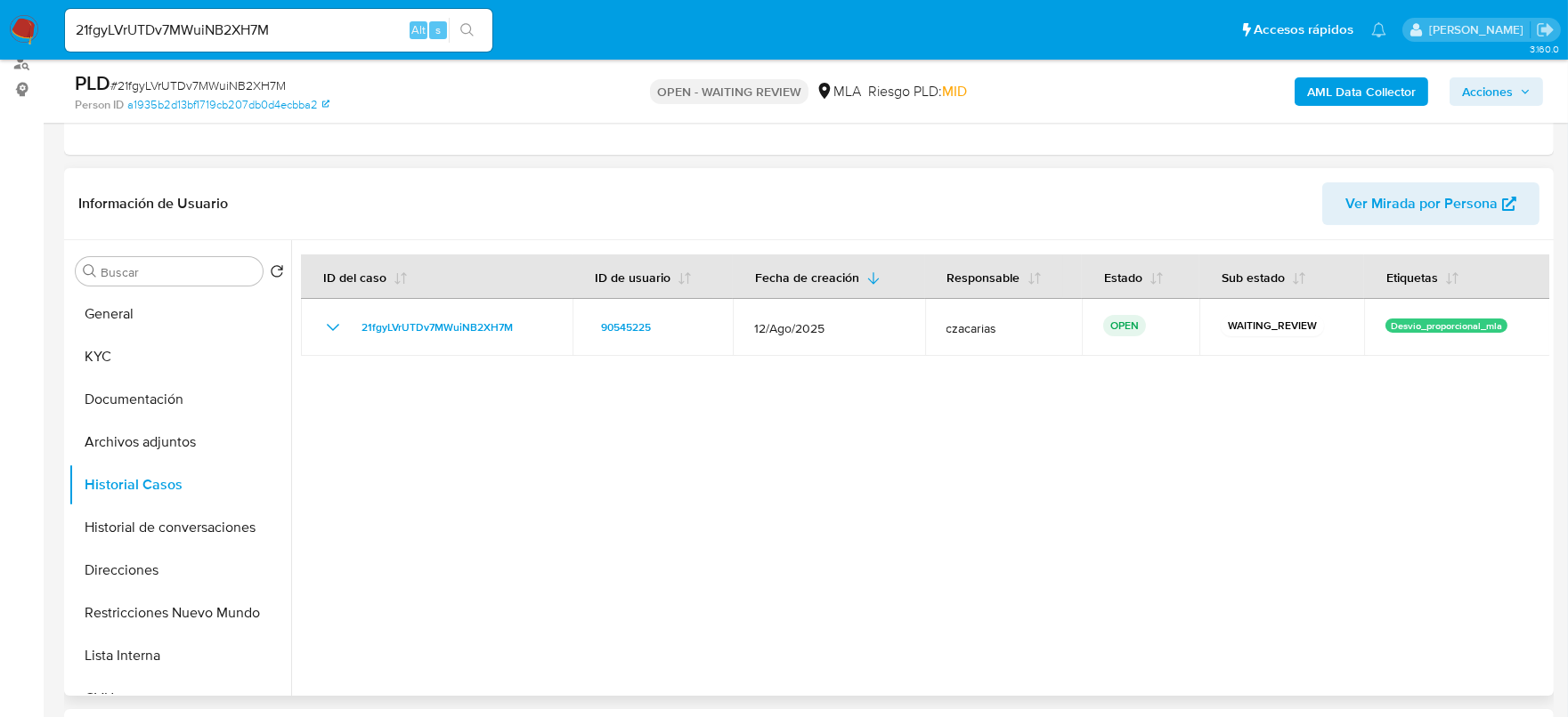
click at [485, 440] on div at bounding box center [920, 467] width 1258 height 456
click at [330, 36] on input "21fgyLVrUTDv7MWuiNB2XH7M" at bounding box center [278, 31] width 427 height 23
paste input "Bslw96xGDjQZA5GcspNOqS3"
type input "2Bslw96xGDjQZA5GcspNOqS3"
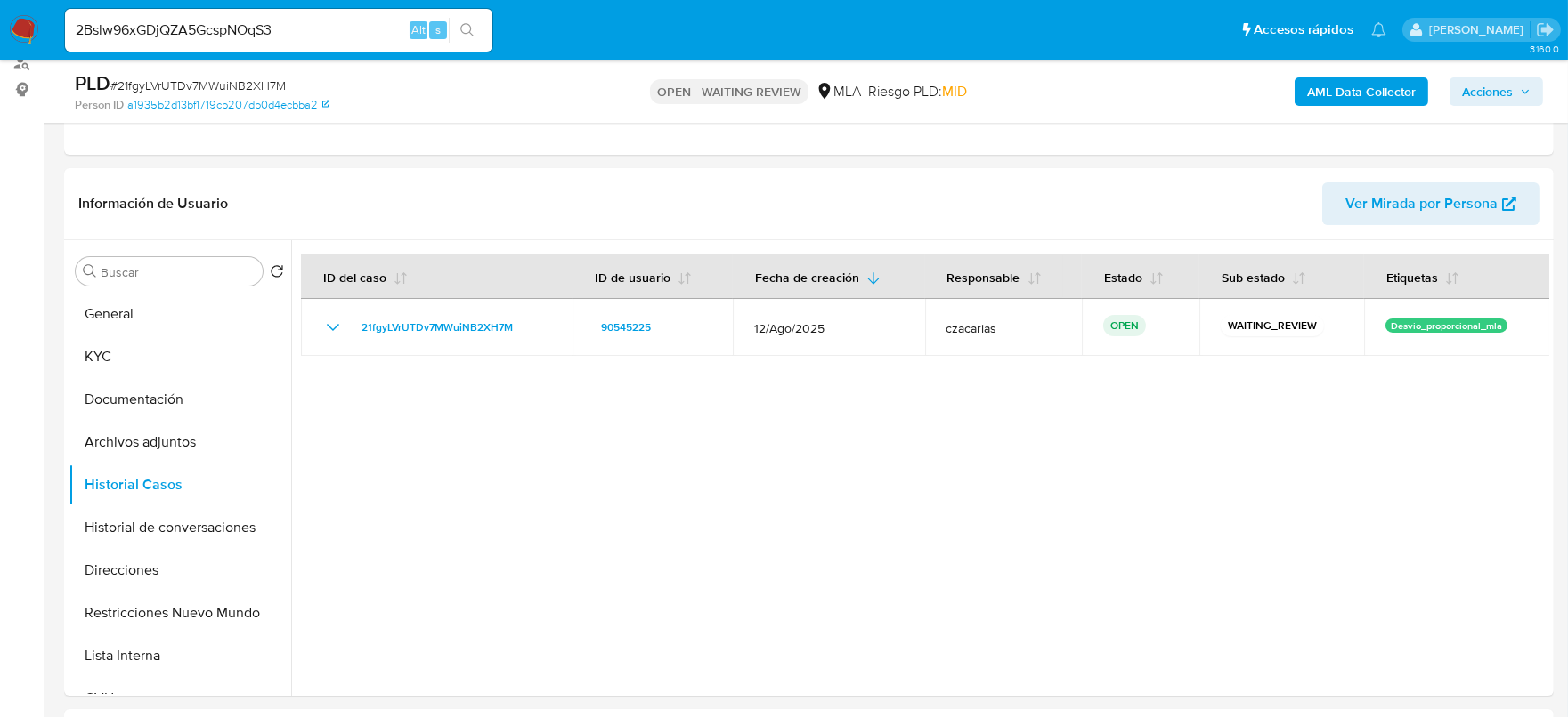
click at [464, 30] on icon "search-icon" at bounding box center [467, 30] width 14 height 14
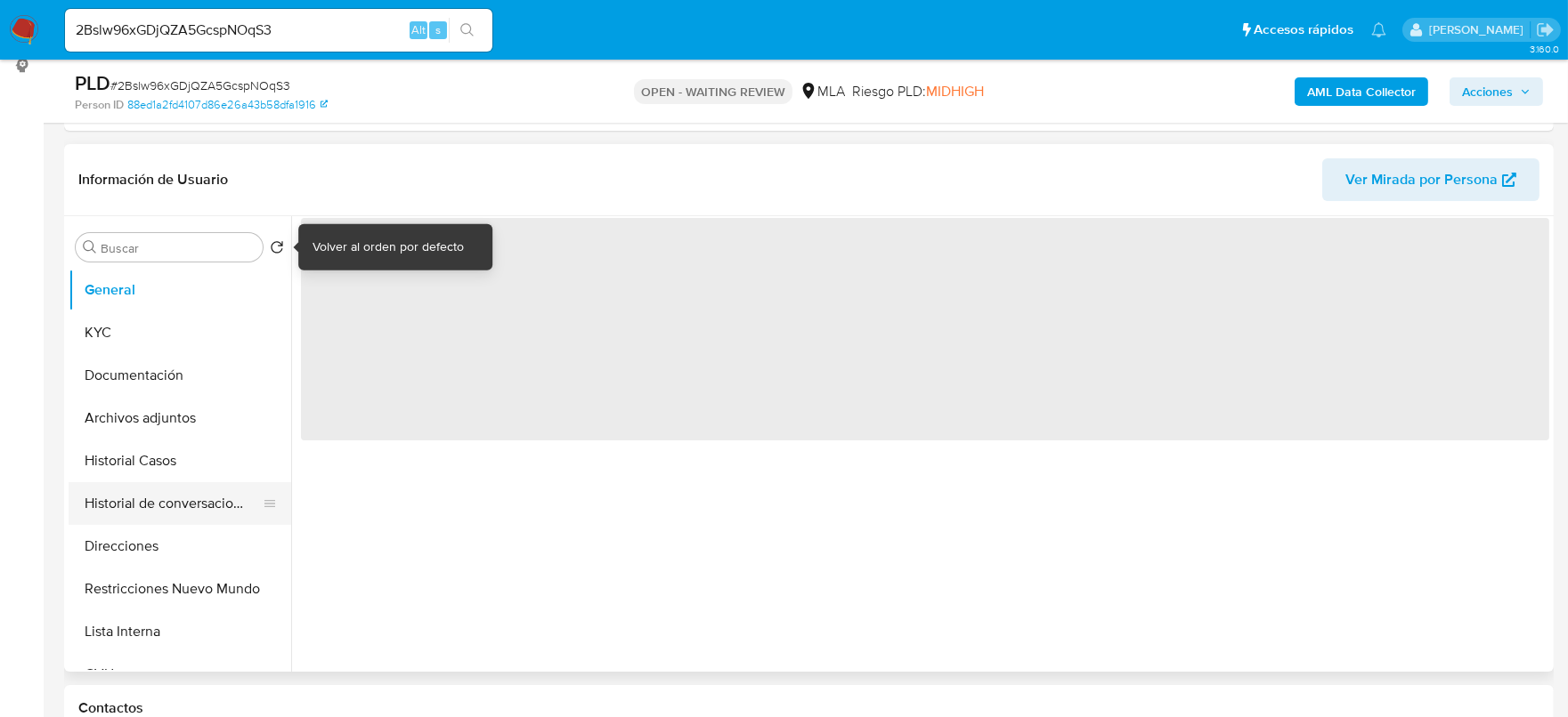
scroll to position [334, 0]
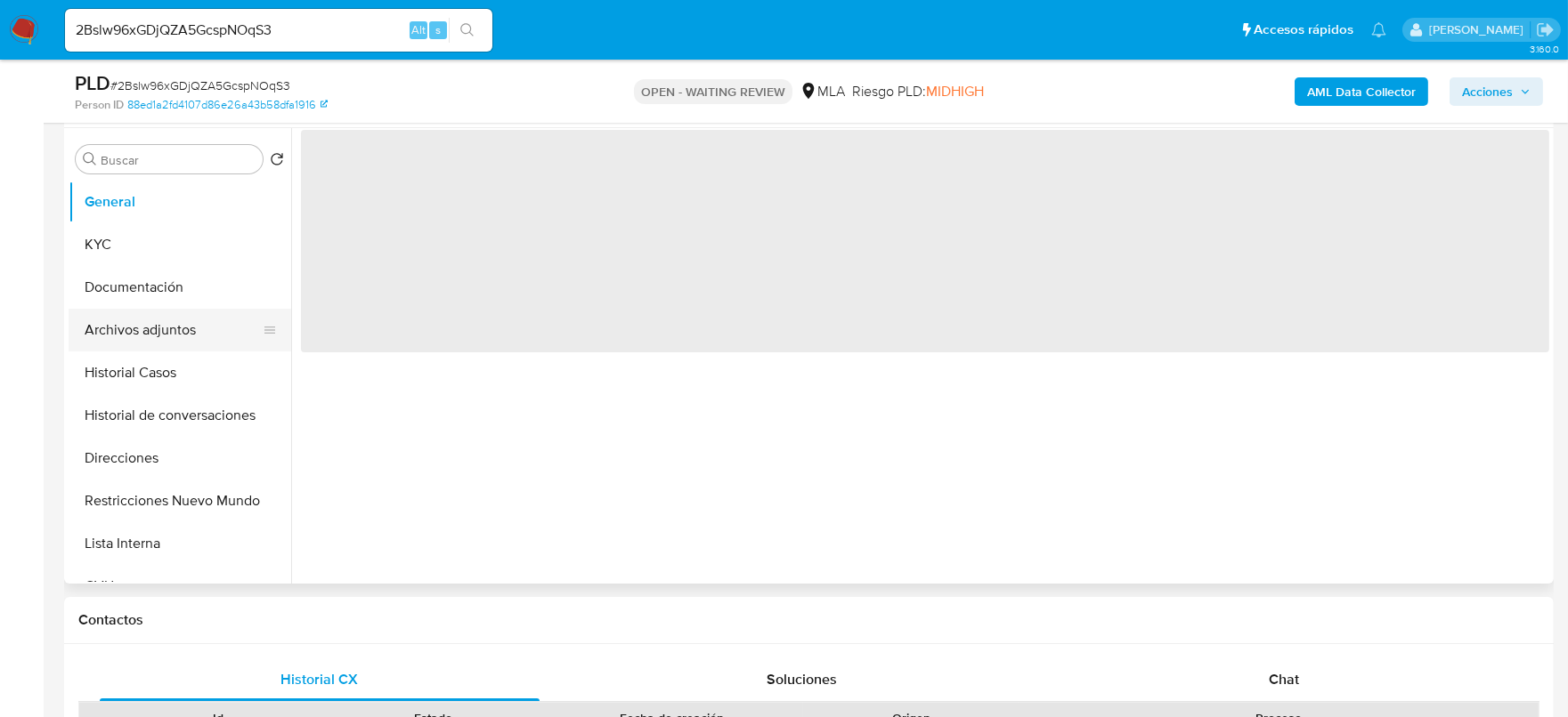
select select "10"
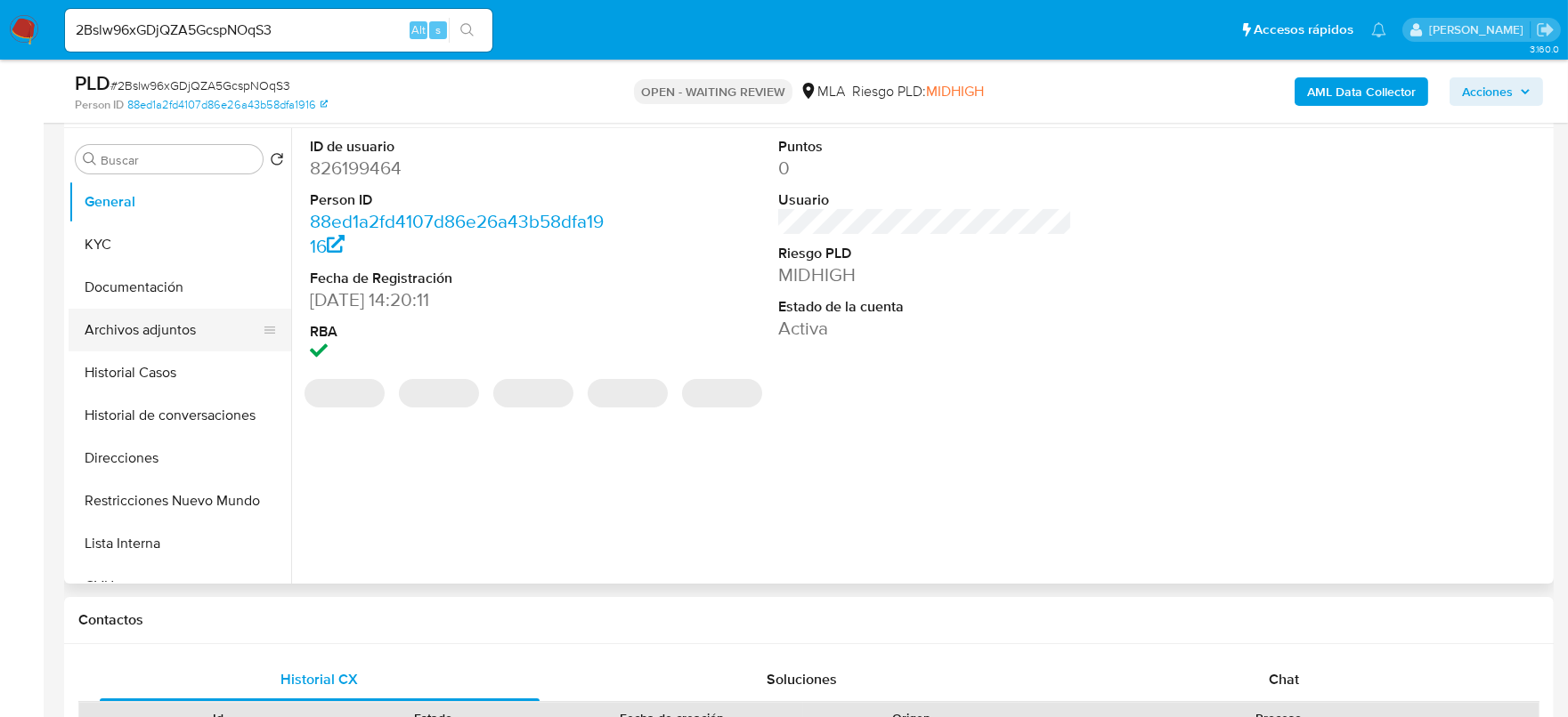
click at [164, 341] on button "Archivos adjuntos" at bounding box center [173, 330] width 208 height 43
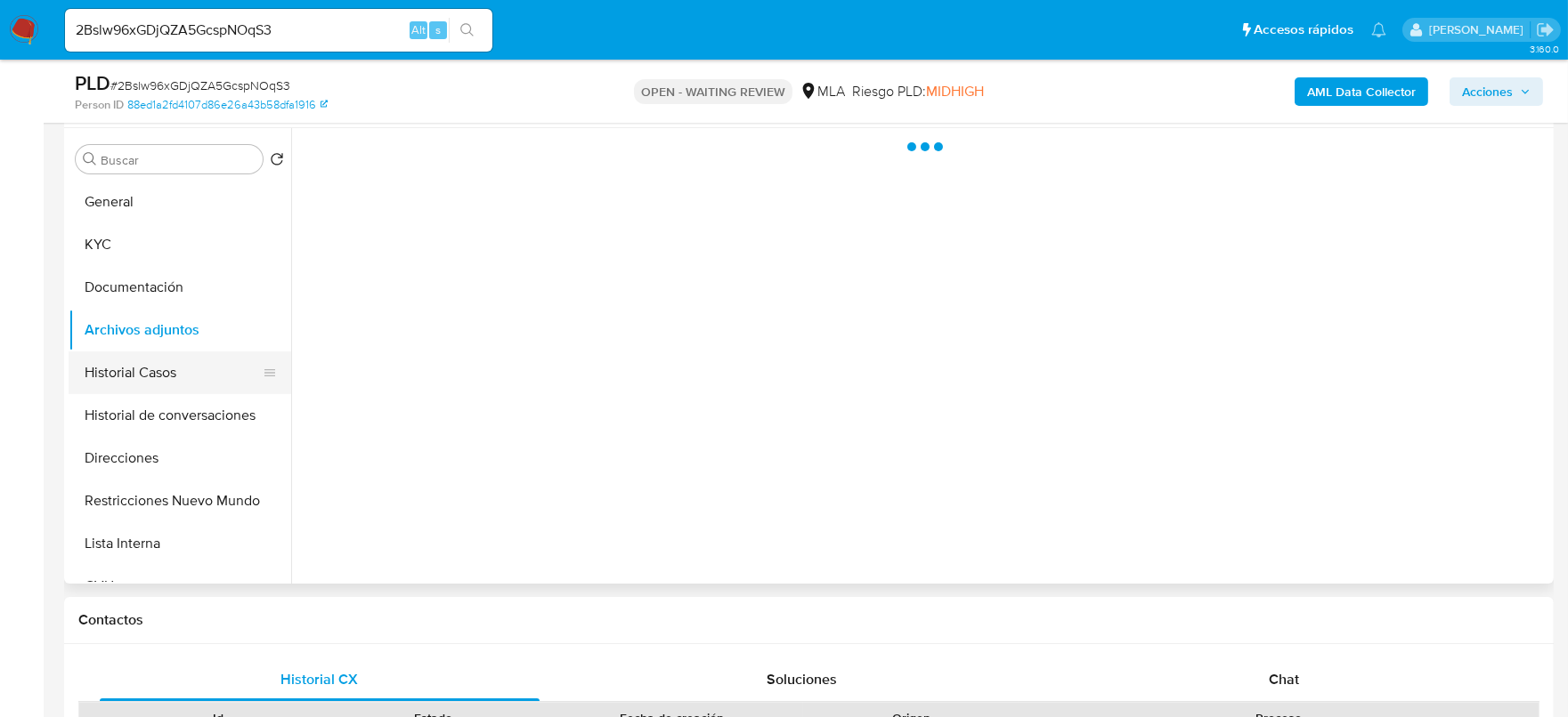
click at [145, 374] on button "Historial Casos" at bounding box center [173, 373] width 208 height 43
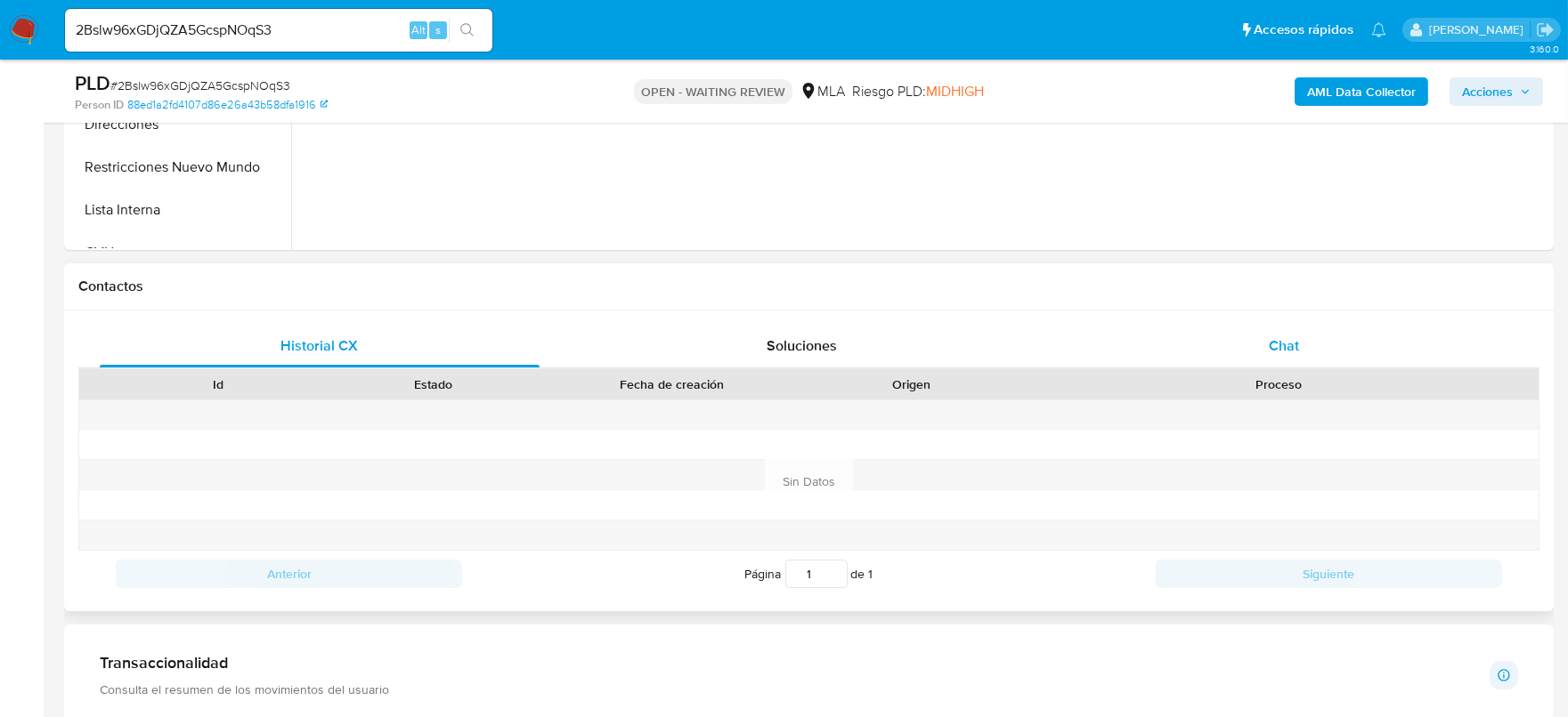
click at [1301, 331] on div "Chat" at bounding box center [1284, 346] width 440 height 43
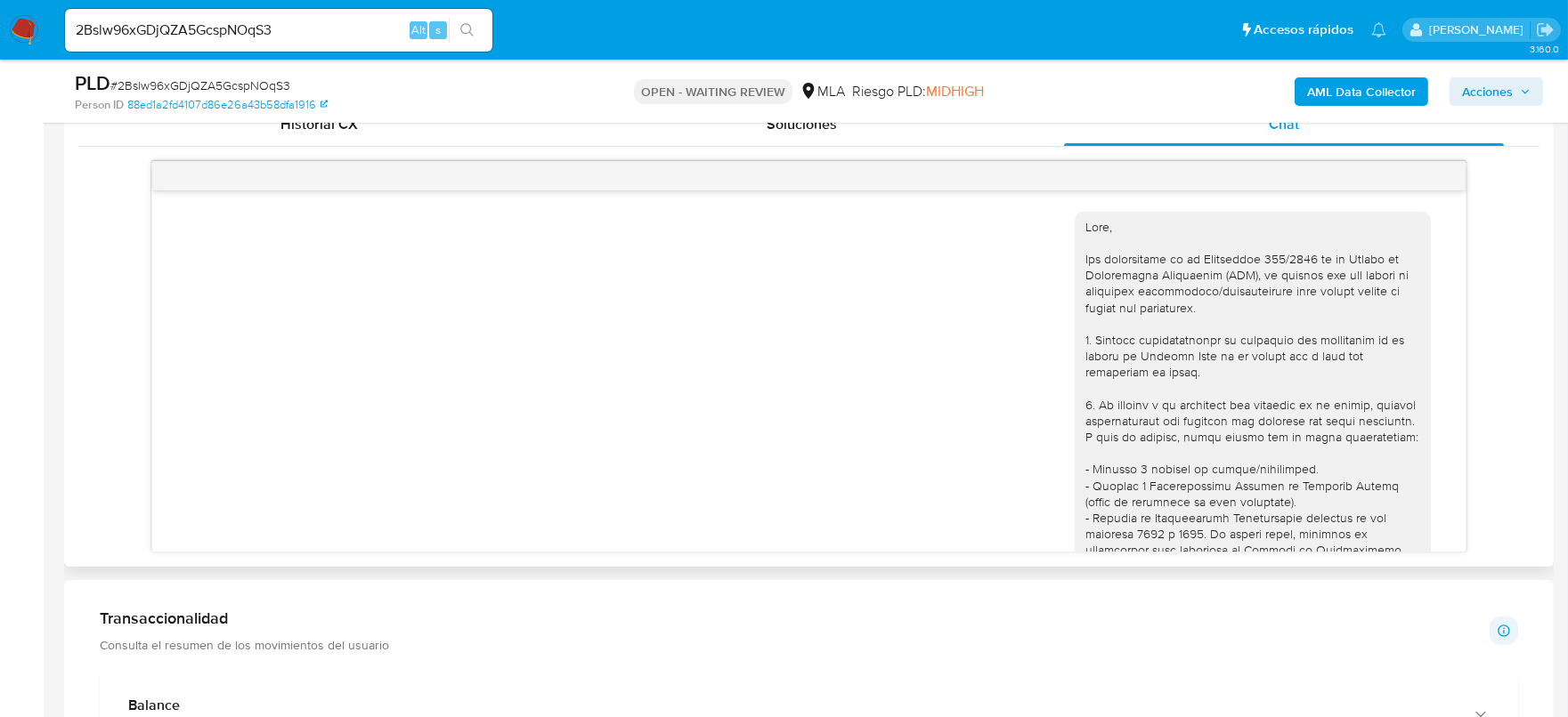
scroll to position [750, 0]
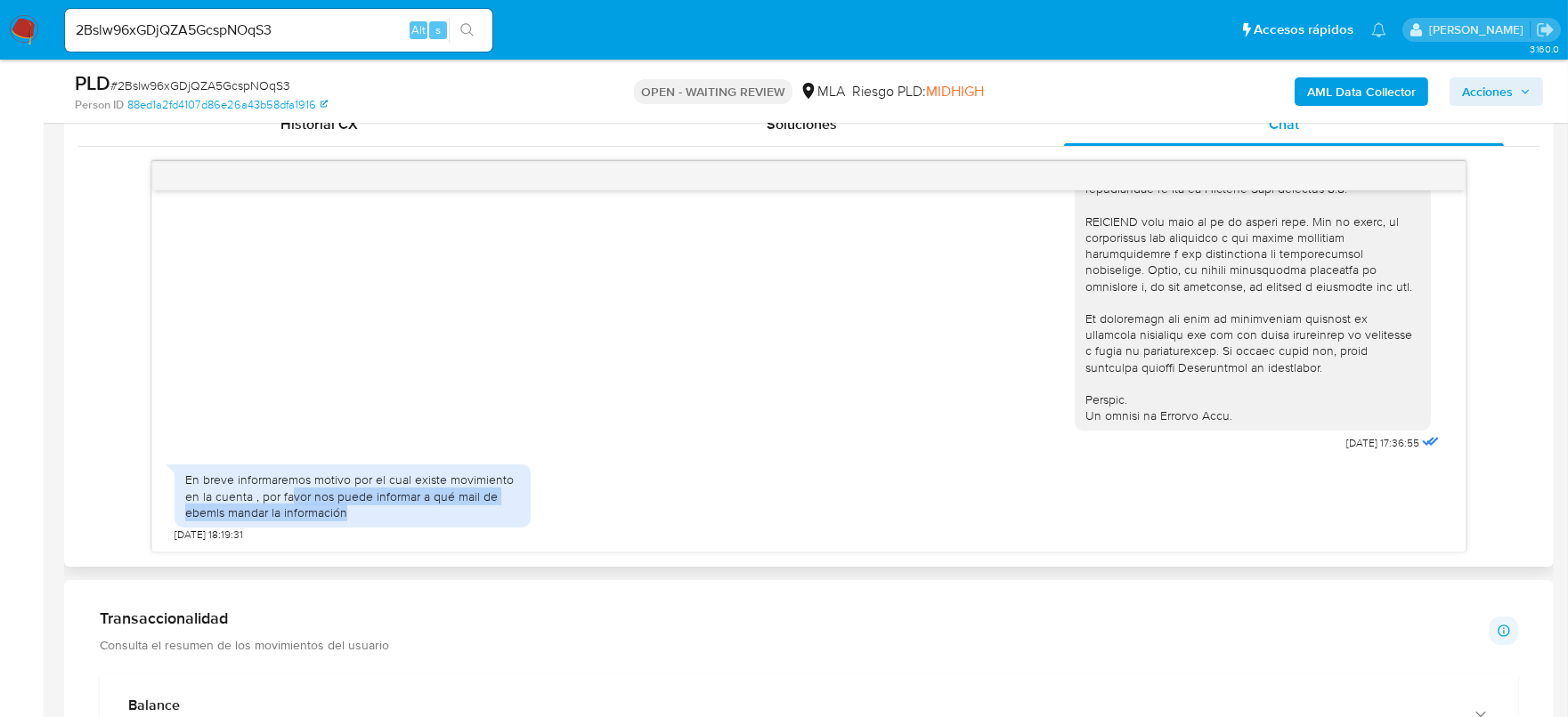
drag, startPoint x: 291, startPoint y: 487, endPoint x: 375, endPoint y: 512, distance: 87.6
click at [375, 512] on div "En breve informaremos motivo por el cual existe movimiento en la cuenta , por f…" at bounding box center [353, 495] width 335 height 49
click at [374, 512] on div "En breve informaremos motivo por el cual existe movimiento en la cuenta , por f…" at bounding box center [353, 495] width 335 height 49
drag, startPoint x: 379, startPoint y: 508, endPoint x: 142, endPoint y: 474, distance: 239.4
click at [142, 474] on div "18/08/2025 17:36:55 En breve informaremos motivo por el cual existe movimiento …" at bounding box center [809, 358] width 1461 height 392
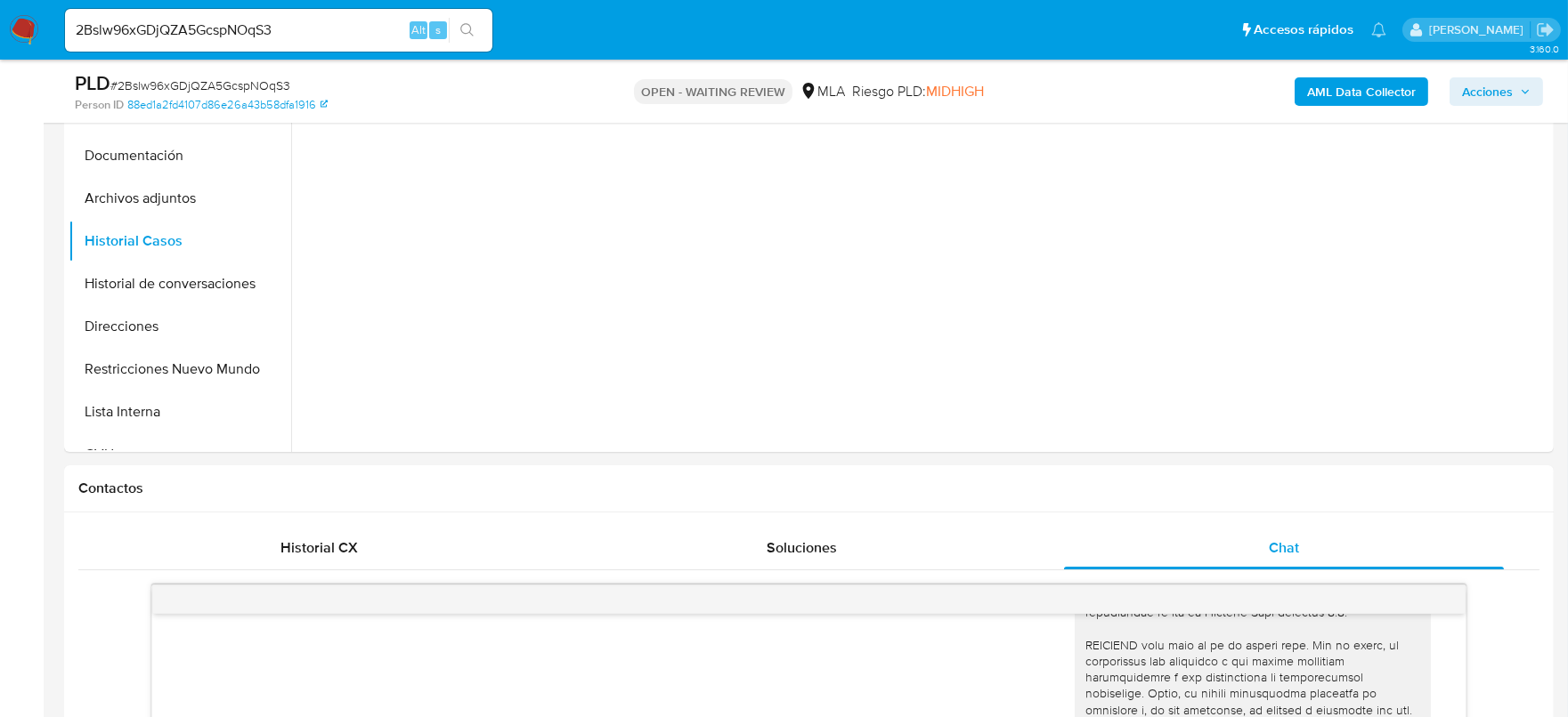
scroll to position [334, 0]
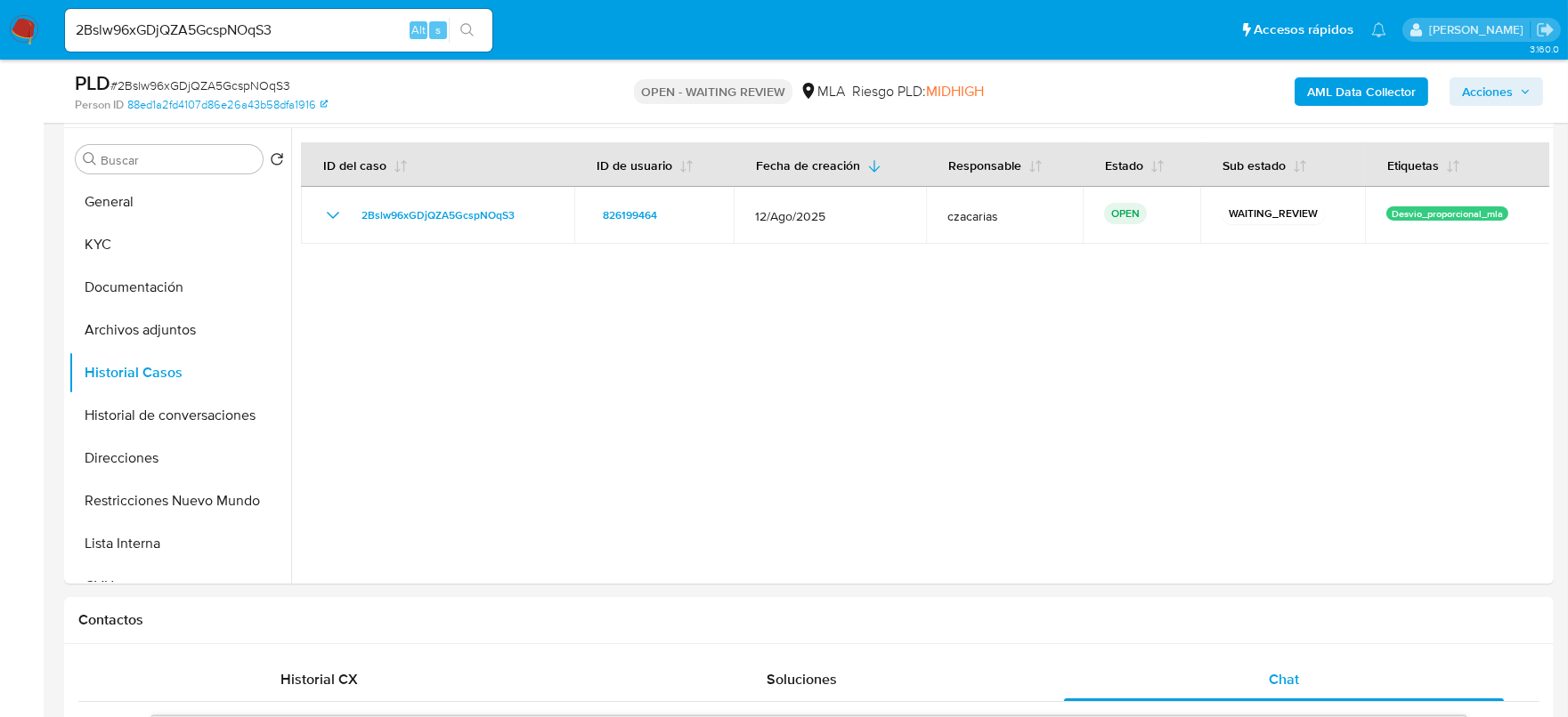
click at [380, 17] on div "2Bslw96xGDjQZA5GcspNOqS3 Alt s" at bounding box center [278, 30] width 427 height 43
click at [378, 23] on input "2Bslw96xGDjQZA5GcspNOqS3" at bounding box center [278, 31] width 427 height 23
paste input "bRJiQNsvS2848UjPwQatd8cN"
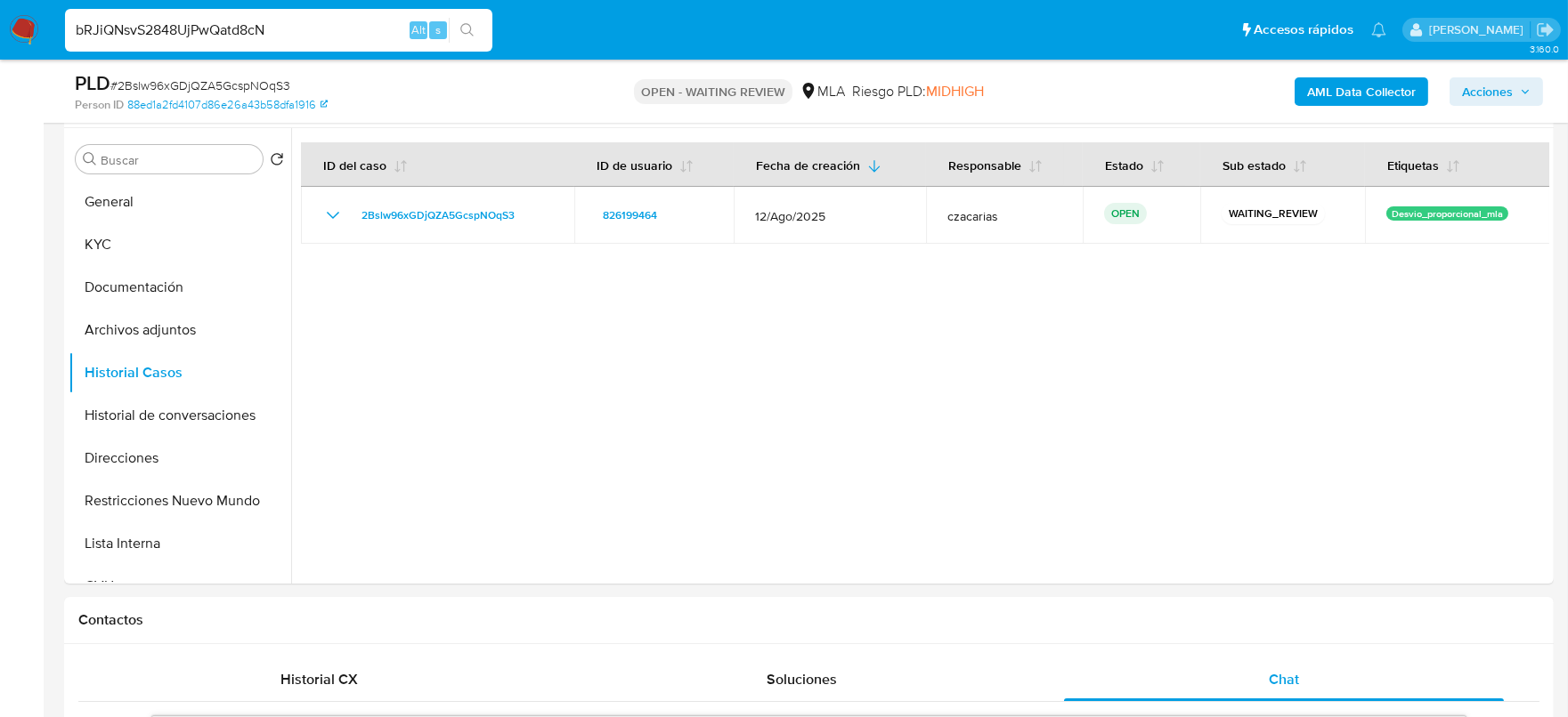
type input "bRJiQNsvS2848UjPwQatd8cN"
click at [460, 19] on button "search-icon" at bounding box center [467, 31] width 36 height 25
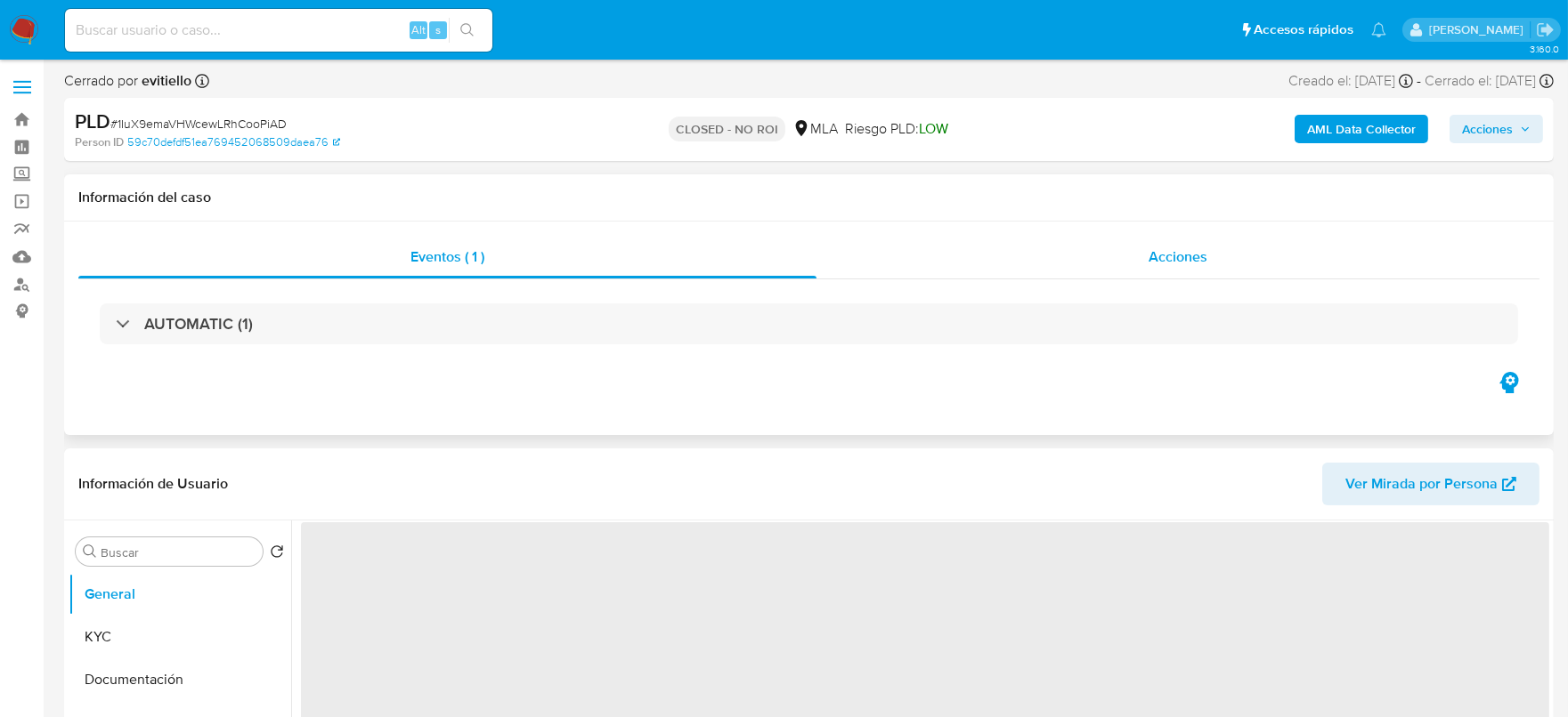
click at [1187, 264] on span "Acciones" at bounding box center [1177, 256] width 58 height 20
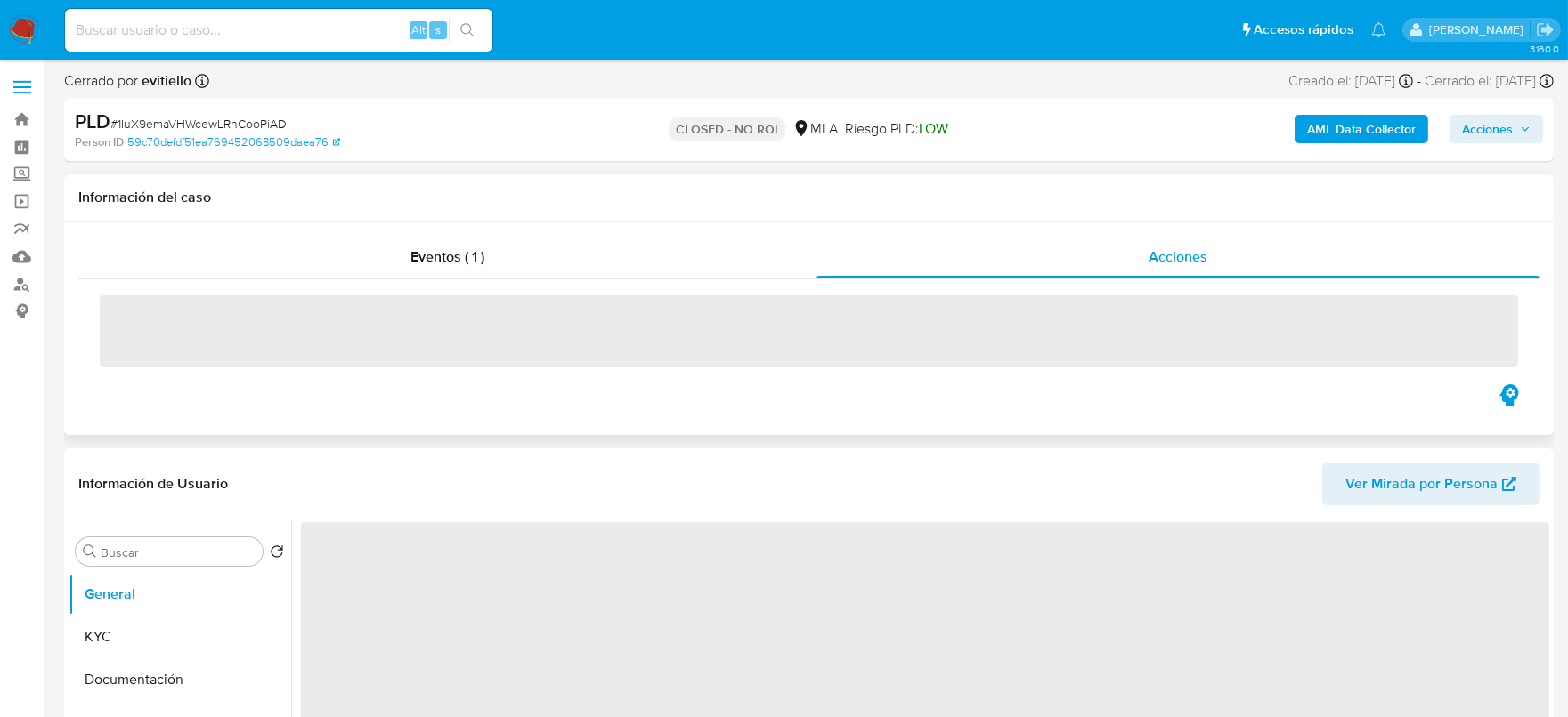
select select "10"
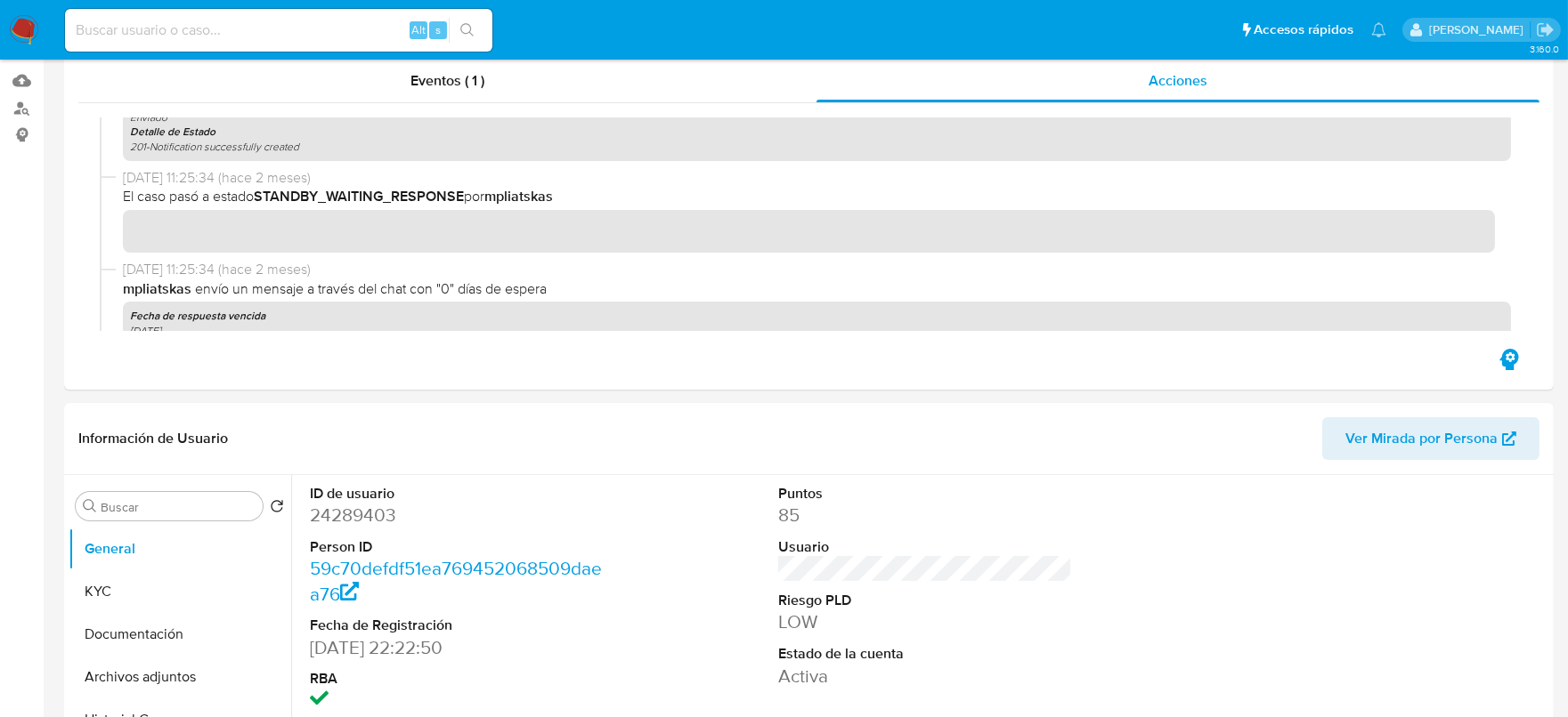
scroll to position [334, 0]
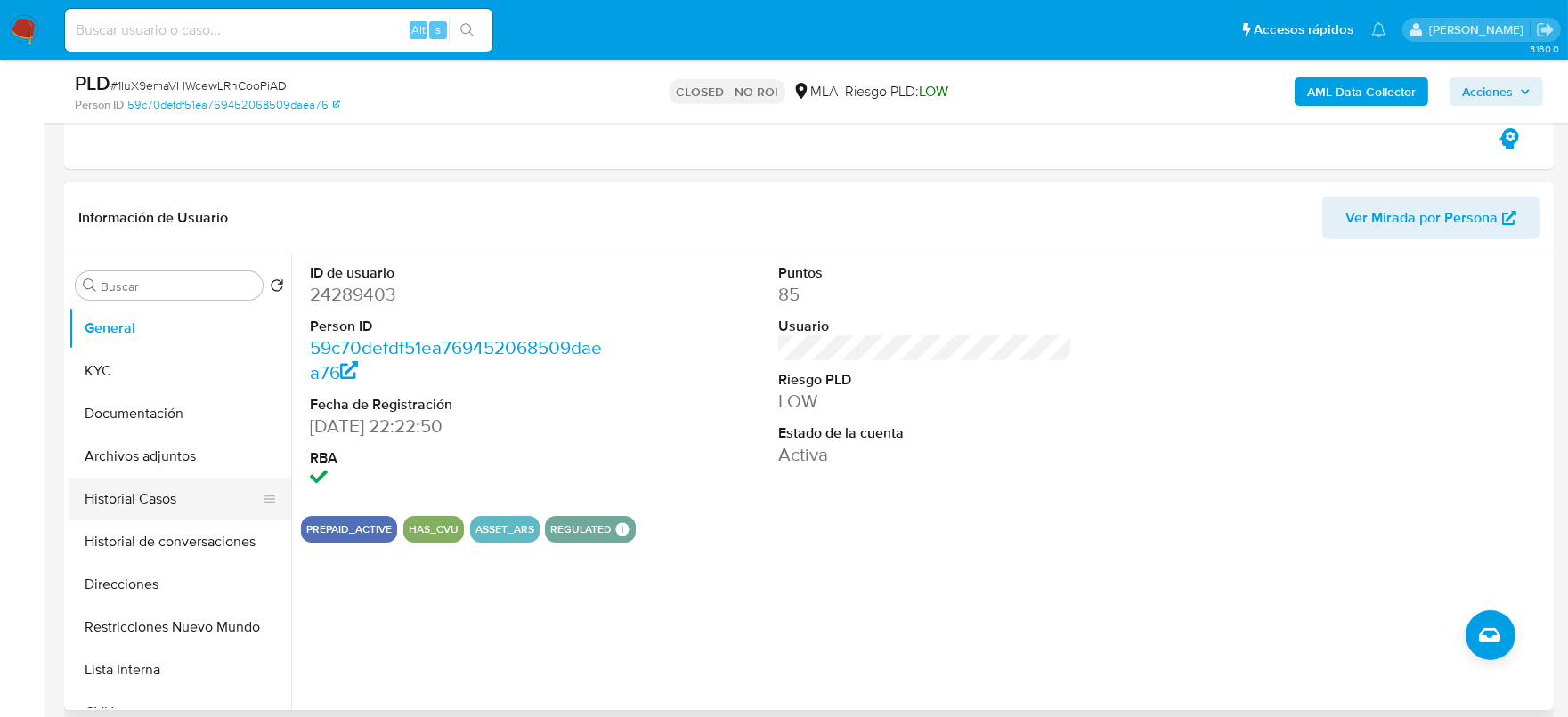
click at [114, 489] on button "Historial Casos" at bounding box center [173, 499] width 208 height 43
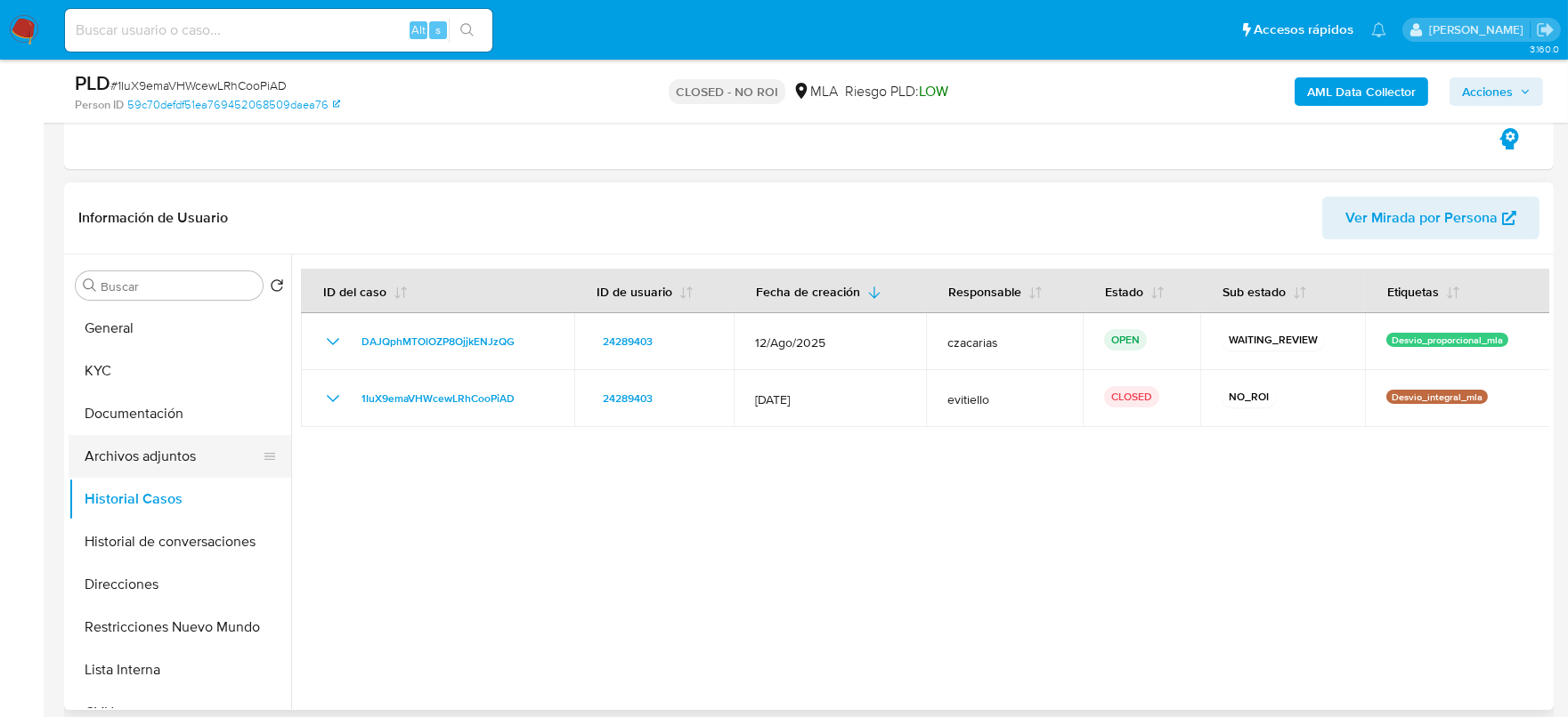
click at [128, 460] on button "Archivos adjuntos" at bounding box center [173, 456] width 208 height 43
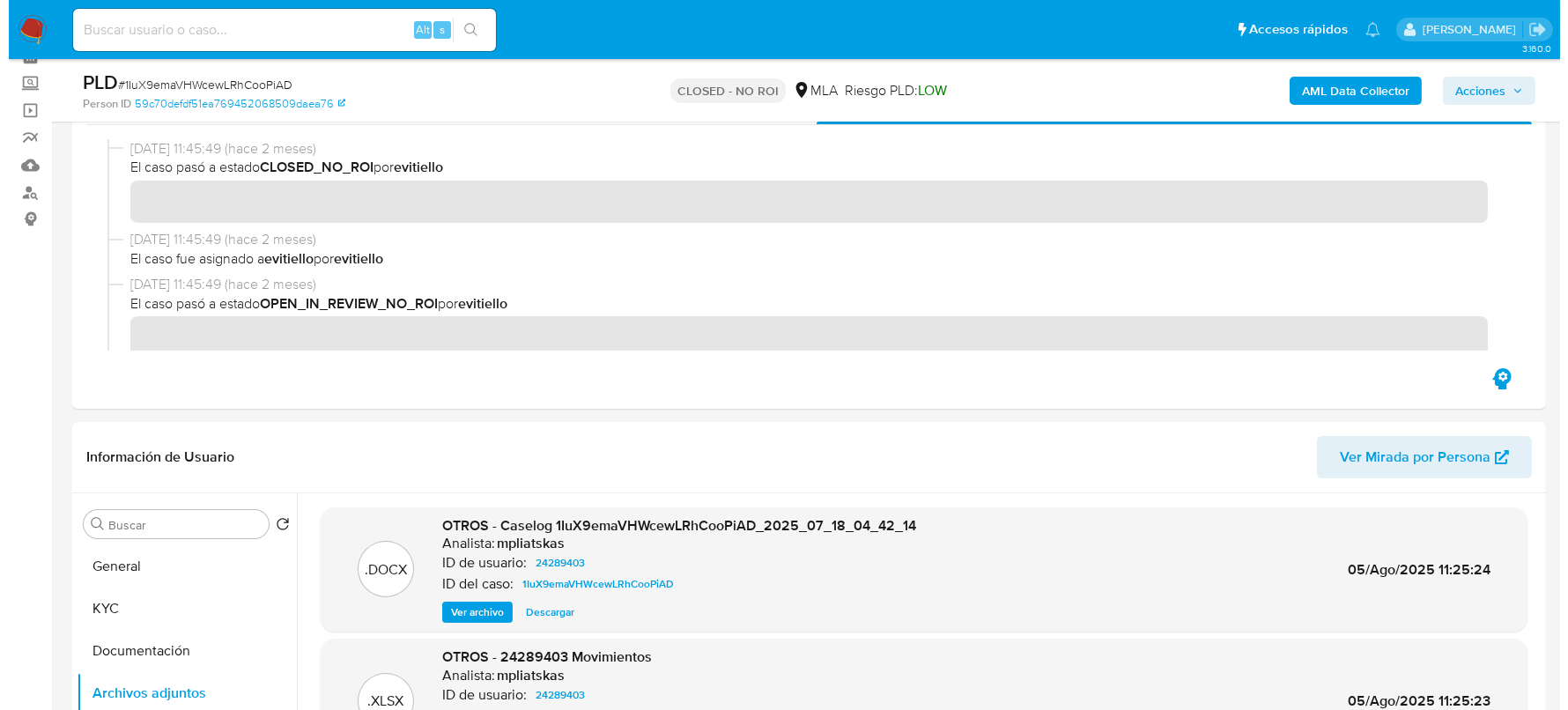
scroll to position [220, 0]
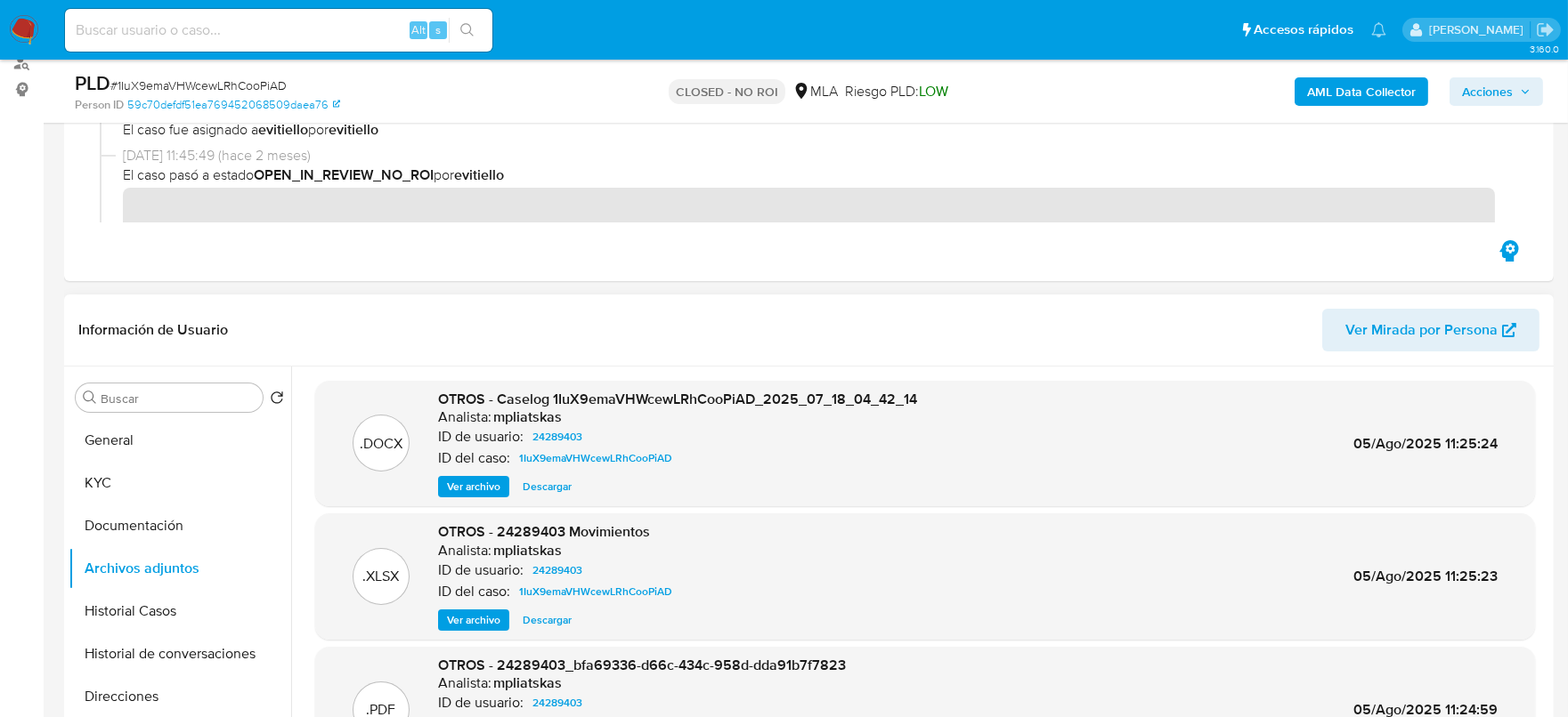
click at [478, 485] on span "Ver archivo" at bounding box center [473, 487] width 54 height 18
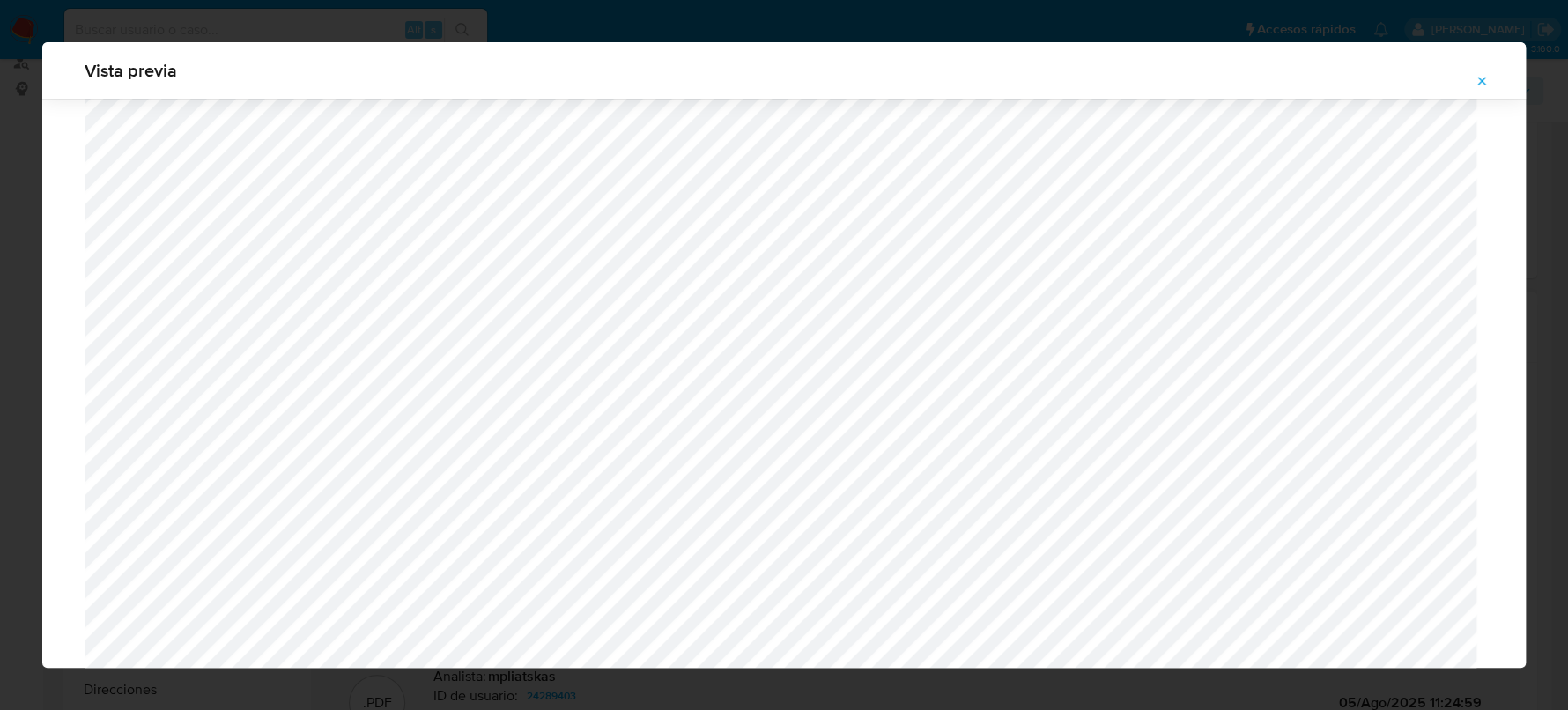
scroll to position [516, 0]
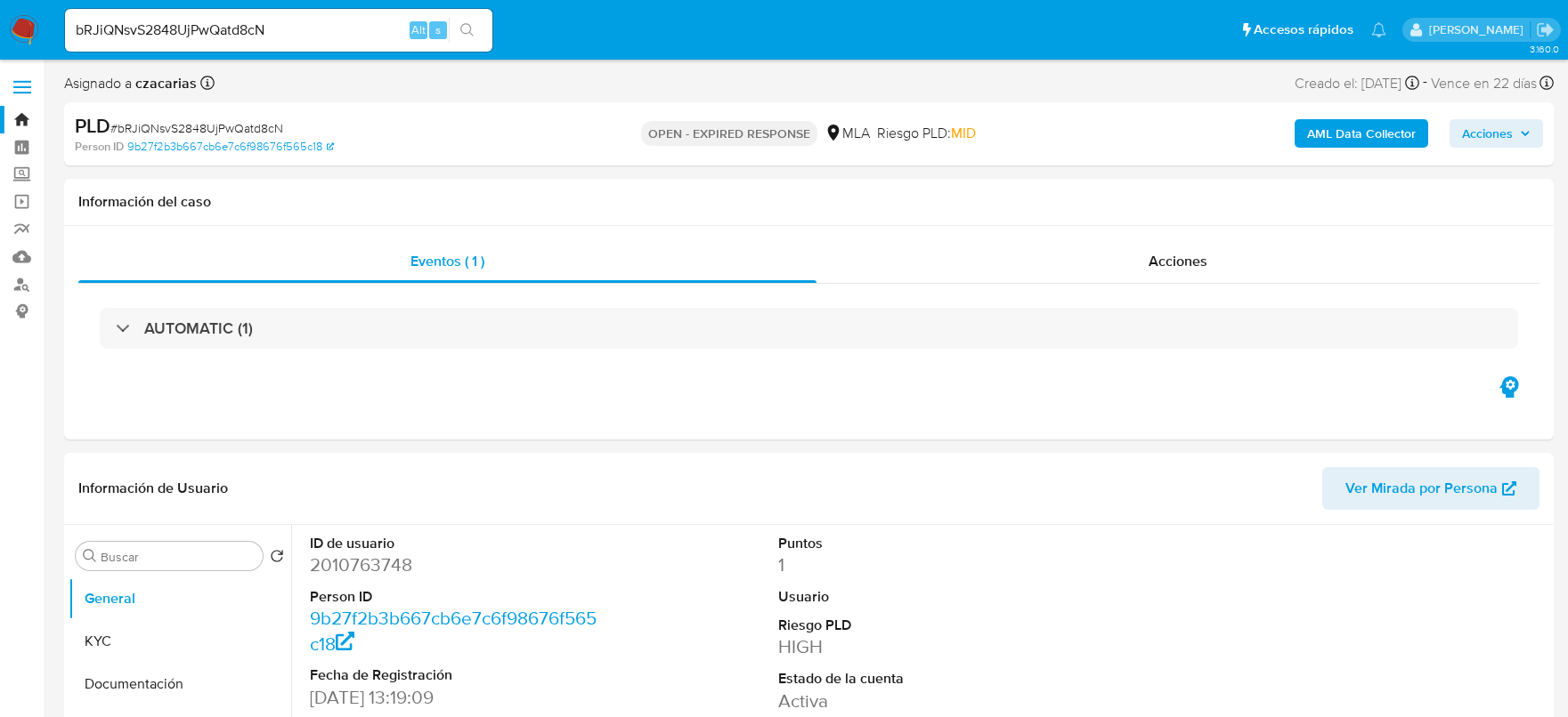
select select "10"
click at [205, 30] on input "bRJiQNsvS2848UjPwQatd8cN" at bounding box center [278, 31] width 427 height 23
paste input "a5Vazl31B1qmqs30mBBO5pcx"
type input "a5Vazl31B1qmqs30mBBO5pcx"
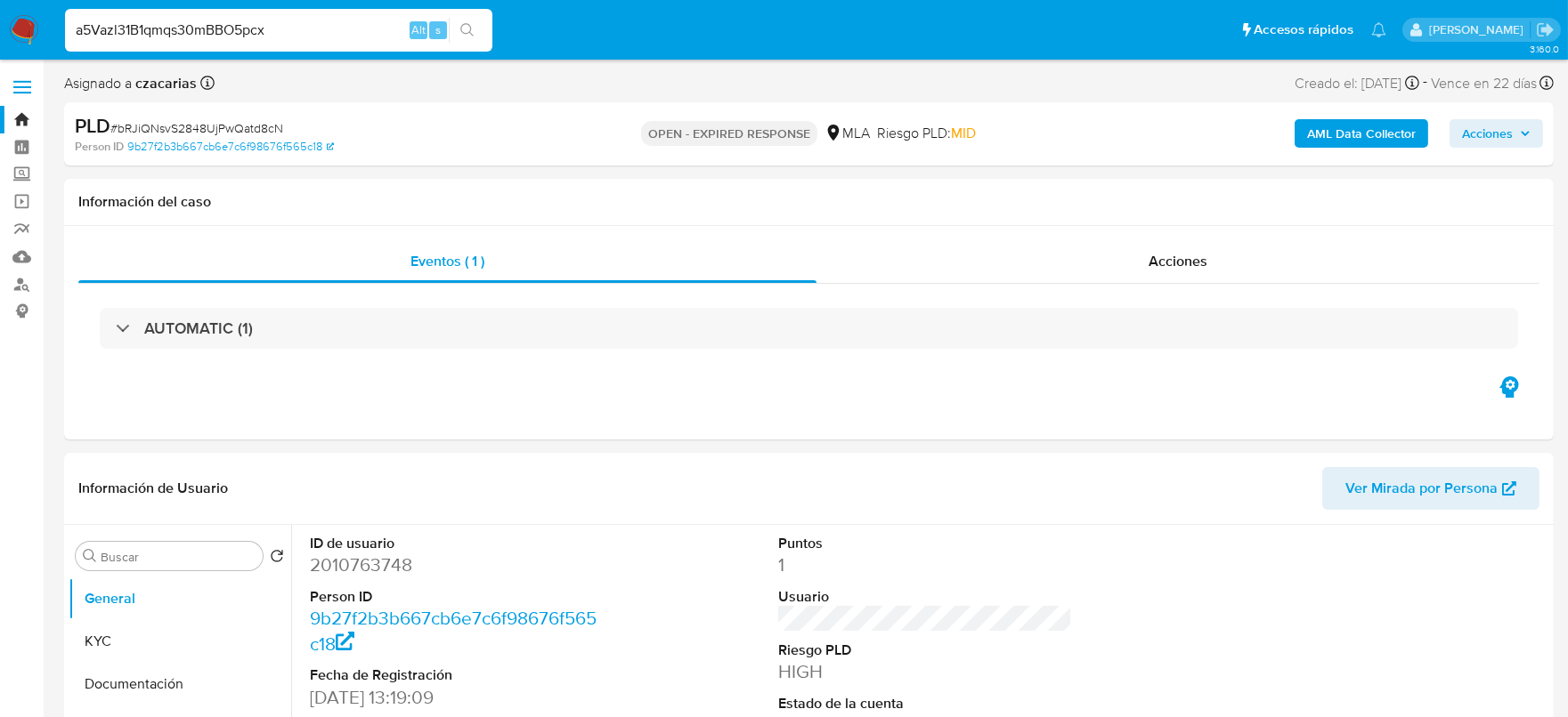
click at [460, 33] on icon "search-icon" at bounding box center [467, 30] width 14 height 14
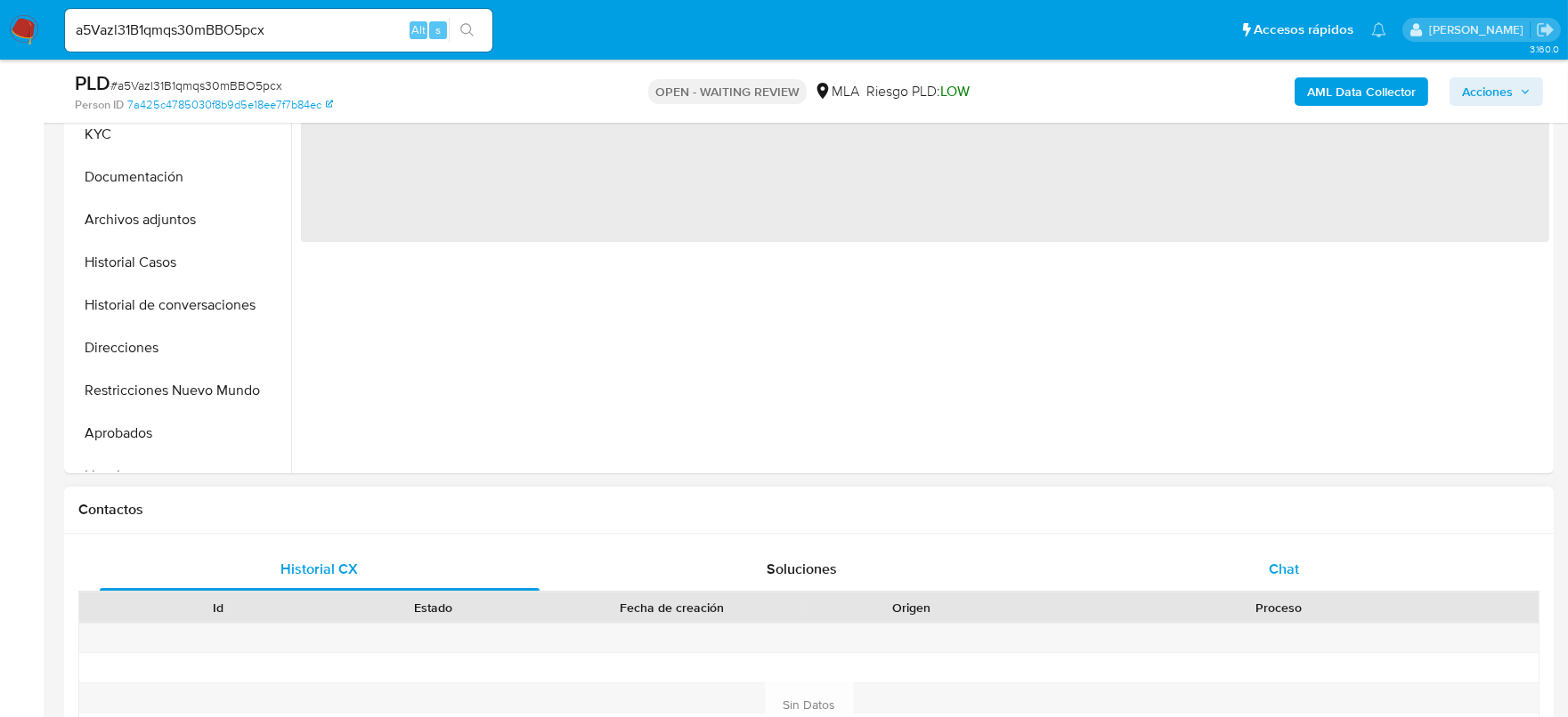
select select "10"
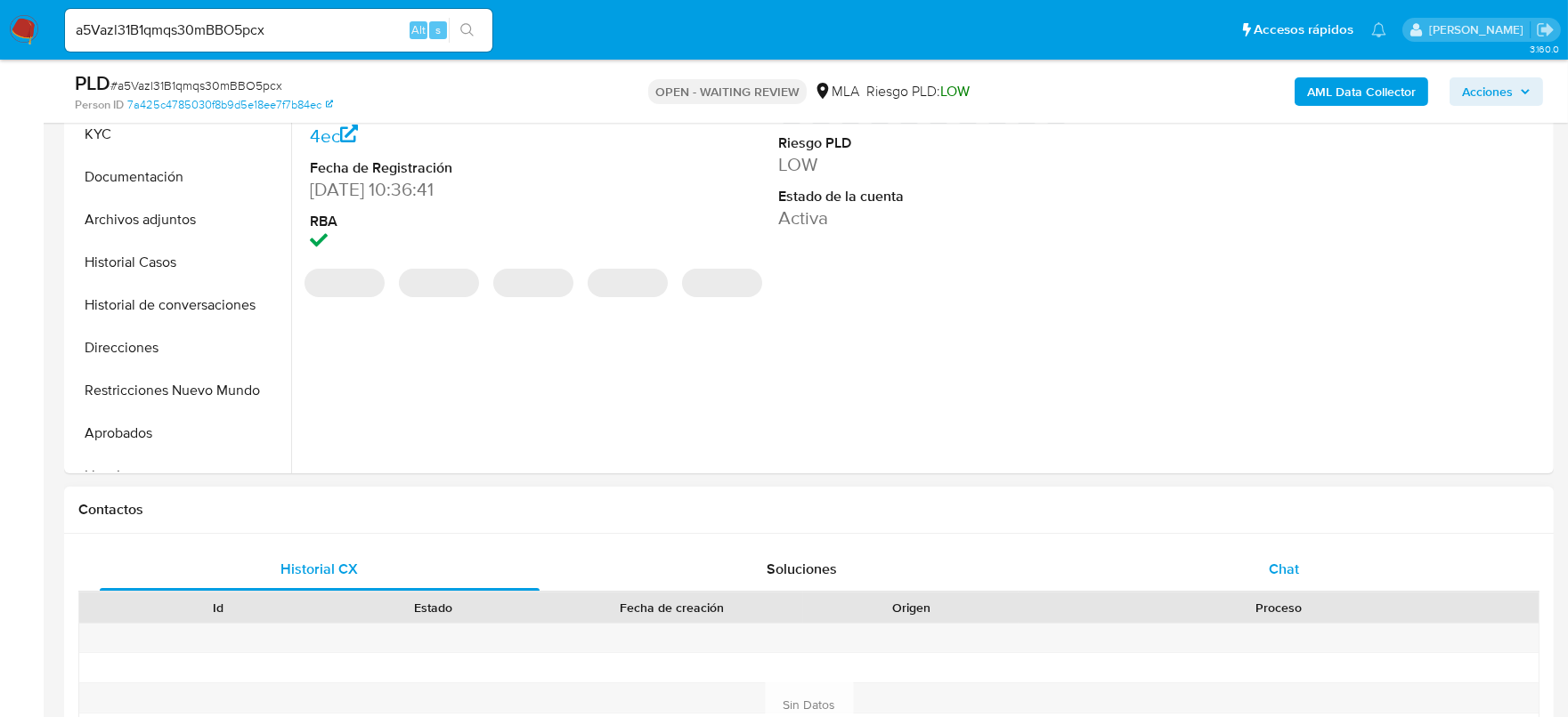
click at [1301, 563] on div "Chat" at bounding box center [1284, 570] width 440 height 43
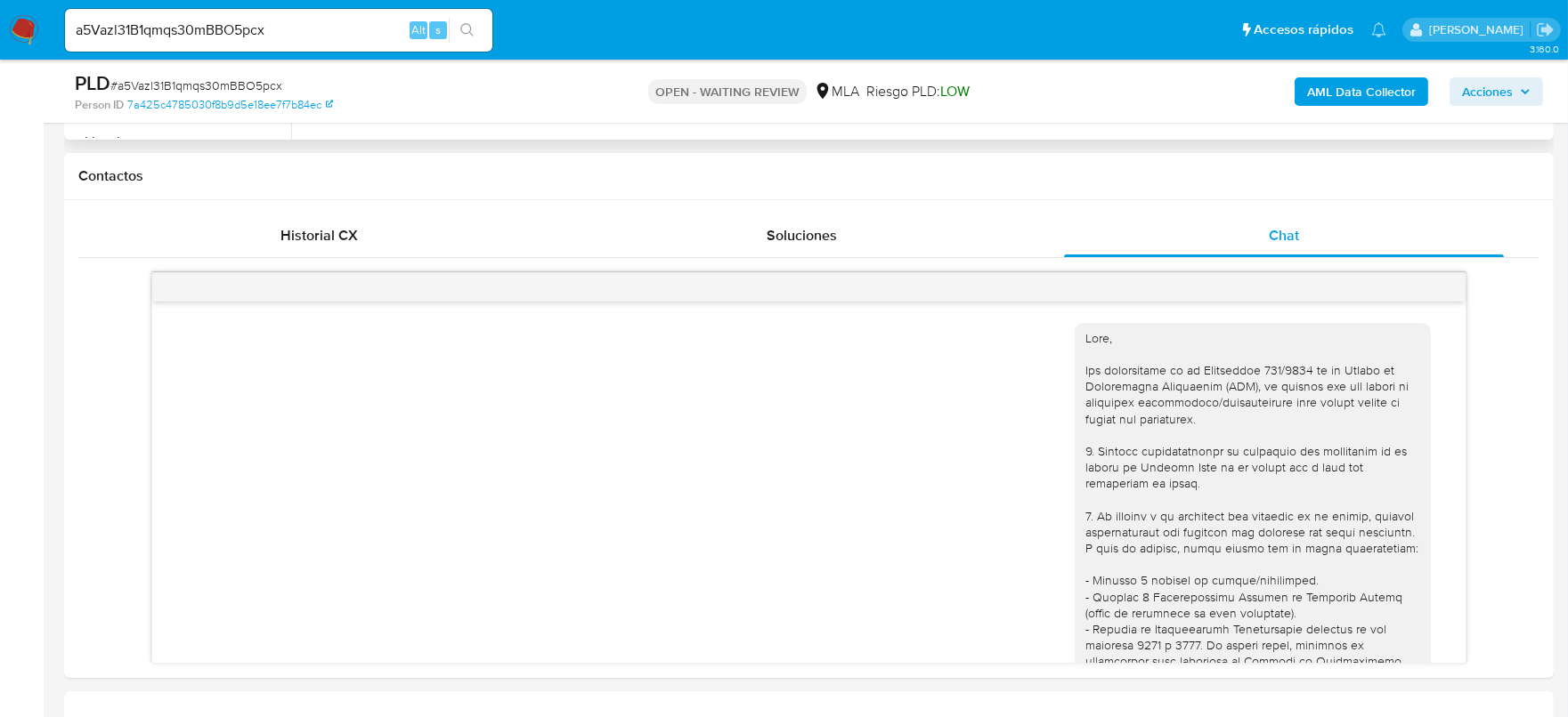
scroll to position [788, 0]
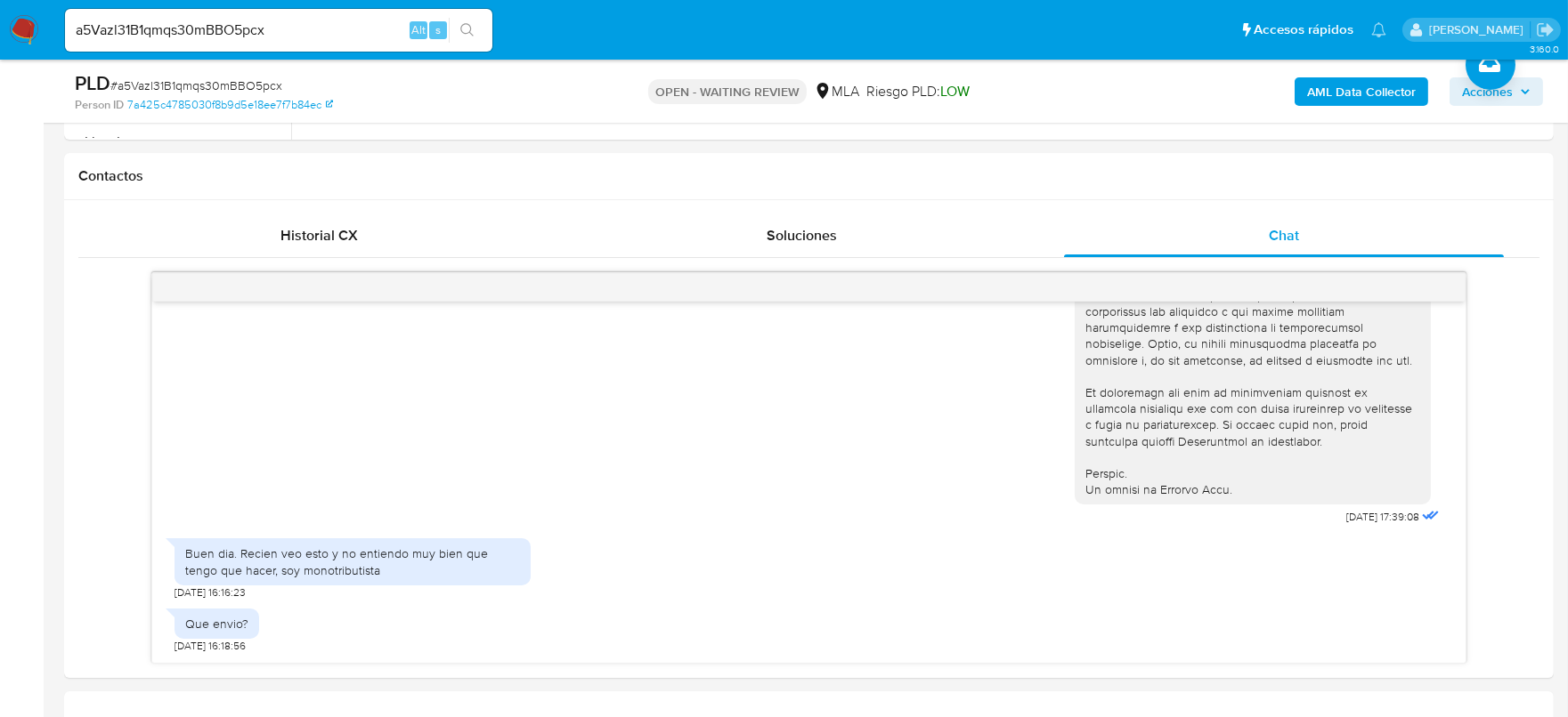
click at [208, 40] on input "a5Vazl31B1qmqs30mBBO5pcx" at bounding box center [278, 31] width 427 height 23
click at [206, 36] on input "a5Vazl31B1qmqs30mBBO5pcx" at bounding box center [278, 31] width 427 height 23
paste input "rTaPBW23f0IRlKugeTvPwHwz"
type input "rTaPBW23f0IRlKugeTvPwHwz"
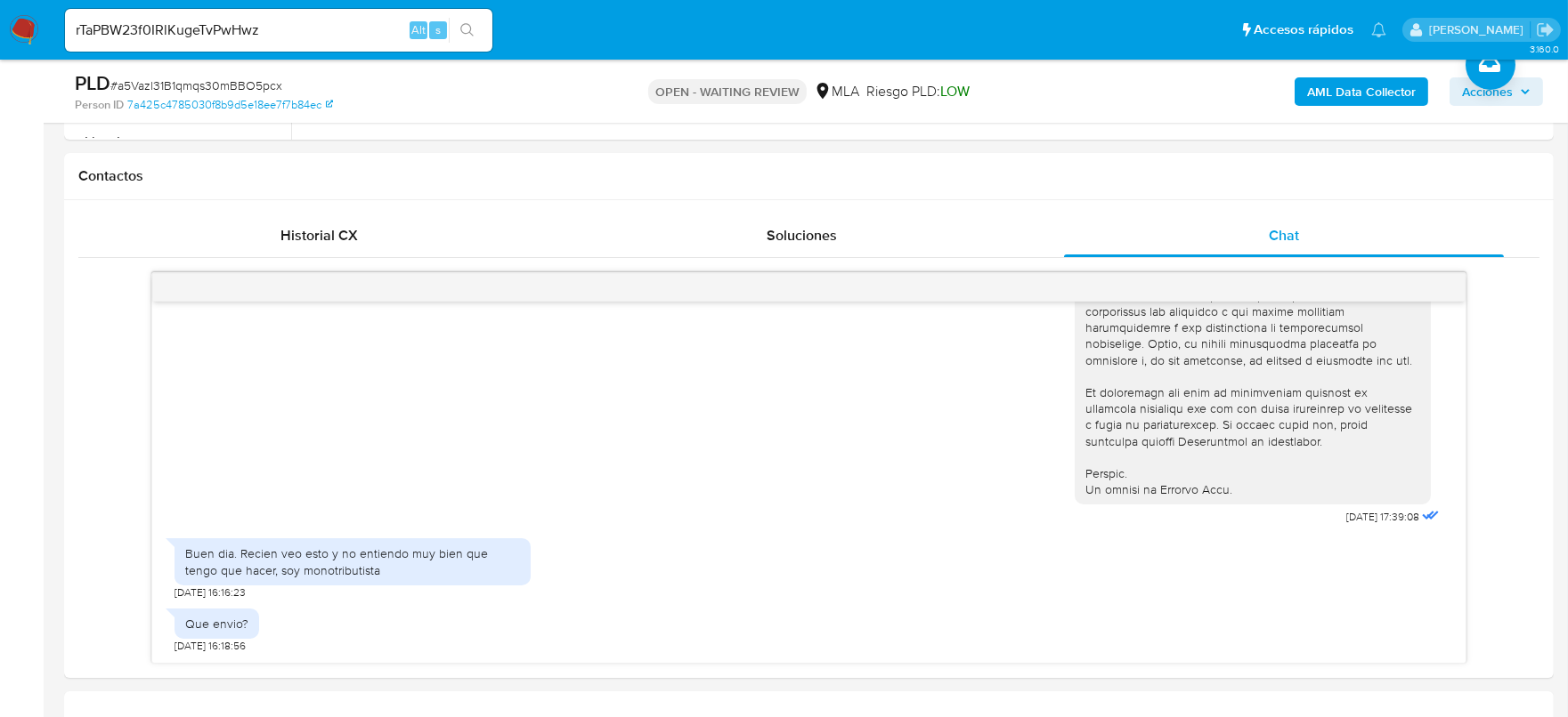
click at [476, 19] on button "search-icon" at bounding box center [467, 31] width 36 height 25
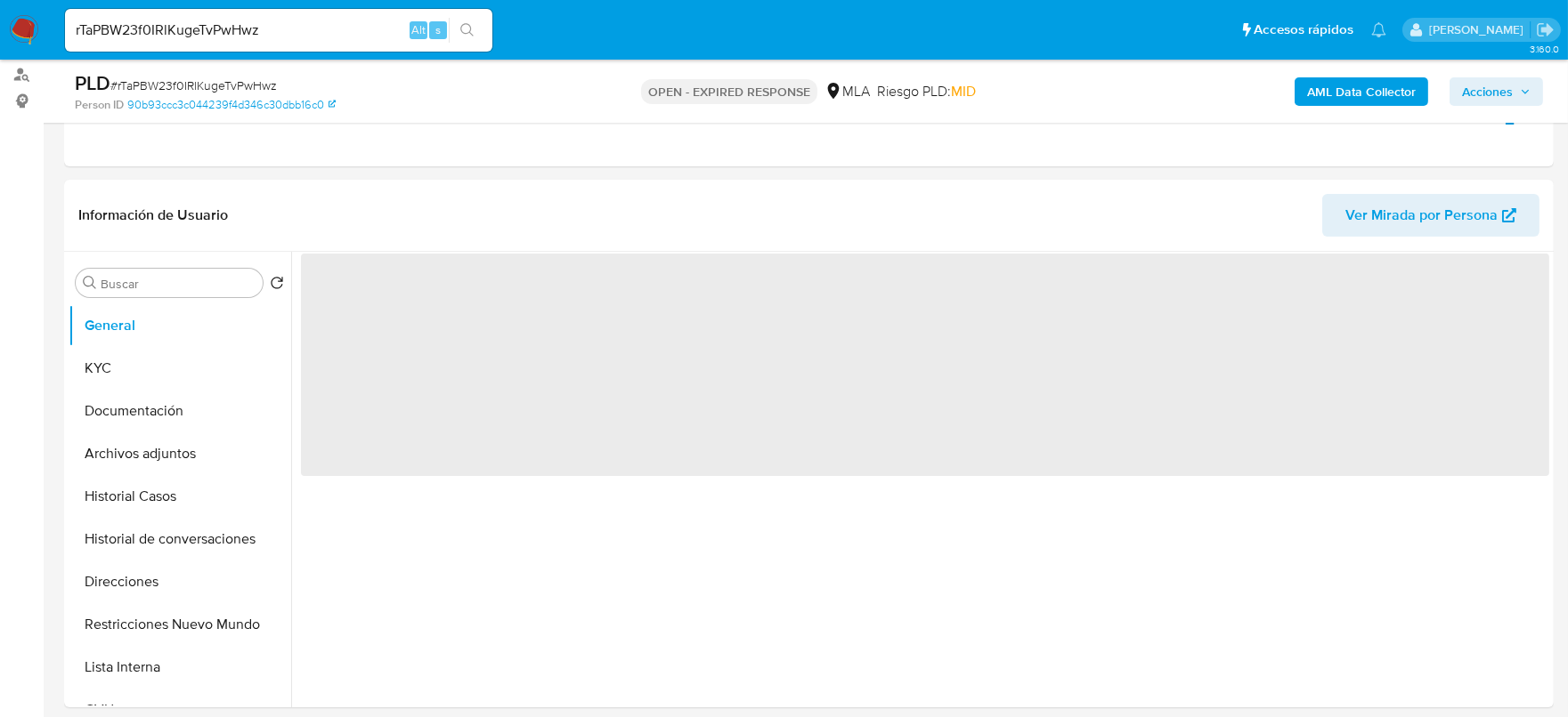
scroll to position [222, 0]
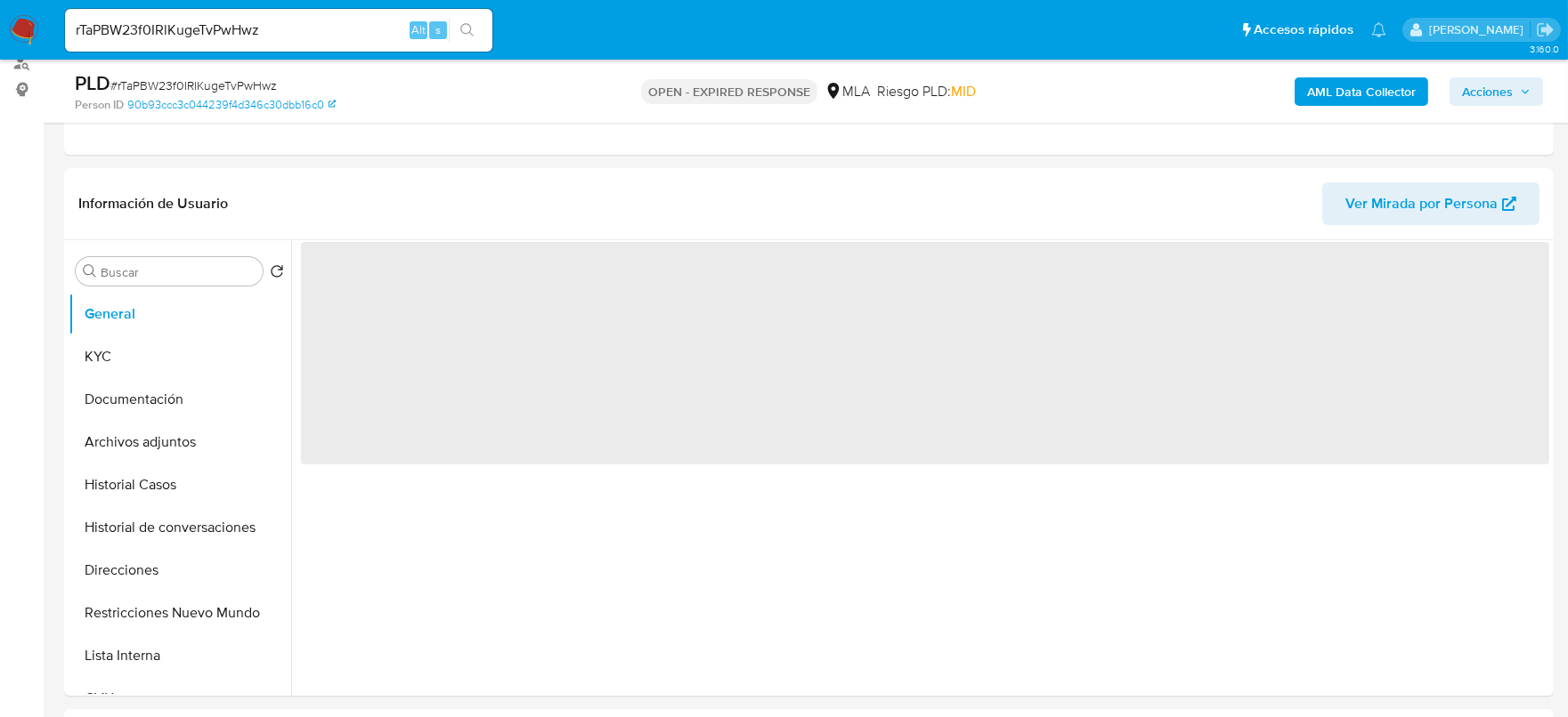
select select "10"
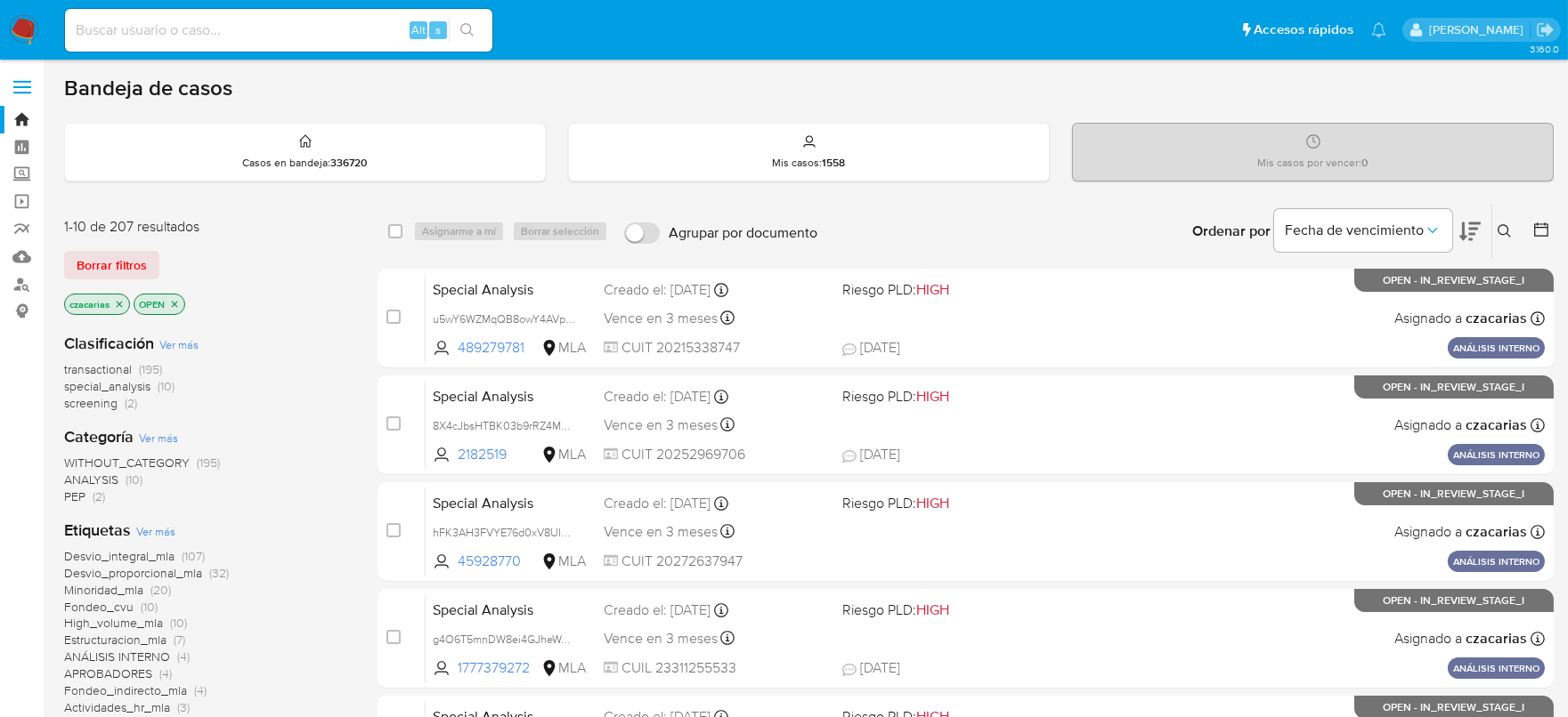
click at [1501, 226] on icon at bounding box center [1504, 231] width 14 height 14
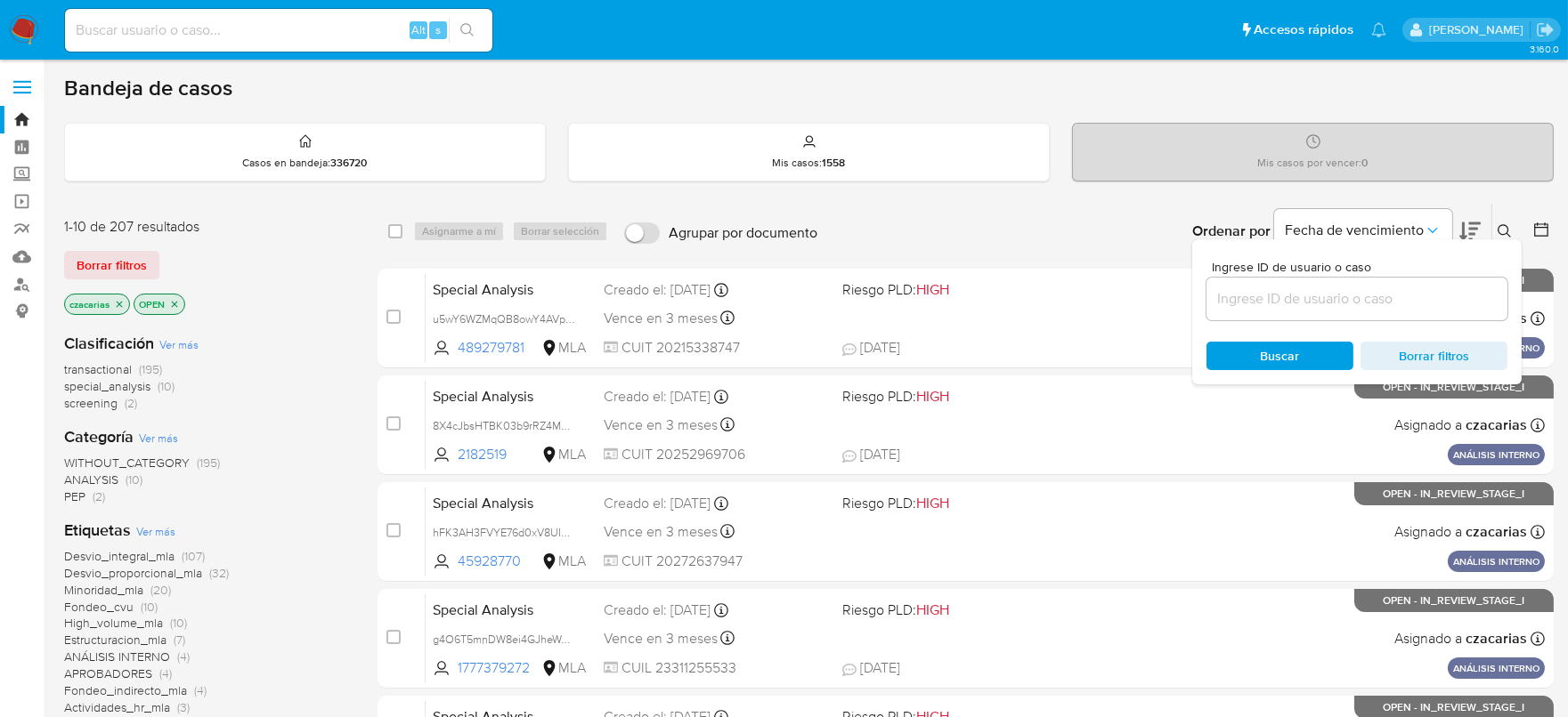
click at [1372, 299] on input at bounding box center [1357, 299] width 301 height 23
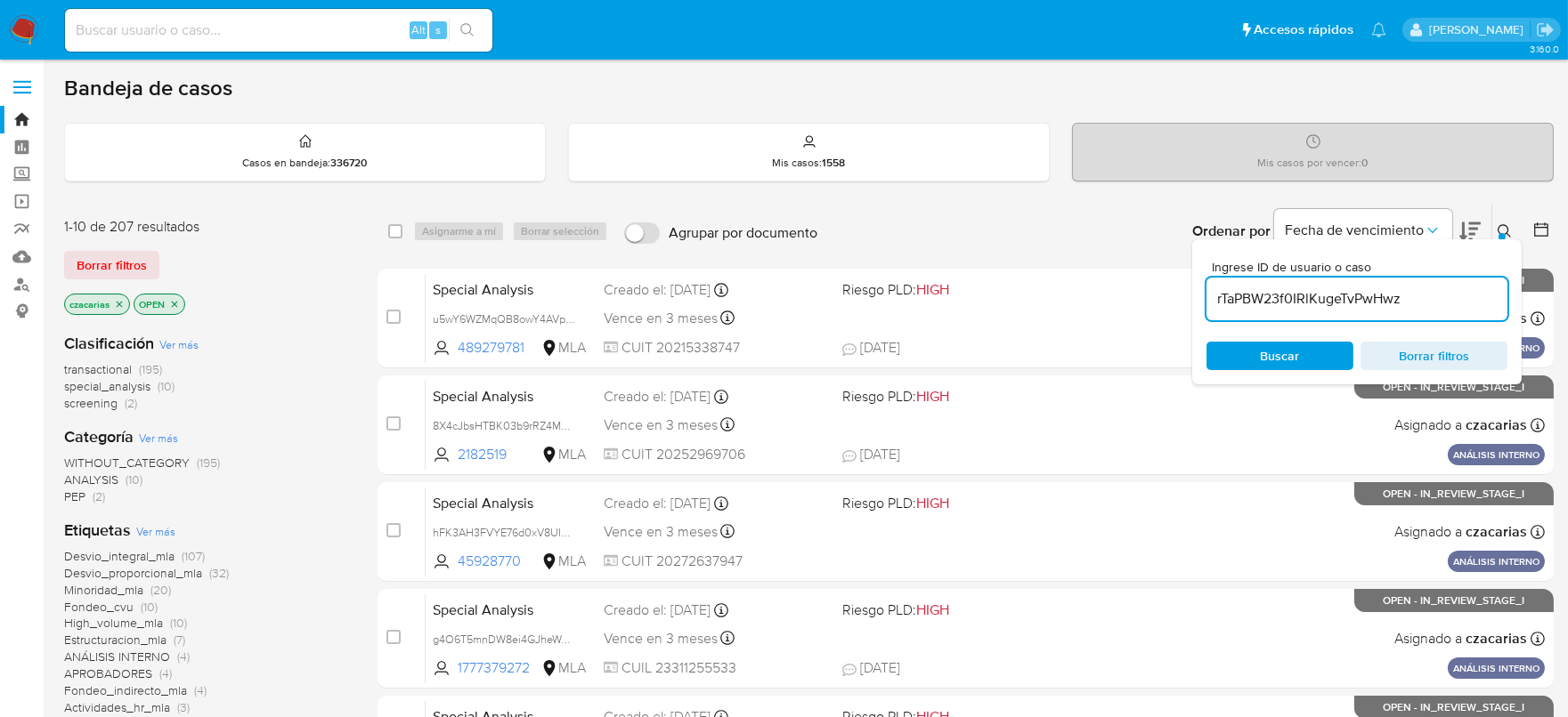
type input "rTaPBW23f0IRlKugeTvPwHwz"
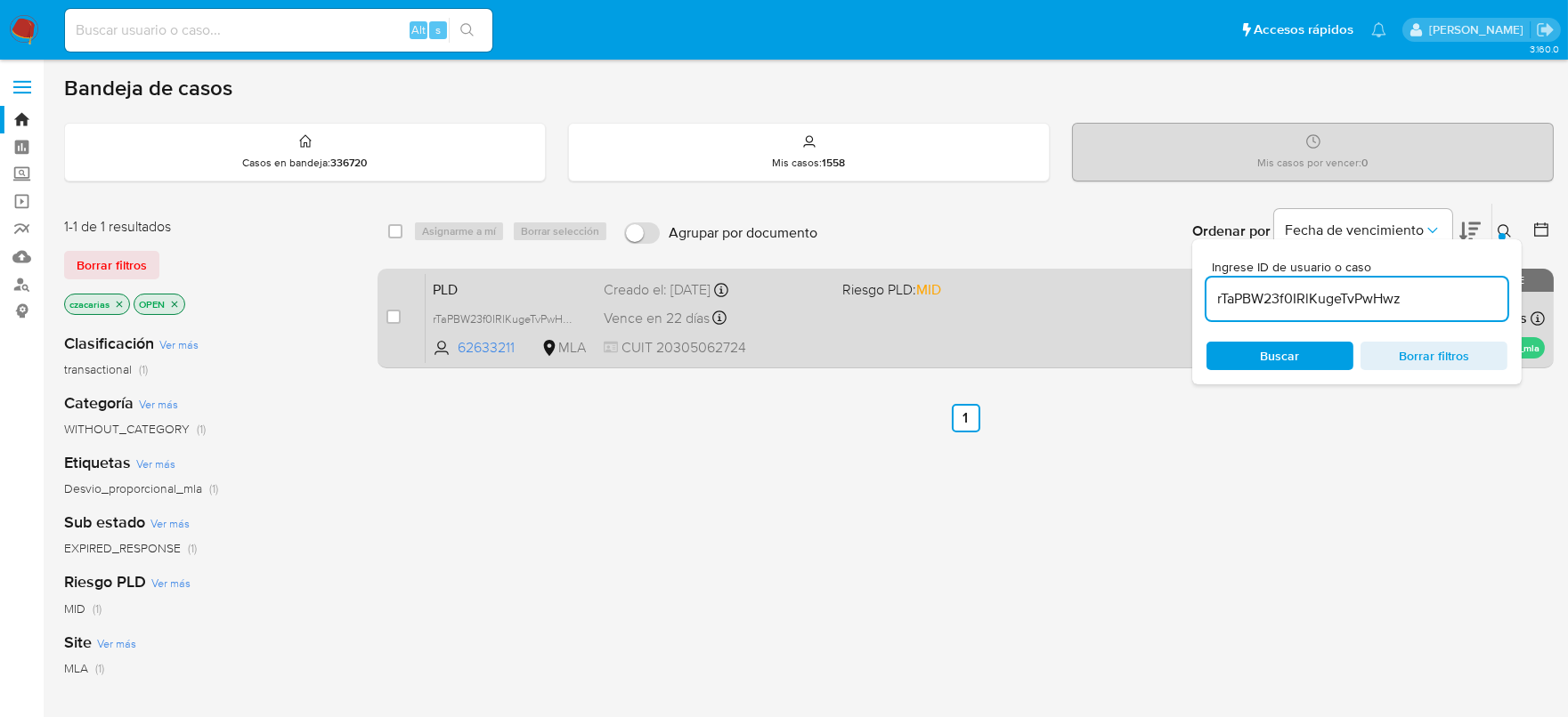
click at [395, 324] on div "case-item-checkbox" at bounding box center [393, 316] width 14 height 18
click at [398, 315] on input "checkbox" at bounding box center [393, 316] width 14 height 14
checkbox input "true"
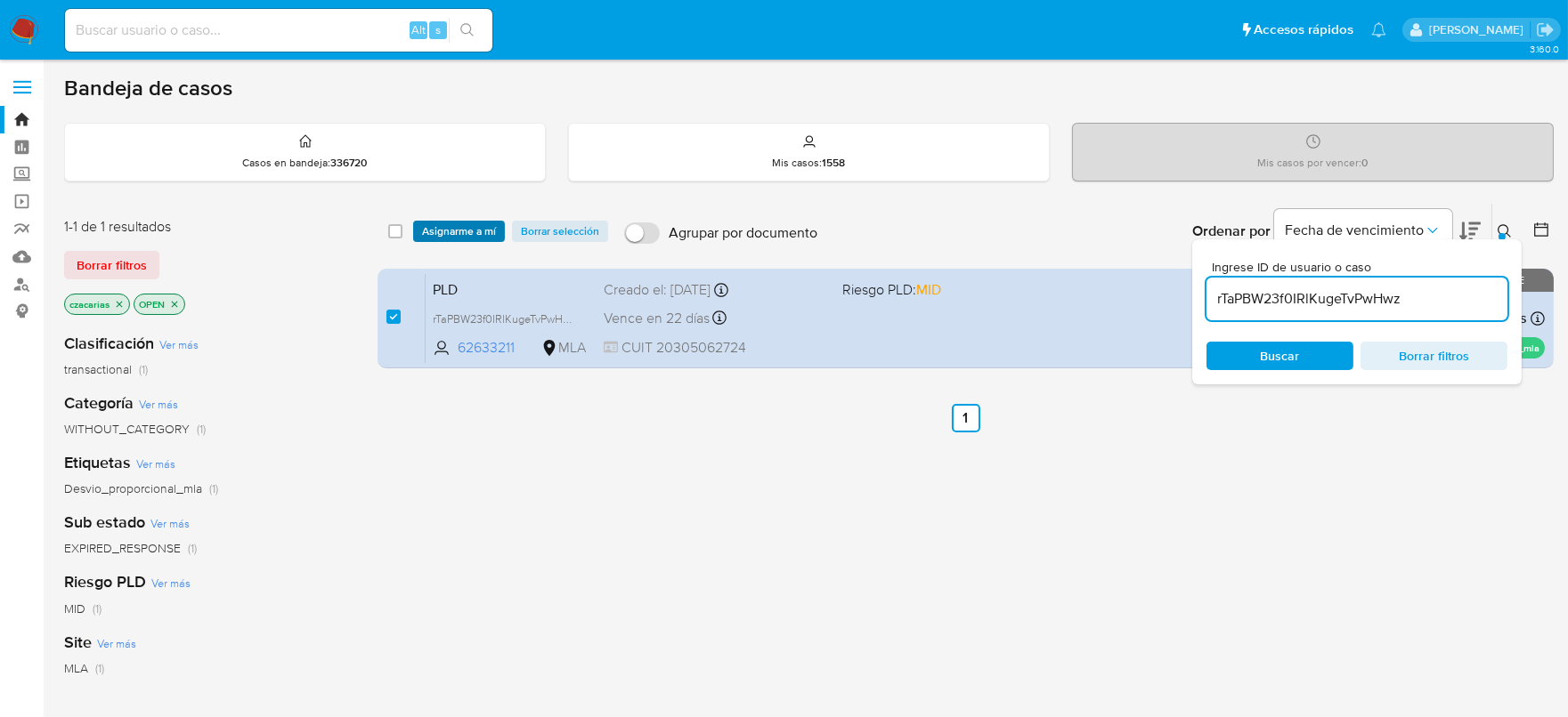
click at [457, 236] on span "Asignarme a mí" at bounding box center [458, 231] width 74 height 18
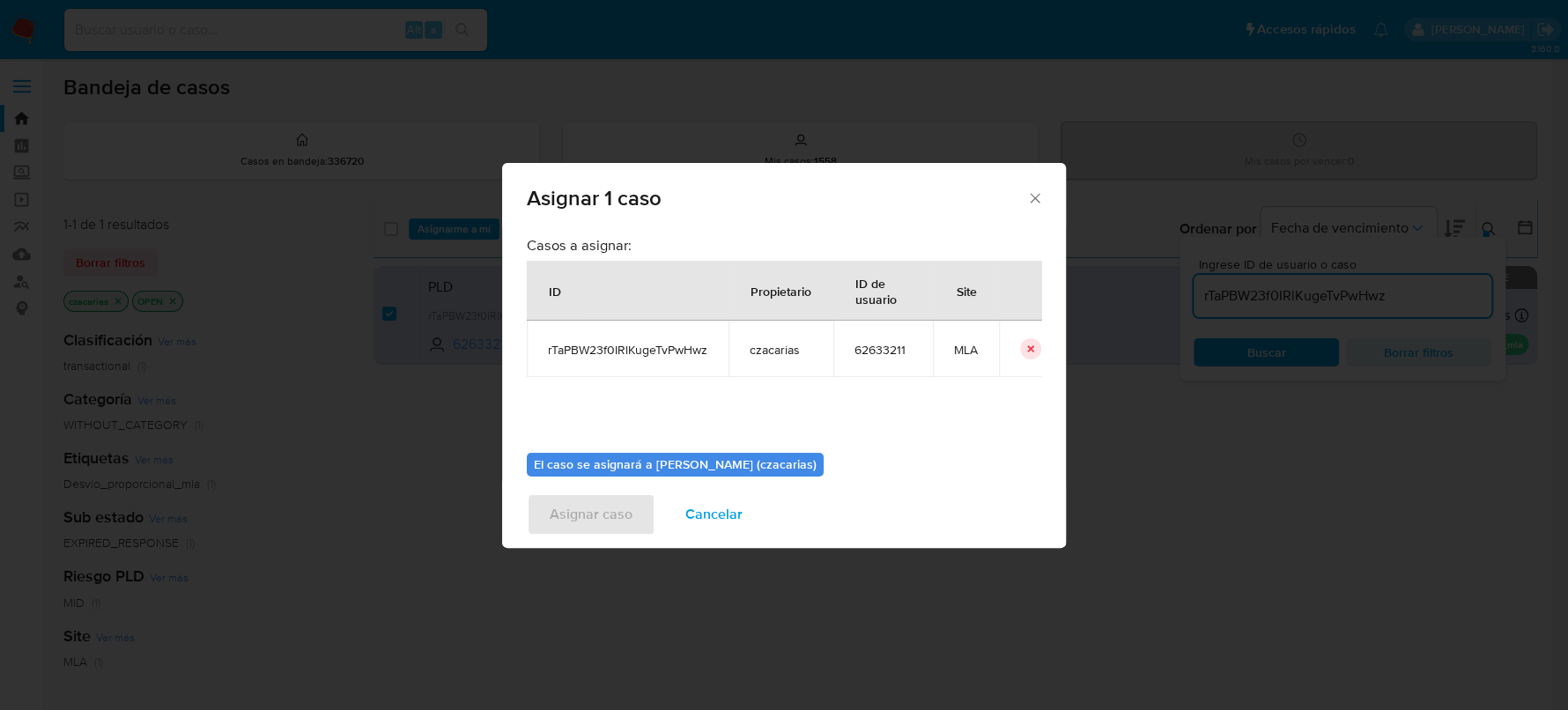
scroll to position [91, 0]
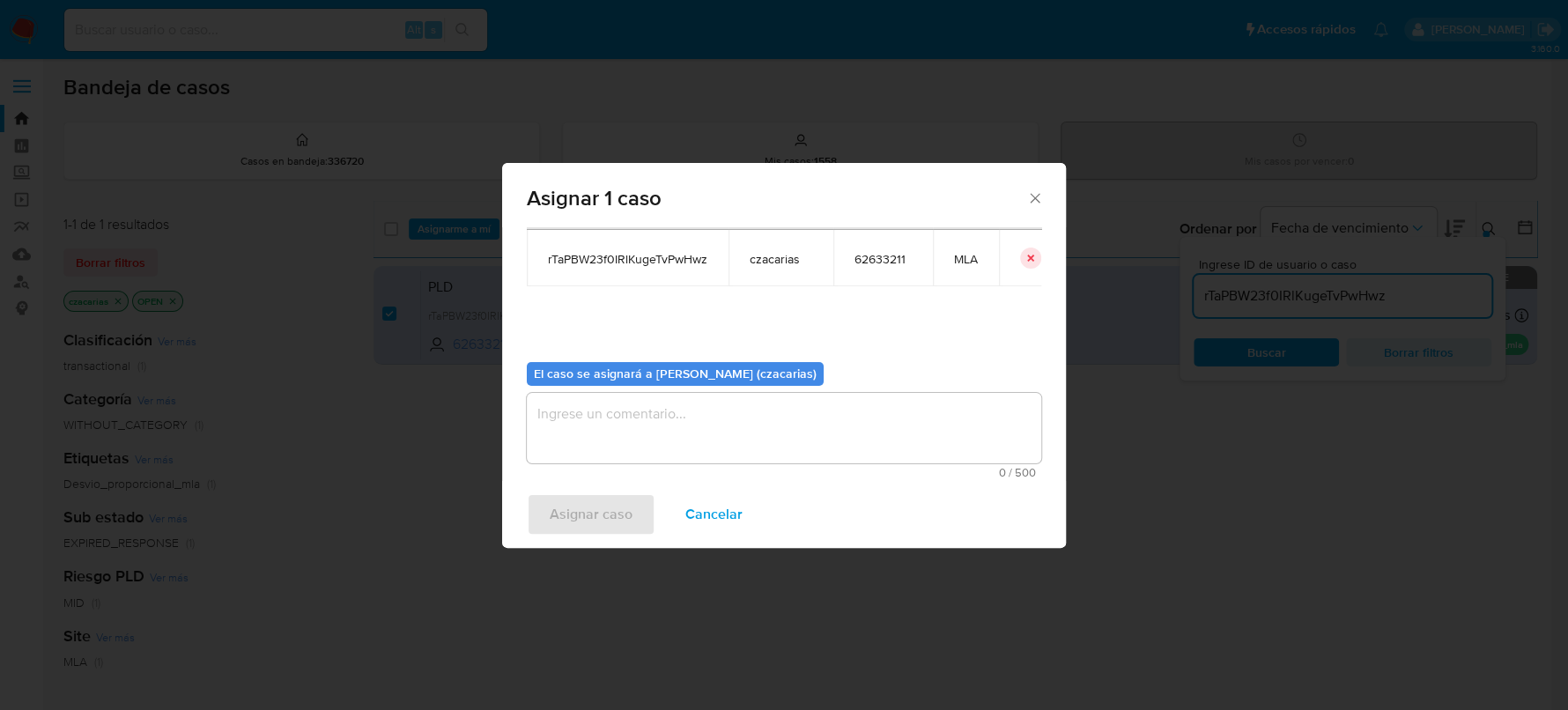
click at [591, 413] on textarea "assign-modal" at bounding box center [784, 428] width 515 height 70
click at [577, 504] on span "Asignar caso" at bounding box center [591, 514] width 83 height 39
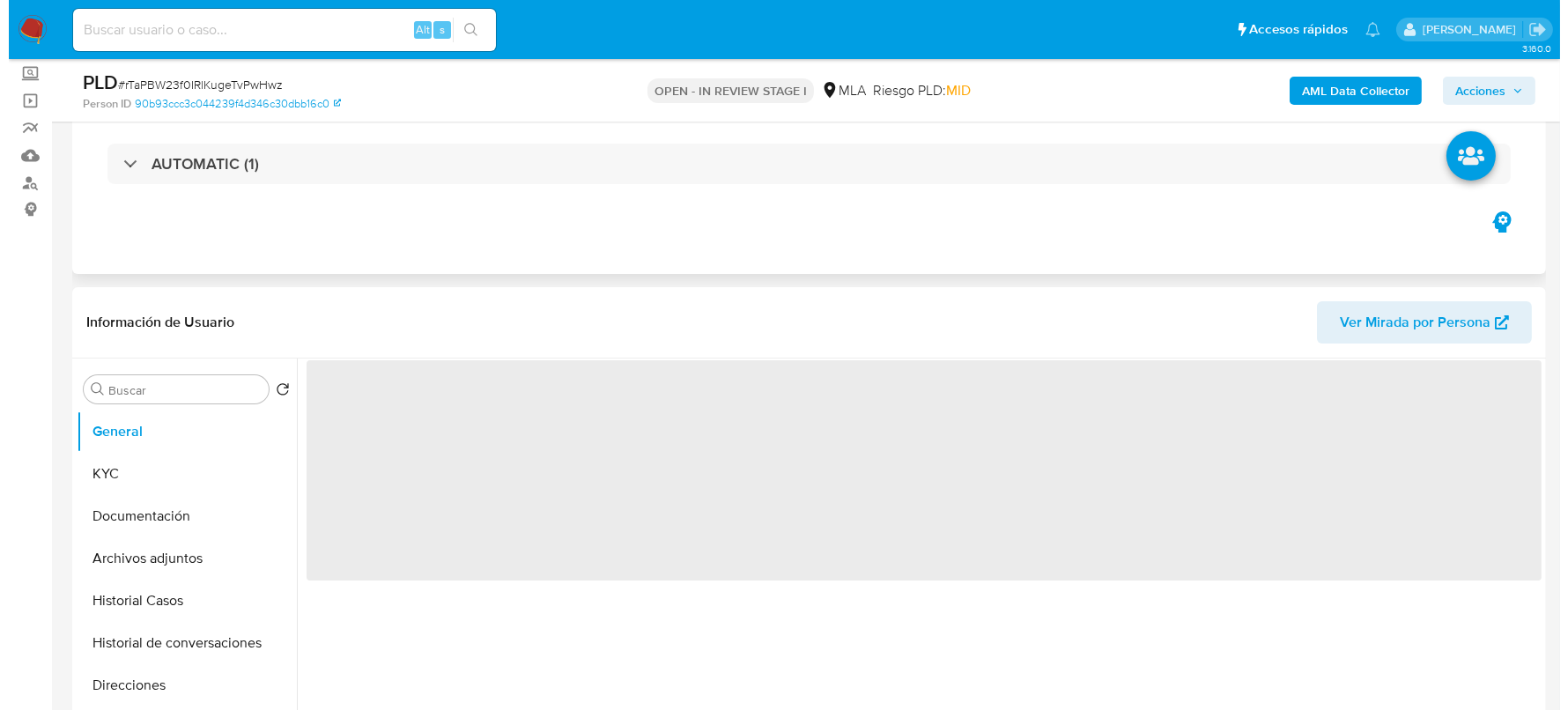
scroll to position [330, 0]
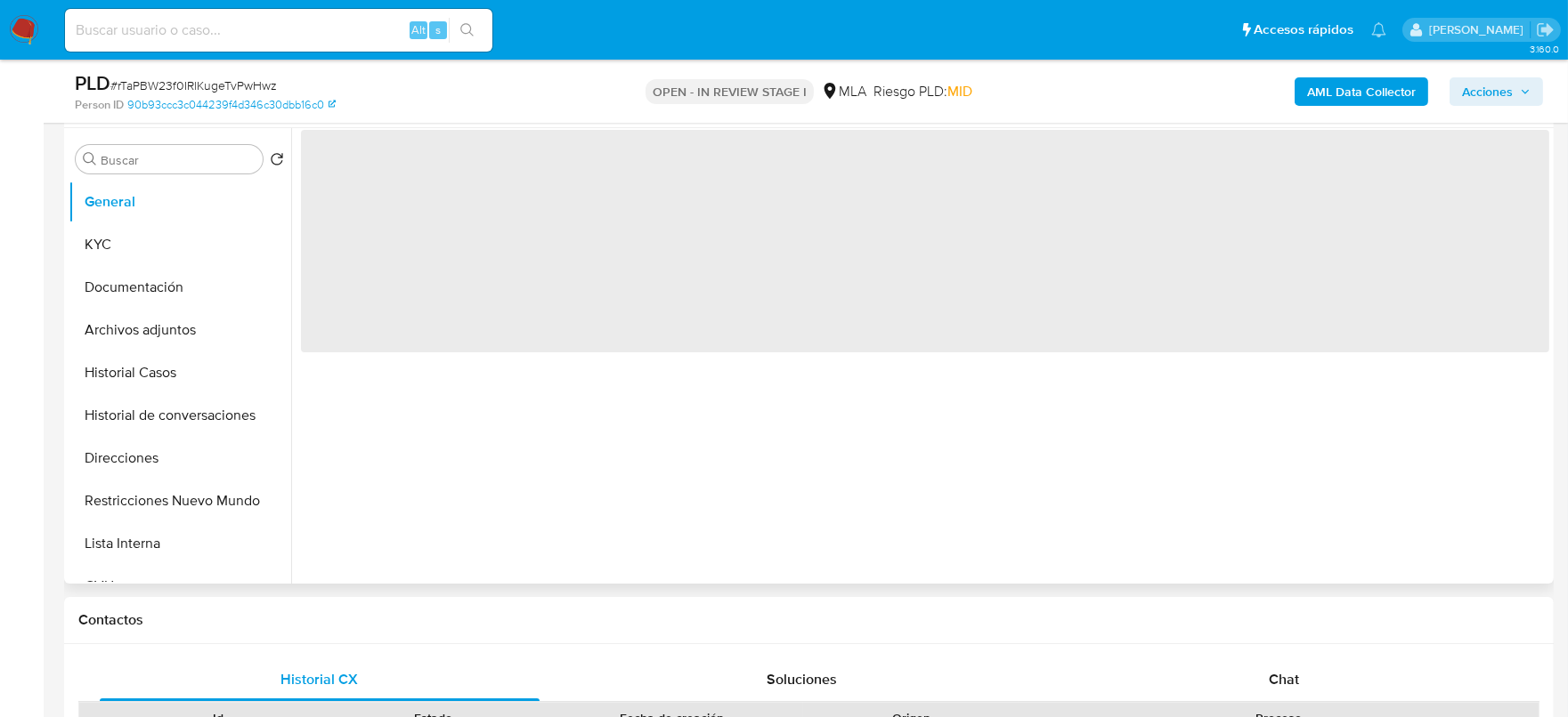
select select "10"
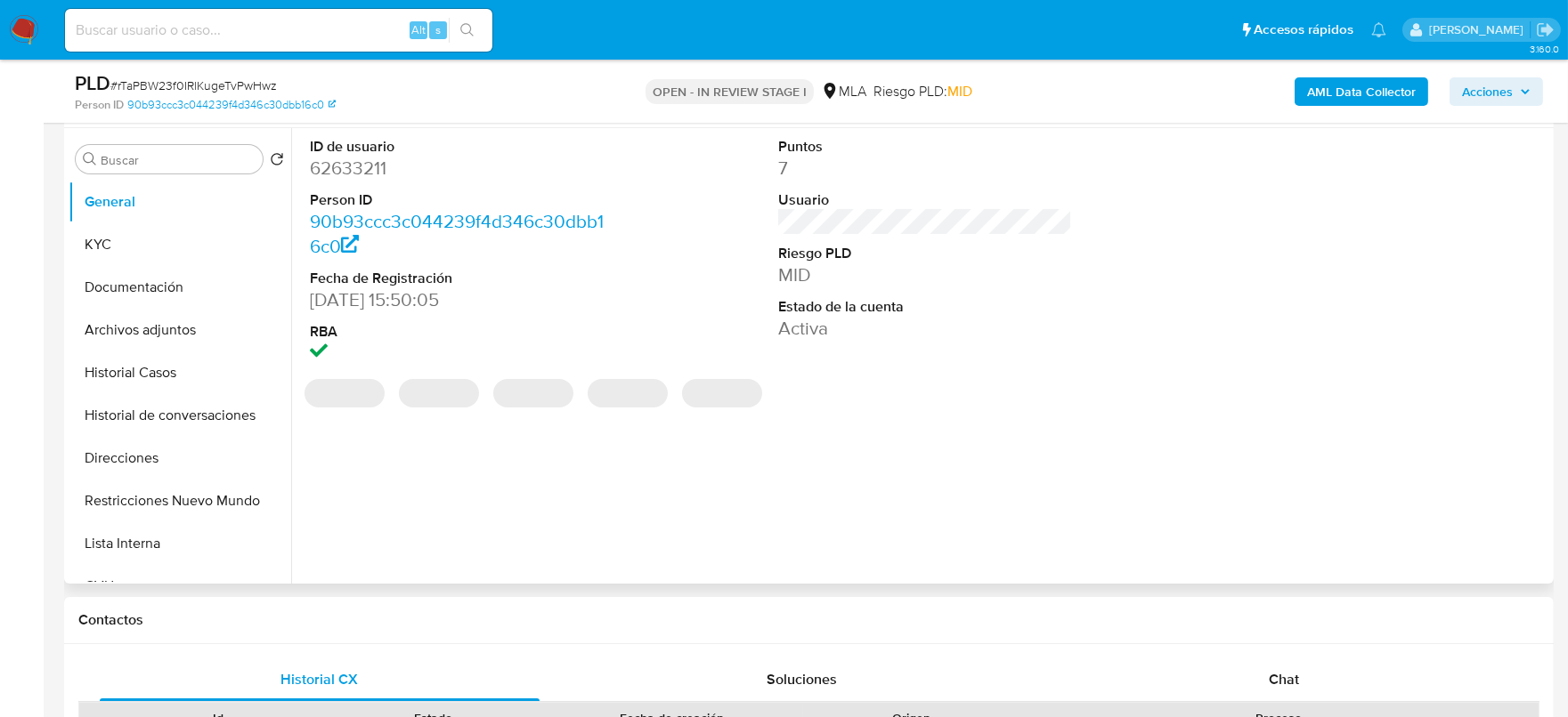
click at [348, 169] on dd "62633211" at bounding box center [457, 168] width 294 height 25
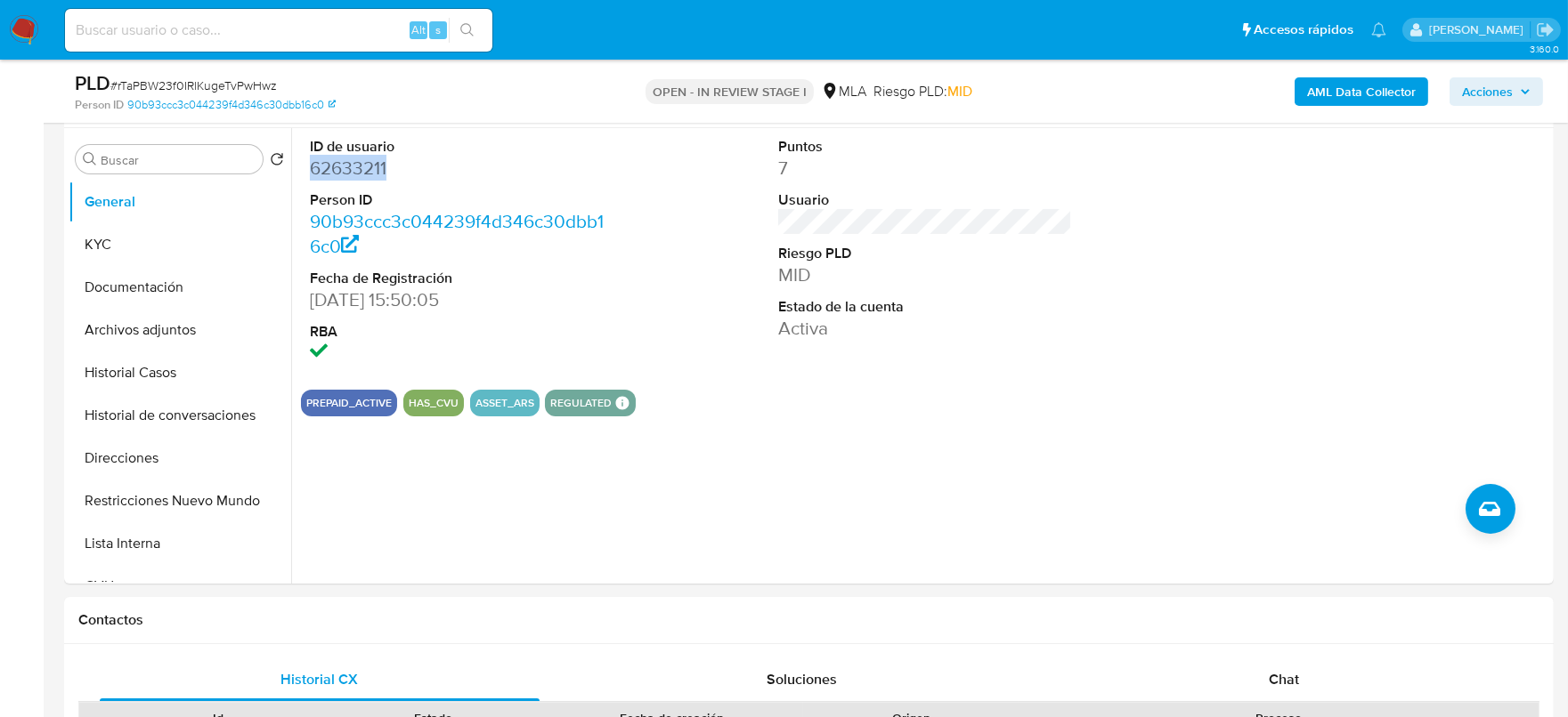
click at [1323, 96] on b "AML Data Collector" at bounding box center [1361, 92] width 109 height 29
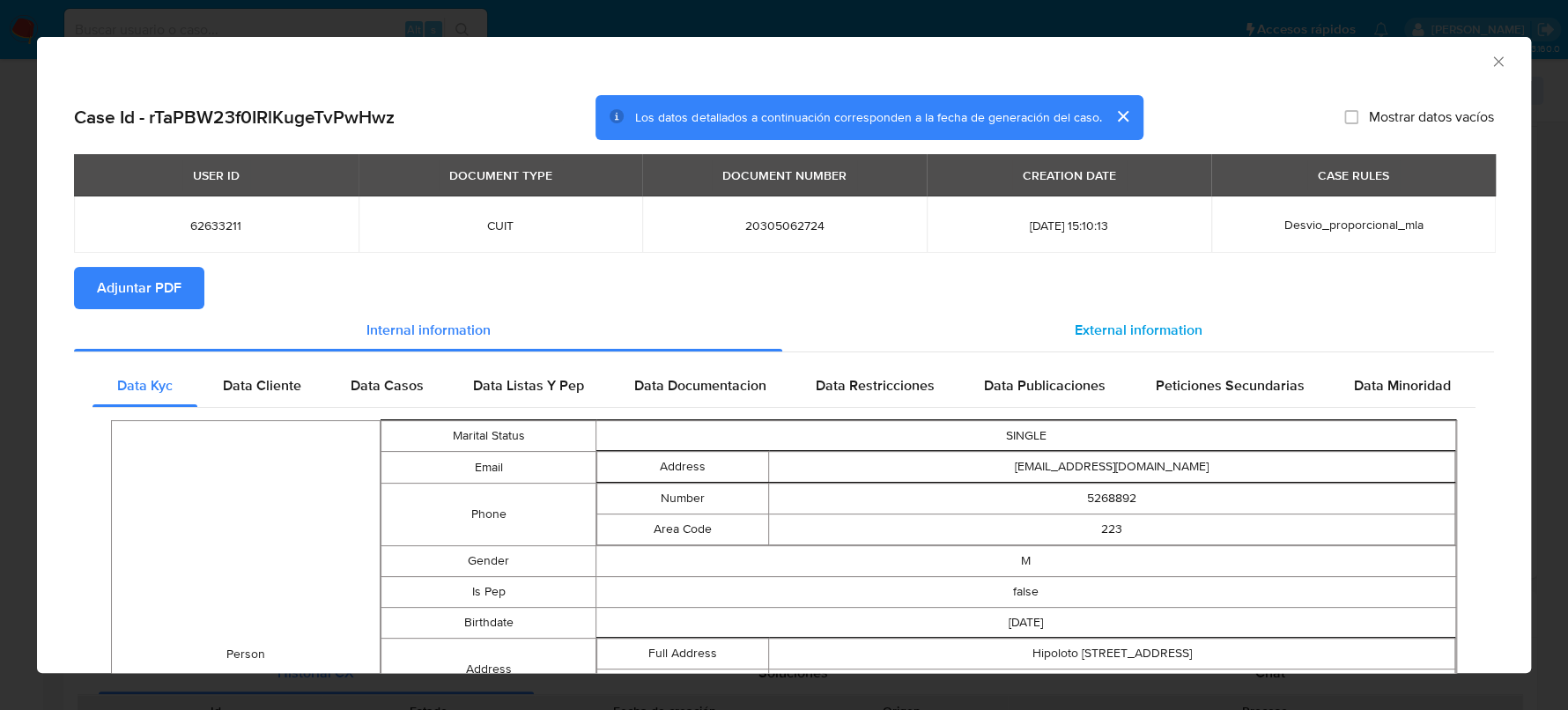
click at [1108, 330] on span "External information" at bounding box center [1138, 329] width 128 height 20
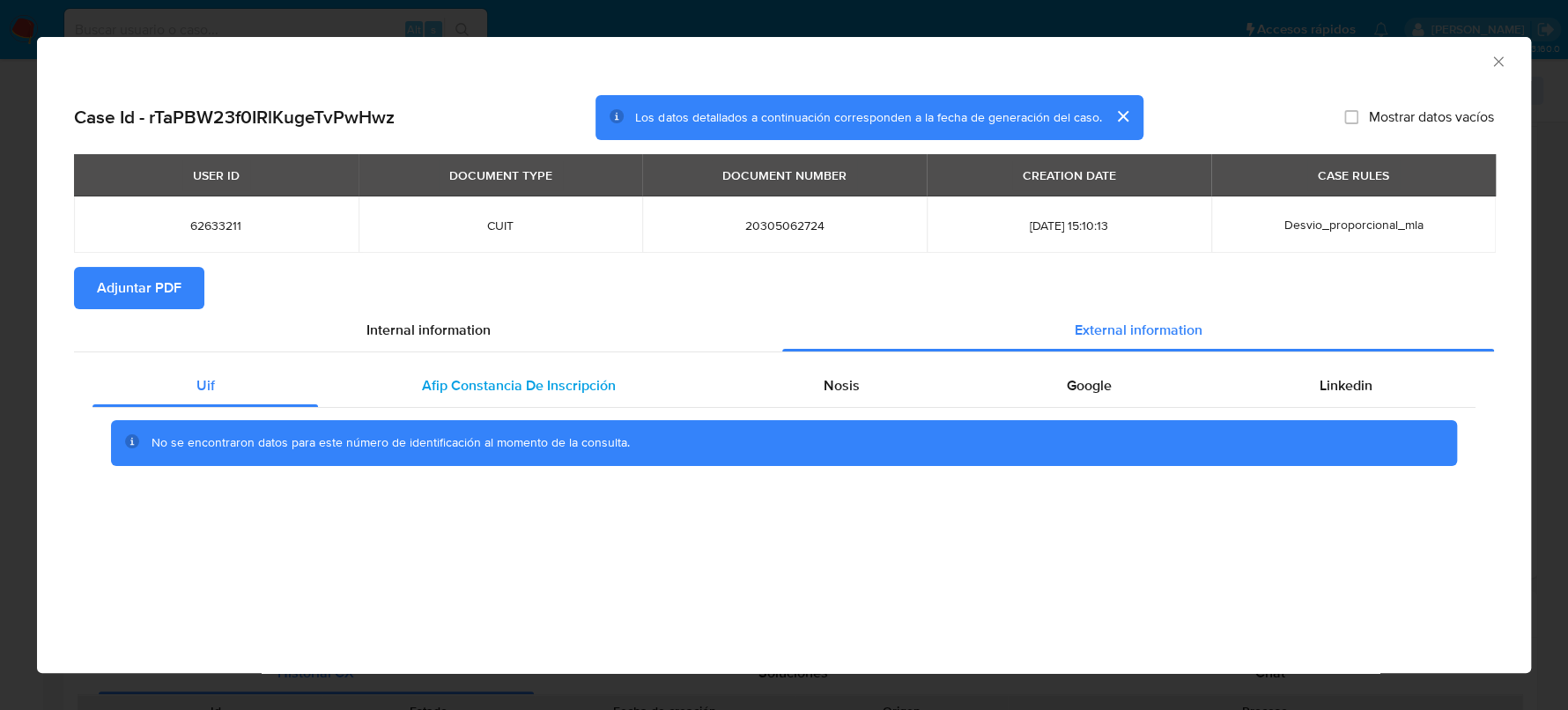
click at [482, 381] on span "Afip Constancia De Inscripción" at bounding box center [519, 385] width 194 height 20
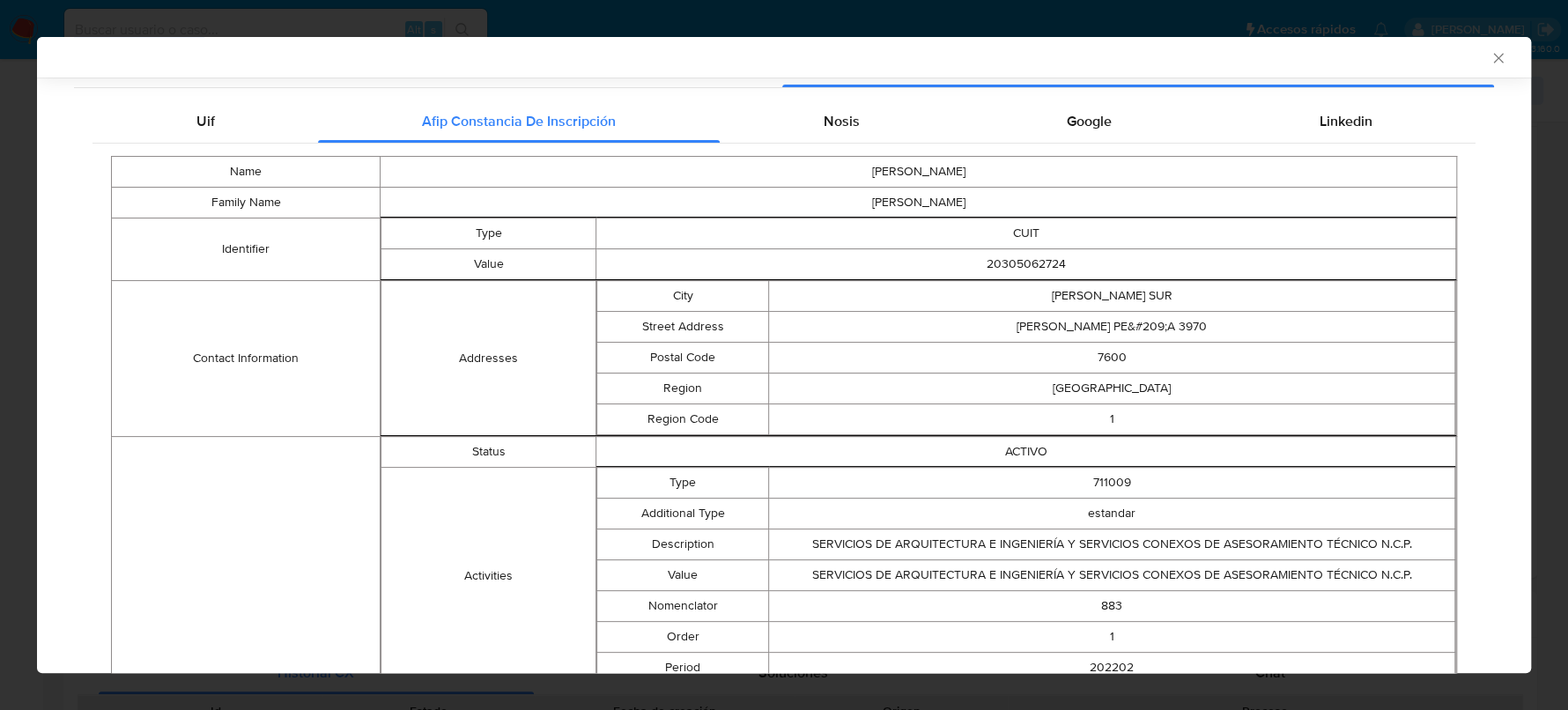
scroll to position [260, 0]
click at [823, 136] on div "Nosis" at bounding box center [841, 122] width 243 height 43
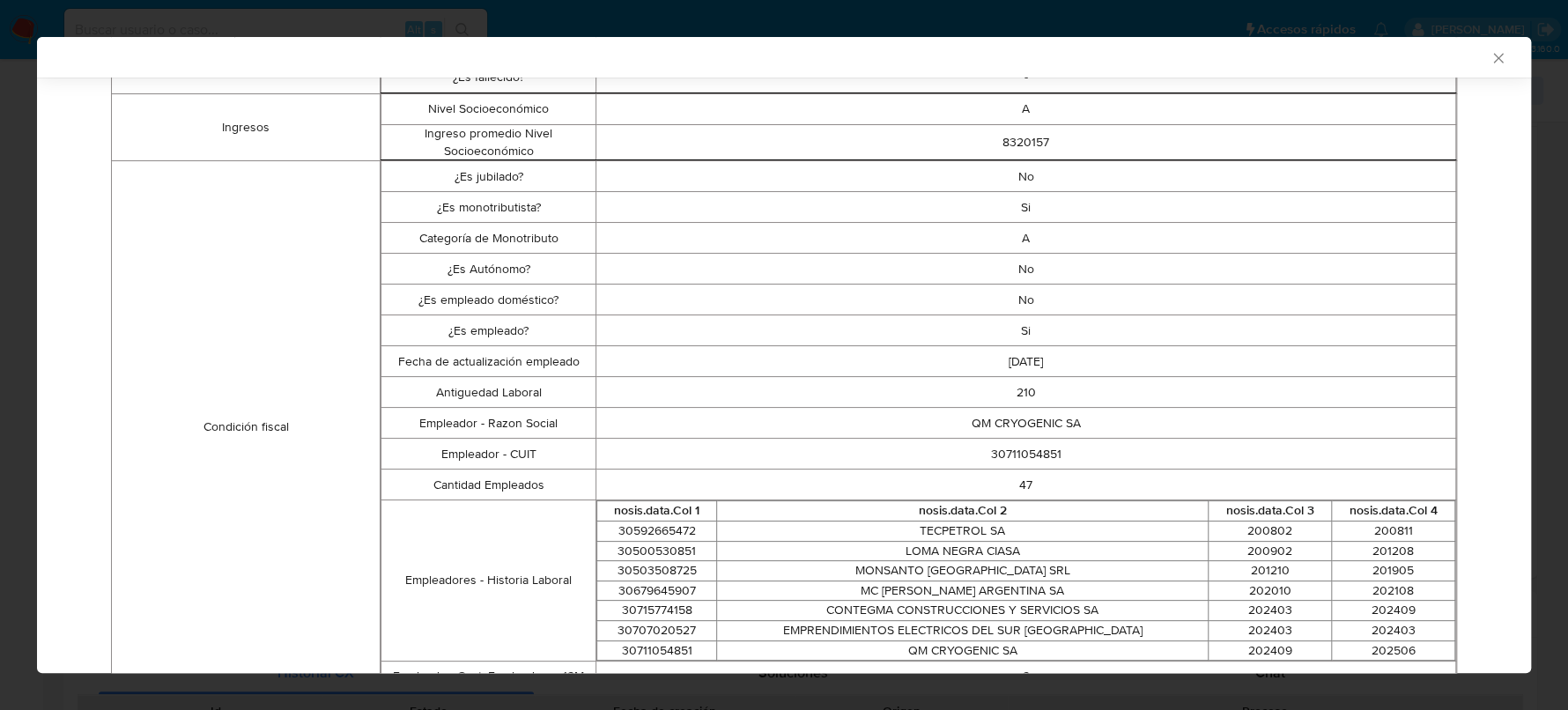
scroll to position [480, 0]
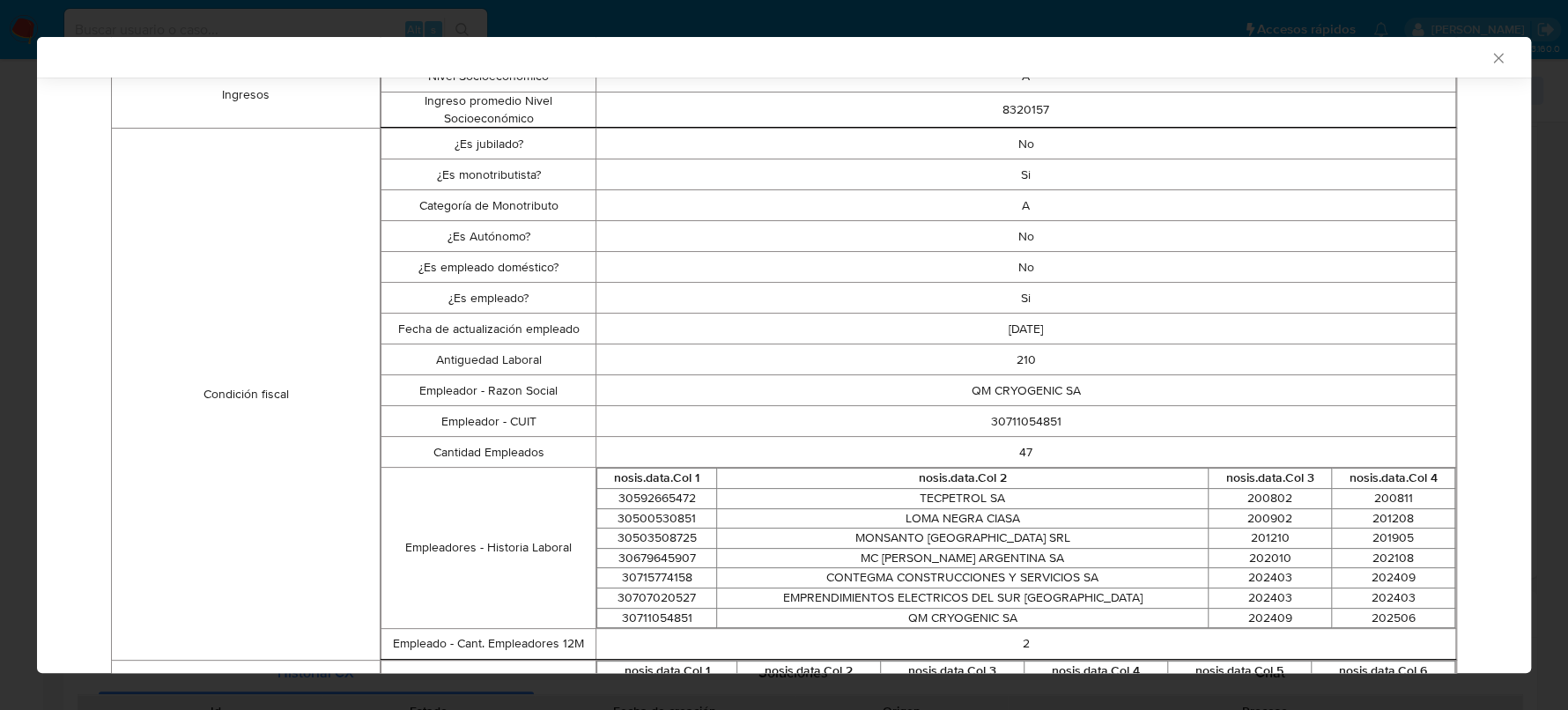
click at [969, 172] on td "Si" at bounding box center [1026, 175] width 860 height 31
click at [1029, 287] on td "Si" at bounding box center [1026, 298] width 860 height 31
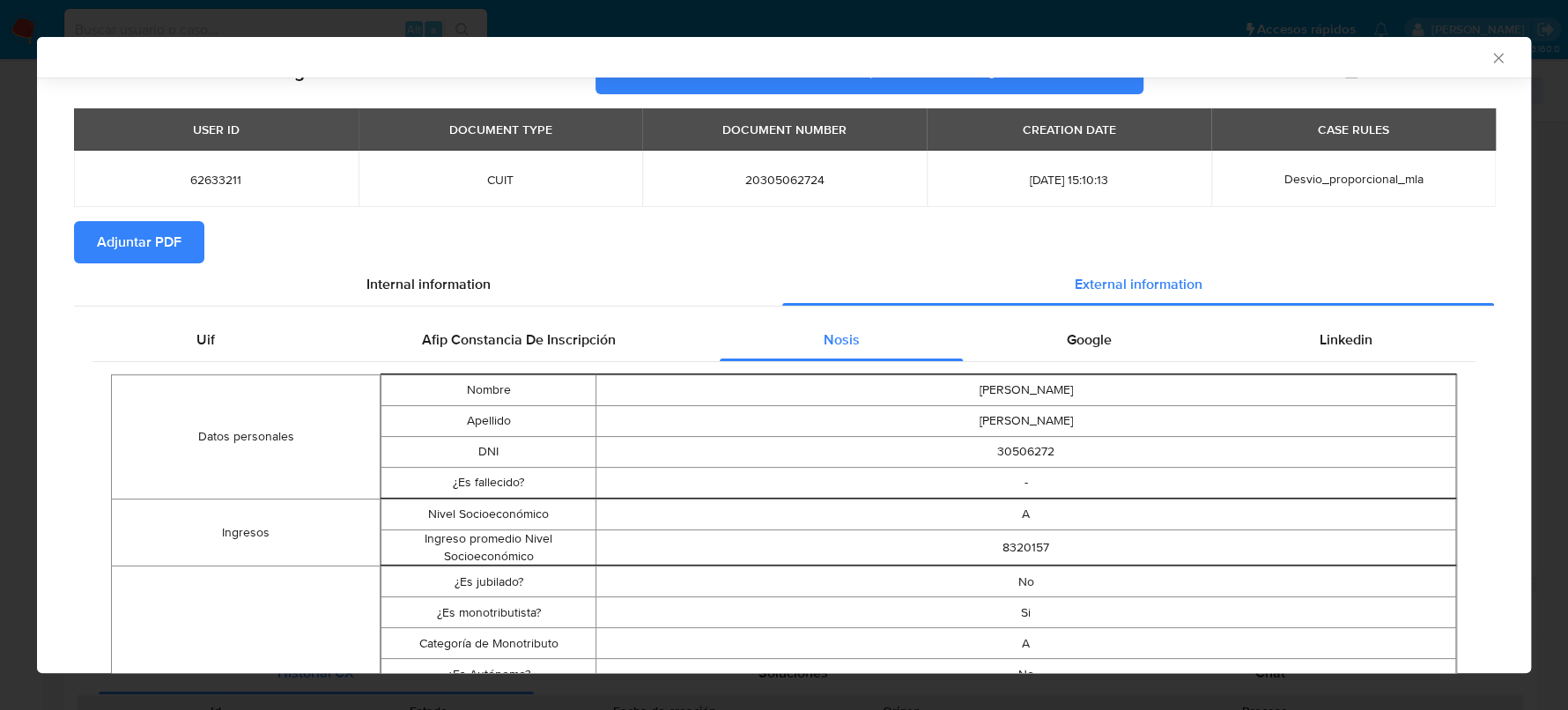
scroll to position [40, 0]
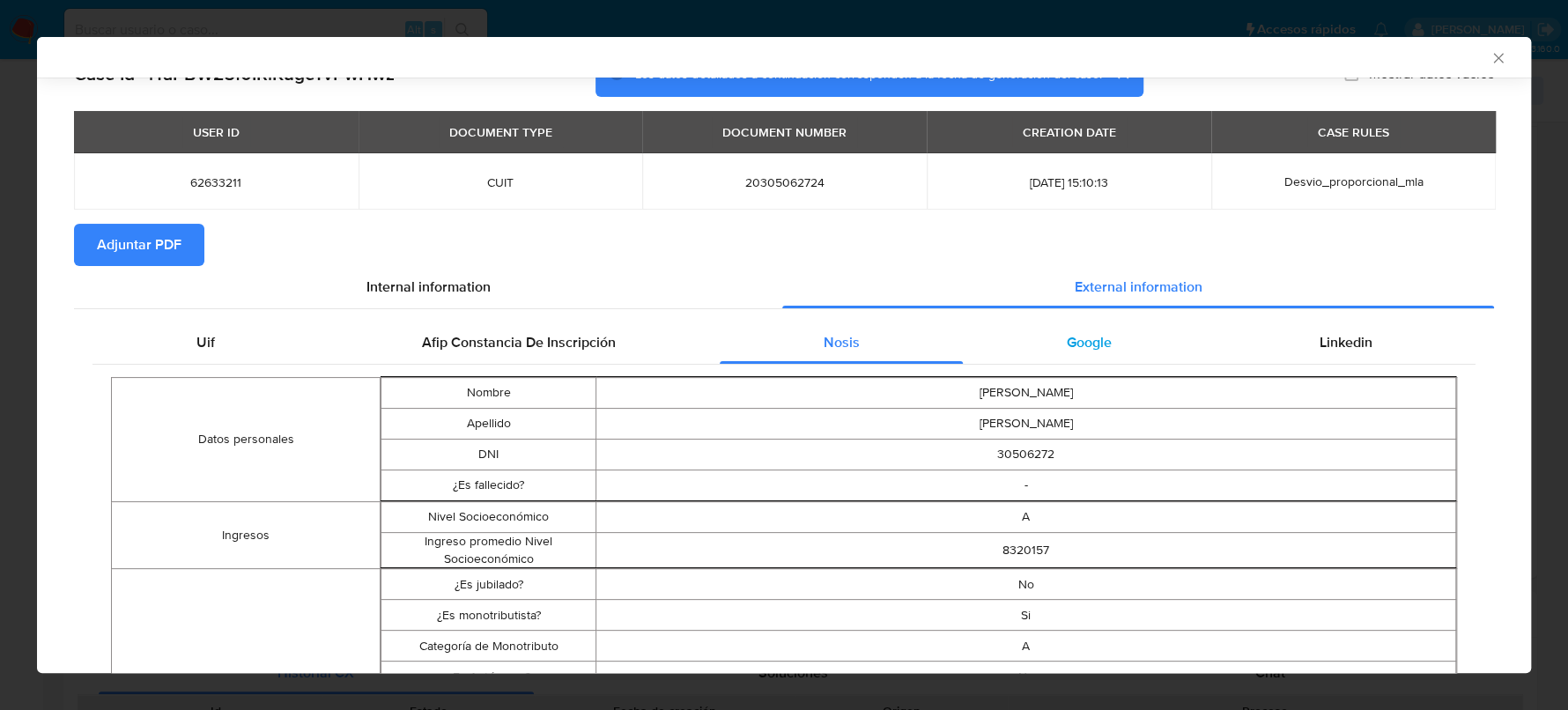
drag, startPoint x: 1093, startPoint y: 346, endPoint x: 1102, endPoint y: 337, distance: 12.7
click at [1095, 344] on span "Google" at bounding box center [1089, 342] width 44 height 20
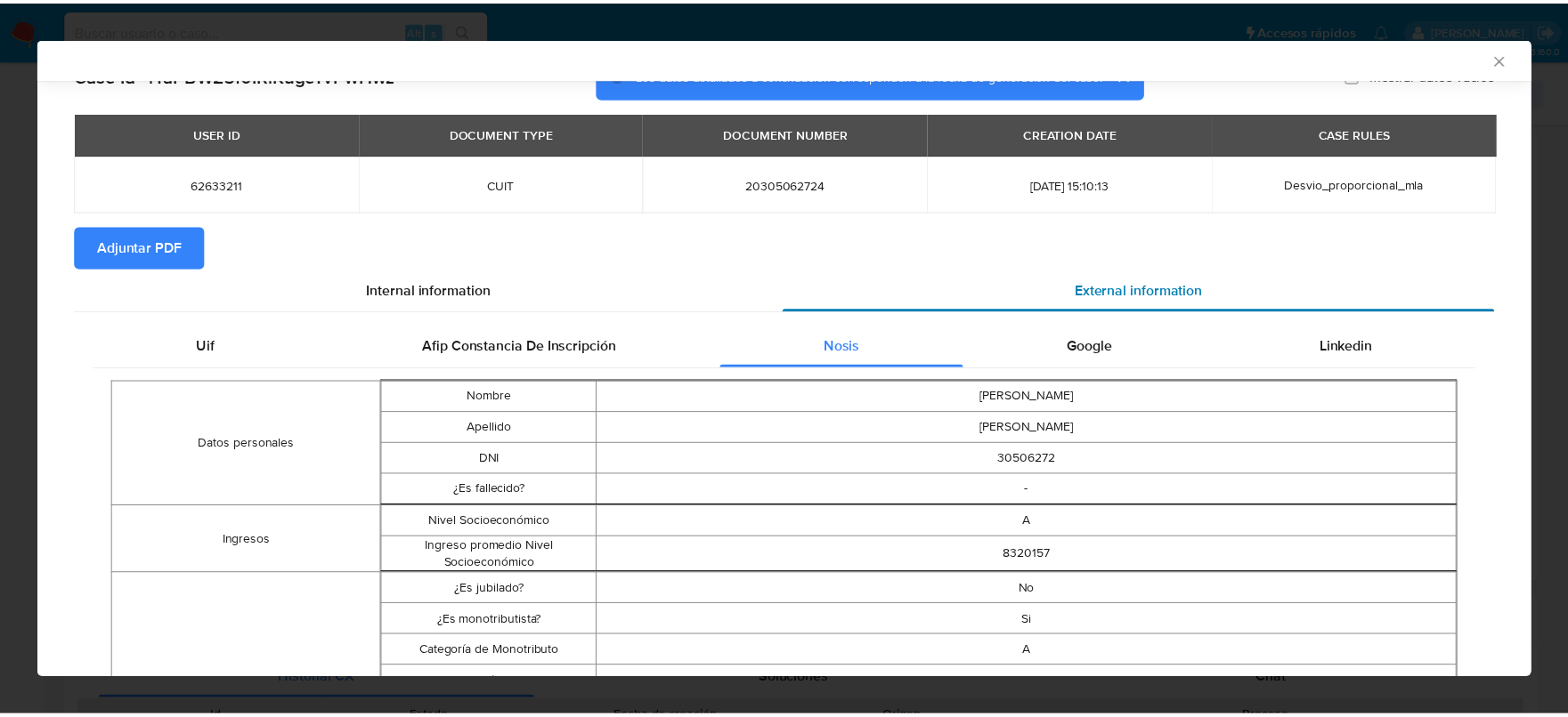
scroll to position [0, 0]
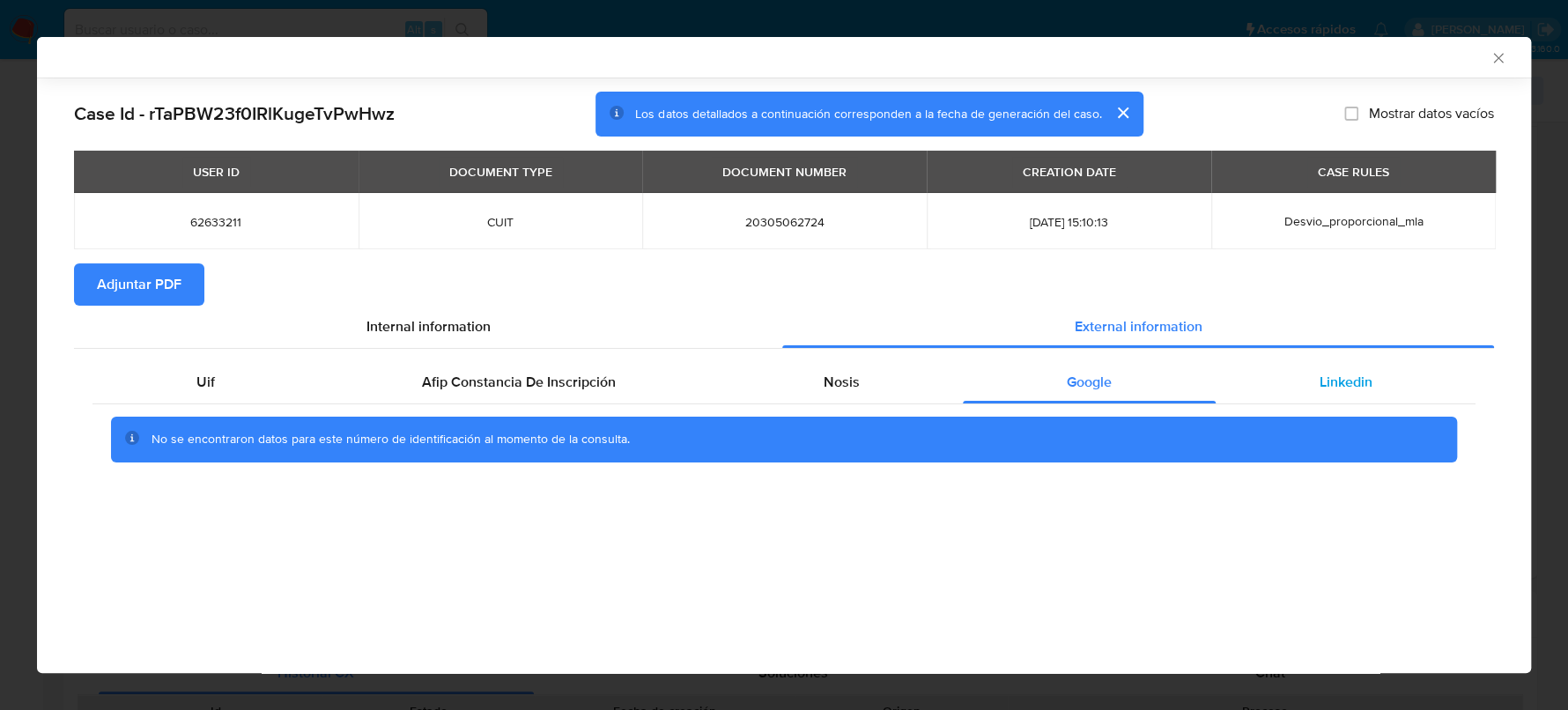
click at [1317, 392] on div "Linkedin" at bounding box center [1346, 382] width 260 height 43
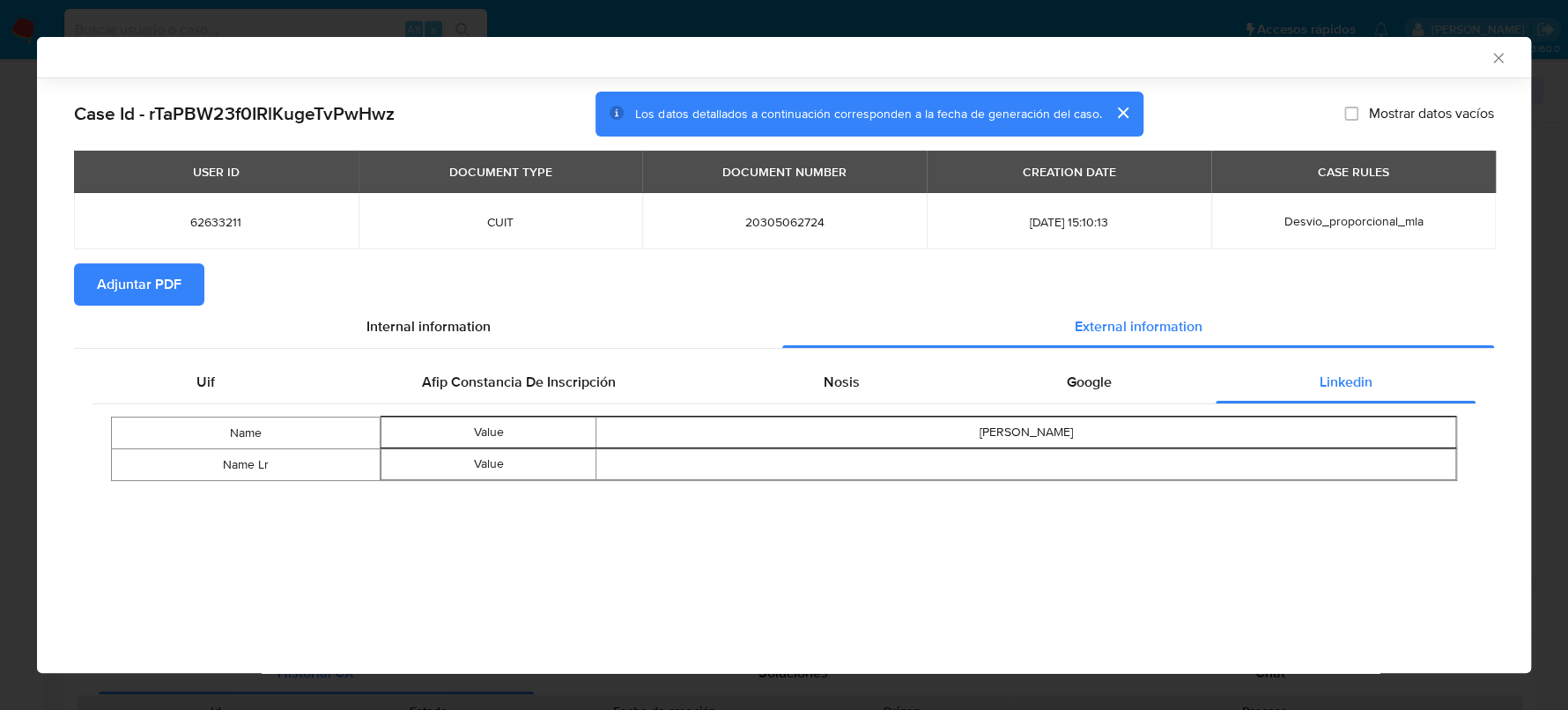
click at [185, 298] on button "Adjuntar PDF" at bounding box center [139, 284] width 131 height 43
click at [1498, 58] on icon "Cerrar ventana" at bounding box center [1498, 58] width 9 height 9
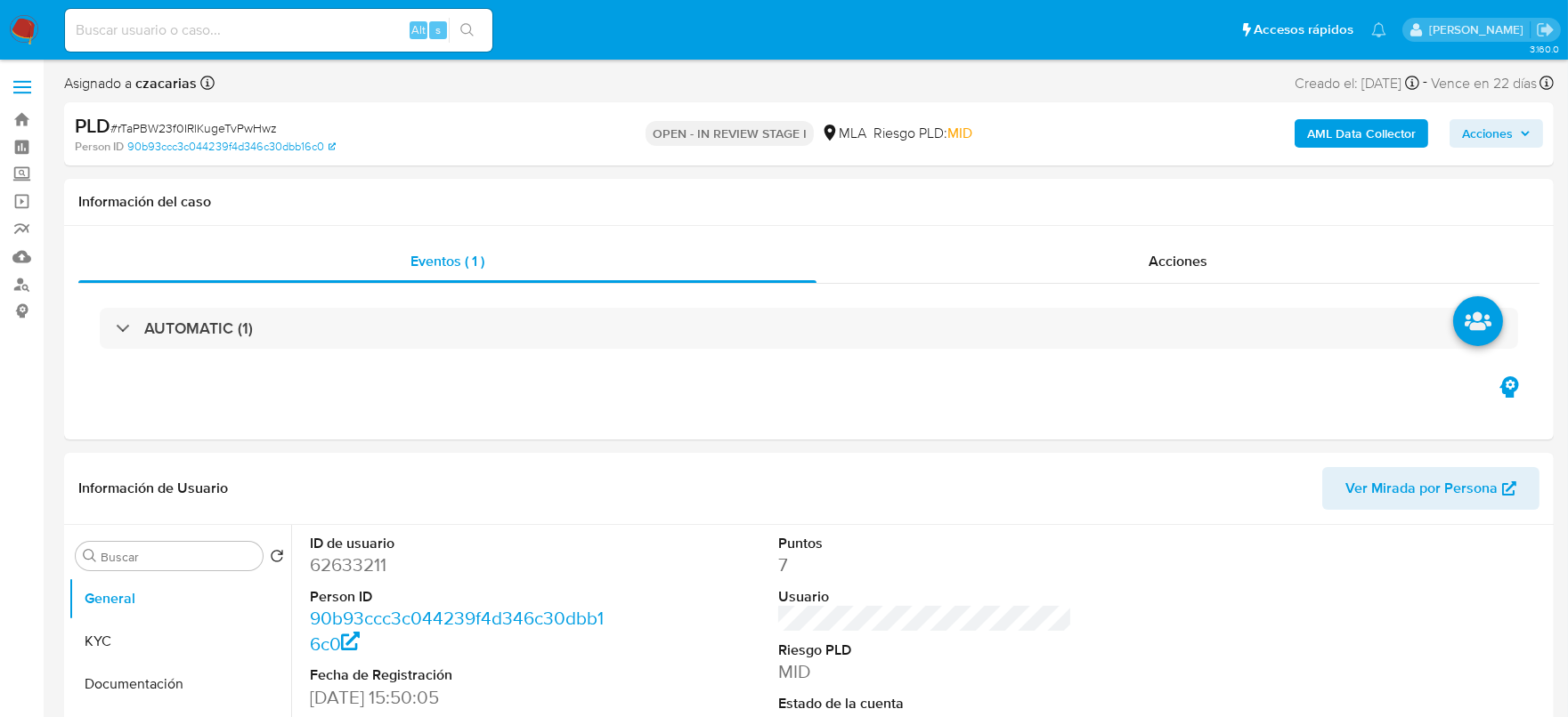
select select "10"
click at [349, 563] on dd "62633211" at bounding box center [457, 565] width 294 height 25
copy dd "62633211"
click at [110, 651] on button "KYC" at bounding box center [173, 641] width 208 height 43
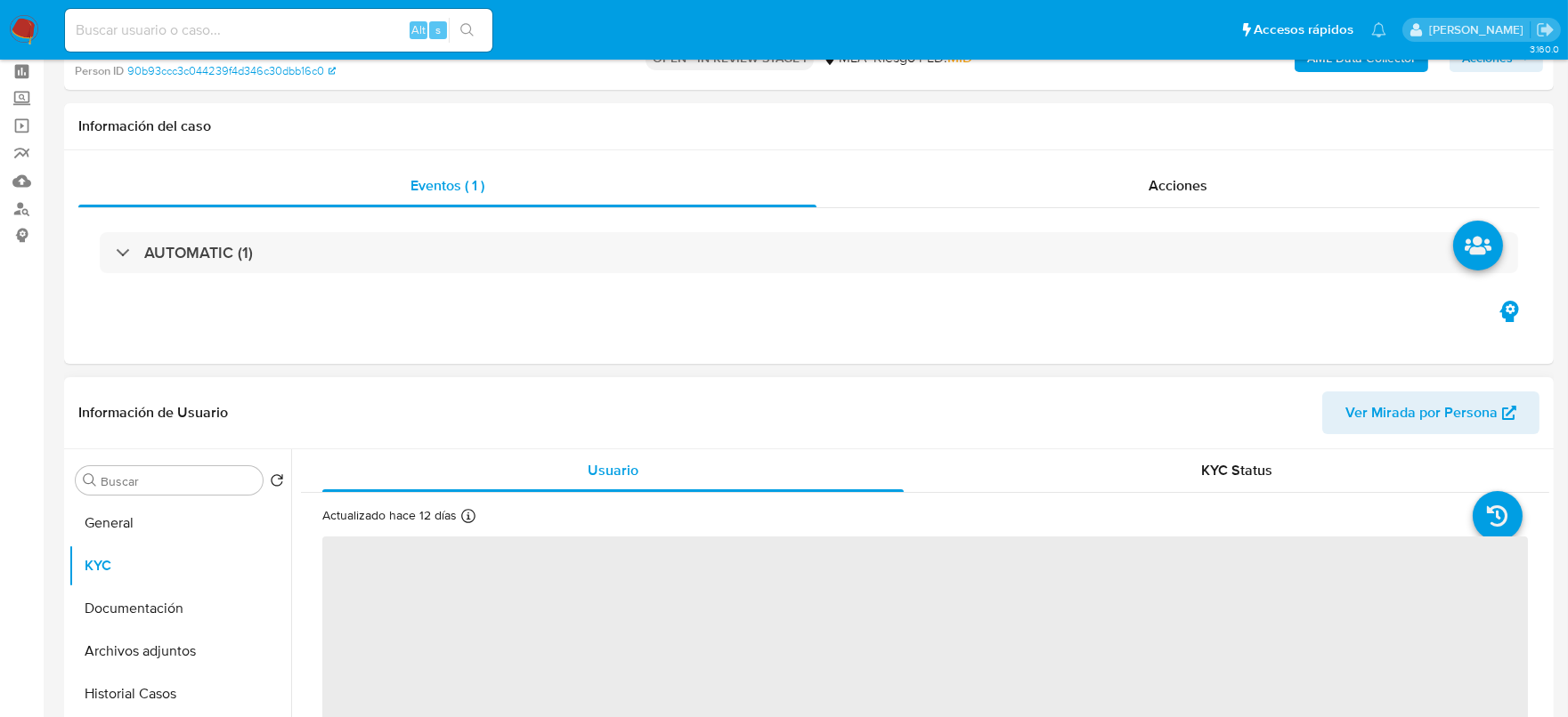
scroll to position [222, 0]
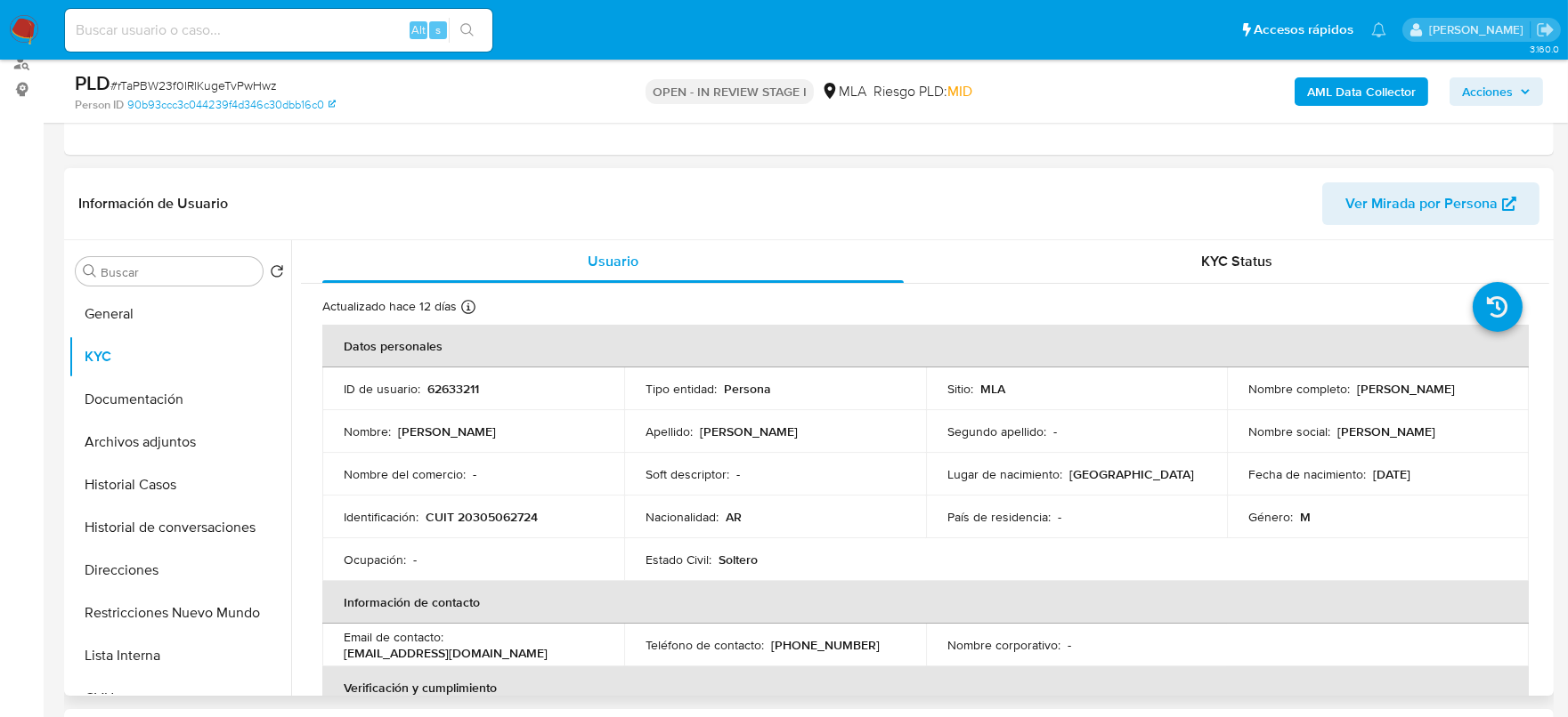
click at [504, 519] on p "CUIT 20305062724" at bounding box center [481, 517] width 112 height 16
copy p "20305062724"
click at [176, 367] on button "KYC" at bounding box center [173, 357] width 208 height 43
click at [167, 380] on button "Documentación" at bounding box center [173, 400] width 208 height 43
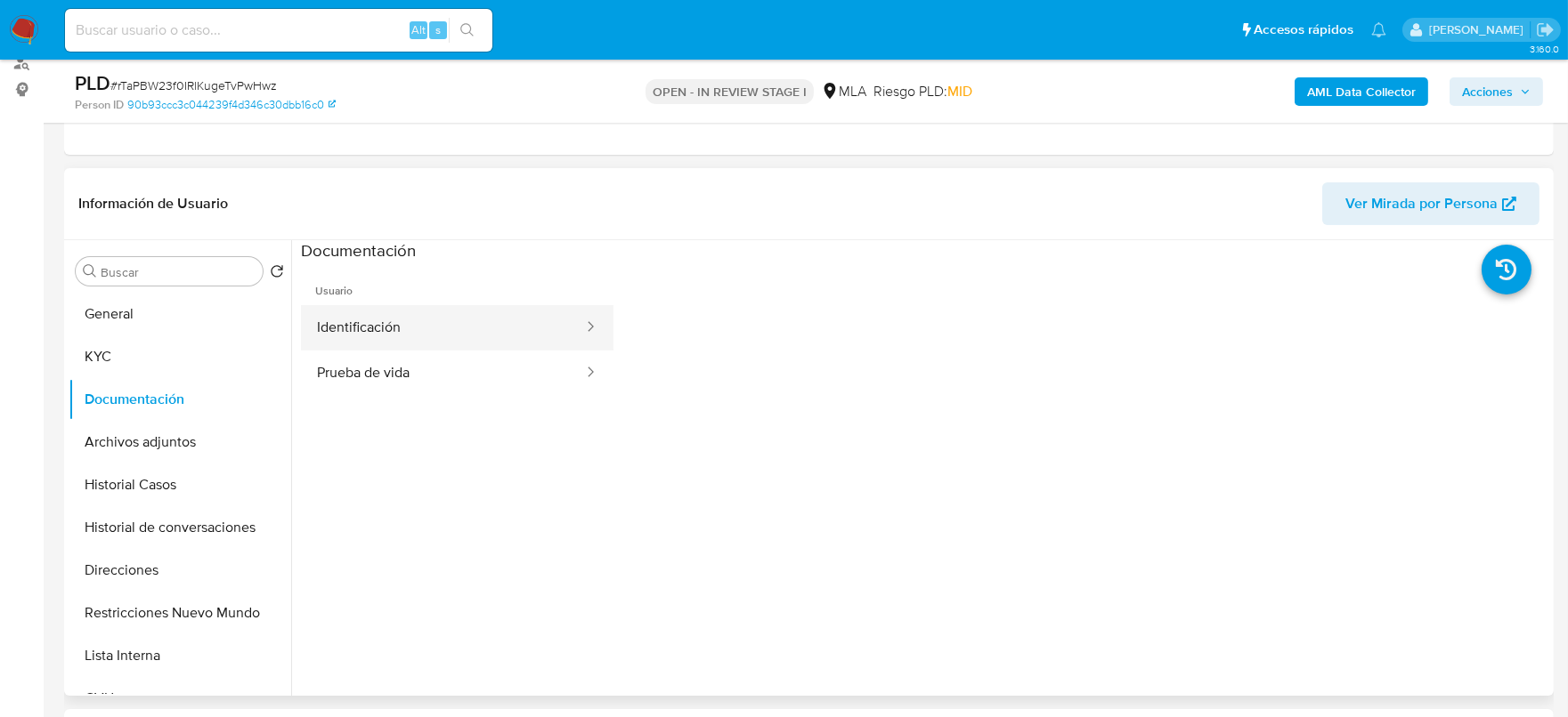
click at [352, 344] on button "Identificación" at bounding box center [443, 327] width 284 height 45
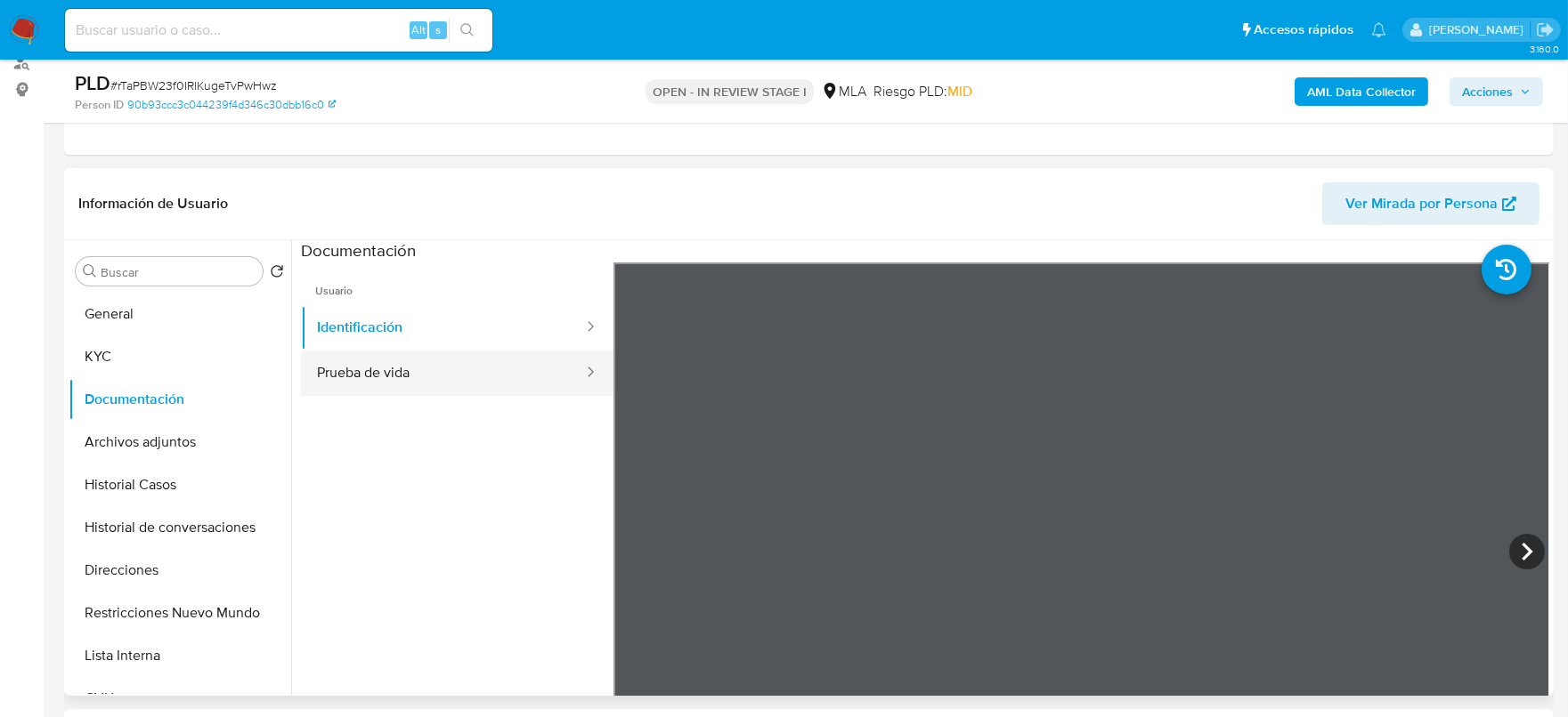
click at [425, 359] on button "Prueba de vida" at bounding box center [443, 373] width 284 height 45
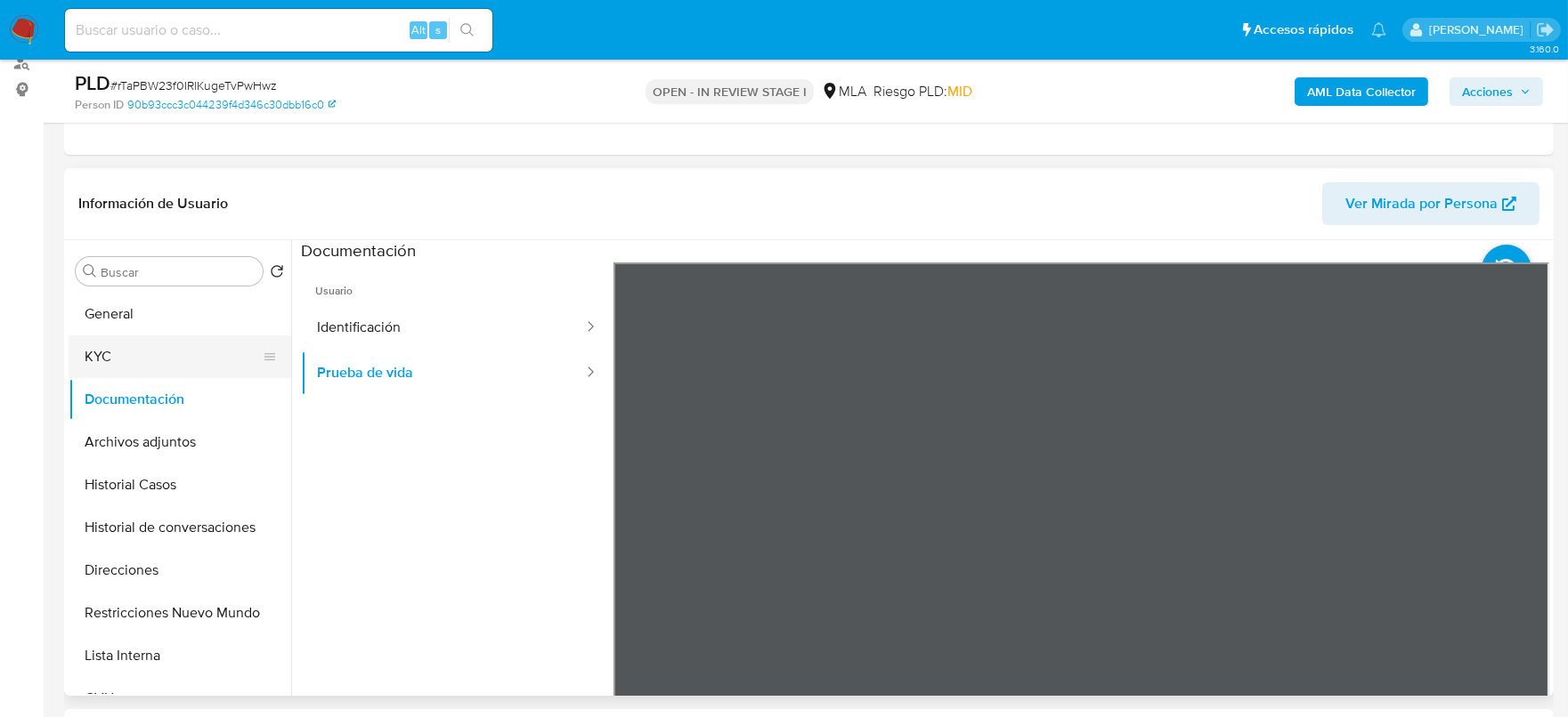
click at [132, 365] on button "KYC" at bounding box center [173, 357] width 208 height 43
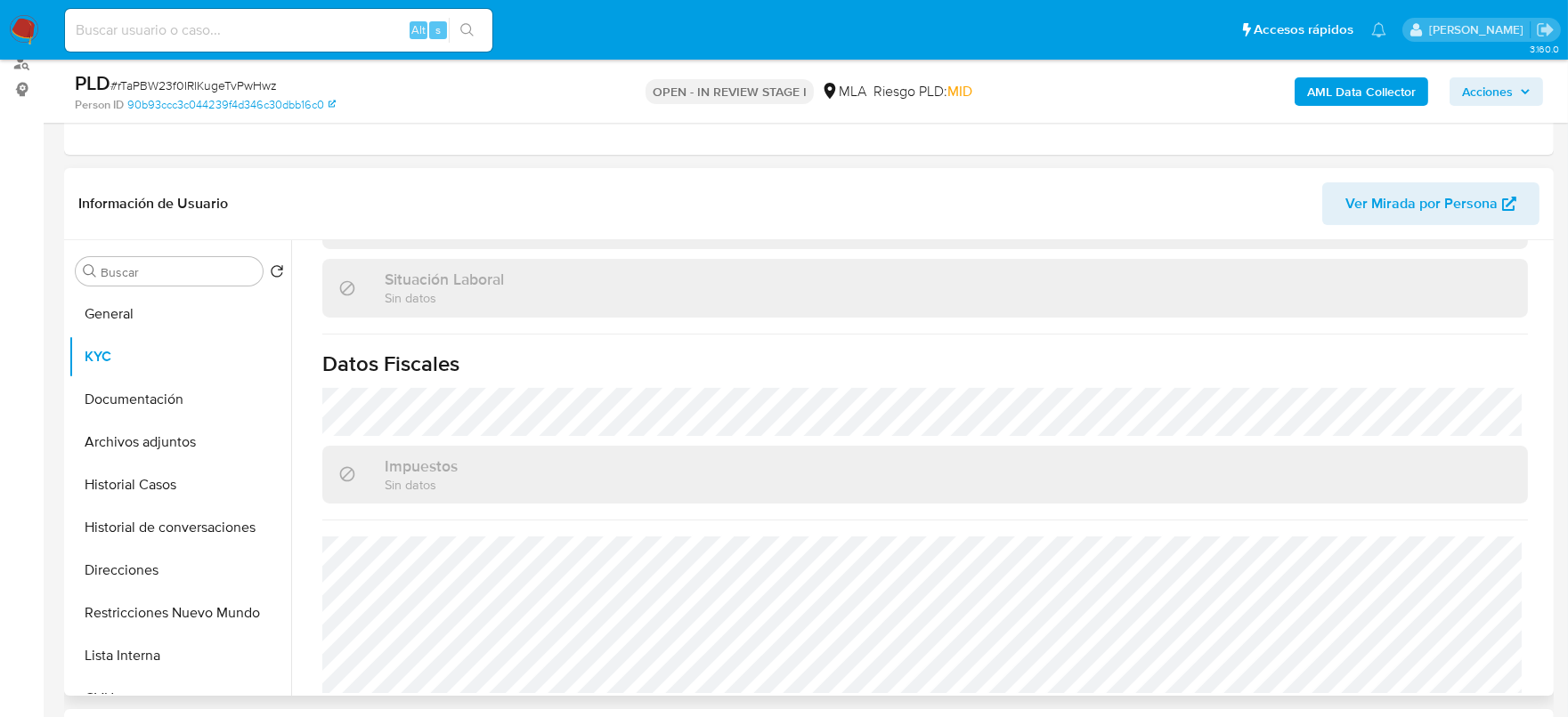
scroll to position [936, 0]
click at [154, 568] on button "Direcciones" at bounding box center [173, 570] width 208 height 43
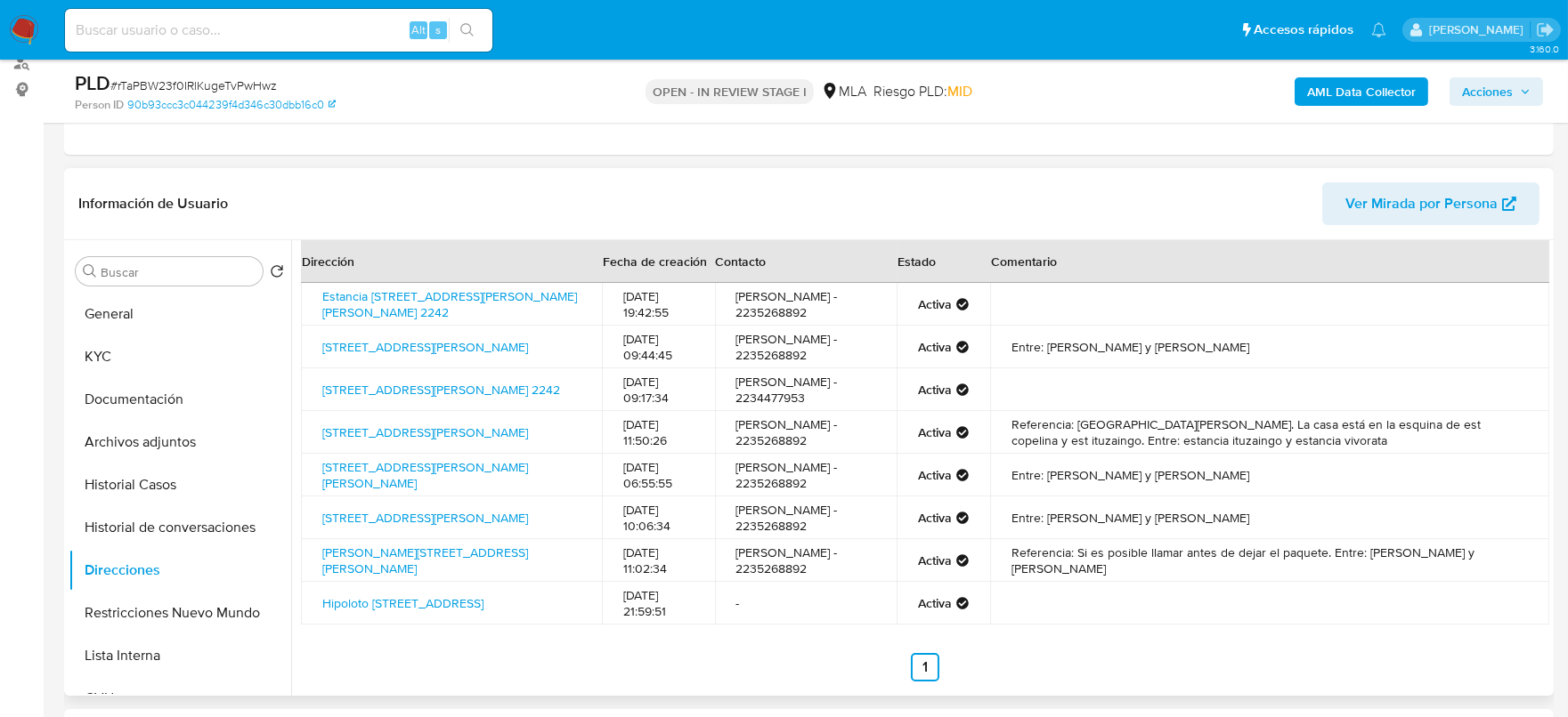
scroll to position [0, 0]
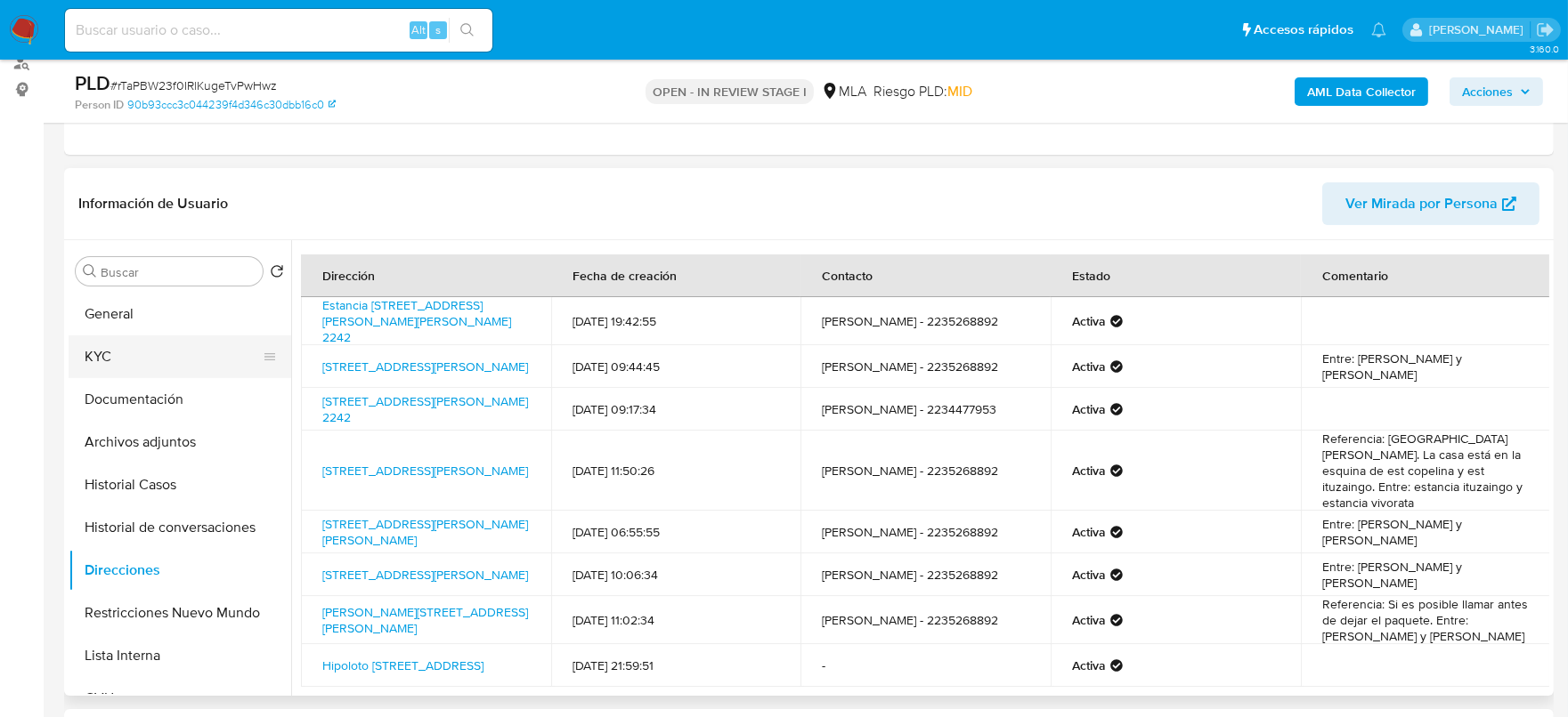
drag, startPoint x: 215, startPoint y: 349, endPoint x: 203, endPoint y: 356, distance: 13.9
click at [206, 353] on button "KYC" at bounding box center [173, 357] width 208 height 43
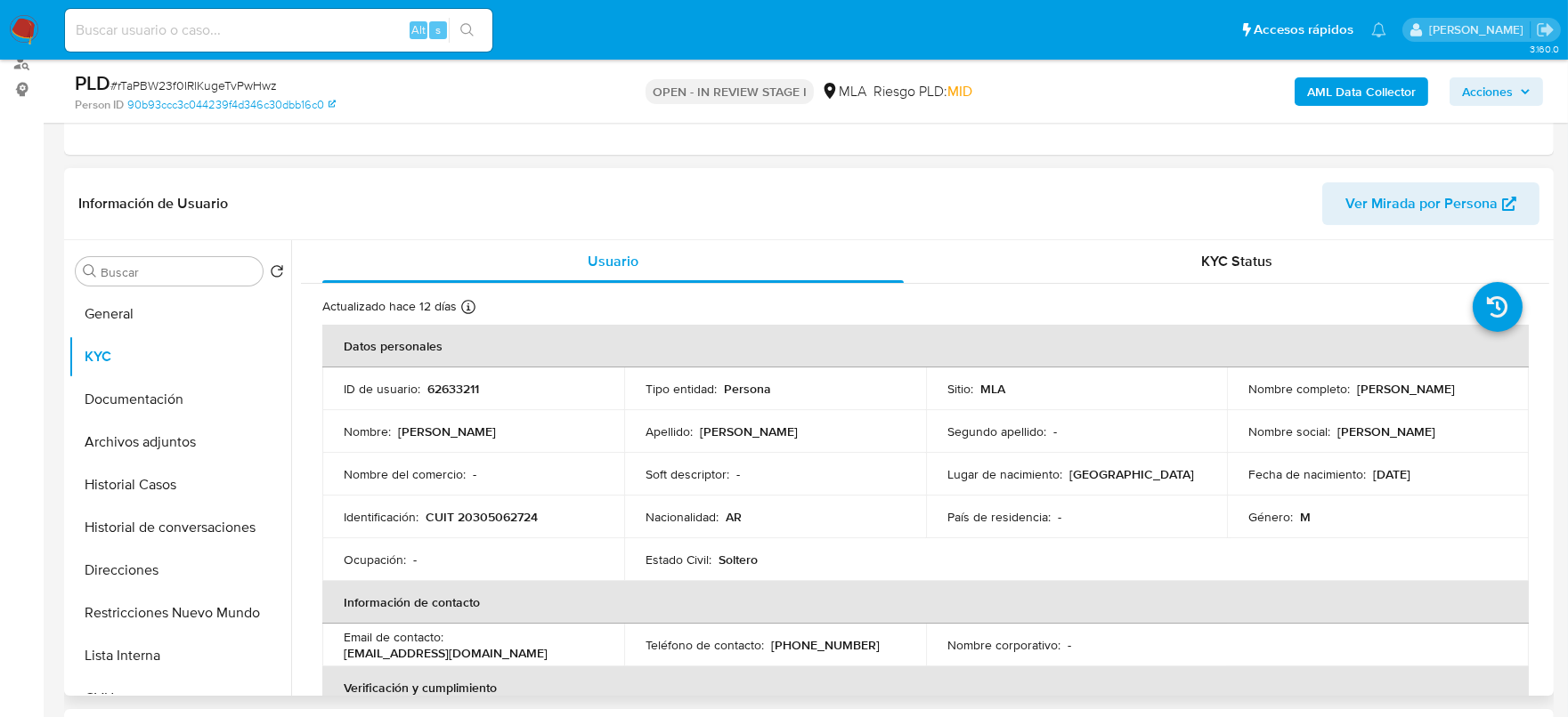
click at [485, 522] on p "CUIT 20305062724" at bounding box center [481, 517] width 112 height 16
copy p "20305062724"
click at [202, 417] on button "Documentación" at bounding box center [173, 400] width 208 height 43
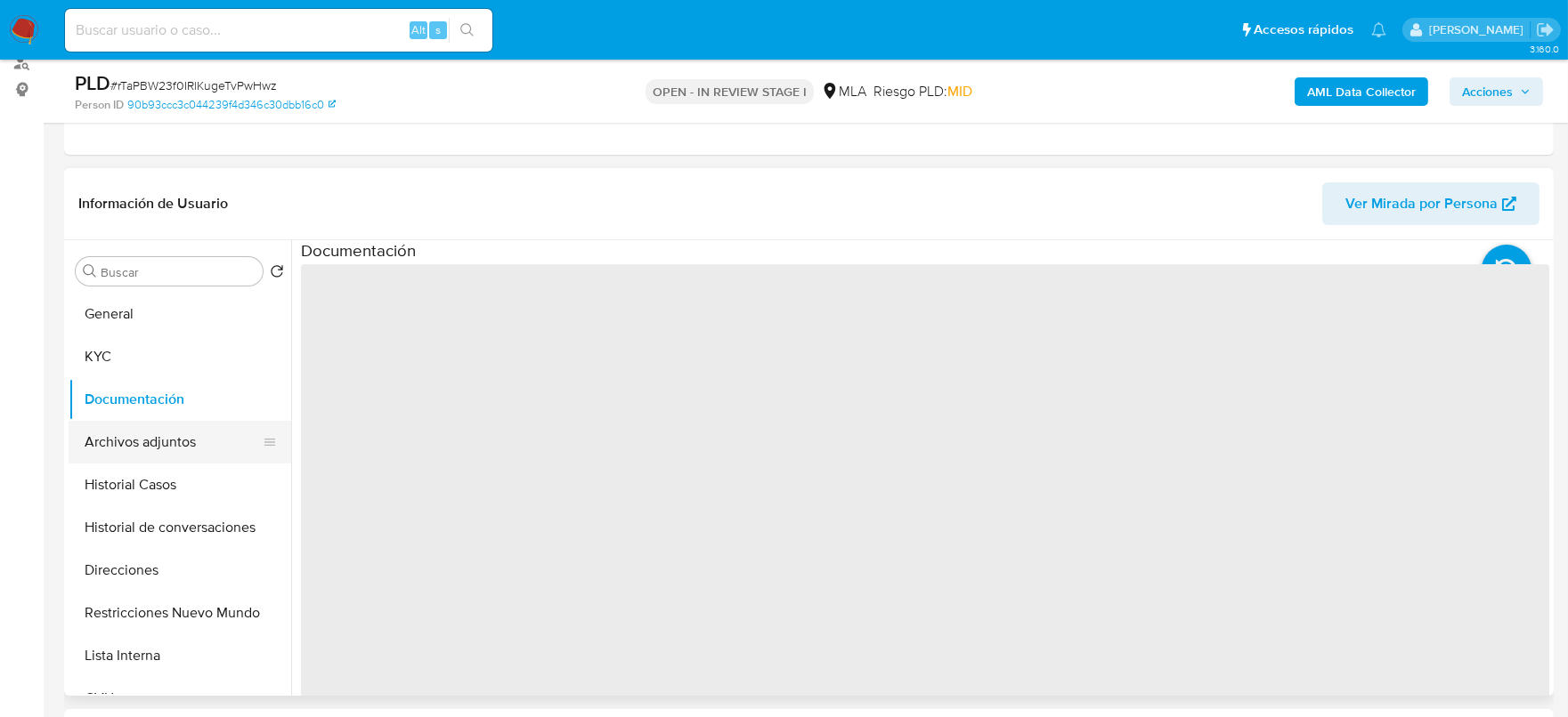
click at [189, 435] on button "Archivos adjuntos" at bounding box center [173, 442] width 208 height 43
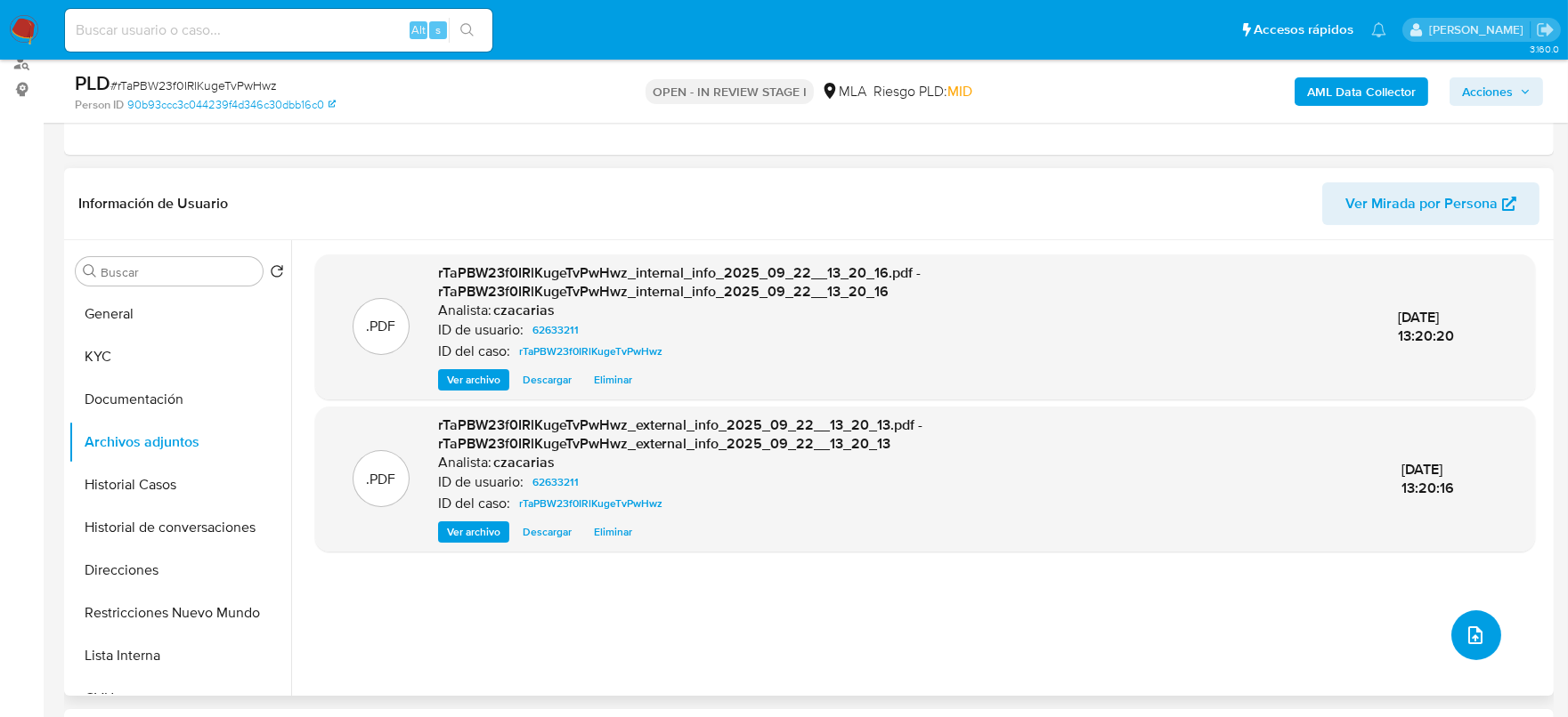
click at [1474, 635] on icon "upload-file" at bounding box center [1474, 635] width 14 height 18
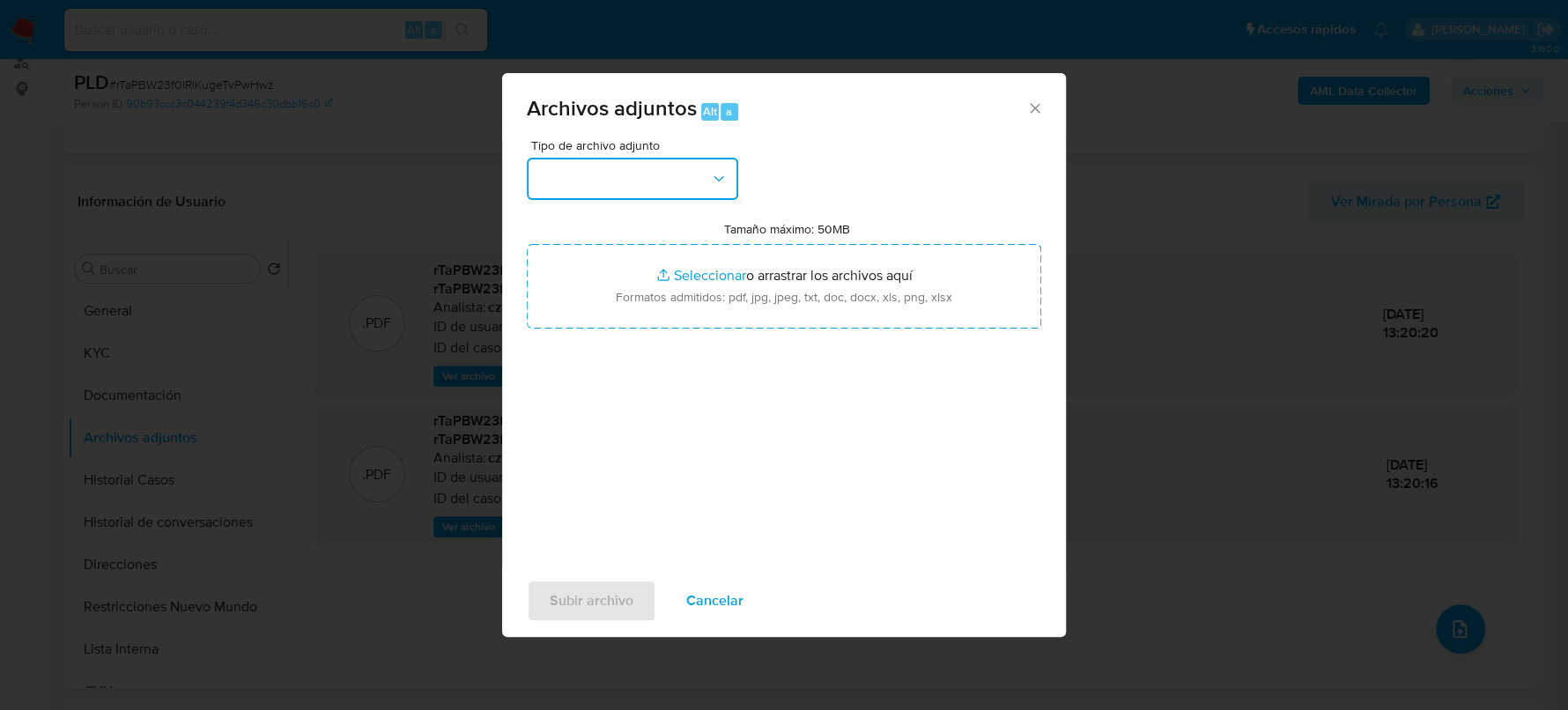
click at [601, 162] on button "button" at bounding box center [632, 179] width 211 height 43
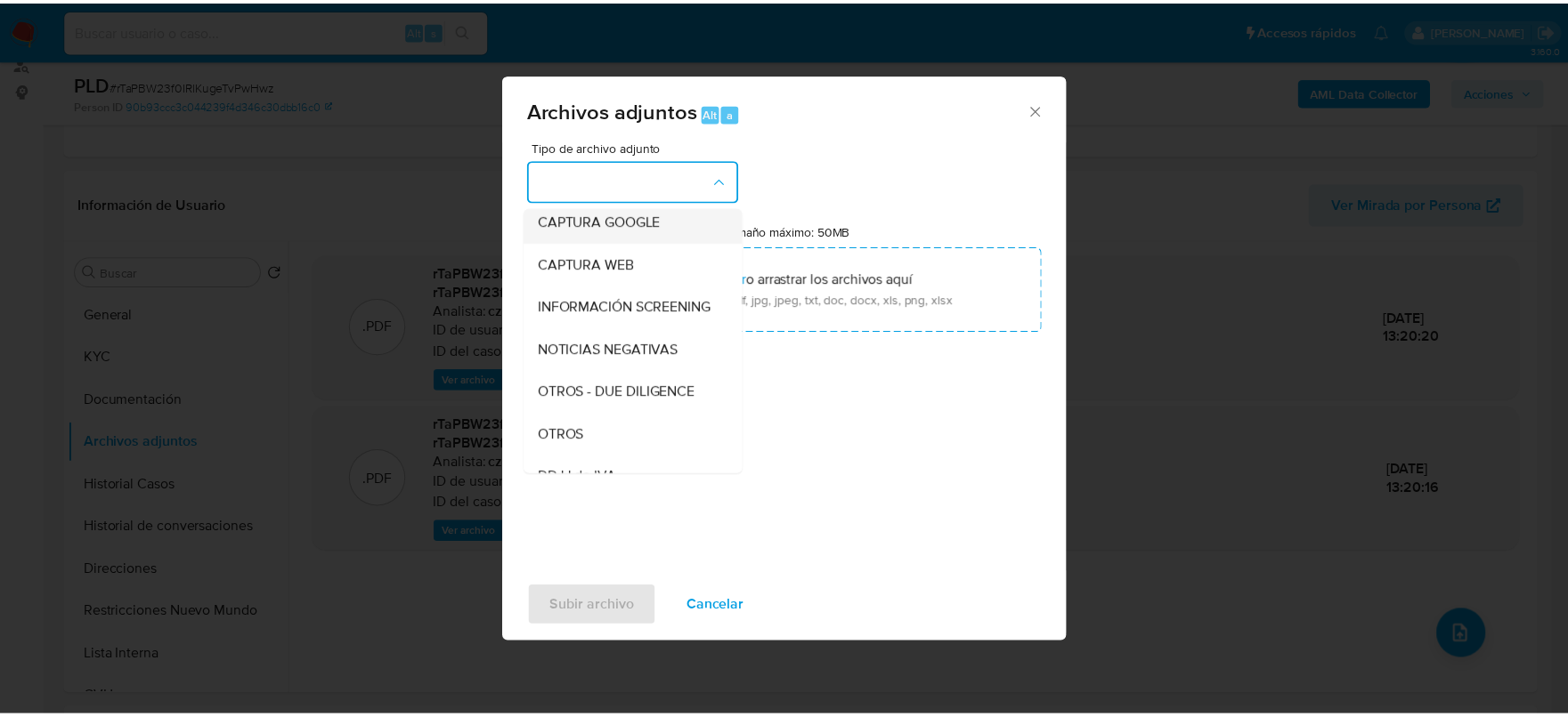
scroll to position [334, 0]
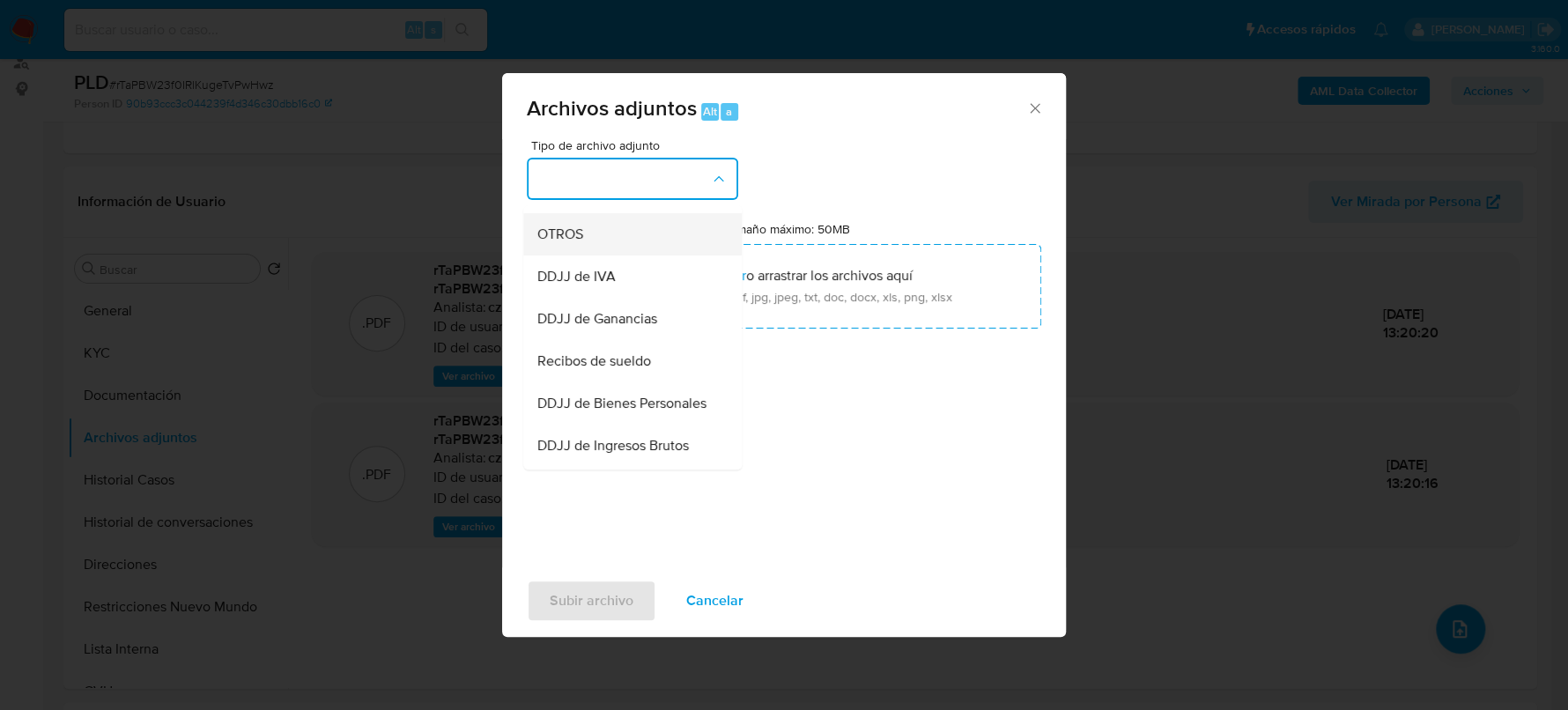
click at [613, 240] on div "OTROS" at bounding box center [627, 234] width 180 height 43
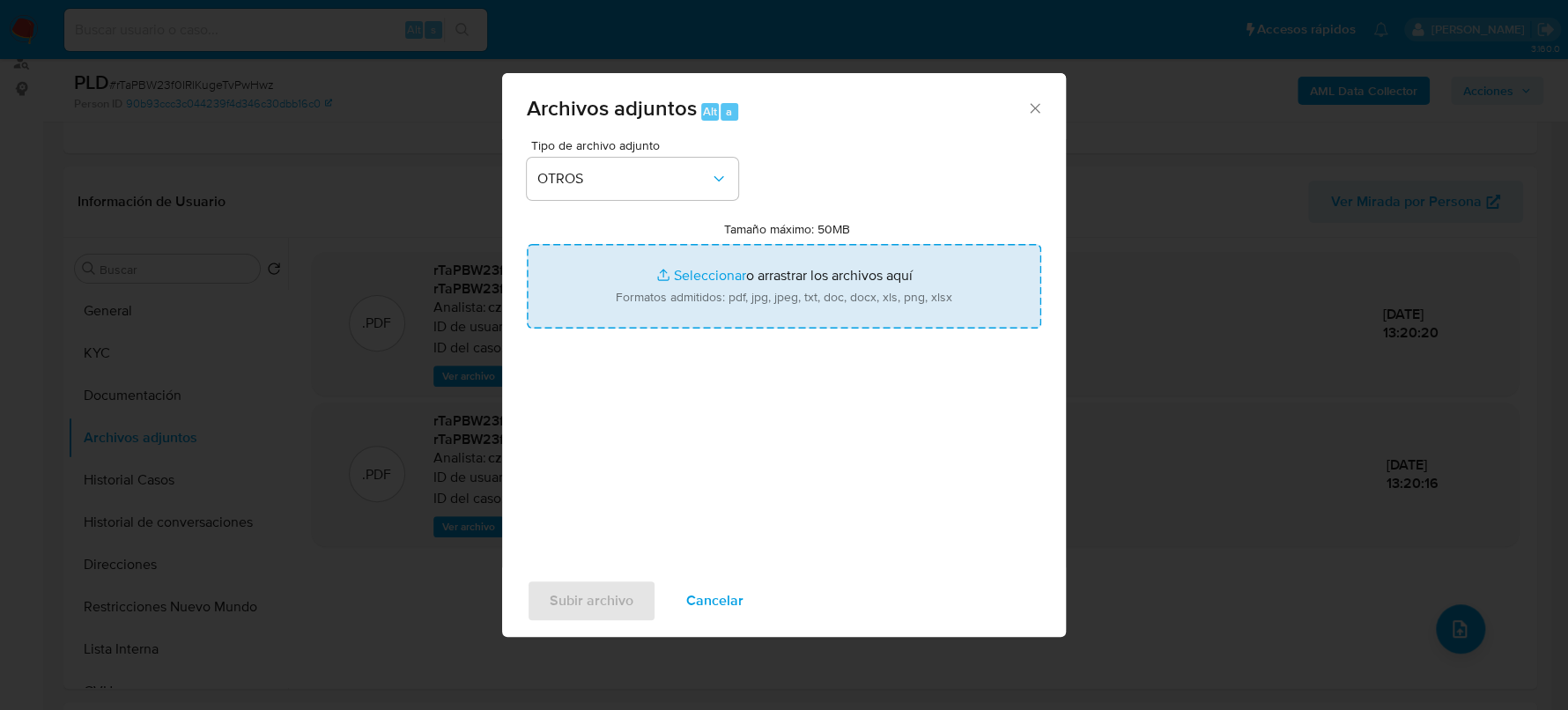
type input "C:\fakepath\Movimientos-62633211.xlsx"
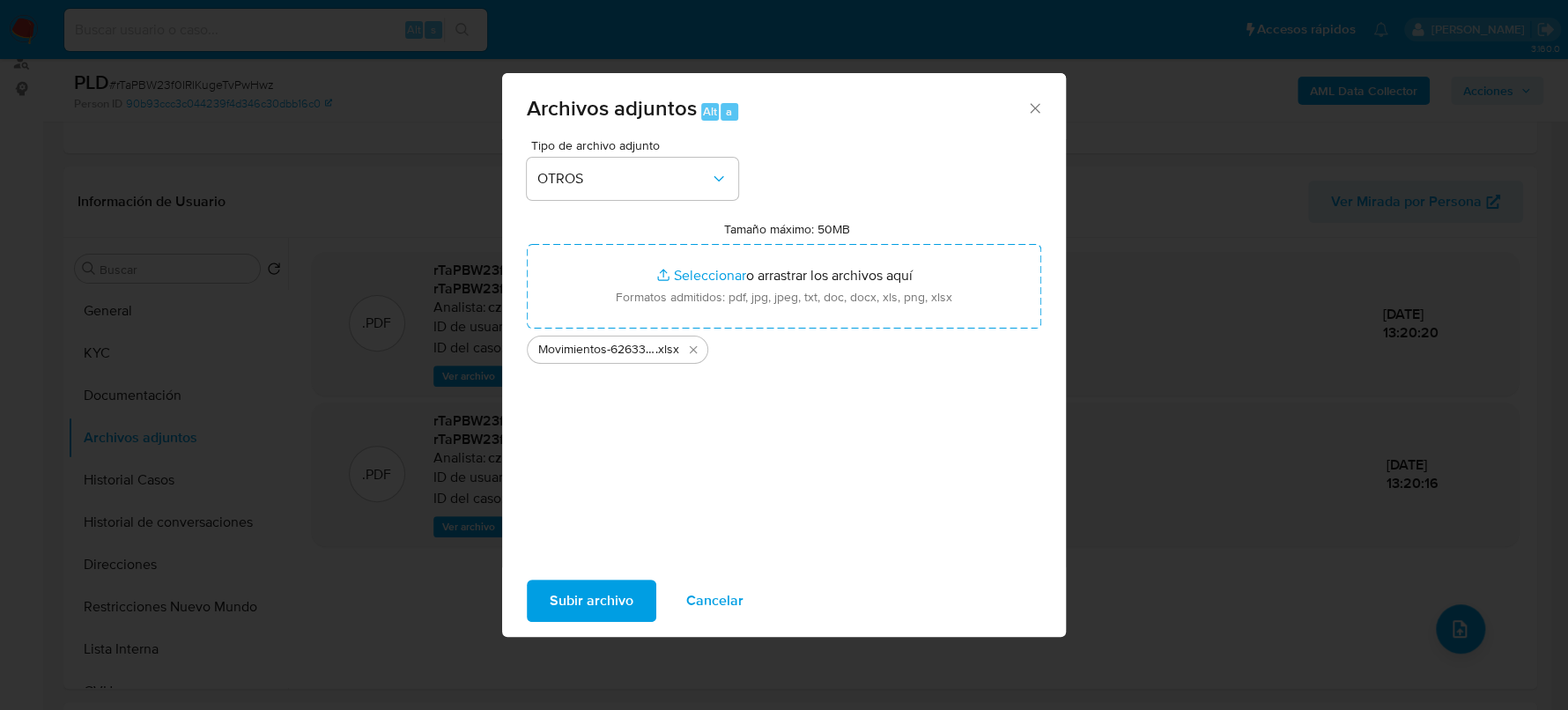
click at [587, 591] on span "Subir archivo" at bounding box center [591, 601] width 83 height 39
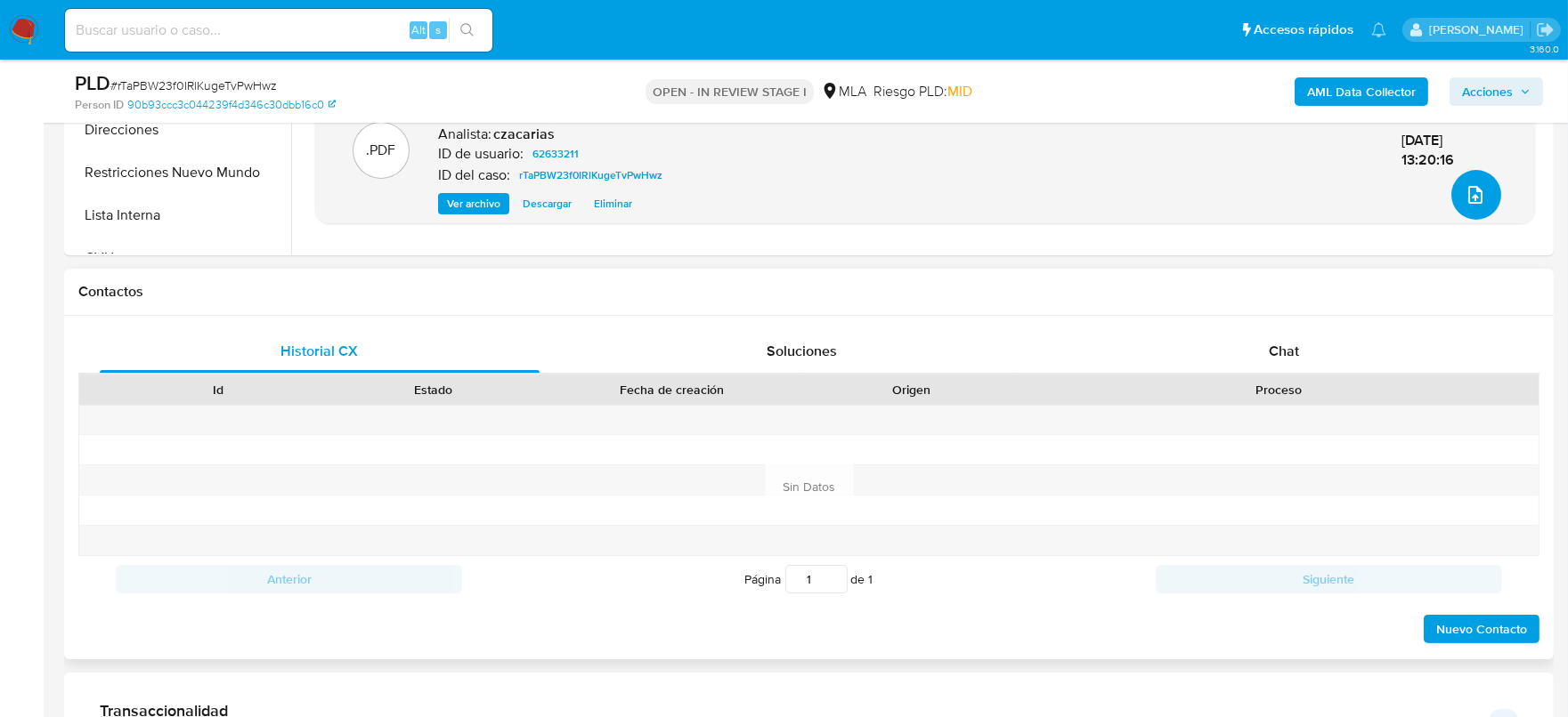
scroll to position [778, 0]
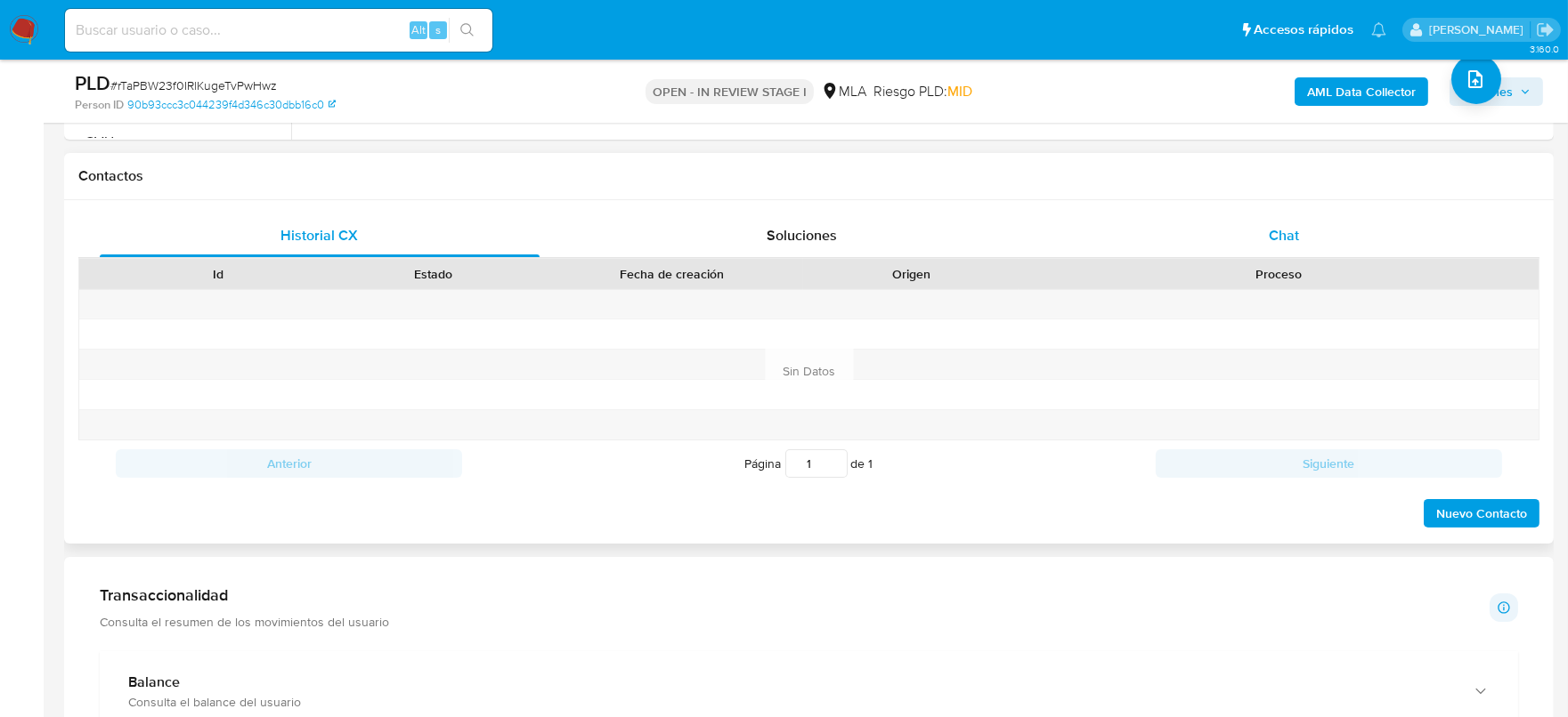
click at [1288, 236] on span "Chat" at bounding box center [1284, 235] width 31 height 20
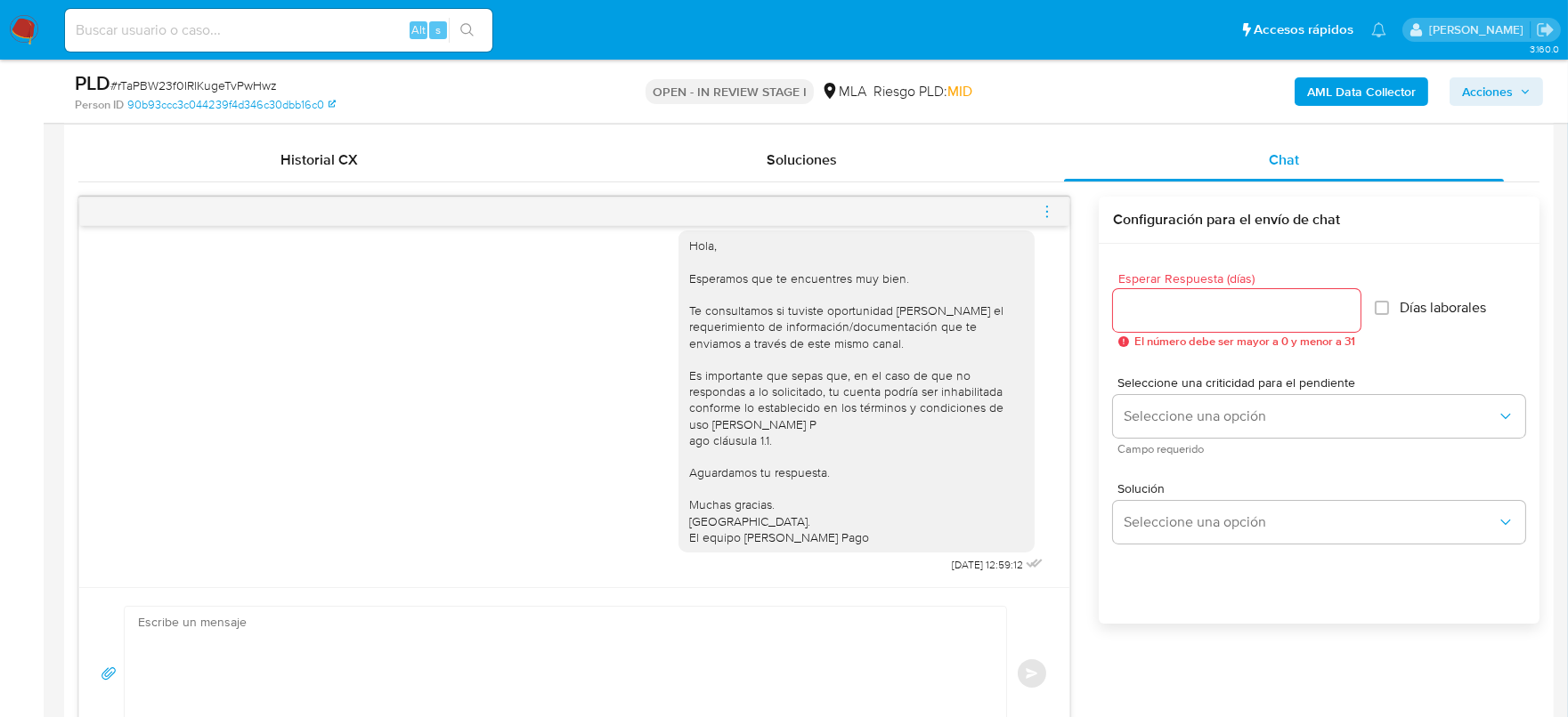
scroll to position [889, 0]
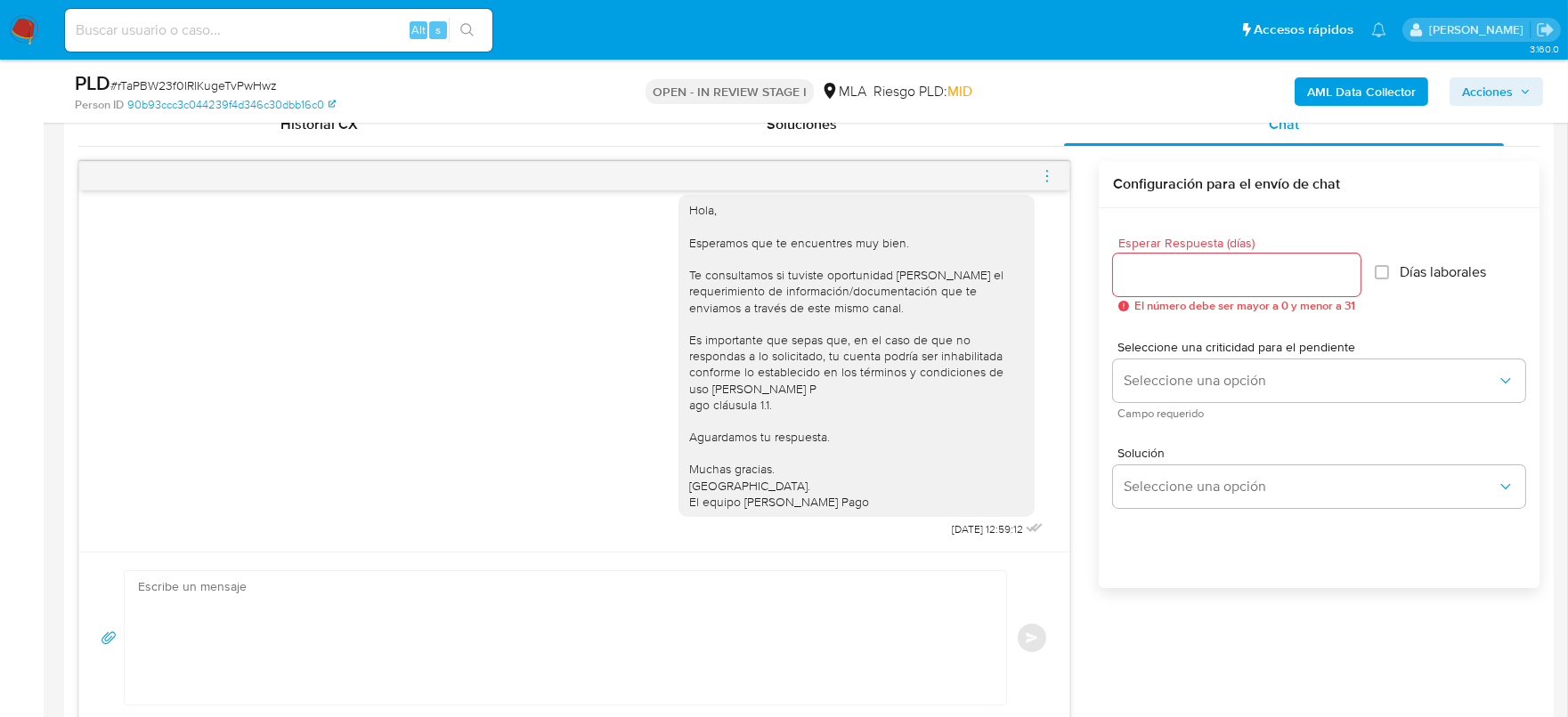
click at [700, 598] on textarea at bounding box center [560, 639] width 846 height 134
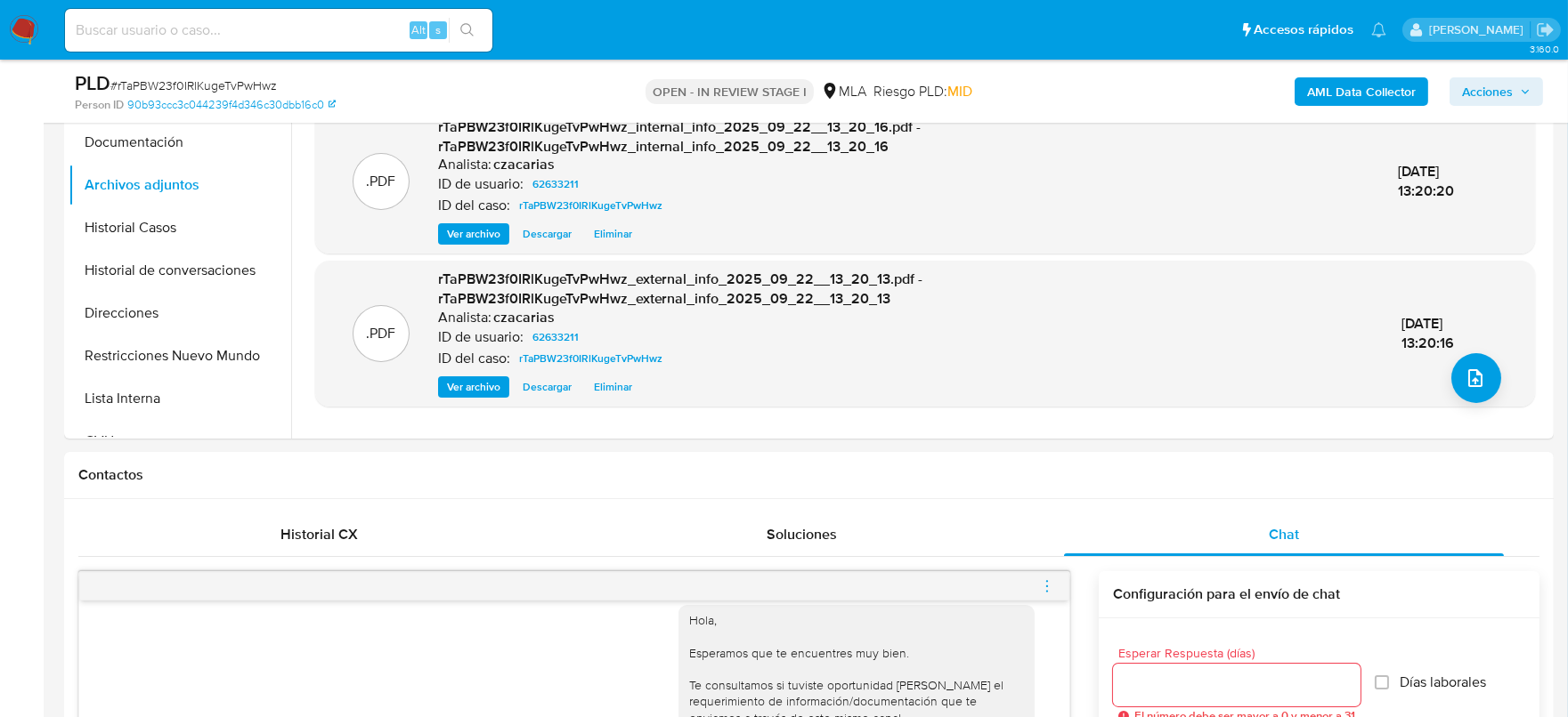
scroll to position [334, 0]
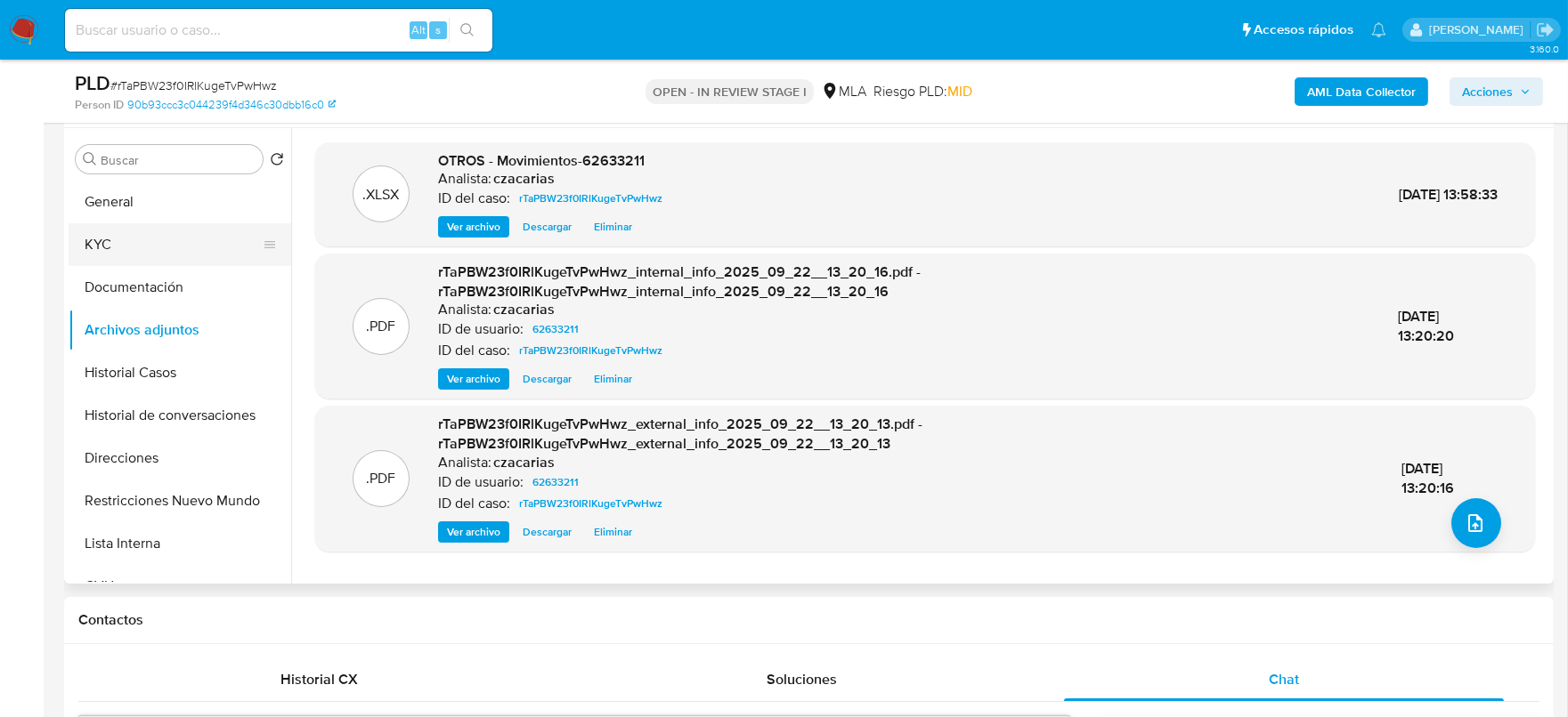
click at [128, 253] on button "KYC" at bounding box center [173, 245] width 208 height 43
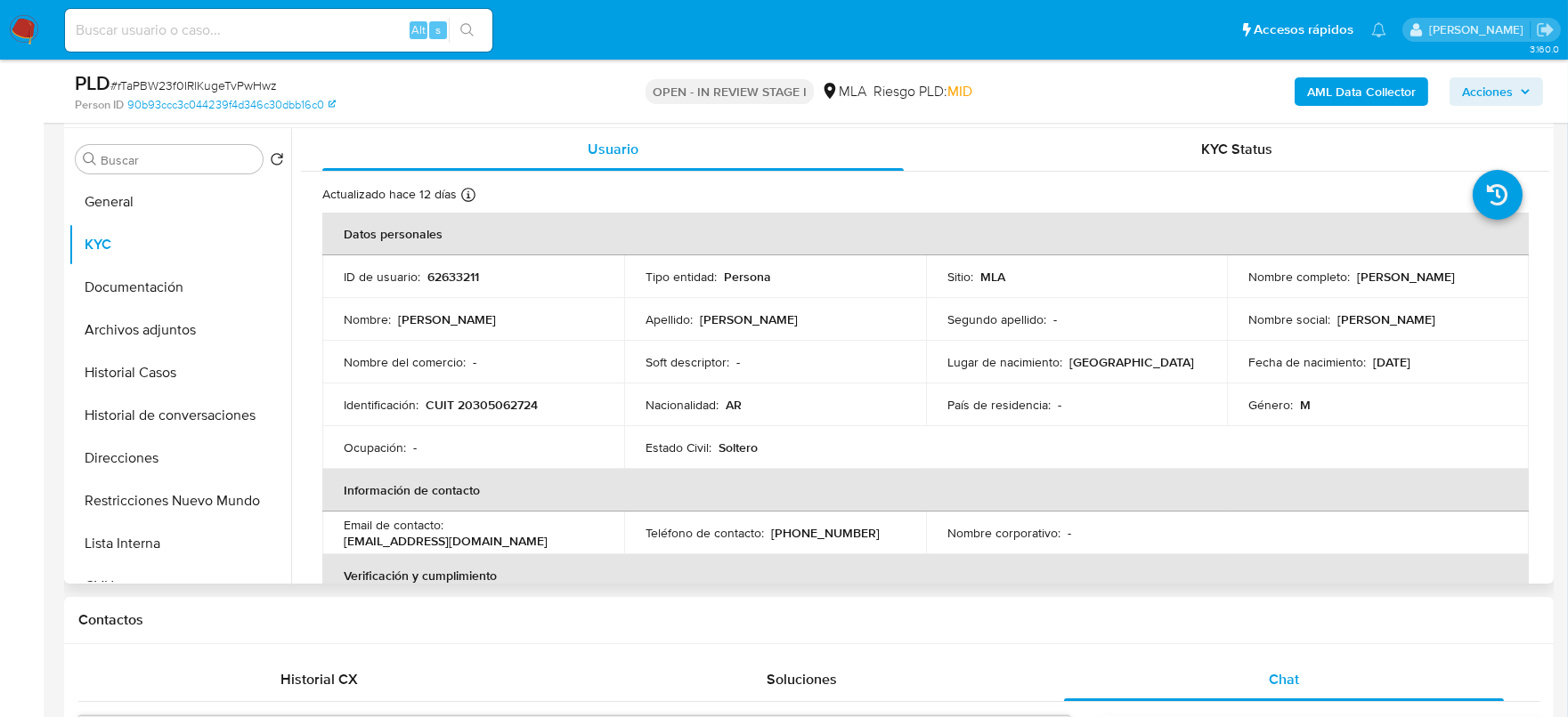
drag, startPoint x: 1347, startPoint y: 277, endPoint x: 1473, endPoint y: 259, distance: 127.3
click at [1473, 259] on td "Nombre completo : [PERSON_NAME]" at bounding box center [1378, 276] width 302 height 43
copy div "[PERSON_NAME]"
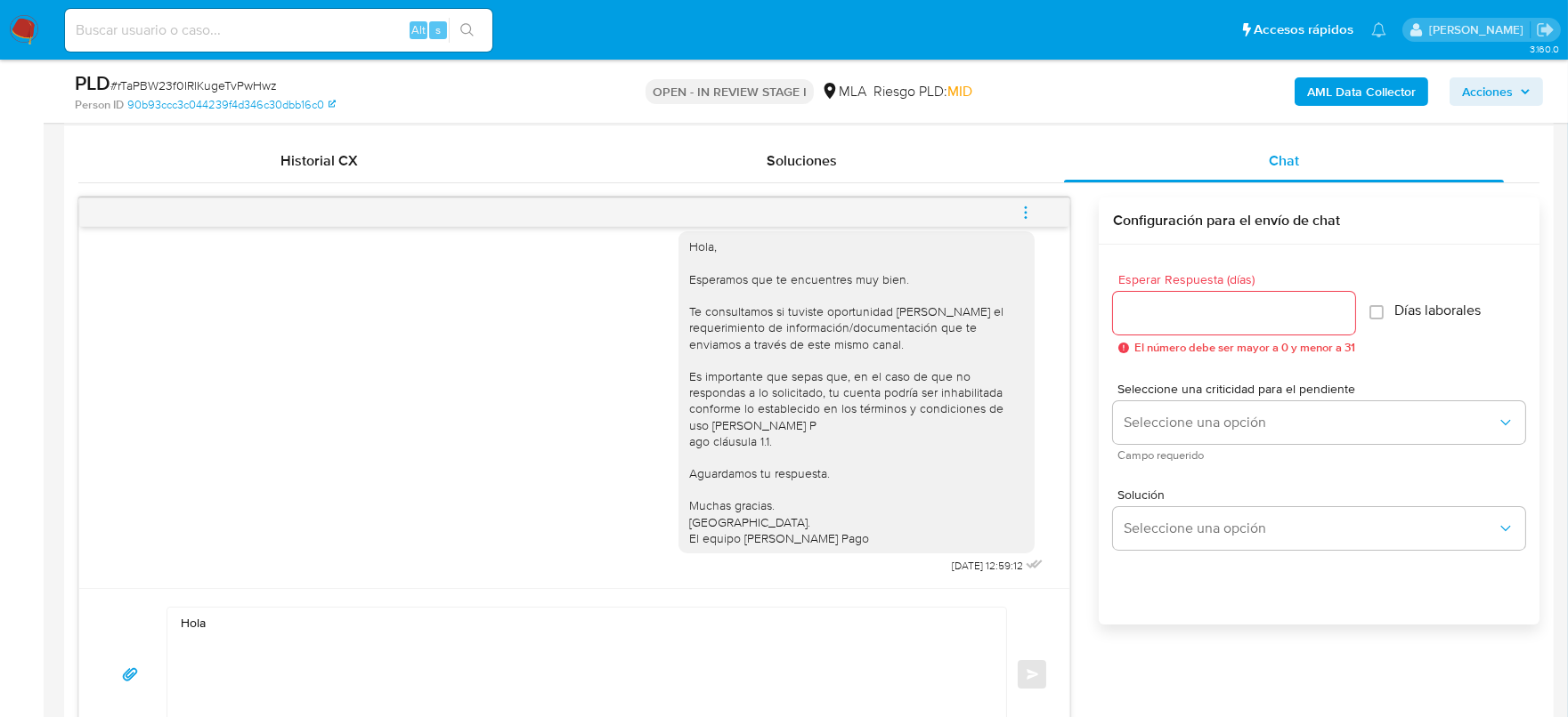
scroll to position [889, 0]
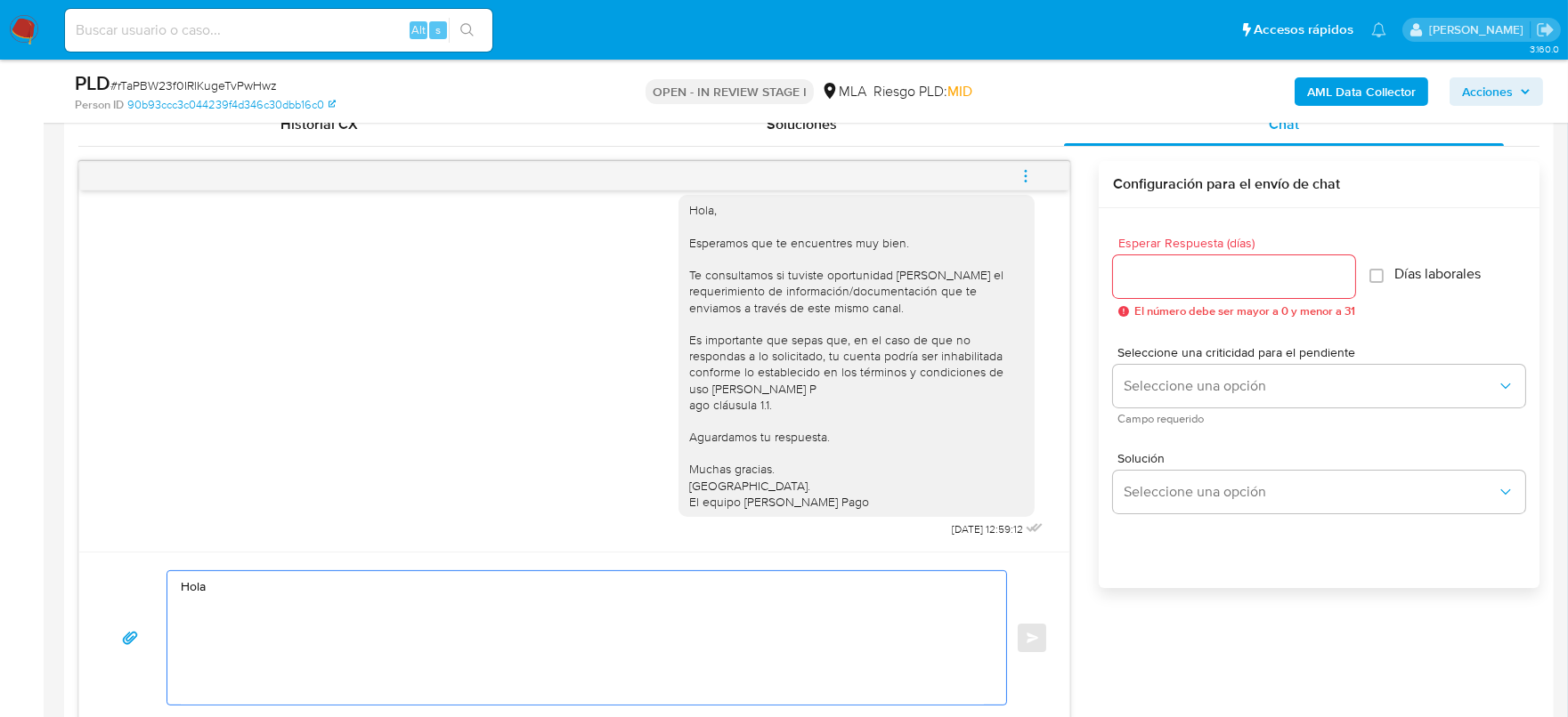
click at [446, 608] on textarea "Hola" at bounding box center [582, 639] width 803 height 134
paste textarea "[PERSON_NAME]"
paste textarea "Esperamos que te encuentres muy bien. Te consultamos si tuviste oportunidad [PE…"
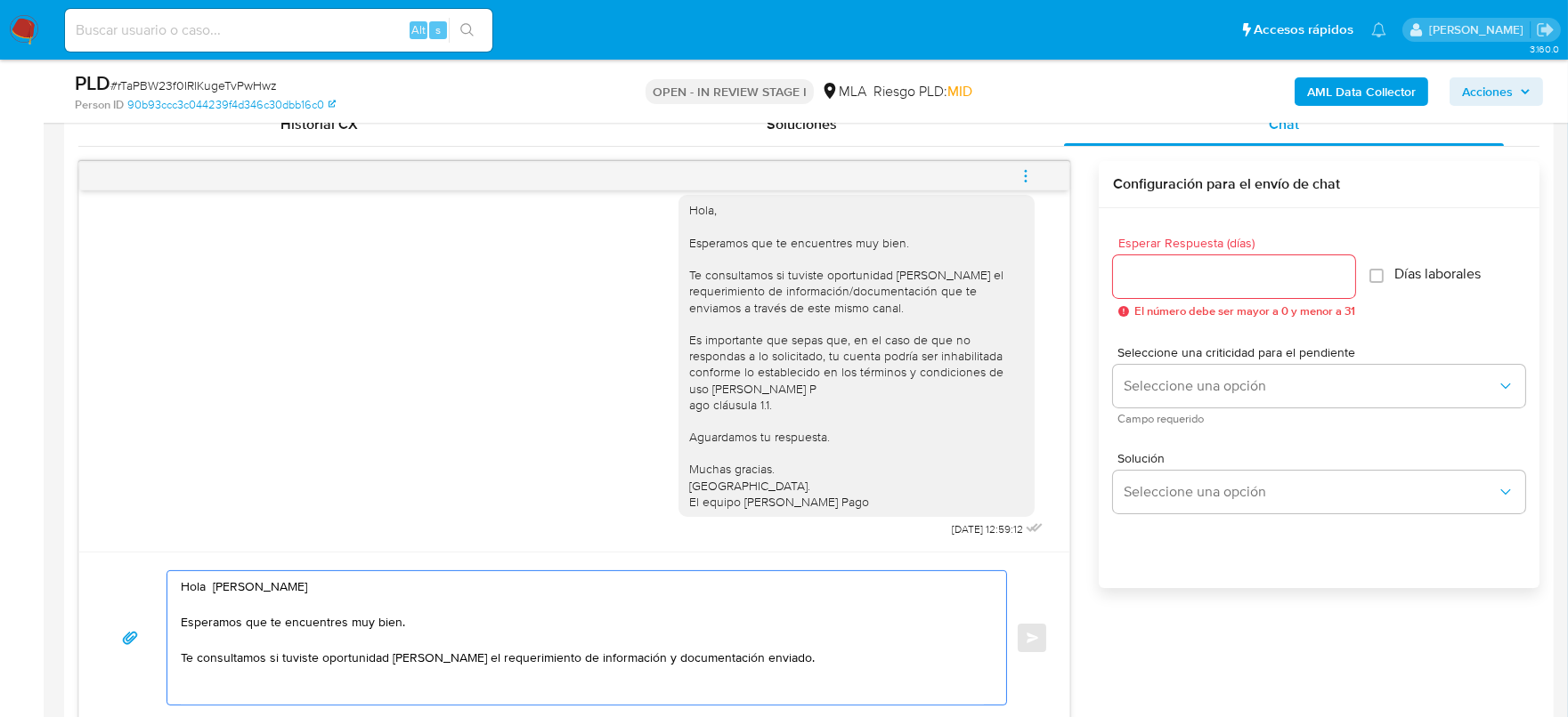
click at [828, 652] on textarea "Hola [PERSON_NAME] Esperamos que te encuentres muy bien. Te consultamos si tuvi…" at bounding box center [582, 639] width 803 height 134
paste textarea "En función de las operaciones registradas en tu cuenta [PERSON_NAME] Pago, nece…"
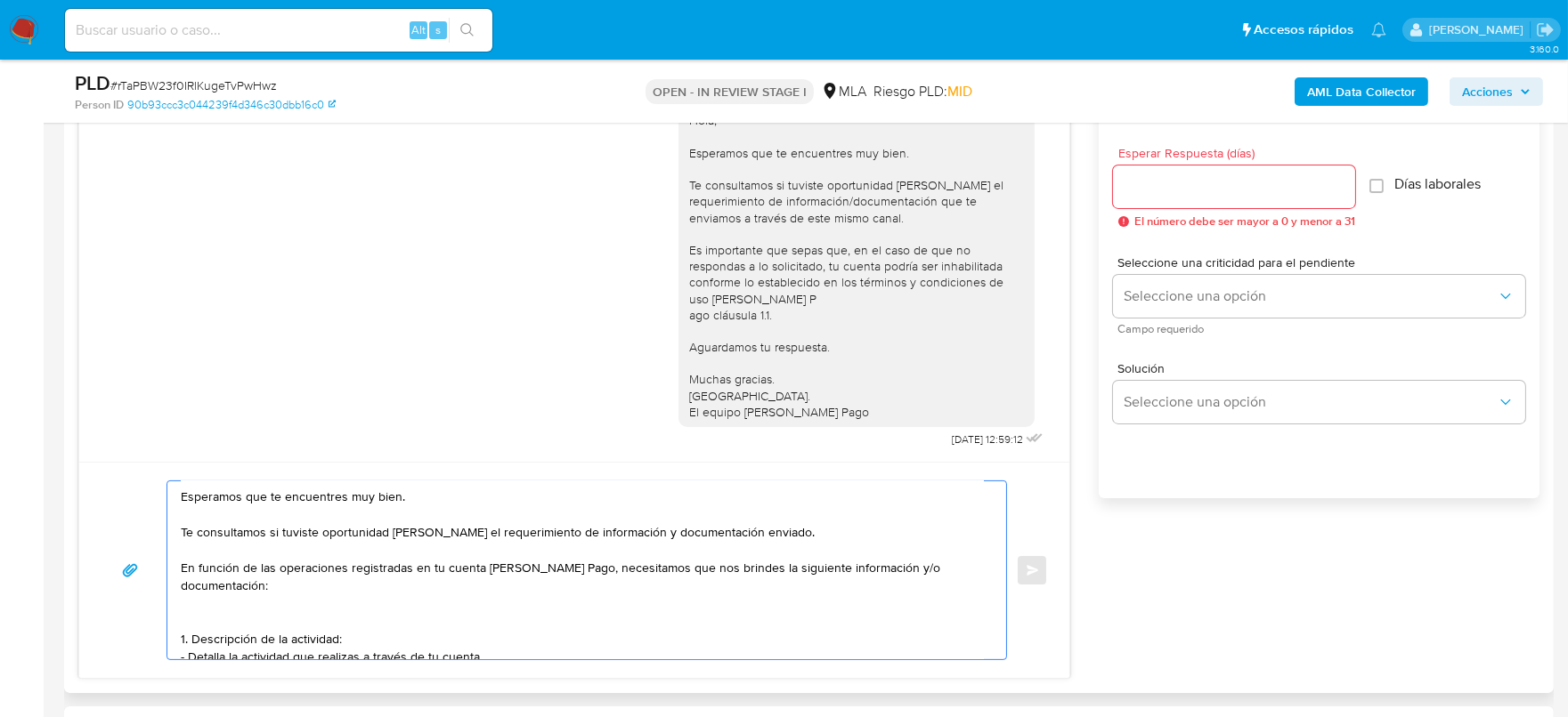
scroll to position [1031, 0]
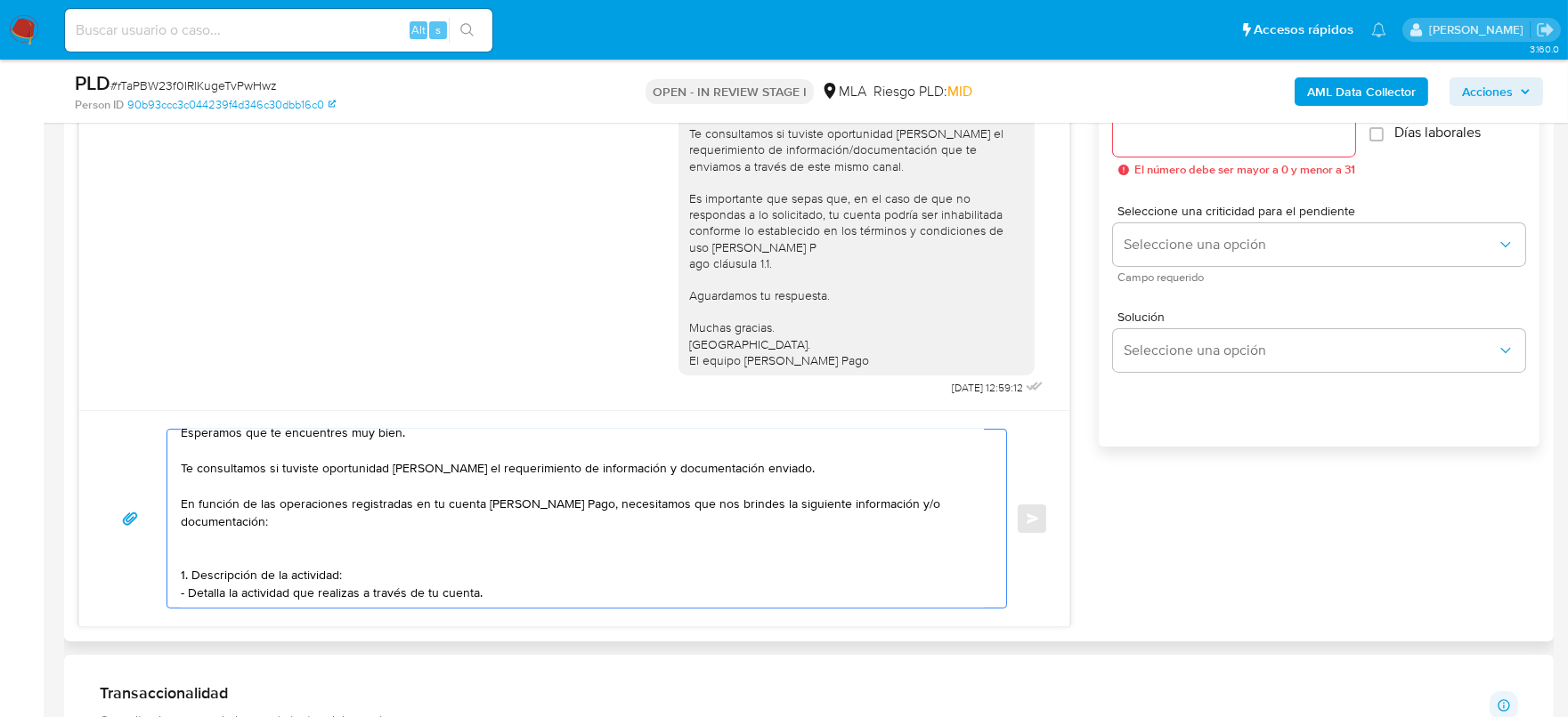
paste textarea "2. De acuerdo a la actividad que realices en tu cuenta, adjunta la siguiente do…"
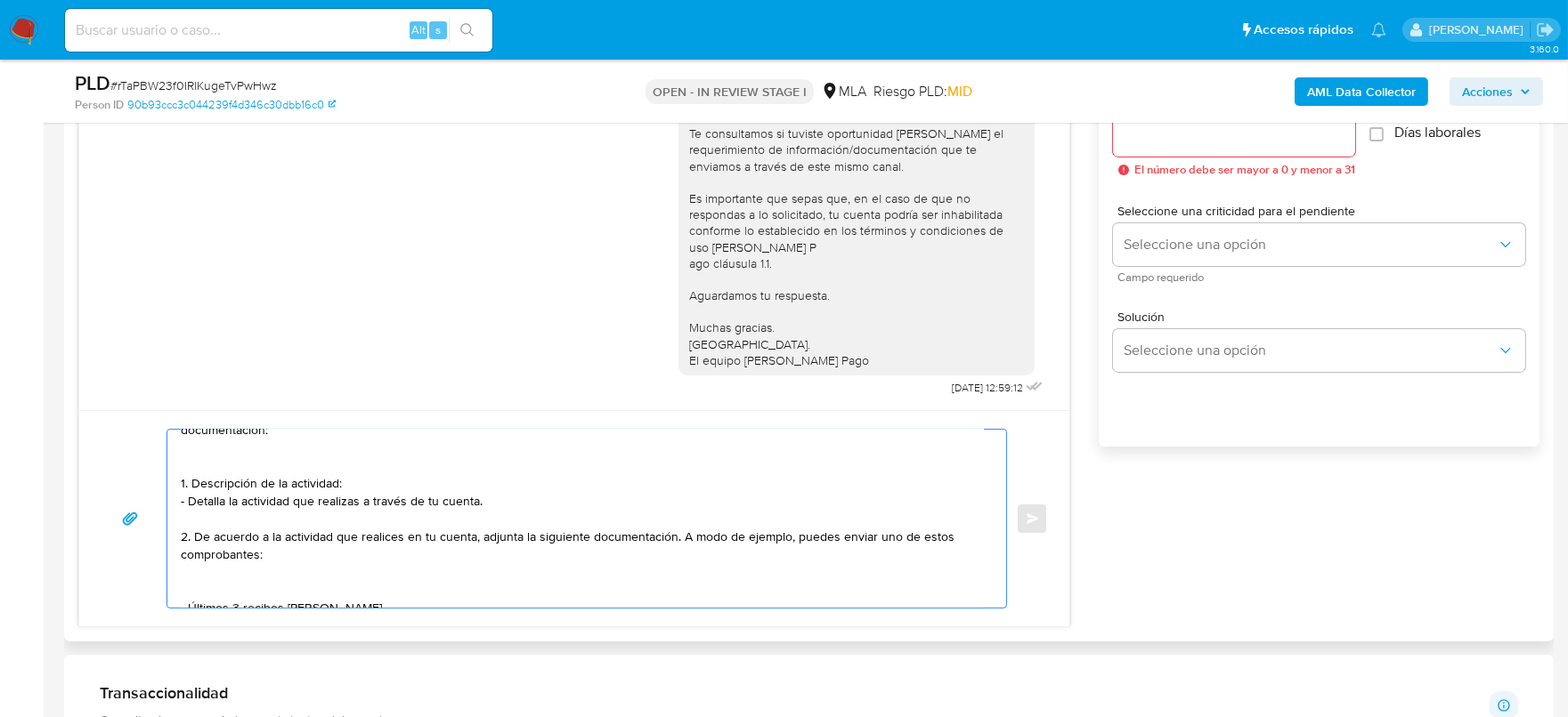
scroll to position [157, 0]
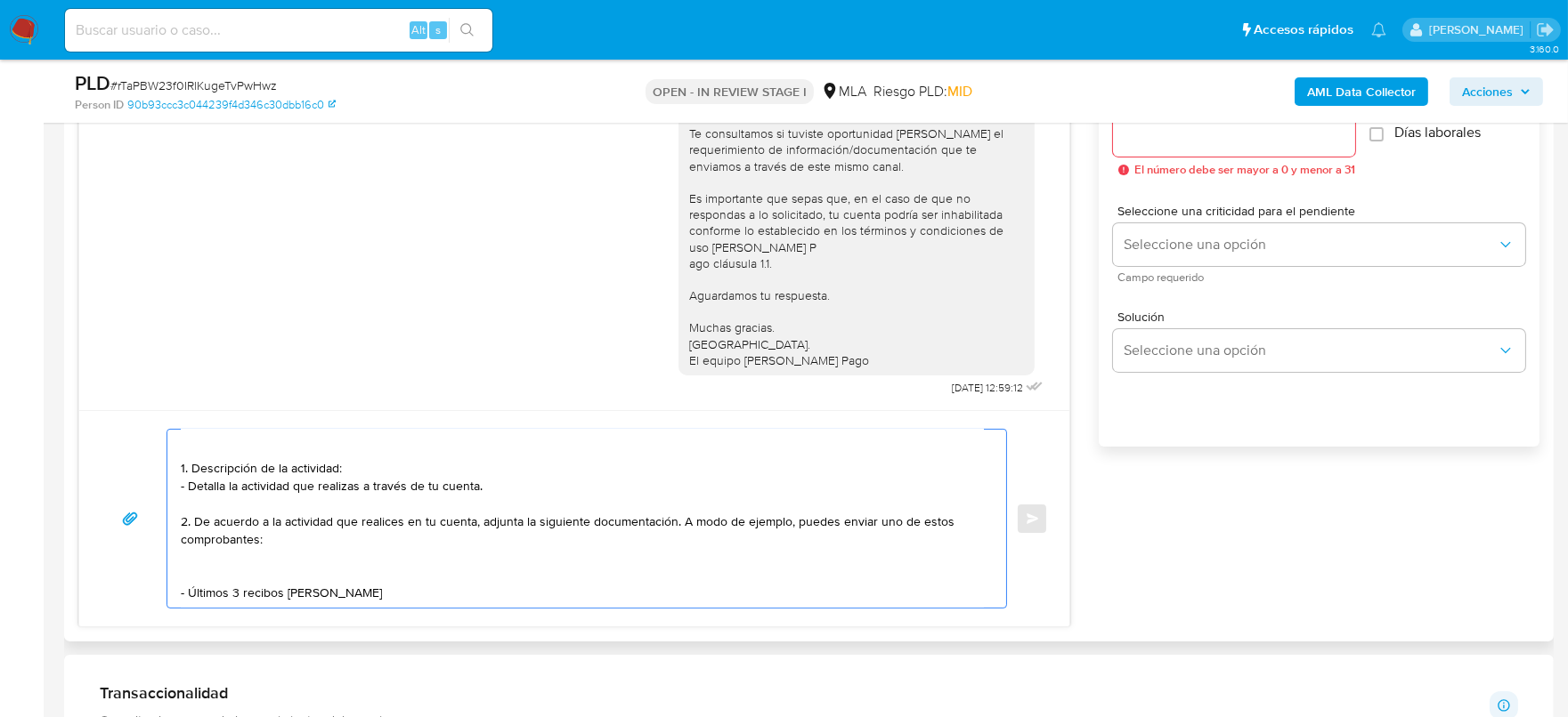
paste textarea "- Resumen de Comprobantes Electrónicos emitidos de los períodos [DATE] y [DATE]…"
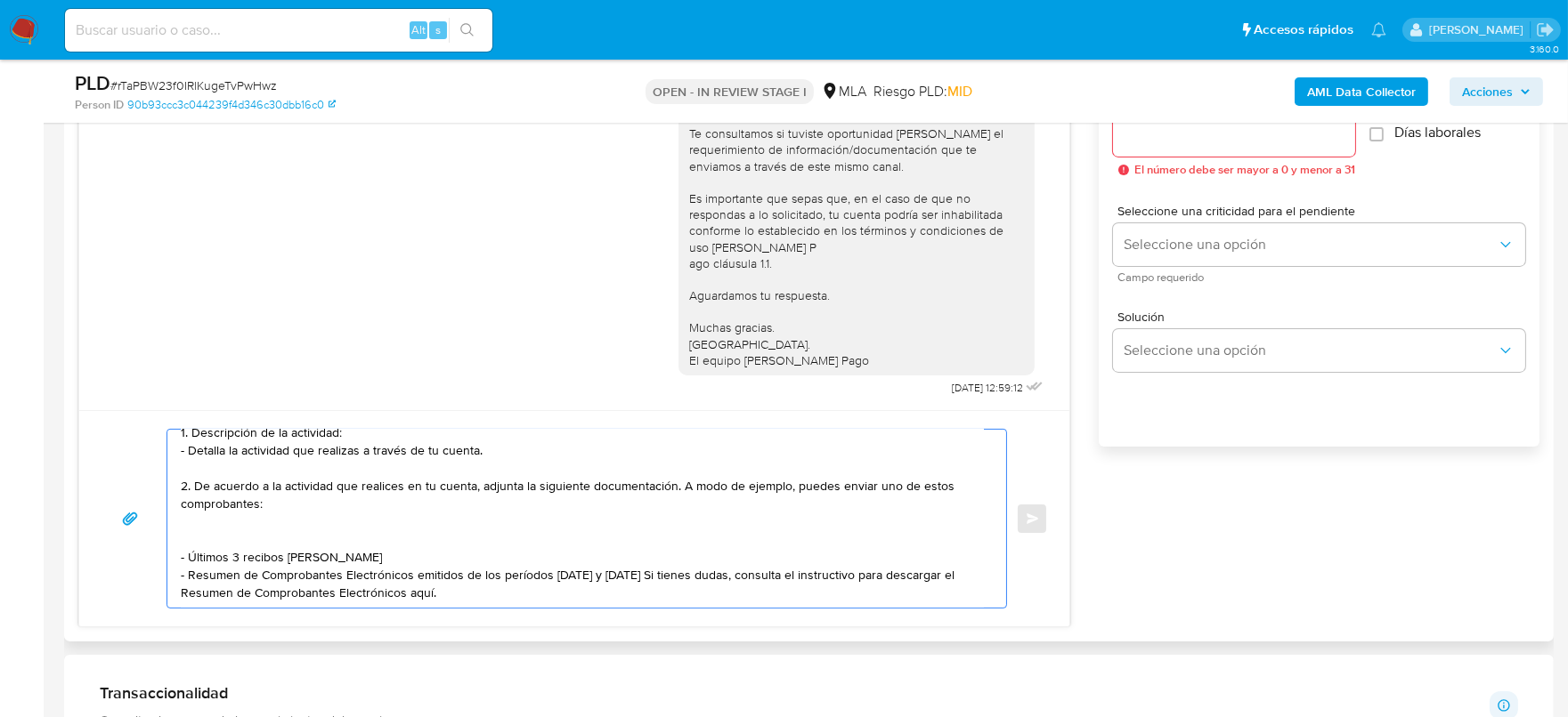
scroll to position [209, 0]
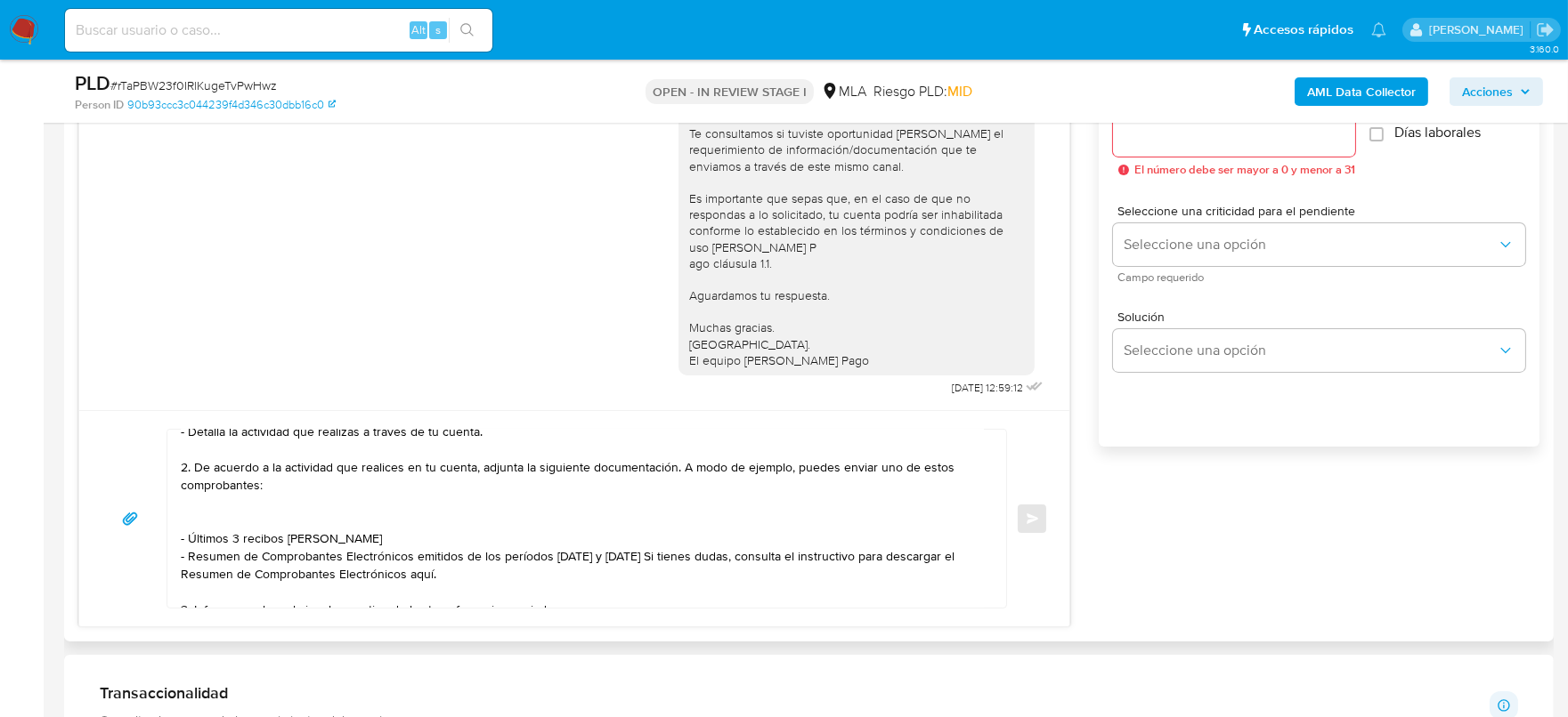
click at [617, 595] on textarea "Hola [PERSON_NAME] Esperamos que te encuentres muy bien. Te consultamos si tuvi…" at bounding box center [582, 519] width 803 height 178
paste textarea "[PERSON_NAME]"
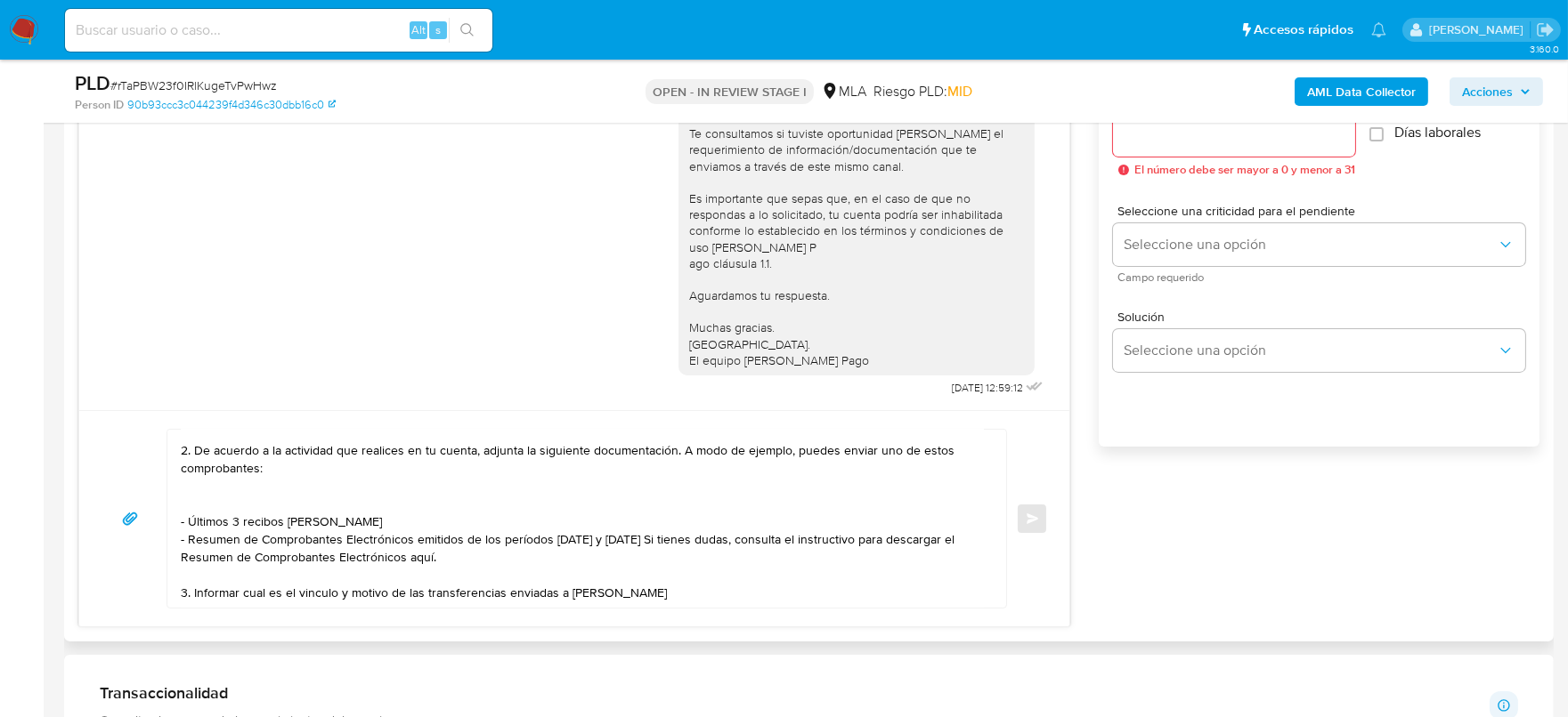
click at [765, 574] on textarea "Hola [PERSON_NAME] Esperamos que te encuentres muy bien. Te consultamos si tuvi…" at bounding box center [582, 519] width 803 height 178
paste textarea "20166805873"
paste textarea "Es importante que sepas que, en el caso de que no respondas a lo solicitado, tu…"
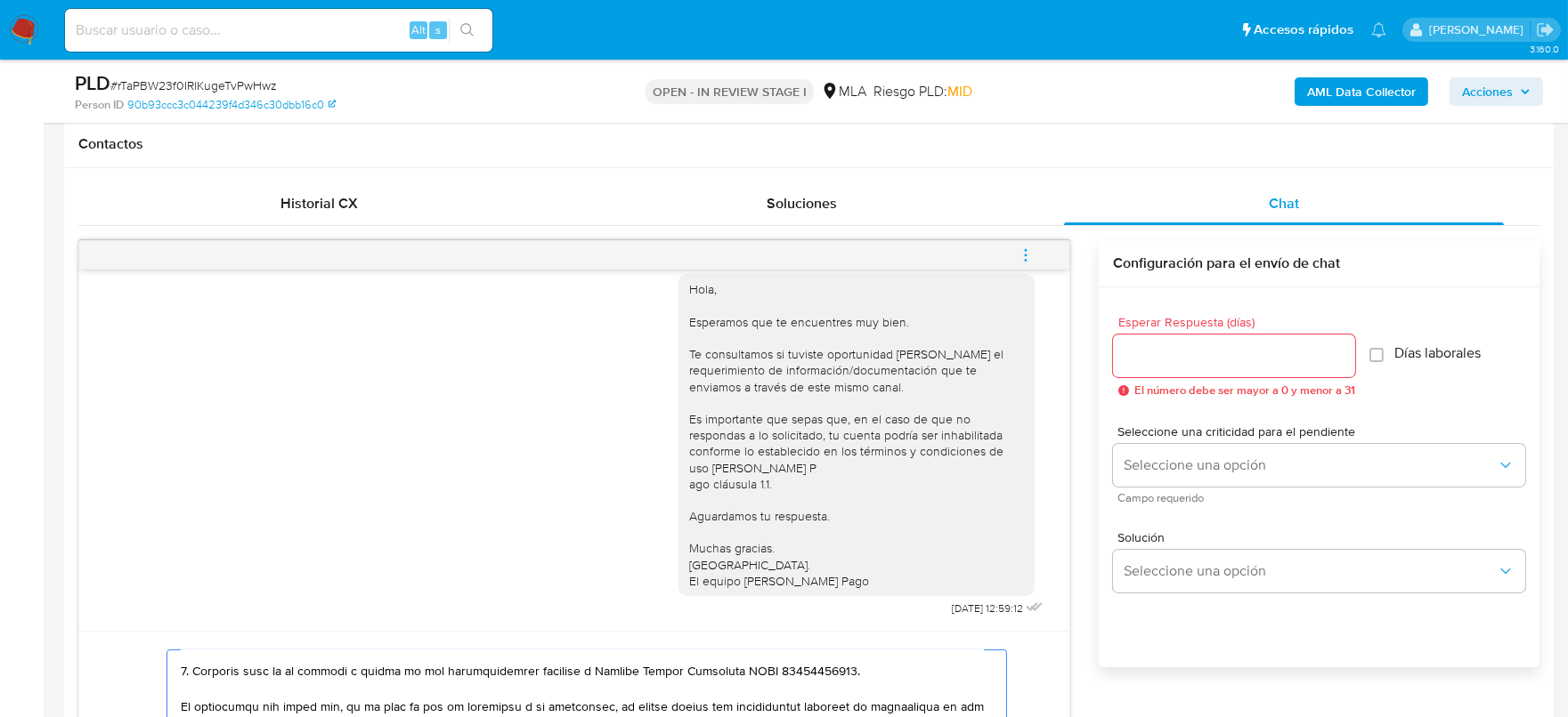
scroll to position [808, 0]
type textarea "Lore Ipsu Dolor Sitamet Consectet adi el seddoeiusm tem inci. Ut laboreetdol ma…"
click at [1180, 358] on input "Esperar Respuesta (días)" at bounding box center [1233, 358] width 242 height 23
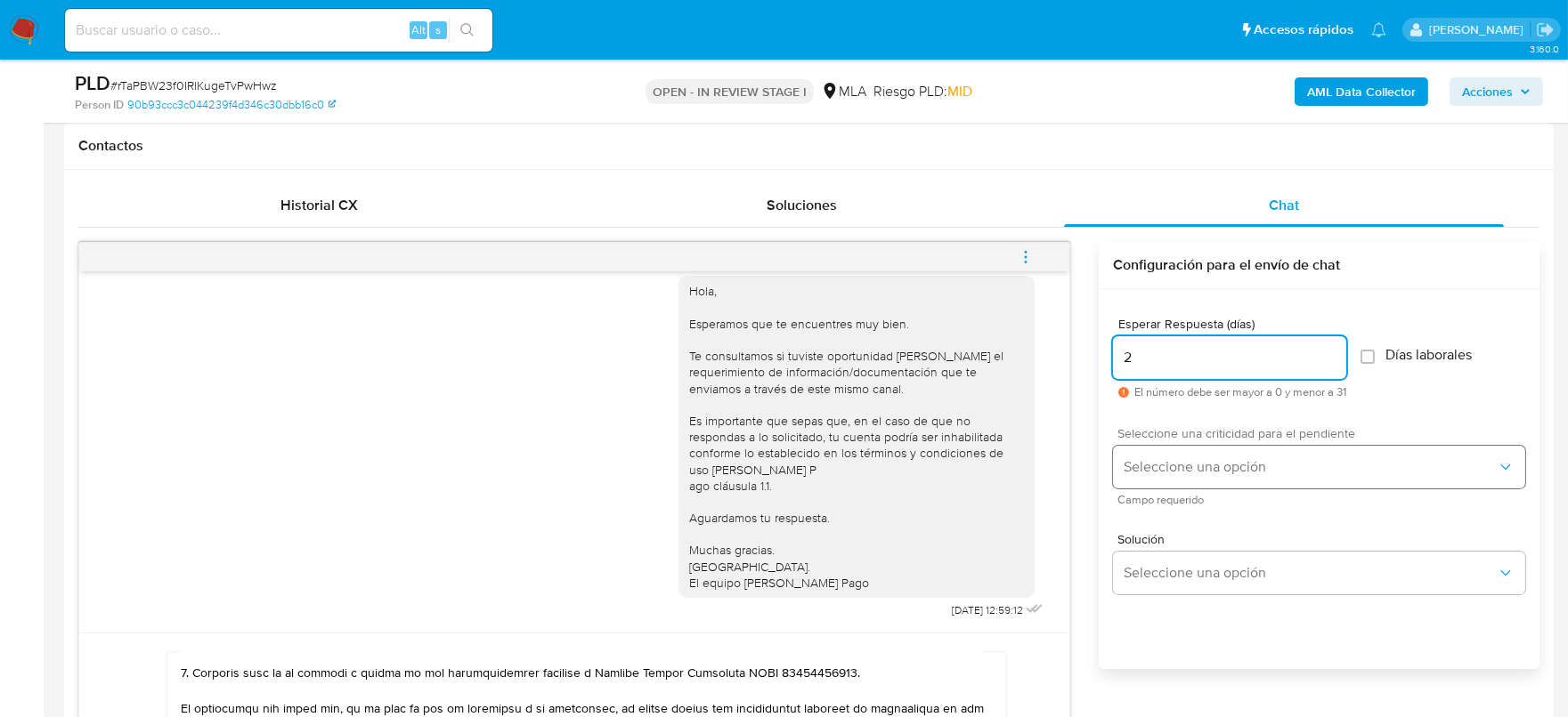
type input "2"
click at [1194, 475] on button "Seleccione una opción" at bounding box center [1318, 467] width 412 height 43
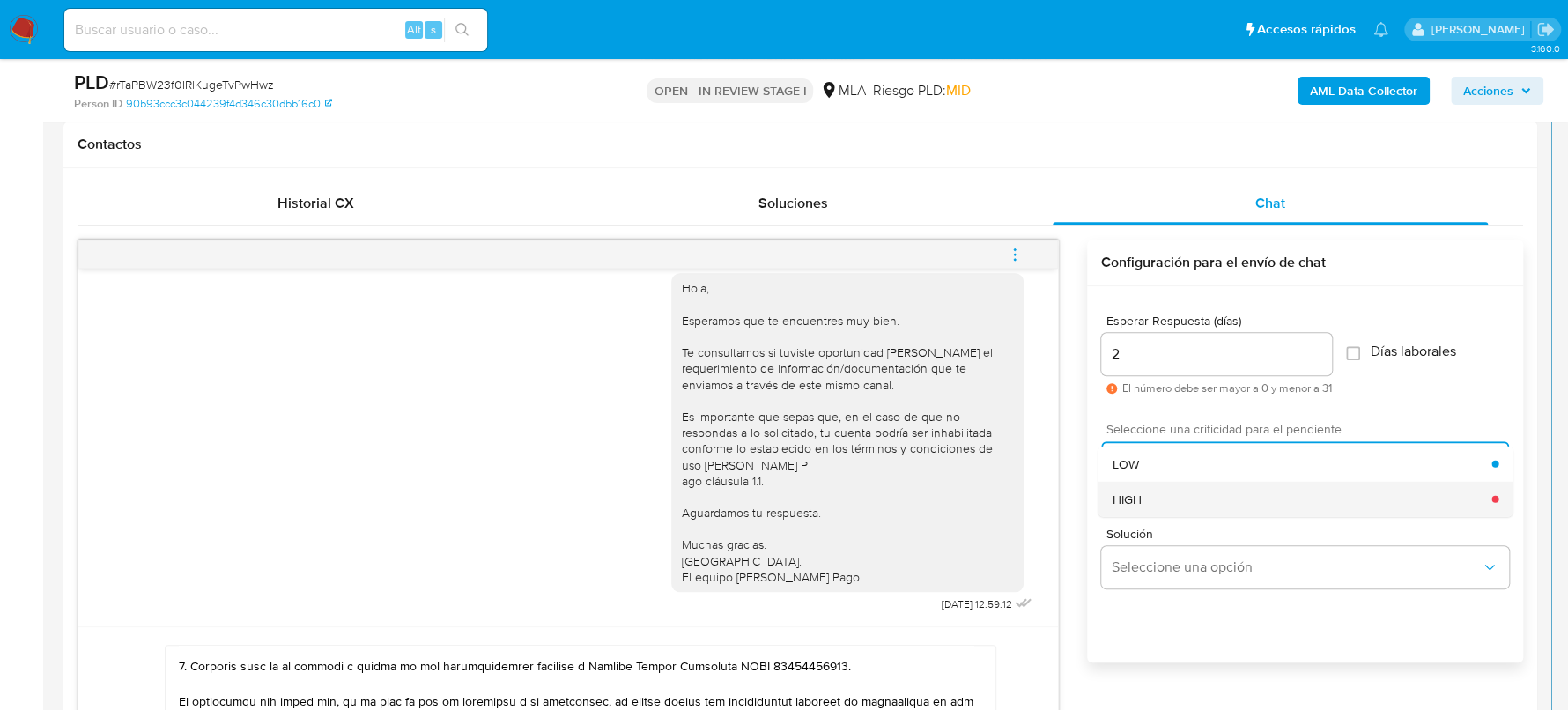
click at [1174, 506] on div "HIGH" at bounding box center [1301, 498] width 379 height 35
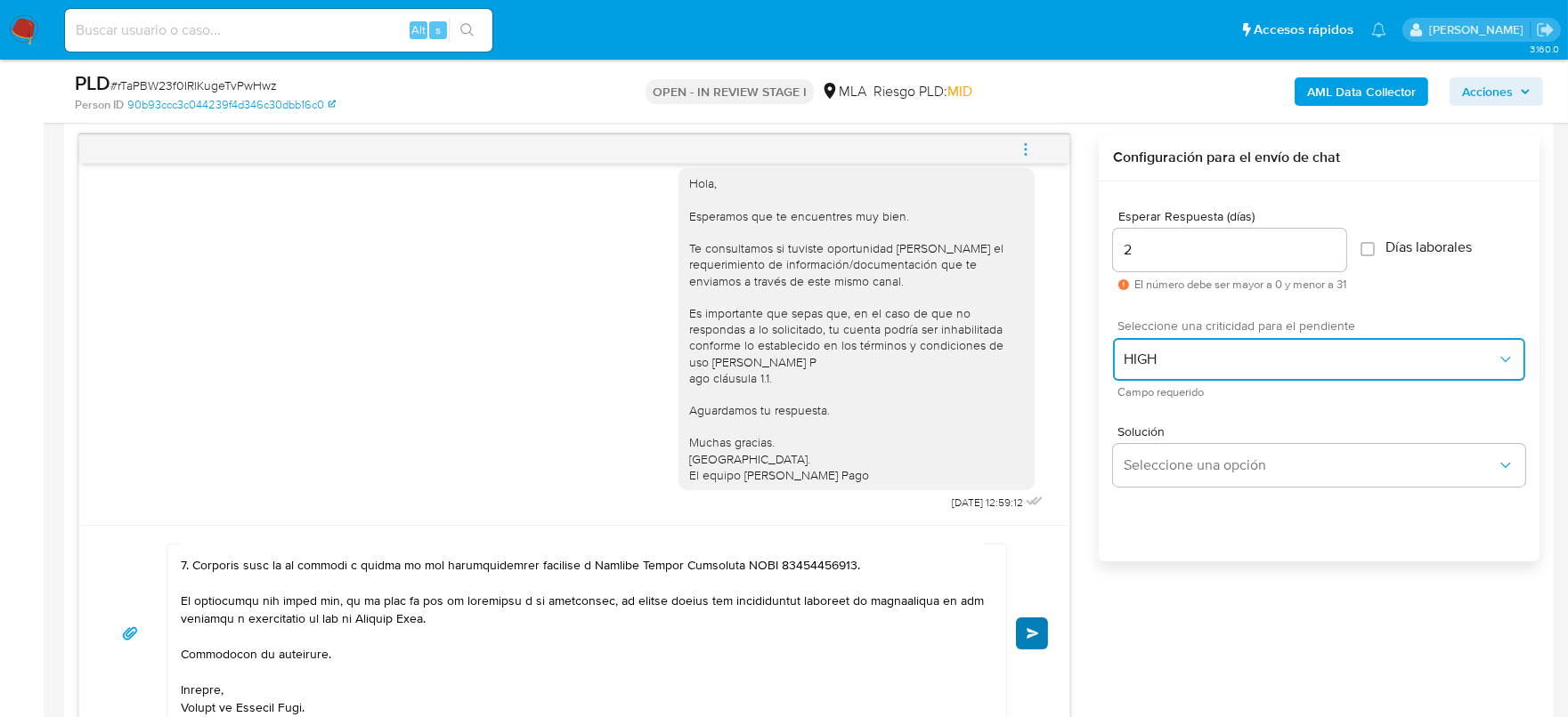
scroll to position [920, 0]
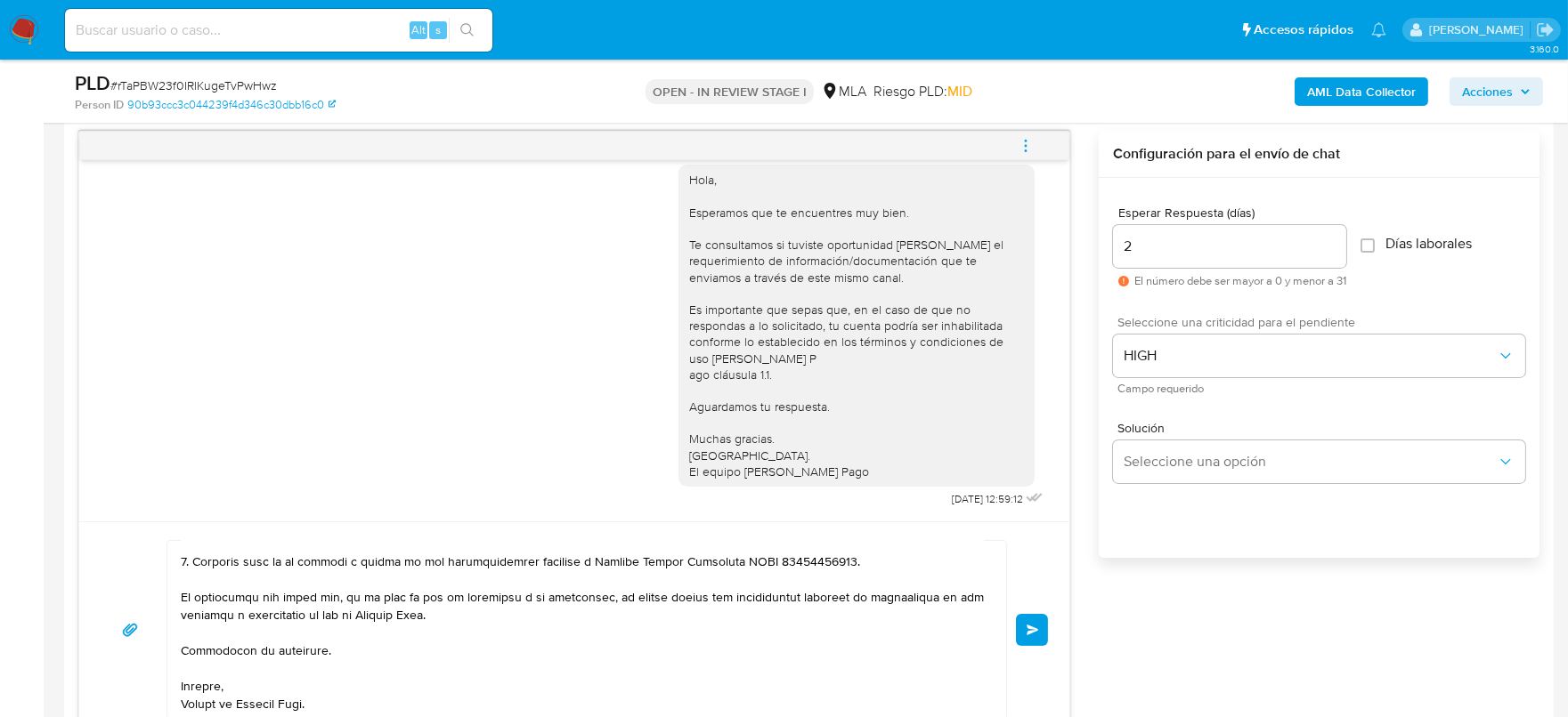
click at [1034, 621] on button "Enviar" at bounding box center [1032, 630] width 33 height 33
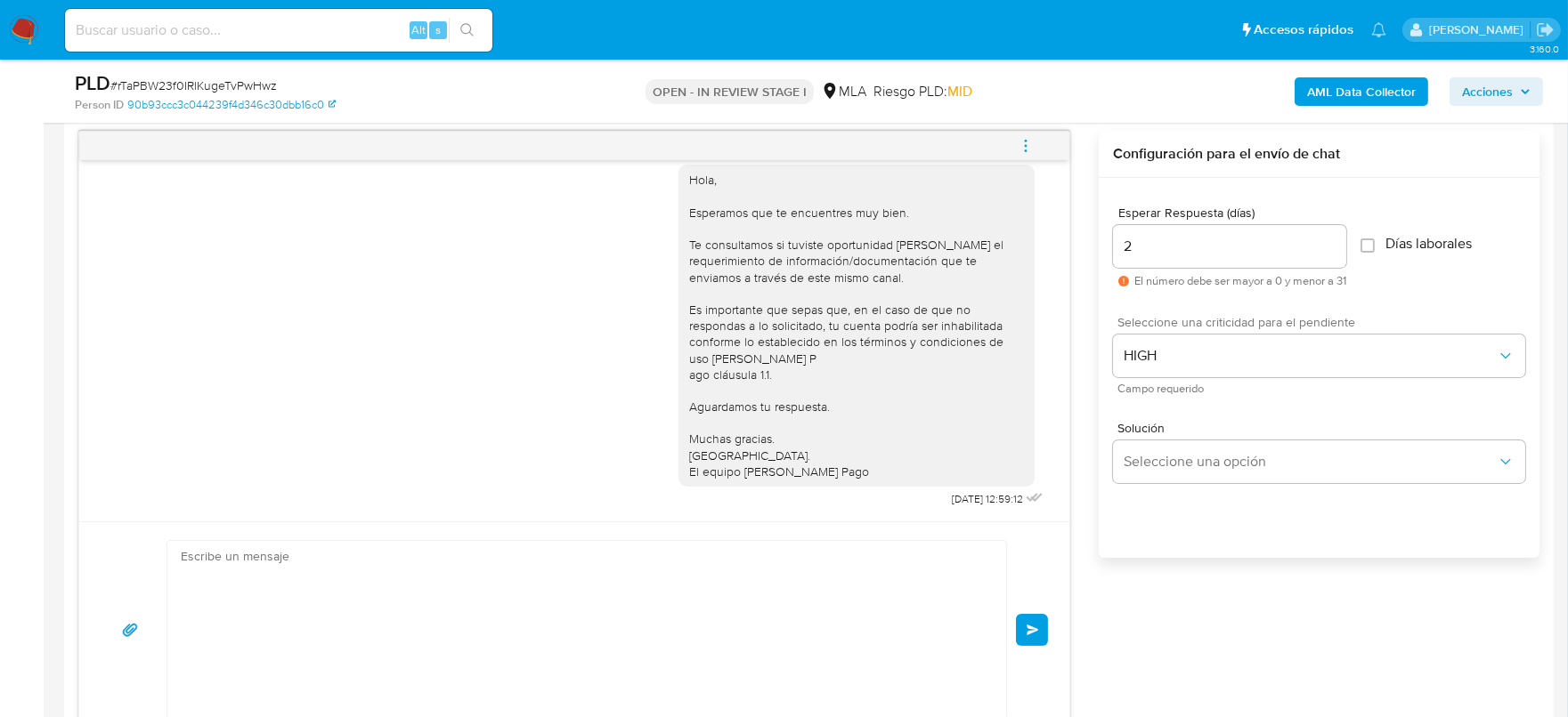
scroll to position [0, 0]
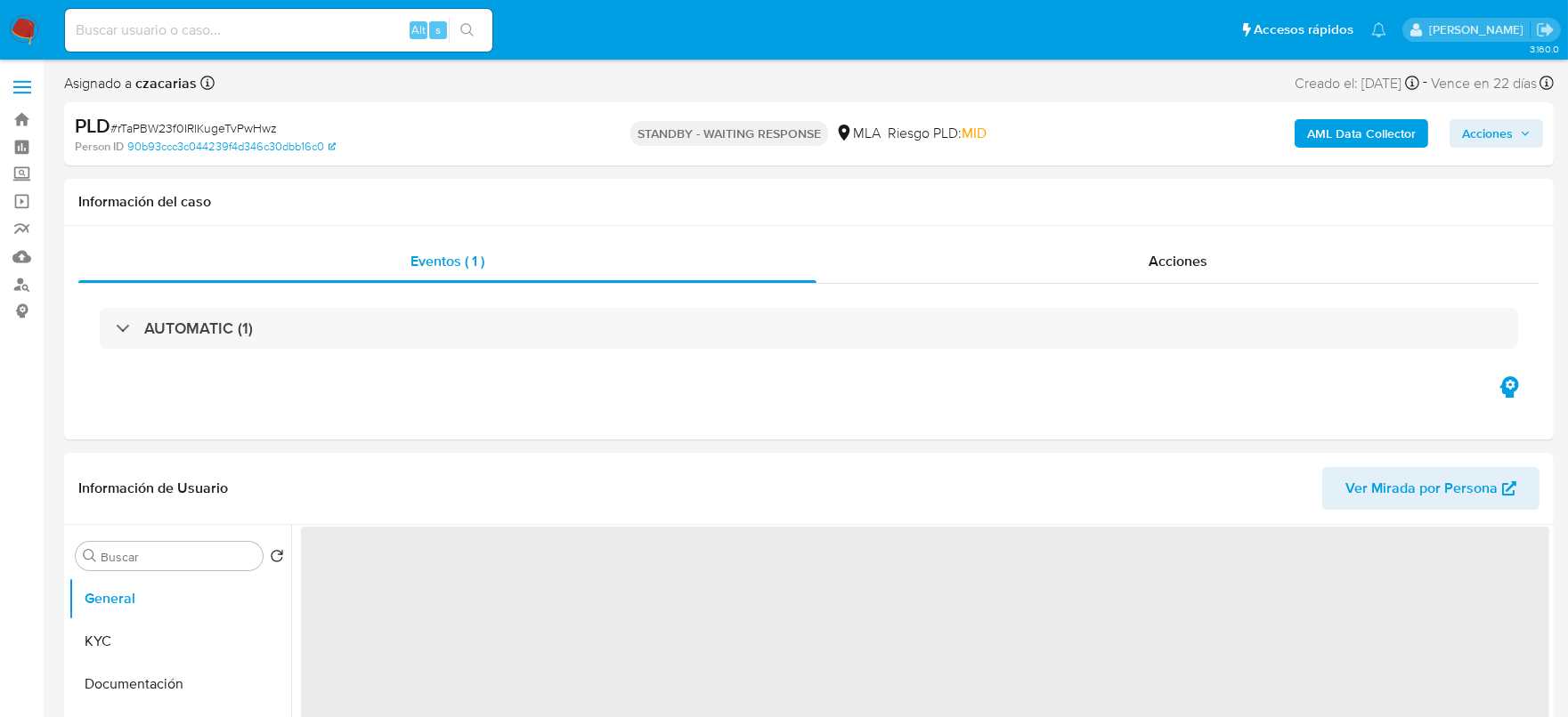
select select "10"
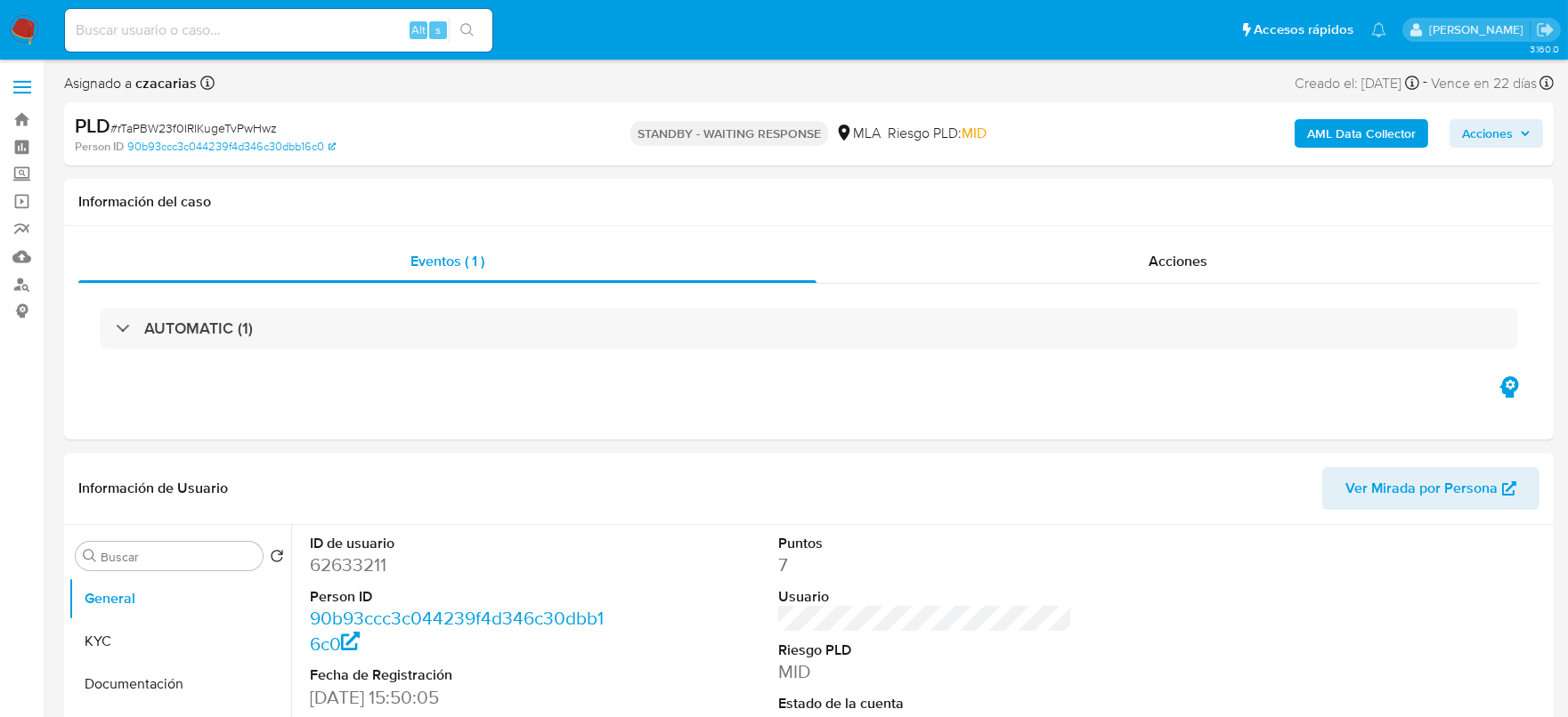
click at [371, 33] on input at bounding box center [278, 31] width 427 height 23
paste input "DAJQphMTOlOZP8OjjkENJzQG"
type input "DAJQphMTOlOZP8OjjkENJzQG"
click at [479, 19] on button "search-icon" at bounding box center [467, 31] width 36 height 25
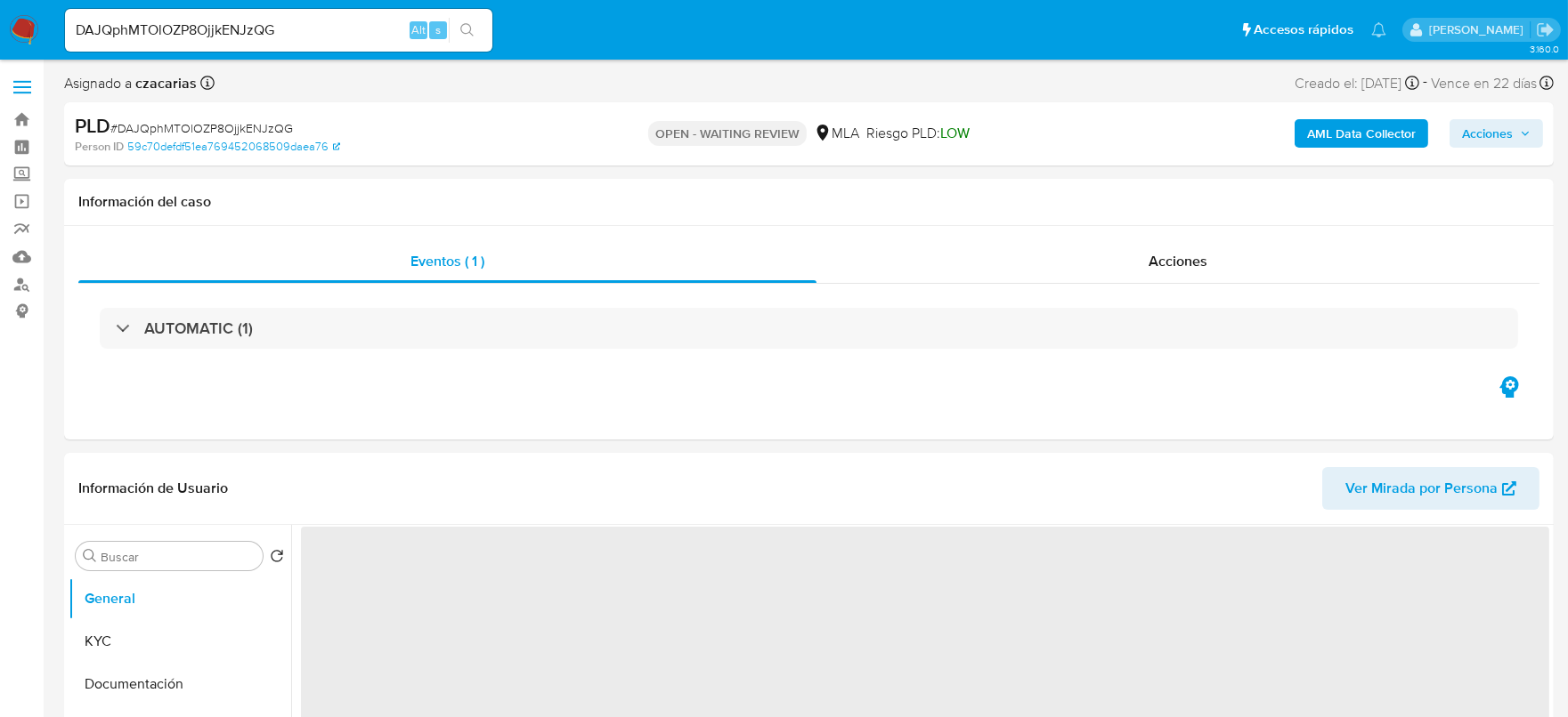
select select "10"
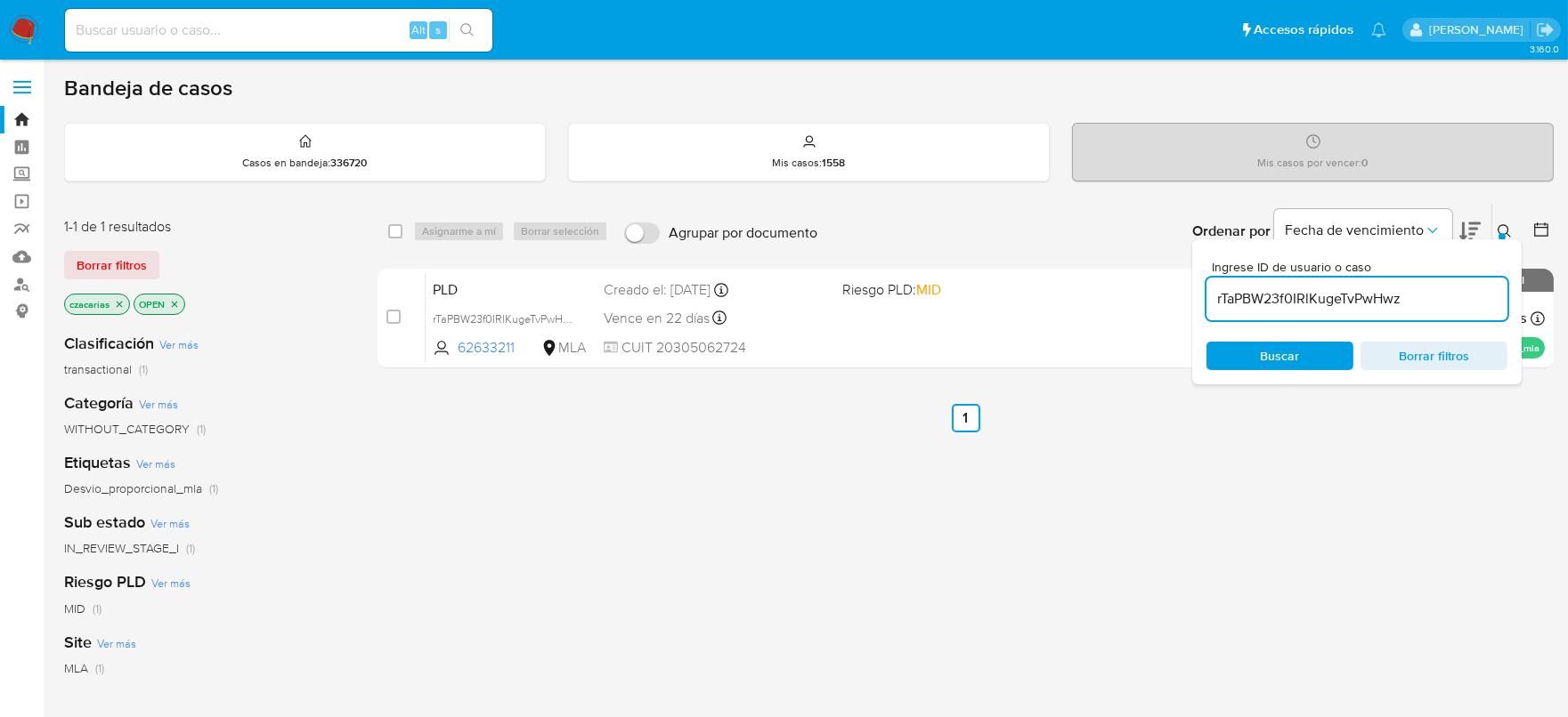
click at [1261, 300] on input "rTaPBW23f0IRlKugeTvPwHwz" at bounding box center [1357, 299] width 301 height 23
click at [1262, 301] on input "rTaPBW23f0IRlKugeTvPwHwz" at bounding box center [1357, 299] width 301 height 23
paste input "DAJQphMTOlOZP8OjjkENJzQG"
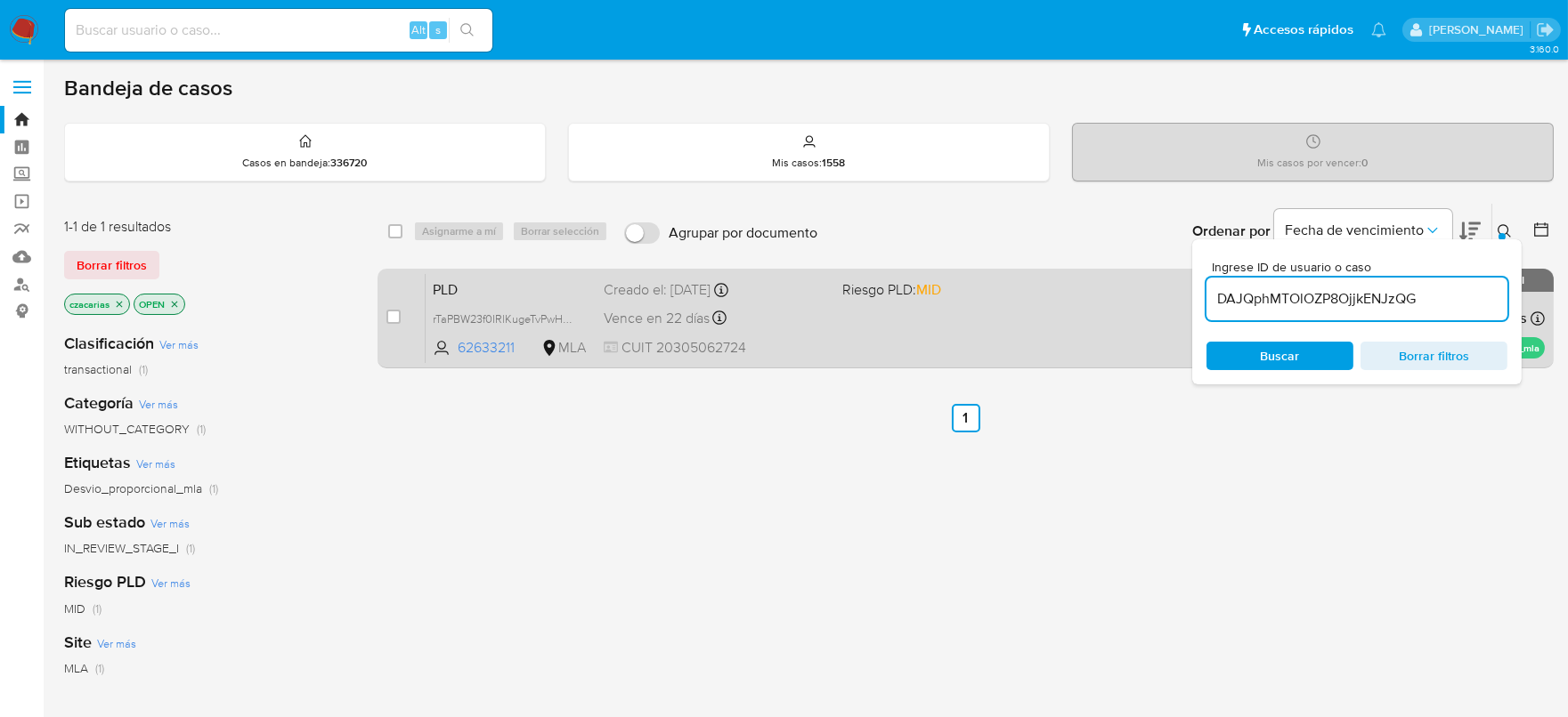
type input "DAJQphMTOlOZP8OjjkENJzQG"
click at [394, 316] on input "checkbox" at bounding box center [393, 316] width 14 height 14
checkbox input "true"
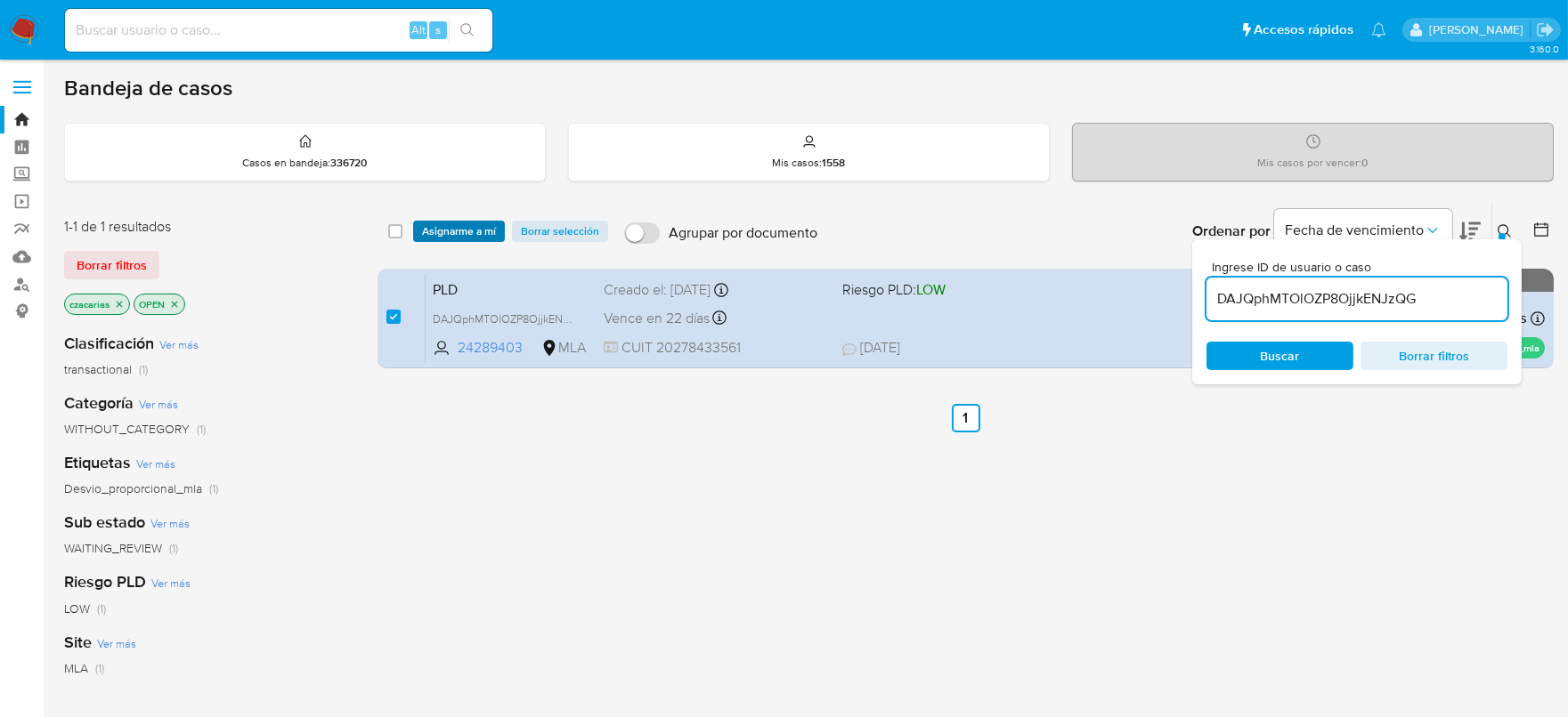
click at [445, 236] on span "Asignarme a mí" at bounding box center [458, 231] width 74 height 18
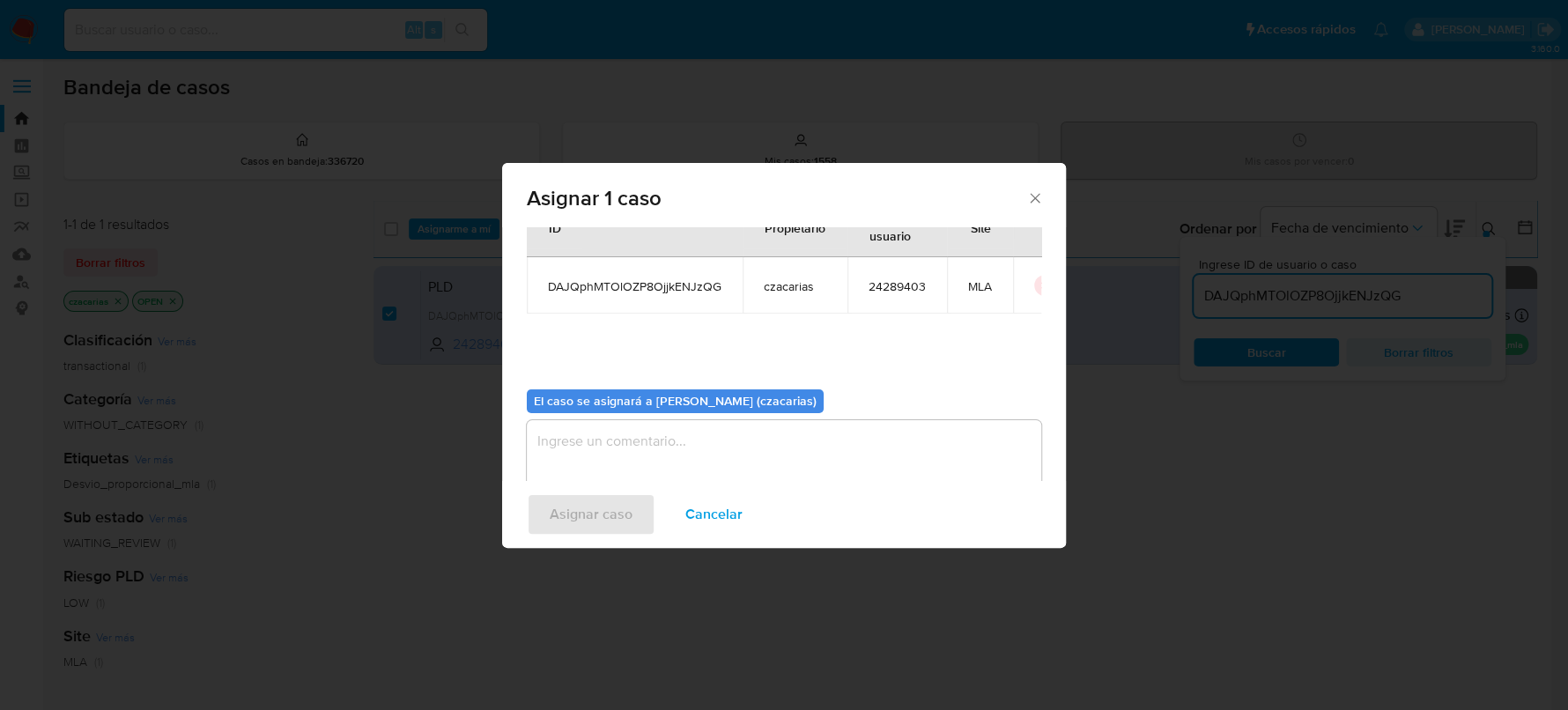
scroll to position [91, 0]
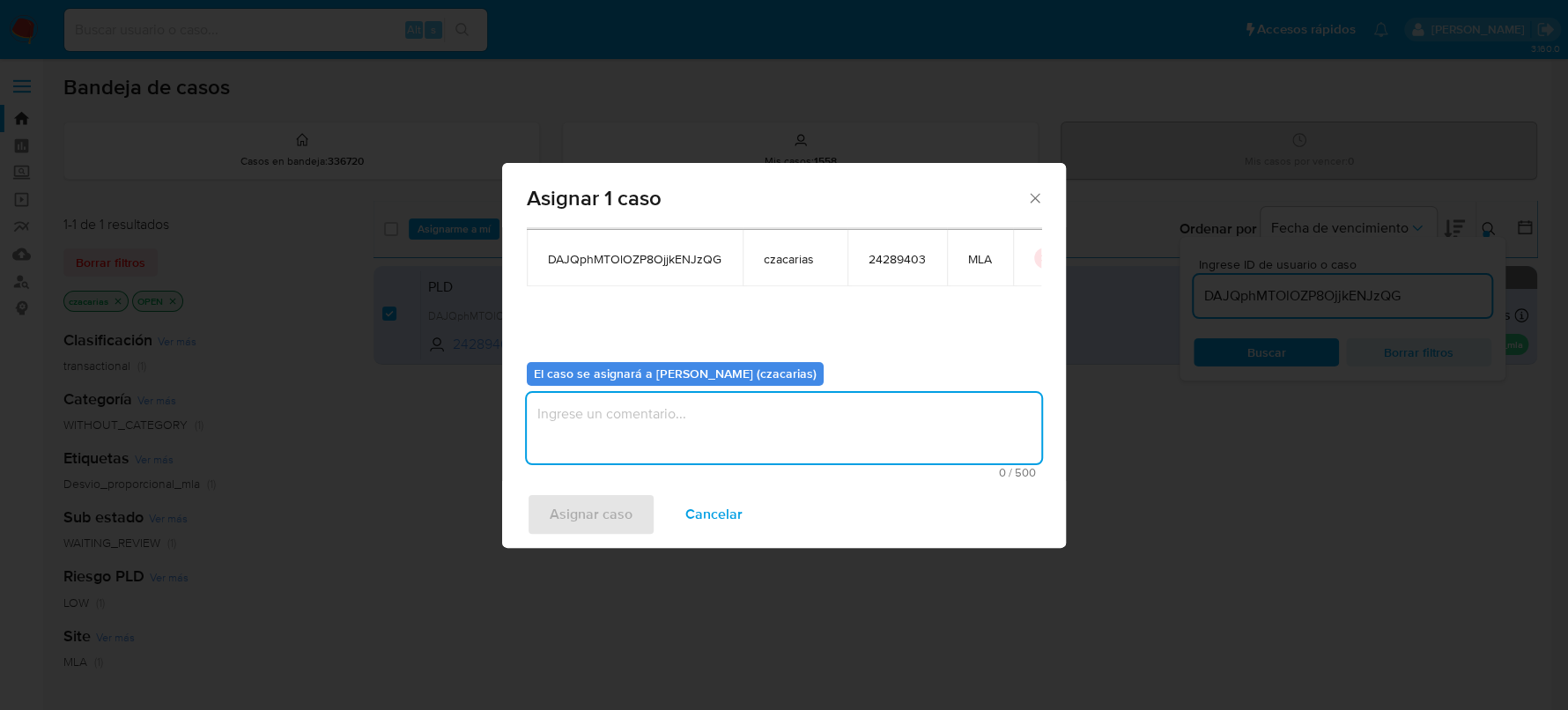
click at [594, 439] on textarea "assign-modal" at bounding box center [784, 428] width 515 height 70
click at [585, 500] on span "Asignar caso" at bounding box center [591, 514] width 83 height 39
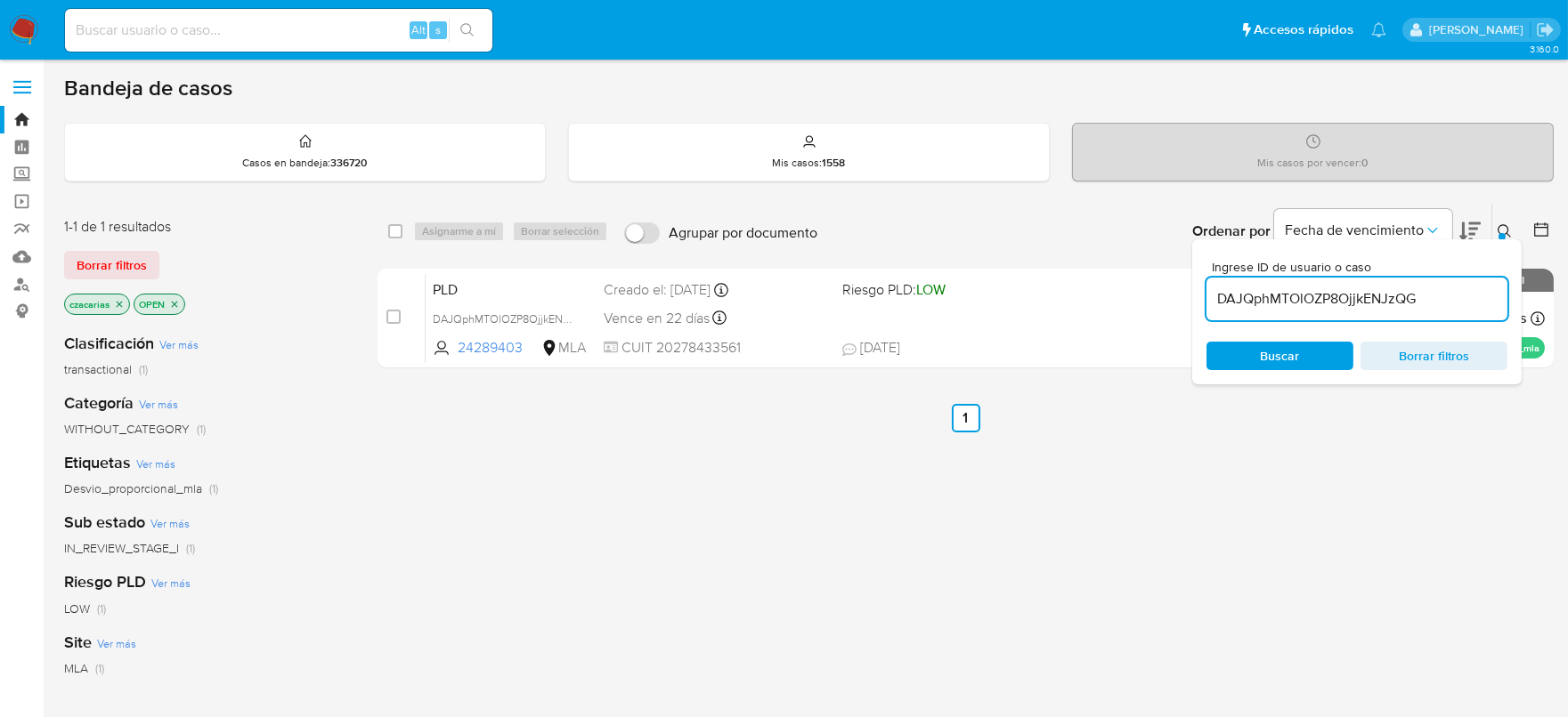
click at [203, 27] on input at bounding box center [278, 31] width 427 height 23
paste input "1132693330"
type input "1132693330"
click at [460, 32] on icon "search-icon" at bounding box center [467, 30] width 14 height 14
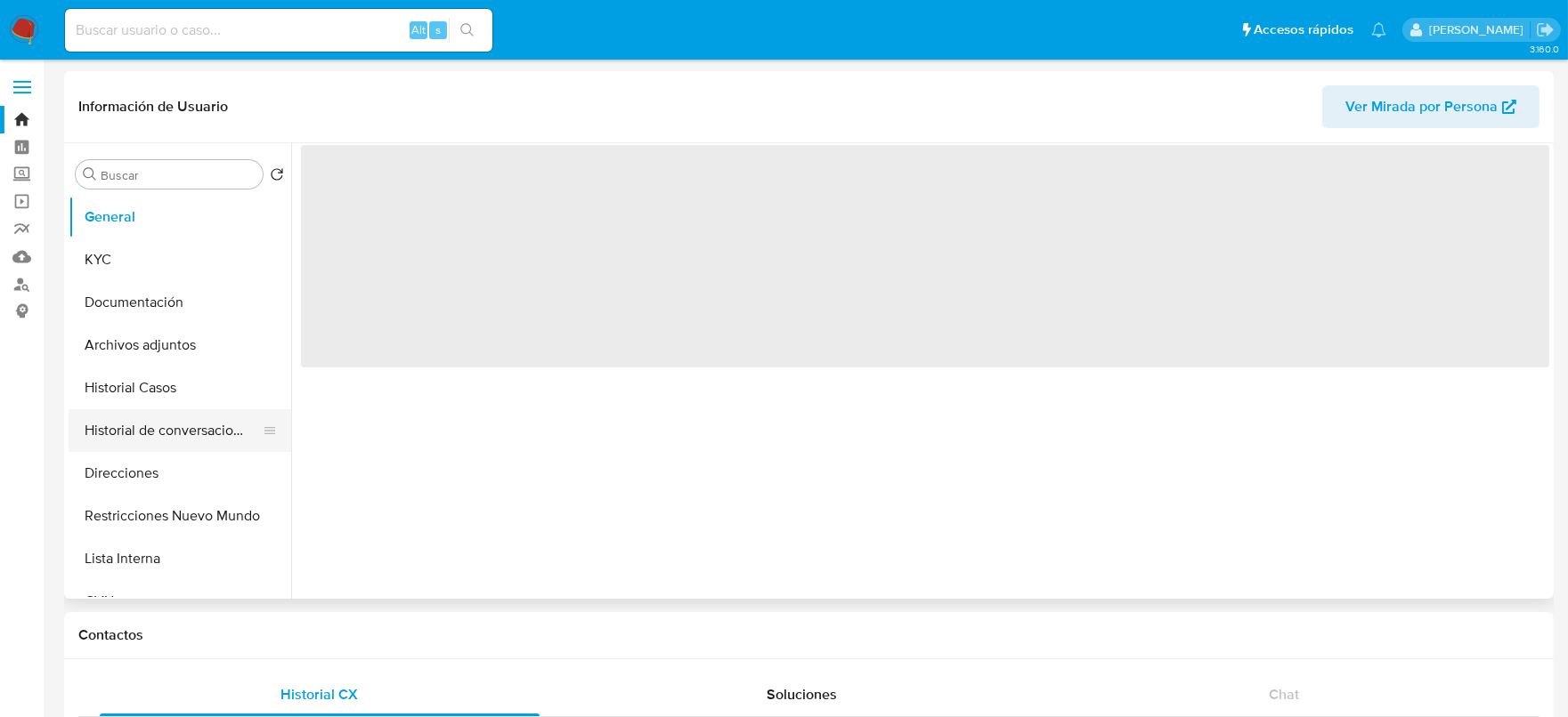
select select "10"
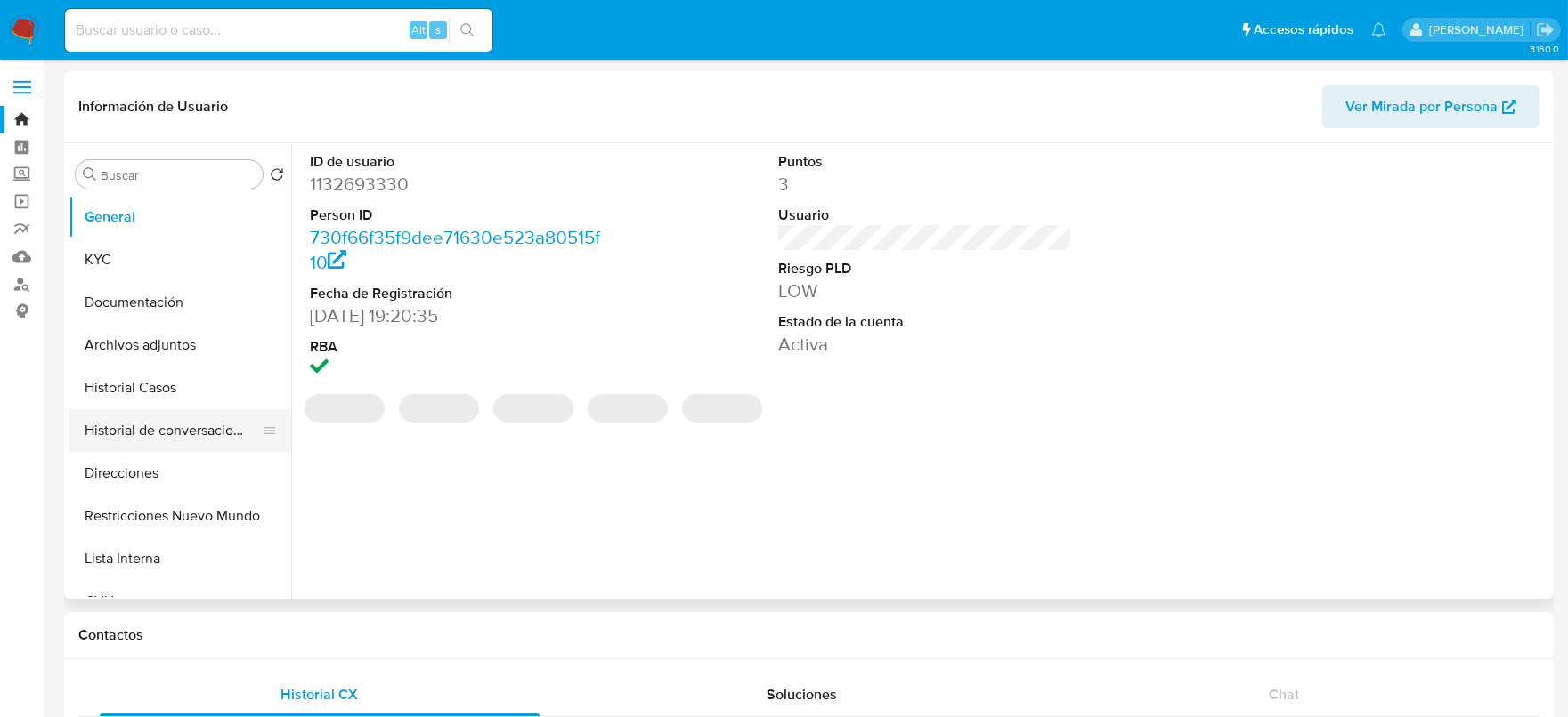
click at [196, 436] on button "Historial de conversaciones" at bounding box center [173, 430] width 208 height 43
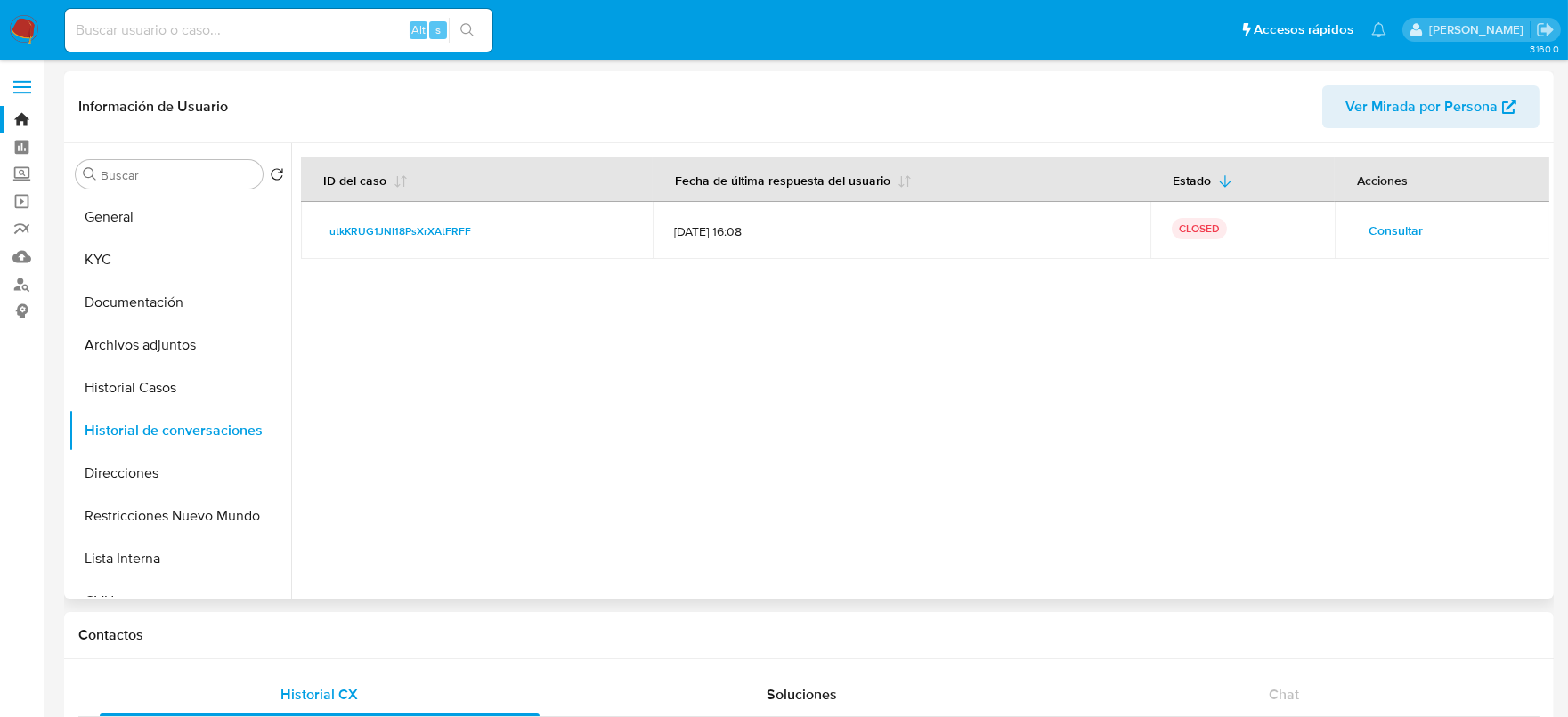
click at [1368, 229] on span "Consultar" at bounding box center [1395, 230] width 54 height 25
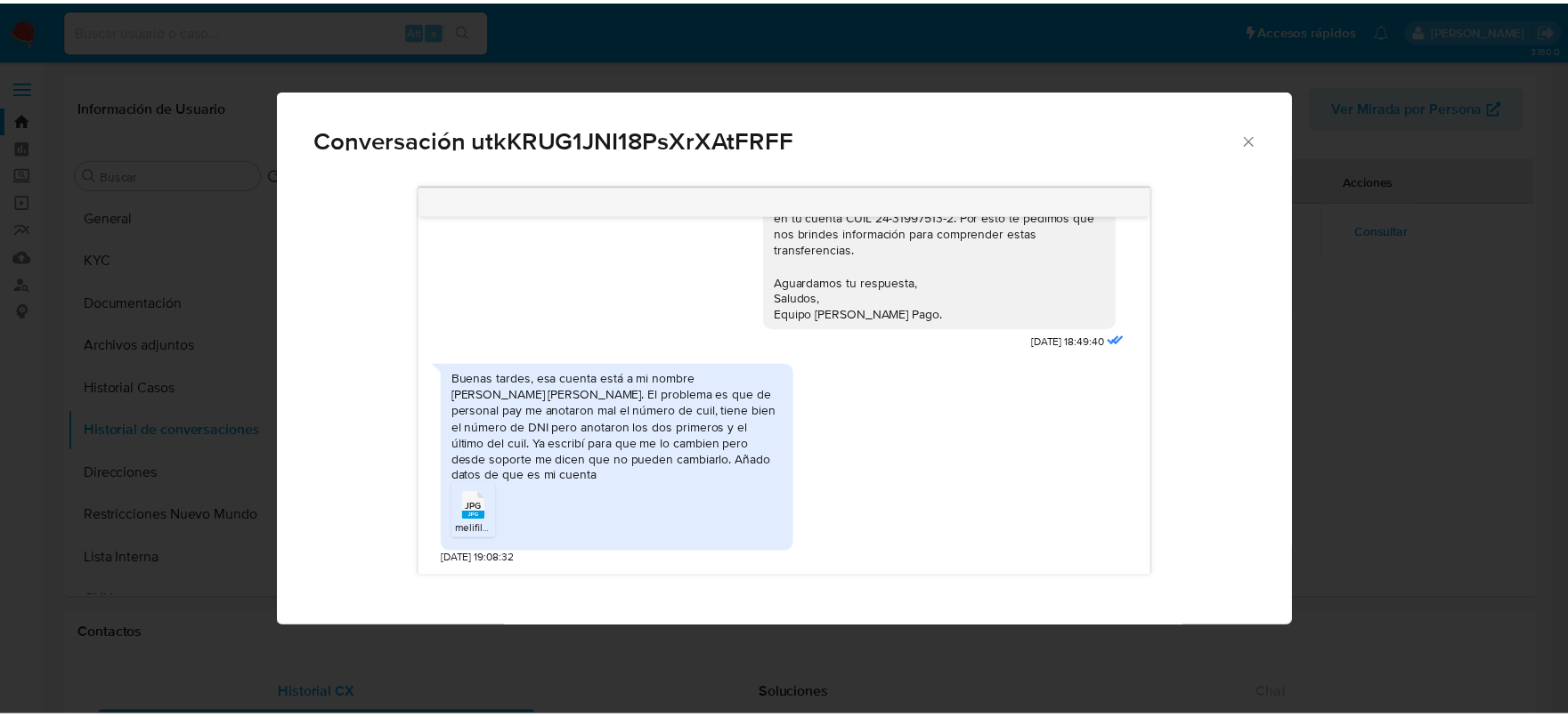
scroll to position [1209, 0]
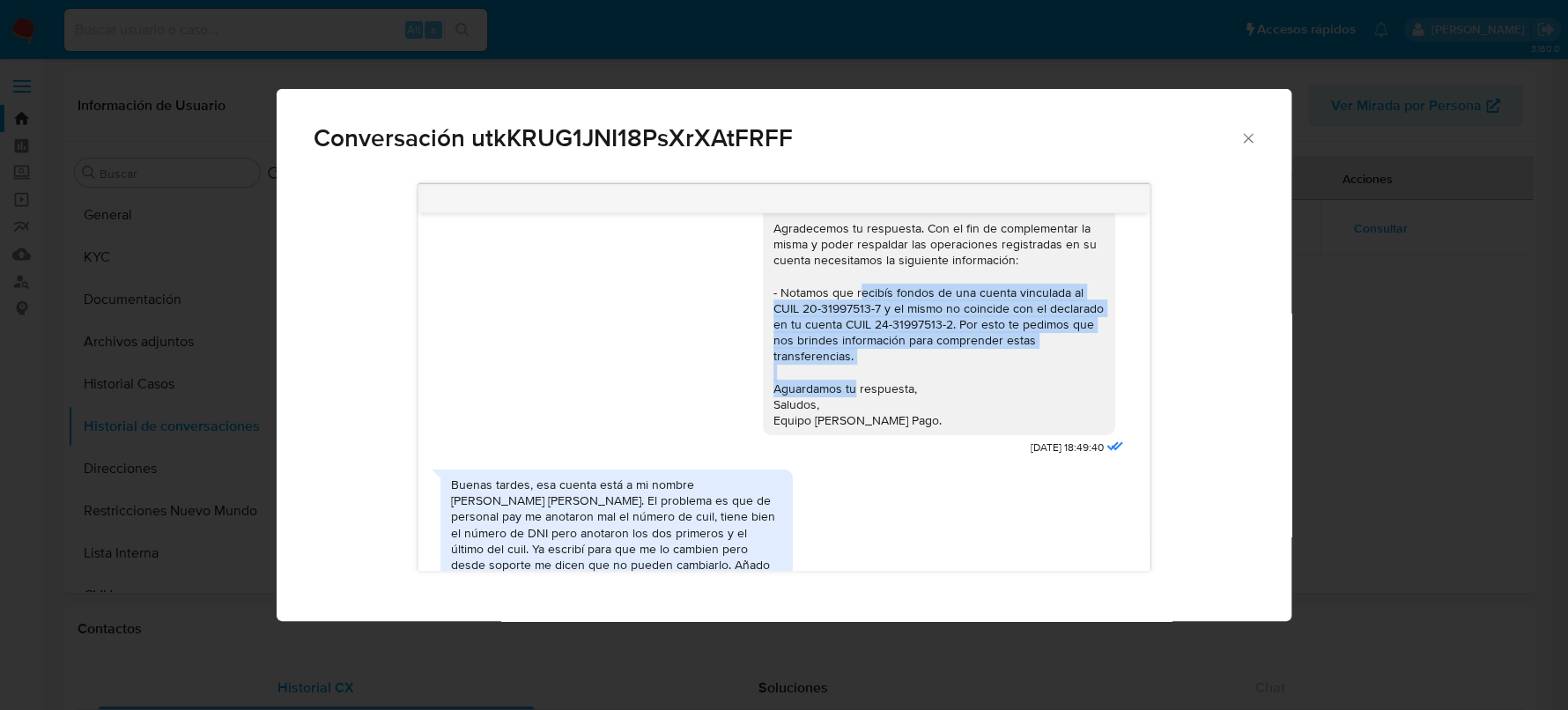
drag, startPoint x: 875, startPoint y: 379, endPoint x: 750, endPoint y: 303, distance: 146.3
click at [763, 303] on div "[PERSON_NAME] Agradecemos tu respuesta. Con el fin de complementar la misma y p…" at bounding box center [939, 308] width 352 height 255
copy div "- Notamos que recibís fondos de una cuenta vinculada al CUIL 20-31997513-7 y el…"
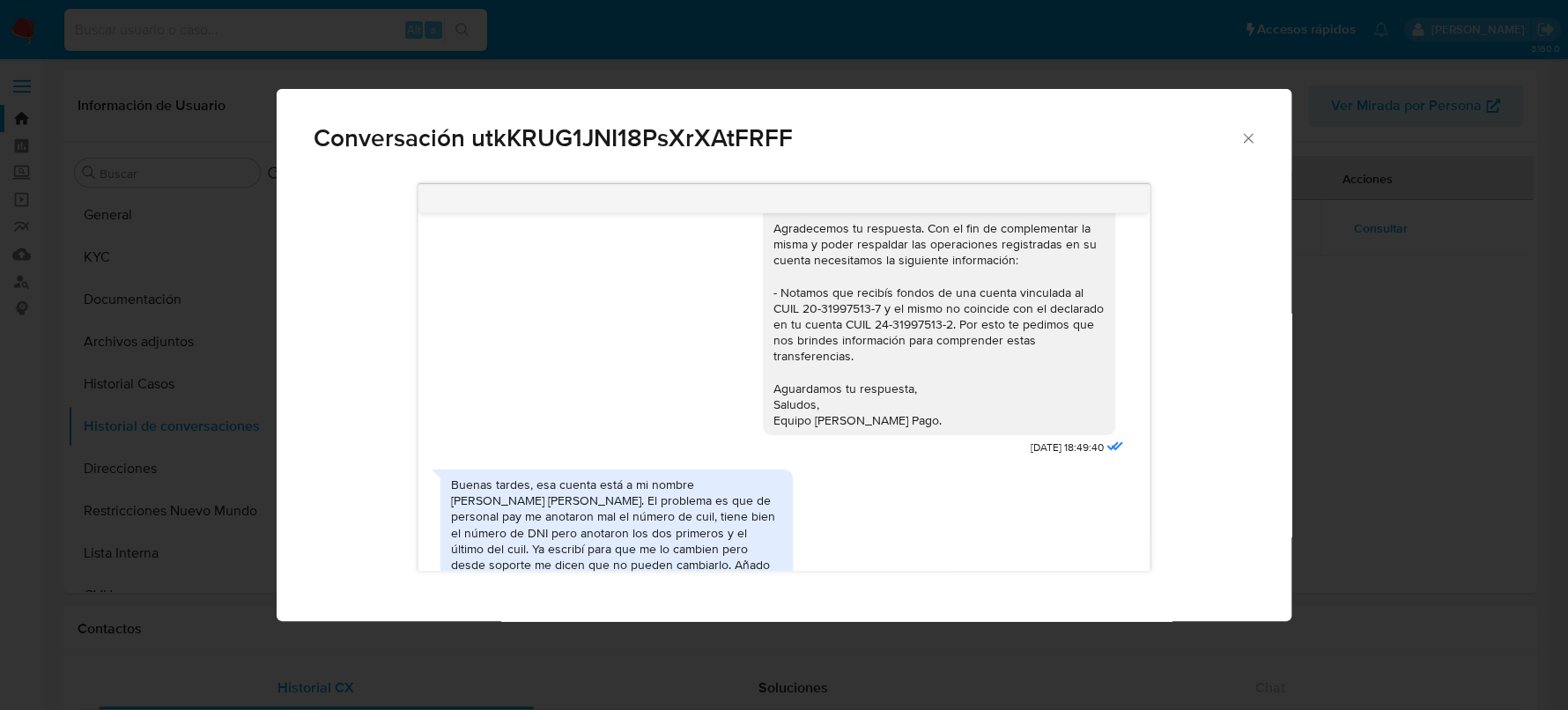
click at [1257, 129] on div "Conversación utkKRUG1JNI18PsXrXAtFRFF" at bounding box center [784, 131] width 1015 height 83
click at [1254, 133] on icon "Cerrar" at bounding box center [1248, 138] width 18 height 18
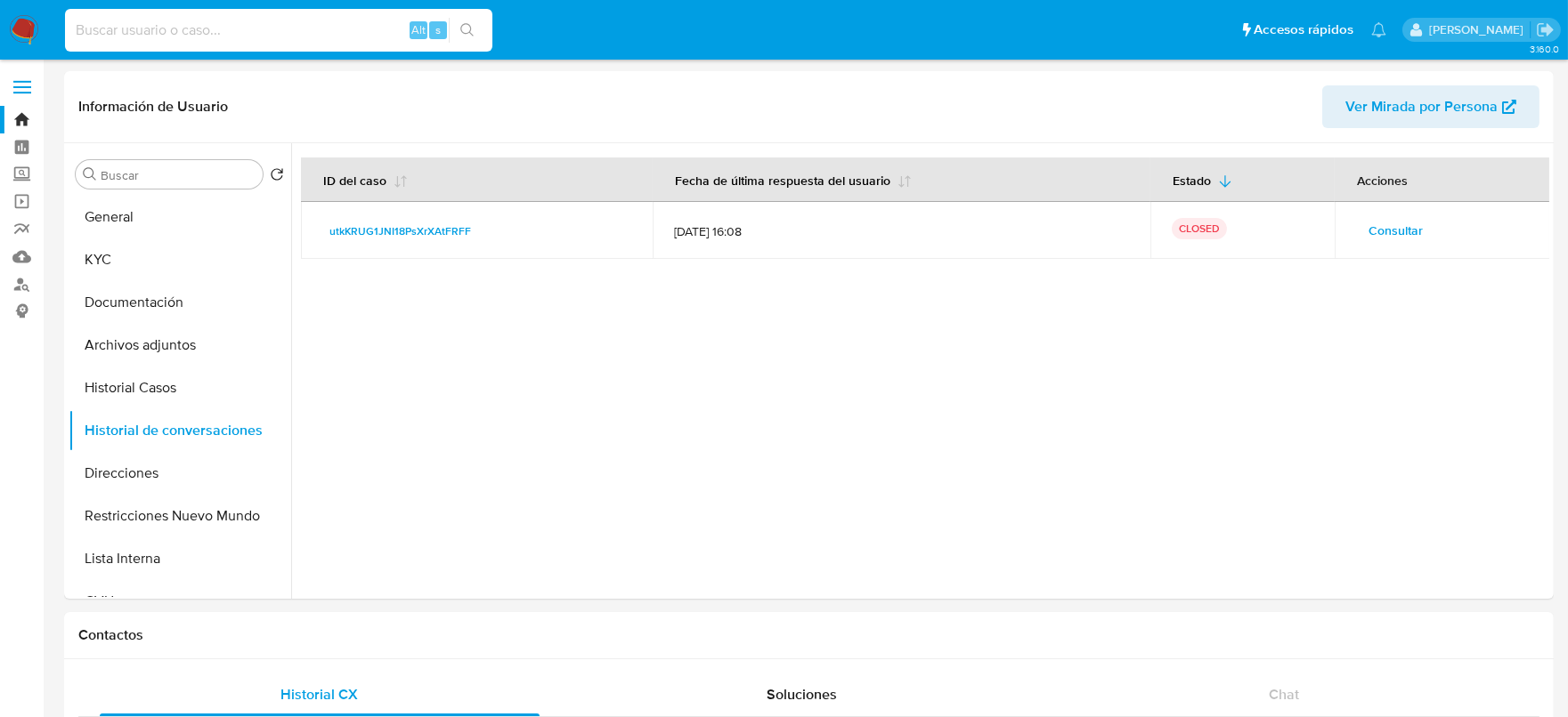
click at [352, 33] on input at bounding box center [278, 31] width 427 height 23
paste input "esC4uxXQIknuC4iUGXXDCHd9"
type input "esC4uxXQIknuC4iUGXXDCHd9"
click at [467, 34] on icon "search-icon" at bounding box center [467, 30] width 14 height 14
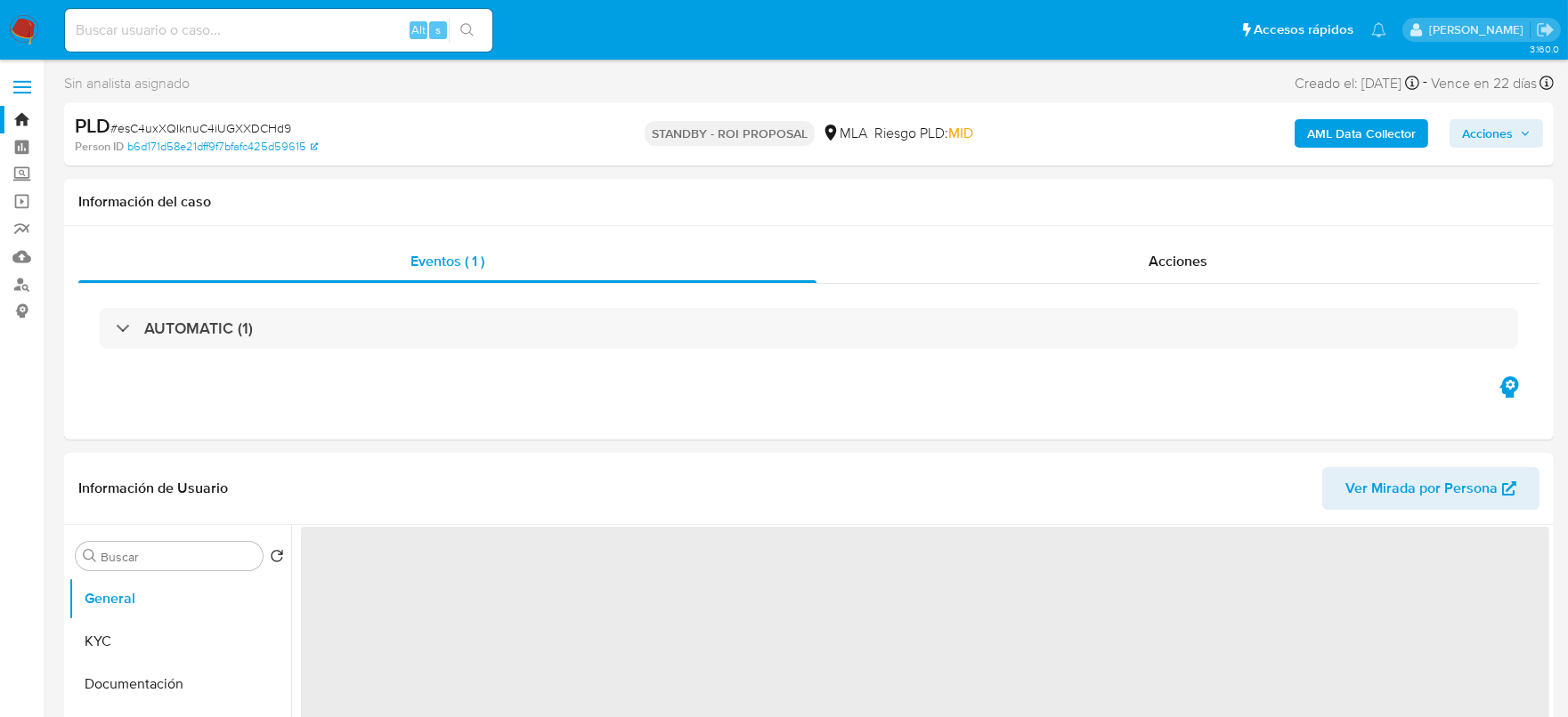
select select "10"
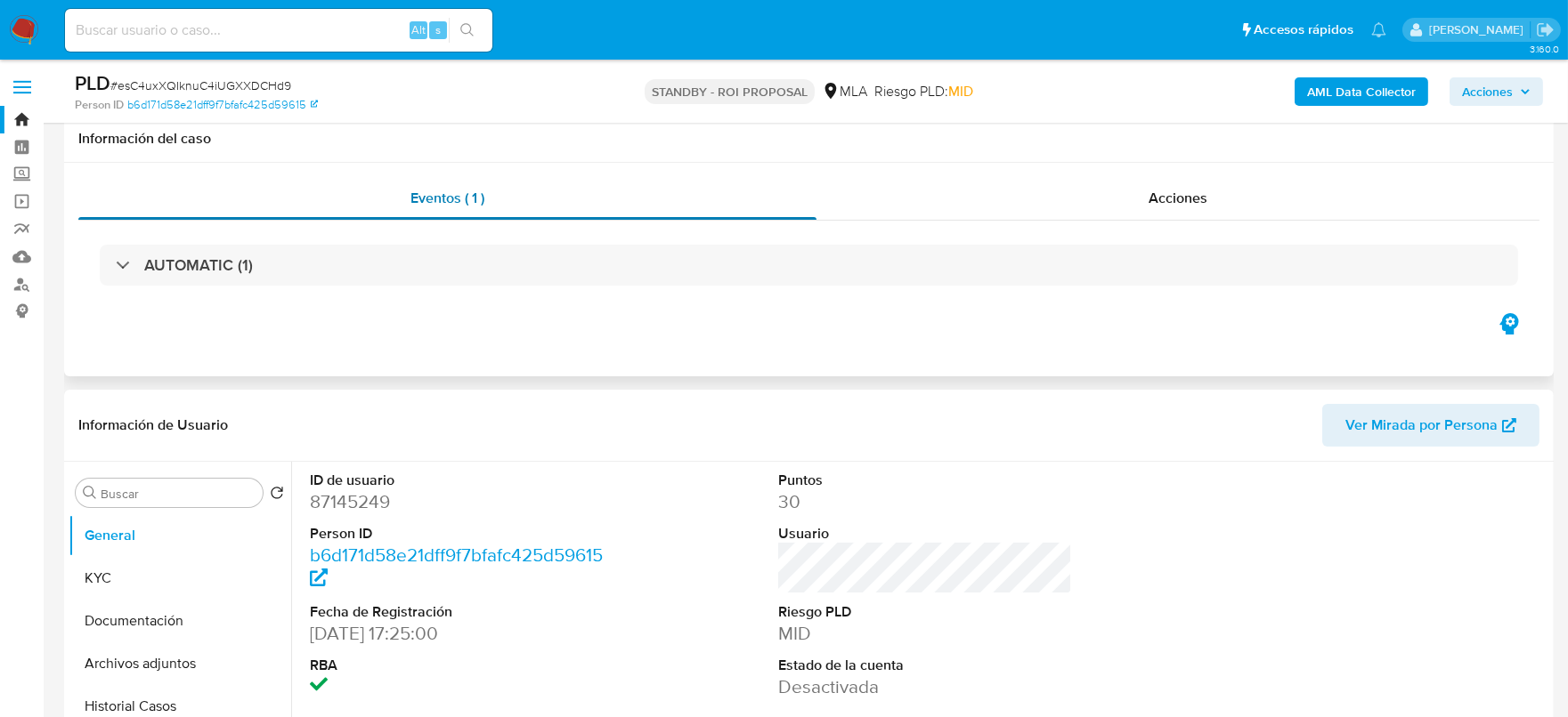
scroll to position [110, 0]
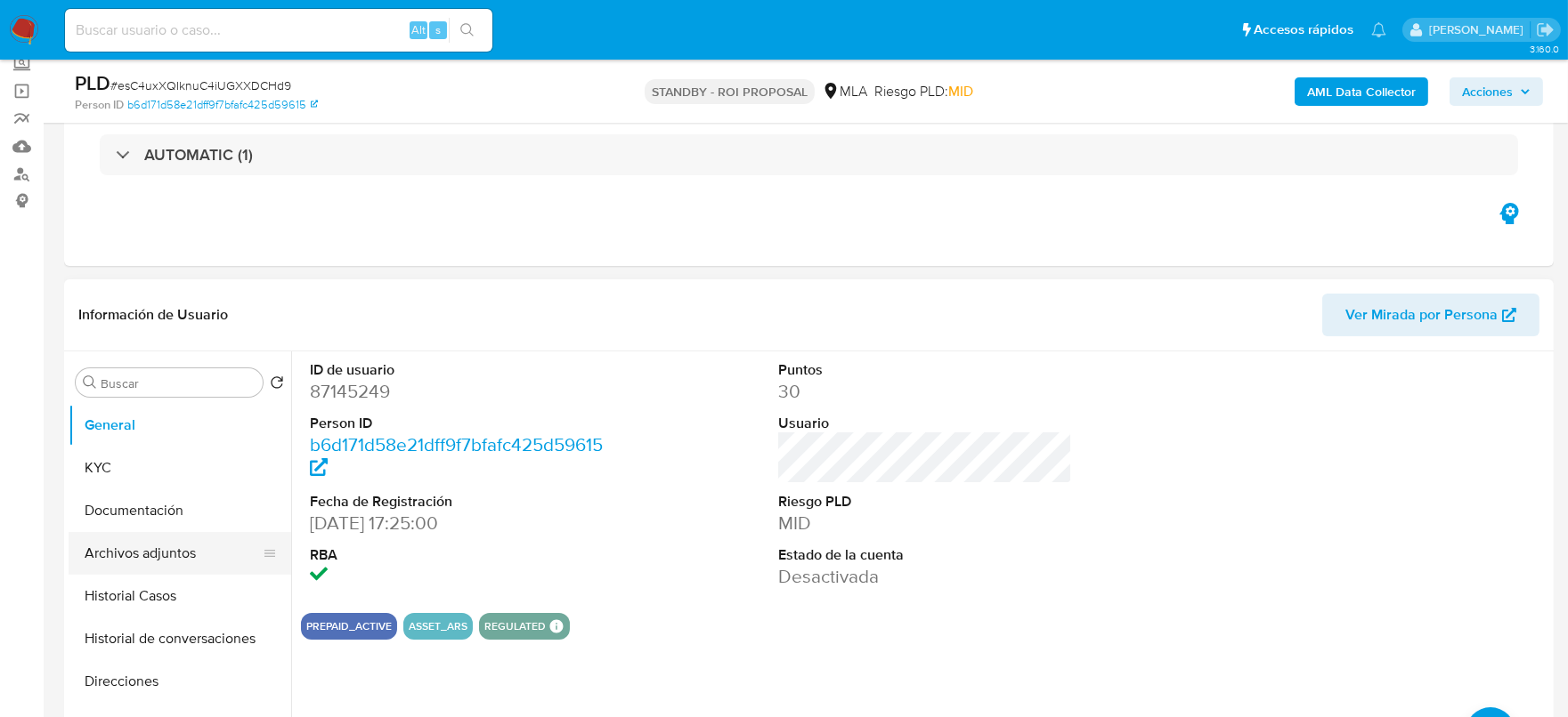
click at [162, 542] on button "Archivos adjuntos" at bounding box center [173, 554] width 208 height 43
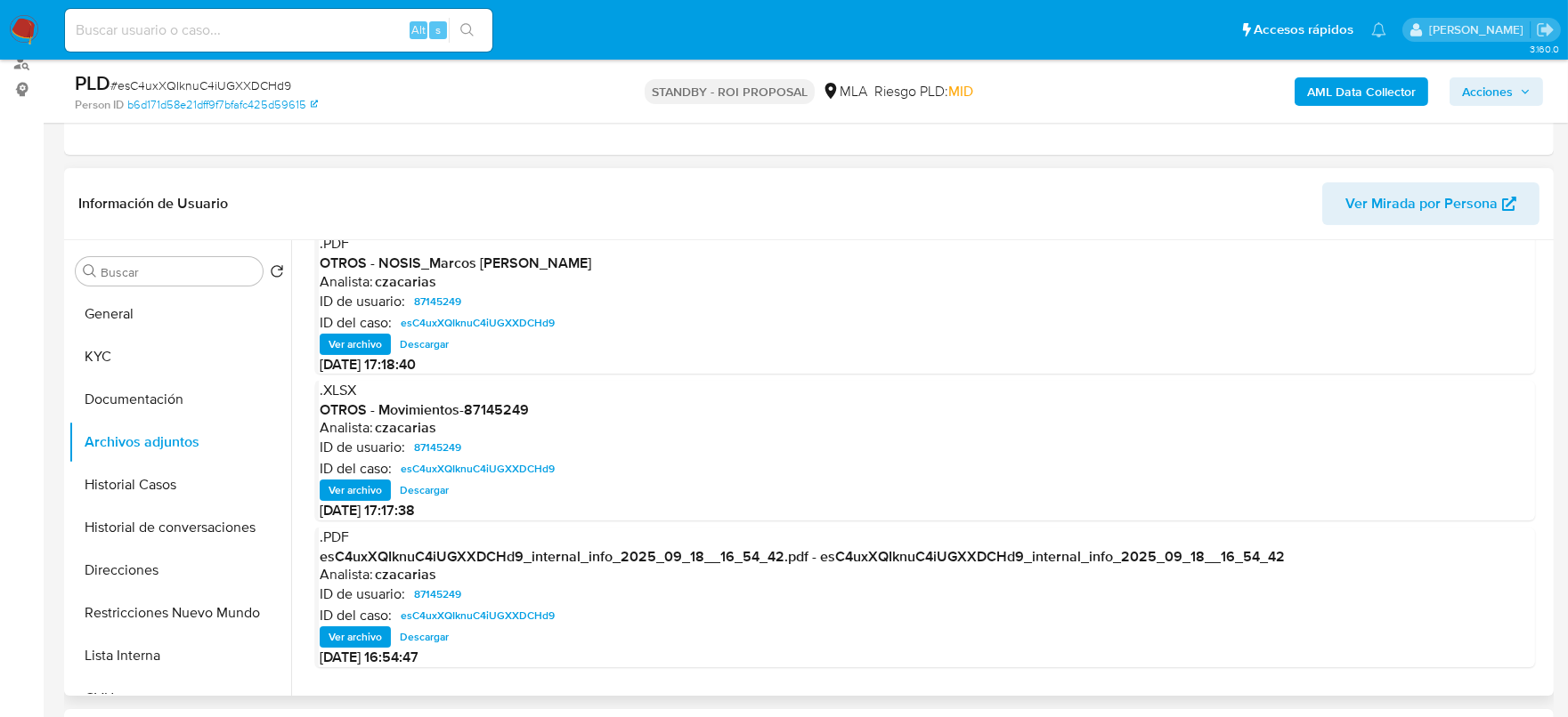
scroll to position [168, 0]
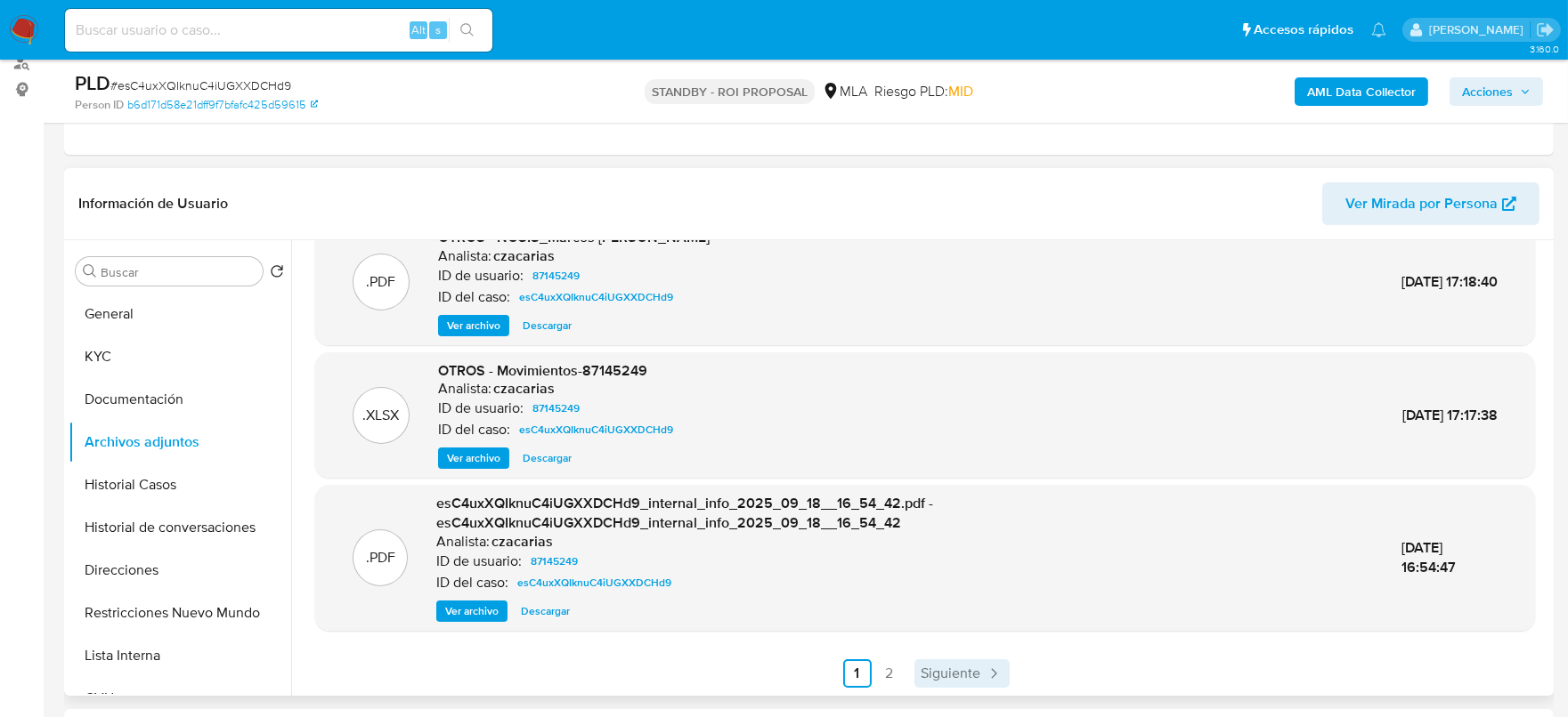
click at [949, 670] on span "Siguiente" at bounding box center [951, 673] width 59 height 14
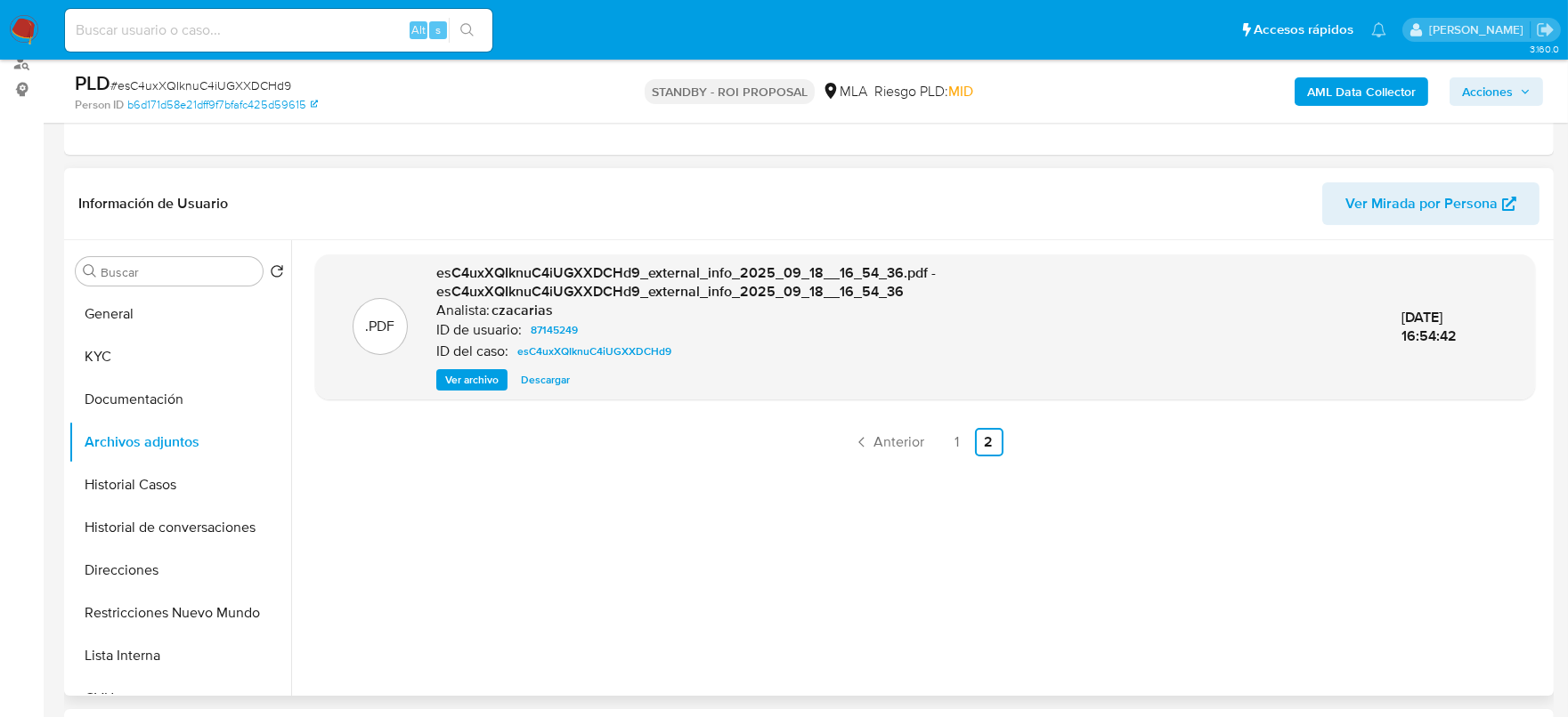
click at [947, 448] on link "1" at bounding box center [957, 443] width 29 height 29
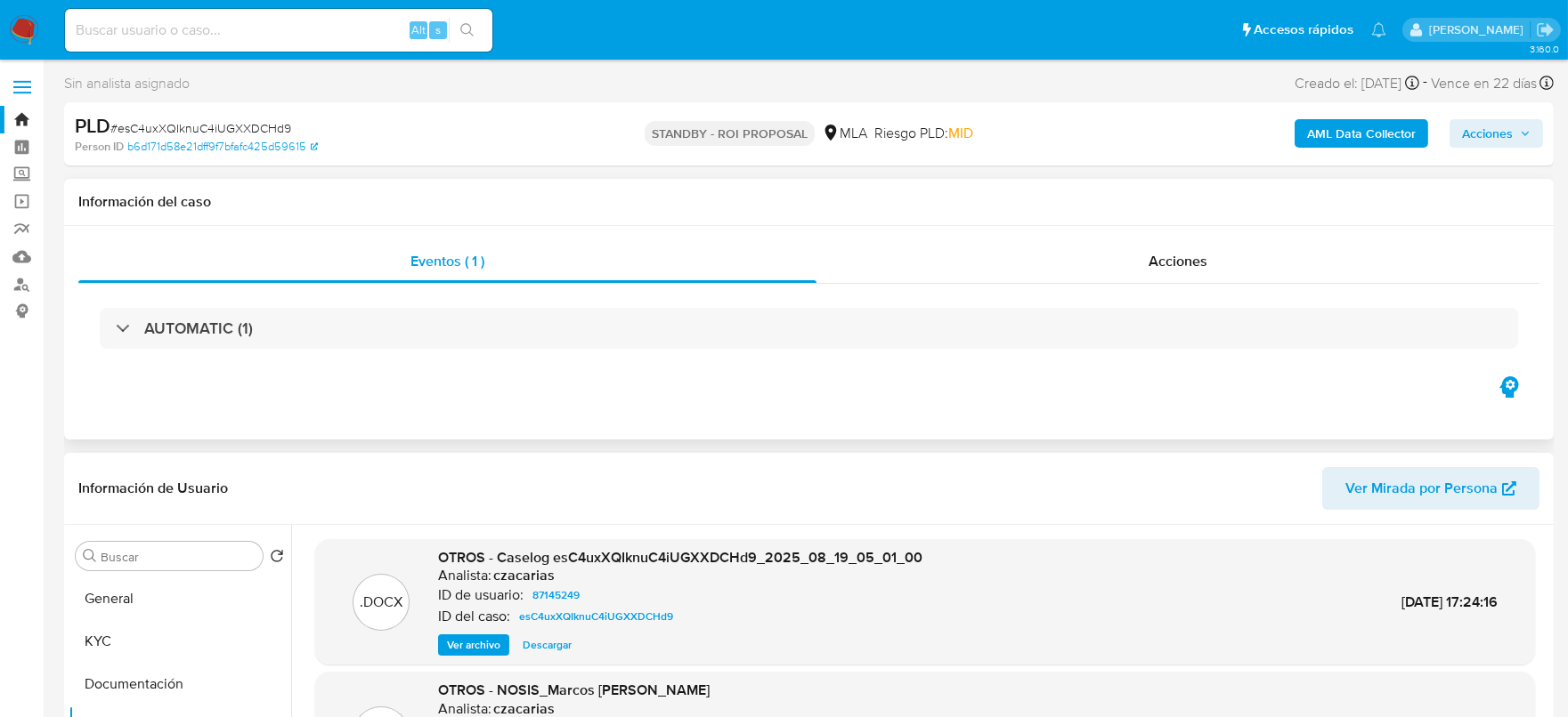
scroll to position [222, 0]
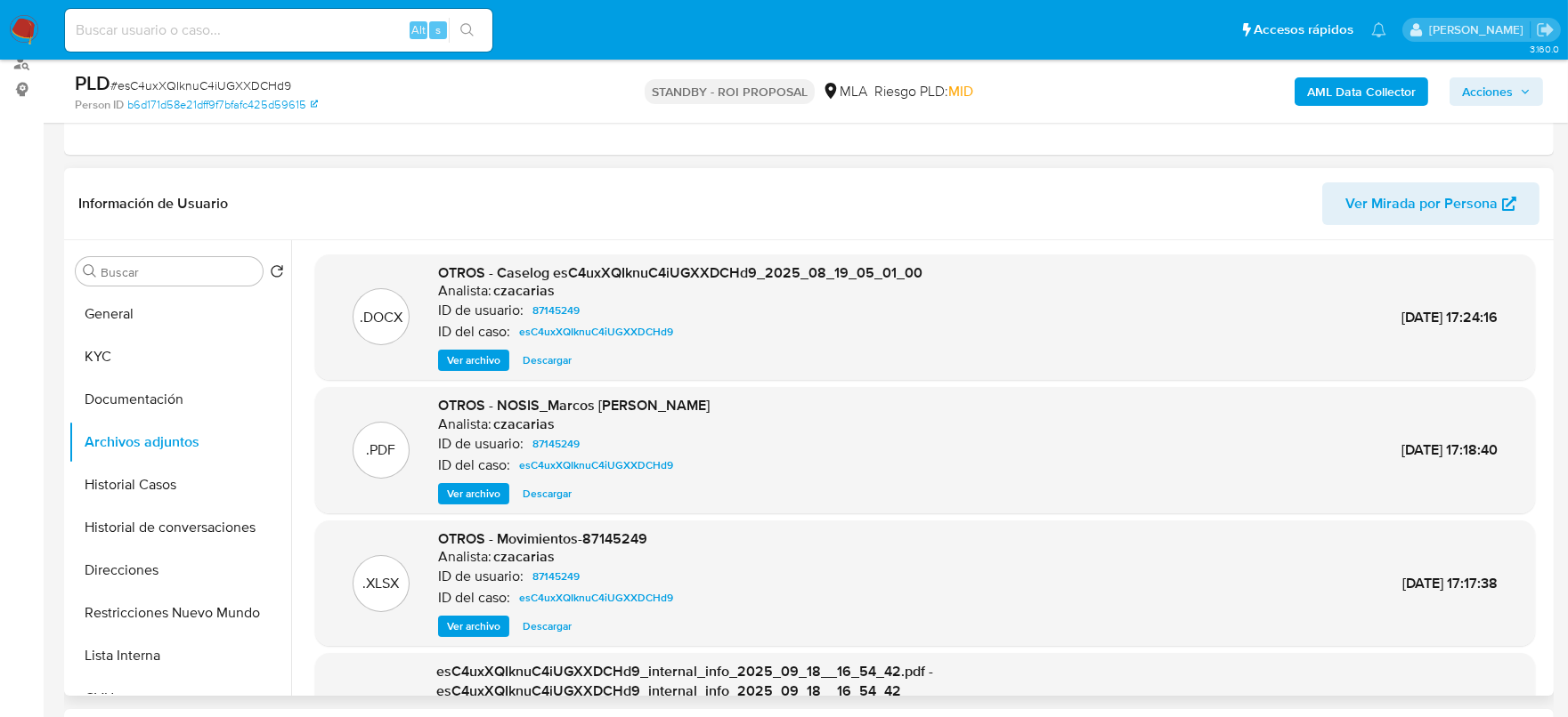
click at [204, 90] on span "# esC4uxXQIknuC4iUGXXDCHd9" at bounding box center [200, 85] width 181 height 18
copy span "esC4uxXQIknuC4iUGXXDCHd9"
click at [208, 574] on button "Direcciones" at bounding box center [173, 570] width 208 height 43
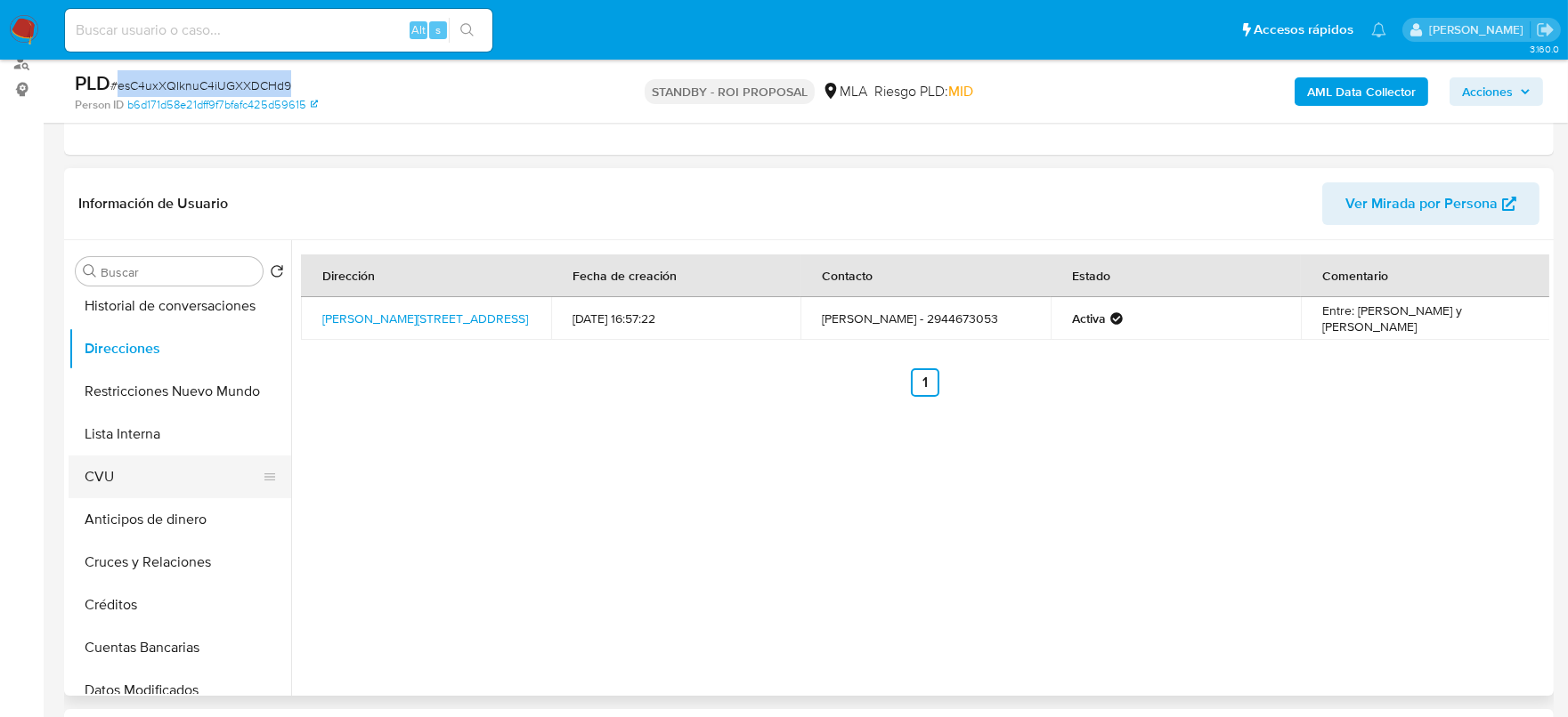
click at [169, 473] on button "CVU" at bounding box center [173, 477] width 208 height 43
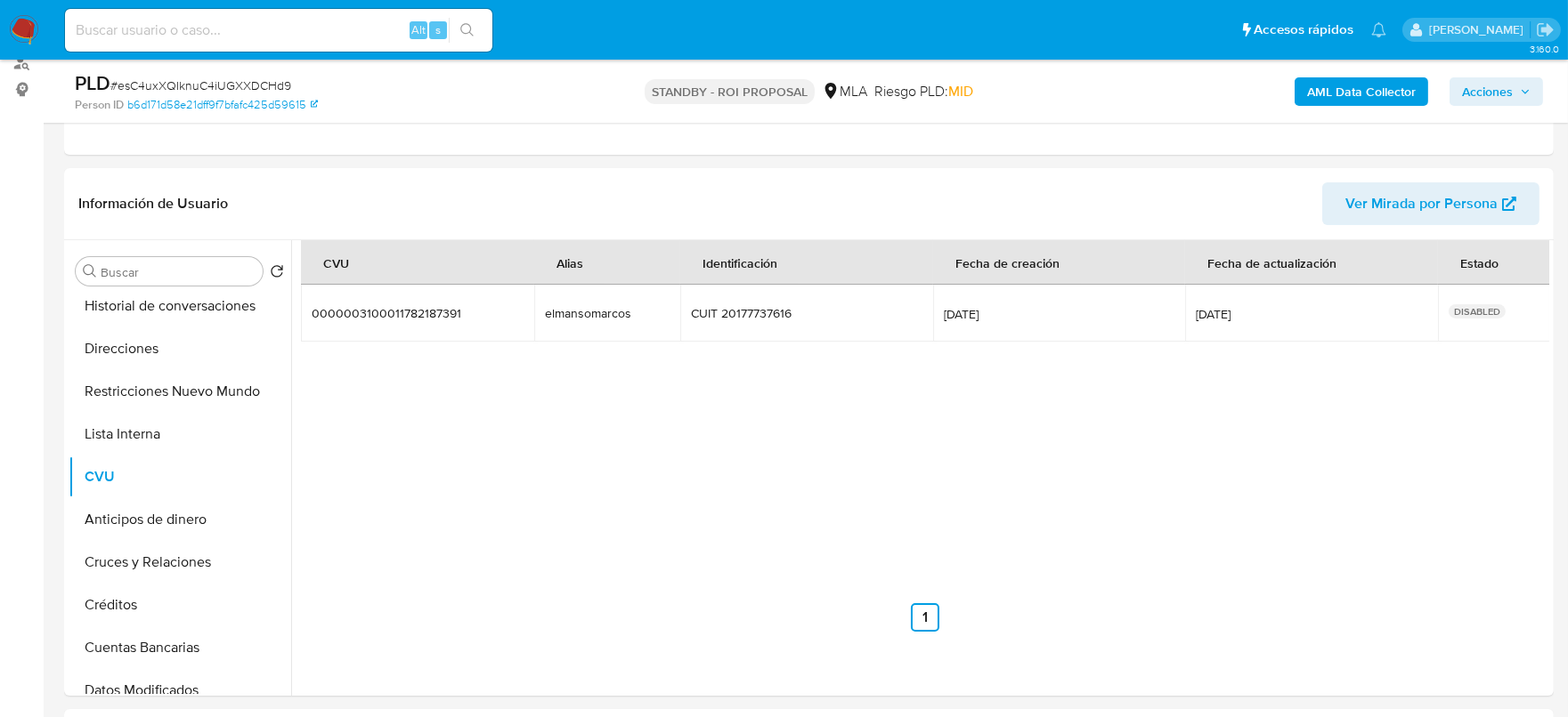
click at [589, 318] on div "elmansomarcos" at bounding box center [601, 313] width 114 height 16
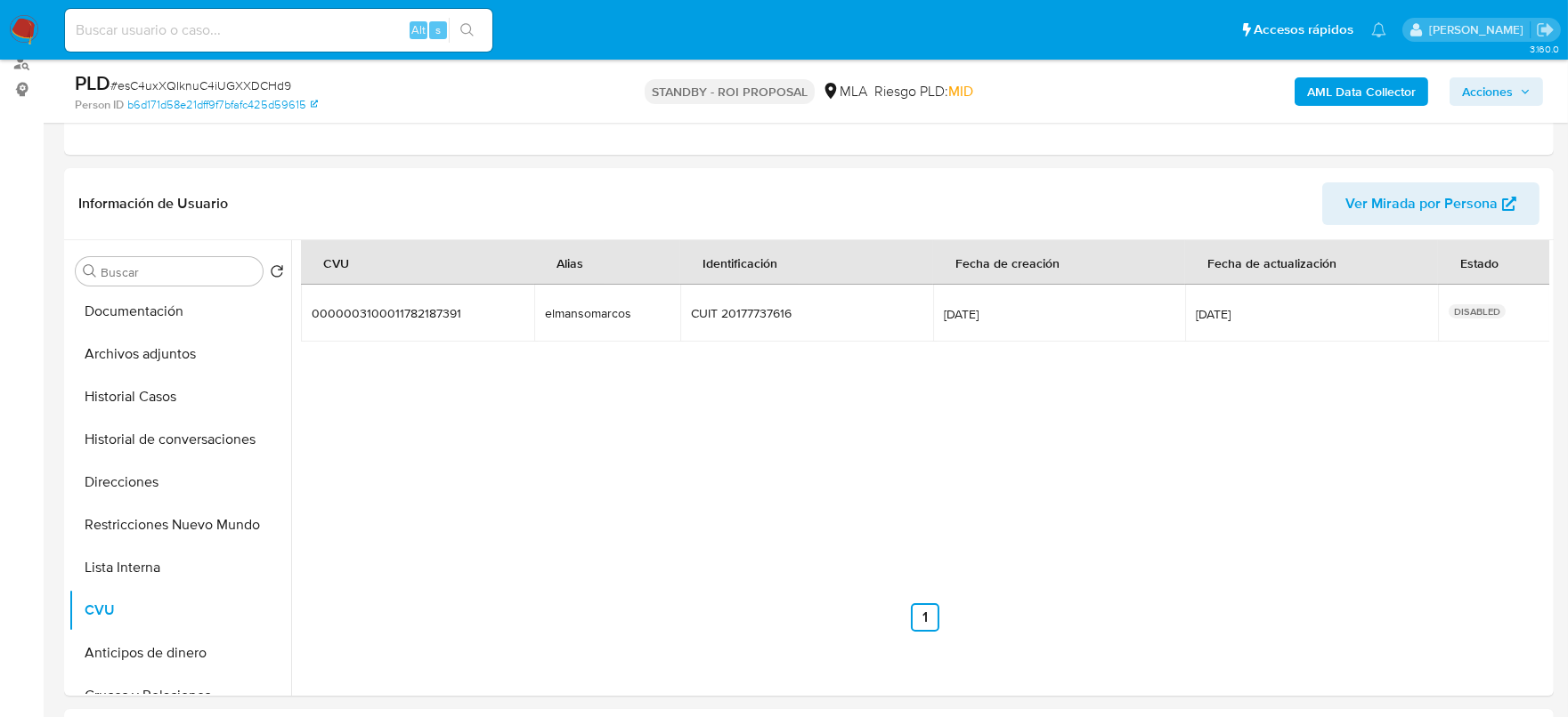
scroll to position [0, 0]
click at [135, 361] on button "KYC" at bounding box center [173, 357] width 208 height 43
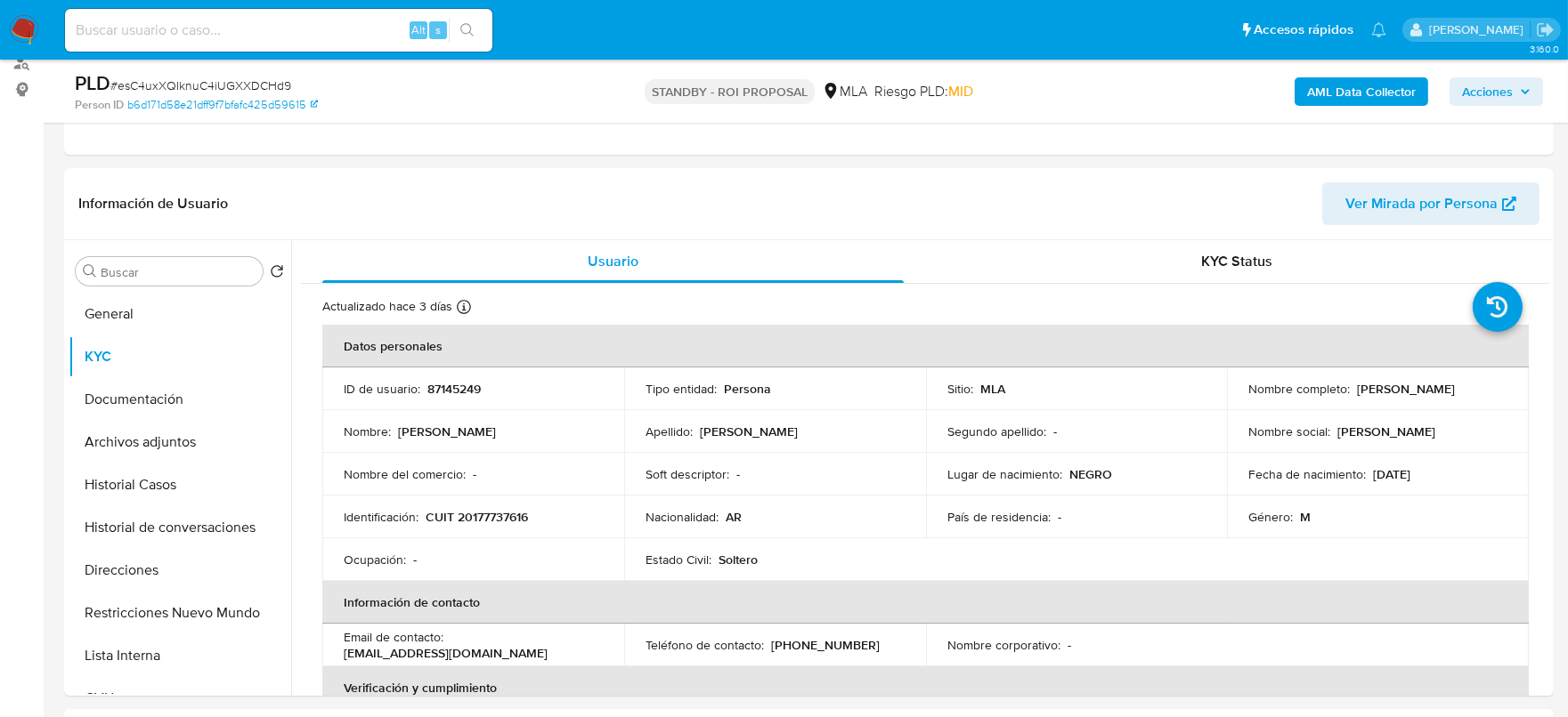
drag, startPoint x: 1353, startPoint y: 389, endPoint x: 1505, endPoint y: 374, distance: 152.7
click at [1505, 374] on td "Nombre completo : Marcos Rene Arce" at bounding box center [1378, 389] width 302 height 43
copy p "Marcos Rene Arce"
click at [449, 376] on td "ID de usuario : 87145249" at bounding box center [473, 389] width 302 height 43
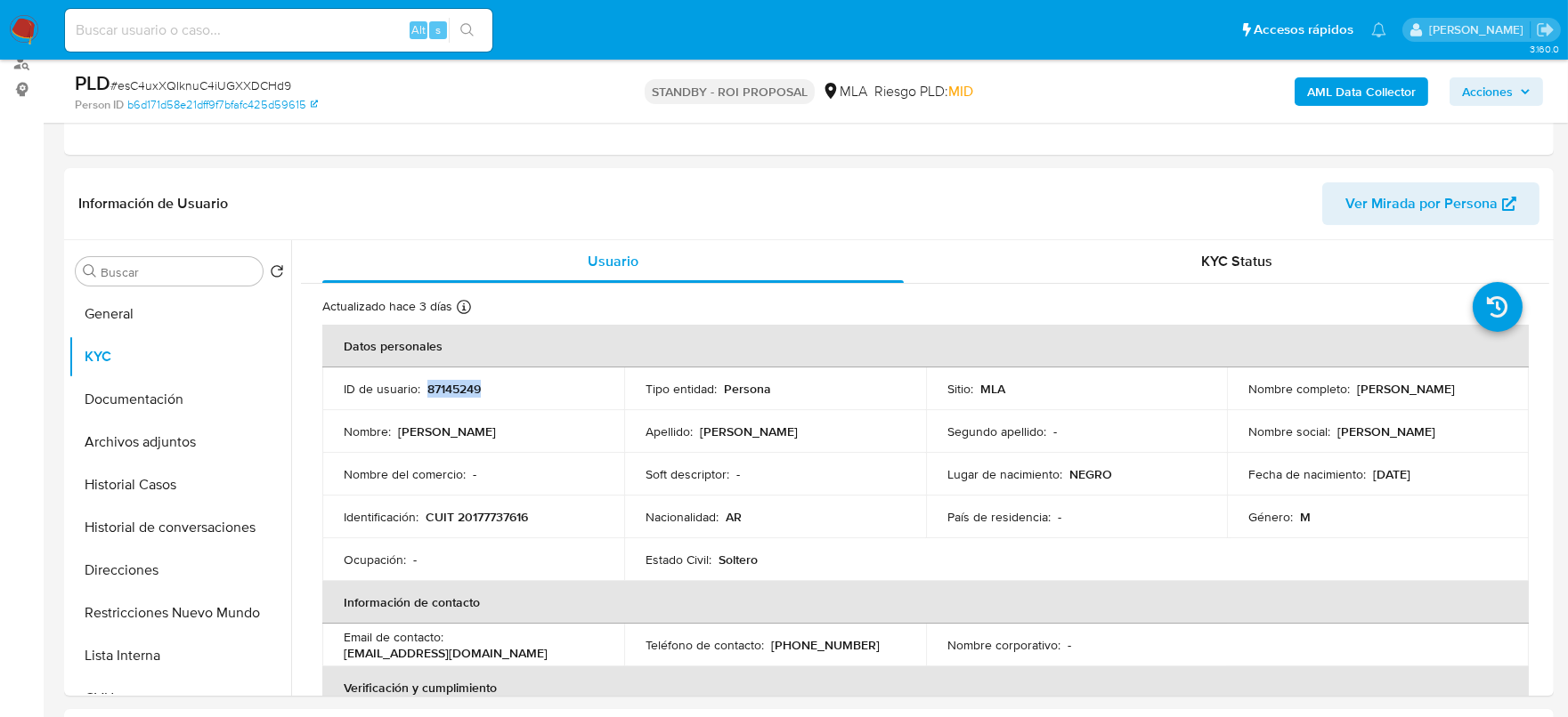
copy p "87145249"
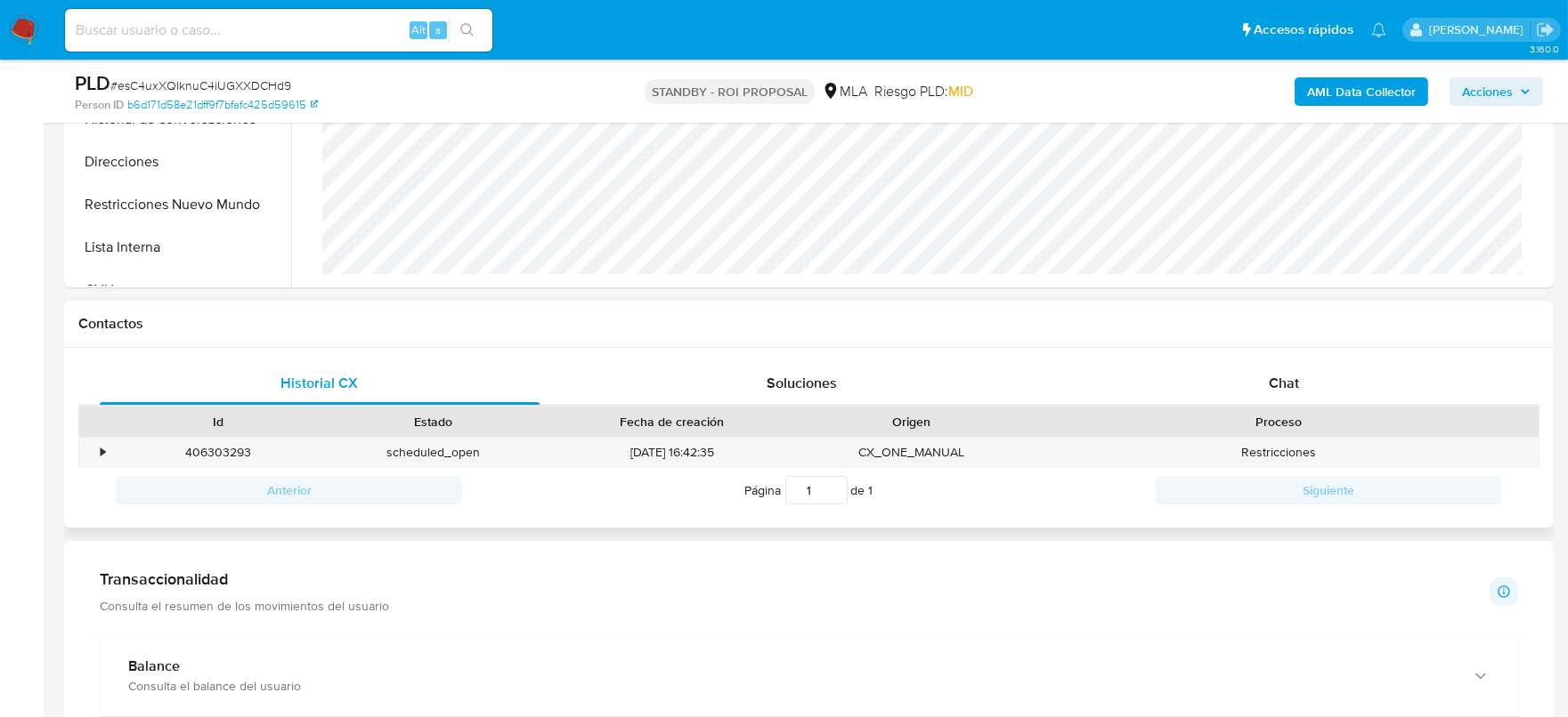
scroll to position [667, 0]
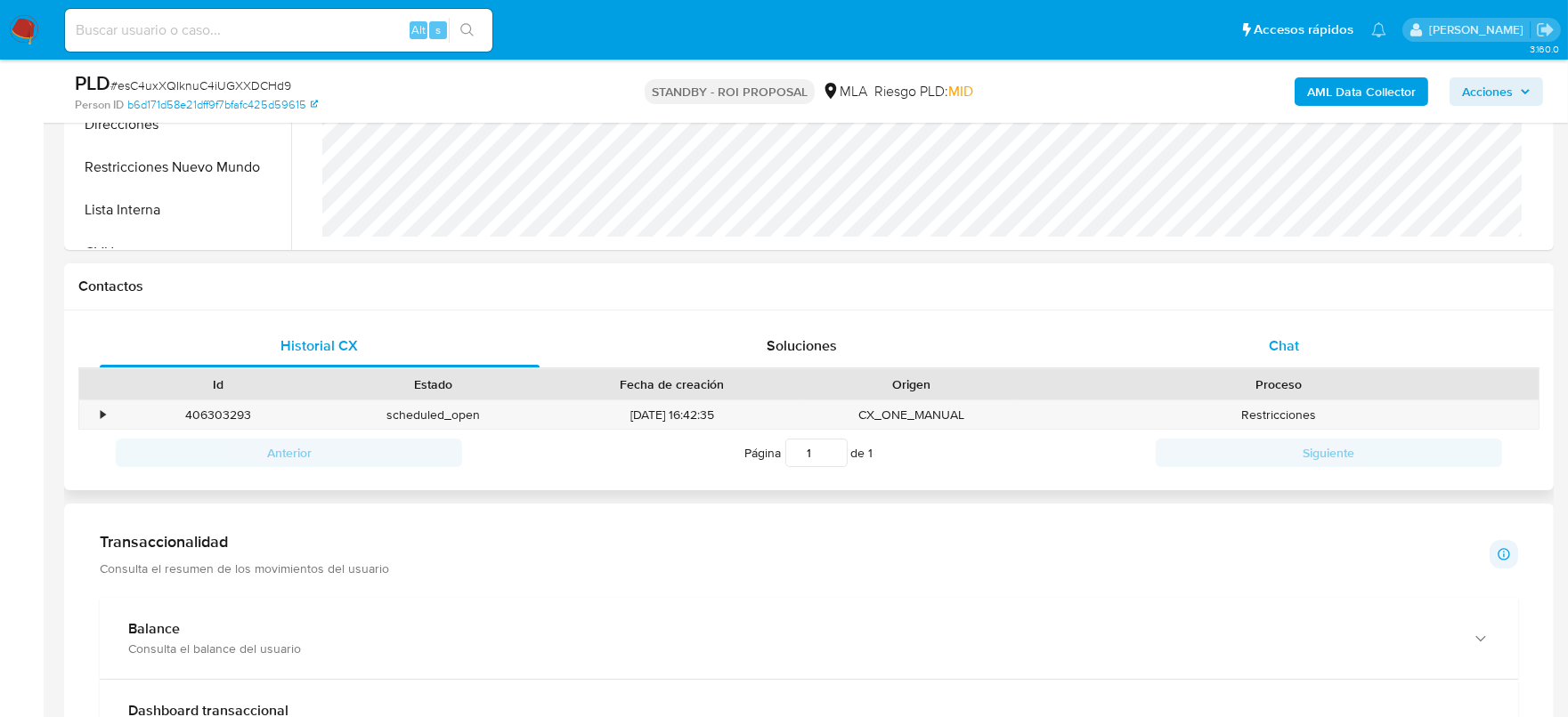
click at [1264, 338] on div "Chat" at bounding box center [1284, 346] width 440 height 43
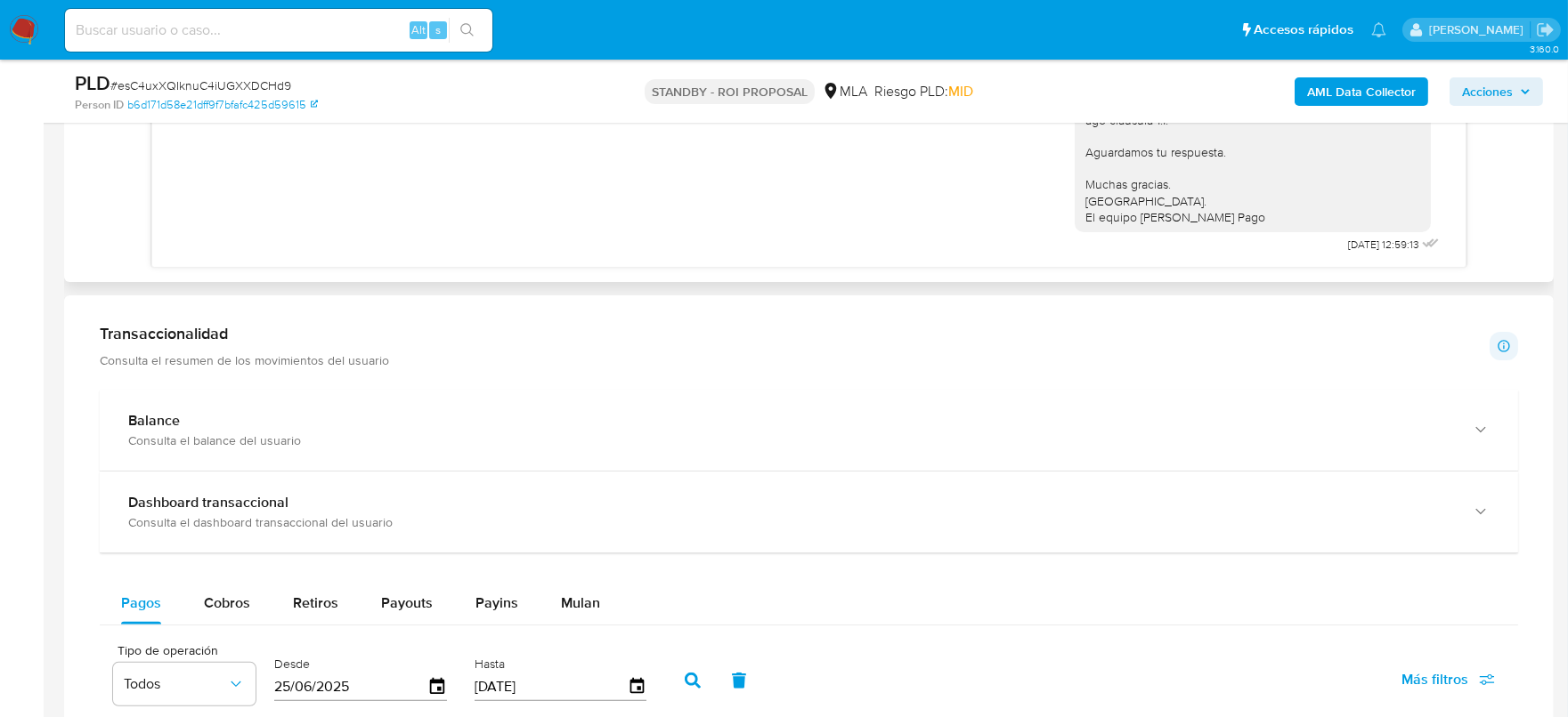
scroll to position [1336, 0]
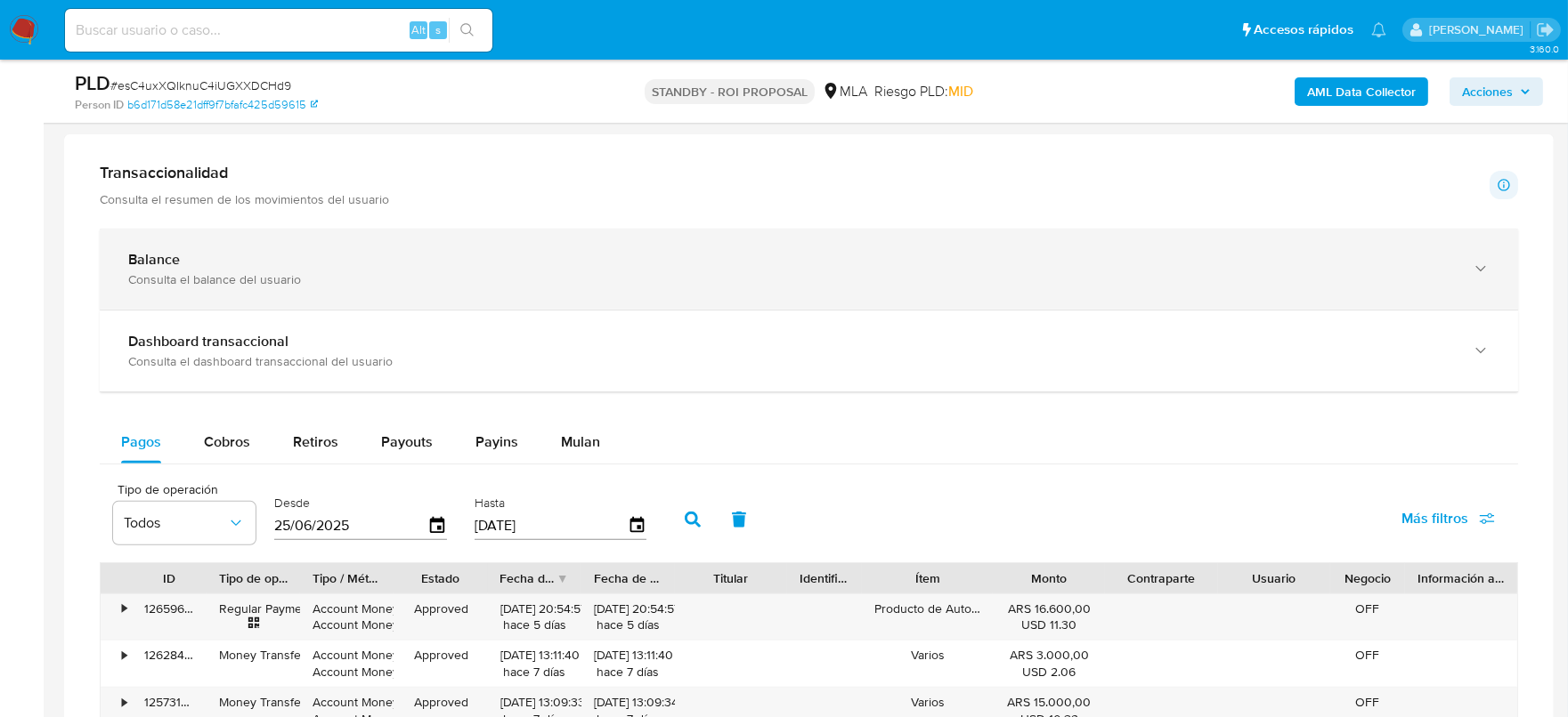
click at [299, 293] on div "Balance Consulta el balance del usuario" at bounding box center [808, 269] width 1418 height 81
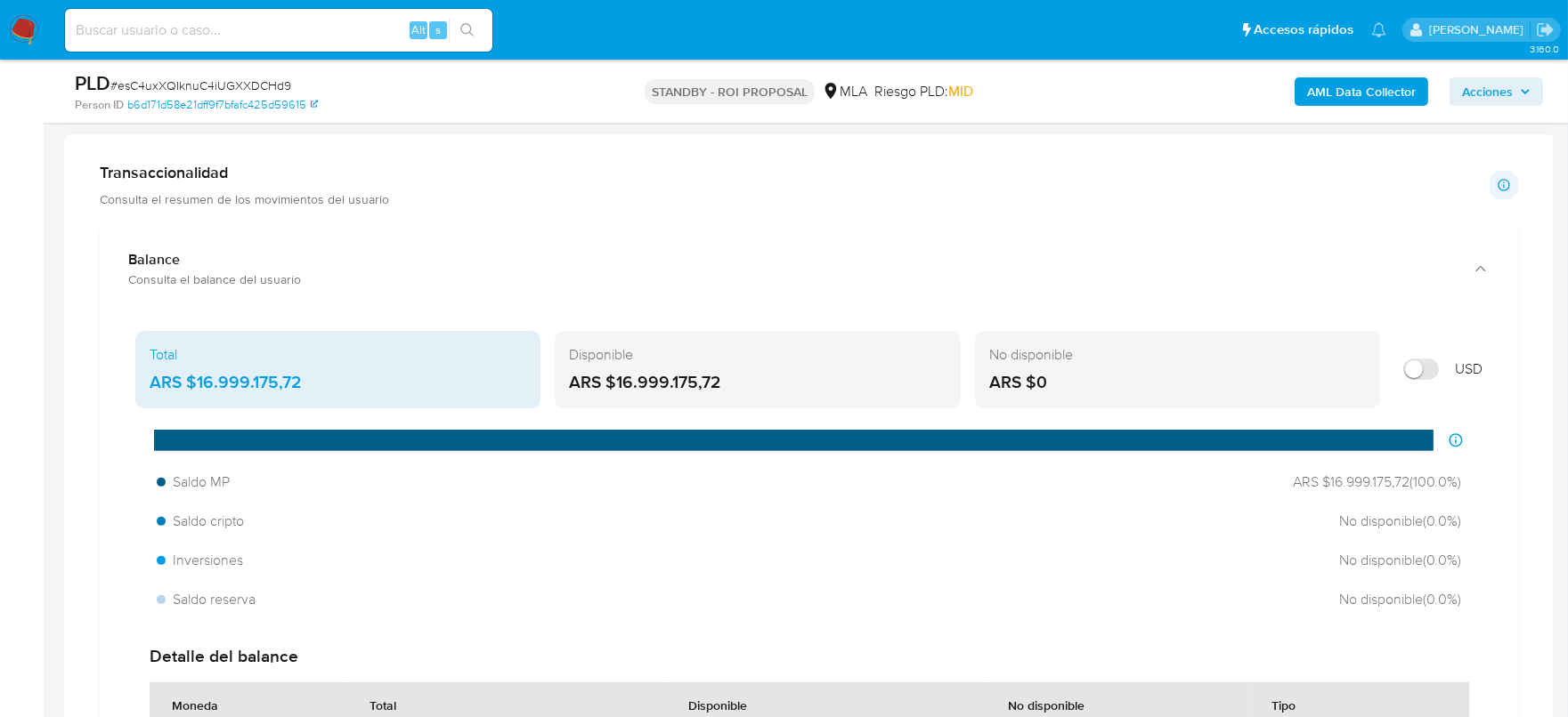
click at [240, 352] on div "Total" at bounding box center [338, 355] width 377 height 19
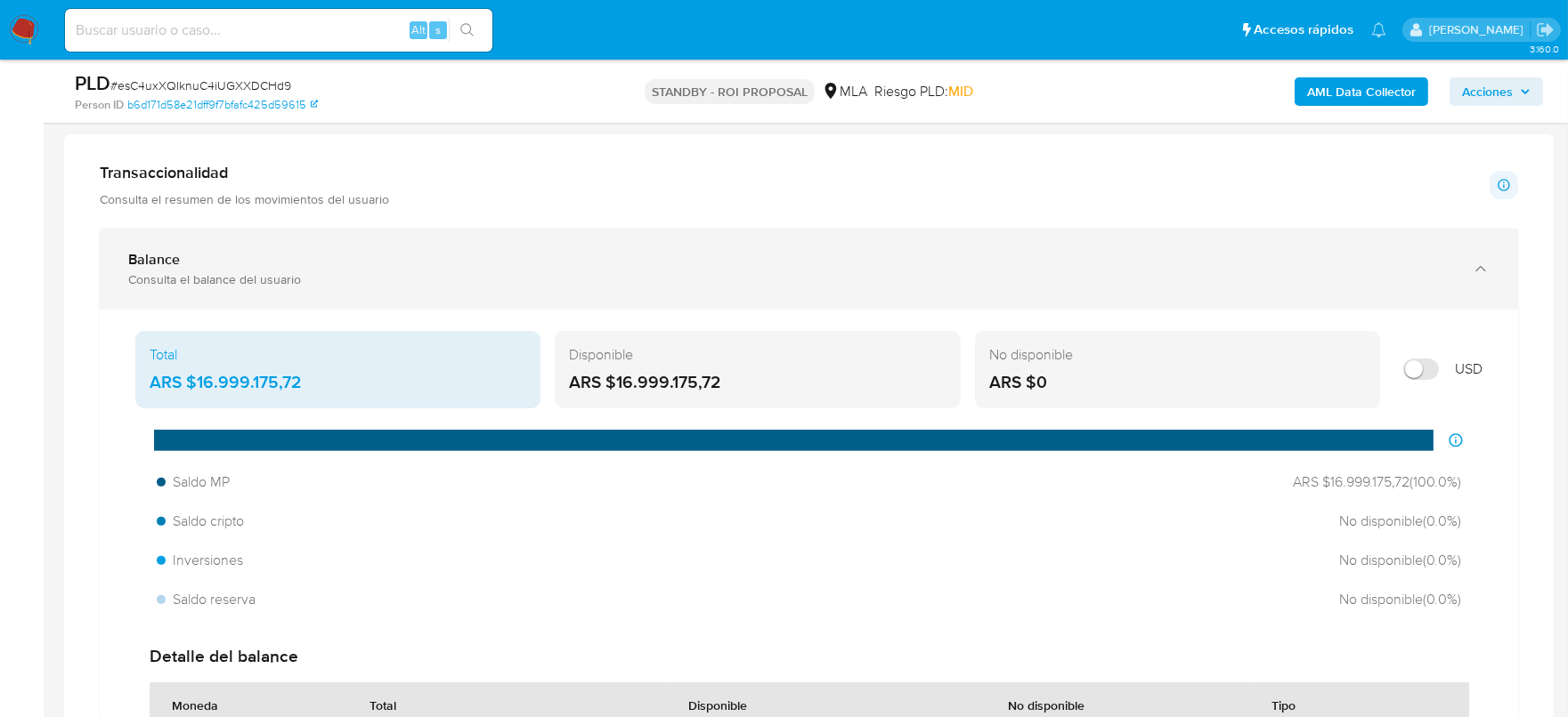
click at [334, 282] on div "Consulta el balance del usuario" at bounding box center [791, 279] width 1325 height 16
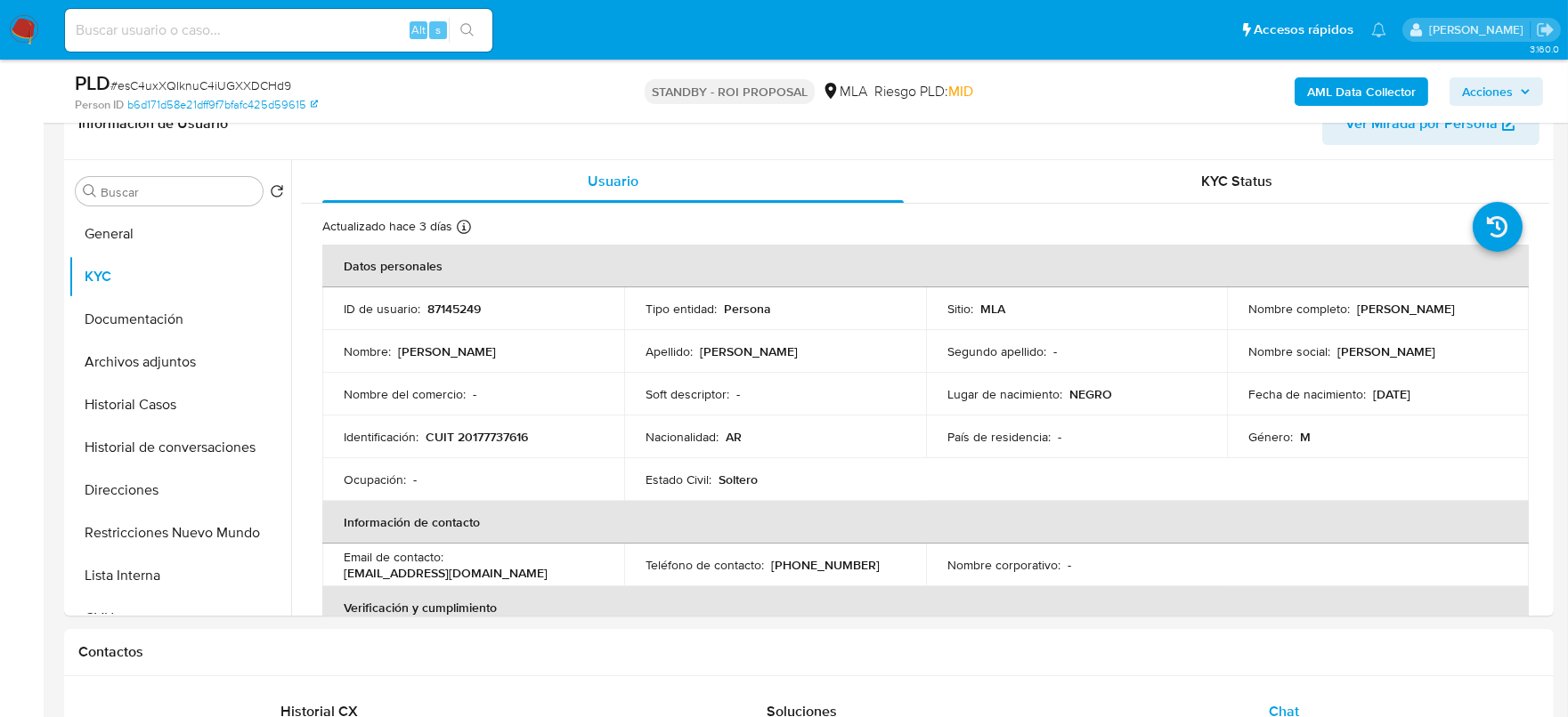
scroll to position [334, 0]
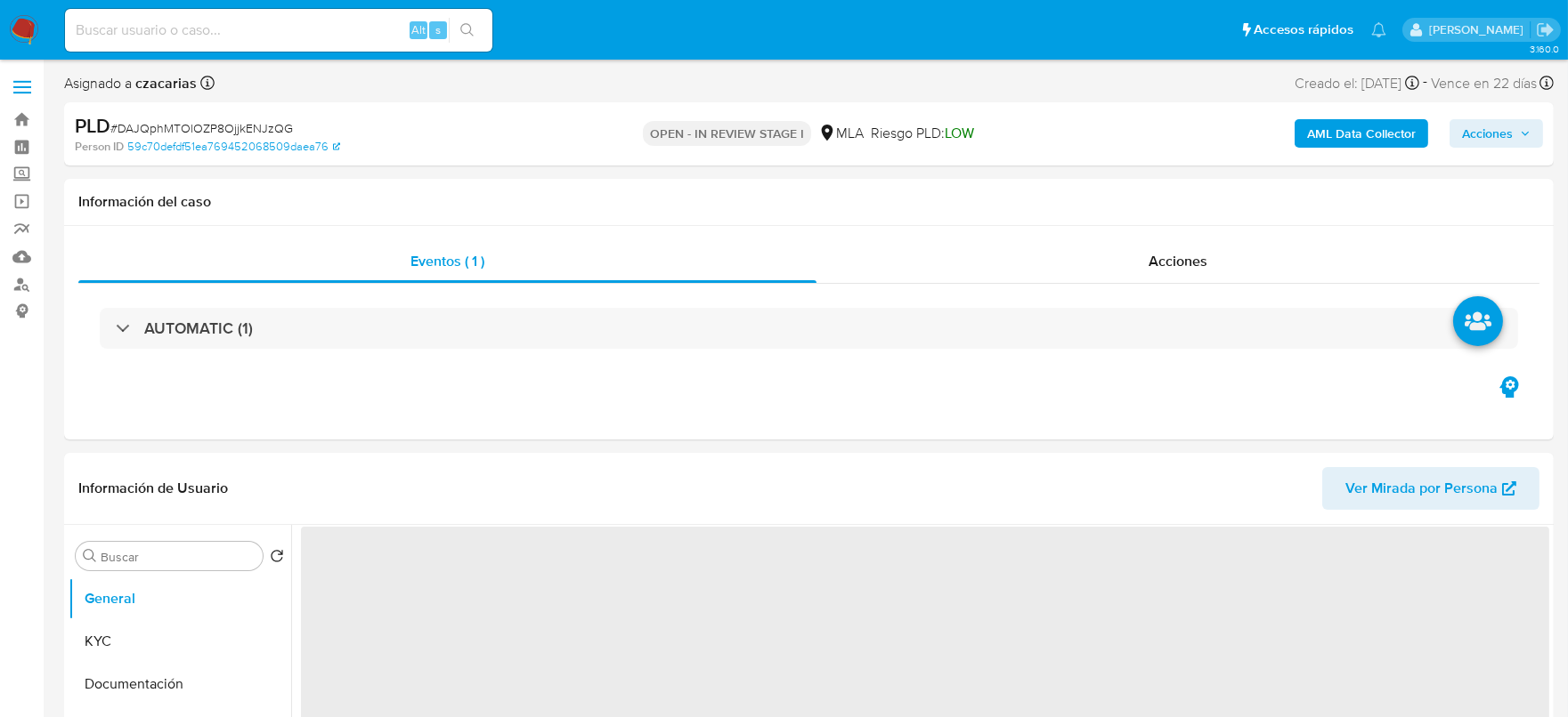
select select "10"
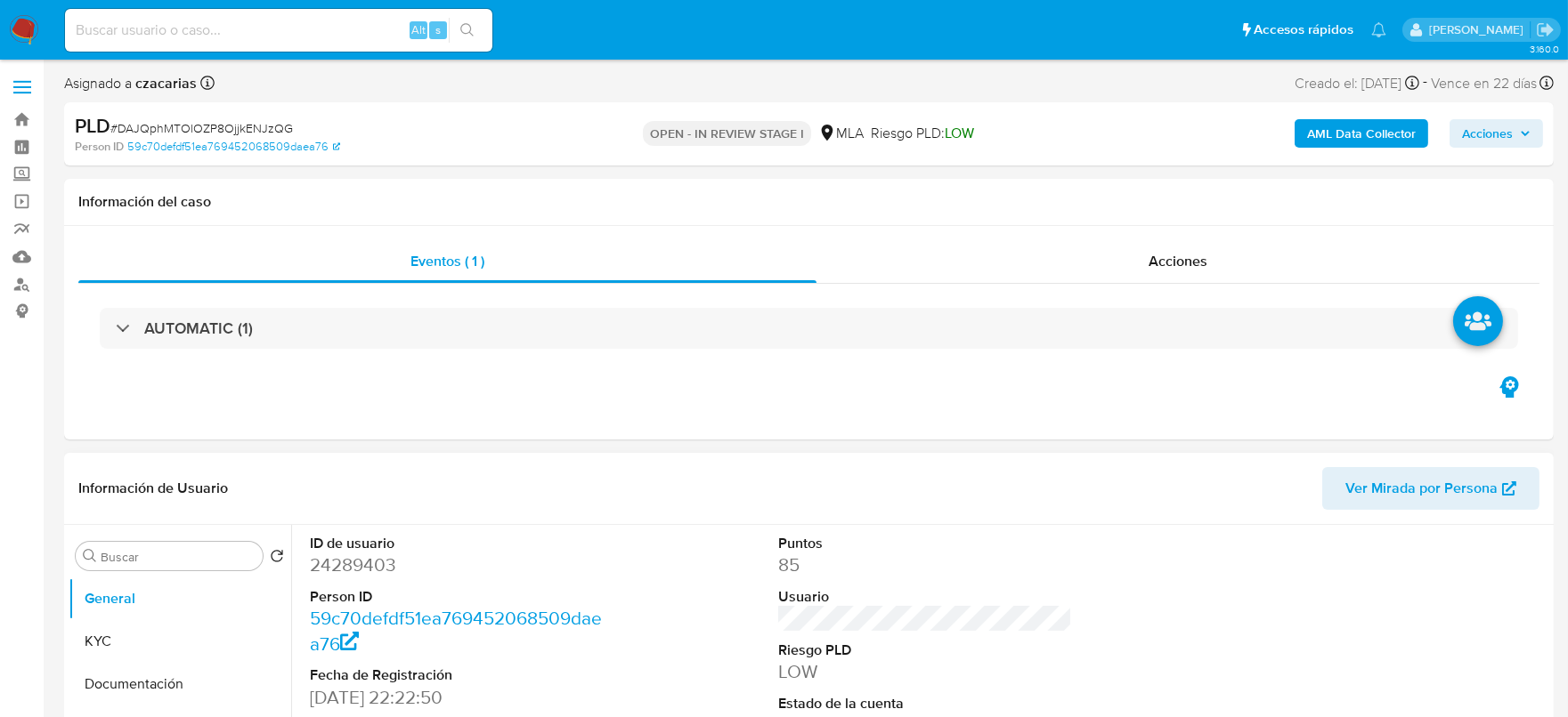
click at [377, 575] on dd "24289403" at bounding box center [457, 565] width 294 height 25
copy dd "24289403"
click at [1332, 129] on b "AML Data Collector" at bounding box center [1361, 134] width 109 height 29
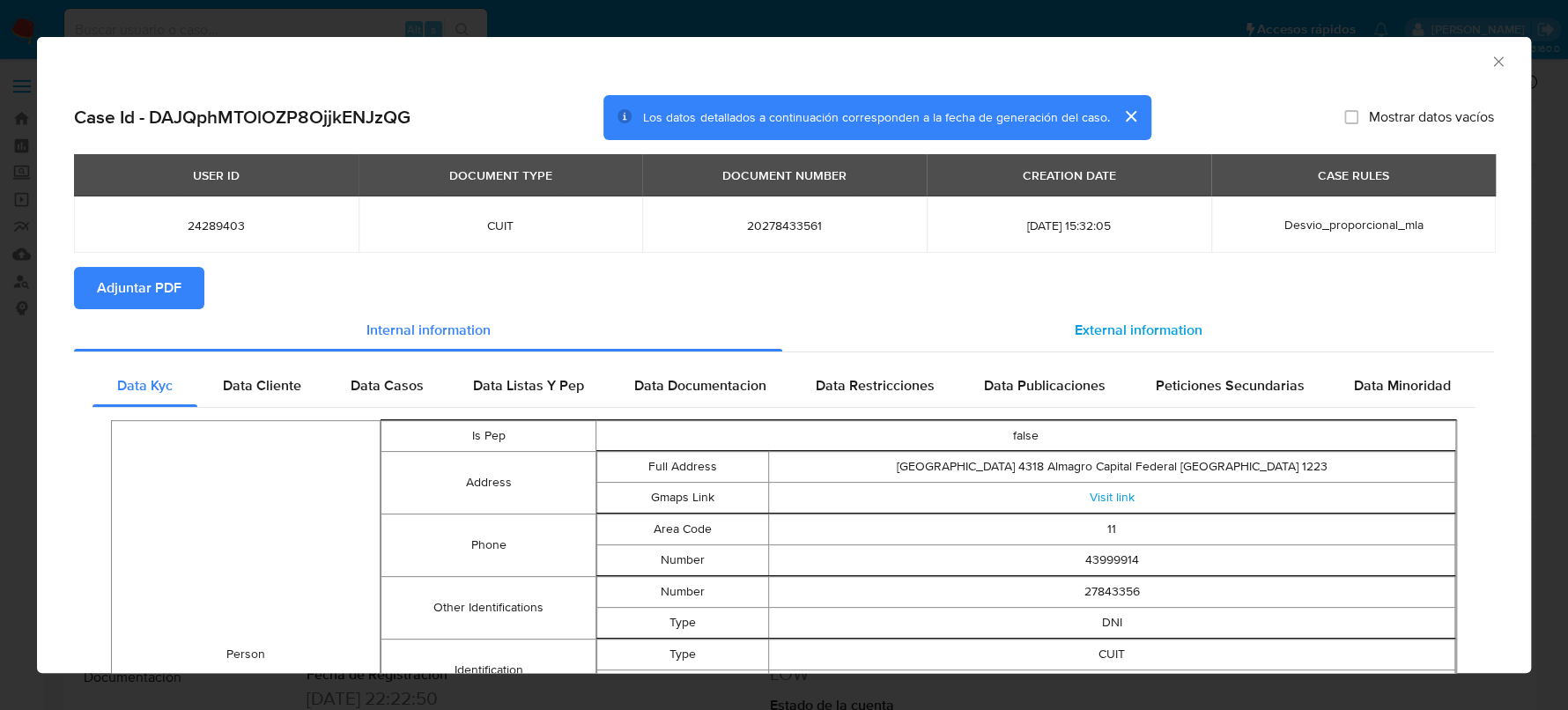
click at [1075, 339] on span "External information" at bounding box center [1138, 329] width 128 height 20
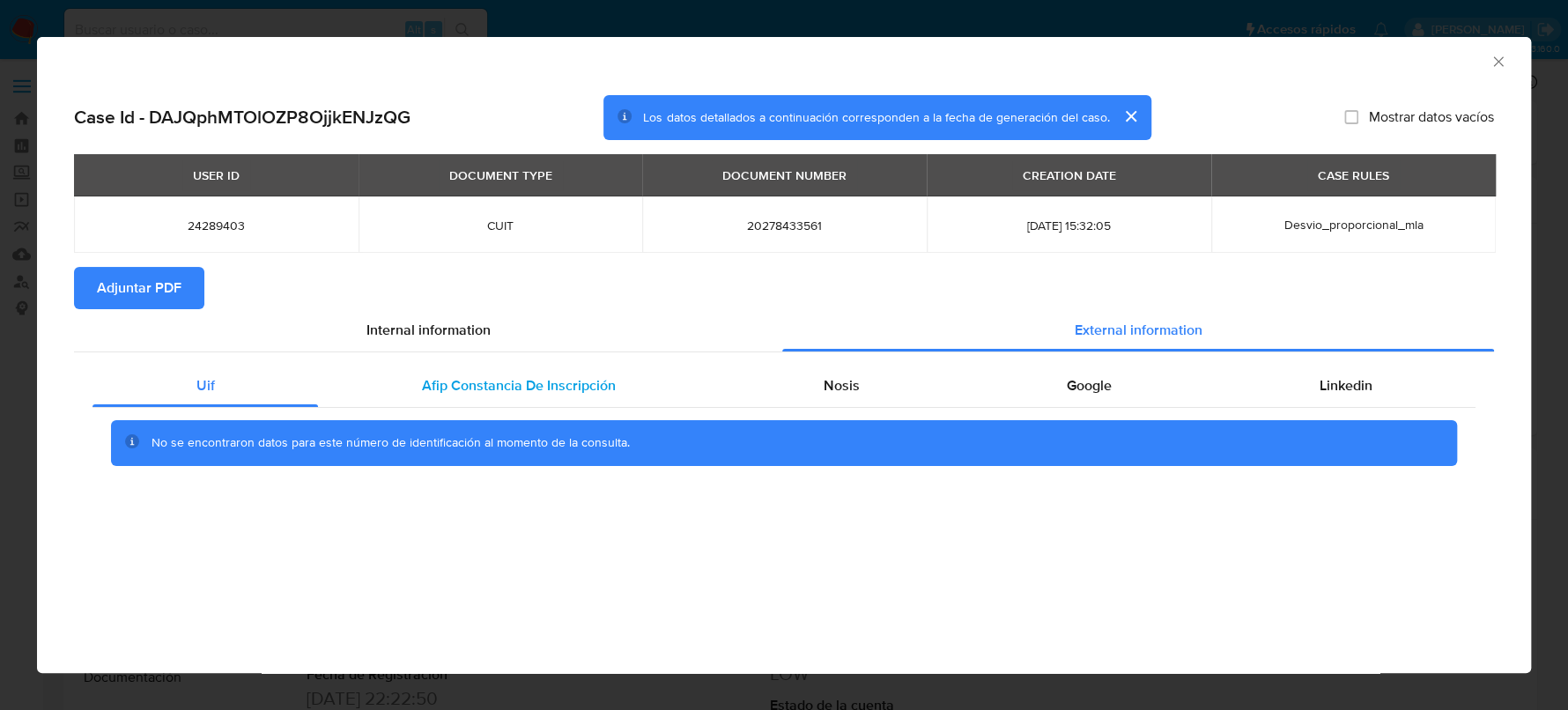
click at [468, 384] on span "Afip Constancia De Inscripción" at bounding box center [519, 385] width 194 height 20
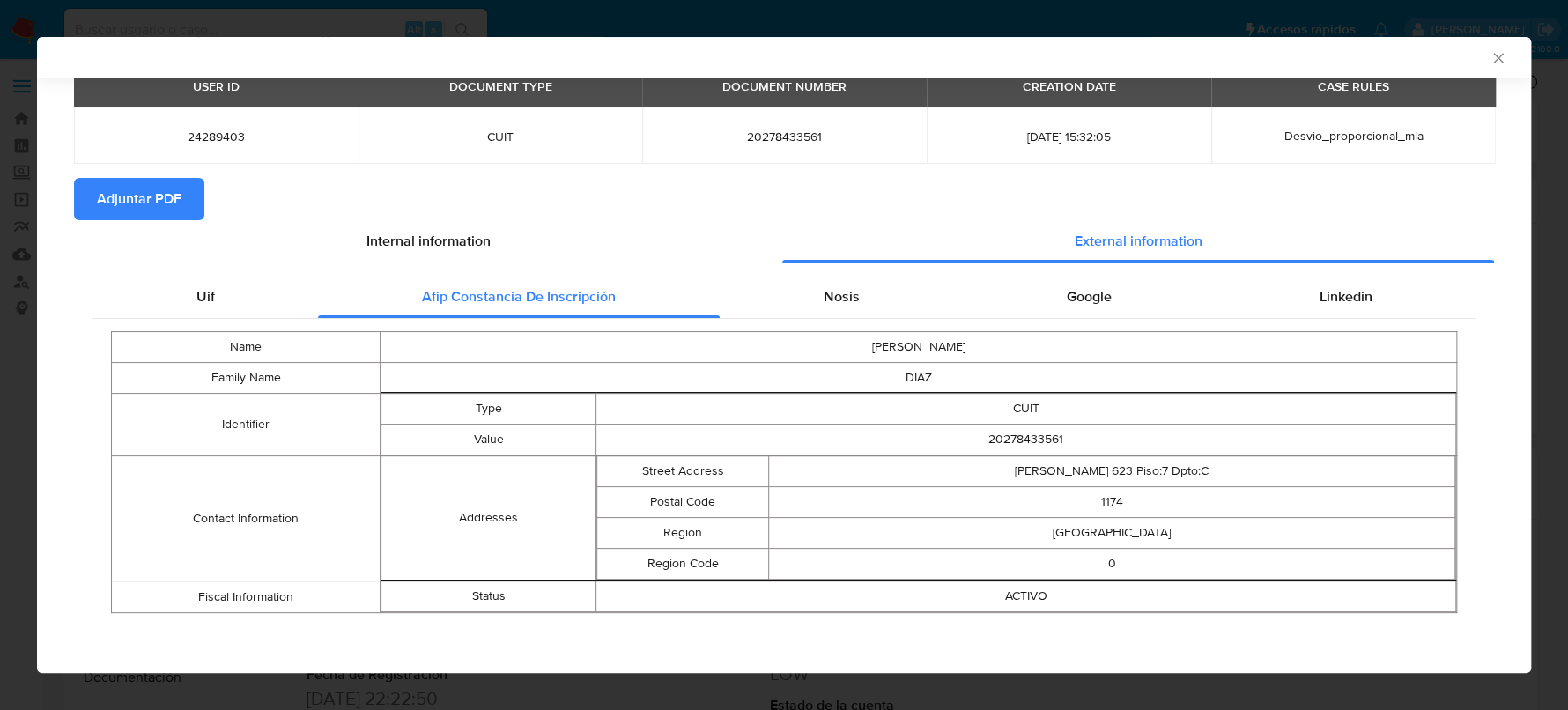
scroll to position [86, 0]
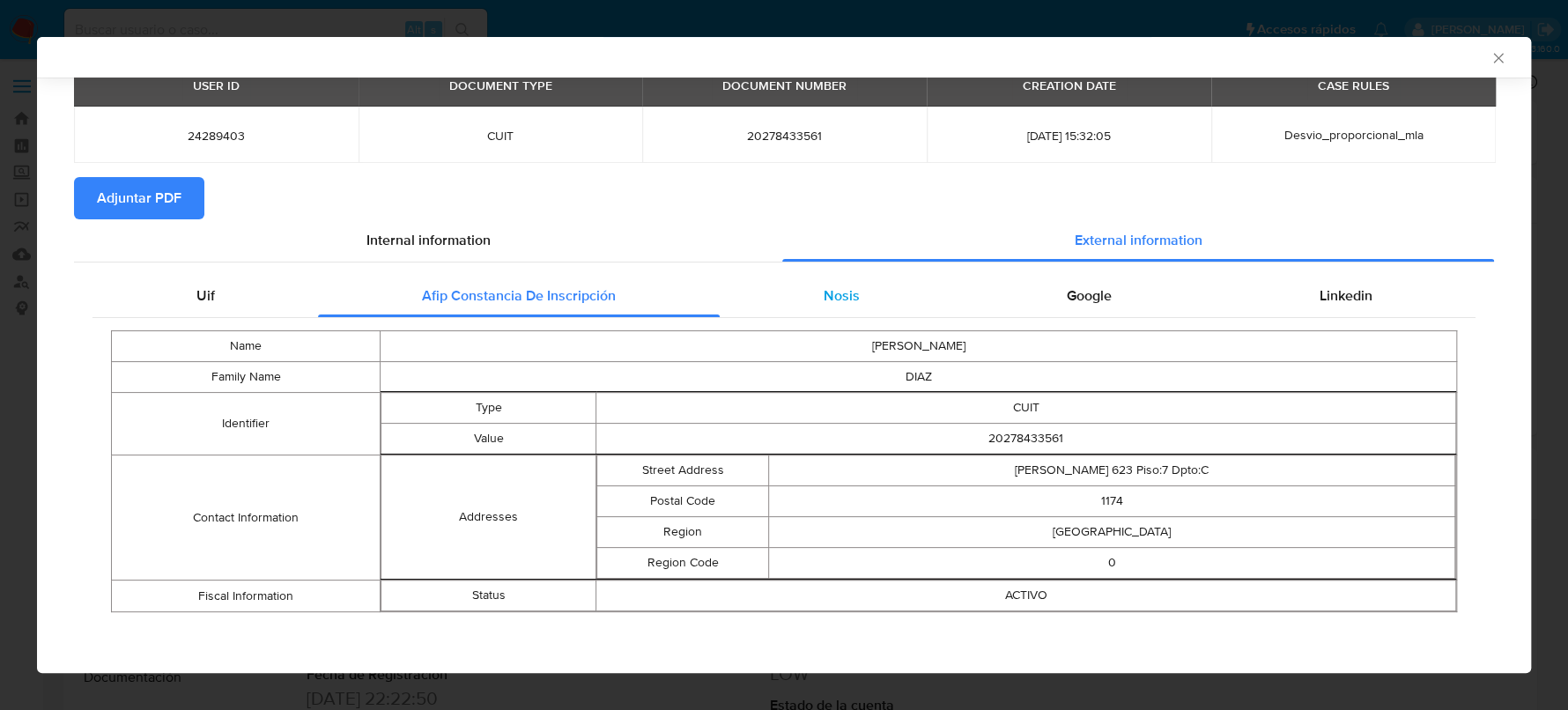
click at [801, 297] on div "Nosis" at bounding box center [841, 295] width 243 height 43
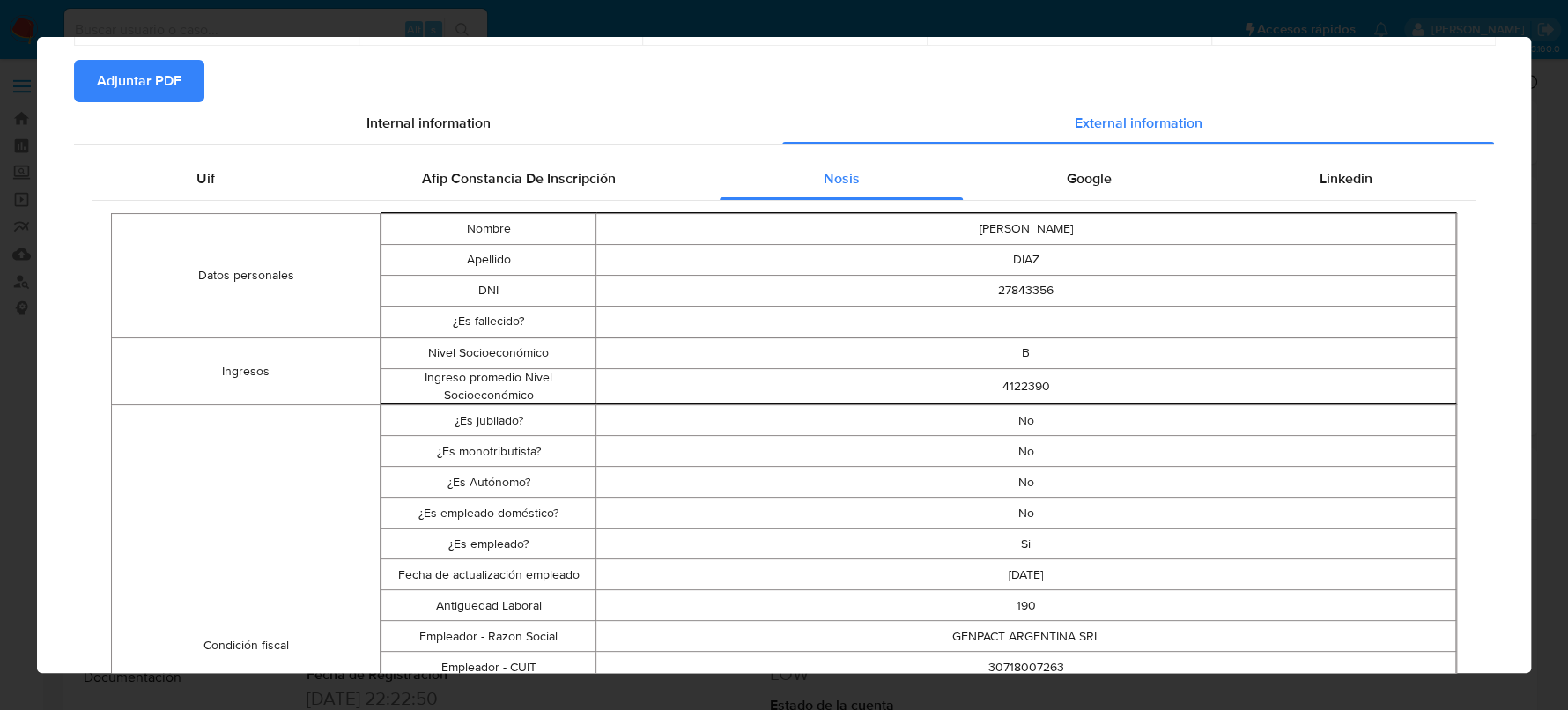
scroll to position [31, 0]
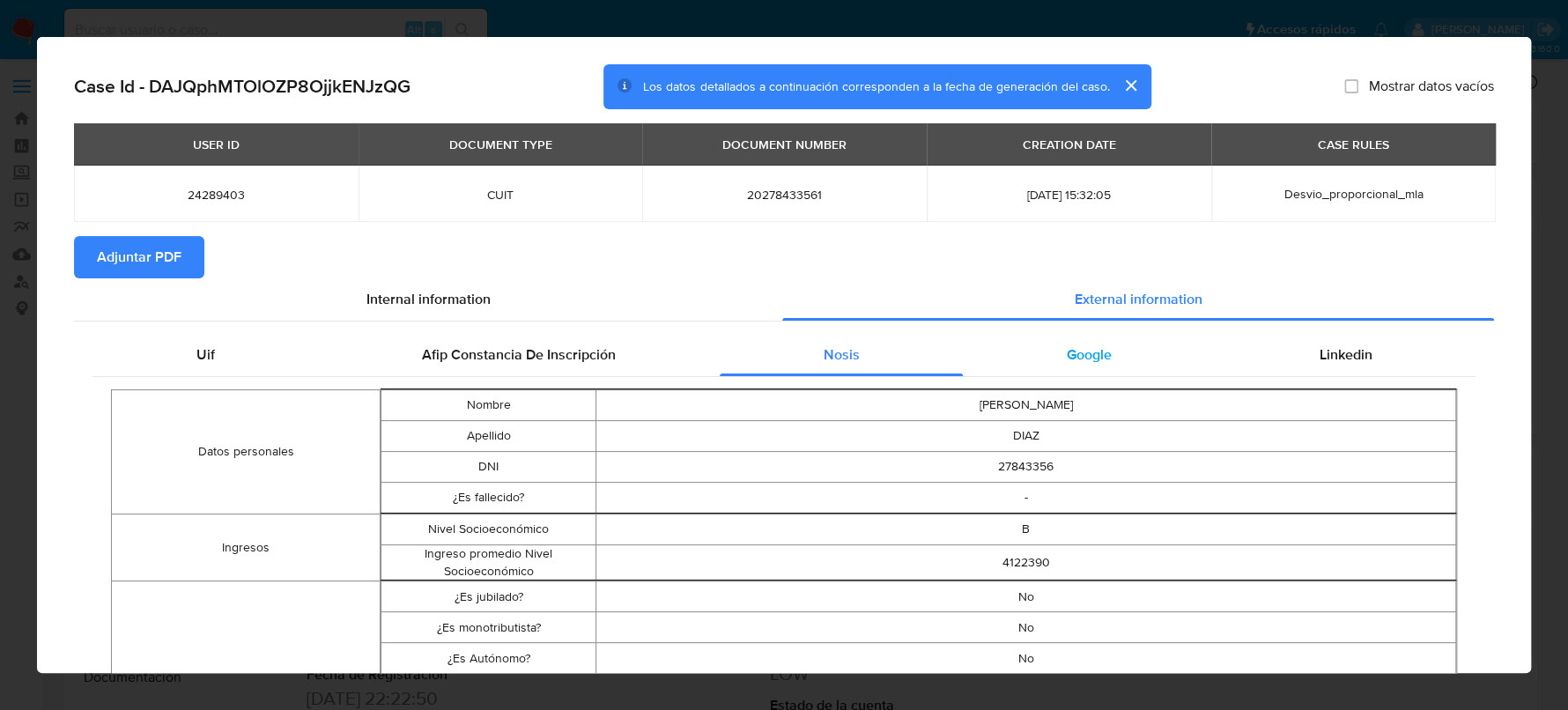
click at [1070, 371] on div "Google" at bounding box center [1089, 355] width 252 height 43
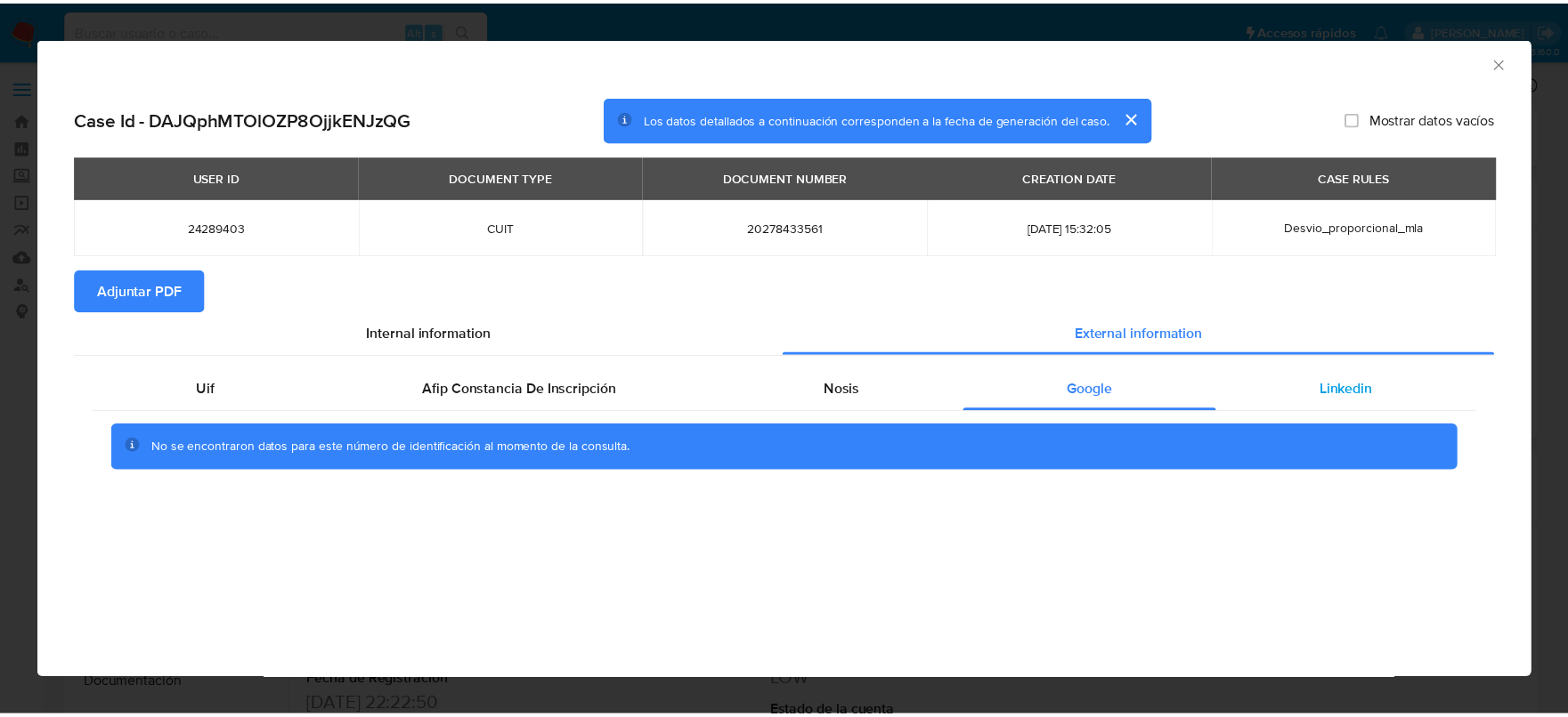
scroll to position [0, 0]
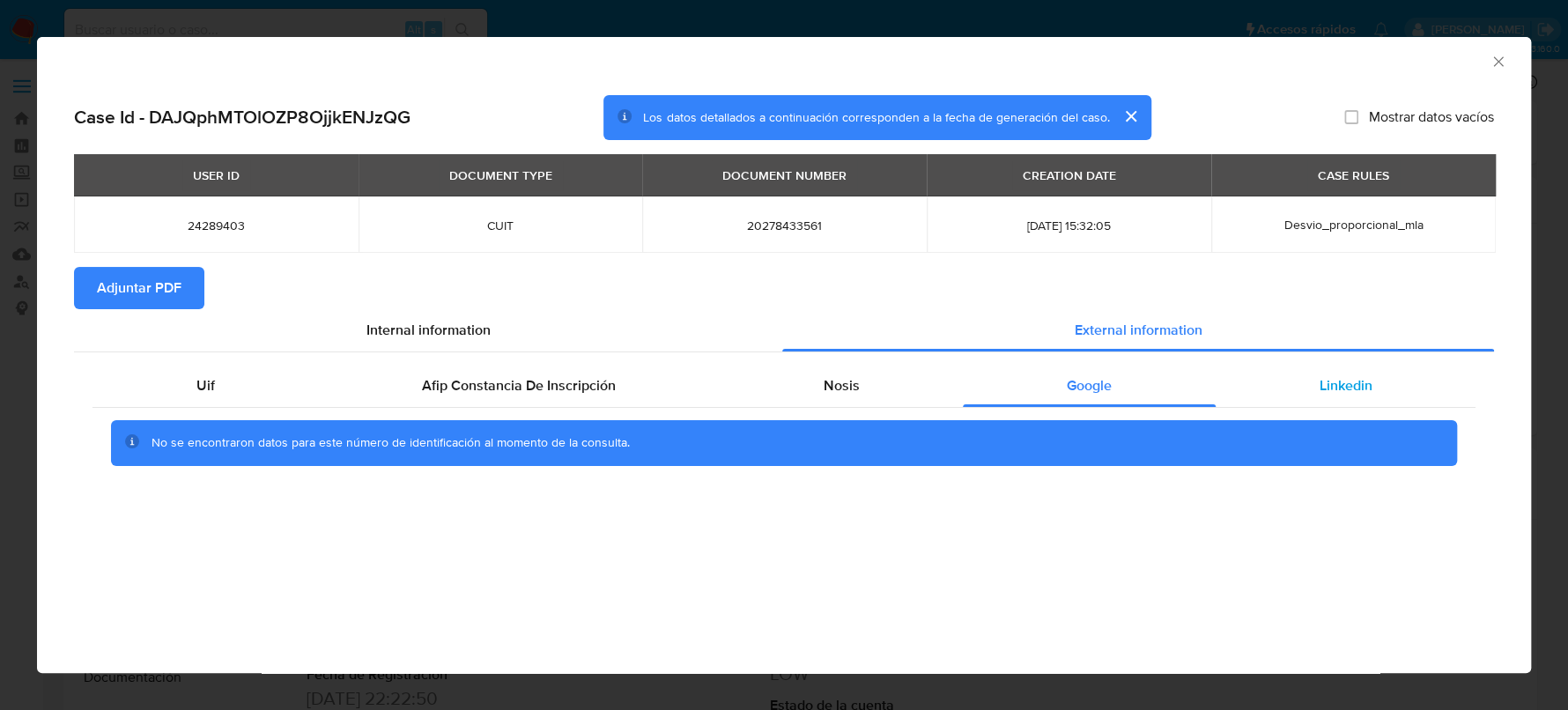
click at [1391, 399] on div "Linkedin" at bounding box center [1346, 385] width 260 height 43
click at [185, 276] on button "Adjuntar PDF" at bounding box center [139, 288] width 131 height 43
click at [1506, 61] on div "AML Data Collector" at bounding box center [784, 59] width 1494 height 44
click at [1495, 62] on icon "Cerrar ventana" at bounding box center [1498, 62] width 18 height 18
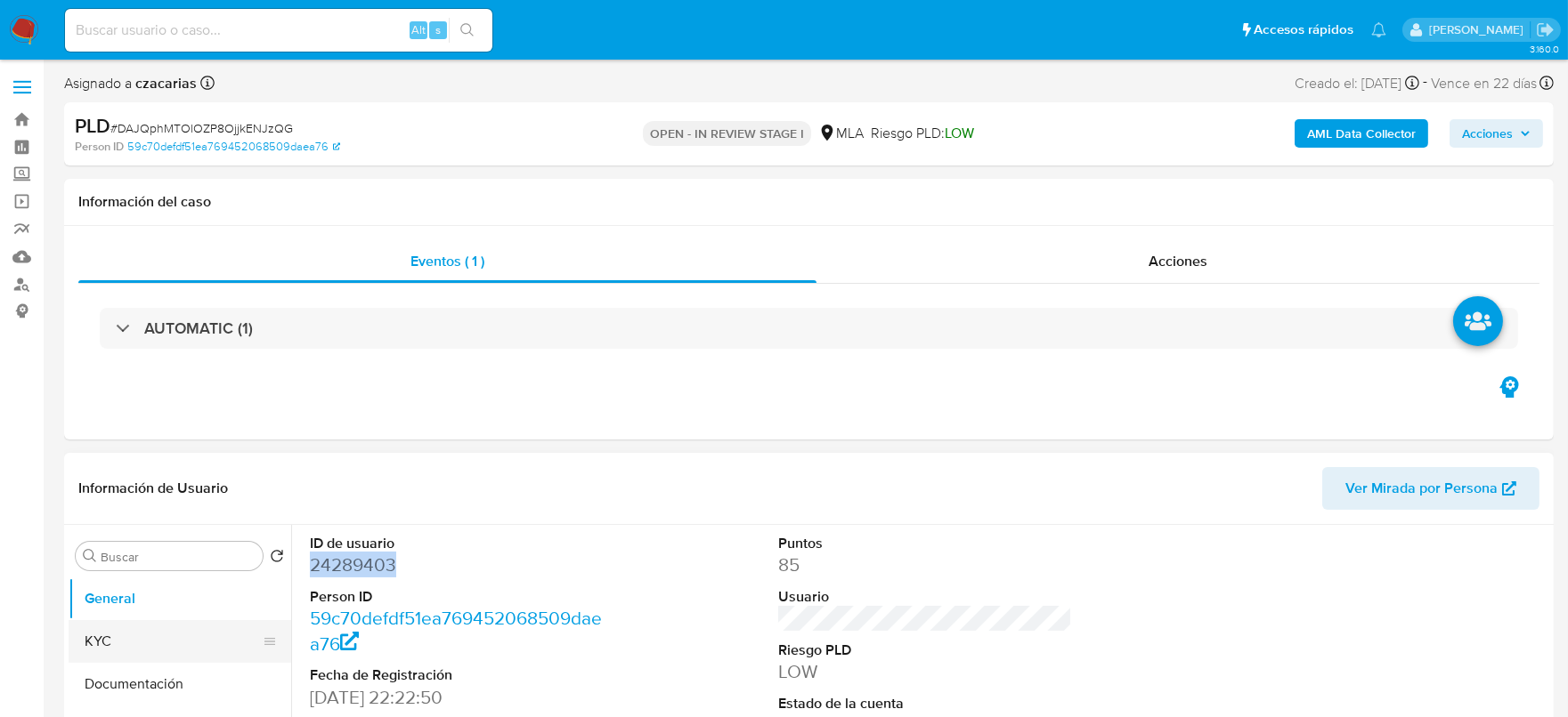
click at [134, 635] on button "KYC" at bounding box center [173, 641] width 208 height 43
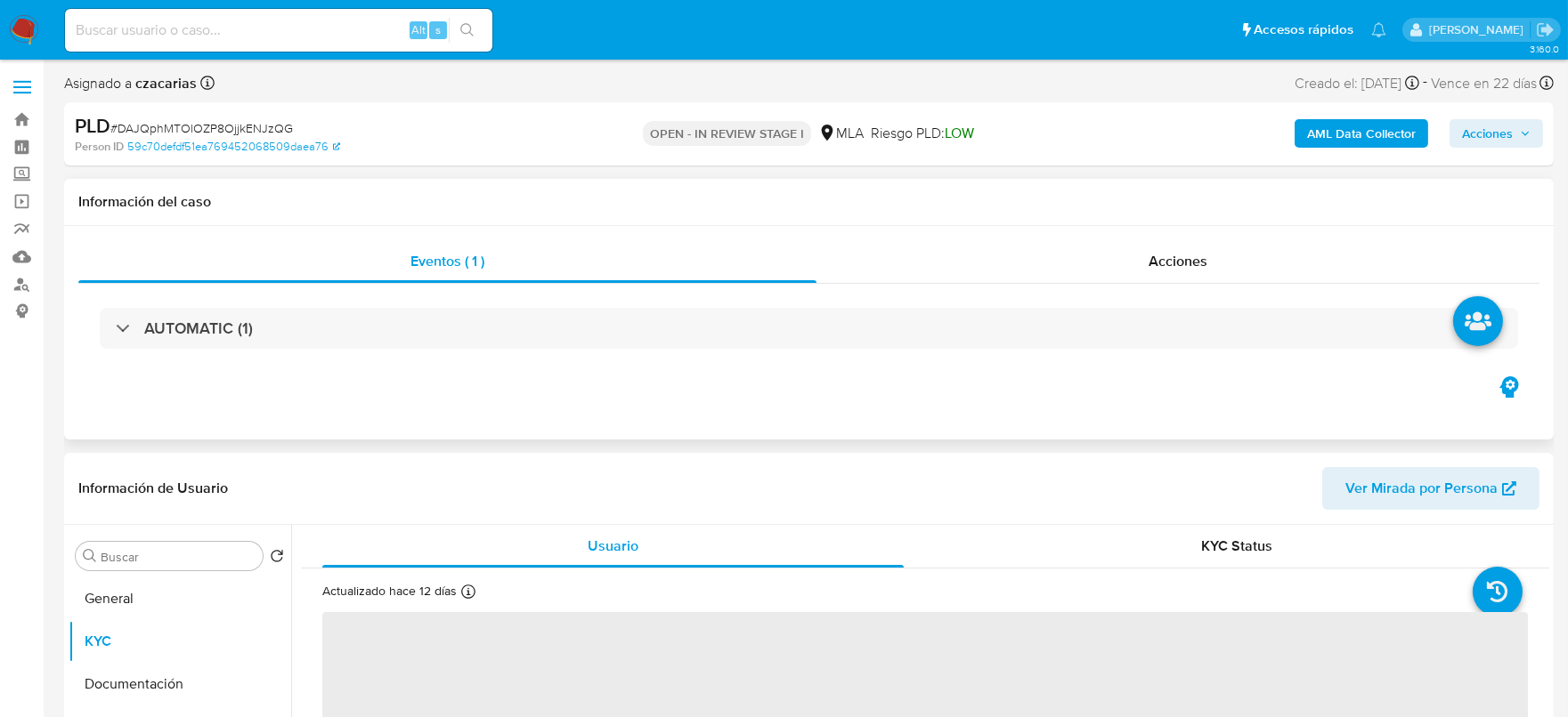
scroll to position [110, 0]
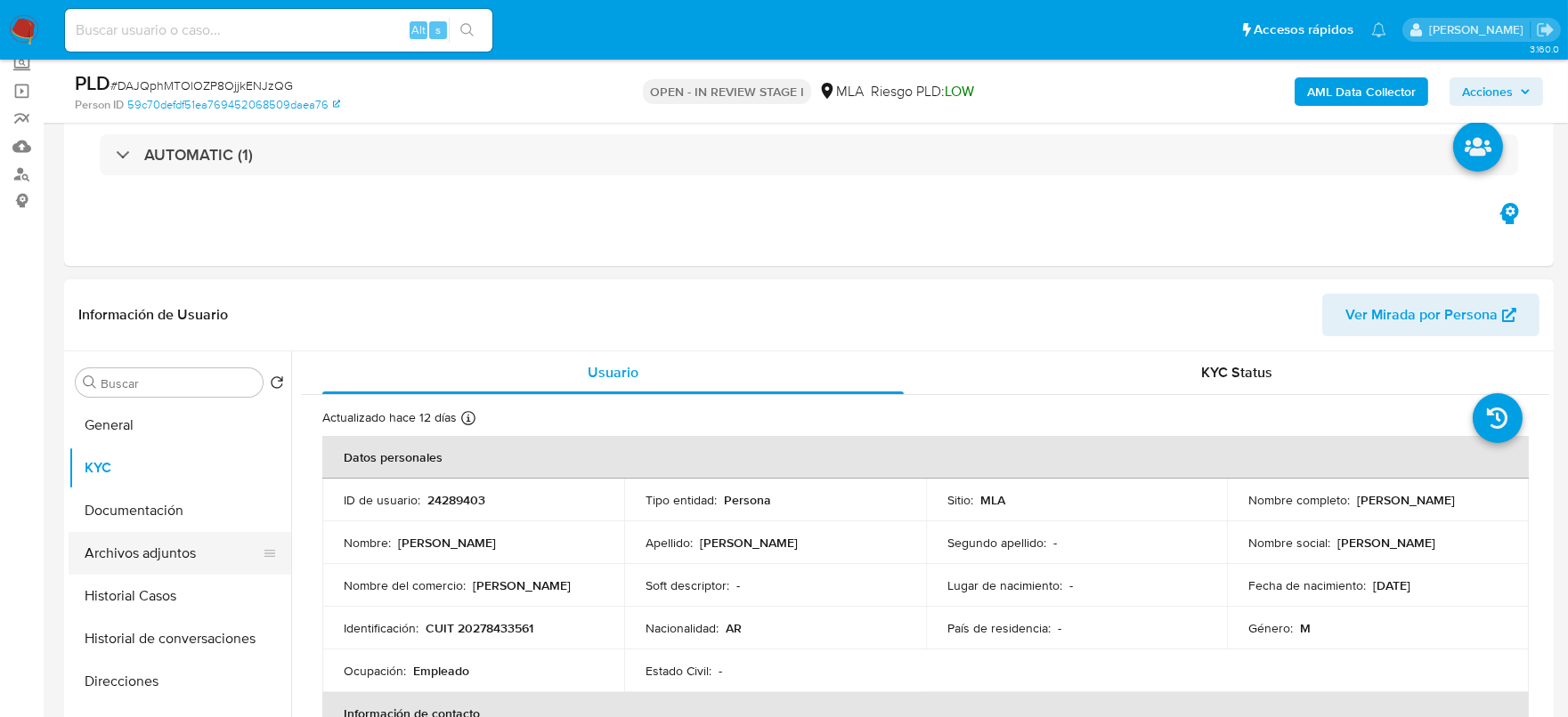
click at [140, 564] on button "Archivos adjuntos" at bounding box center [173, 554] width 208 height 43
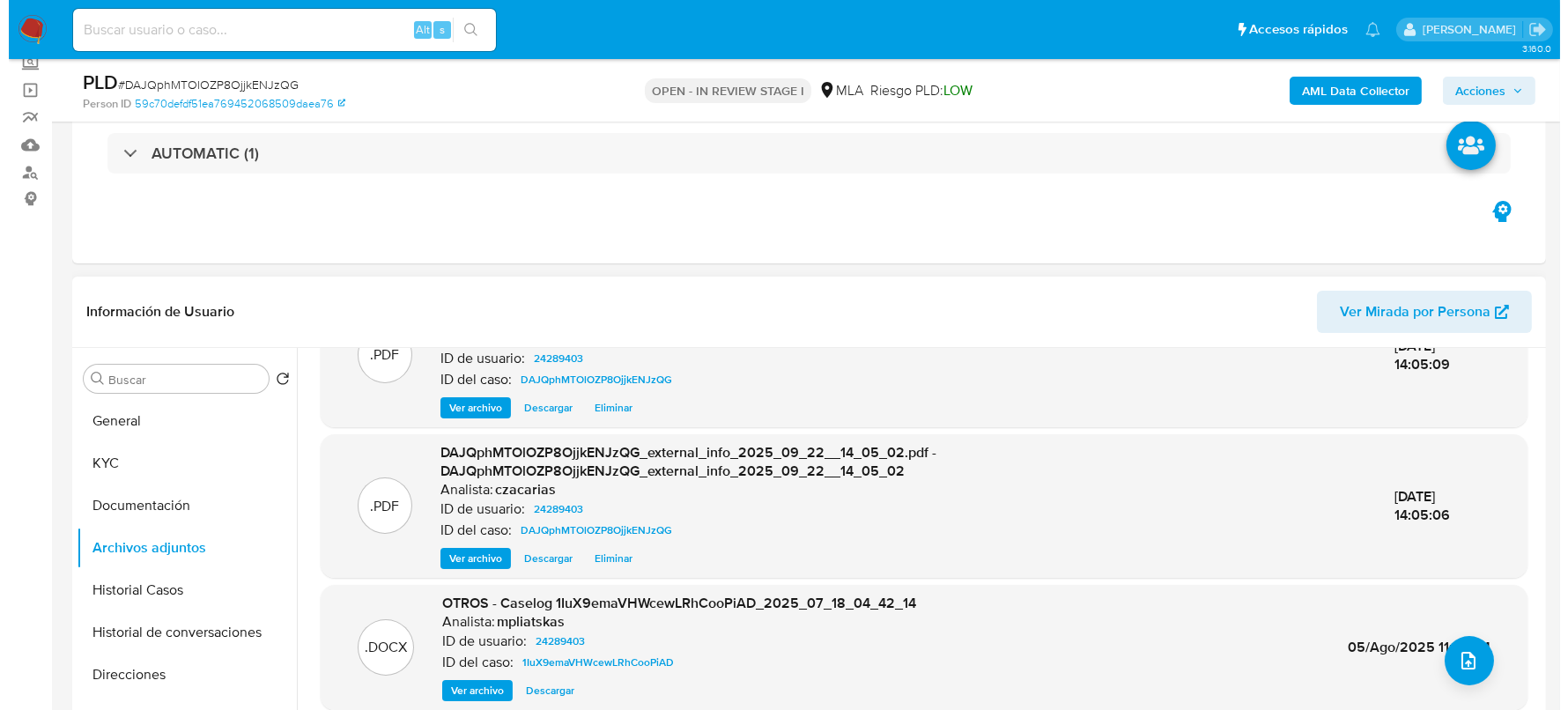
scroll to position [186, 0]
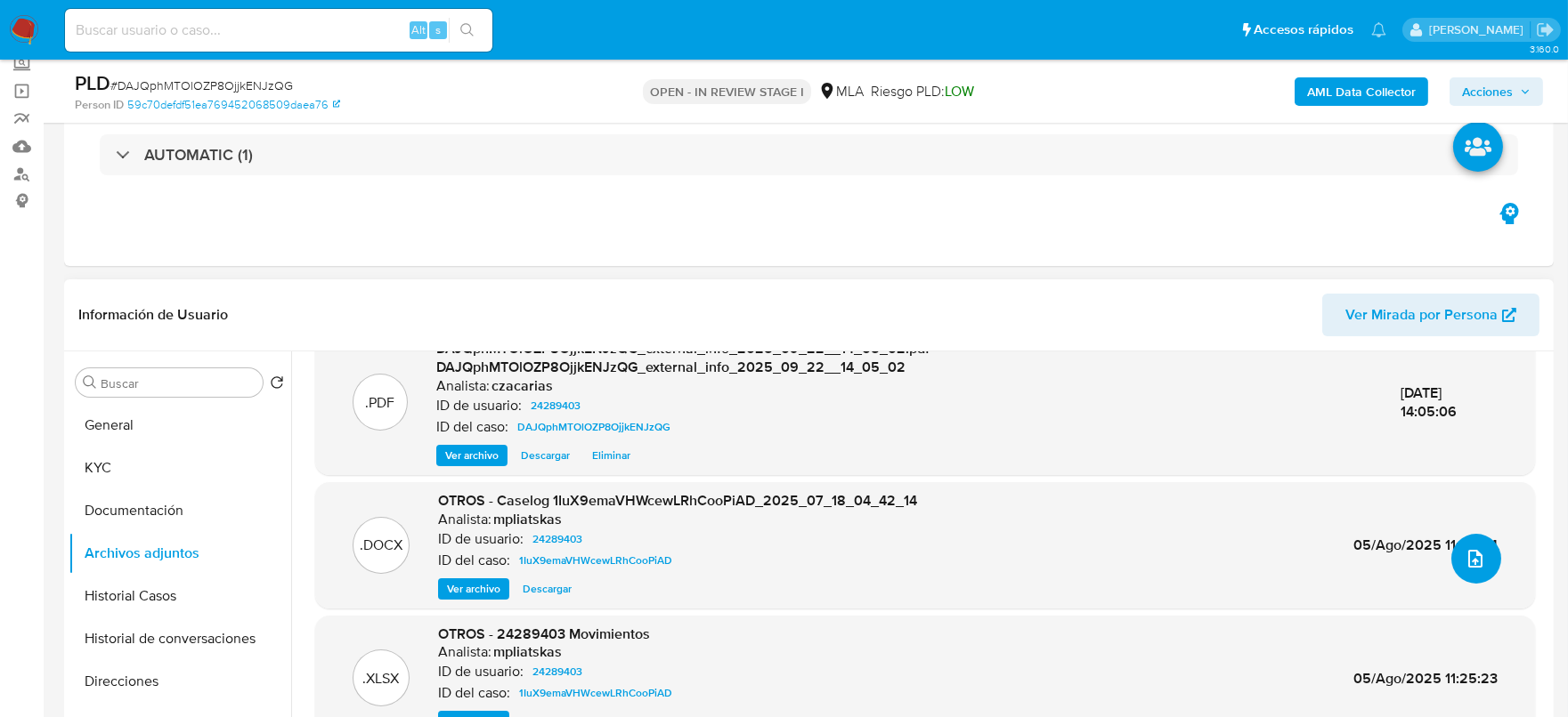
click at [1479, 550] on span "upload-file" at bounding box center [1475, 559] width 21 height 21
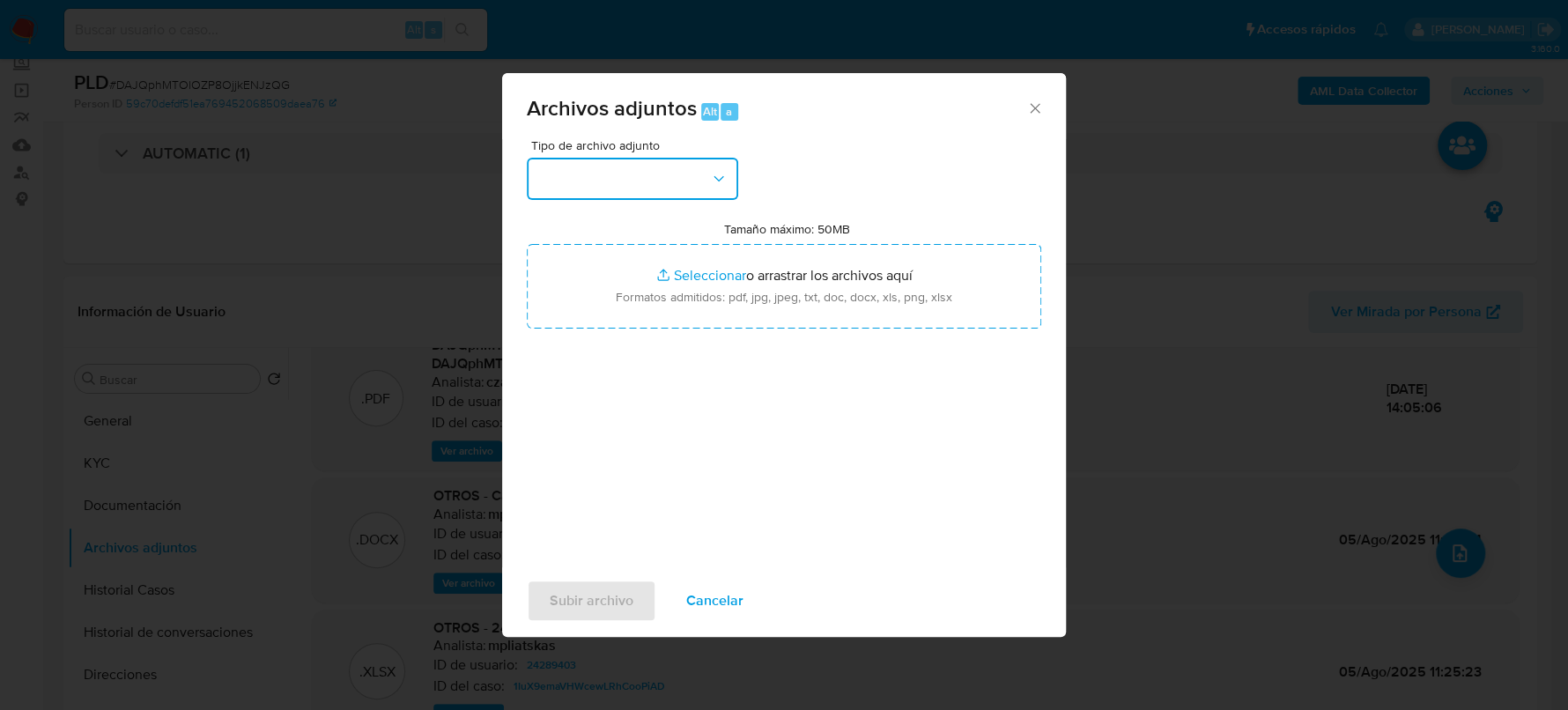
click at [622, 163] on button "button" at bounding box center [632, 179] width 211 height 43
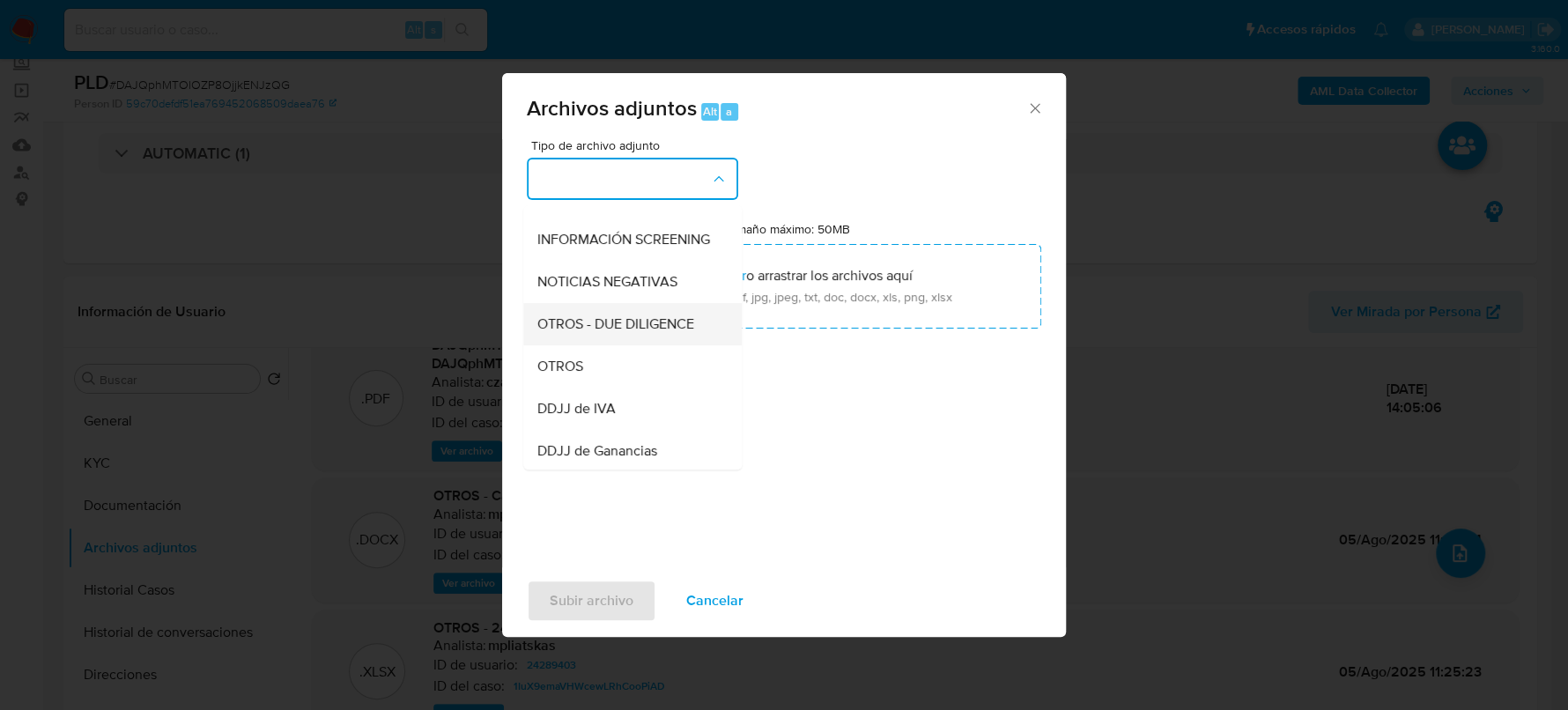
scroll to position [220, 0]
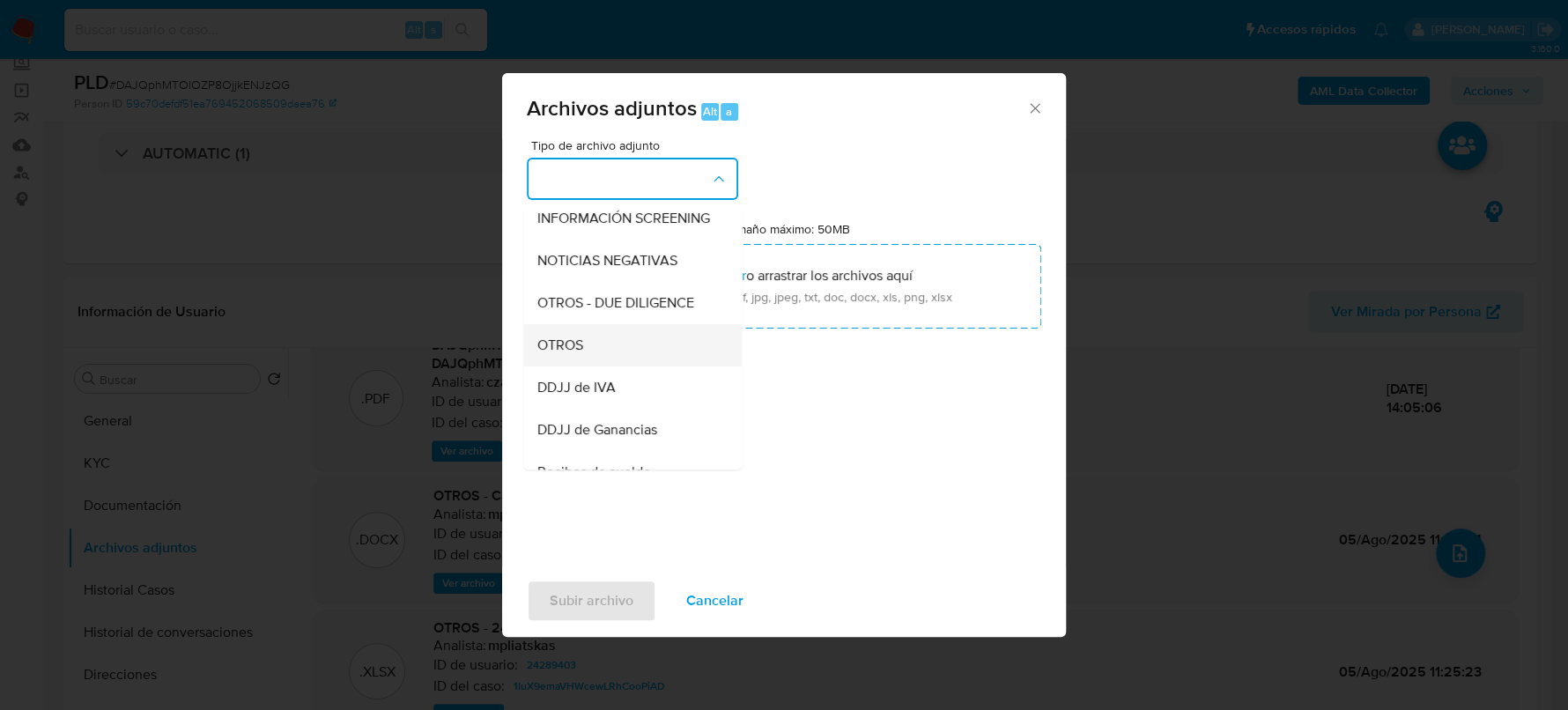
click at [585, 349] on div "OTROS" at bounding box center [627, 346] width 180 height 43
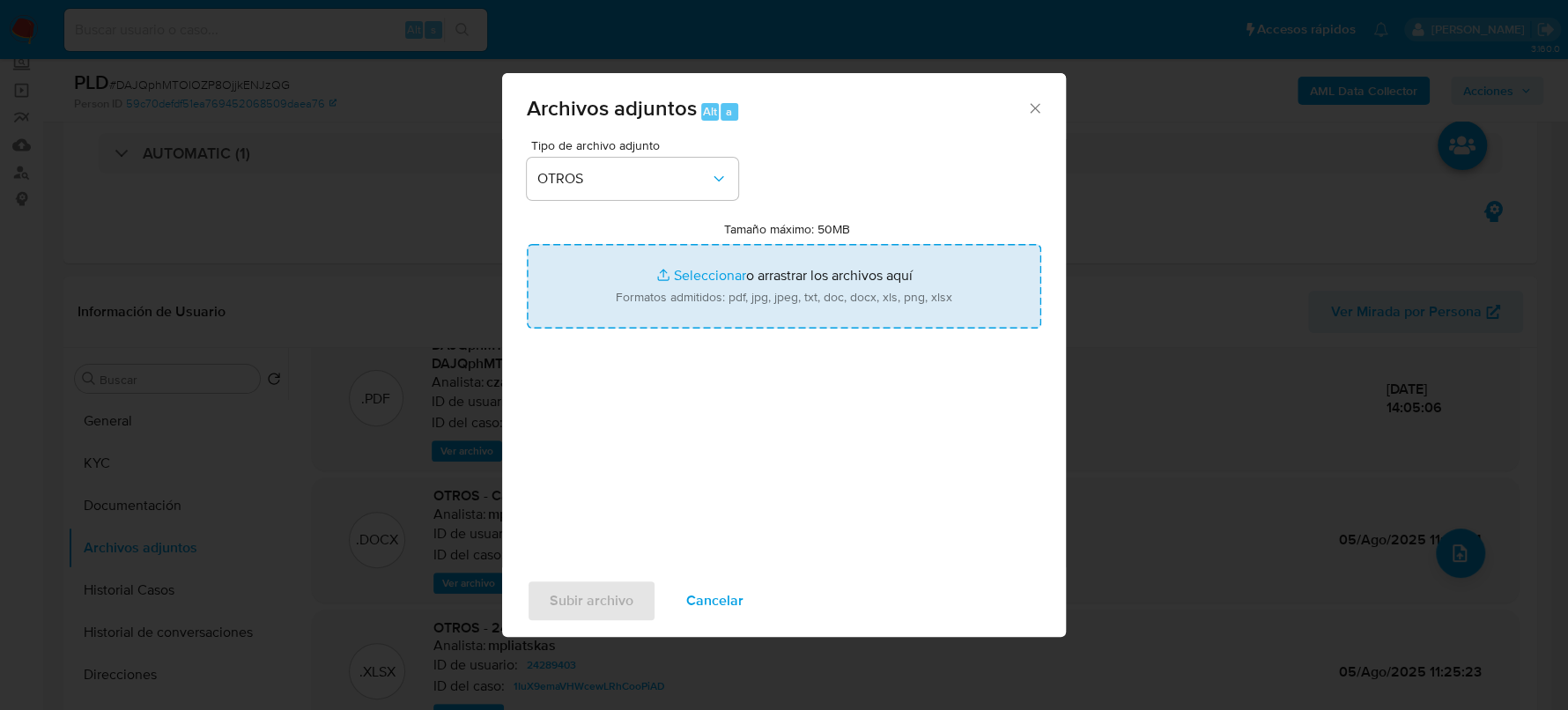
type input "C:\fakepath\Movimientos-24289403.xlsx"
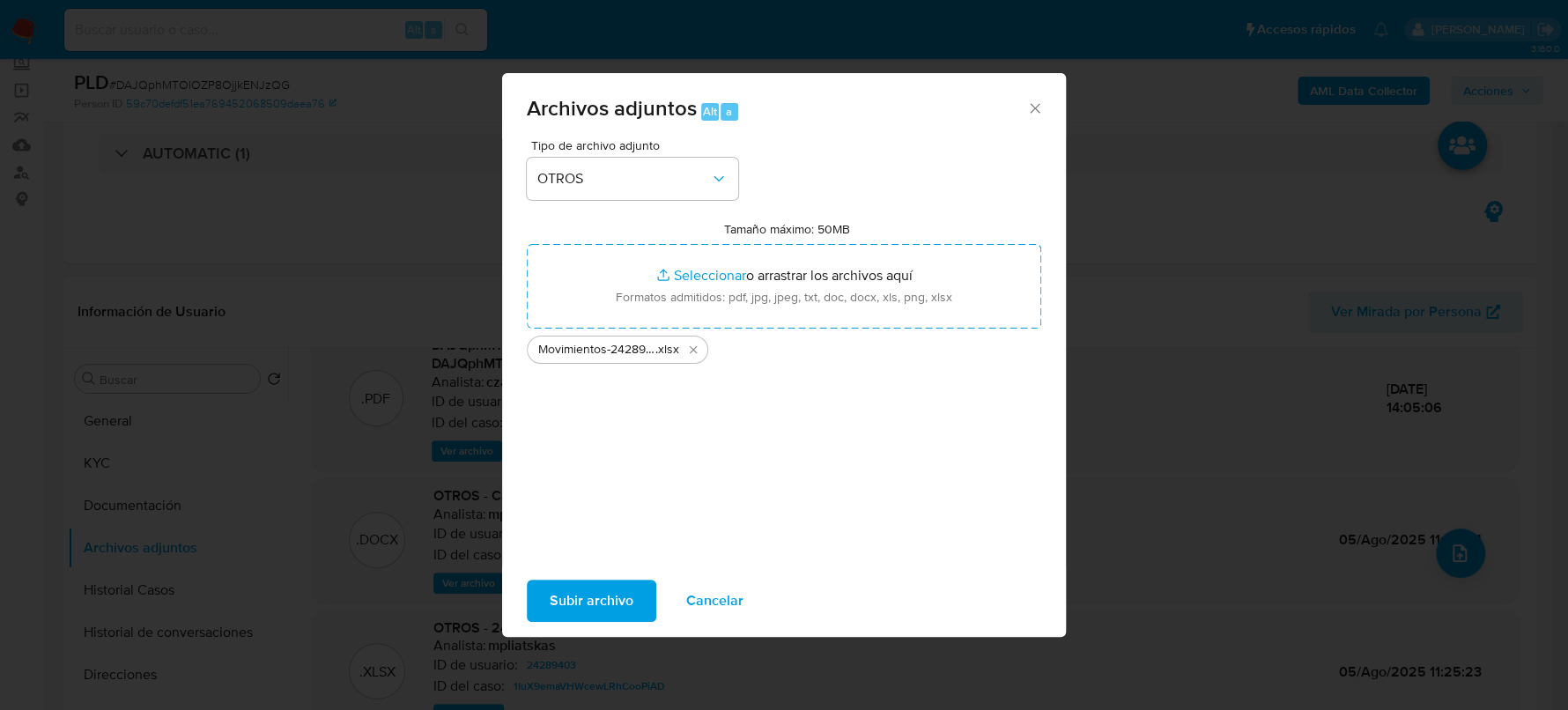
click at [589, 602] on span "Subir archivo" at bounding box center [591, 601] width 83 height 39
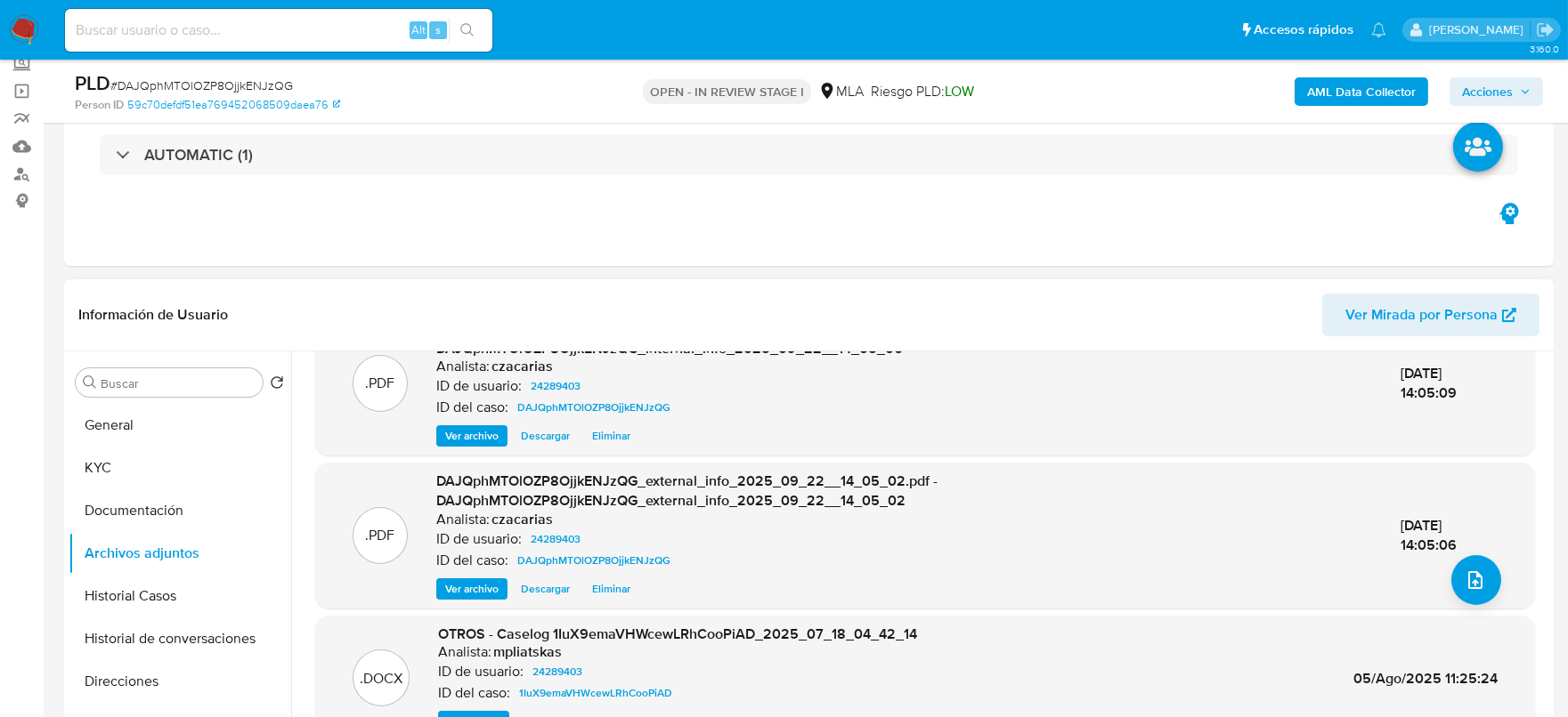
scroll to position [0, 0]
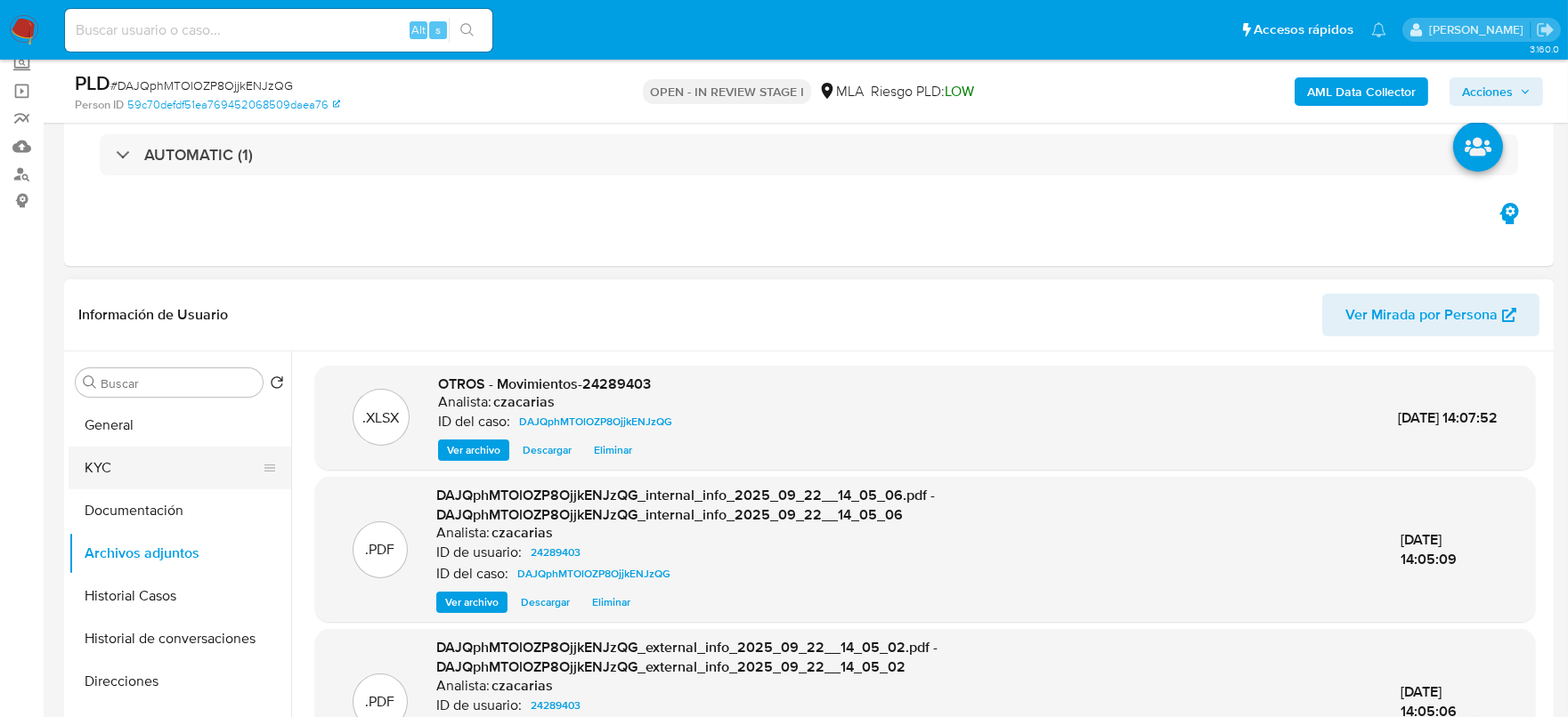
click at [93, 474] on button "KYC" at bounding box center [173, 467] width 208 height 43
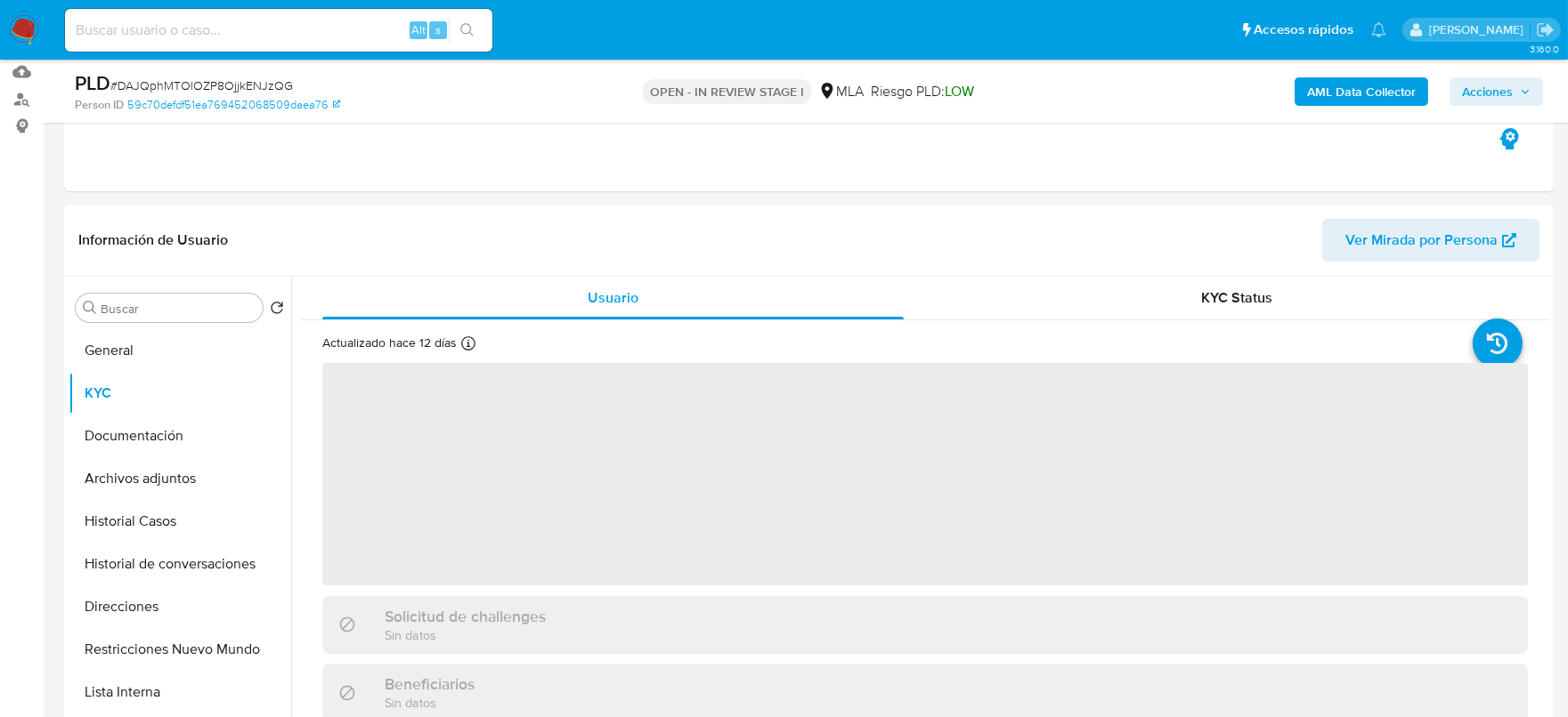
scroll to position [222, 0]
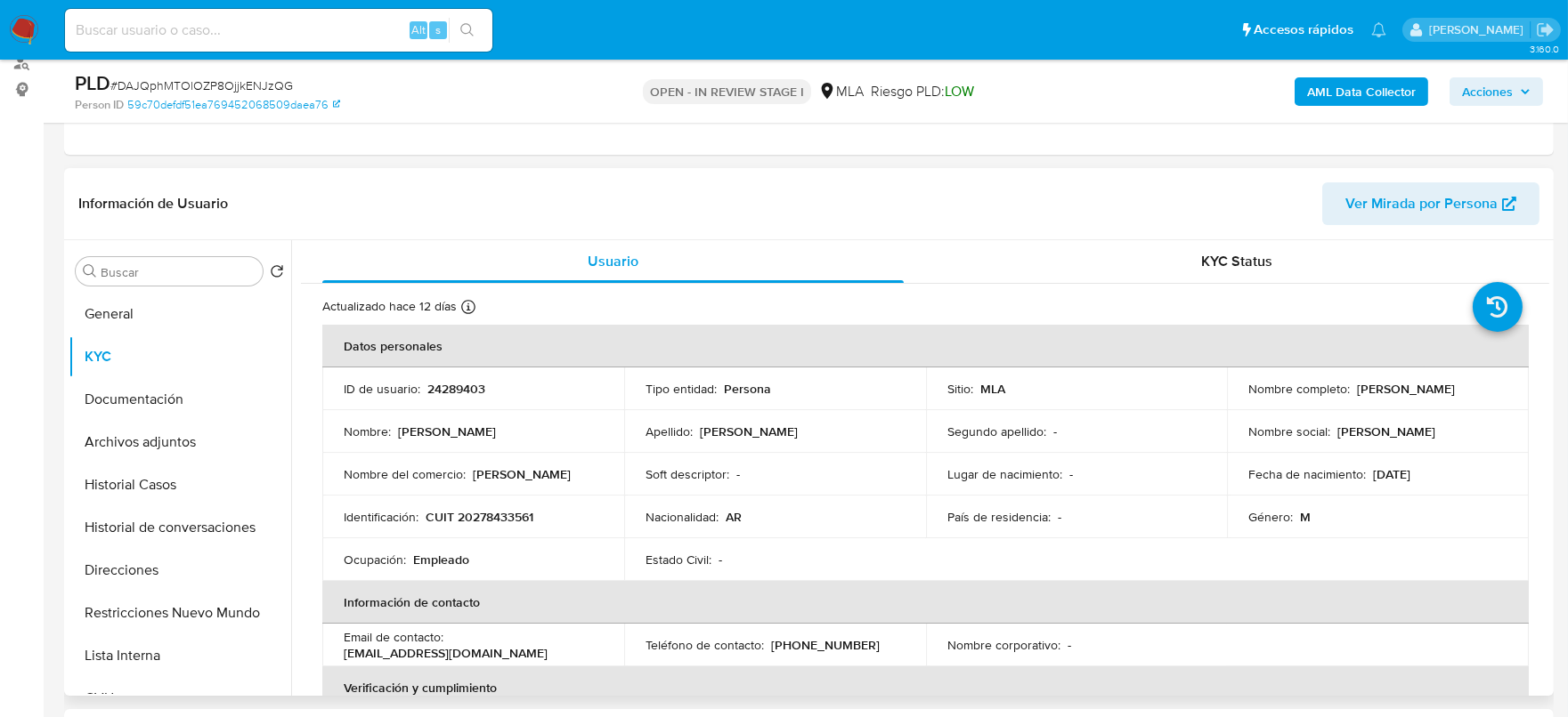
click at [511, 513] on p "CUIT 20278433561" at bounding box center [479, 517] width 108 height 16
copy p "20278433561"
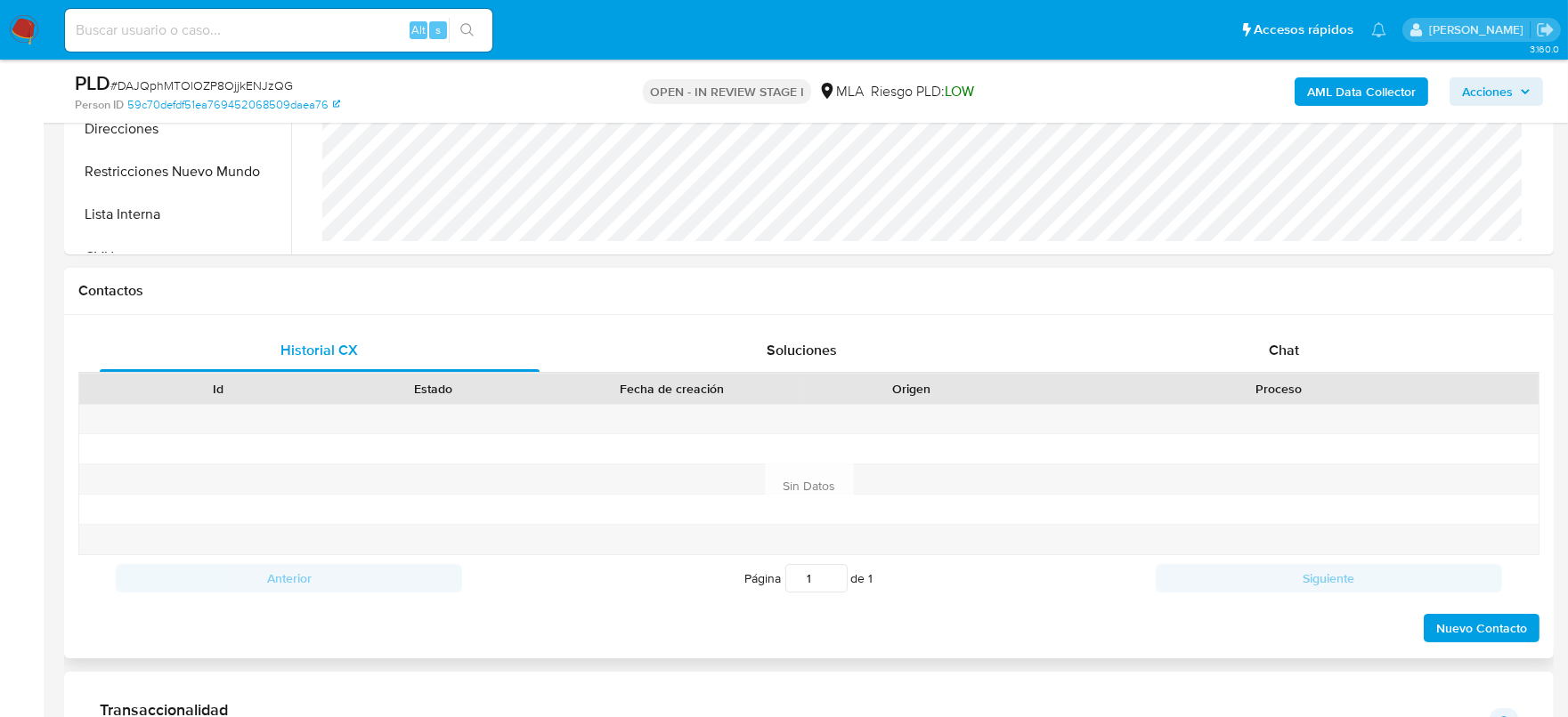
scroll to position [778, 0]
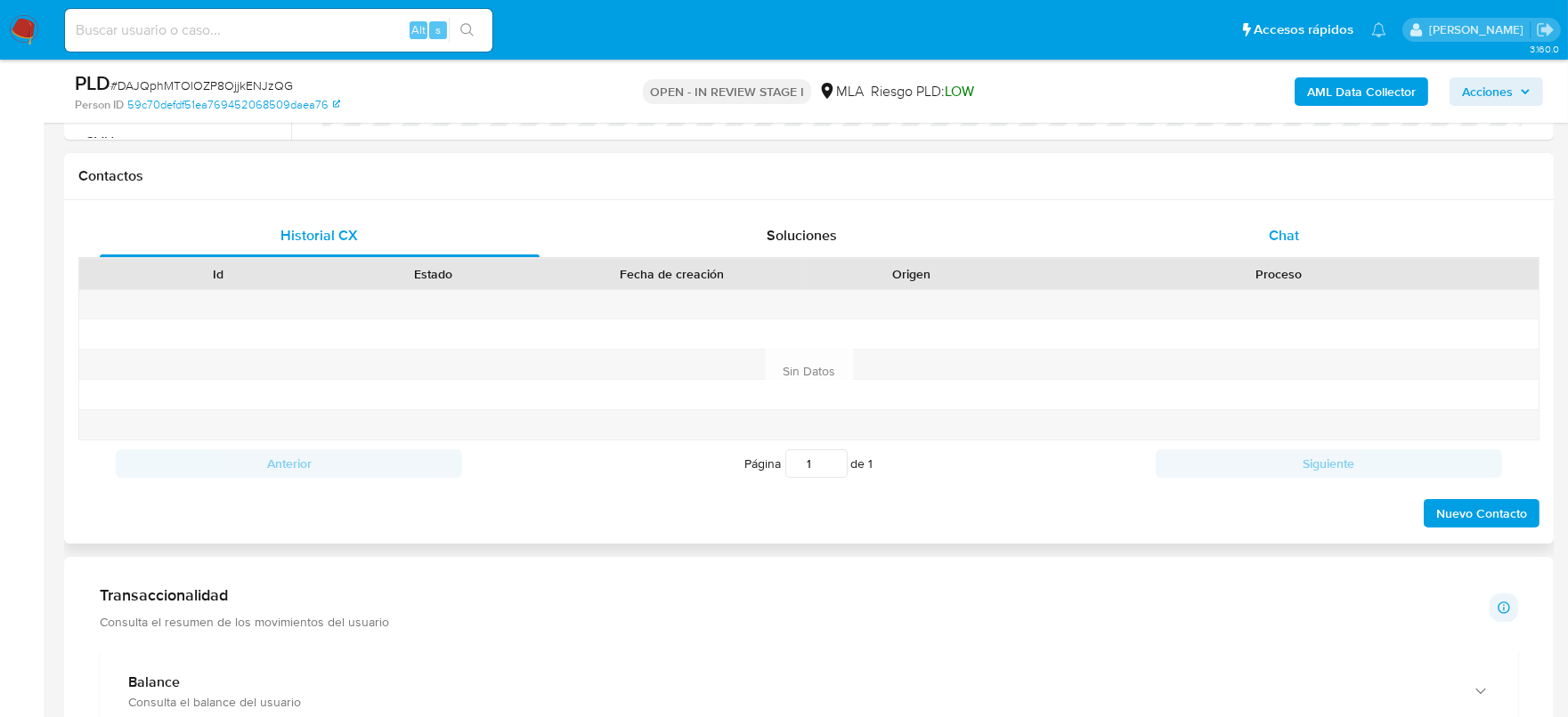
click at [1333, 217] on div "Chat" at bounding box center [1284, 235] width 440 height 43
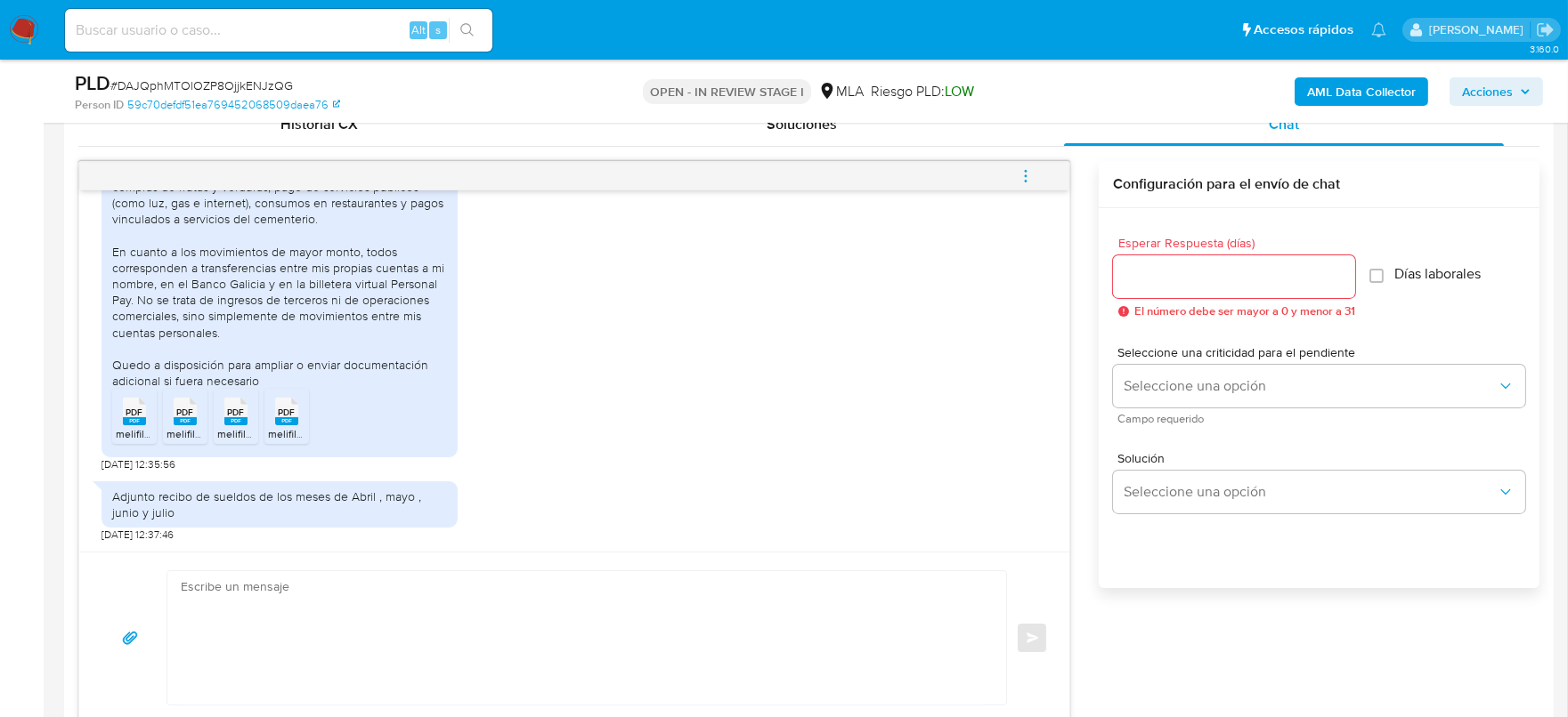
scroll to position [1484, 0]
click at [137, 434] on span "melifile7847979511410918396.pdf" at bounding box center [194, 434] width 158 height 15
click at [179, 423] on rect at bounding box center [185, 422] width 23 height 8
click at [228, 415] on span "PDF" at bounding box center [236, 412] width 17 height 11
click at [279, 418] on rect at bounding box center [287, 422] width 23 height 8
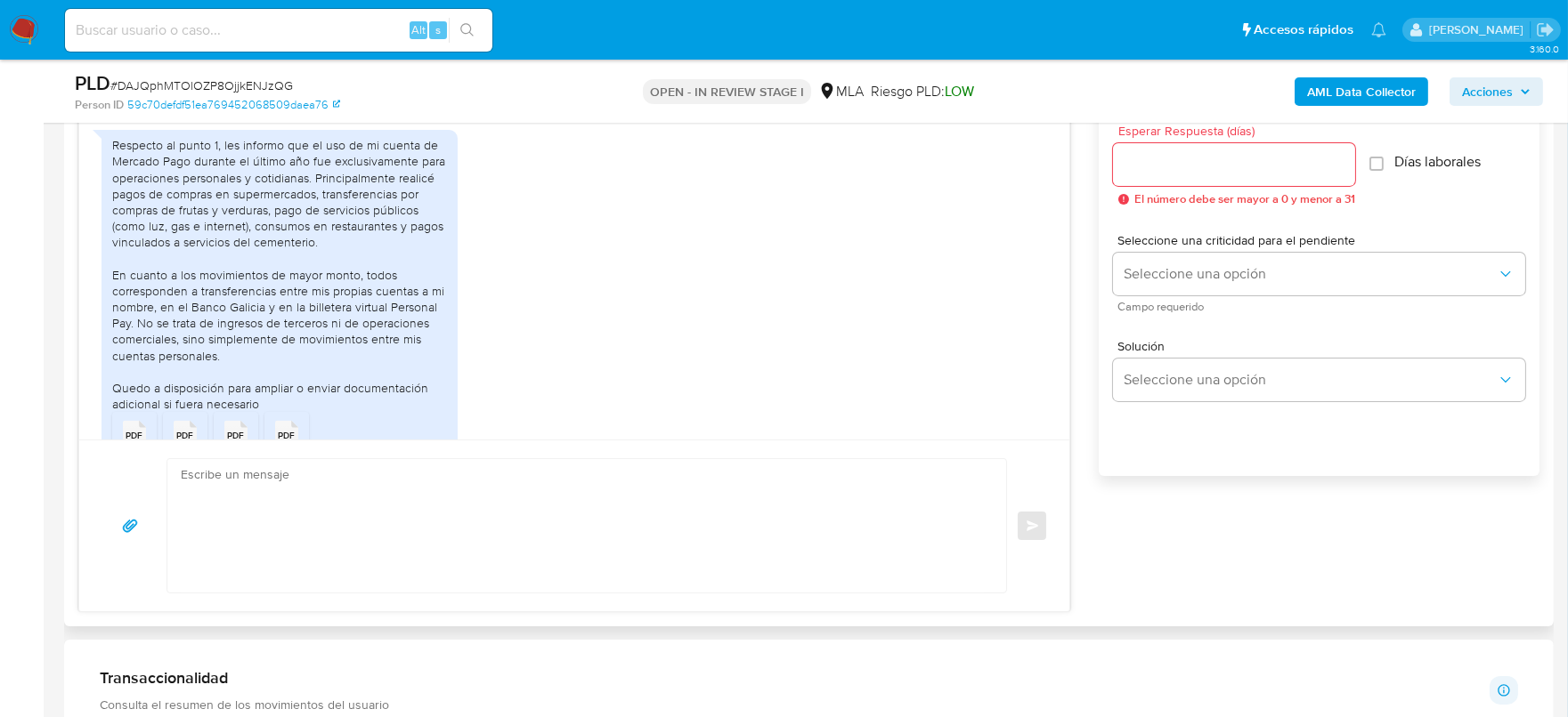
scroll to position [1261, 0]
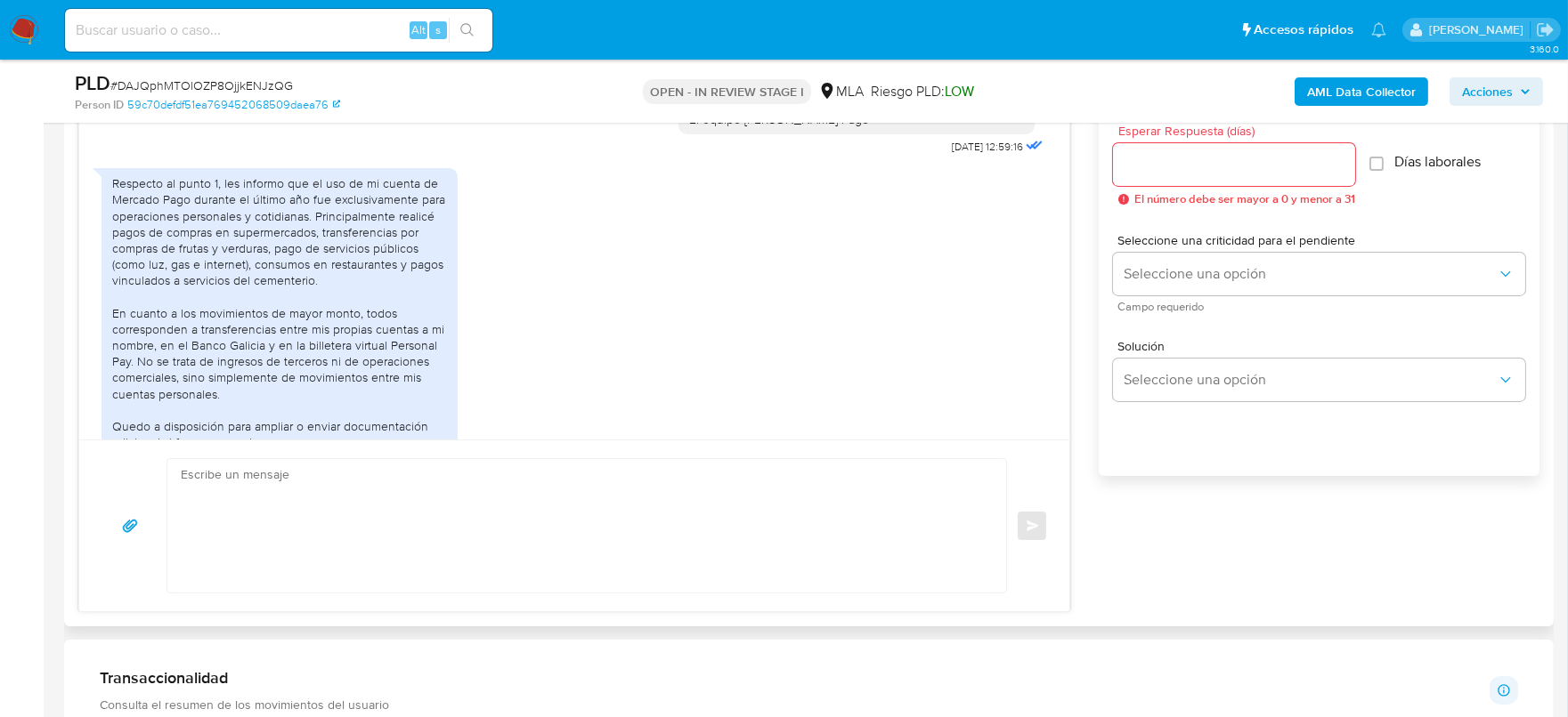
click at [336, 549] on textarea at bounding box center [582, 526] width 803 height 134
paste textarea "Hola, ¡Muchas gracias por tu respuesta! Confirmamos la recepción de la document…"
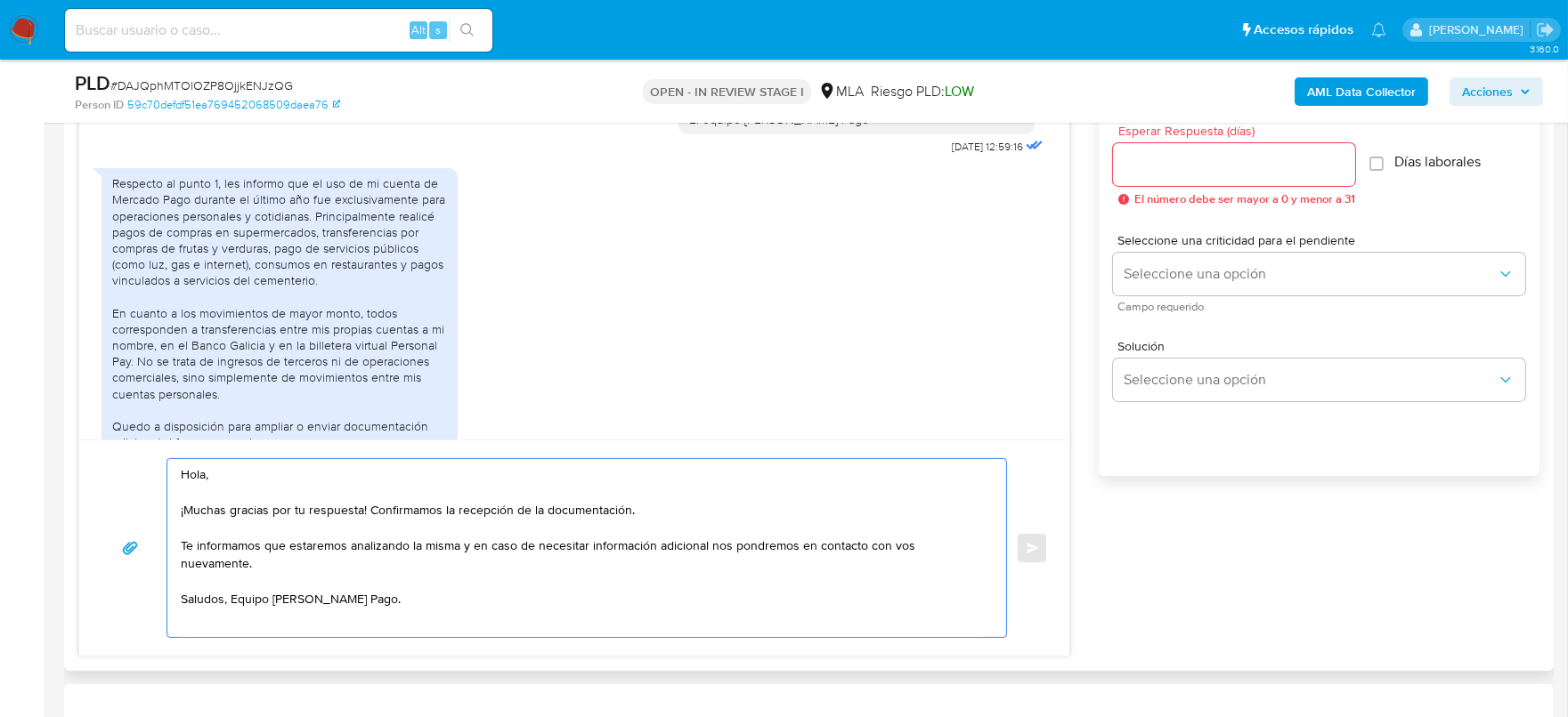
scroll to position [0, 0]
type textarea "Hola, ¡Muchas gracias por tu respuesta! Confirmamos la recepción de la document…"
click at [1192, 172] on input "Esperar Respuesta (días)" at bounding box center [1233, 164] width 242 height 23
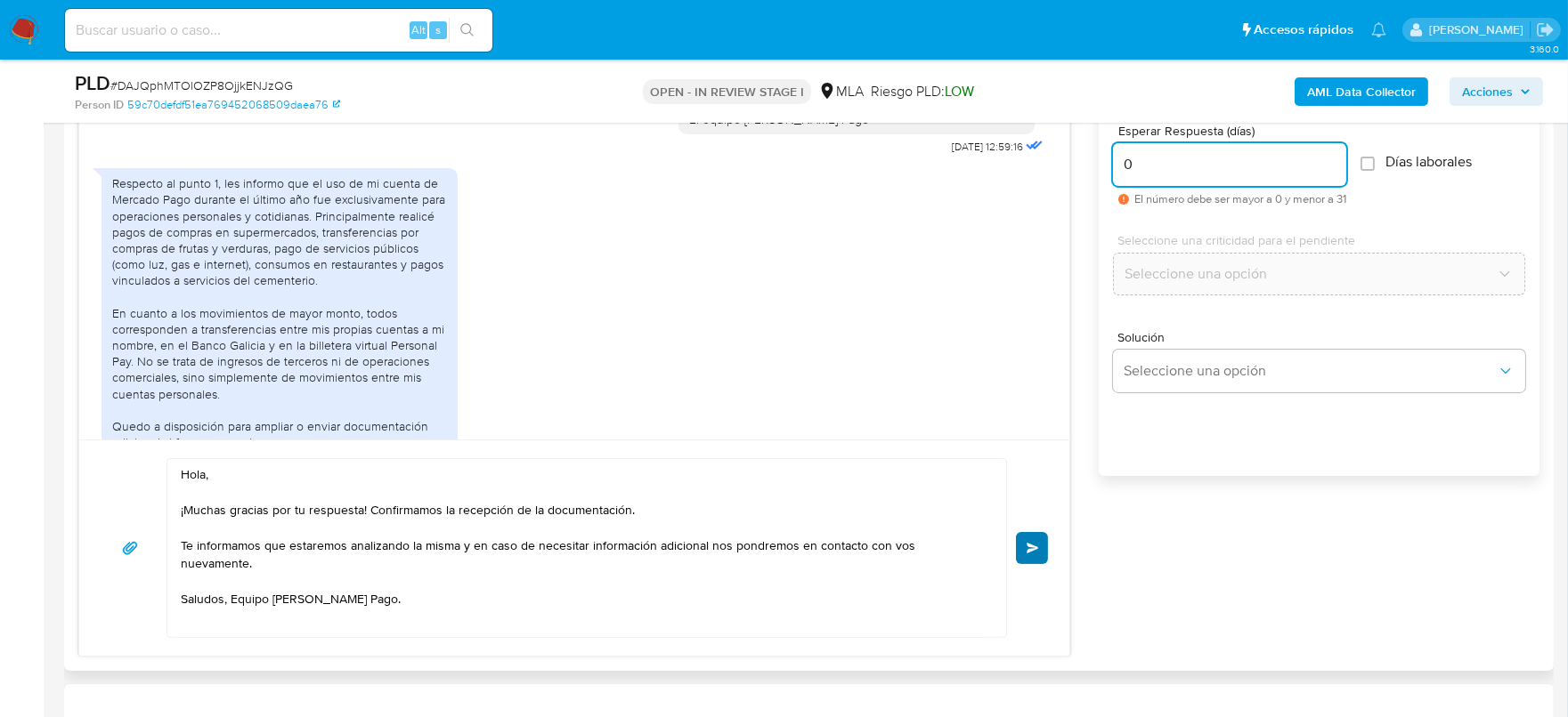
type input "0"
click at [1043, 558] on button "Enviar" at bounding box center [1032, 549] width 33 height 33
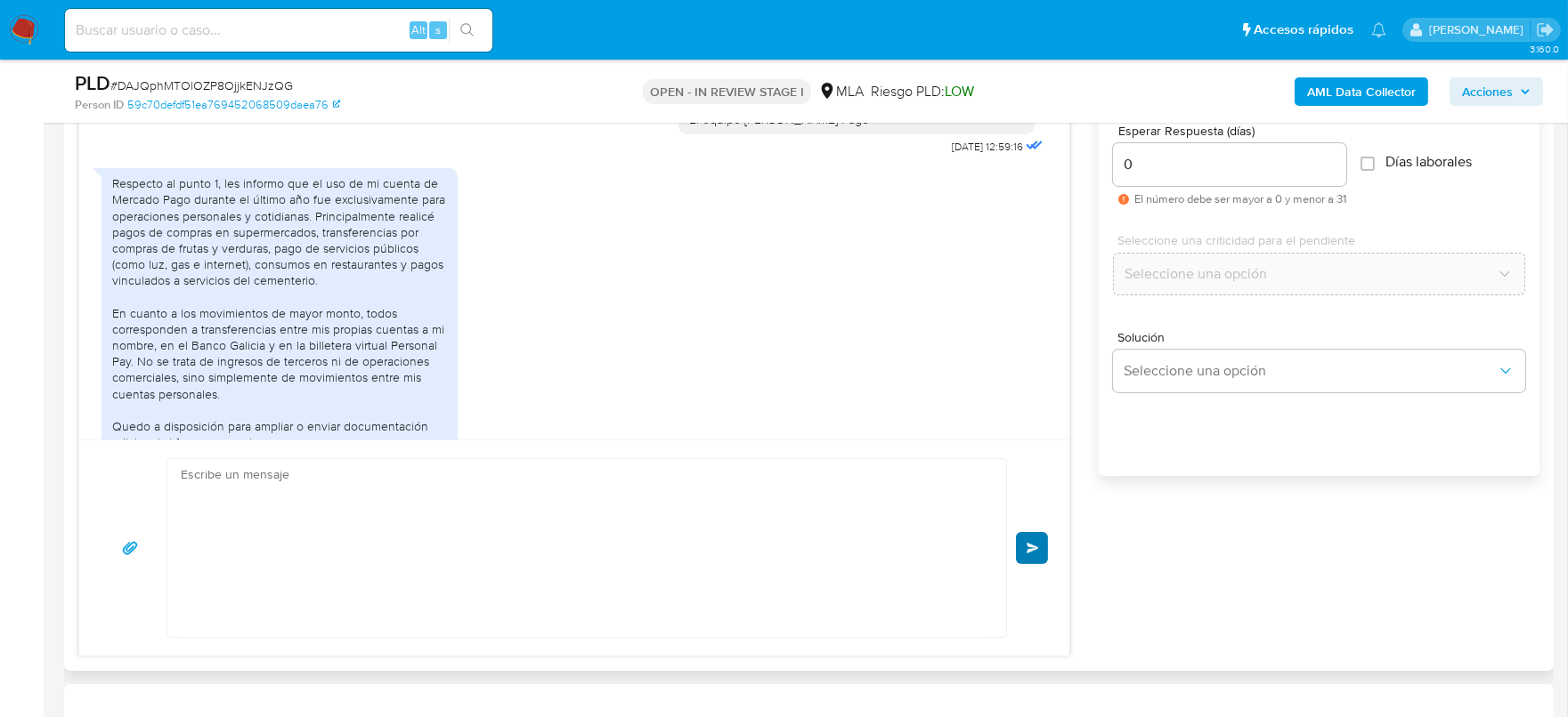
scroll to position [1713, 0]
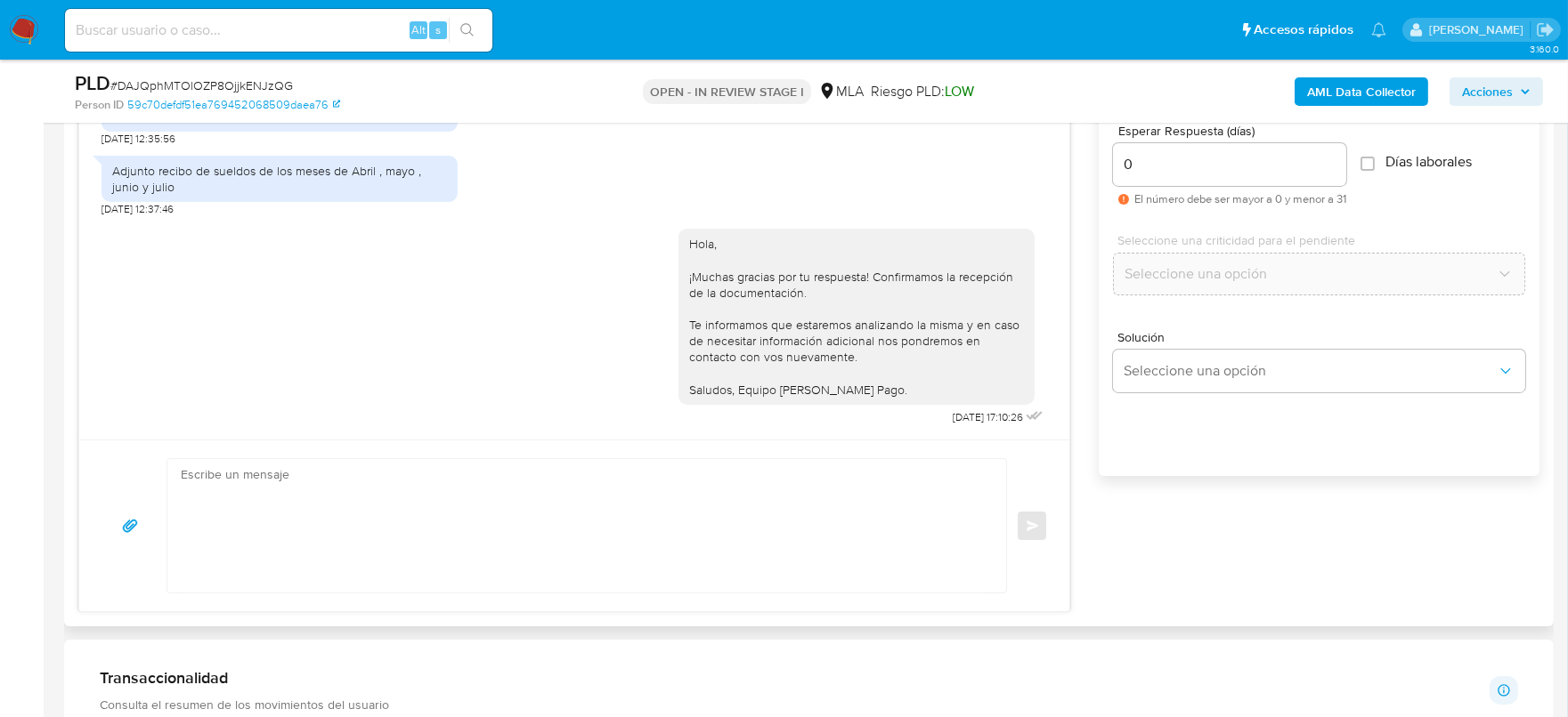
click at [1037, 552] on div "Enviar" at bounding box center [574, 526] width 947 height 136
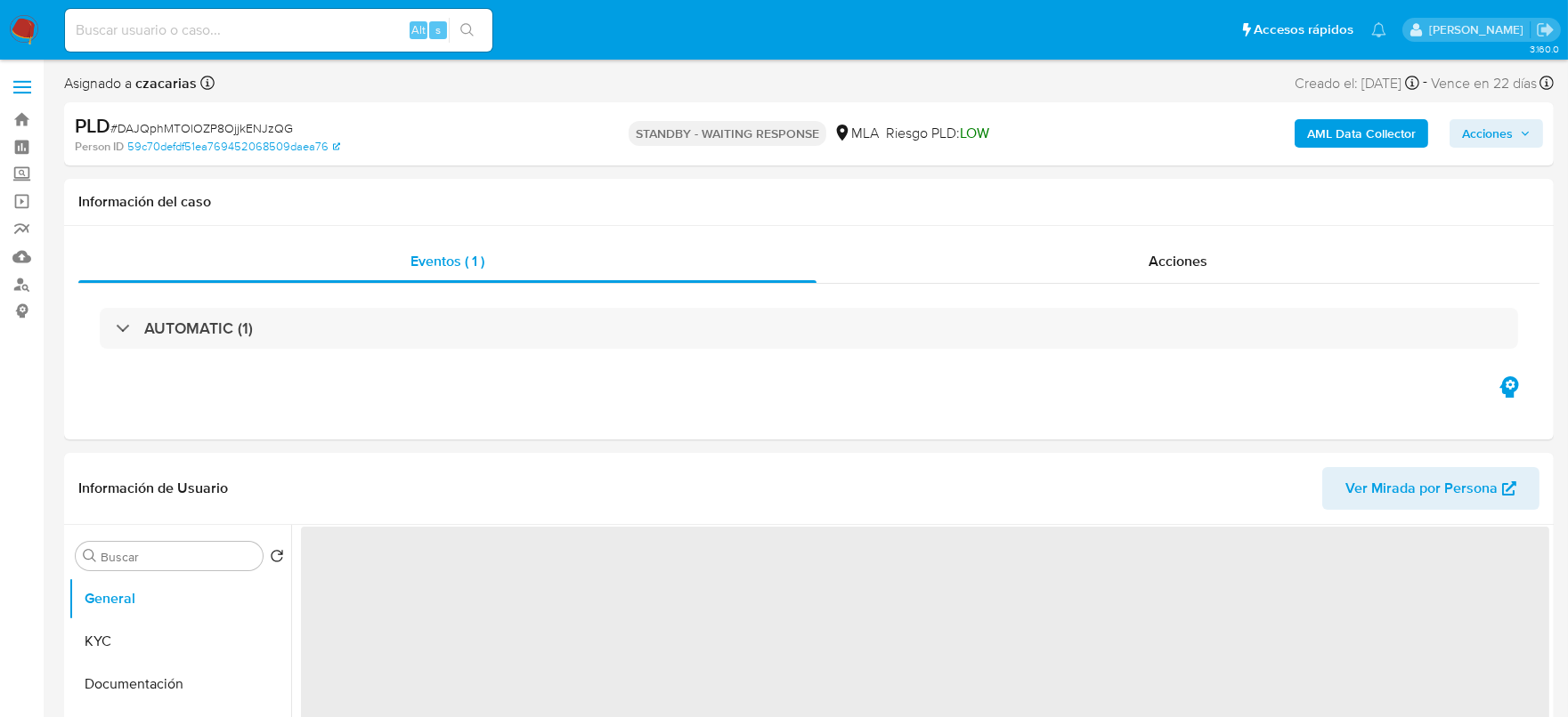
select select "10"
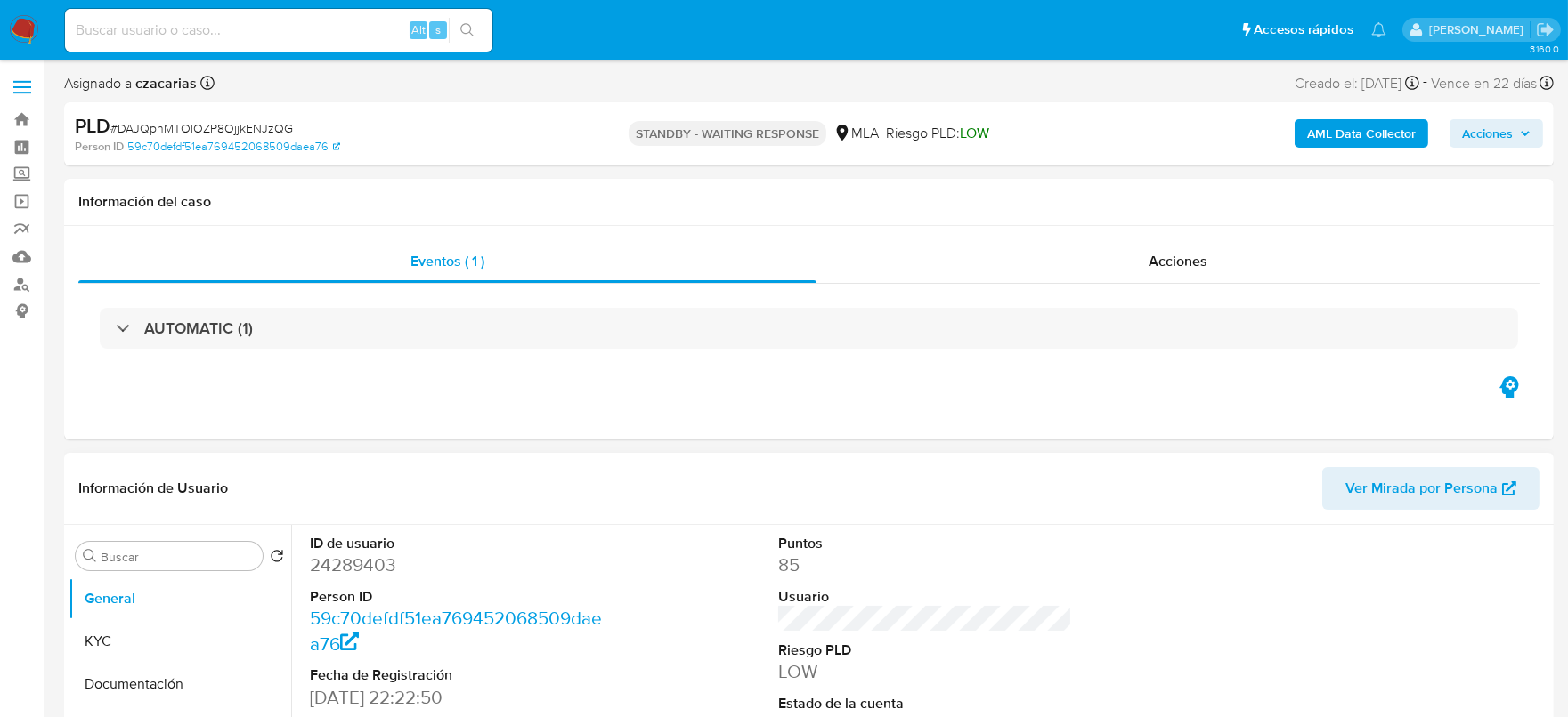
scroll to position [222, 0]
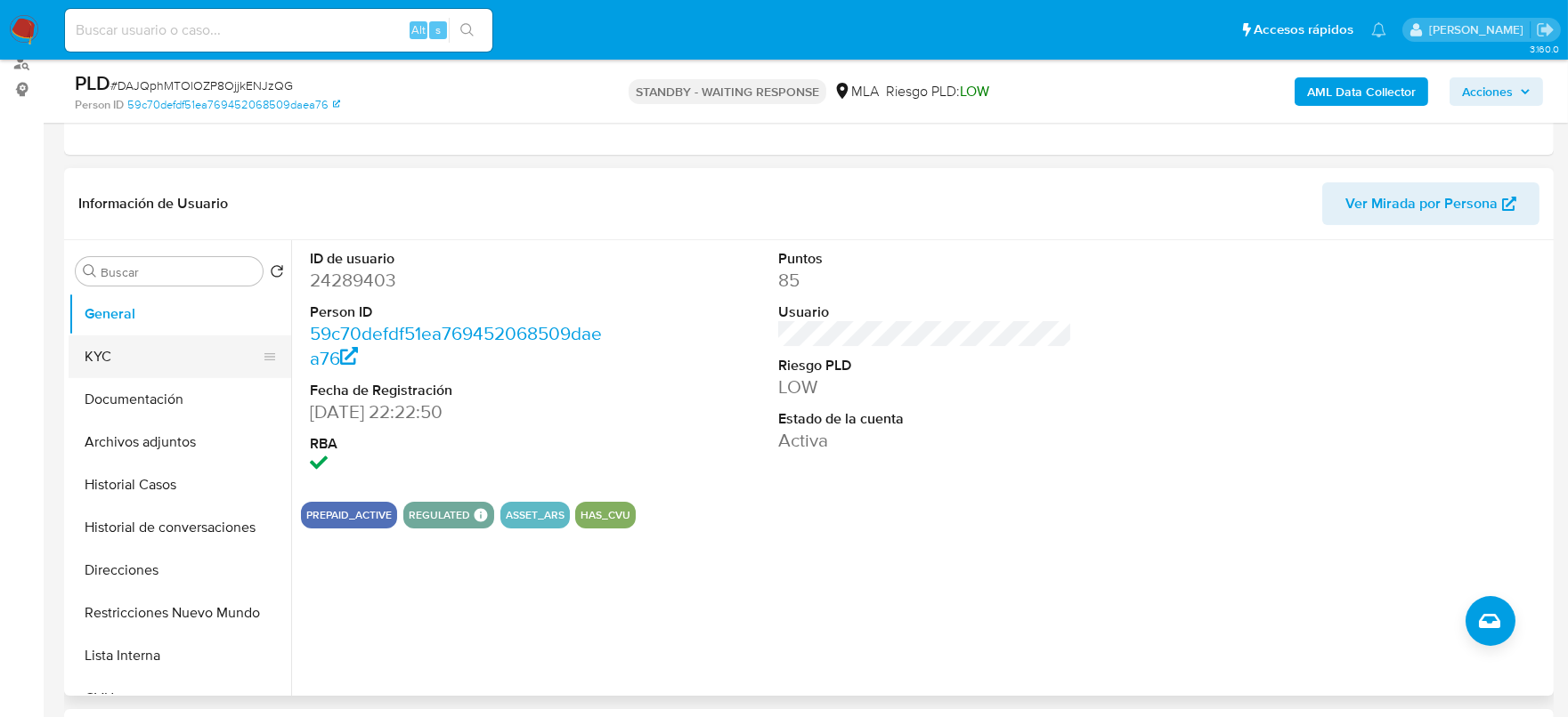
click at [86, 353] on button "KYC" at bounding box center [173, 357] width 208 height 43
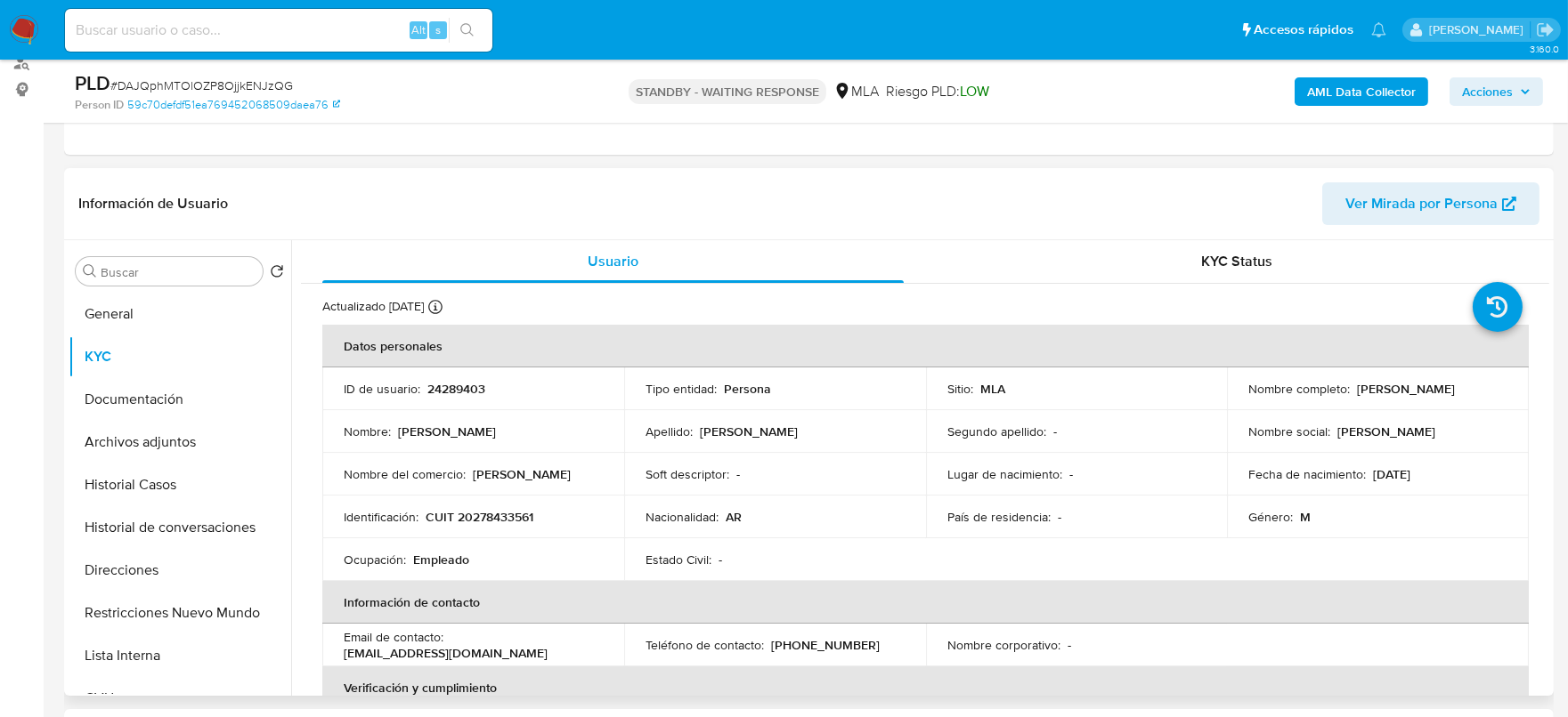
drag, startPoint x: 1348, startPoint y: 392, endPoint x: 1494, endPoint y: 392, distance: 146.0
click at [1494, 392] on div "Nombre completo : [PERSON_NAME]" at bounding box center [1377, 388] width 259 height 16
copy div "[PERSON_NAME]"
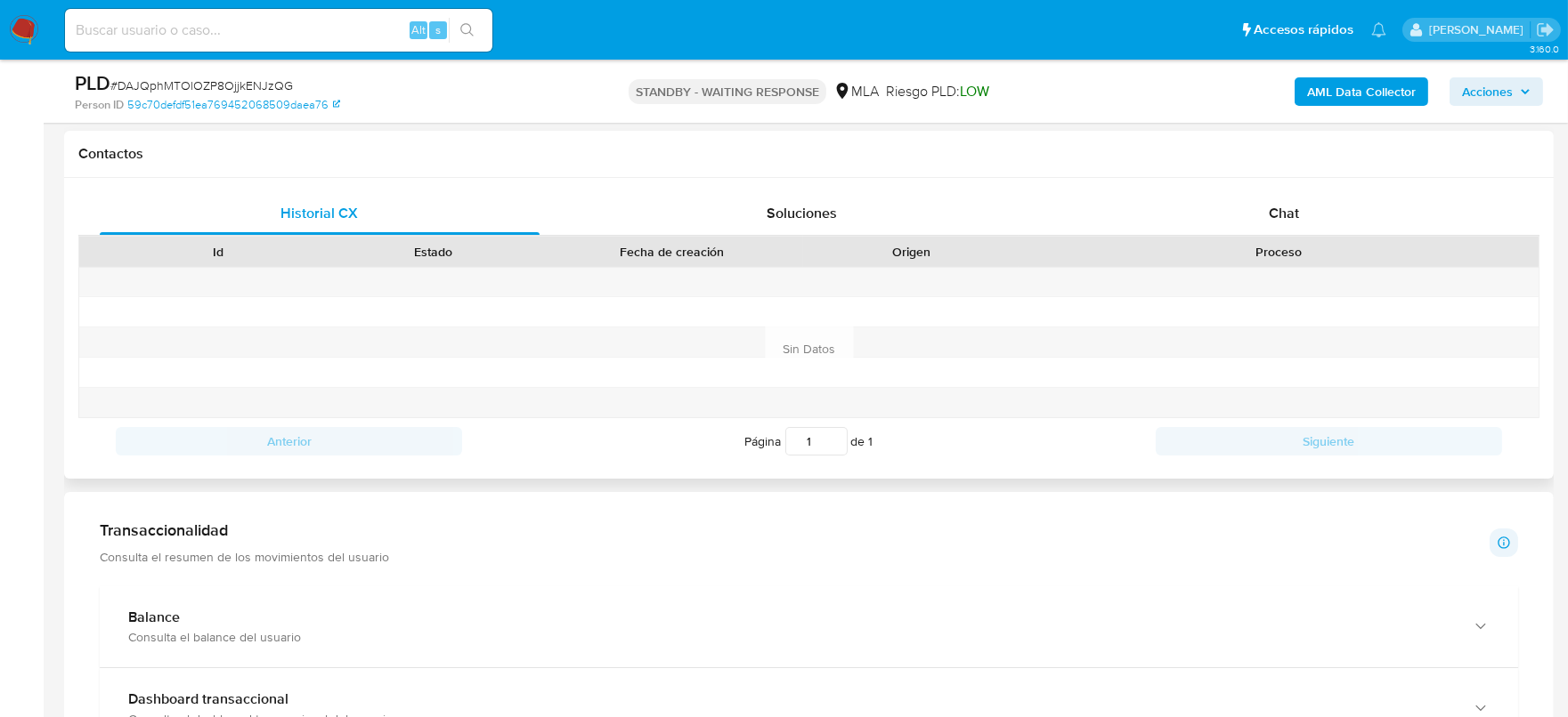
scroll to position [889, 0]
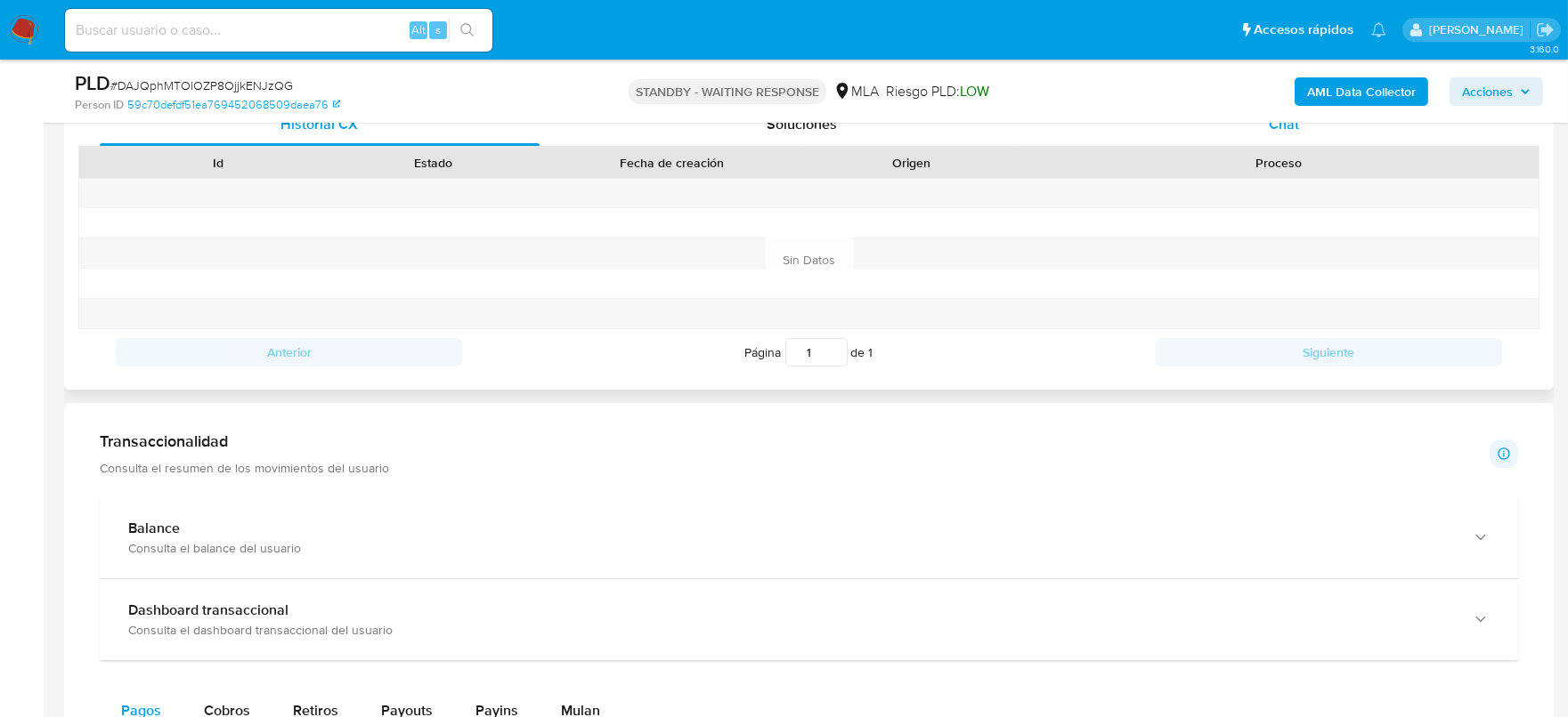
click at [1323, 131] on div "Chat" at bounding box center [1284, 124] width 440 height 43
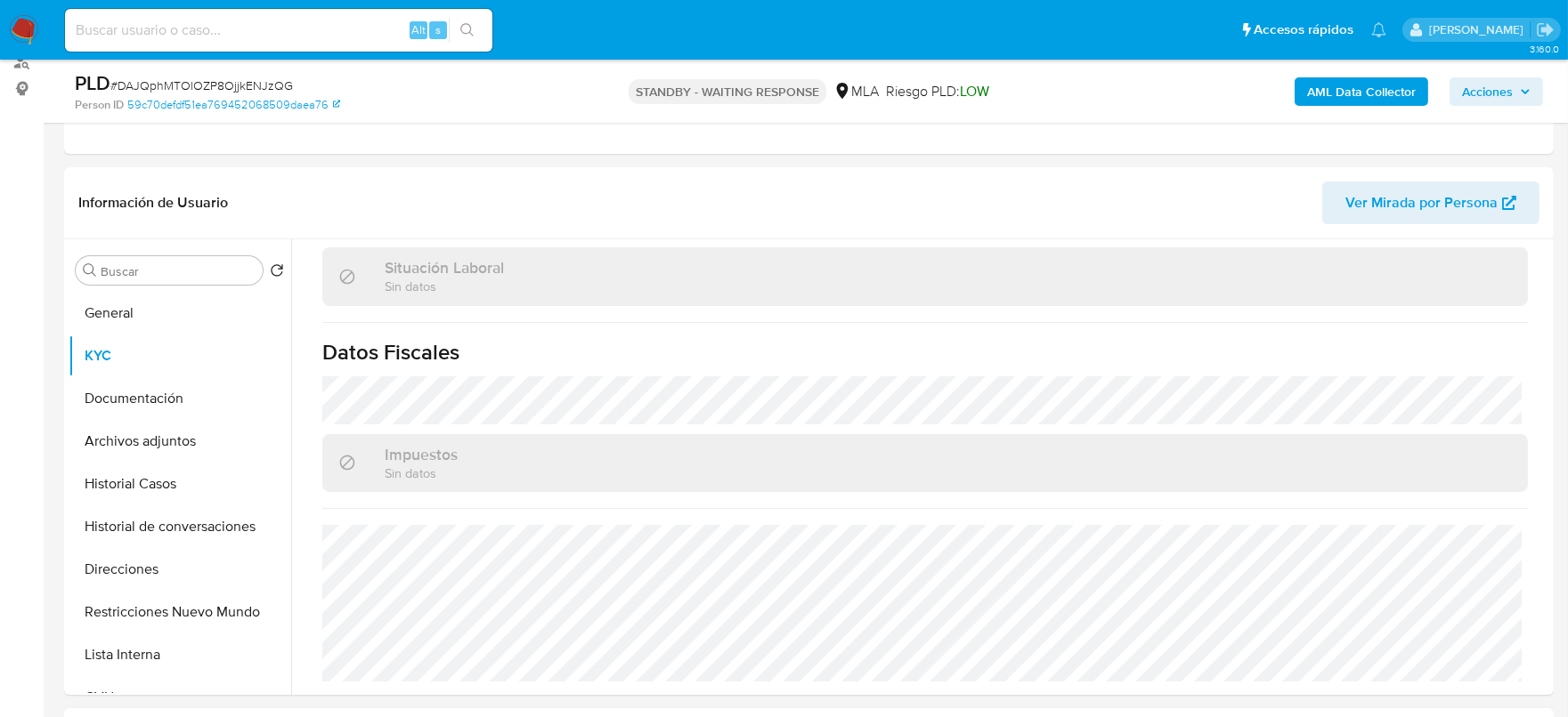
scroll to position [222, 0]
click at [146, 426] on button "Archivos adjuntos" at bounding box center [173, 442] width 208 height 43
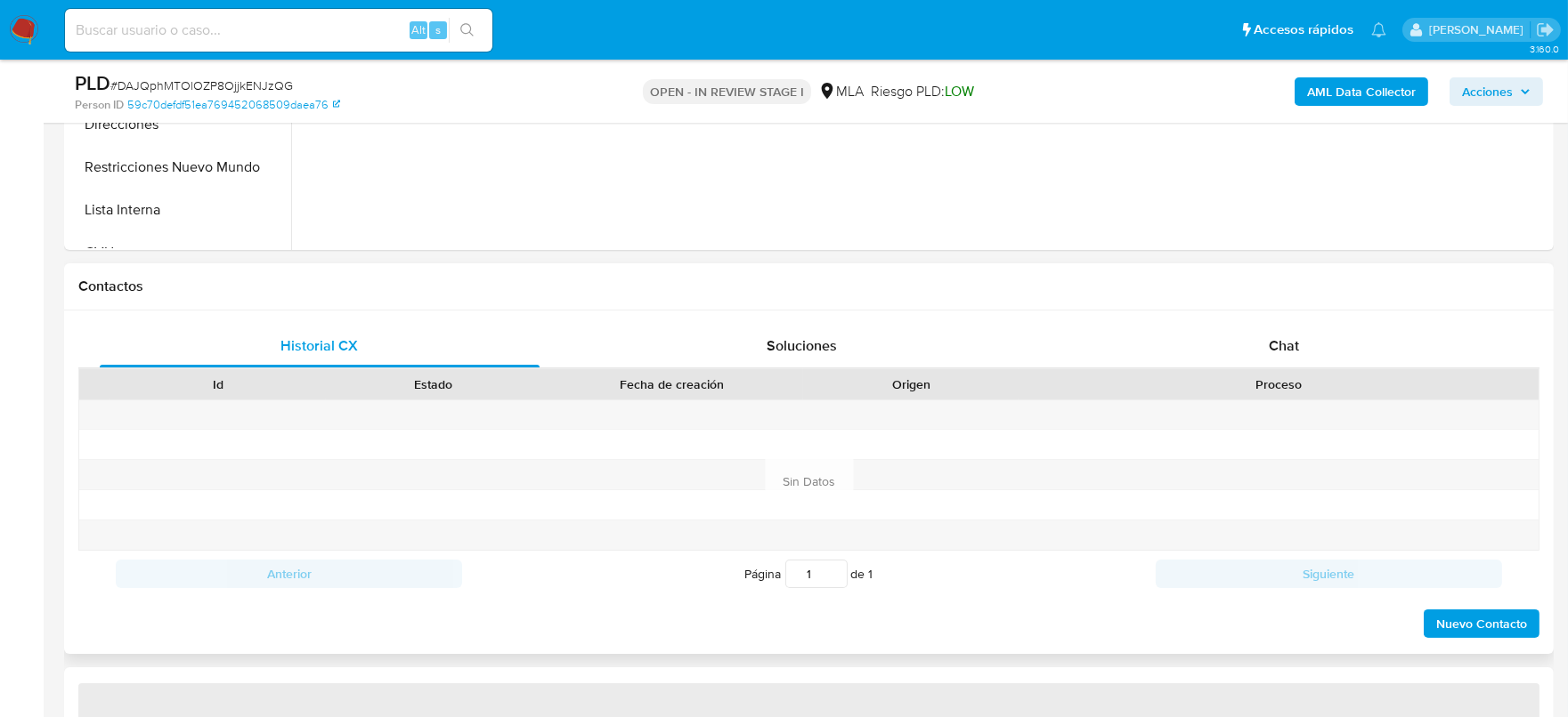
select select "10"
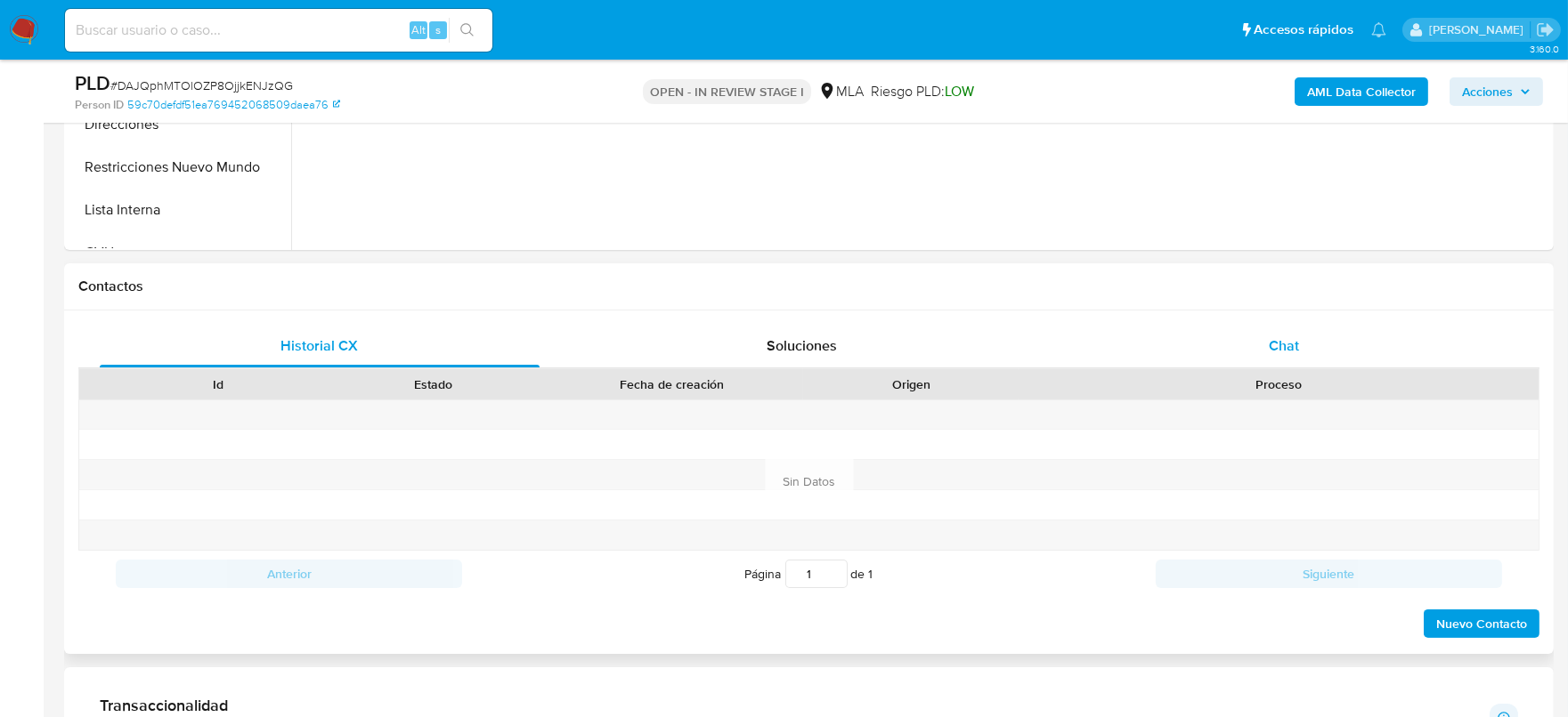
click at [1291, 364] on div "Chat" at bounding box center [1284, 346] width 440 height 43
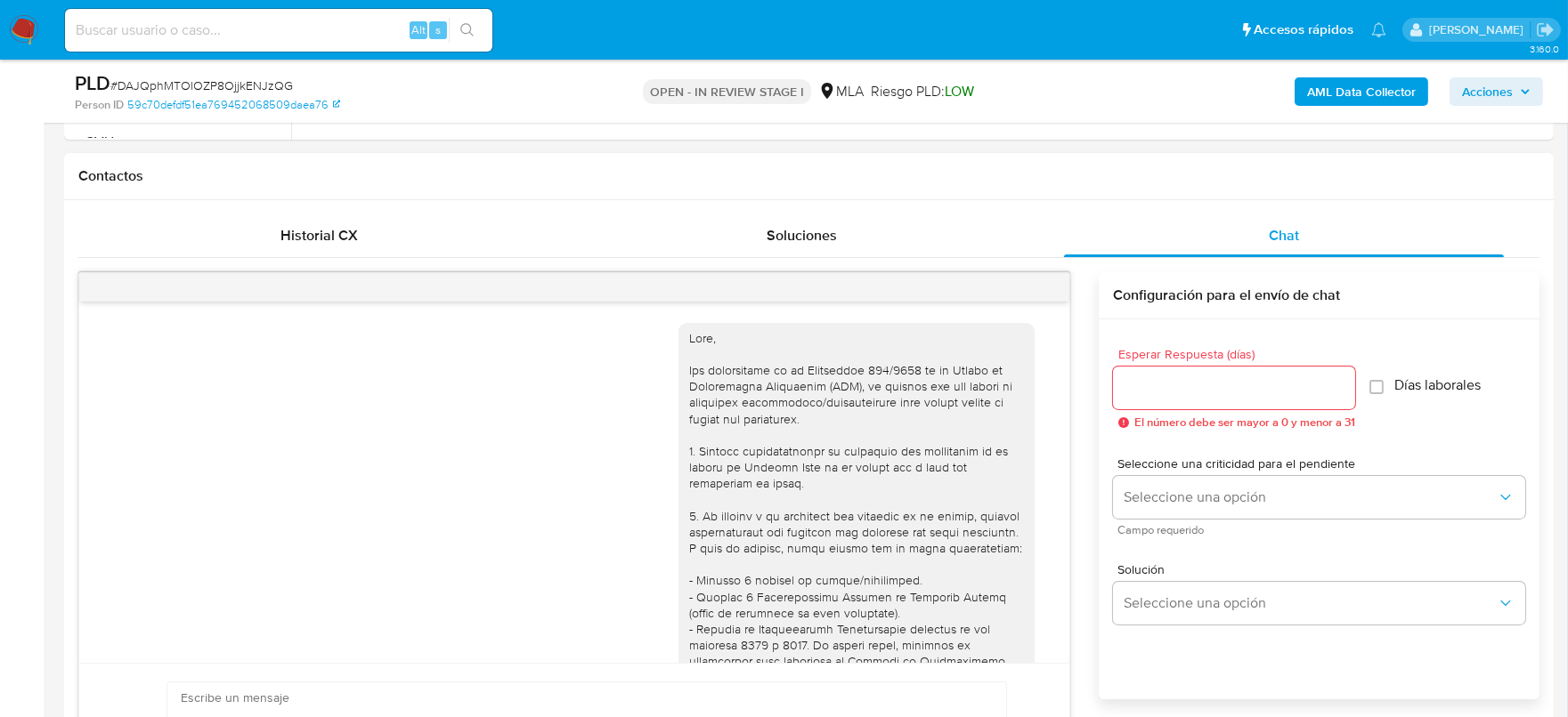
scroll to position [1713, 0]
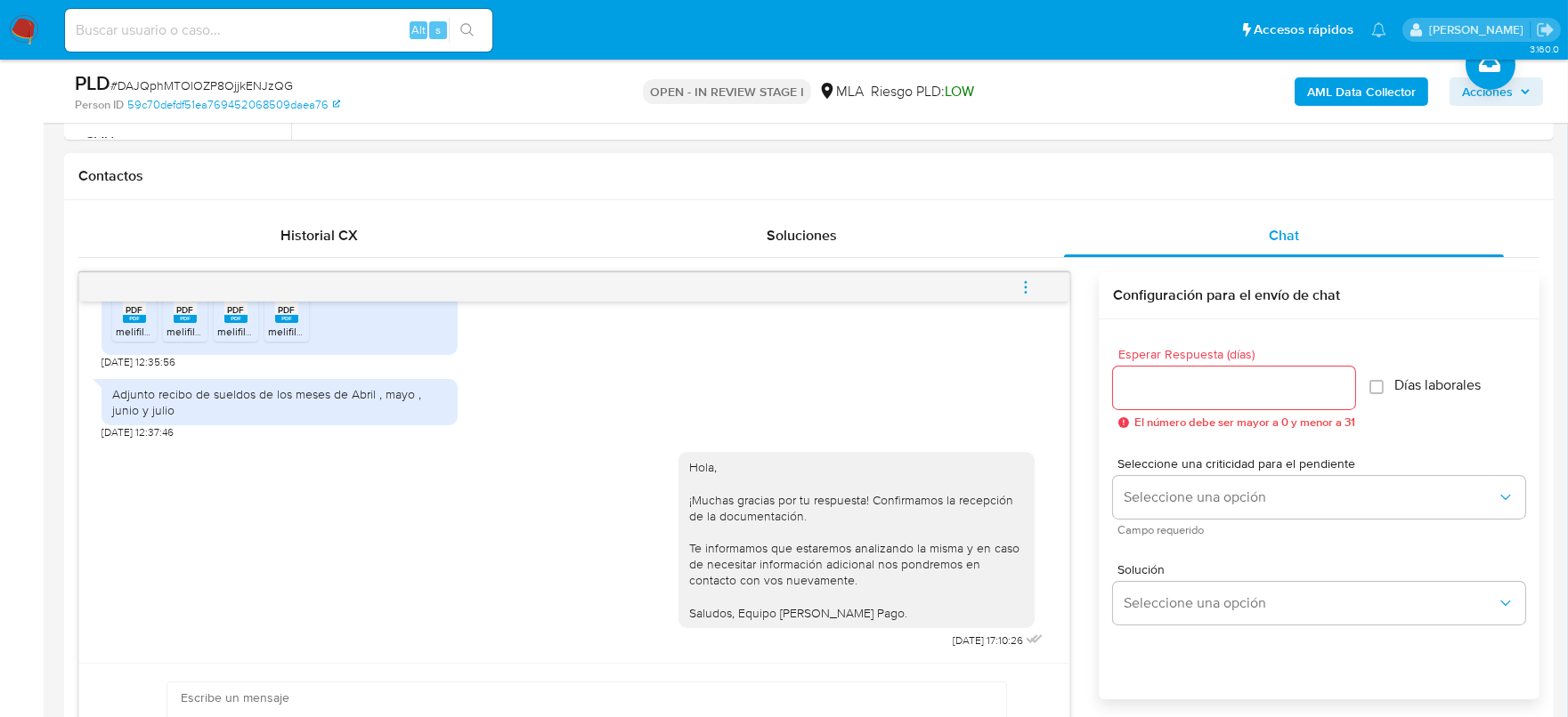
click at [1032, 285] on icon "menu-action" at bounding box center [1025, 287] width 16 height 16
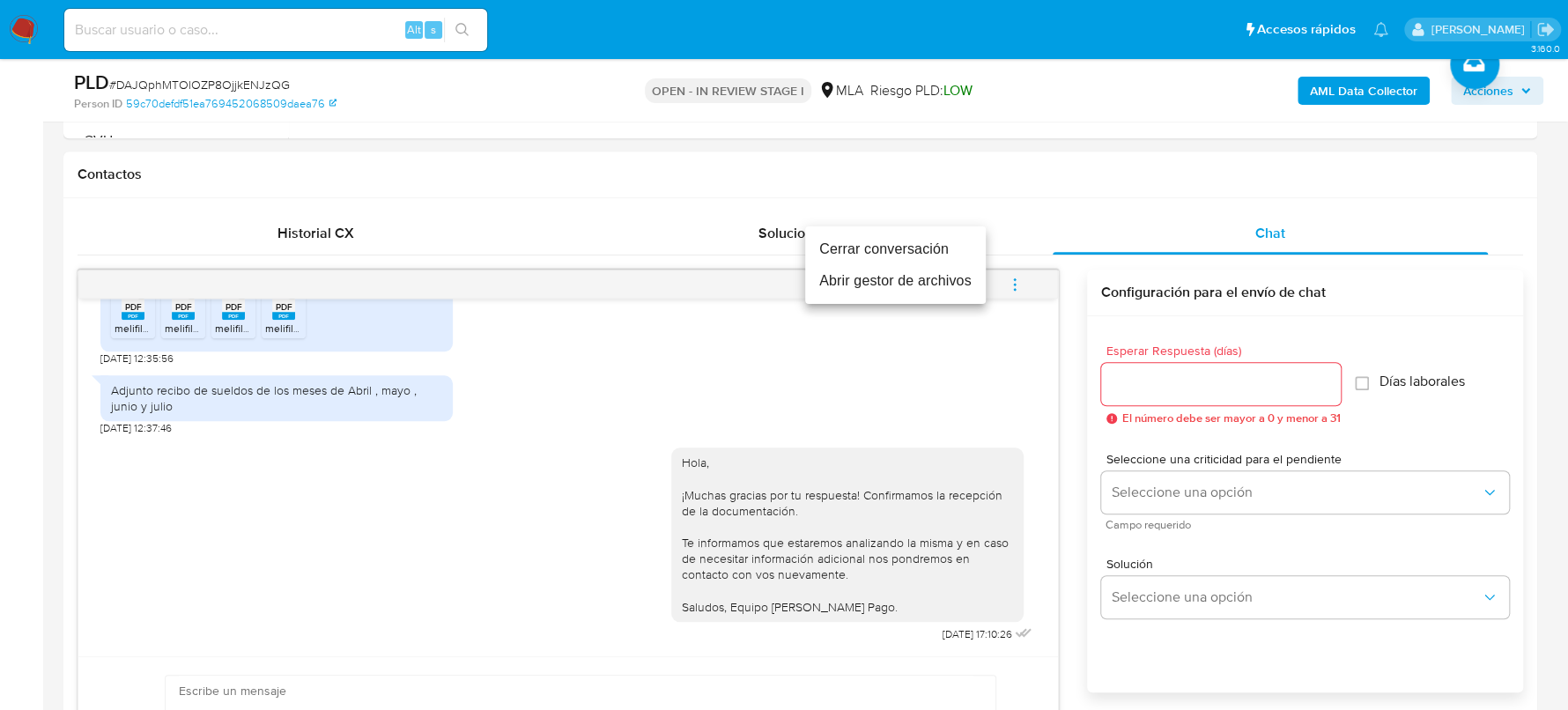
click at [896, 234] on li "Cerrar conversación" at bounding box center [895, 250] width 181 height 32
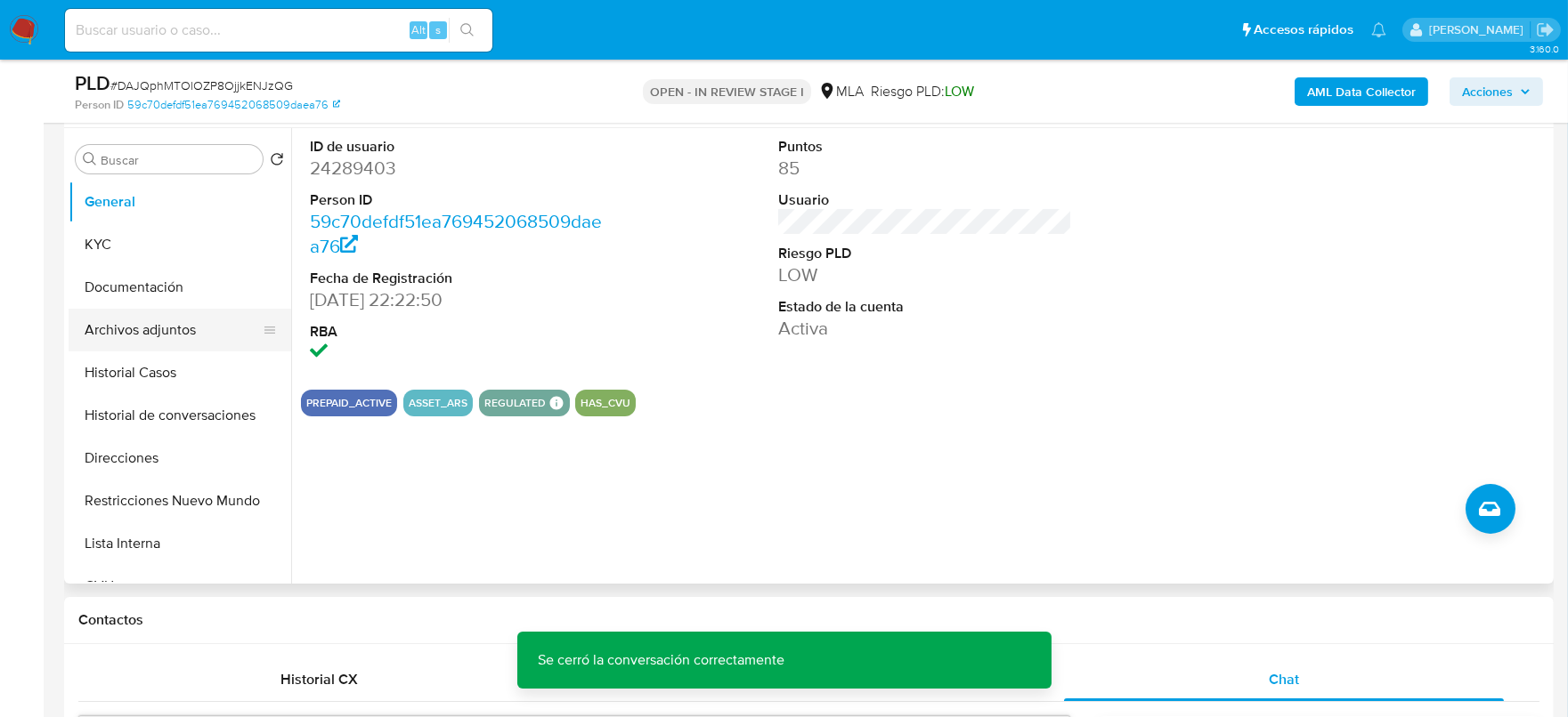
scroll to position [334, 0]
click at [145, 313] on button "Archivos adjuntos" at bounding box center [173, 330] width 208 height 43
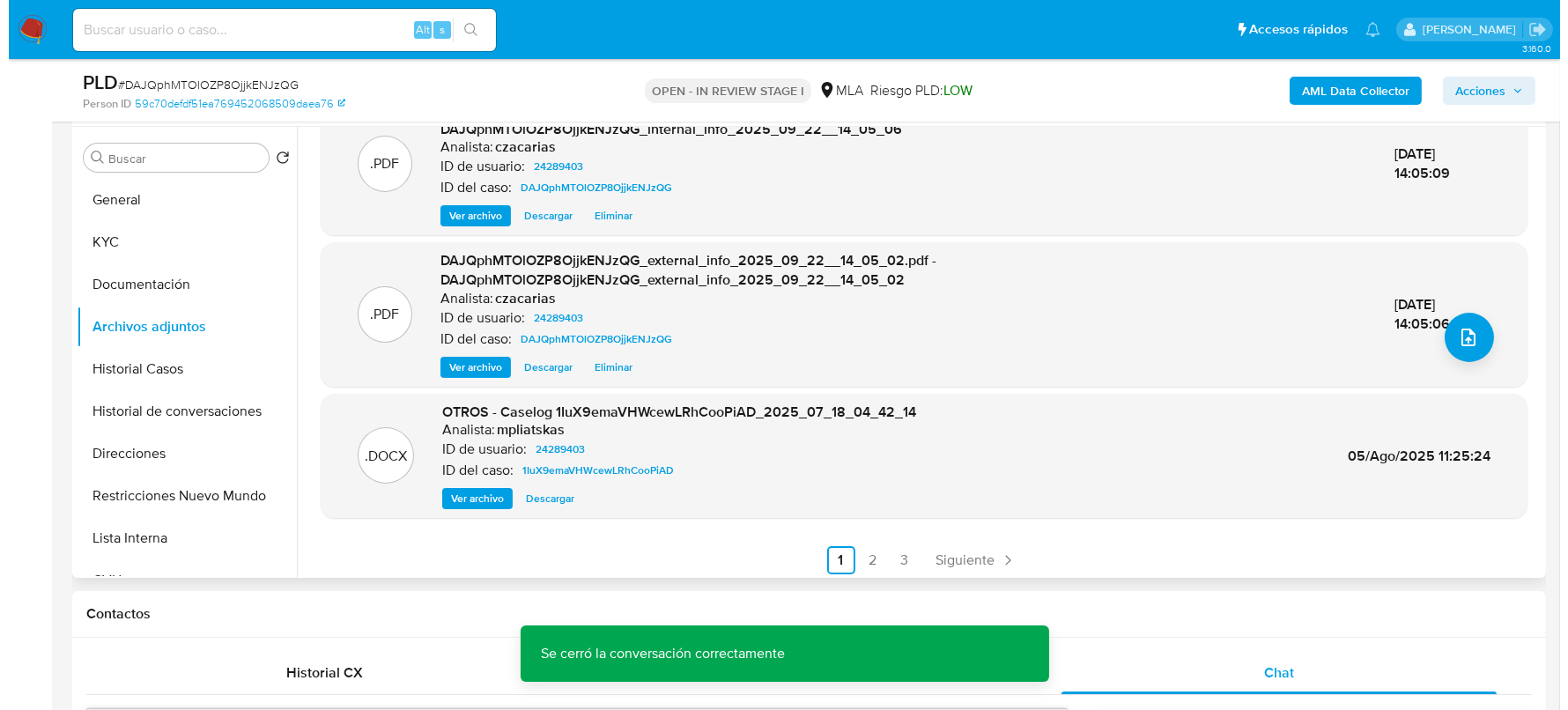
scroll to position [186, 0]
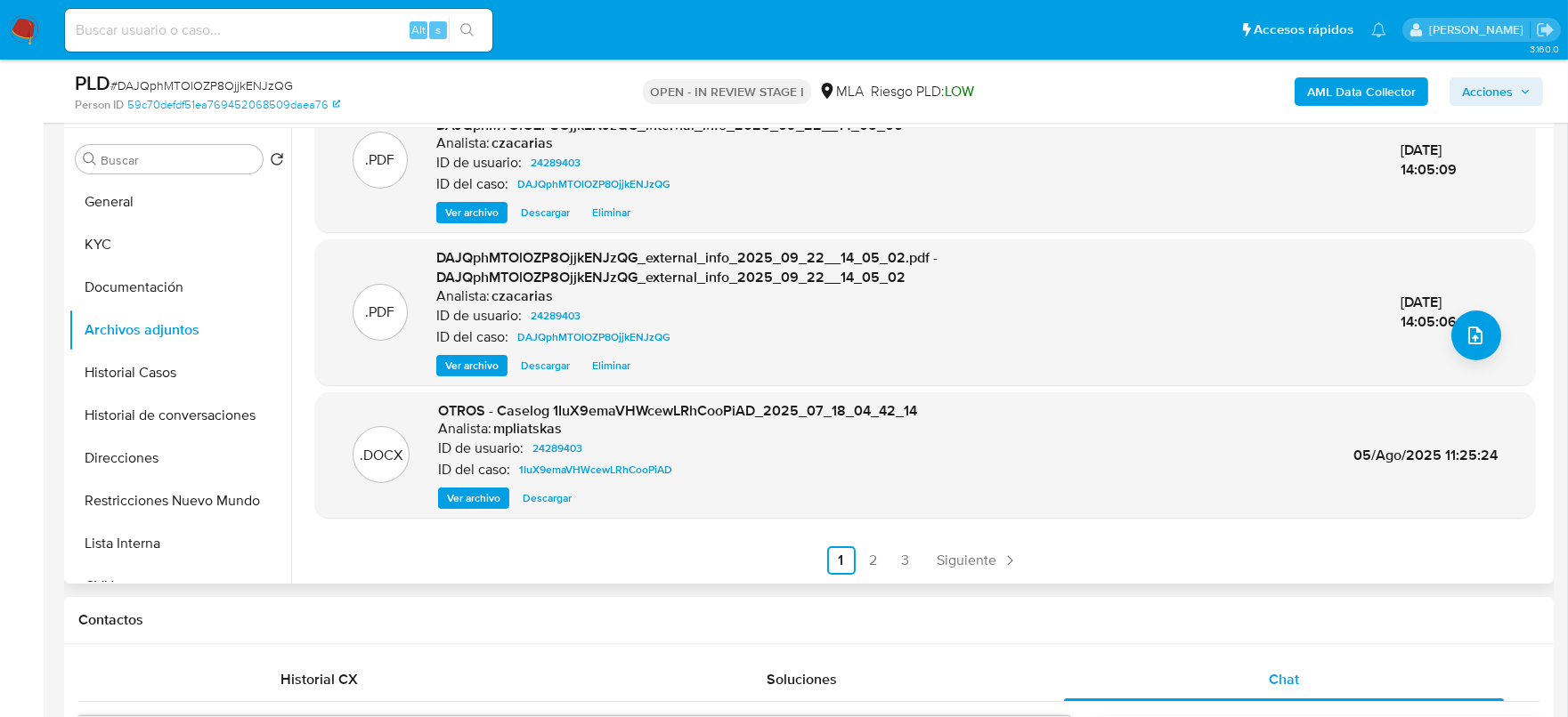
click at [499, 499] on span "Ver archivo" at bounding box center [473, 498] width 54 height 18
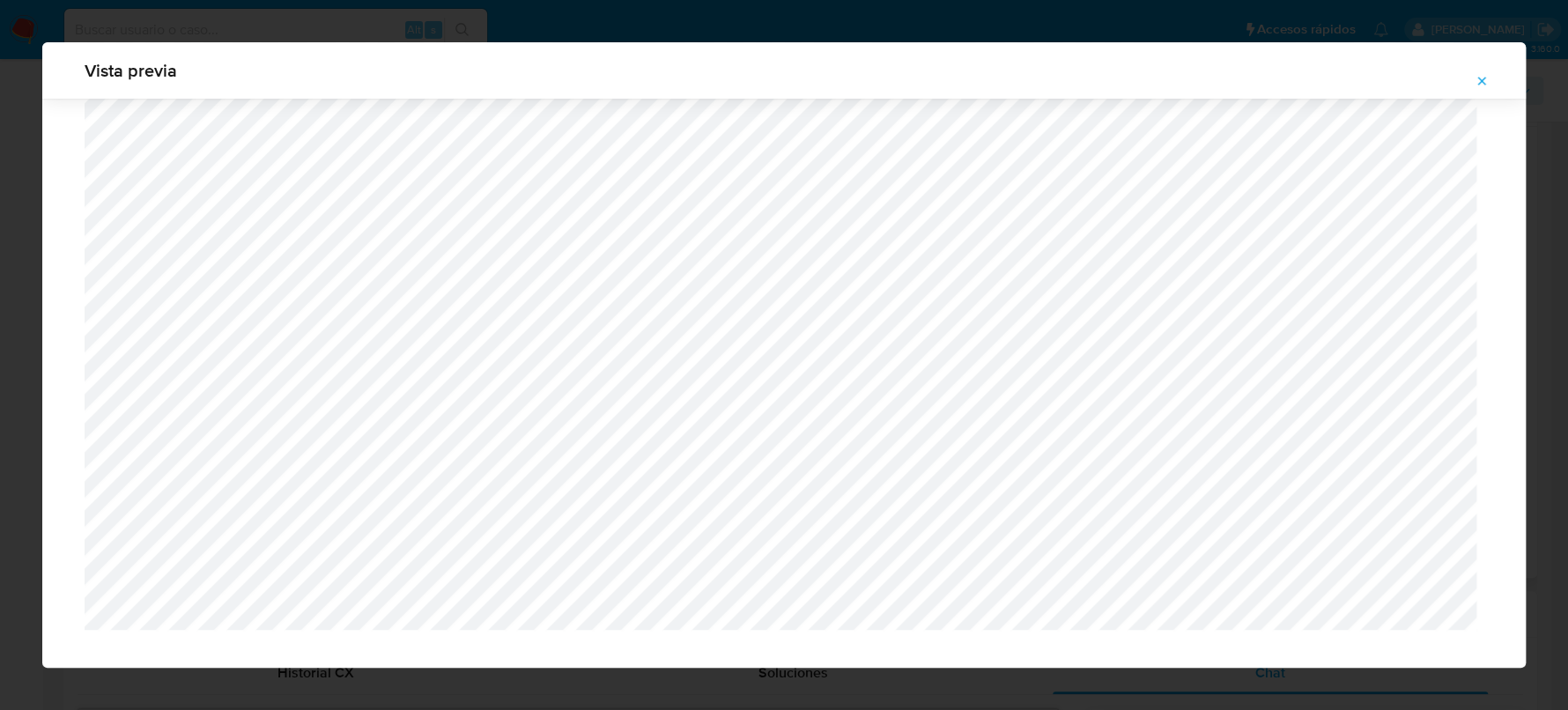
scroll to position [1310, 0]
click at [1475, 83] on icon "Attachment preview" at bounding box center [1482, 80] width 14 height 14
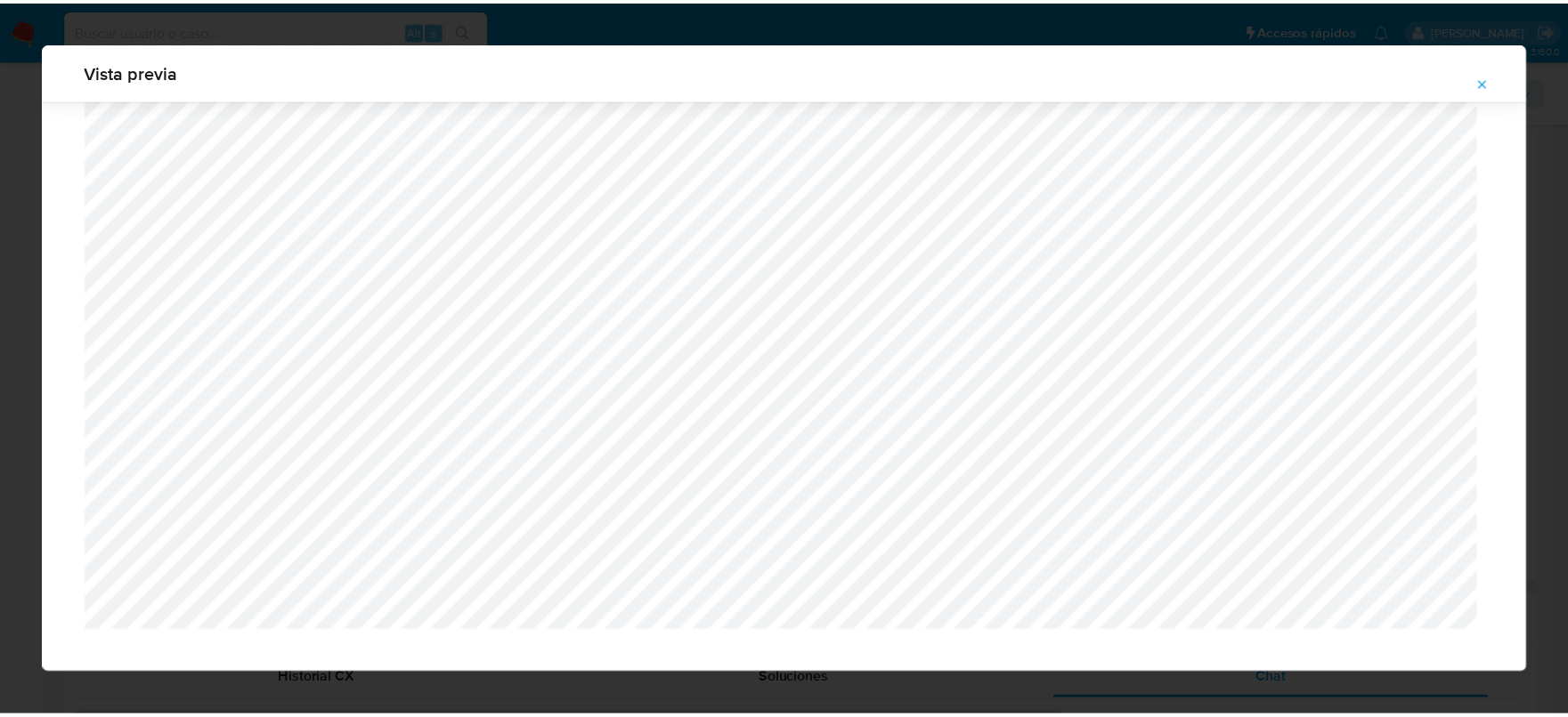
scroll to position [0, 0]
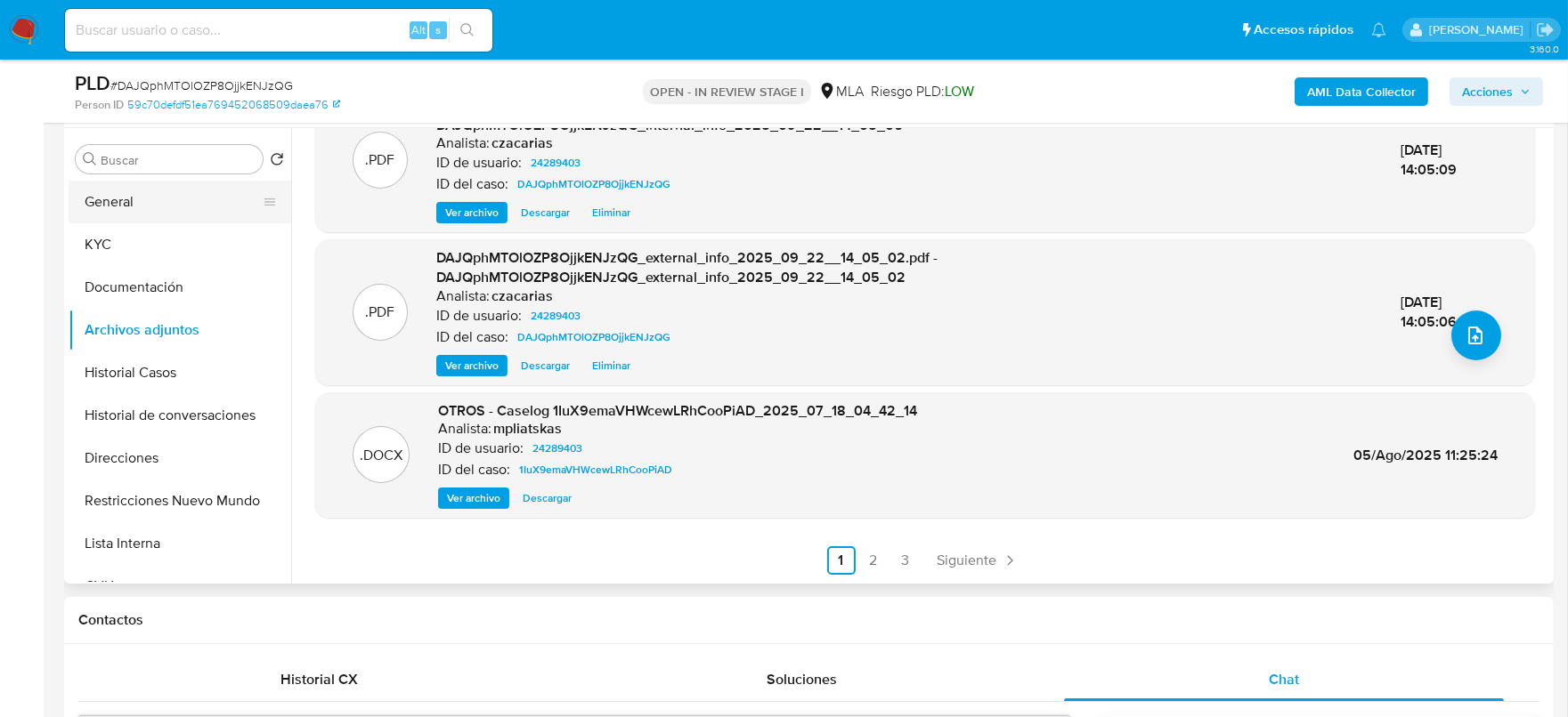
click at [184, 187] on button "General" at bounding box center [173, 202] width 208 height 43
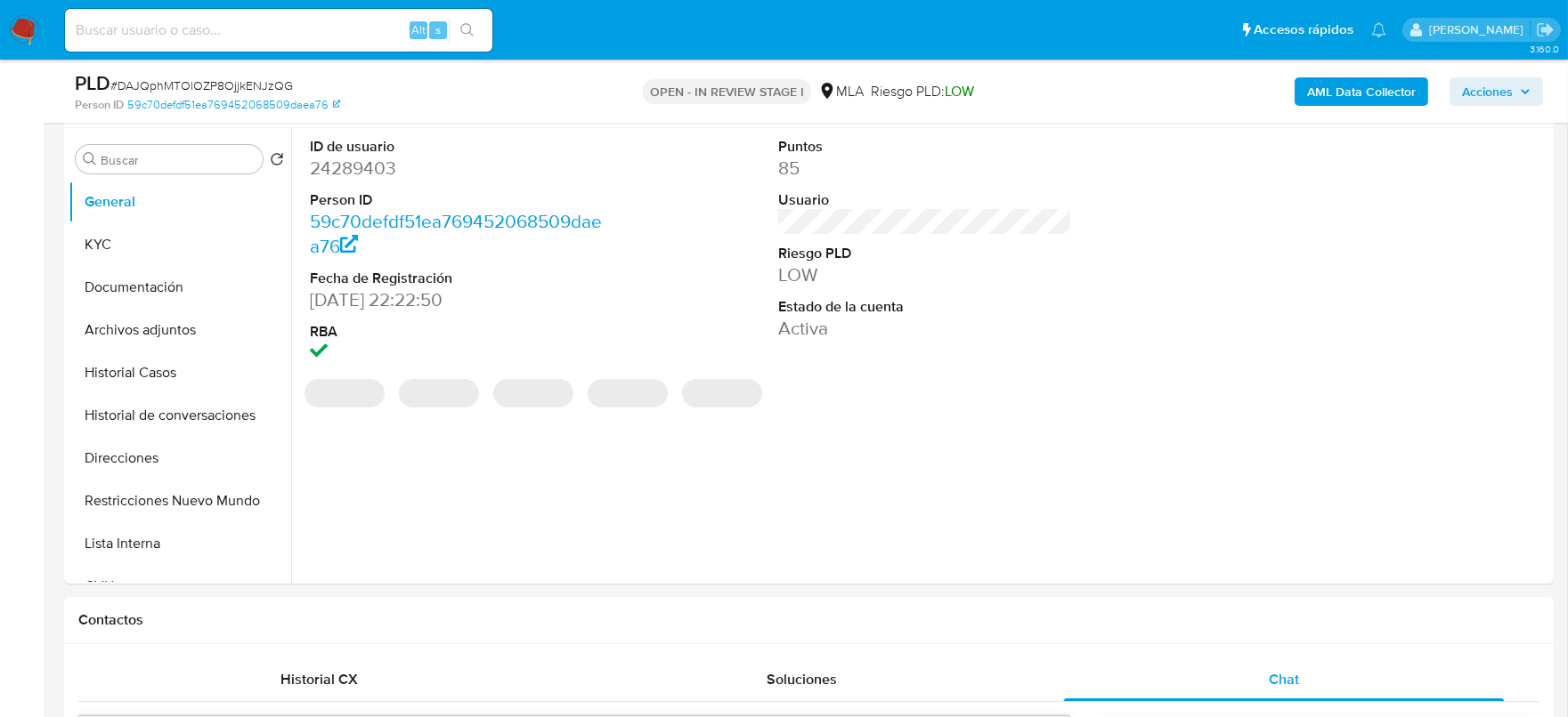
click at [383, 169] on dd "24289403" at bounding box center [457, 168] width 294 height 25
drag, startPoint x: 384, startPoint y: 169, endPoint x: 371, endPoint y: 33, distance: 136.6
click at [384, 170] on dd "24289403" at bounding box center [457, 168] width 294 height 25
copy dd "24289403"
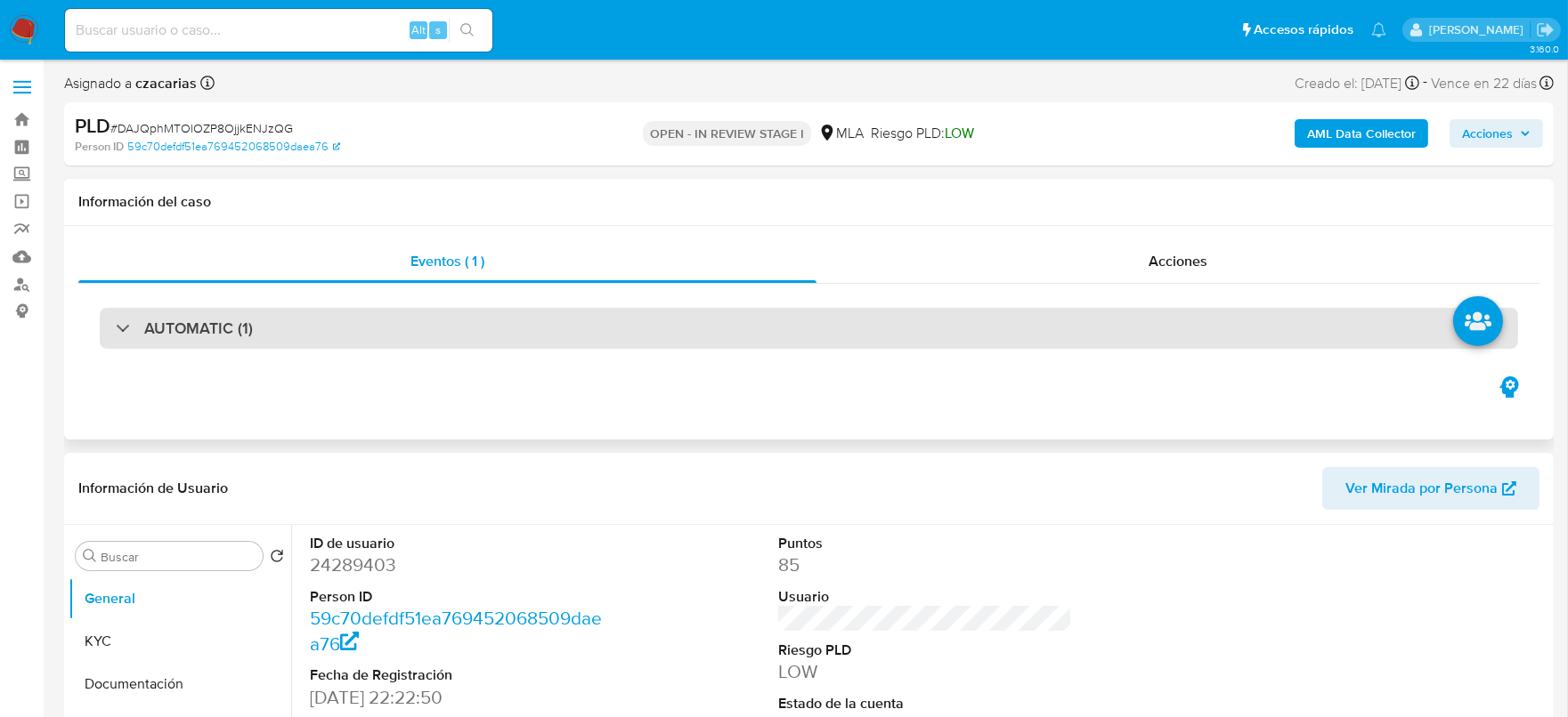
drag, startPoint x: 413, startPoint y: 290, endPoint x: 403, endPoint y: 309, distance: 21.5
click at [411, 296] on div "AUTOMATIC (1)" at bounding box center [809, 328] width 1461 height 89
click at [406, 326] on div "AUTOMATIC (1)" at bounding box center [808, 328] width 1418 height 41
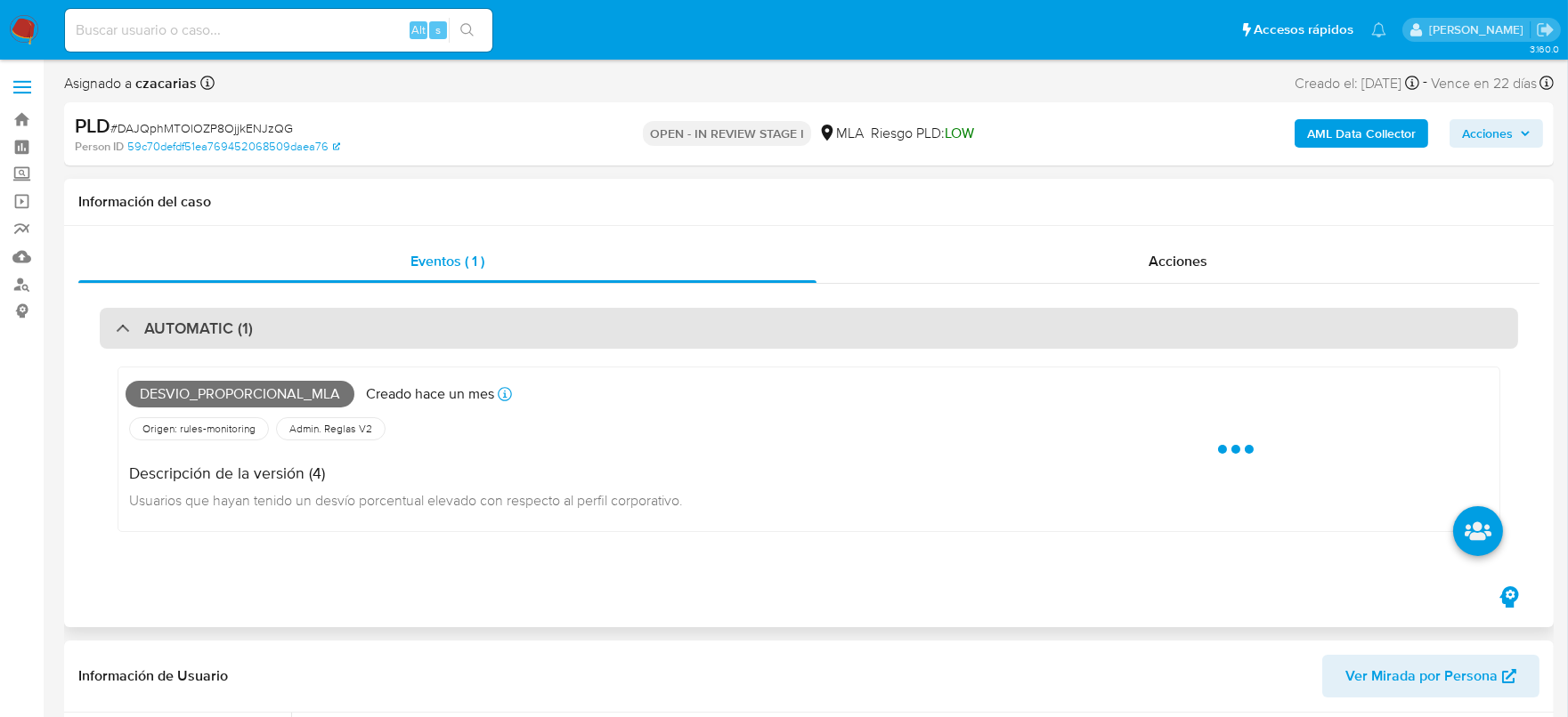
click at [406, 326] on div "AUTOMATIC (1)" at bounding box center [808, 328] width 1418 height 41
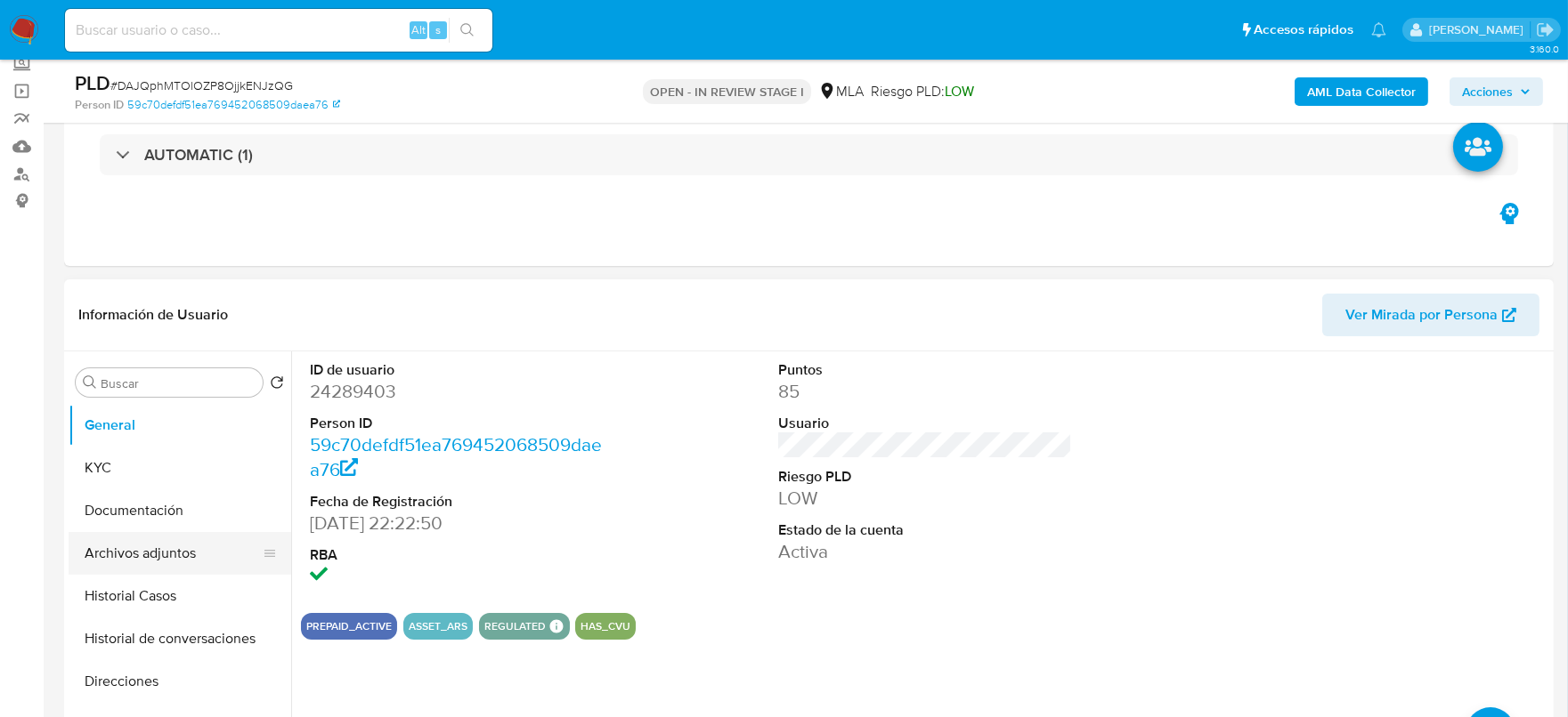
scroll to position [110, 0]
click at [145, 551] on button "Archivos adjuntos" at bounding box center [173, 554] width 208 height 43
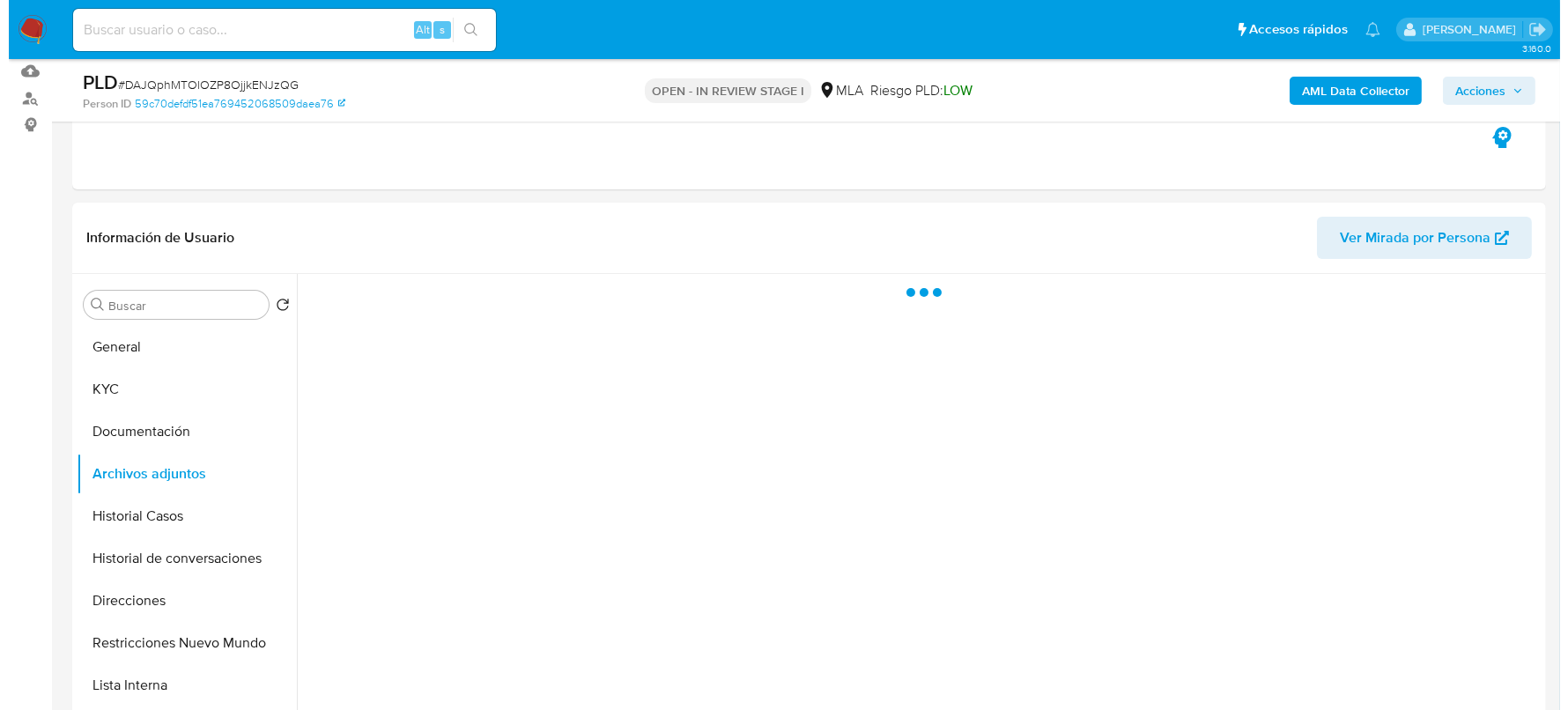
scroll to position [220, 0]
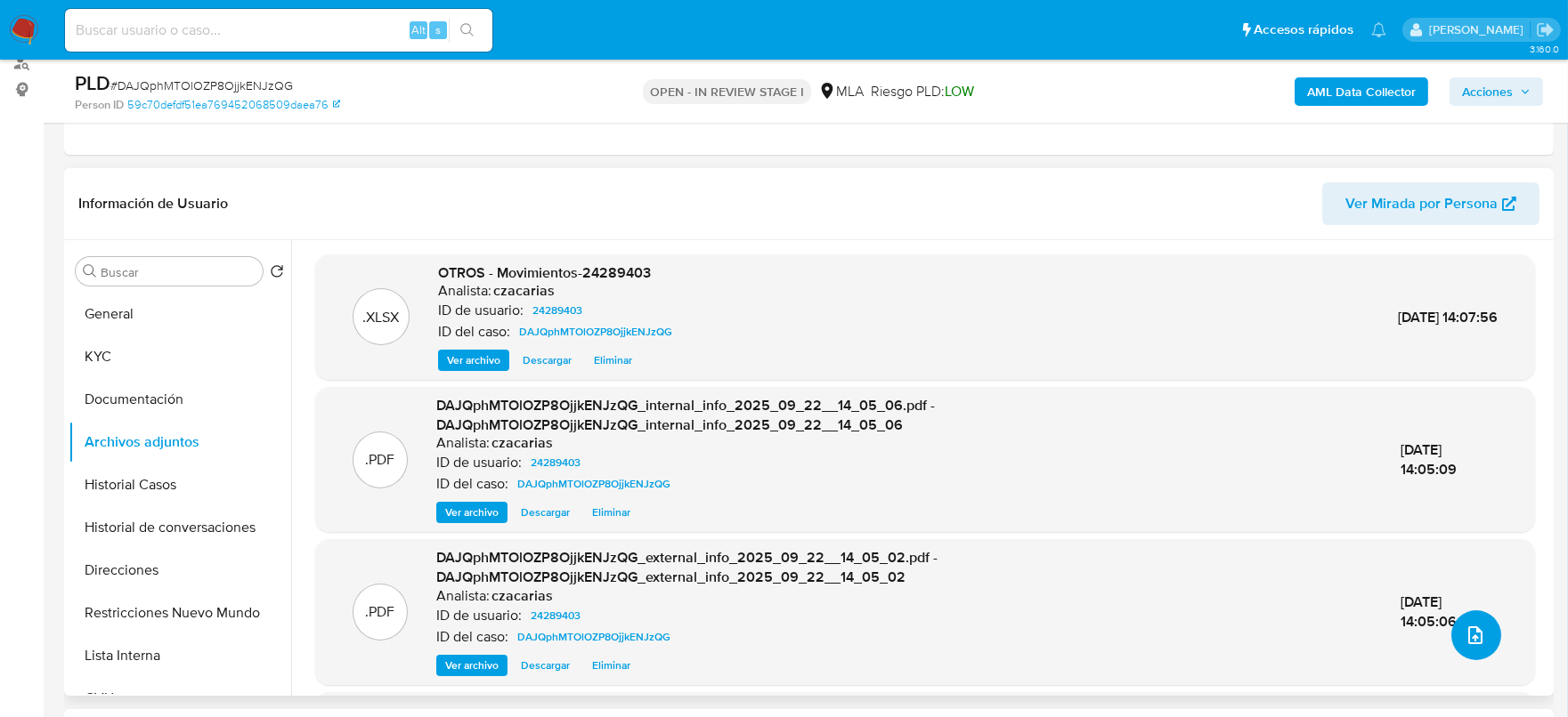
click at [1468, 629] on icon "upload-file" at bounding box center [1474, 635] width 14 height 18
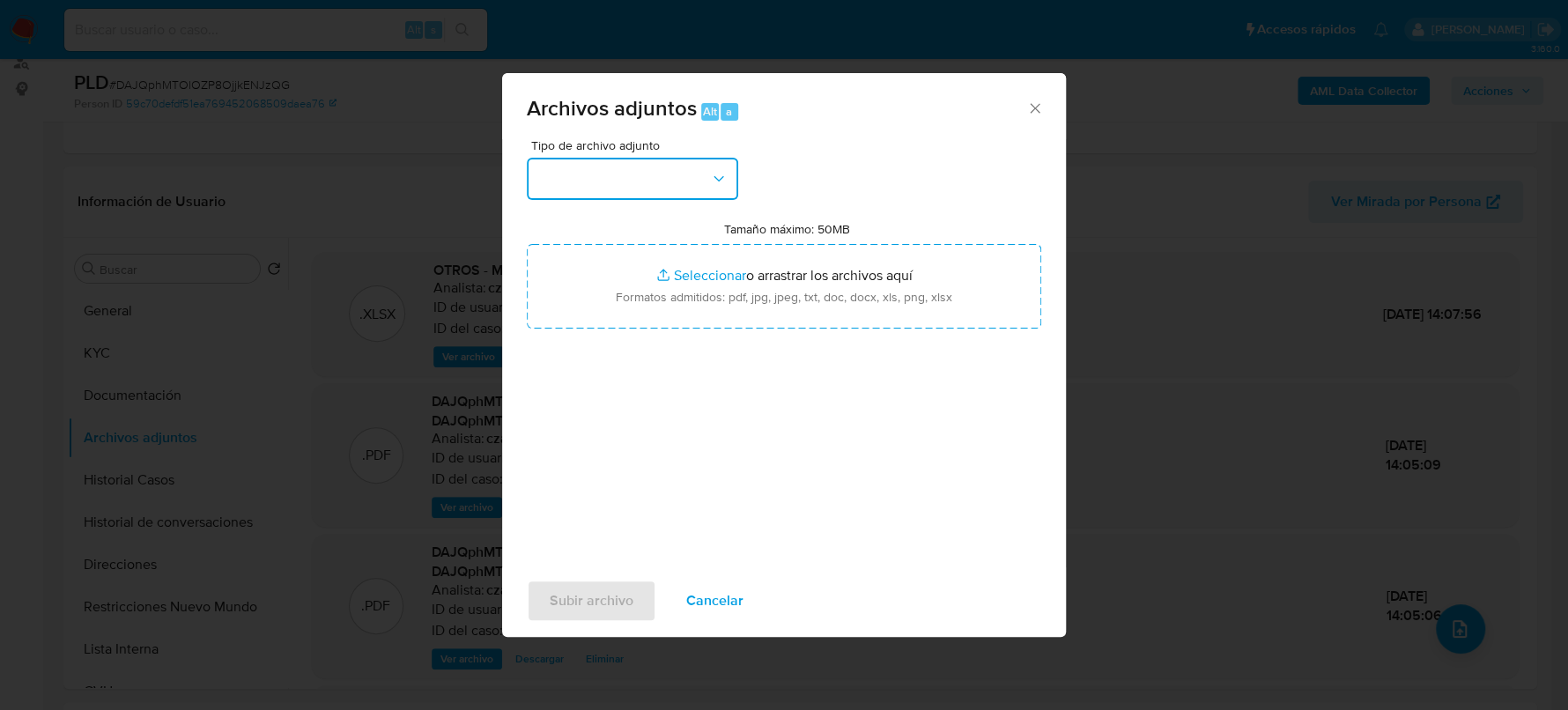
click at [709, 189] on button "button" at bounding box center [632, 179] width 211 height 43
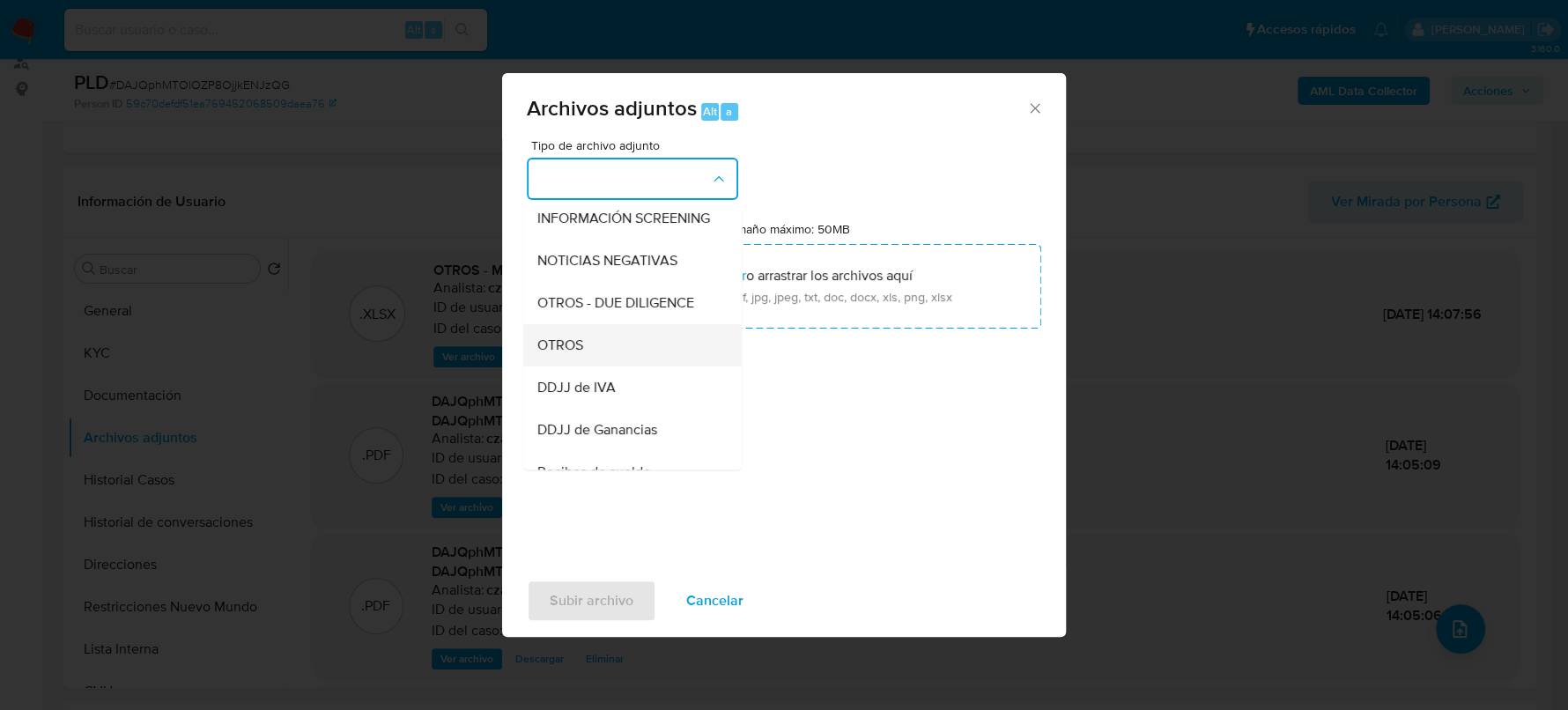
click at [564, 354] on span "OTROS" at bounding box center [560, 346] width 45 height 18
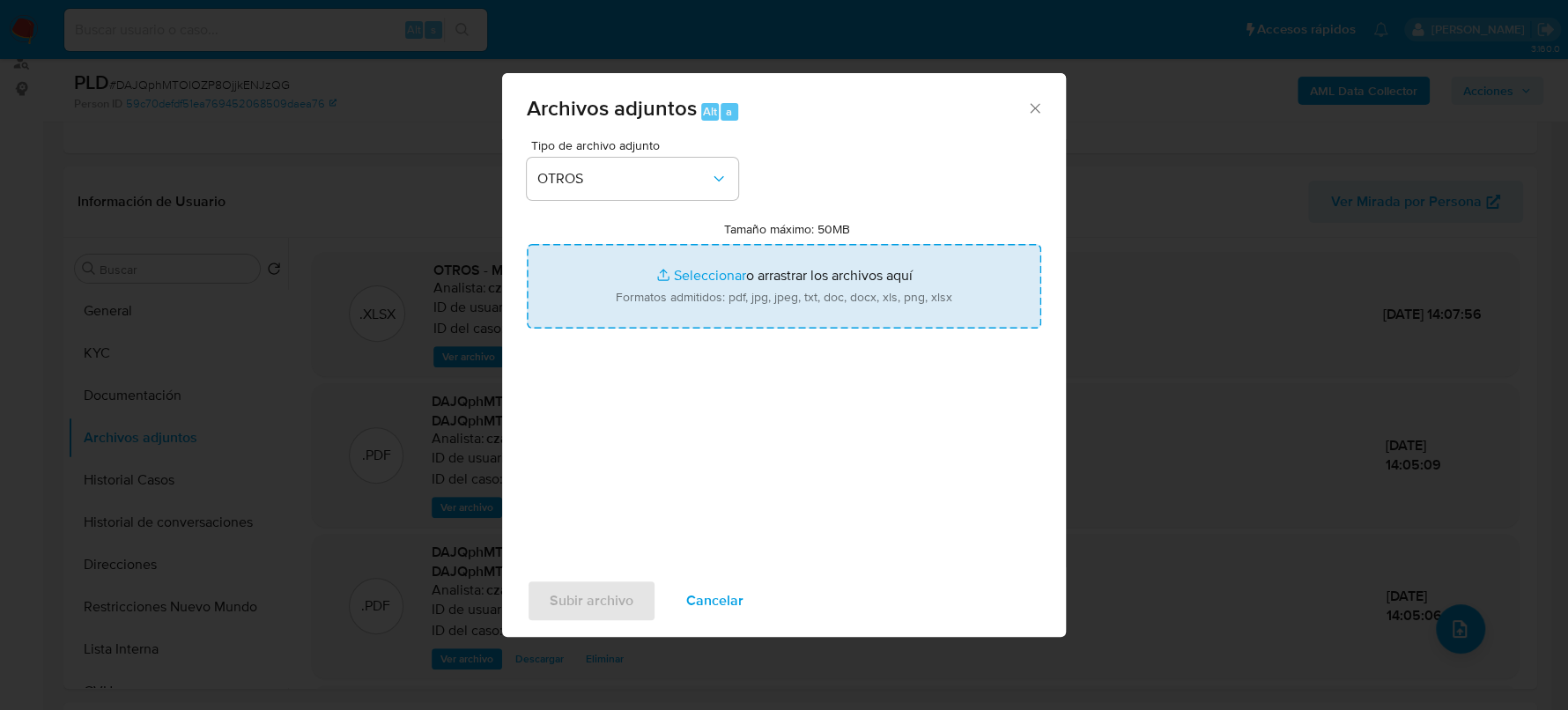
type input "C:\fakepath\Caselog DAJQphMTOlOZP8OjjkENJzQG_2025_09_22_12_26_41.docx"
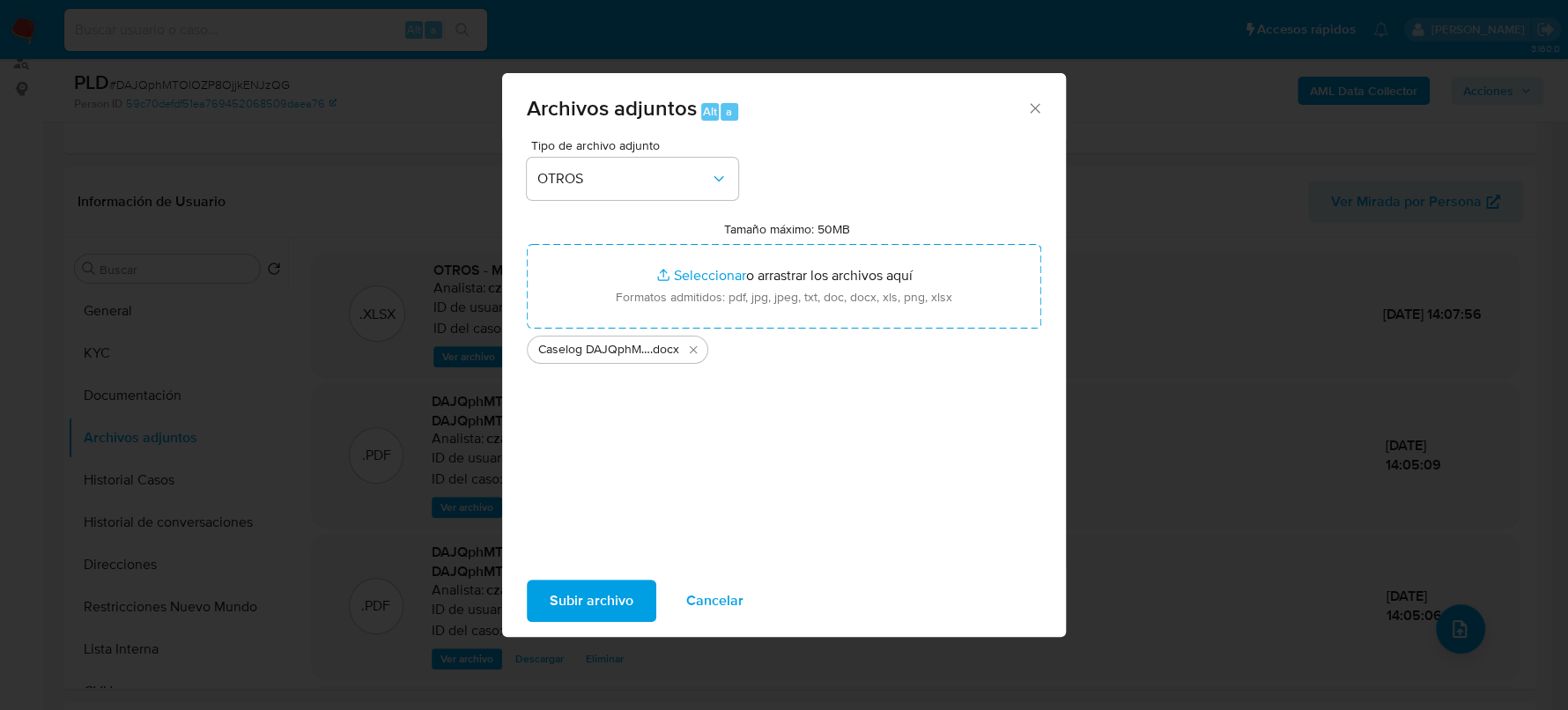
click at [613, 592] on span "Subir archivo" at bounding box center [591, 601] width 83 height 39
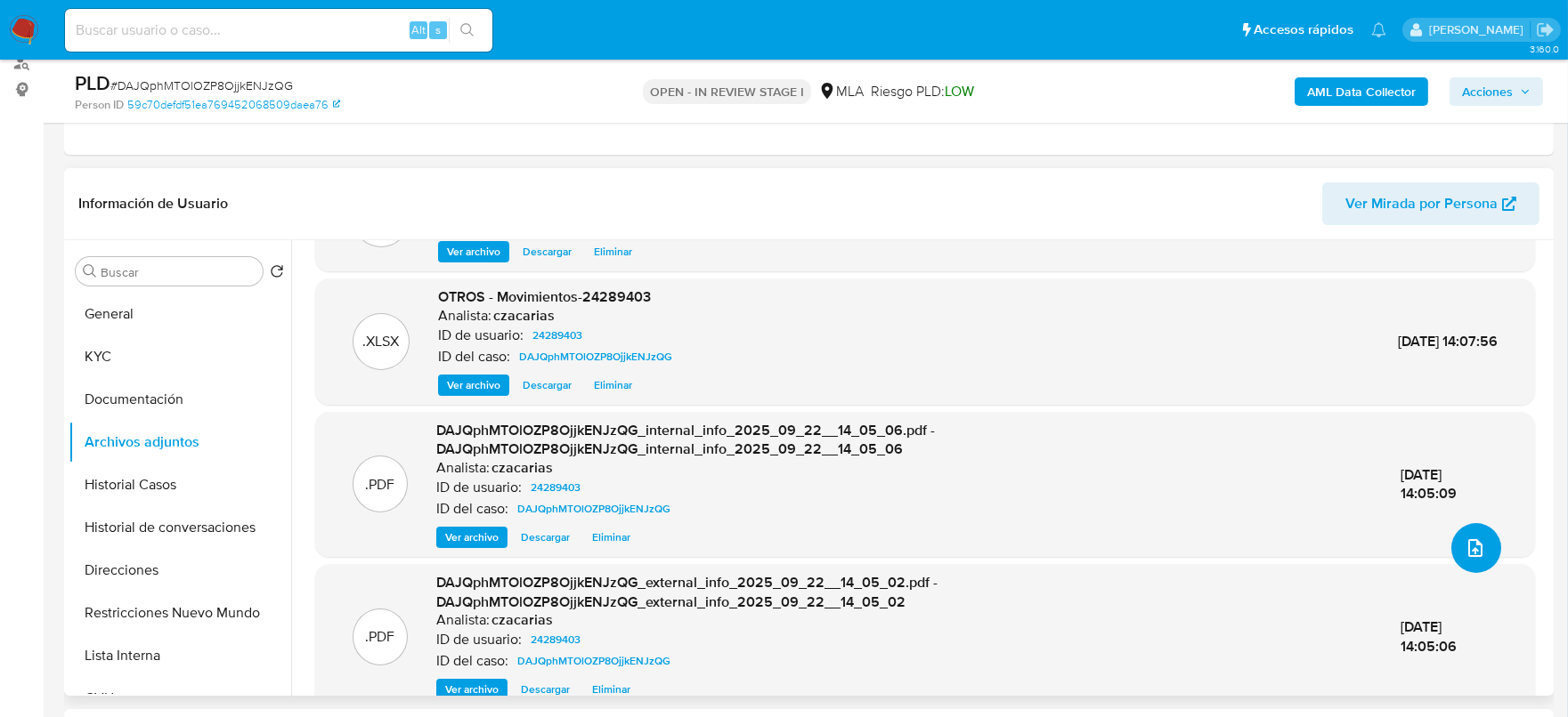
scroll to position [0, 0]
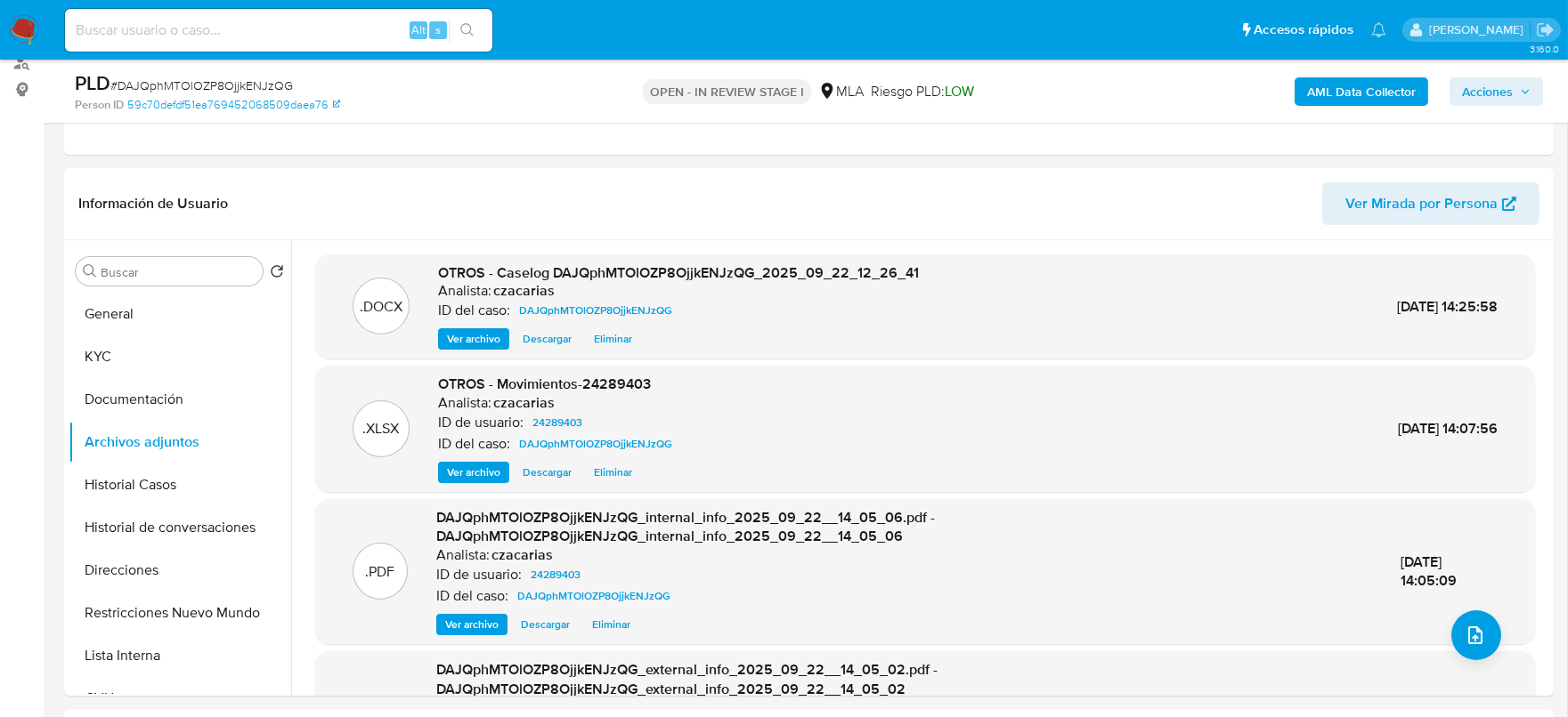
click at [1467, 94] on span "Acciones" at bounding box center [1487, 92] width 51 height 29
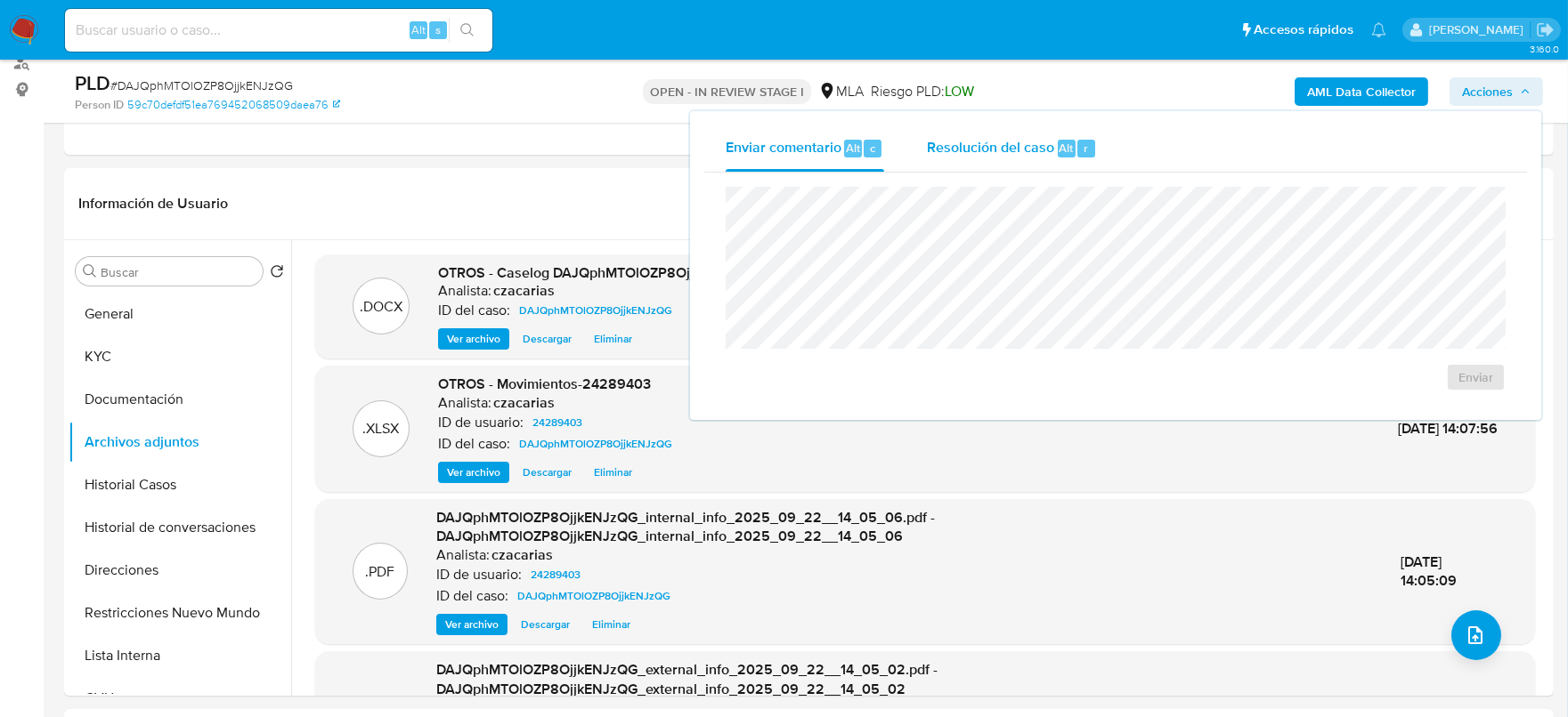
click at [1013, 137] on span "Resolución del caso" at bounding box center [990, 146] width 127 height 20
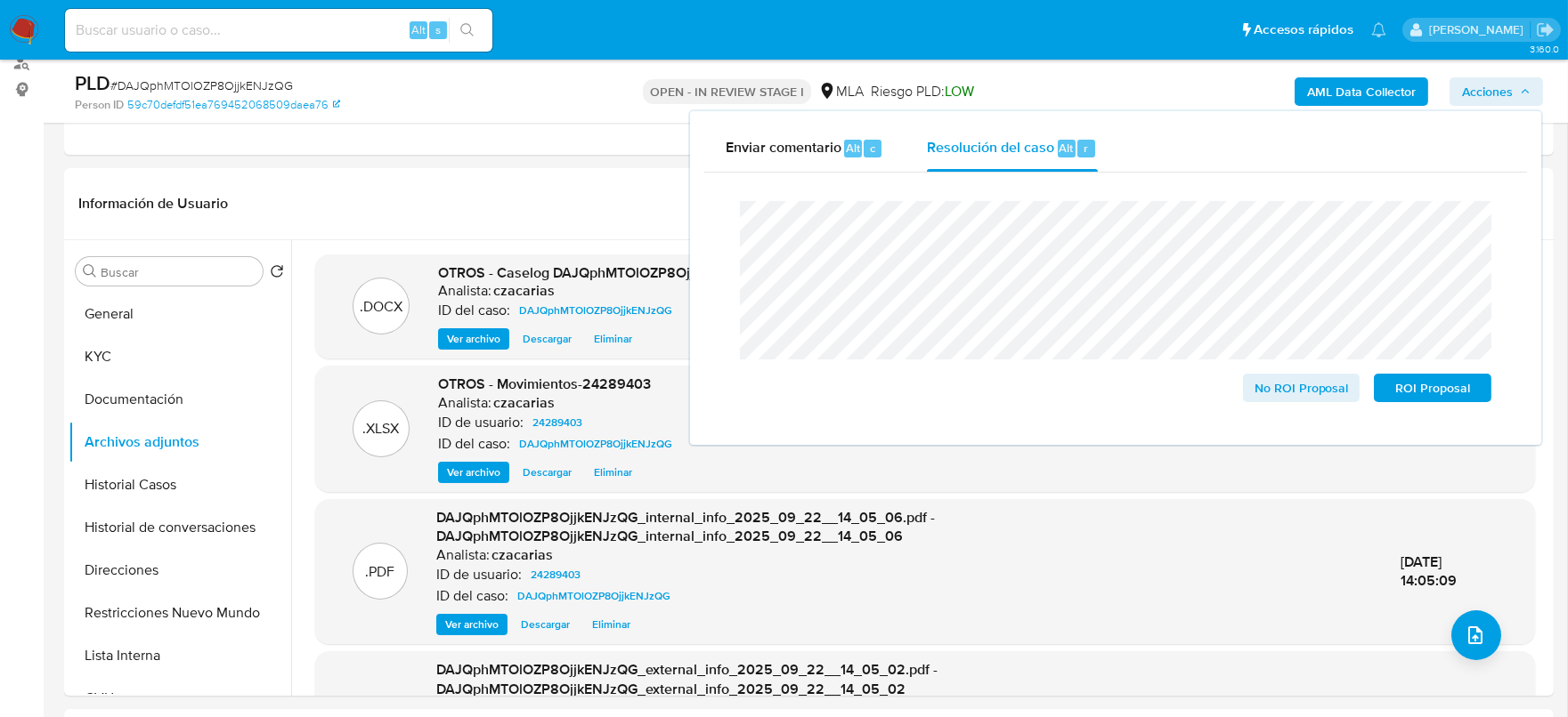
click at [189, 93] on span "# DAJQphMTOlOZP8OjjkENJzQG" at bounding box center [201, 85] width 183 height 18
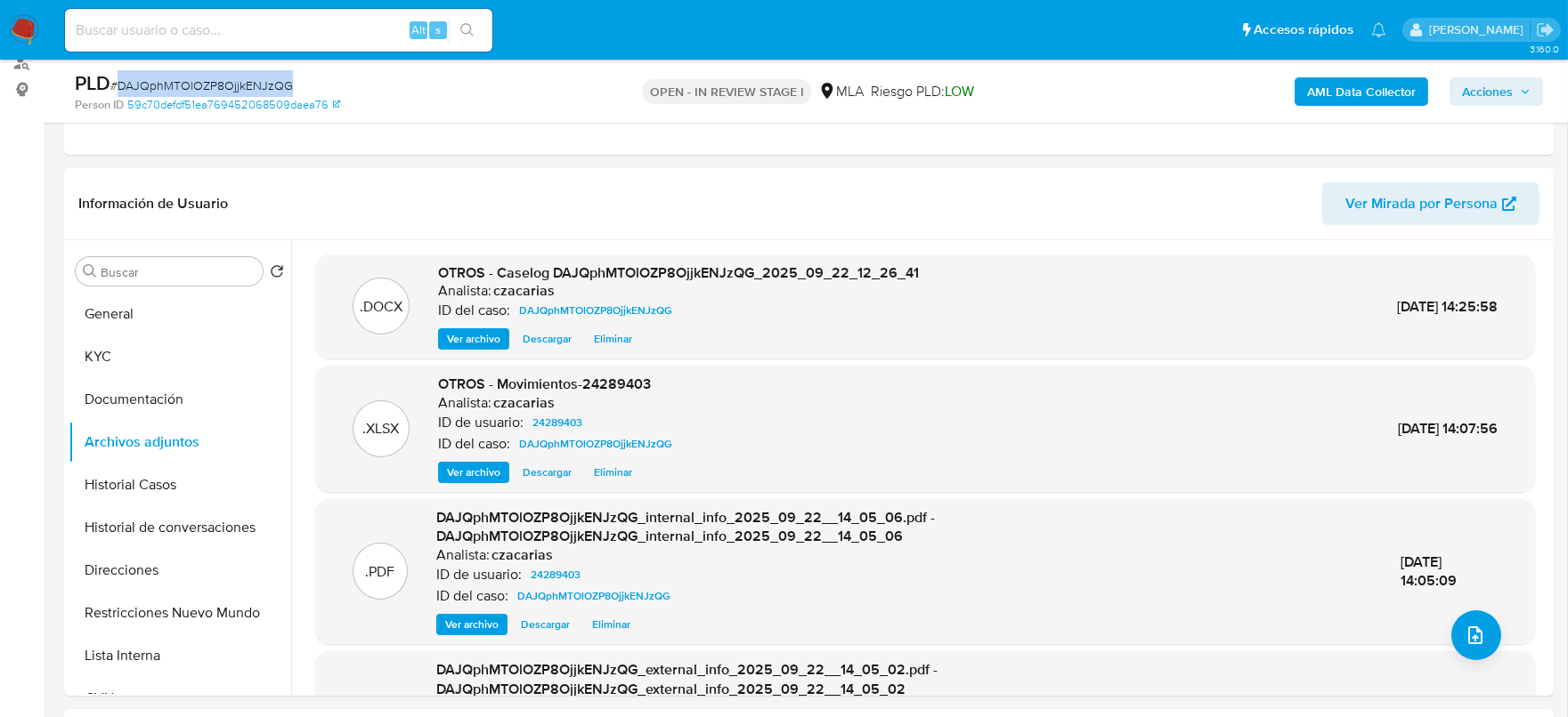
click at [189, 93] on span "# DAJQphMTOlOZP8OjjkENJzQG" at bounding box center [201, 85] width 183 height 18
copy span "DAJQphMTOlOZP8OjjkENJzQG"
click at [1500, 84] on span "Acciones" at bounding box center [1487, 92] width 51 height 29
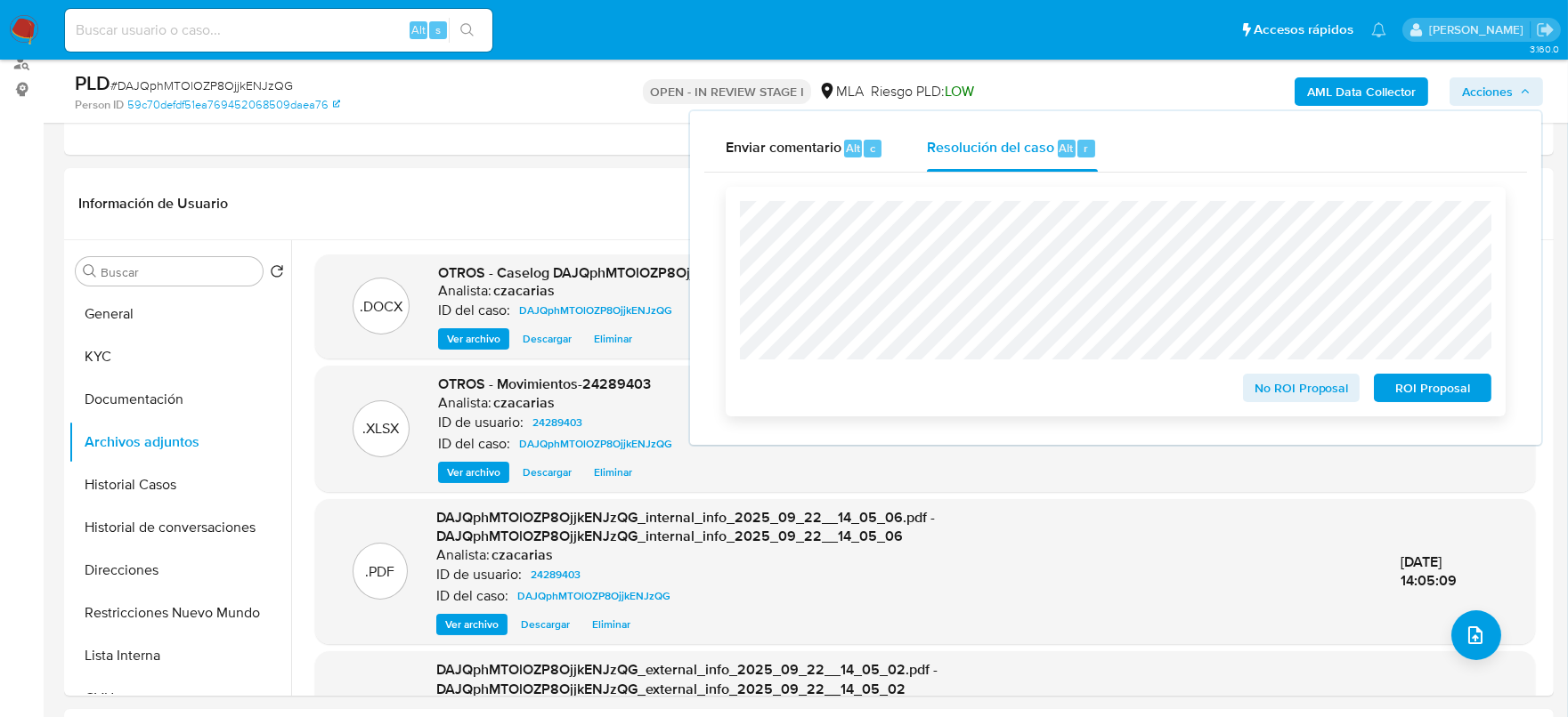
click at [1272, 386] on span "No ROI Proposal" at bounding box center [1301, 388] width 93 height 25
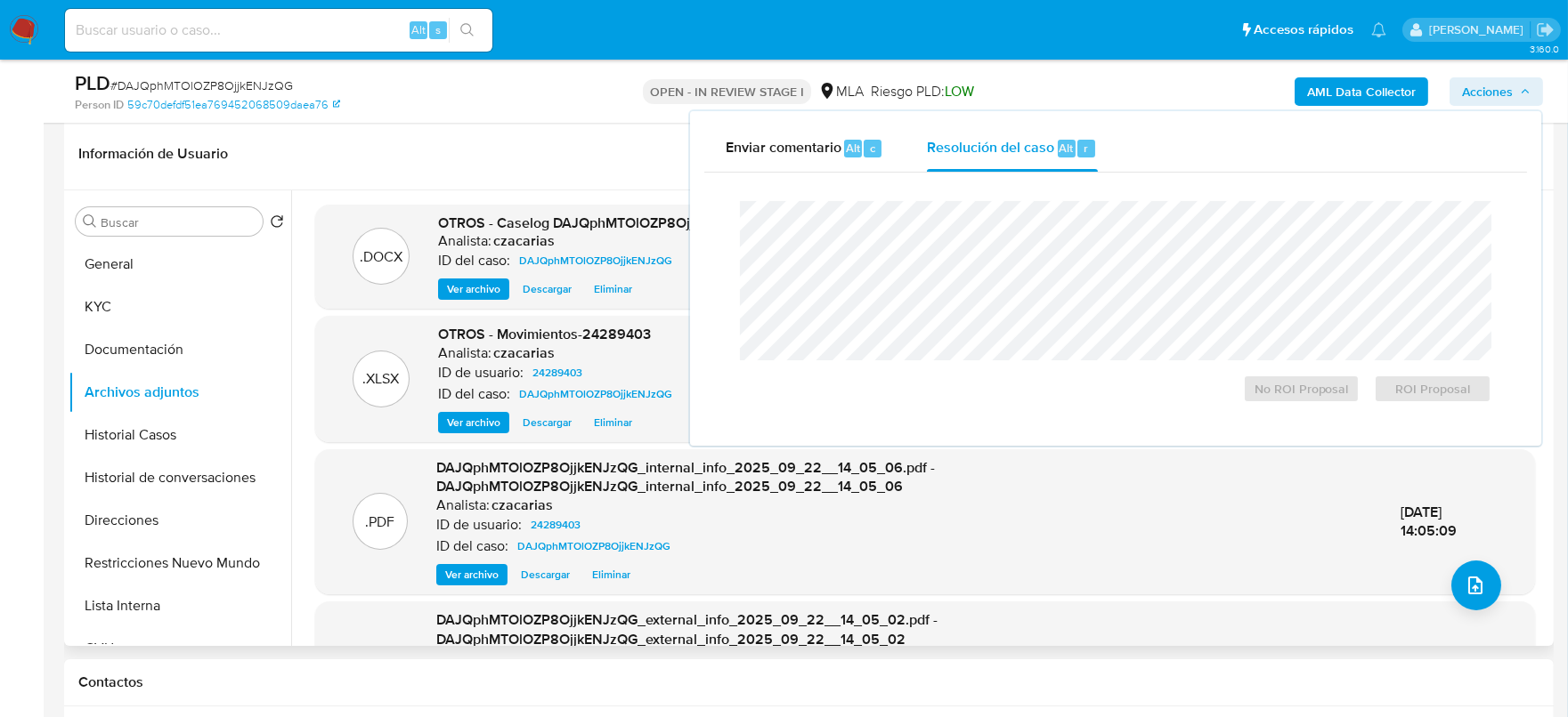
scroll to position [222, 0]
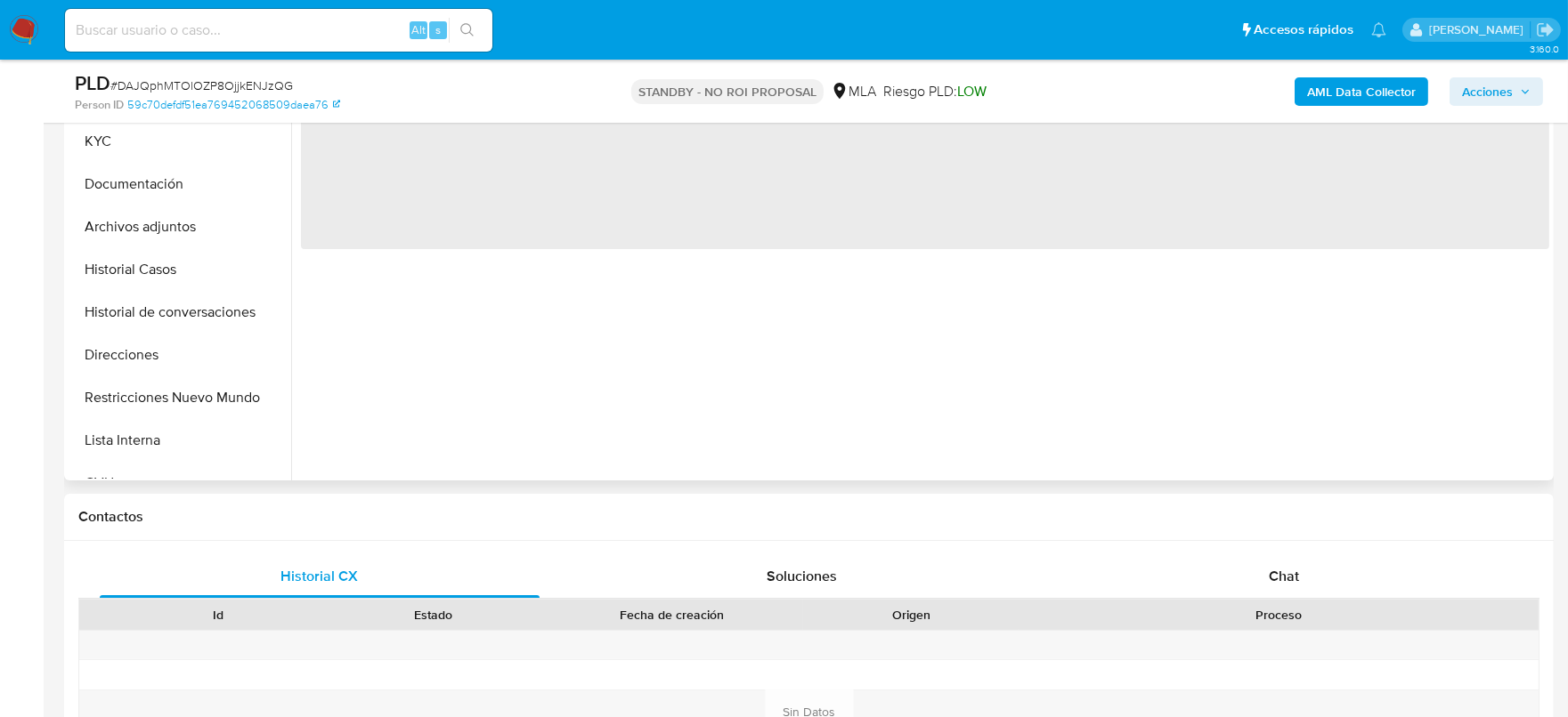
scroll to position [445, 0]
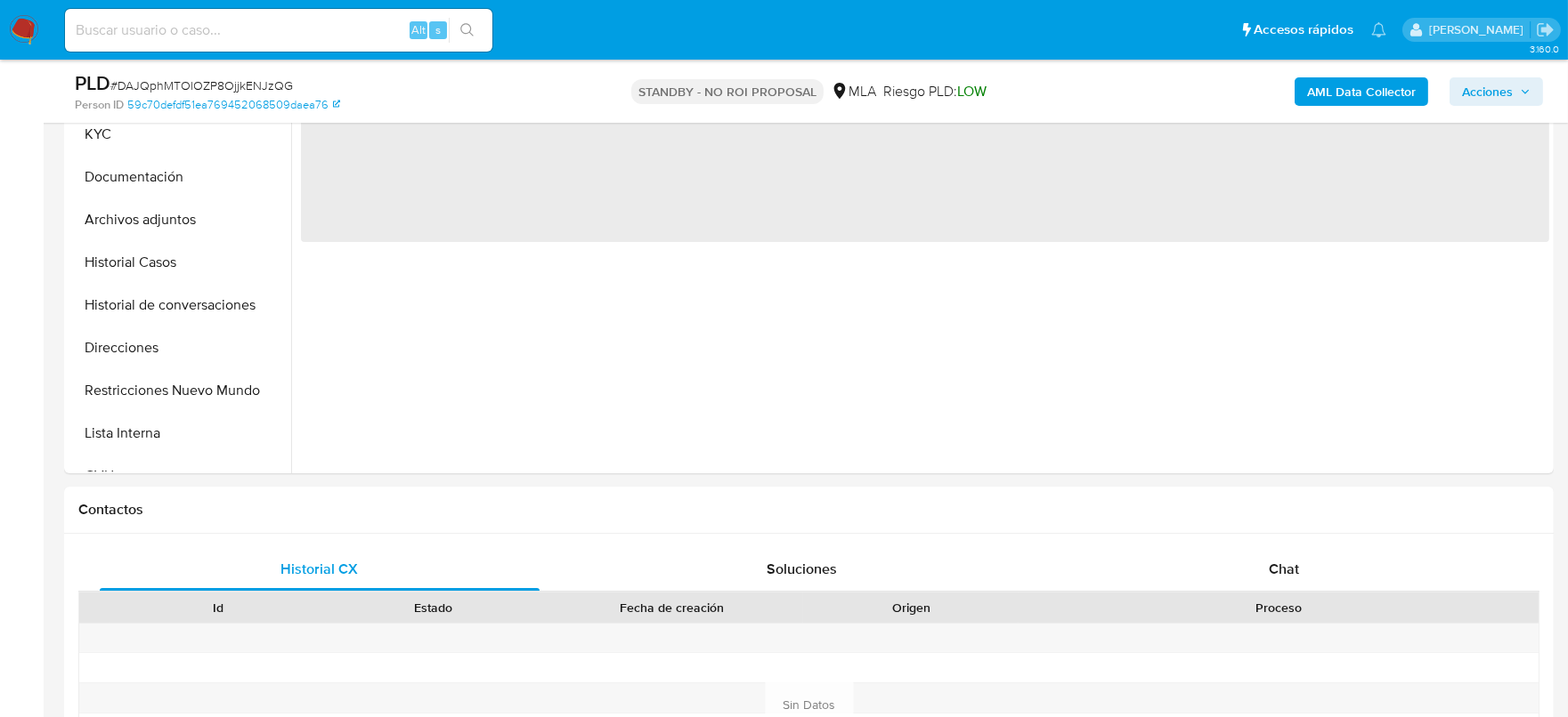
select select "10"
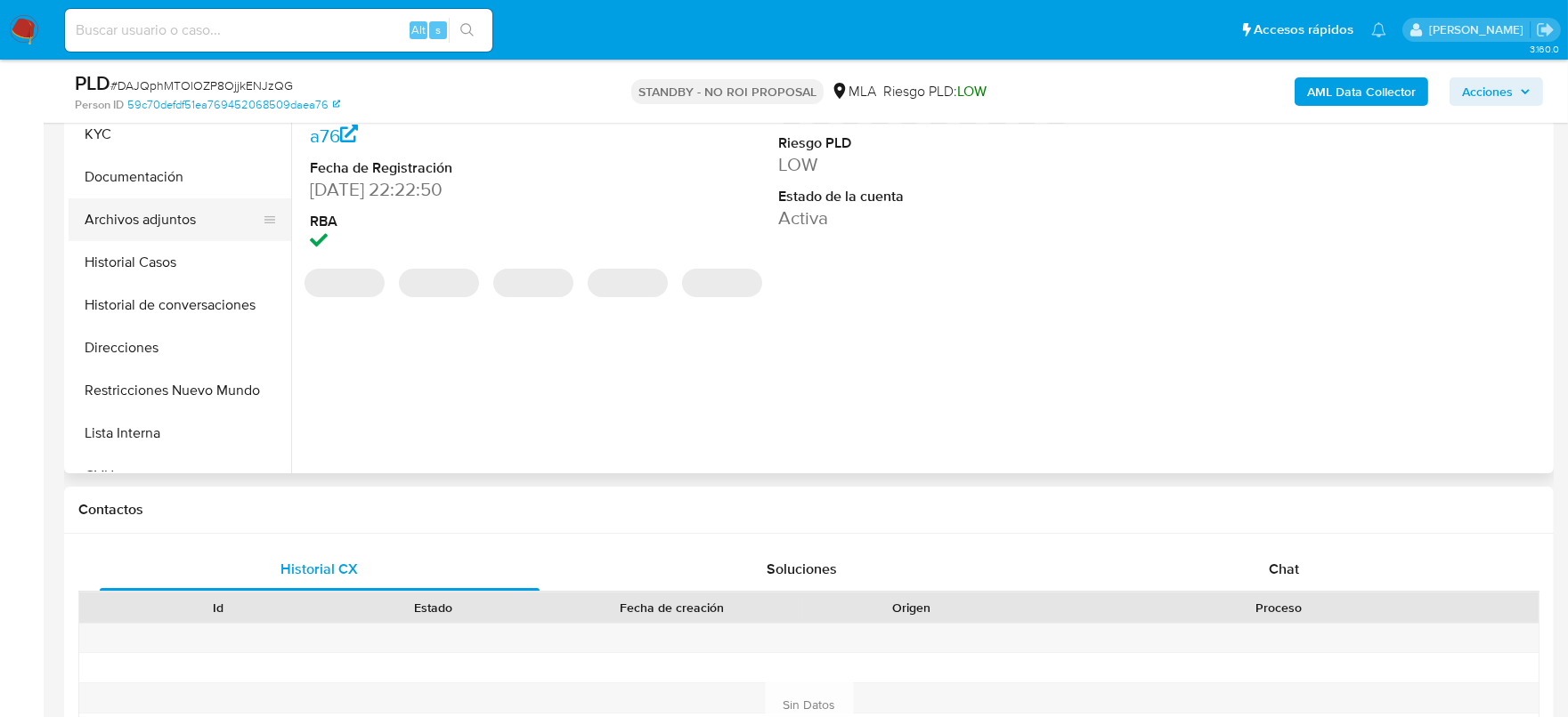
click at [93, 226] on button "Archivos adjuntos" at bounding box center [173, 220] width 208 height 43
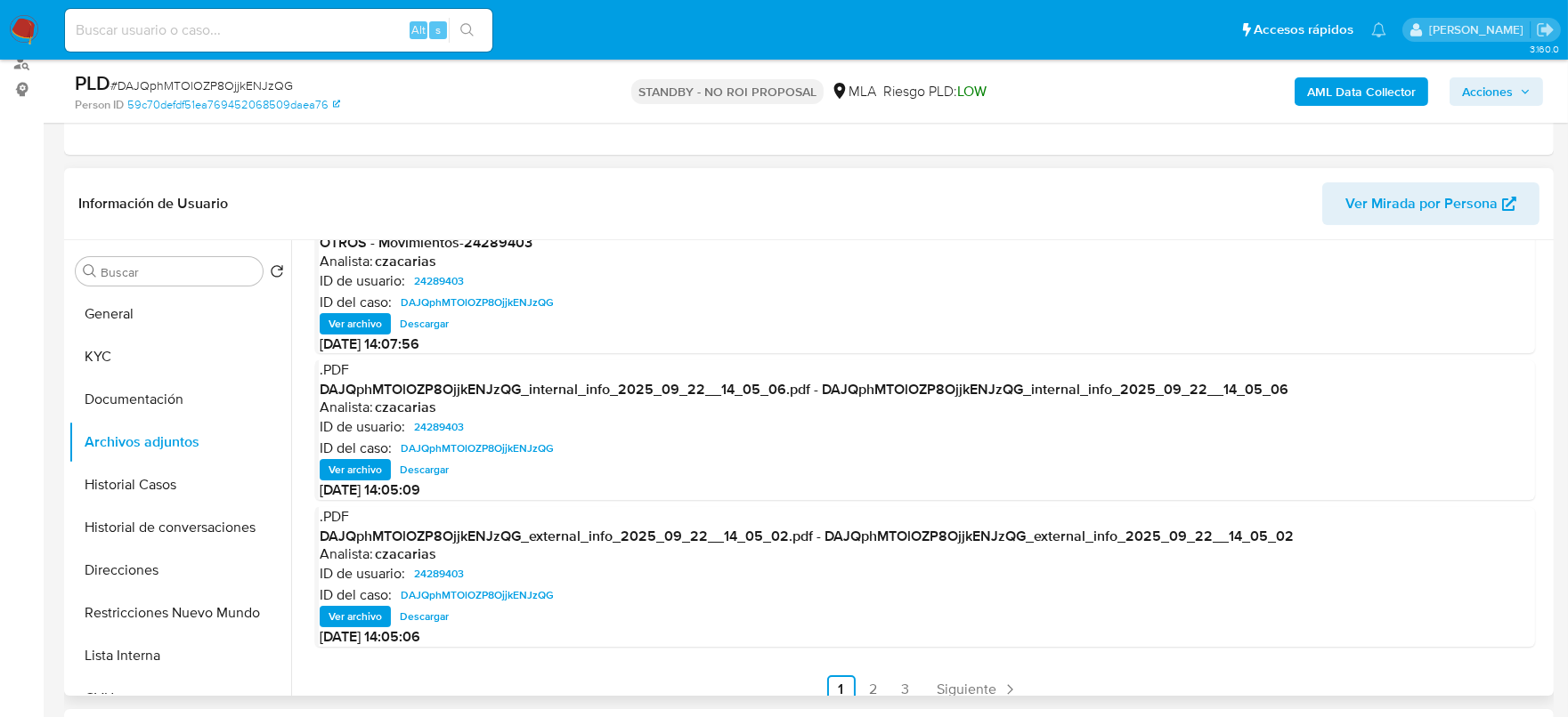
scroll to position [187, 0]
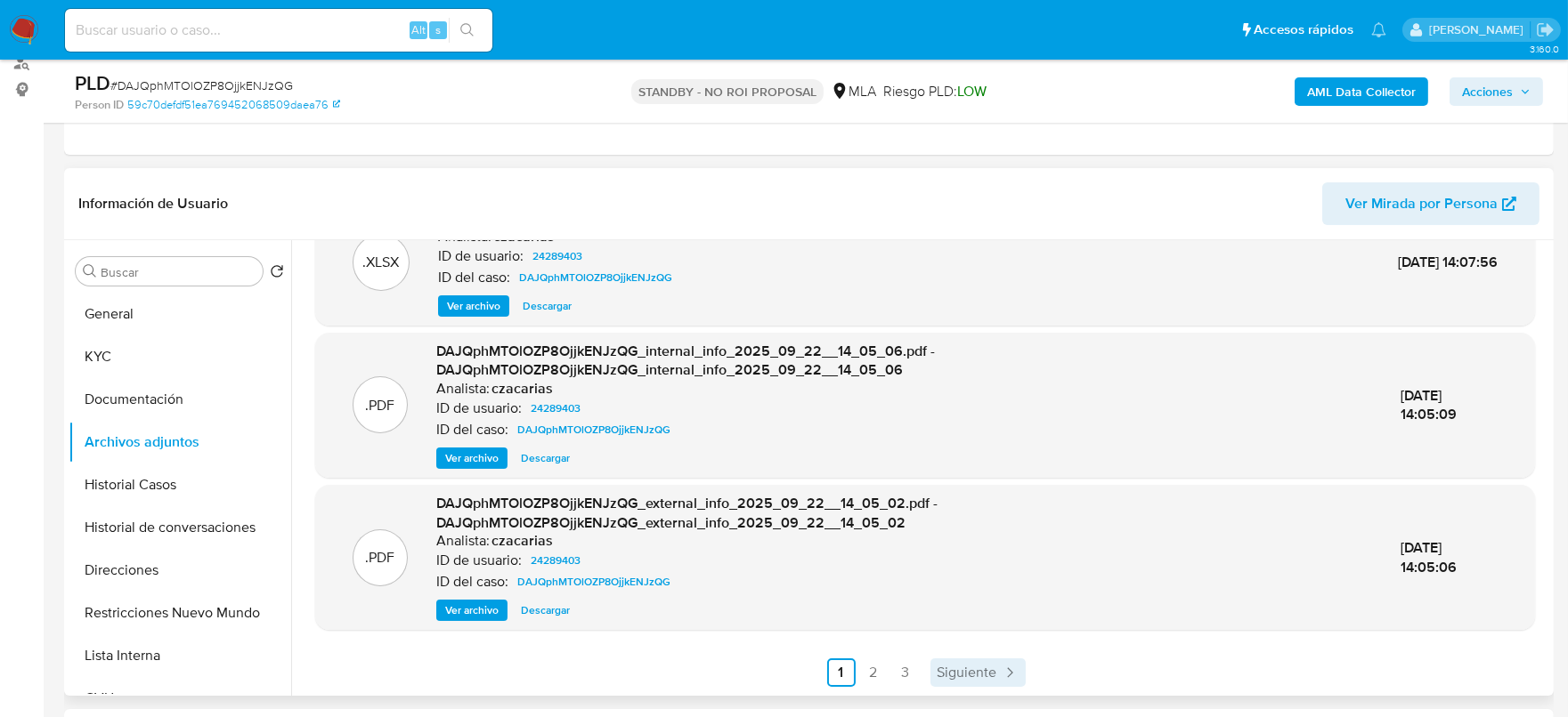
click at [1001, 675] on icon "Paginación" at bounding box center [1010, 673] width 18 height 18
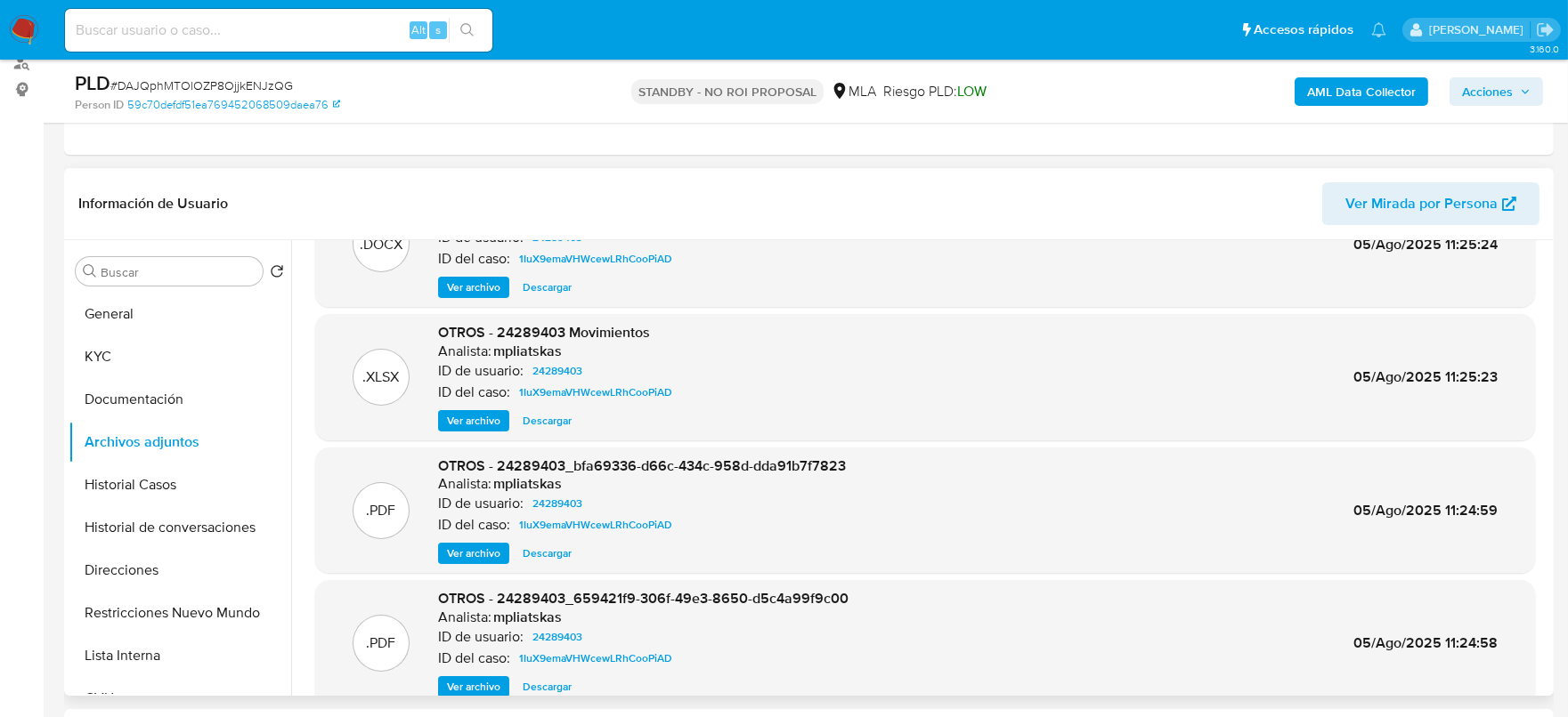
scroll to position [148, 0]
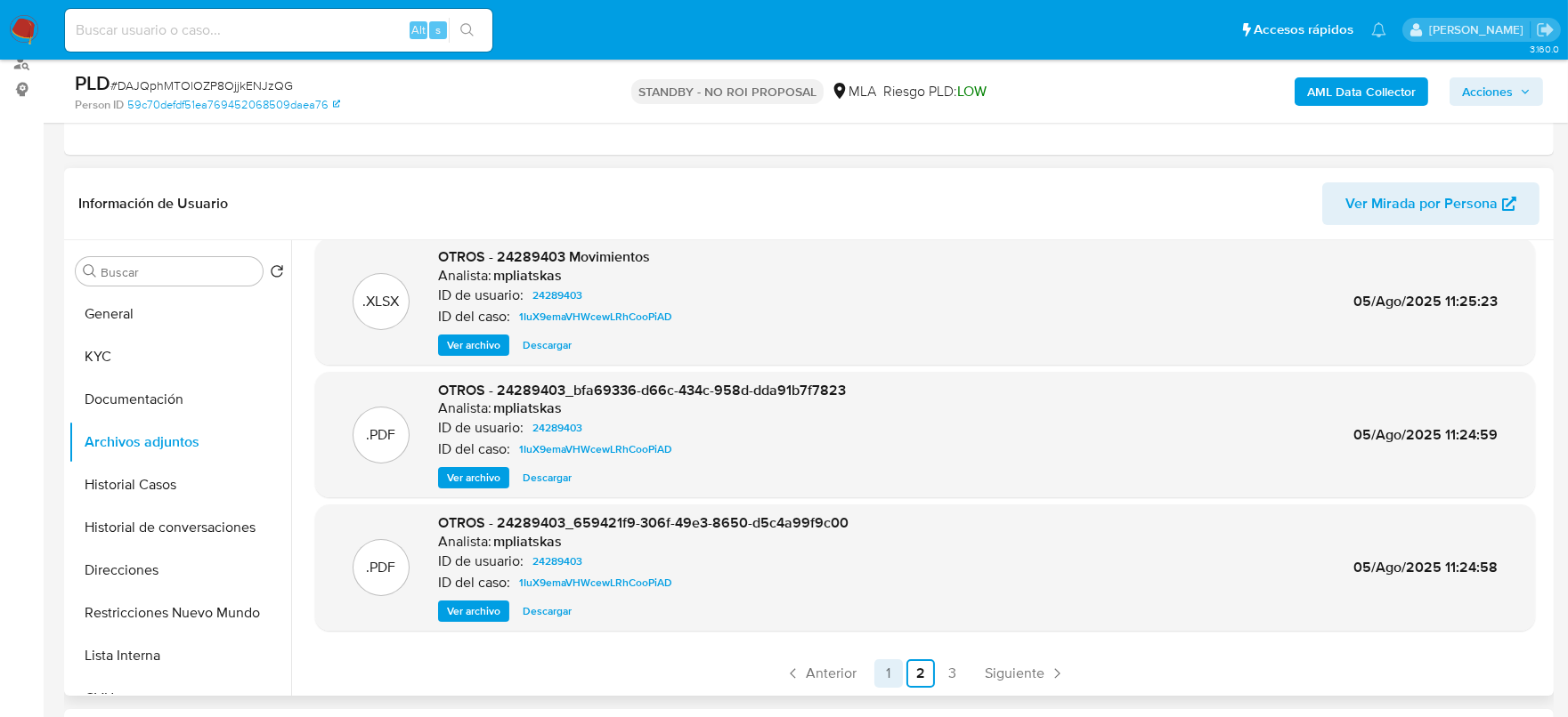
click at [884, 677] on link "1" at bounding box center [888, 674] width 29 height 29
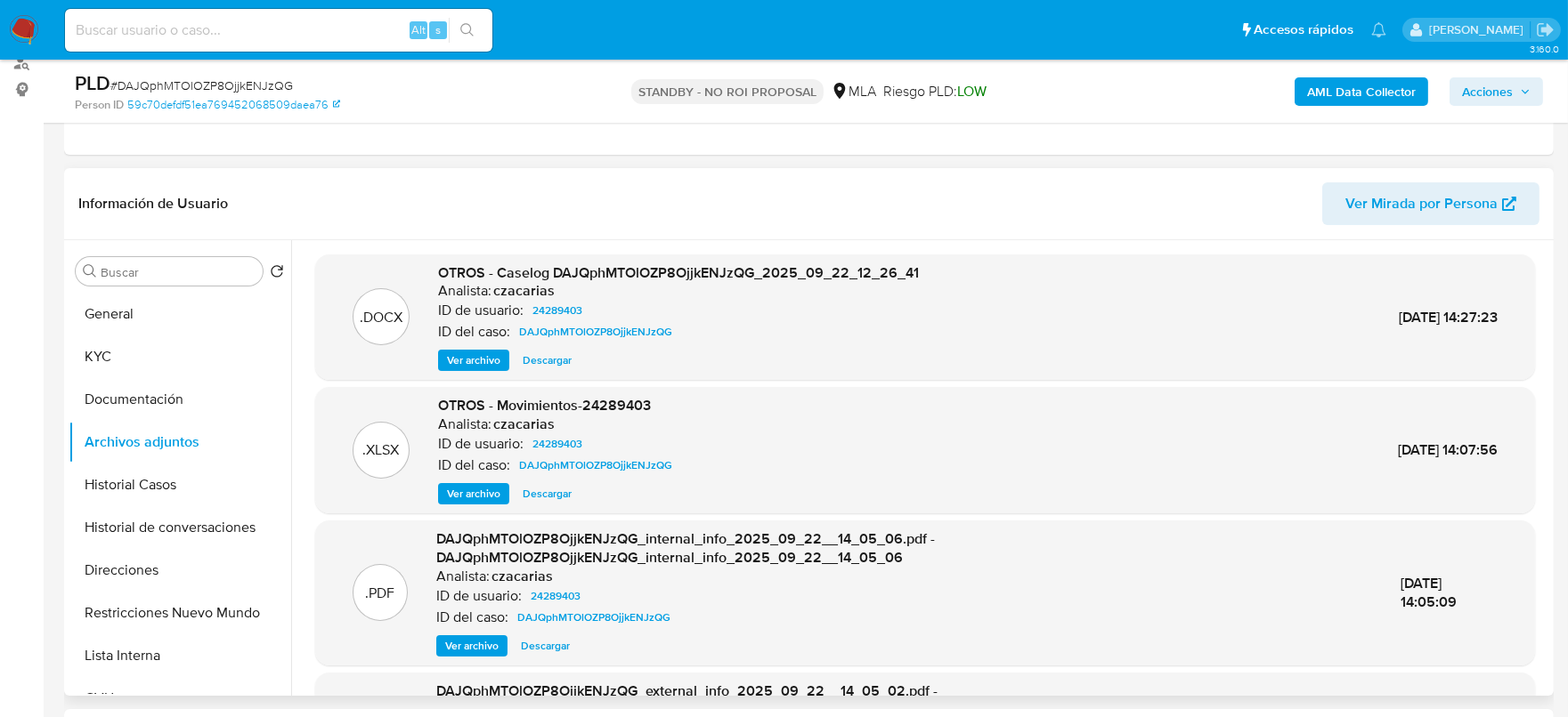
click at [239, 78] on span "# DAJQphMTOlOZP8OjjkENJzQG" at bounding box center [201, 85] width 183 height 18
copy span "DAJQphMTOlOZP8OjjkENJzQG"
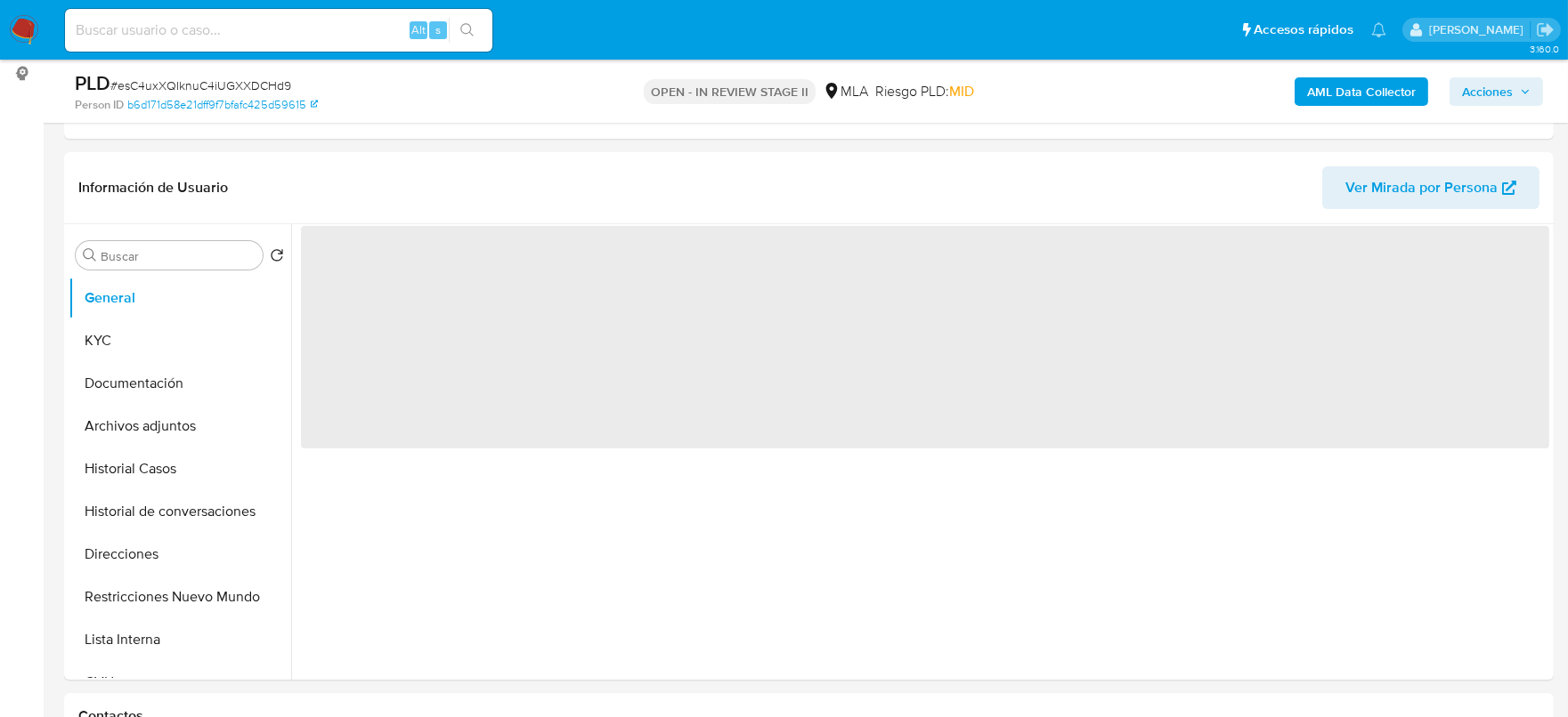
select select "10"
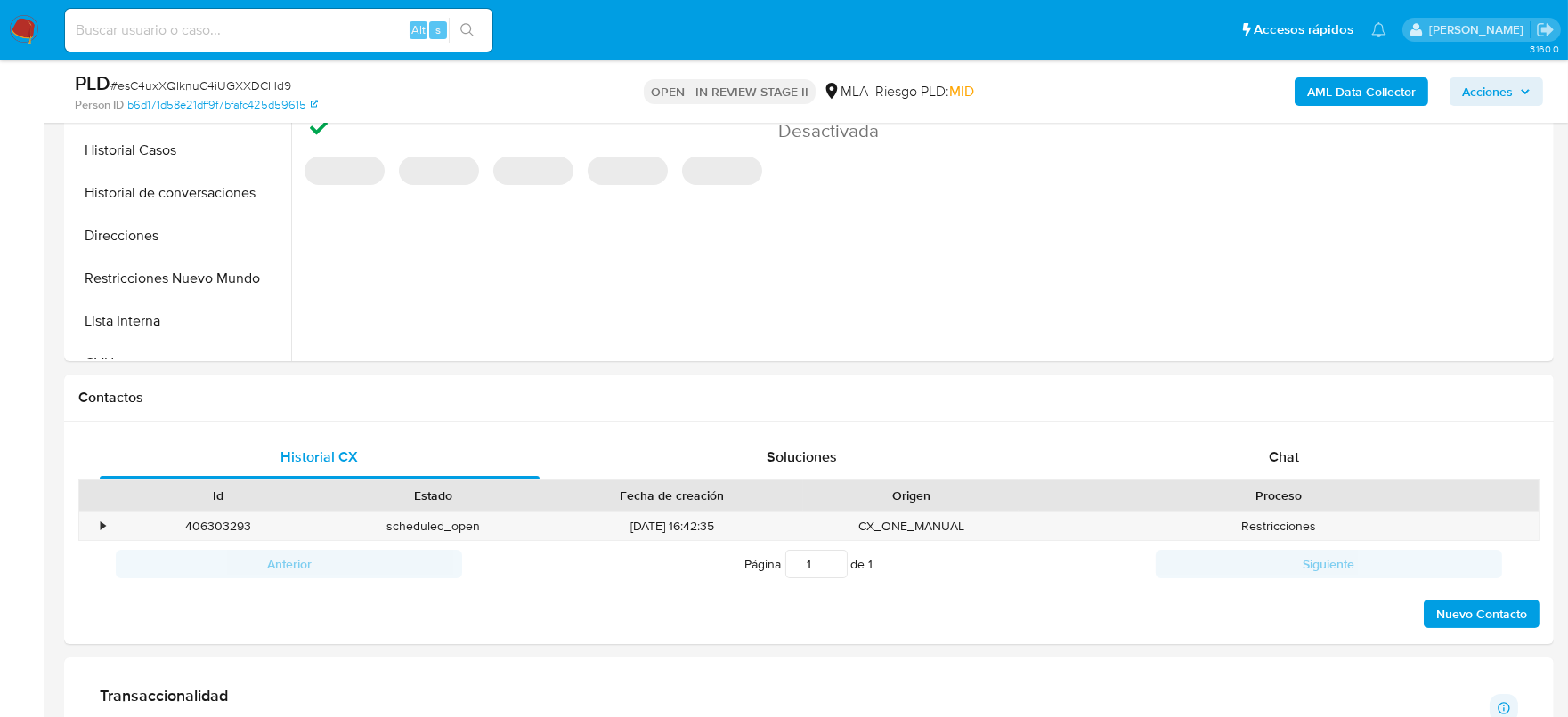
scroll to position [667, 0]
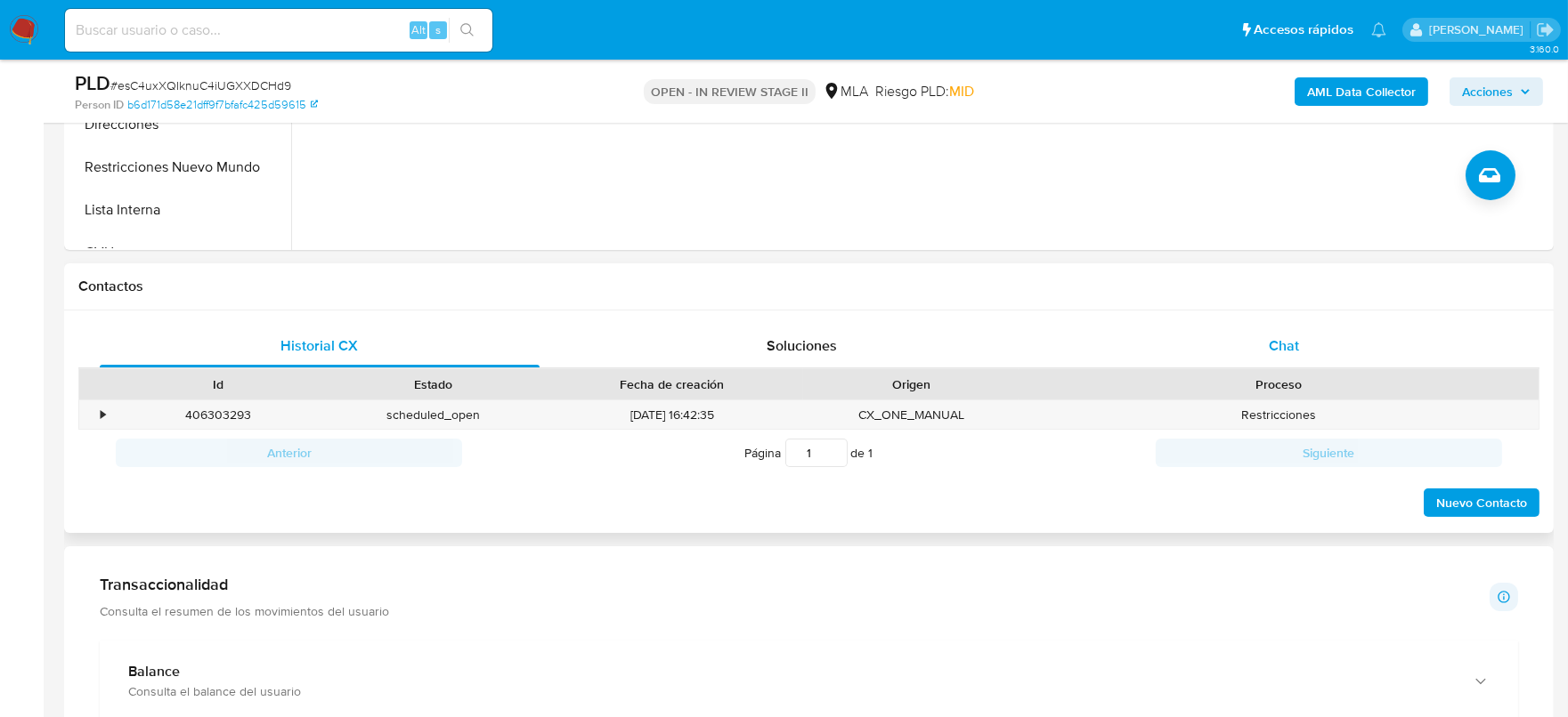
click at [1346, 349] on div "Chat" at bounding box center [1284, 346] width 440 height 43
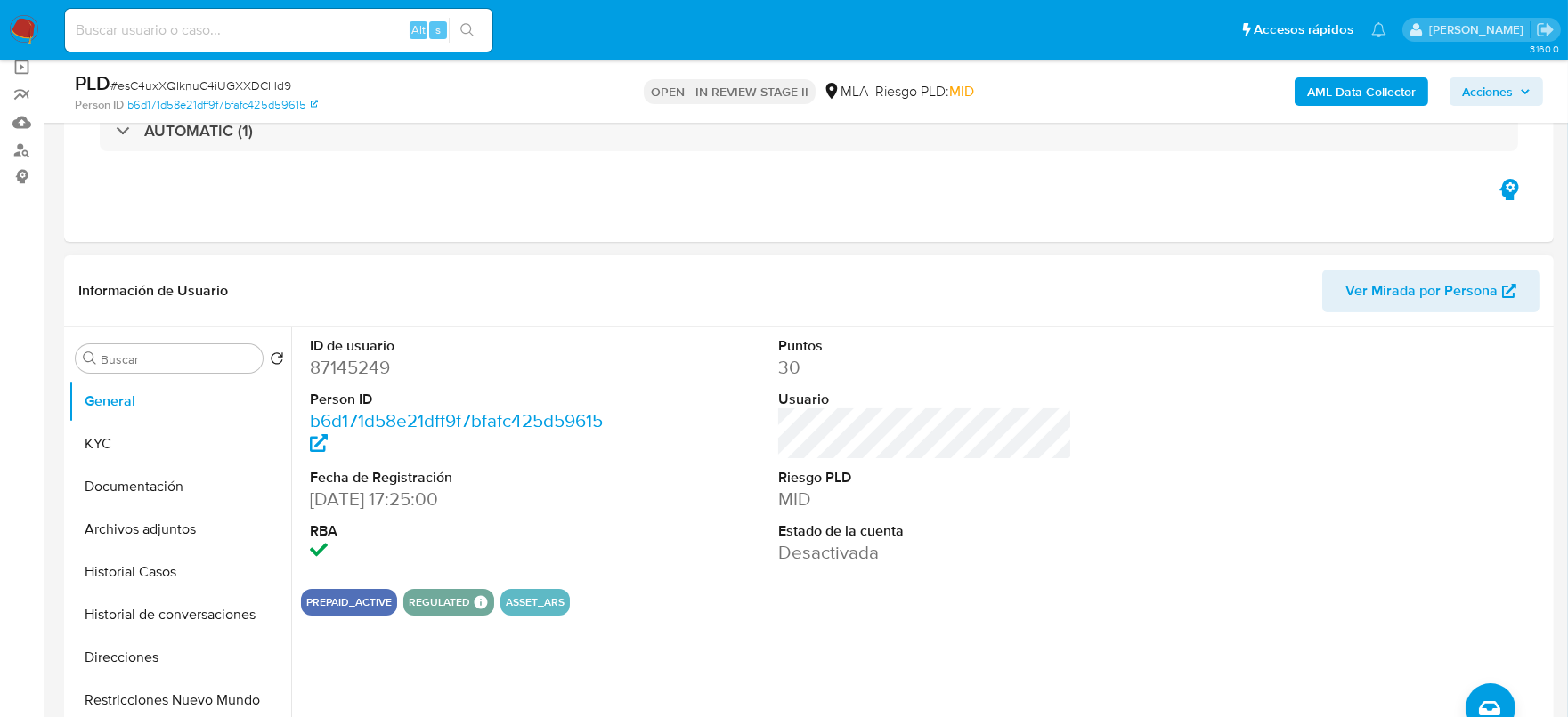
scroll to position [110, 0]
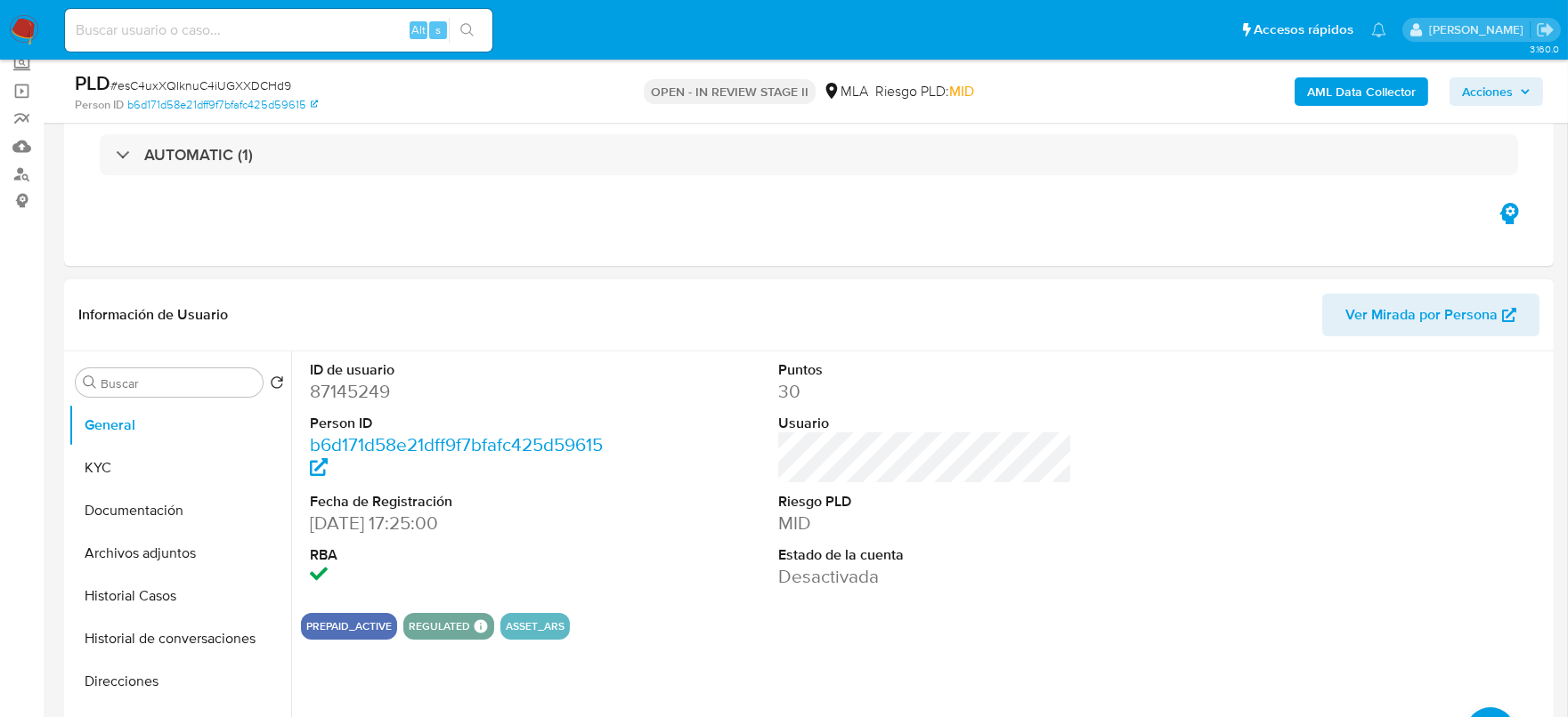
click at [369, 385] on dd "87145249" at bounding box center [457, 392] width 294 height 25
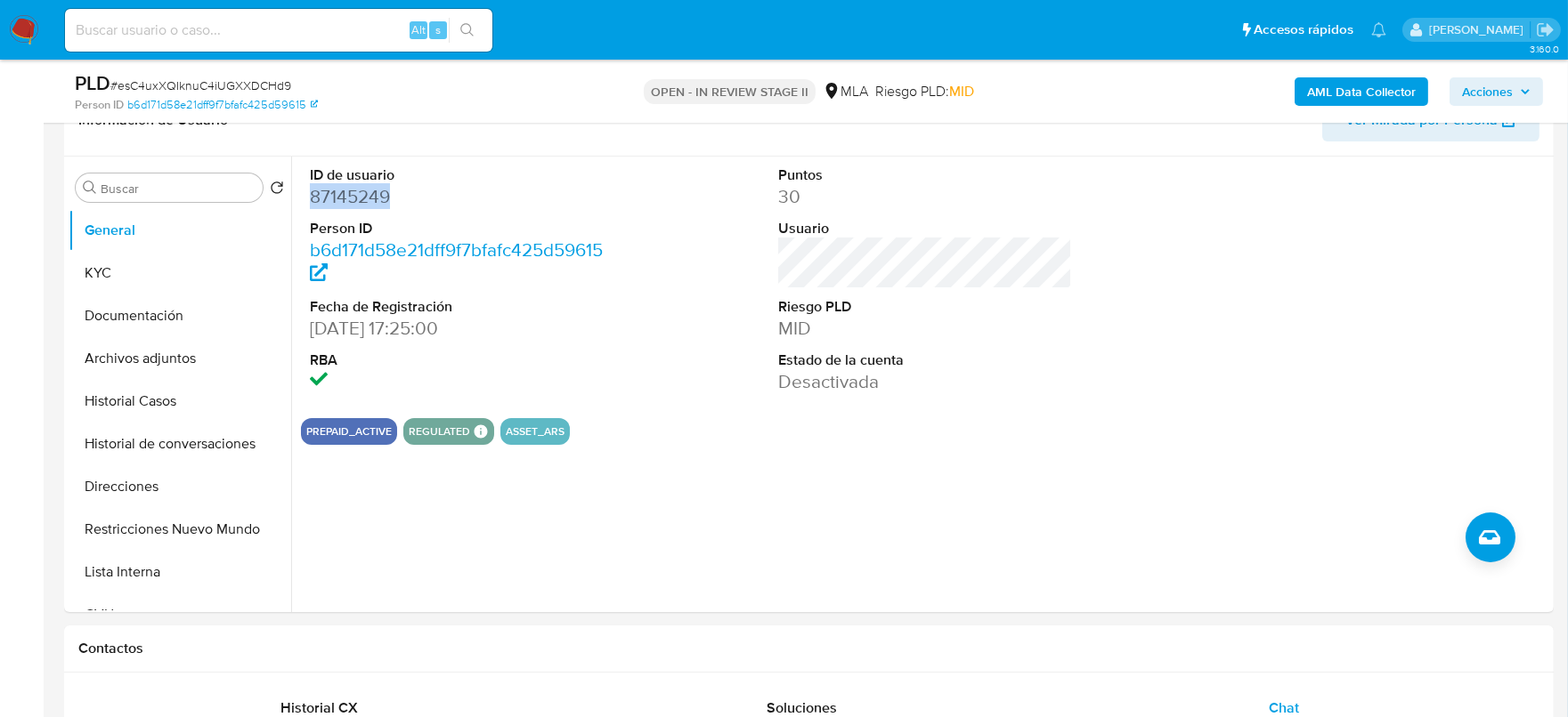
scroll to position [222, 0]
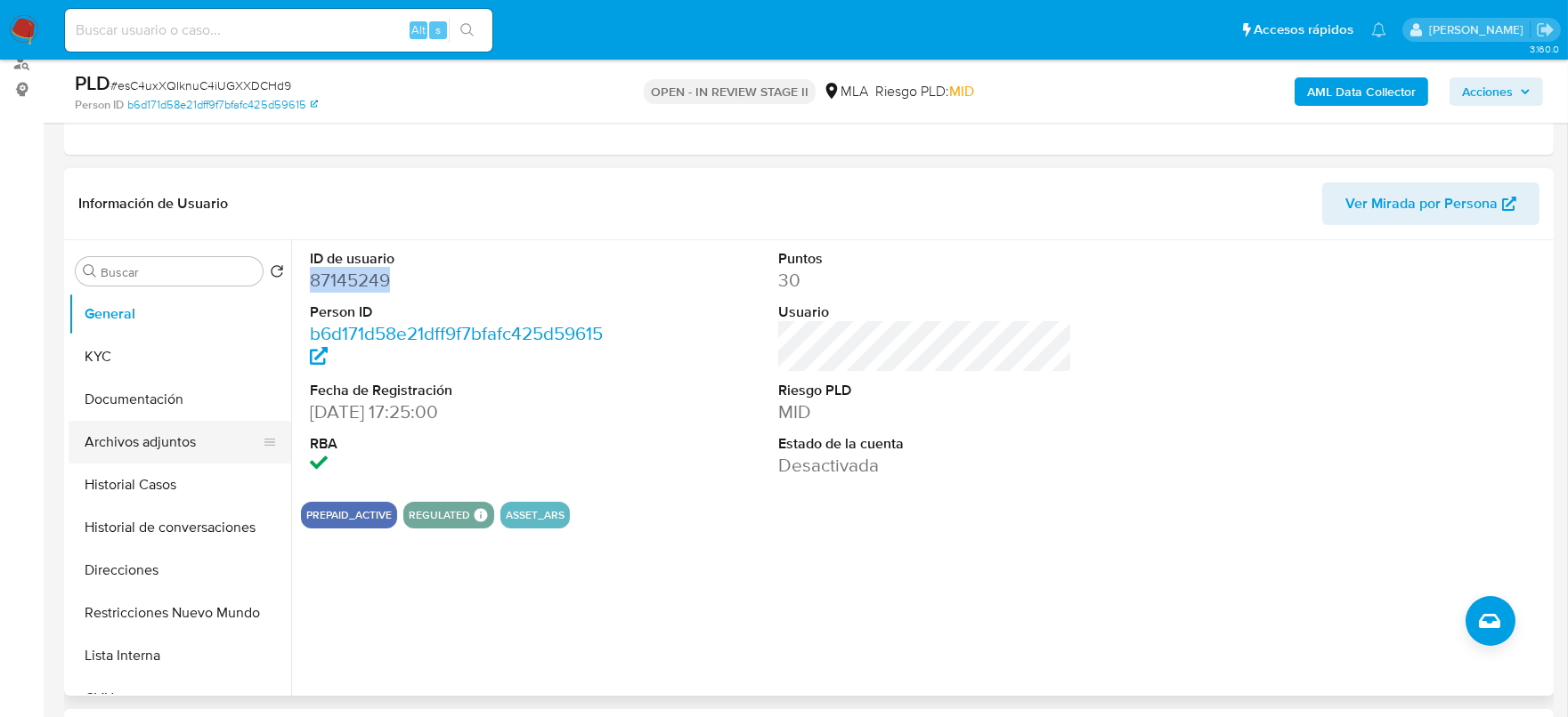
click at [187, 451] on button "Archivos adjuntos" at bounding box center [173, 442] width 208 height 43
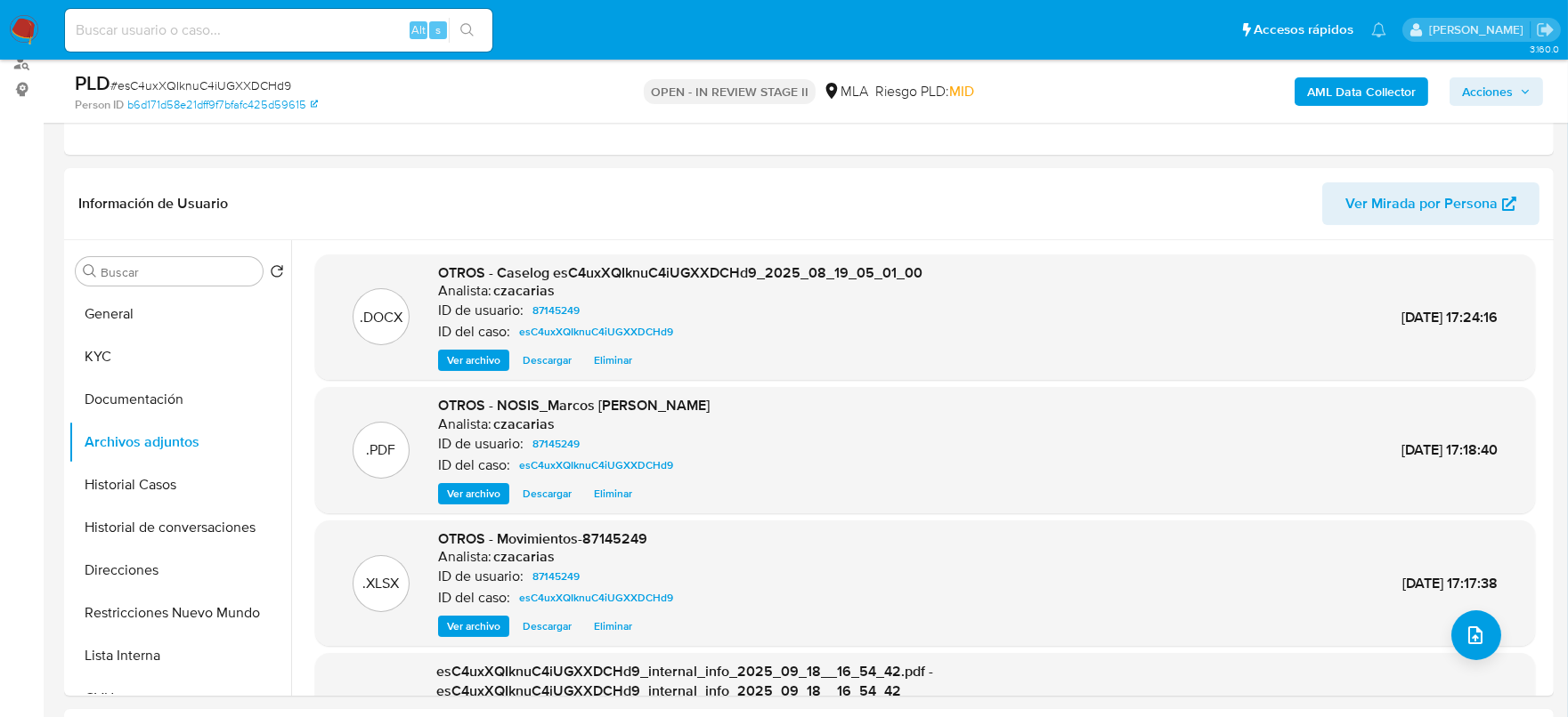
click at [245, 83] on span "# esC4uxXQIknuC4iUGXXDCHd9" at bounding box center [200, 85] width 181 height 18
copy span "esC4uxXQIknuC4iUGXXDCHd9"
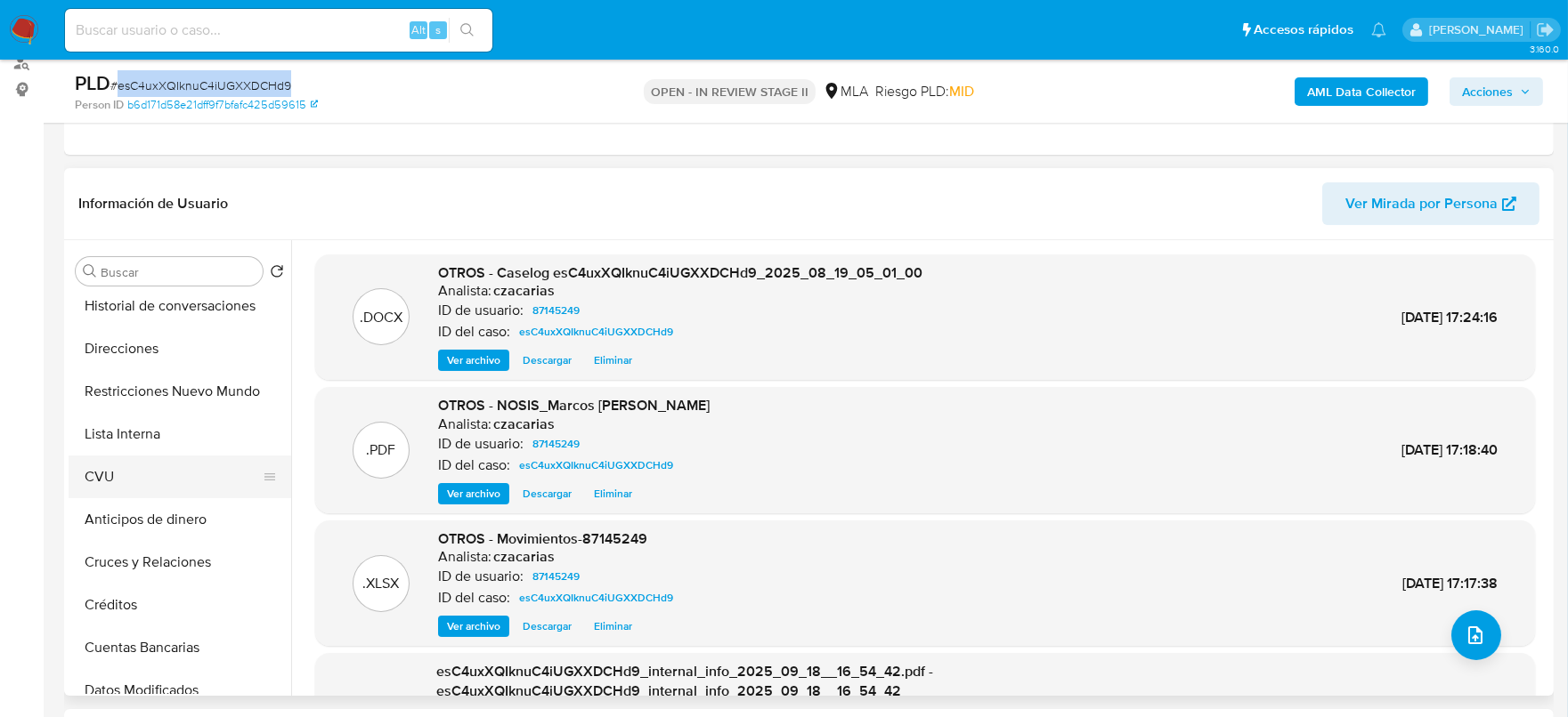
click at [102, 491] on button "CVU" at bounding box center [173, 477] width 208 height 43
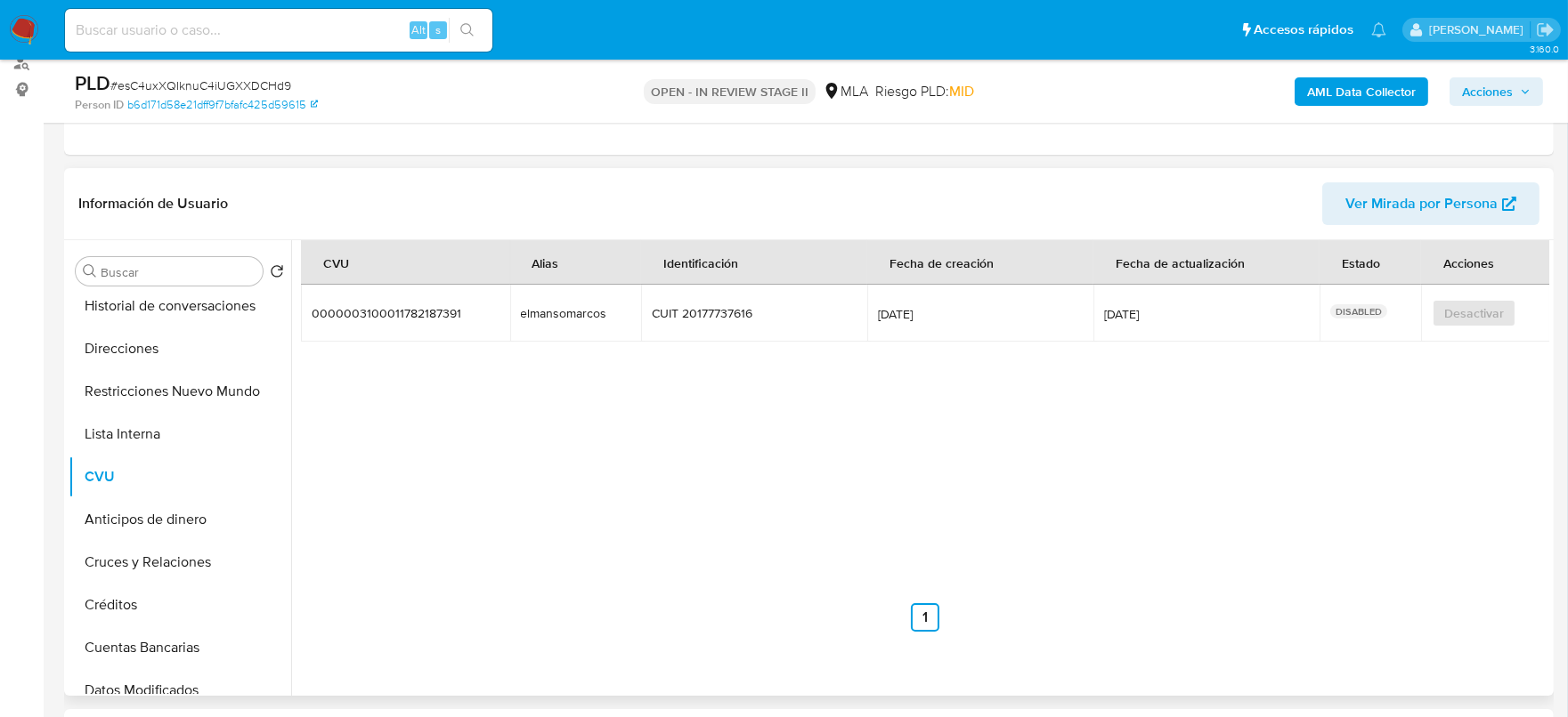
click at [567, 319] on td "elmansomarcos elmansomarcos" at bounding box center [577, 314] width 132 height 57
click at [574, 314] on div "elmansomarcos" at bounding box center [576, 313] width 110 height 16
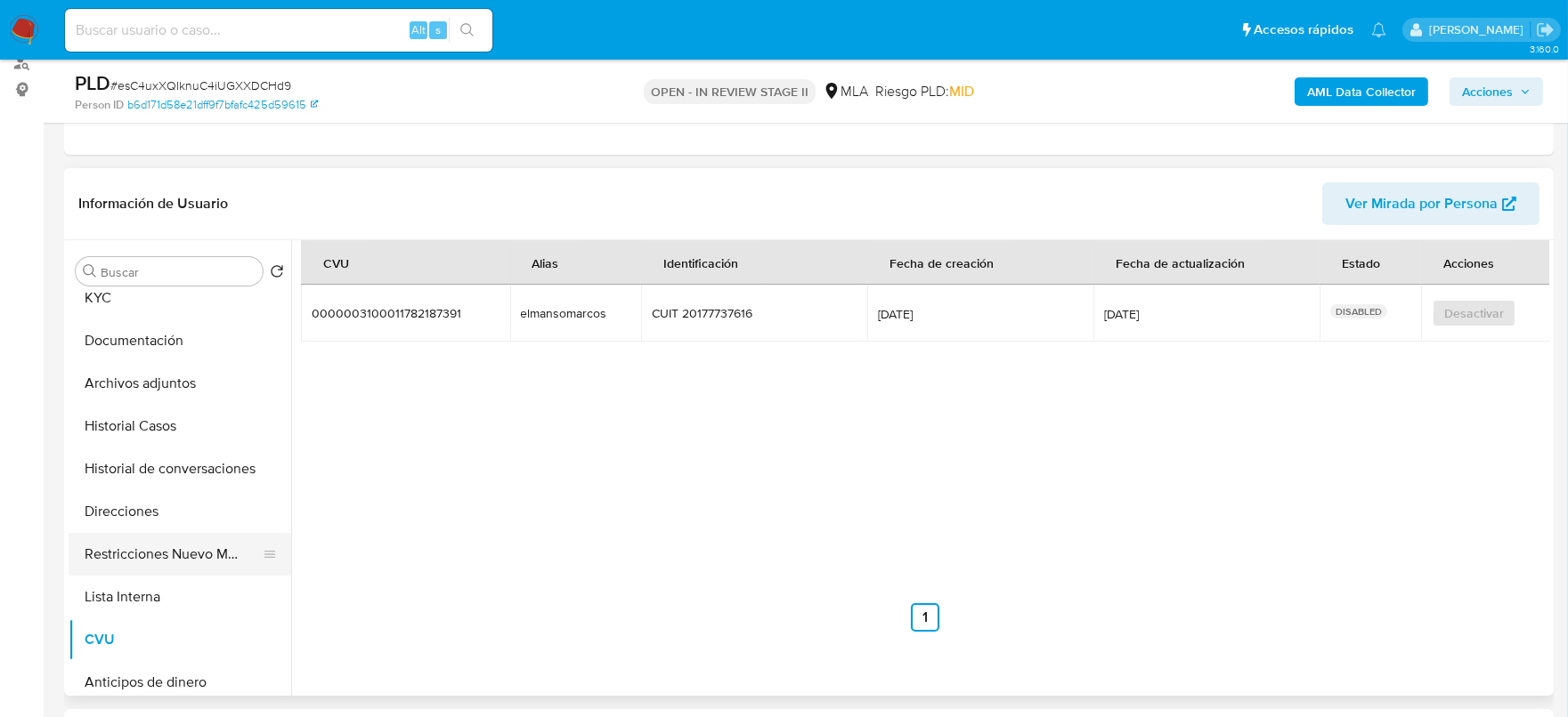
scroll to position [0, 0]
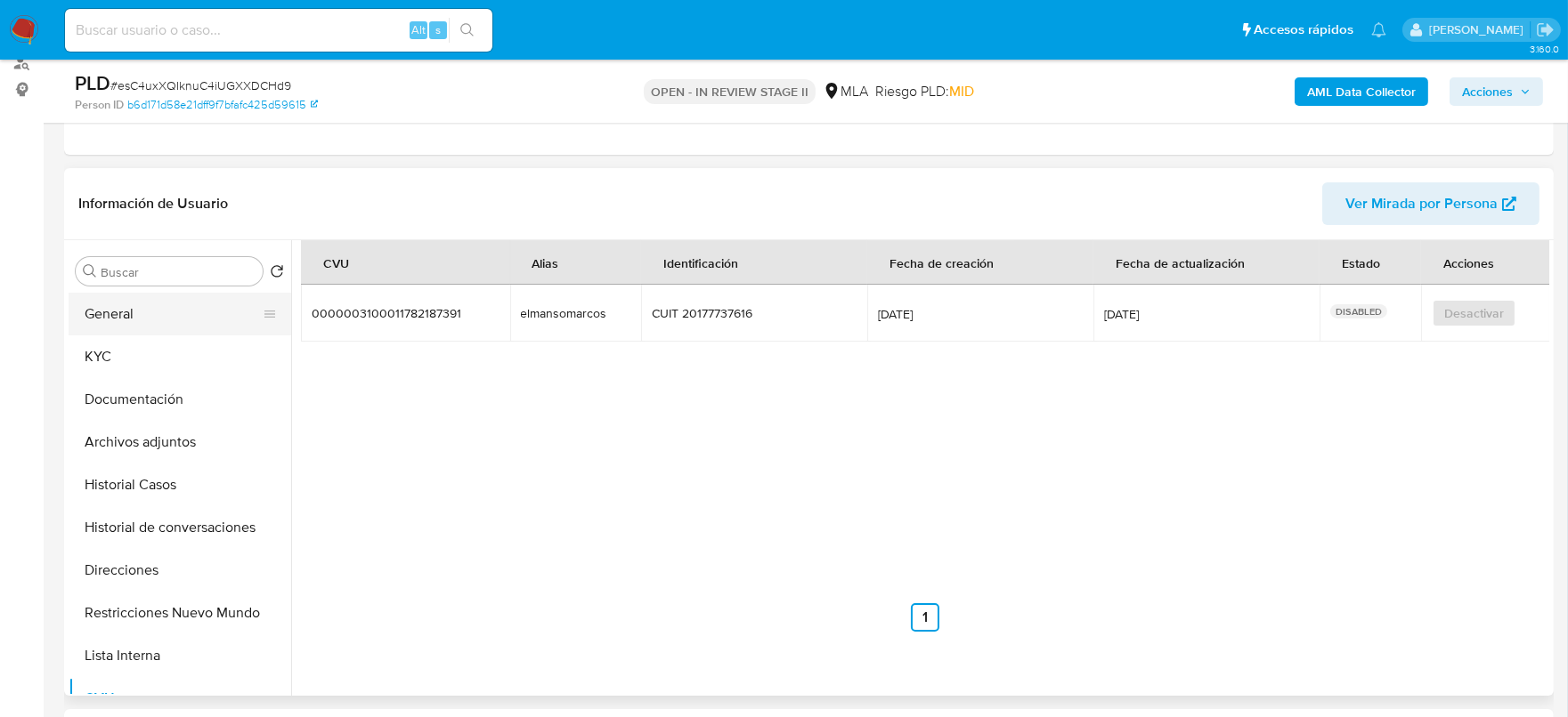
click at [129, 293] on button "General" at bounding box center [173, 314] width 208 height 43
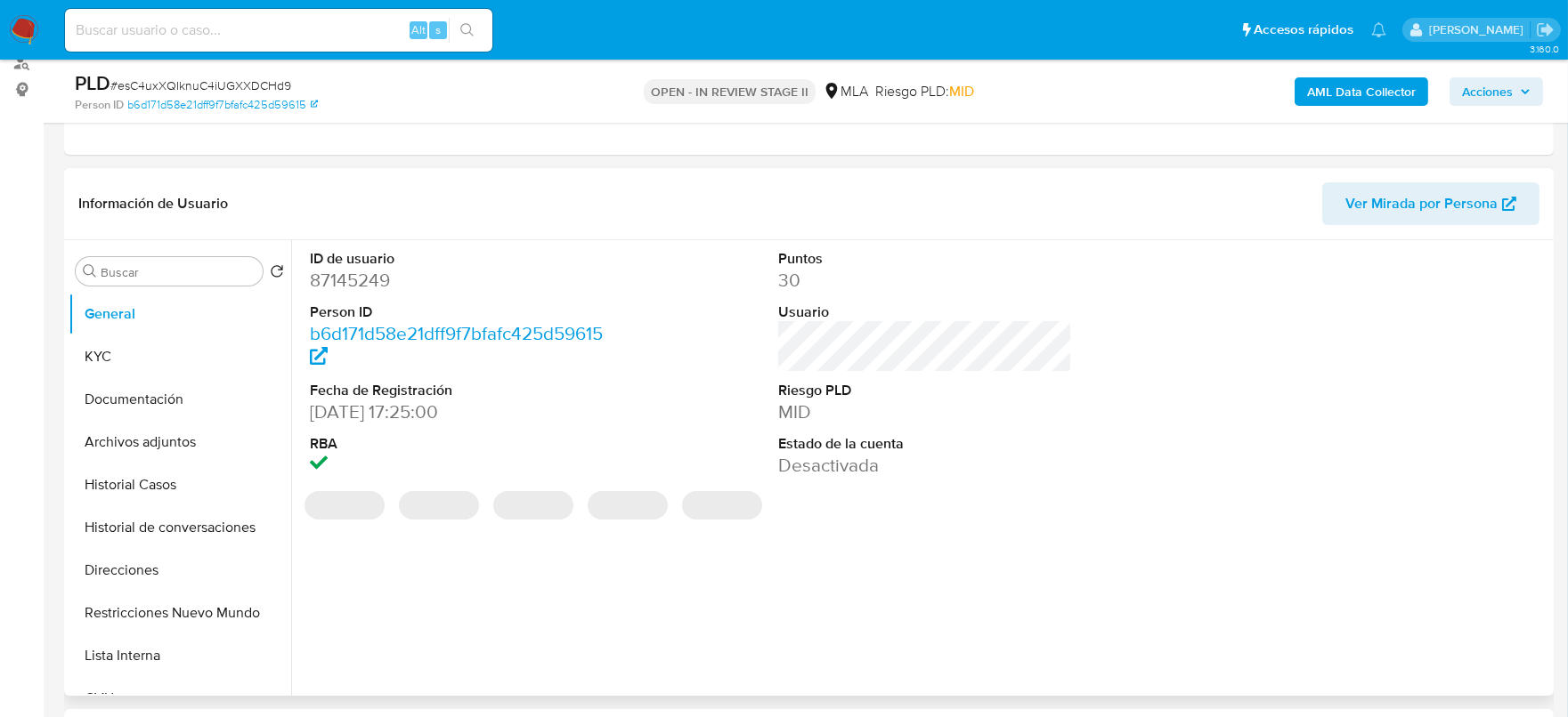
click at [356, 274] on dd "87145249" at bounding box center [457, 280] width 294 height 25
copy dd "87145249"
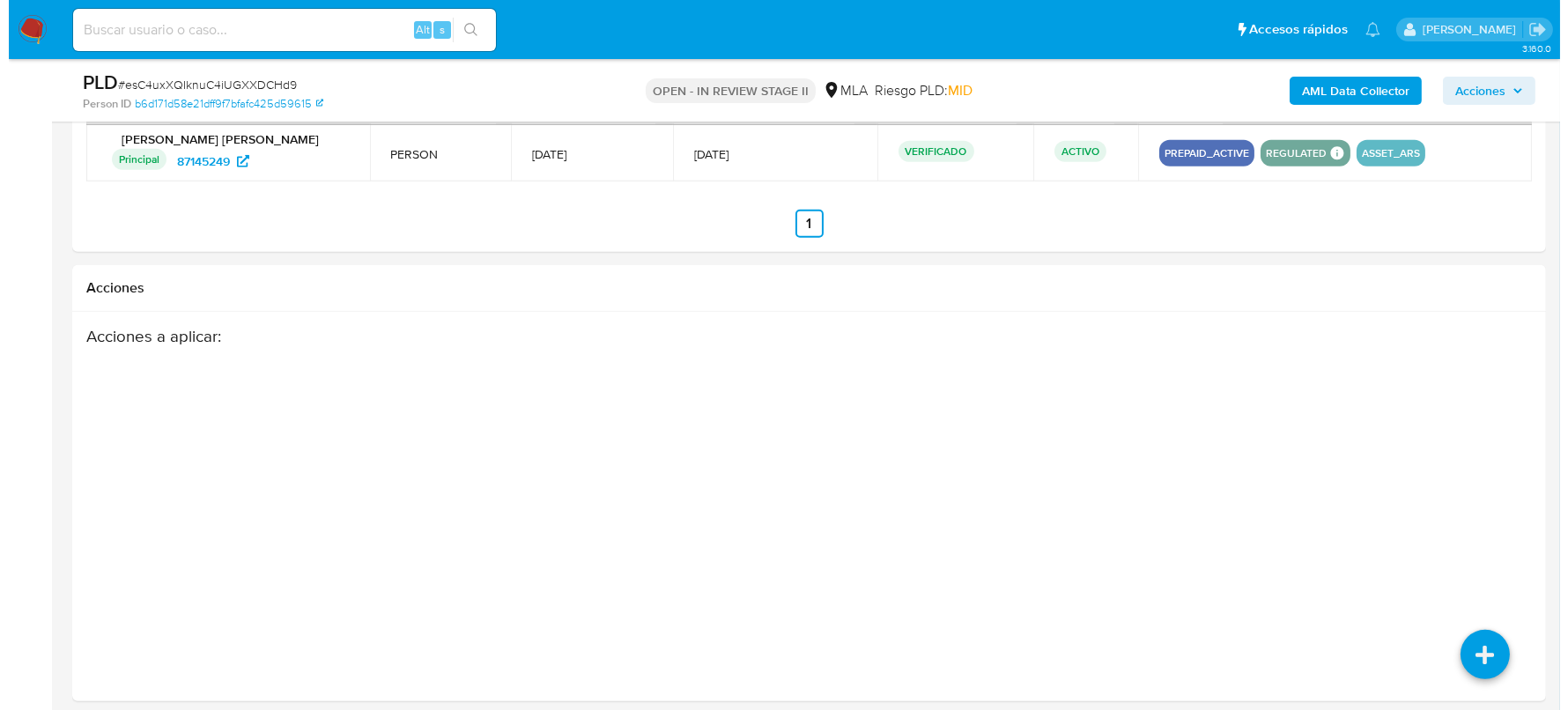
scroll to position [2691, 0]
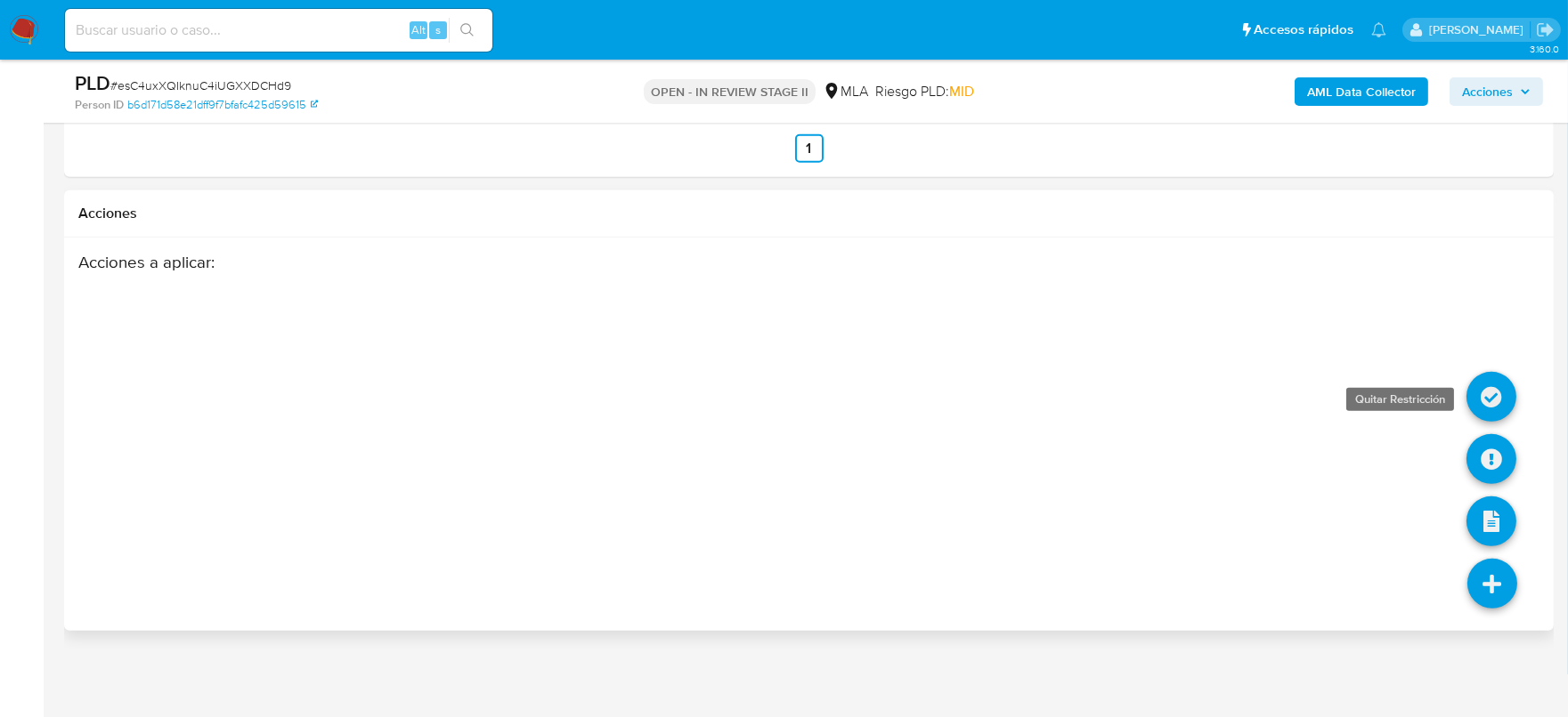
click at [1497, 398] on icon at bounding box center [1491, 397] width 50 height 50
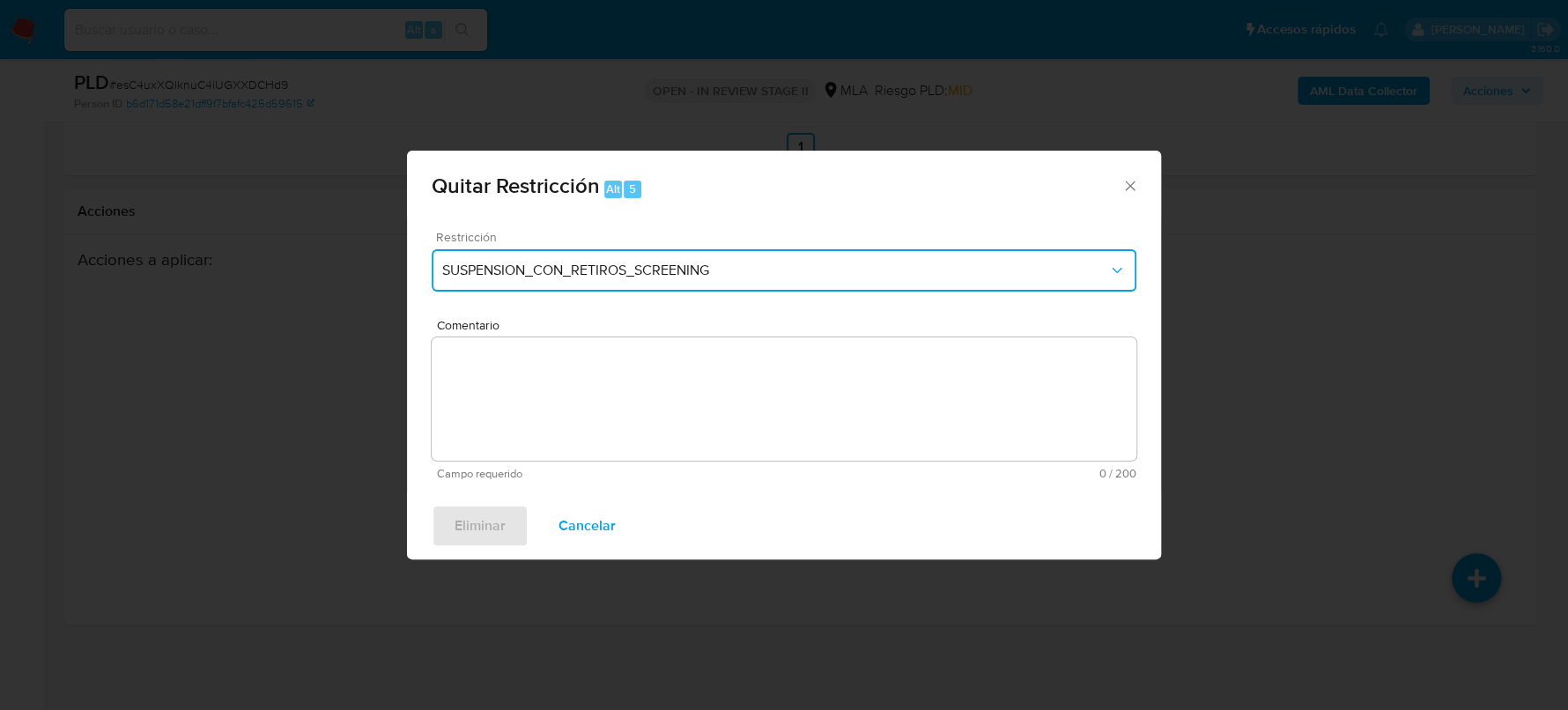
click at [600, 275] on span "SUSPENSION_CON_RETIROS_SCREENING" at bounding box center [775, 271] width 666 height 18
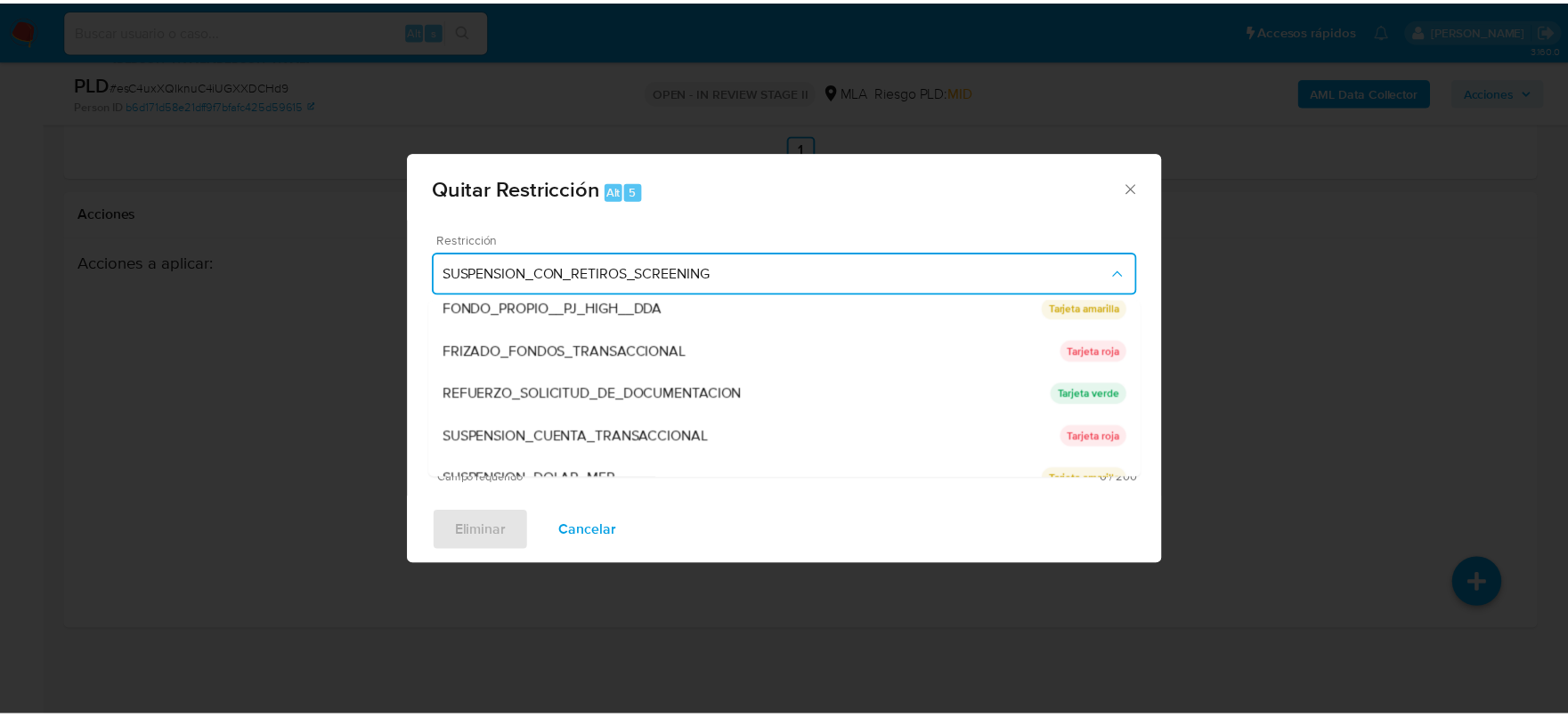
scroll to position [378, 0]
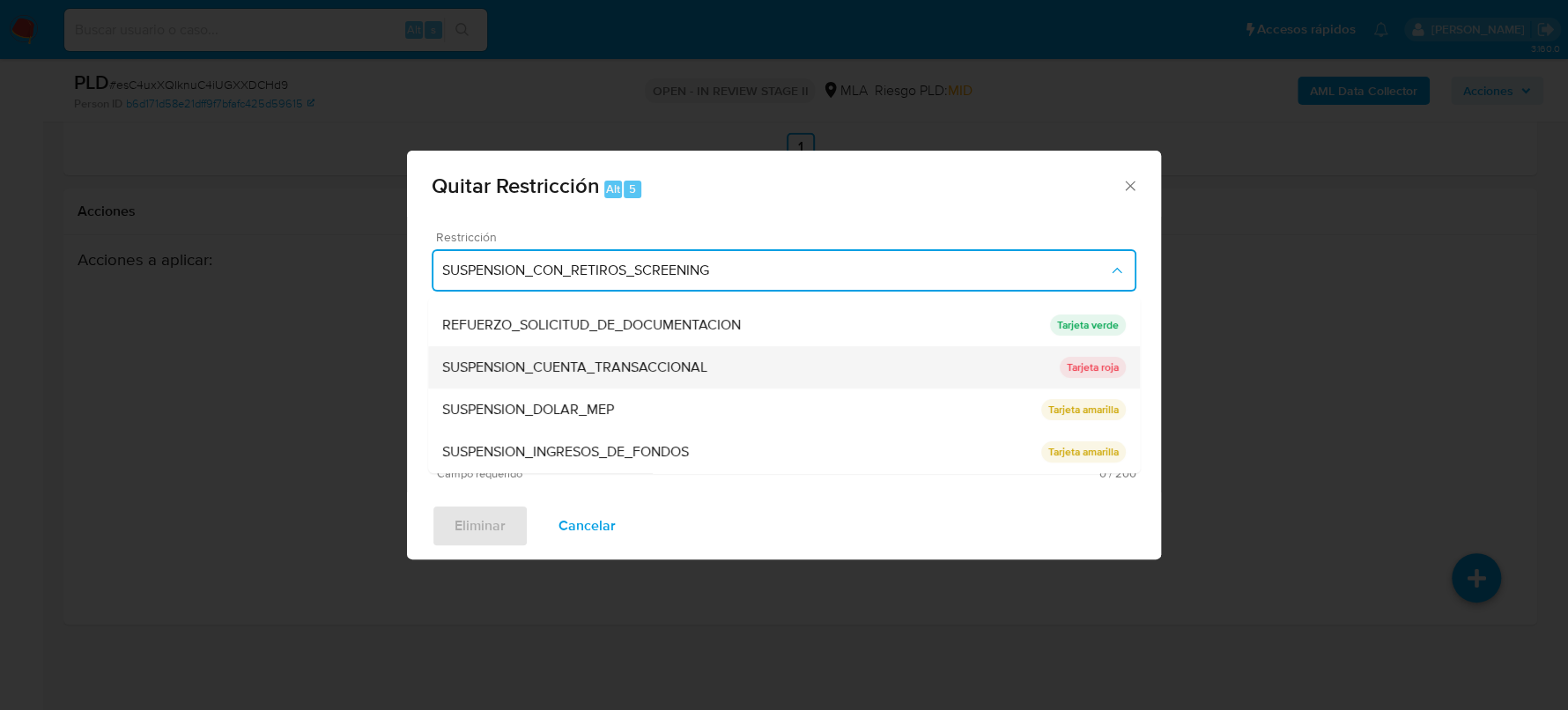
click at [730, 360] on div "SUSPENSION_CUENTA_TRANSACCIONAL" at bounding box center [750, 367] width 618 height 43
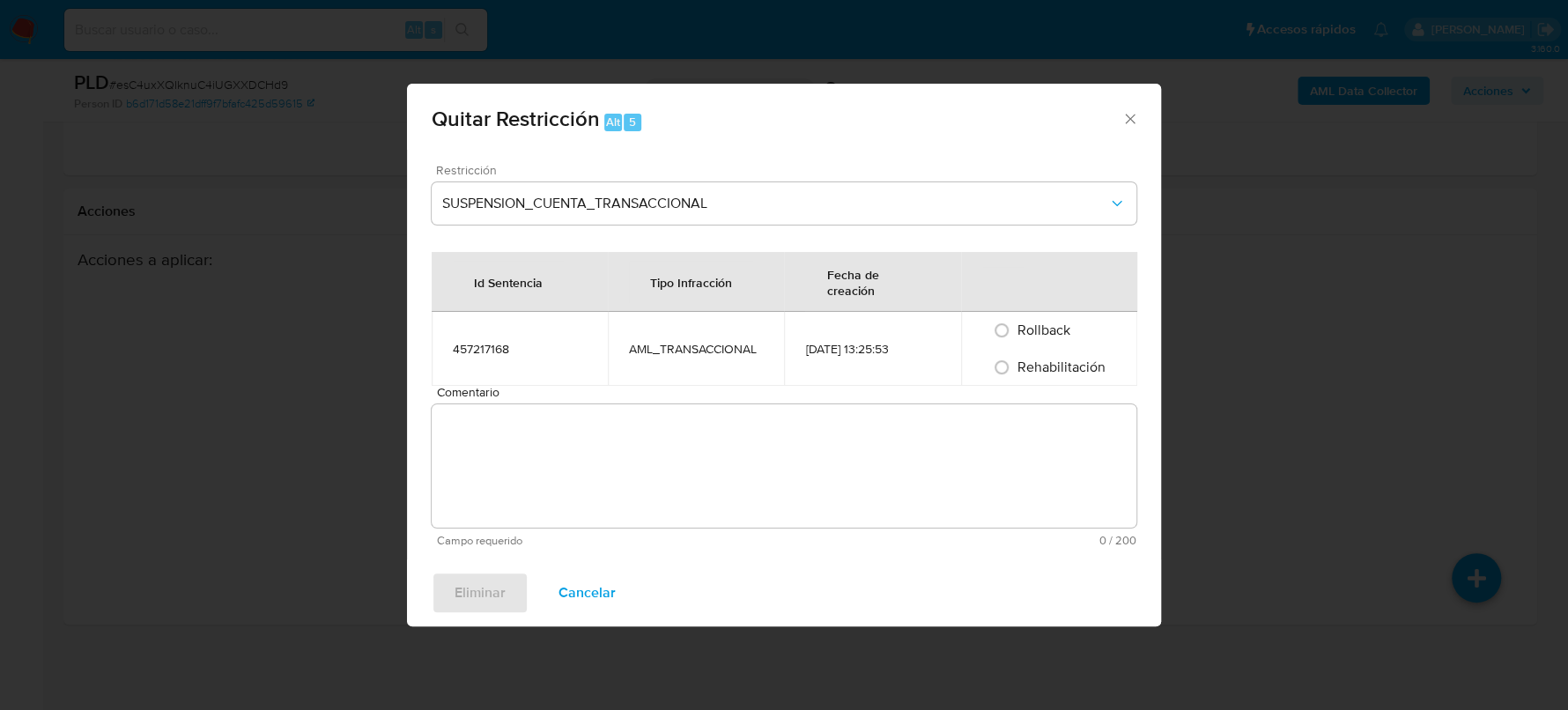
click at [1067, 361] on span "Rehabilitación" at bounding box center [1061, 366] width 88 height 20
click at [1016, 361] on input "Rehabilitación" at bounding box center [1002, 367] width 28 height 28
radio input "true"
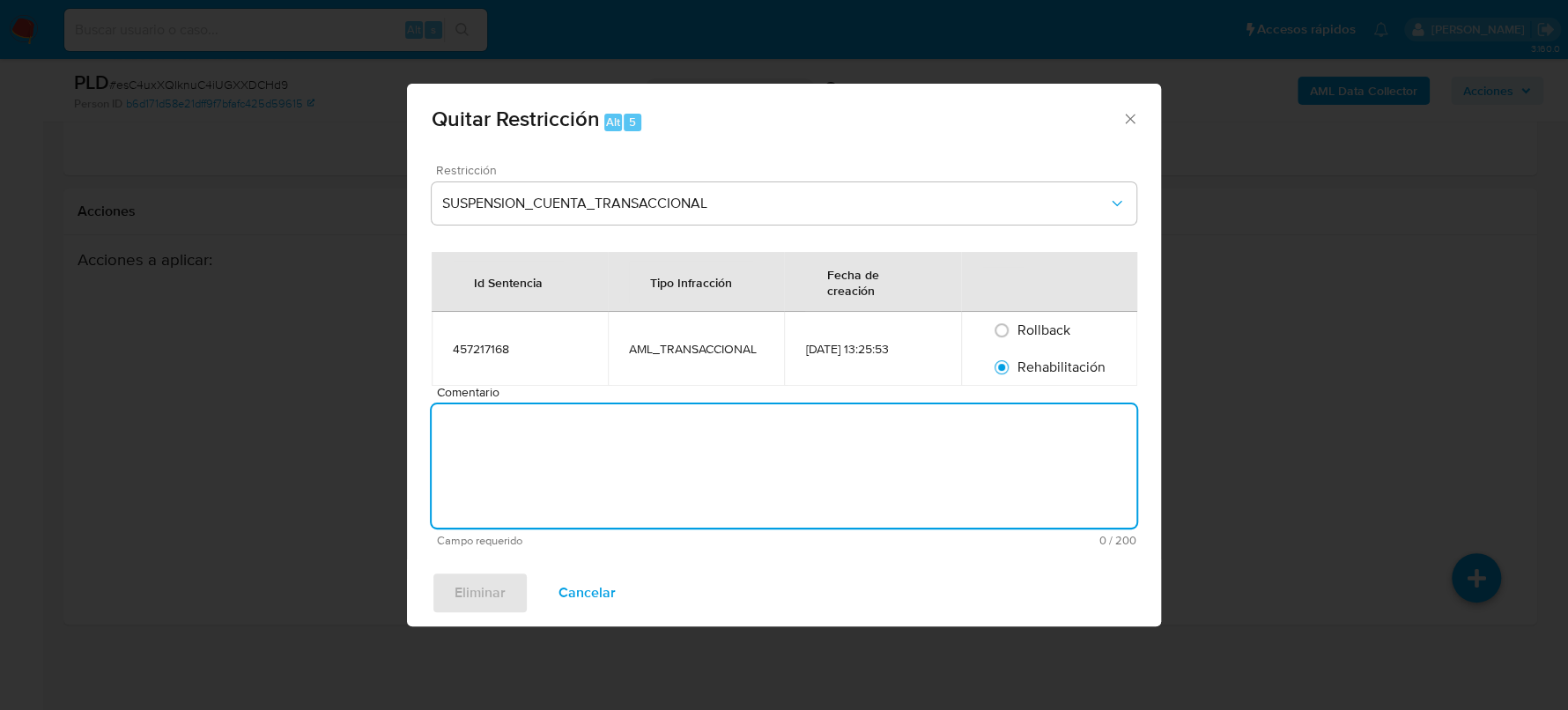
click at [997, 464] on textarea "Comentario" at bounding box center [784, 466] width 705 height 123
type textarea "AML"
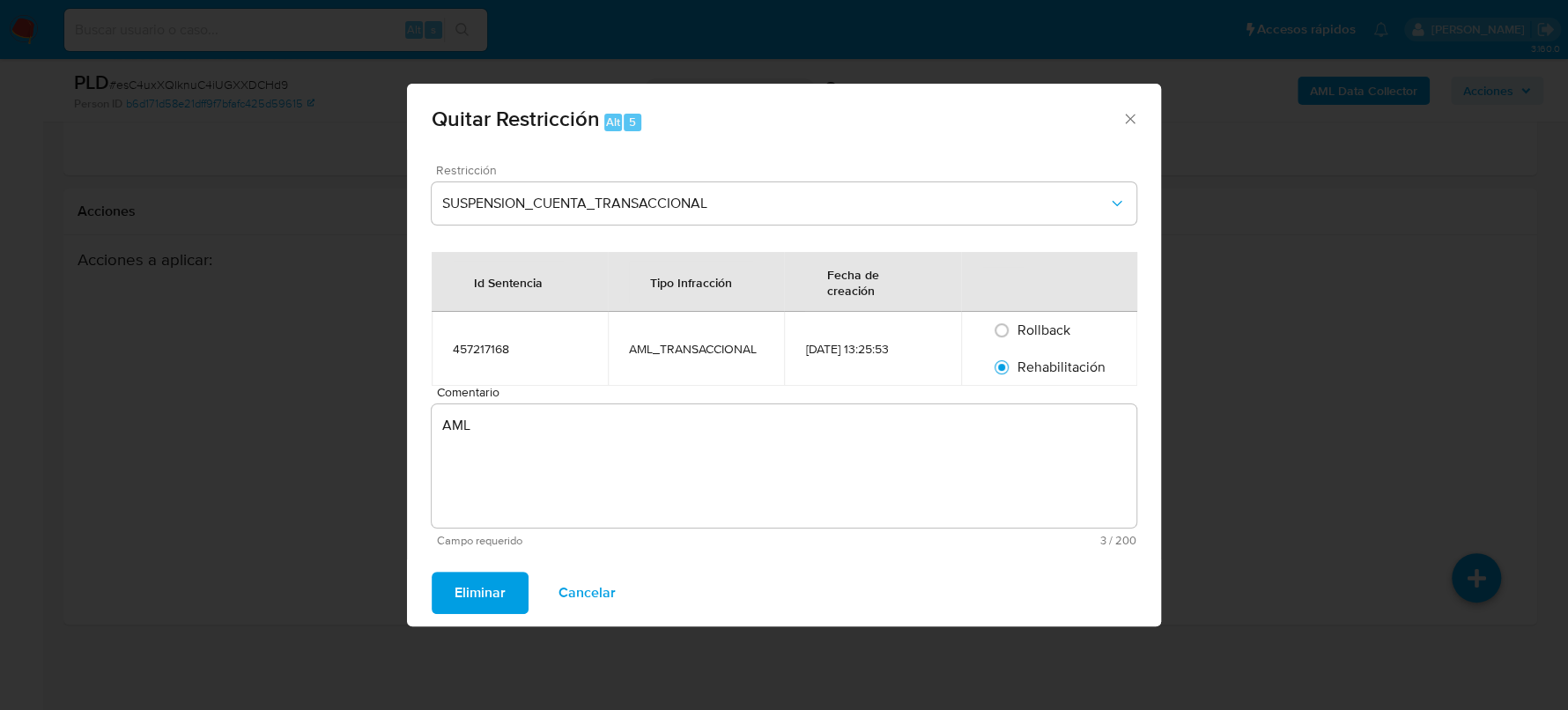
click at [494, 587] on span "Eliminar" at bounding box center [480, 593] width 51 height 39
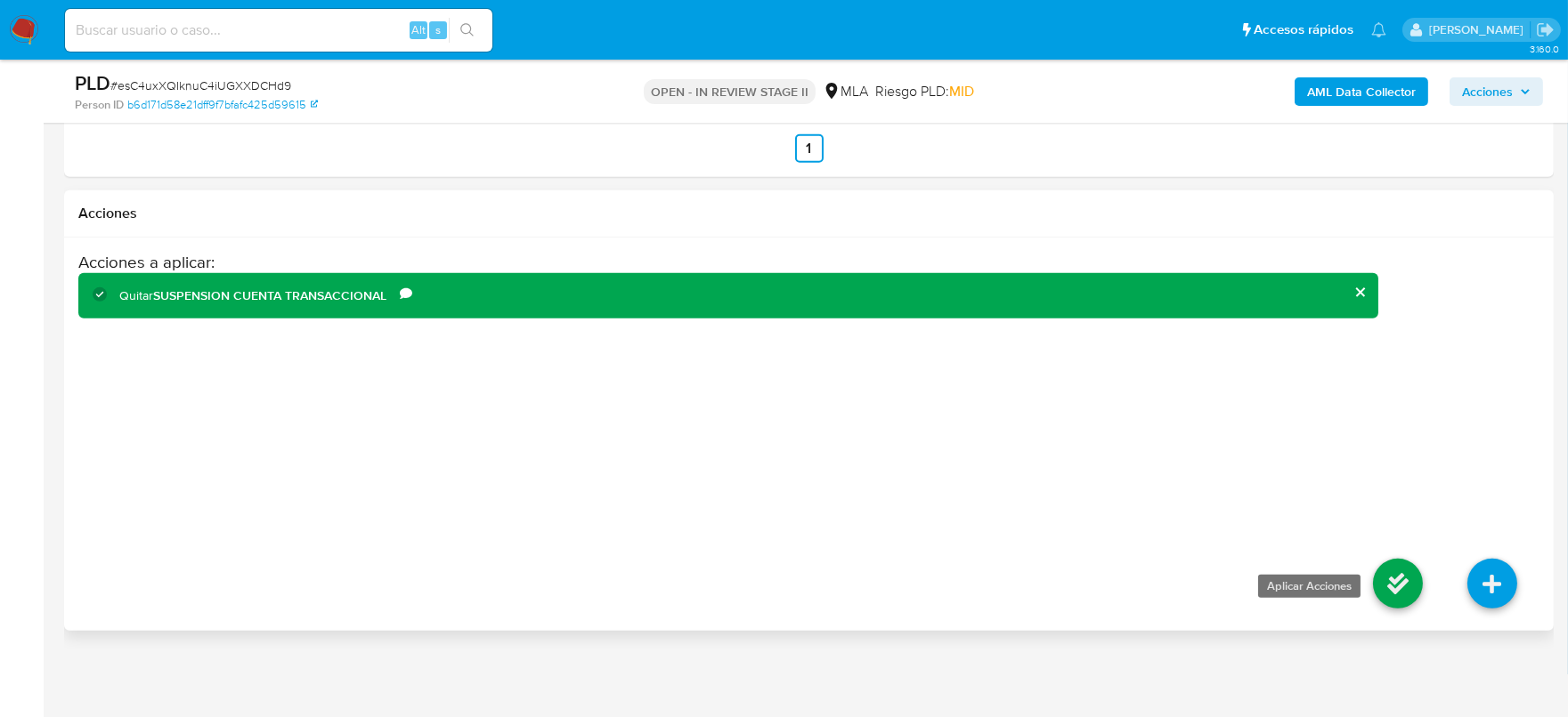
click at [1415, 591] on icon at bounding box center [1398, 584] width 50 height 50
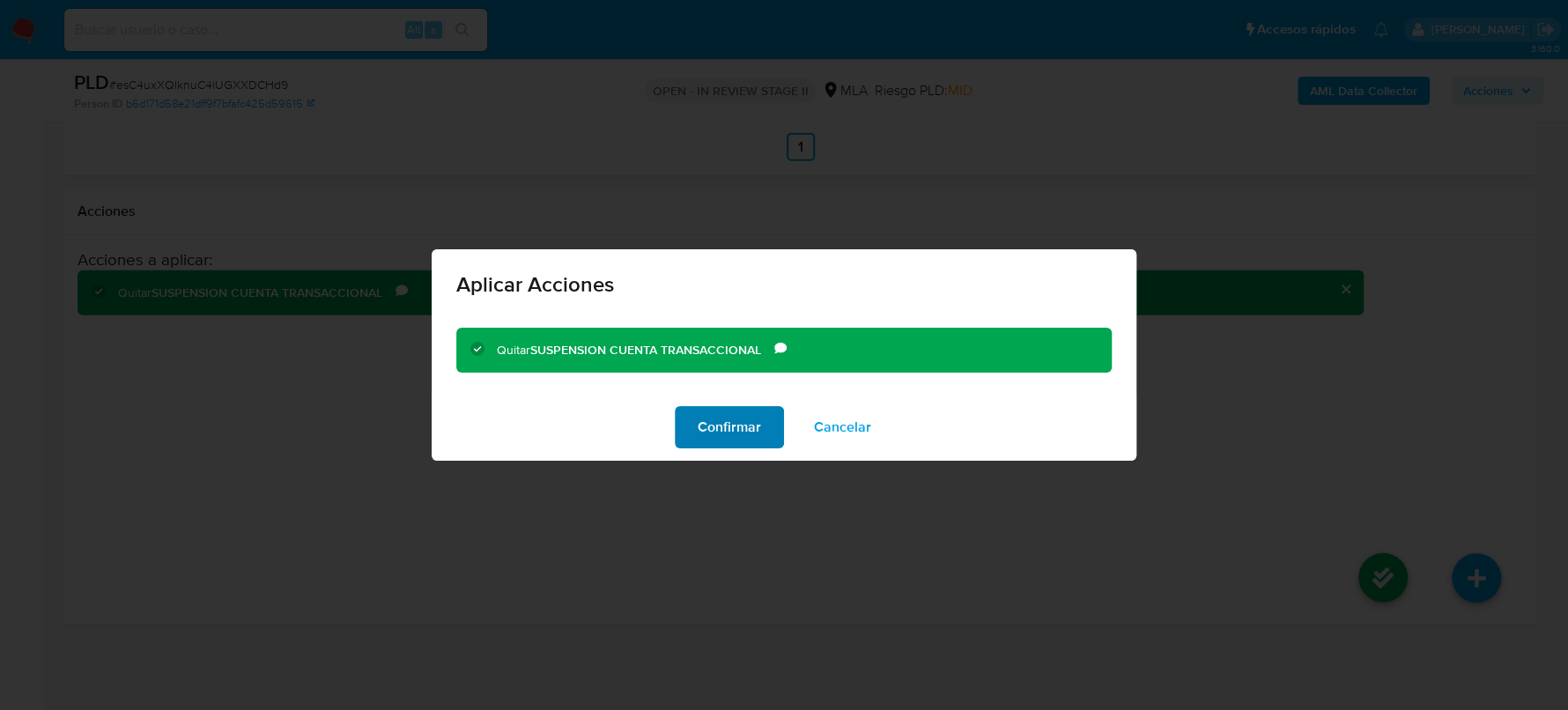
click at [747, 428] on span "Confirmar" at bounding box center [729, 427] width 63 height 39
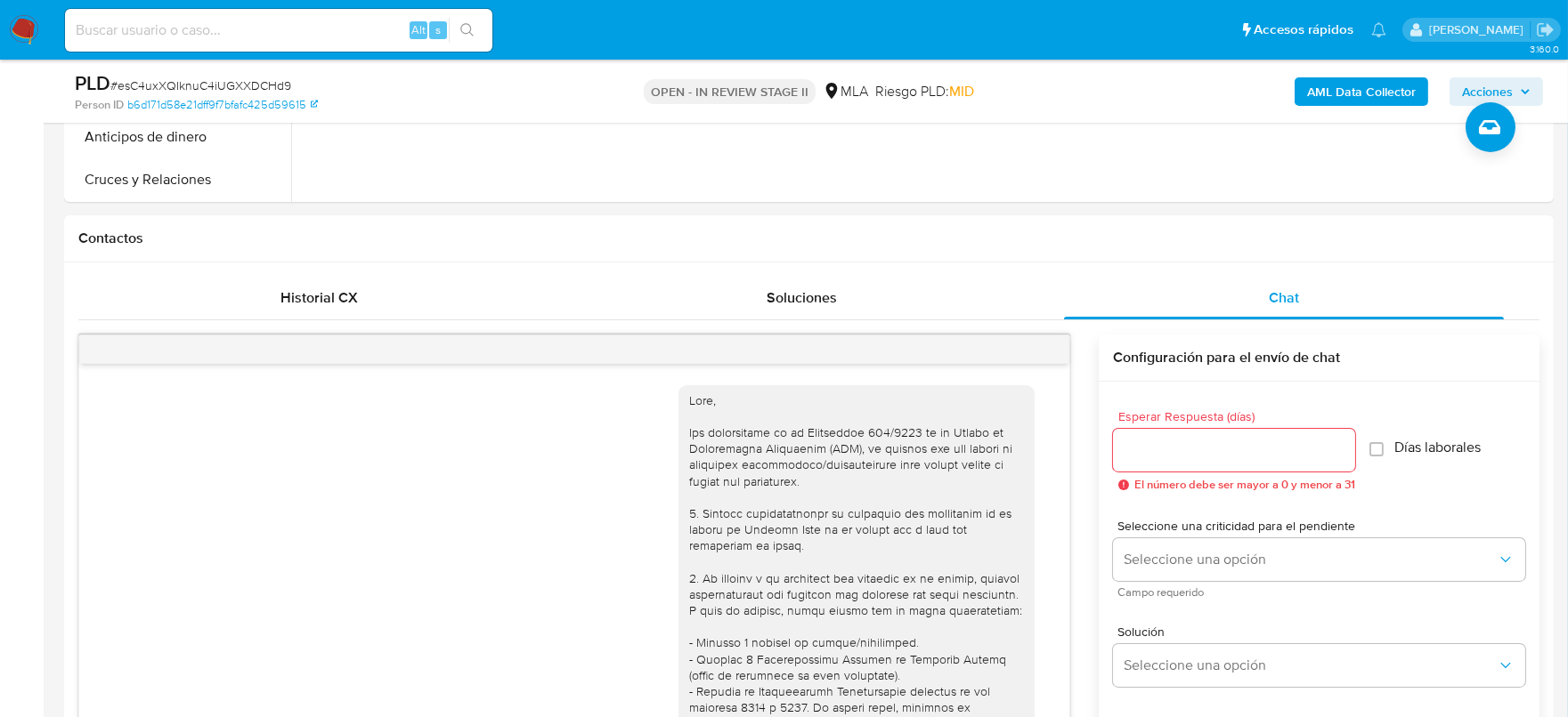
scroll to position [715, 0]
click at [347, 303] on span "Historial CX" at bounding box center [318, 298] width 77 height 20
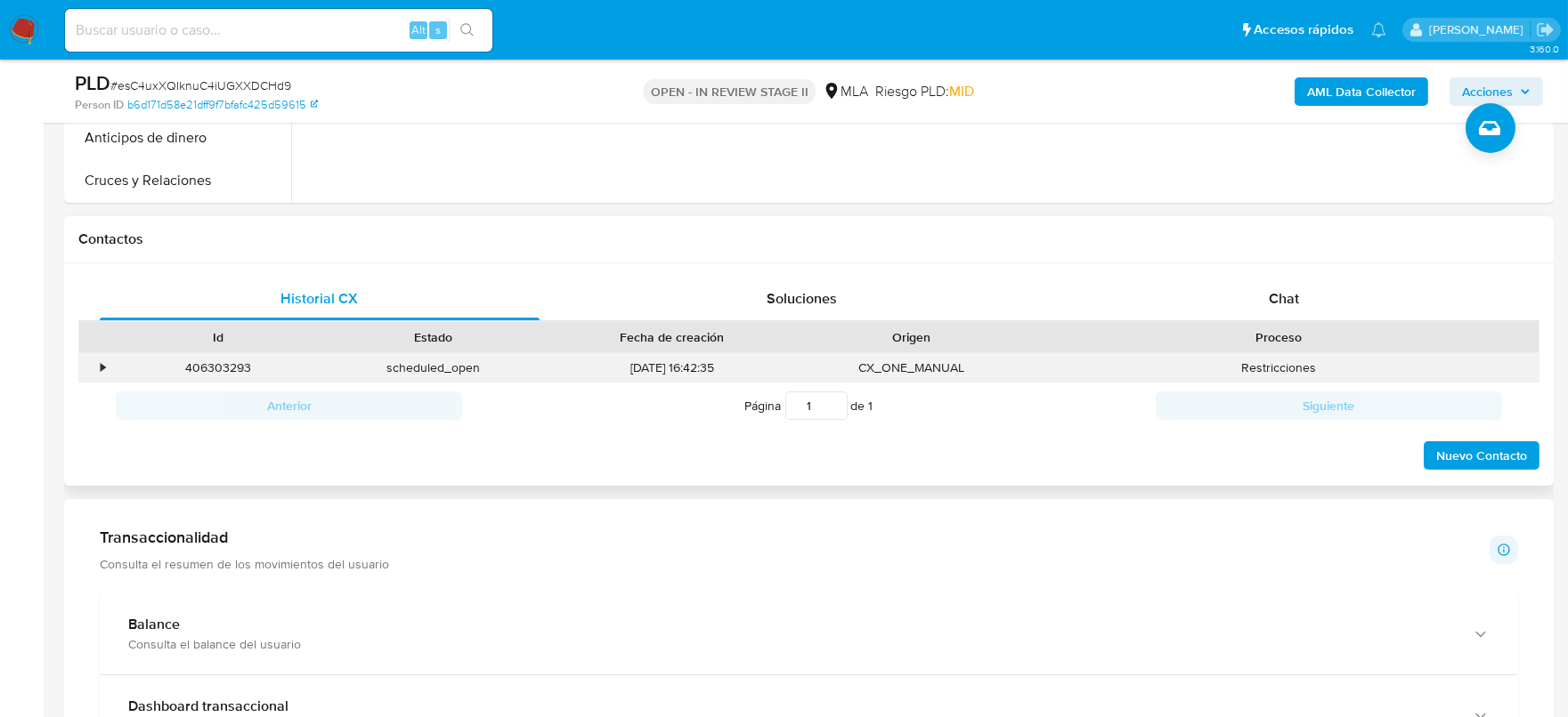
click at [931, 373] on div "CX_ONE_MANUAL" at bounding box center [910, 368] width 215 height 30
click at [198, 87] on span "# esC4uxXQIknuC4iUGXXDCHd9" at bounding box center [200, 85] width 181 height 18
copy span "esC4uxXQIknuC4iUGXXDCHd9"
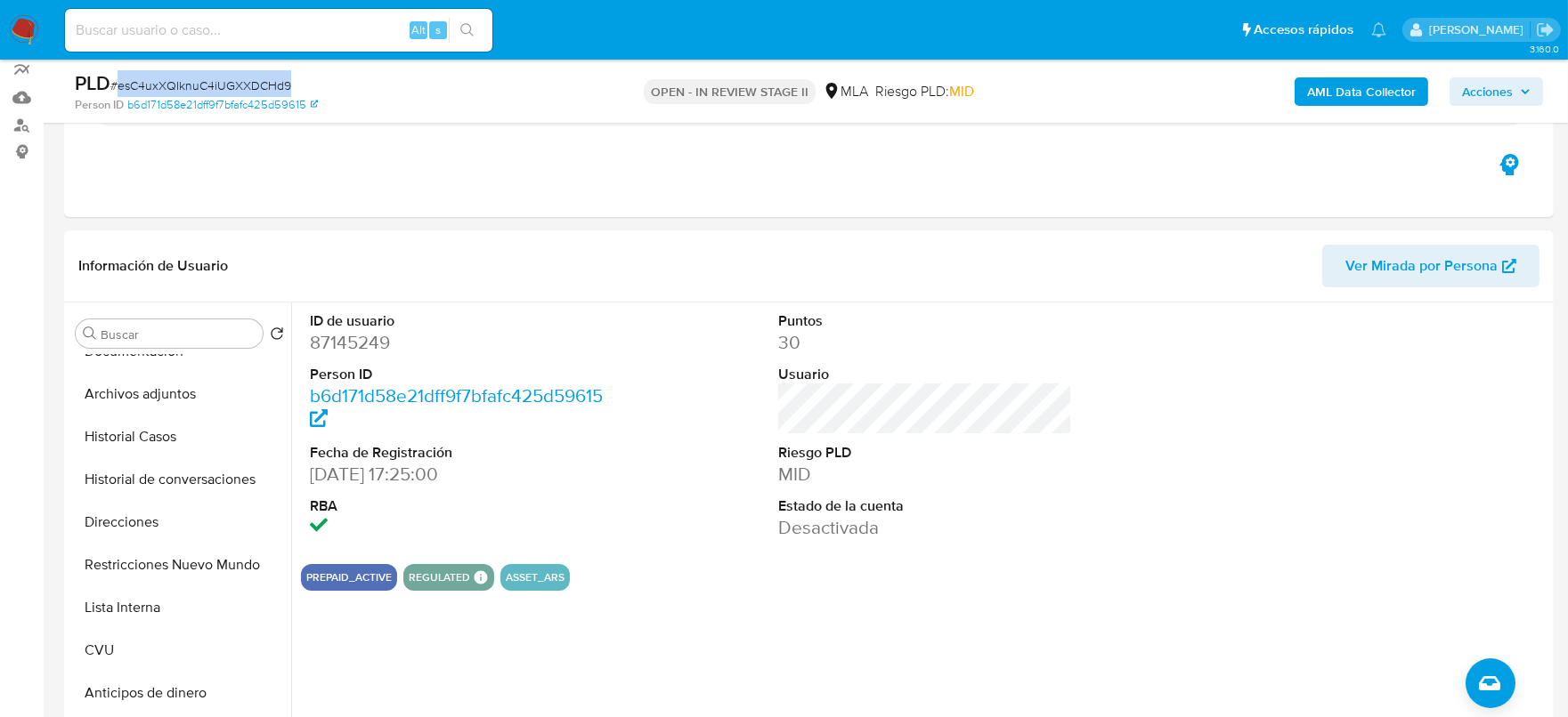
scroll to position [159, 0]
click at [342, 343] on dd "87145249" at bounding box center [457, 343] width 294 height 25
copy dd "4"
click at [359, 331] on dd "87145249" at bounding box center [457, 343] width 294 height 25
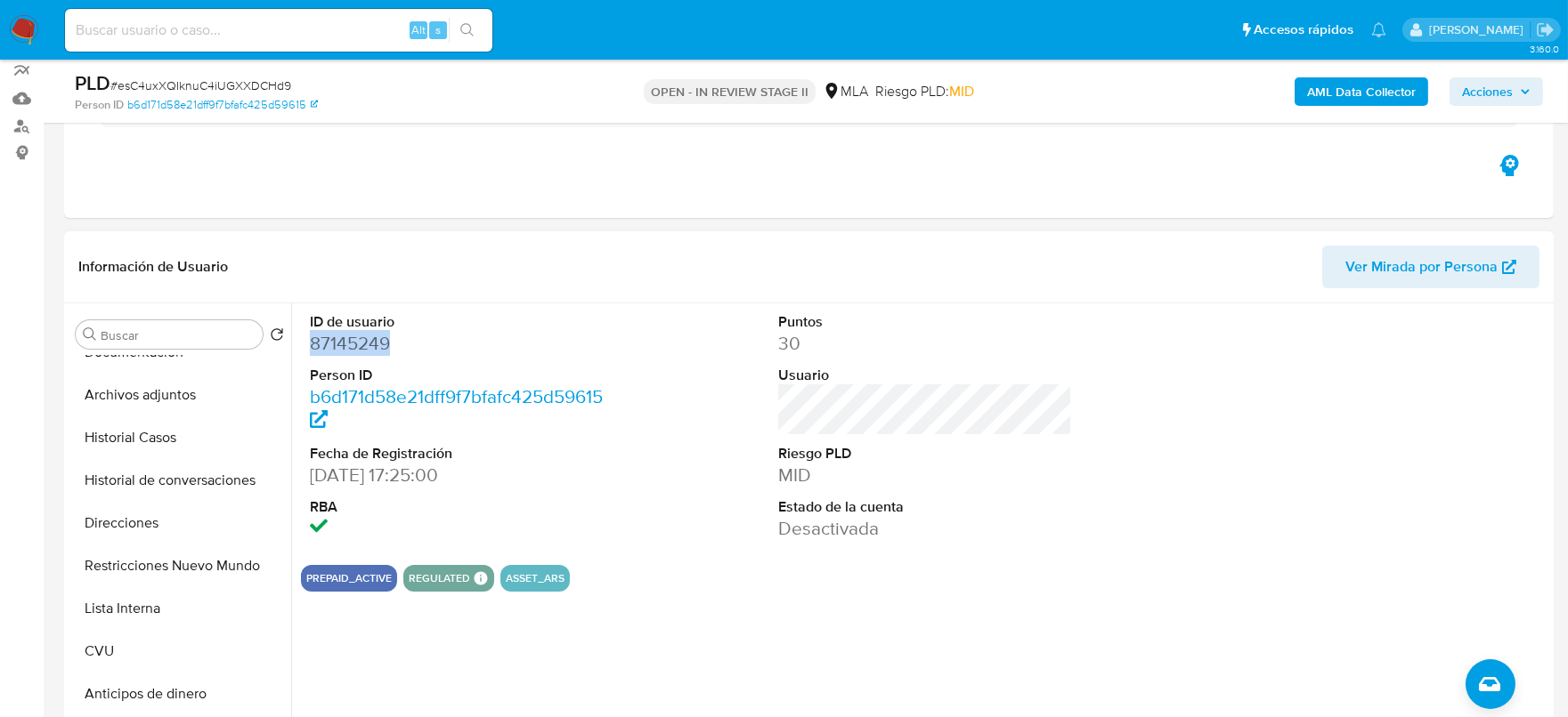
click at [359, 331] on dd "87145249" at bounding box center [457, 343] width 294 height 25
copy dd "87145249"
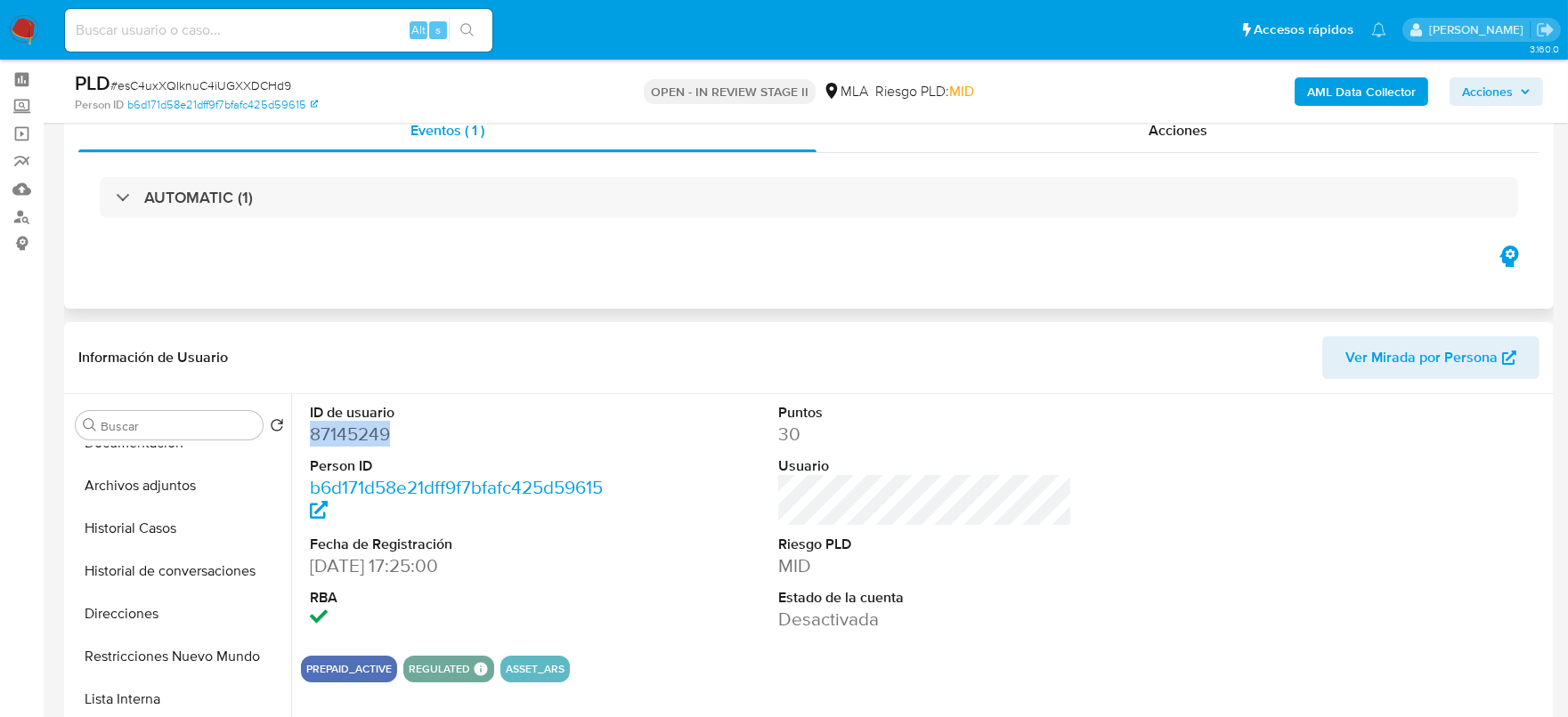
scroll to position [0, 0]
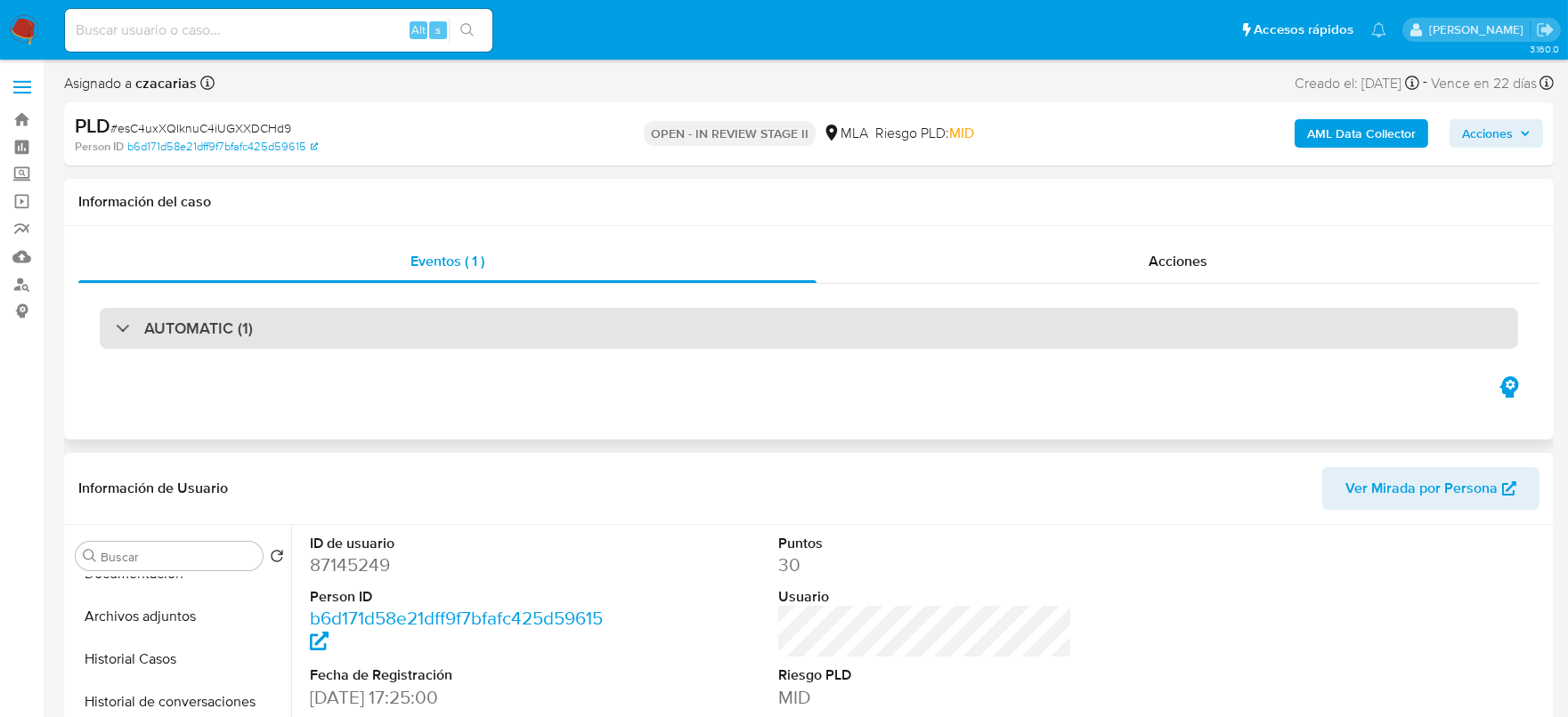
click at [474, 316] on div "AUTOMATIC (1)" at bounding box center [808, 328] width 1418 height 41
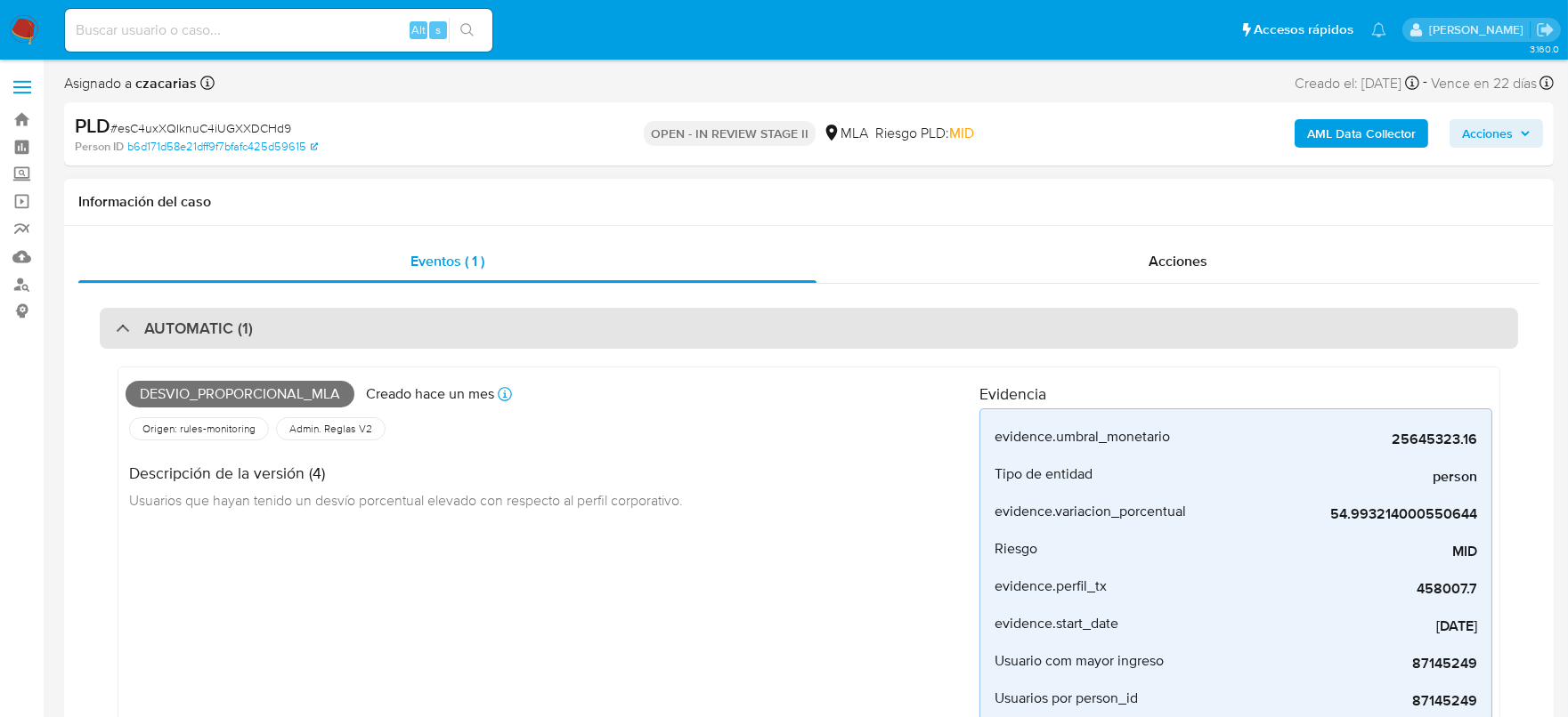
click at [470, 322] on div "AUTOMATIC (1)" at bounding box center [808, 328] width 1418 height 41
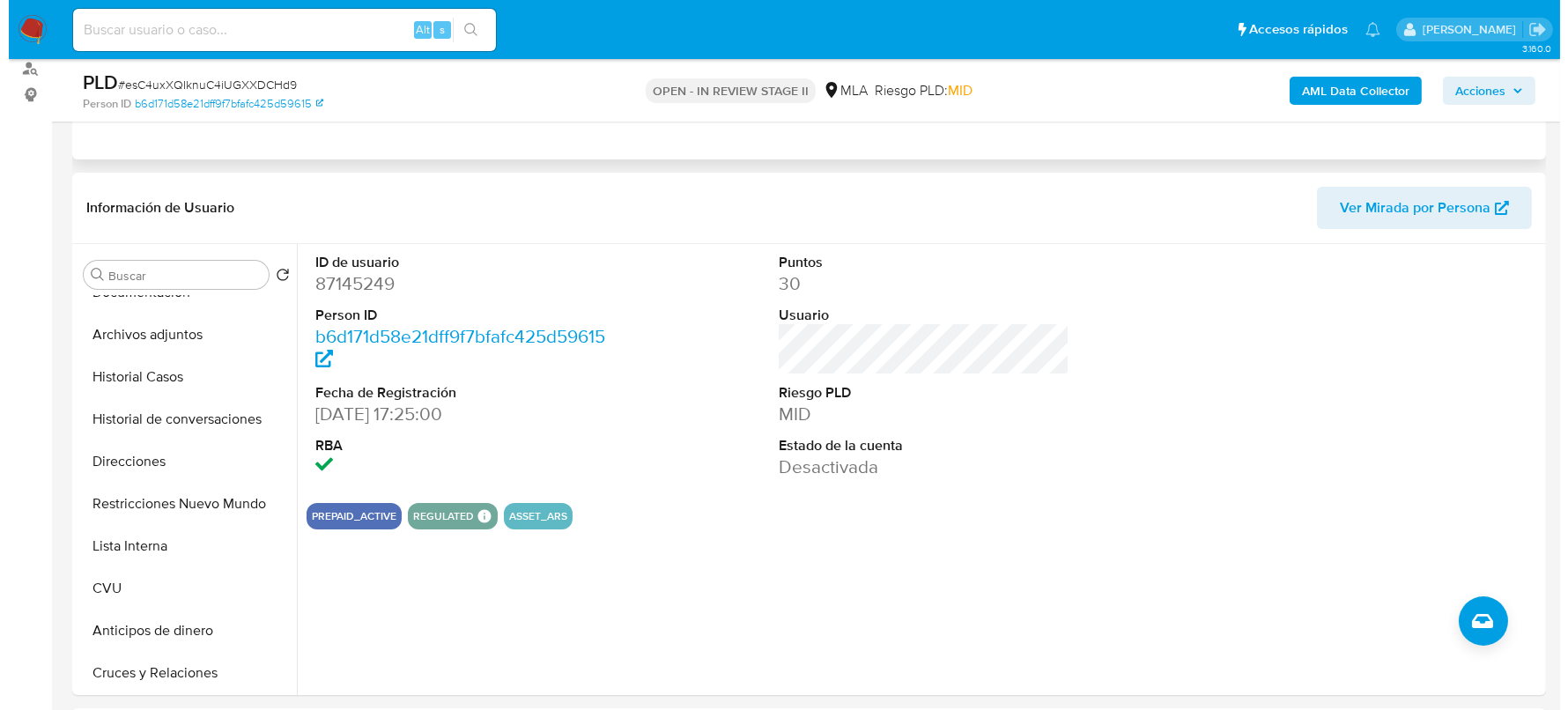
scroll to position [220, 0]
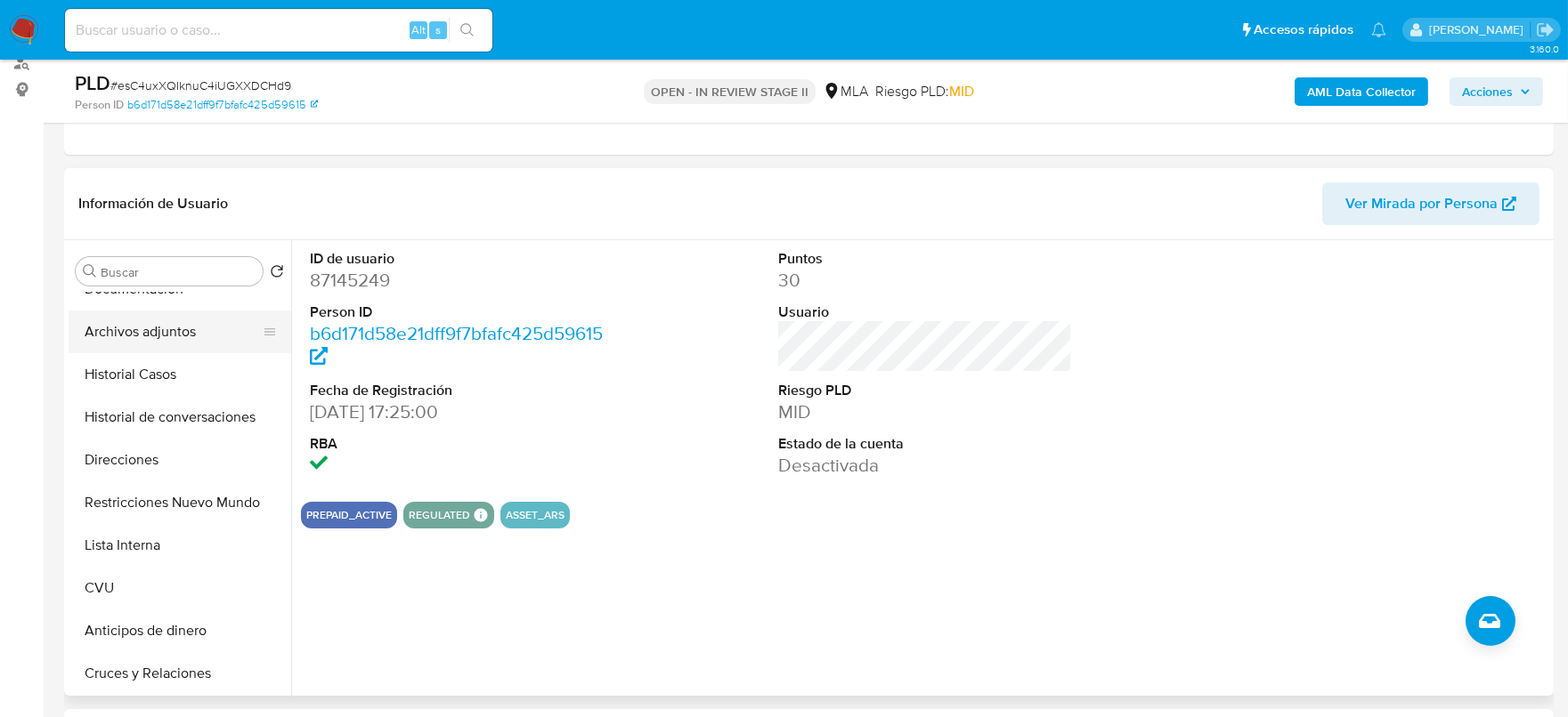
click at [172, 337] on button "Archivos adjuntos" at bounding box center [173, 332] width 208 height 43
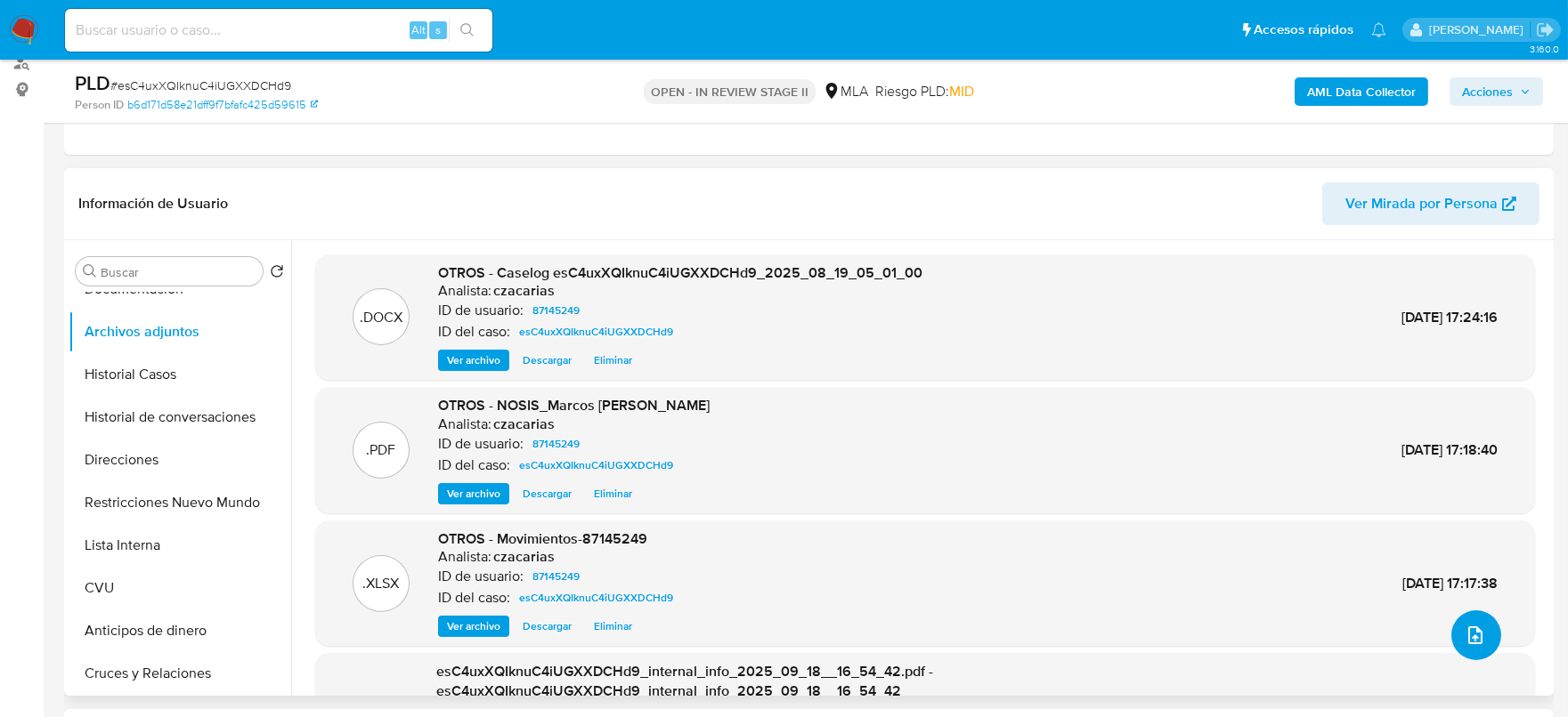
click at [1471, 625] on icon "upload-file" at bounding box center [1475, 636] width 21 height 21
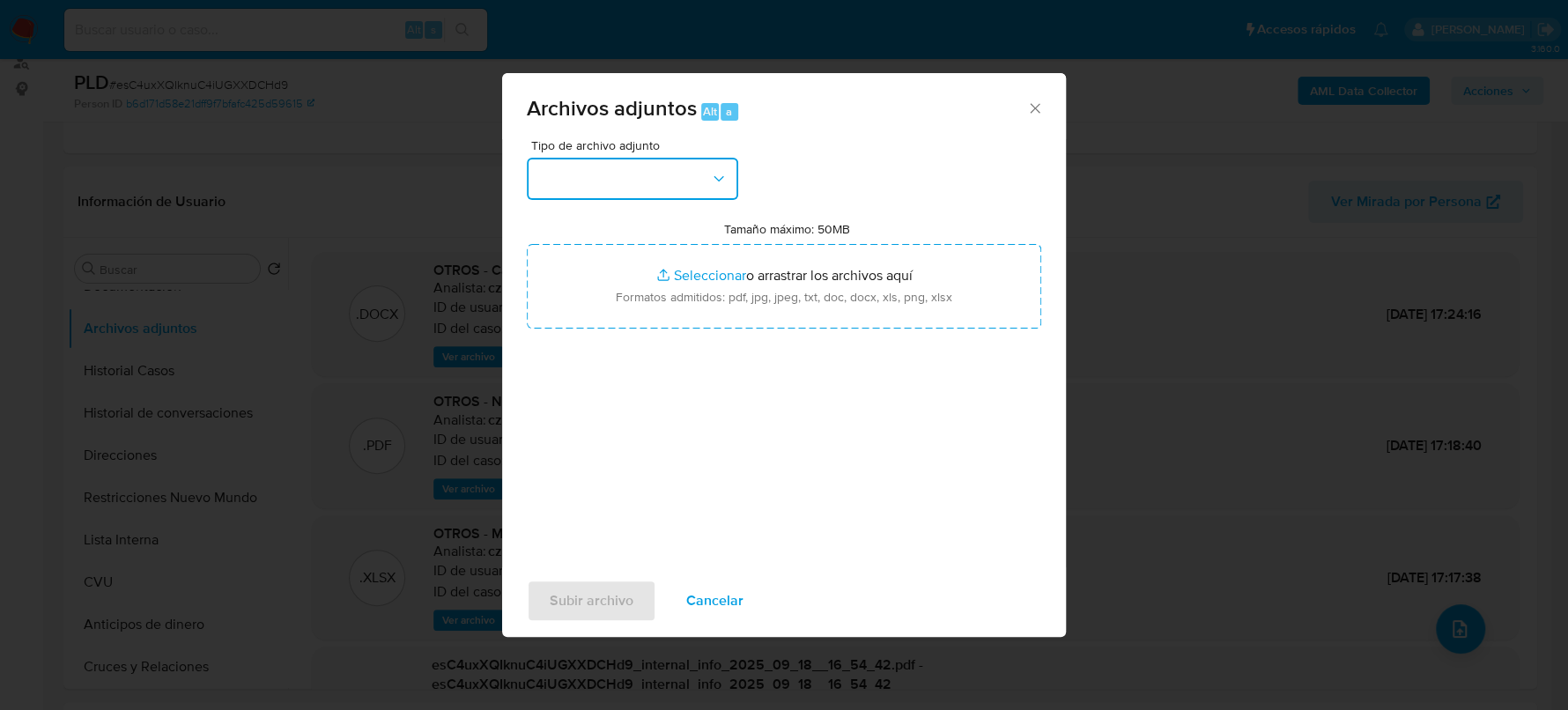
click at [635, 163] on button "button" at bounding box center [632, 179] width 211 height 43
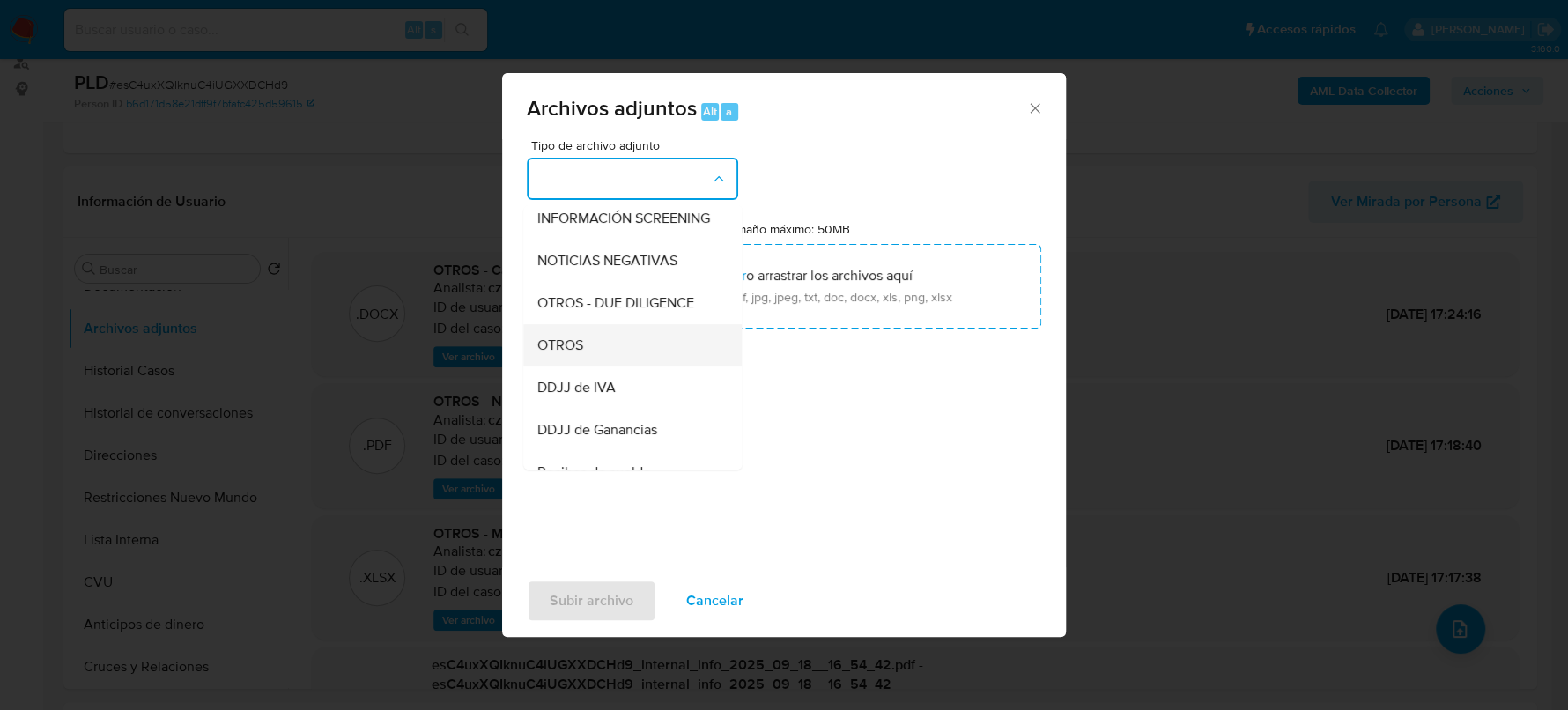
click at [599, 356] on div "OTROS" at bounding box center [627, 346] width 180 height 43
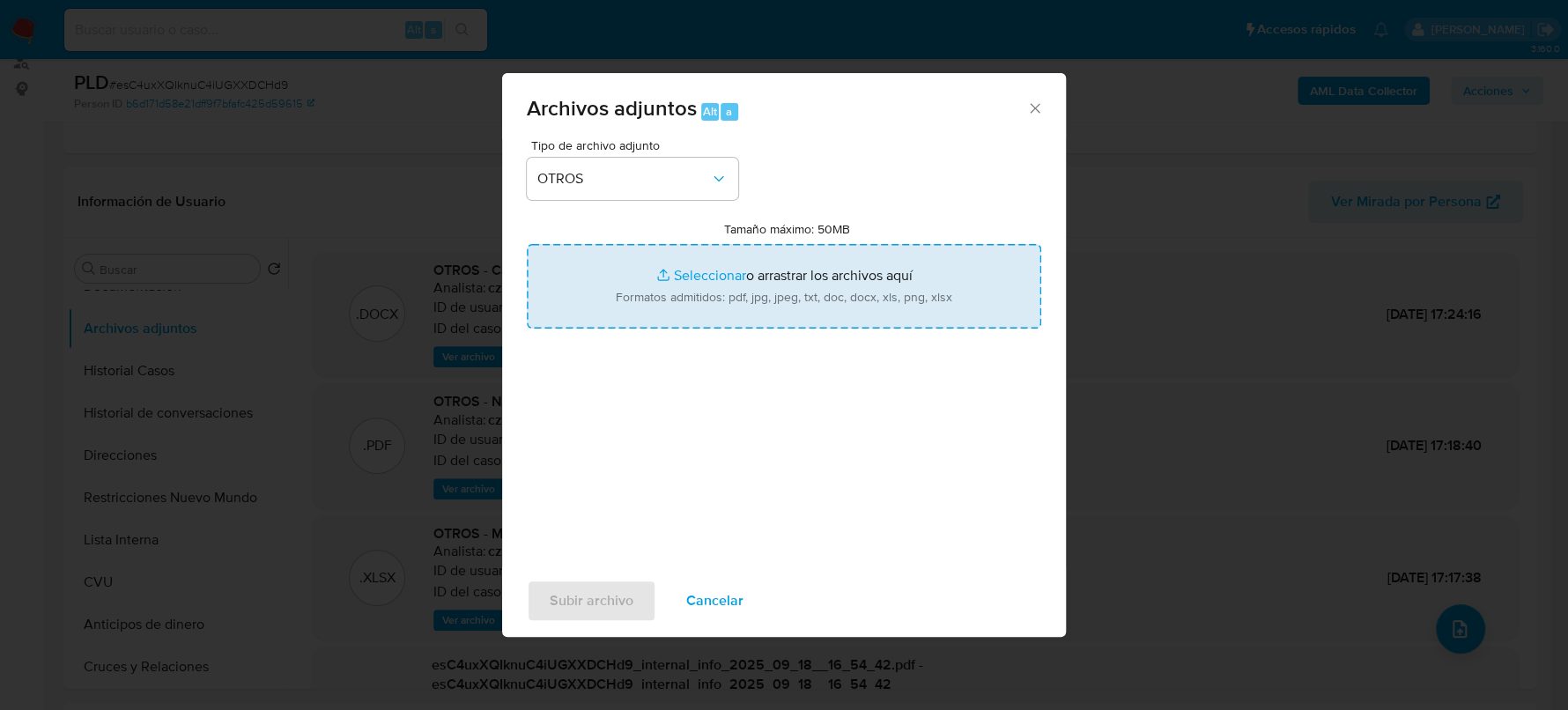
type input "C:\fakepath\Caselog esC4uxXQIknuC4iUGXXDCHd9_2025_08_19_05_01_00 FINAL.docx"
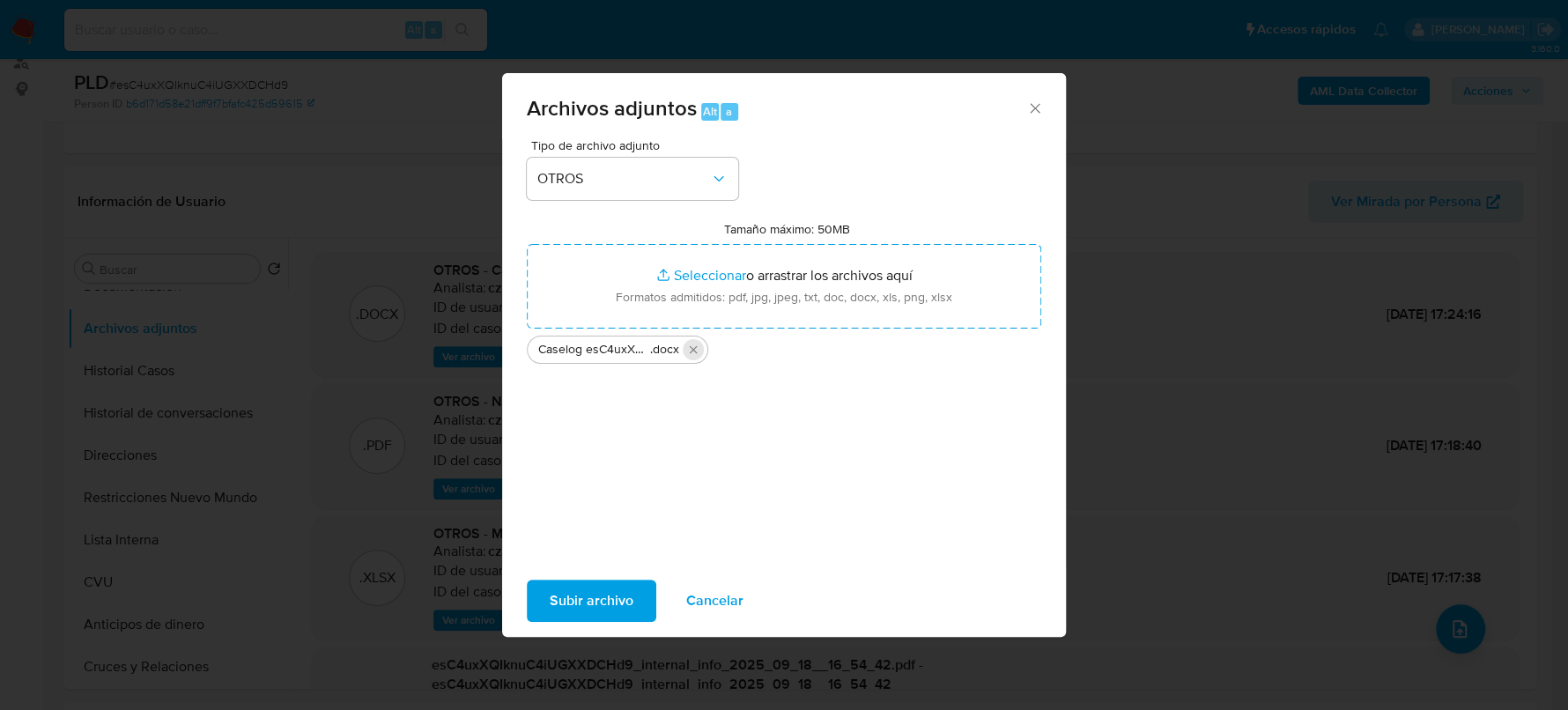
click at [695, 348] on icon "Eliminar Caselog esC4uxXQIknuC4iUGXXDCHd9_2025_08_19_05_01_00 FINAL.docx" at bounding box center [693, 349] width 14 height 14
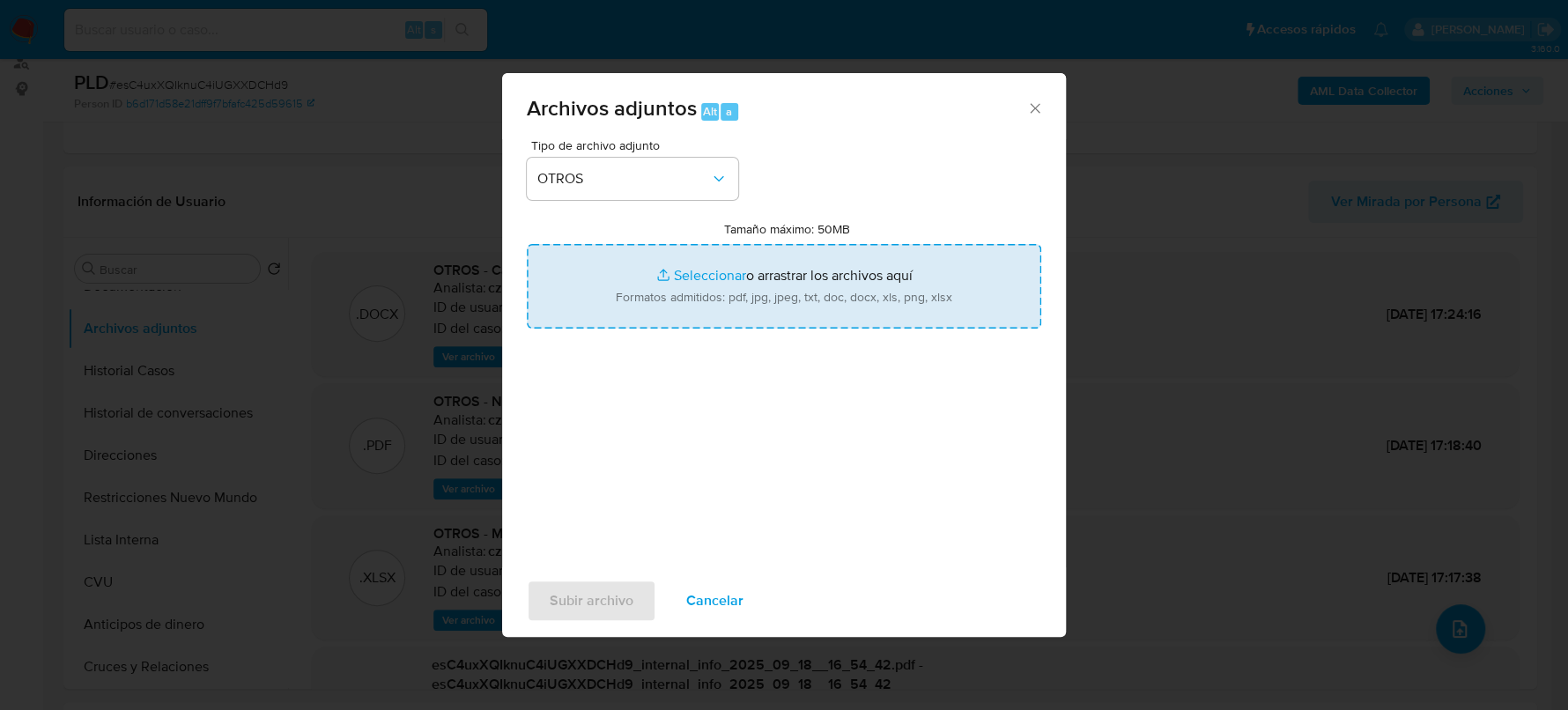
type input "C:\fakepath\Caselog esC4uxXQIknuC4iUGXXDCHd9_2025_08_19_05_01_00 FINAL.docx"
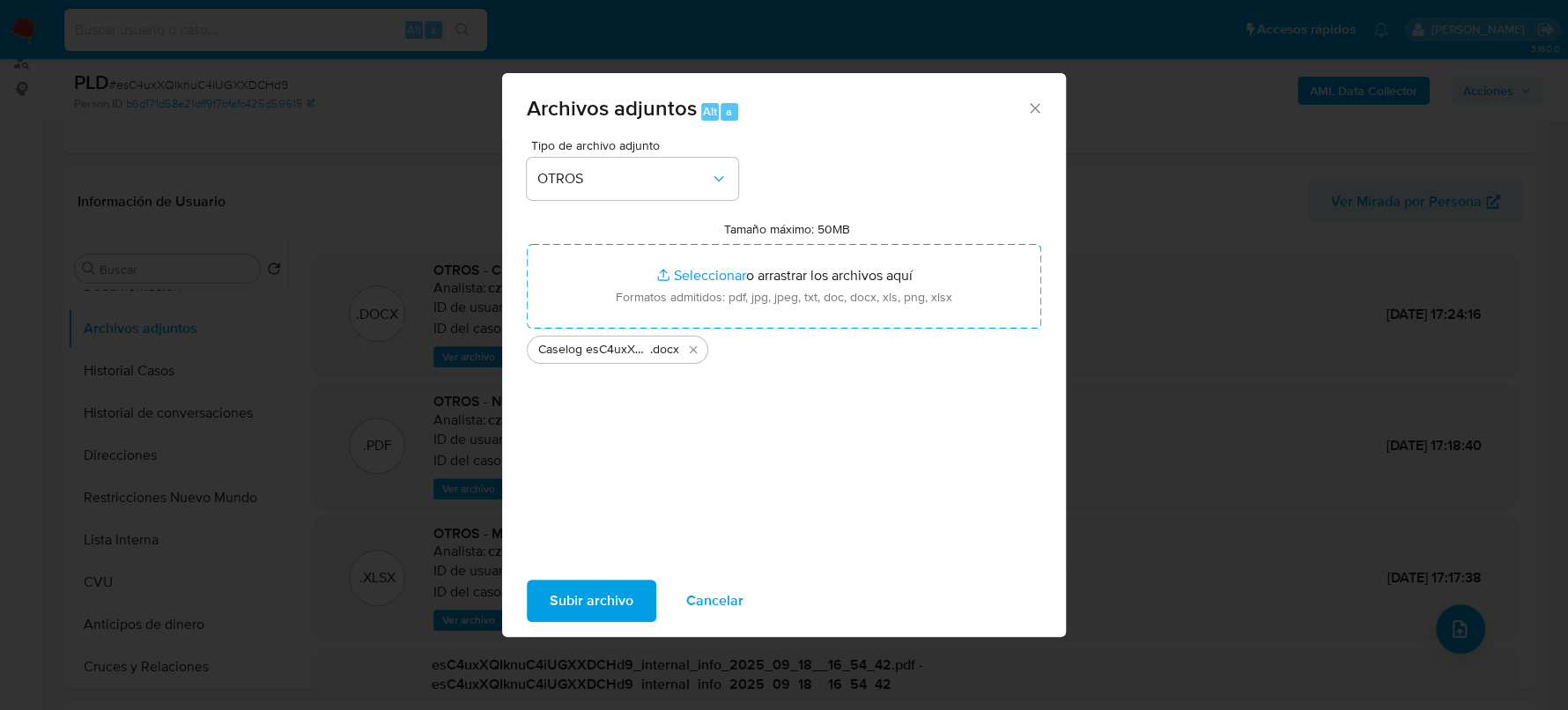
click at [577, 597] on span "Subir archivo" at bounding box center [591, 601] width 83 height 39
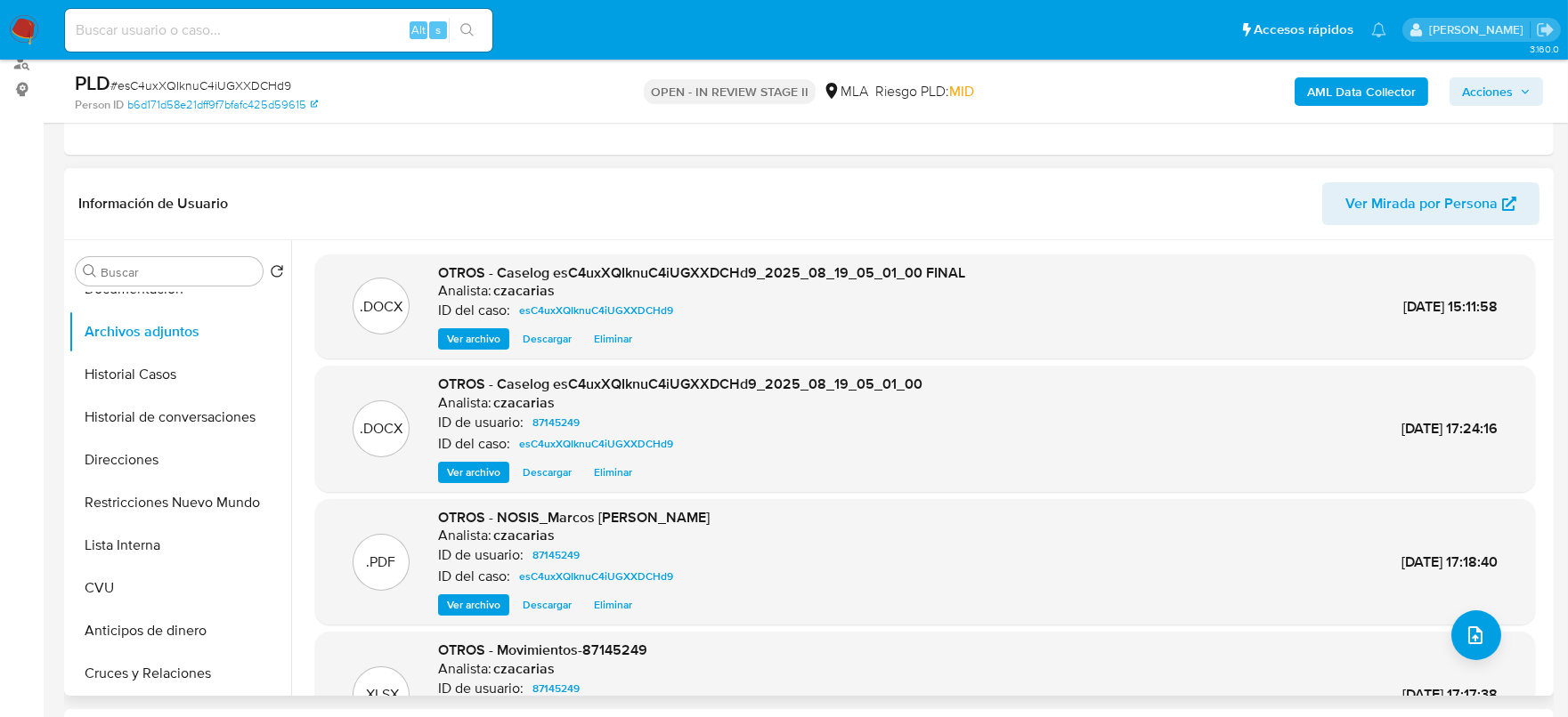
click at [478, 341] on span "Ver archivo" at bounding box center [473, 338] width 54 height 18
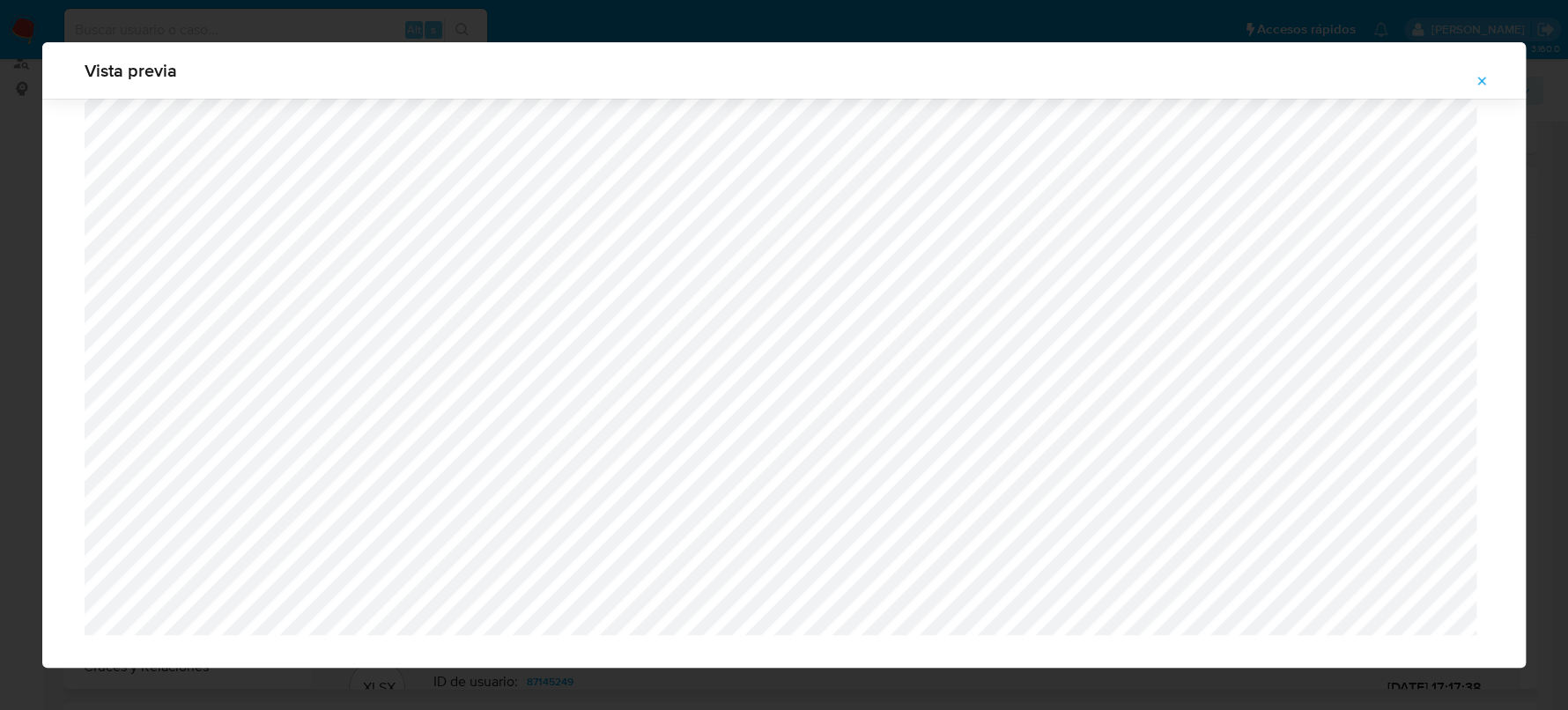
scroll to position [8703, 0]
click at [1485, 76] on icon "Attachment preview" at bounding box center [1482, 80] width 14 height 14
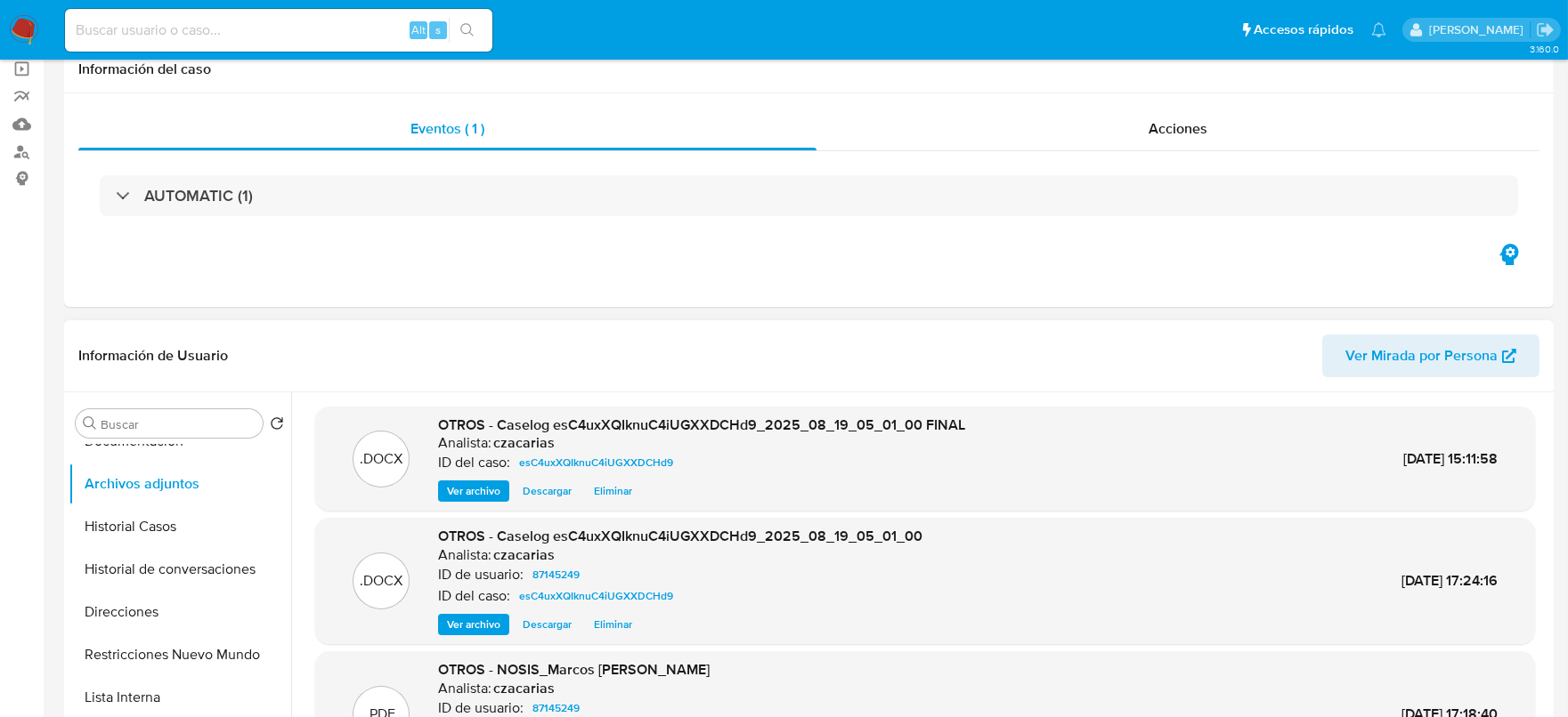
scroll to position [0, 0]
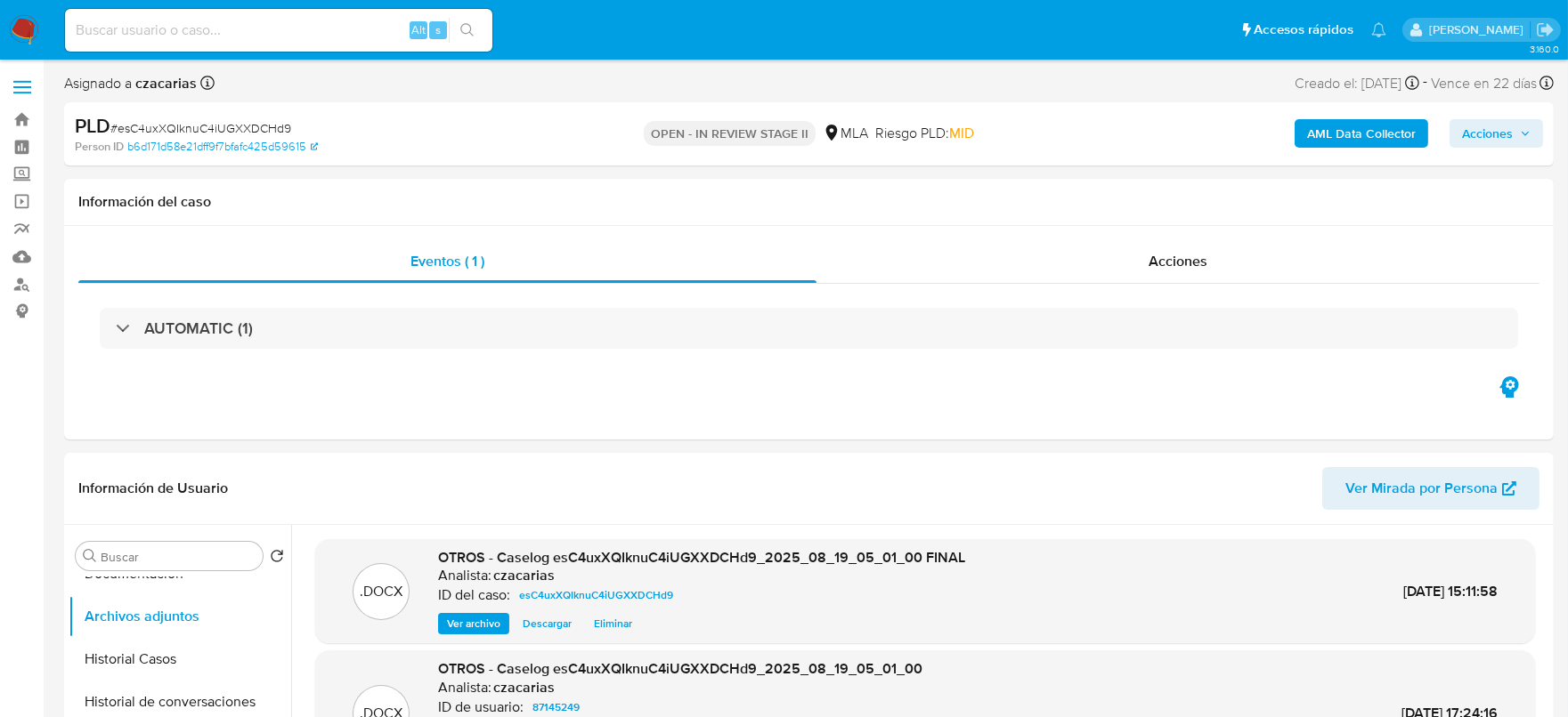
click at [1482, 136] on span "Acciones" at bounding box center [1487, 134] width 51 height 29
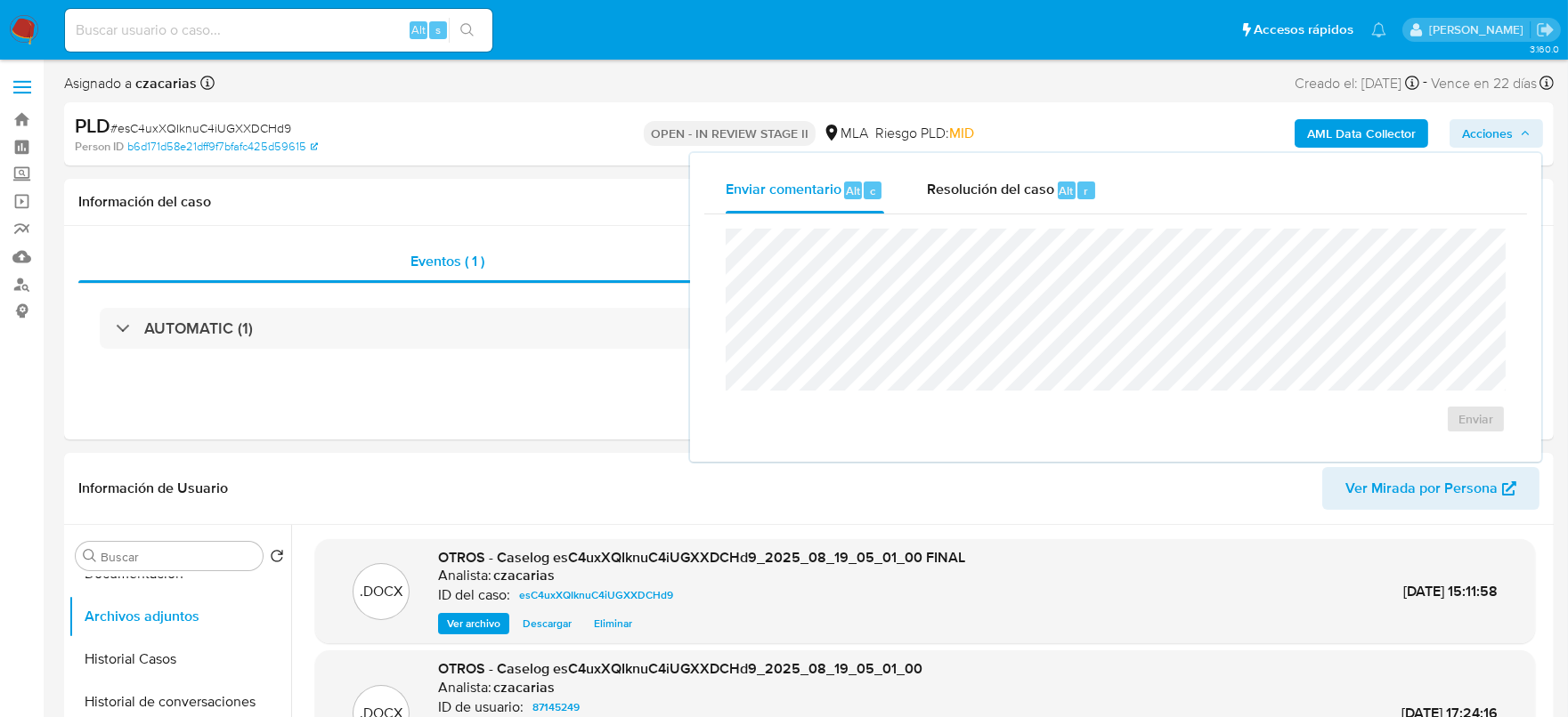
click at [1117, 185] on div "Enviar comentario Alt c Resolución del caso Alt r" at bounding box center [1115, 190] width 822 height 46
click at [1058, 217] on div "Enviar" at bounding box center [1115, 331] width 822 height 233
drag, startPoint x: 1078, startPoint y: 187, endPoint x: 1078, endPoint y: 199, distance: 12.0
click at [1078, 186] on div "r" at bounding box center [1086, 190] width 18 height 18
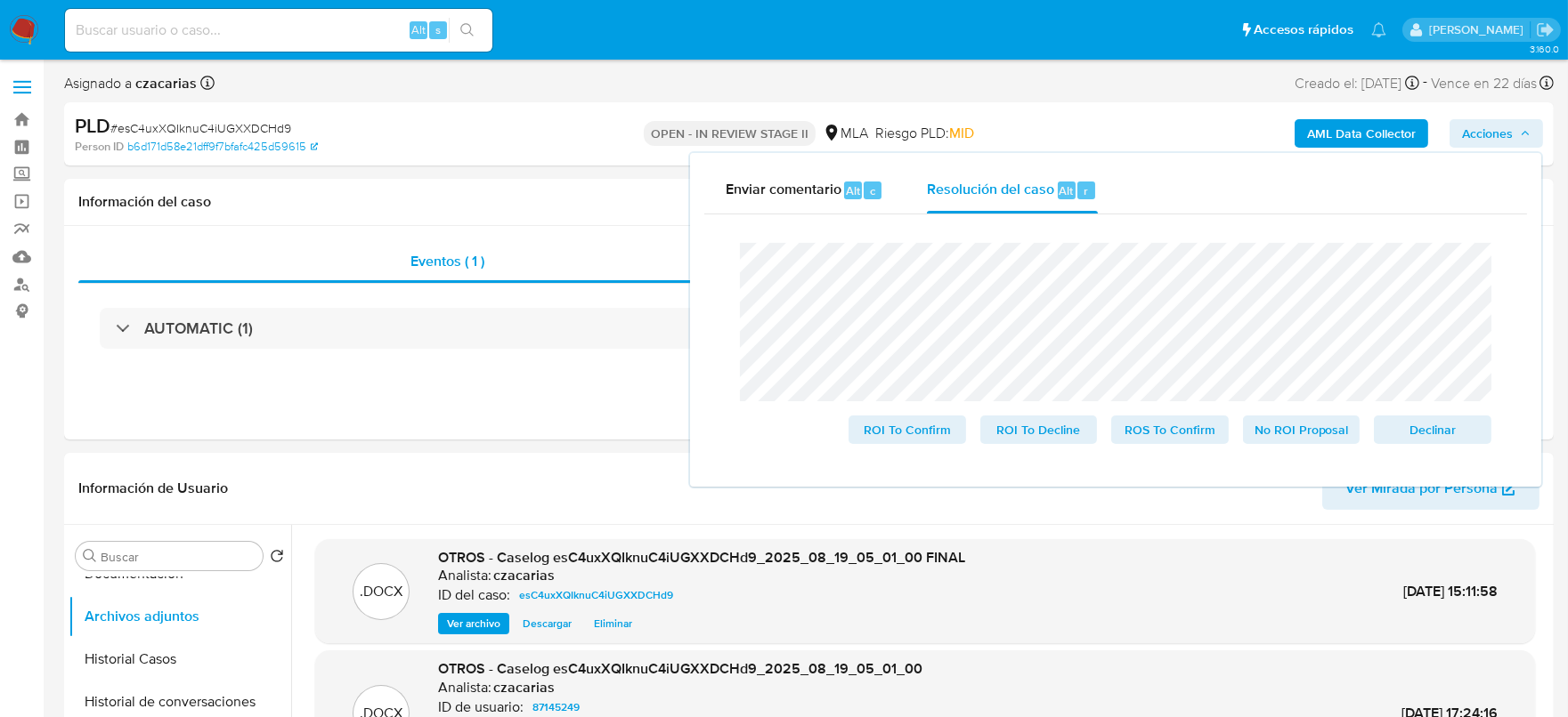
click at [246, 132] on span "# esC4uxXQIknuC4iUGXXDCHd9" at bounding box center [200, 128] width 181 height 18
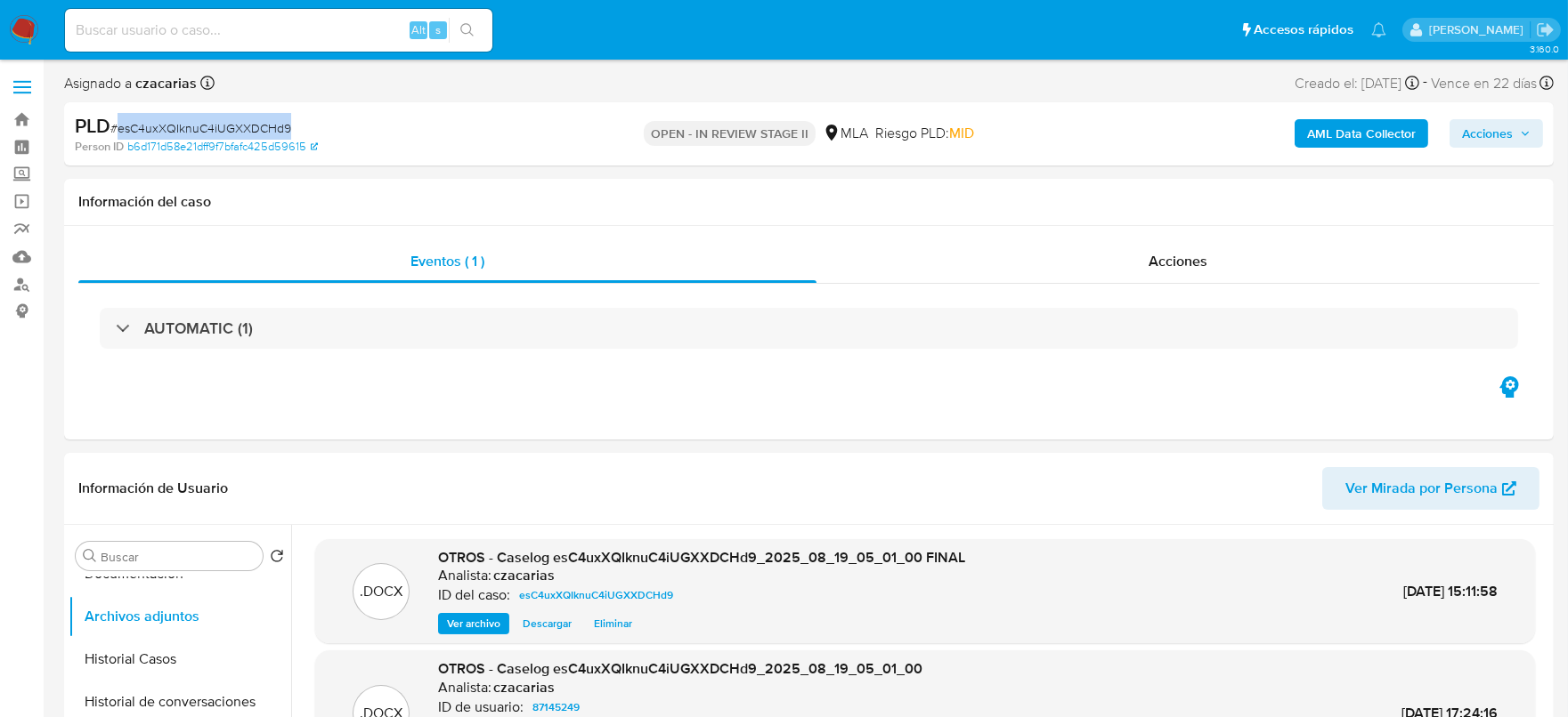
click at [246, 132] on span "# esC4uxXQIknuC4iUGXXDCHd9" at bounding box center [200, 128] width 181 height 18
copy span "esC4uxXQIknuC4iUGXXDCHd9"
drag, startPoint x: 1468, startPoint y: 139, endPoint x: 1457, endPoint y: 147, distance: 13.6
click at [1469, 139] on span "Acciones" at bounding box center [1487, 134] width 51 height 29
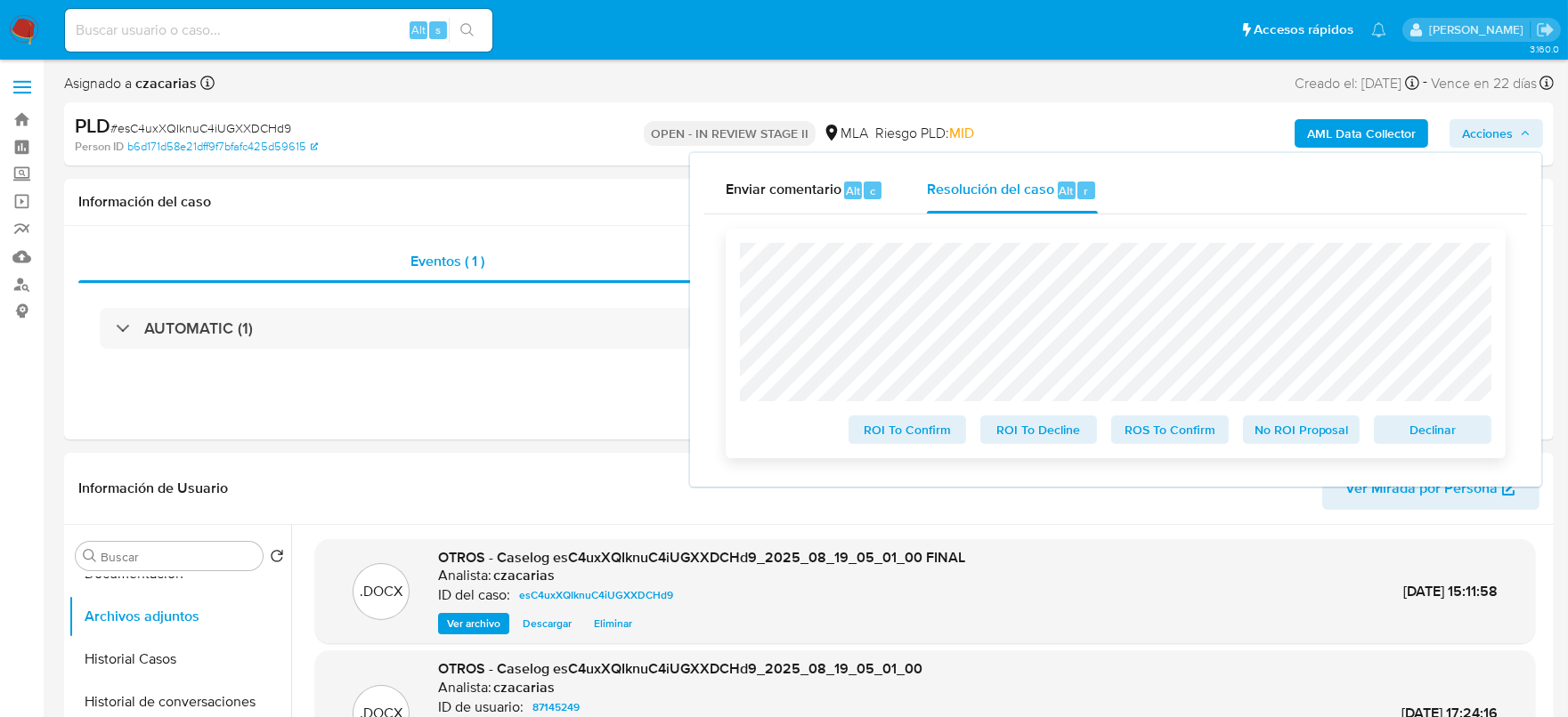
click at [1333, 441] on span "No ROI Proposal" at bounding box center [1301, 430] width 93 height 25
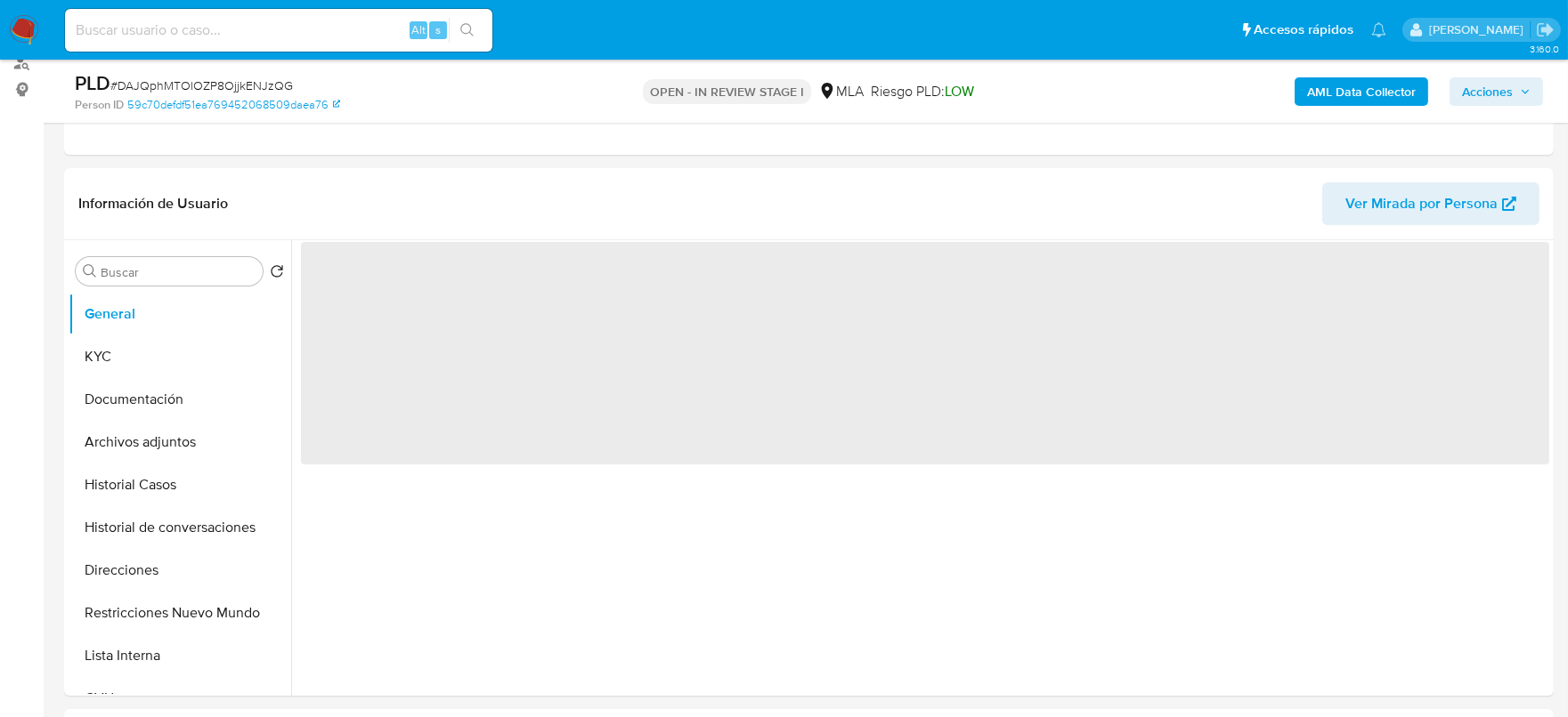
select select "10"
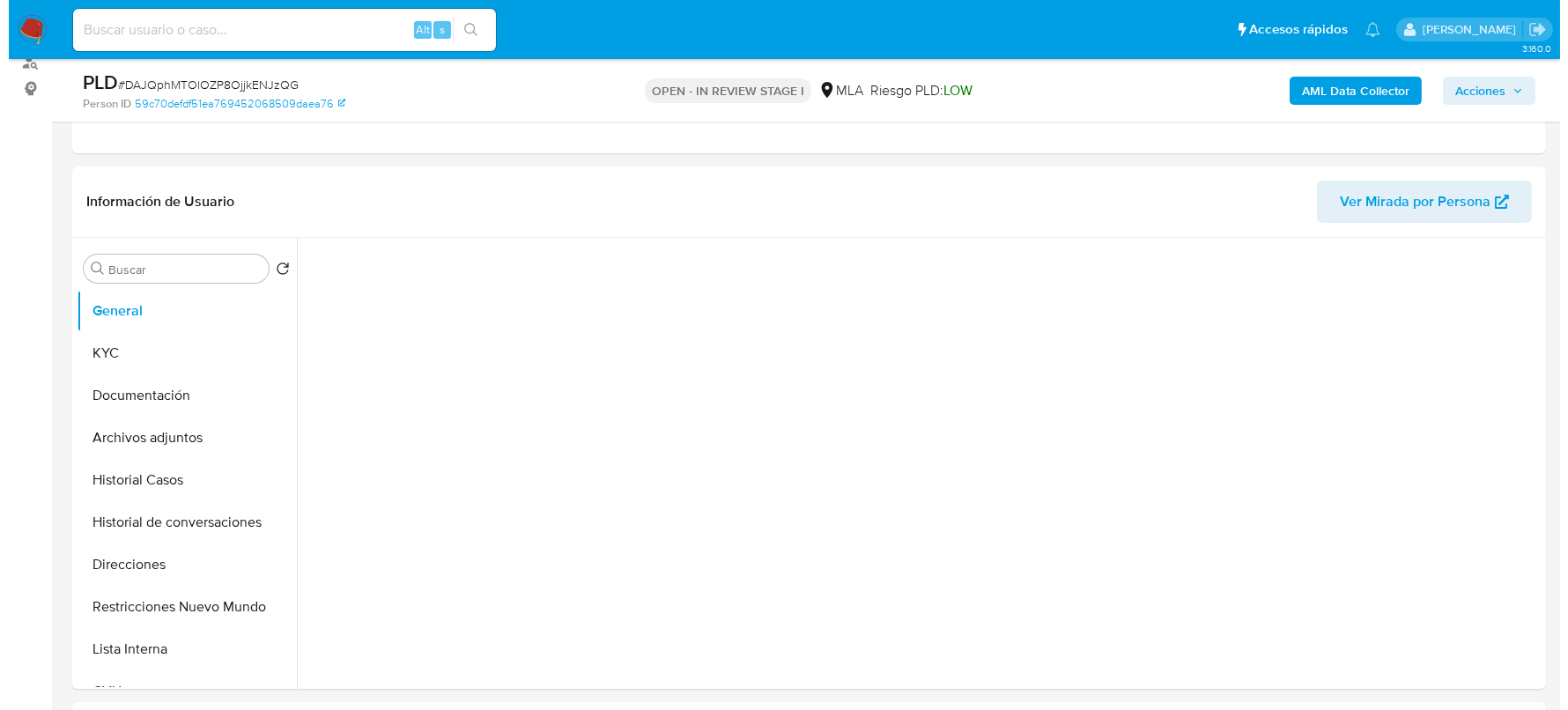
scroll to position [330, 0]
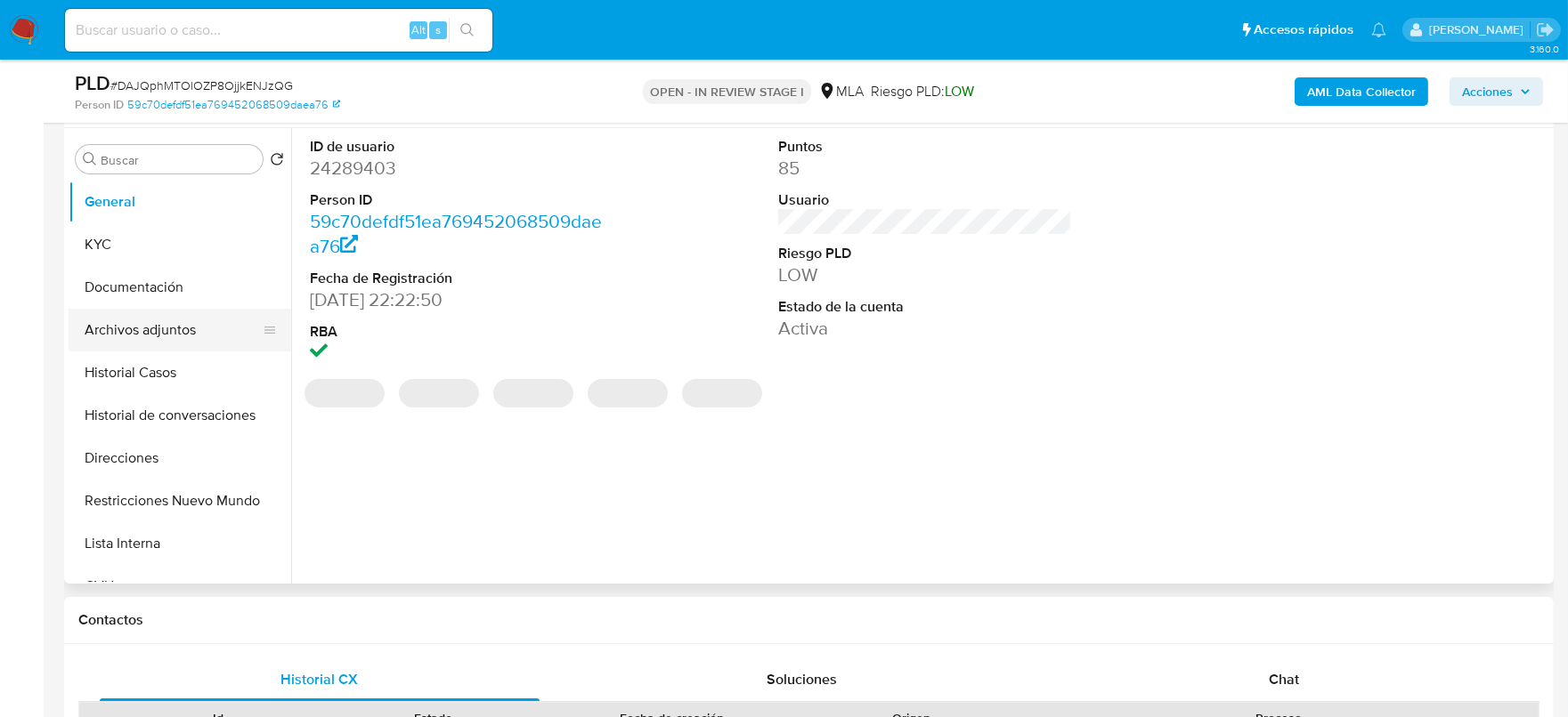
click at [161, 332] on button "Archivos adjuntos" at bounding box center [173, 330] width 208 height 43
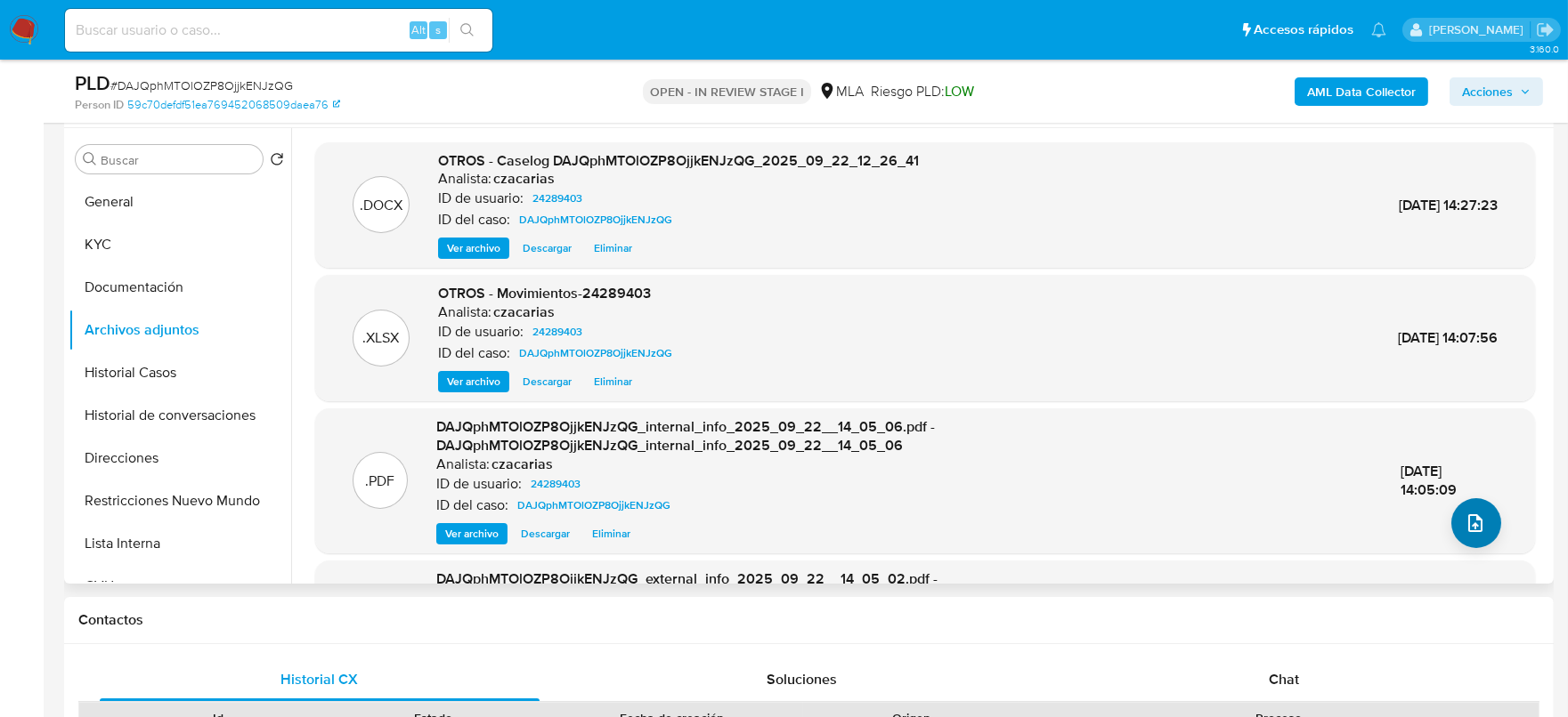
click at [1450, 544] on div ".PDF DAJQphMTOlOZP8OjjkENJzQG_internal_info_2025_09_22__14_05_06.pdf - DAJQphMT…" at bounding box center [926, 481] width 1220 height 145
click at [1457, 536] on button "upload-file" at bounding box center [1476, 523] width 50 height 50
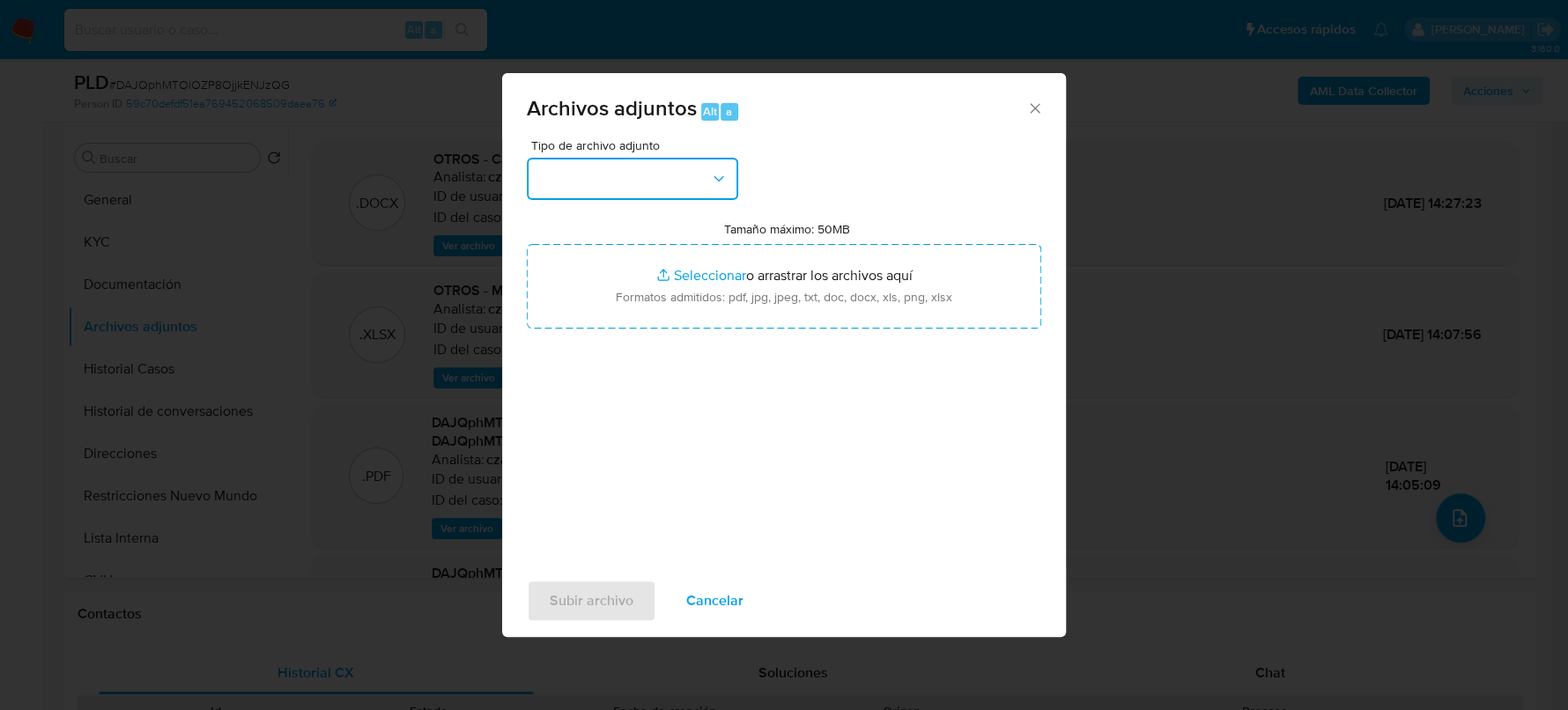
click at [652, 166] on button "button" at bounding box center [632, 179] width 211 height 43
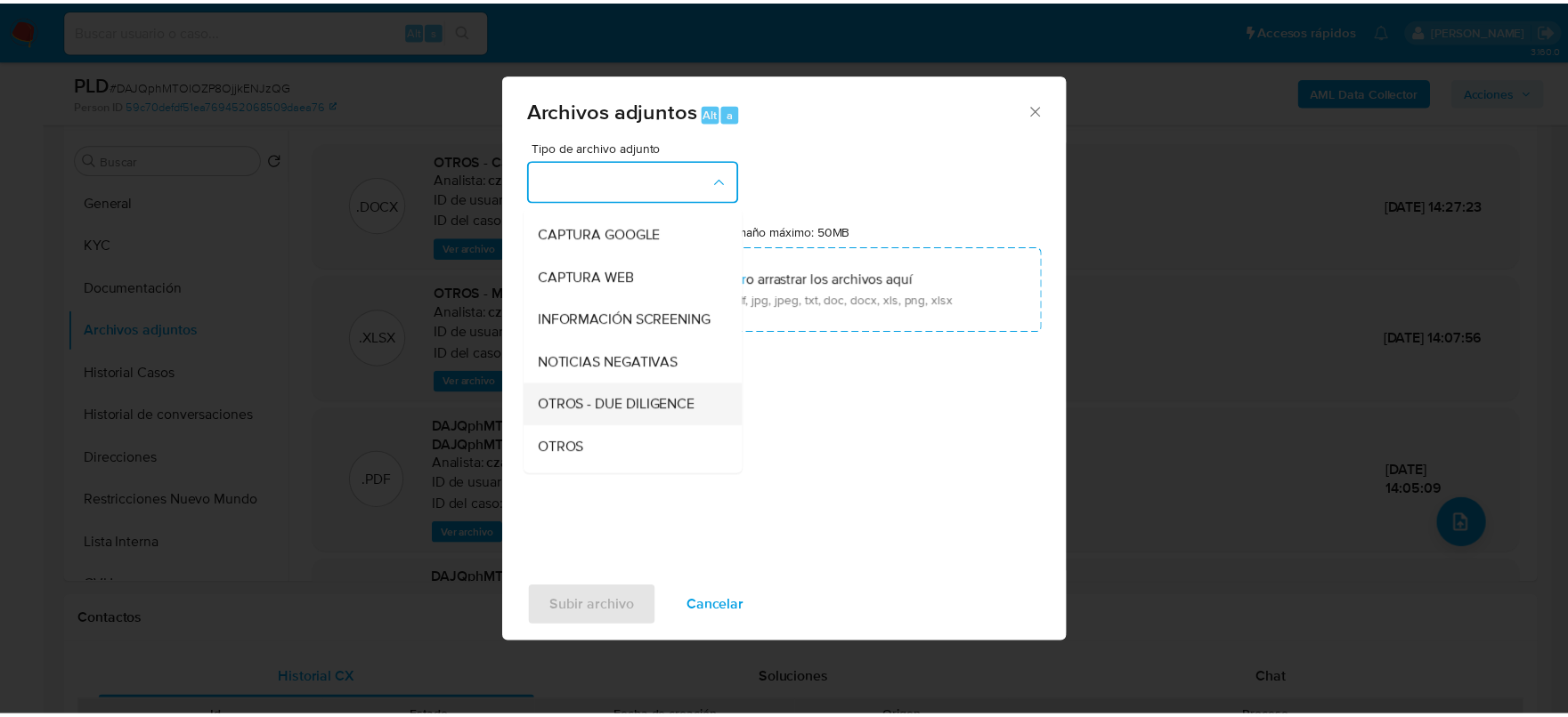
scroll to position [0, 0]
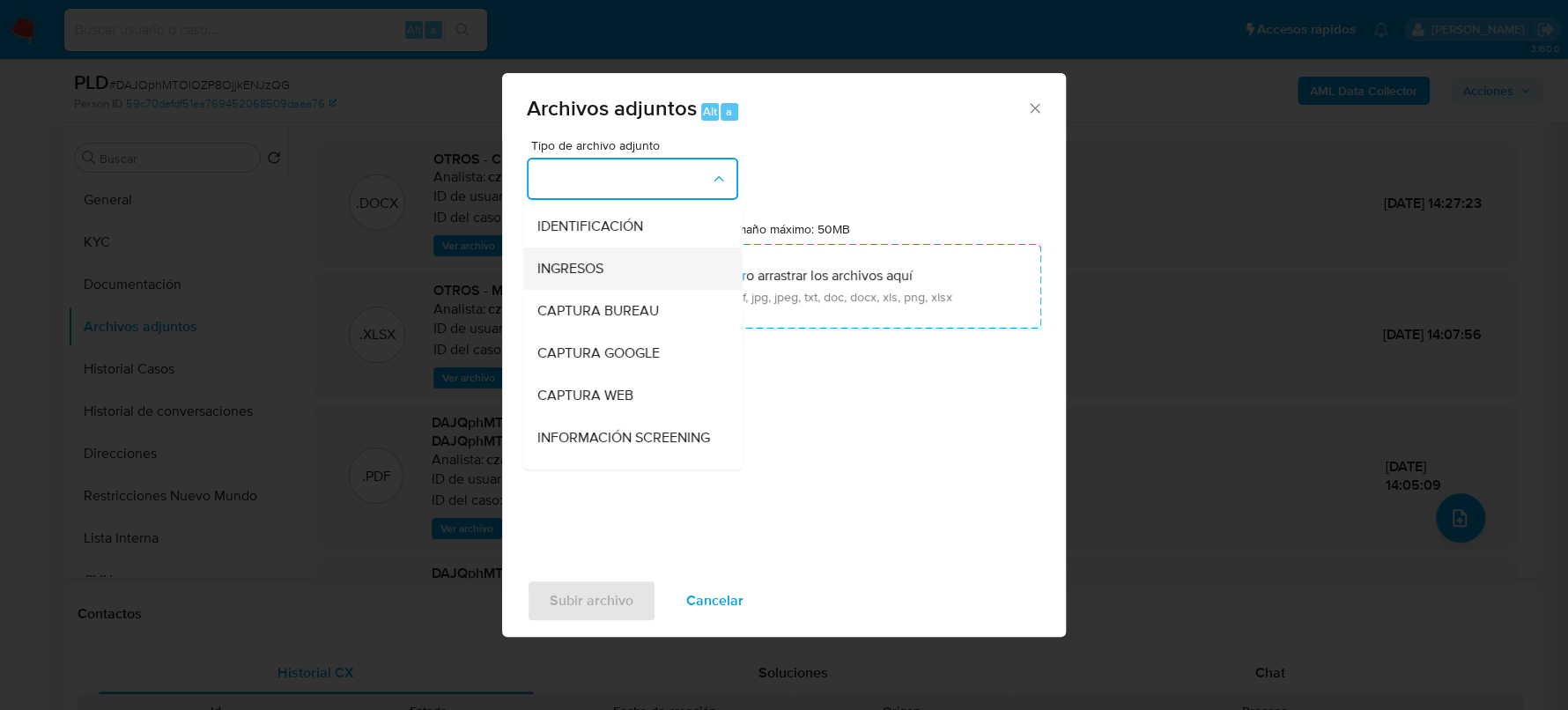
click at [611, 270] on div "INGRESOS" at bounding box center [627, 269] width 180 height 43
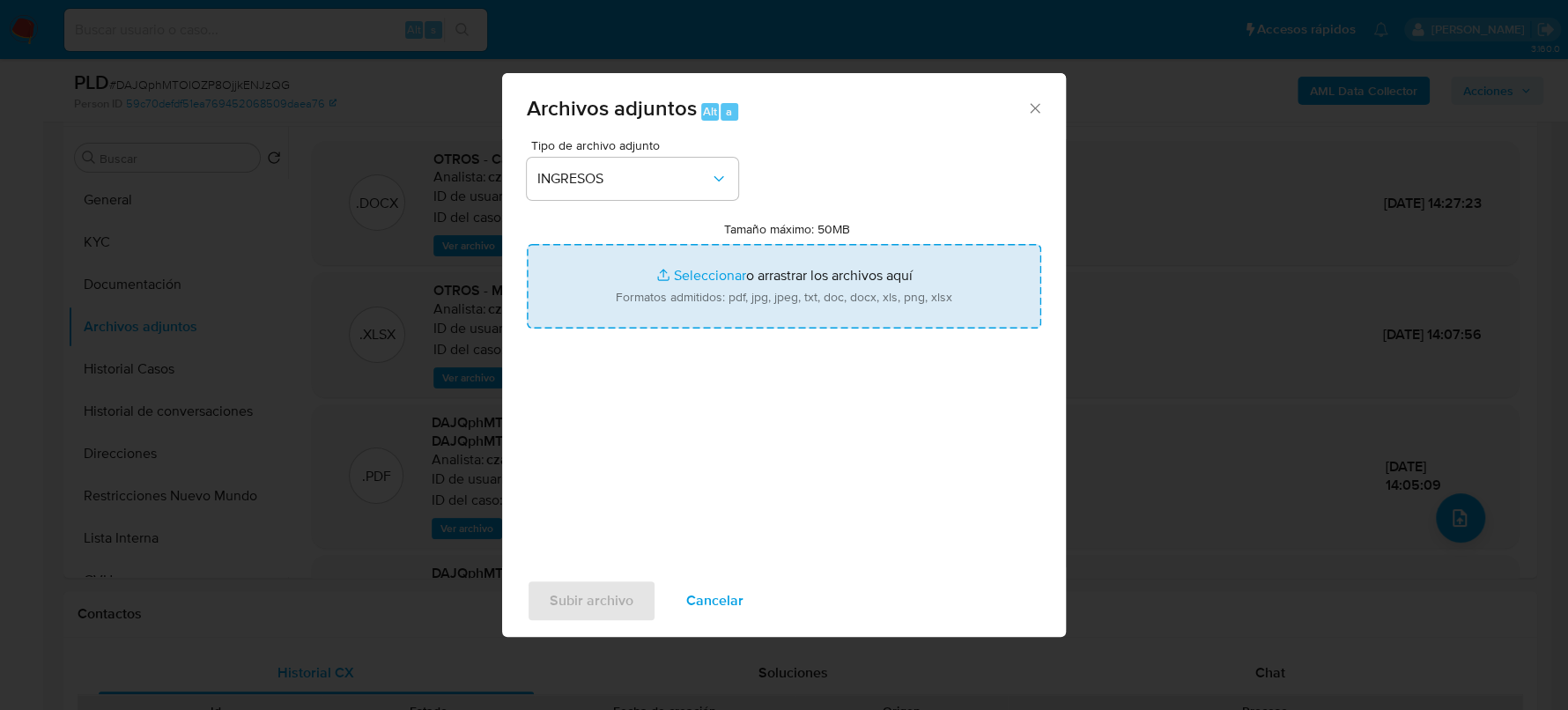
type input "C:\fakepath\RECIBOS [PERSON_NAME] - [PERSON_NAME].pdf"
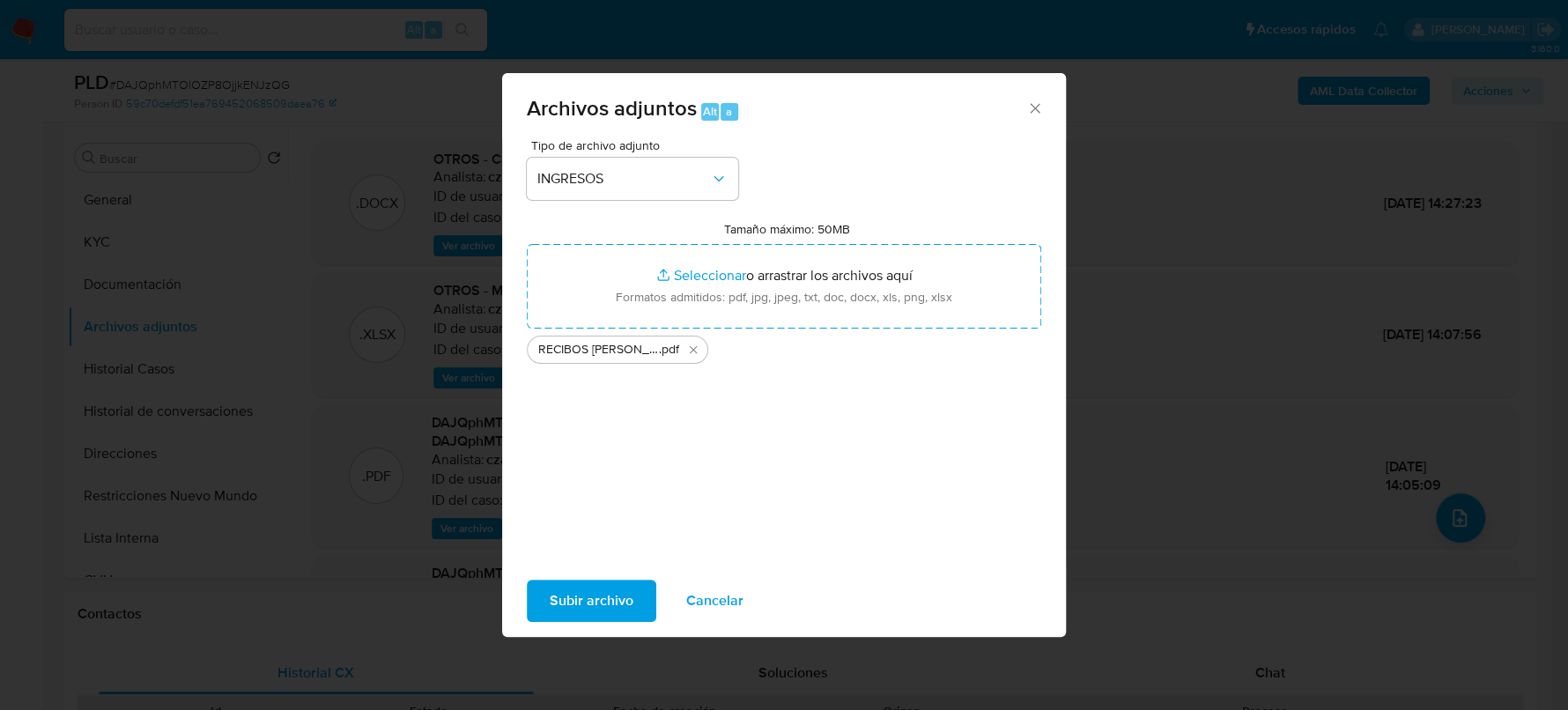
drag, startPoint x: 784, startPoint y: 271, endPoint x: 573, endPoint y: 597, distance: 388.3
click at [573, 597] on span "Subir archivo" at bounding box center [591, 601] width 83 height 39
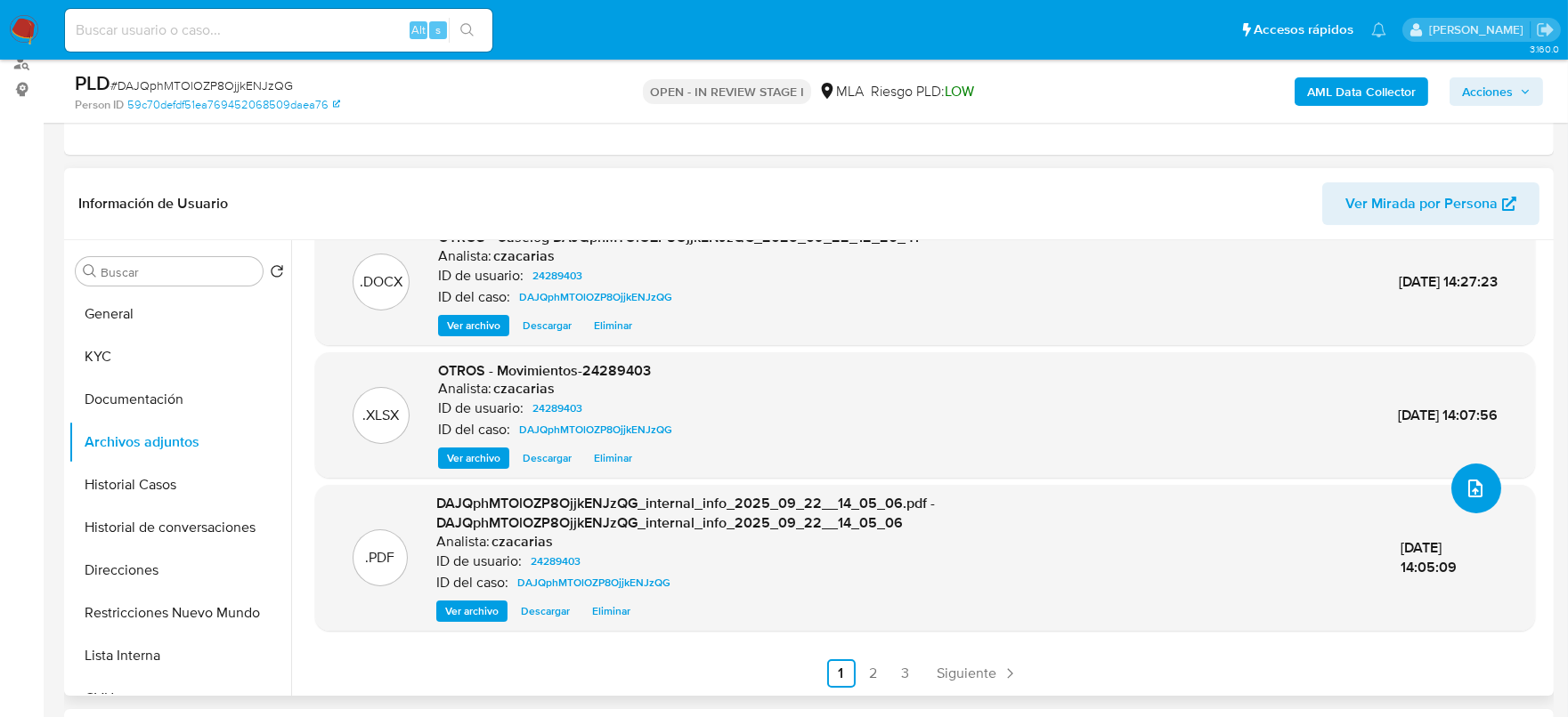
scroll to position [556, 0]
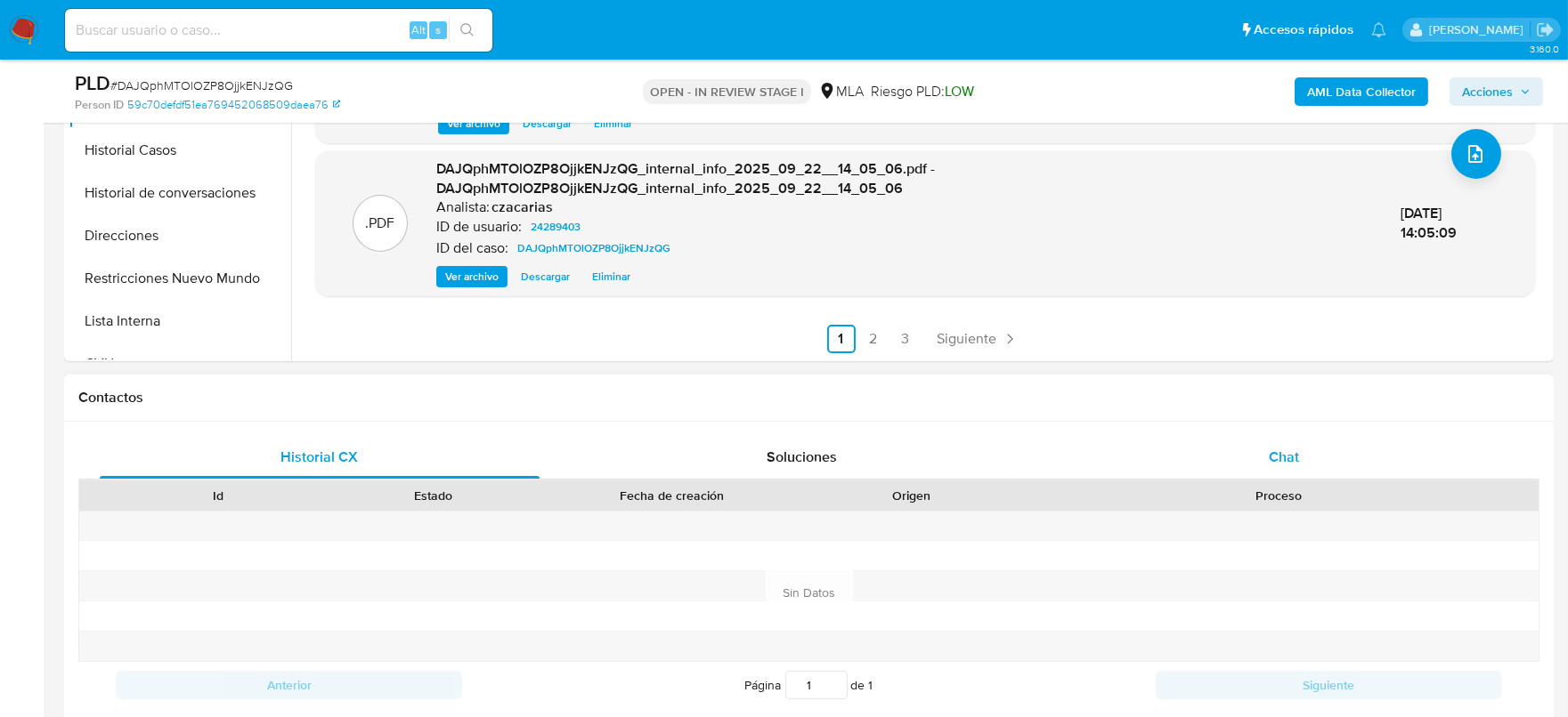
click at [1313, 457] on div "Chat" at bounding box center [1284, 457] width 440 height 43
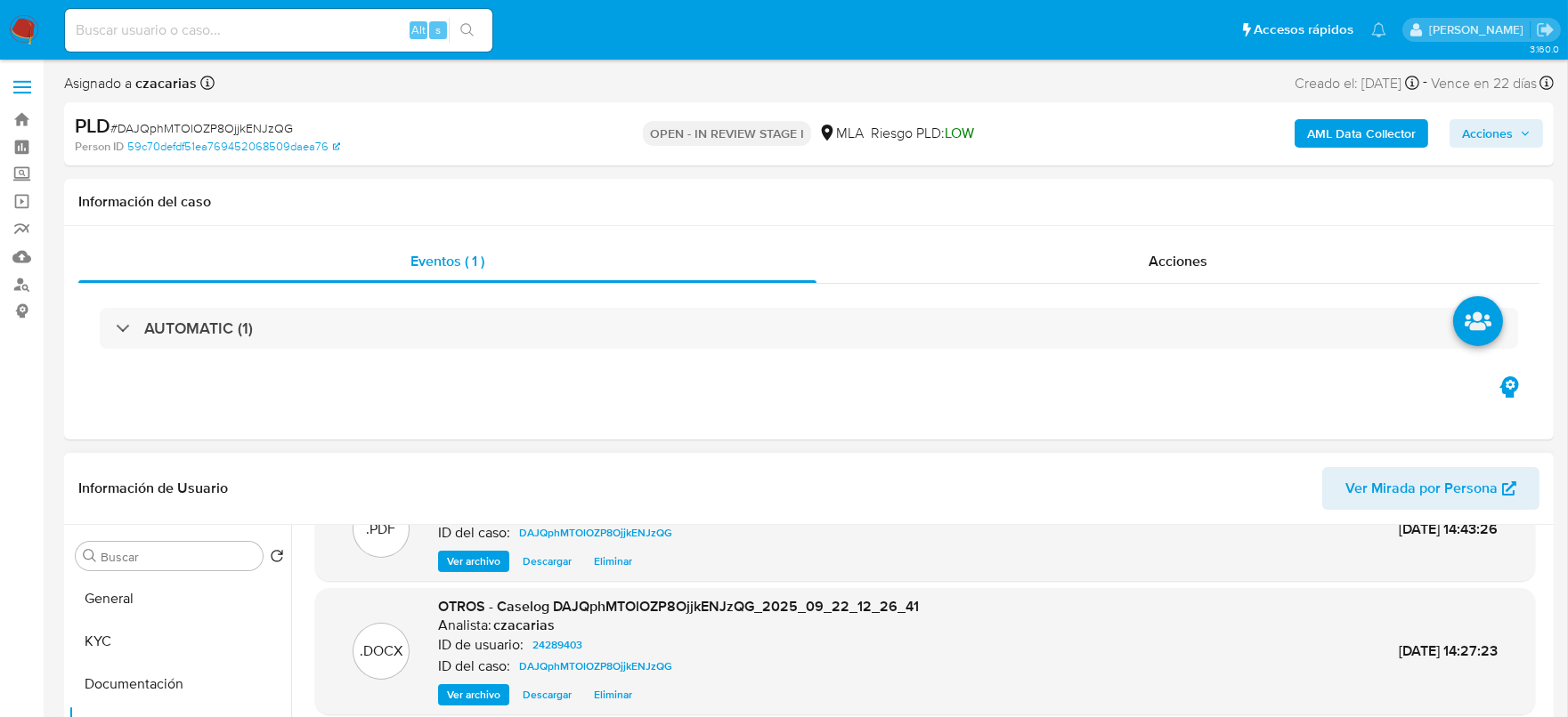
scroll to position [0, 0]
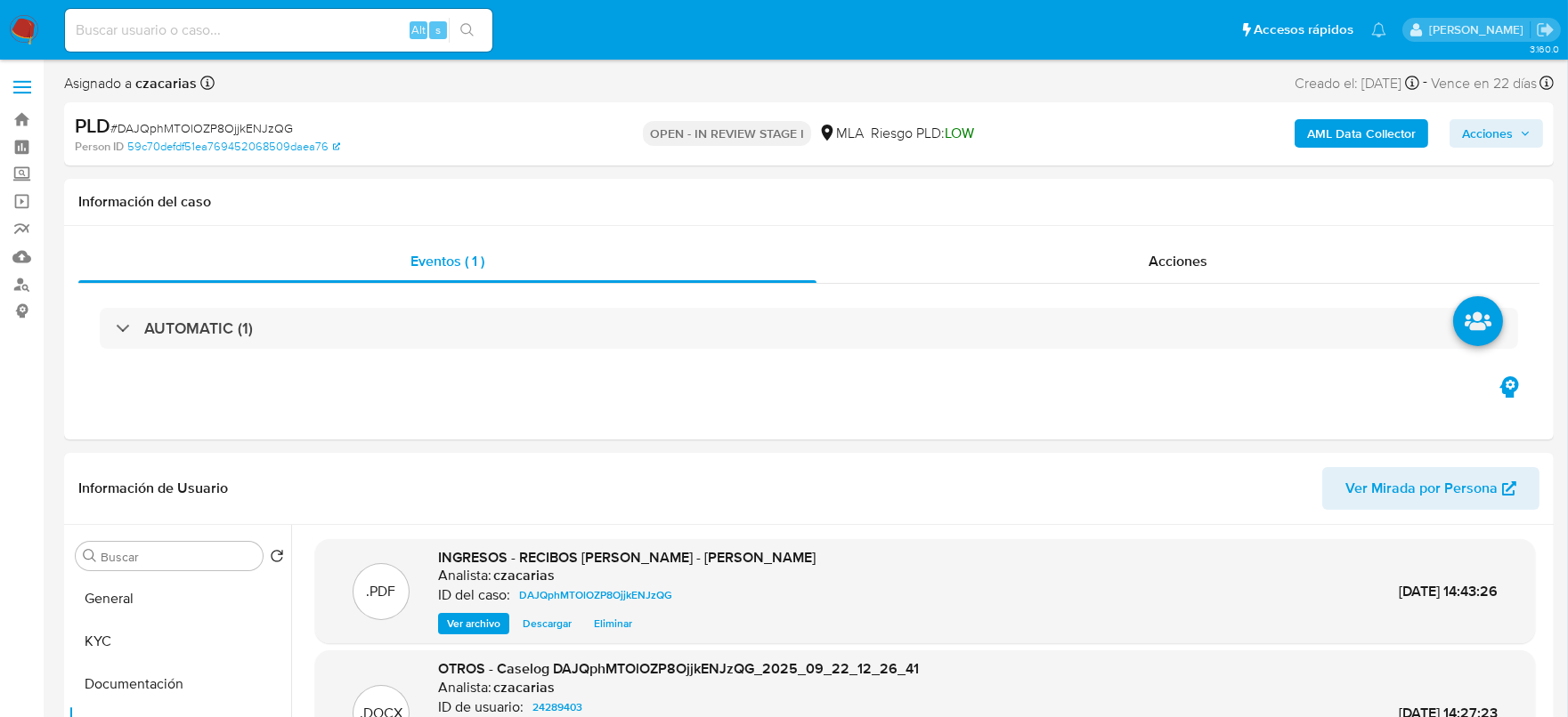
click at [1513, 141] on span "Acciones" at bounding box center [1487, 134] width 51 height 29
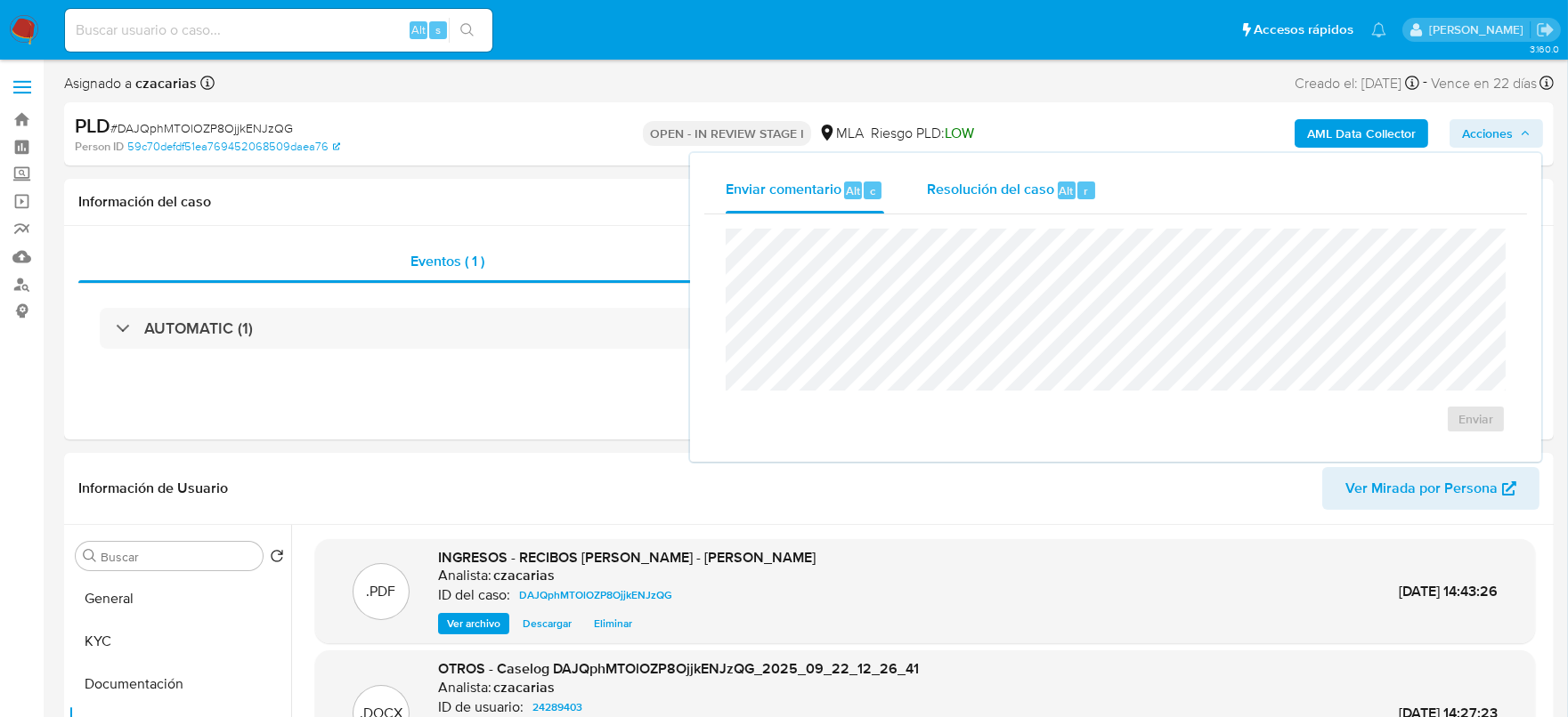
click at [1027, 191] on span "Resolución del caso" at bounding box center [990, 189] width 127 height 20
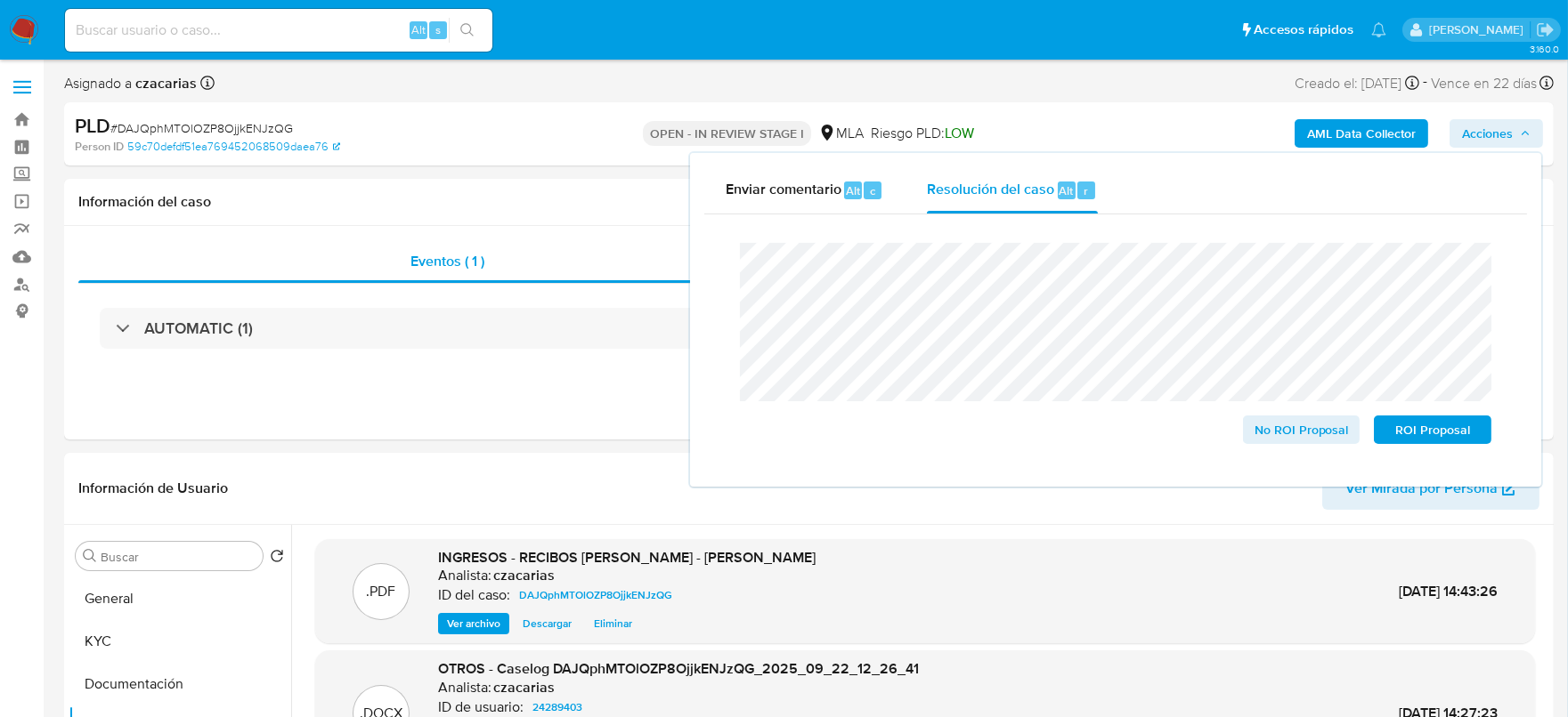
click at [277, 122] on span "# DAJQphMTOlOZP8OjjkENJzQG" at bounding box center [201, 128] width 183 height 18
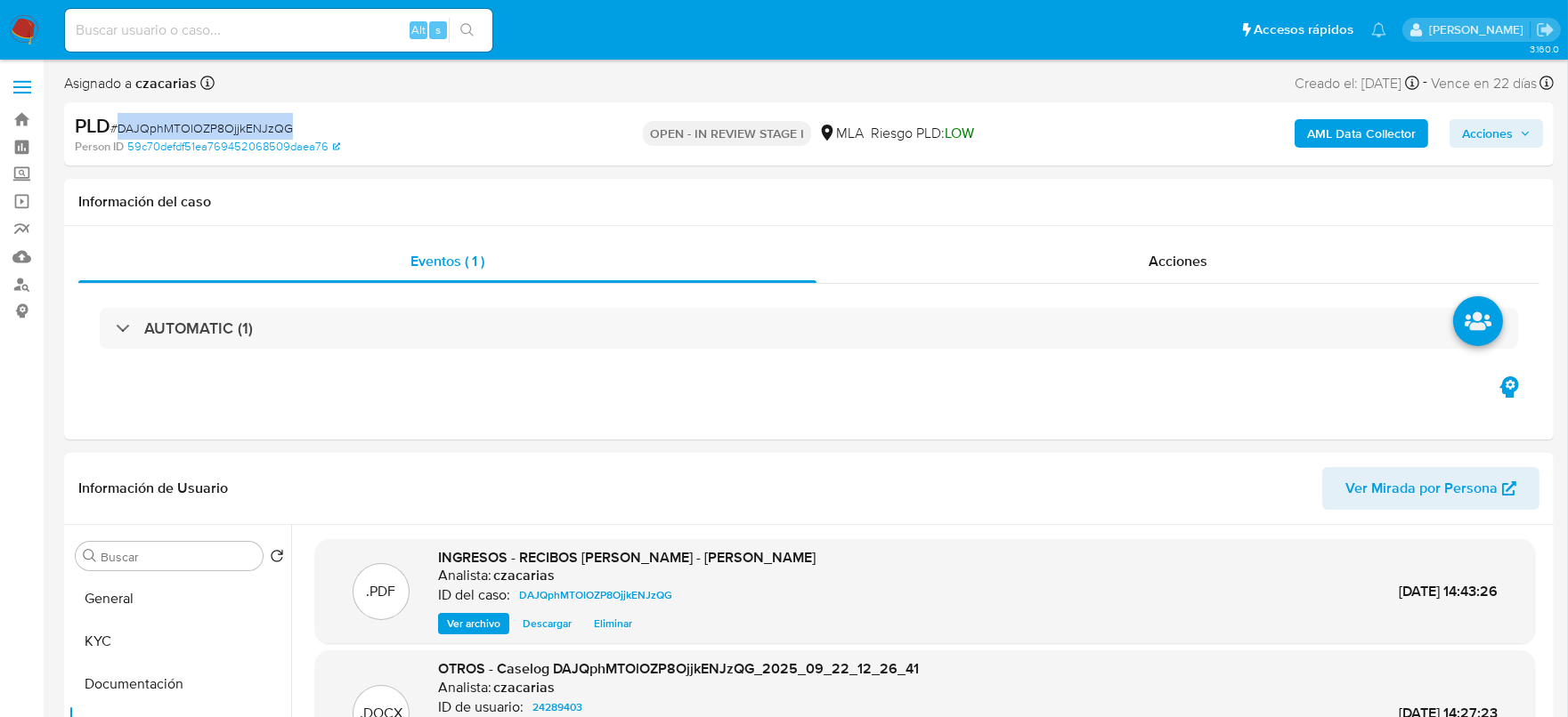
copy span "DAJQphMTOlOZP8OjjkENJzQG"
click at [1472, 130] on span "Acciones" at bounding box center [1487, 134] width 51 height 29
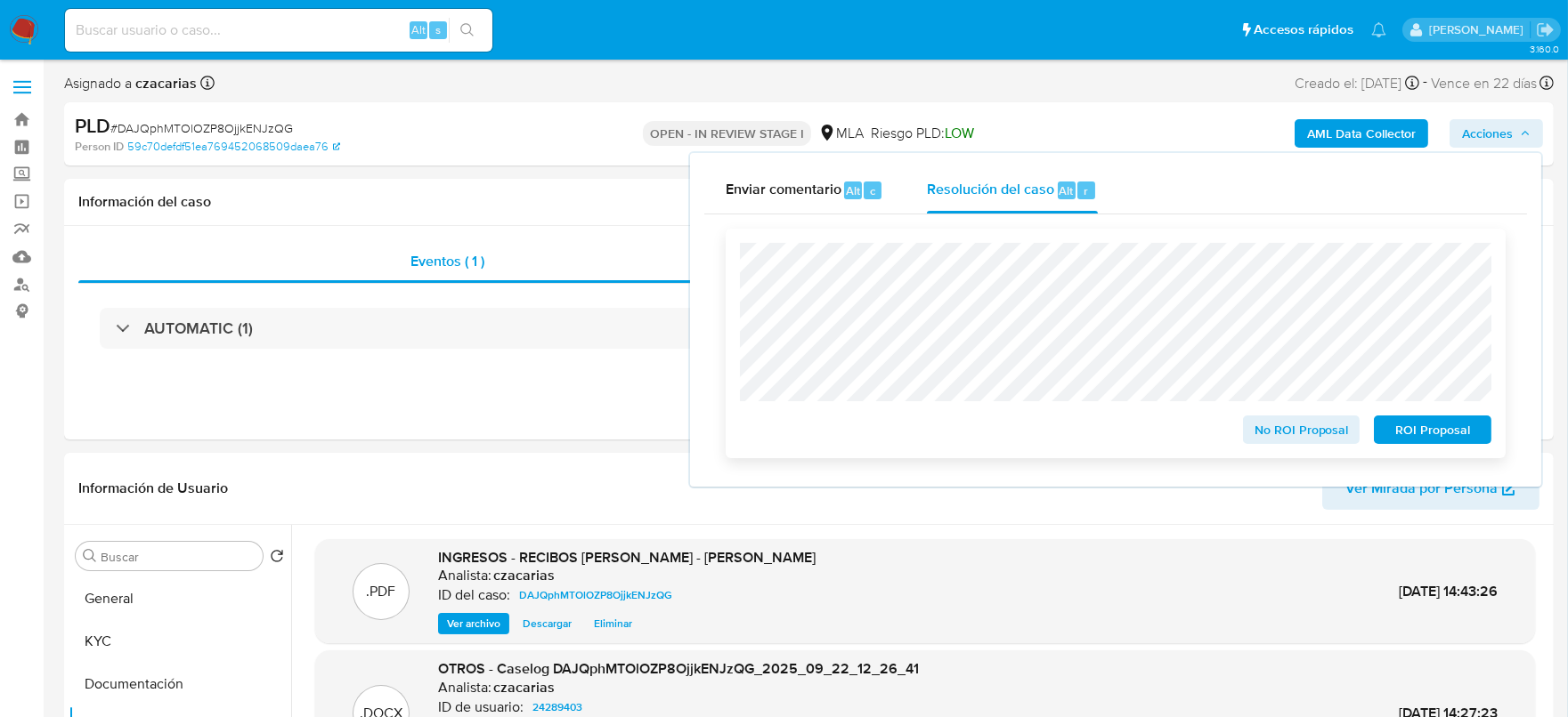
click at [1291, 430] on span "No ROI Proposal" at bounding box center [1301, 430] width 93 height 25
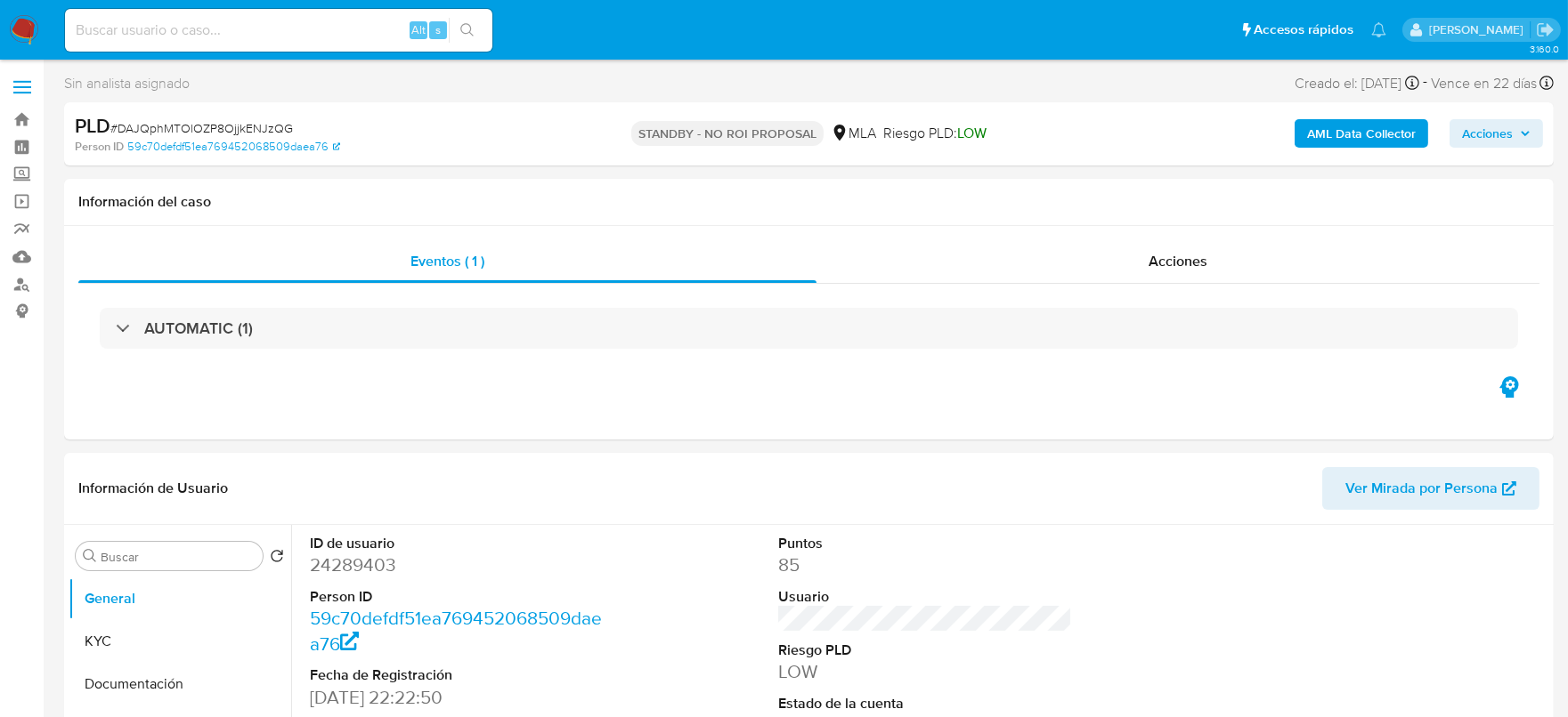
select select "10"
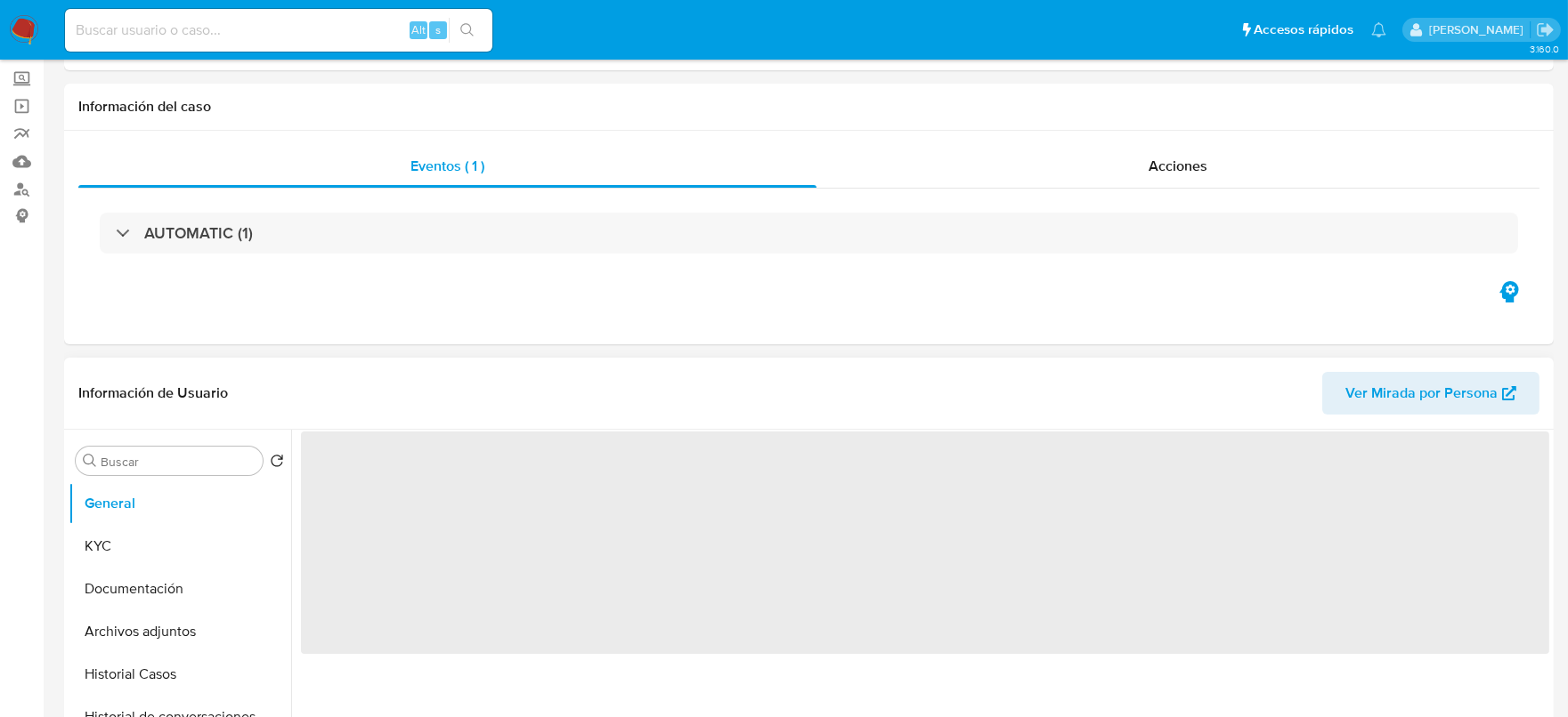
select select "10"
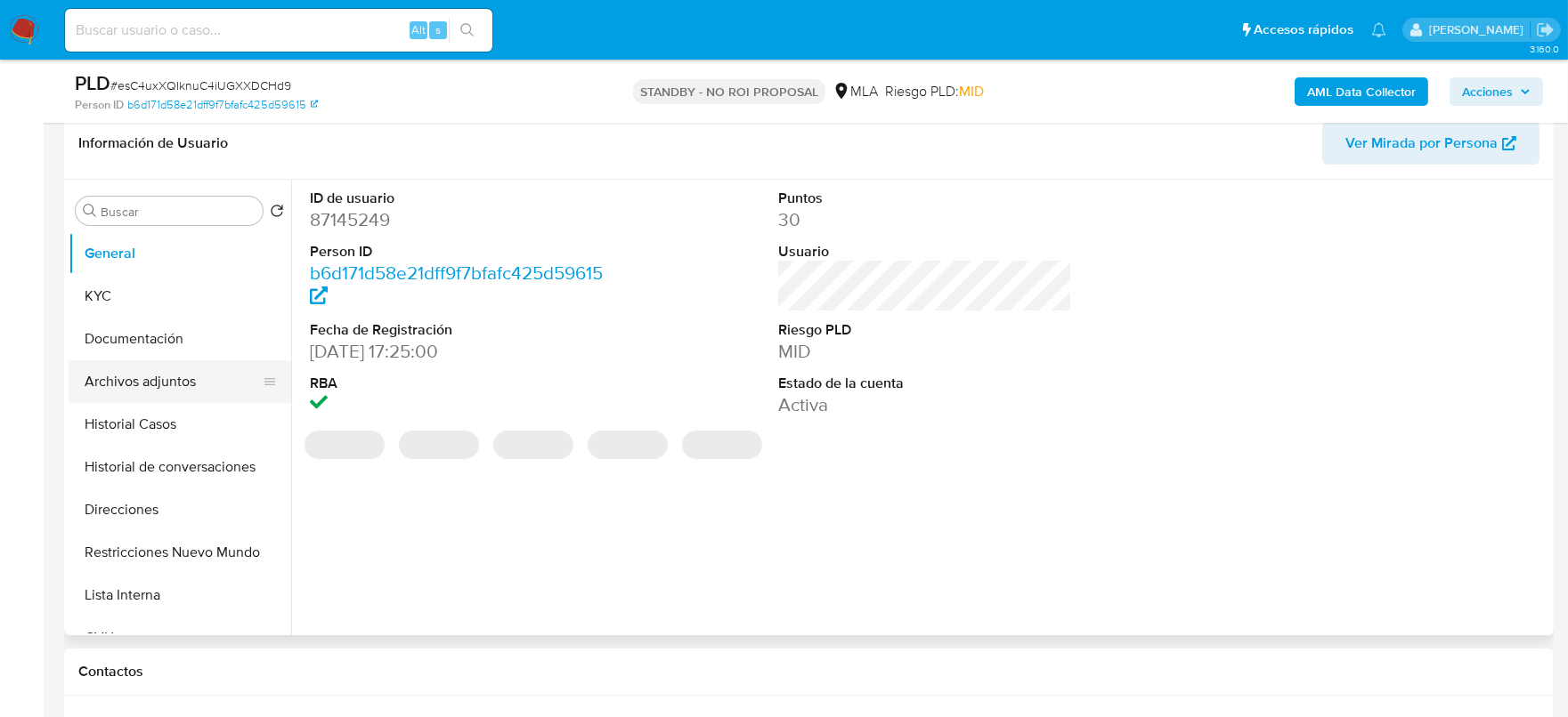
scroll to position [334, 0]
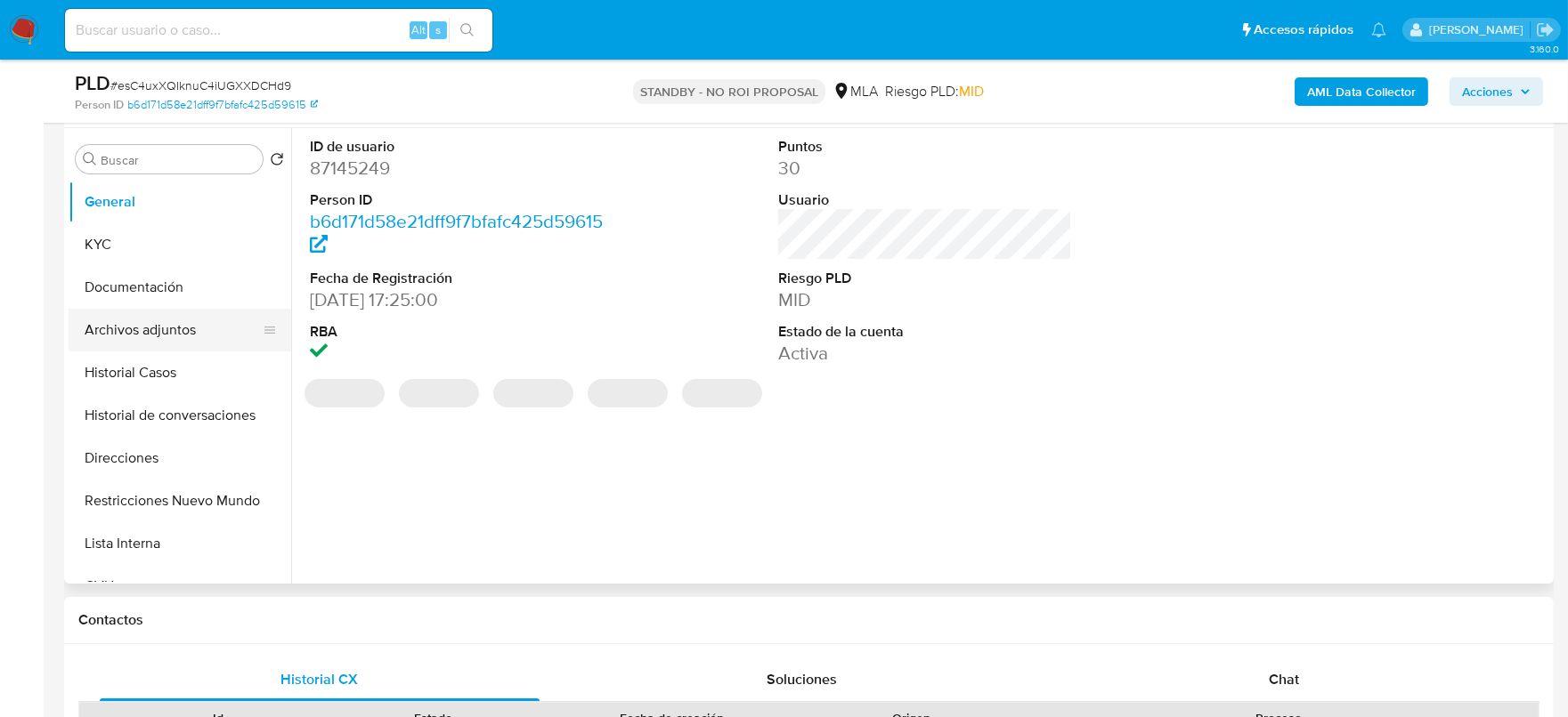
click at [182, 328] on button "Archivos adjuntos" at bounding box center [173, 330] width 208 height 43
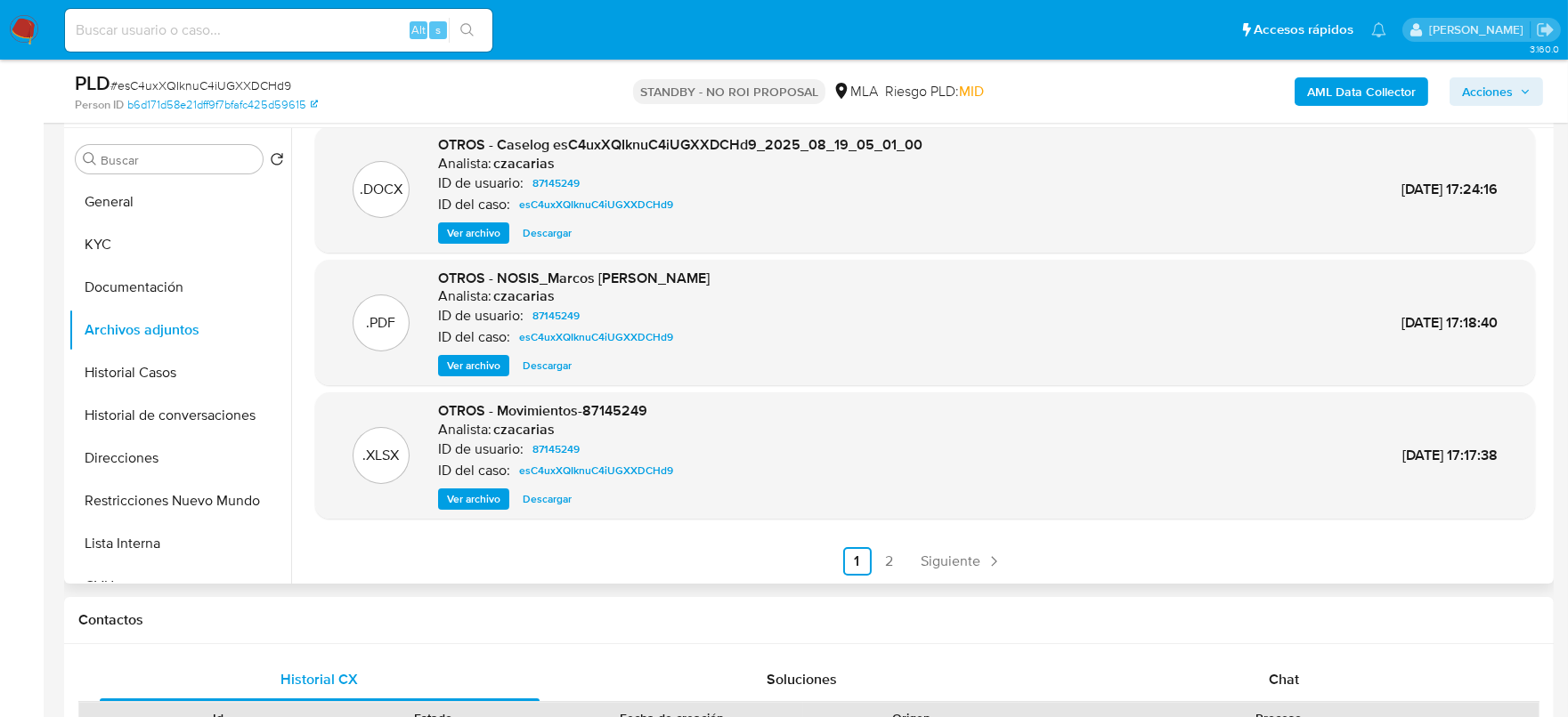
scroll to position [556, 0]
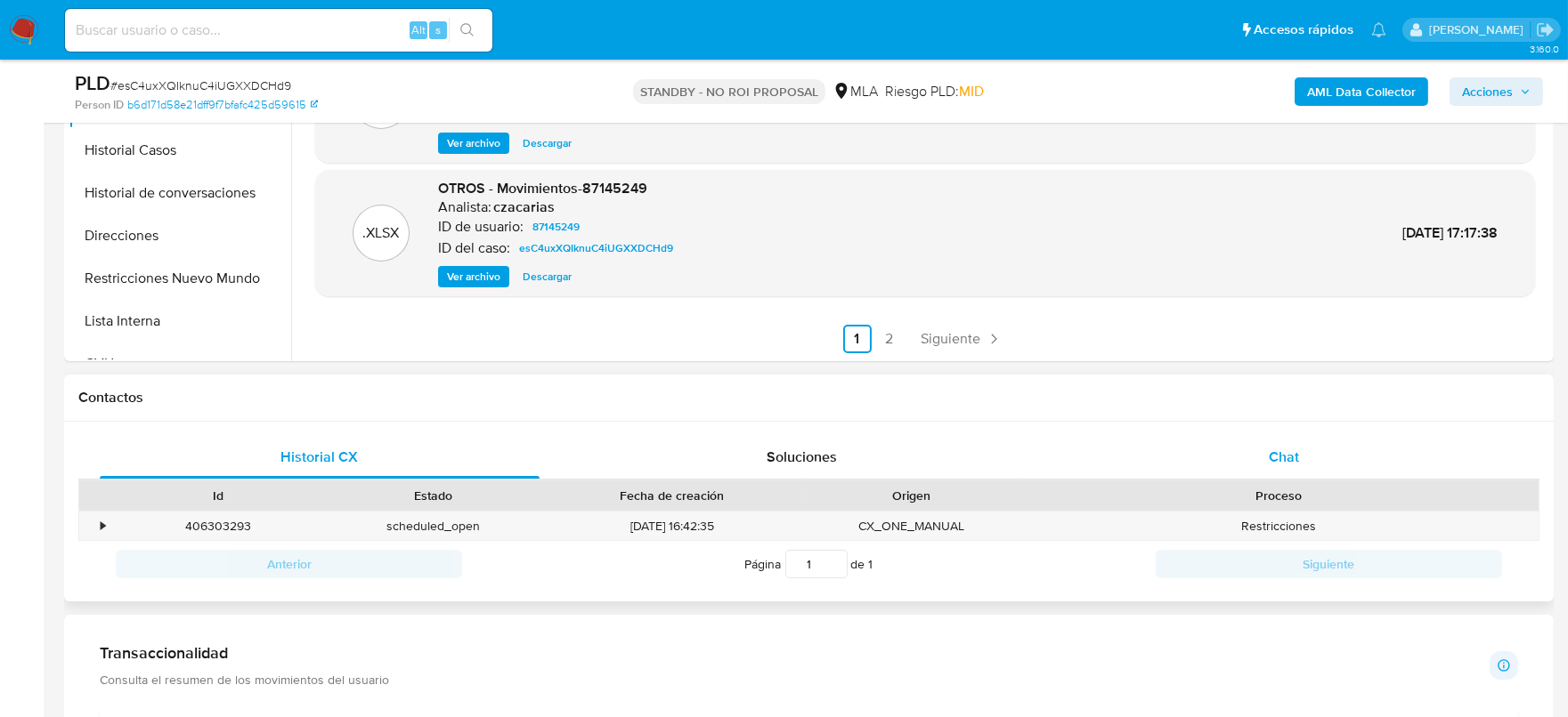
click at [1288, 476] on div "Historial CX Soluciones Chat Id Estado Fecha de creación Origen Proceso • 40630…" at bounding box center [809, 511] width 1461 height 152
click at [1299, 464] on div "Chat" at bounding box center [1284, 457] width 440 height 43
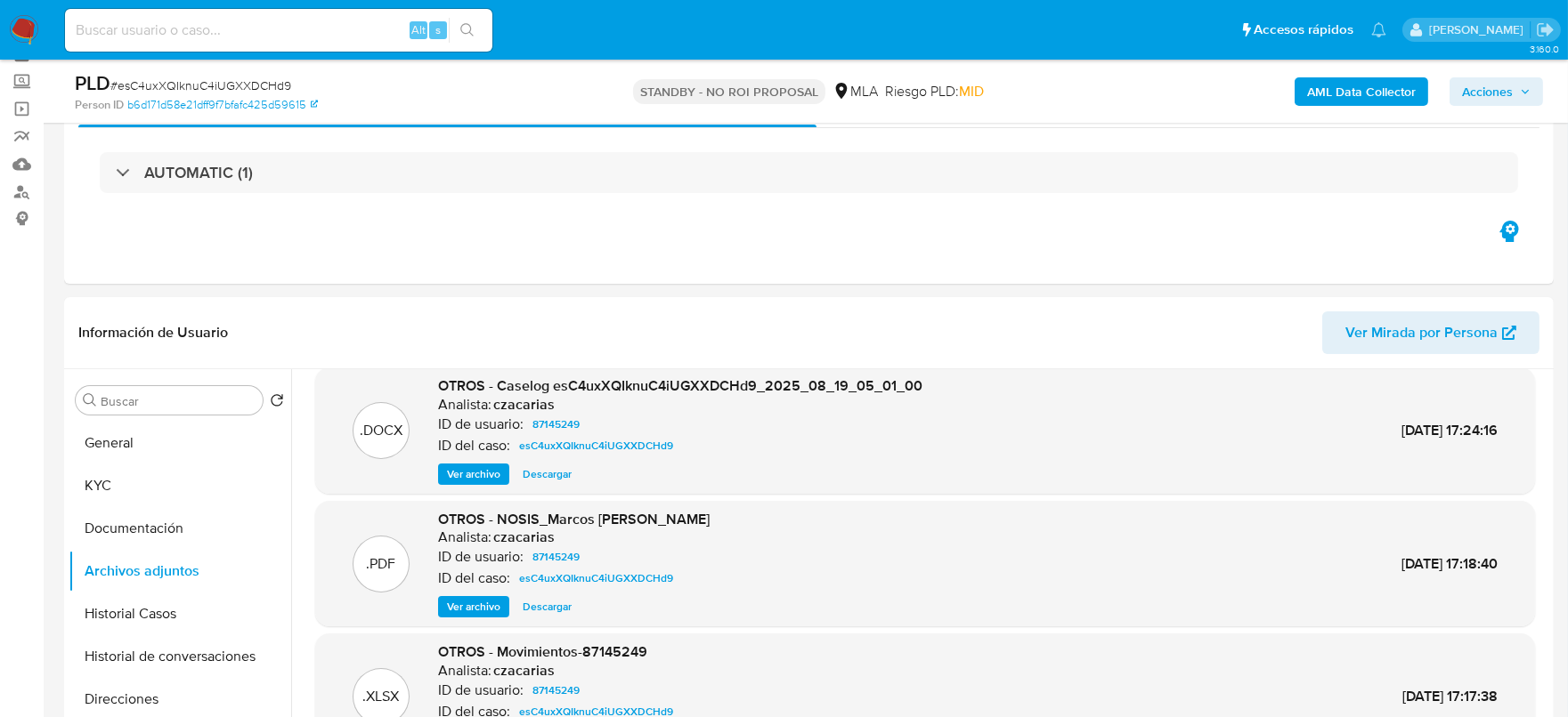
scroll to position [222, 0]
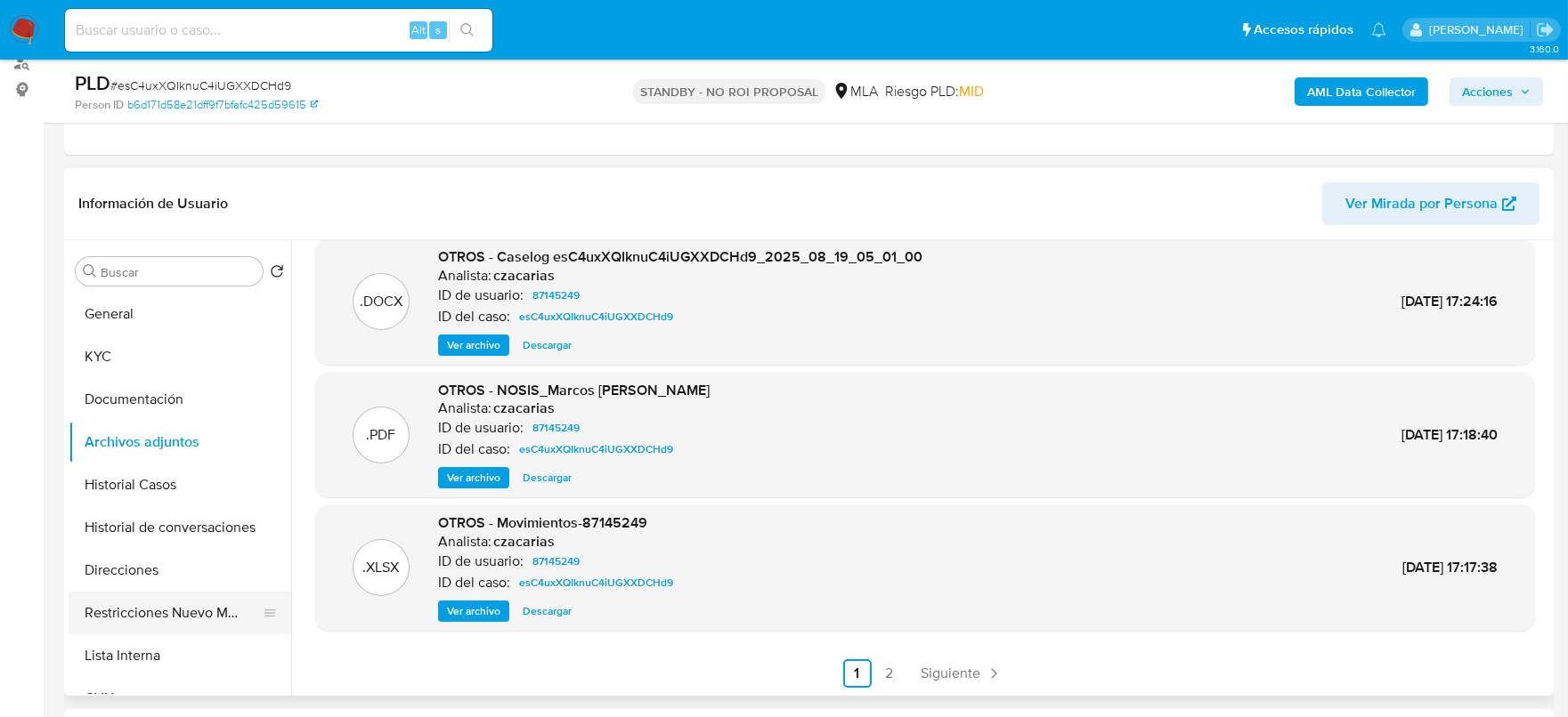
click at [187, 598] on button "Restricciones Nuevo Mundo" at bounding box center [173, 613] width 208 height 43
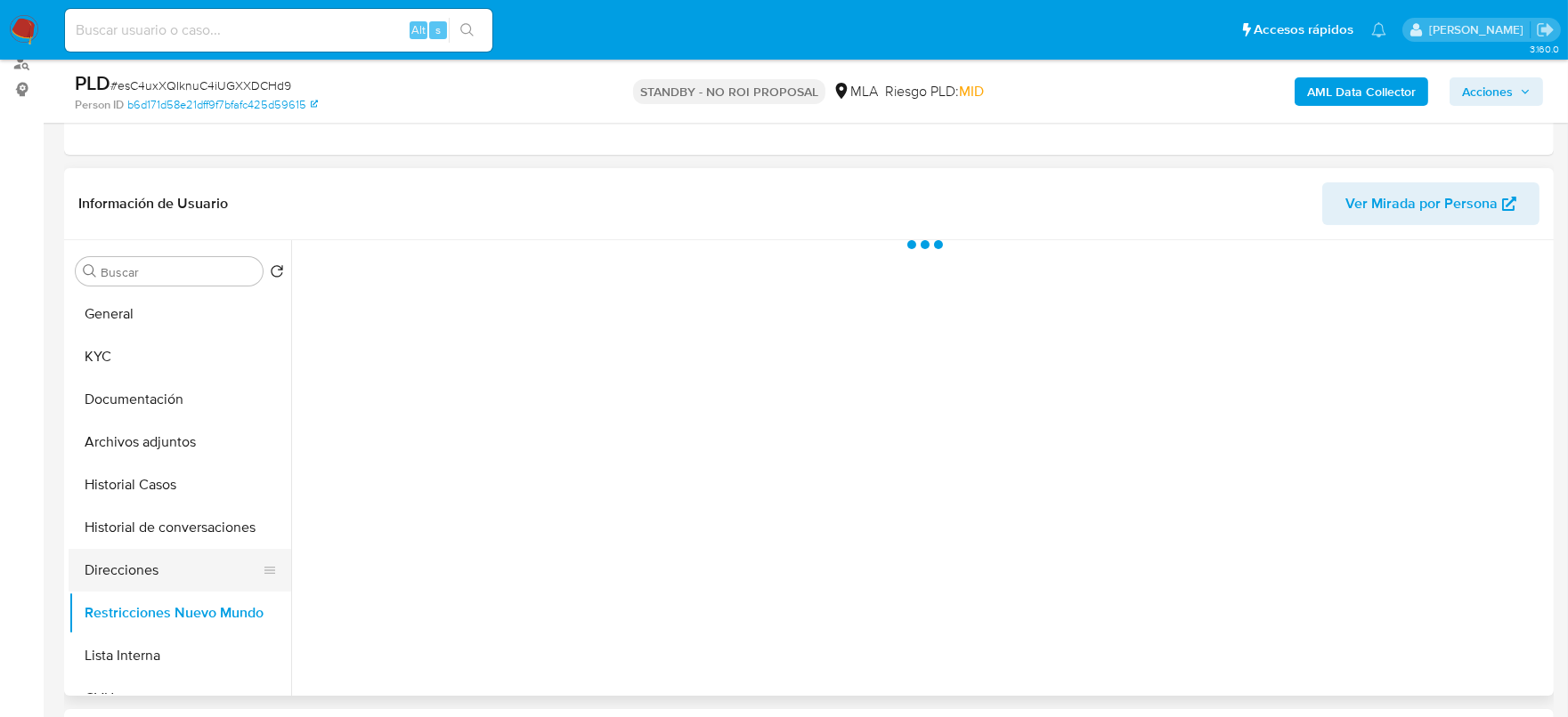
scroll to position [0, 0]
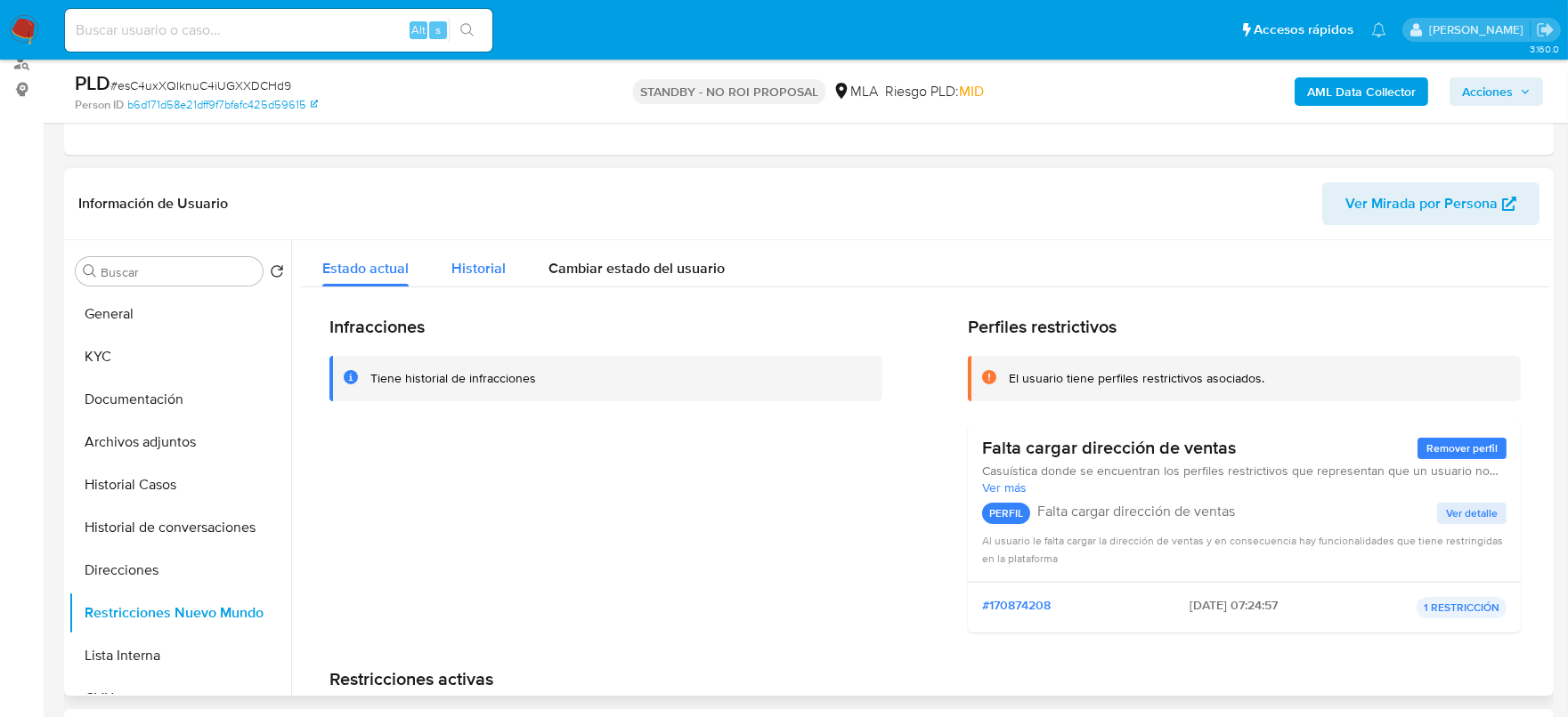
click at [446, 273] on button "Historial" at bounding box center [478, 263] width 97 height 47
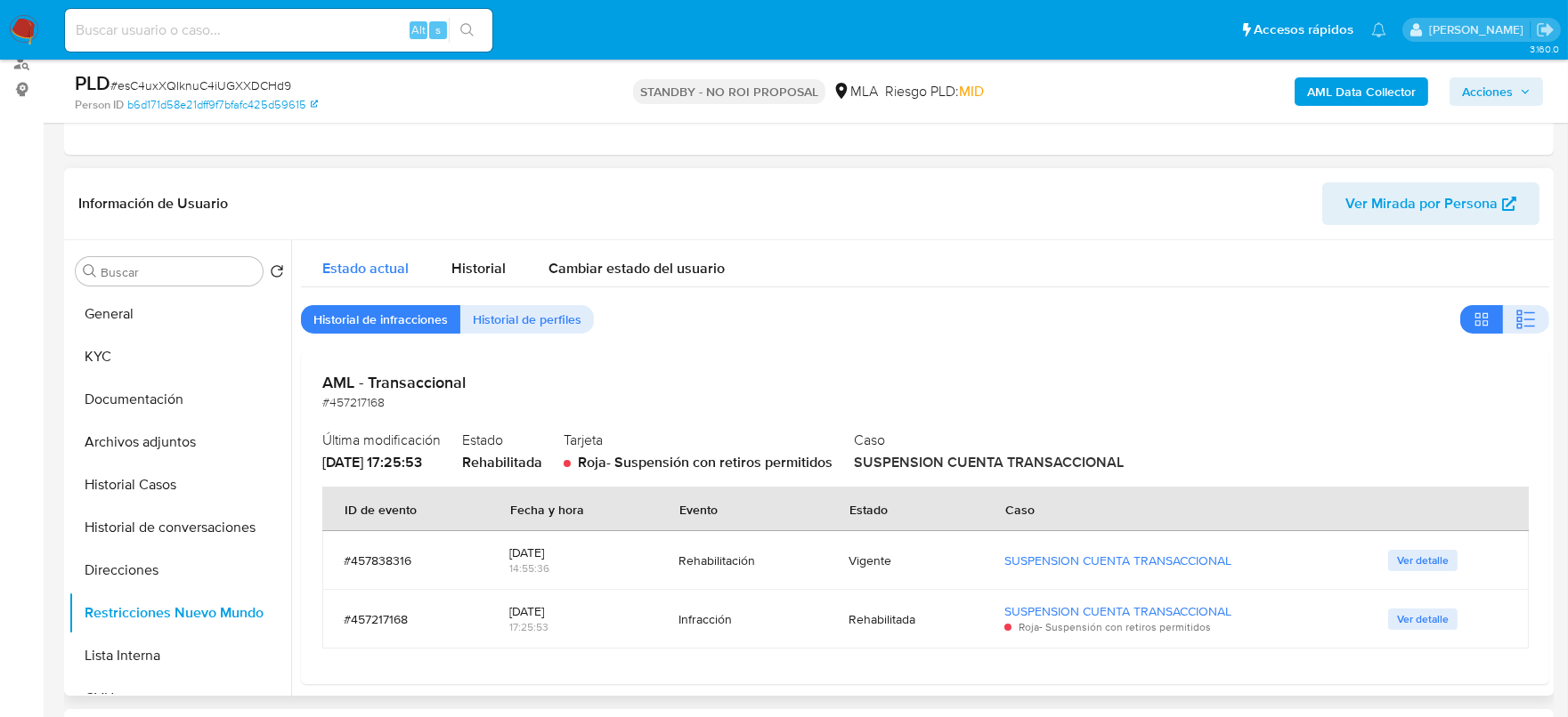
click at [334, 279] on div "Estado actual" at bounding box center [365, 263] width 86 height 47
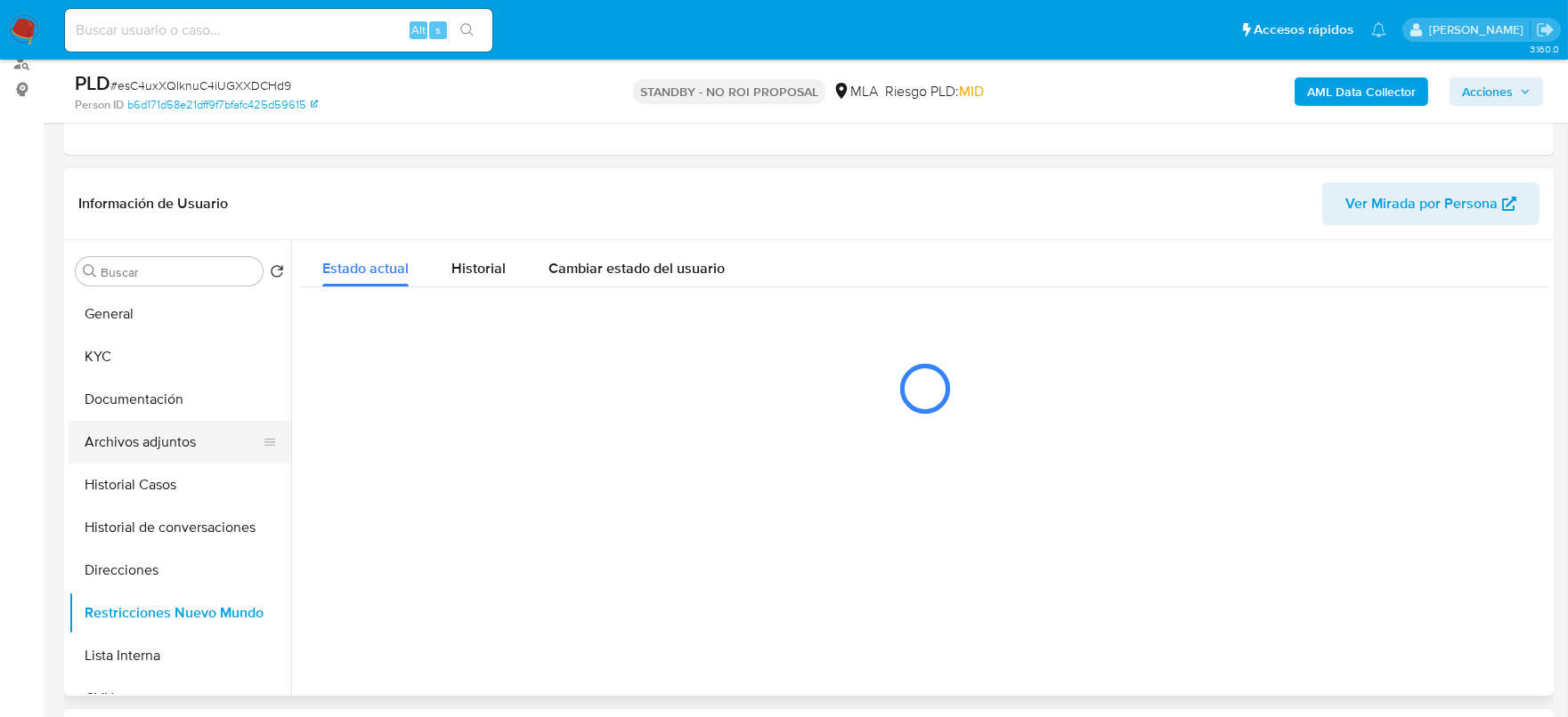
click at [146, 460] on button "Archivos adjuntos" at bounding box center [173, 442] width 208 height 43
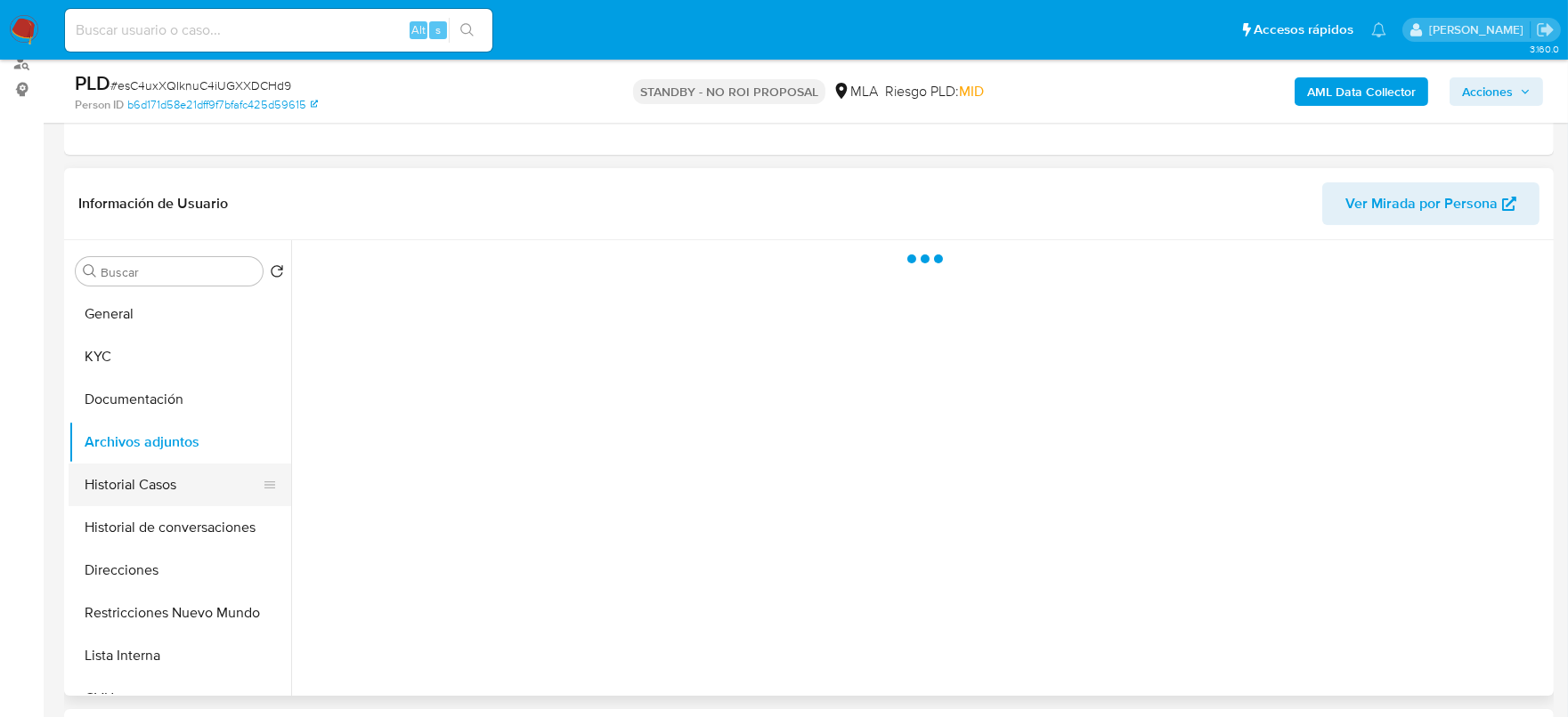
click at [146, 478] on button "Historial Casos" at bounding box center [173, 485] width 208 height 43
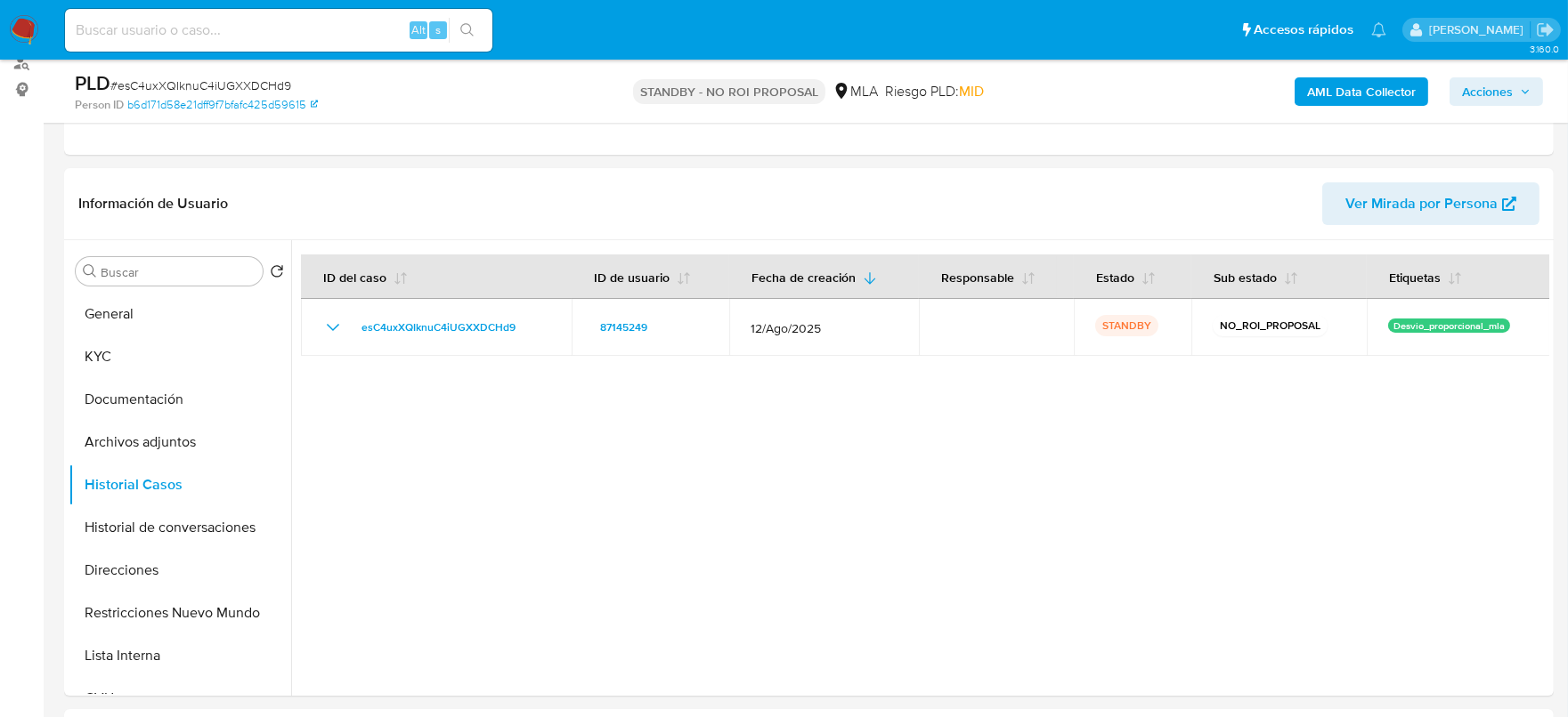
click at [33, 40] on img at bounding box center [24, 31] width 31 height 31
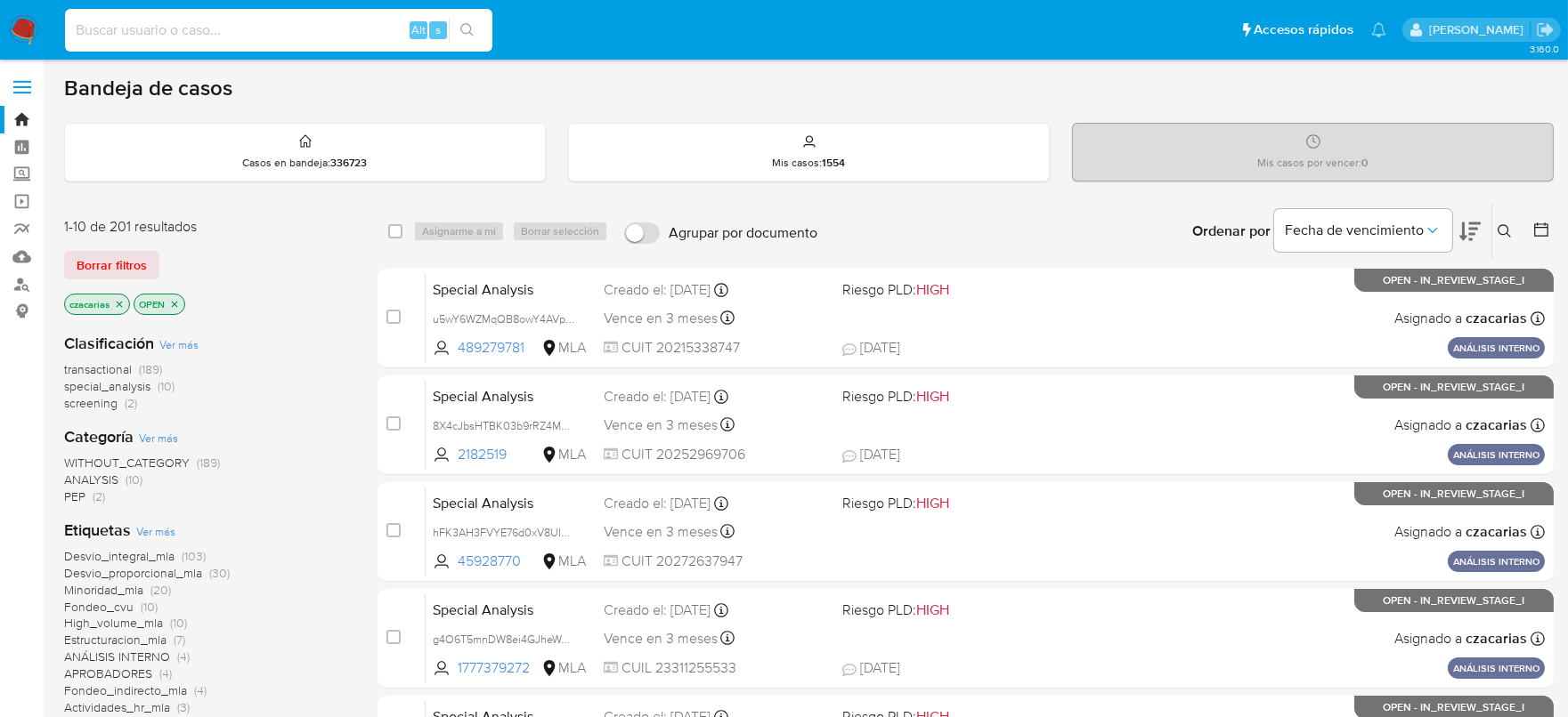
click at [295, 25] on input at bounding box center [278, 31] width 427 height 23
paste input "CymtcMKVfsZZ1fCBIapY8qe8"
type input "CymtcMKVfsZZ1fCBIapY8qe8"
click at [471, 27] on icon "search-icon" at bounding box center [467, 30] width 14 height 14
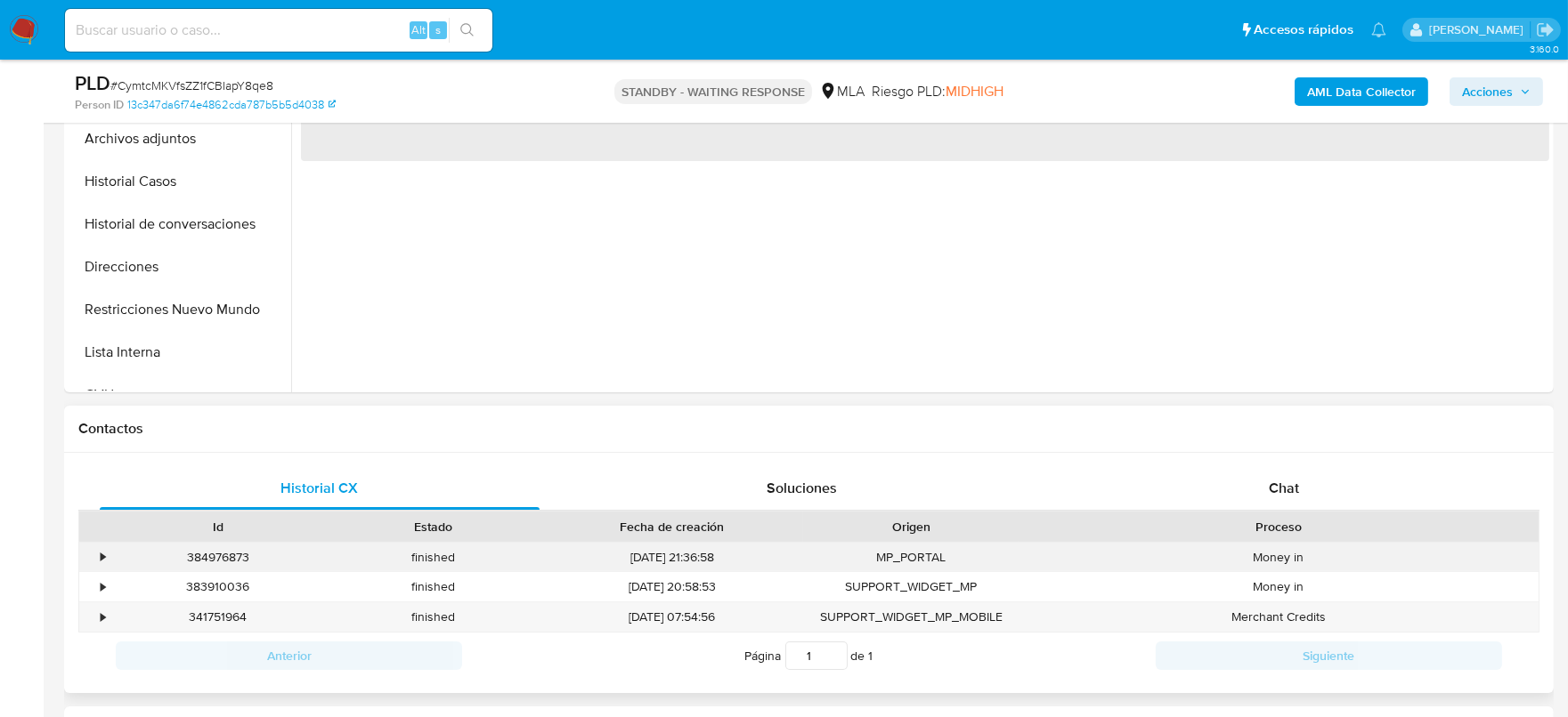
scroll to position [667, 0]
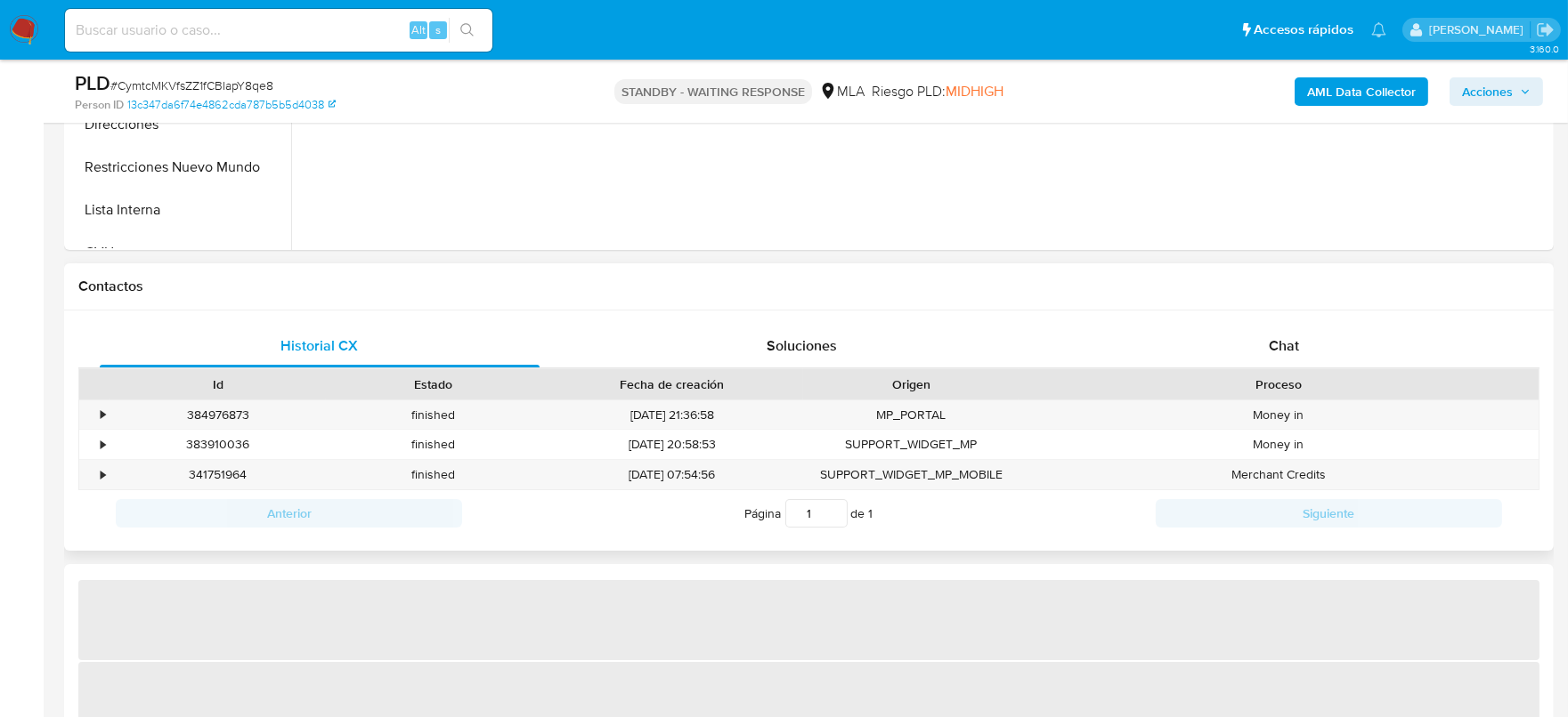
click at [1251, 319] on div "Historial CX Soluciones Chat Id Estado Fecha de creación Origen Proceso • 38497…" at bounding box center [809, 431] width 1490 height 241
select select "10"
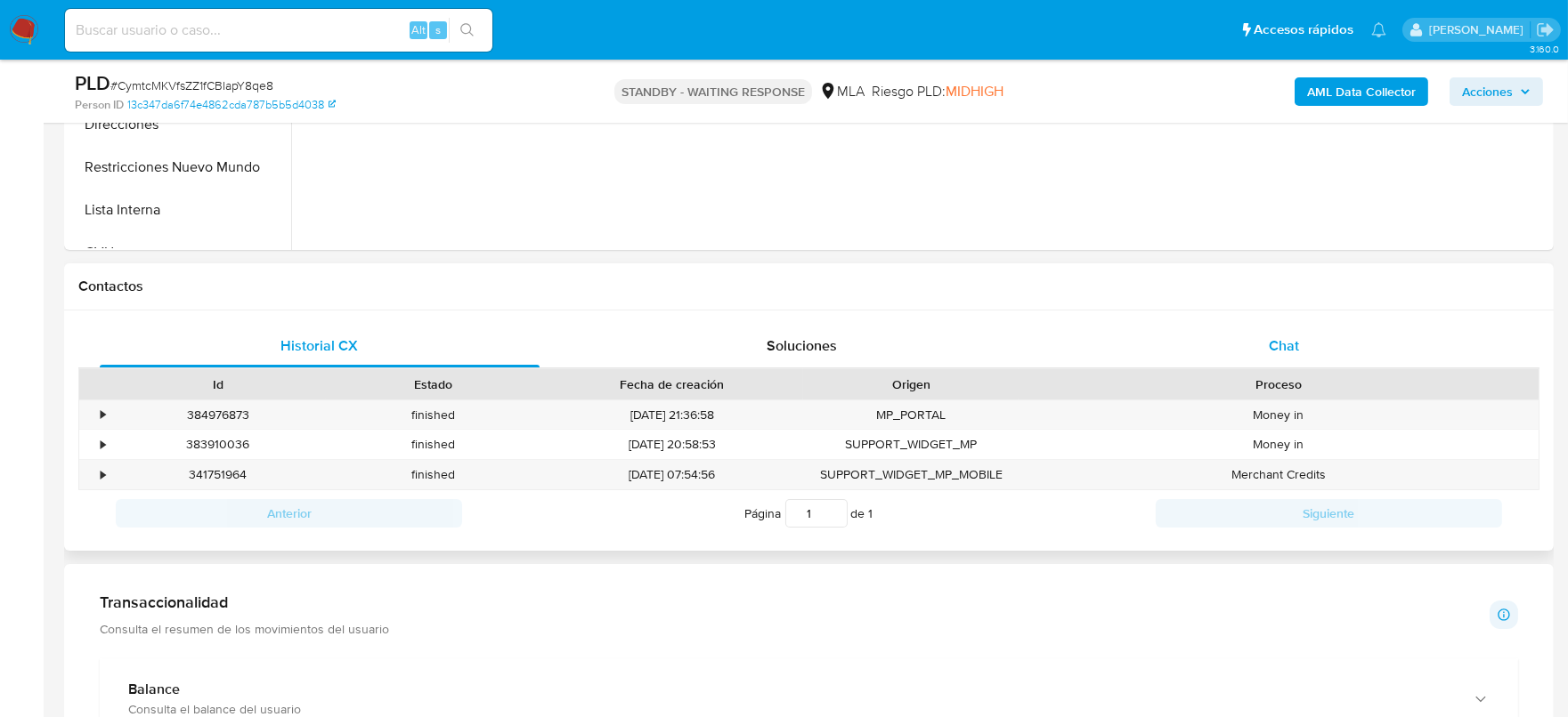
click at [1259, 338] on div "Chat" at bounding box center [1284, 346] width 440 height 43
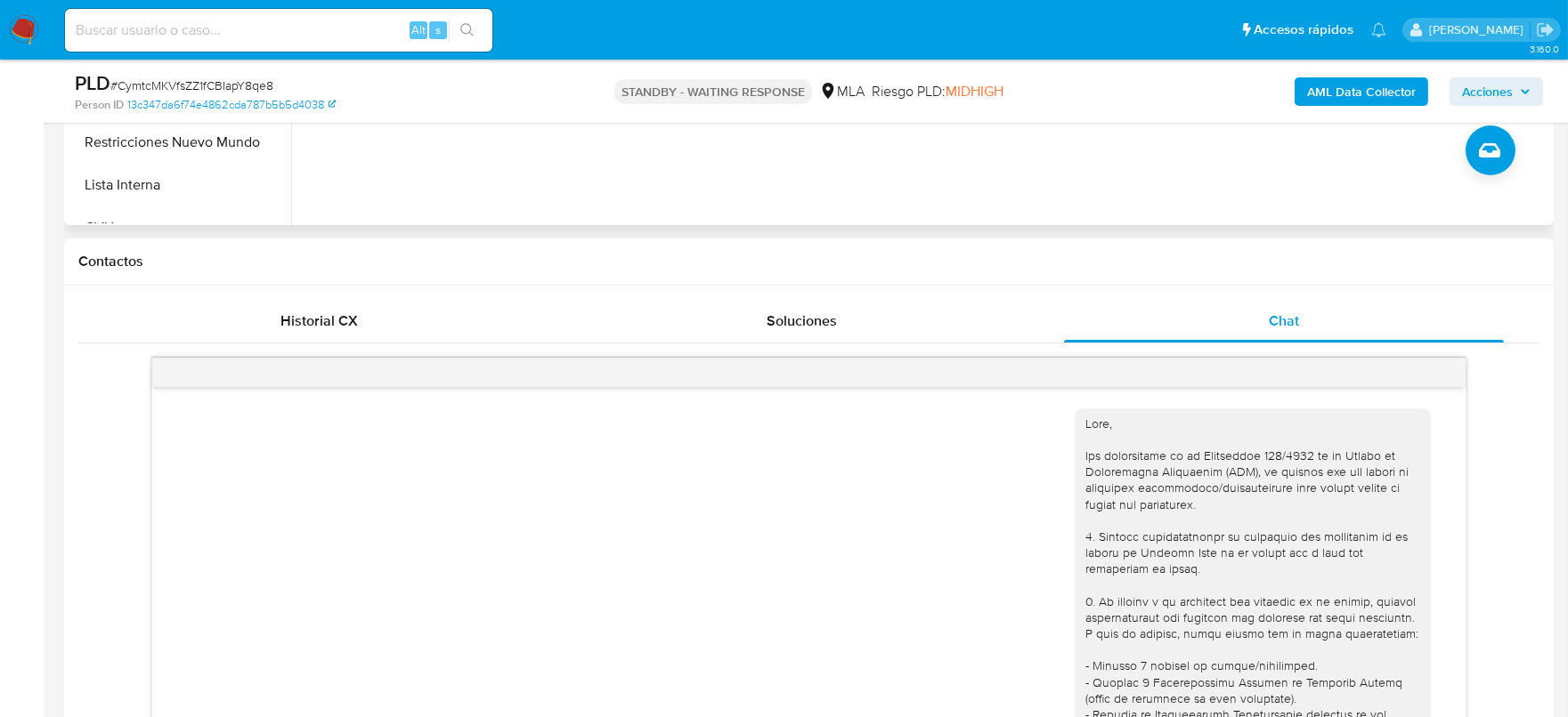
scroll to position [334, 0]
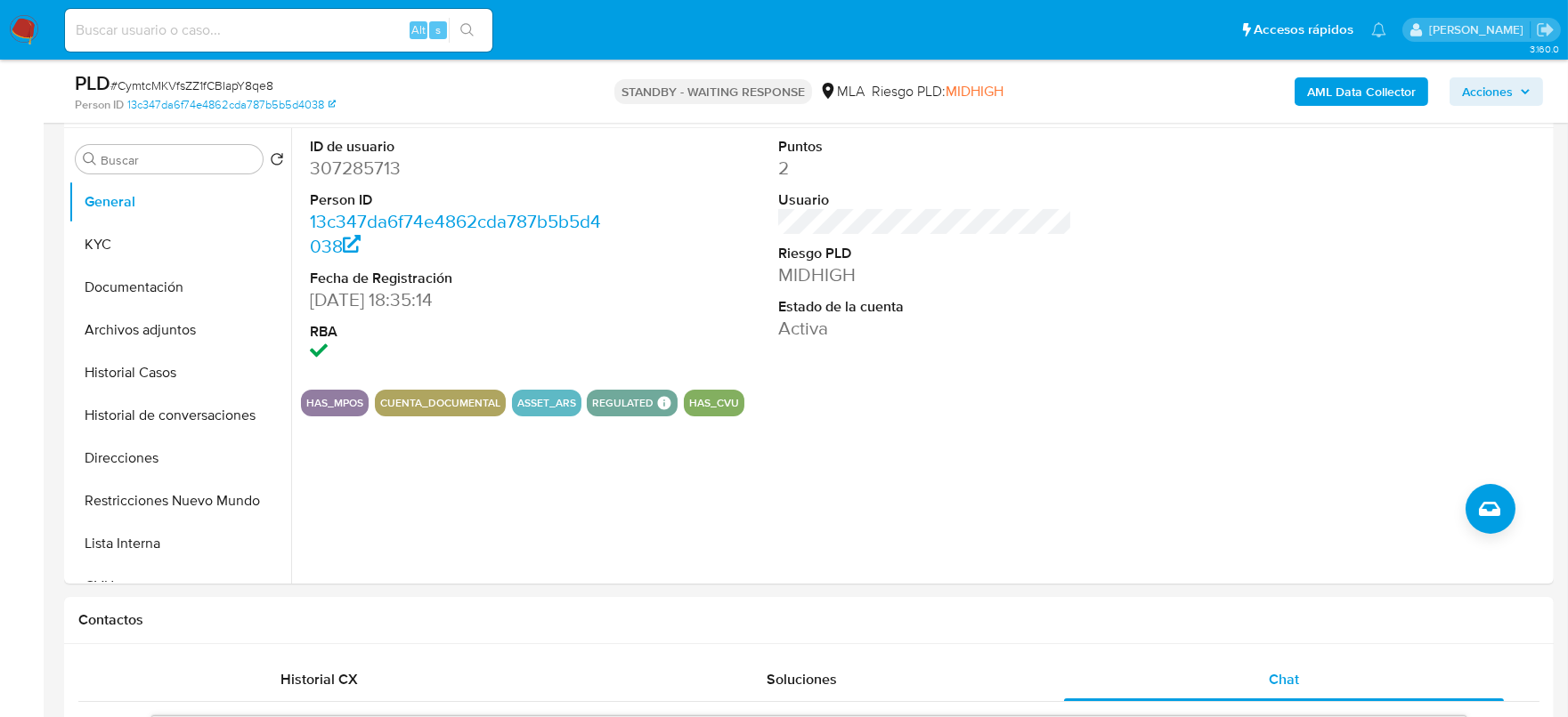
click at [17, 15] on img at bounding box center [24, 31] width 31 height 31
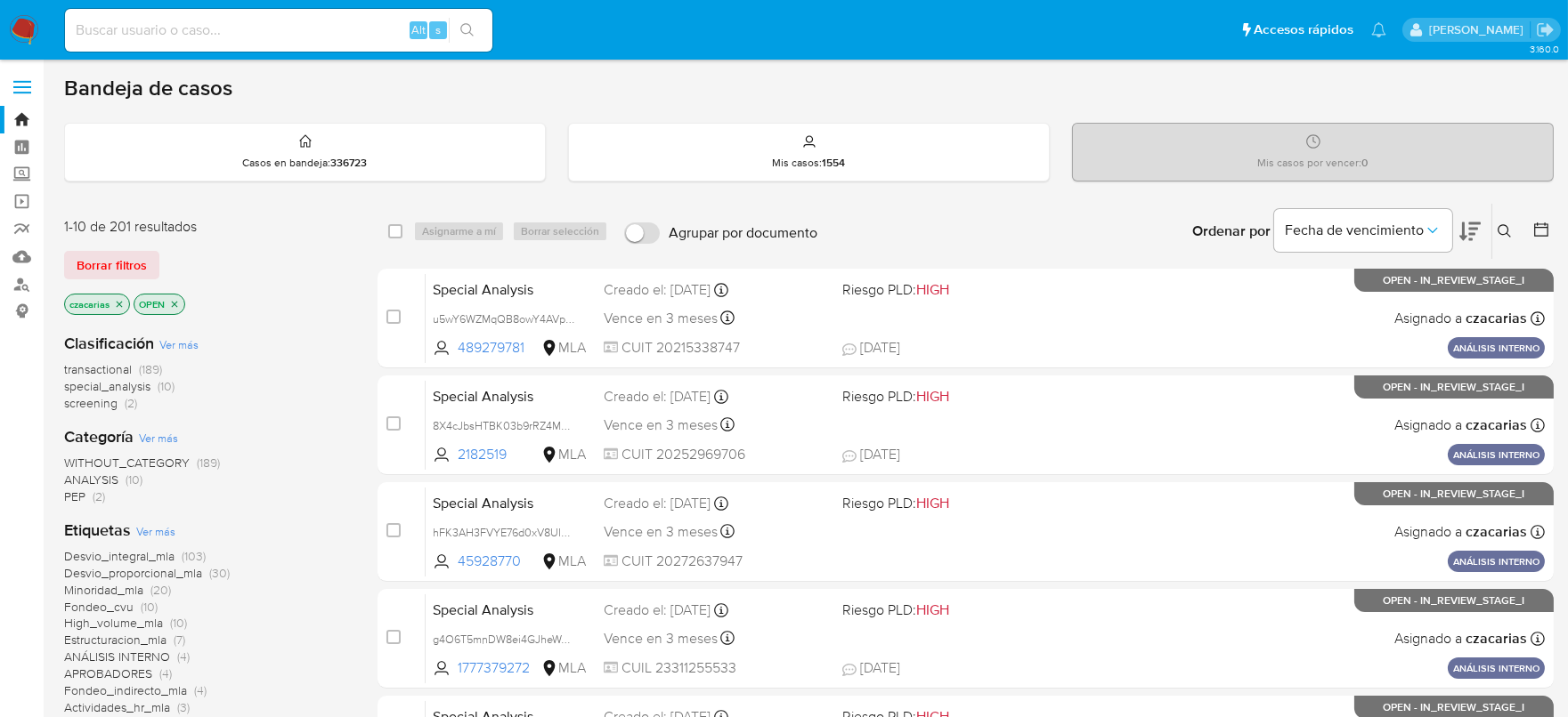
drag, startPoint x: 302, startPoint y: 50, endPoint x: 314, endPoint y: 33, distance: 20.8
click at [302, 46] on div "Alt s" at bounding box center [278, 30] width 427 height 43
drag, startPoint x: 314, startPoint y: 33, endPoint x: 342, endPoint y: 31, distance: 28.1
click at [315, 33] on input at bounding box center [278, 31] width 427 height 23
paste input "Vh1BzQ100uMxtCQiTRWMBauV"
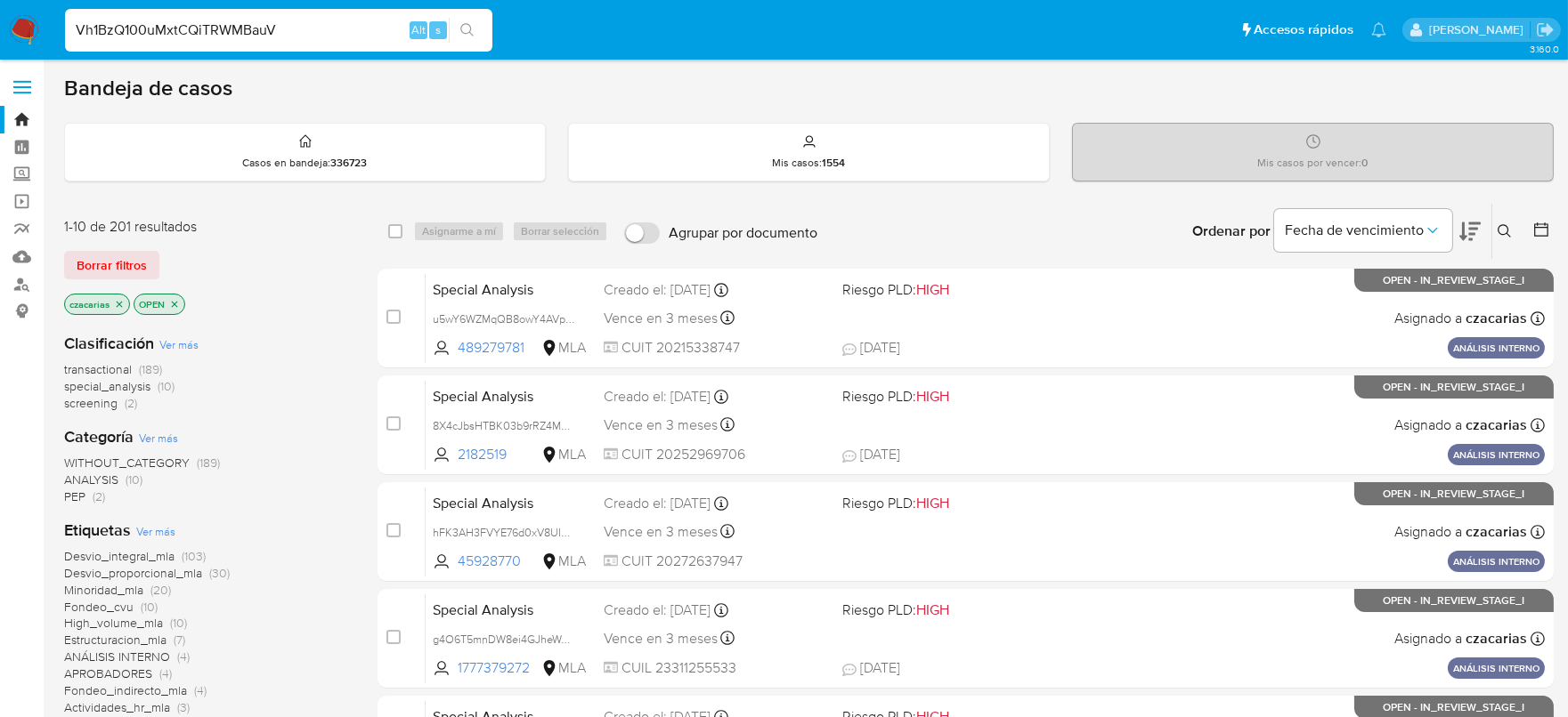
type input "Vh1BzQ100uMxtCQiTRWMBauV"
click at [478, 24] on button "search-icon" at bounding box center [467, 31] width 36 height 25
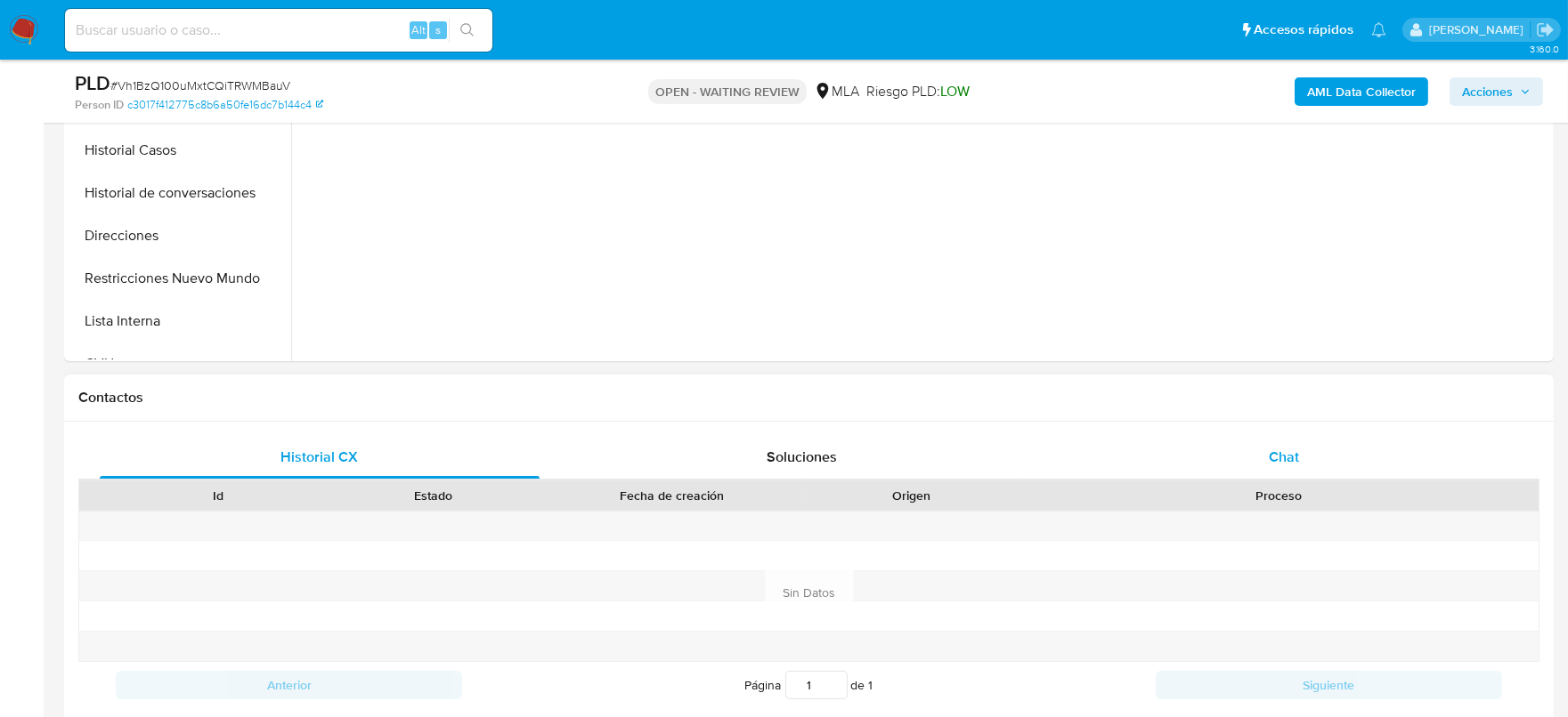
click at [1296, 449] on span "Chat" at bounding box center [1284, 456] width 31 height 20
select select "10"
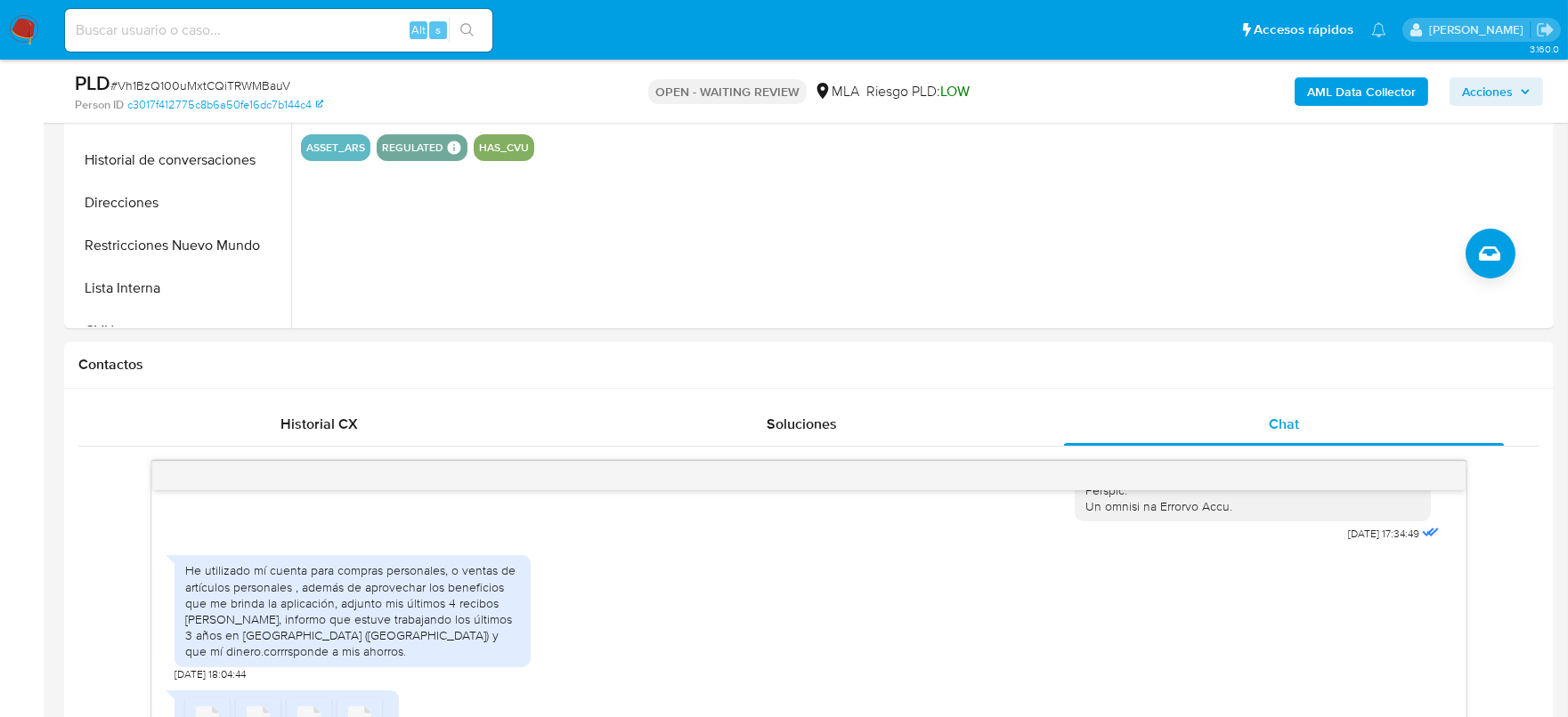
scroll to position [222, 0]
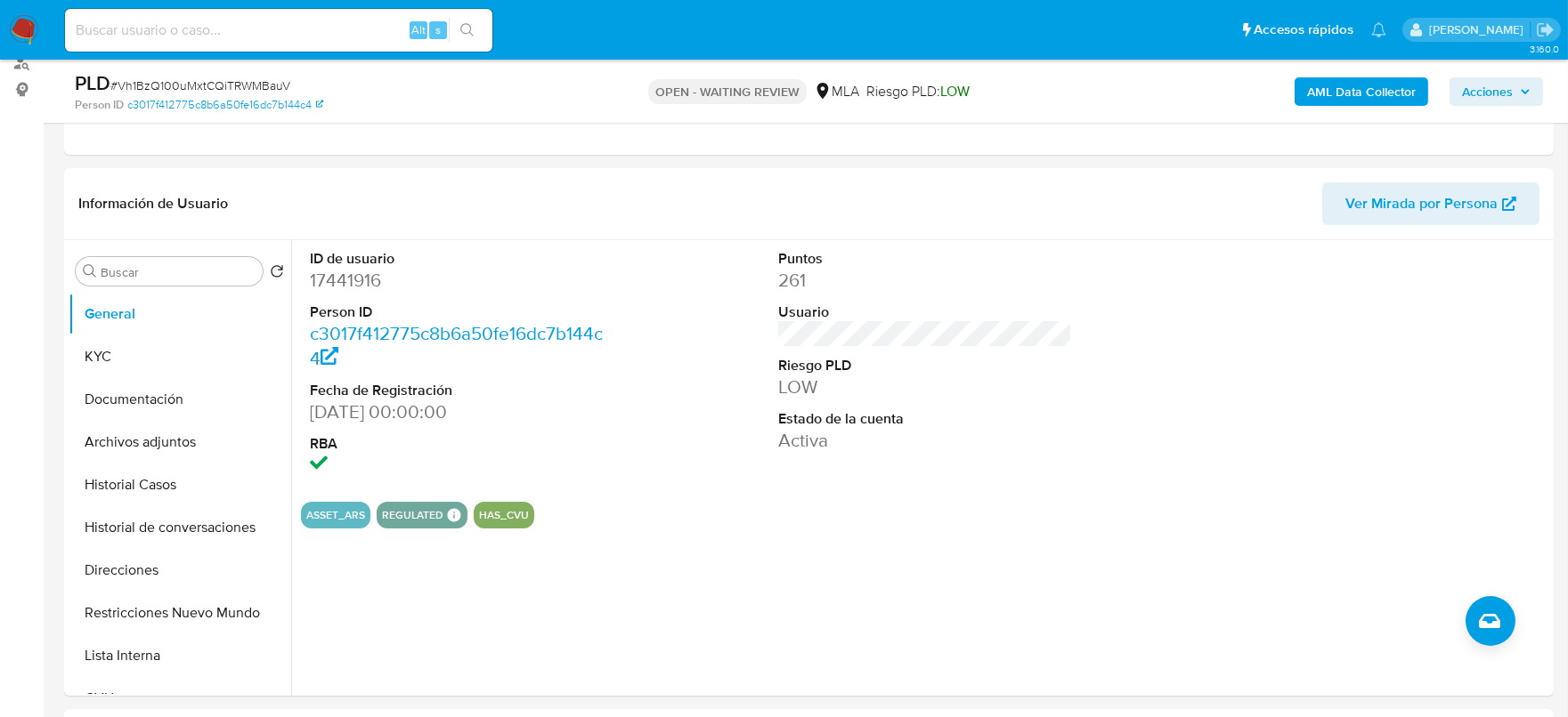
click at [255, 80] on span "# Vh1BzQ100uMxtCQiTRWMBauV" at bounding box center [200, 85] width 180 height 18
copy span "Vh1BzQ100uMxtCQiTRWMBauV"
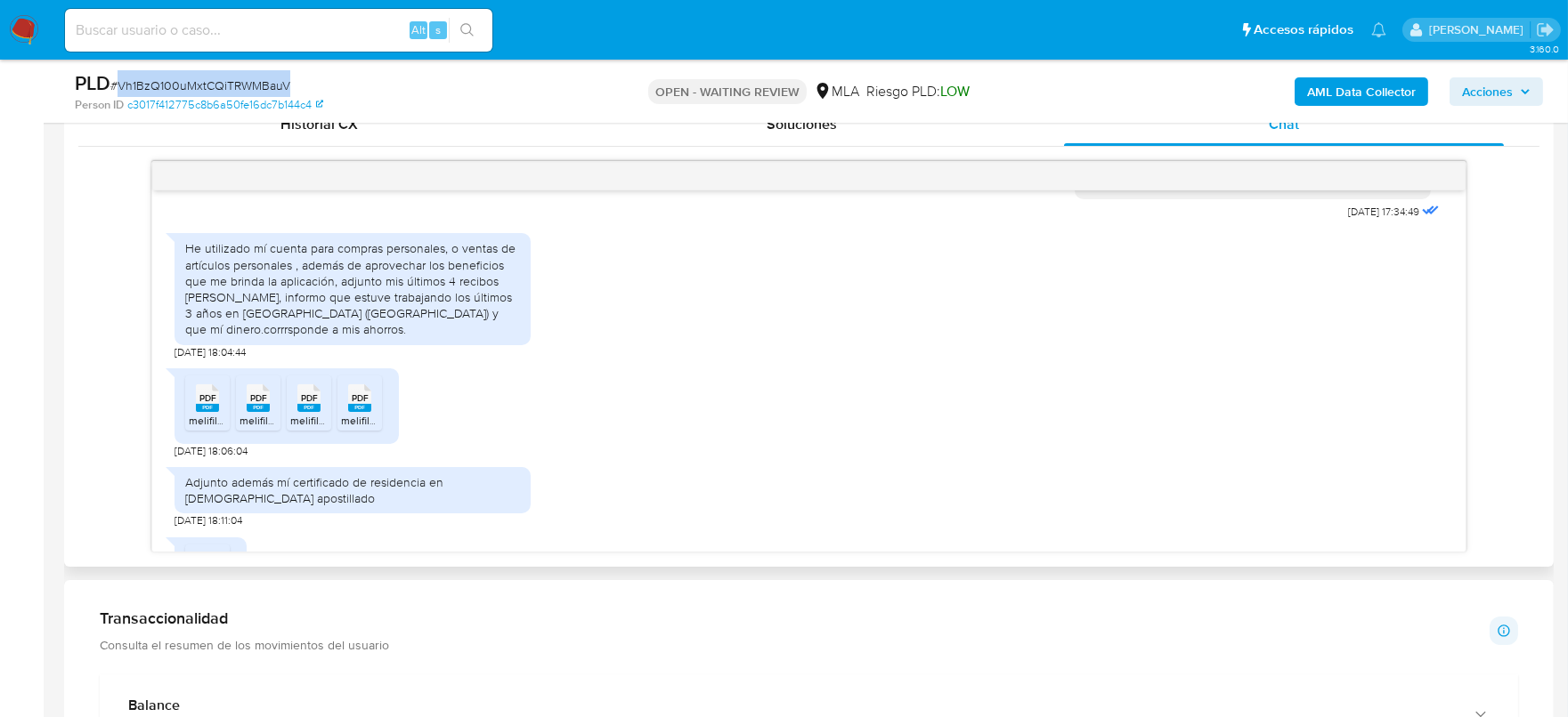
scroll to position [926, 0]
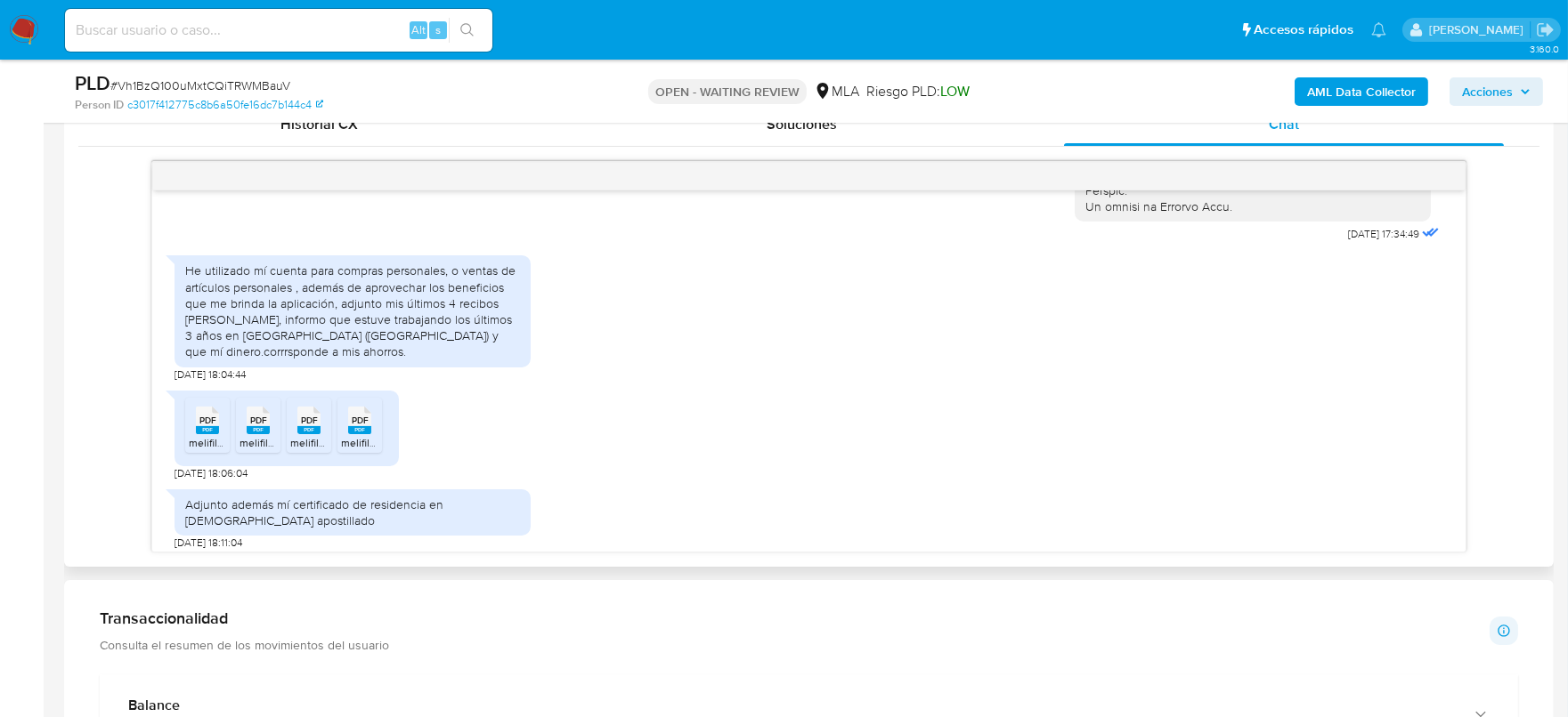
click at [211, 434] on rect at bounding box center [207, 430] width 23 height 8
click at [245, 436] on div "PDF PDF" at bounding box center [257, 419] width 37 height 34
drag, startPoint x: 288, startPoint y: 432, endPoint x: 294, endPoint y: 439, distance: 9.2
click at [290, 435] on ul "PDF PDF melifile3423708879202246486.pdf PDF PDF melifile5389559920395418931.pdf…" at bounding box center [287, 428] width 203 height 61
drag, startPoint x: 312, startPoint y: 443, endPoint x: 338, endPoint y: 441, distance: 26.1
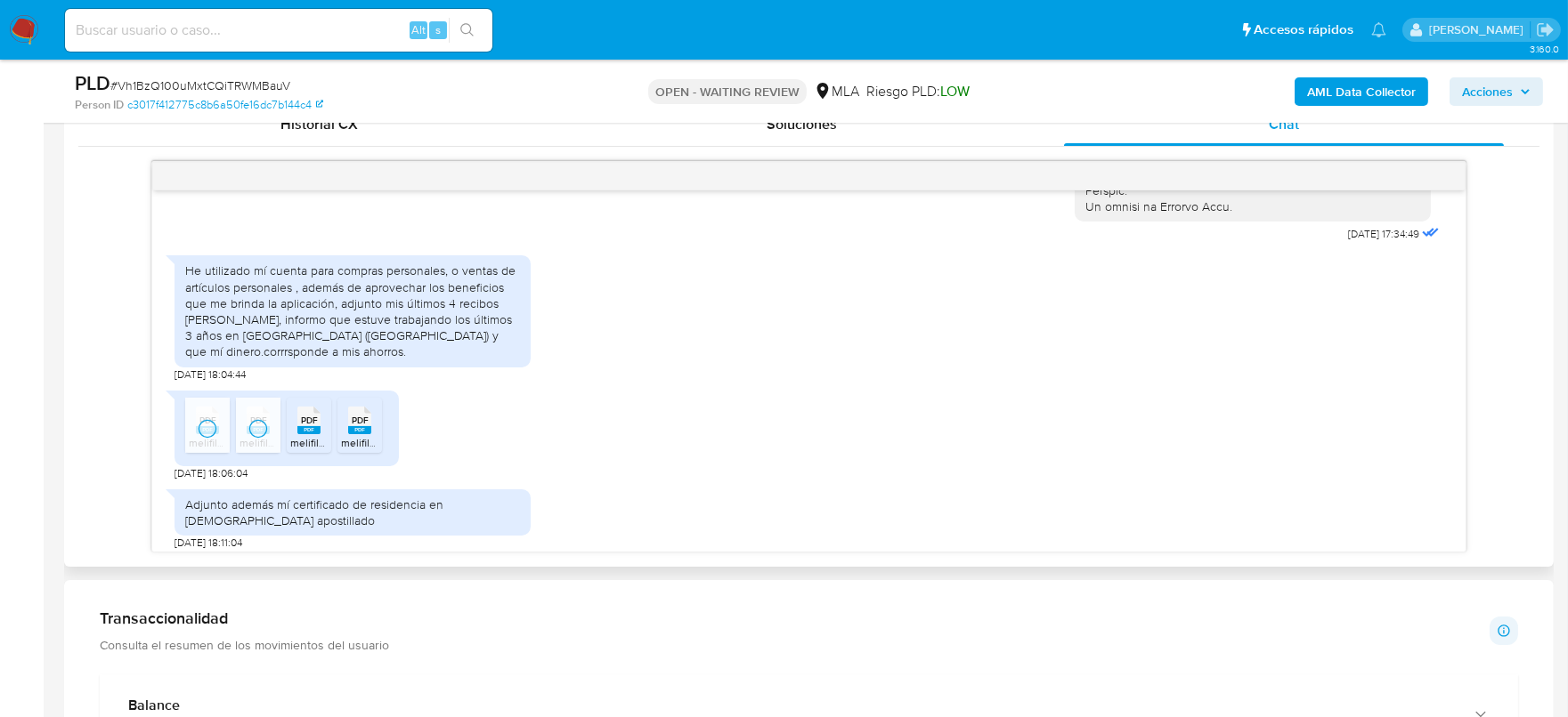
click at [312, 434] on rect at bounding box center [309, 430] width 23 height 8
click at [341, 436] on div "PDF PDF" at bounding box center [359, 419] width 37 height 34
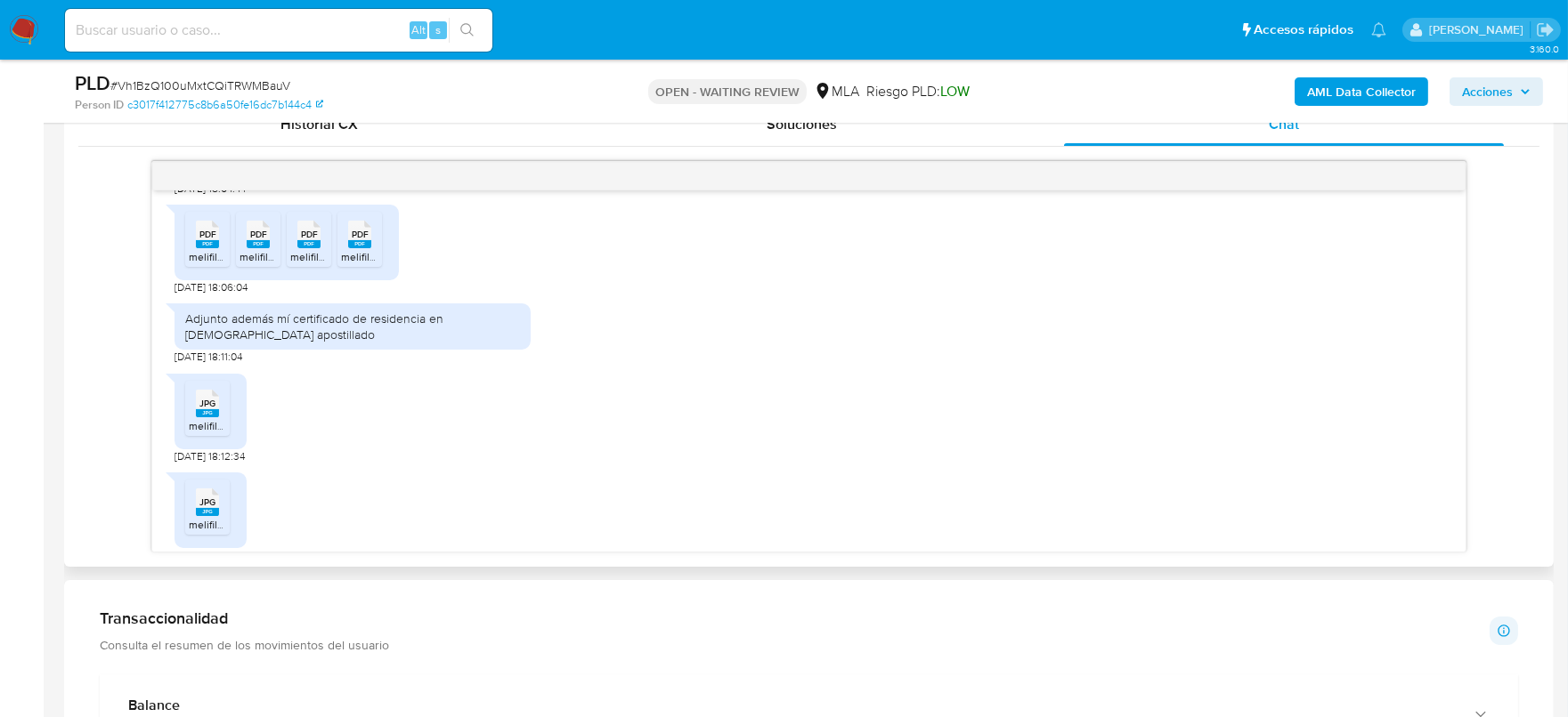
scroll to position [1149, 0]
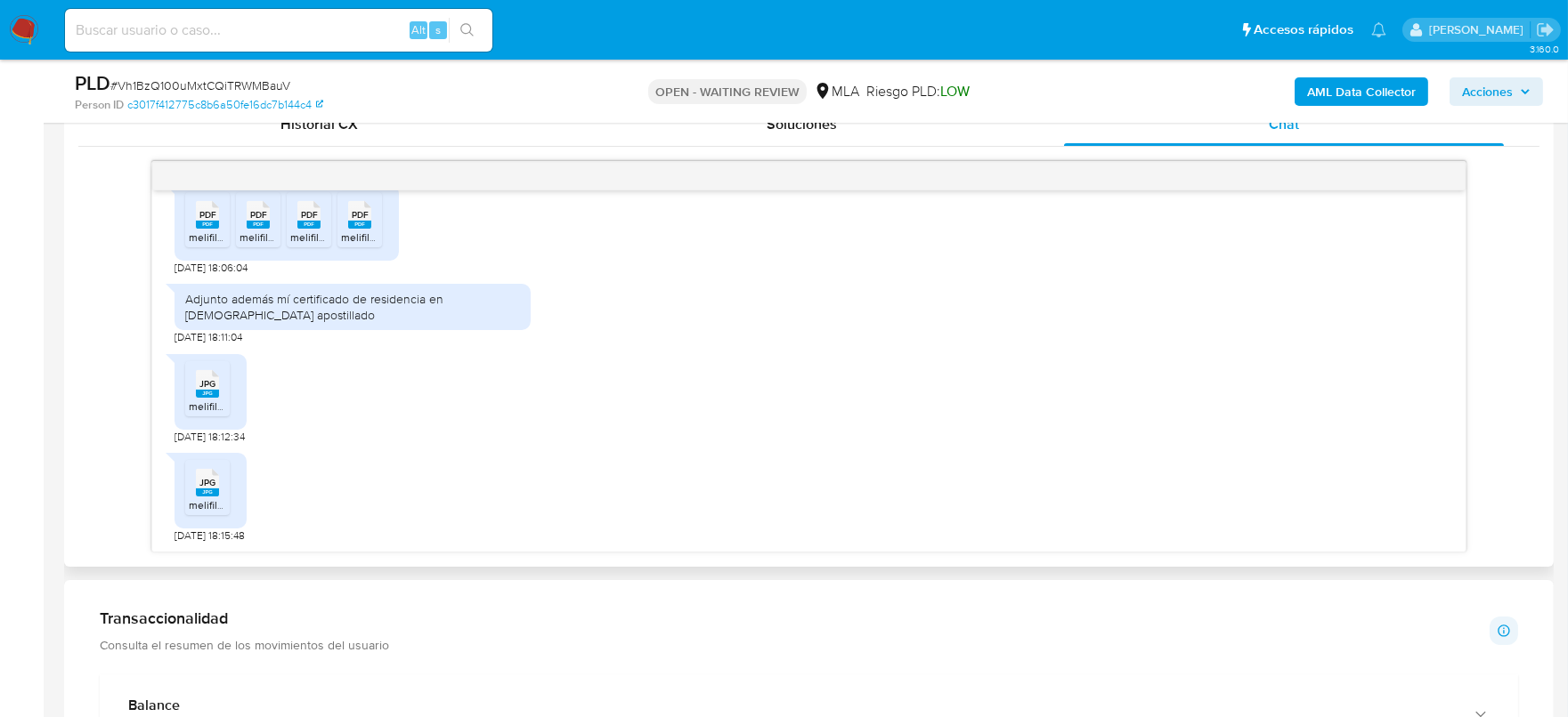
drag, startPoint x: 221, startPoint y: 388, endPoint x: 205, endPoint y: 471, distance: 84.5
click at [219, 387] on div "JPG JPG" at bounding box center [207, 382] width 37 height 34
click at [212, 495] on icon "JPG" at bounding box center [207, 483] width 23 height 32
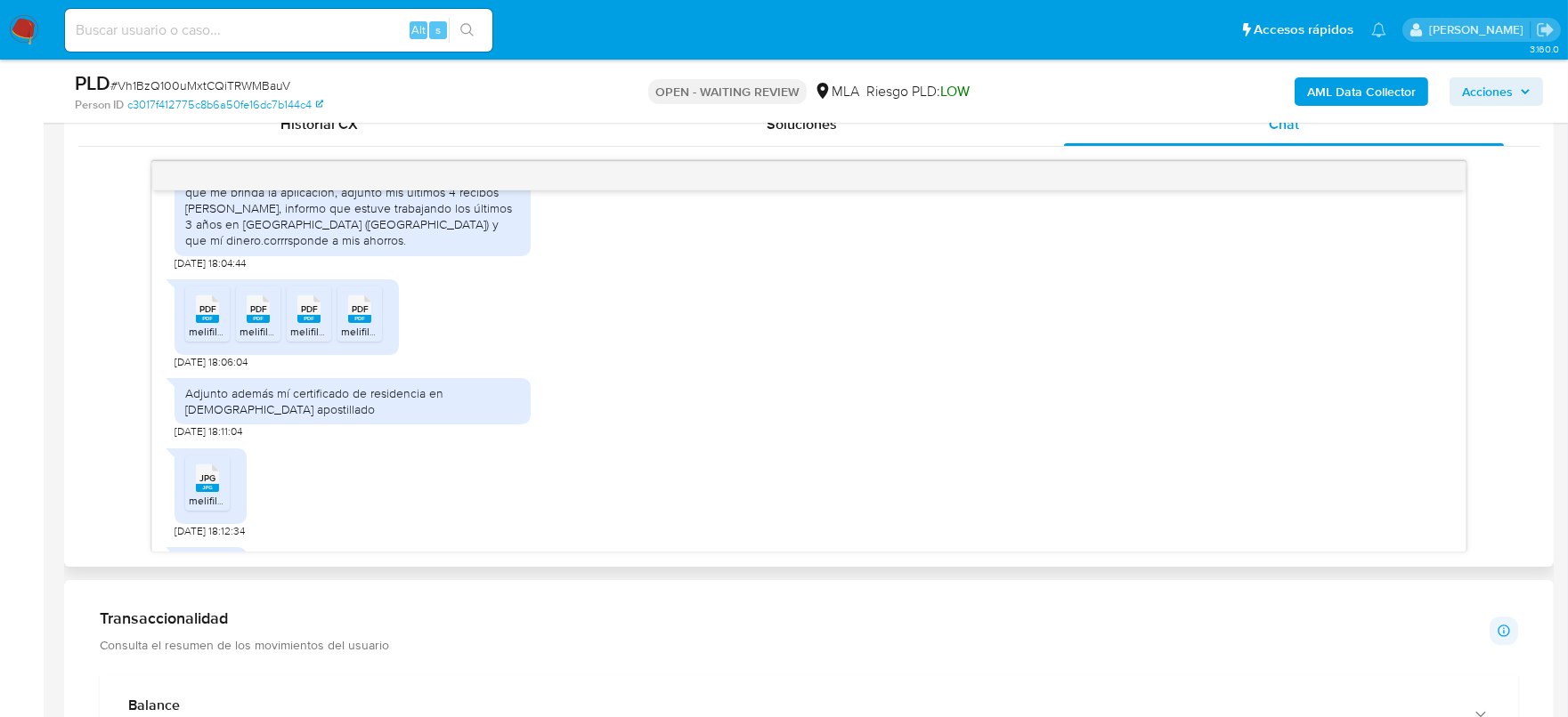
scroll to position [926, 0]
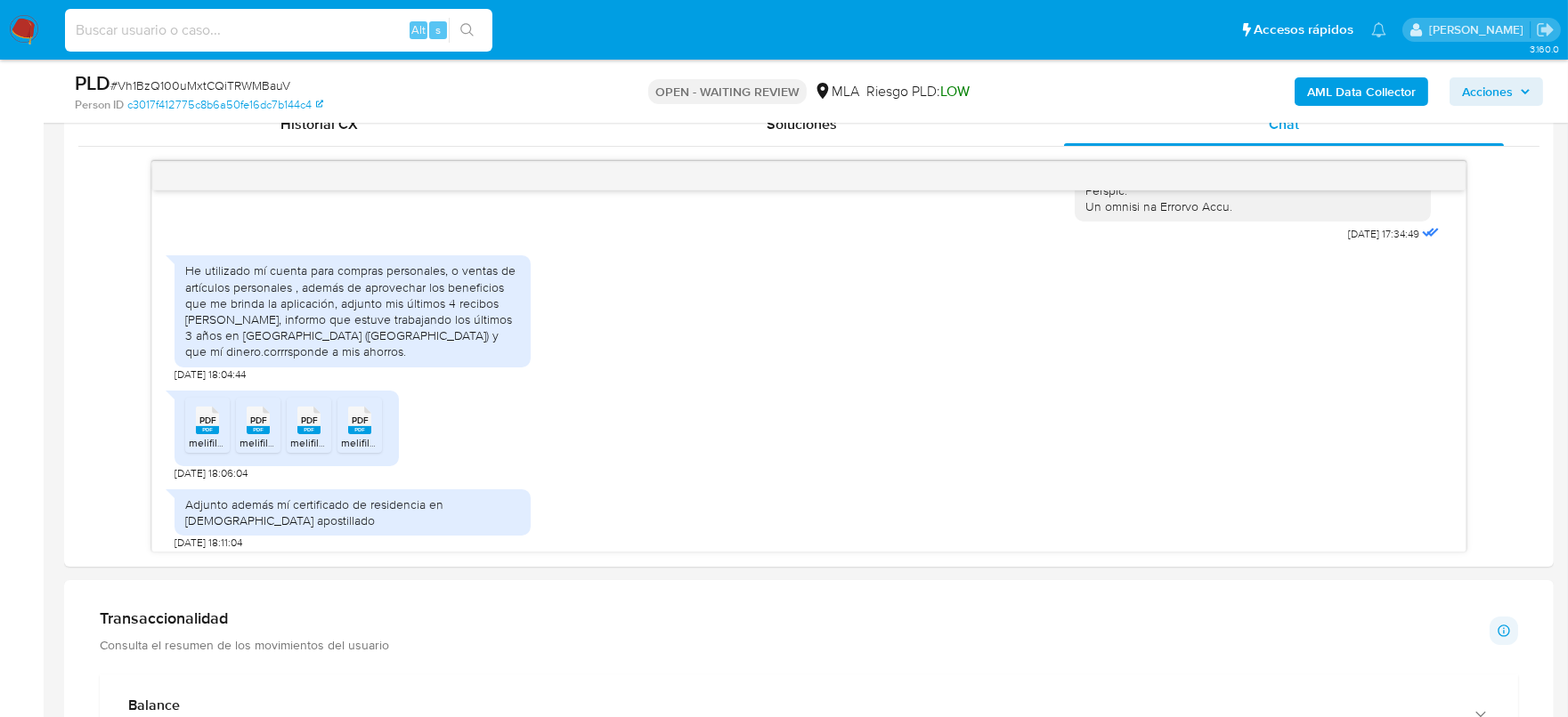
click at [368, 31] on input at bounding box center [278, 31] width 427 height 23
paste input "bRJiQNsvS2848UjPwQatd8cN"
type input "bRJiQNsvS2848UjPwQatd8cN"
click at [467, 27] on icon "search-icon" at bounding box center [467, 30] width 14 height 14
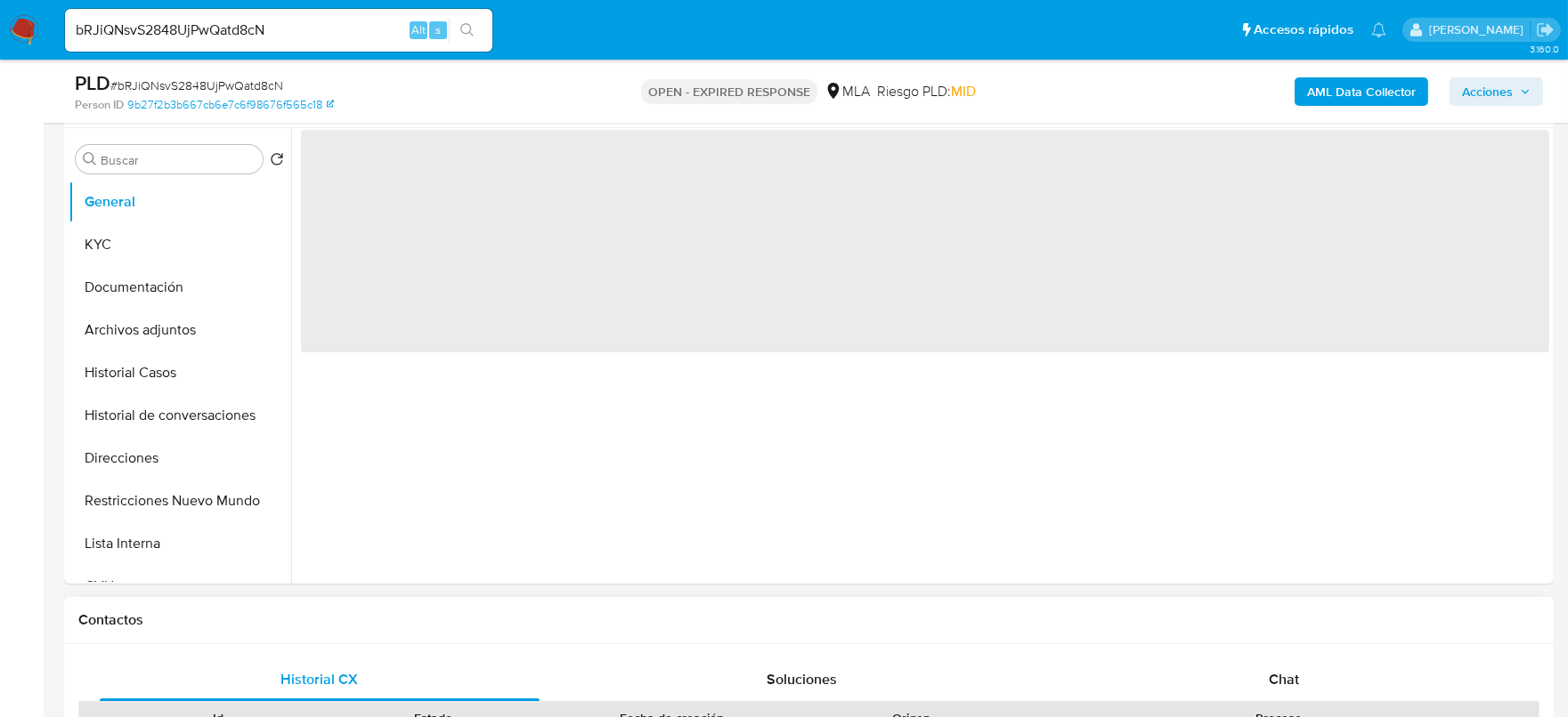
select select "10"
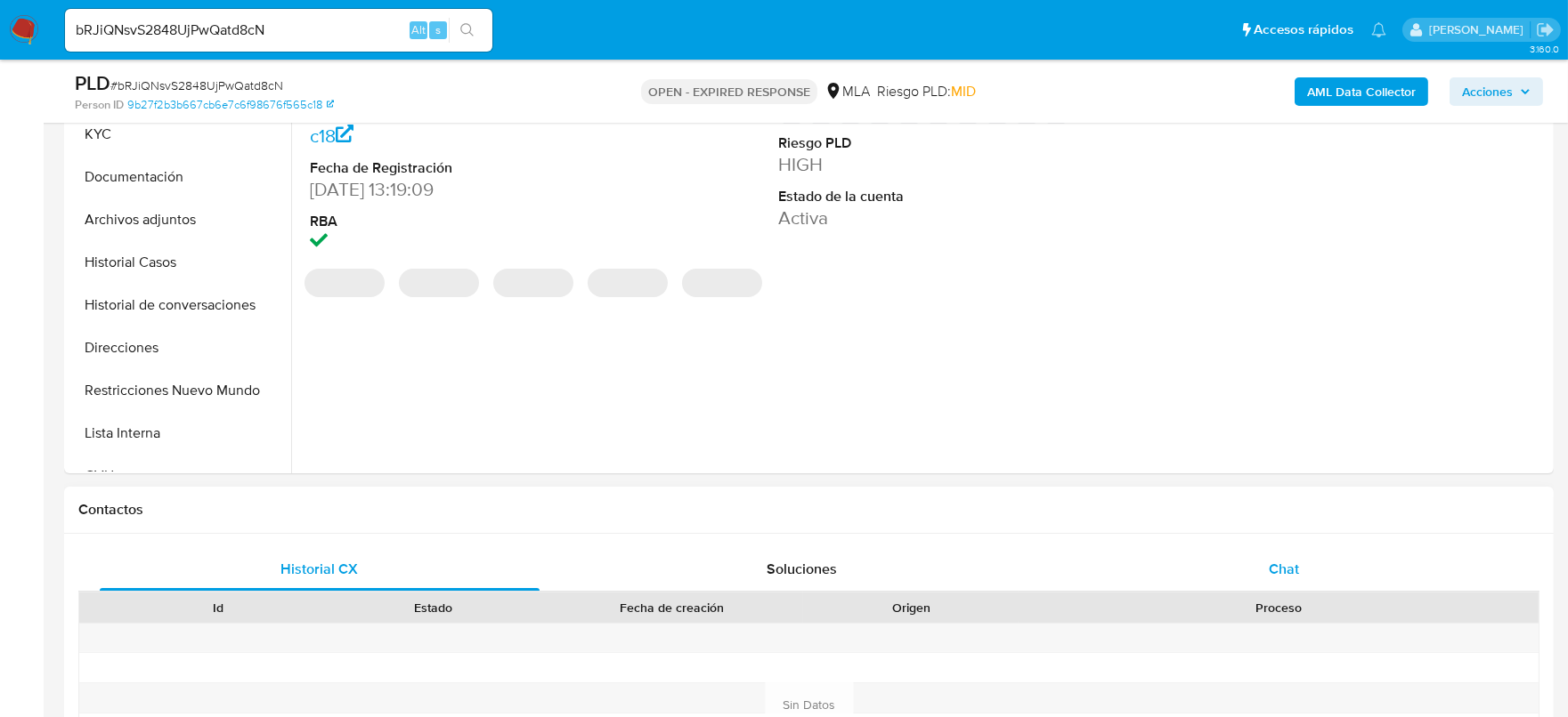
click at [1295, 575] on span "Chat" at bounding box center [1284, 569] width 31 height 20
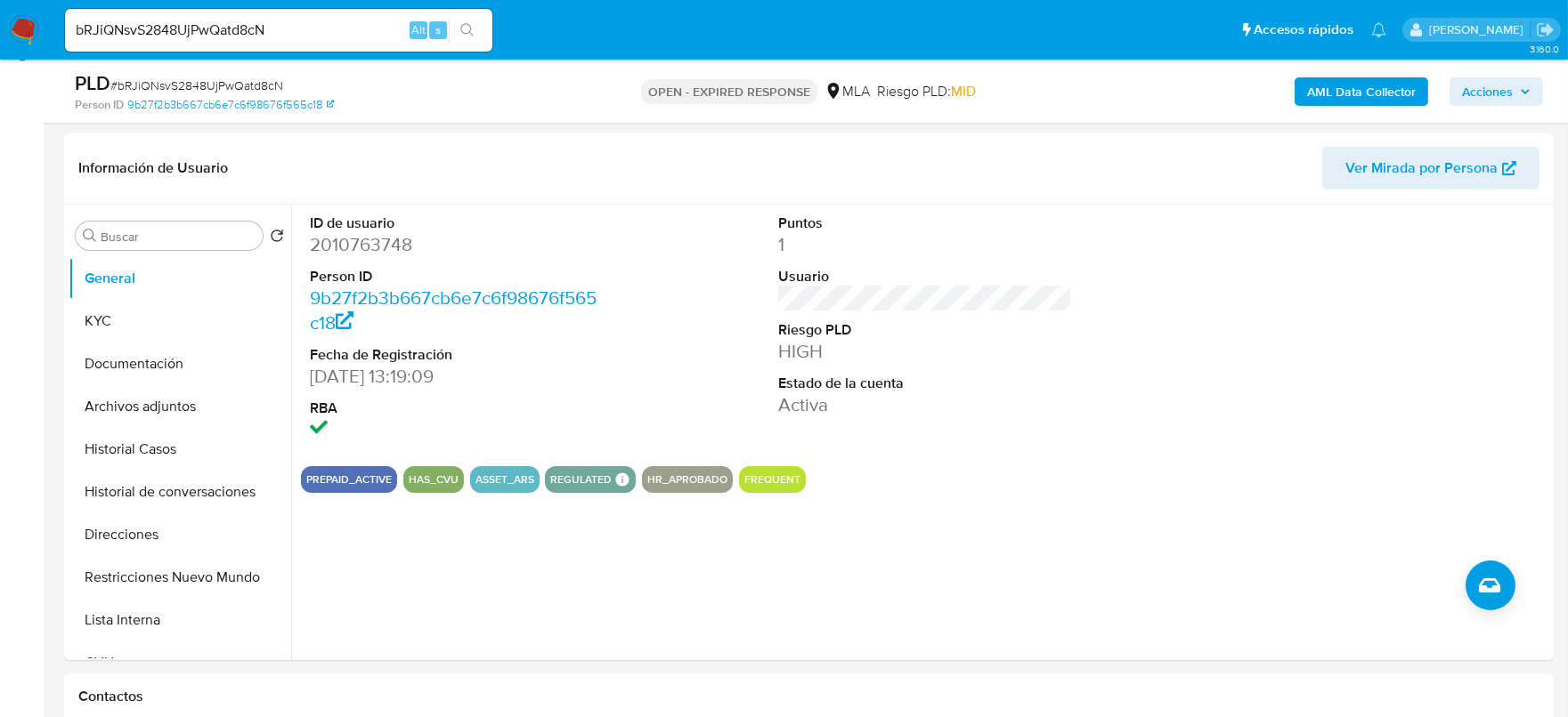
scroll to position [222, 0]
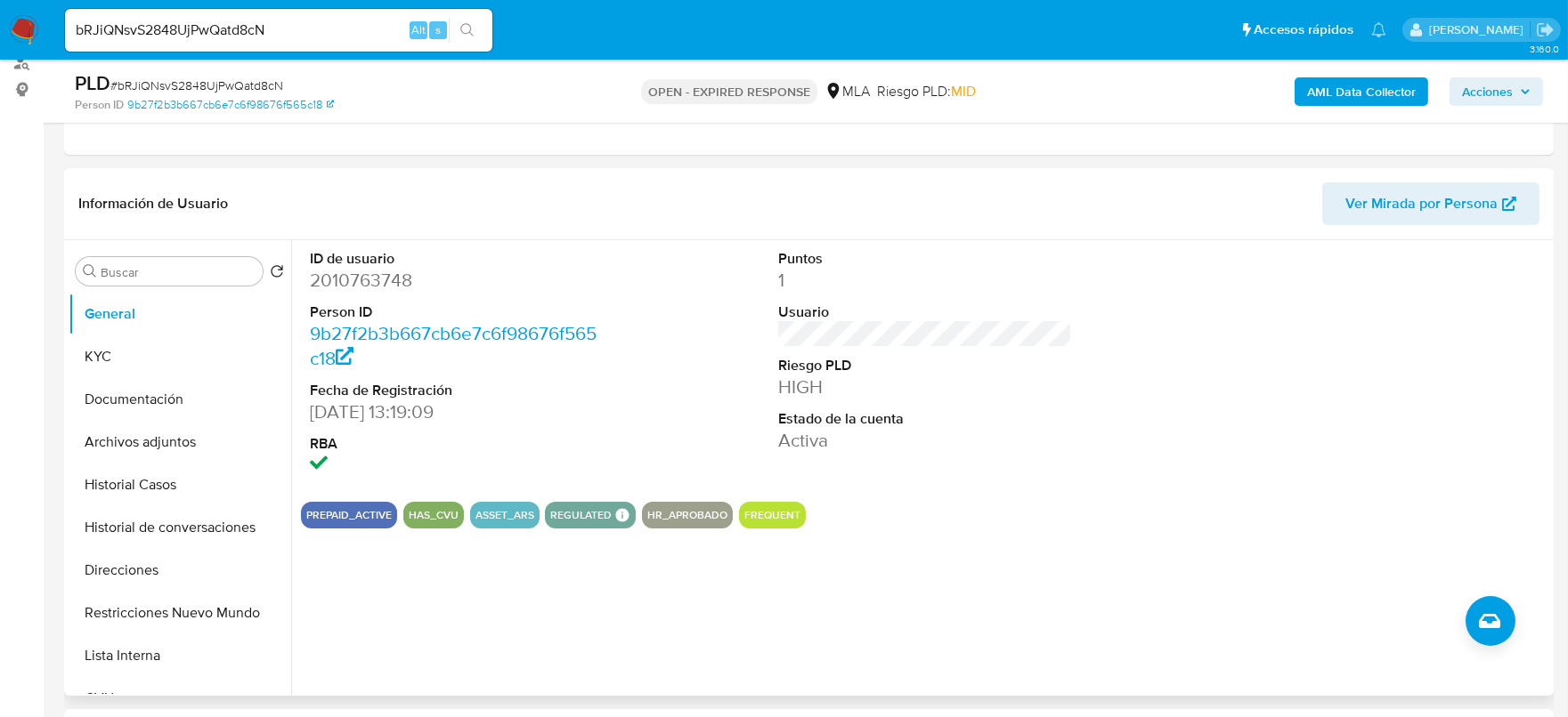
click at [348, 293] on dl "ID de usuario 2010763748 Person ID 9b27f2b3b667cb6e7c6f98676f565c18 Fecha de Re…" at bounding box center [457, 364] width 294 height 229
click at [357, 284] on dd "2010763748" at bounding box center [457, 280] width 294 height 25
copy dd "2010763748"
click at [379, 280] on dd "2010763748" at bounding box center [457, 280] width 294 height 25
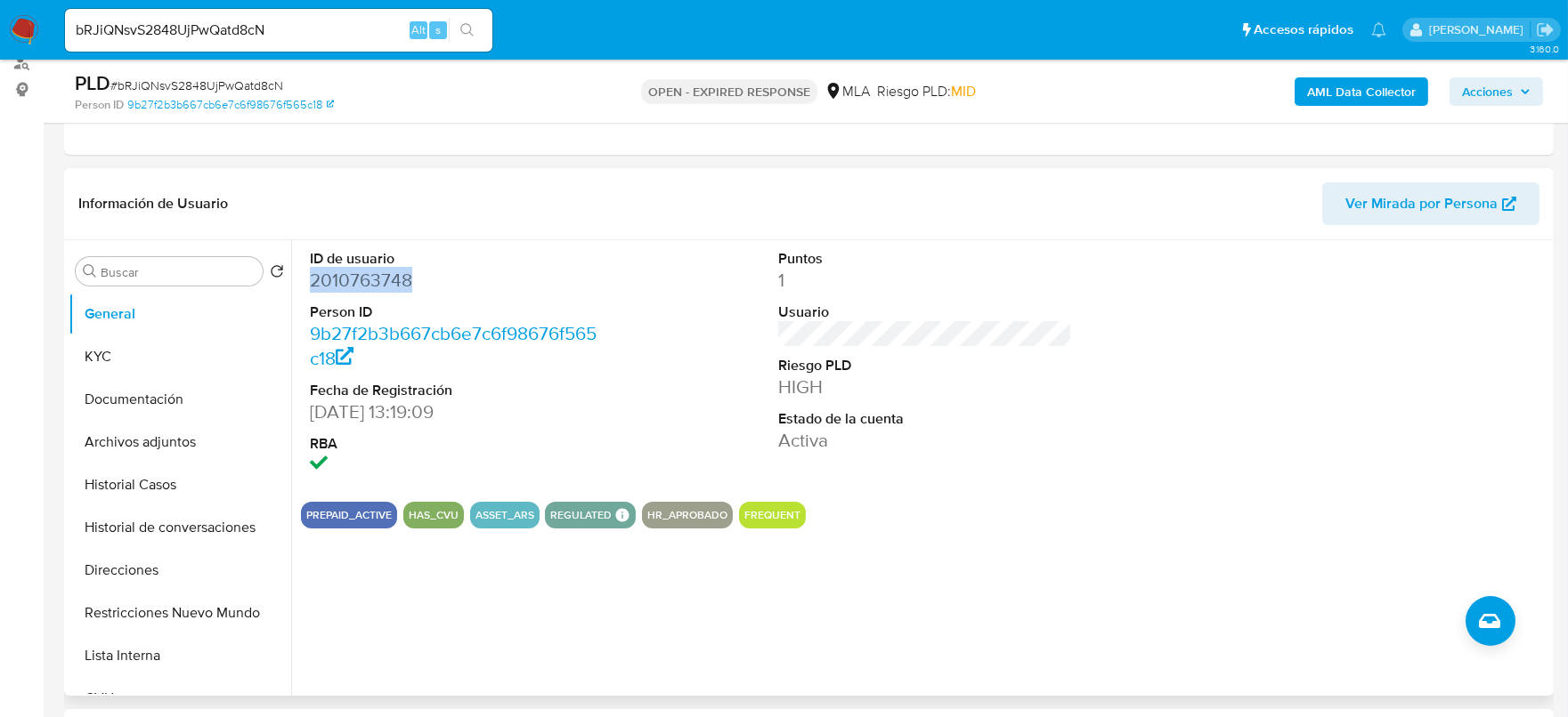
click at [379, 280] on dd "2010763748" at bounding box center [457, 280] width 294 height 25
copy dd "2010763748"
click at [324, 275] on dd "2010763748" at bounding box center [457, 280] width 294 height 25
copy dd "2010763748"
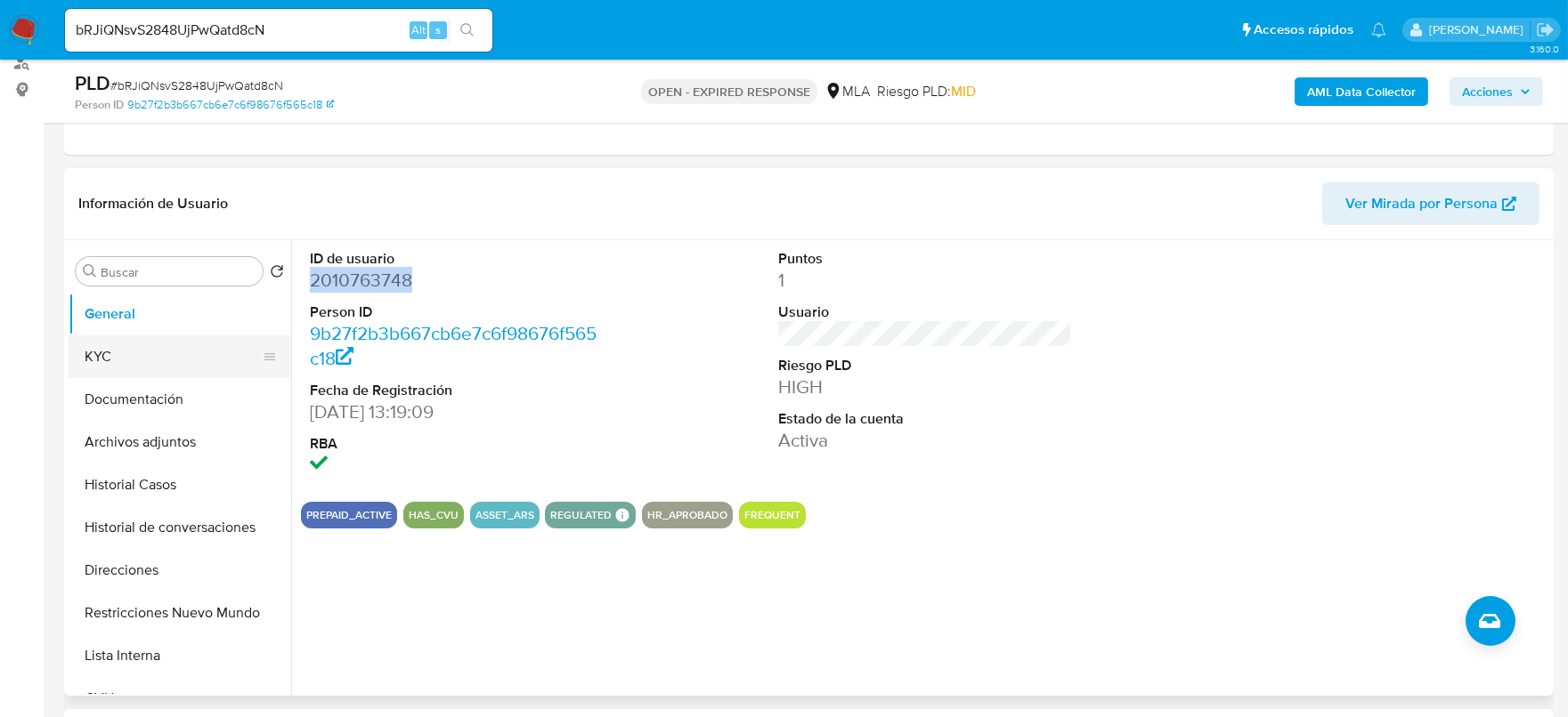
click at [108, 336] on button "KYC" at bounding box center [173, 357] width 208 height 43
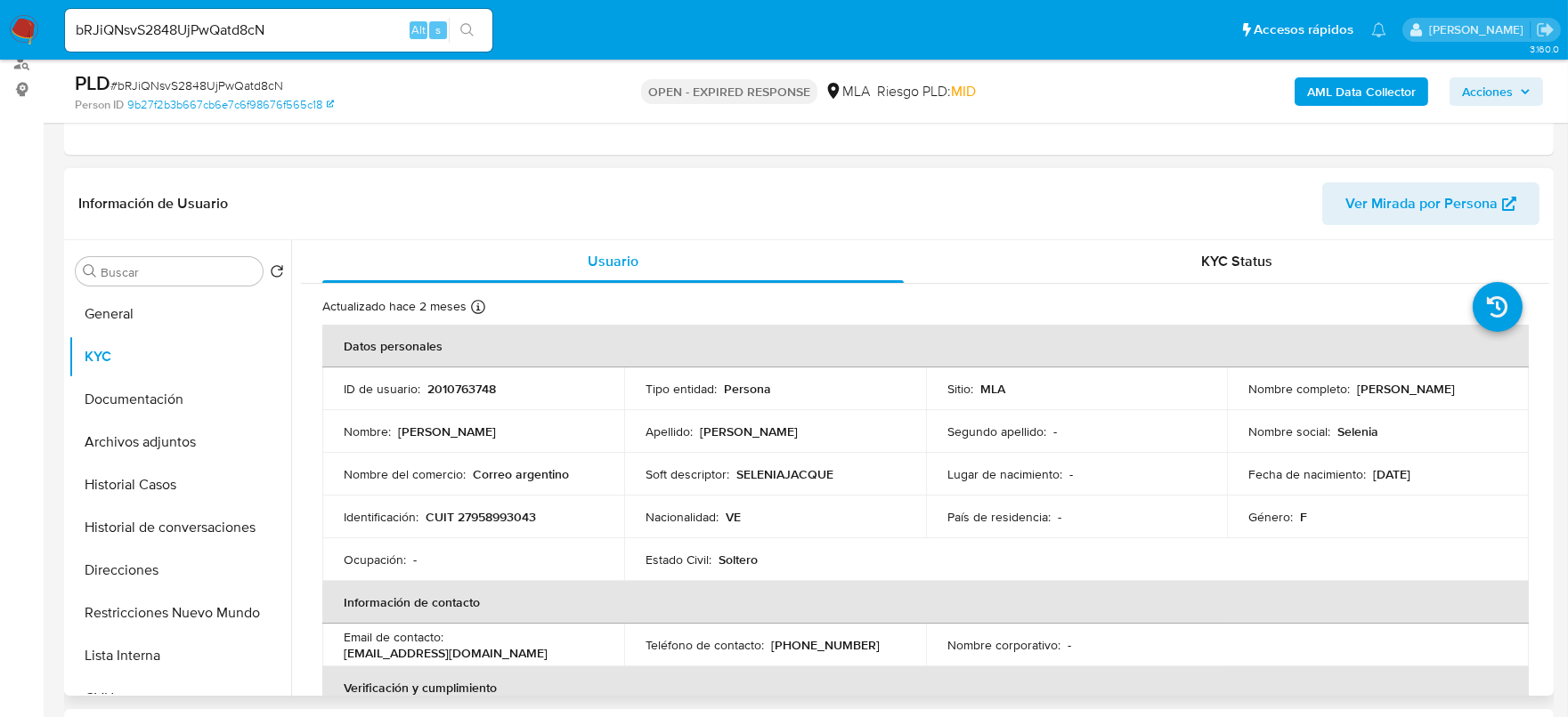
click at [511, 515] on p "CUIT 27958993043" at bounding box center [480, 517] width 110 height 16
copy p "27958993043"
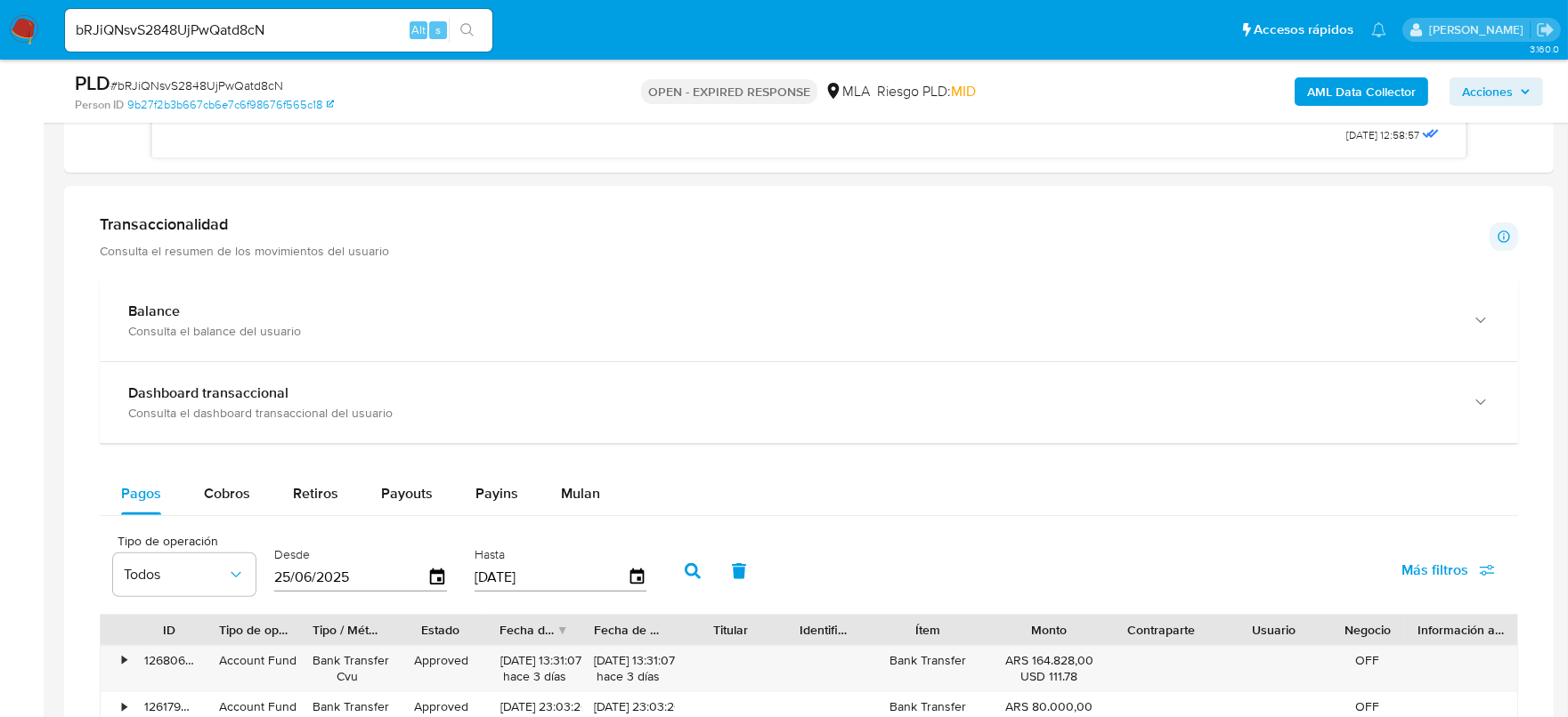
scroll to position [1336, 0]
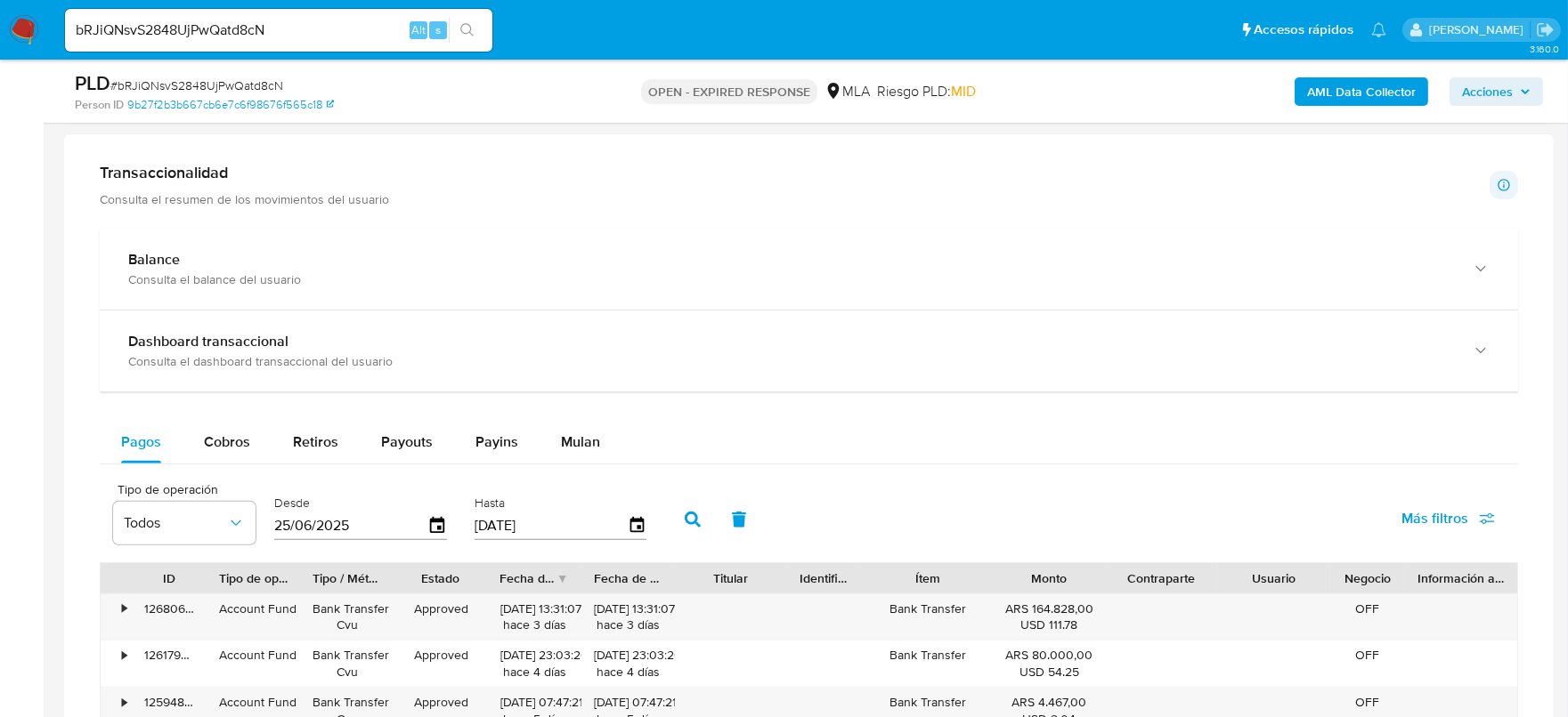
click at [158, 87] on span "# bRJiQNsvS2848UjPwQatd8cN" at bounding box center [196, 85] width 173 height 18
click at [159, 87] on span "# bRJiQNsvS2848UjPwQatd8cN" at bounding box center [196, 85] width 173 height 18
copy span "bRJiQNsvS2848UjPwQatd8cN"
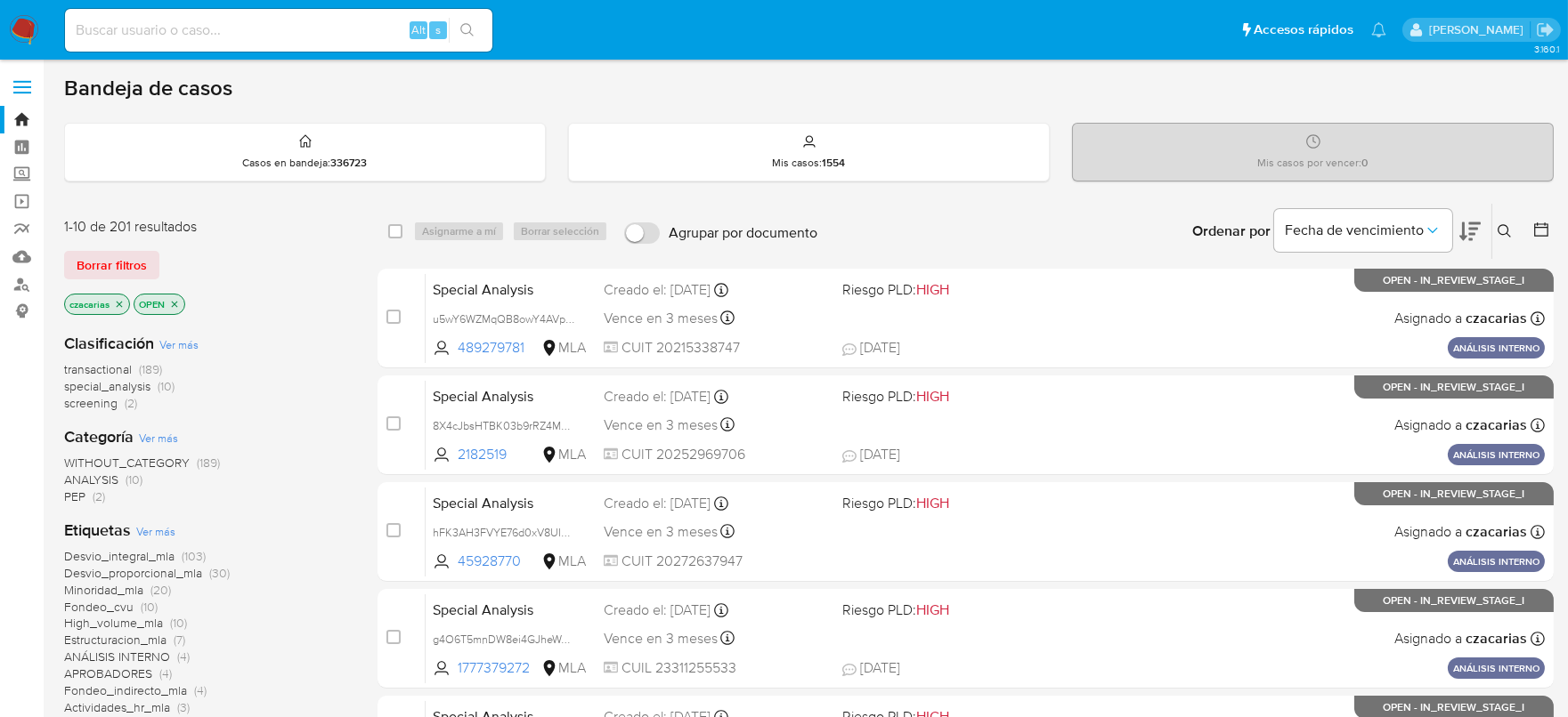
click at [1505, 231] on icon at bounding box center [1504, 231] width 13 height 13
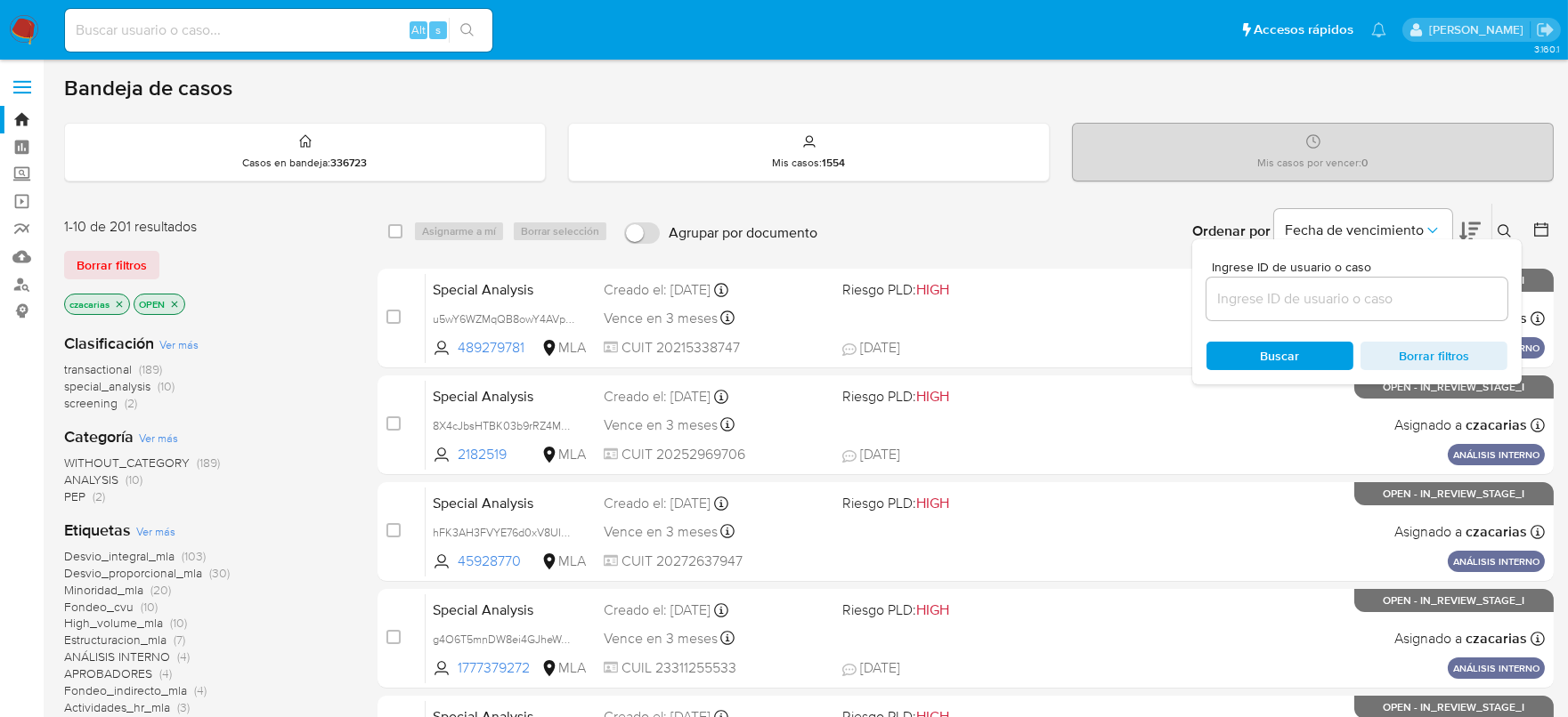
click at [1381, 288] on input at bounding box center [1357, 299] width 301 height 23
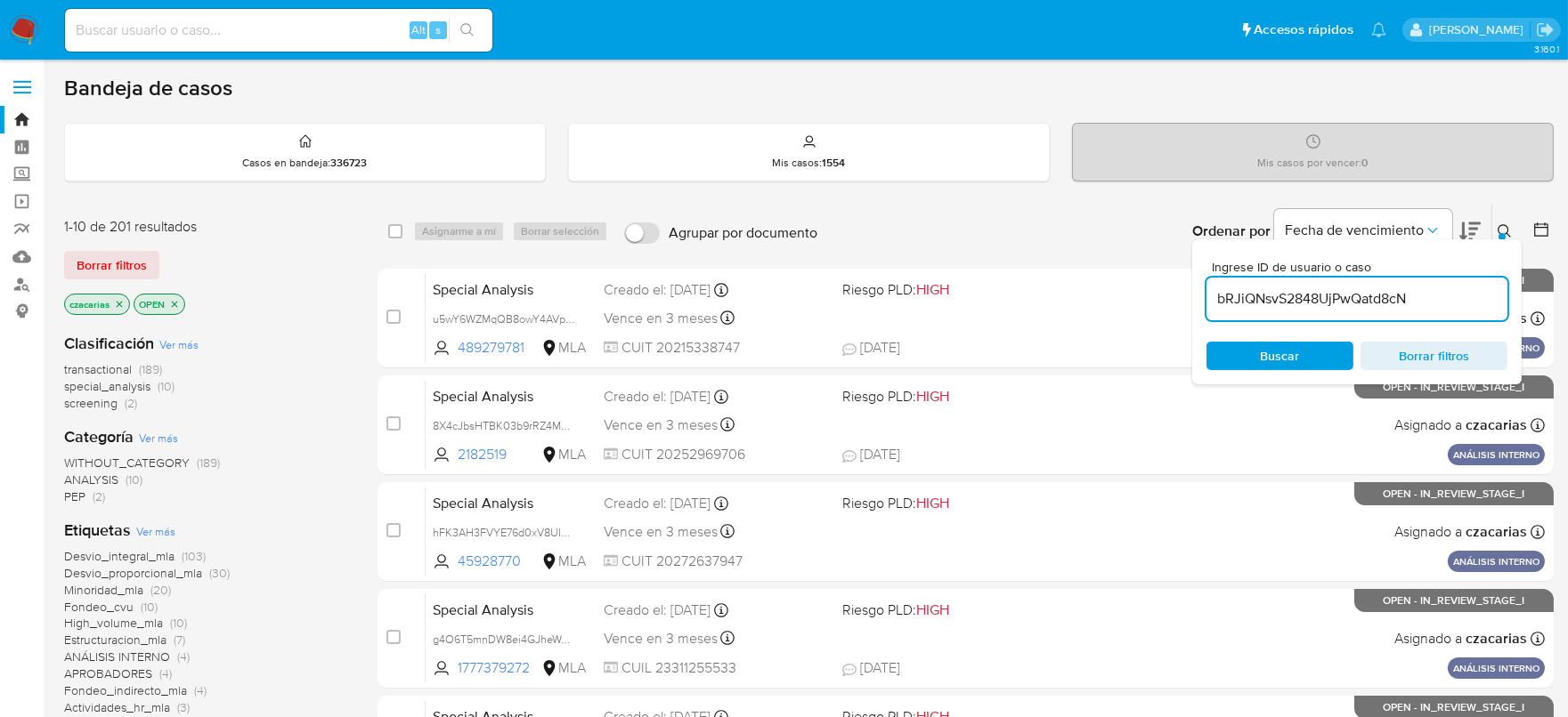
type input "bRJiQNsvS2848UjPwQatd8cN"
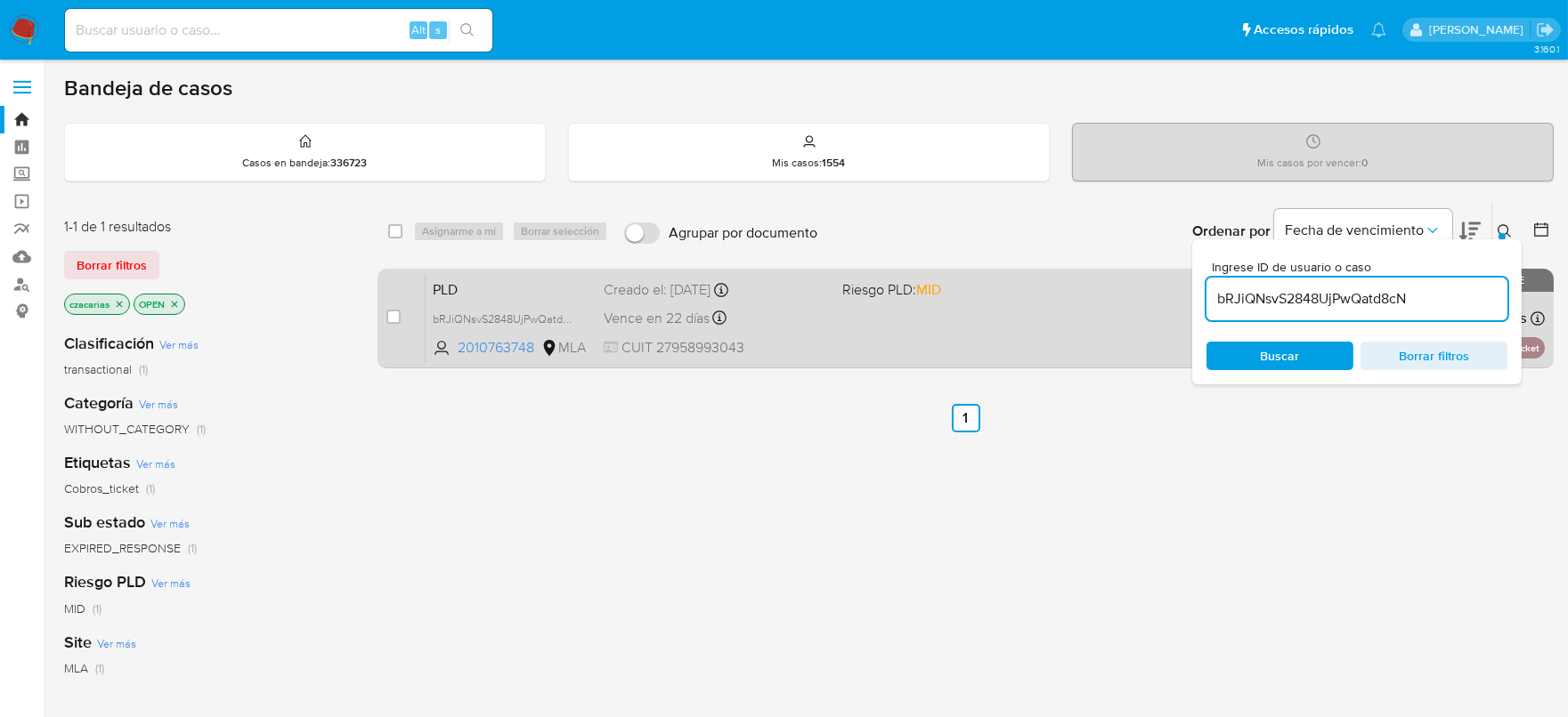
click at [402, 318] on div "case-item-checkbox No es posible asignar el caso" at bounding box center [405, 318] width 39 height 90
click at [399, 315] on input "checkbox" at bounding box center [393, 316] width 14 height 14
checkbox input "true"
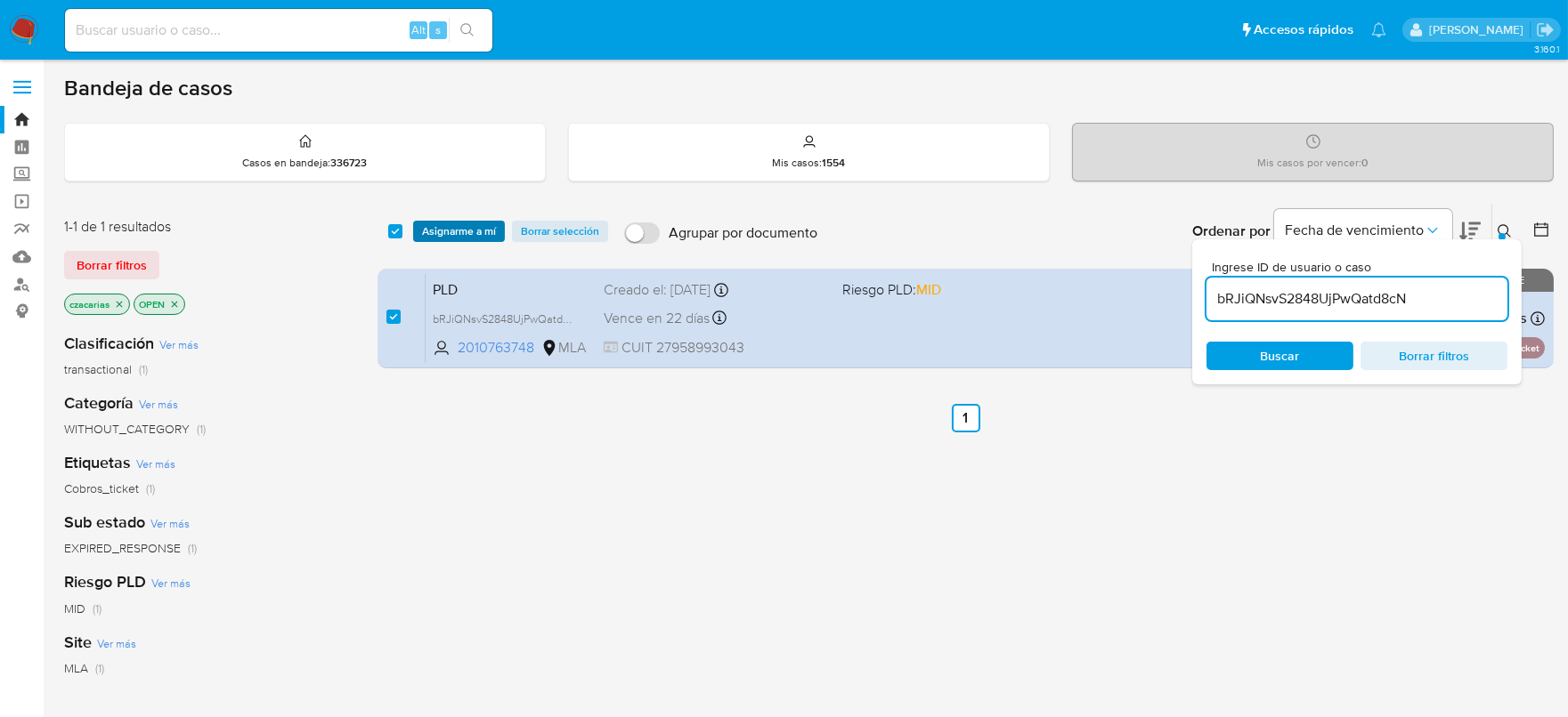
click at [479, 228] on span "Asignarme a mí" at bounding box center [458, 231] width 74 height 18
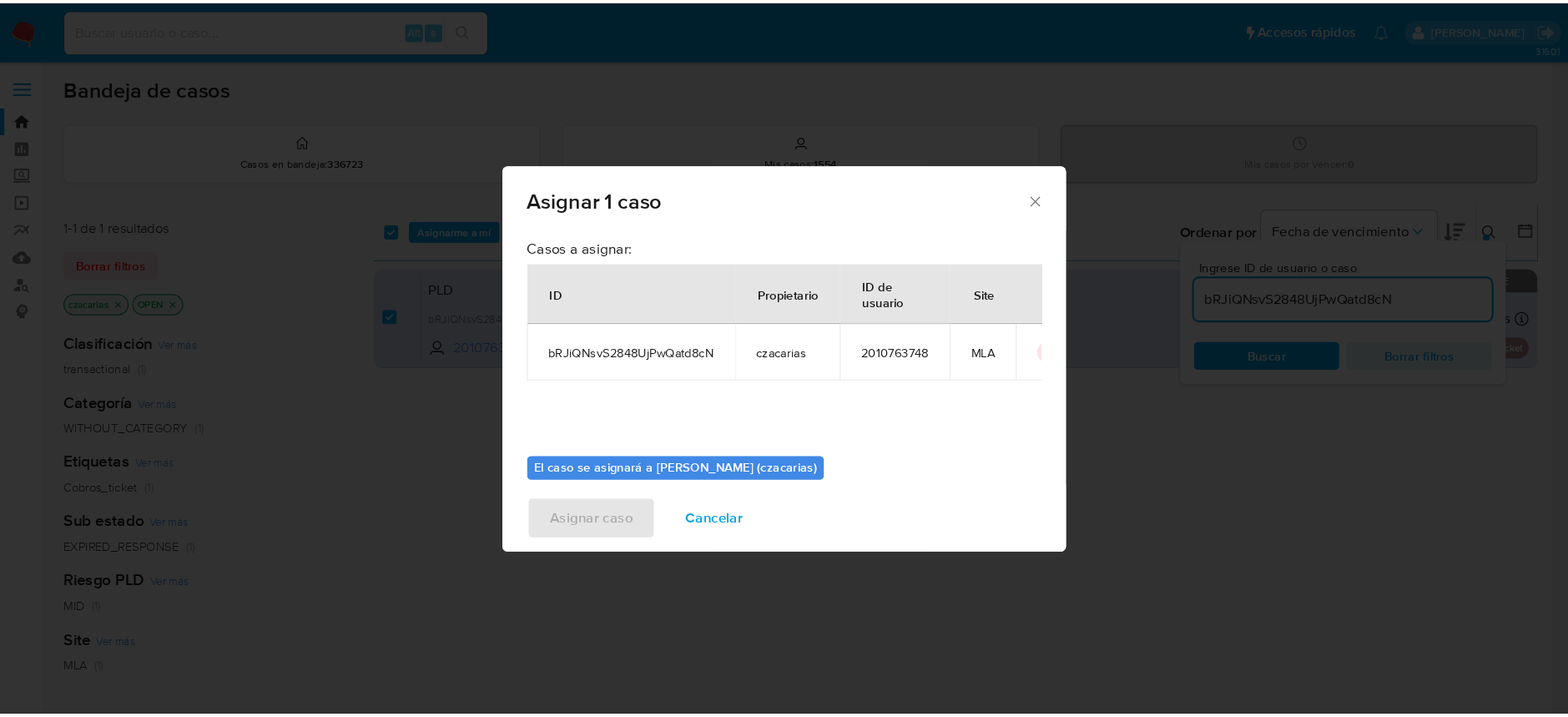
scroll to position [86, 0]
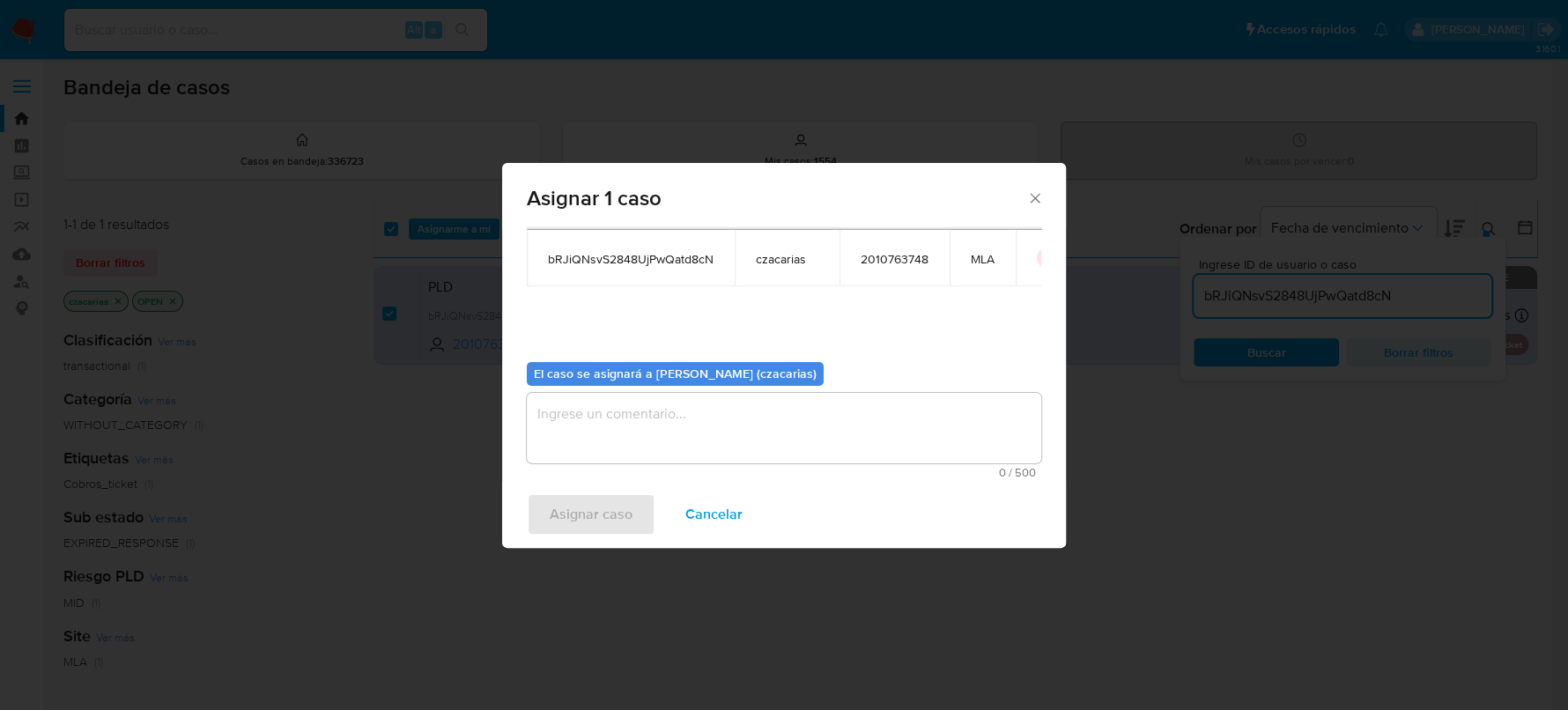
click at [677, 422] on textarea "assign-modal" at bounding box center [784, 428] width 515 height 70
click at [610, 536] on div "Asignar caso Cancelar" at bounding box center [784, 514] width 564 height 67
click at [615, 510] on span "Asignar caso" at bounding box center [591, 514] width 83 height 39
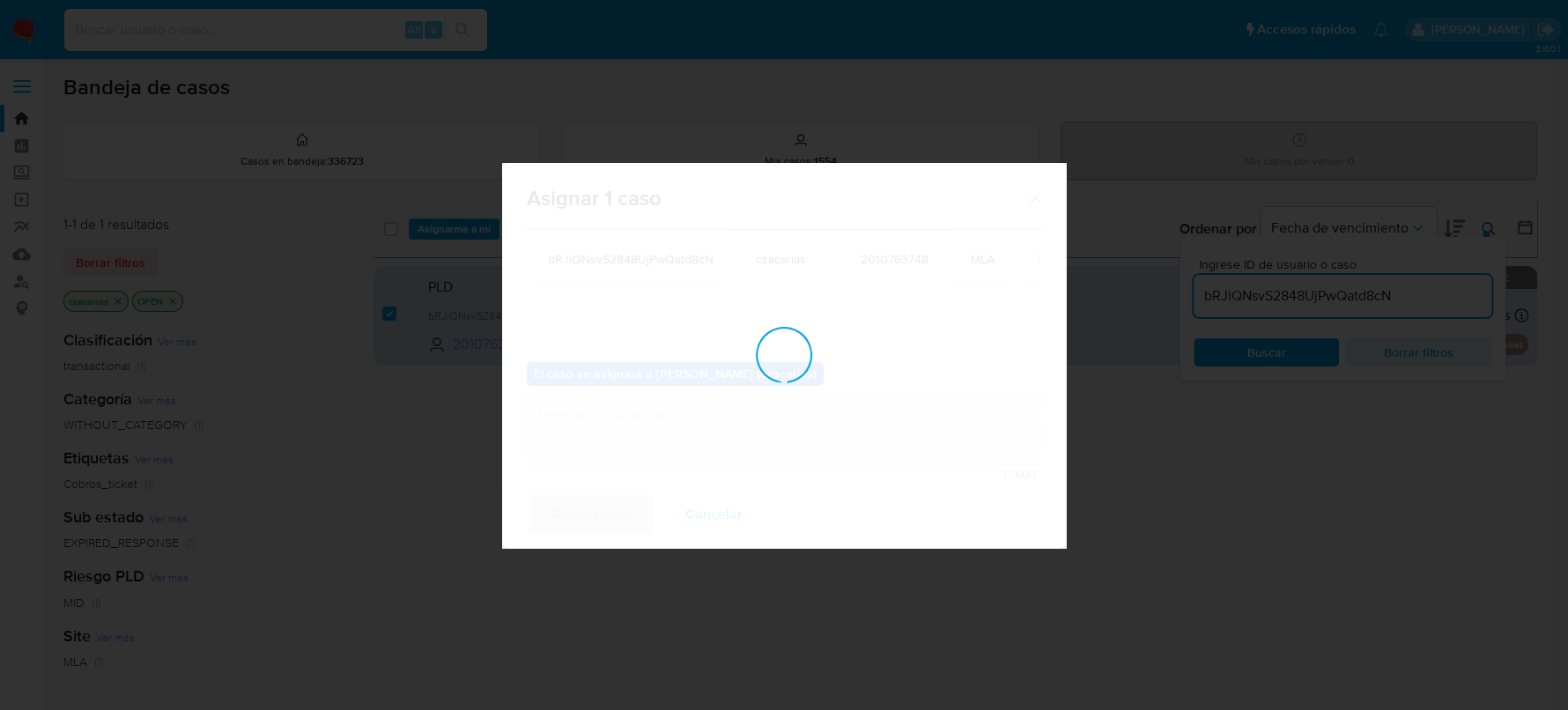
checkbox input "false"
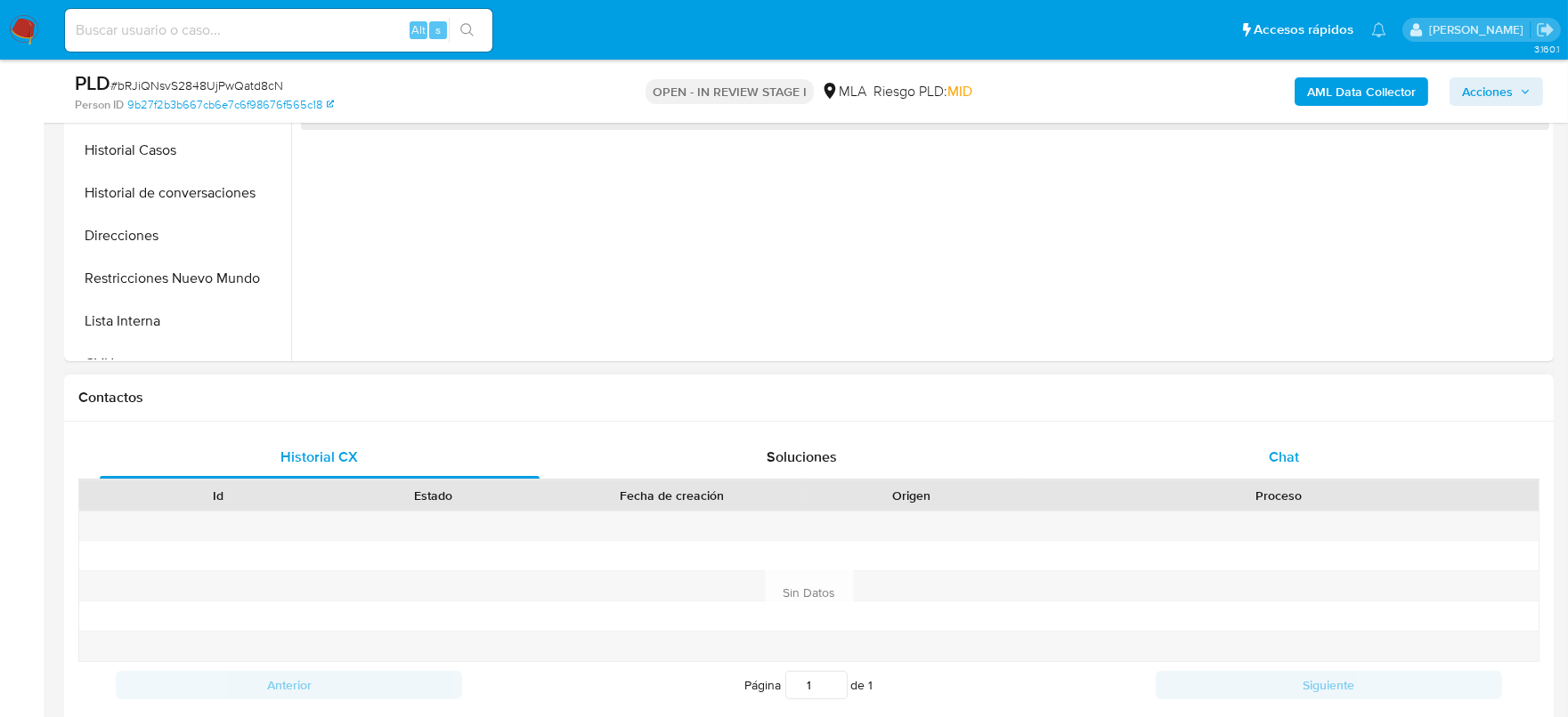
select select "10"
click at [1277, 449] on span "Chat" at bounding box center [1284, 456] width 31 height 20
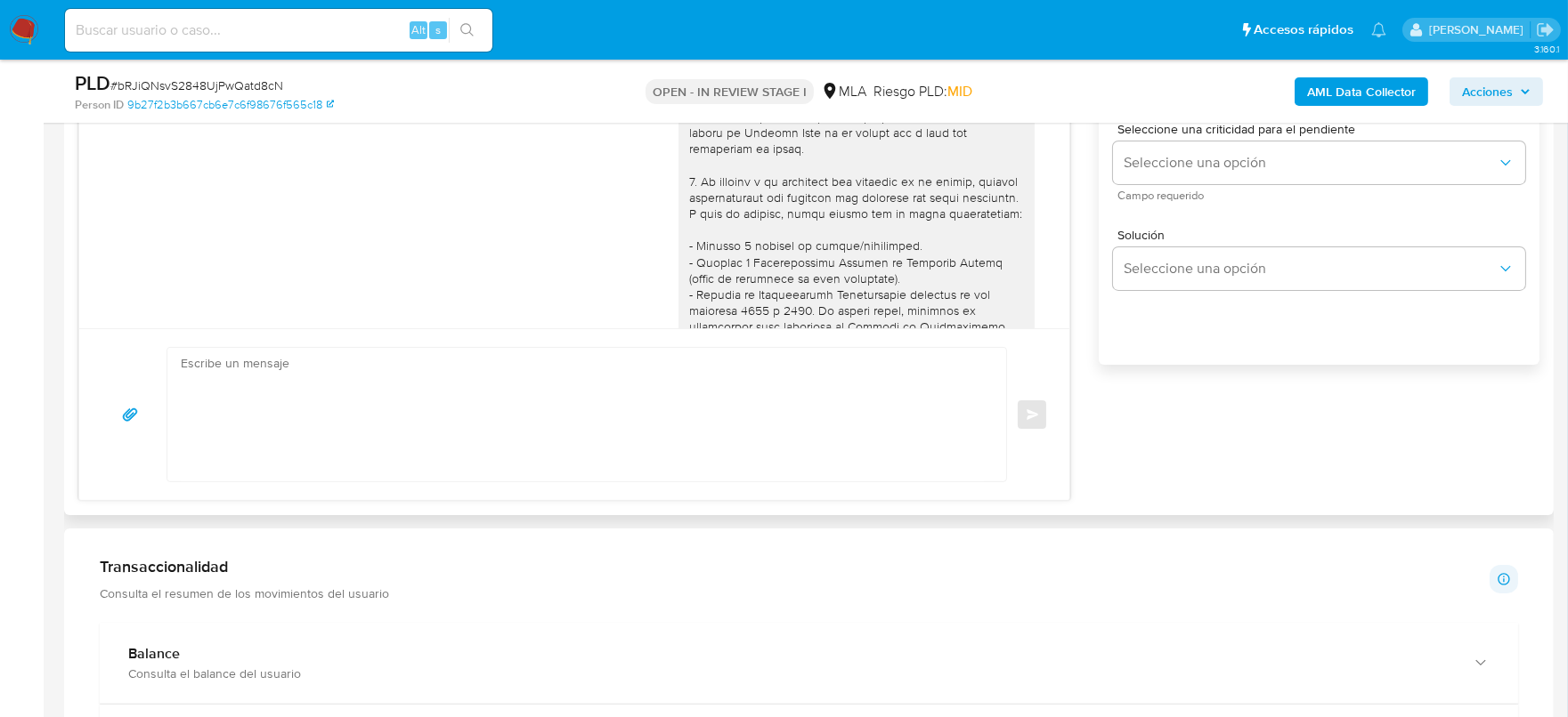
scroll to position [1039, 0]
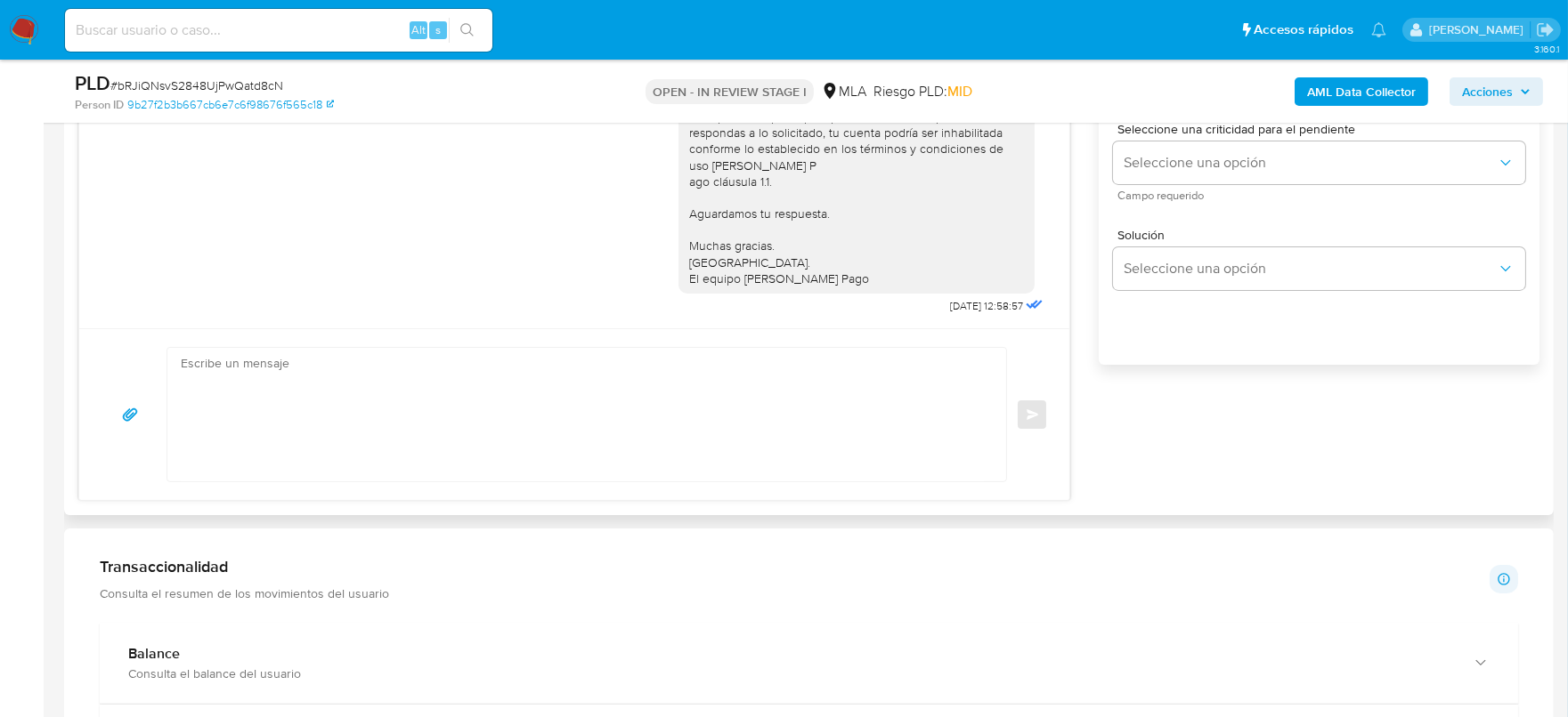
click at [567, 437] on textarea at bounding box center [582, 415] width 803 height 134
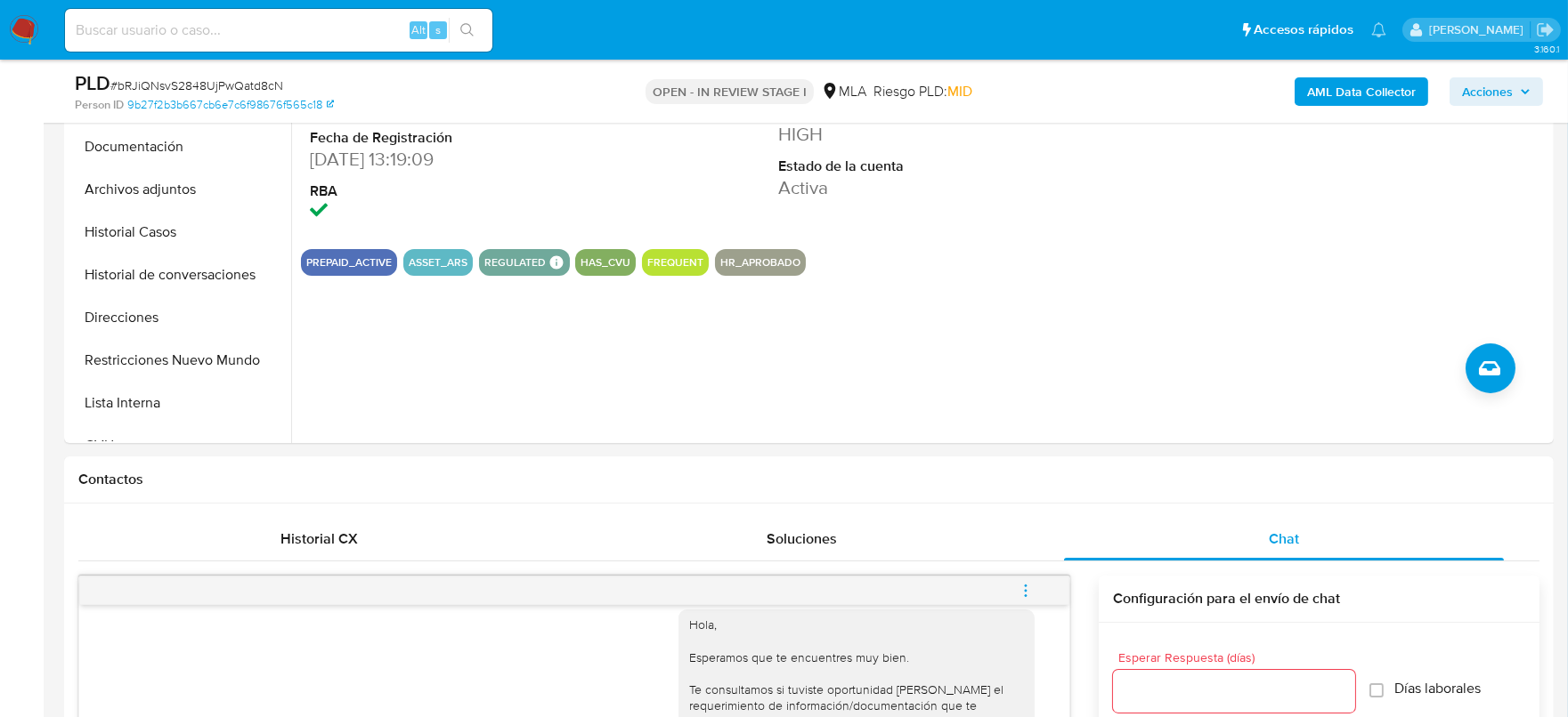
scroll to position [445, 0]
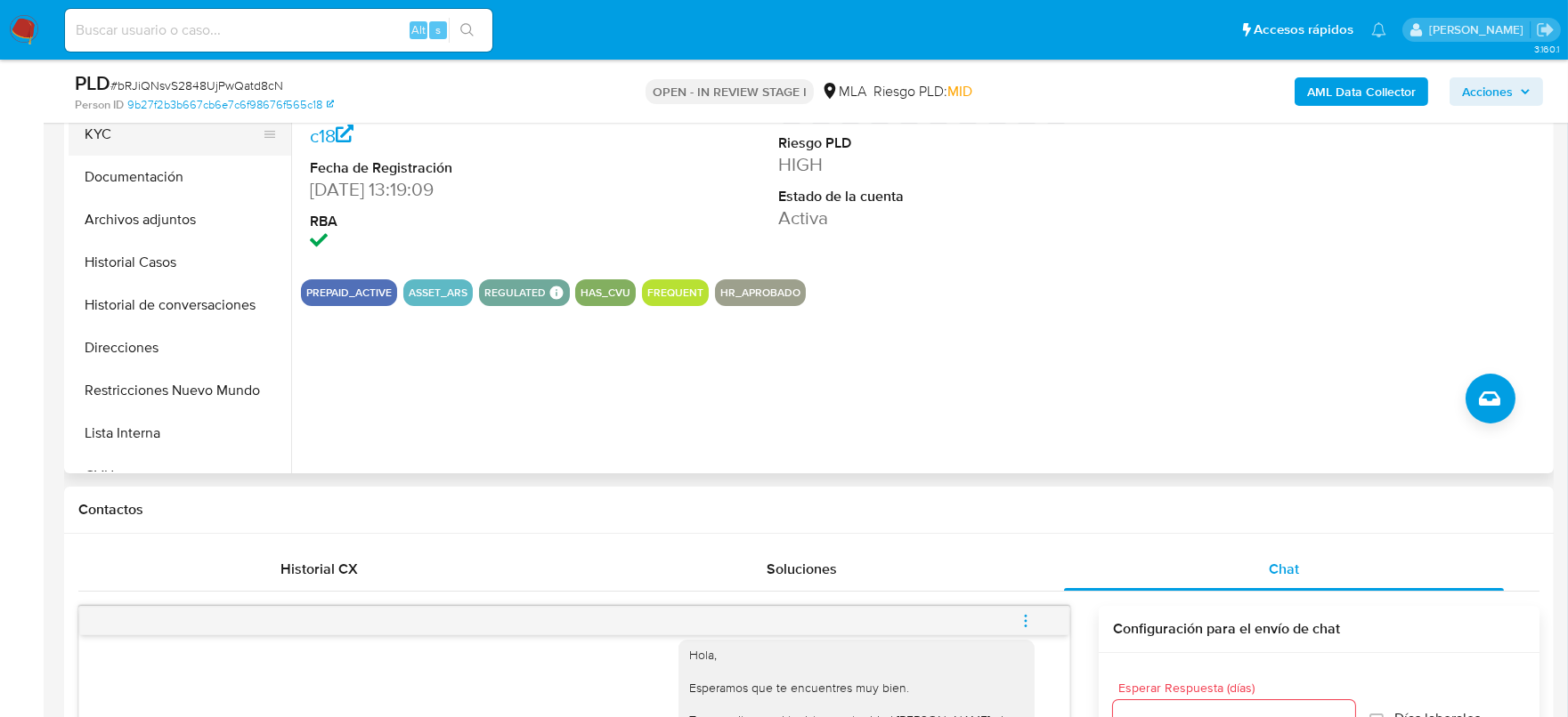
click at [121, 148] on button "KYC" at bounding box center [173, 134] width 208 height 43
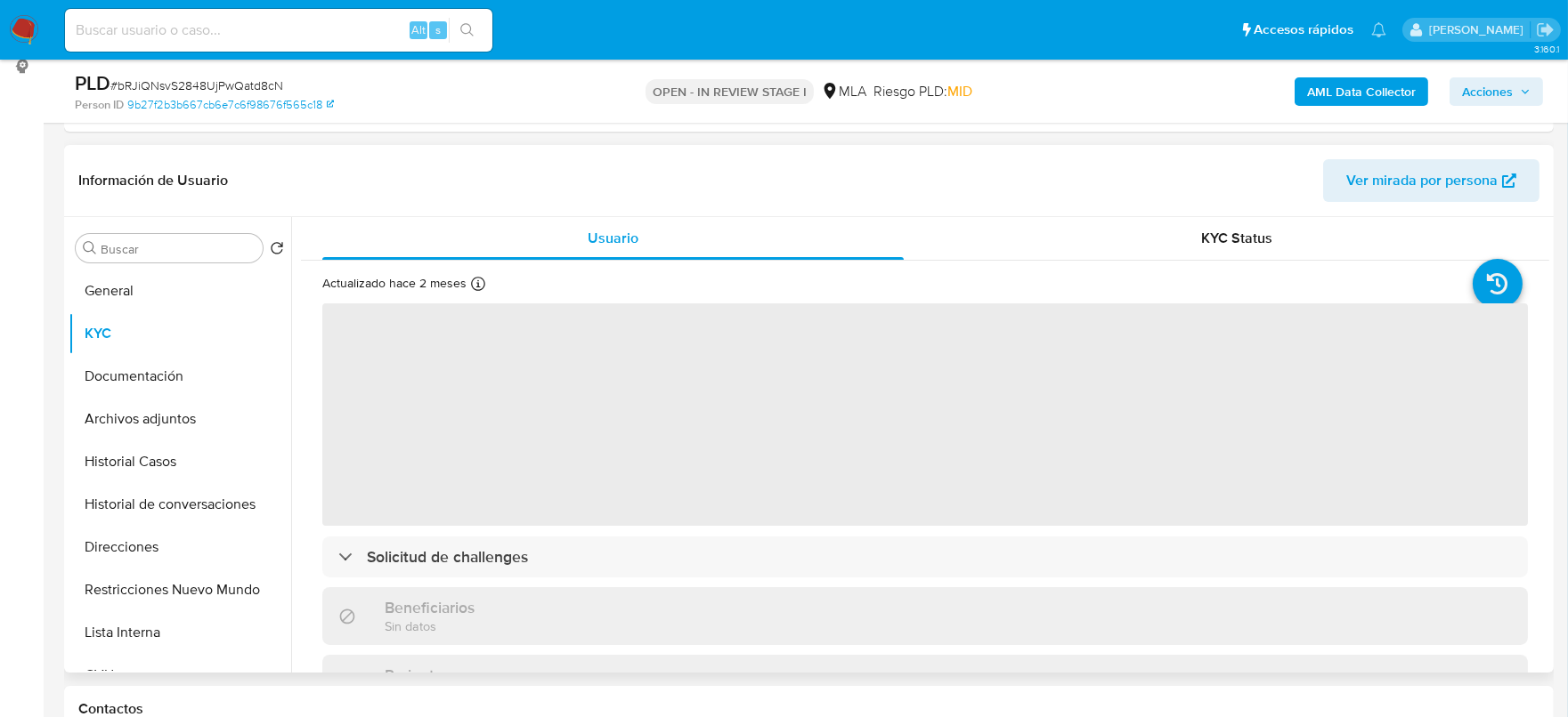
scroll to position [222, 0]
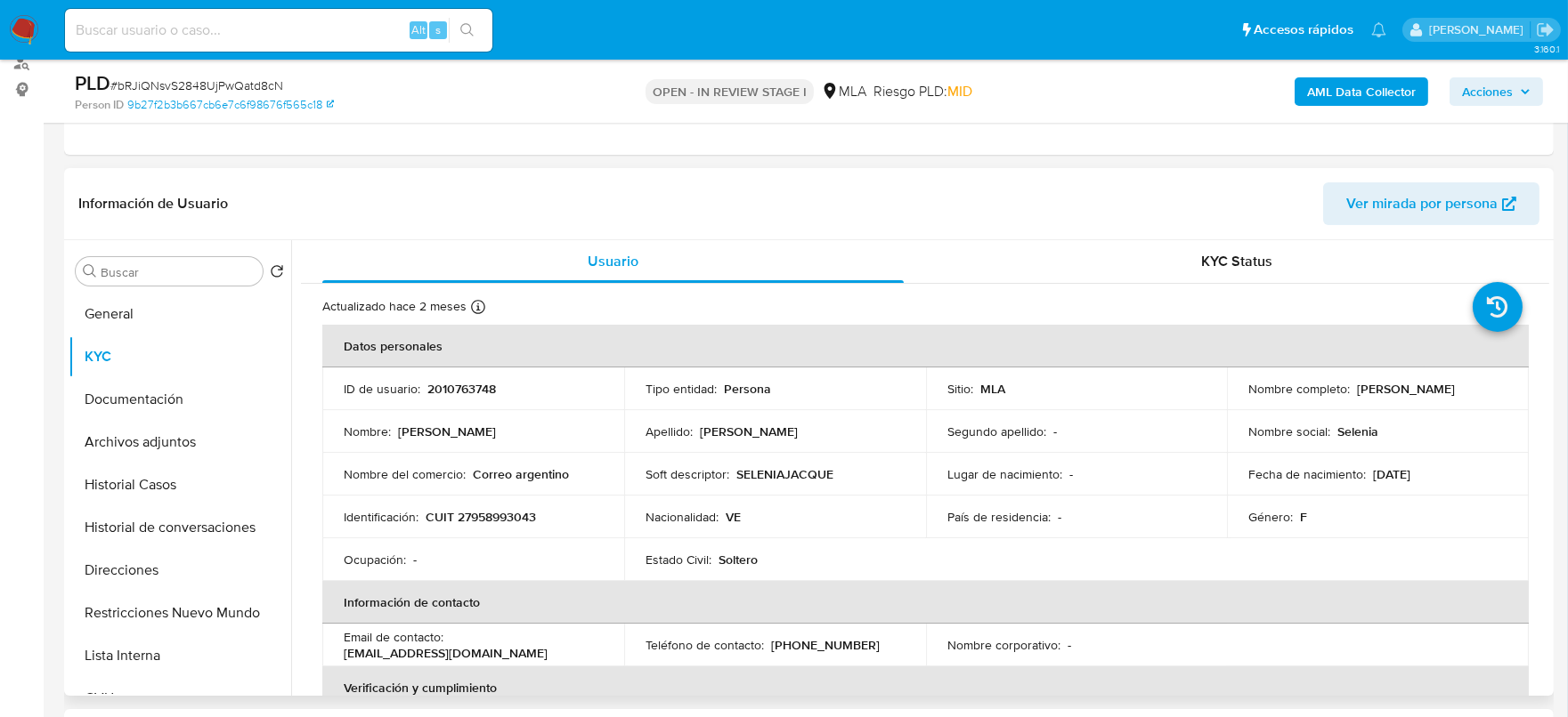
drag, startPoint x: 1245, startPoint y: 398, endPoint x: 1440, endPoint y: 395, distance: 195.0
click at [1440, 395] on div "Nombre completo : [PERSON_NAME]" at bounding box center [1377, 388] width 259 height 16
copy p "[PERSON_NAME]"
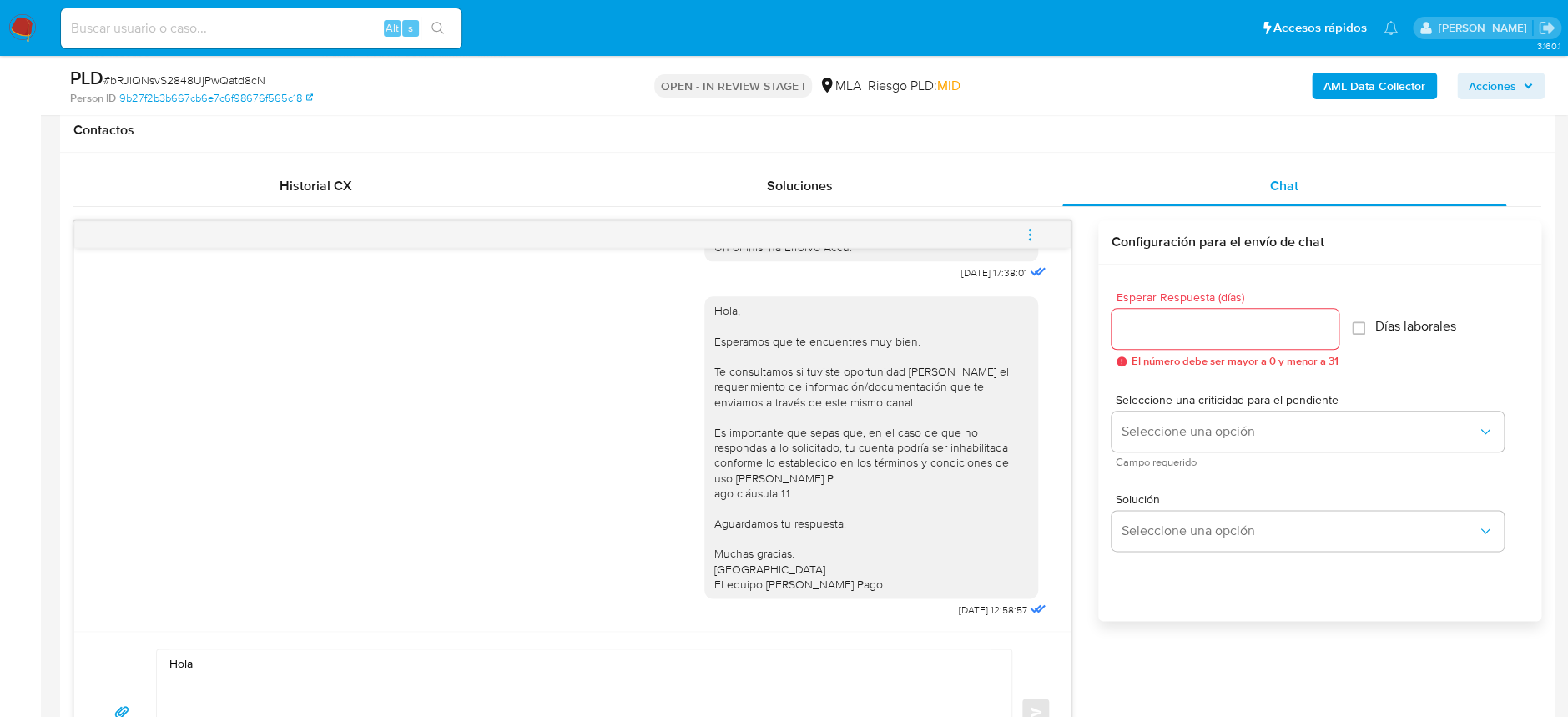
scroll to position [929, 0]
click at [280, 667] on textarea "Hola" at bounding box center [580, 712] width 821 height 125
paste textarea "Selenia [PERSON_NAME]"
paste textarea "Esperamos que te encuentres muy bien. Te consultamos si tuviste oportunidad de …"
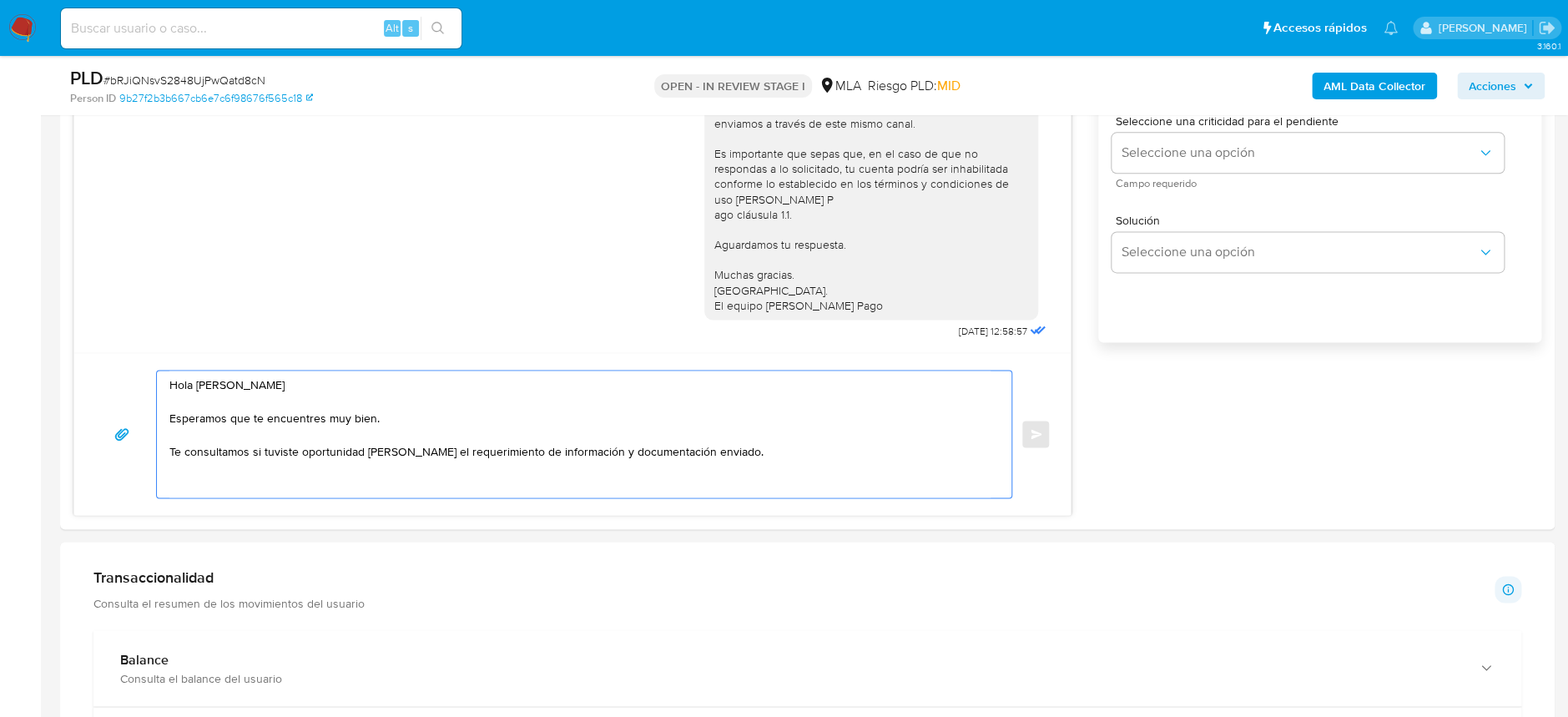
scroll to position [1098, 0]
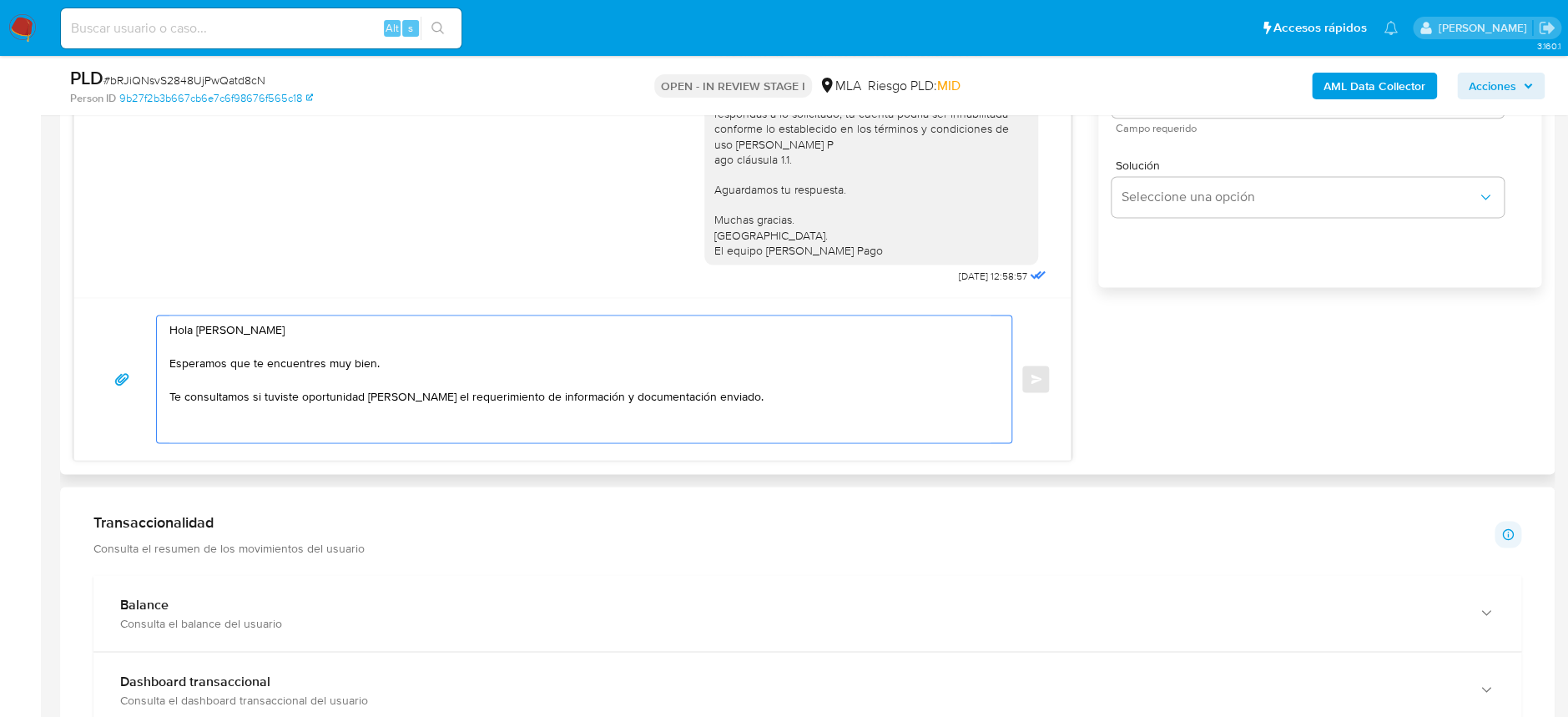
click at [827, 405] on textarea "Hola Selenia Jacqueline Ramos Meza Esperamos que te encuentres muy bien. Te con…" at bounding box center [580, 379] width 821 height 127
paste textarea "En función de las operaciones registradas en tu cuenta de Mercado Pago, necesit…"
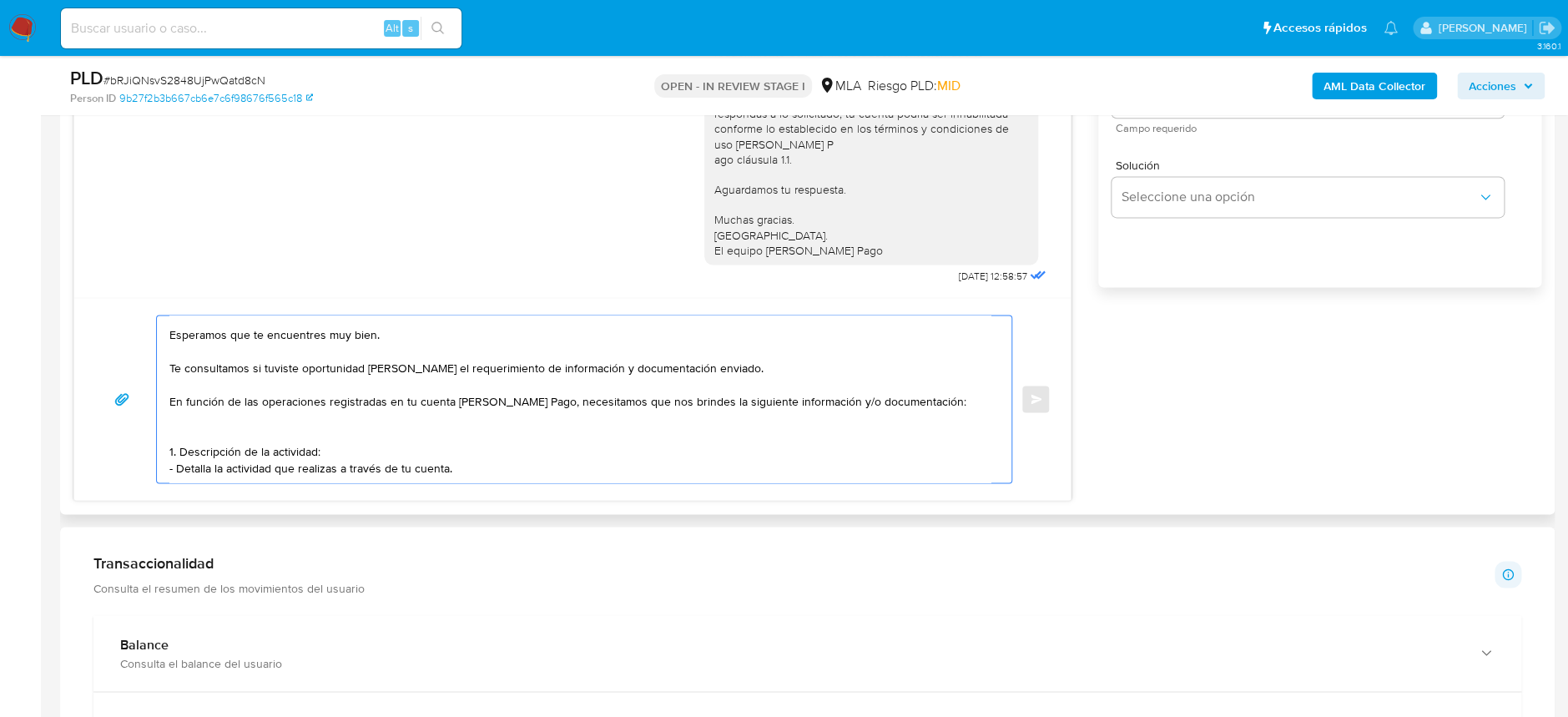
paste textarea "2. De acuerdo a la actividad que realices en tu cuenta, adjunta la siguiente do…"
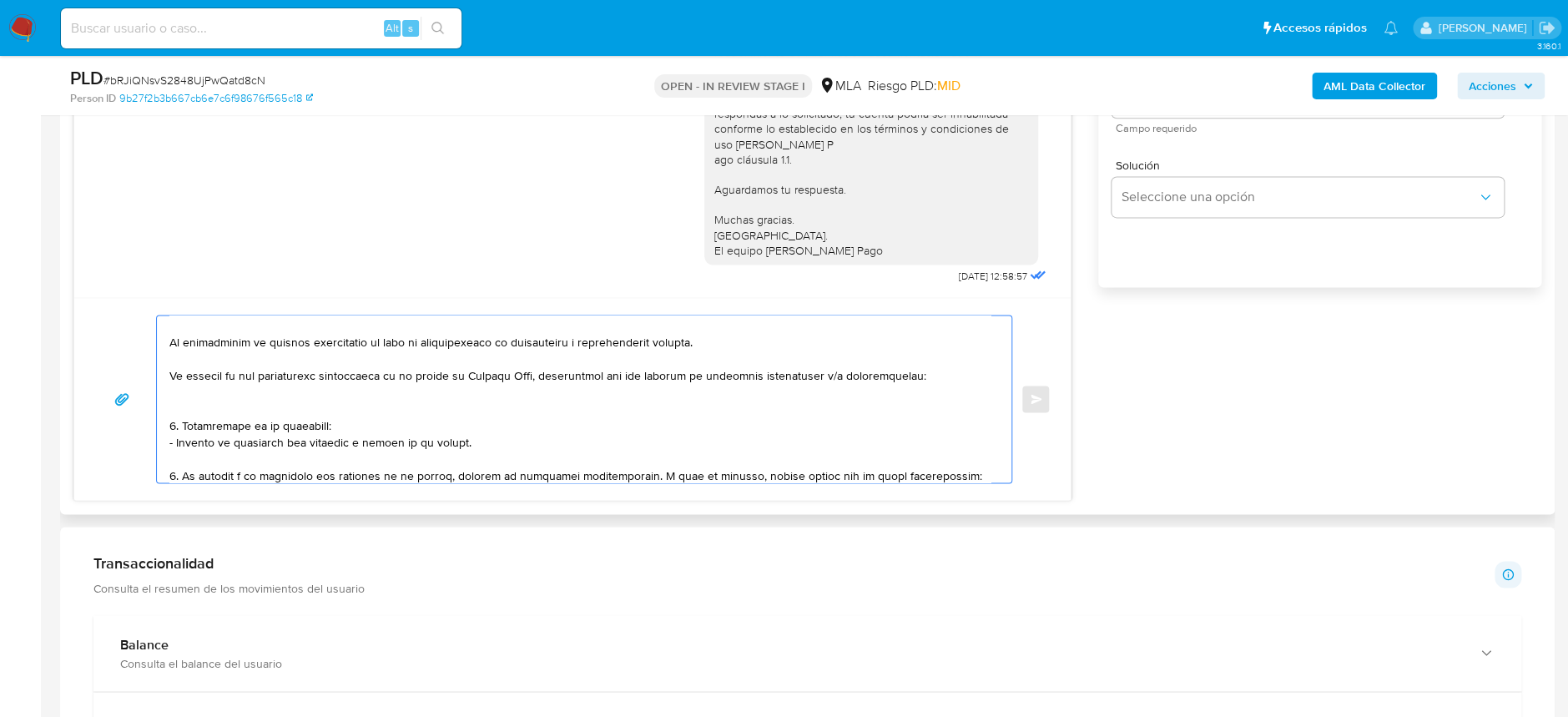
scroll to position [190, 0]
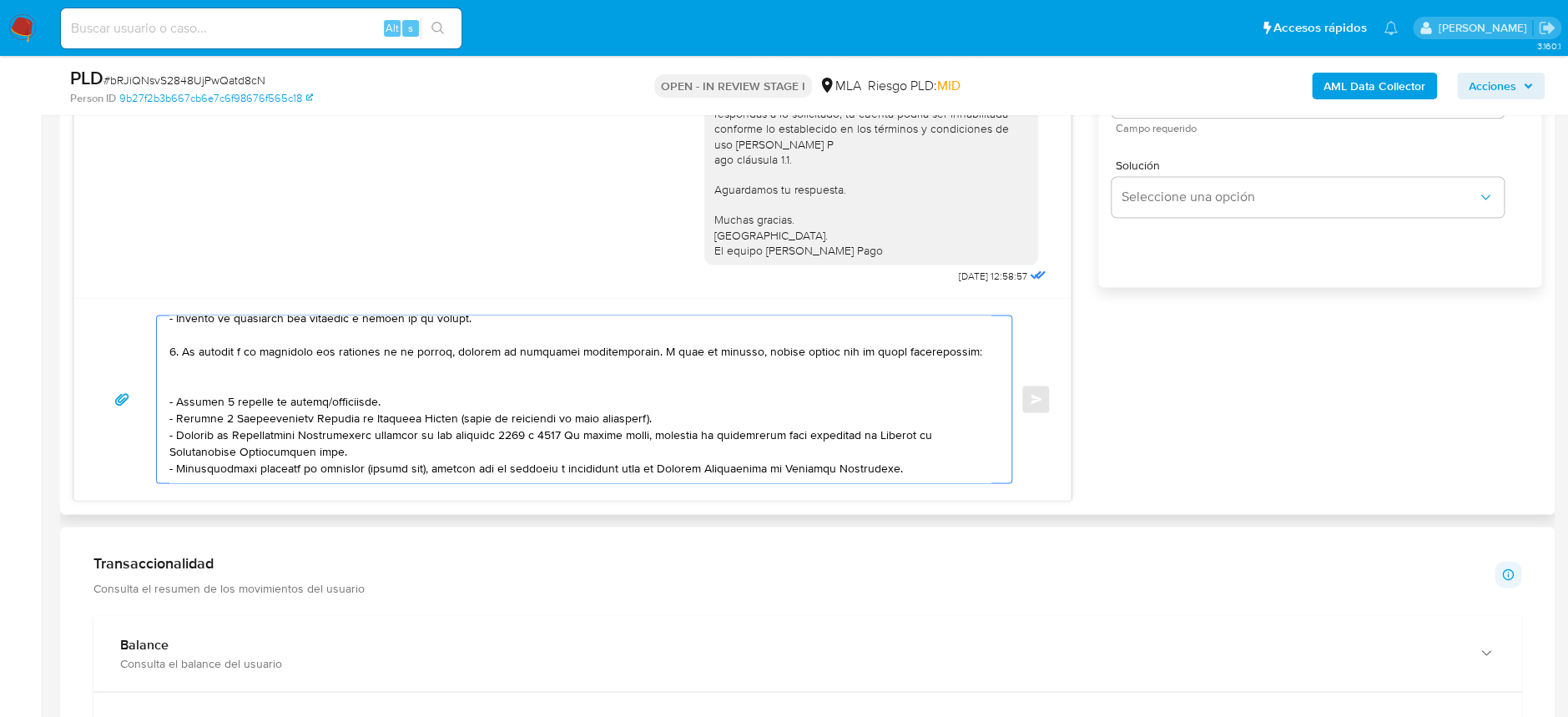
click at [914, 462] on textarea at bounding box center [580, 399] width 821 height 167
paste textarea "3. Proporciona el vínculo con las siguientes contrapartes con las que operaste,…"
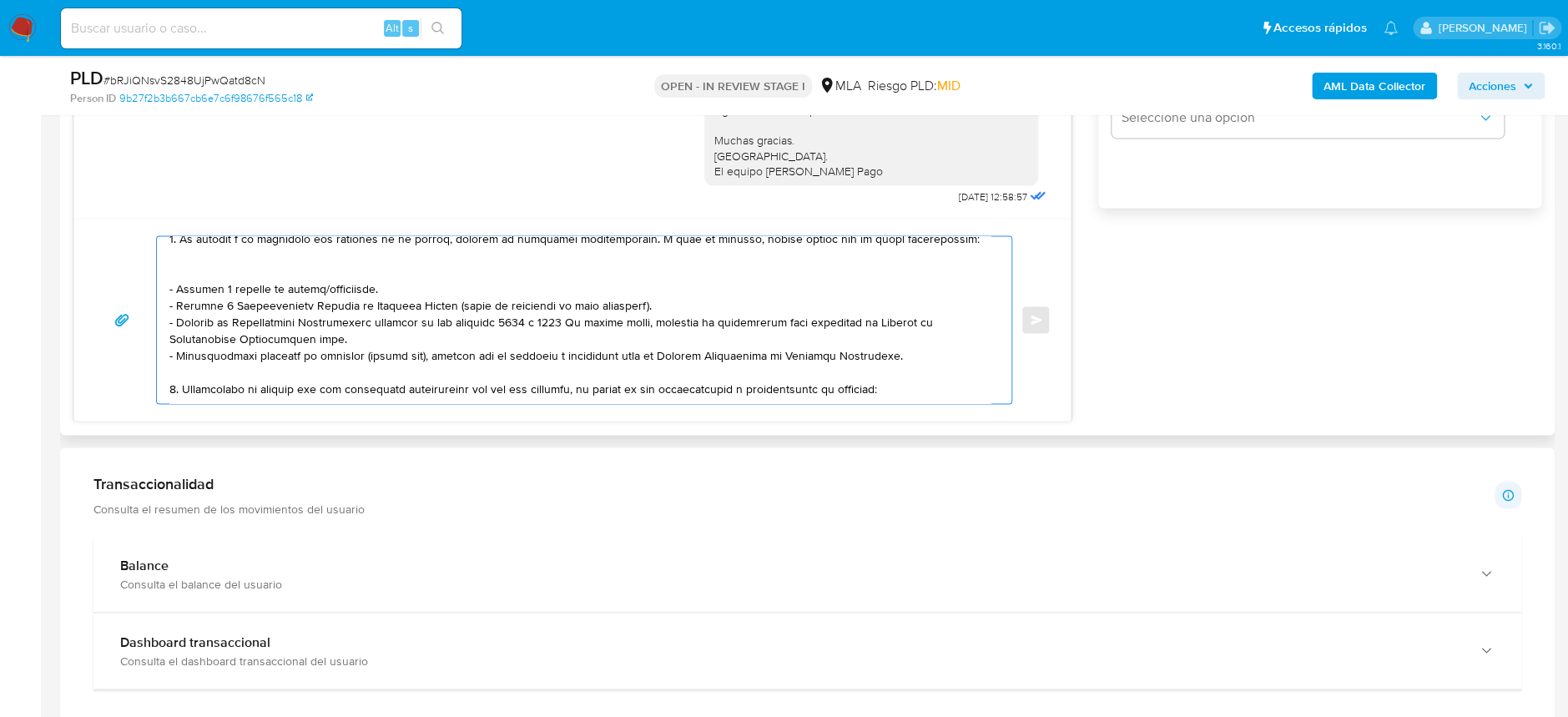
scroll to position [1209, 0]
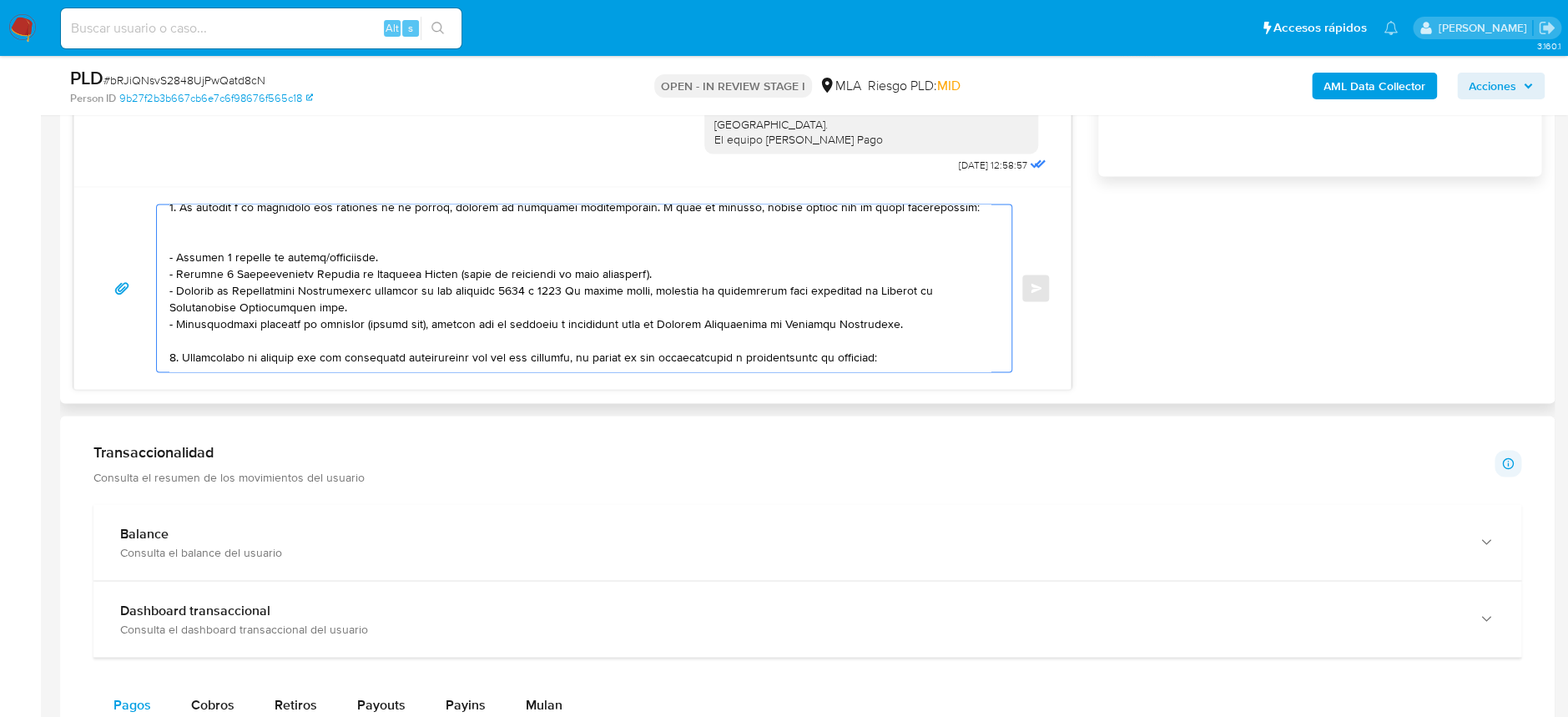
click at [333, 353] on textarea at bounding box center [580, 288] width 821 height 167
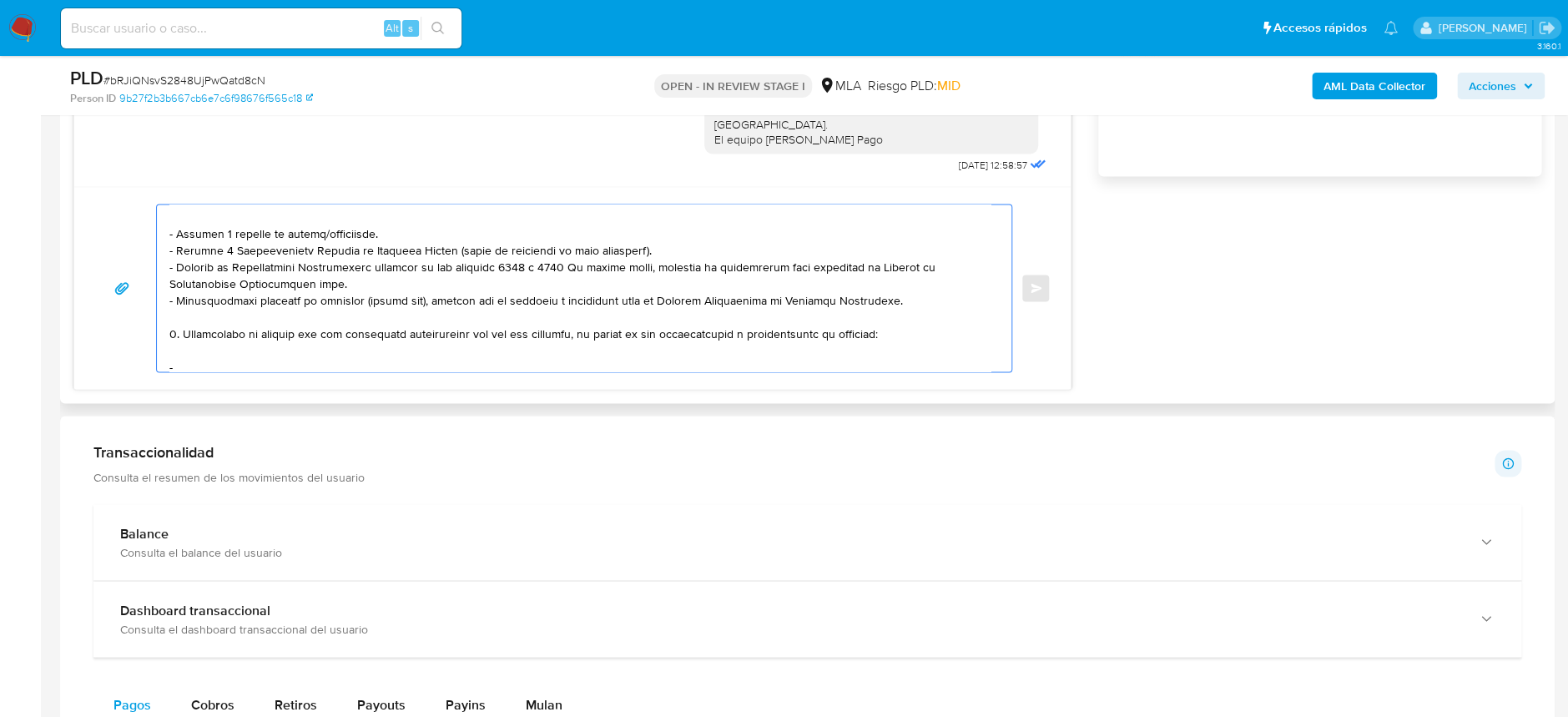
paste textarea "Montero Meza Johe Theilon"
drag, startPoint x: 408, startPoint y: 370, endPoint x: 417, endPoint y: 363, distance: 11.4
click at [409, 369] on div at bounding box center [584, 288] width 856 height 168
paste textarea "27964394100"
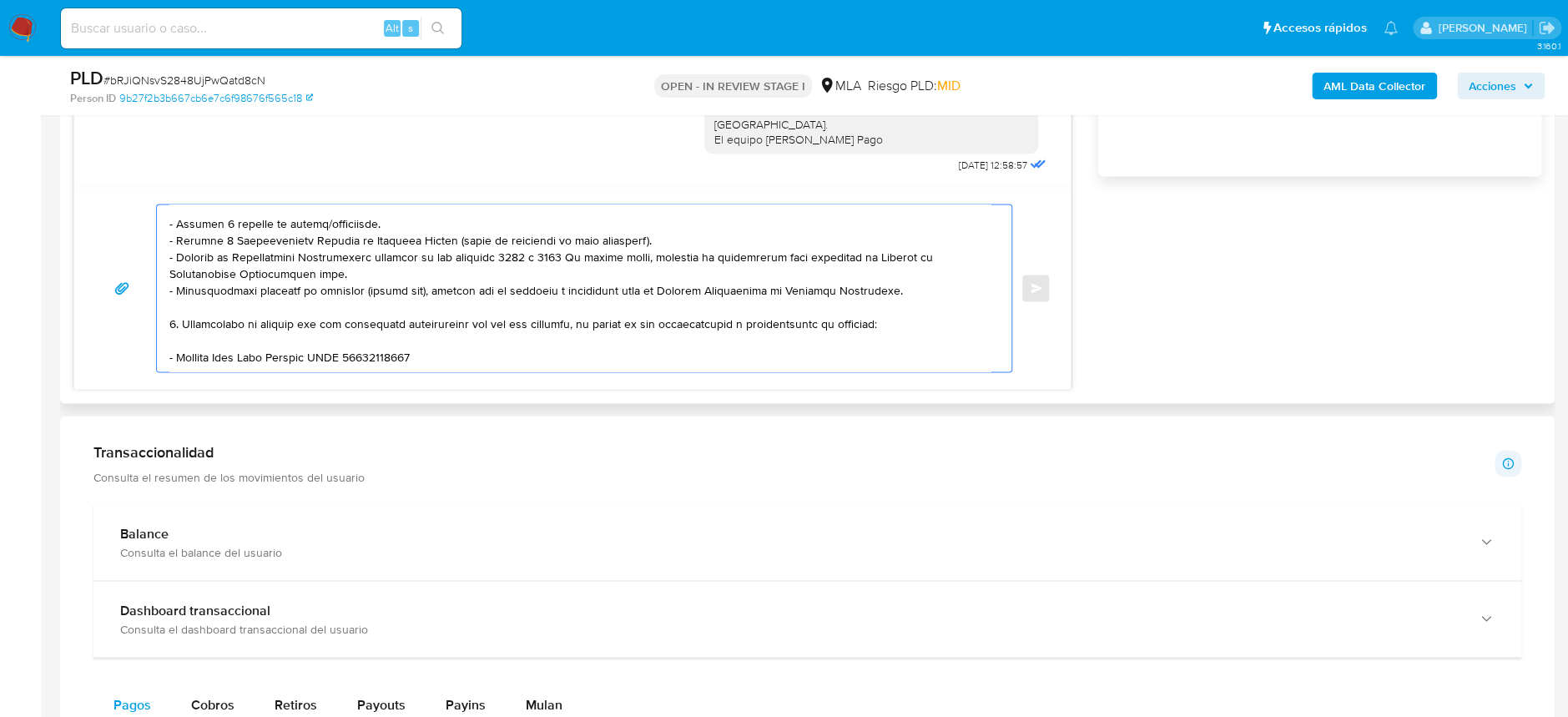
click at [220, 363] on textarea at bounding box center [580, 288] width 821 height 167
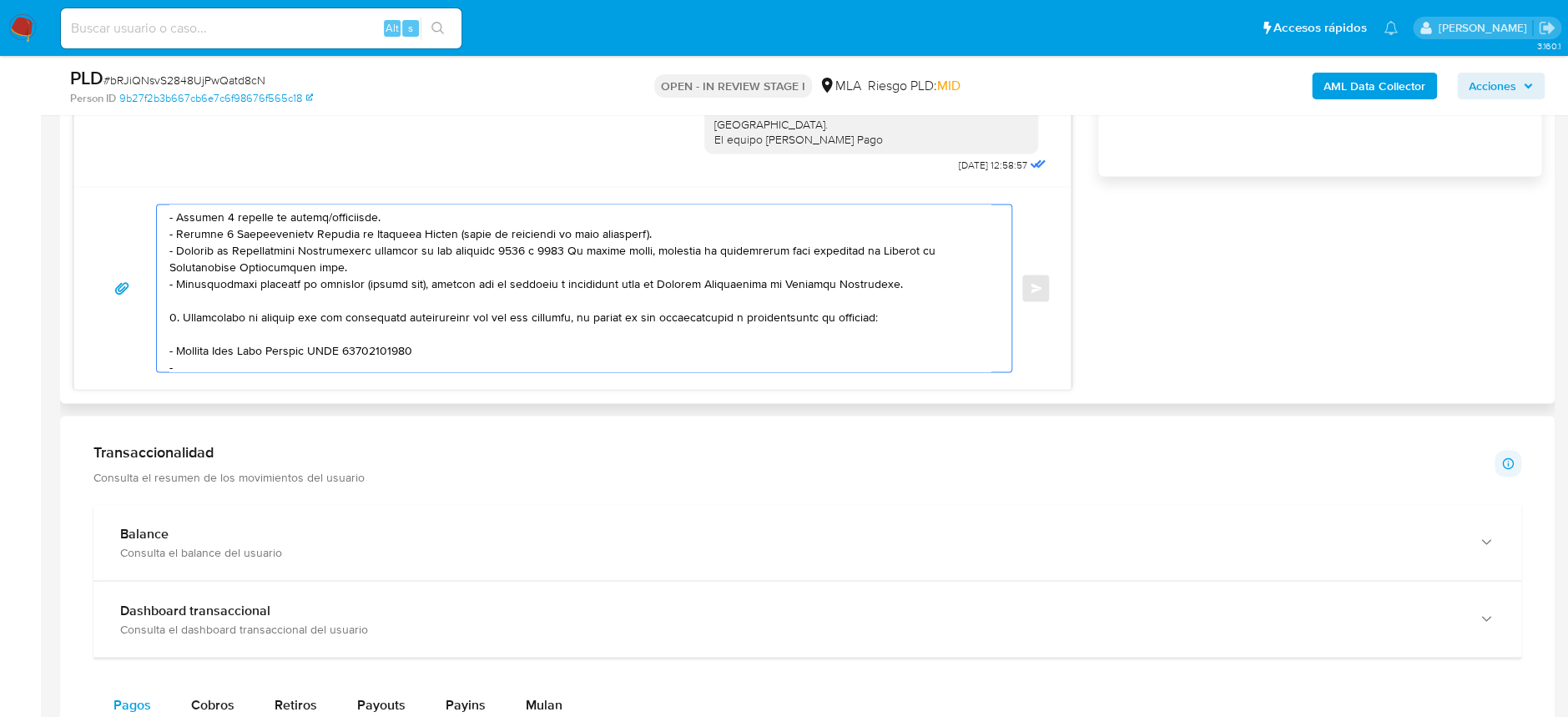
paste textarea "Juan Armando Gonzalez"
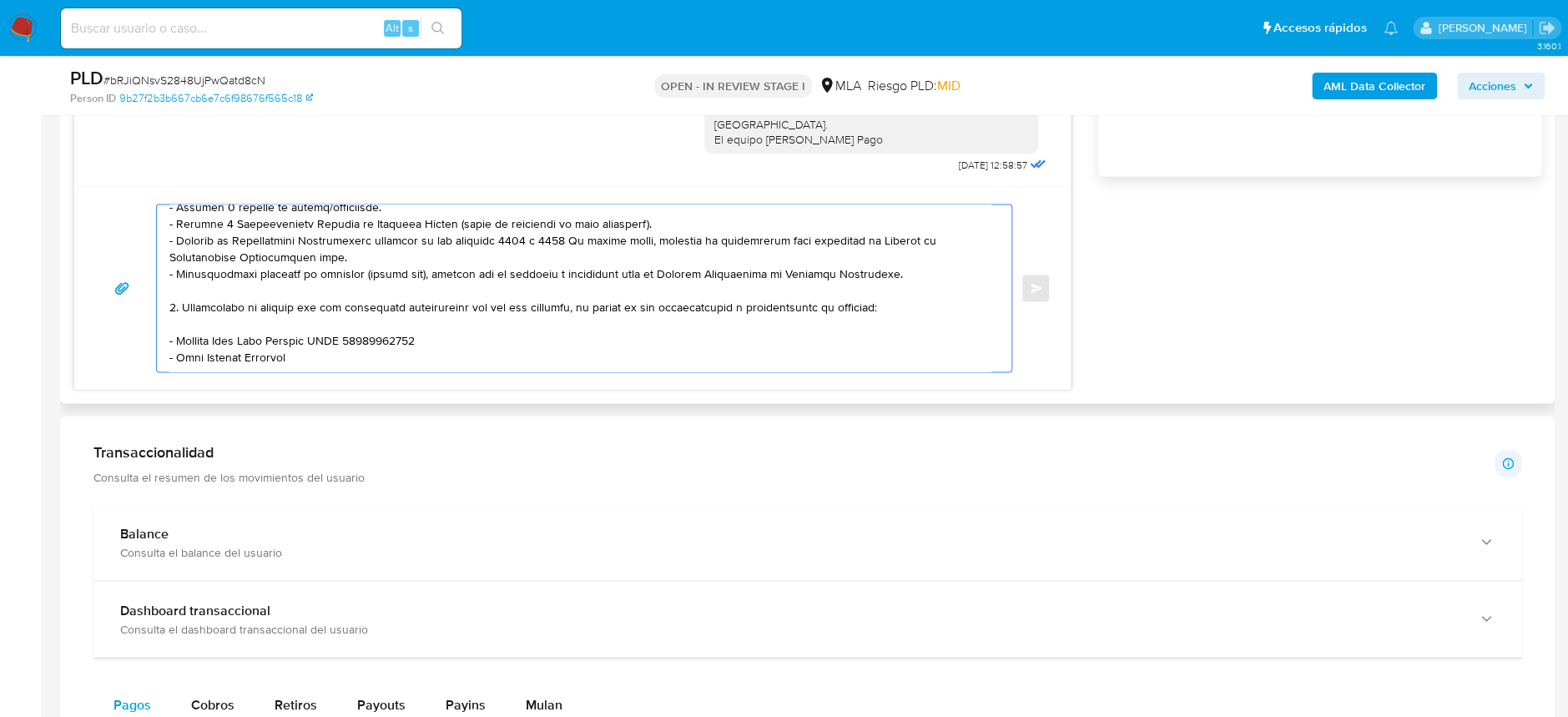
drag, startPoint x: 368, startPoint y: 324, endPoint x: 360, endPoint y: 347, distance: 24.4
click at [368, 329] on textarea at bounding box center [580, 288] width 821 height 167
click at [360, 347] on textarea at bounding box center [580, 288] width 821 height 167
paste textarea "27964389220"
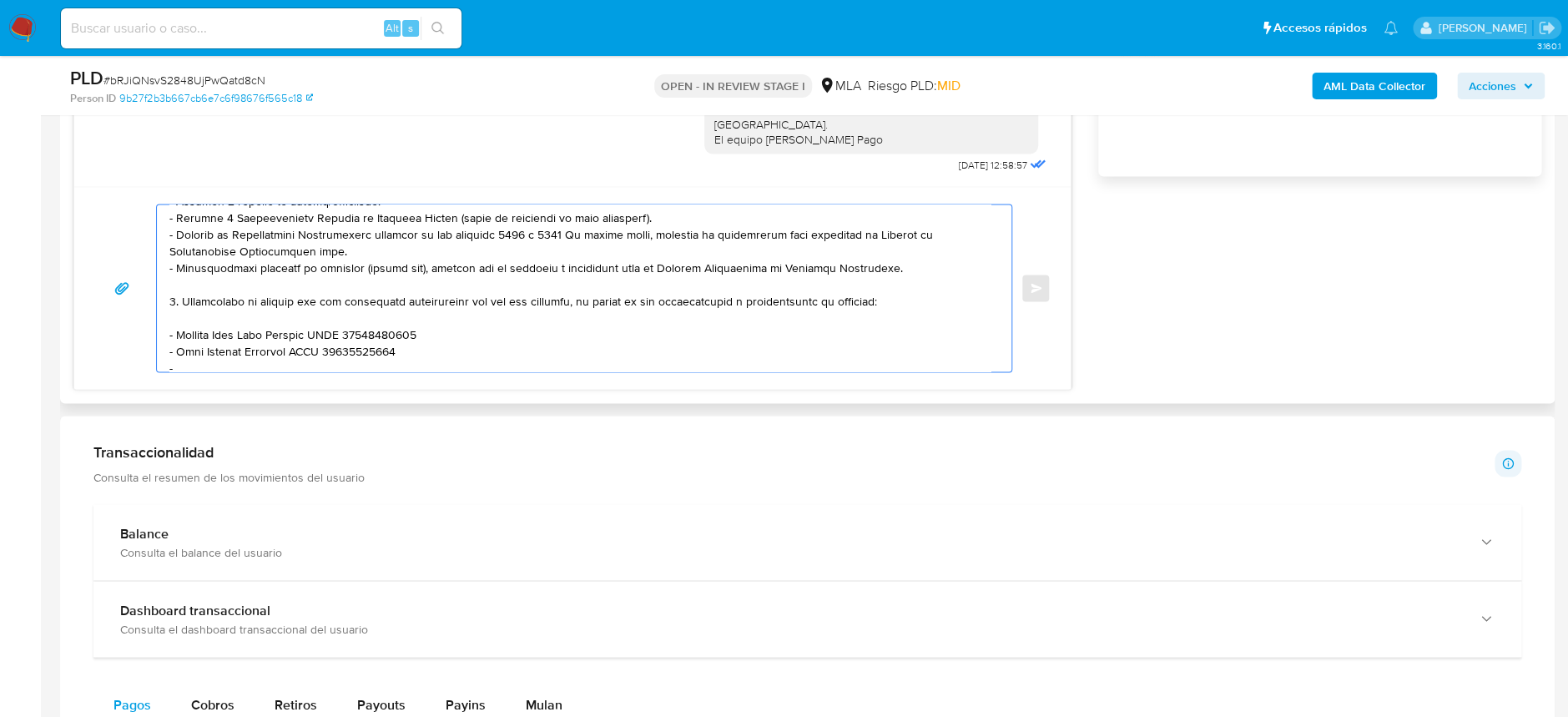
click at [190, 362] on textarea at bounding box center [580, 288] width 821 height 167
paste textarea "Juan Jose Godoy"
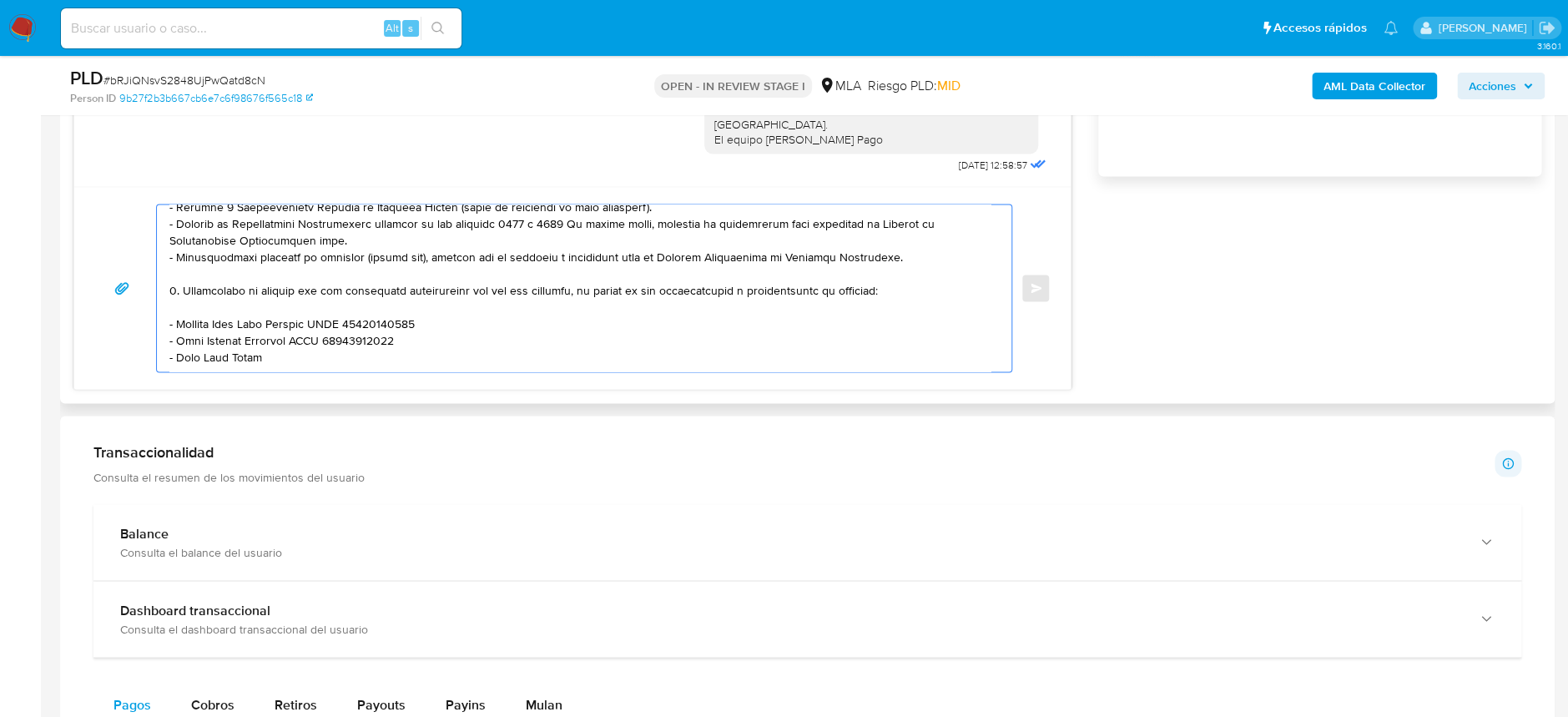
click at [591, 363] on textarea at bounding box center [580, 288] width 821 height 167
click at [600, 348] on textarea at bounding box center [580, 288] width 821 height 167
paste textarea "20235644542"
paste textarea "4. Origen del dinero ingresado en efectivo: - Explica el origen del dinero ingr…"
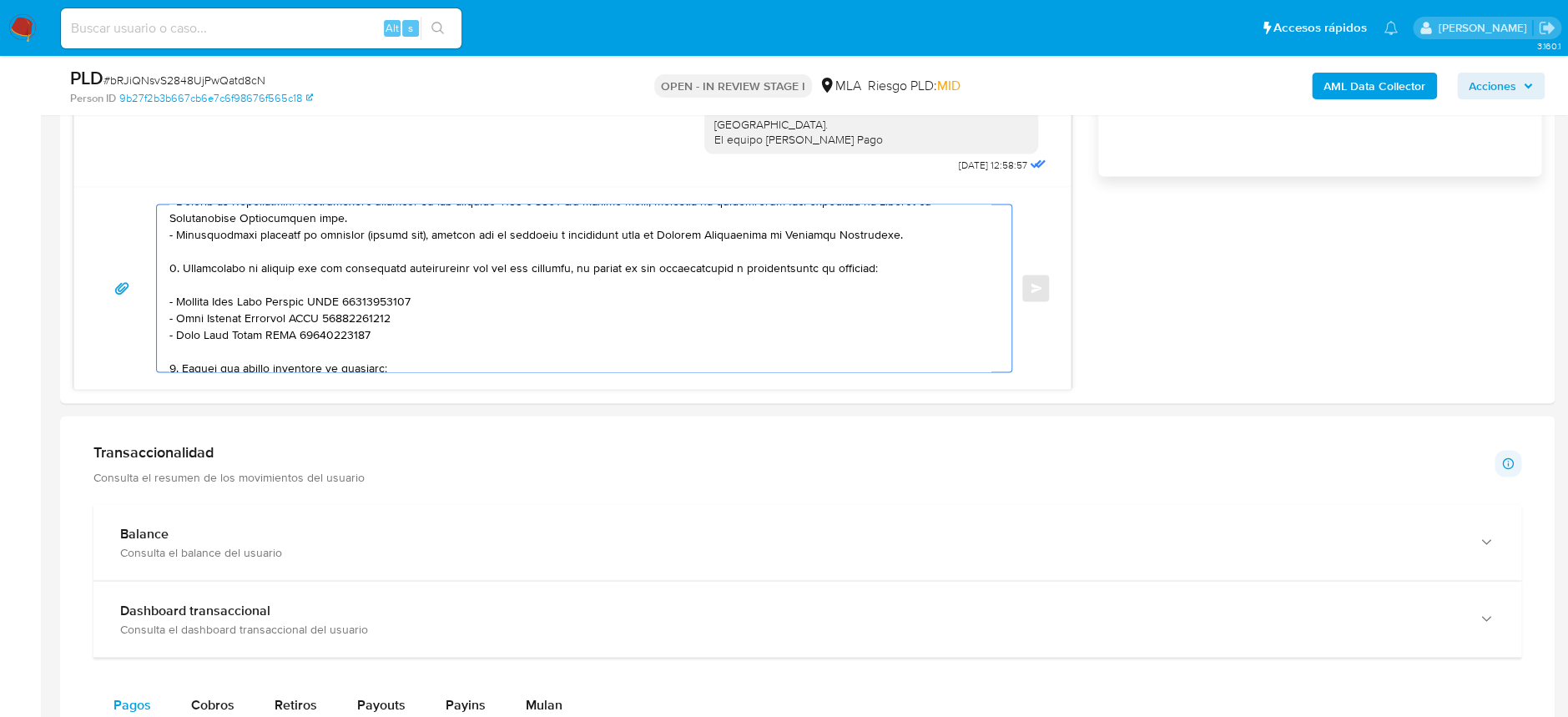
scroll to position [333, 0]
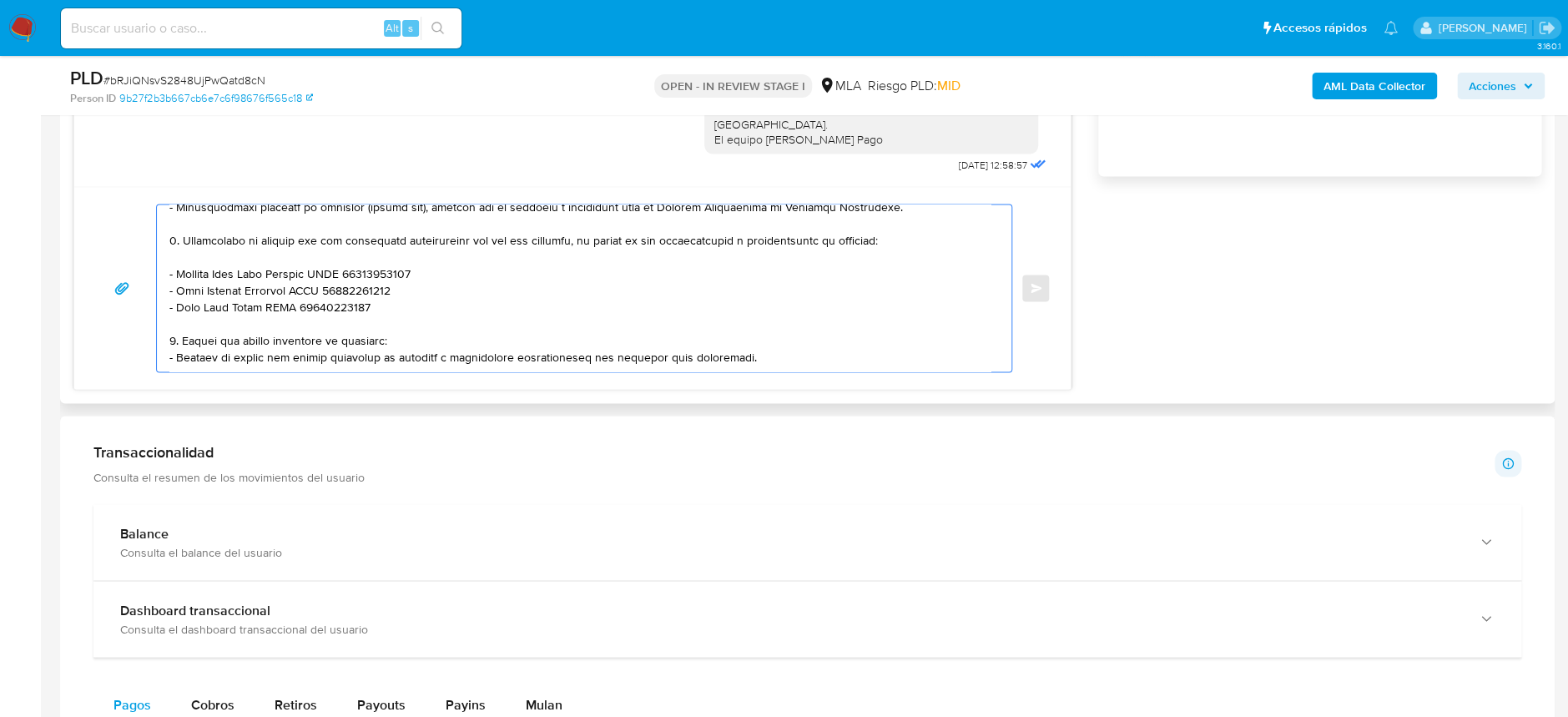
click at [337, 345] on textarea at bounding box center [580, 288] width 821 height 167
click at [205, 336] on textarea at bounding box center [580, 288] width 821 height 167
drag, startPoint x: 429, startPoint y: 344, endPoint x: 230, endPoint y: 344, distance: 199.0
click at [230, 344] on textarea at bounding box center [580, 288] width 821 height 167
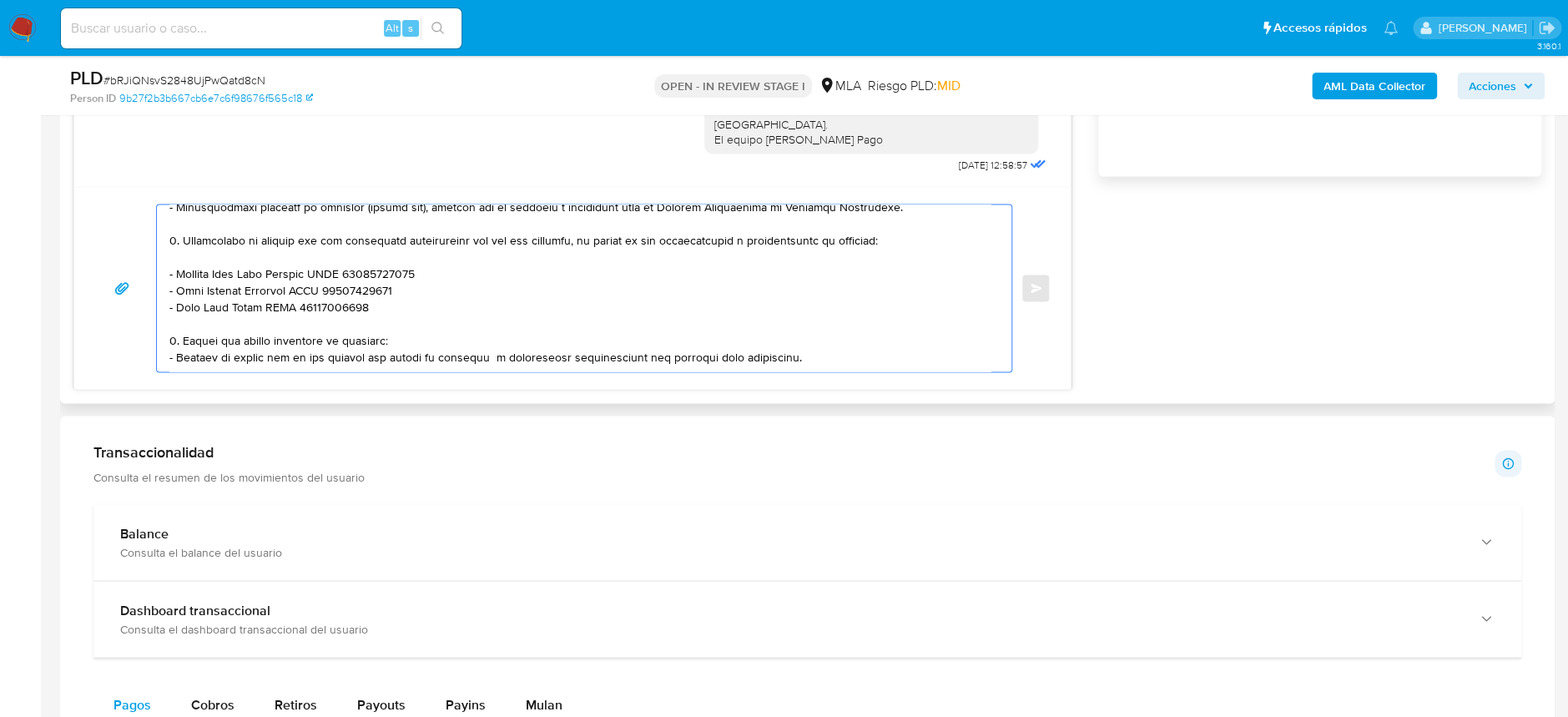
drag, startPoint x: 209, startPoint y: 348, endPoint x: 797, endPoint y: 347, distance: 588.0
click at [797, 347] on textarea at bounding box center [580, 288] width 821 height 167
click at [207, 333] on textarea at bounding box center [580, 288] width 821 height 167
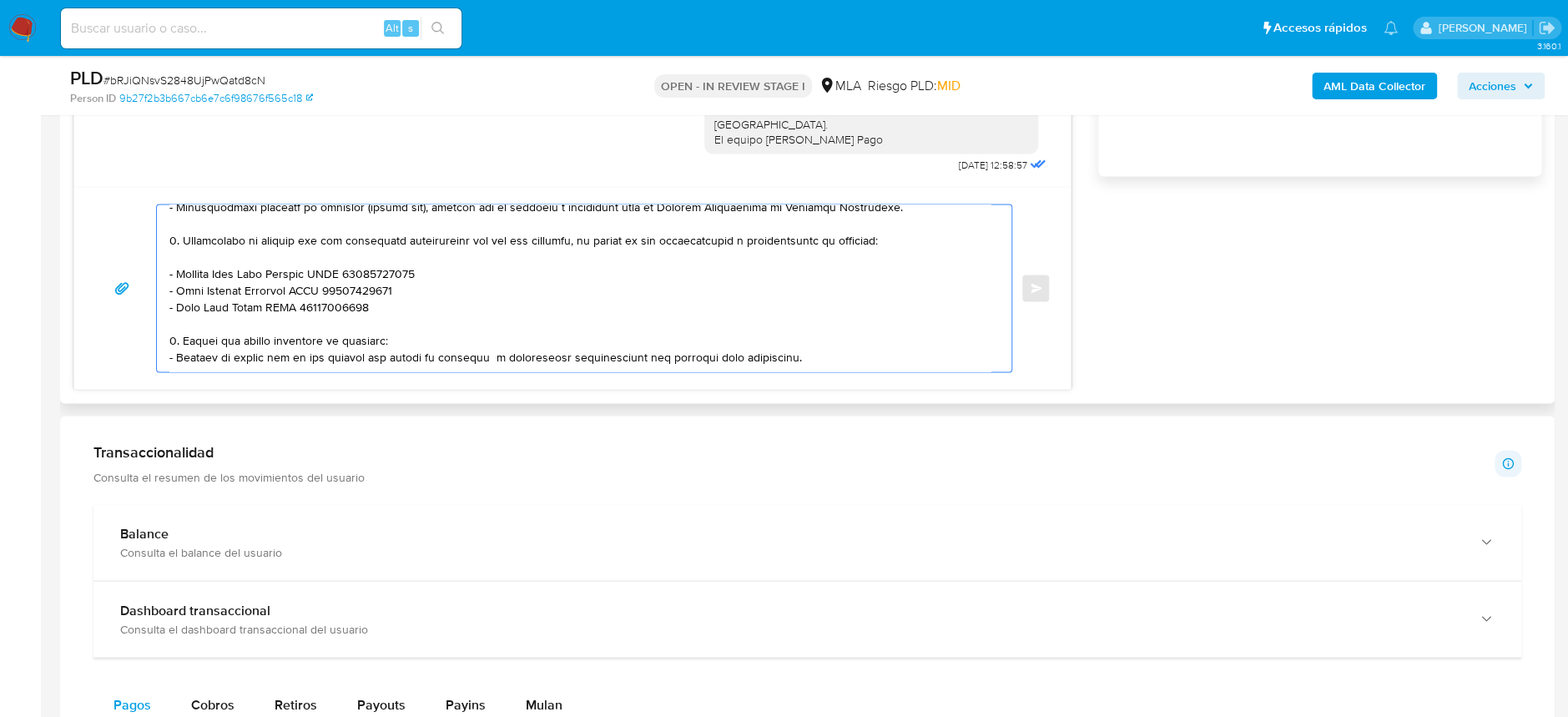
paste textarea "Es importante que sepas que, en el caso de que no respondas a lo solicitado, tu…"
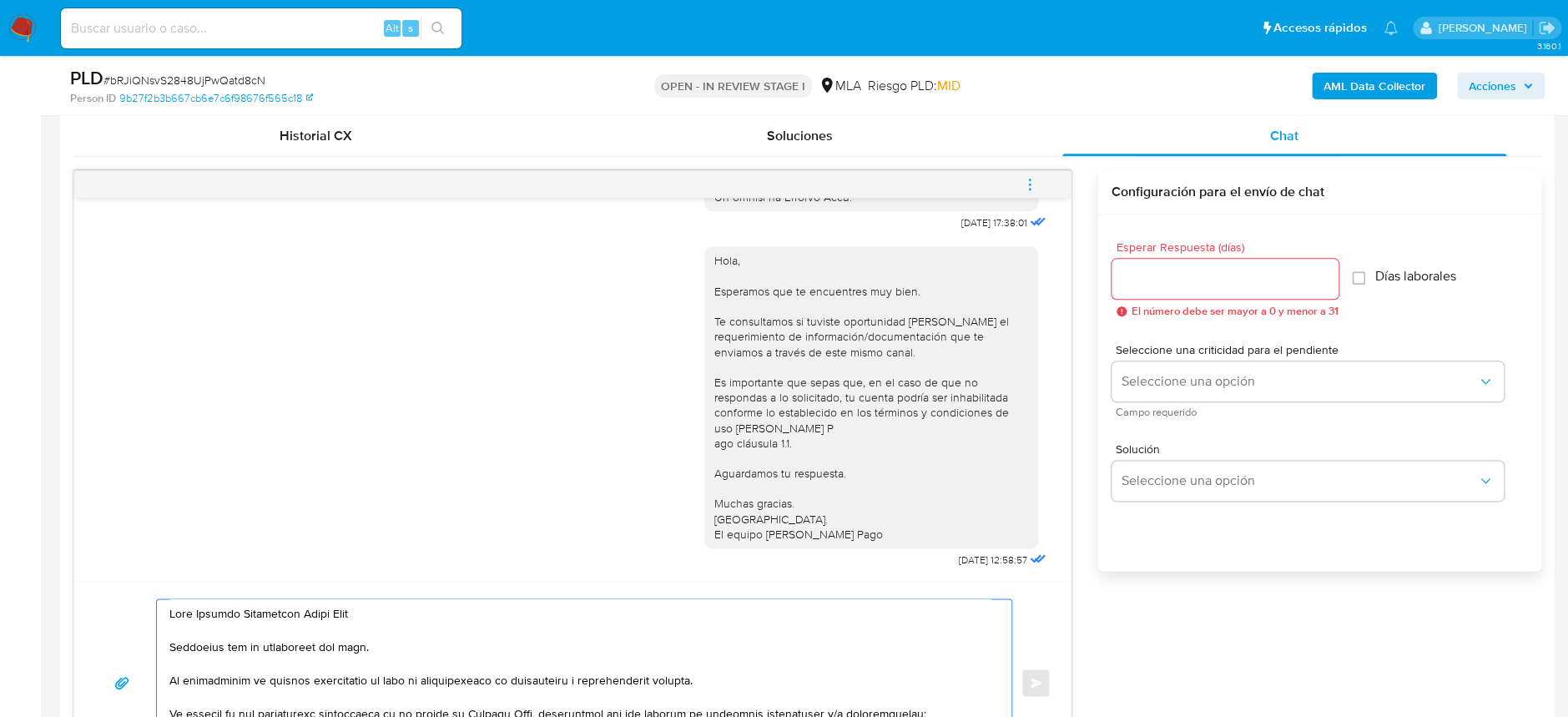
scroll to position [765, 0]
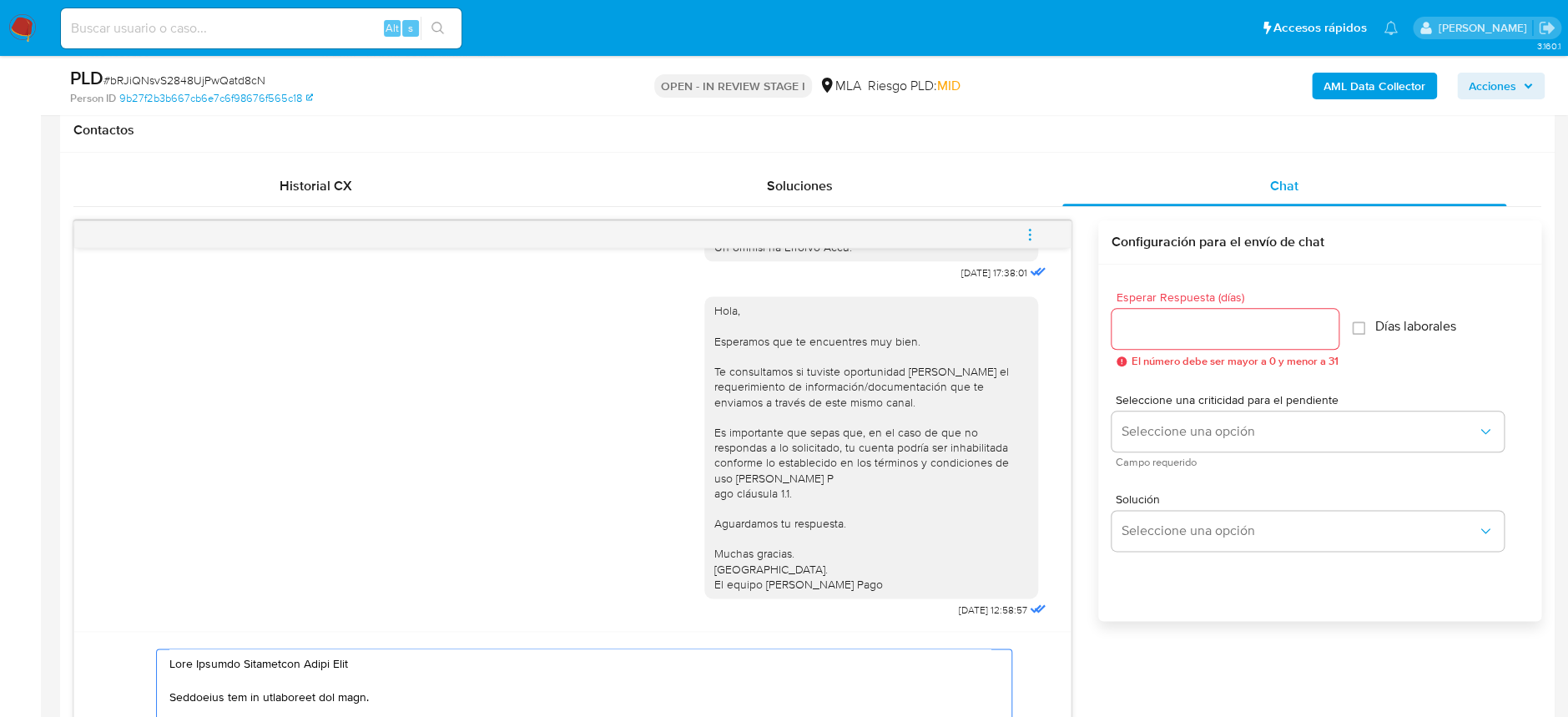
type textarea "Hola Selenia Jacqueline Ramos Meza Esperamos que te encuentres muy bien. Te con…"
click at [1208, 331] on input "Esperar Respuesta (días)" at bounding box center [1225, 329] width 227 height 22
type input "1"
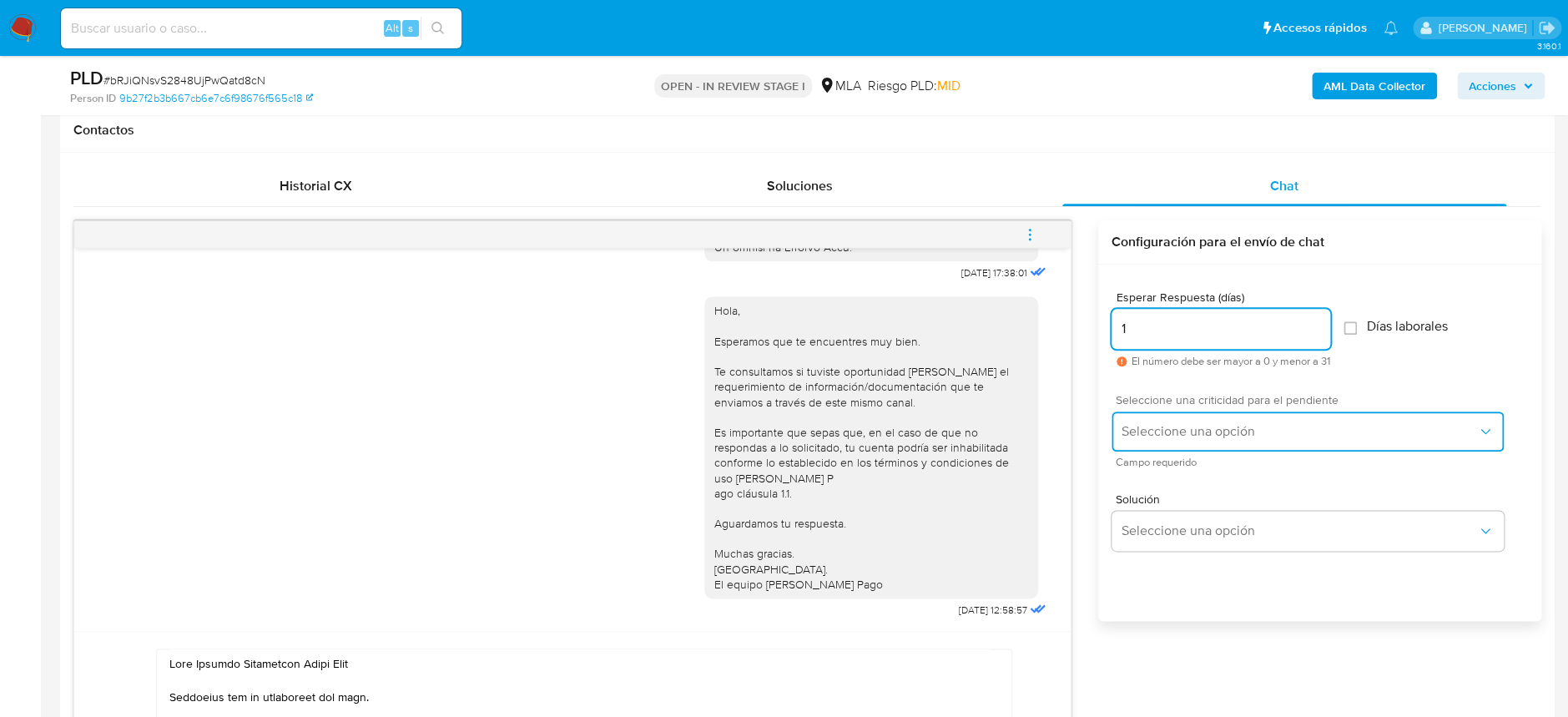
drag, startPoint x: 1205, startPoint y: 429, endPoint x: 1206, endPoint y: 446, distance: 17.0
click at [1206, 442] on button "Seleccione una opción" at bounding box center [1308, 431] width 393 height 40
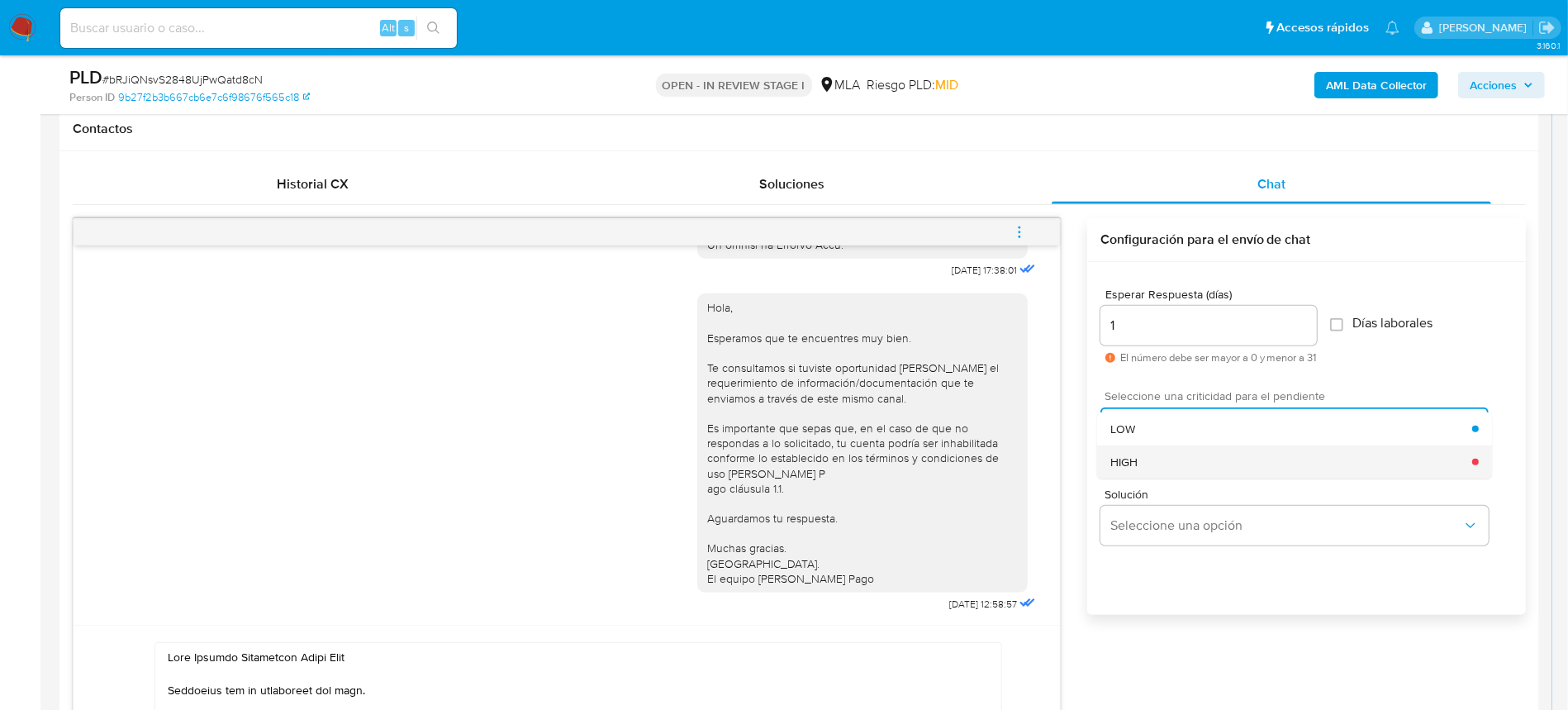
click at [1185, 474] on div "HIGH" at bounding box center [1291, 462] width 362 height 33
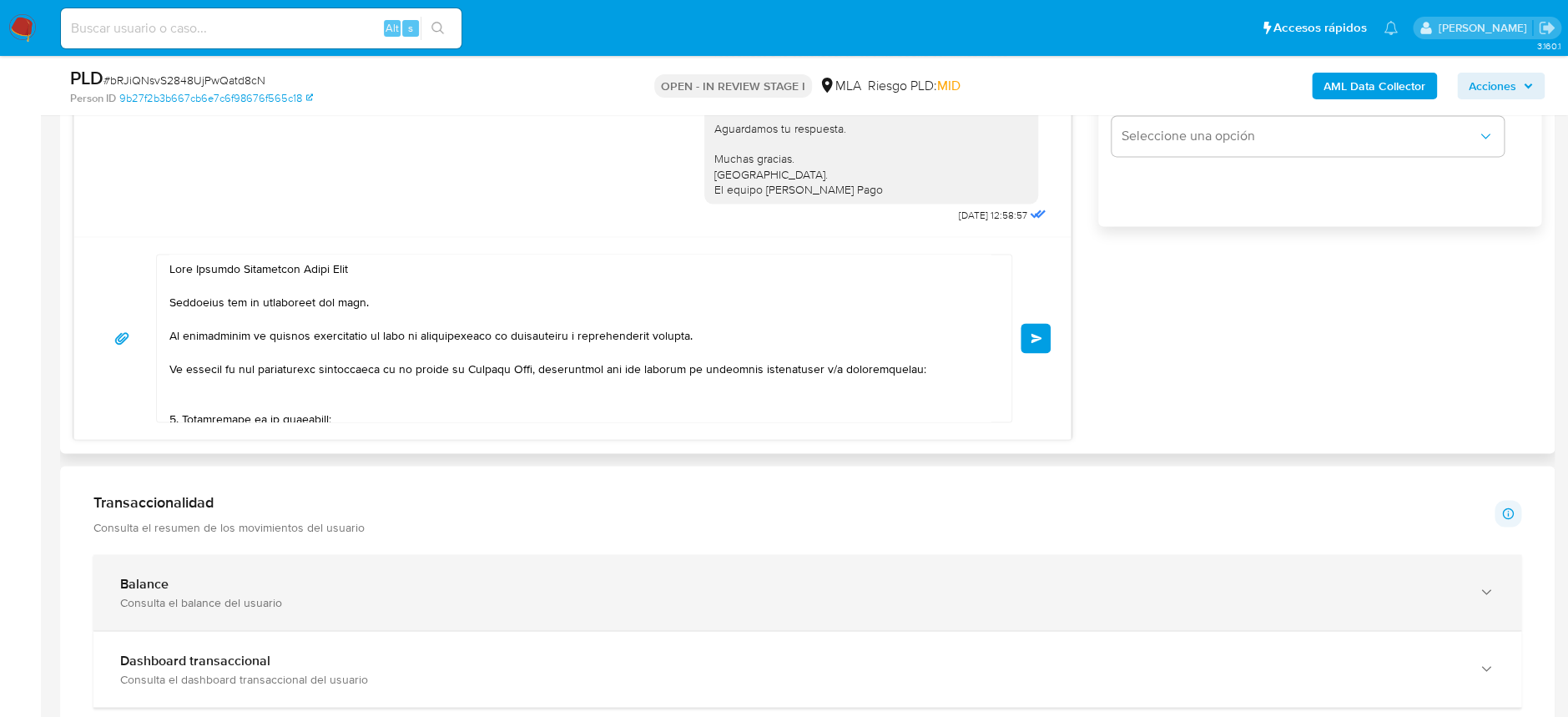
scroll to position [1321, 0]
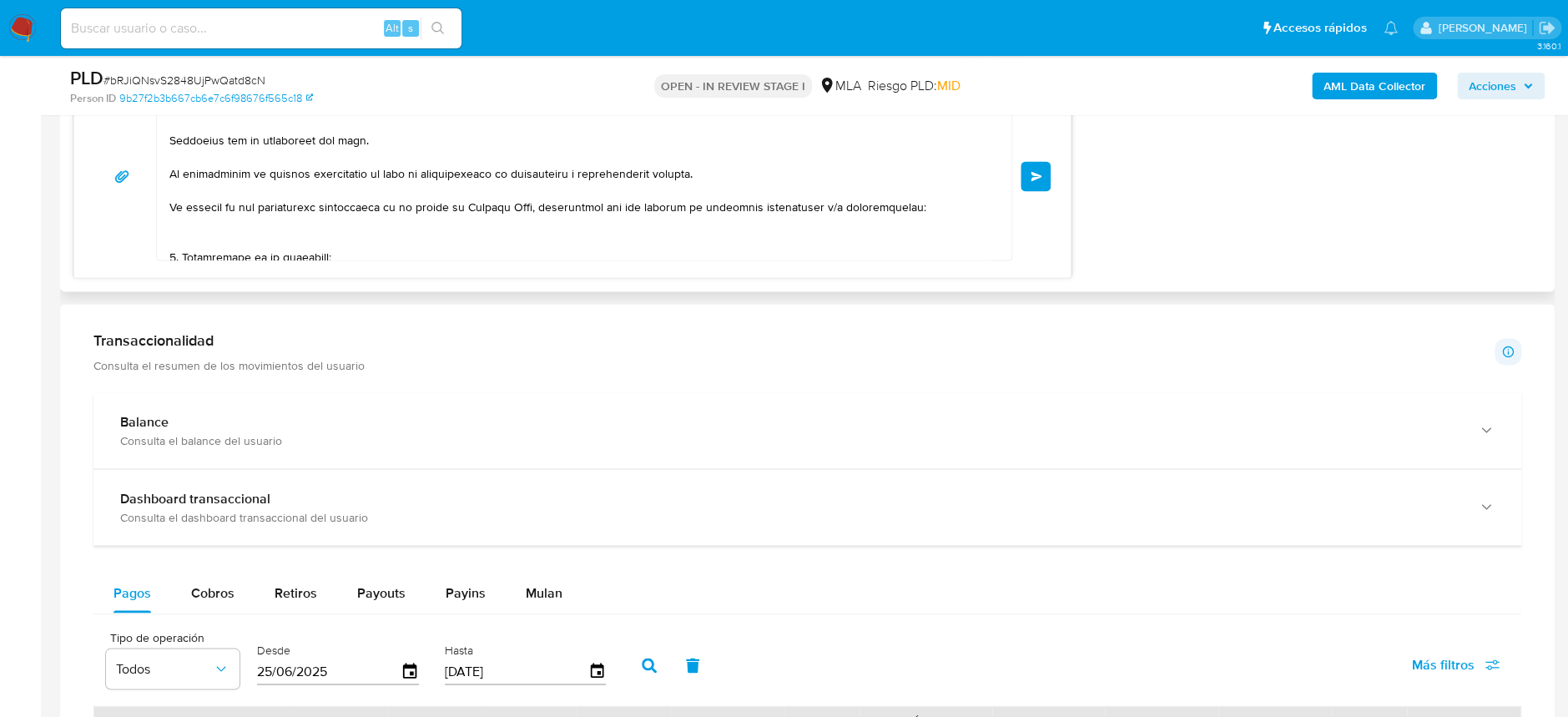
click at [1046, 170] on button "Enviar" at bounding box center [1036, 177] width 30 height 30
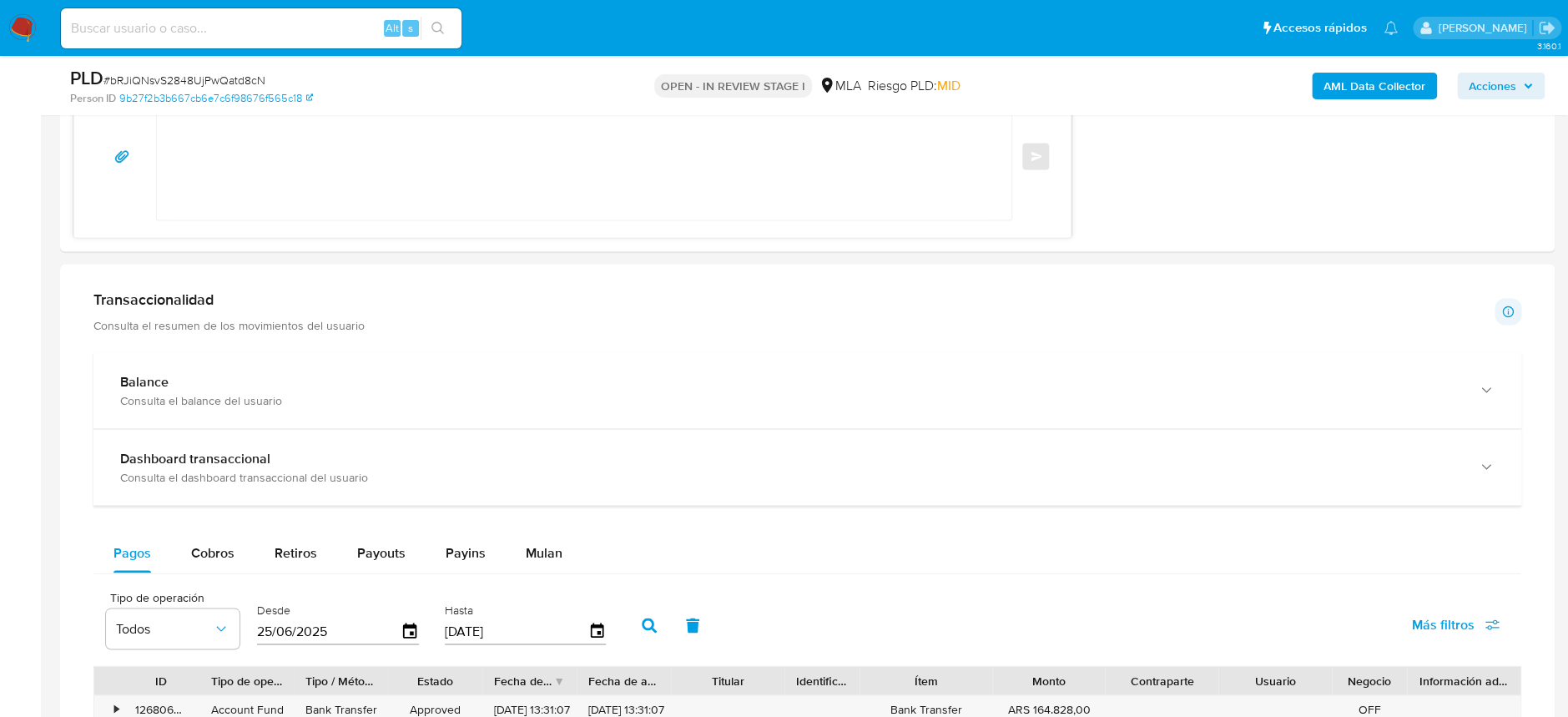
scroll to position [1784, 0]
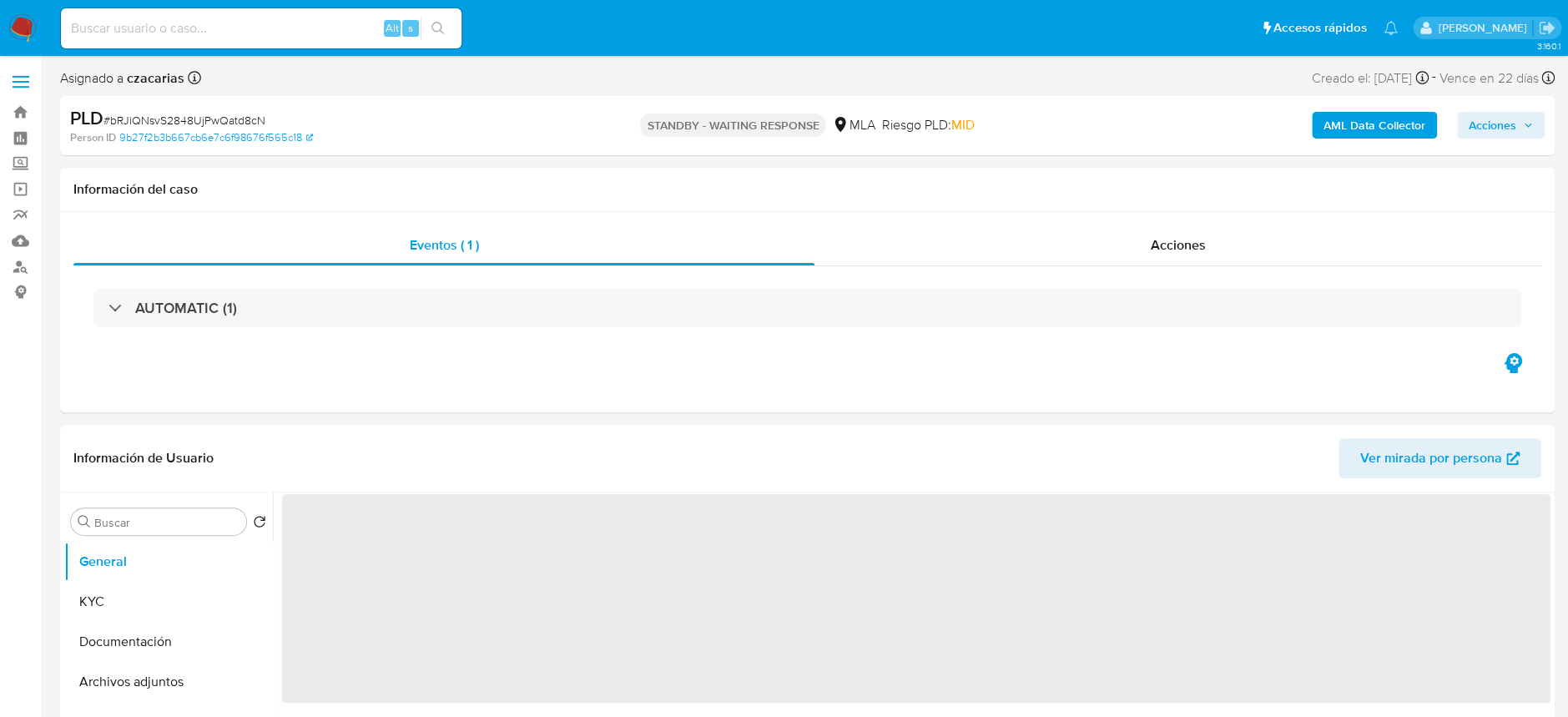
select select "10"
